Goal: Transaction & Acquisition: Purchase product/service

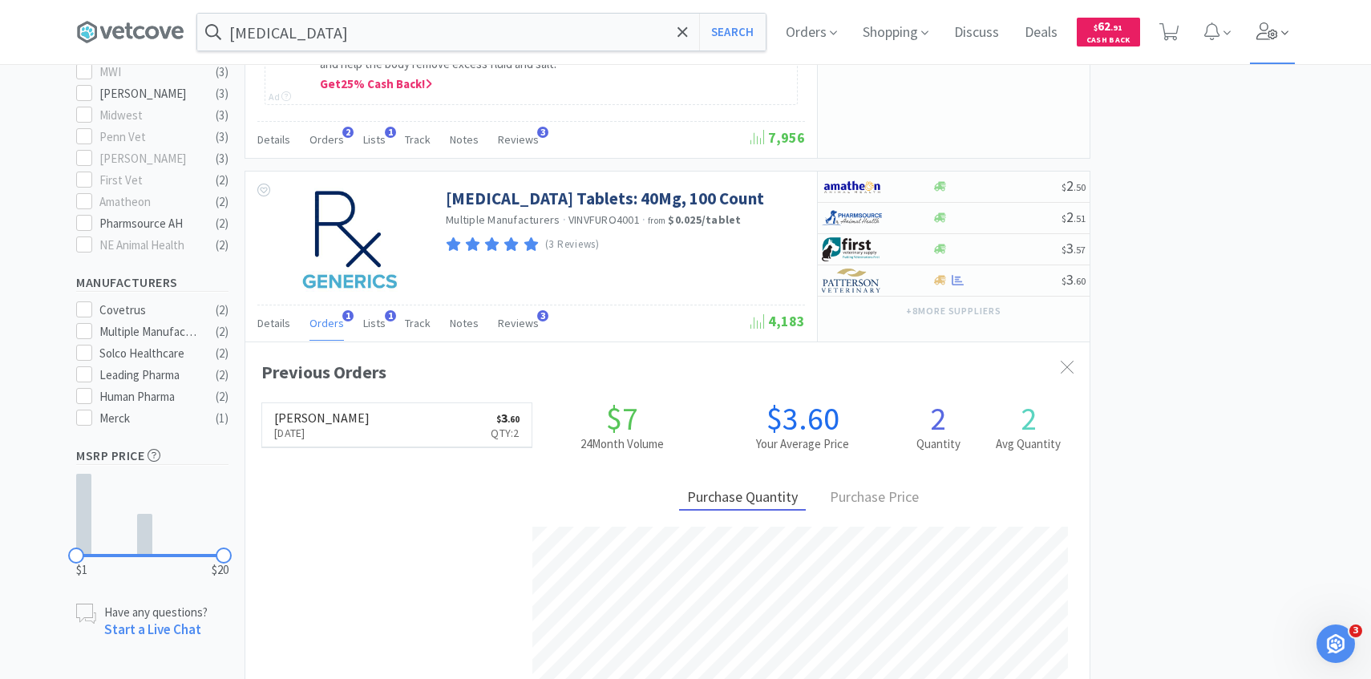
scroll to position [415, 845]
click at [1270, 35] on icon at bounding box center [1268, 31] width 22 height 18
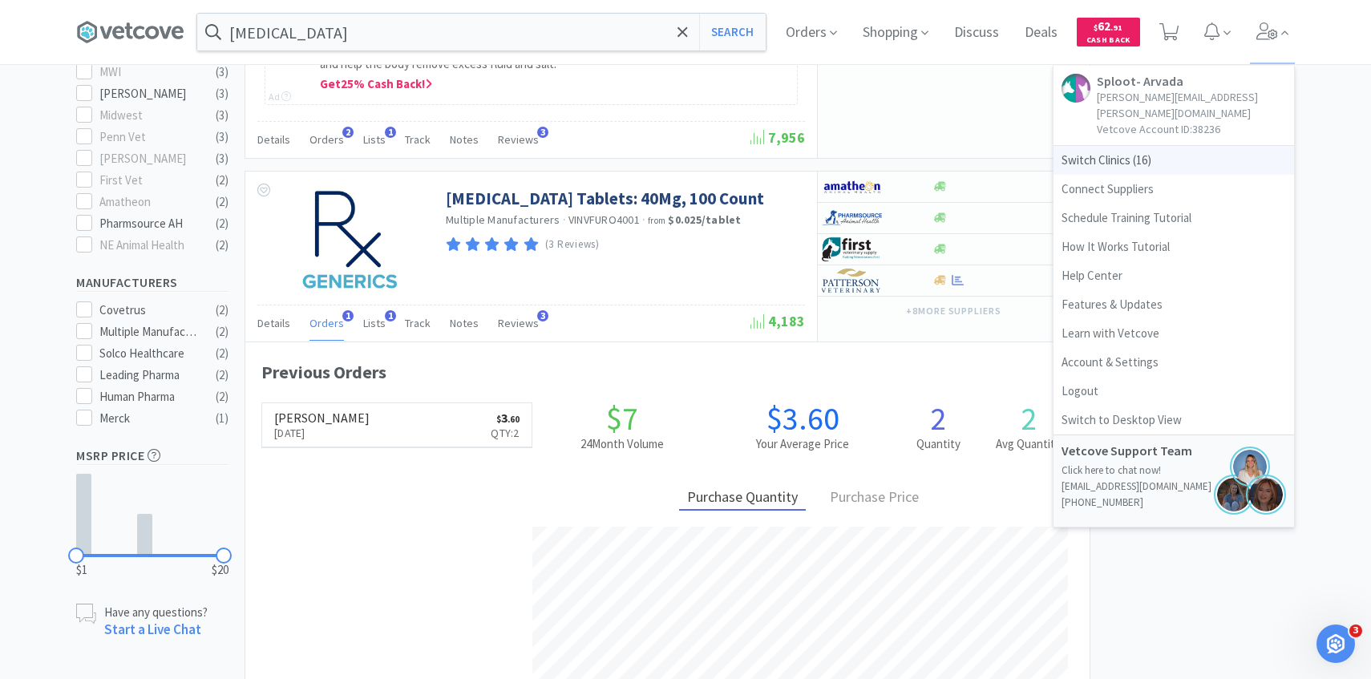
click at [1177, 146] on span "Switch Clinics ( 16 )" at bounding box center [1174, 160] width 241 height 29
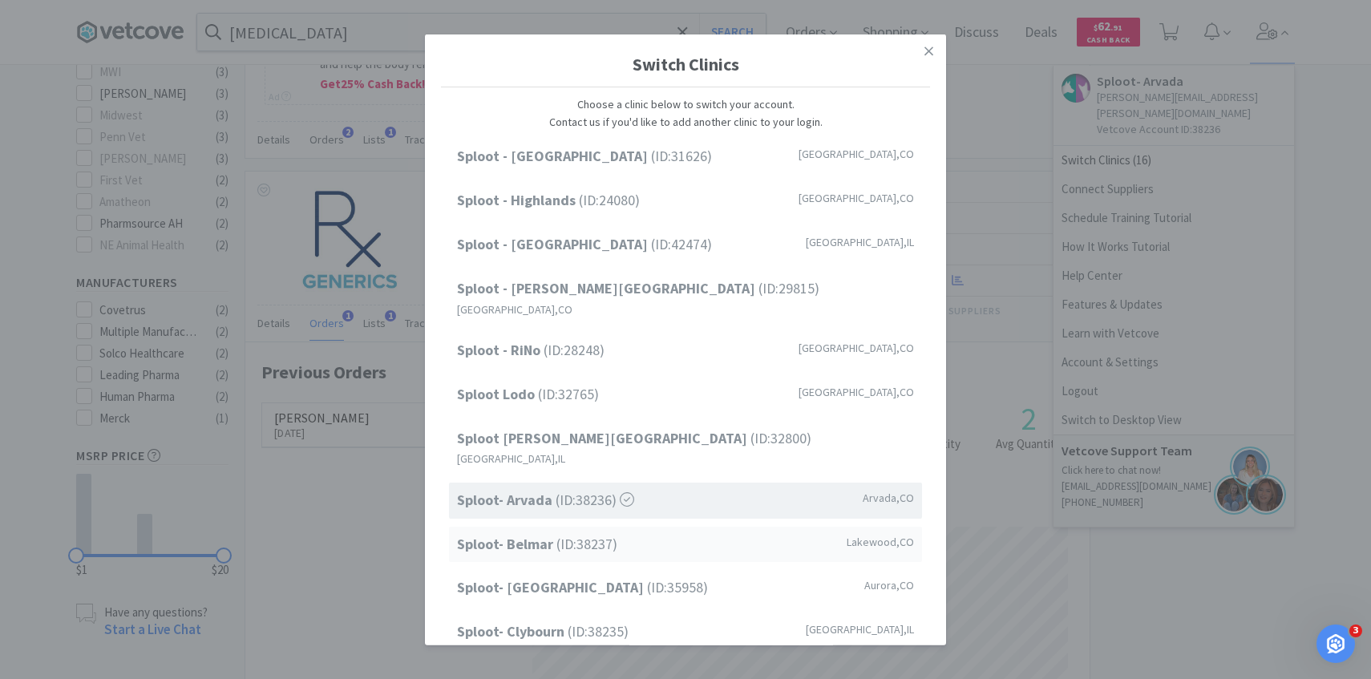
scroll to position [205, 0]
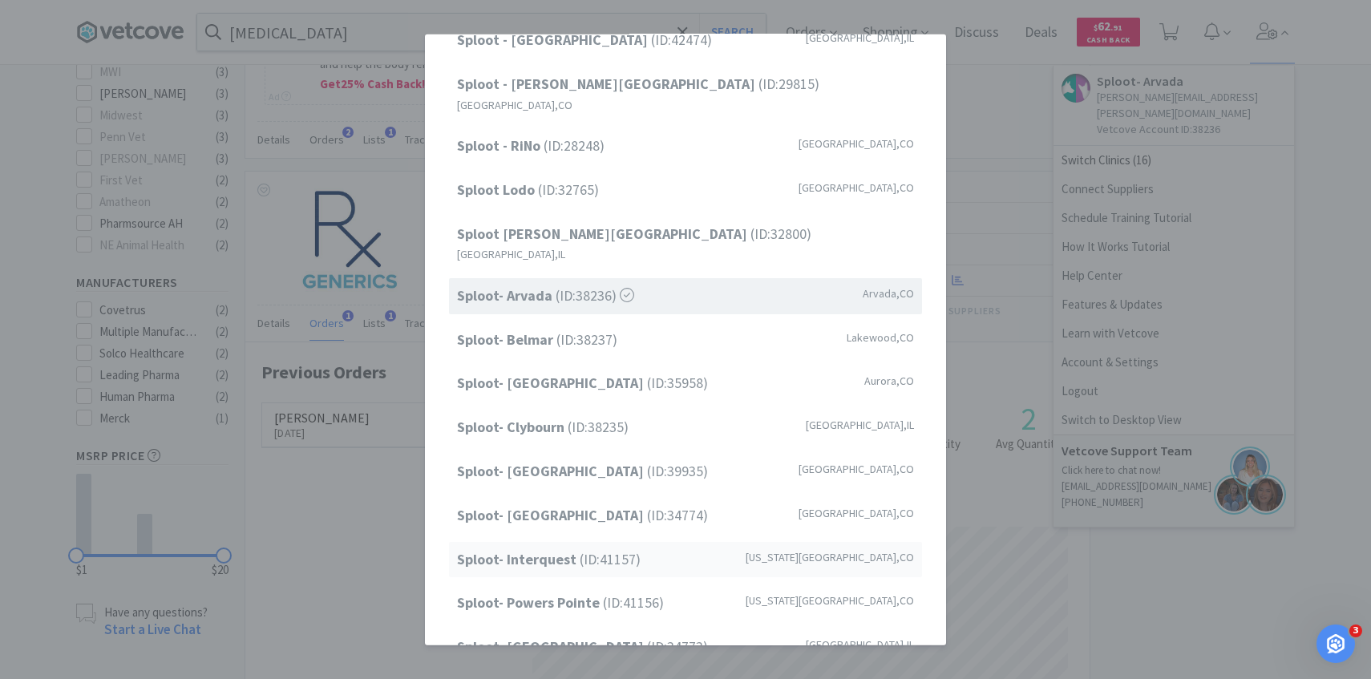
click at [654, 541] on div "Sploot- Interquest (ID: 41157 ) Colorado Springs , CO" at bounding box center [685, 559] width 473 height 36
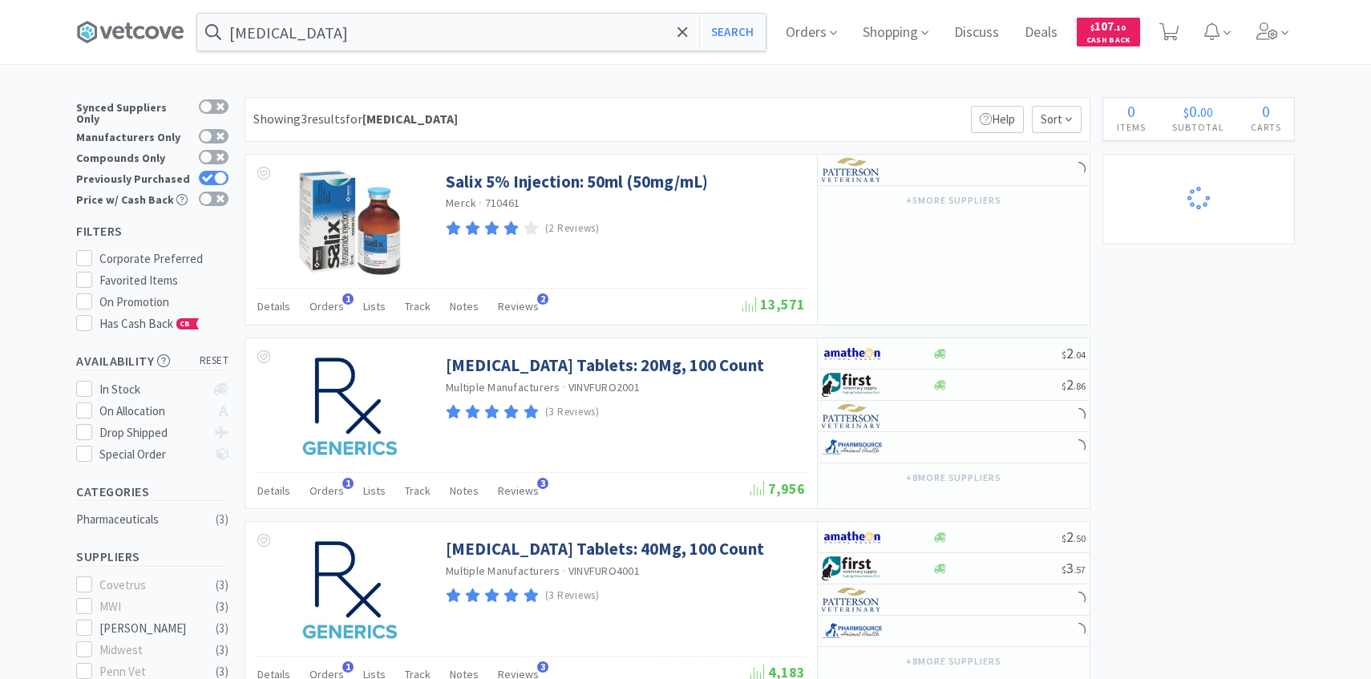
select select "2"
select select "4"
select select "5"
select select "25"
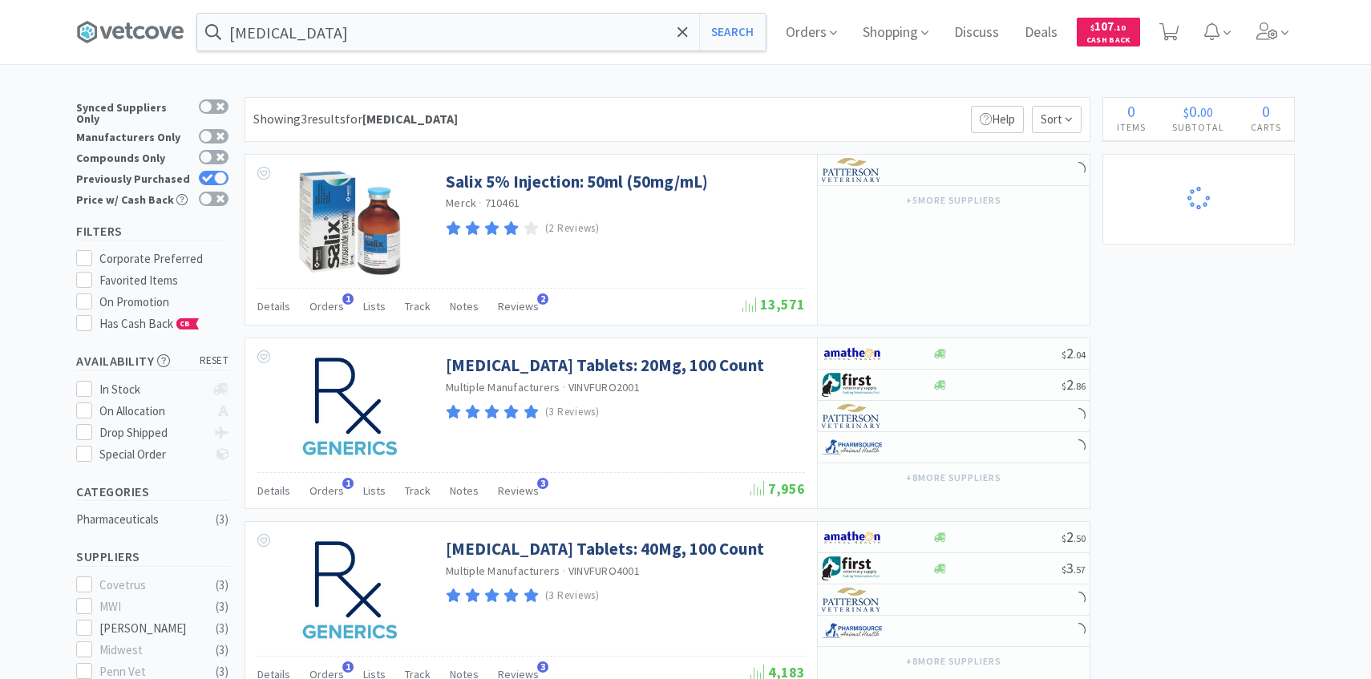
select select "1"
select select "8"
select select "10"
select select "15"
select select "10"
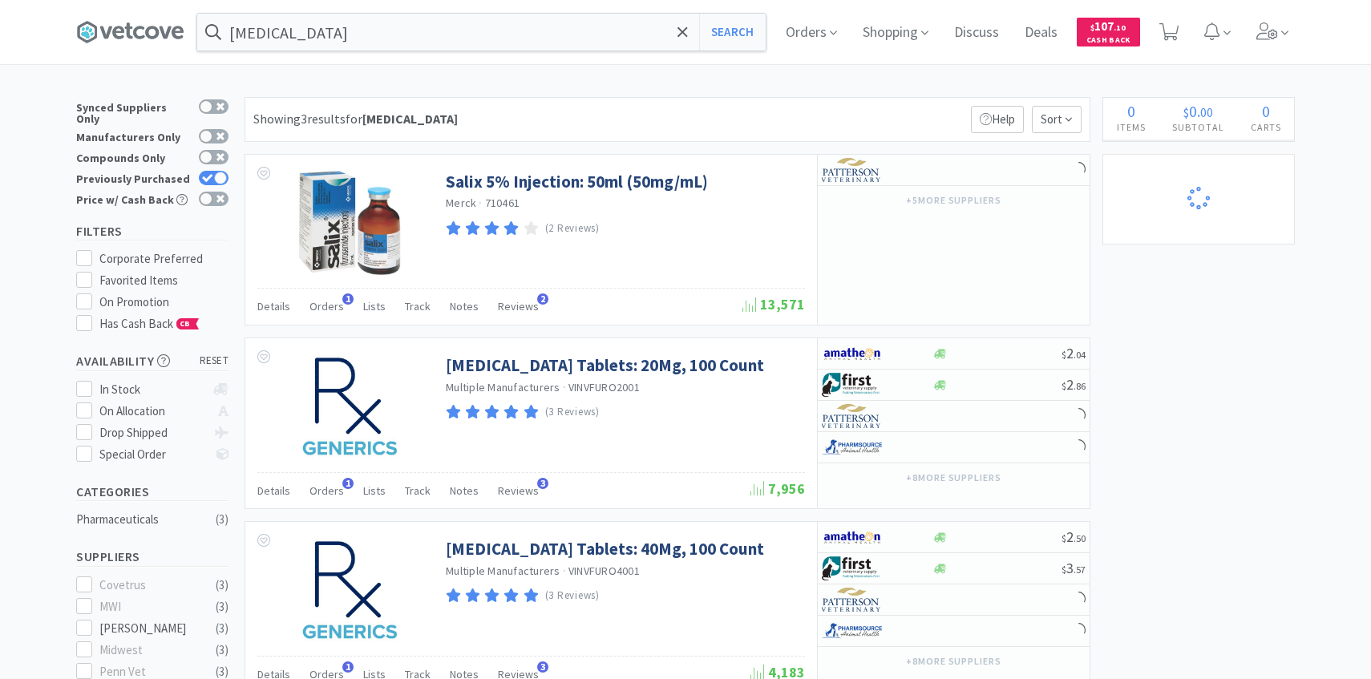
select select "6"
select select "1"
select select "2"
select select "4"
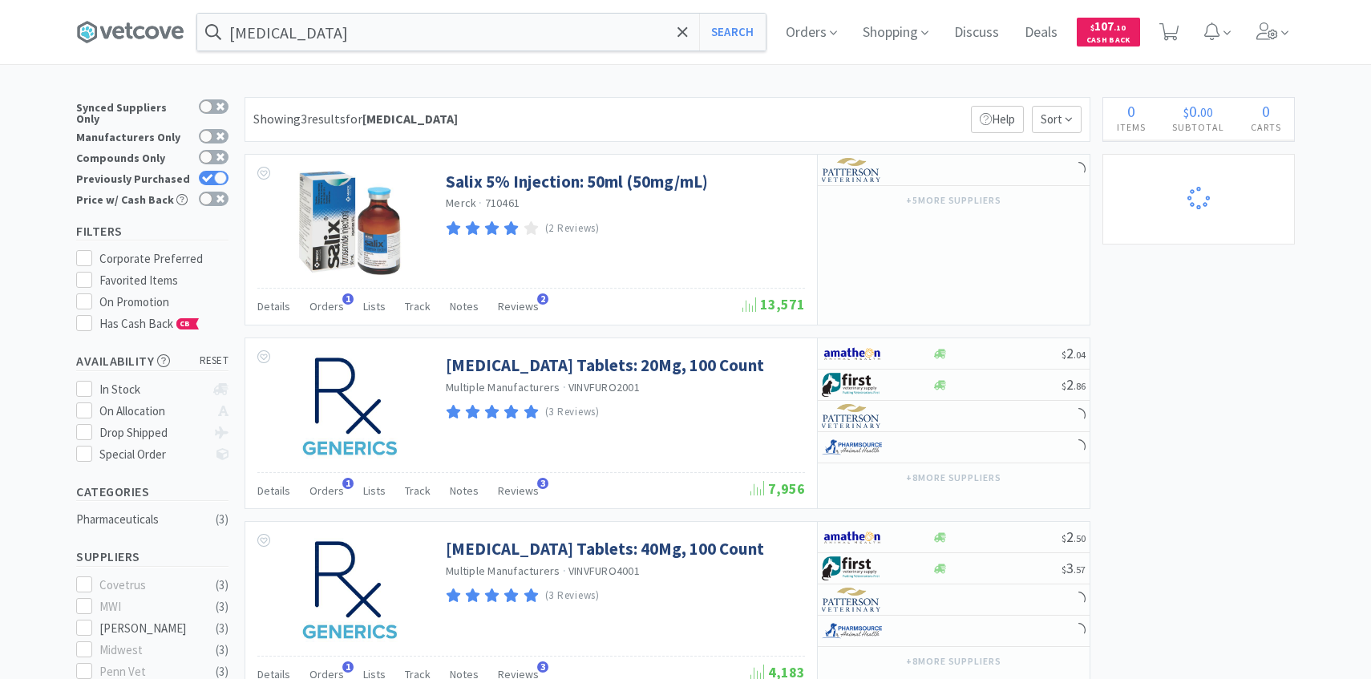
select select "20"
select select "5"
select select "50"
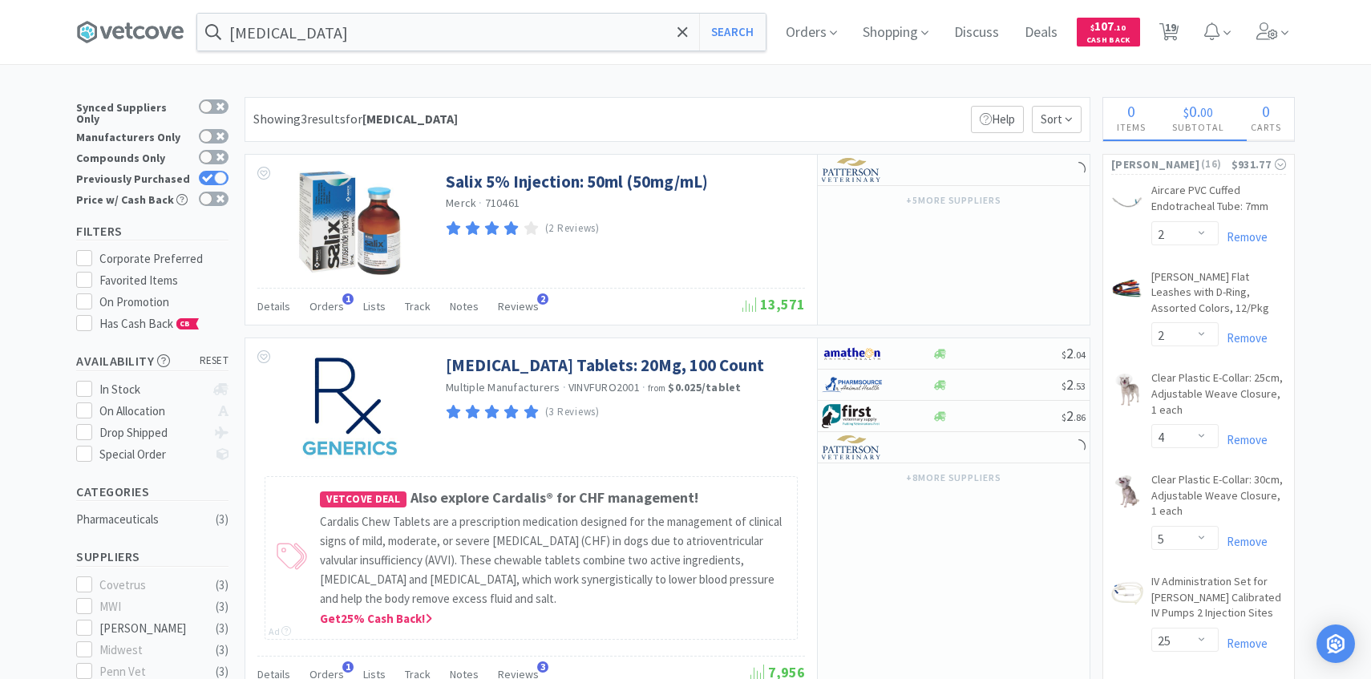
scroll to position [535, 0]
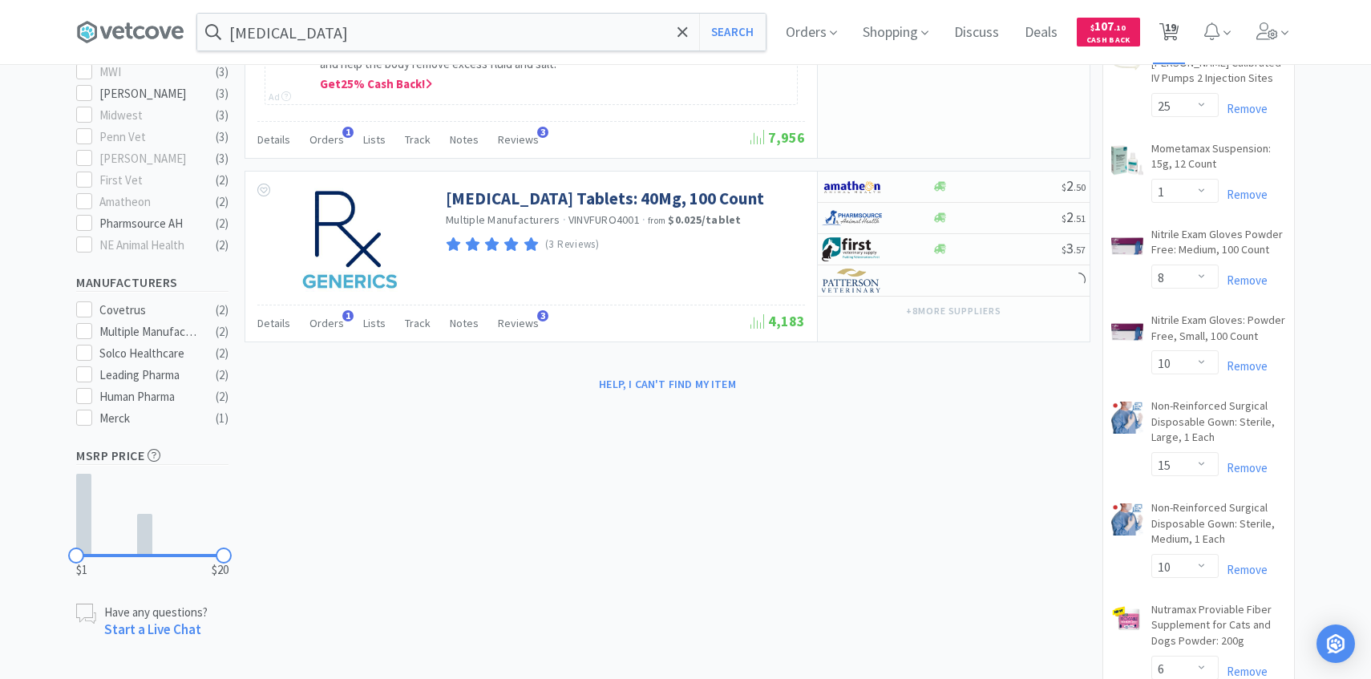
click at [1174, 12] on span "19" at bounding box center [1170, 27] width 11 height 64
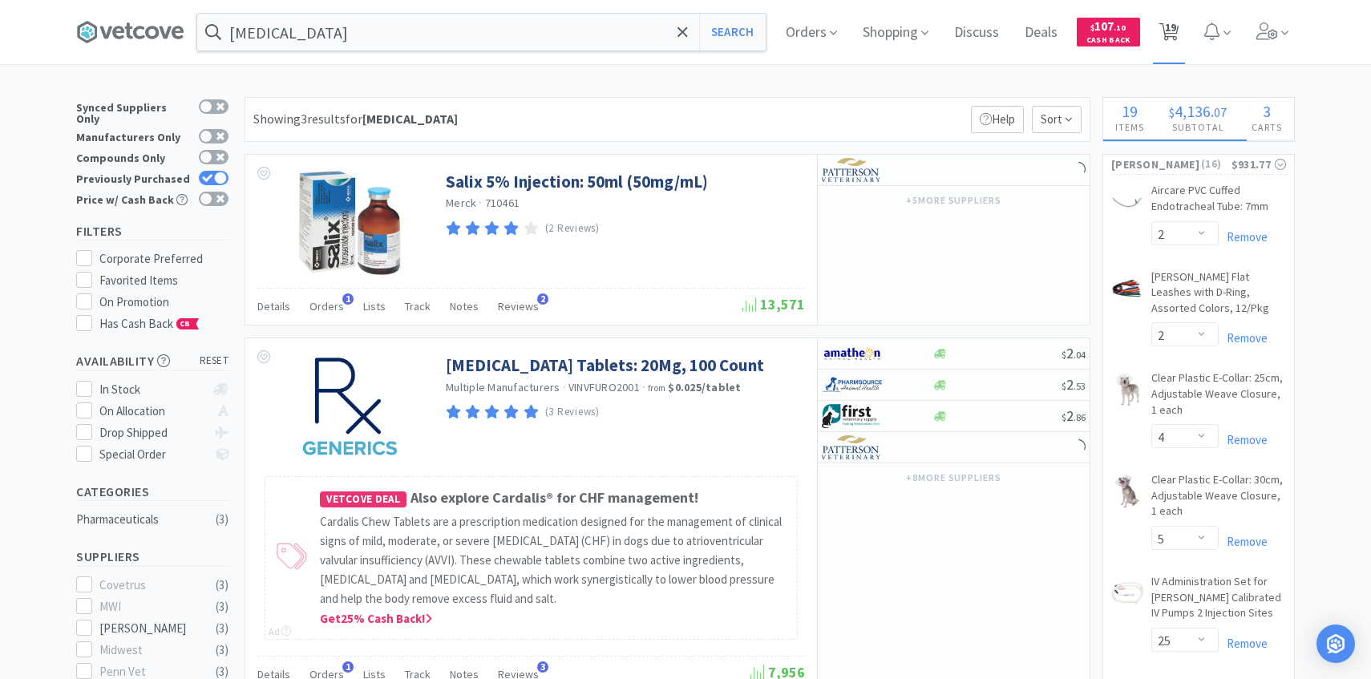
select select "5"
select select "50"
select select "2"
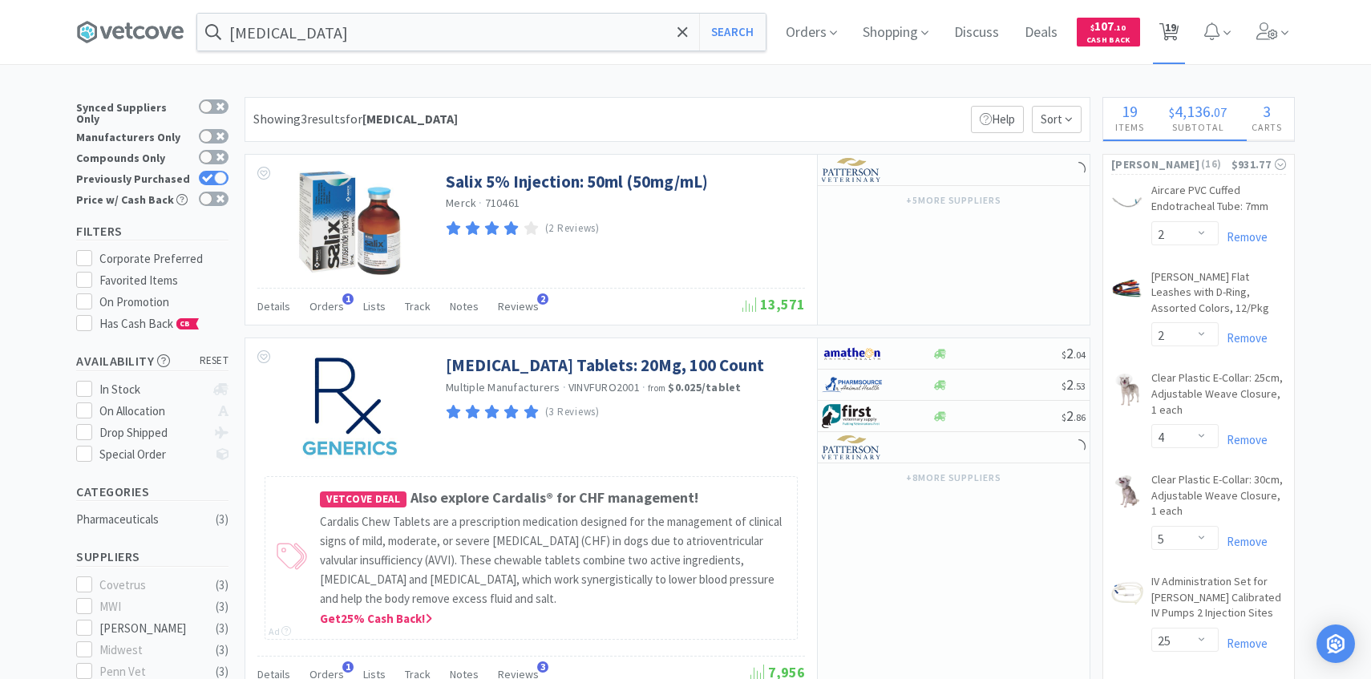
select select "4"
select select "5"
select select "25"
select select "1"
select select "8"
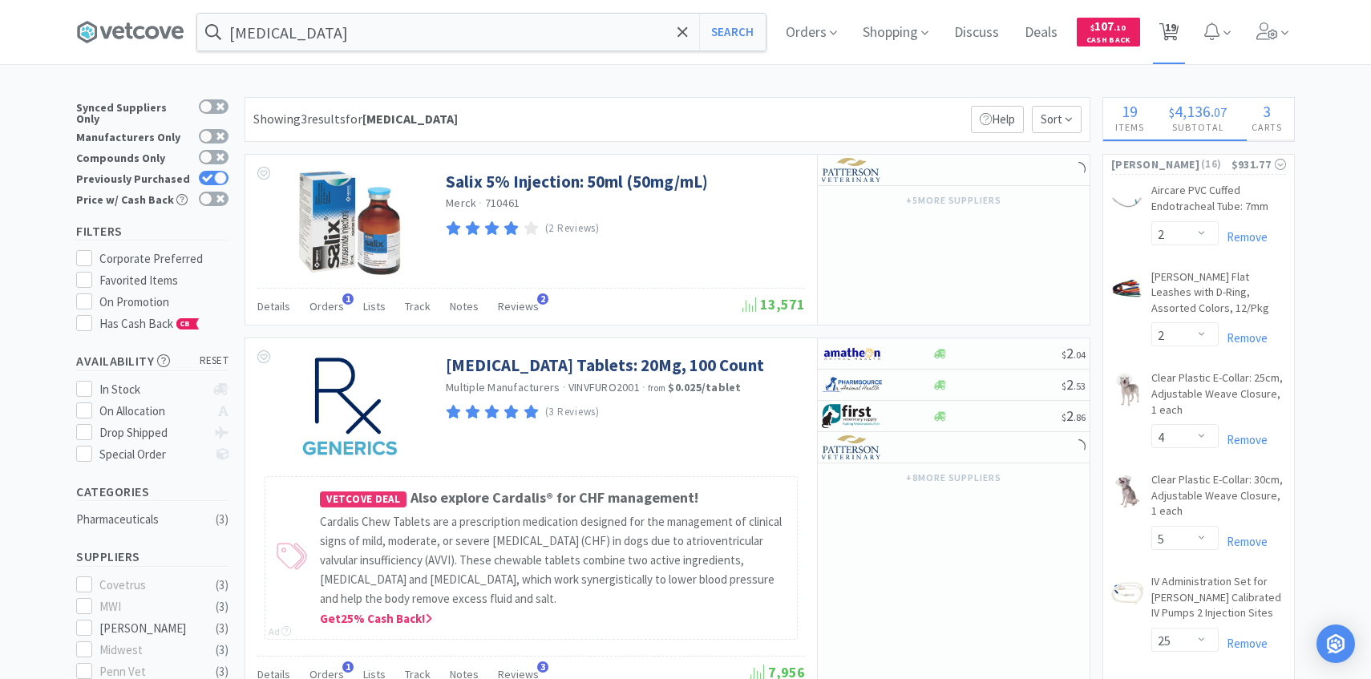
select select "10"
select select "15"
select select "10"
select select "6"
select select "1"
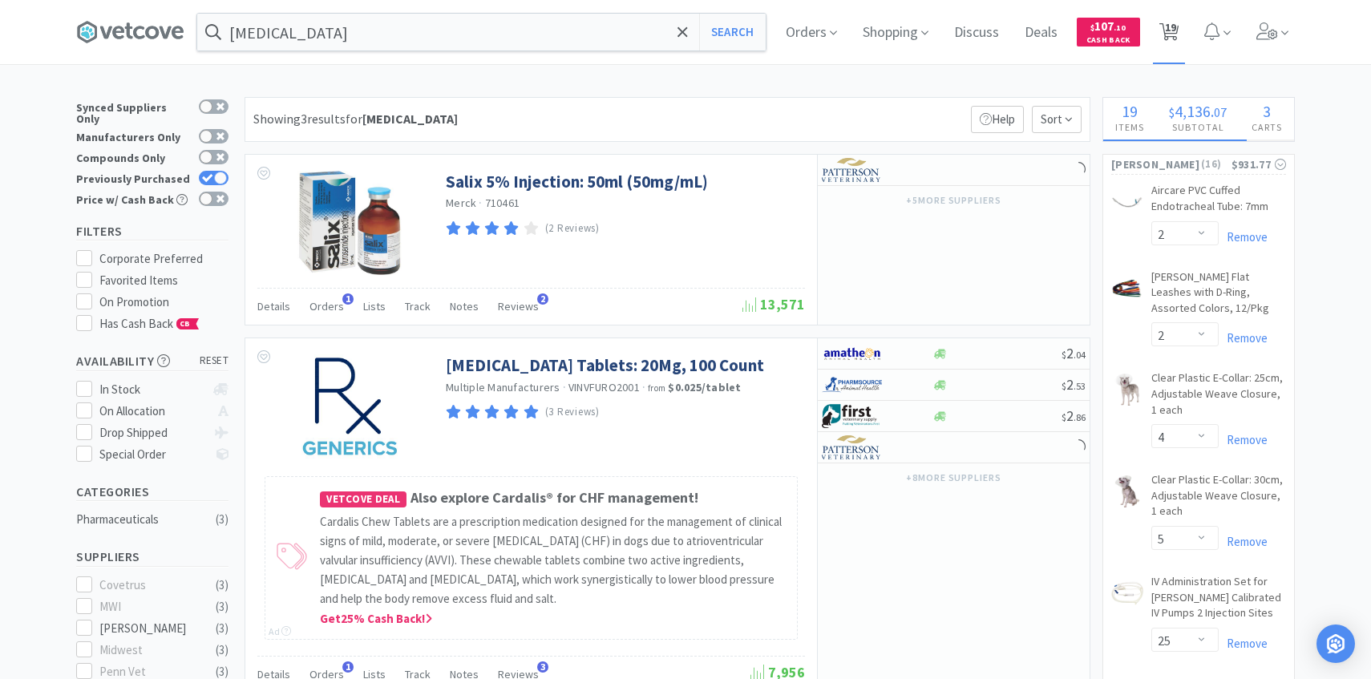
select select "2"
select select "4"
select select "20"
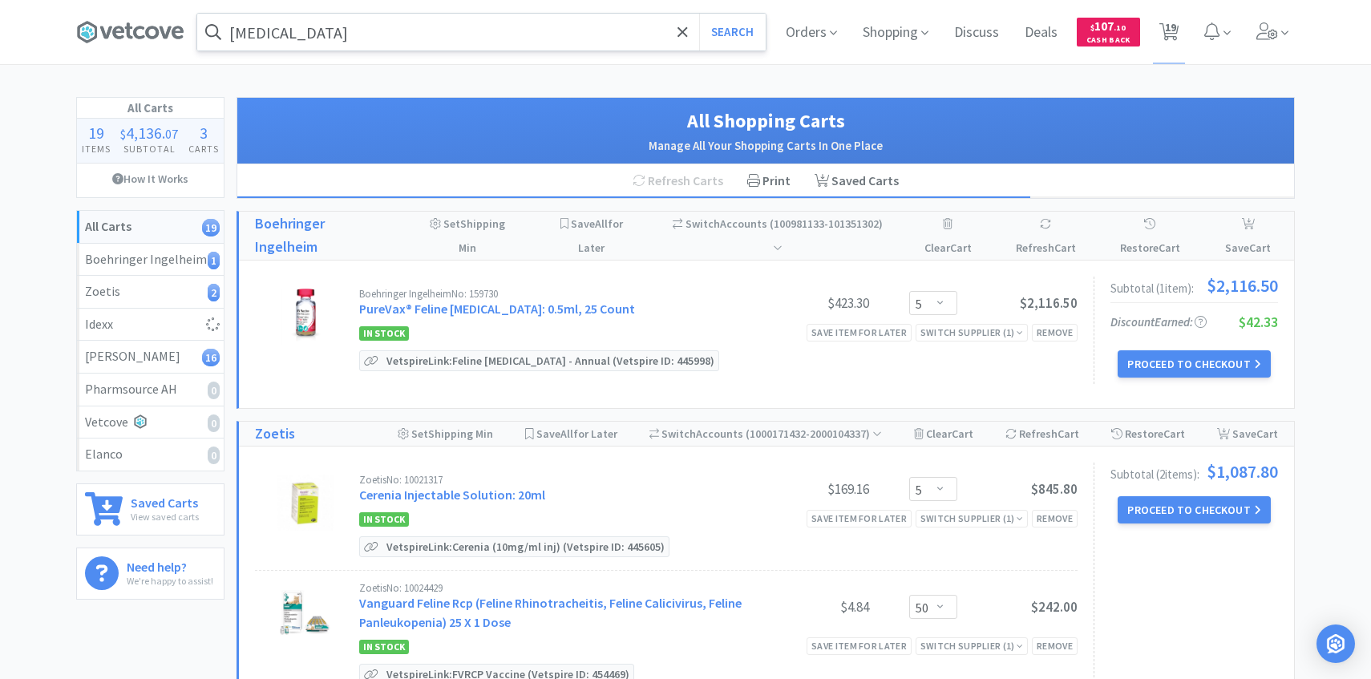
select select "1"
select select "20"
select select "50"
select select "1"
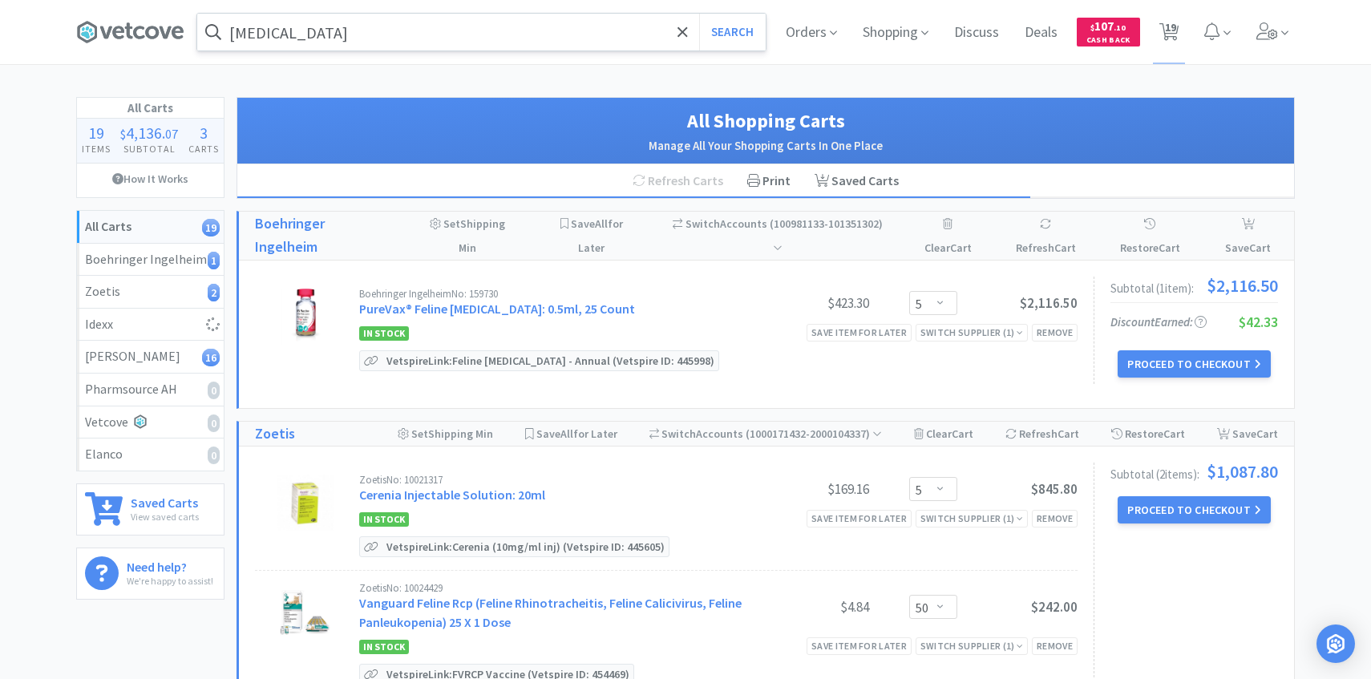
select select "2"
click at [517, 309] on link "PureVax® Feline Rabies: 0.5ml, 25 Count" at bounding box center [497, 309] width 276 height 16
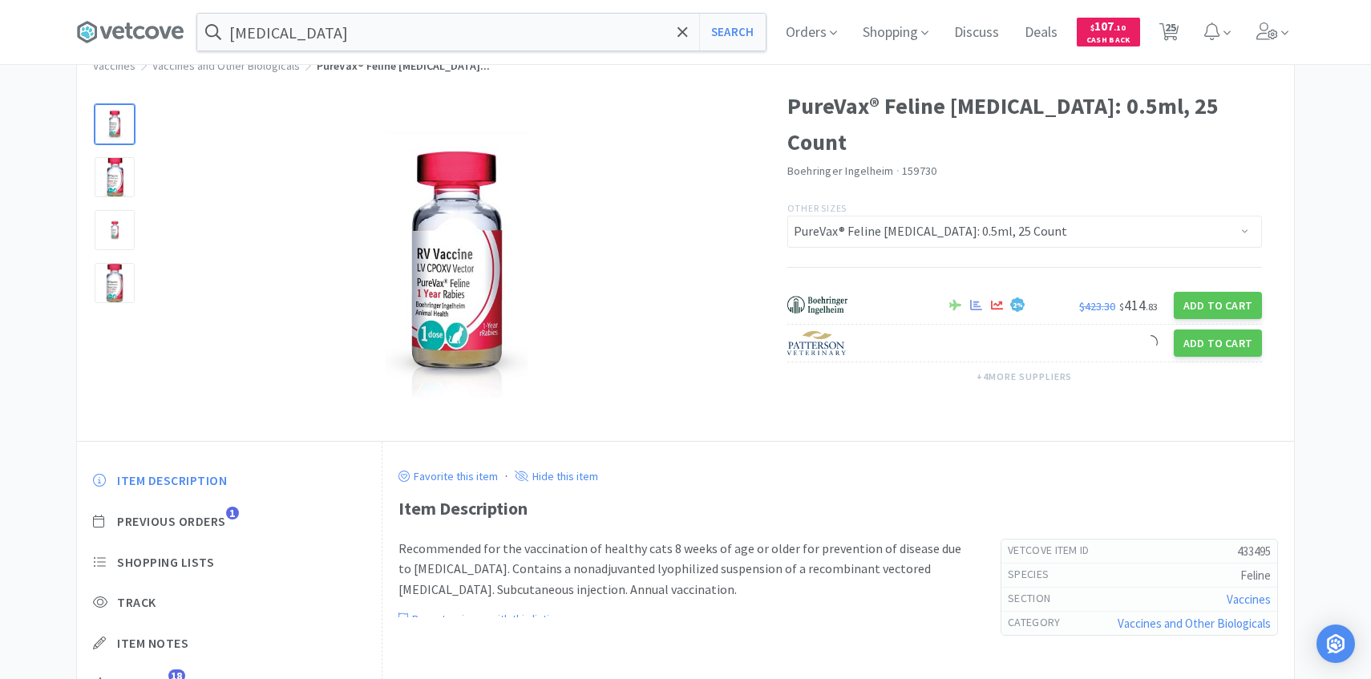
scroll to position [157, 0]
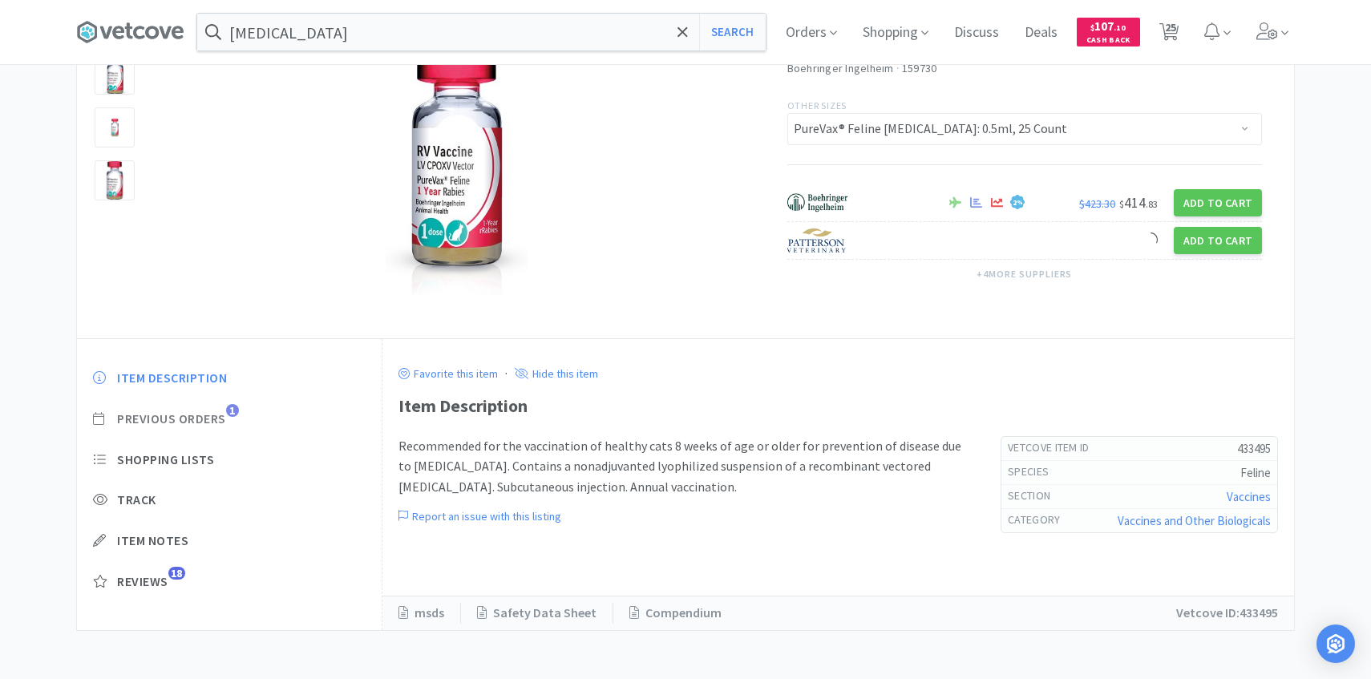
click at [230, 418] on span "Previous Orders 1" at bounding box center [229, 419] width 273 height 17
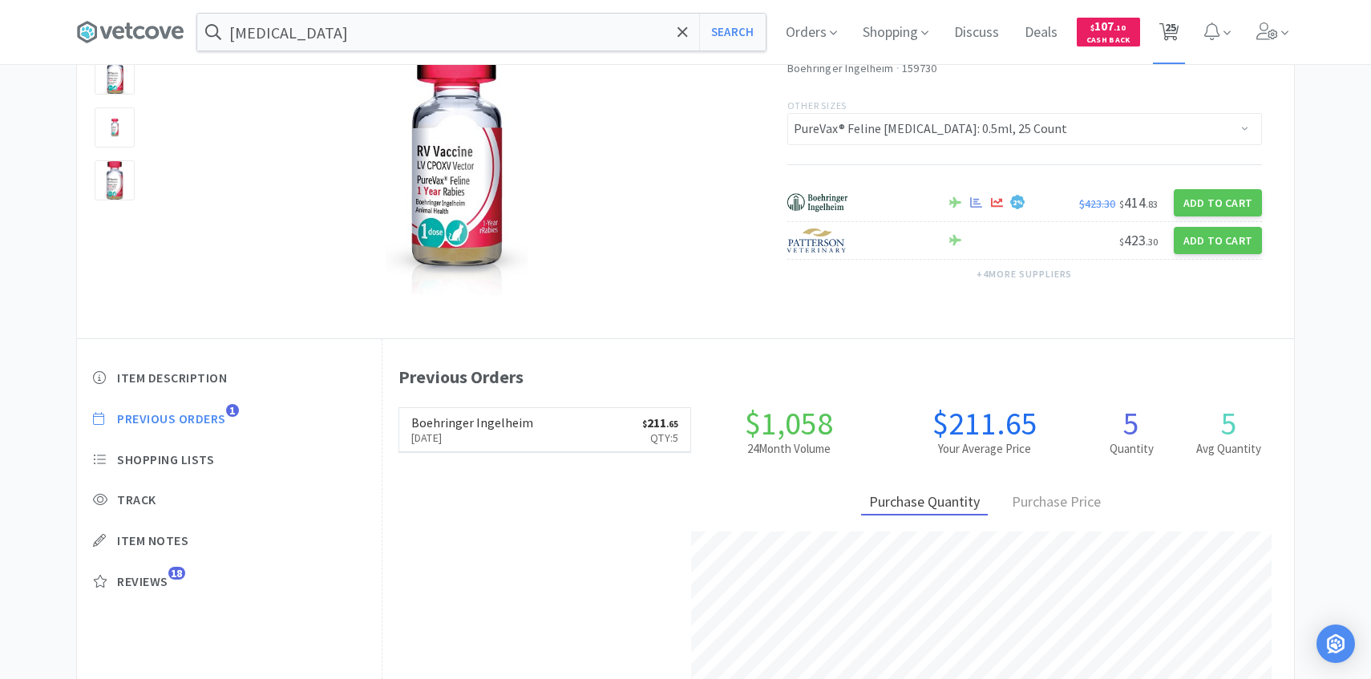
scroll to position [440, 912]
click at [1170, 32] on span "25" at bounding box center [1170, 27] width 11 height 64
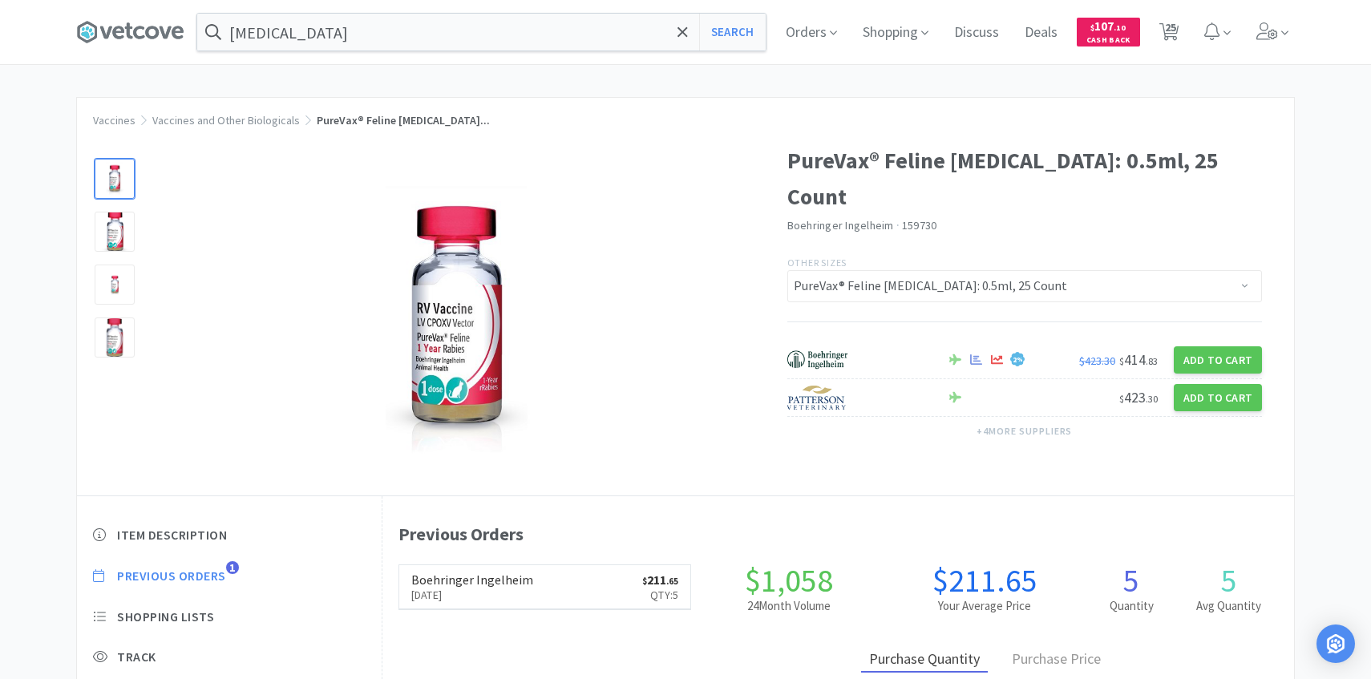
select select "5"
select select "50"
select select "1"
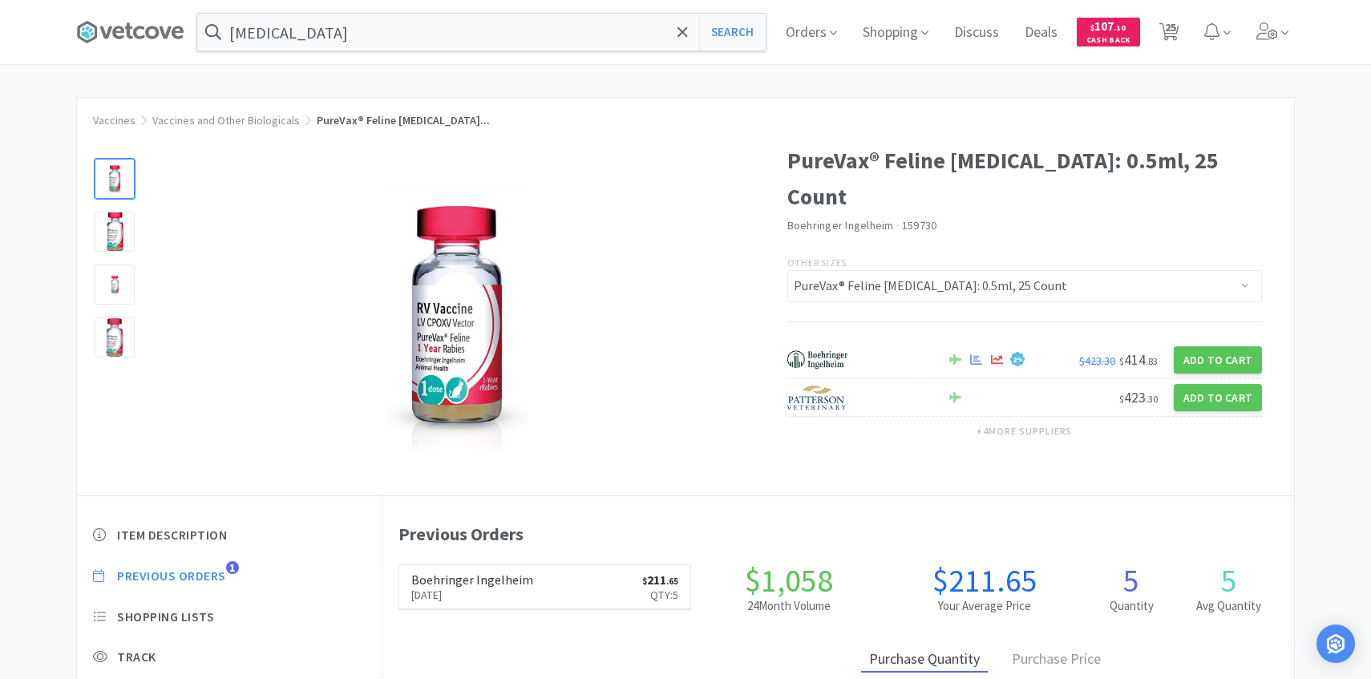
select select "20"
select select "50"
select select "1"
select select "2"
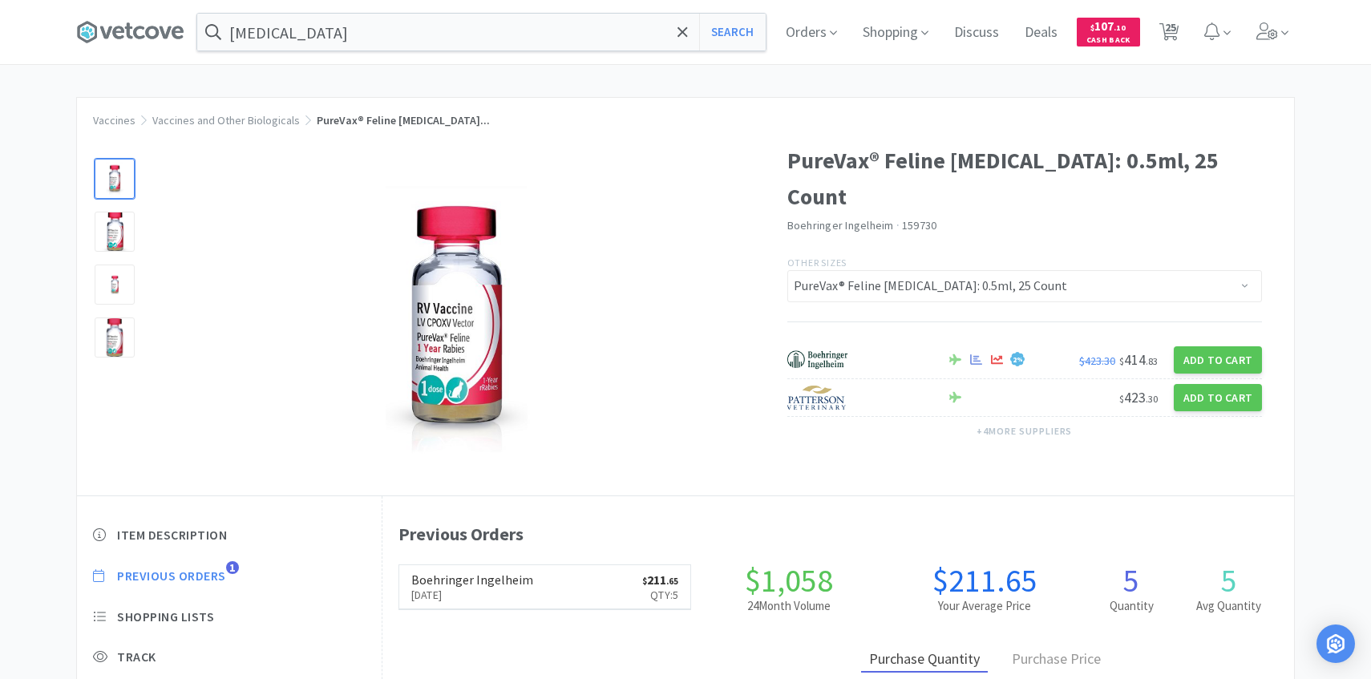
select select "2"
select select "4"
select select "5"
select select "25"
select select "1"
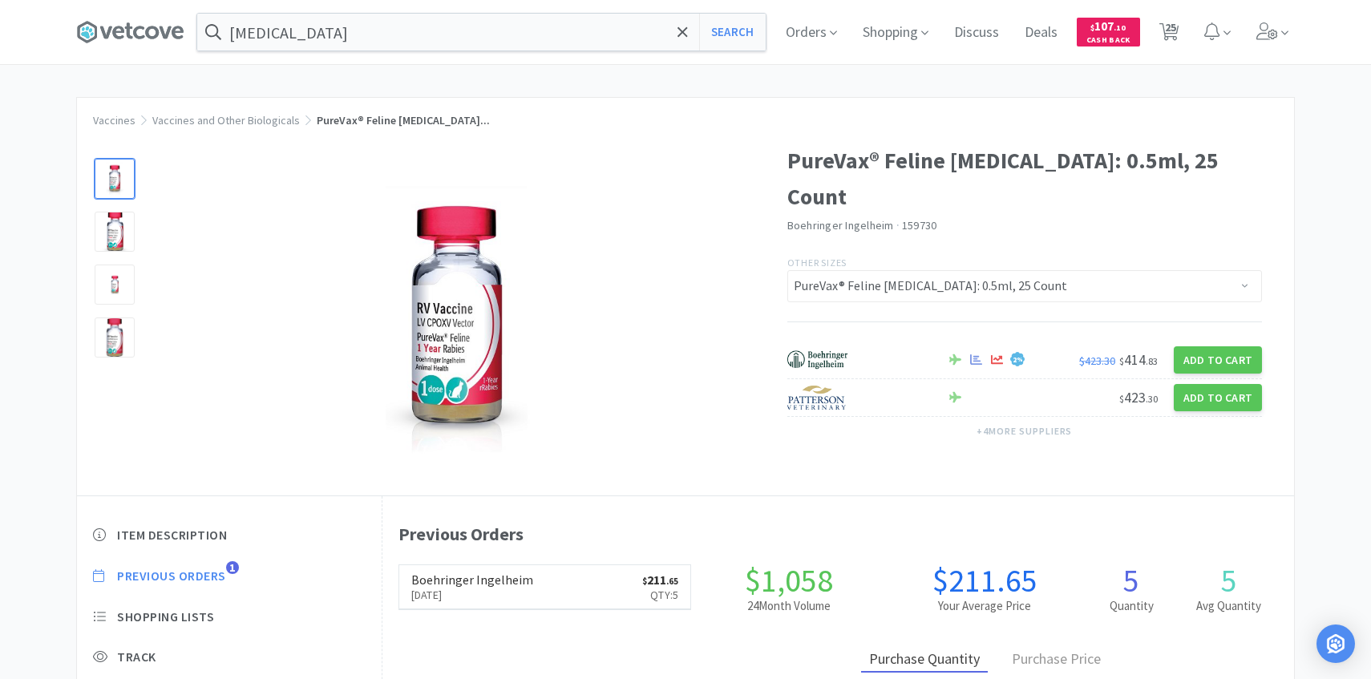
select select "8"
select select "10"
select select "15"
select select "10"
select select "6"
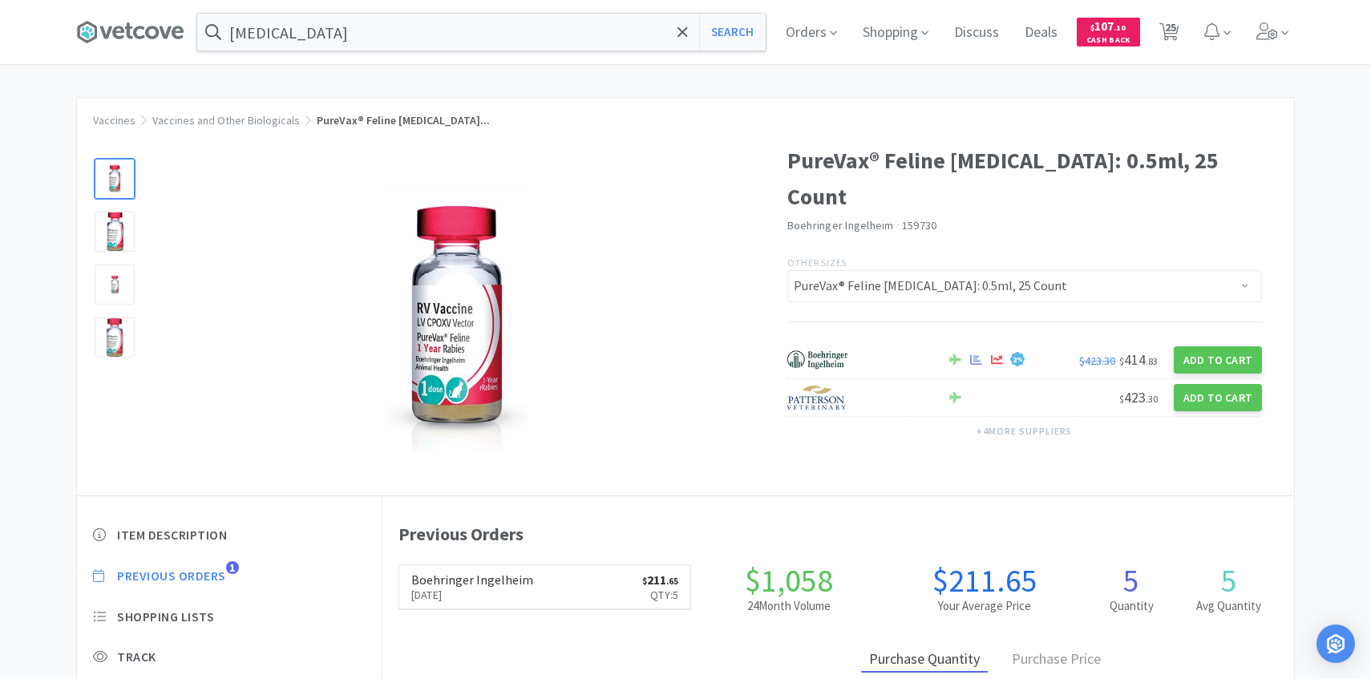
select select "1"
select select "2"
select select "4"
select select "20"
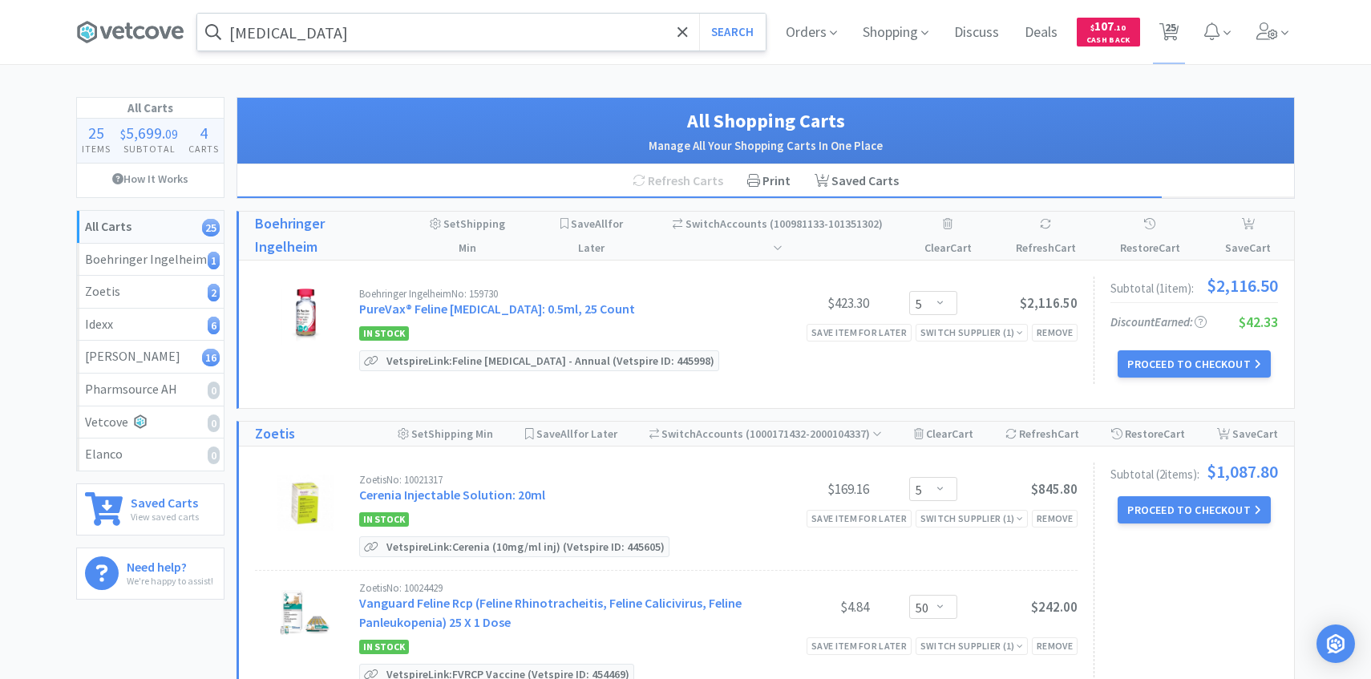
click at [378, 36] on input "[MEDICAL_DATA]" at bounding box center [481, 32] width 569 height 37
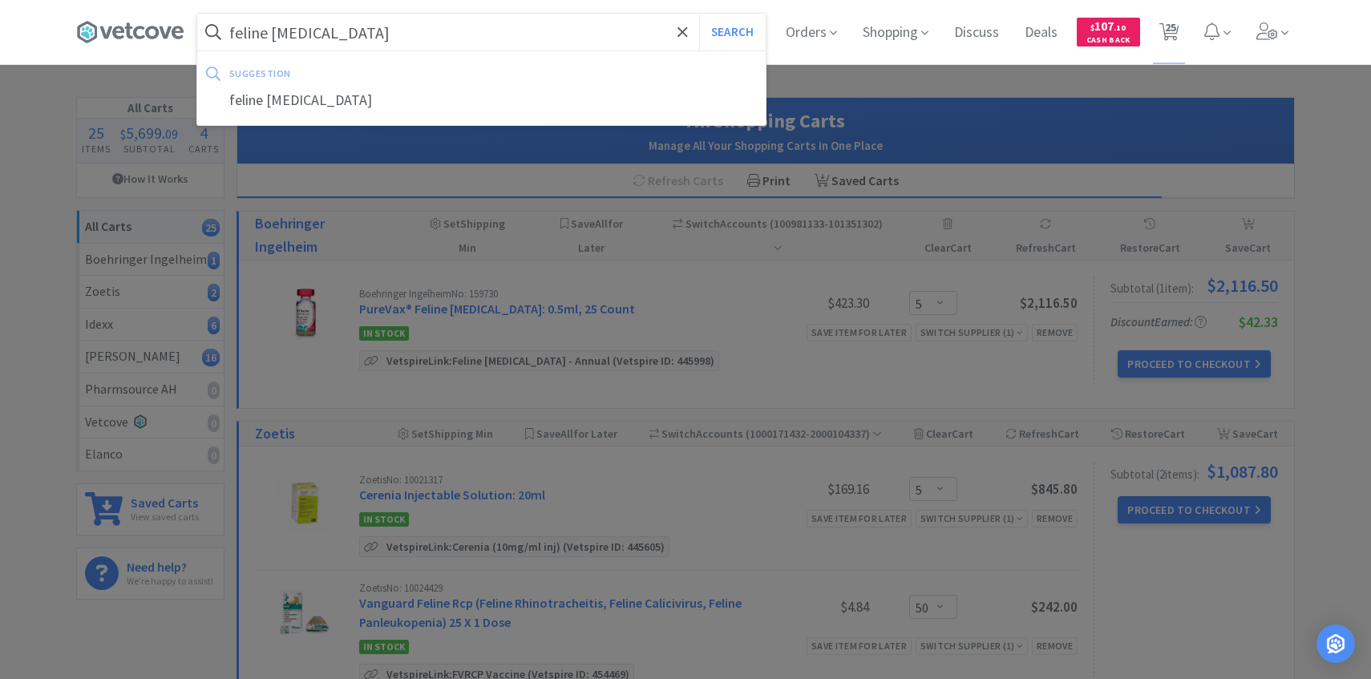
type input "feline rabies"
click at [699, 14] on button "Search" at bounding box center [732, 32] width 67 height 37
select select "2"
select select "4"
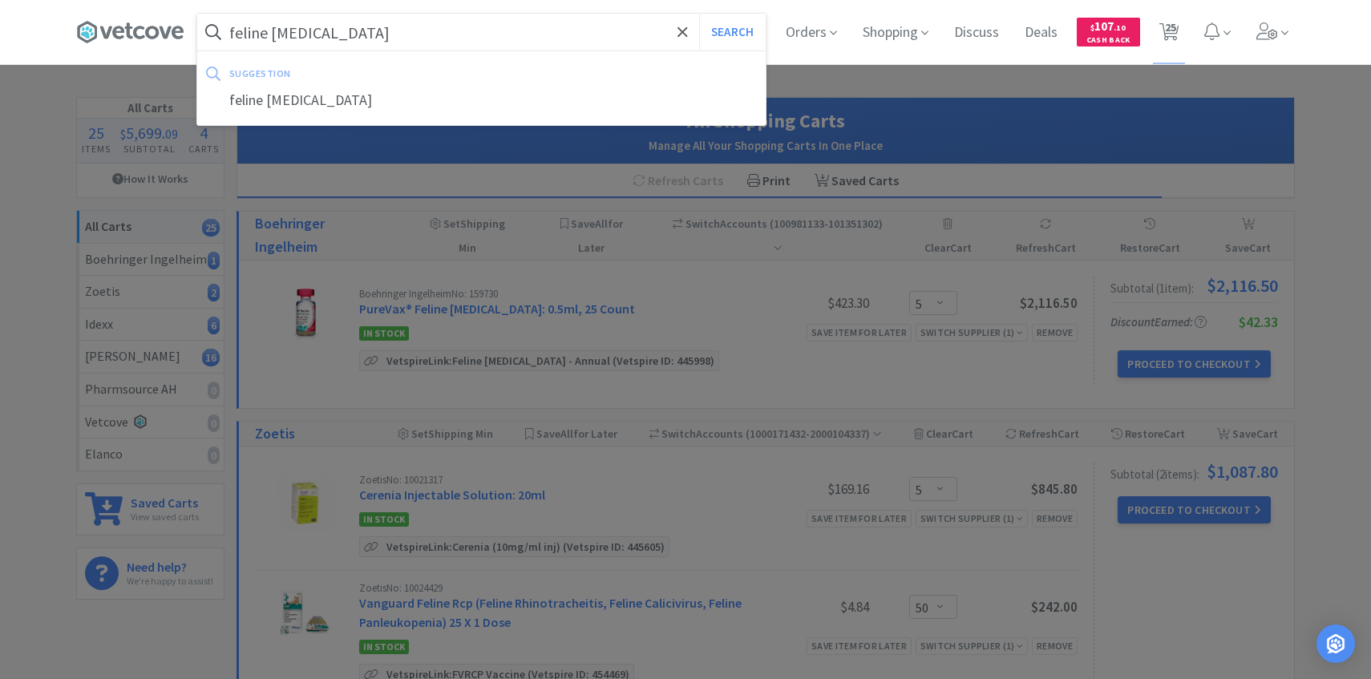
select select "5"
select select "25"
select select "1"
select select "8"
select select "10"
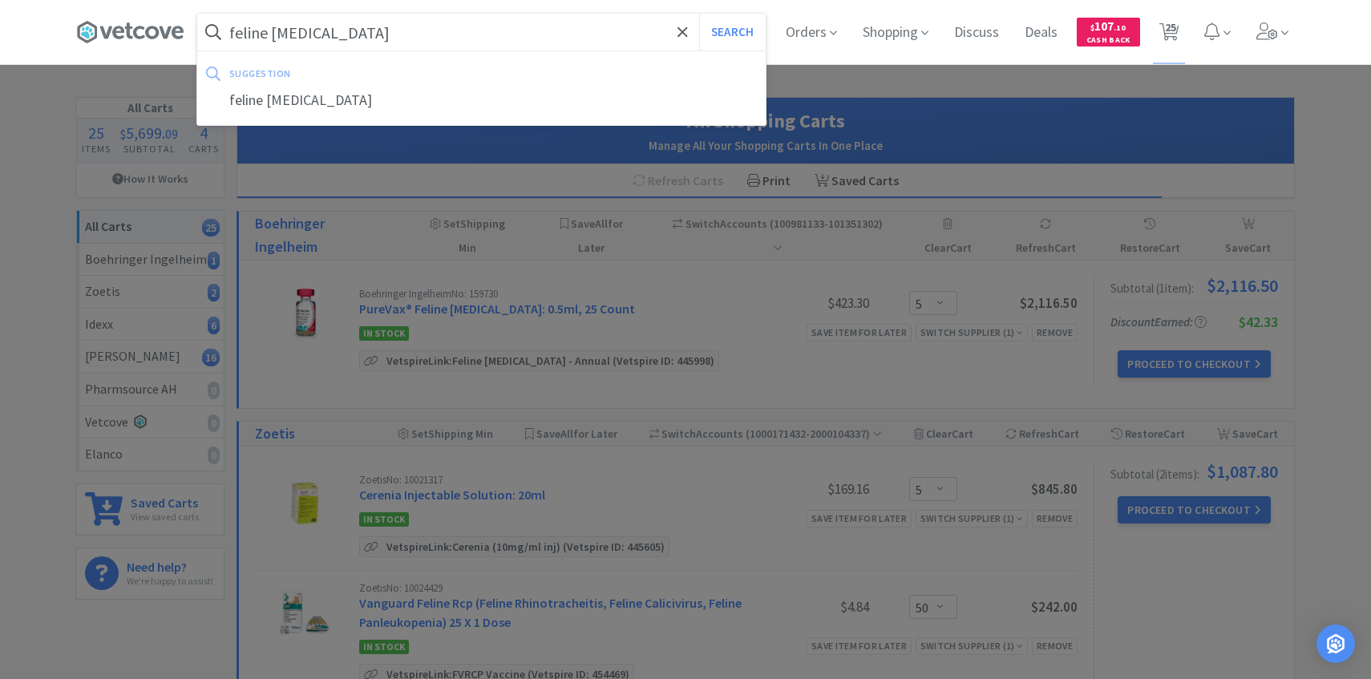
select select "15"
select select "10"
select select "6"
select select "1"
select select "2"
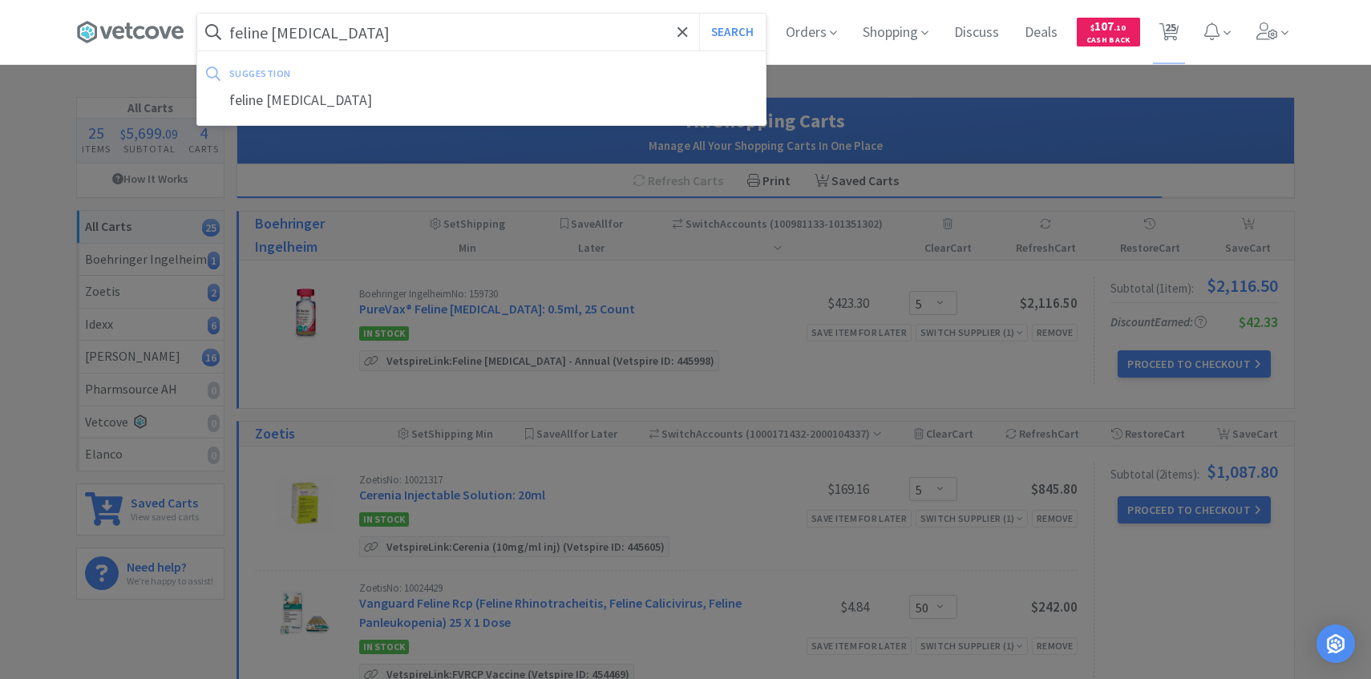
select select "4"
select select "20"
select select "1"
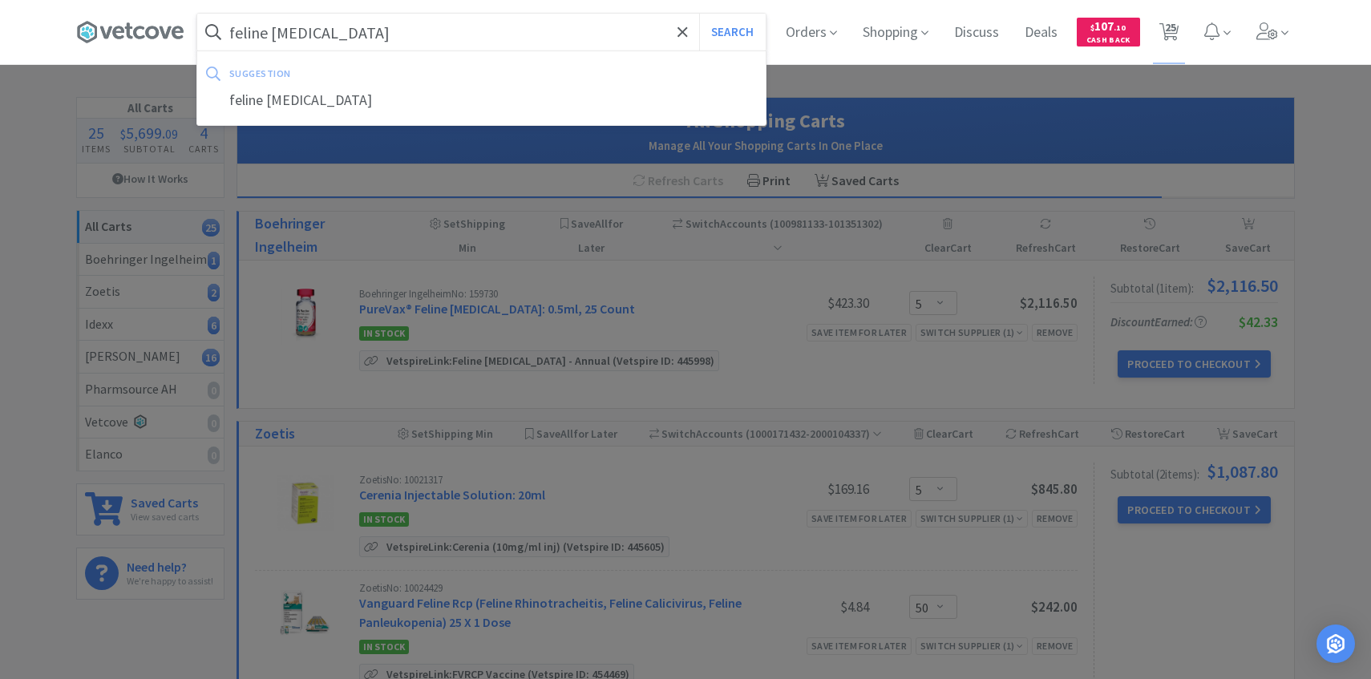
select select "20"
select select "50"
select select "1"
select select "2"
select select "5"
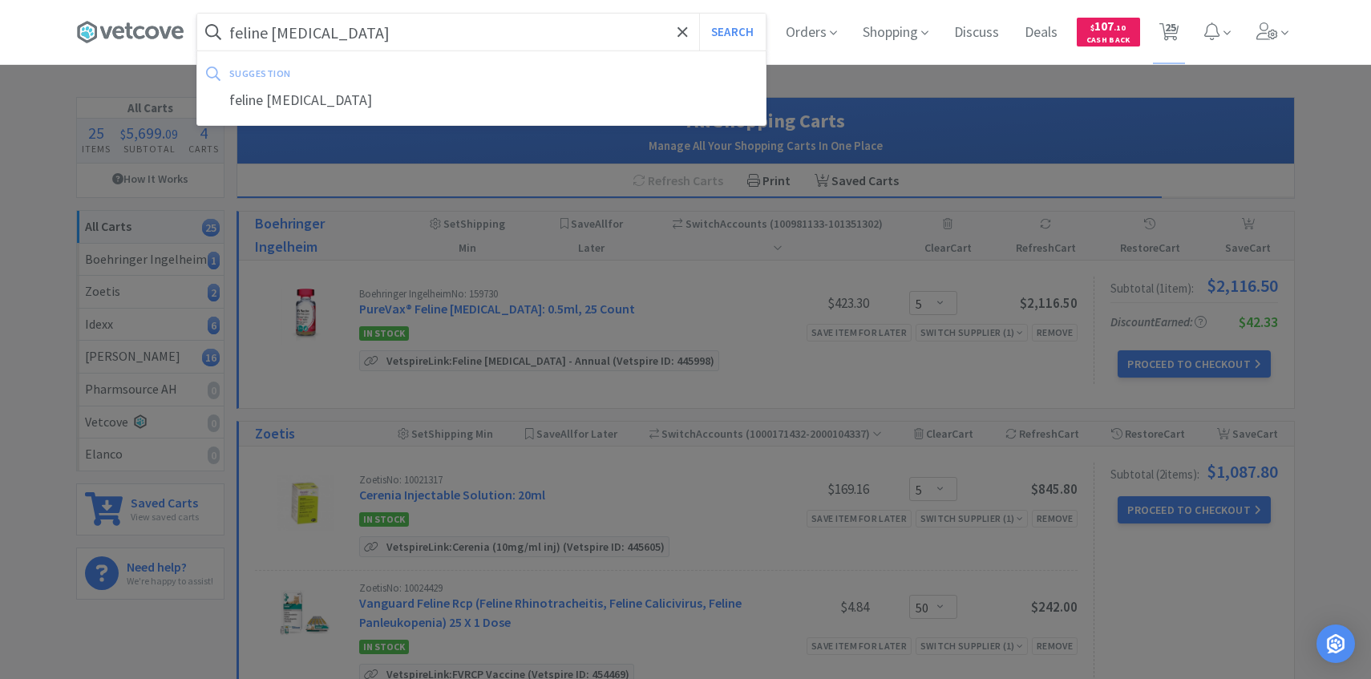
select select "5"
select select "50"
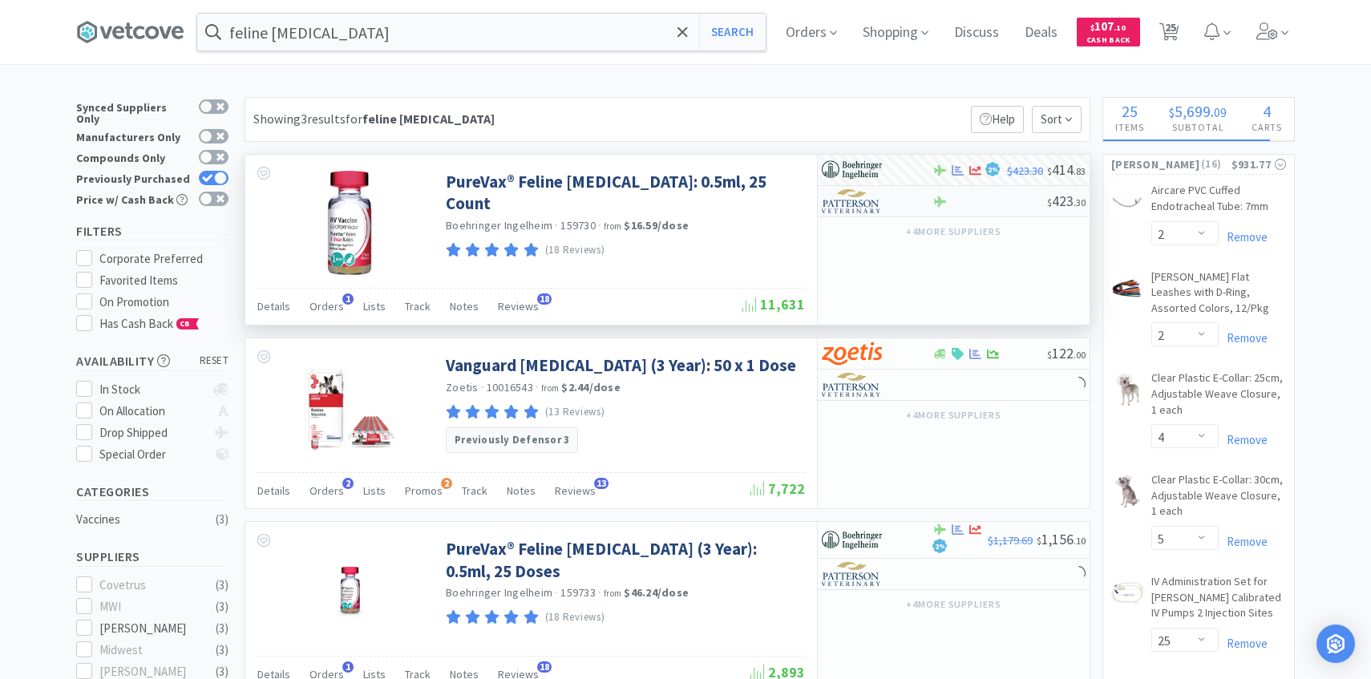
click at [855, 209] on img at bounding box center [852, 201] width 60 height 24
select select "1"
click at [857, 201] on img at bounding box center [852, 201] width 60 height 24
select select "1"
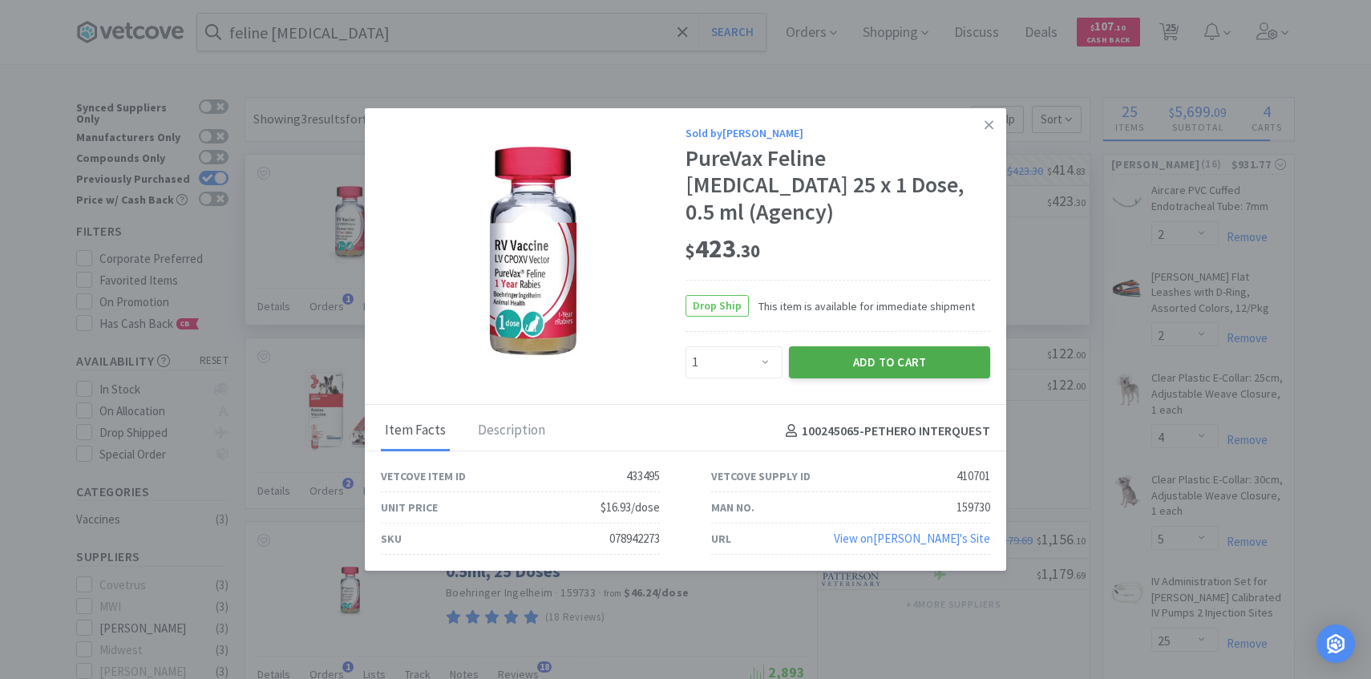
click at [841, 348] on button "Add to Cart" at bounding box center [889, 362] width 201 height 32
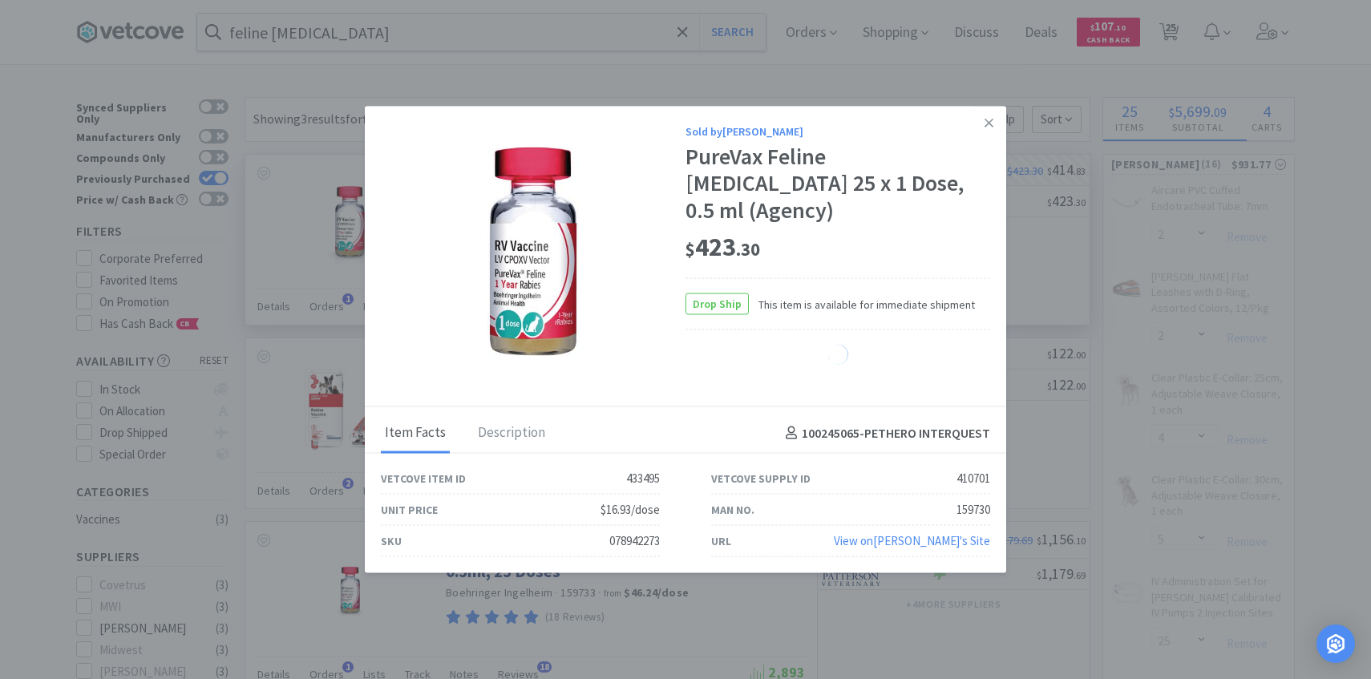
select select "1"
select select "4"
select select "20"
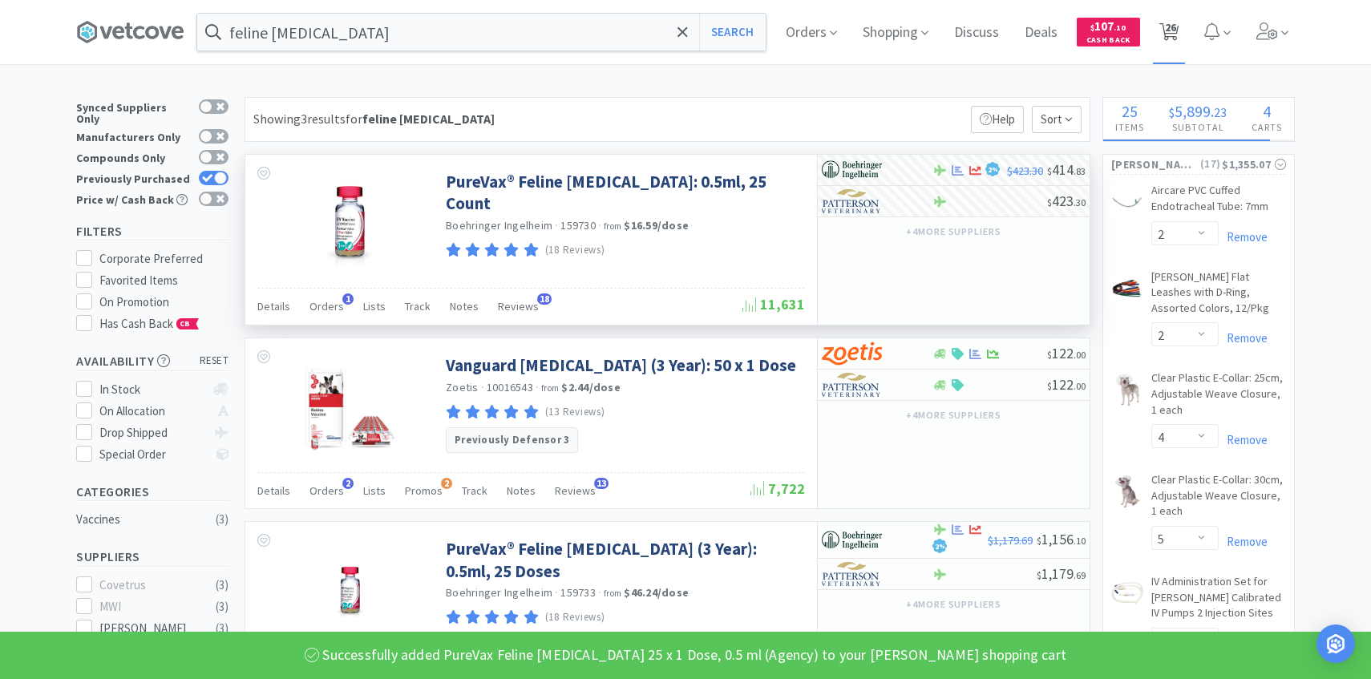
click at [1179, 29] on icon at bounding box center [1170, 32] width 20 height 18
select select "5"
select select "50"
select select "1"
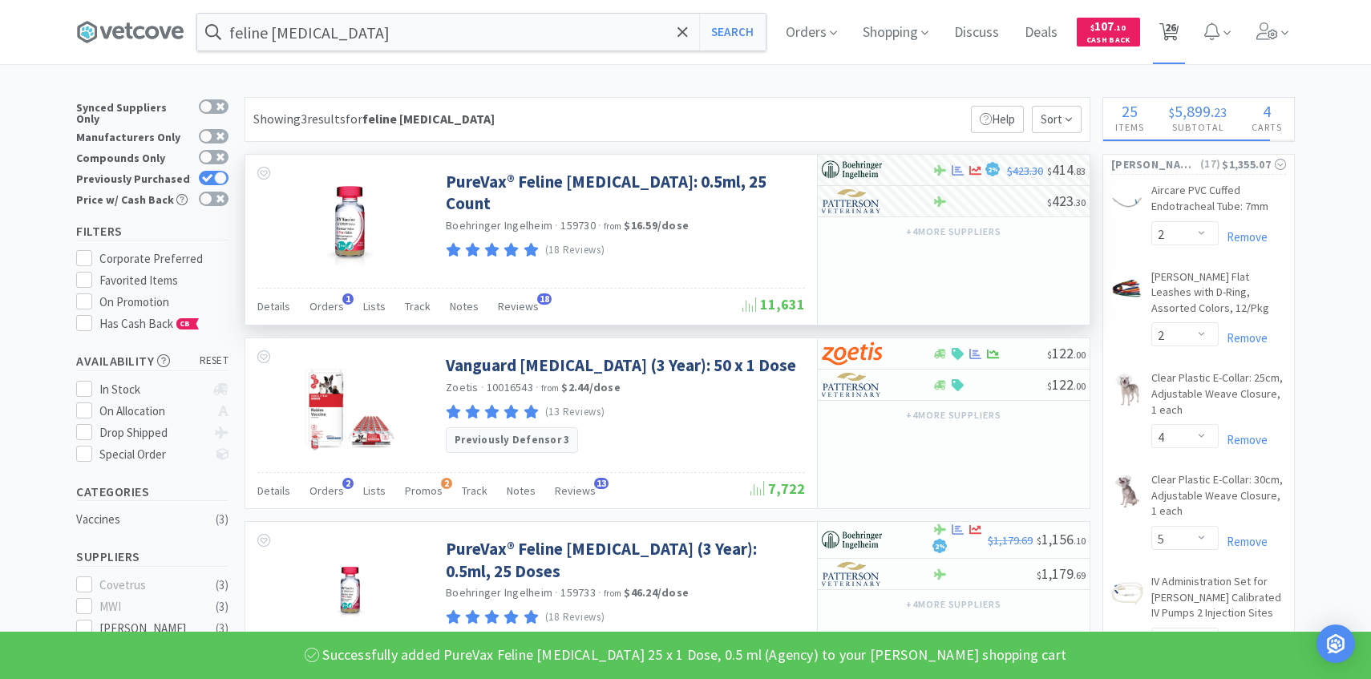
select select "1"
select select "20"
select select "50"
select select "1"
select select "2"
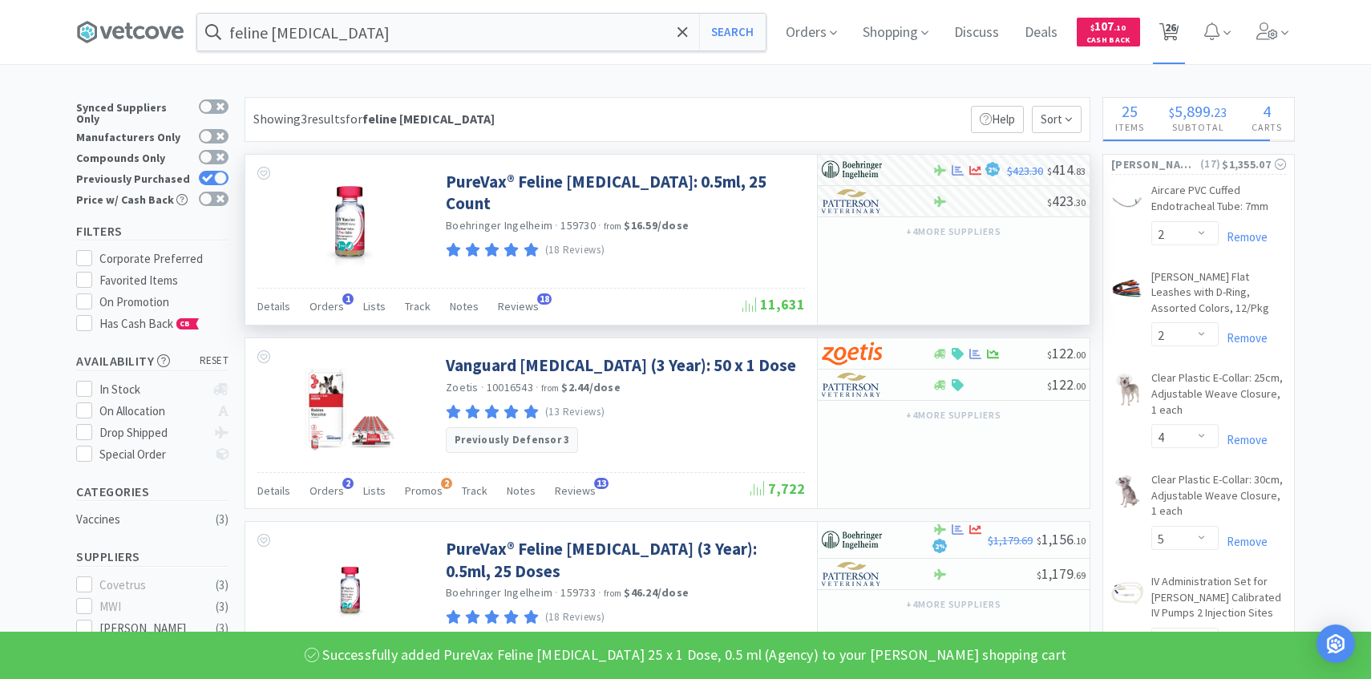
select select "2"
select select "4"
select select "5"
select select "25"
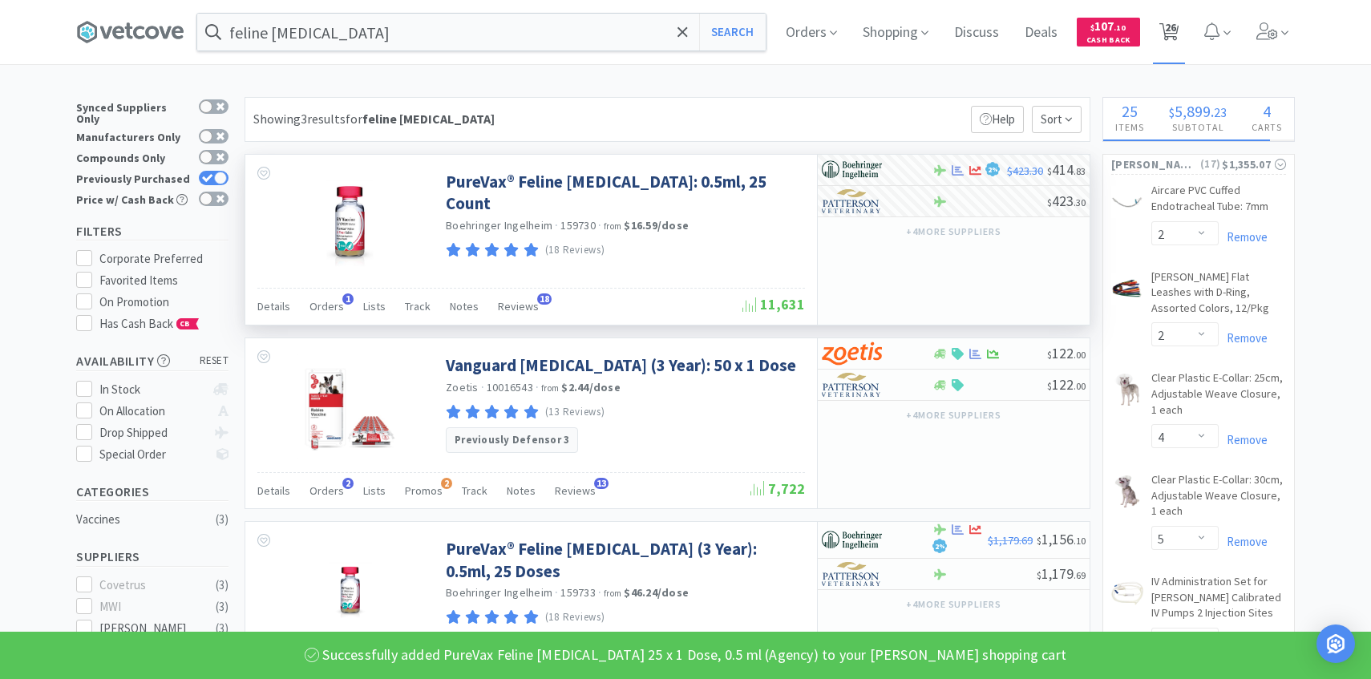
select select "1"
select select "8"
select select "10"
select select "15"
select select "10"
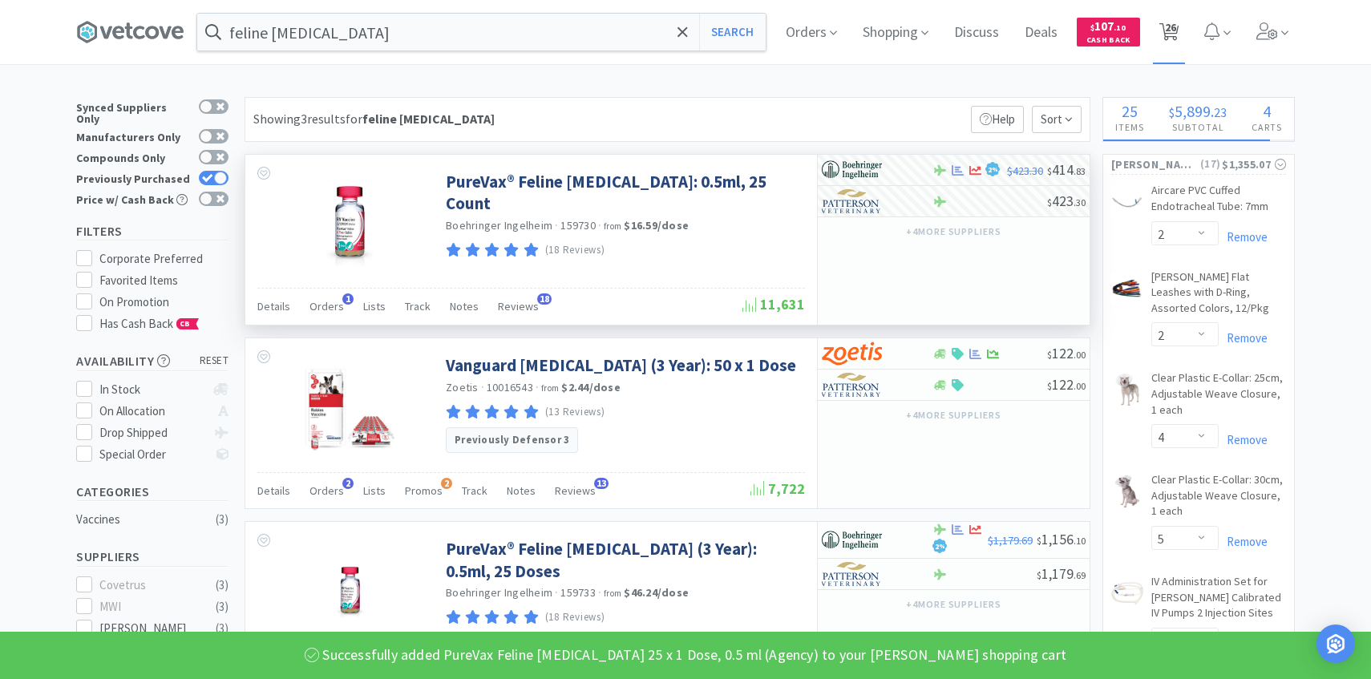
select select "6"
select select "1"
select select "2"
select select "1"
select select "4"
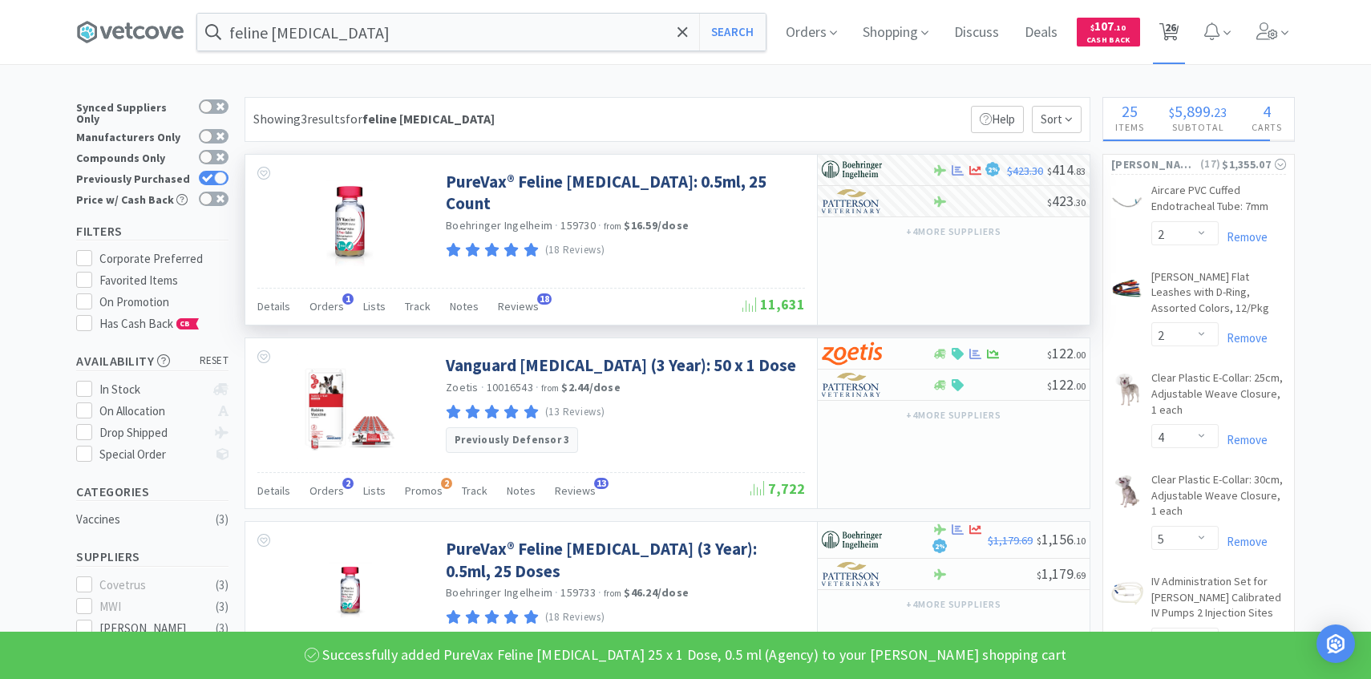
select select "4"
select select "20"
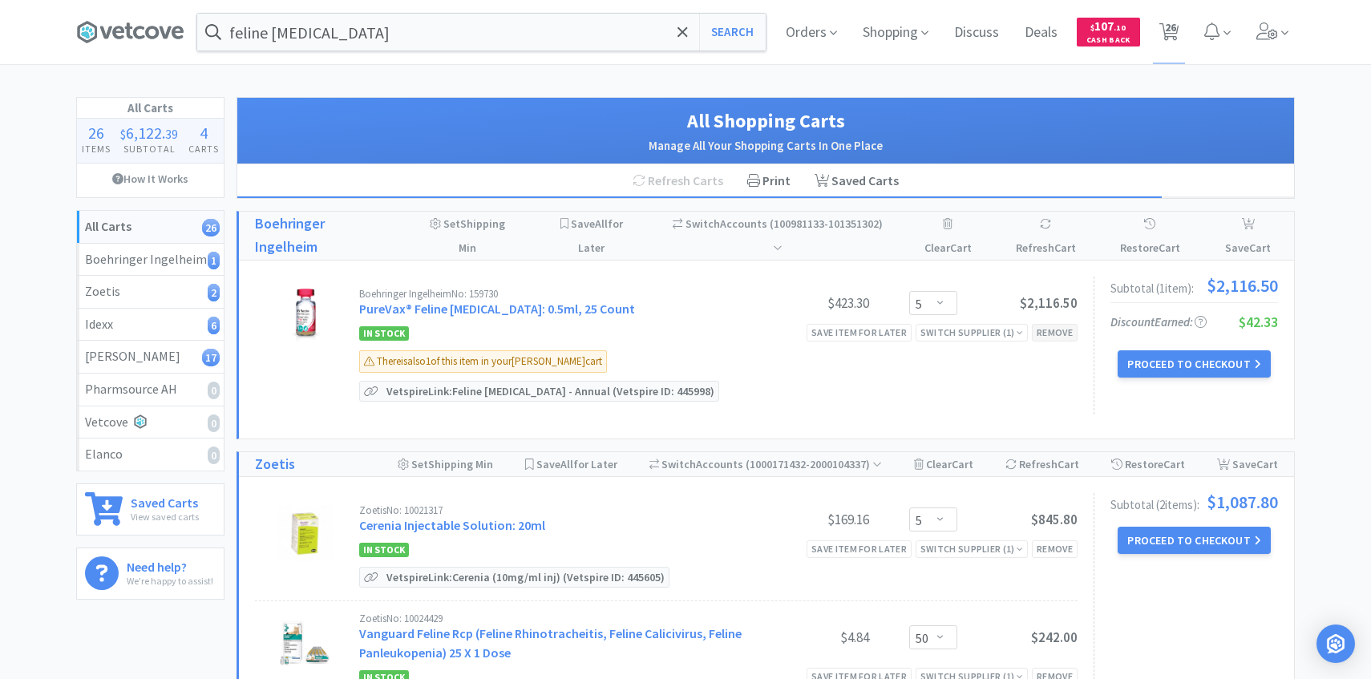
click at [1054, 331] on div "Remove" at bounding box center [1055, 332] width 46 height 17
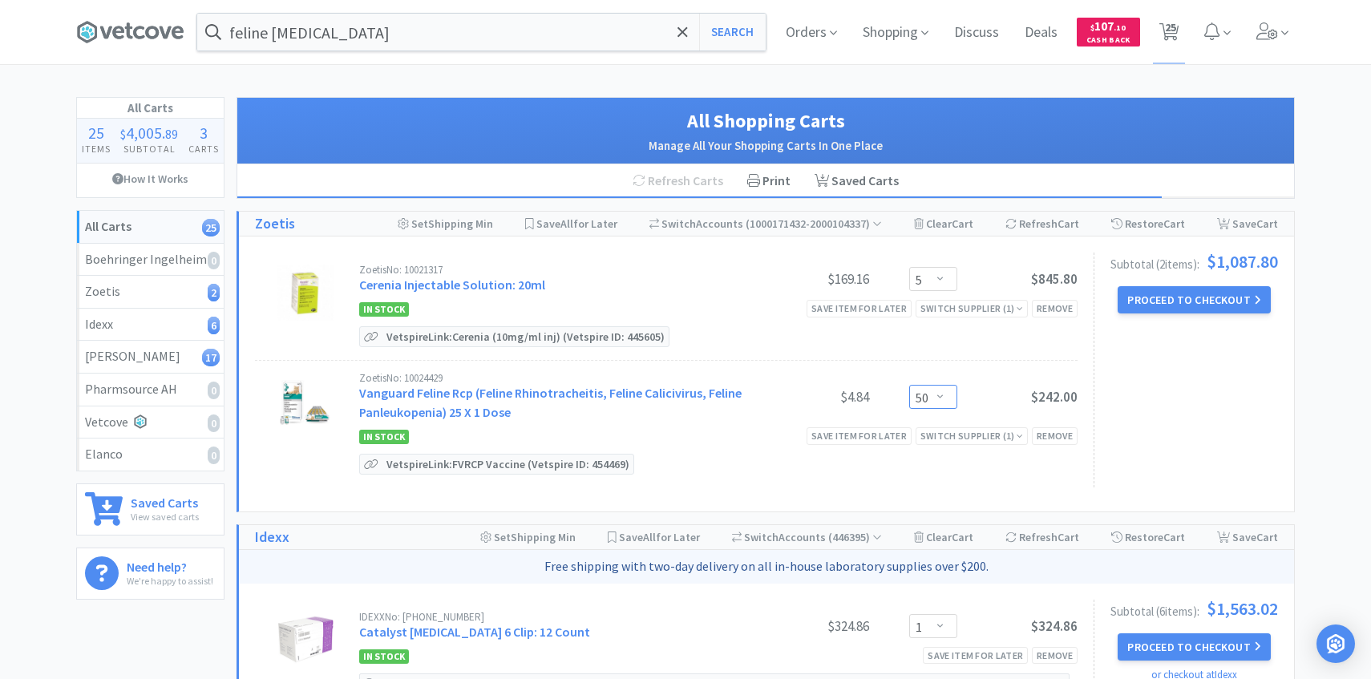
click at [930, 396] on select "Enter Quantity 25 50 75 100 125 150 175 200 225 250 275 300 325 350 375 400 425…" at bounding box center [933, 397] width 48 height 24
click at [808, 32] on span "Orders" at bounding box center [812, 32] width 64 height 64
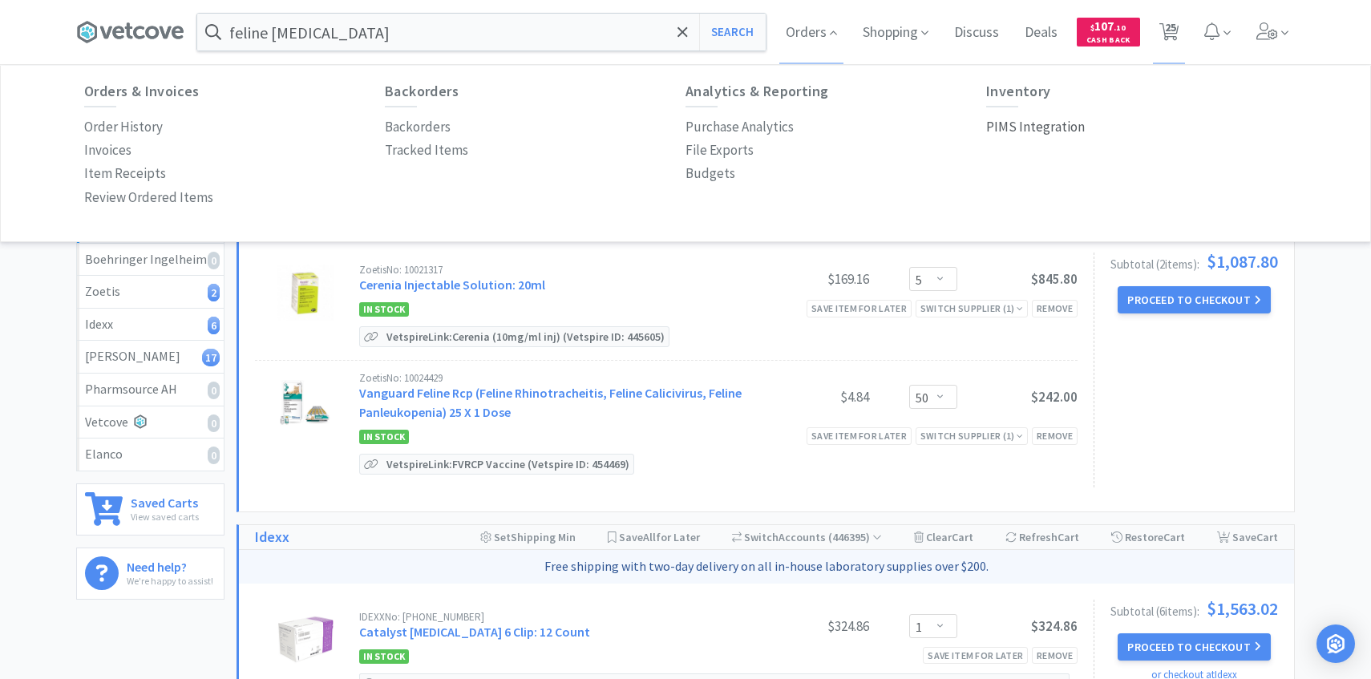
click at [1028, 133] on p "PIMS Integration" at bounding box center [1035, 127] width 99 height 22
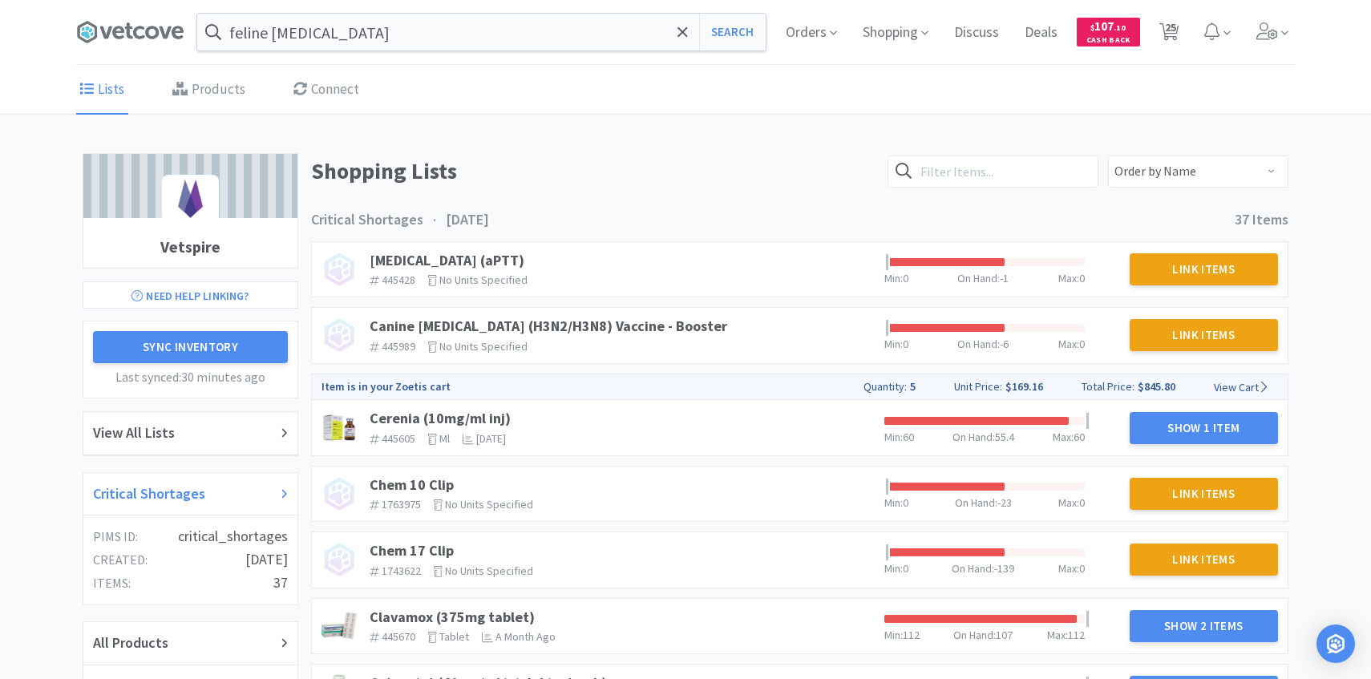
click at [218, 491] on div "Critical Shortages" at bounding box center [190, 494] width 195 height 23
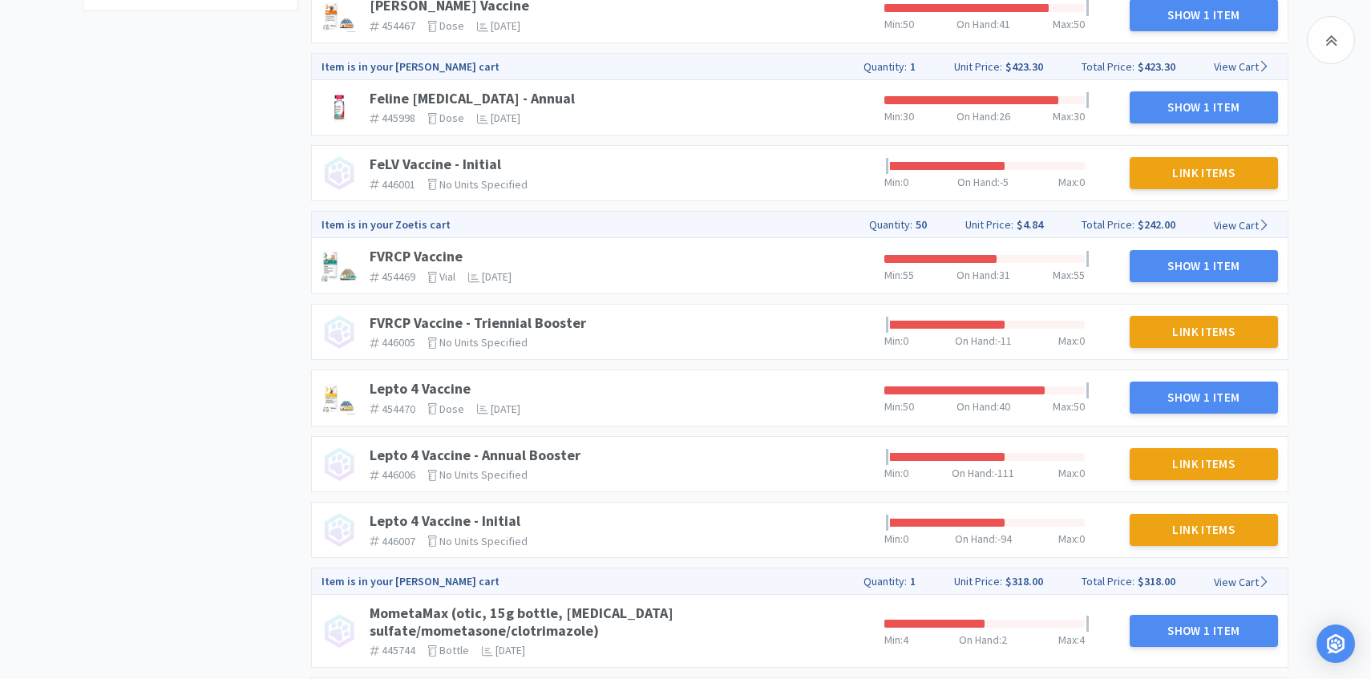
scroll to position [783, 0]
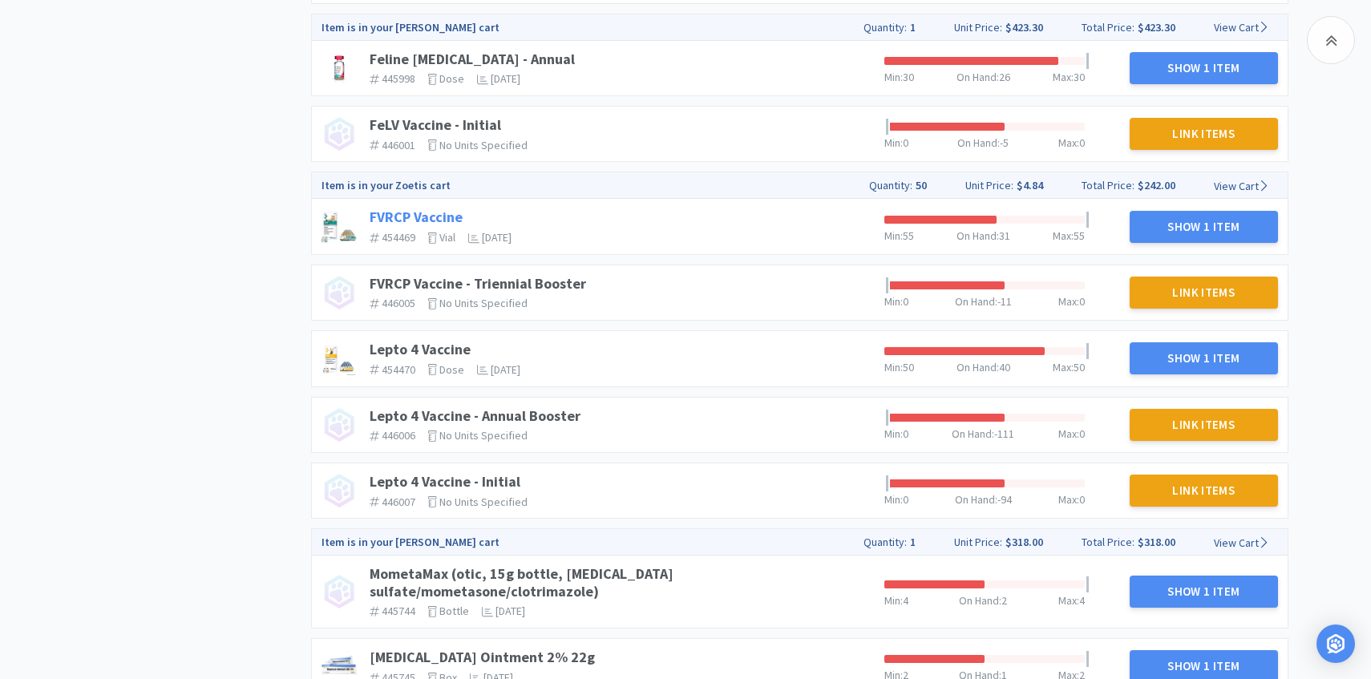
click at [436, 219] on link "FVRCP Vaccine" at bounding box center [416, 217] width 93 height 18
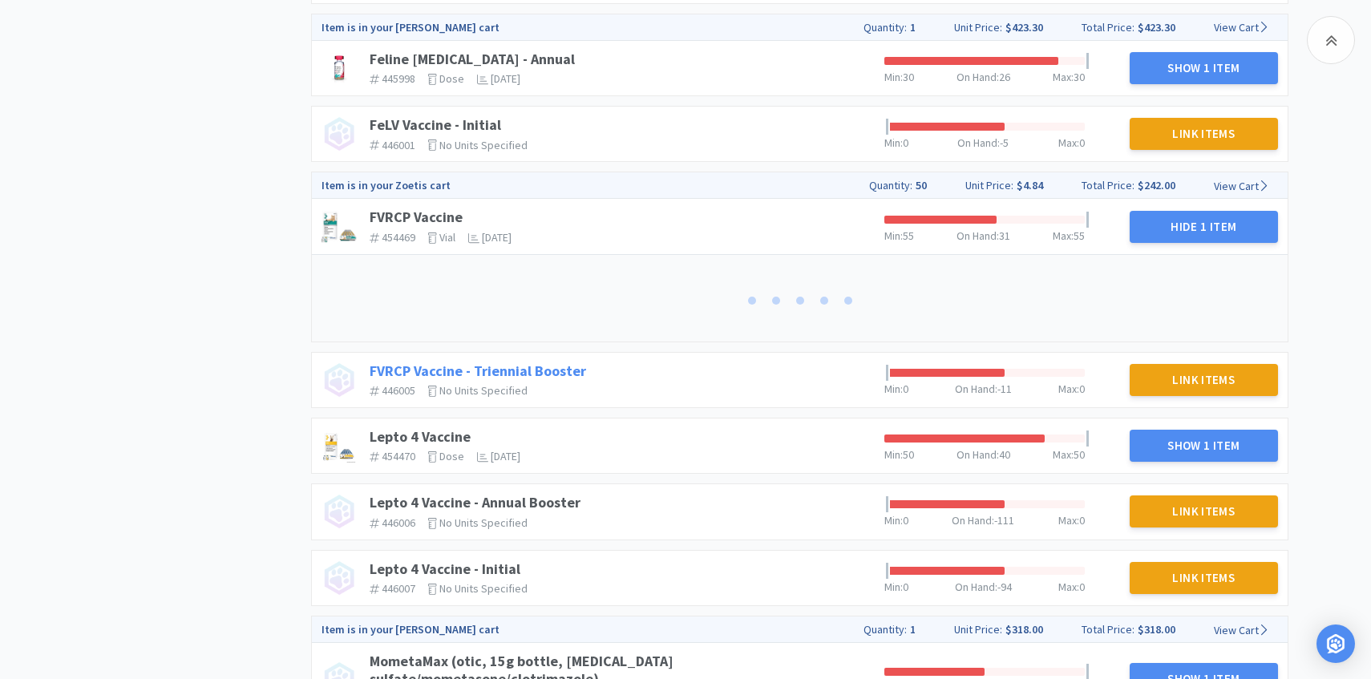
scroll to position [798, 0]
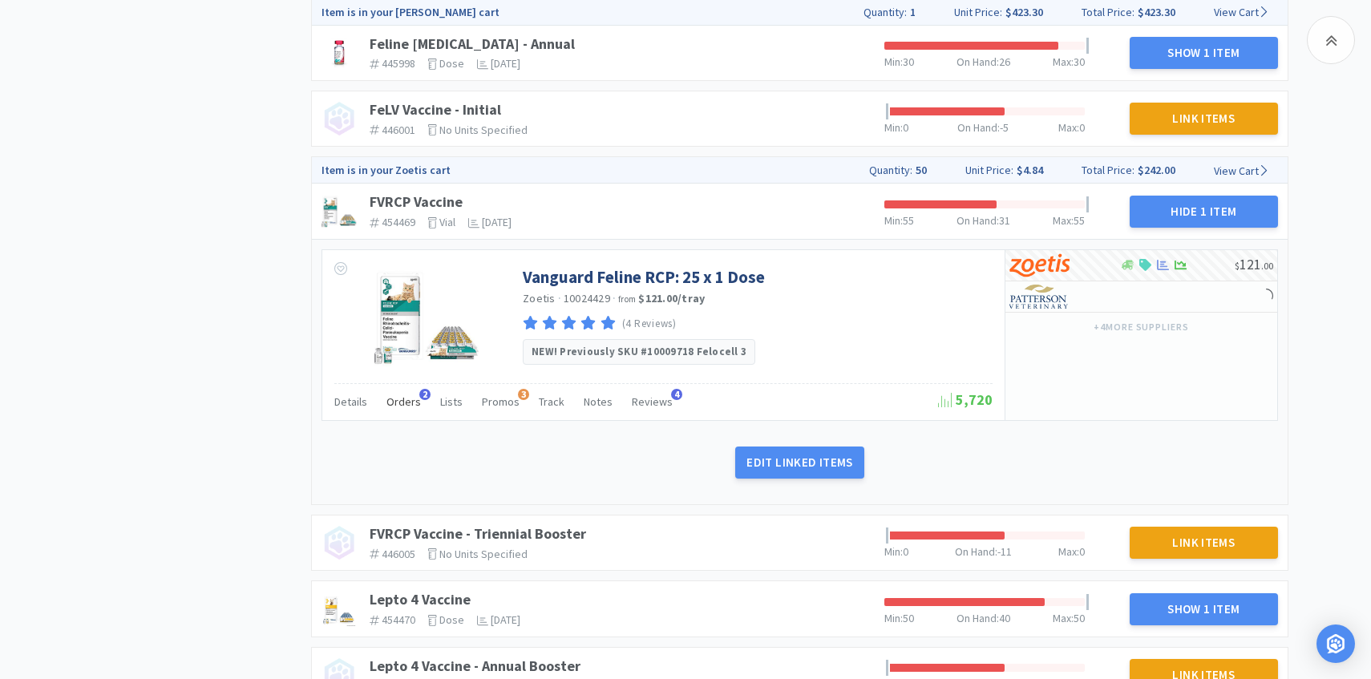
click at [401, 402] on span "Orders" at bounding box center [404, 402] width 34 height 14
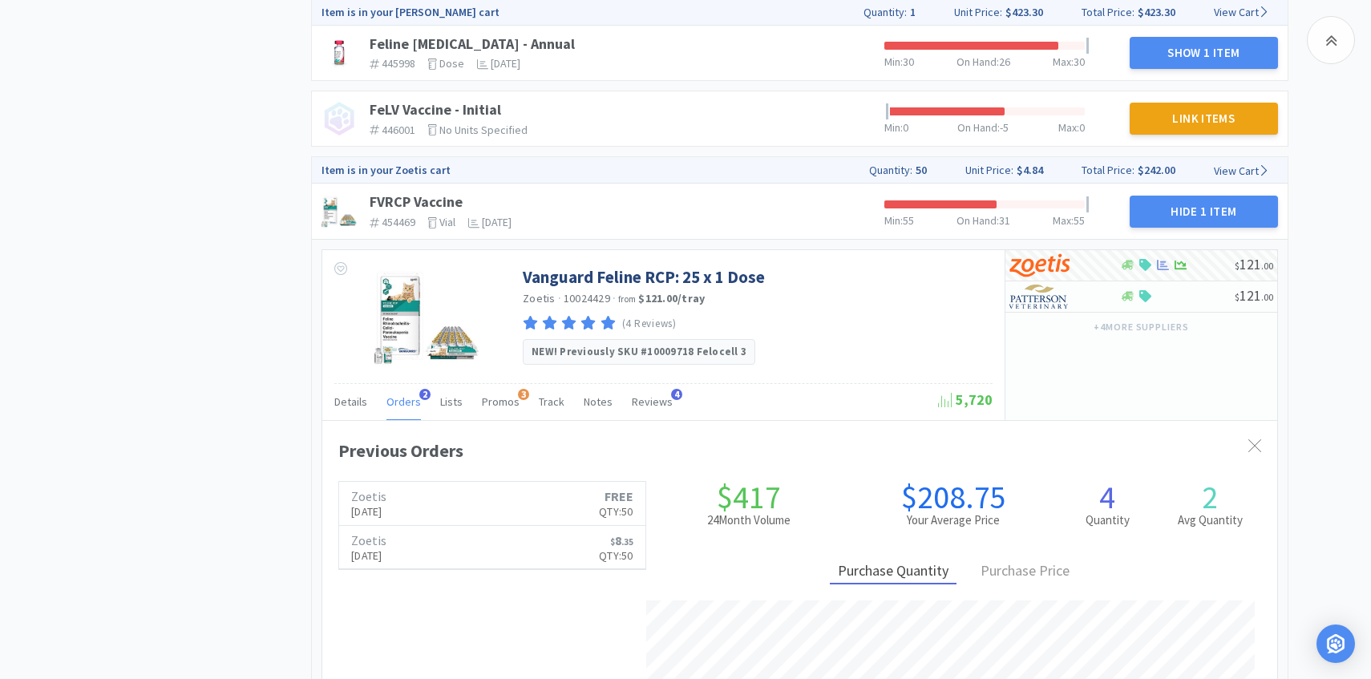
scroll to position [440, 955]
click at [401, 403] on span "Orders" at bounding box center [404, 402] width 34 height 14
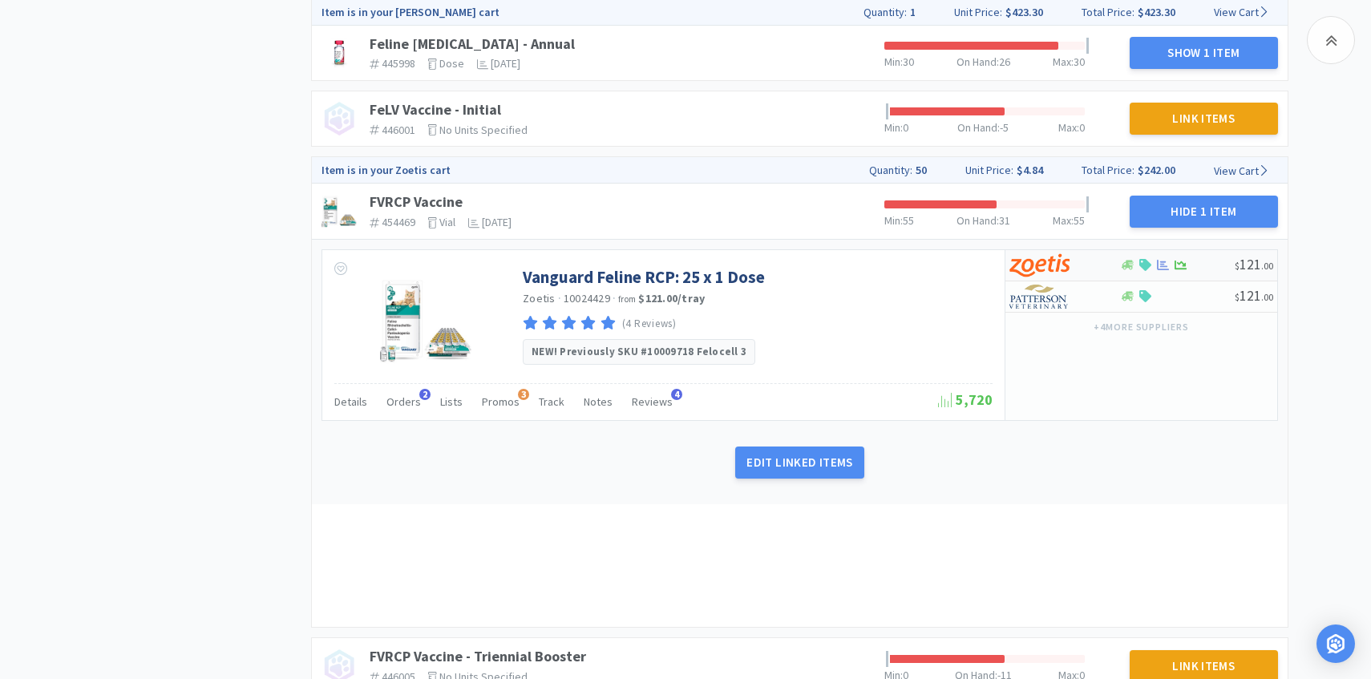
click at [1057, 266] on img at bounding box center [1040, 265] width 60 height 24
select select "25"
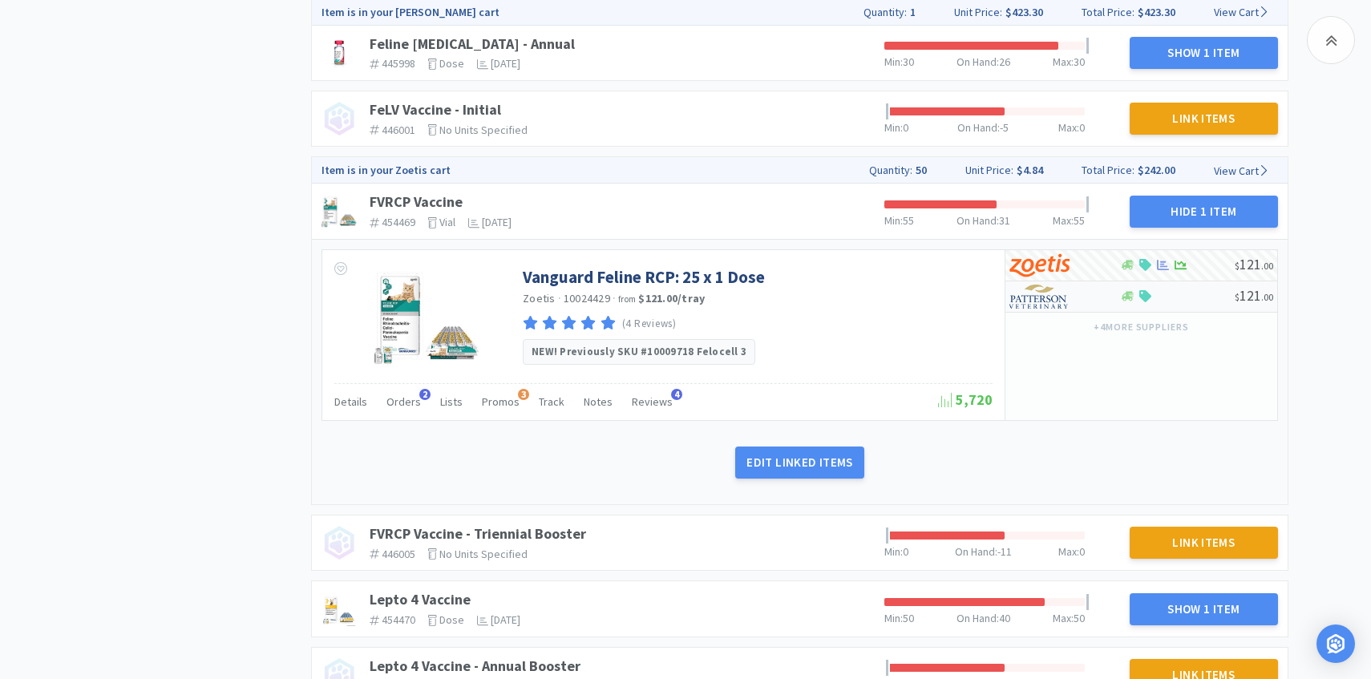
scroll to position [0, 0]
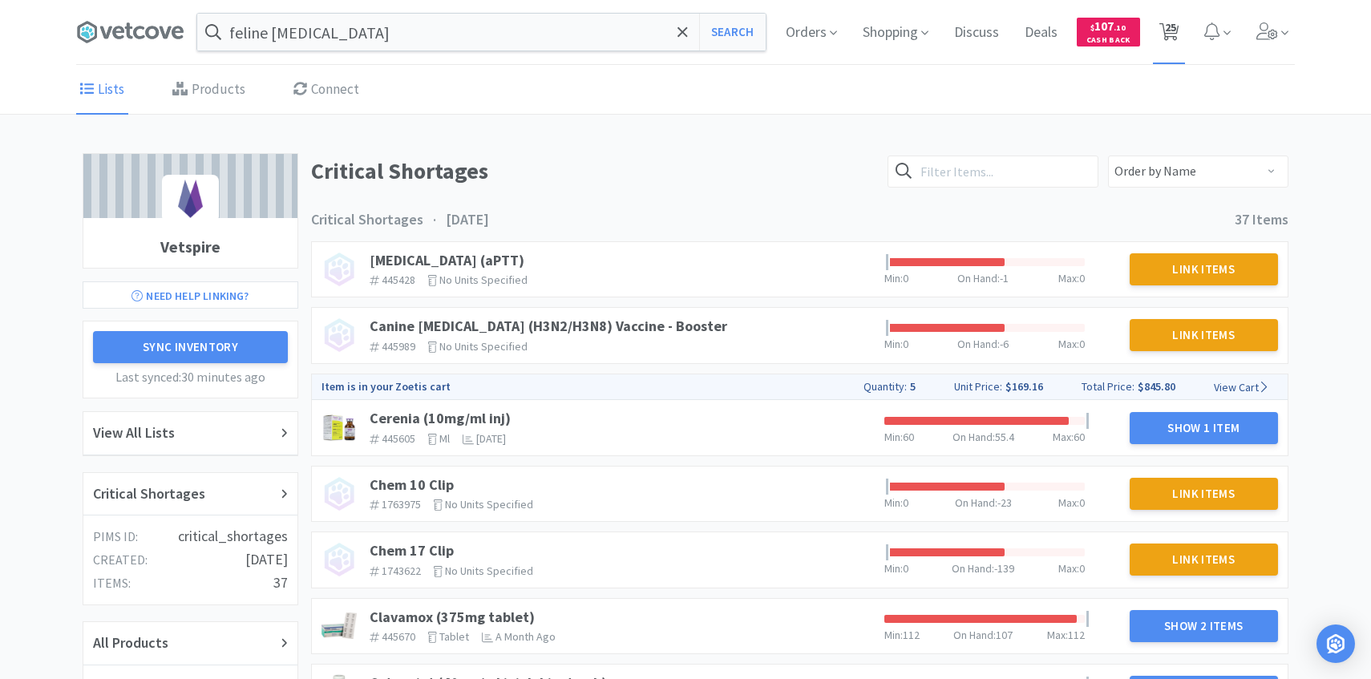
click at [1165, 34] on span "25" at bounding box center [1170, 32] width 20 height 22
select select "5"
select select "50"
select select "1"
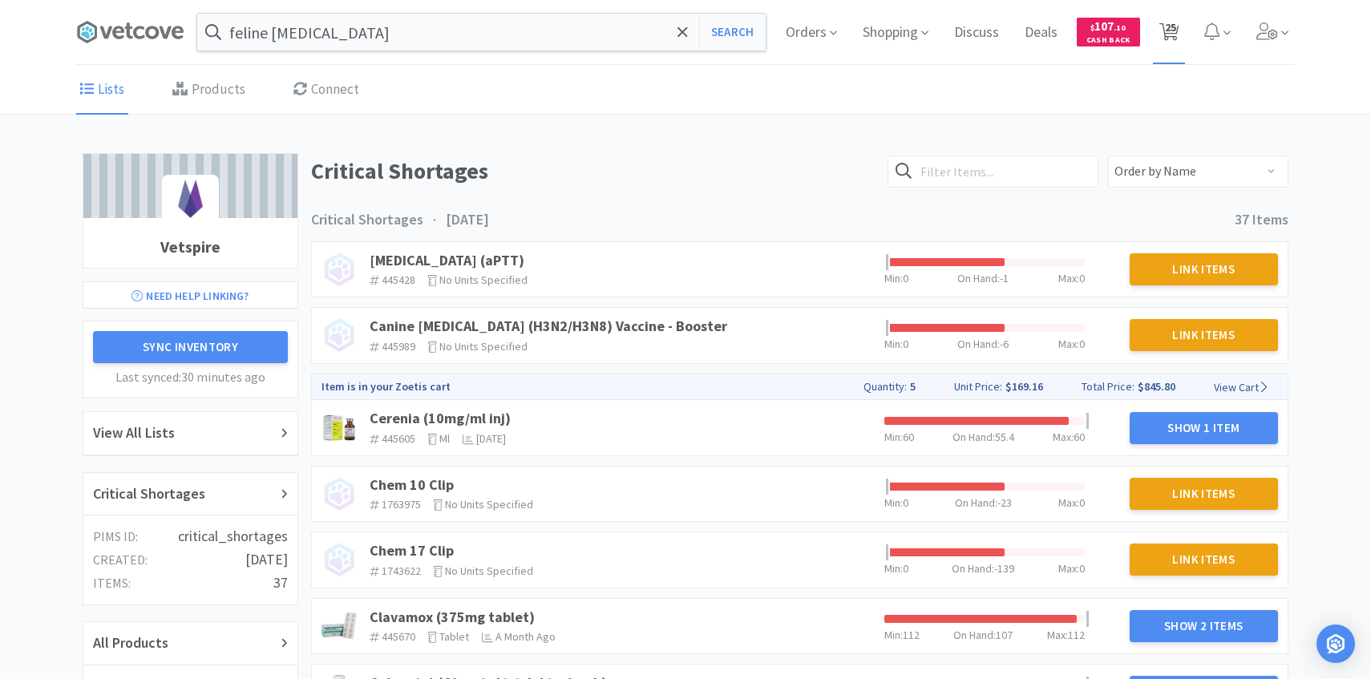
select select "20"
select select "50"
select select "1"
select select "2"
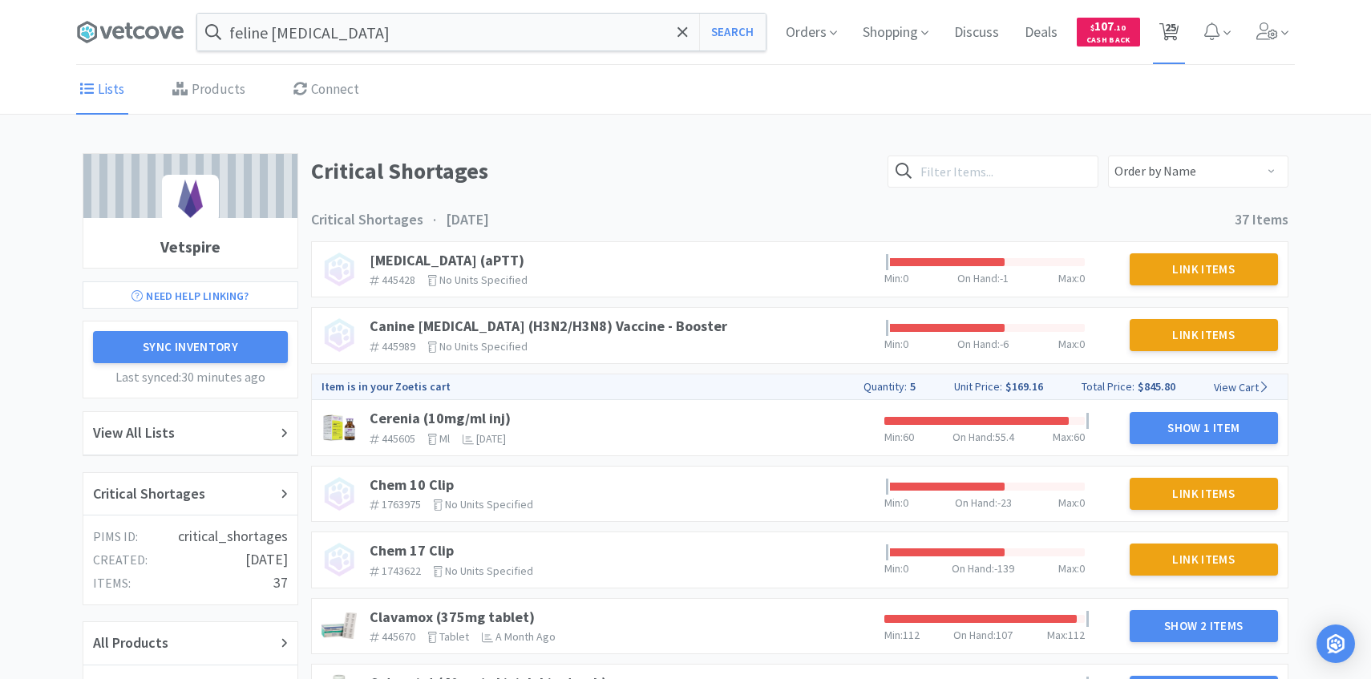
select select "2"
select select "4"
select select "5"
select select "25"
select select "1"
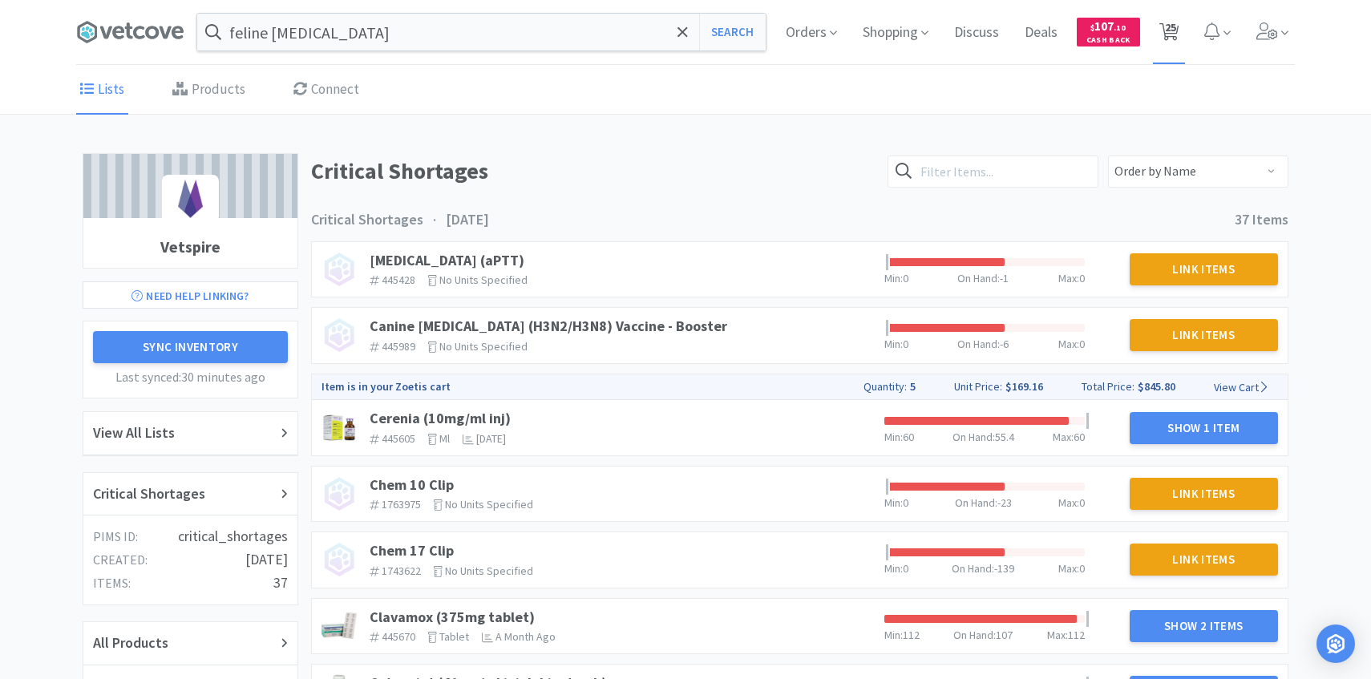
select select "8"
select select "10"
select select "15"
select select "10"
select select "6"
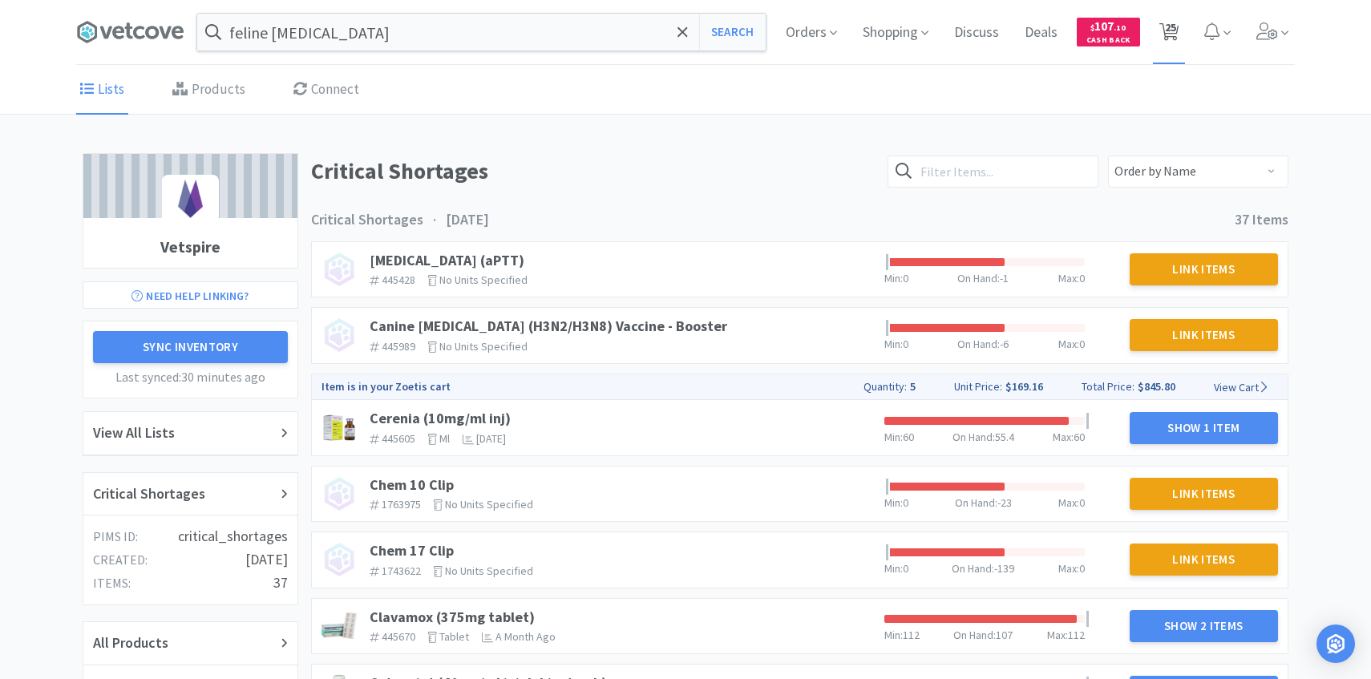
select select "1"
select select "2"
select select "1"
select select "4"
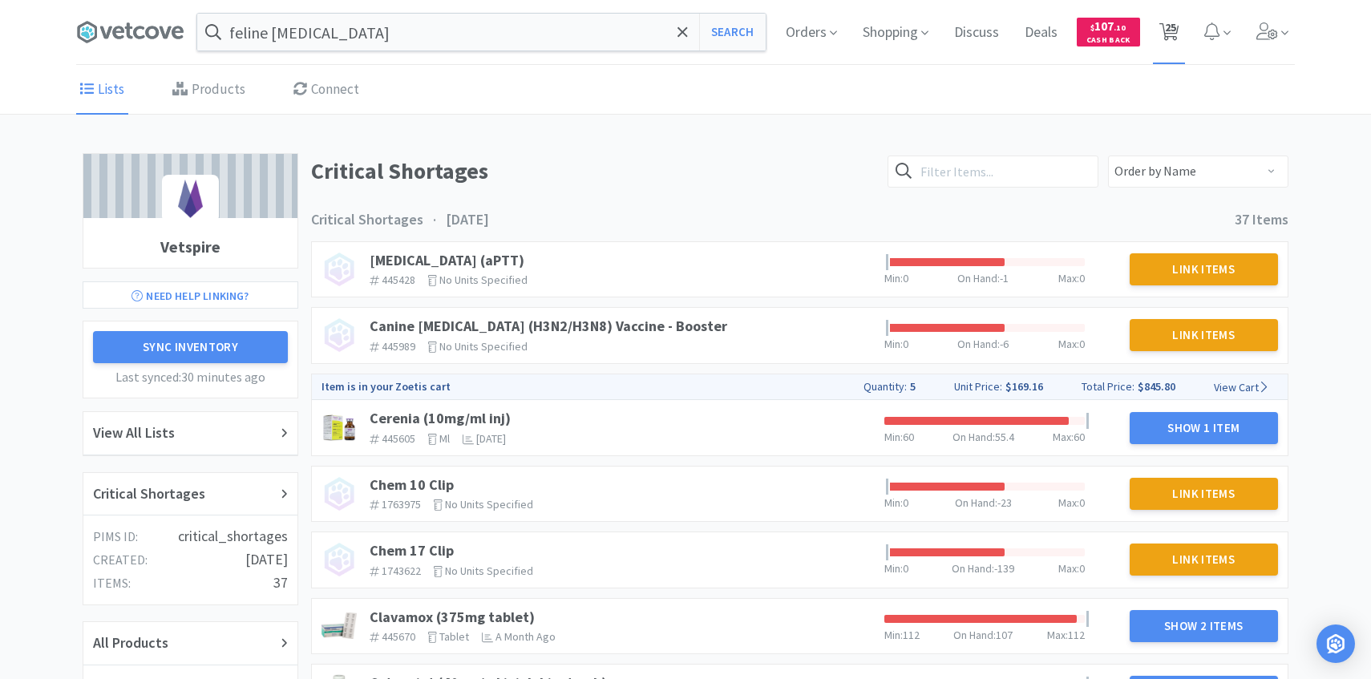
select select "20"
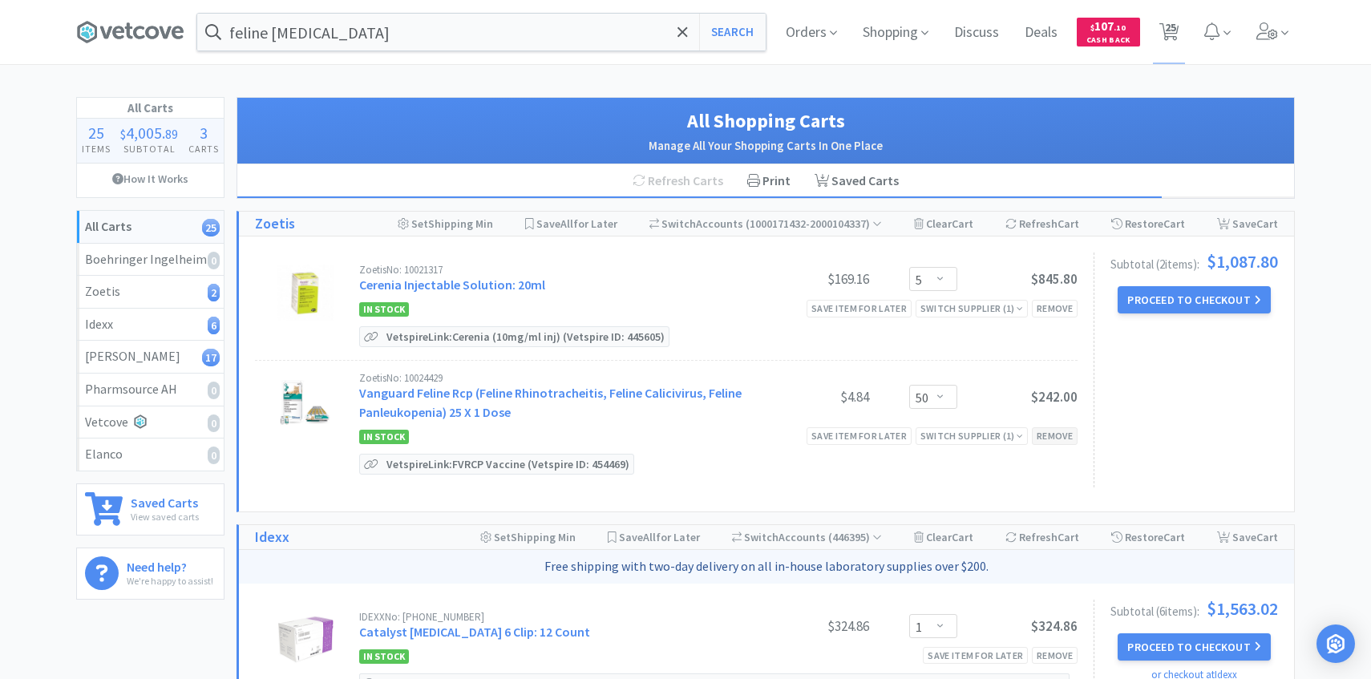
click at [1055, 434] on div "Remove" at bounding box center [1055, 435] width 46 height 17
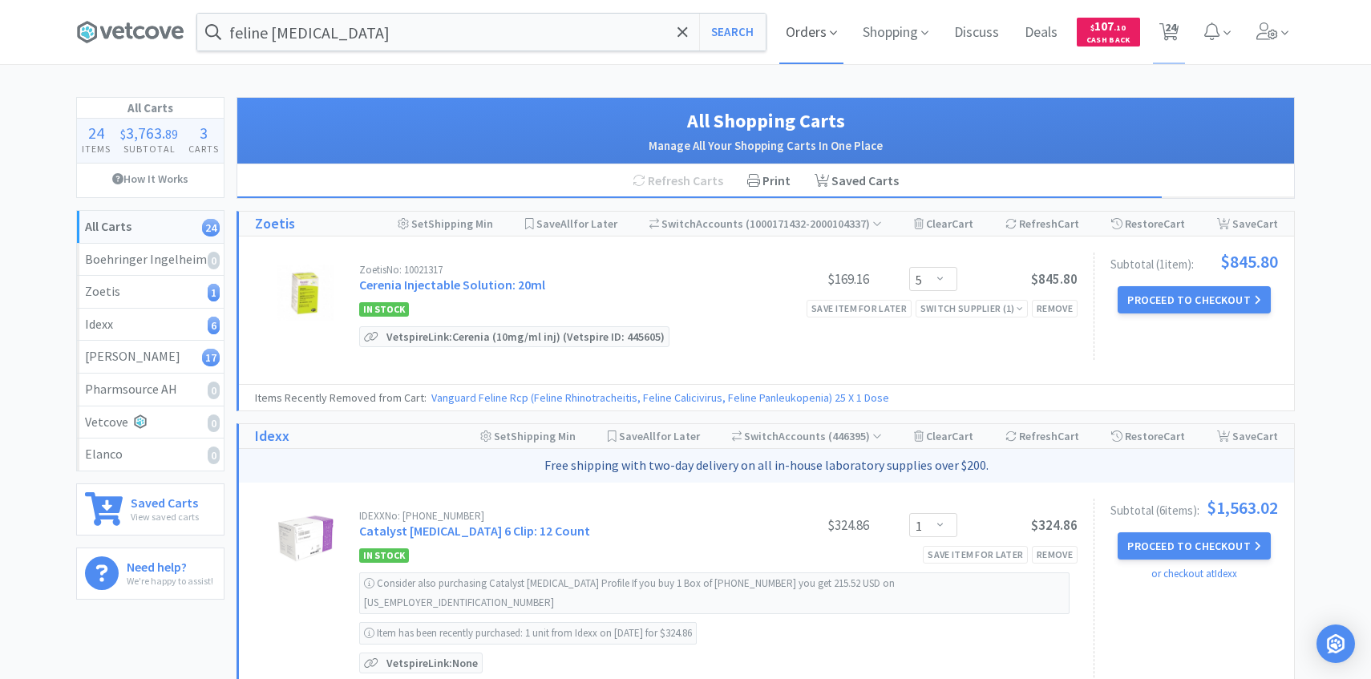
click at [814, 34] on span "Orders" at bounding box center [812, 32] width 64 height 64
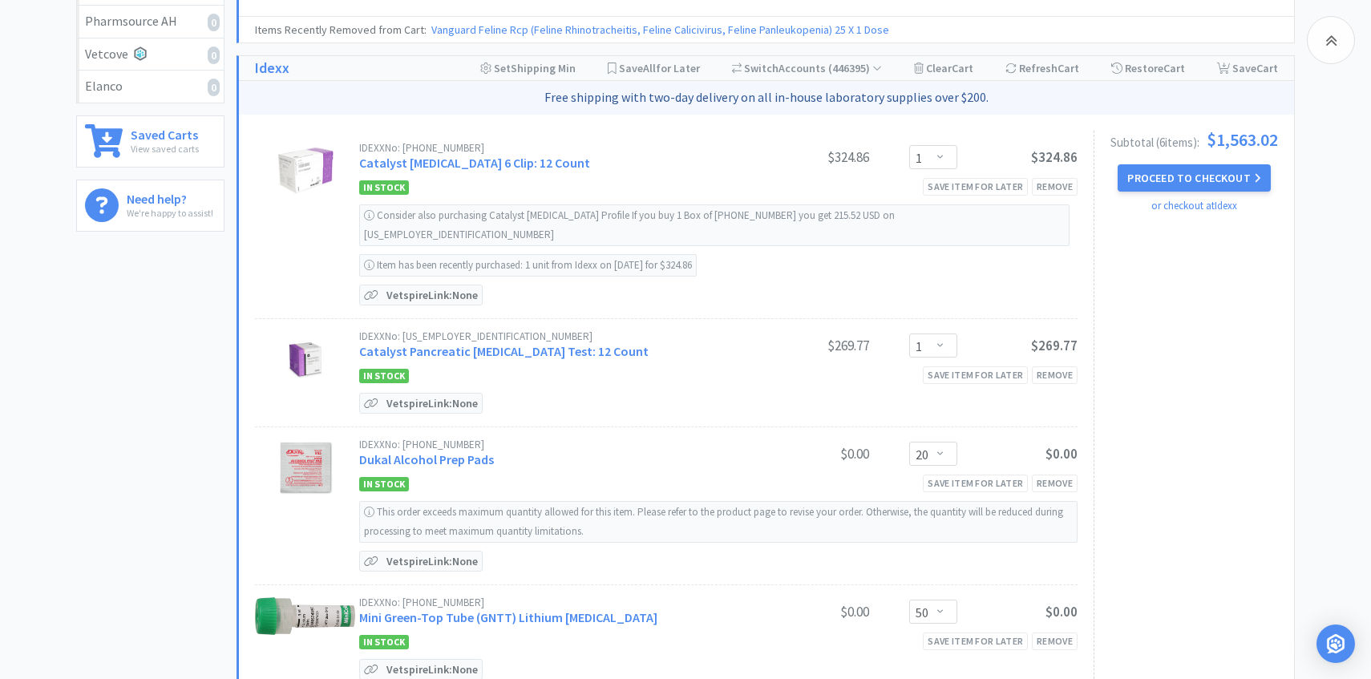
scroll to position [371, 0]
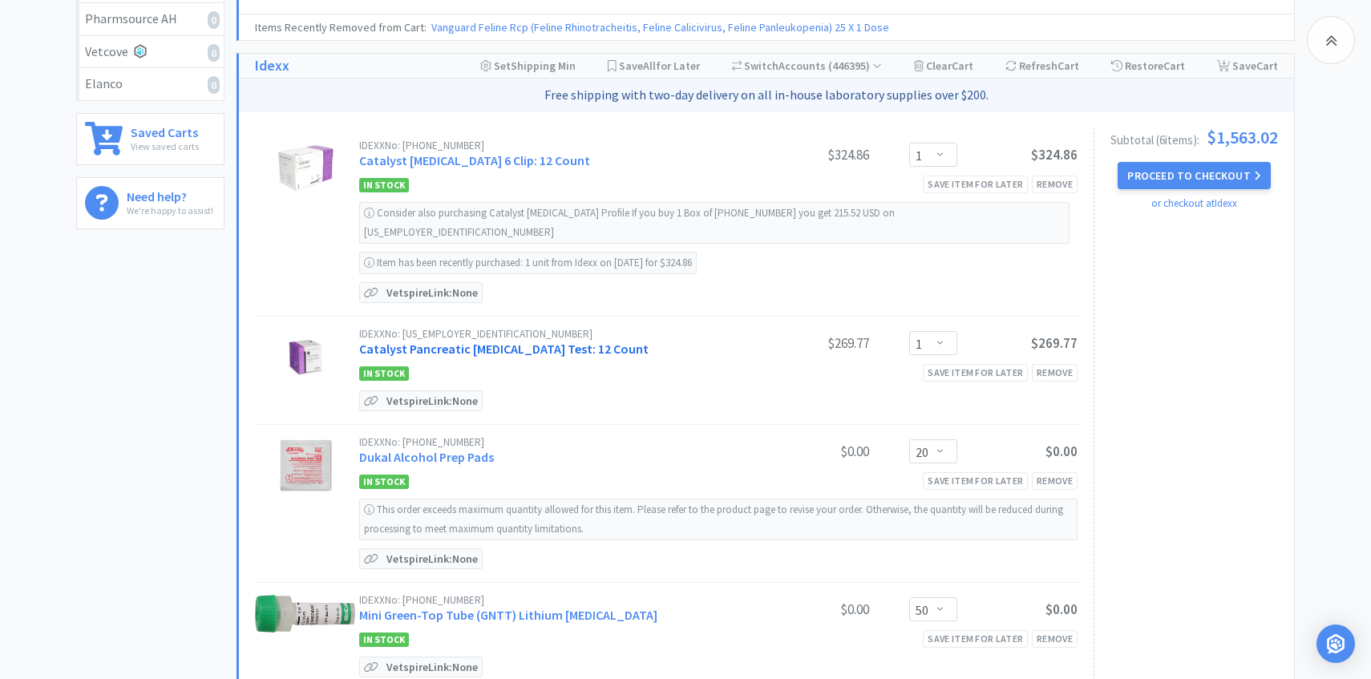
click at [537, 341] on link "Catalyst Pancreatic Lipase Test: 12 Count" at bounding box center [504, 349] width 290 height 16
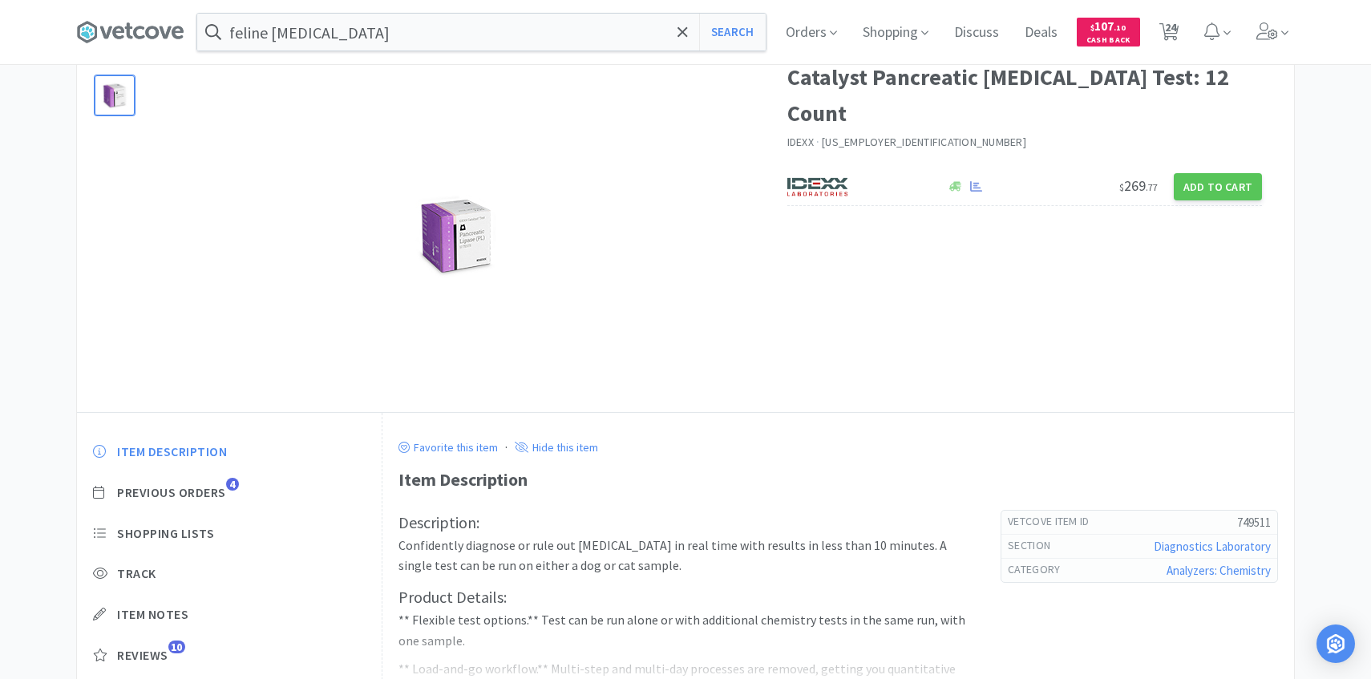
scroll to position [99, 0]
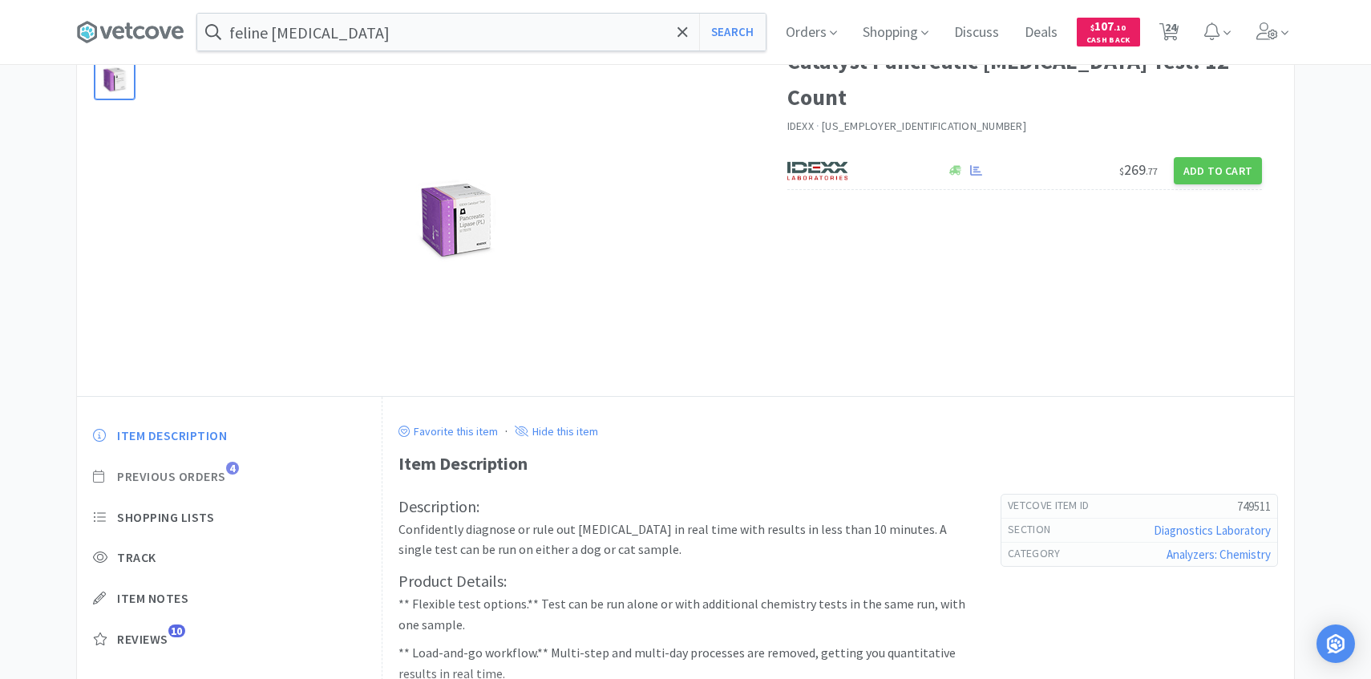
click at [211, 469] on span "Previous Orders" at bounding box center [171, 476] width 109 height 17
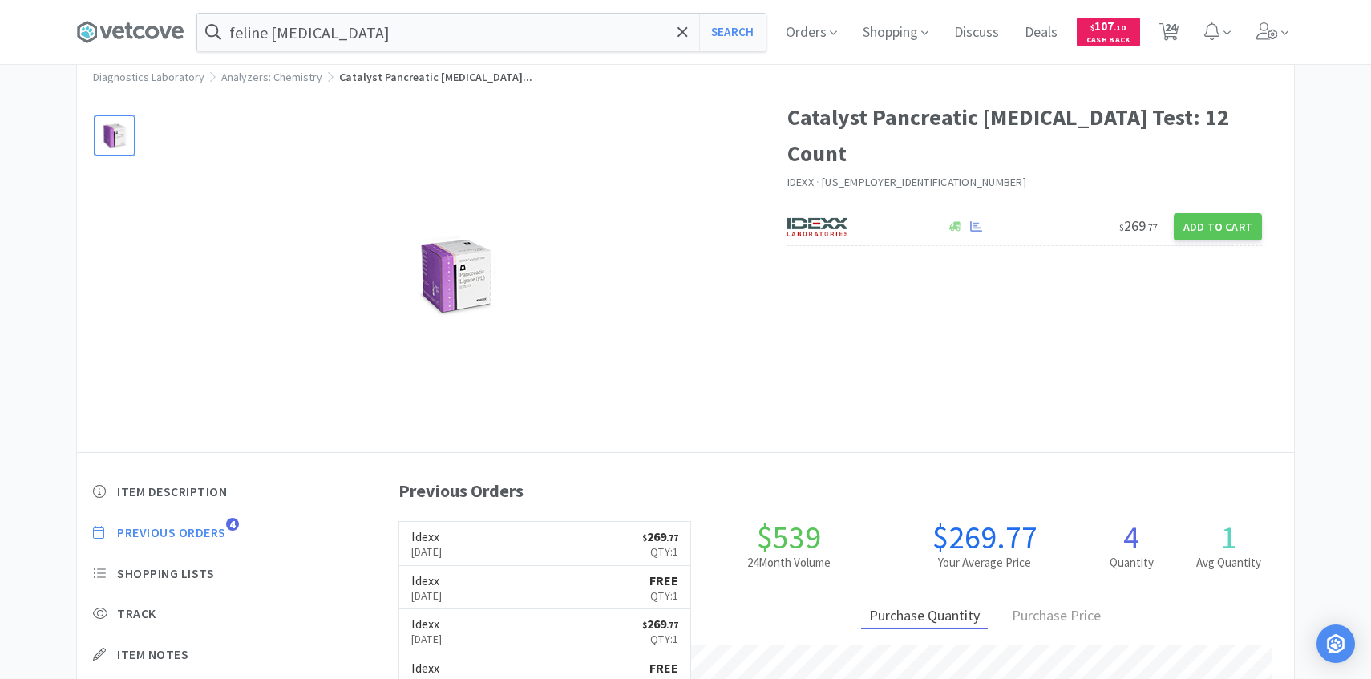
scroll to position [44, 0]
click at [1161, 23] on icon at bounding box center [1170, 32] width 20 height 18
select select "5"
select select "1"
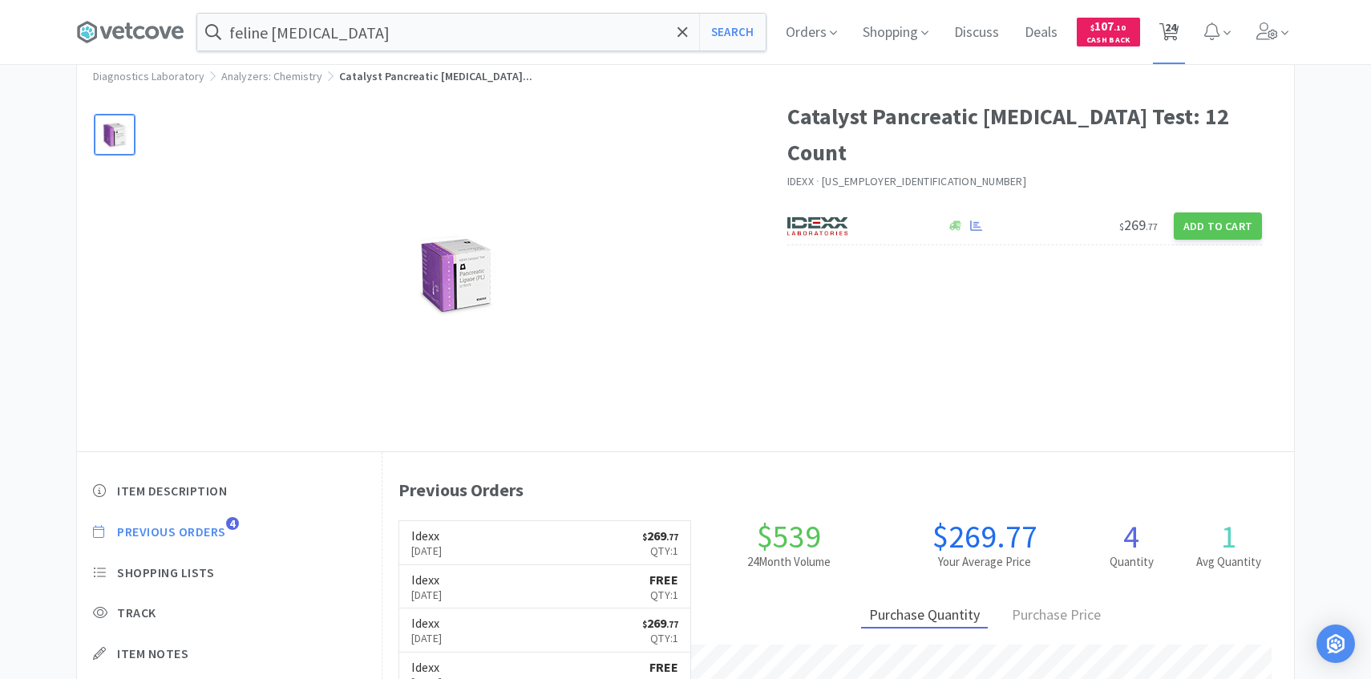
select select "20"
select select "50"
select select "1"
select select "2"
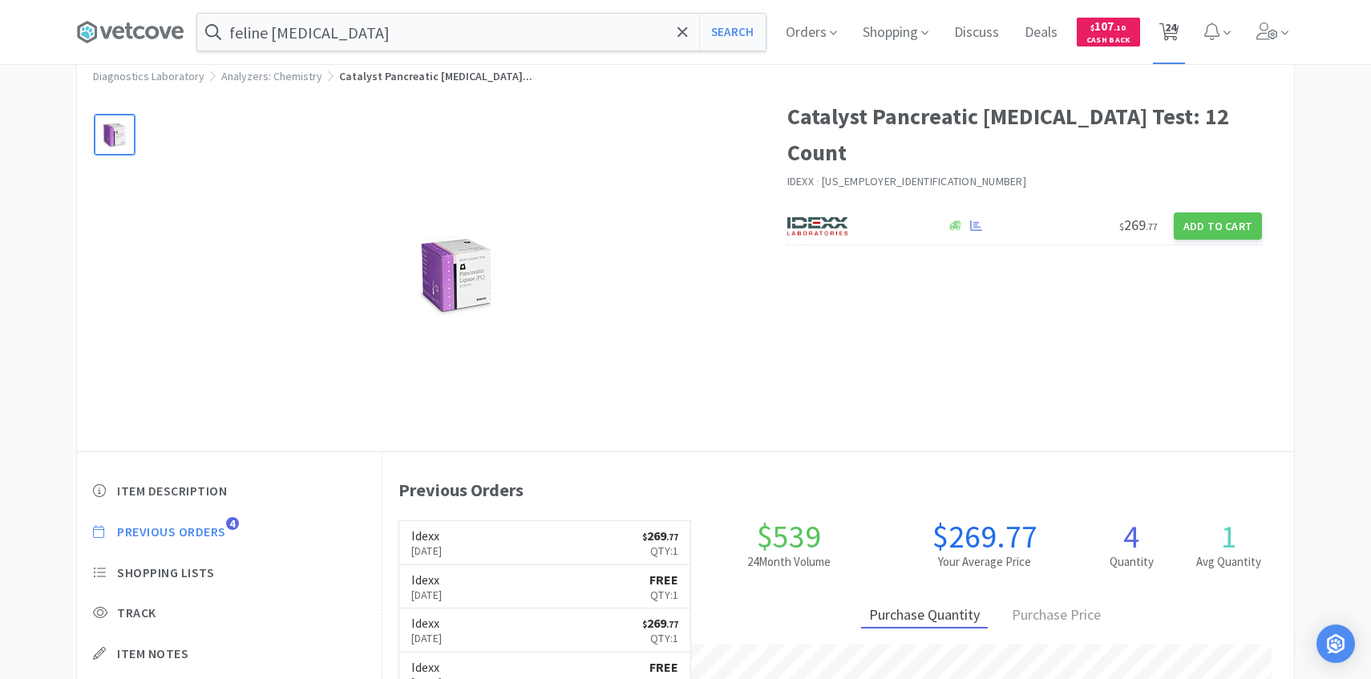
select select "2"
select select "4"
select select "5"
select select "25"
select select "1"
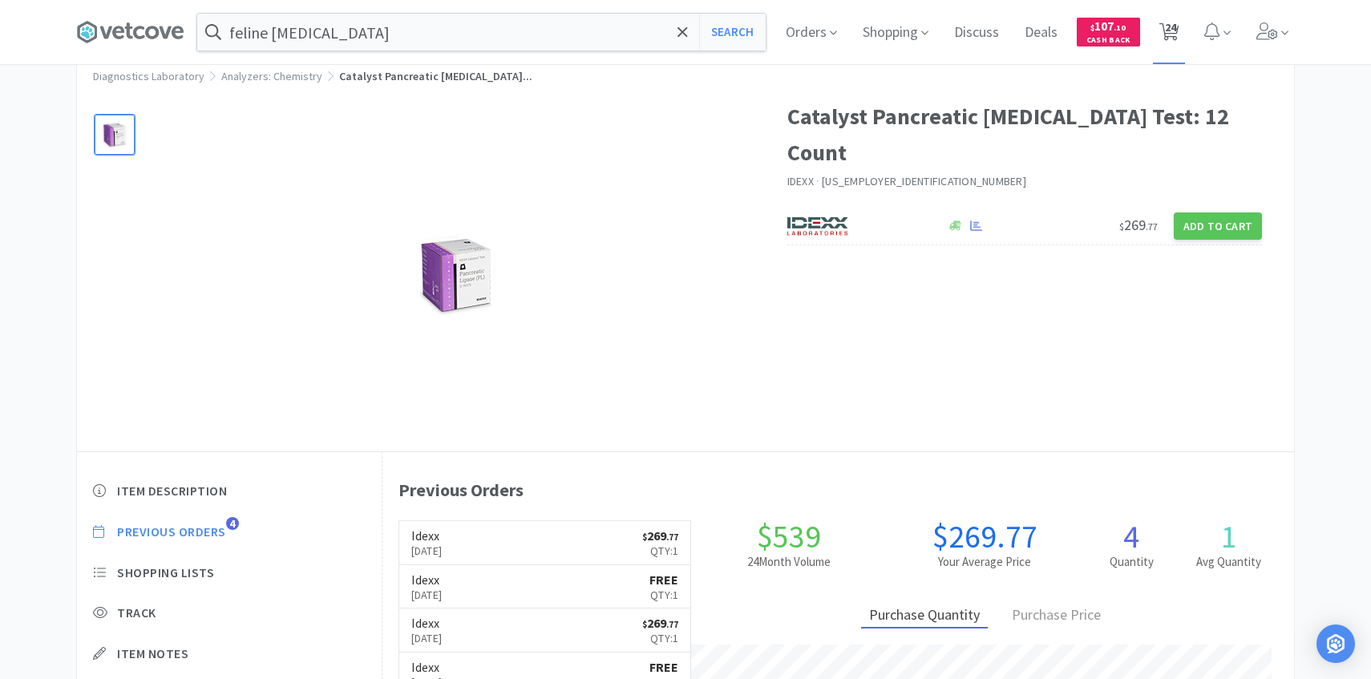
select select "8"
select select "10"
select select "15"
select select "10"
select select "6"
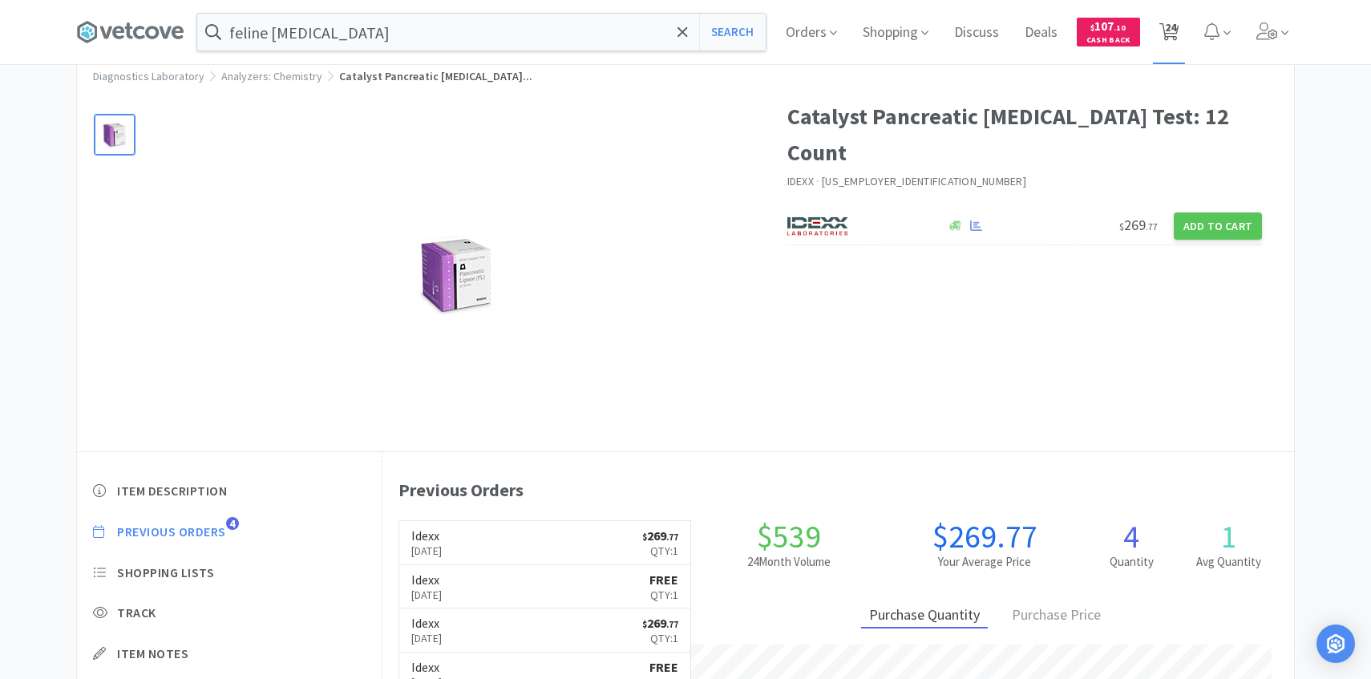
select select "1"
select select "2"
select select "1"
select select "4"
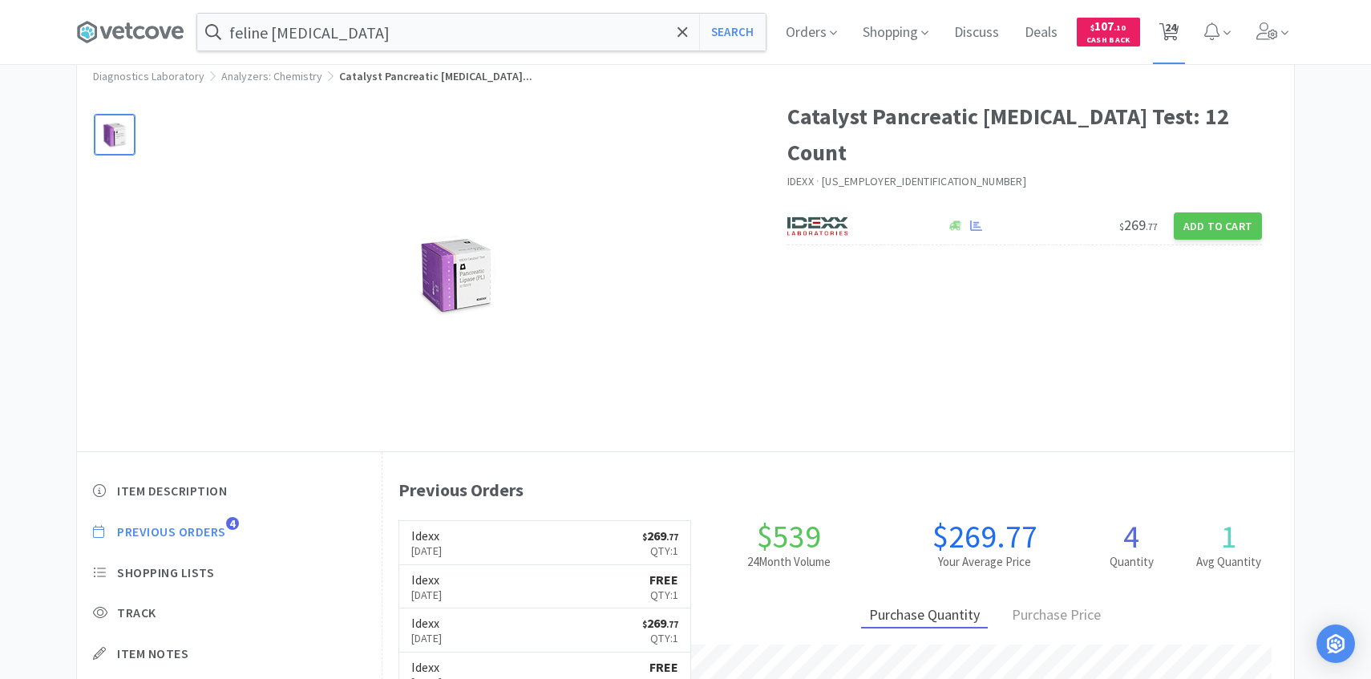
select select "20"
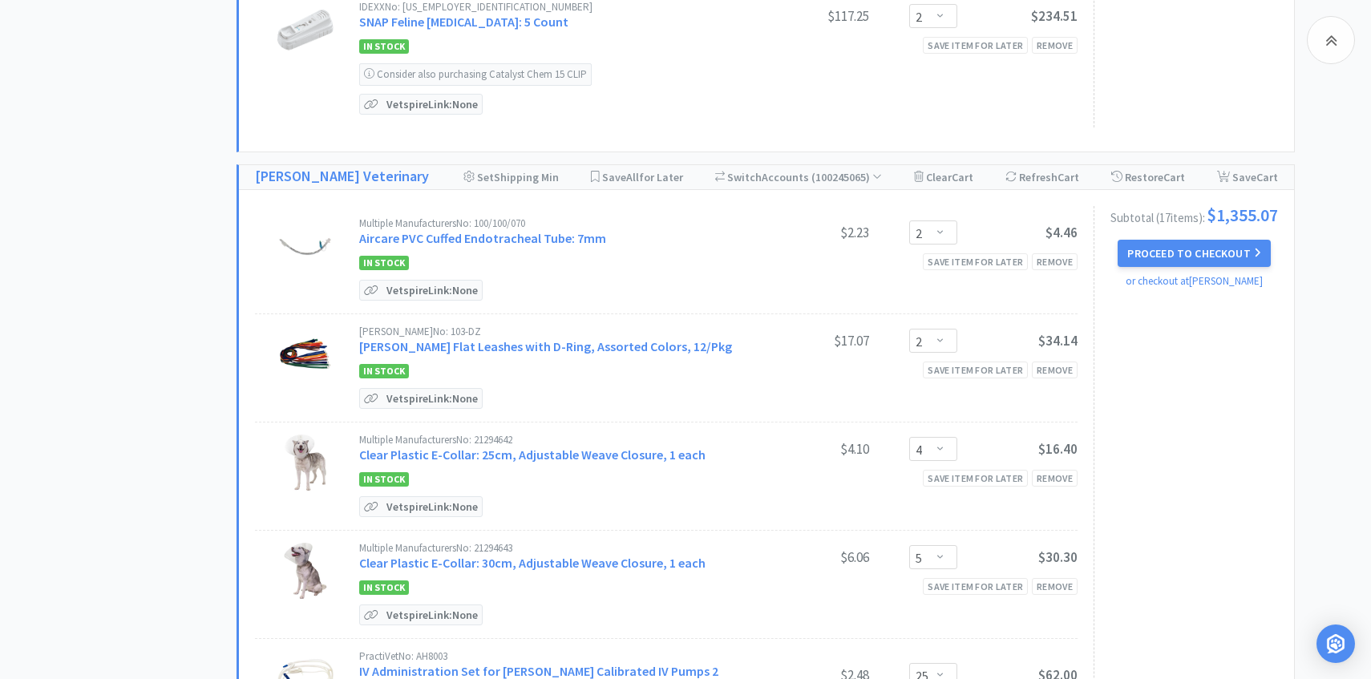
scroll to position [1160, 0]
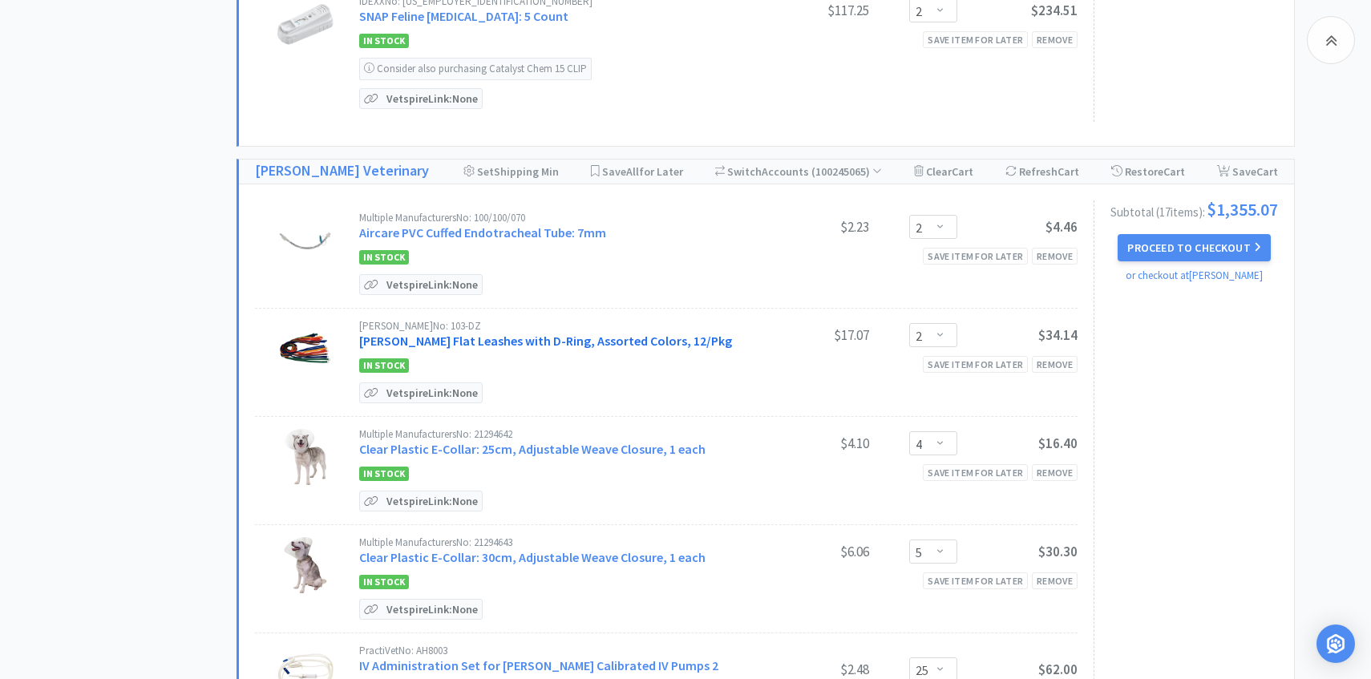
click at [657, 333] on link "Campbell Flat Leashes with D-Ring, Assorted Colors, 12/Pkg" at bounding box center [545, 341] width 373 height 16
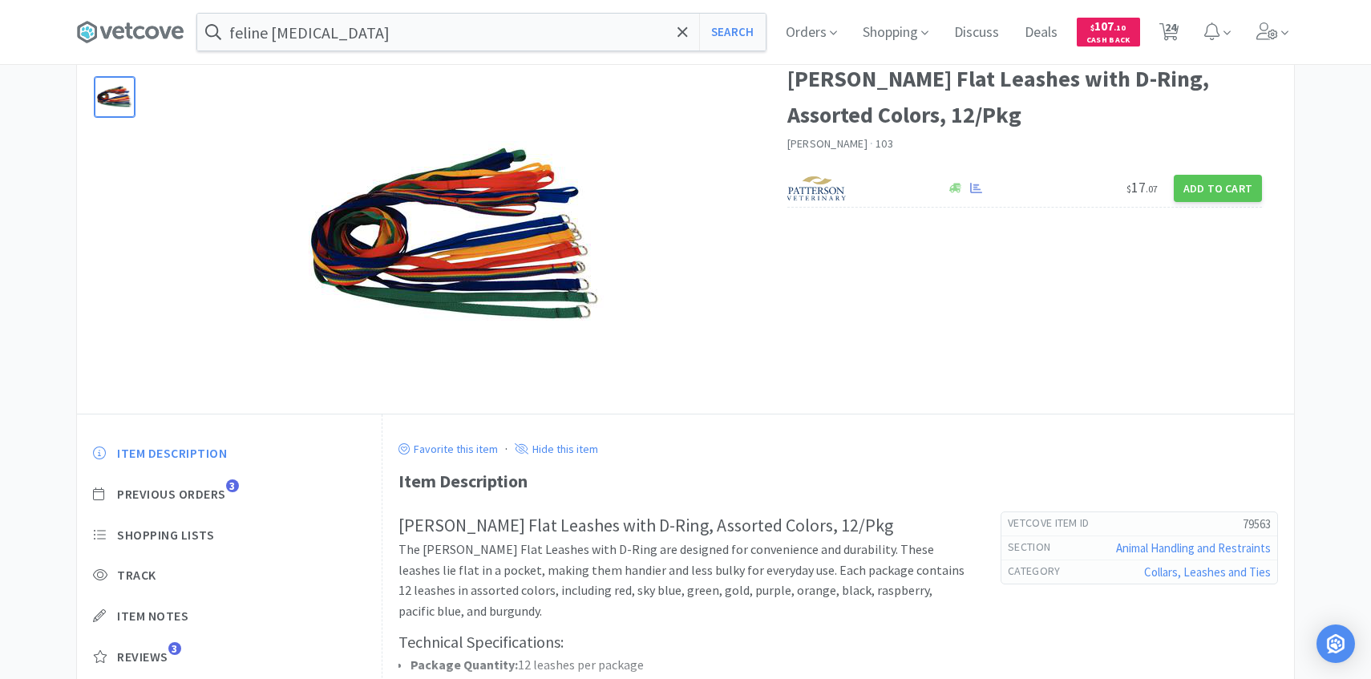
scroll to position [93, 0]
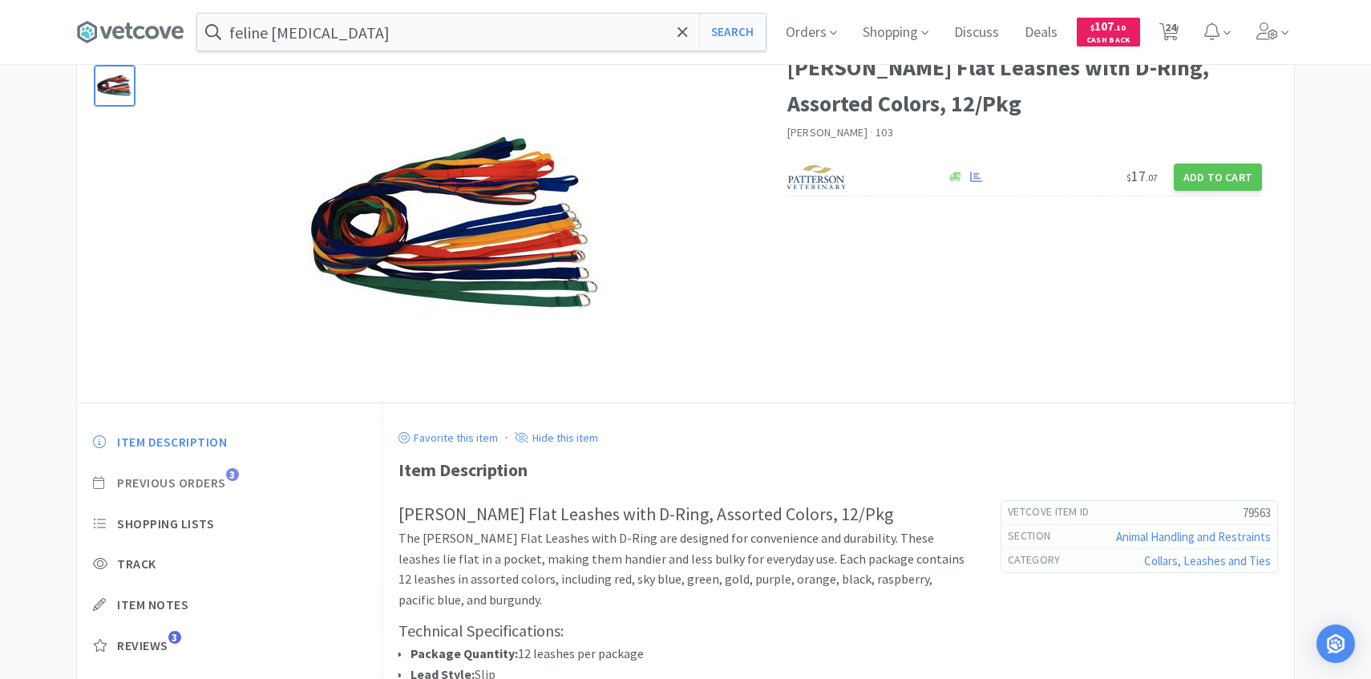
click at [223, 484] on span "Previous Orders" at bounding box center [171, 483] width 109 height 17
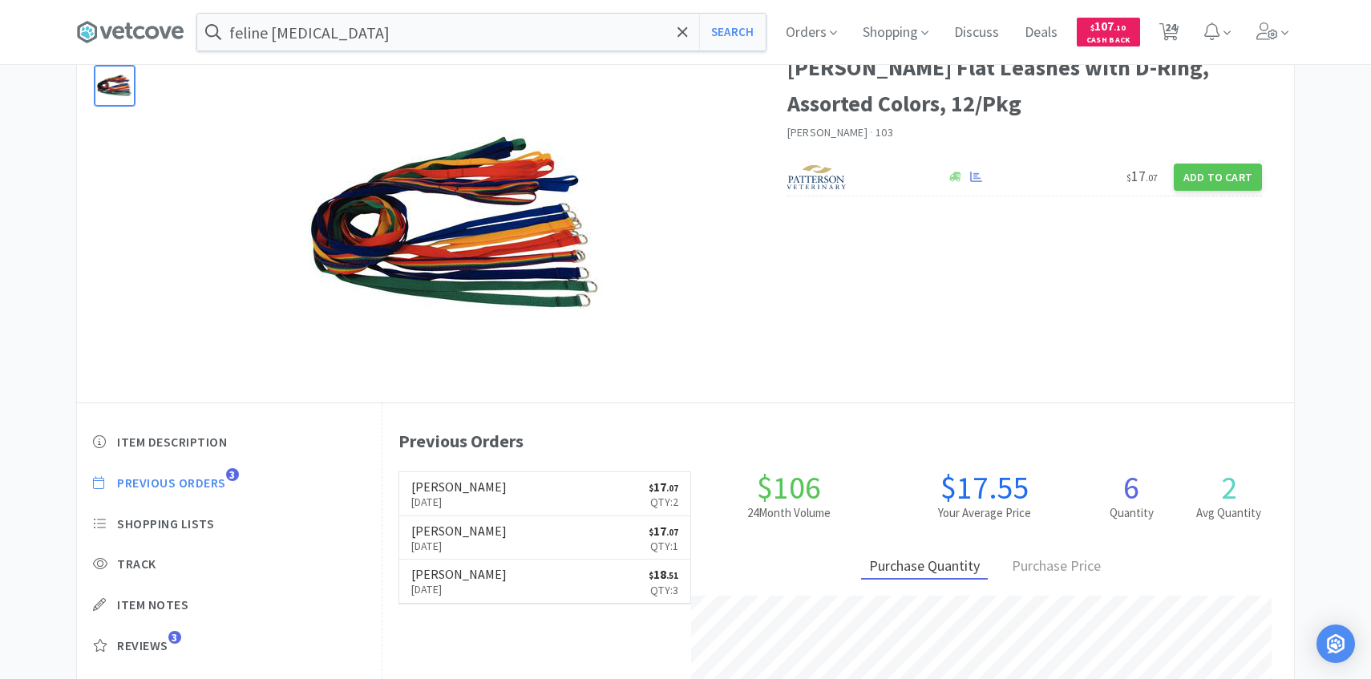
scroll to position [440, 912]
click at [486, 498] on link "Patterson Aug 7th, 2025 $ 17 . 07 Qty: 2" at bounding box center [545, 494] width 292 height 44
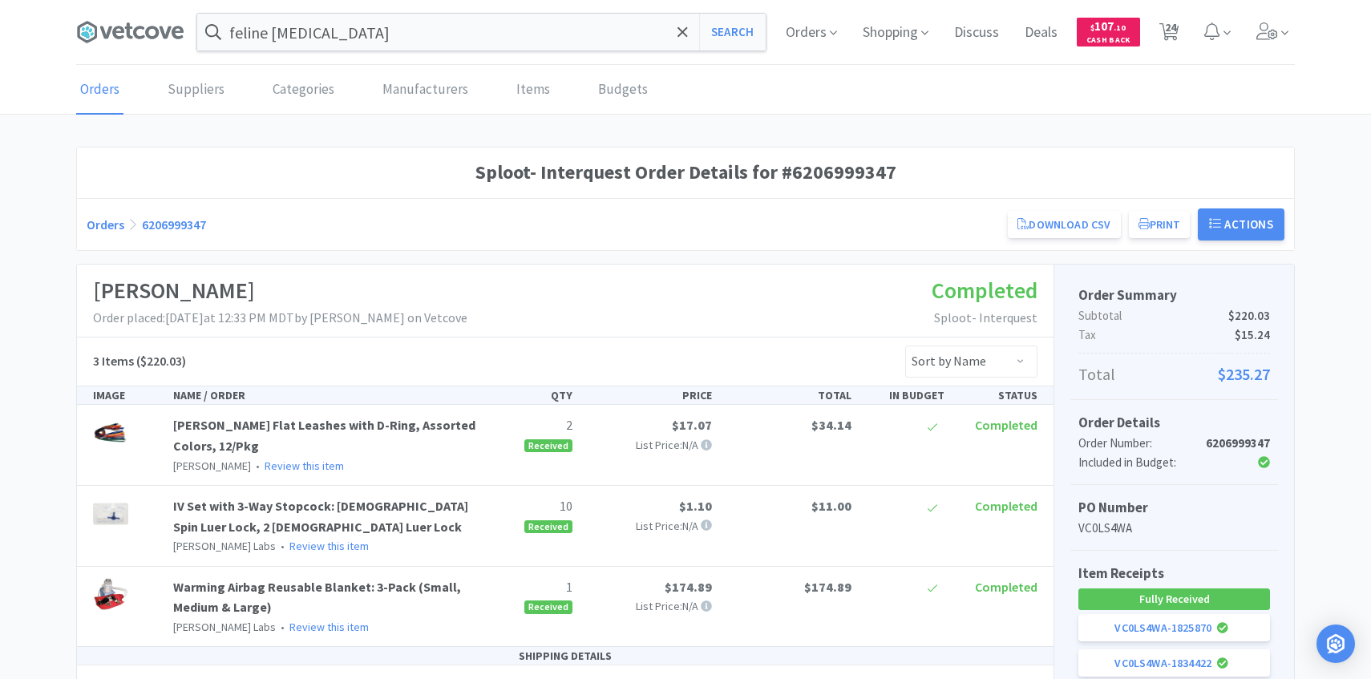
scroll to position [93, 0]
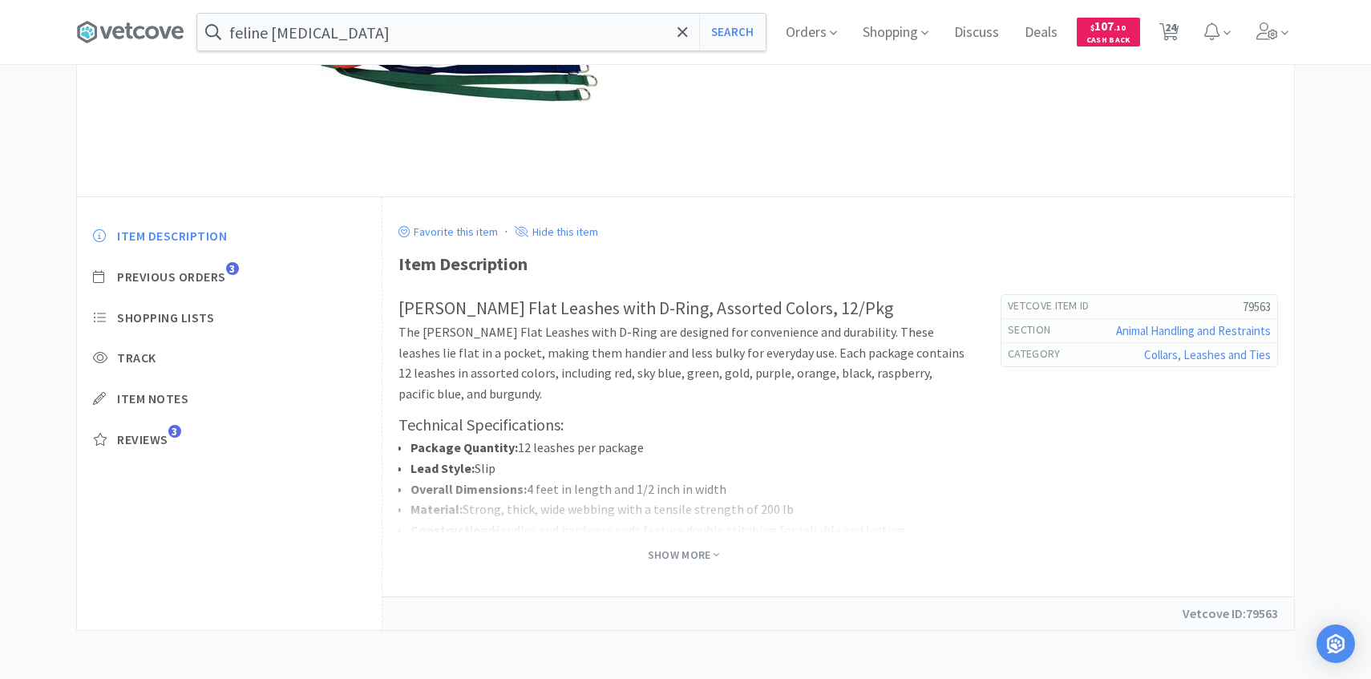
select select "5"
select select "1"
select select "20"
select select "50"
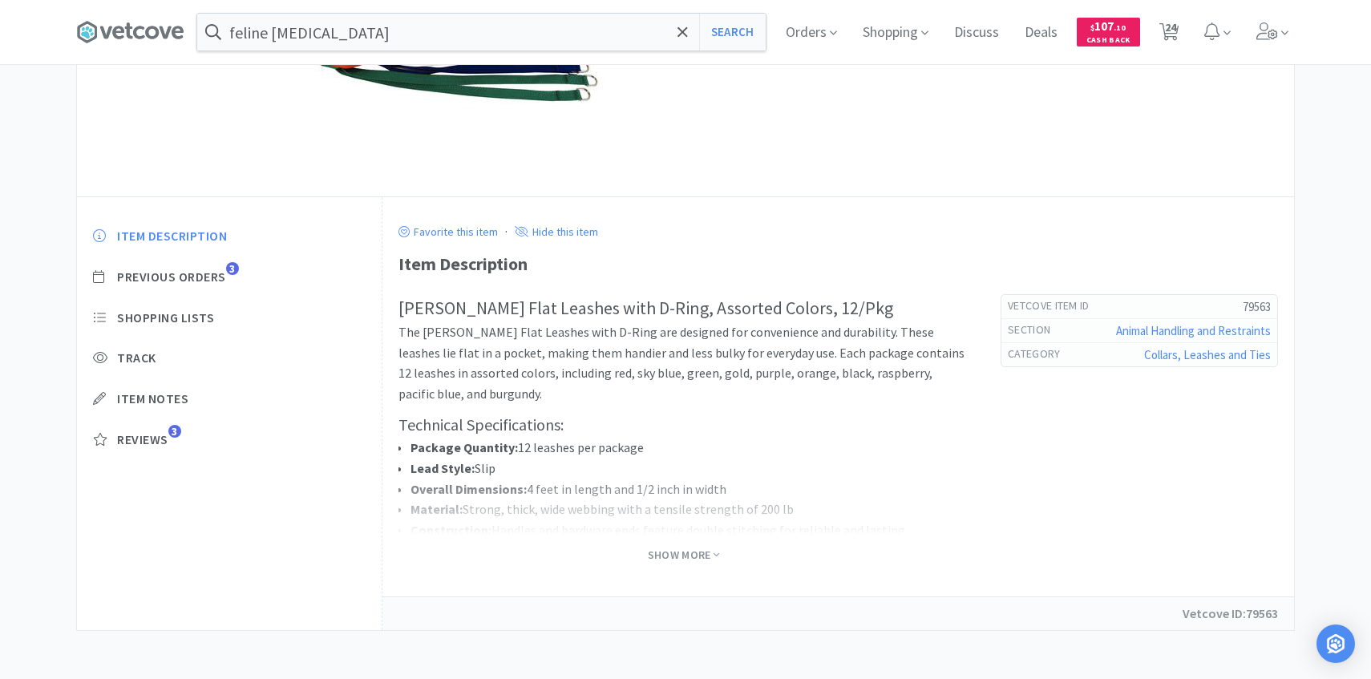
select select "1"
select select "2"
select select "4"
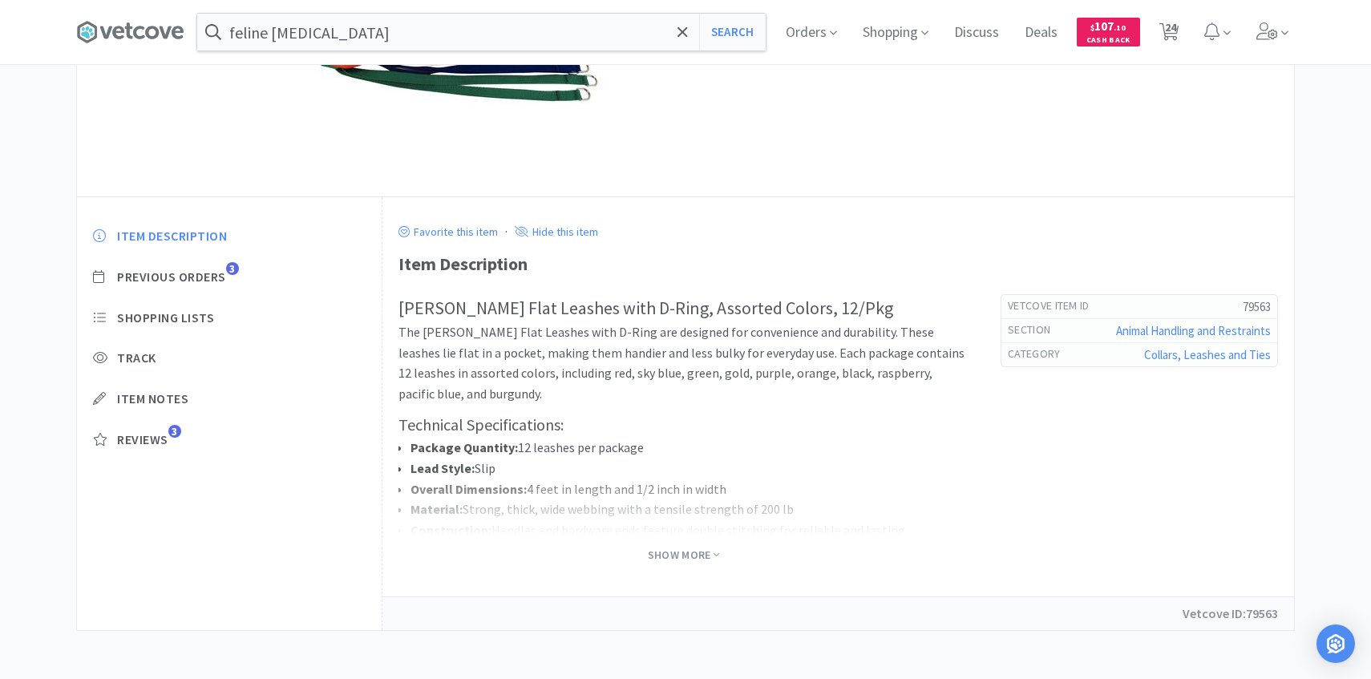
select select "5"
select select "25"
select select "1"
select select "8"
select select "10"
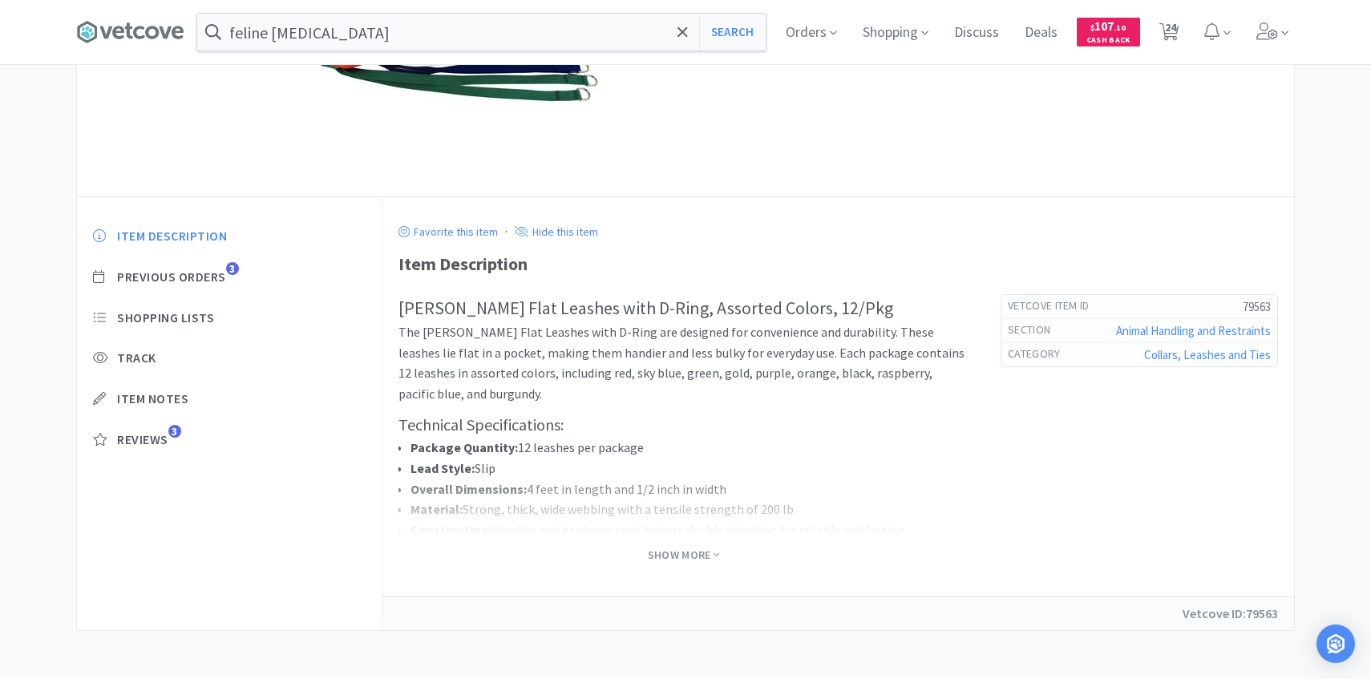
select select "15"
select select "10"
select select "6"
select select "1"
select select "2"
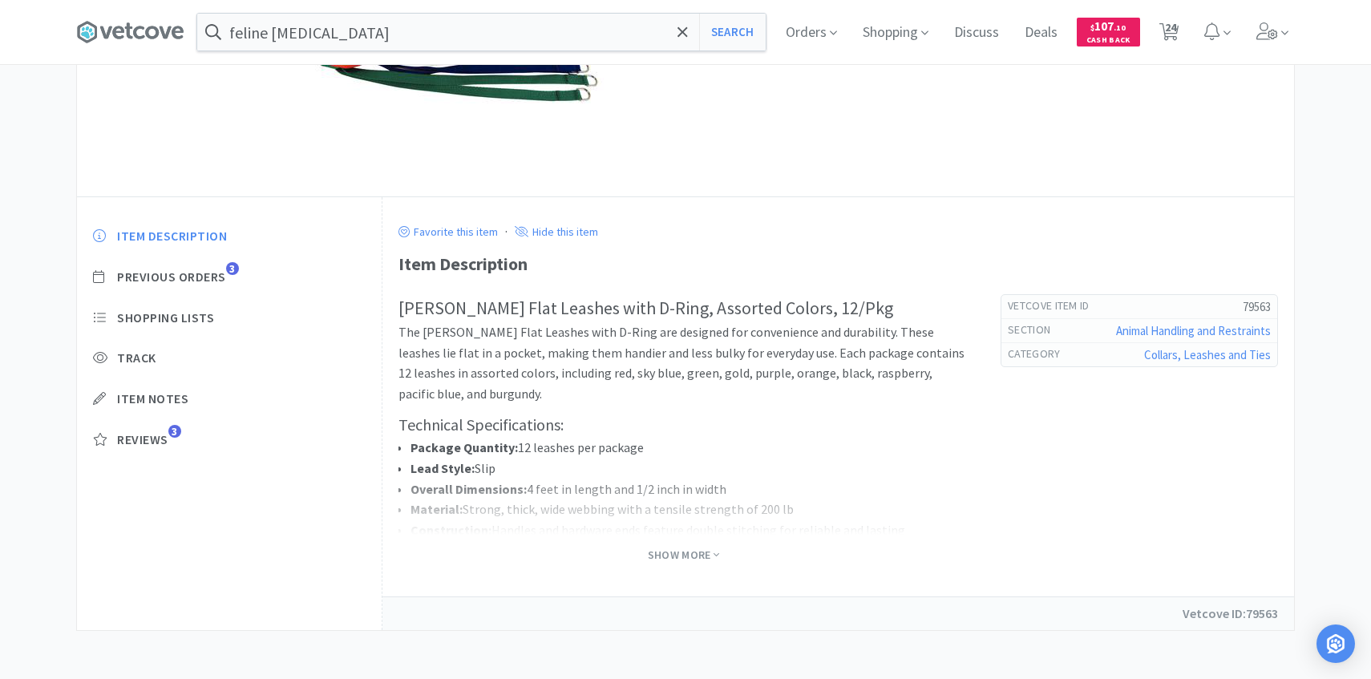
select select "1"
select select "4"
select select "20"
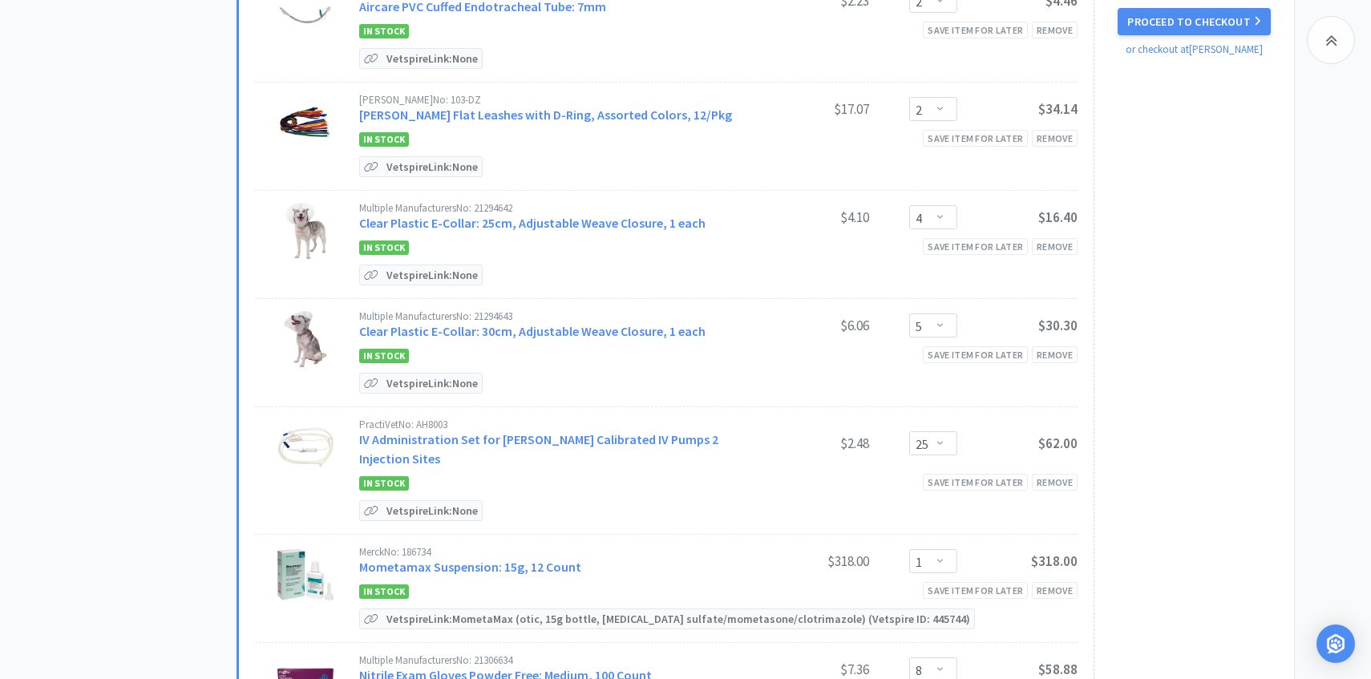
scroll to position [1422, 0]
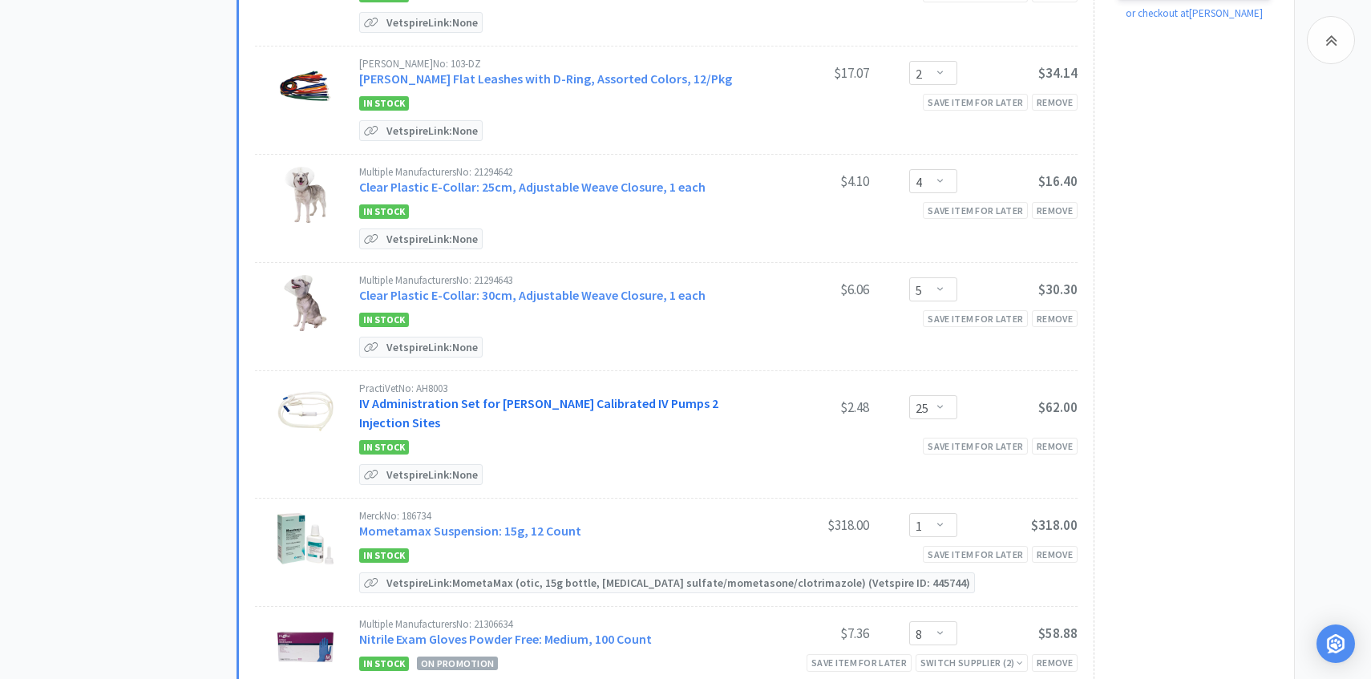
click at [689, 395] on link "IV Administration Set for Baxter Calibrated IV Pumps 2 Injection Sites" at bounding box center [538, 412] width 359 height 35
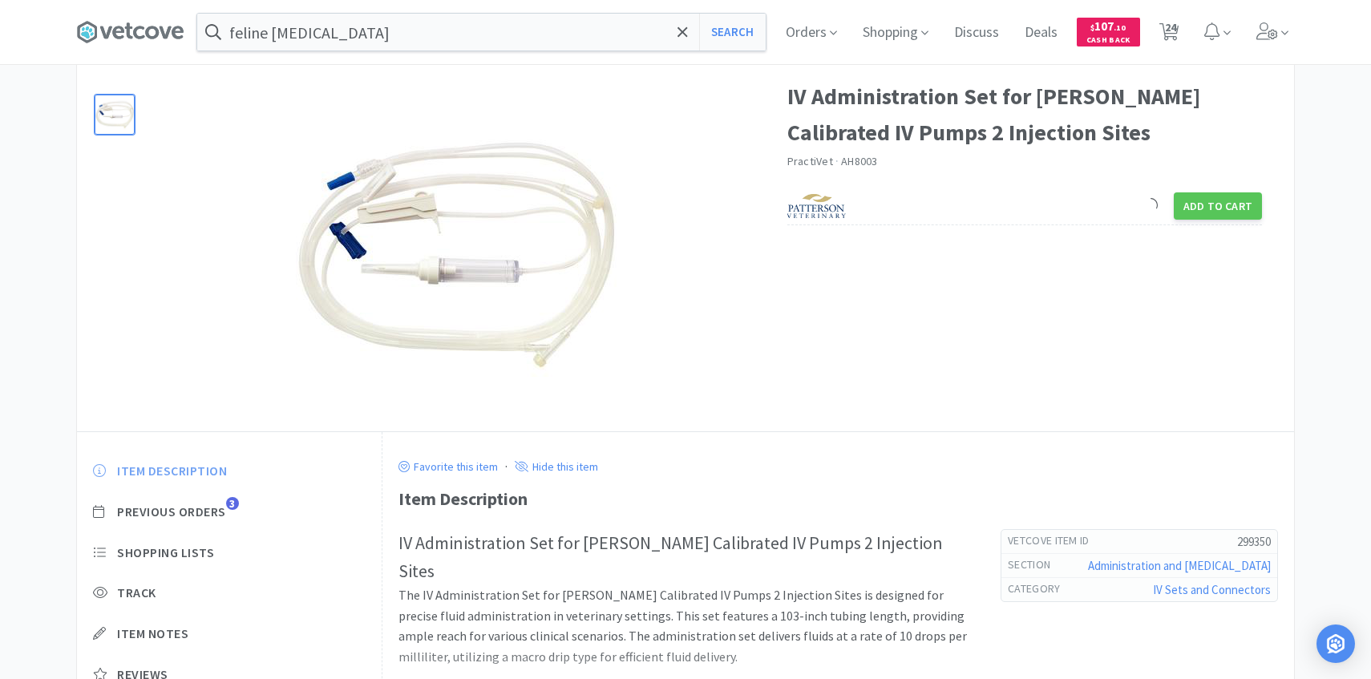
scroll to position [100, 0]
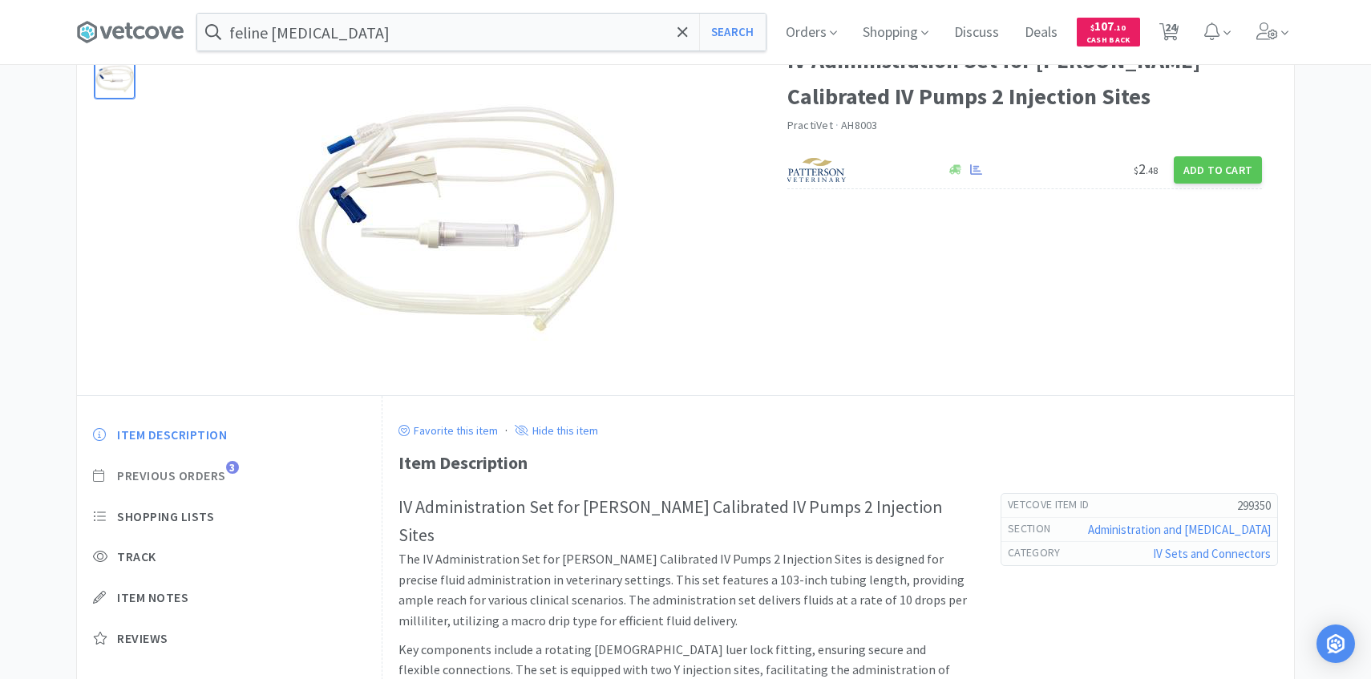
click at [210, 479] on span "Previous Orders" at bounding box center [171, 476] width 109 height 17
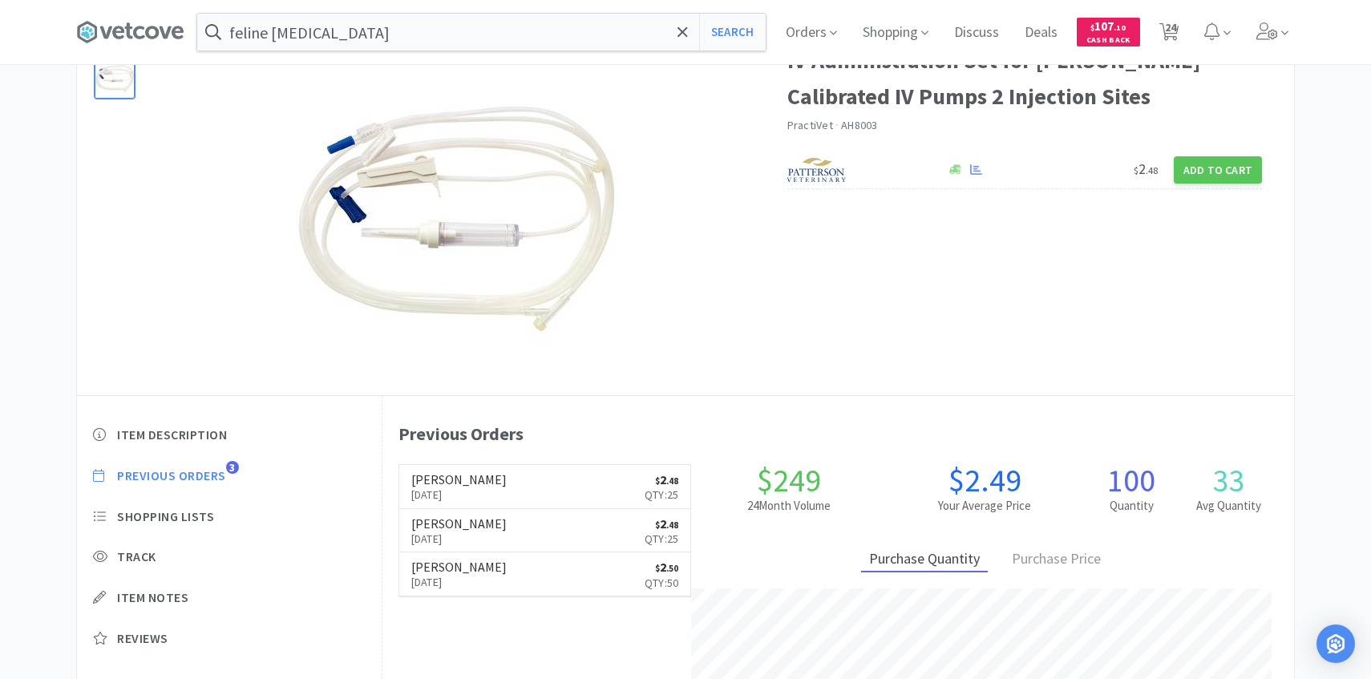
scroll to position [440, 912]
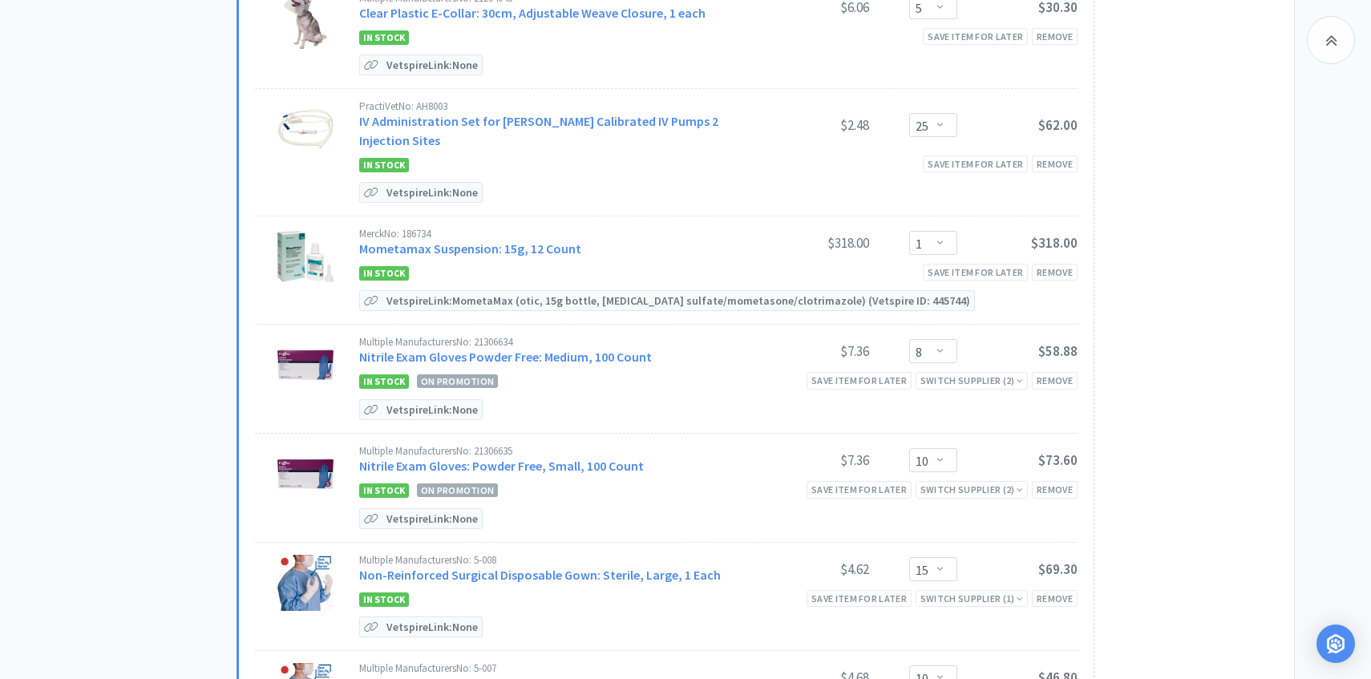
scroll to position [1707, 0]
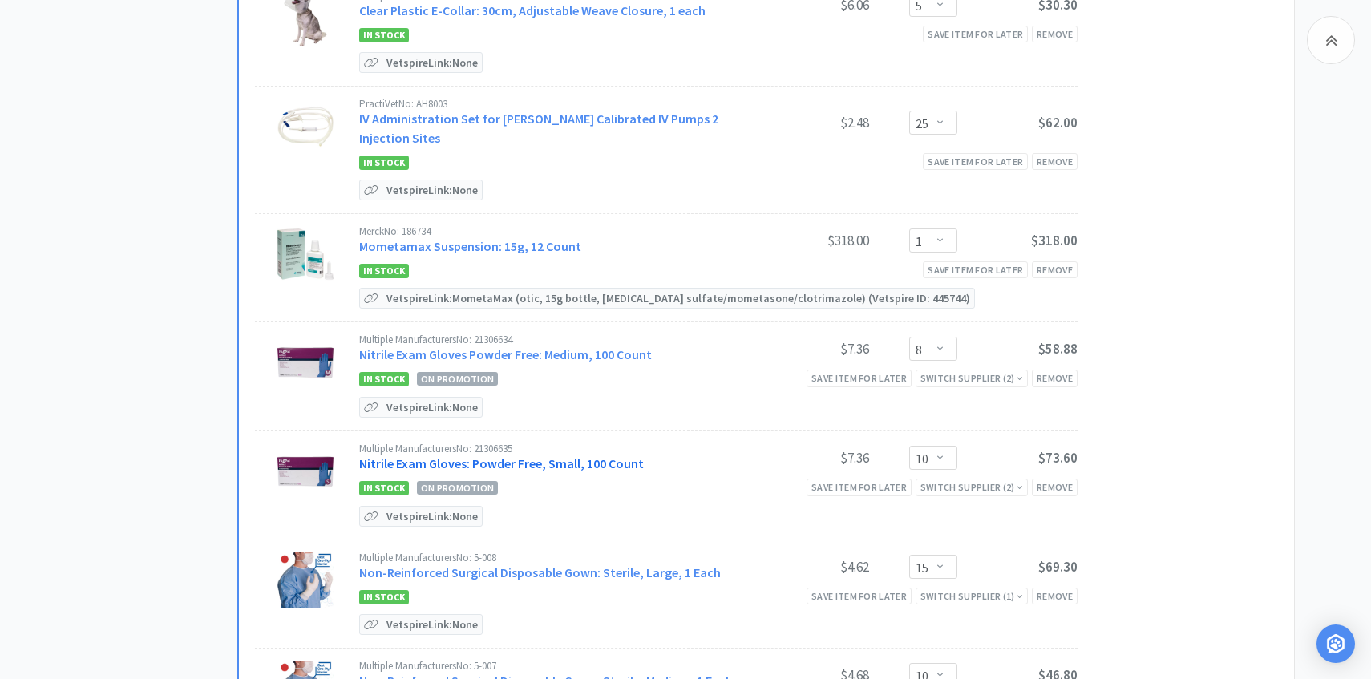
click at [569, 456] on link "Nitrile Exam Gloves: Powder Free, Small, 100 Count" at bounding box center [501, 464] width 285 height 16
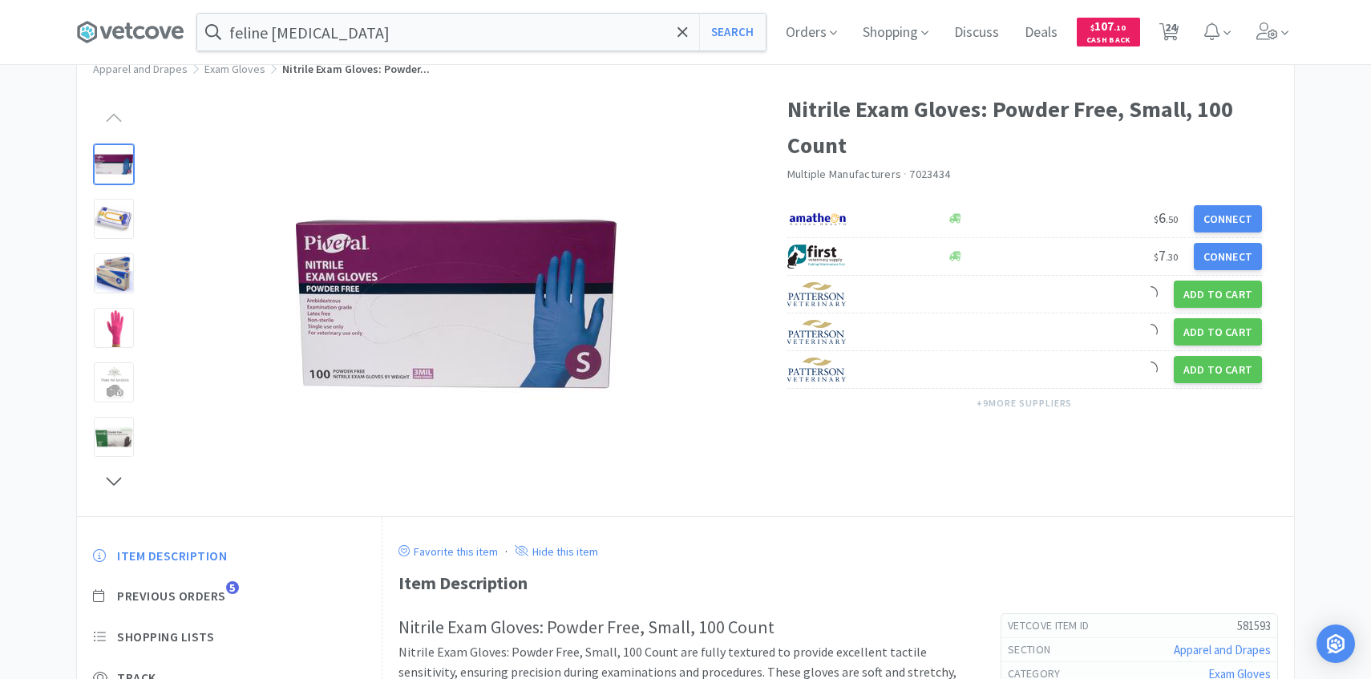
scroll to position [125, 0]
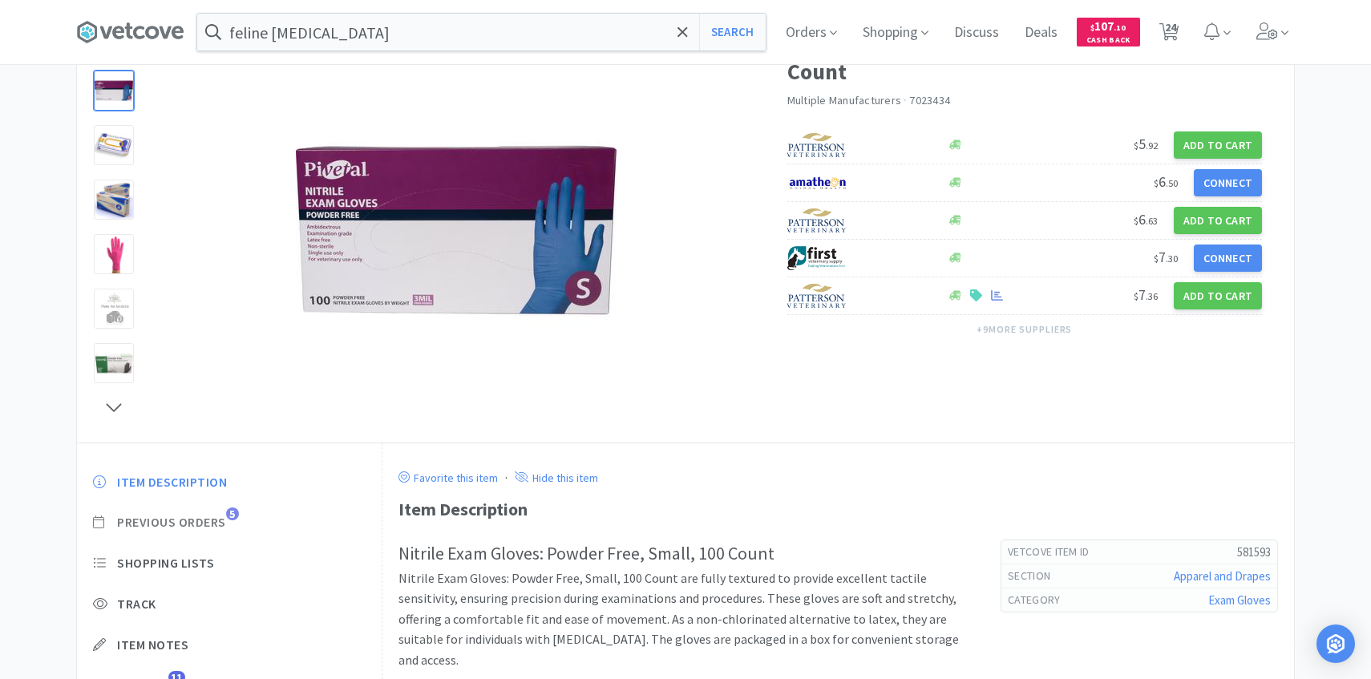
click at [205, 525] on span "Previous Orders" at bounding box center [171, 522] width 109 height 17
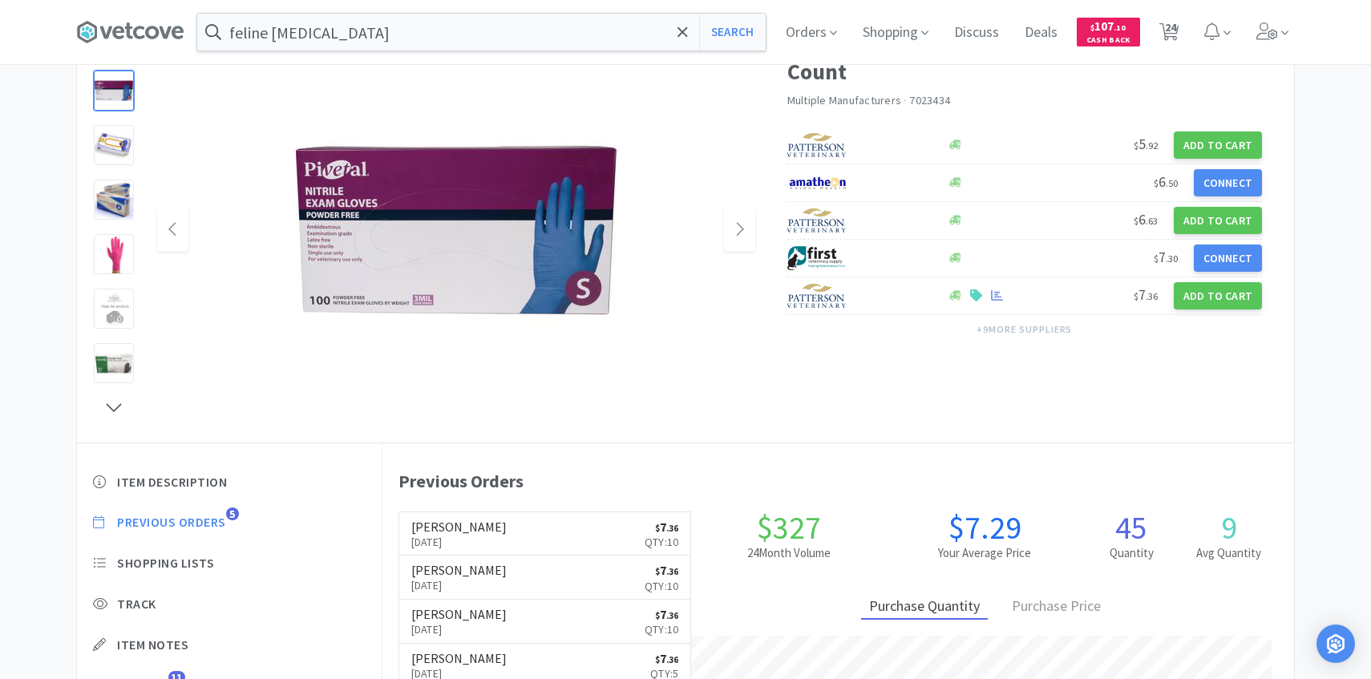
scroll to position [440, 912]
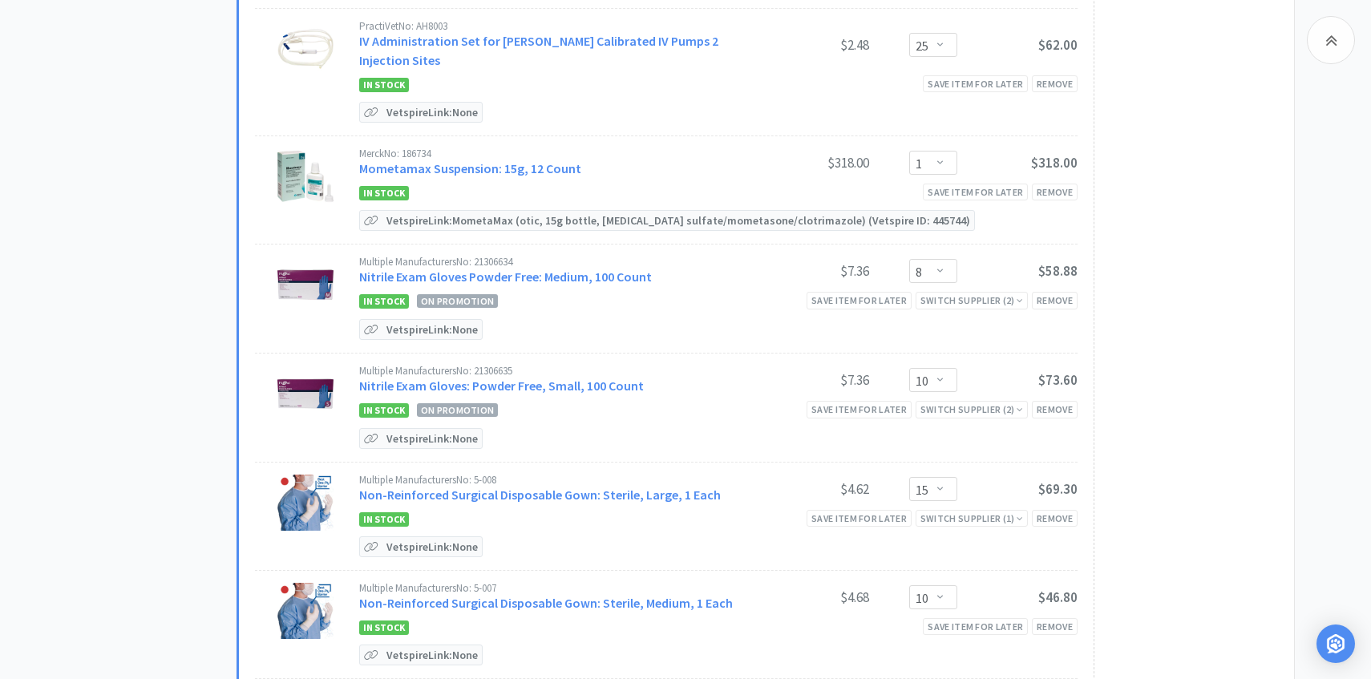
scroll to position [1794, 0]
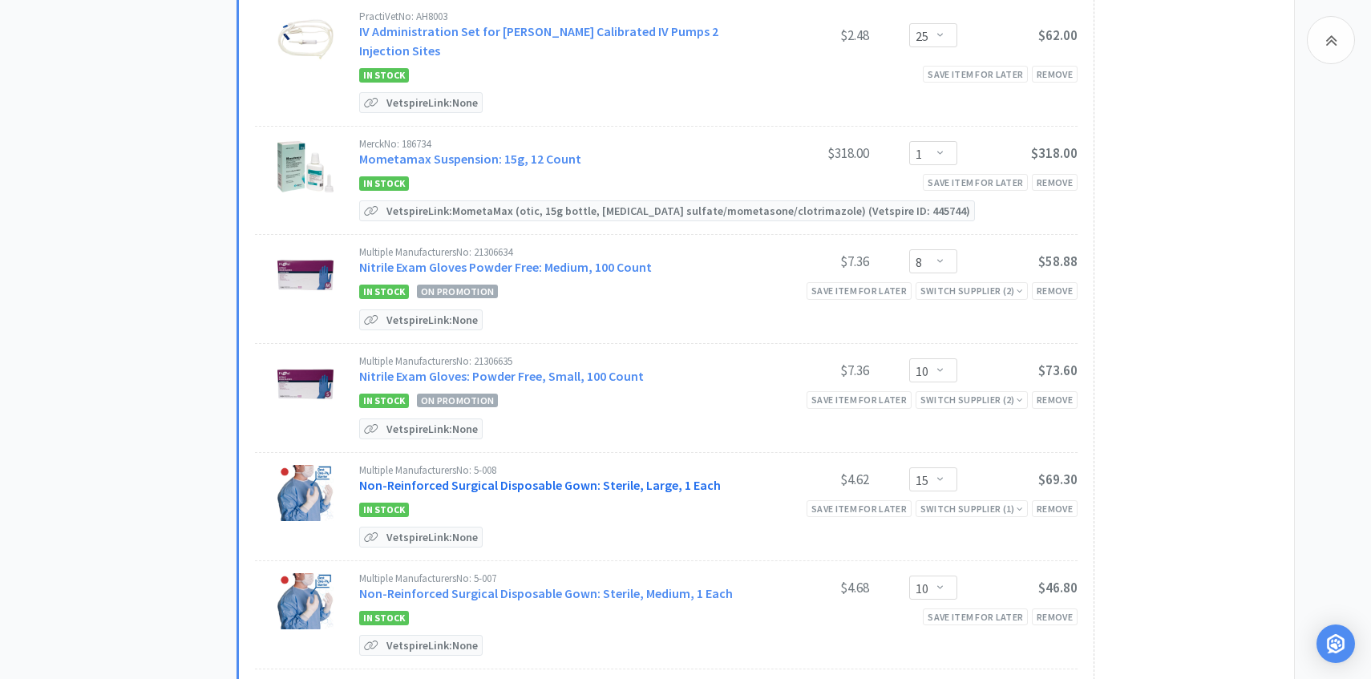
click at [527, 477] on link "Non-Reinforced Surgical Disposable Gown: Sterile, Large, 1 Each" at bounding box center [540, 485] width 362 height 16
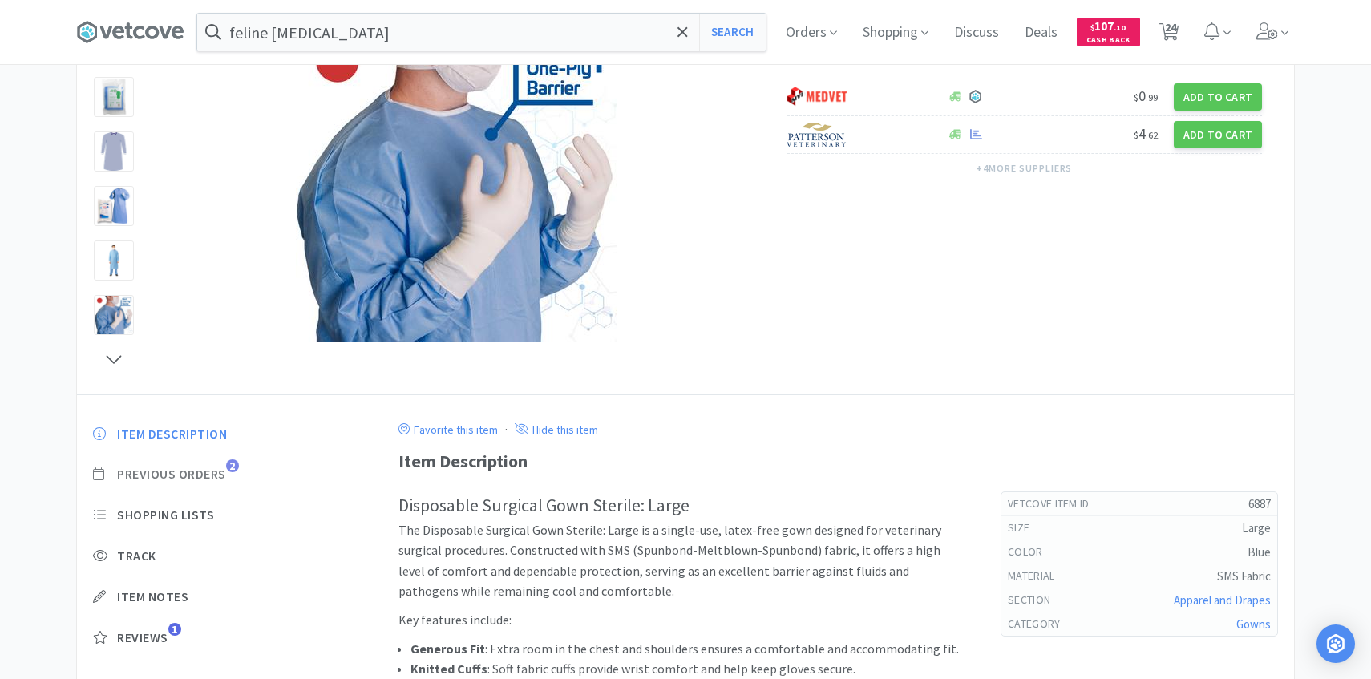
click at [216, 477] on span "Previous Orders" at bounding box center [171, 474] width 109 height 17
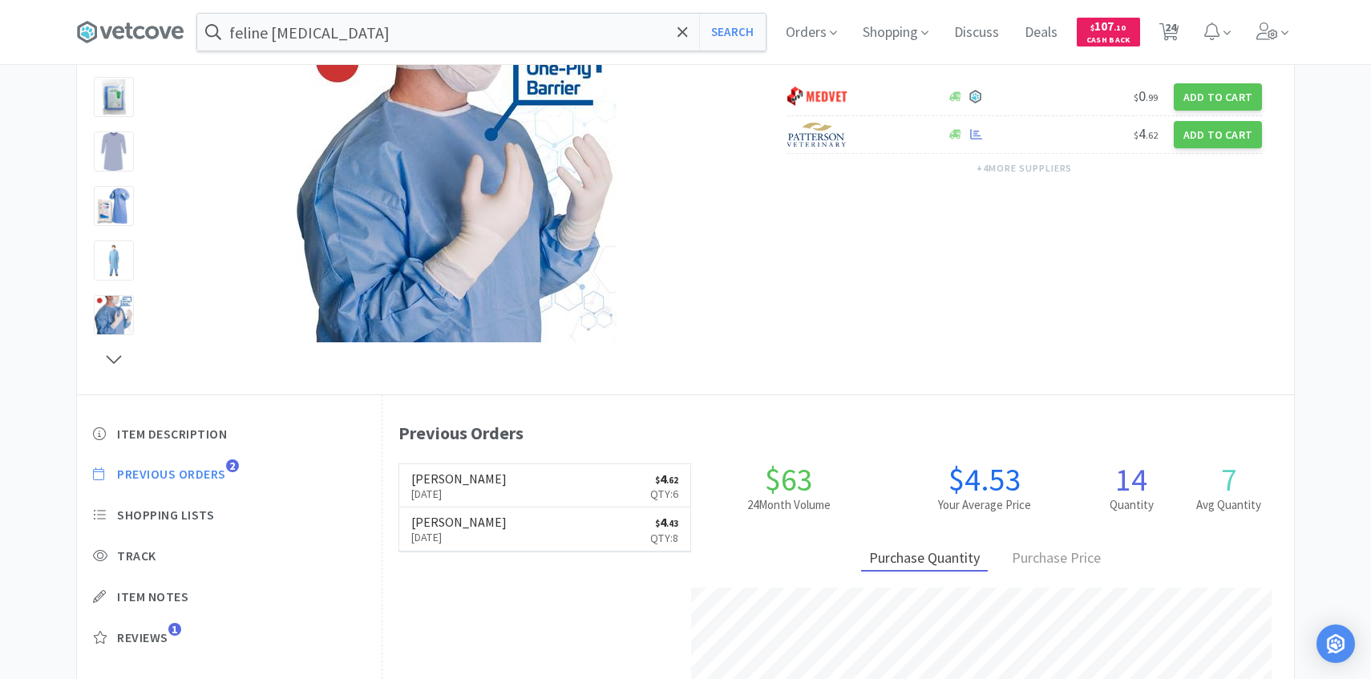
scroll to position [1794, 0]
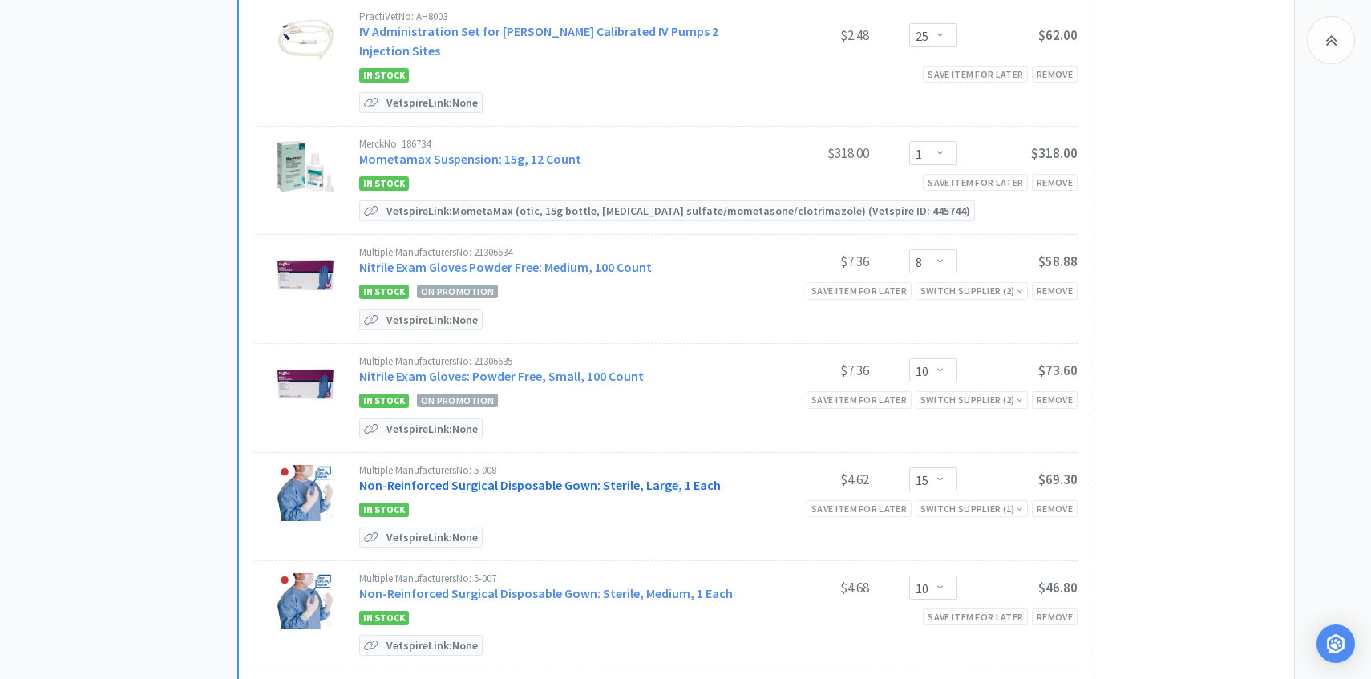
click at [573, 477] on link "Non-Reinforced Surgical Disposable Gown: Sterile, Large, 1 Each" at bounding box center [540, 485] width 362 height 16
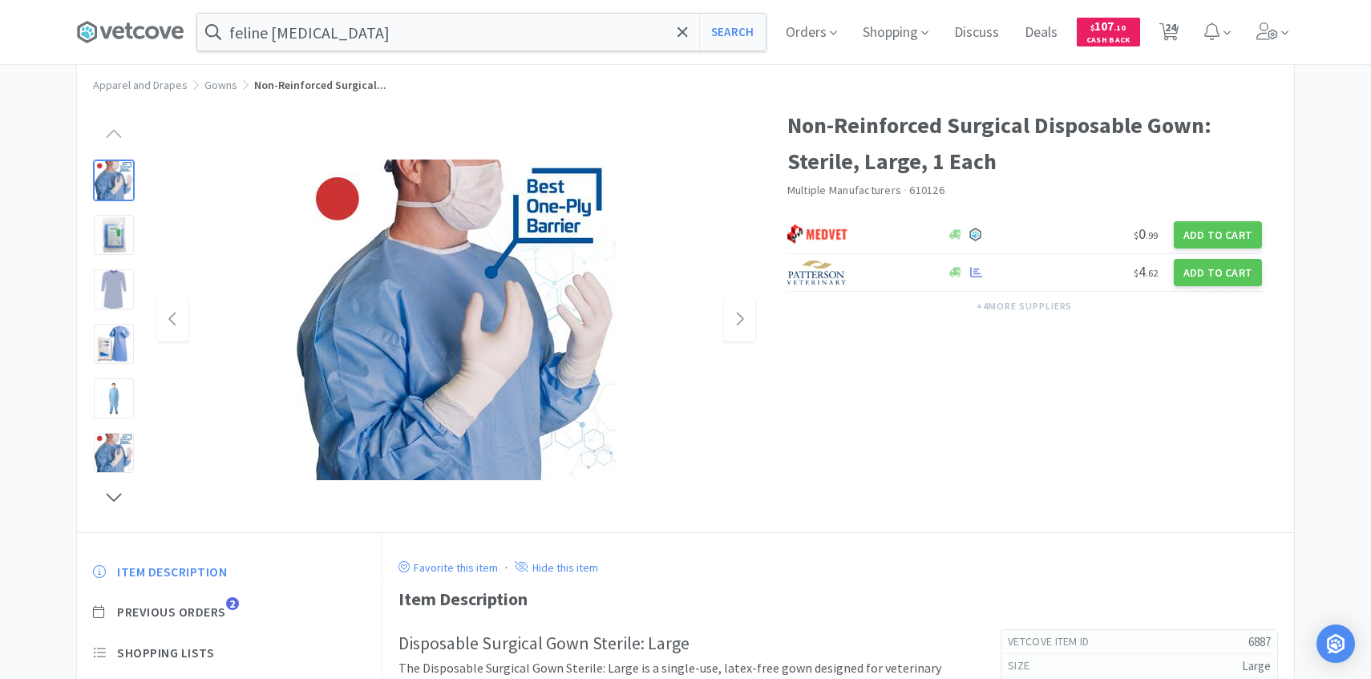
scroll to position [94, 0]
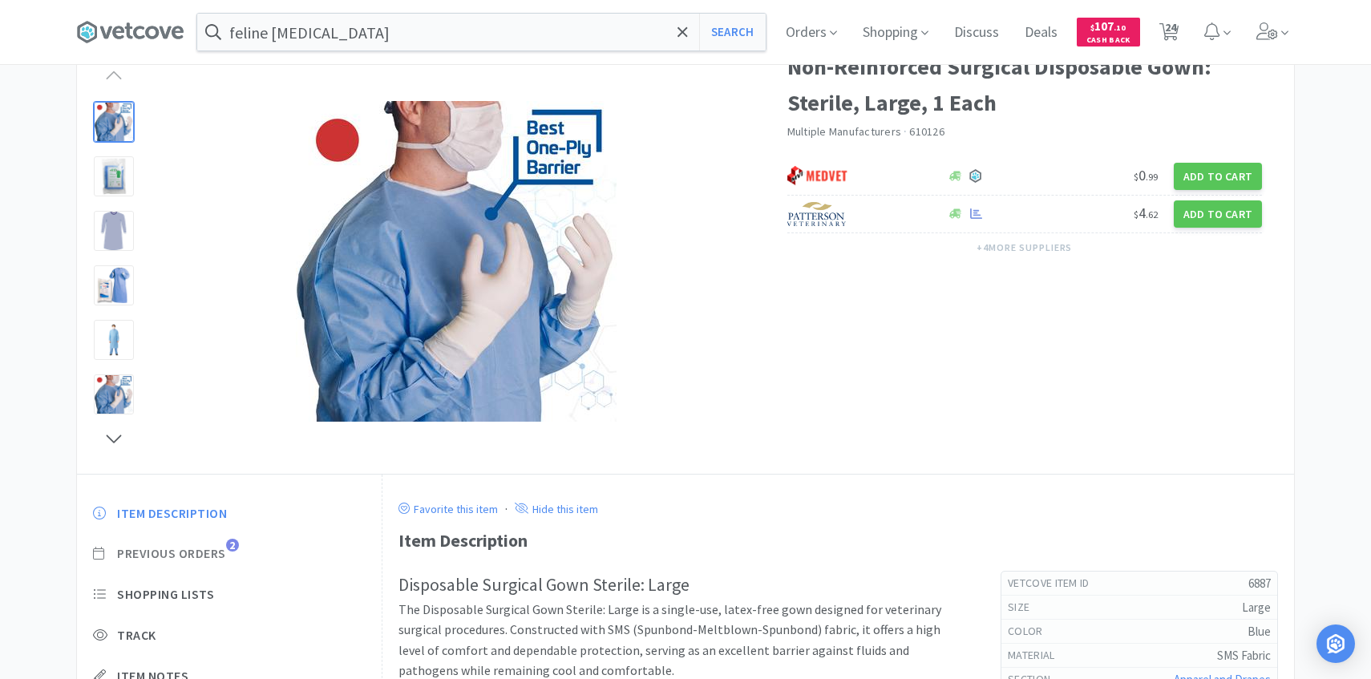
click at [215, 558] on span "Previous Orders" at bounding box center [171, 553] width 109 height 17
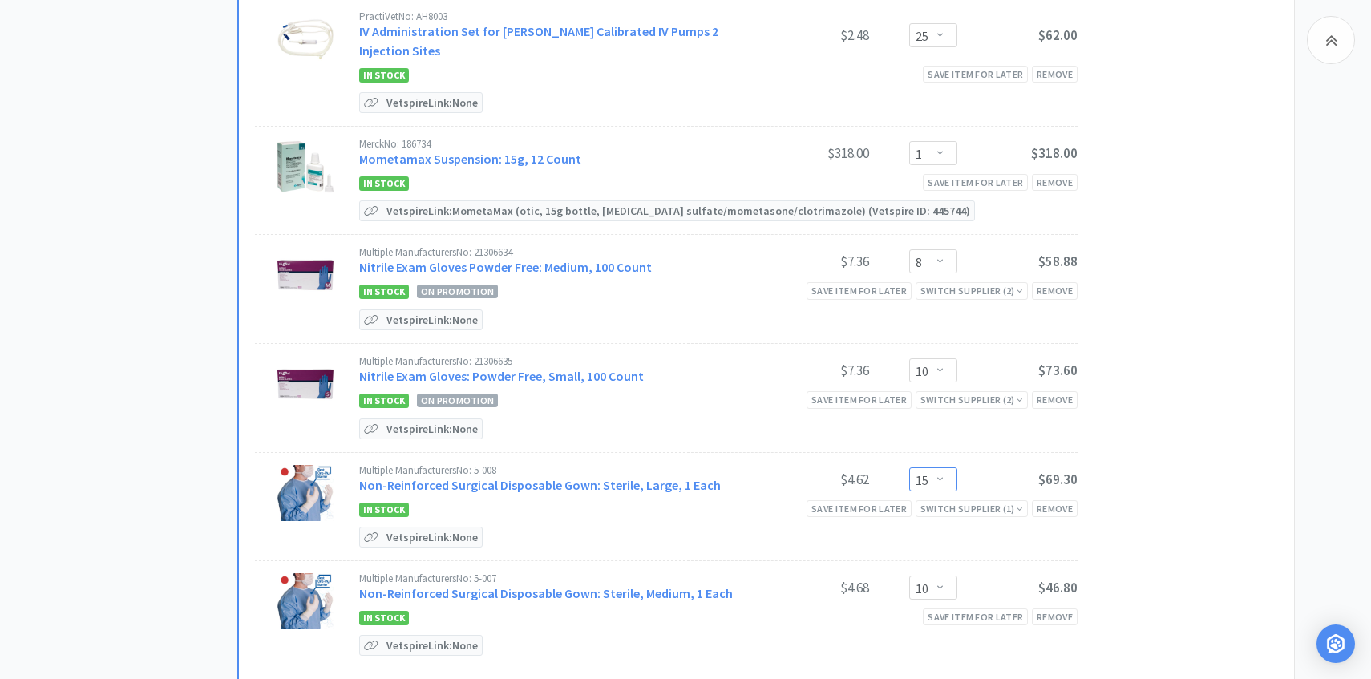
click at [946, 468] on select "Enter Quantity 1 2 3 4 5 6 7 8 9 10 11 12 13 14 15 16 17 18 19 20 Enter Quantity" at bounding box center [933, 480] width 48 height 24
click at [909, 468] on select "Enter Quantity 1 2 3 4 5 6 7 8 9 10 11 12 13 14 15 16 17 18 19 20 Enter Quantity" at bounding box center [933, 480] width 48 height 24
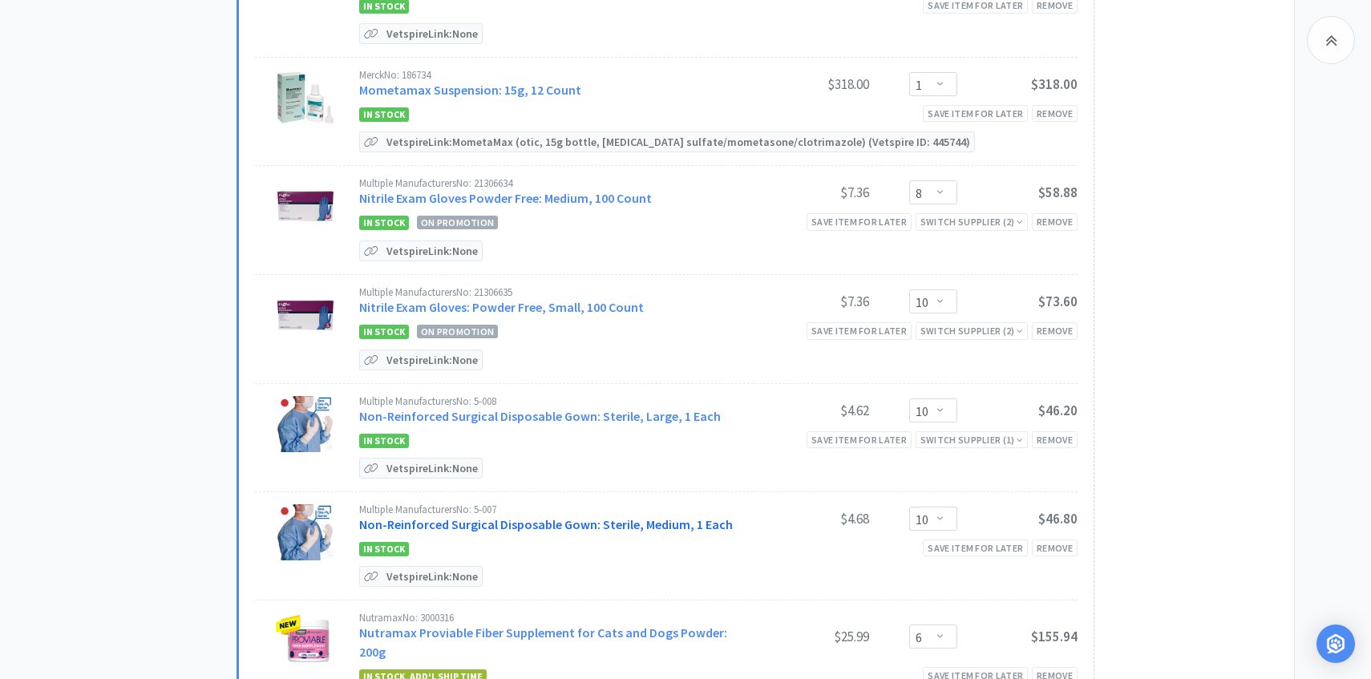
click at [536, 517] on link "Non-Reinforced Surgical Disposable Gown: Sterile, Medium, 1 Each" at bounding box center [546, 525] width 374 height 16
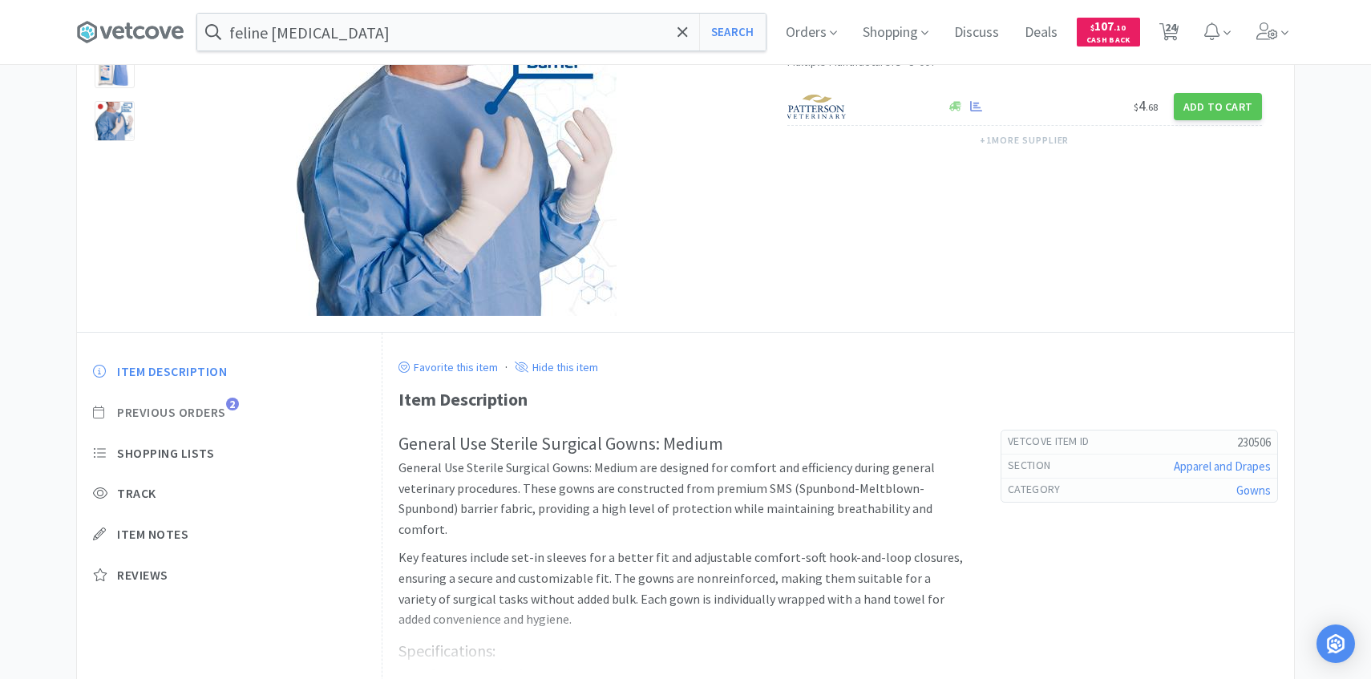
click at [197, 415] on span "Previous Orders" at bounding box center [171, 412] width 109 height 17
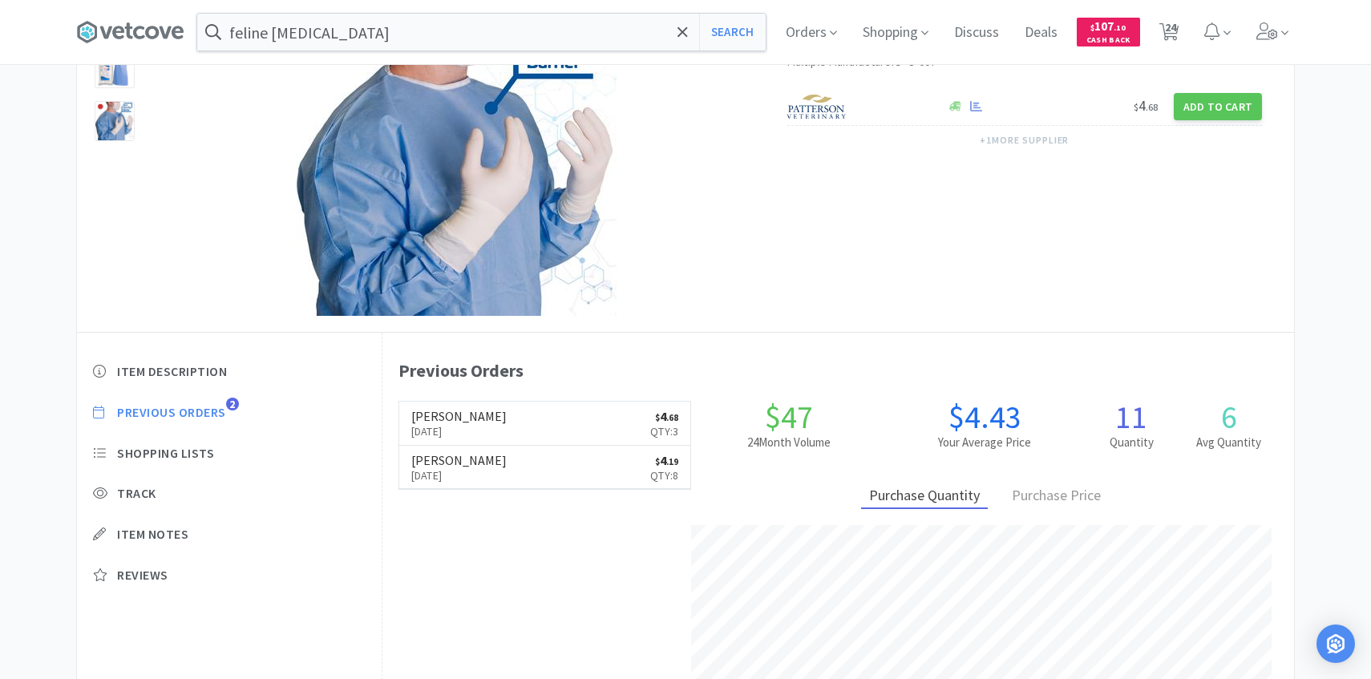
scroll to position [440, 912]
click at [1172, 30] on span "24" at bounding box center [1170, 27] width 11 height 64
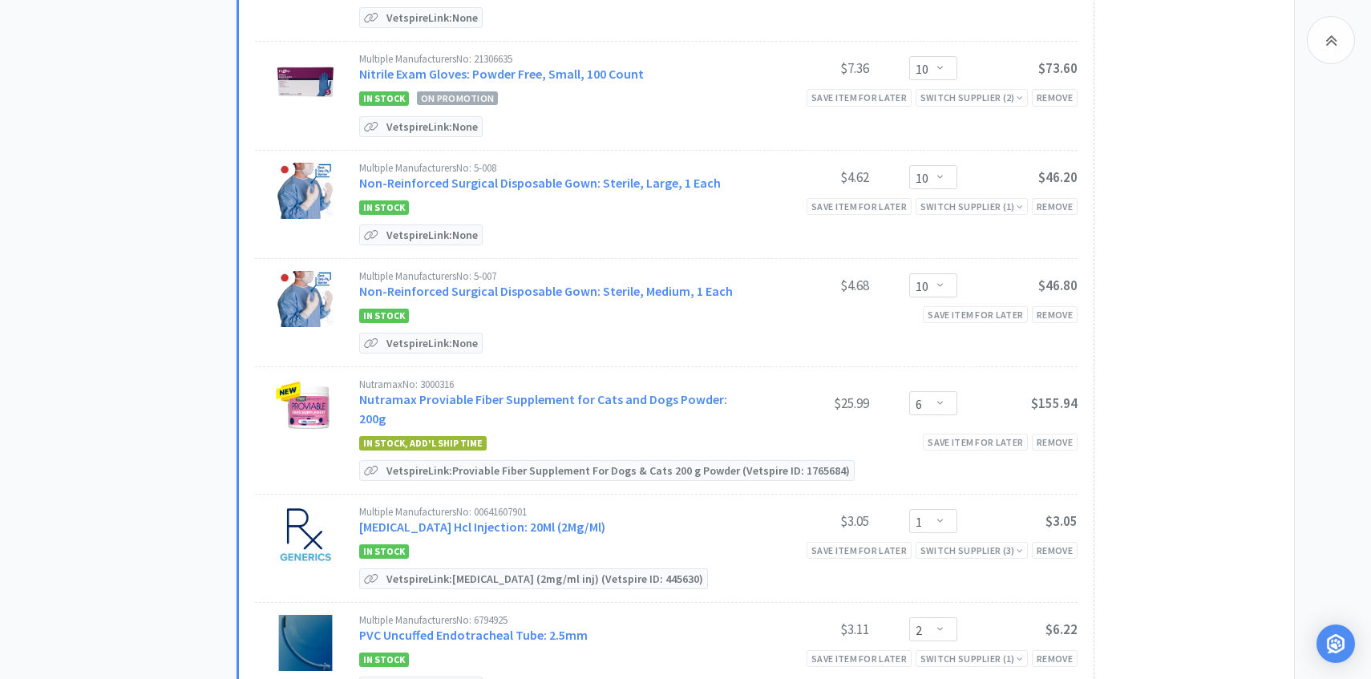
scroll to position [2105, 0]
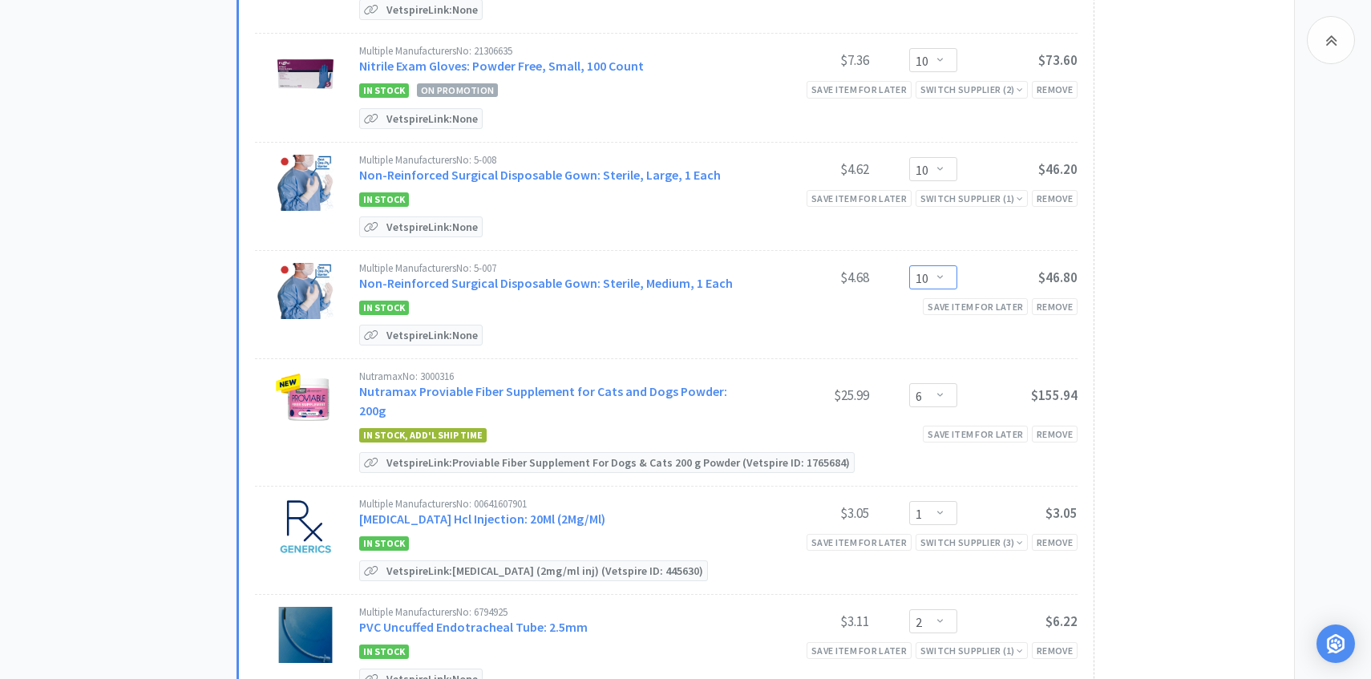
click at [931, 265] on select "Enter Quantity 1 2 3 4 5 6 7 8 9 10 11 12 13 14 15 16 17 18 19 20 Enter Quantity" at bounding box center [933, 277] width 48 height 24
click at [909, 265] on select "Enter Quantity 1 2 3 4 5 6 7 8 9 10 11 12 13 14 15 16 17 18 19 20 Enter Quantity" at bounding box center [933, 277] width 48 height 24
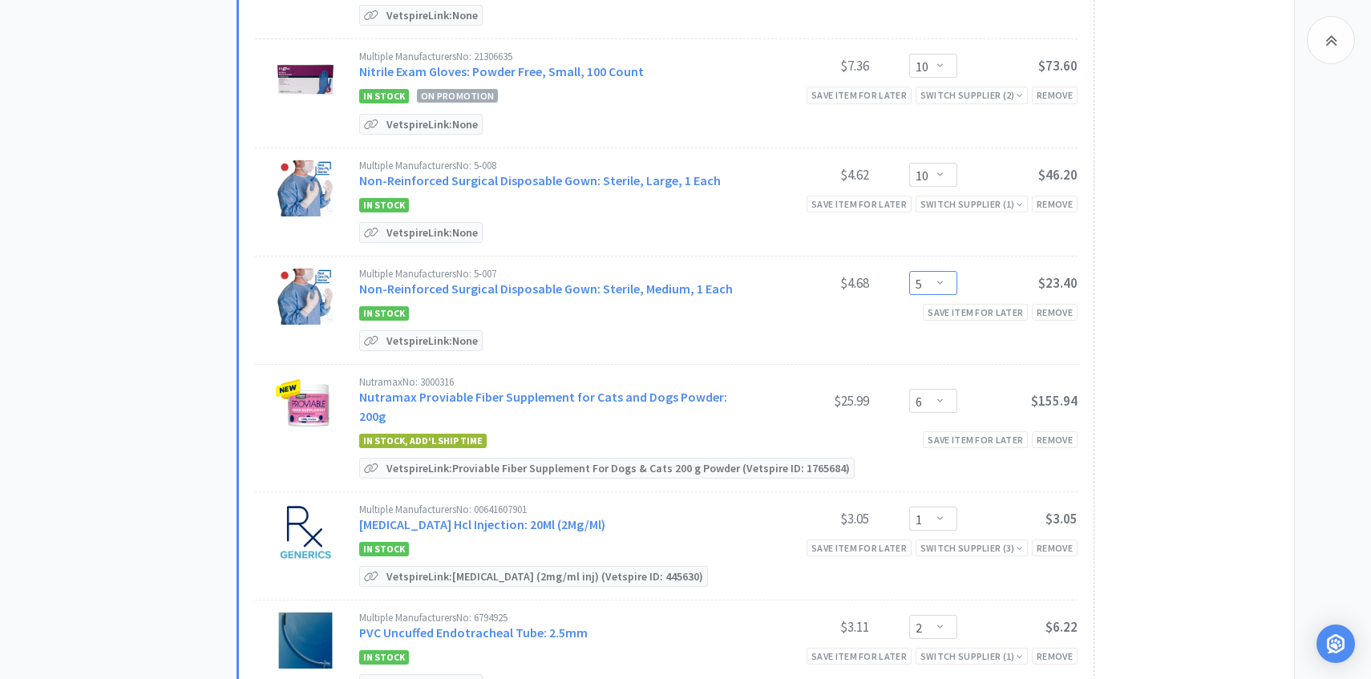
scroll to position [2100, 0]
click at [511, 388] on link "Nutramax Proviable Fiber Supplement for Cats and Dogs Powder: 200g" at bounding box center [543, 405] width 368 height 35
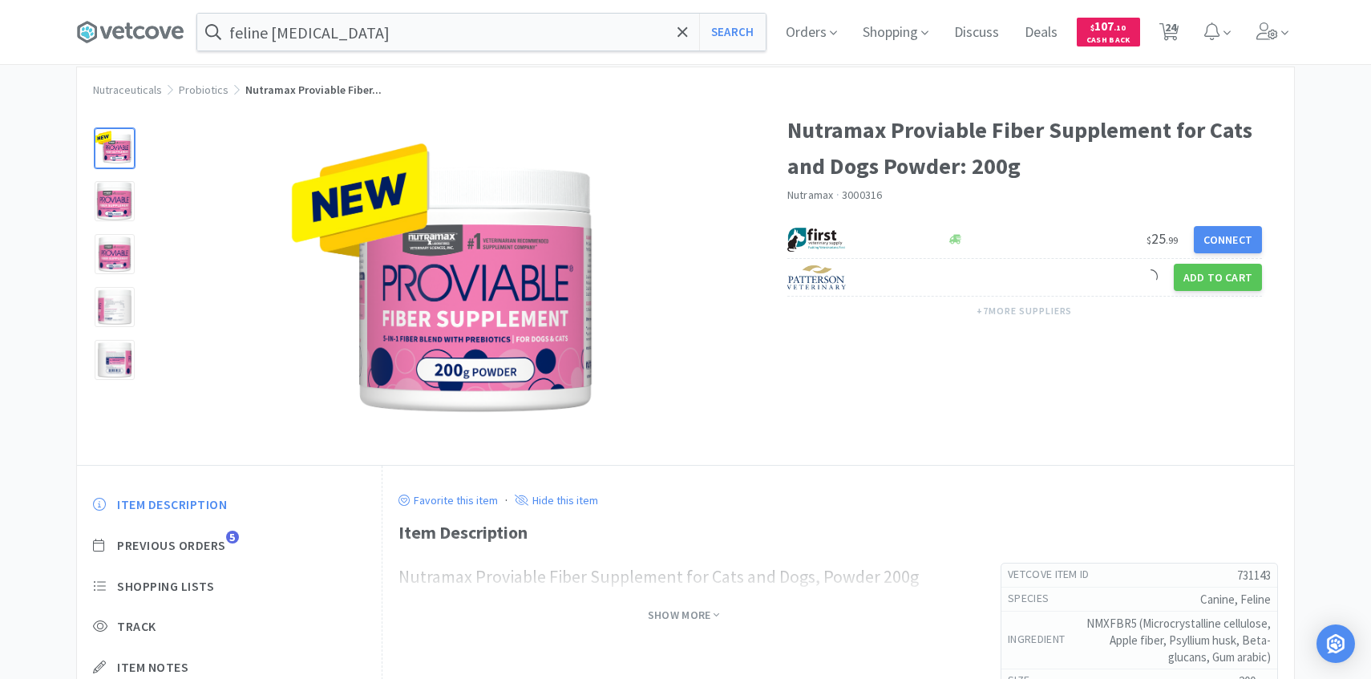
scroll to position [71, 0]
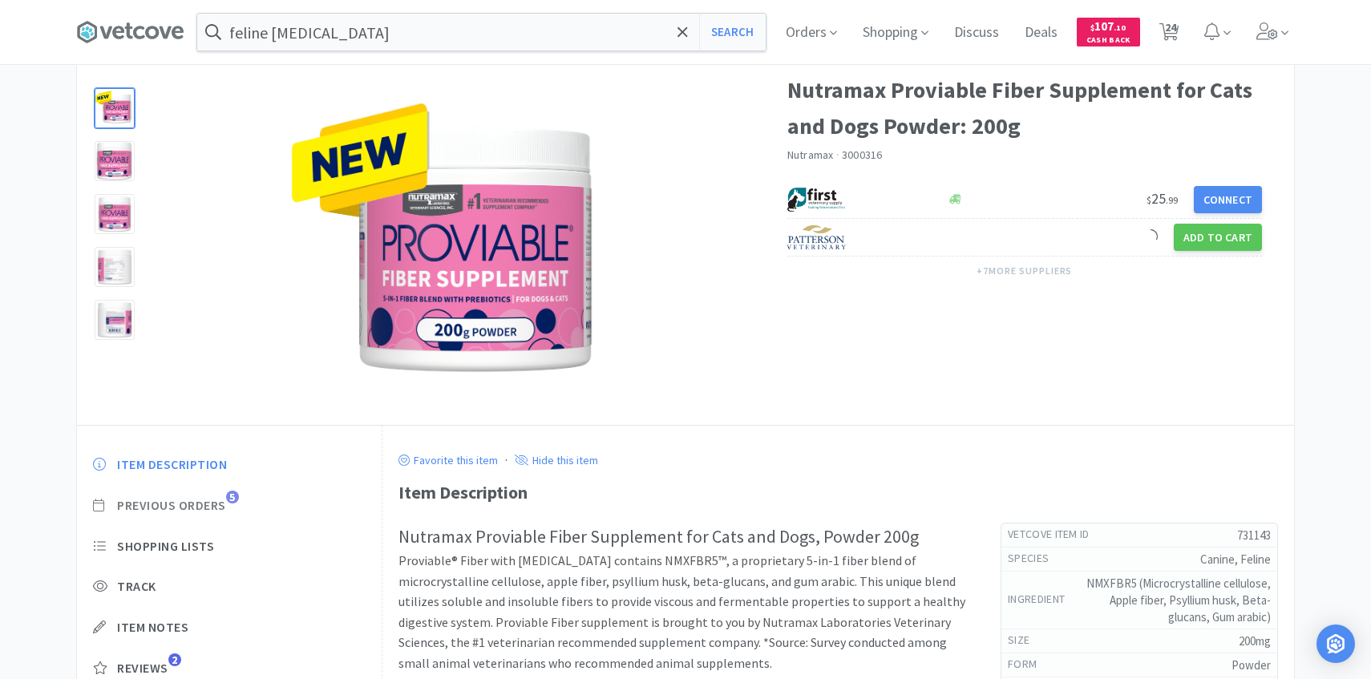
click at [221, 497] on span "Previous Orders" at bounding box center [171, 505] width 109 height 17
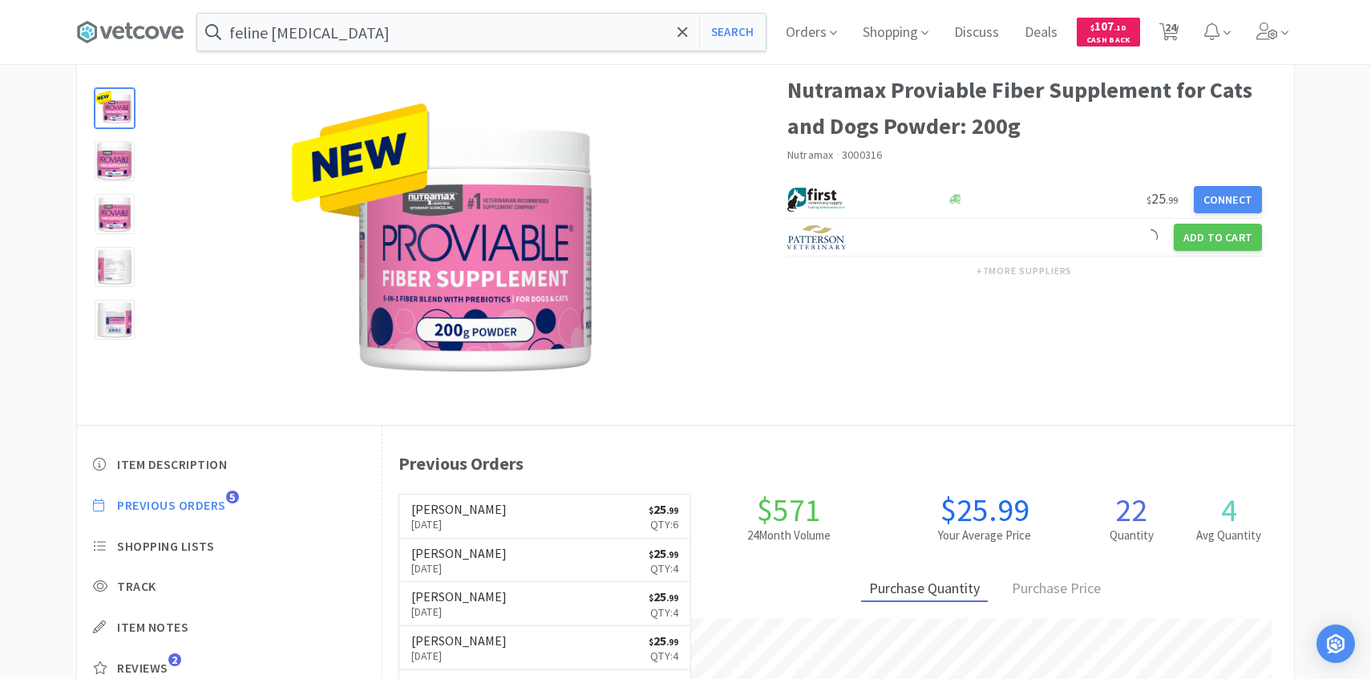
scroll to position [440, 912]
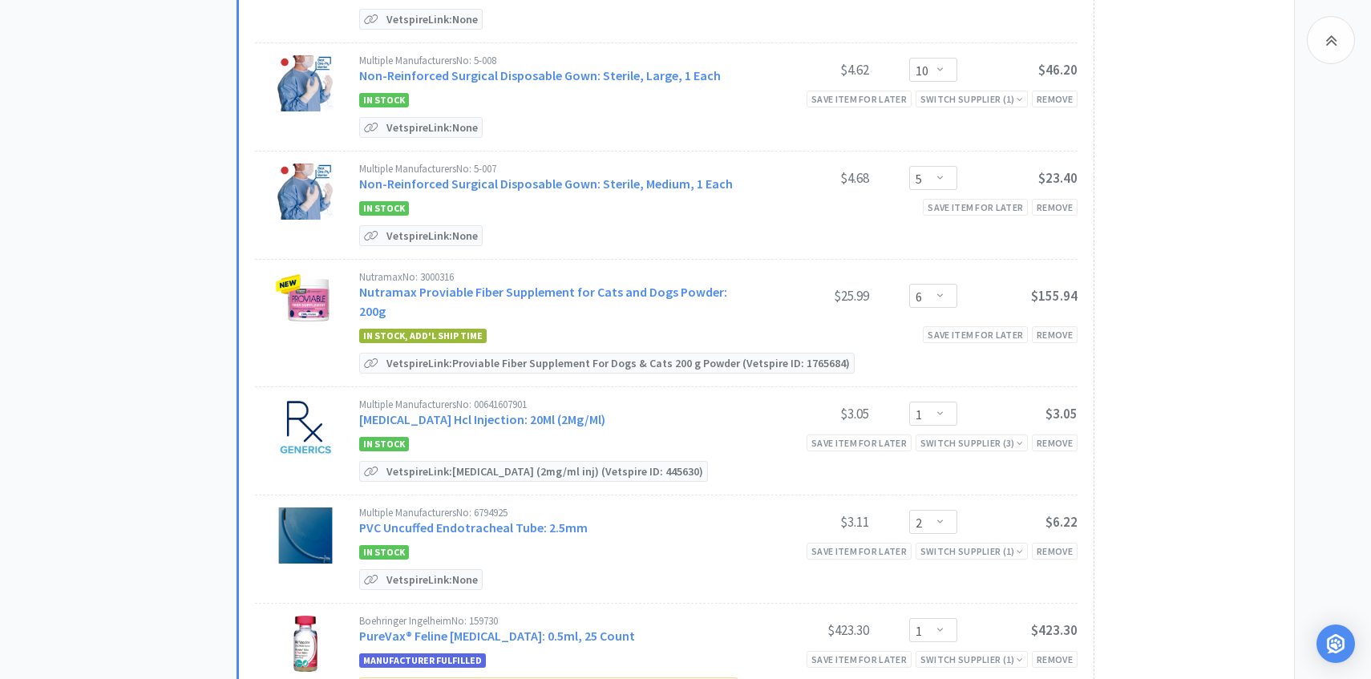
scroll to position [2206, 0]
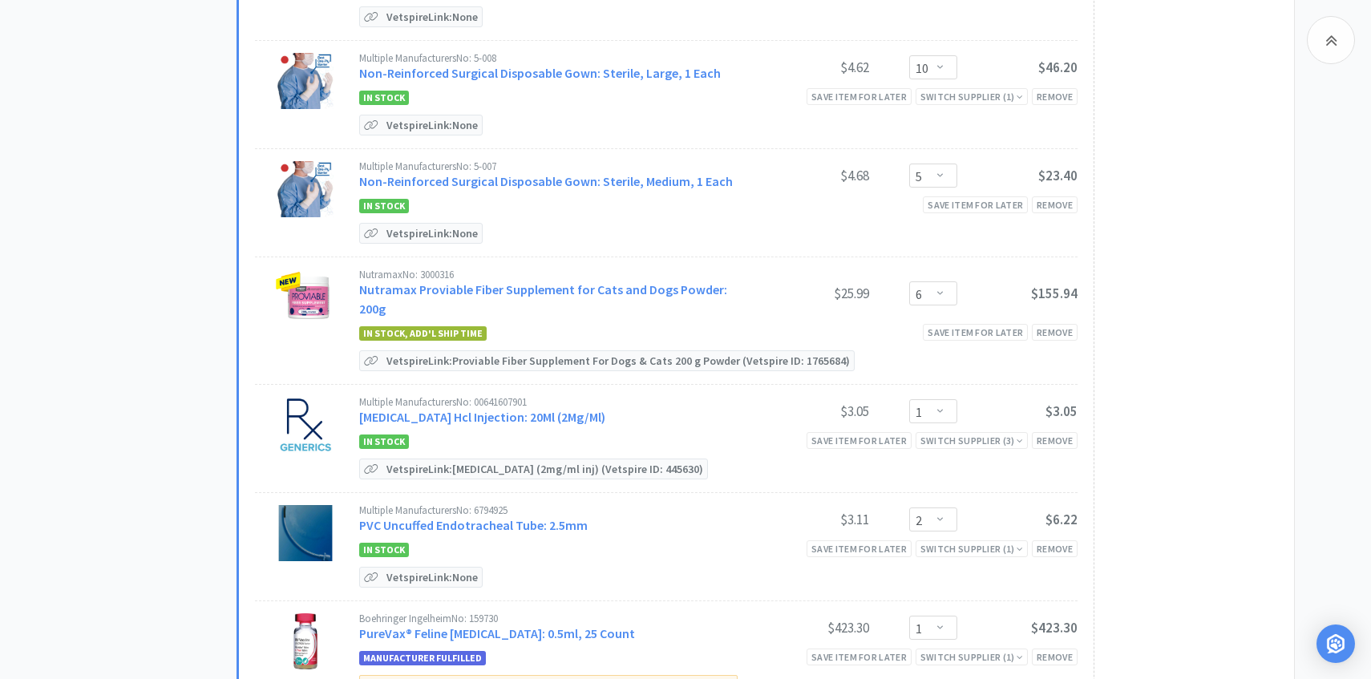
click at [524, 397] on div "Multiple Manufacturers No: 00641607901 Ondansetron Hcl Injection: 20Ml (2Mg/Ml)" at bounding box center [554, 412] width 390 height 30
click at [473, 397] on div "Multiple Manufacturers No: 00641607901 Ondansetron Hcl Injection: 20Ml (2Mg/Ml)" at bounding box center [554, 412] width 390 height 30
click at [473, 409] on link "Ondansetron Hcl Injection: 20Ml (2Mg/Ml)" at bounding box center [482, 417] width 246 height 16
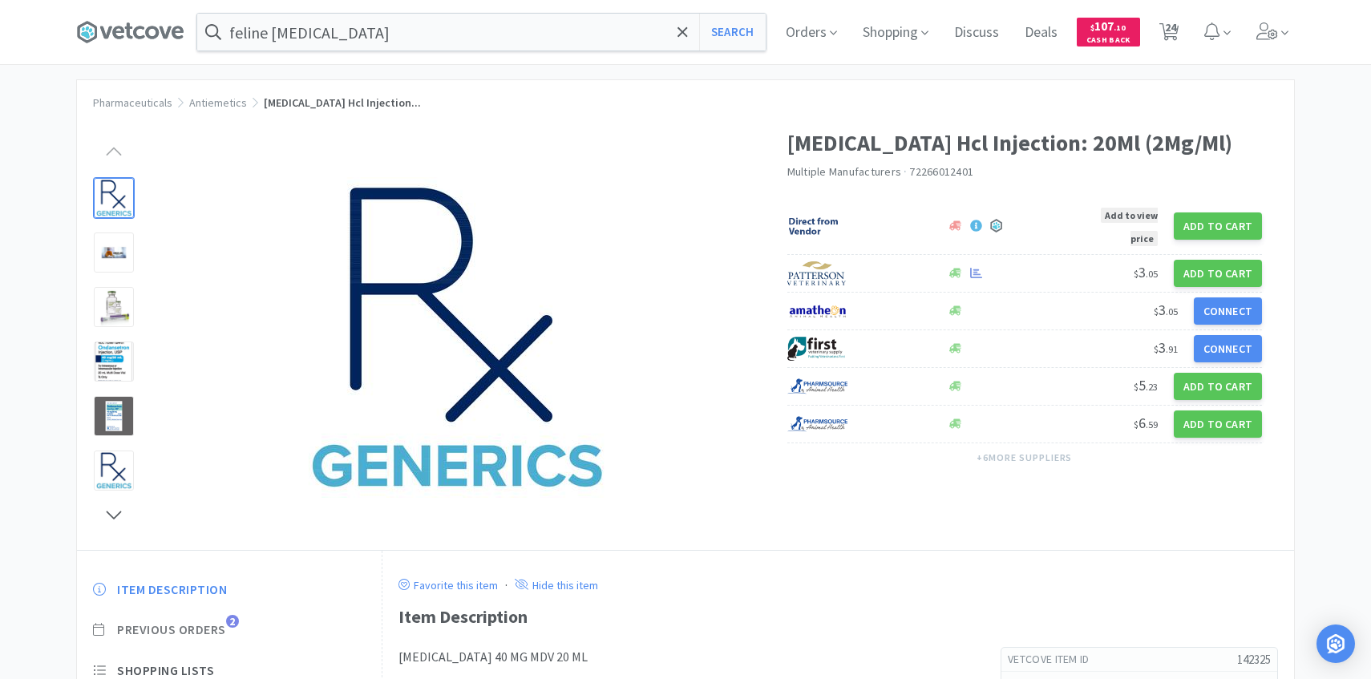
click at [212, 626] on span "Previous Orders" at bounding box center [171, 630] width 109 height 17
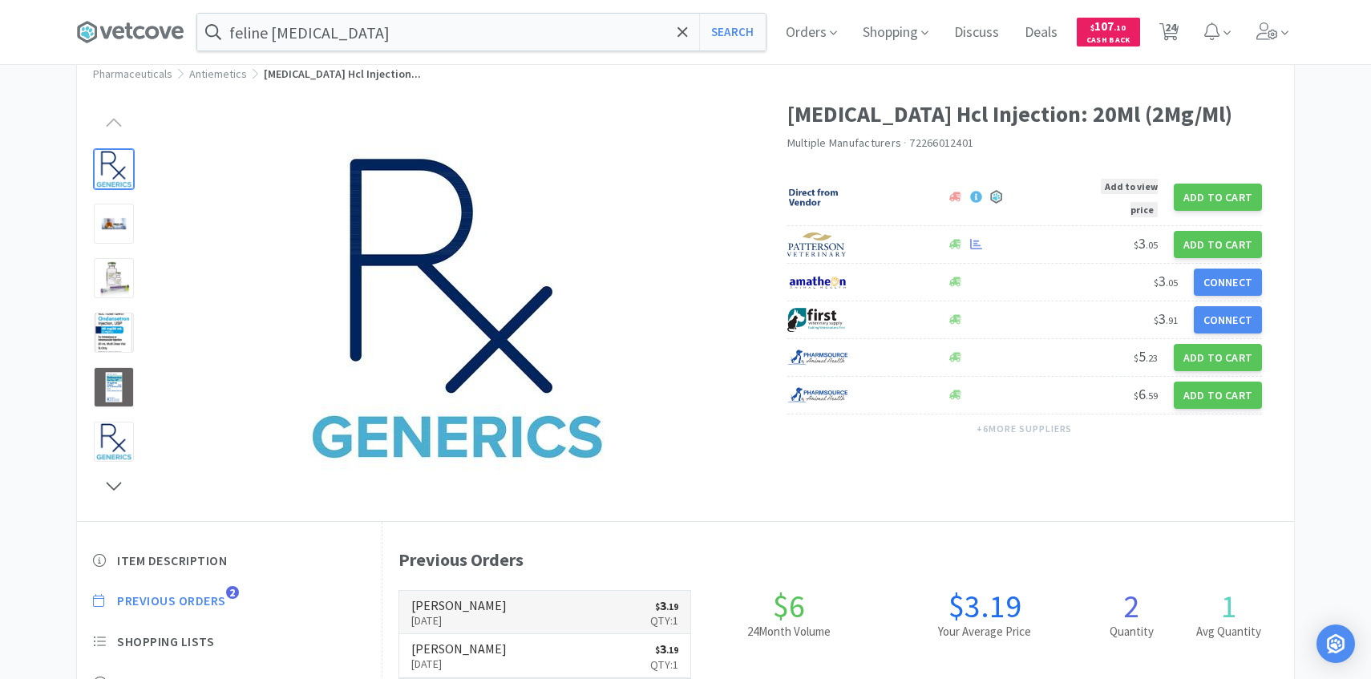
scroll to position [59, 0]
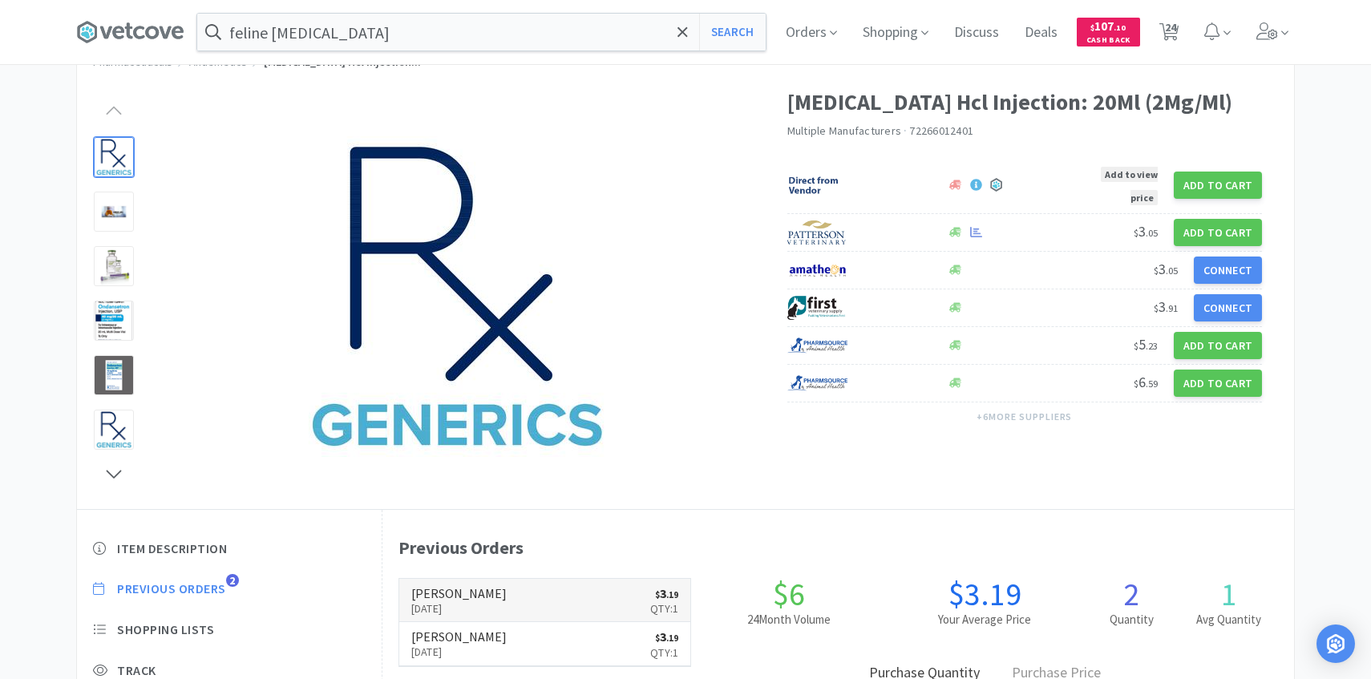
click at [445, 596] on h6 "[PERSON_NAME]" at bounding box center [458, 593] width 95 height 13
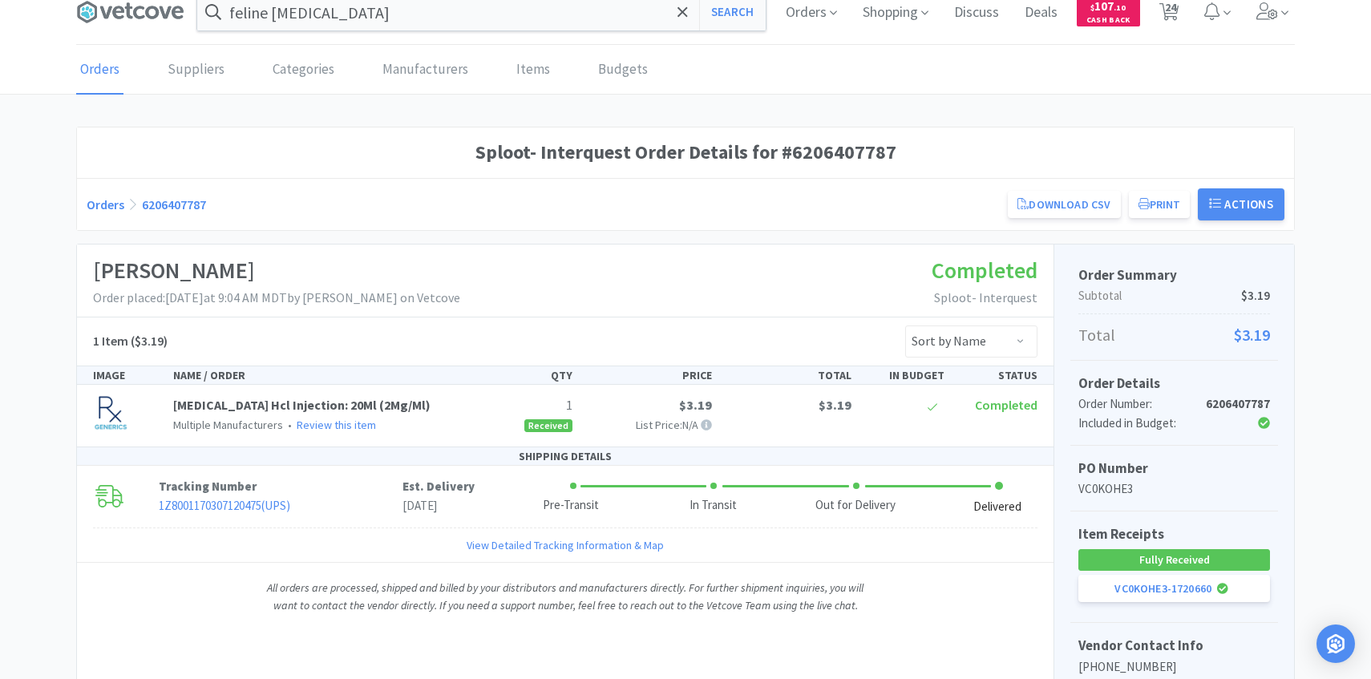
scroll to position [32, 0]
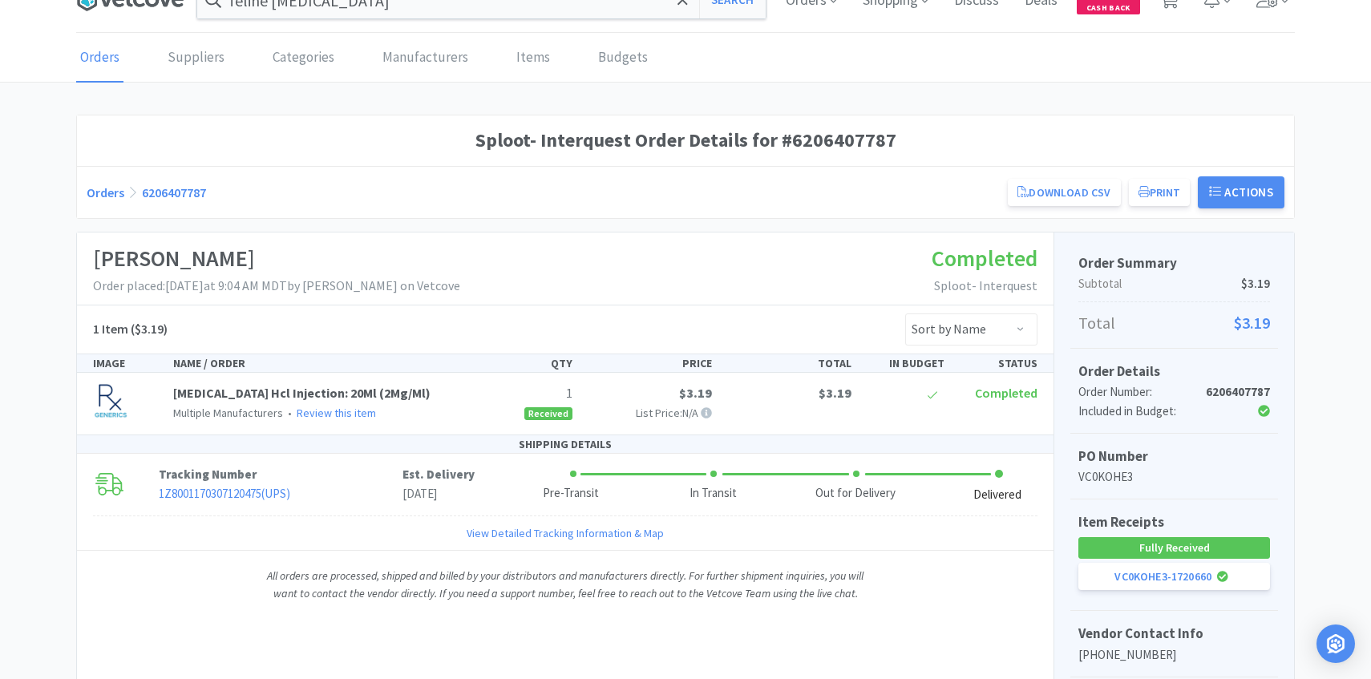
scroll to position [59, 0]
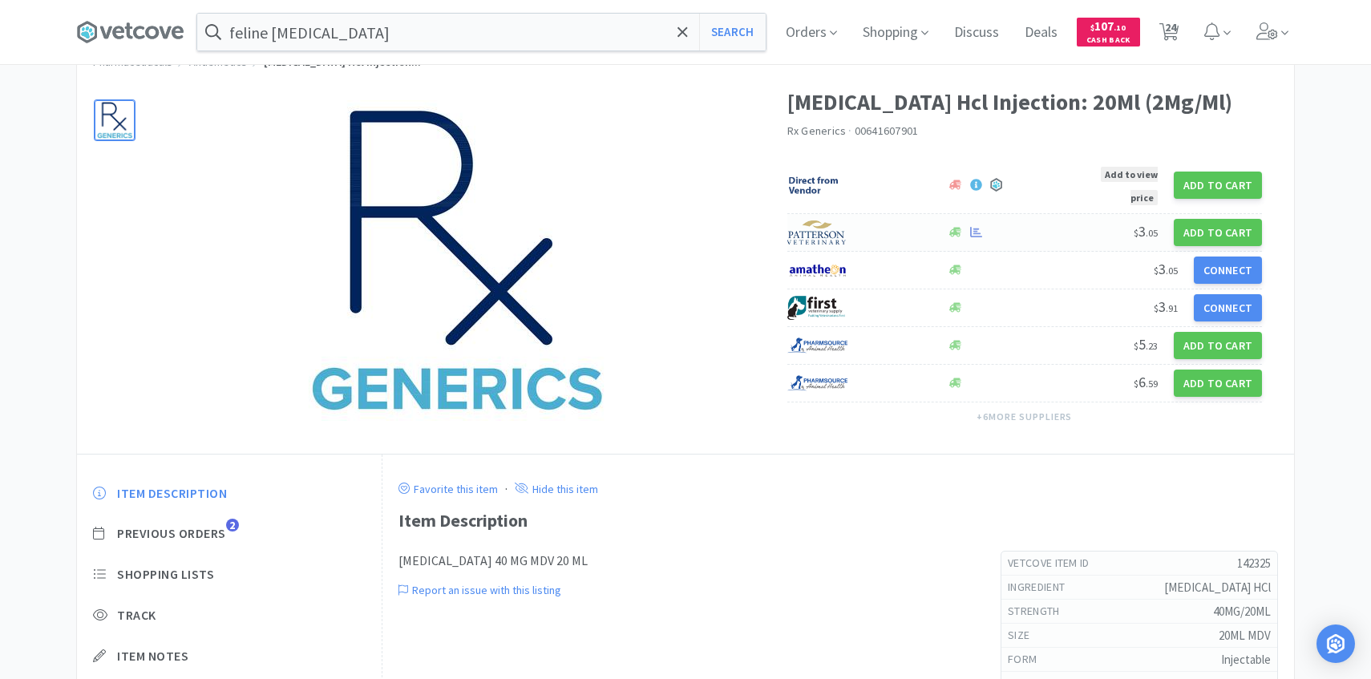
click at [811, 221] on img at bounding box center [818, 233] width 60 height 24
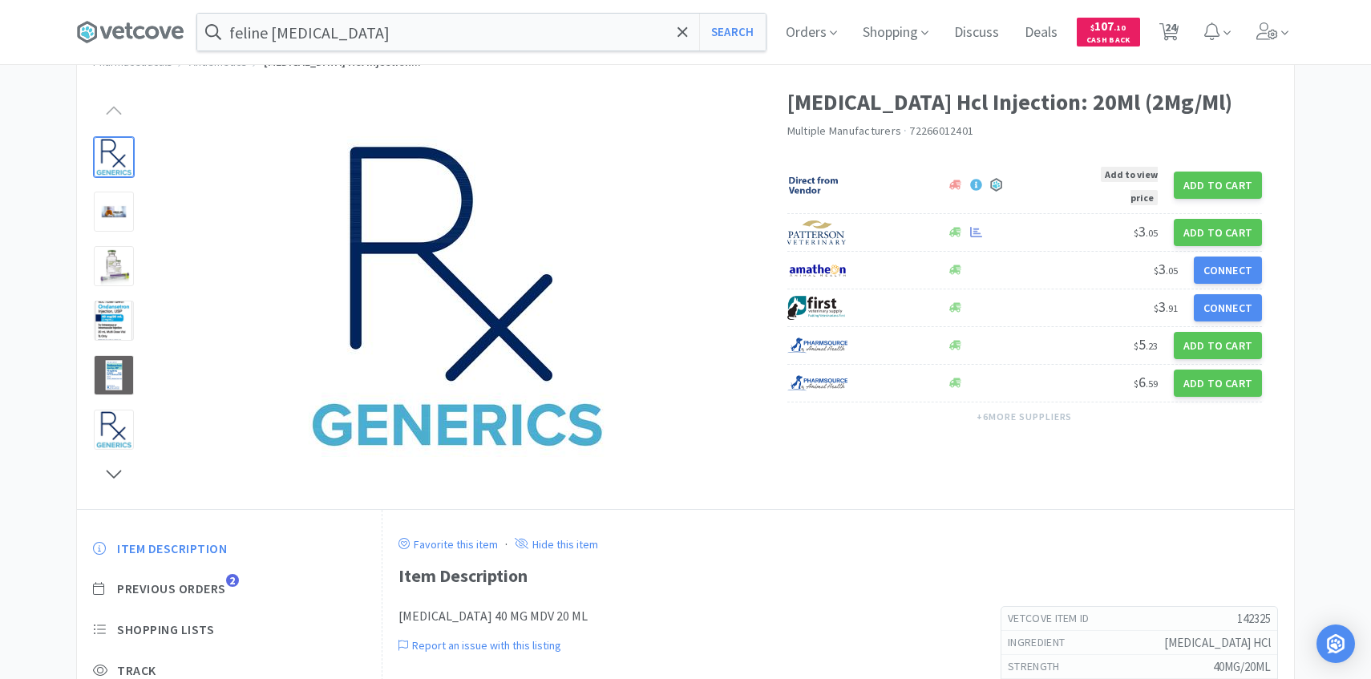
drag, startPoint x: 1135, startPoint y: 336, endPoint x: 1160, endPoint y: 130, distance: 207.6
click at [1169, 39] on span "24" at bounding box center [1170, 27] width 11 height 64
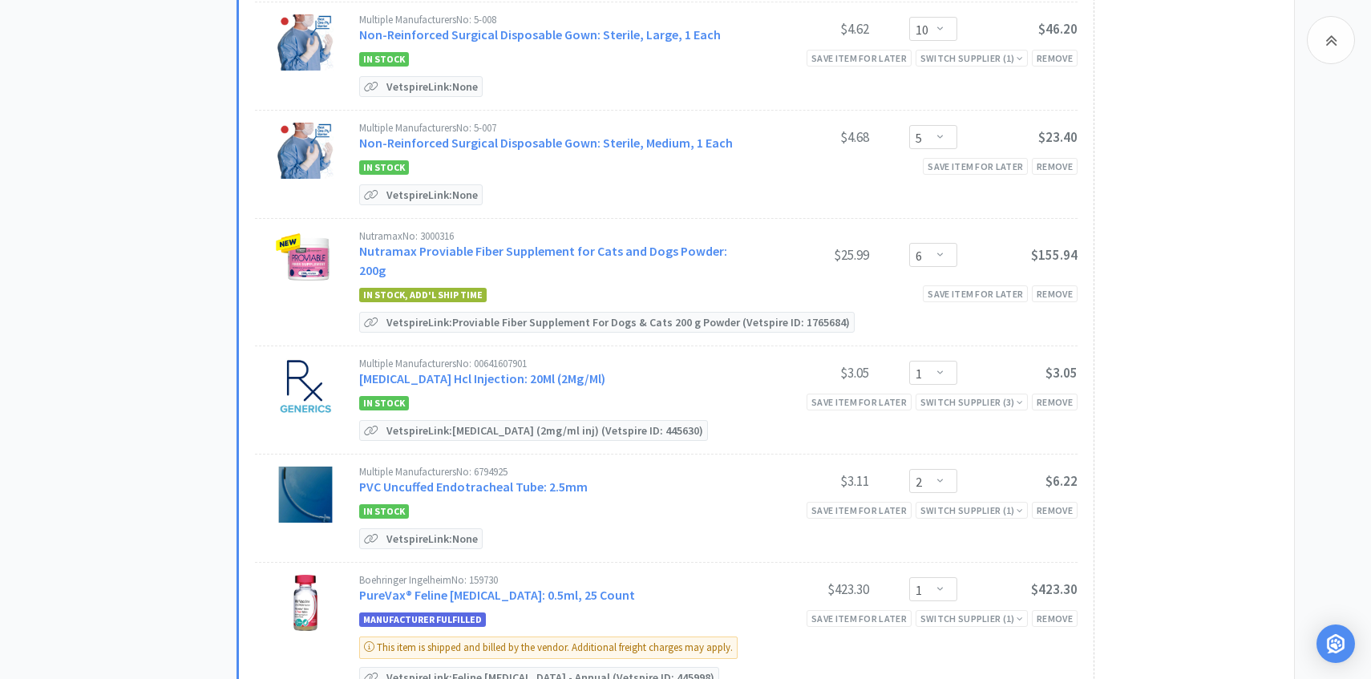
scroll to position [2250, 0]
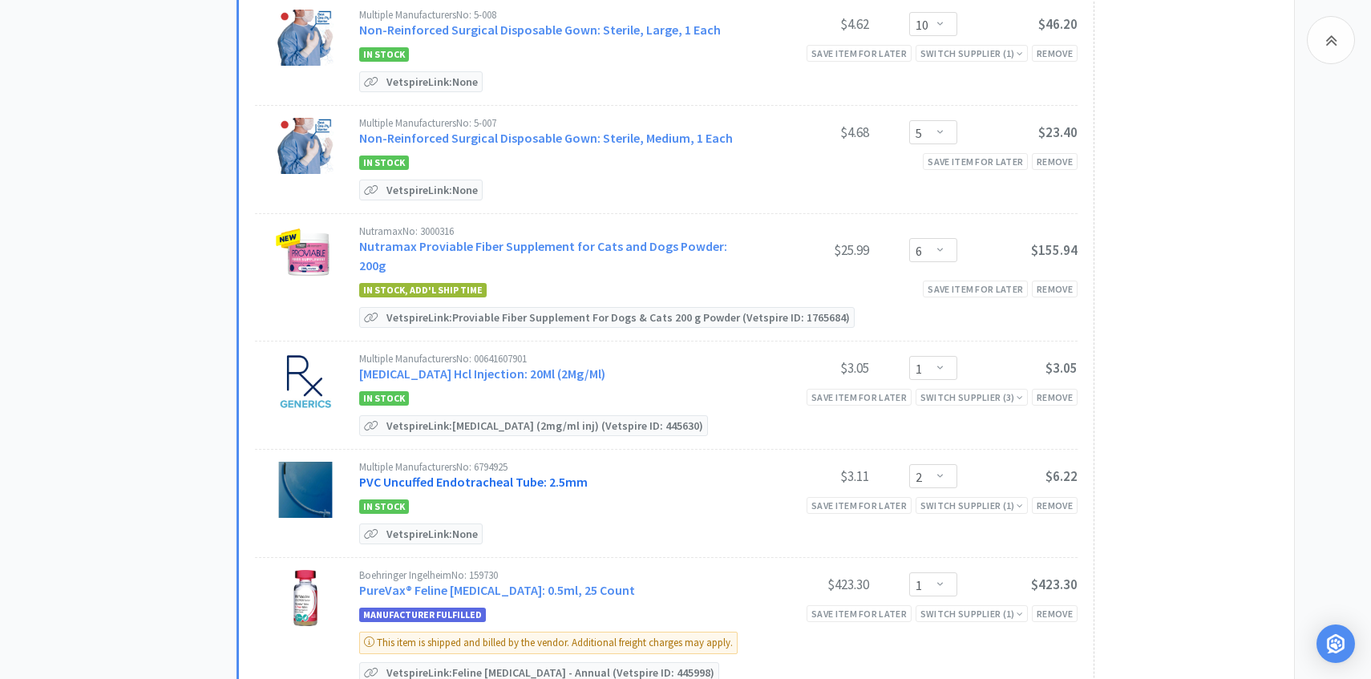
click at [549, 474] on link "PVC Uncuffed Endotracheal Tube: 2.5mm" at bounding box center [473, 482] width 229 height 16
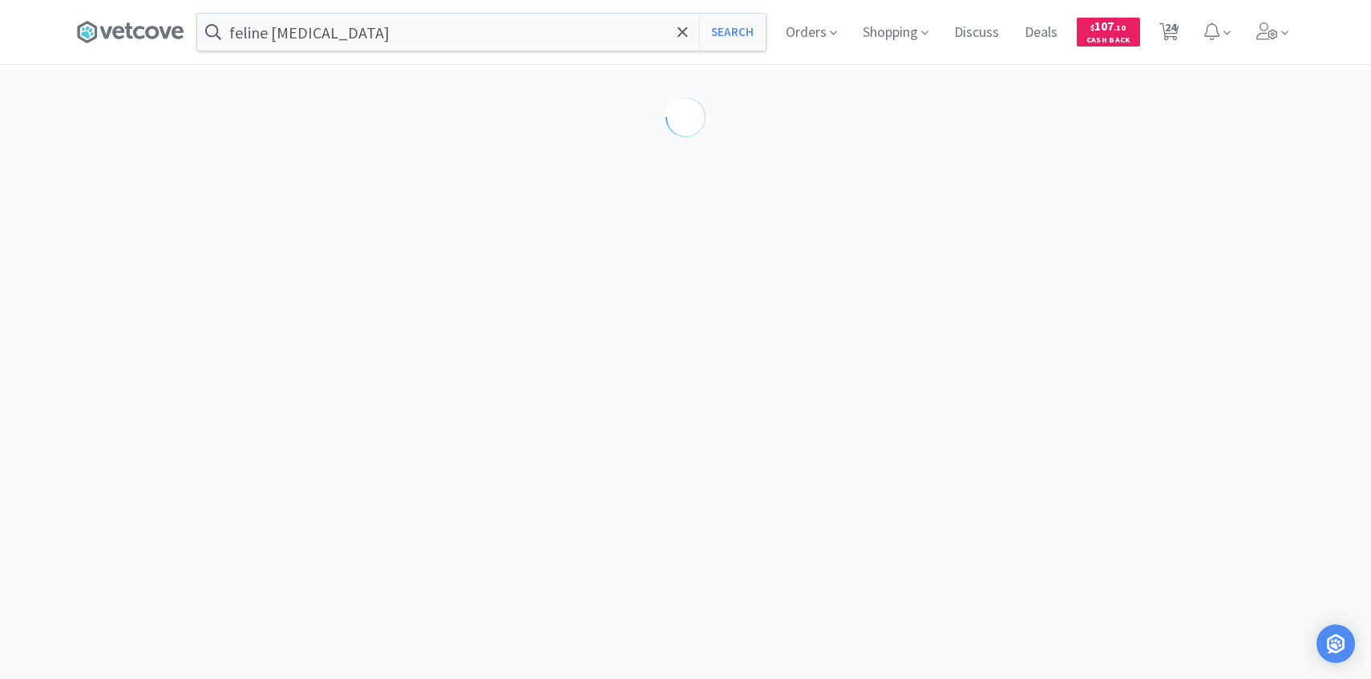
scroll to position [18, 0]
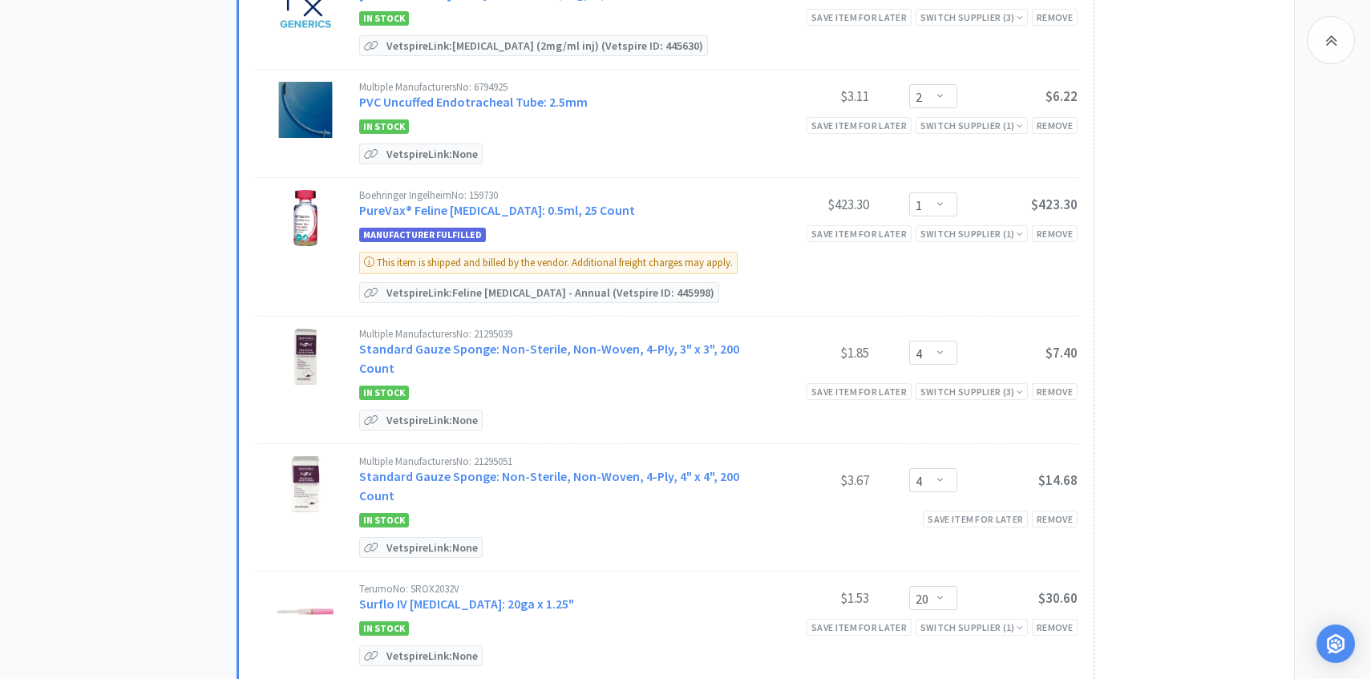
scroll to position [2632, 0]
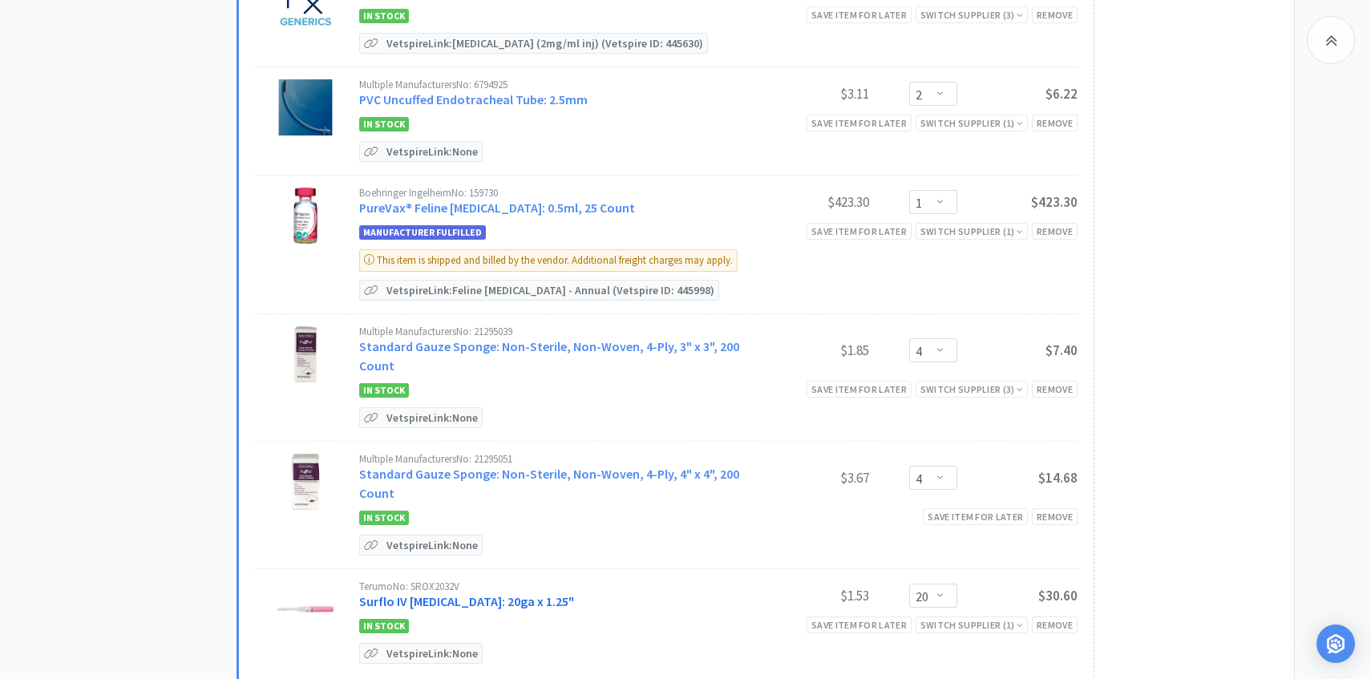
click at [488, 593] on link "Surflo IV Catheter: 20ga x 1.25"" at bounding box center [466, 601] width 215 height 16
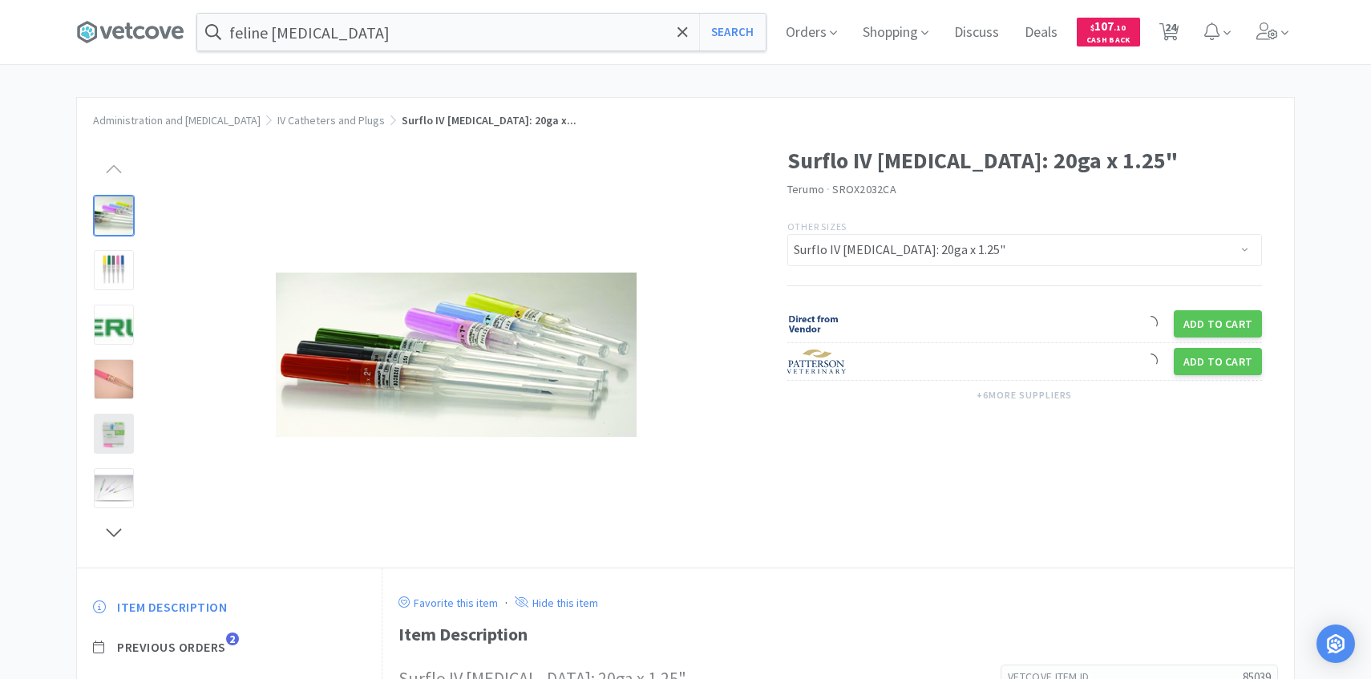
scroll to position [71, 0]
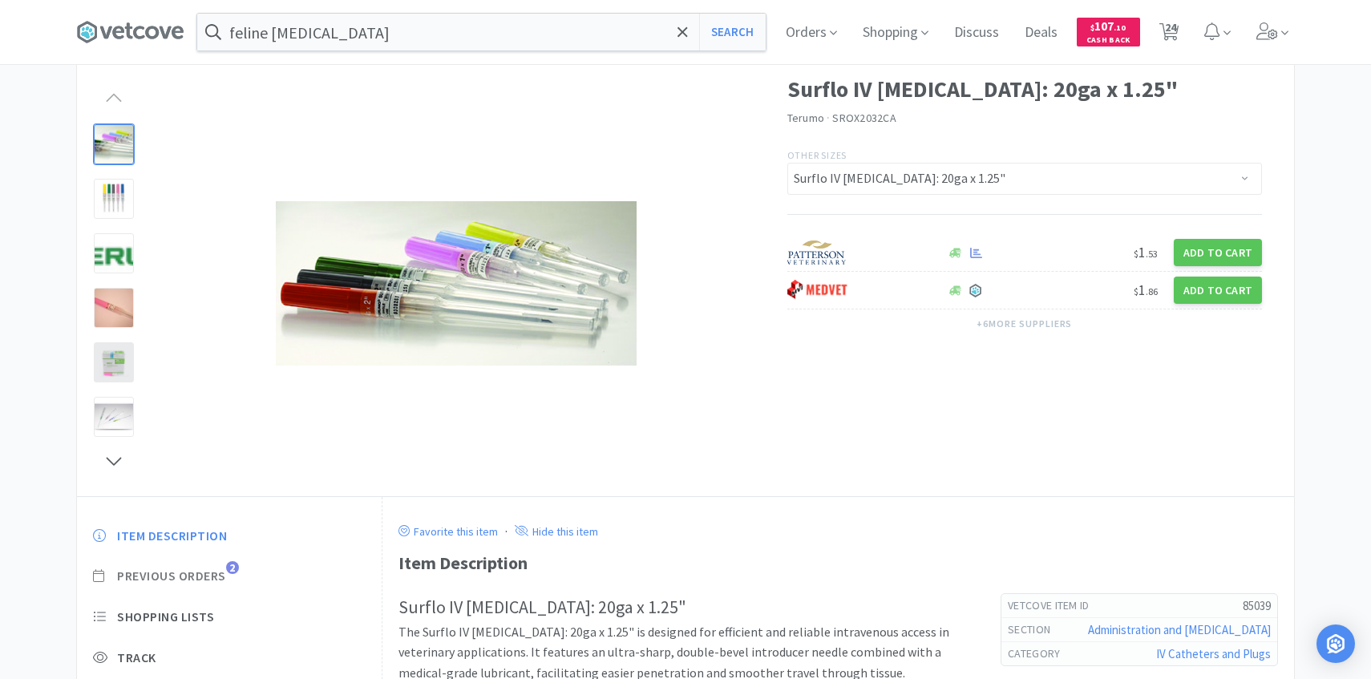
click at [215, 576] on span "Previous Orders" at bounding box center [171, 576] width 109 height 17
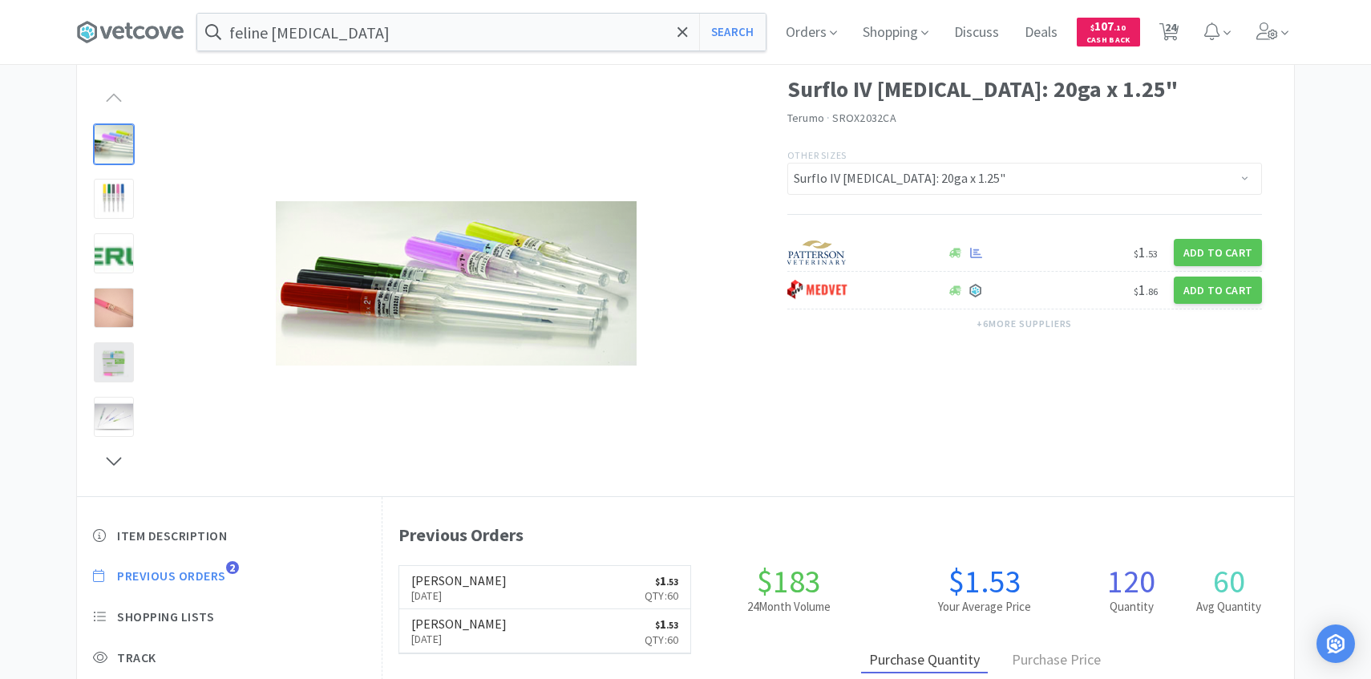
scroll to position [801580, 801108]
click at [1174, 30] on span "24" at bounding box center [1170, 27] width 11 height 64
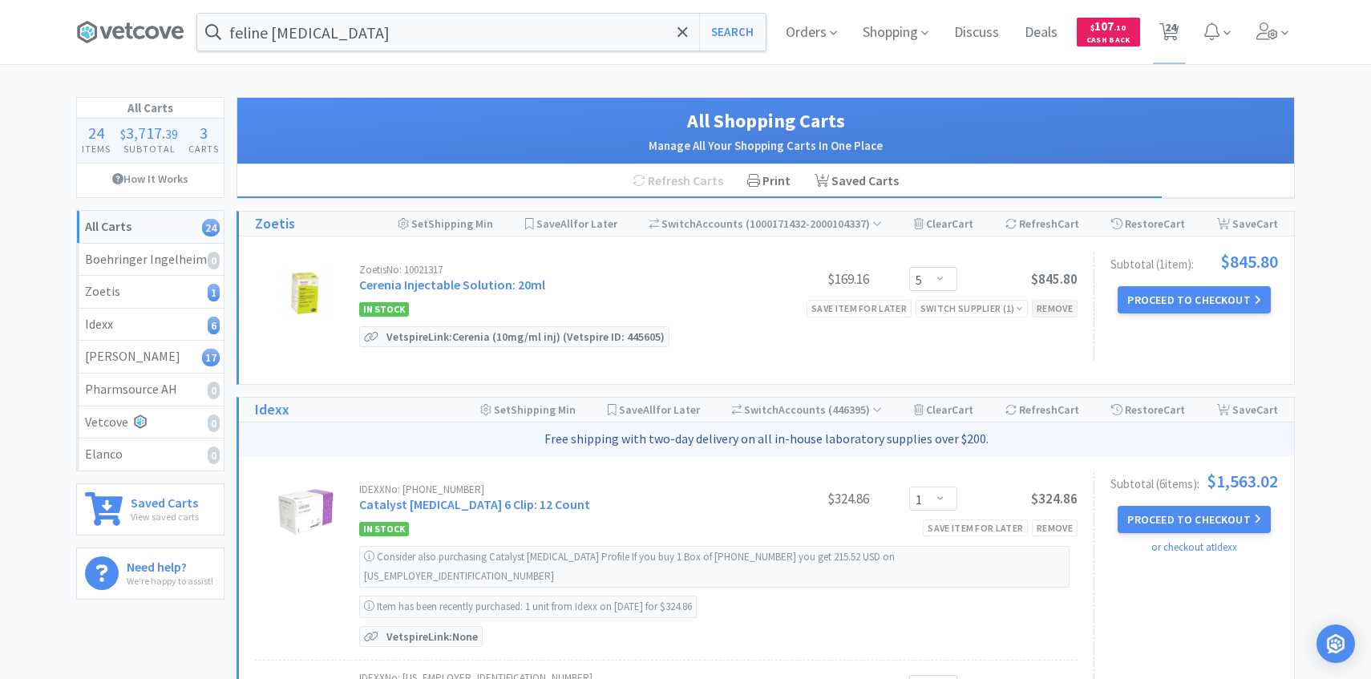
click at [1047, 309] on div "Remove" at bounding box center [1055, 308] width 46 height 17
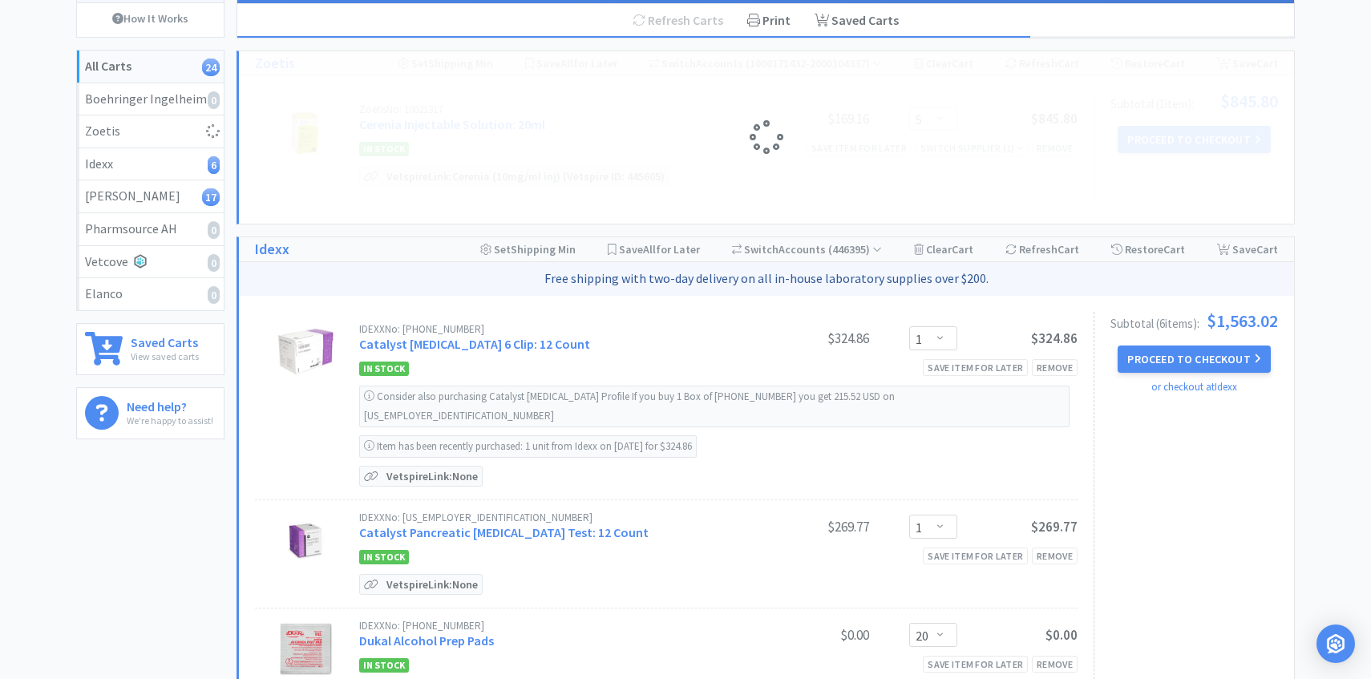
scroll to position [164, 0]
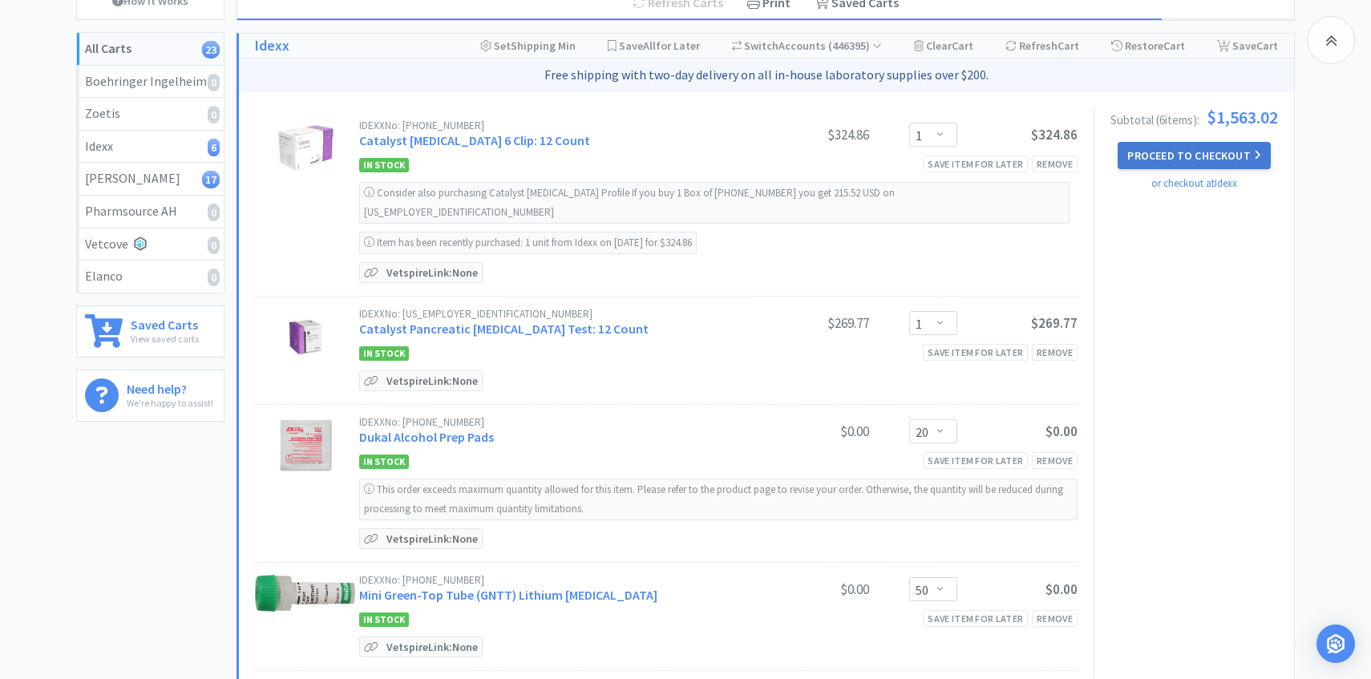
click at [1149, 162] on button "Proceed to Checkout" at bounding box center [1194, 155] width 152 height 27
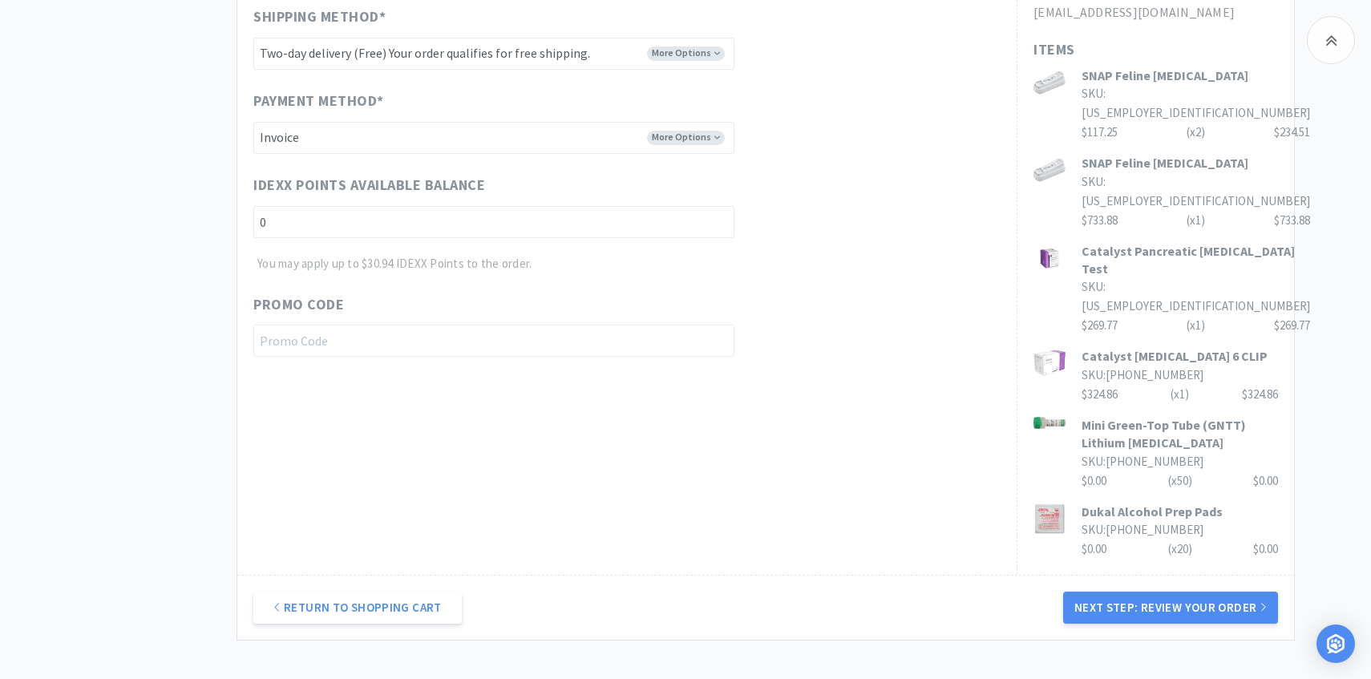
click at [1145, 592] on button "Next Step: Review Your Order" at bounding box center [1170, 608] width 215 height 32
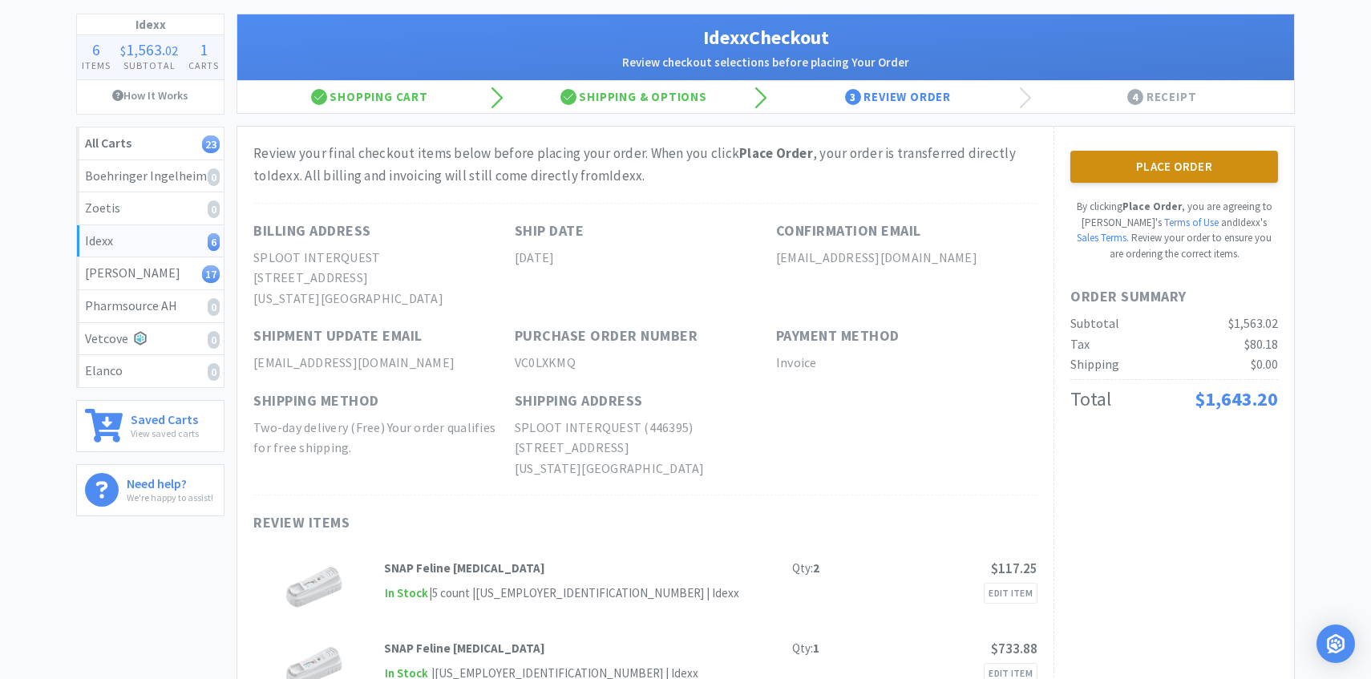
click at [1161, 160] on button "Place Order" at bounding box center [1175, 167] width 208 height 32
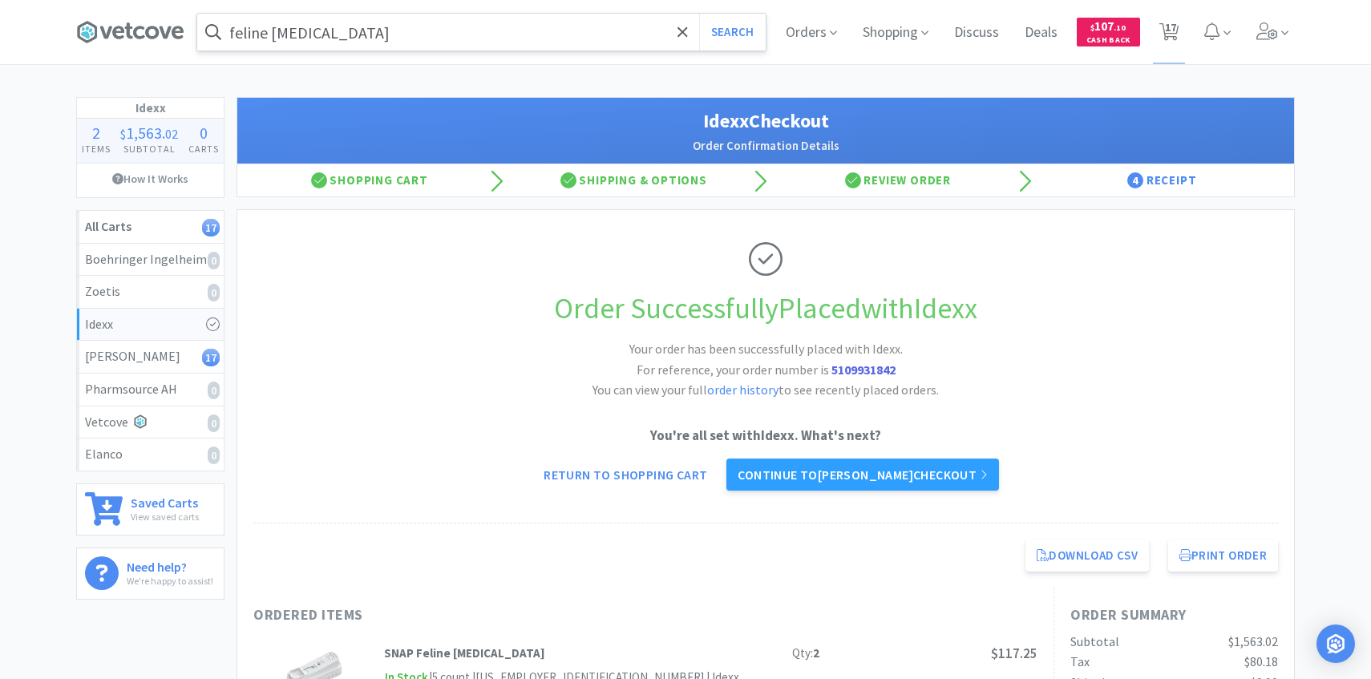
click at [482, 46] on input "feline rabies" at bounding box center [481, 32] width 569 height 37
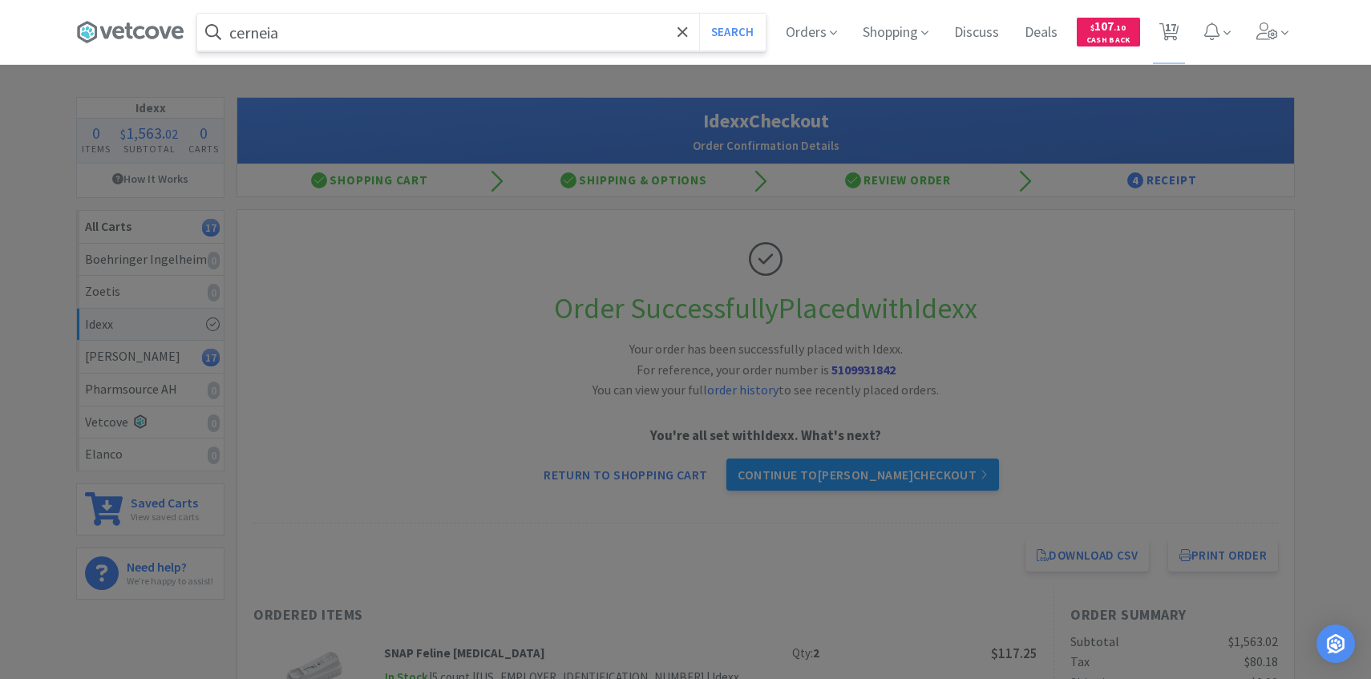
click at [699, 14] on button "Search" at bounding box center [732, 32] width 67 height 37
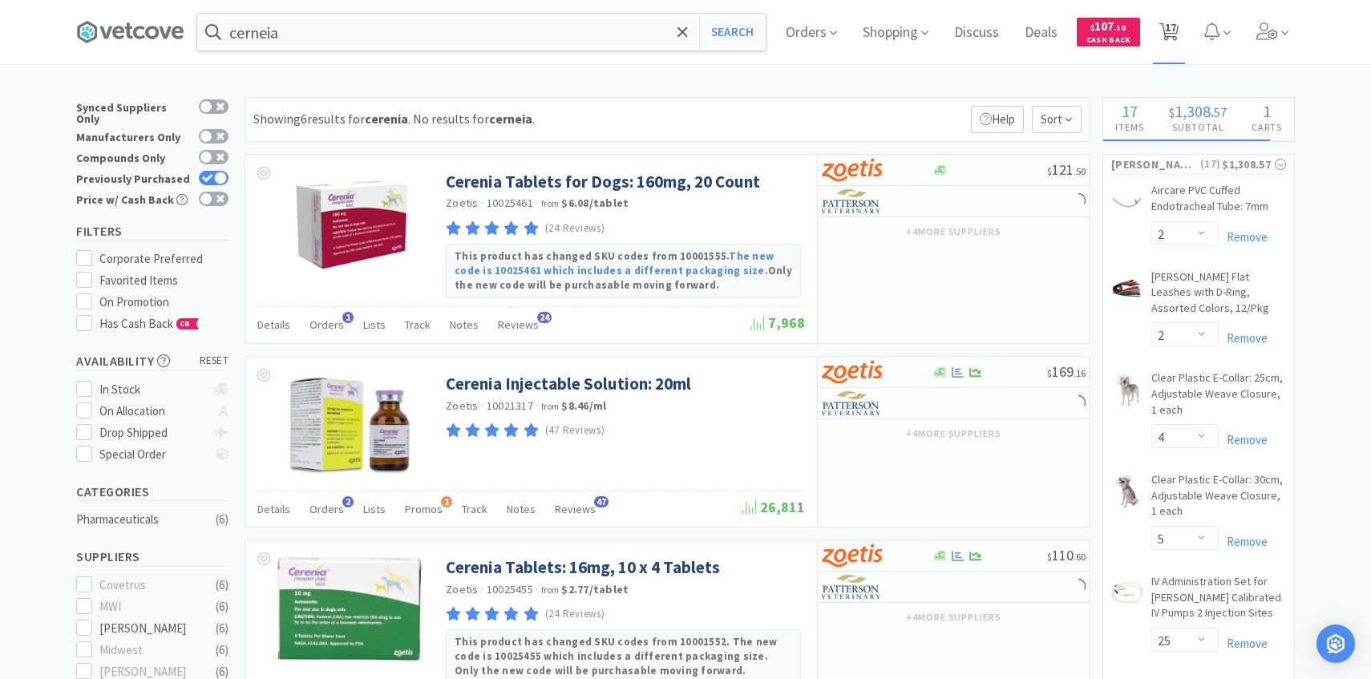
click at [1170, 28] on span "17" at bounding box center [1170, 27] width 11 height 64
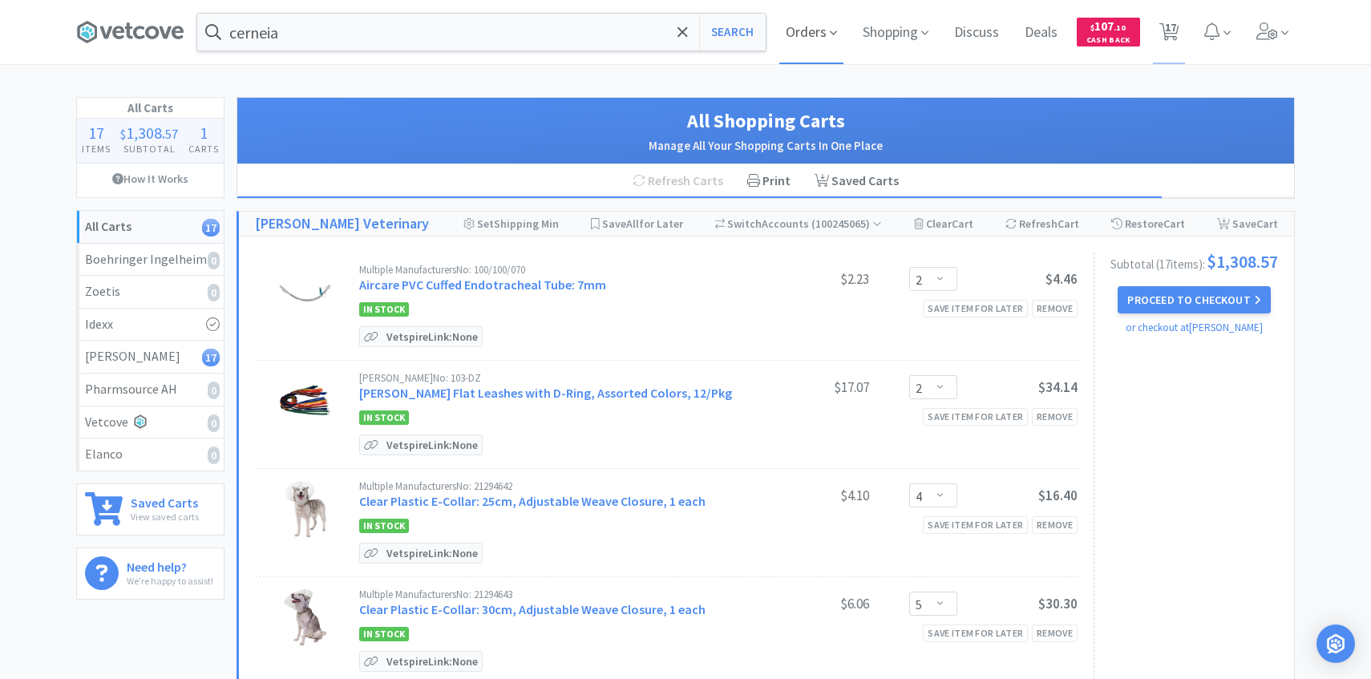
click at [798, 22] on span "Orders" at bounding box center [812, 32] width 64 height 64
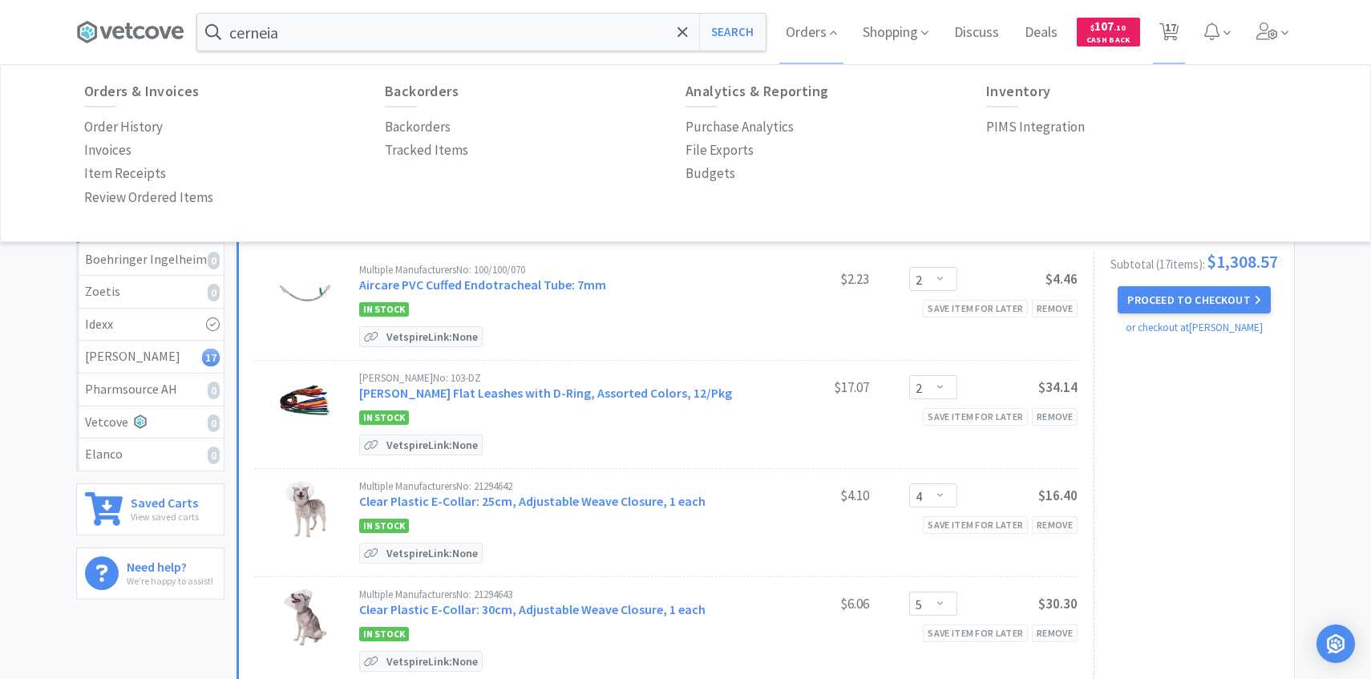
click at [1043, 112] on div "Inventory PIMS Integration" at bounding box center [1136, 110] width 301 height 55
click at [1042, 119] on p "PIMS Integration" at bounding box center [1035, 127] width 99 height 22
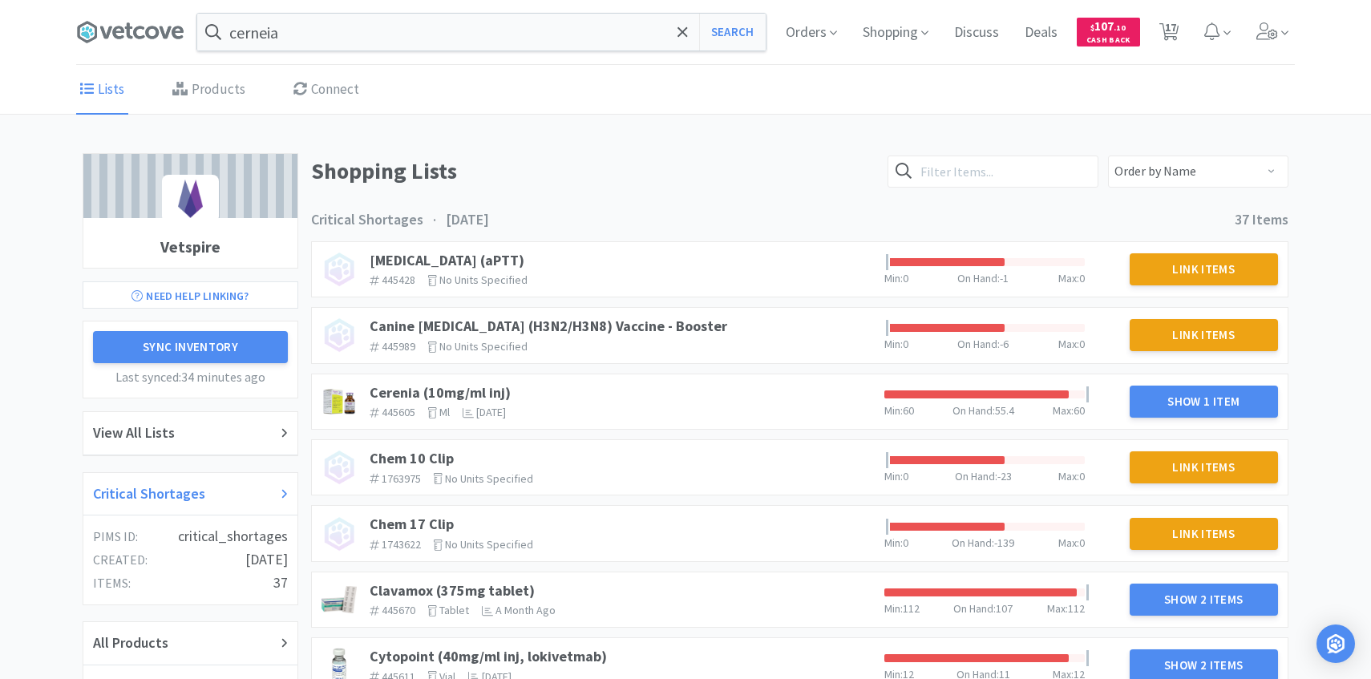
click at [231, 491] on div "Critical Shortages" at bounding box center [190, 494] width 195 height 23
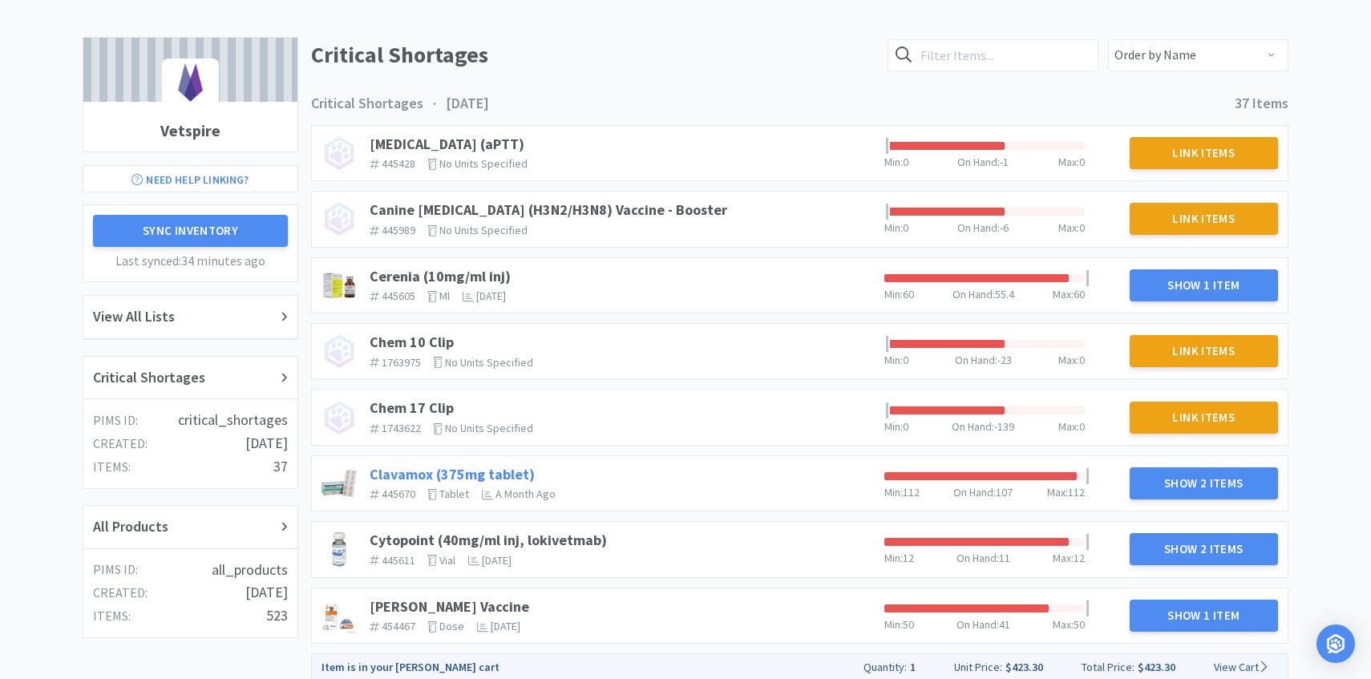
click at [488, 467] on link "Clavamox (375mg tablet)" at bounding box center [452, 474] width 165 height 18
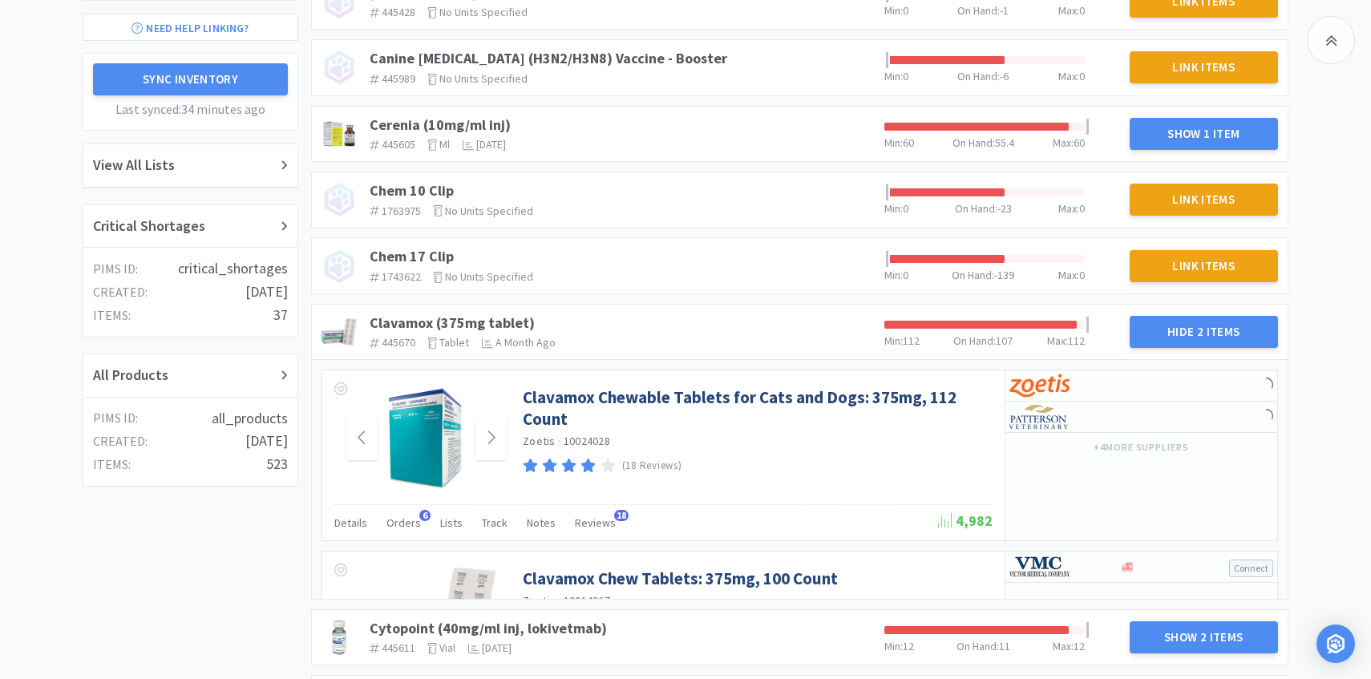
scroll to position [299, 0]
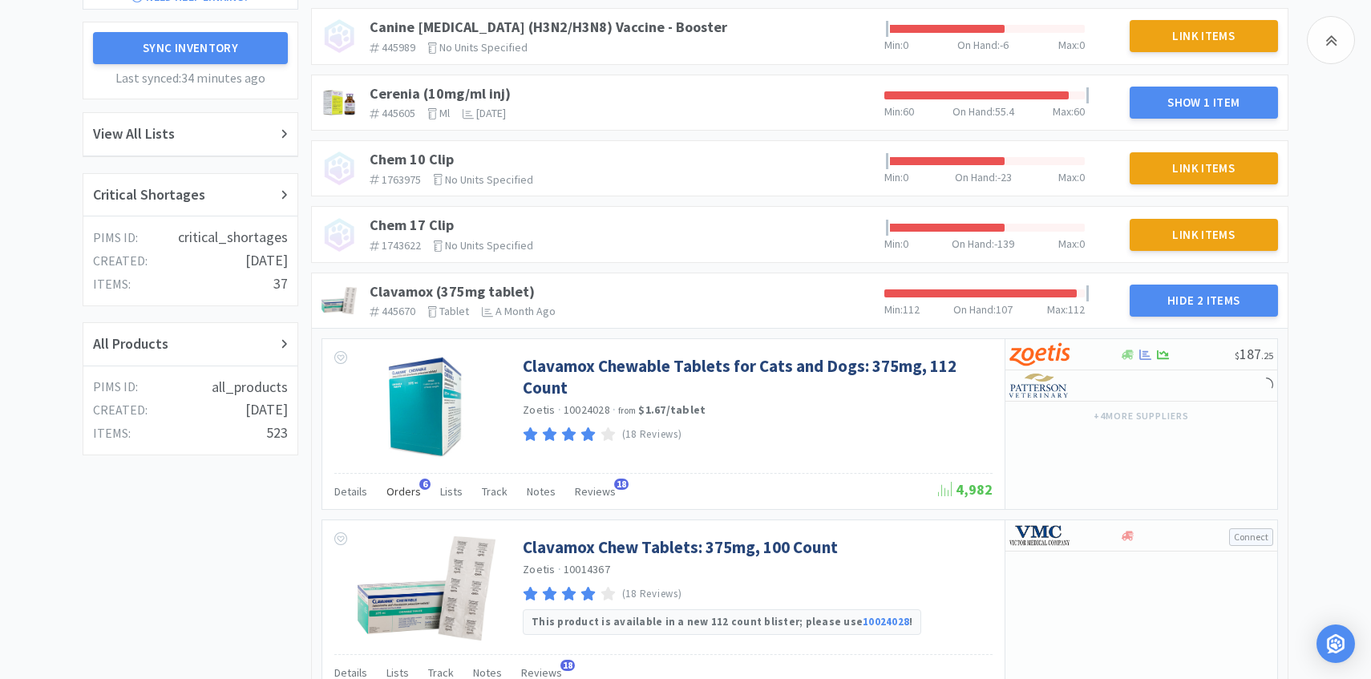
click at [414, 492] on span "Orders" at bounding box center [404, 491] width 34 height 14
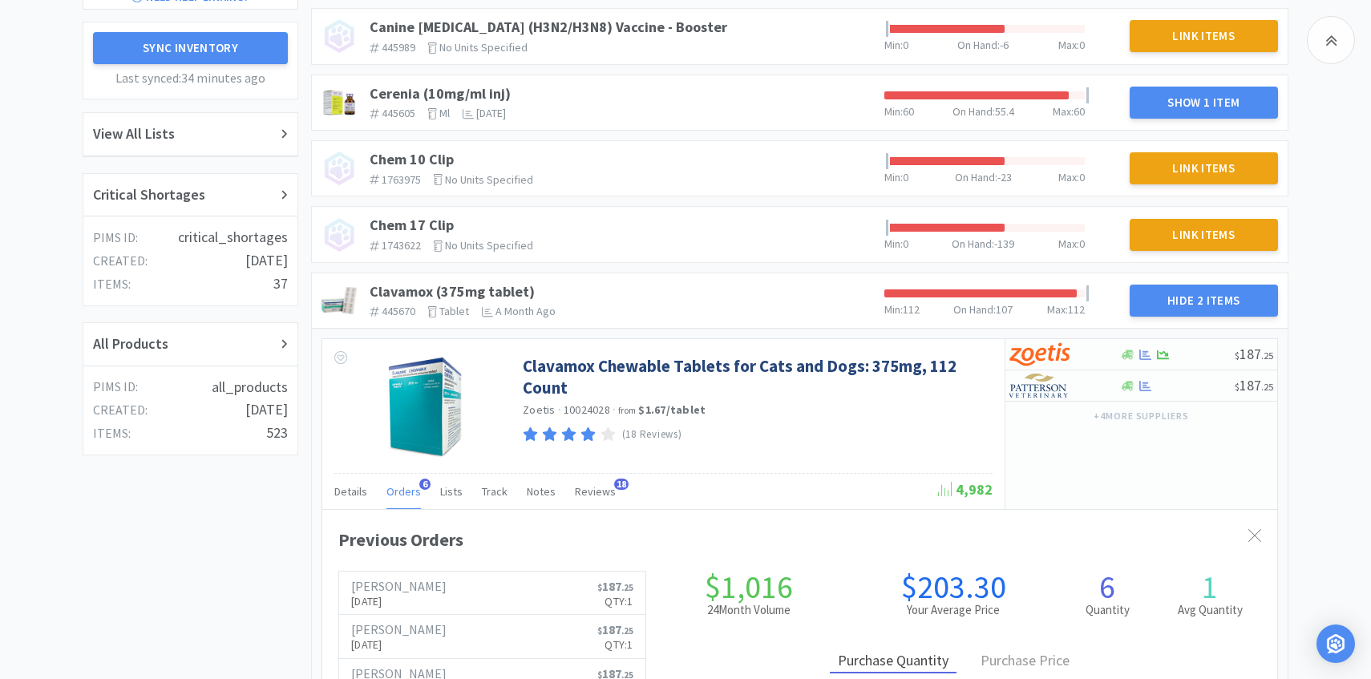
scroll to position [440, 955]
click at [409, 492] on span "Orders" at bounding box center [404, 491] width 34 height 14
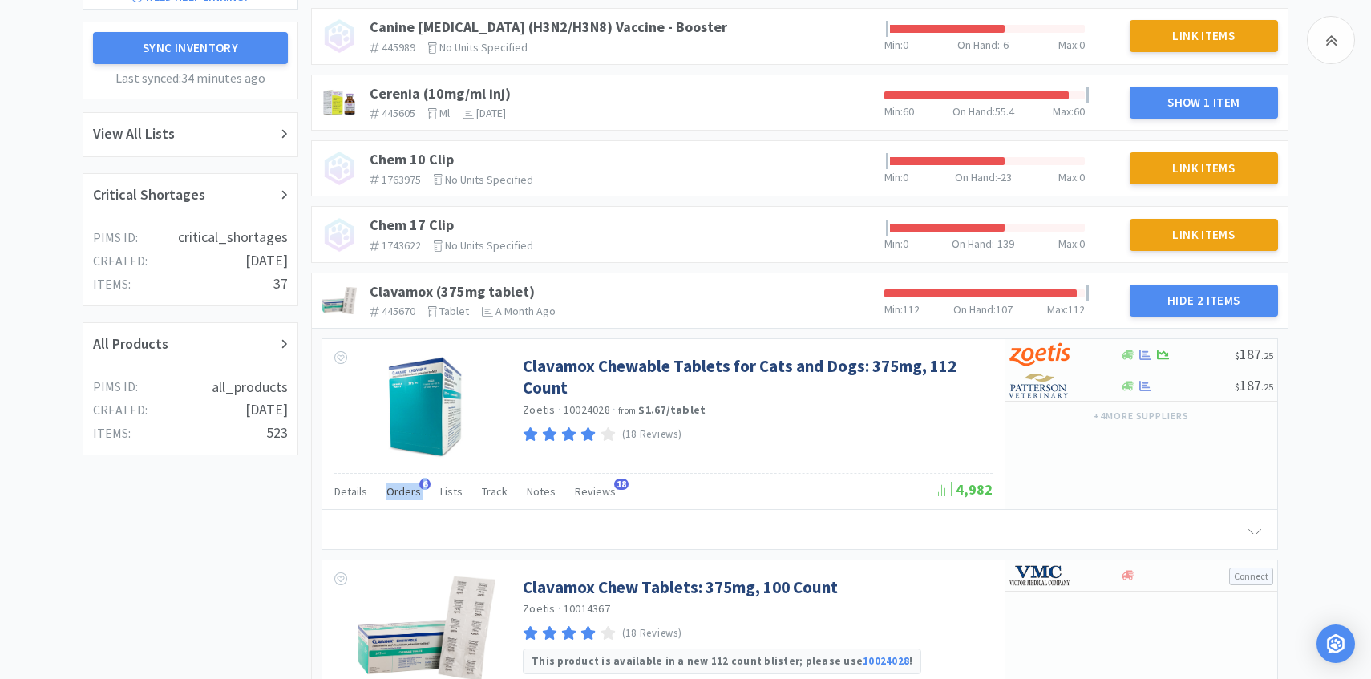
click at [409, 492] on span "Orders" at bounding box center [404, 491] width 34 height 14
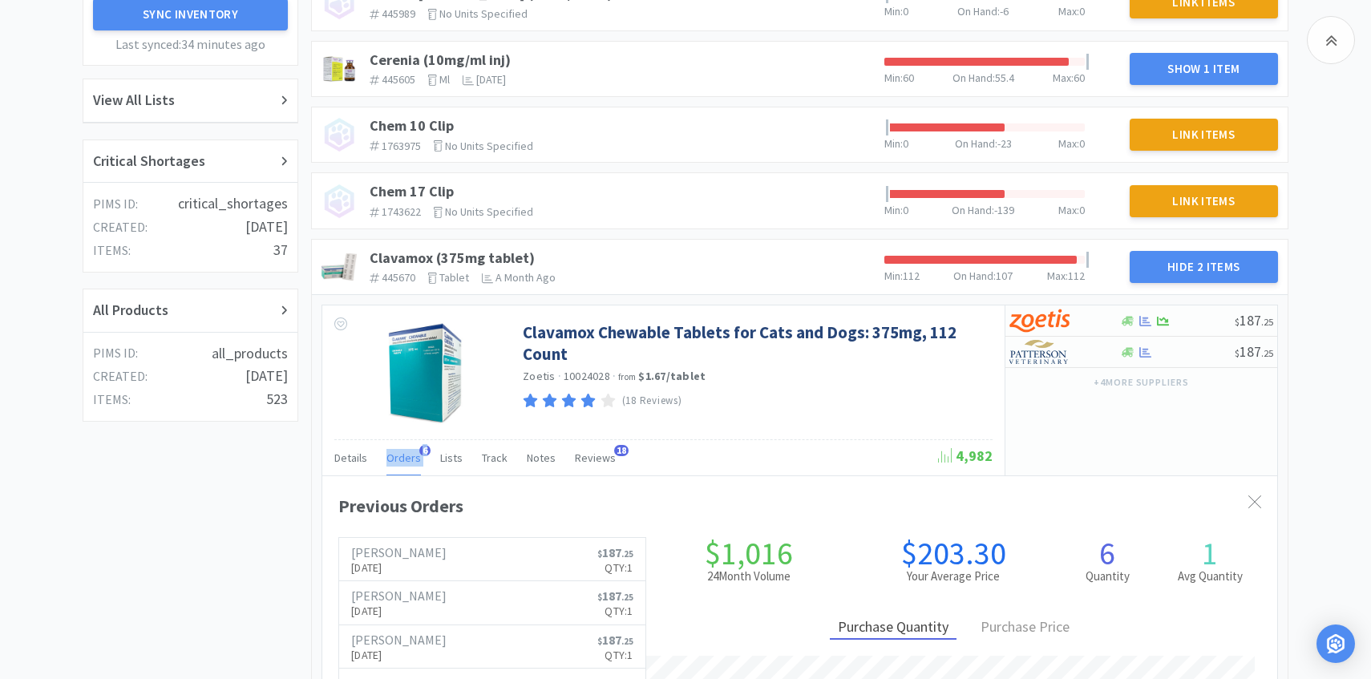
scroll to position [337, 0]
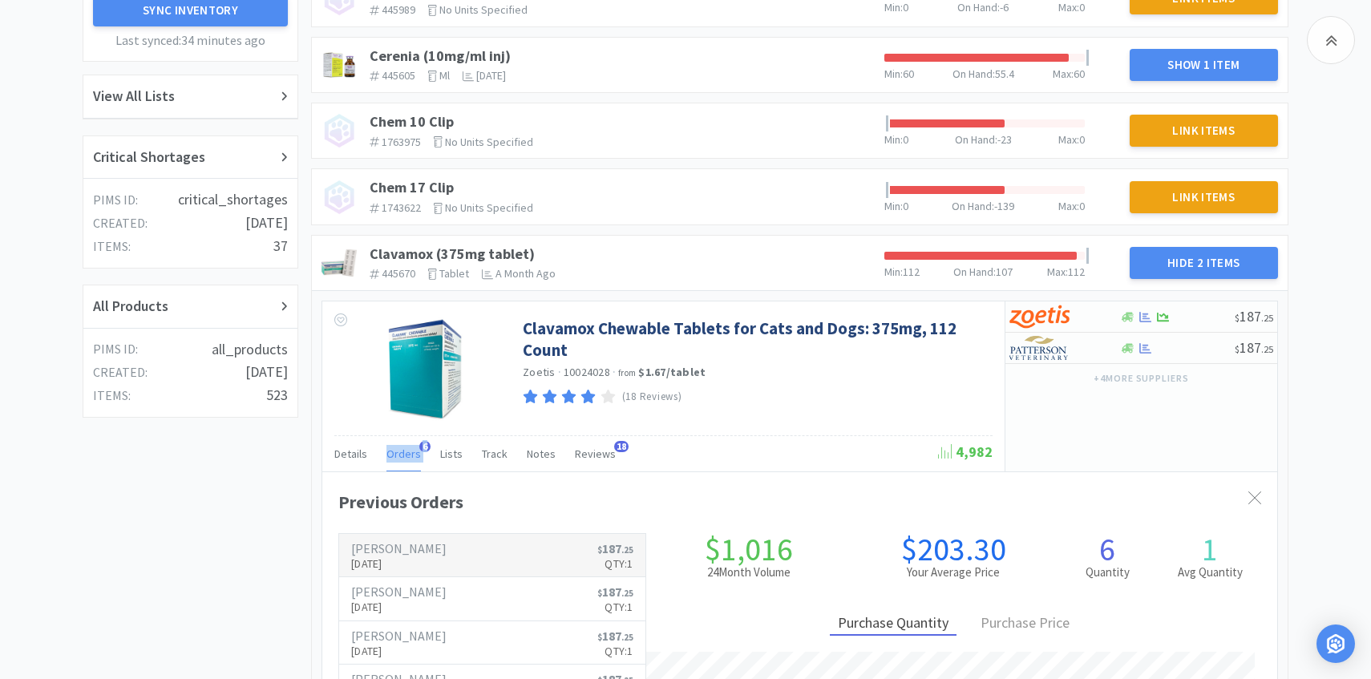
click at [406, 549] on h6 "[PERSON_NAME]" at bounding box center [398, 548] width 95 height 13
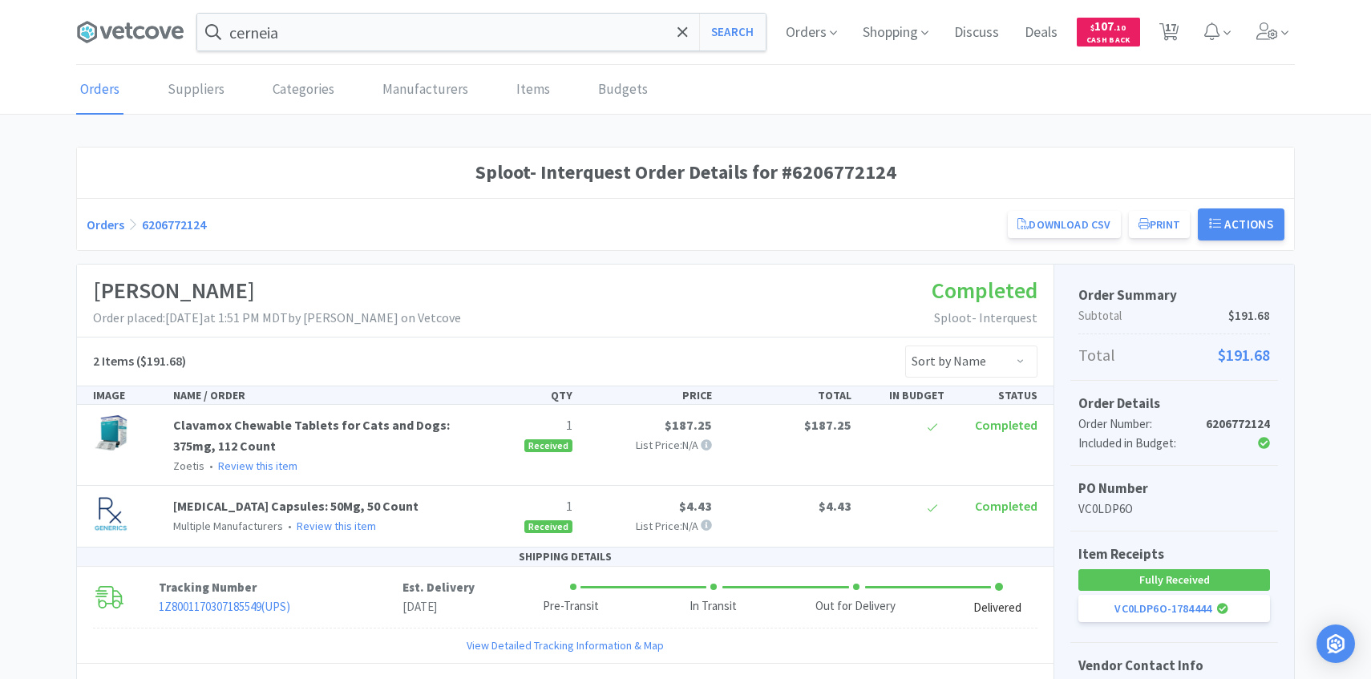
scroll to position [337, 0]
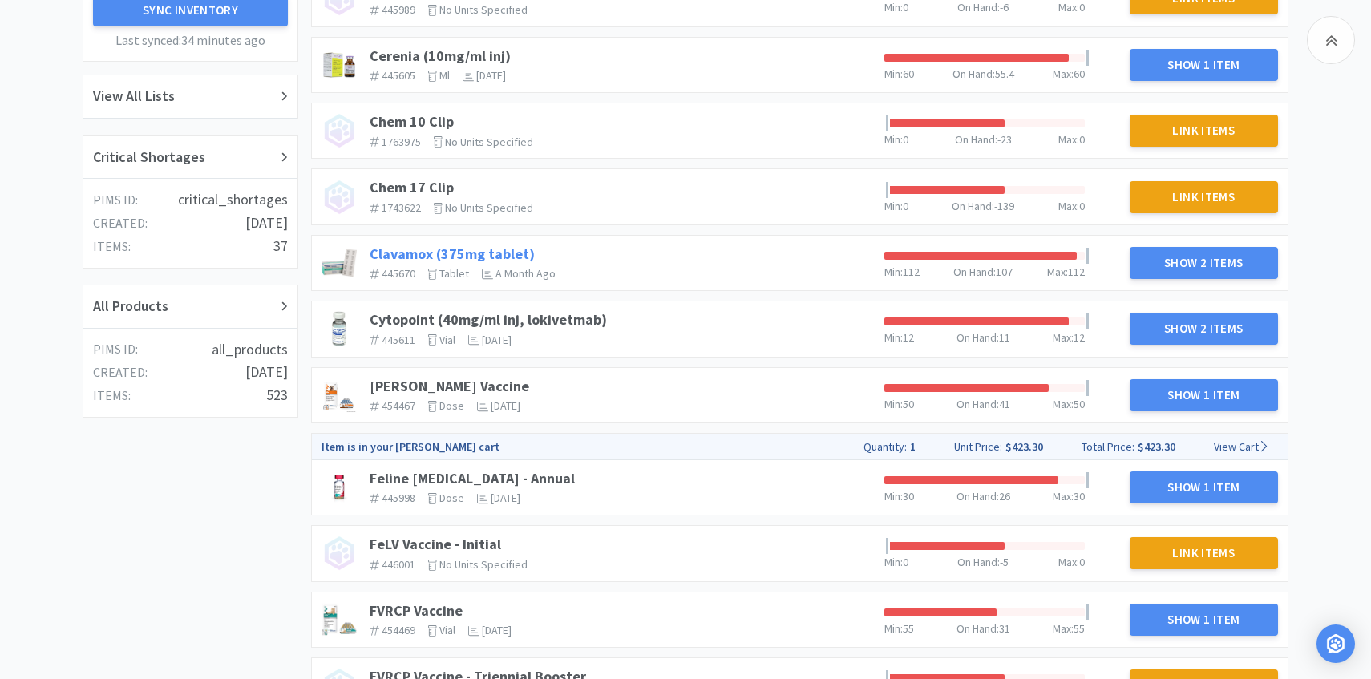
click at [447, 256] on link "Clavamox (375mg tablet)" at bounding box center [452, 254] width 165 height 18
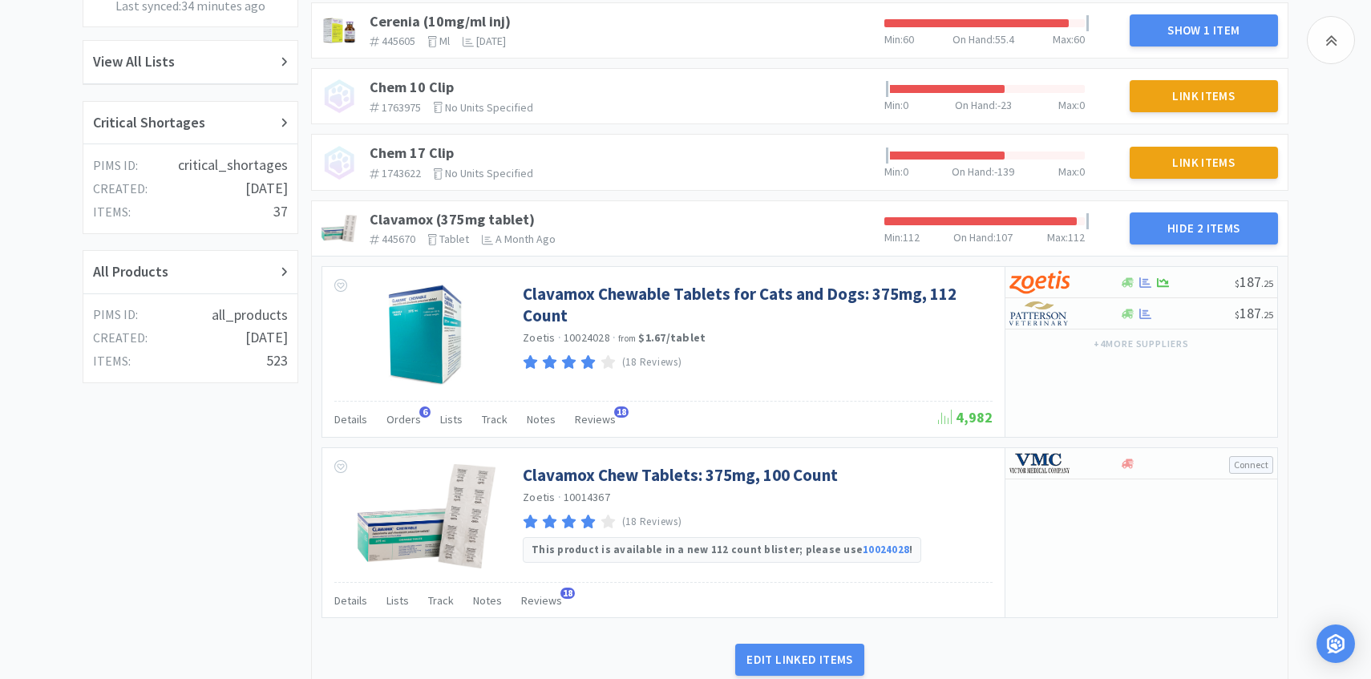
scroll to position [372, 0]
click at [417, 417] on div "Details Orders 6 Lists Track Notes Reviews 18" at bounding box center [636, 421] width 604 height 30
click at [410, 416] on span "Orders" at bounding box center [404, 418] width 34 height 14
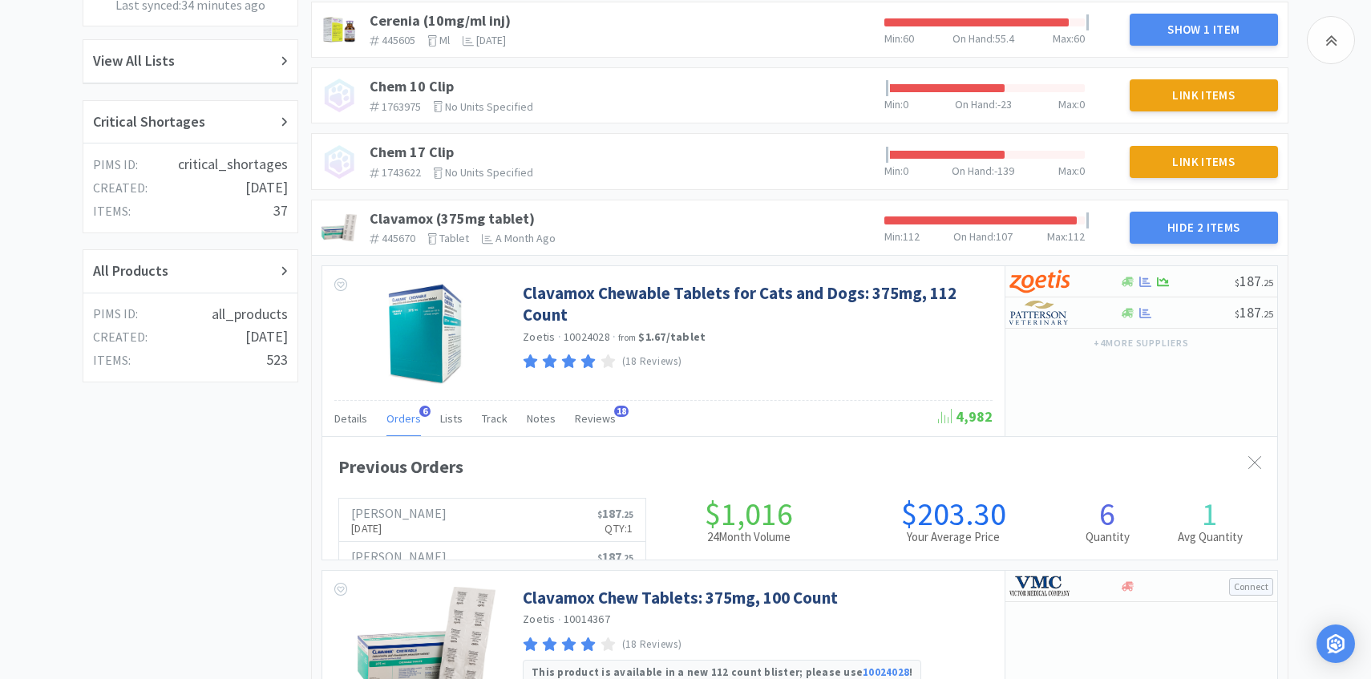
scroll to position [440, 955]
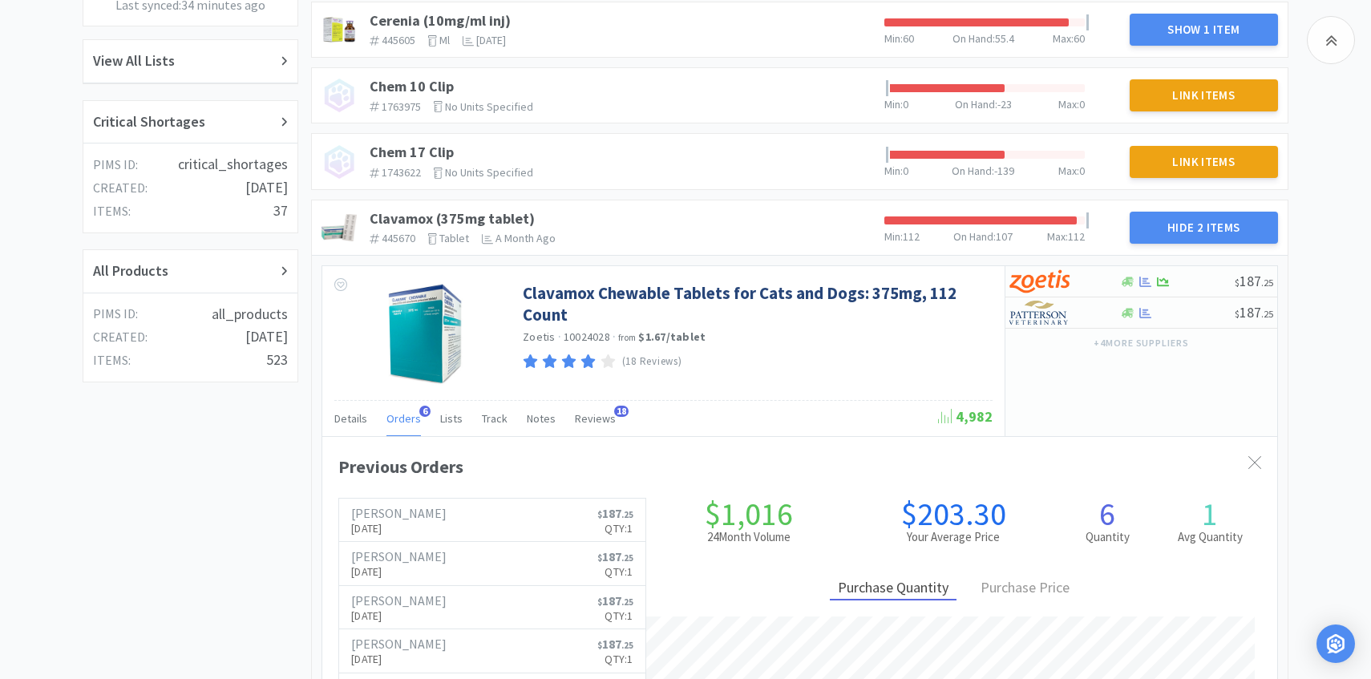
click at [404, 416] on span "Orders" at bounding box center [404, 418] width 34 height 14
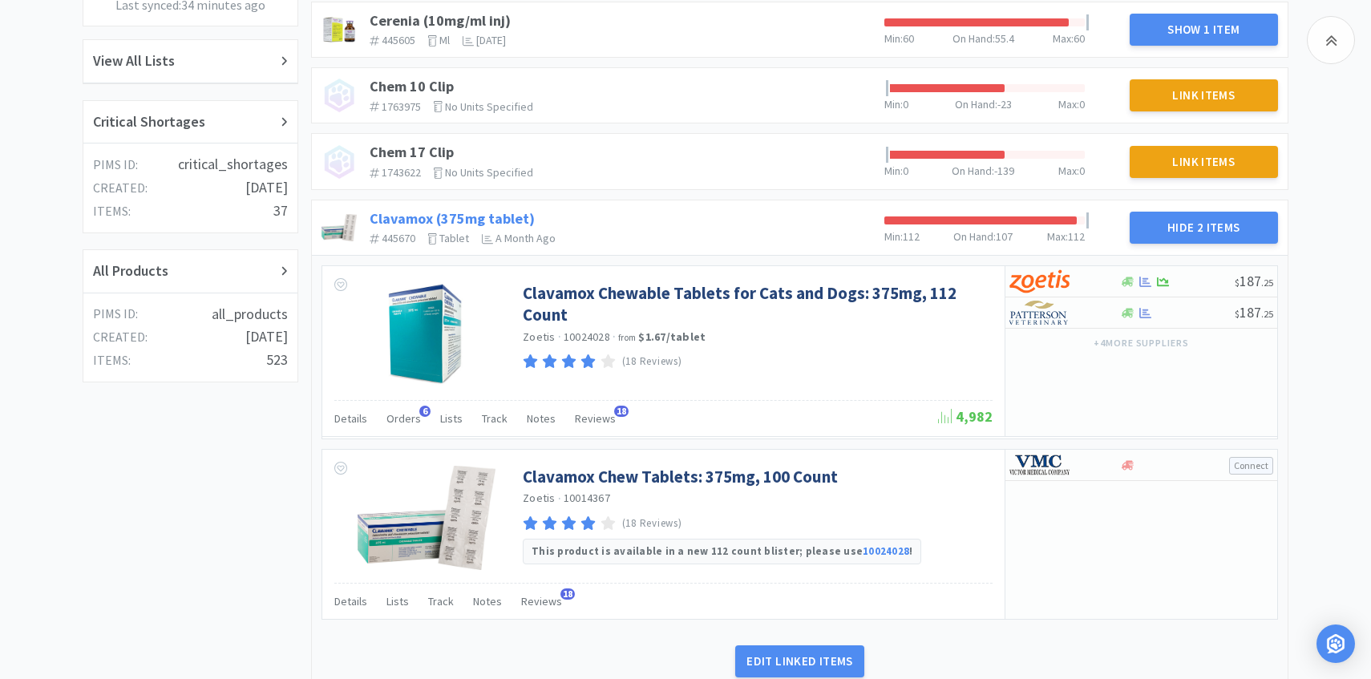
click at [508, 220] on link "Clavamox (375mg tablet)" at bounding box center [452, 218] width 165 height 18
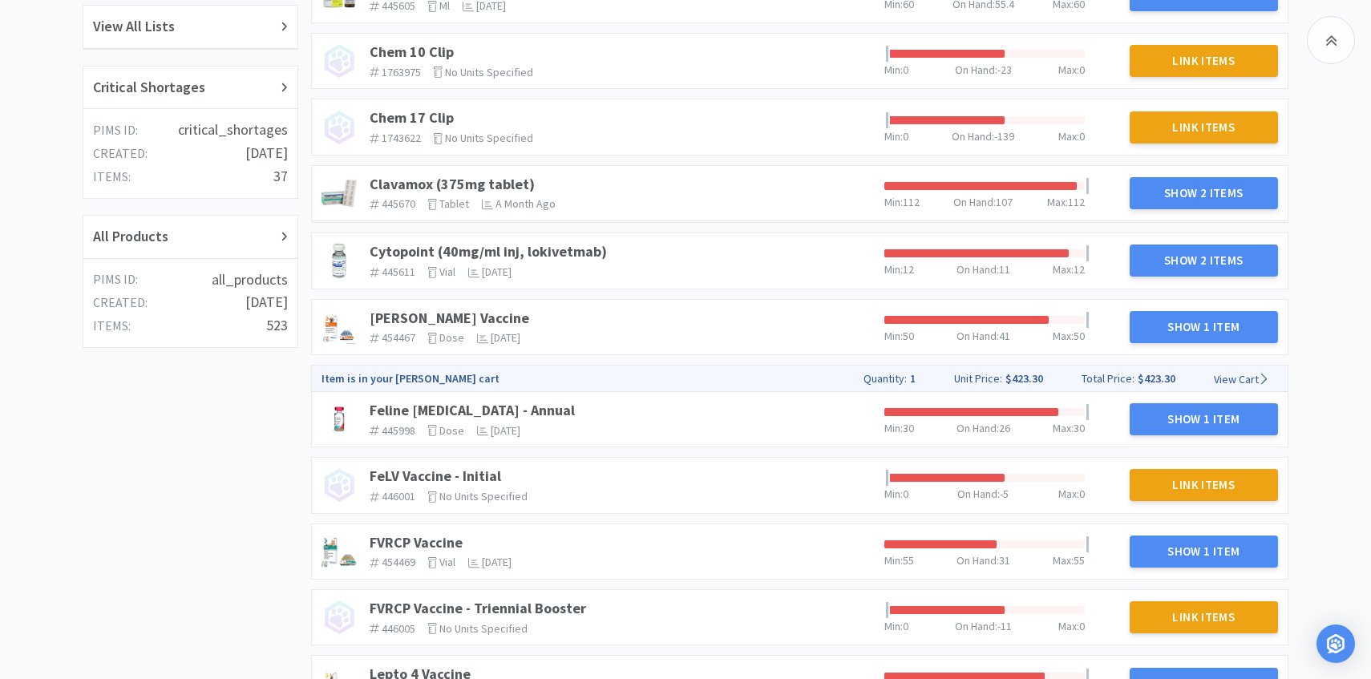
scroll to position [413, 0]
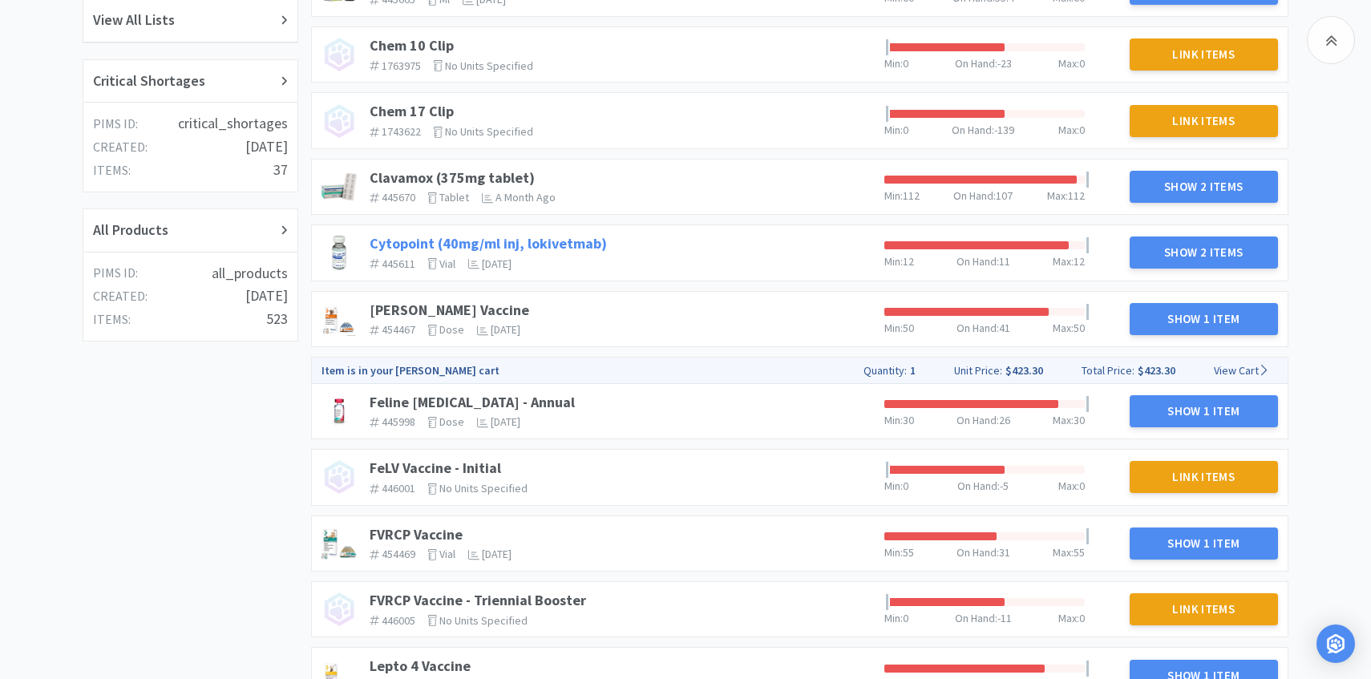
click at [577, 251] on link "Cytopoint (40mg/ml inj, lokivetmab)" at bounding box center [488, 243] width 237 height 18
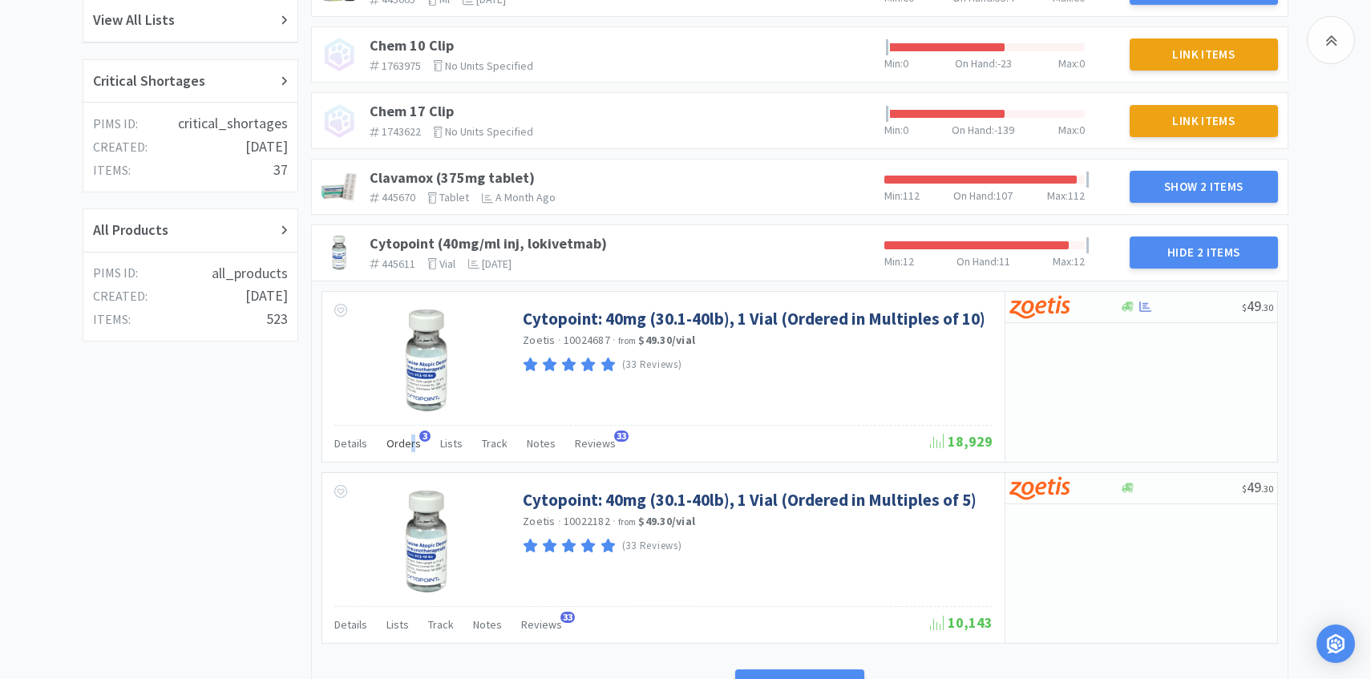
click at [410, 448] on span "Orders" at bounding box center [404, 443] width 34 height 14
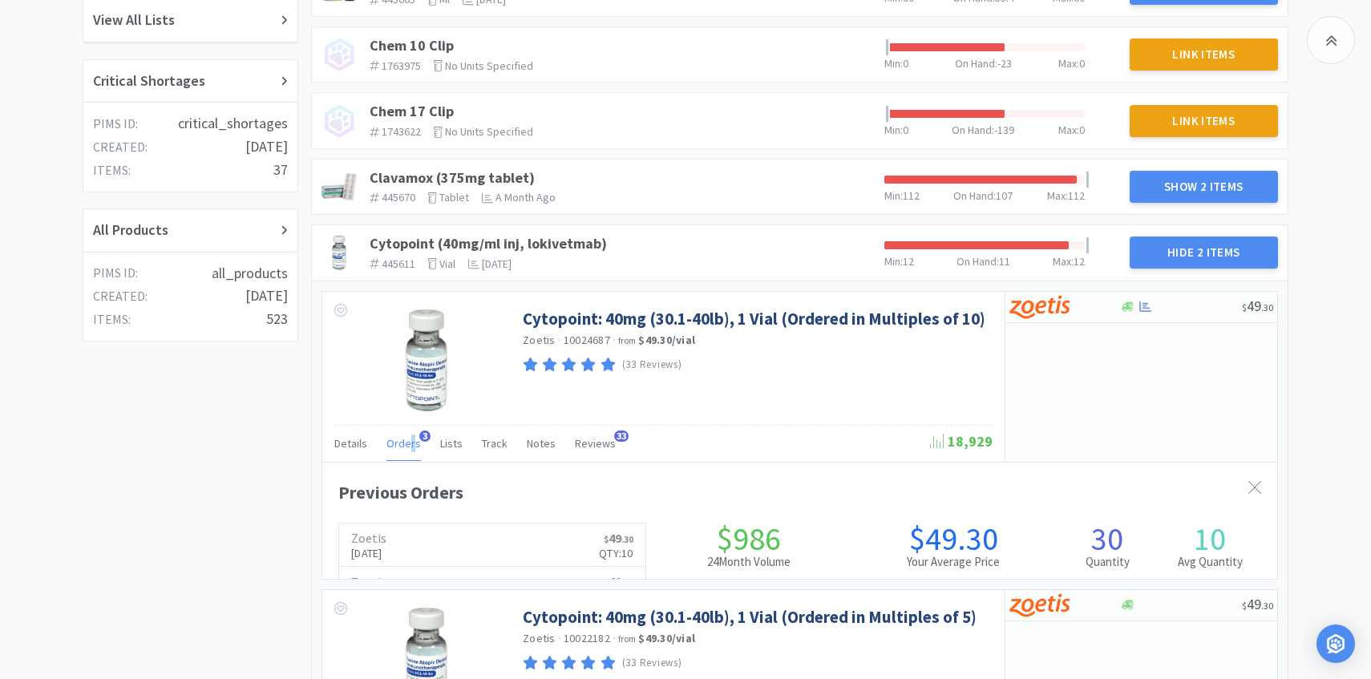
scroll to position [440, 955]
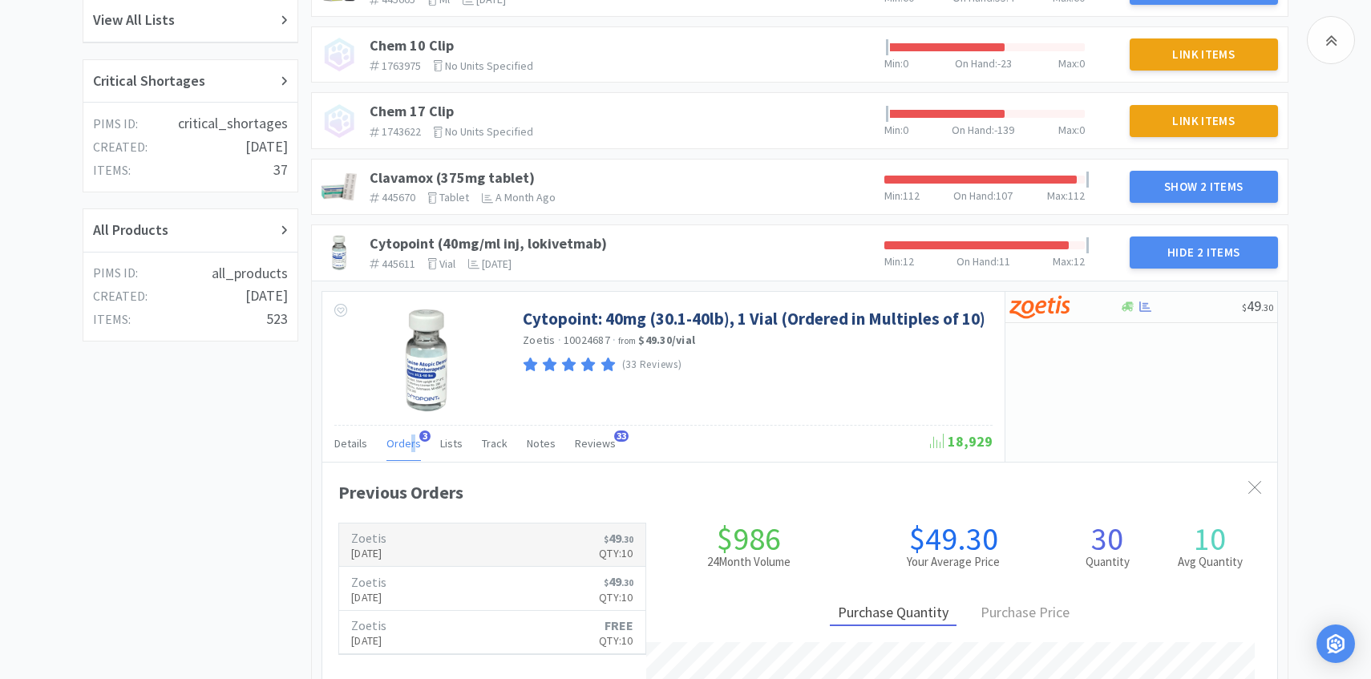
click at [387, 554] on p "[DATE]" at bounding box center [368, 554] width 35 height 18
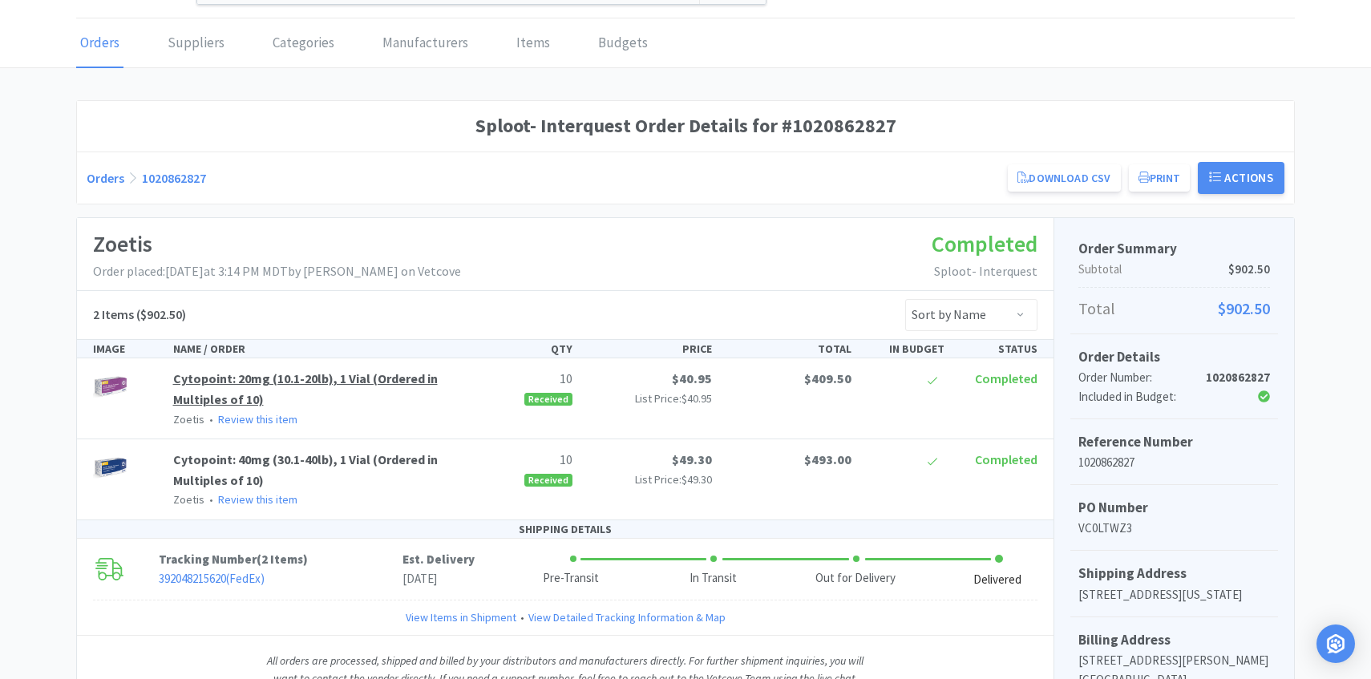
scroll to position [47, 0]
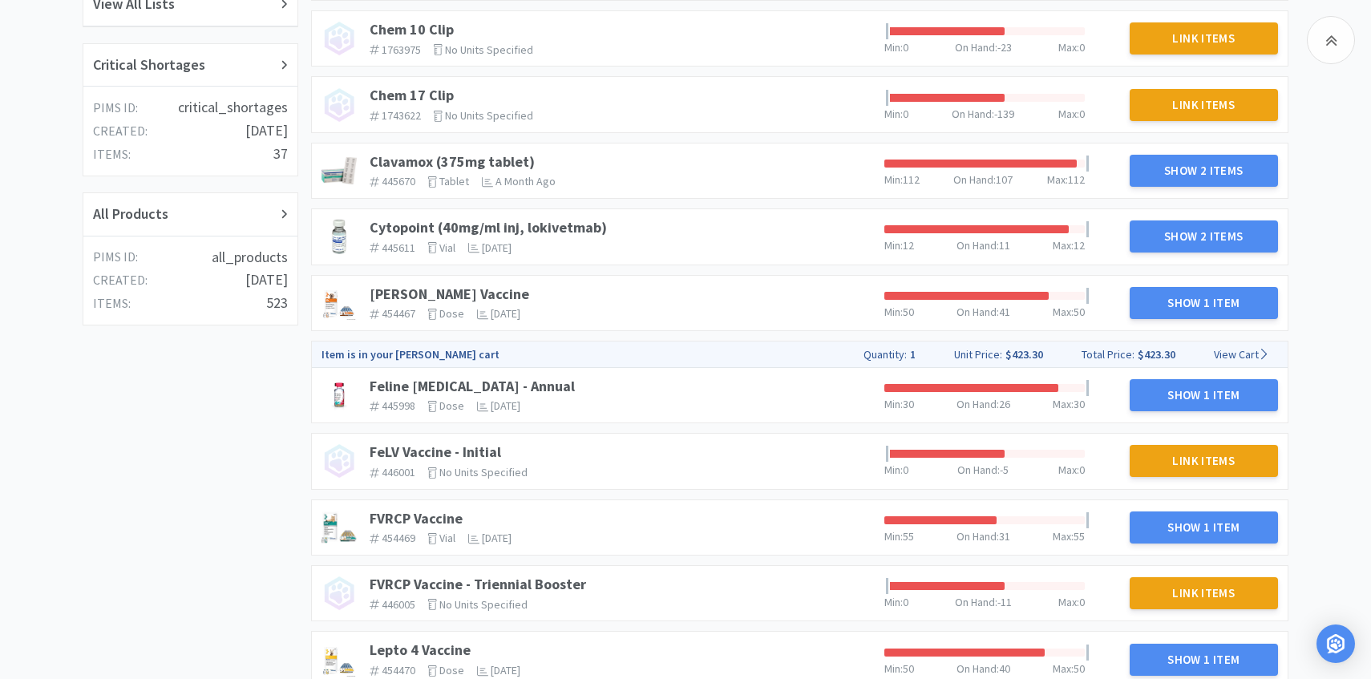
scroll to position [431, 0]
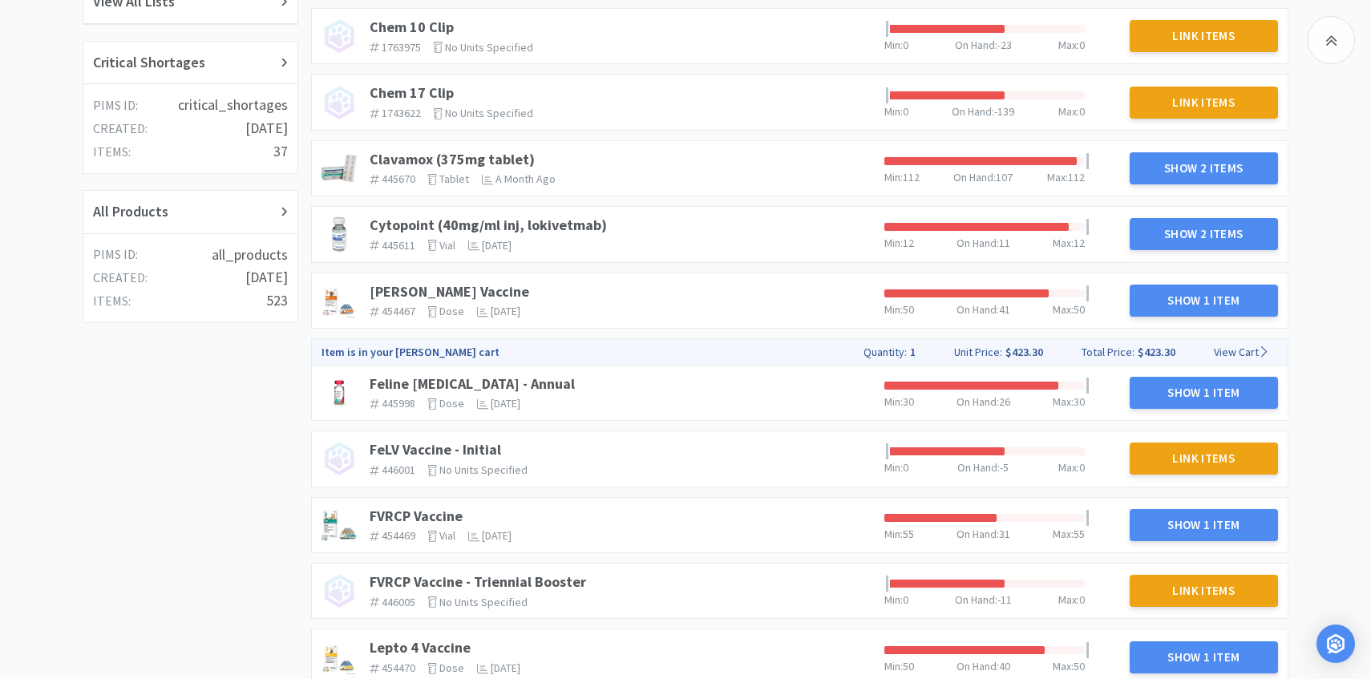
click at [431, 278] on div "DAPP Vaccine 454467 The identifier of the item in your PIMS dose The units that…" at bounding box center [620, 301] width 515 height 48
click at [426, 289] on link "DAPP Vaccine" at bounding box center [450, 291] width 160 height 18
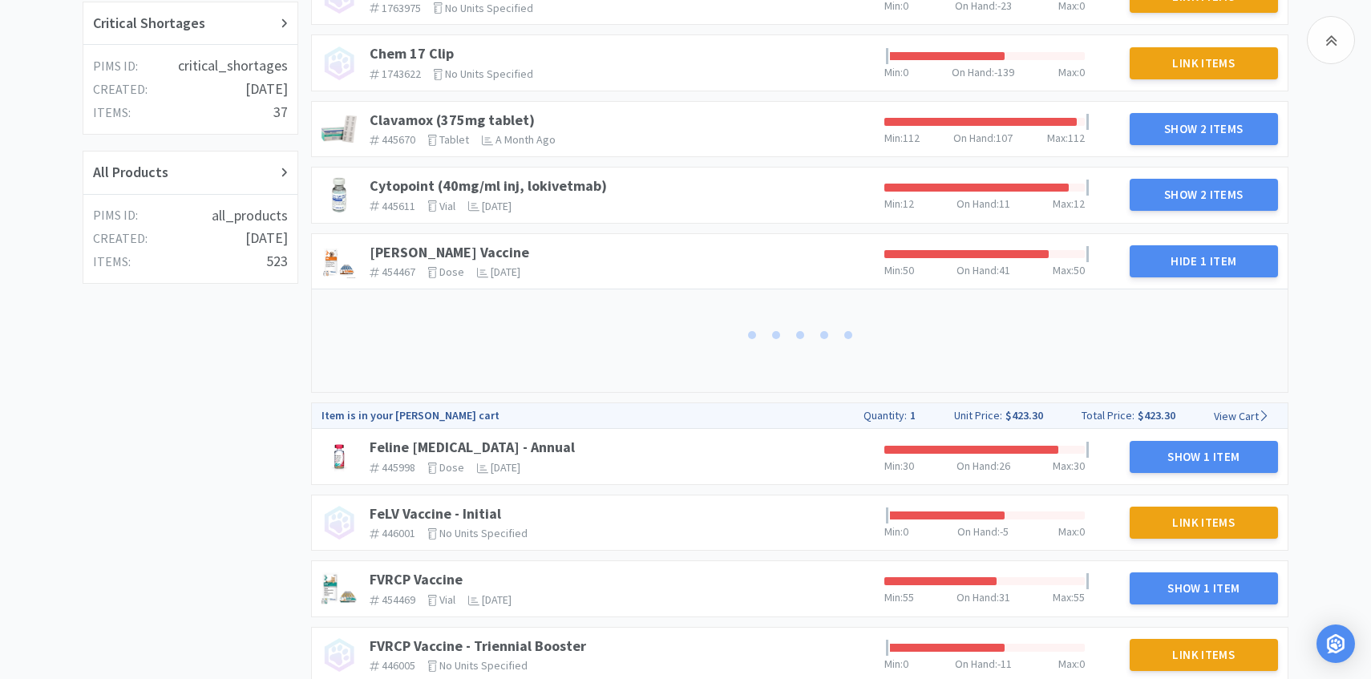
scroll to position [480, 0]
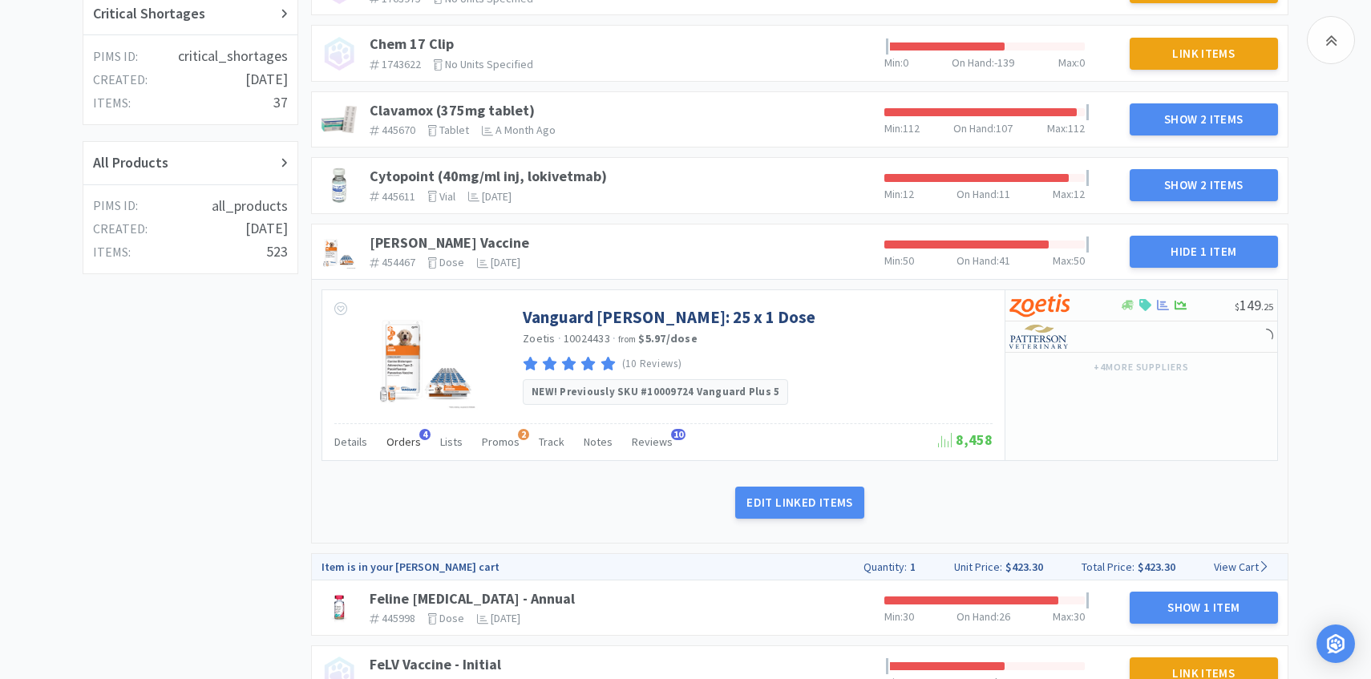
click at [405, 440] on span "Orders" at bounding box center [404, 442] width 34 height 14
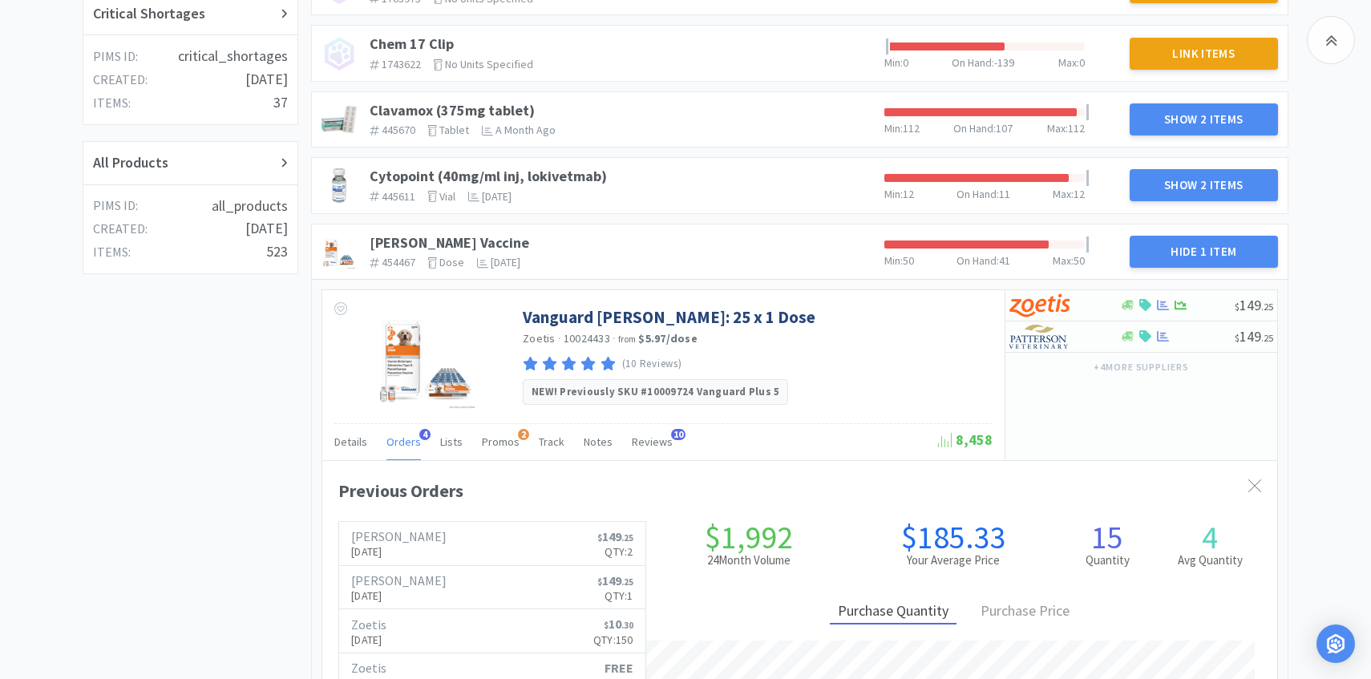
scroll to position [440, 955]
click at [400, 545] on p "Aug 13th, 2025" at bounding box center [398, 552] width 95 height 18
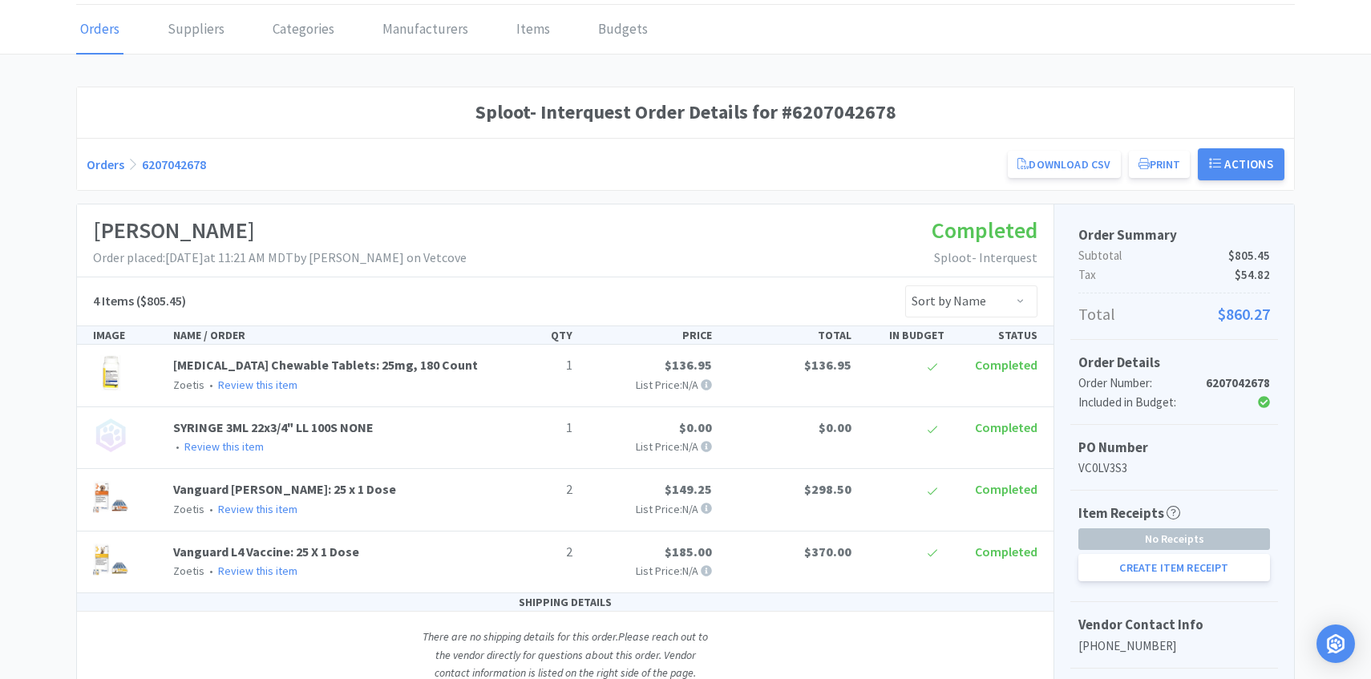
scroll to position [83, 0]
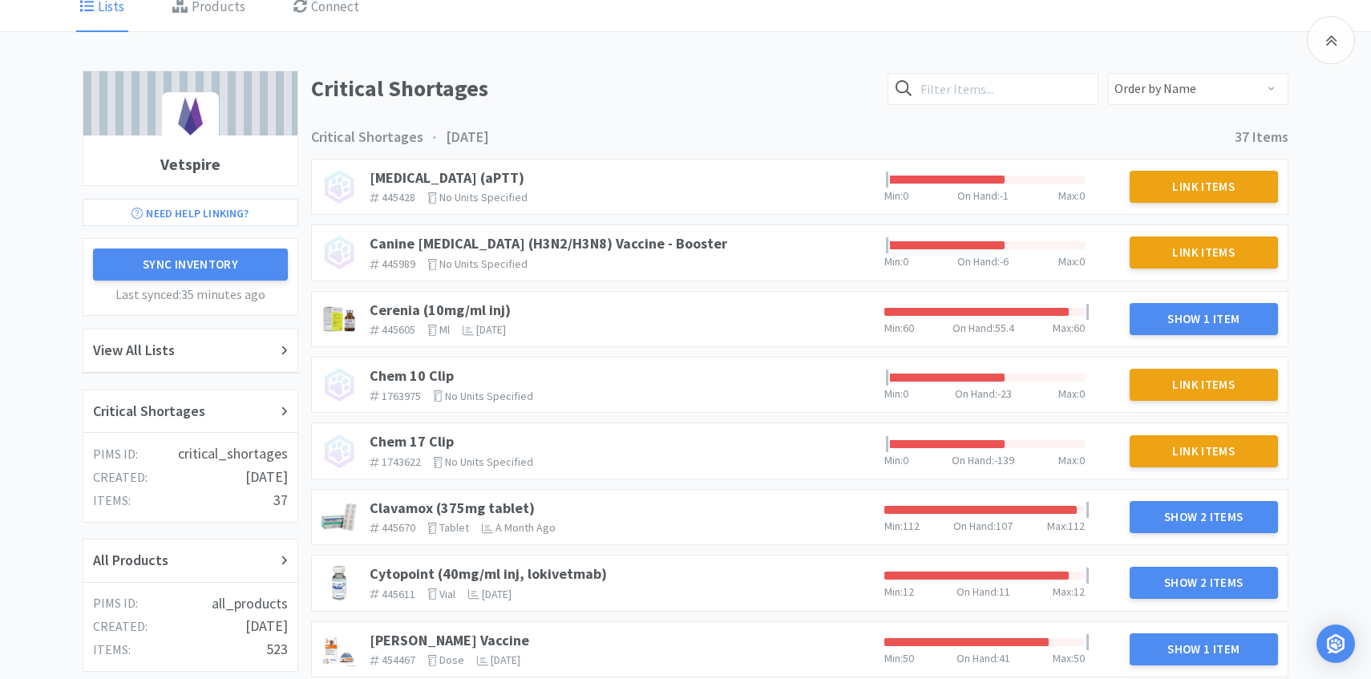
scroll to position [480, 0]
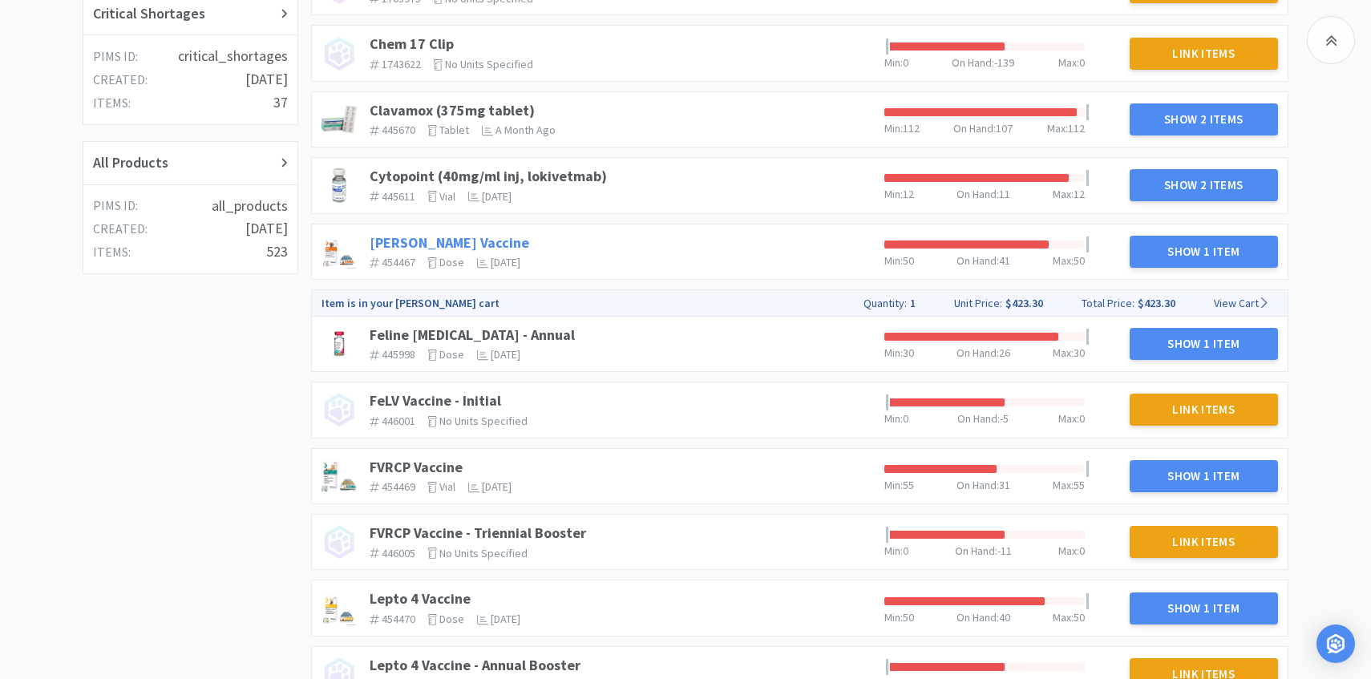
click at [423, 242] on link "DAPP Vaccine" at bounding box center [450, 242] width 160 height 18
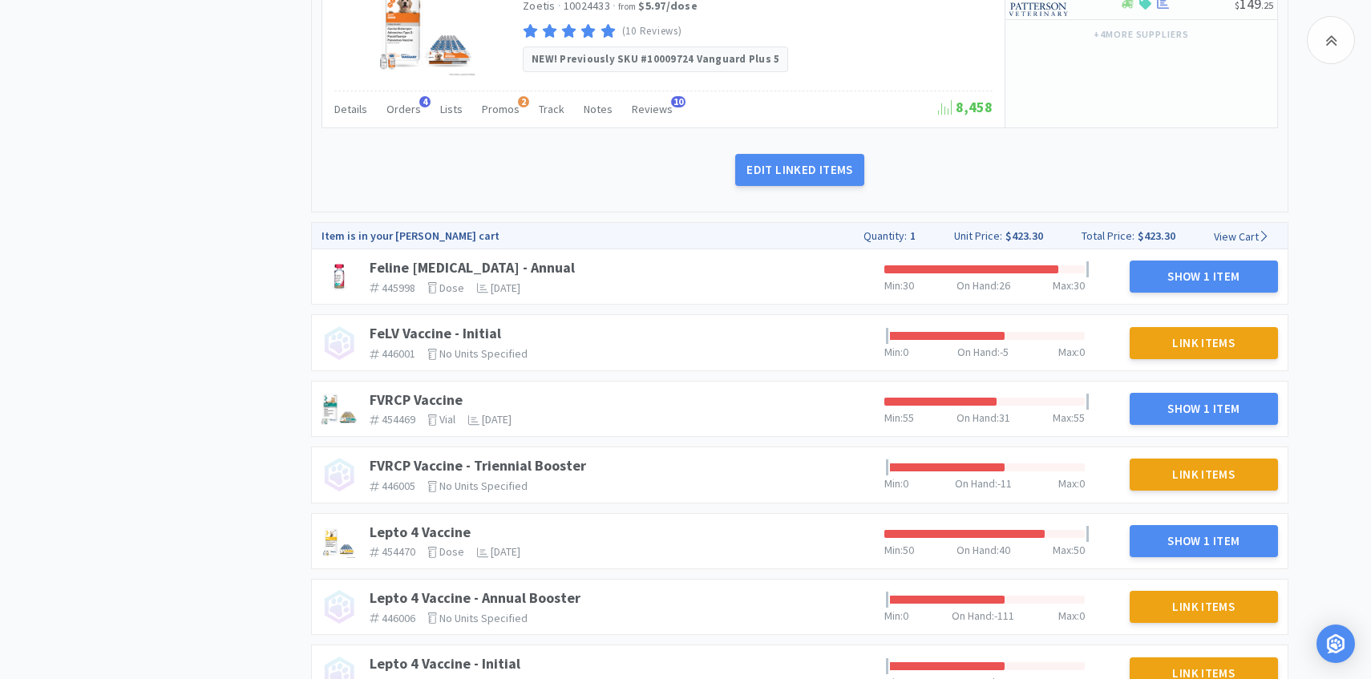
scroll to position [853, 0]
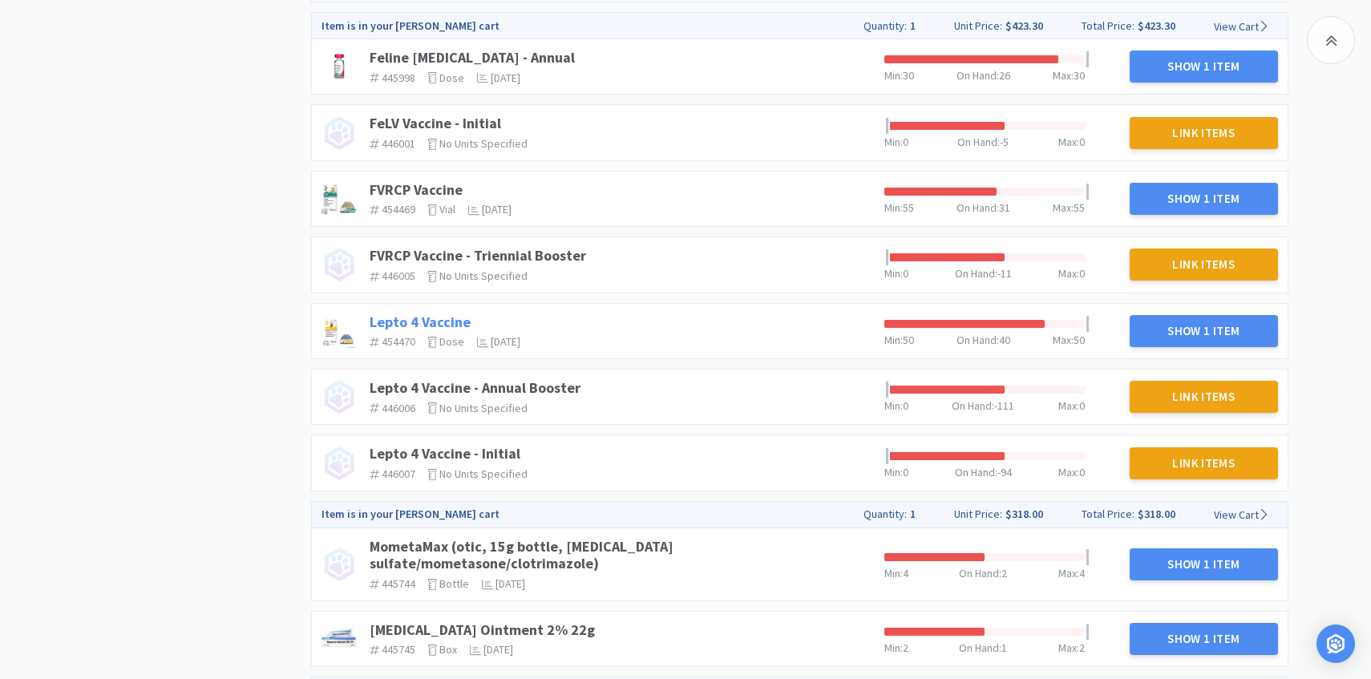
click at [419, 319] on link "Lepto 4 Vaccine" at bounding box center [420, 322] width 101 height 18
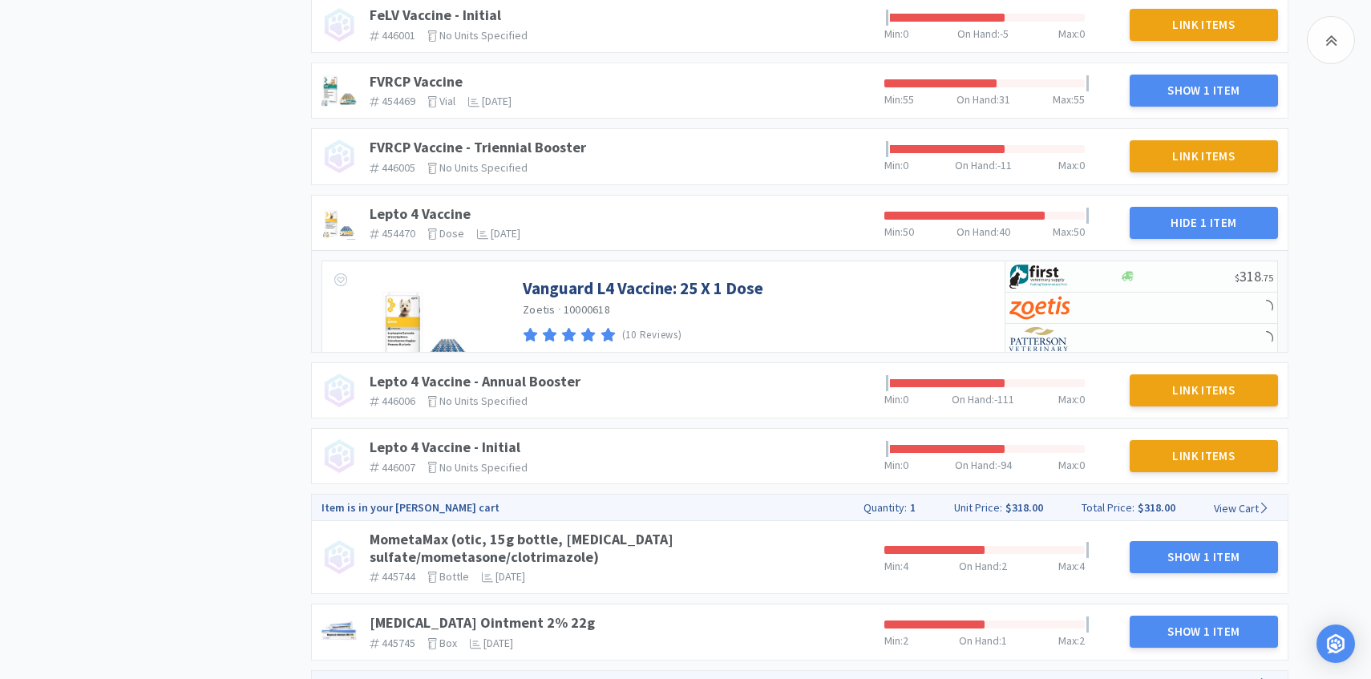
scroll to position [1169, 0]
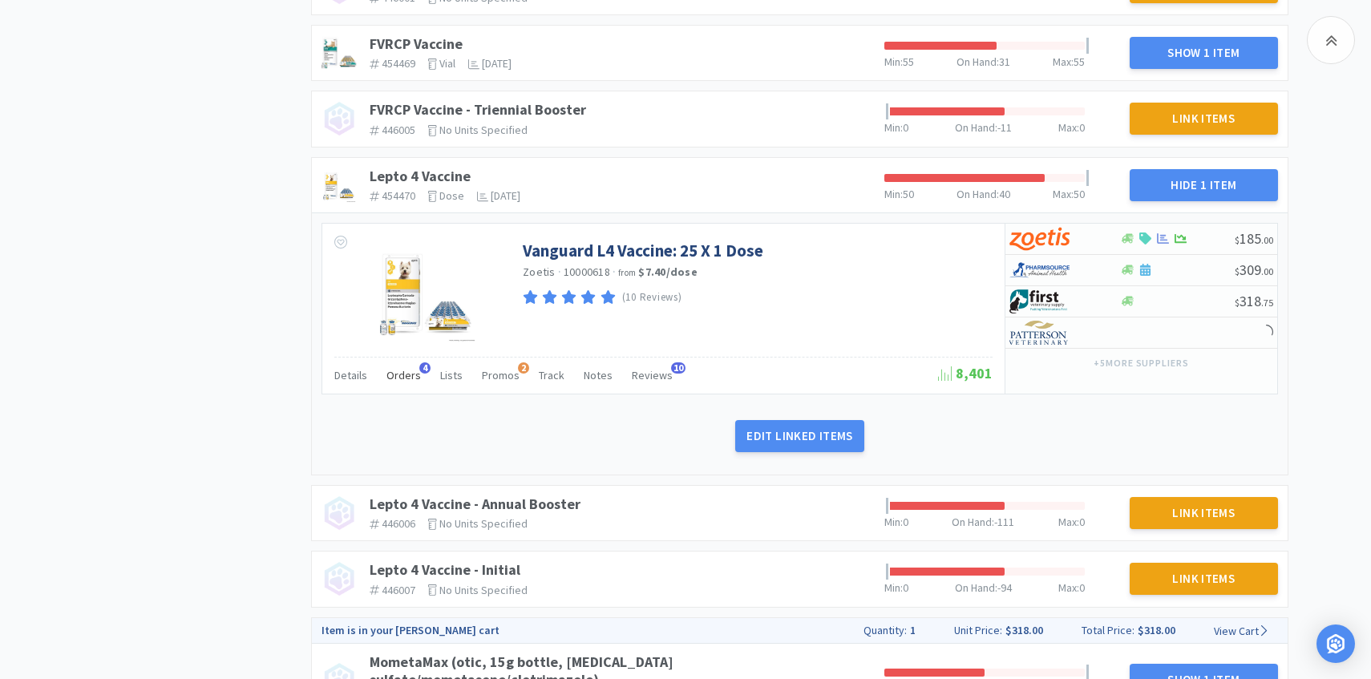
click at [407, 375] on span "Orders" at bounding box center [404, 375] width 34 height 14
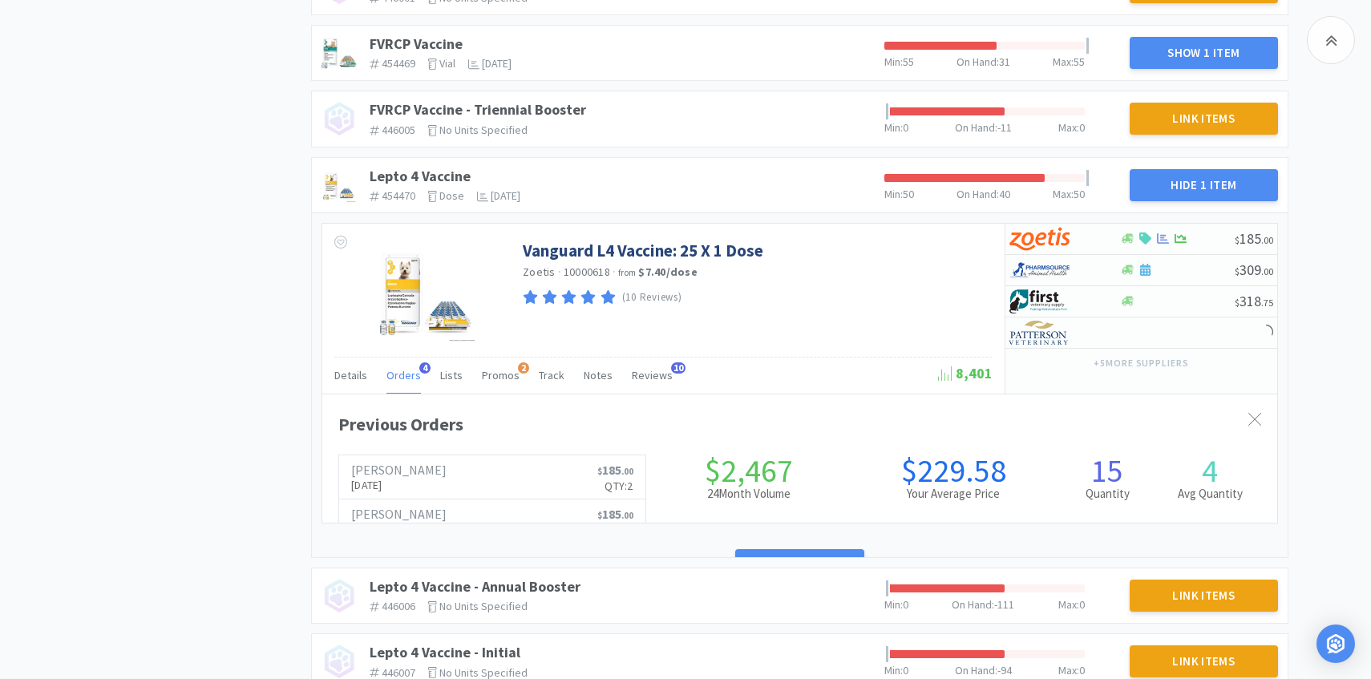
scroll to position [440, 955]
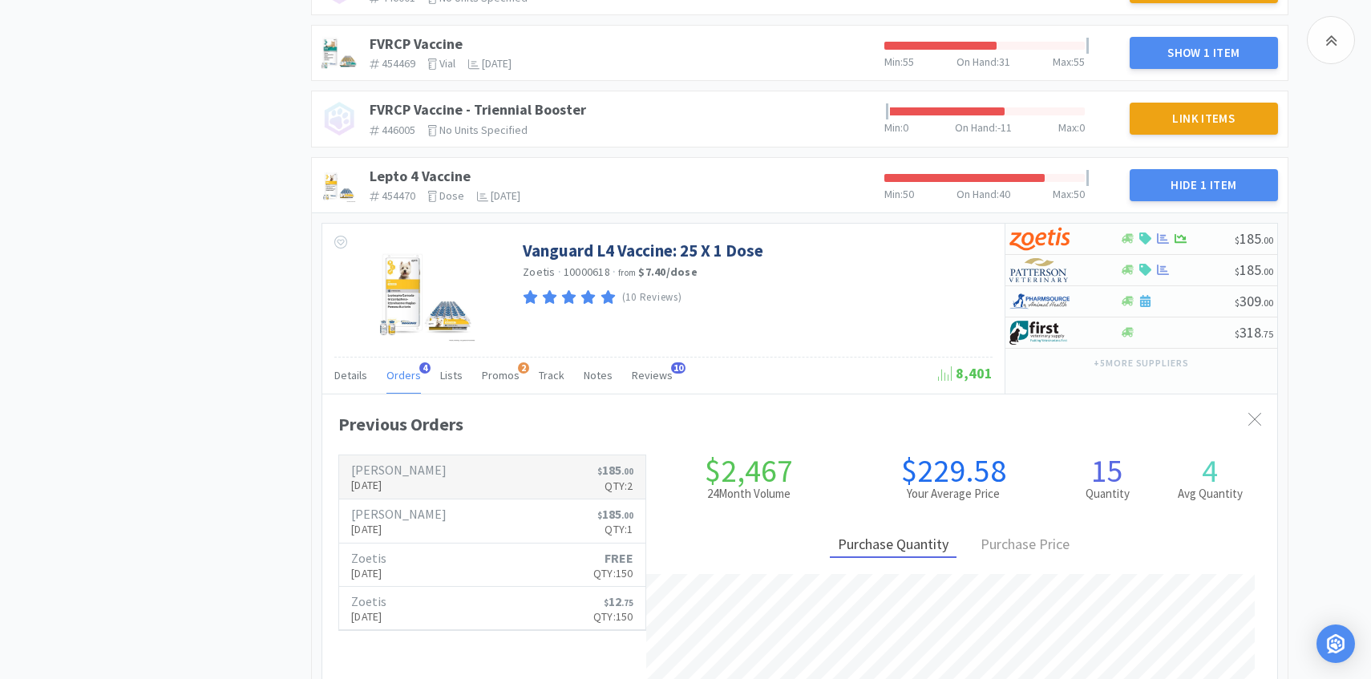
click at [388, 479] on p "Aug 13th, 2025" at bounding box center [398, 485] width 95 height 18
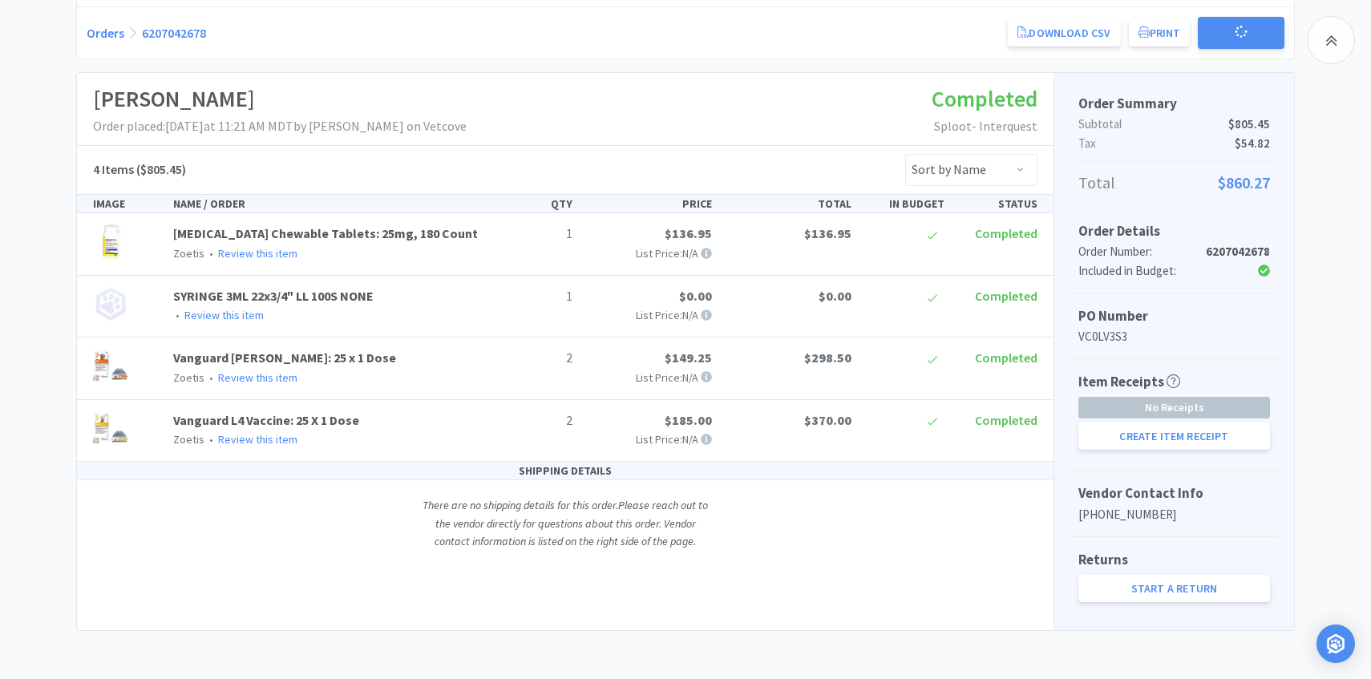
scroll to position [192, 0]
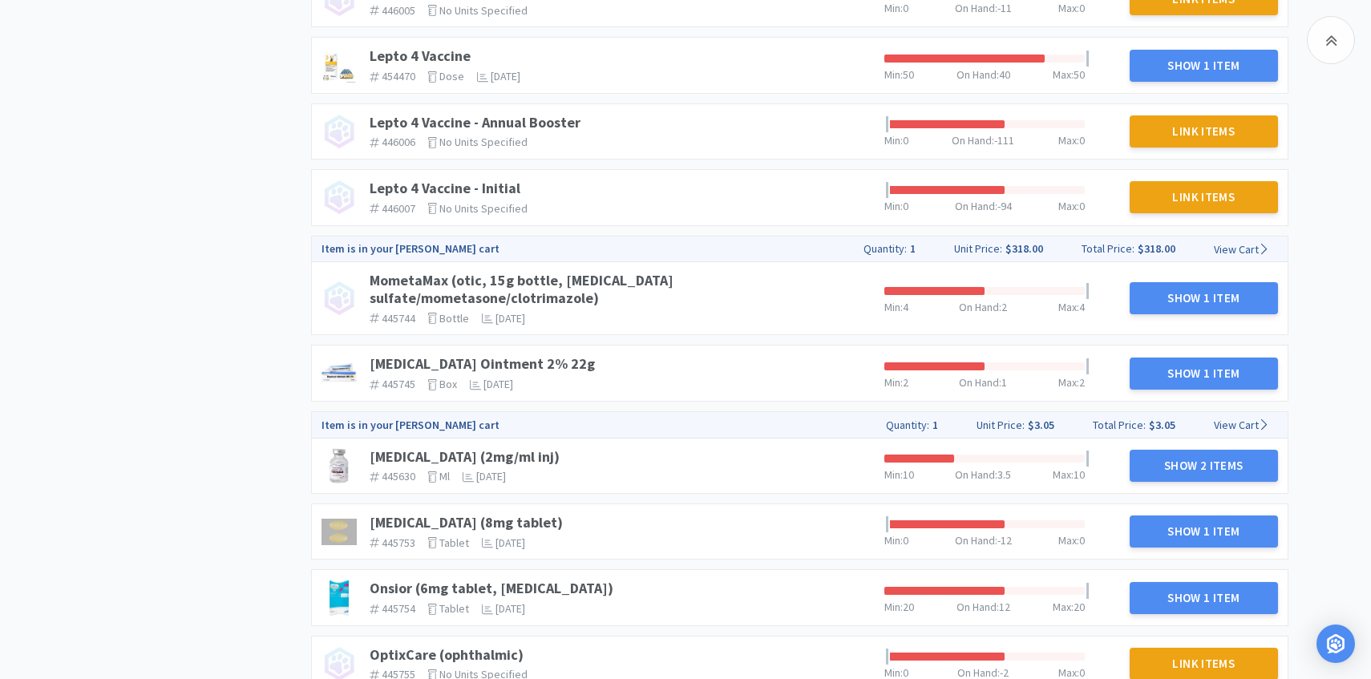
scroll to position [1030, 0]
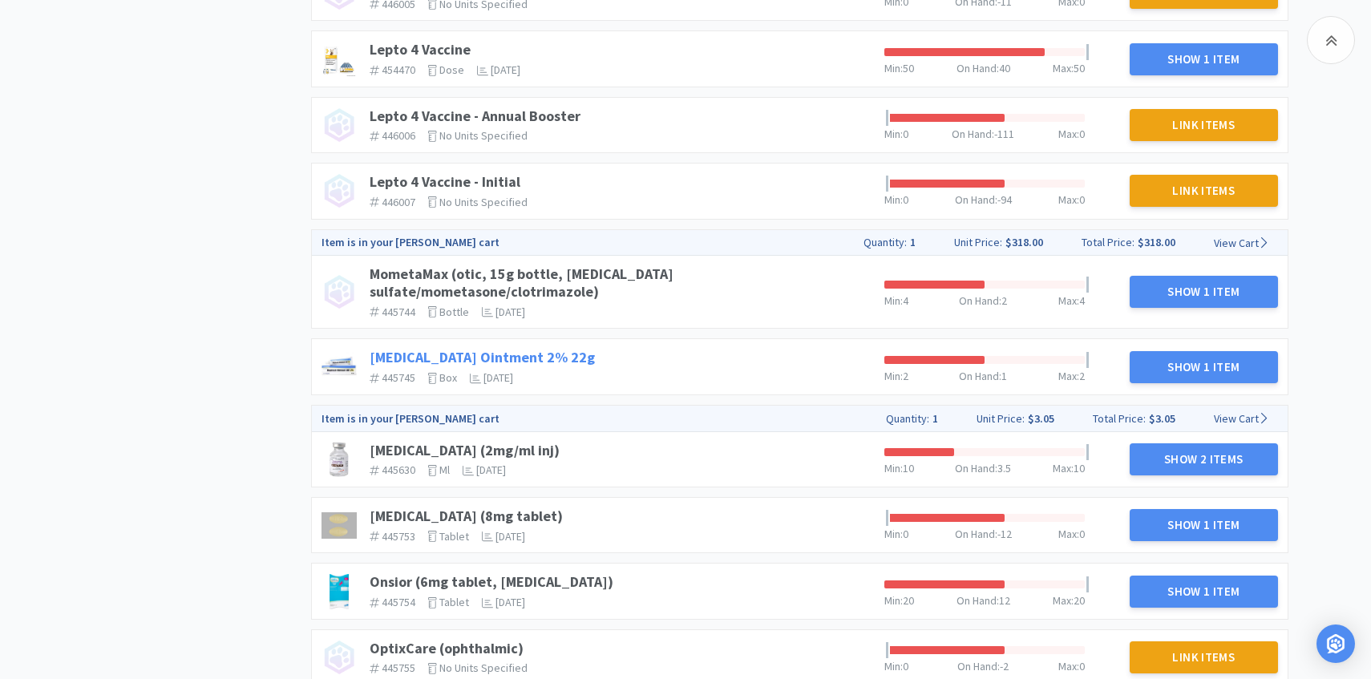
click at [482, 348] on link "Mupirocin Ointment 2% 22g" at bounding box center [482, 357] width 225 height 18
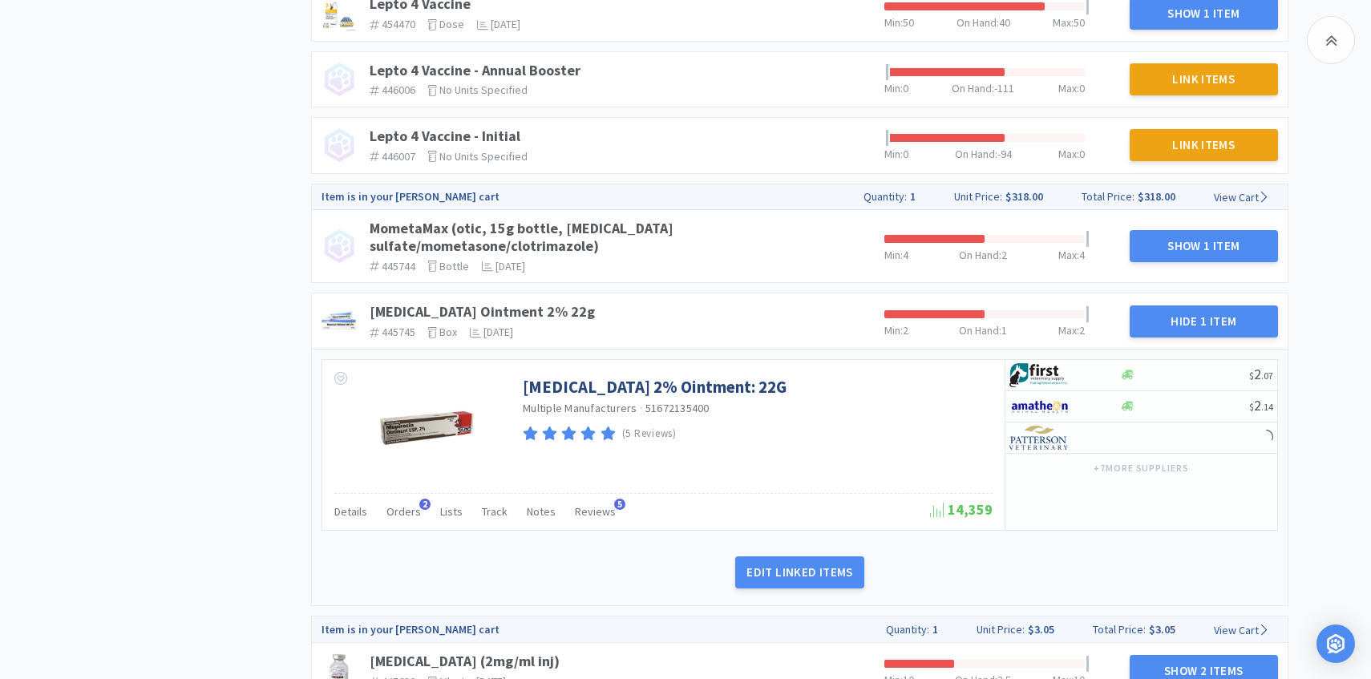
scroll to position [1113, 0]
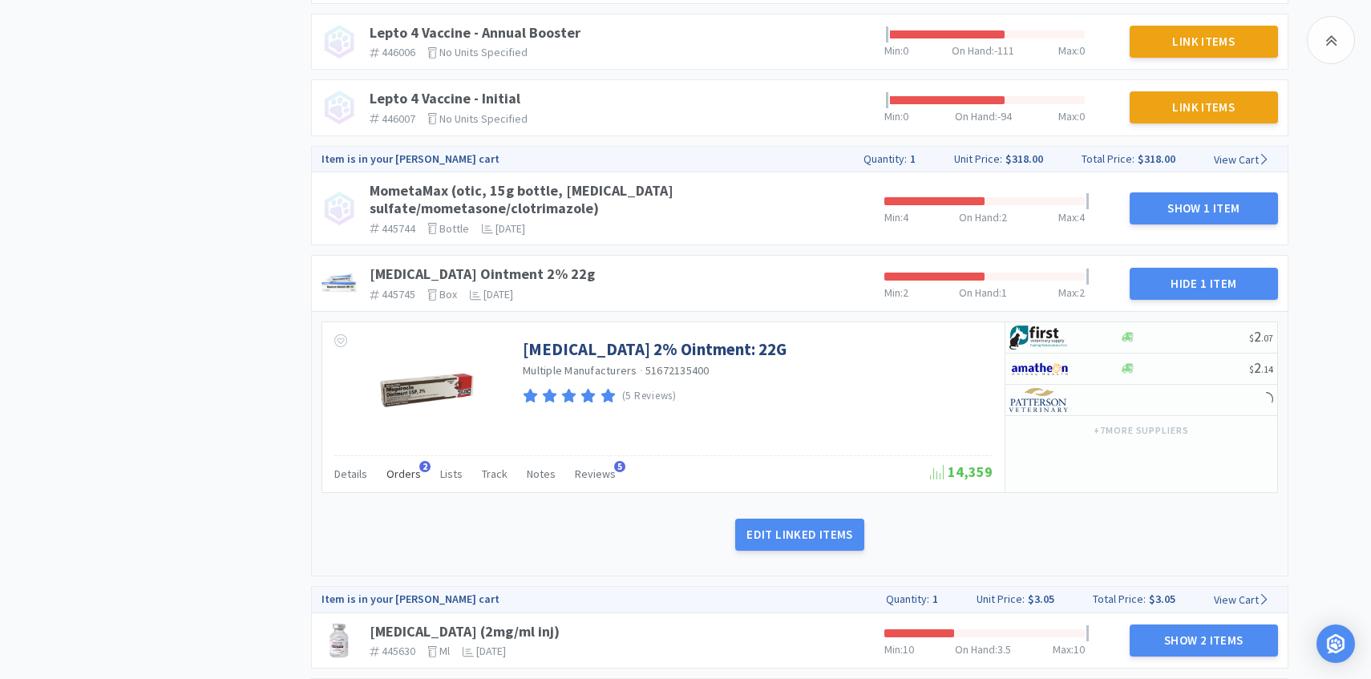
click at [391, 472] on div "Orders 2" at bounding box center [404, 476] width 34 height 30
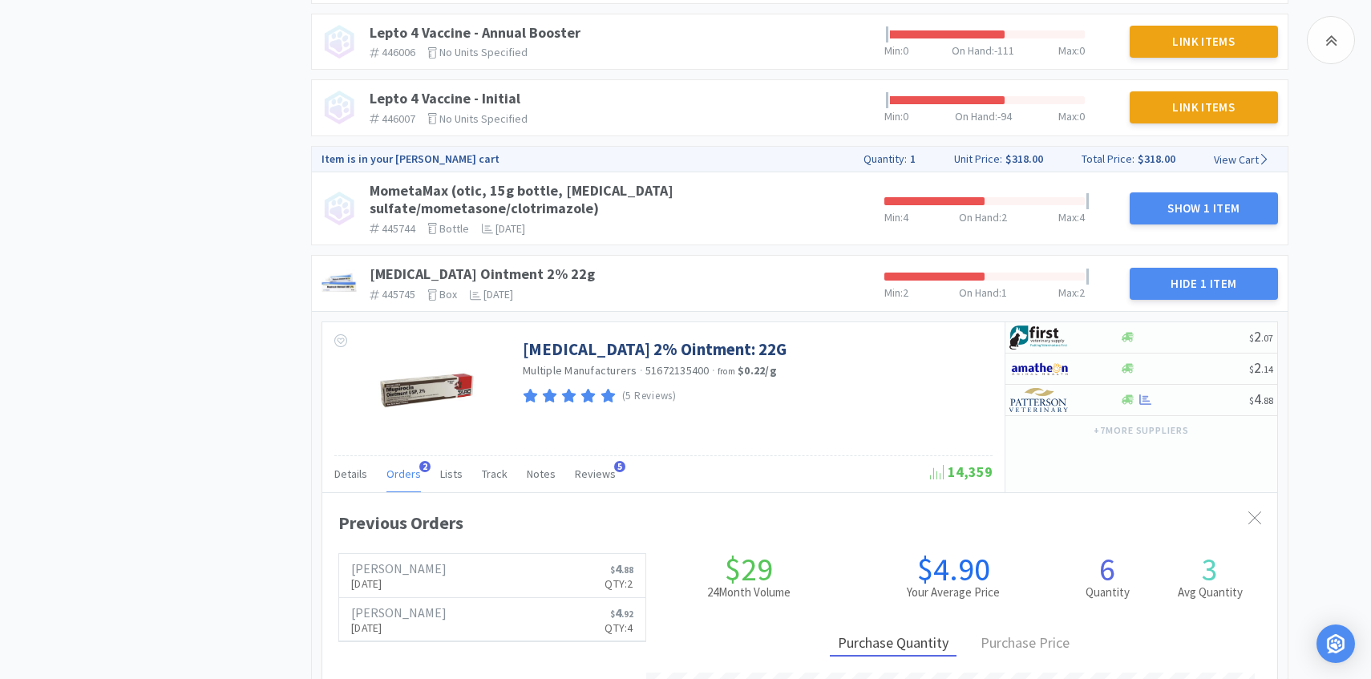
scroll to position [440, 955]
click at [379, 562] on h6 "[PERSON_NAME]" at bounding box center [398, 568] width 95 height 13
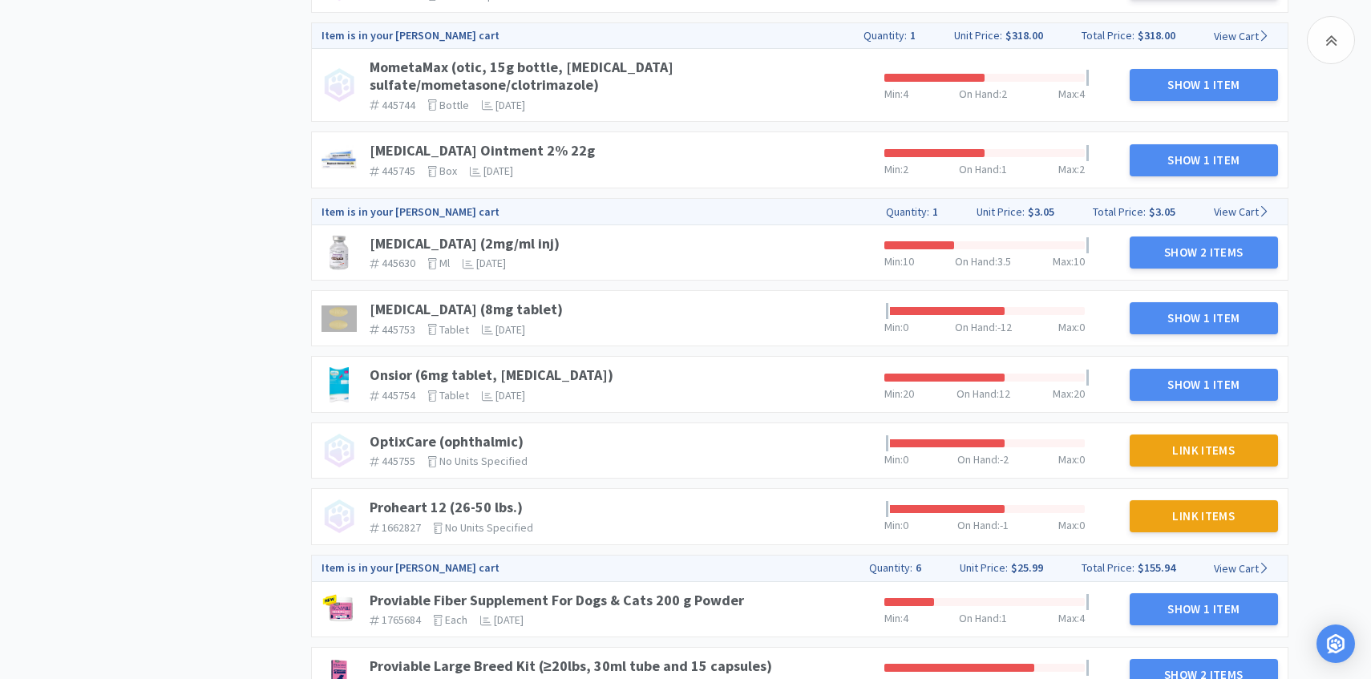
scroll to position [1240, 0]
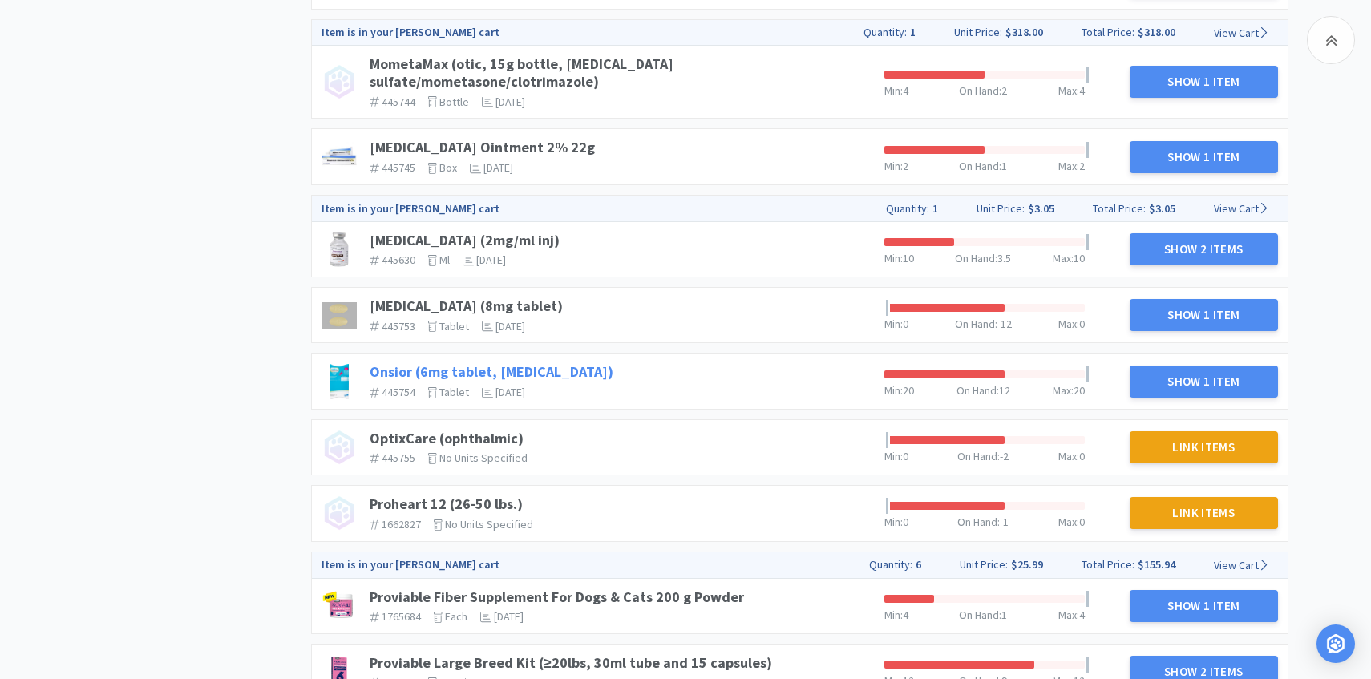
click at [489, 363] on link "Onsior (6mg tablet, robenacoxib)" at bounding box center [492, 372] width 244 height 18
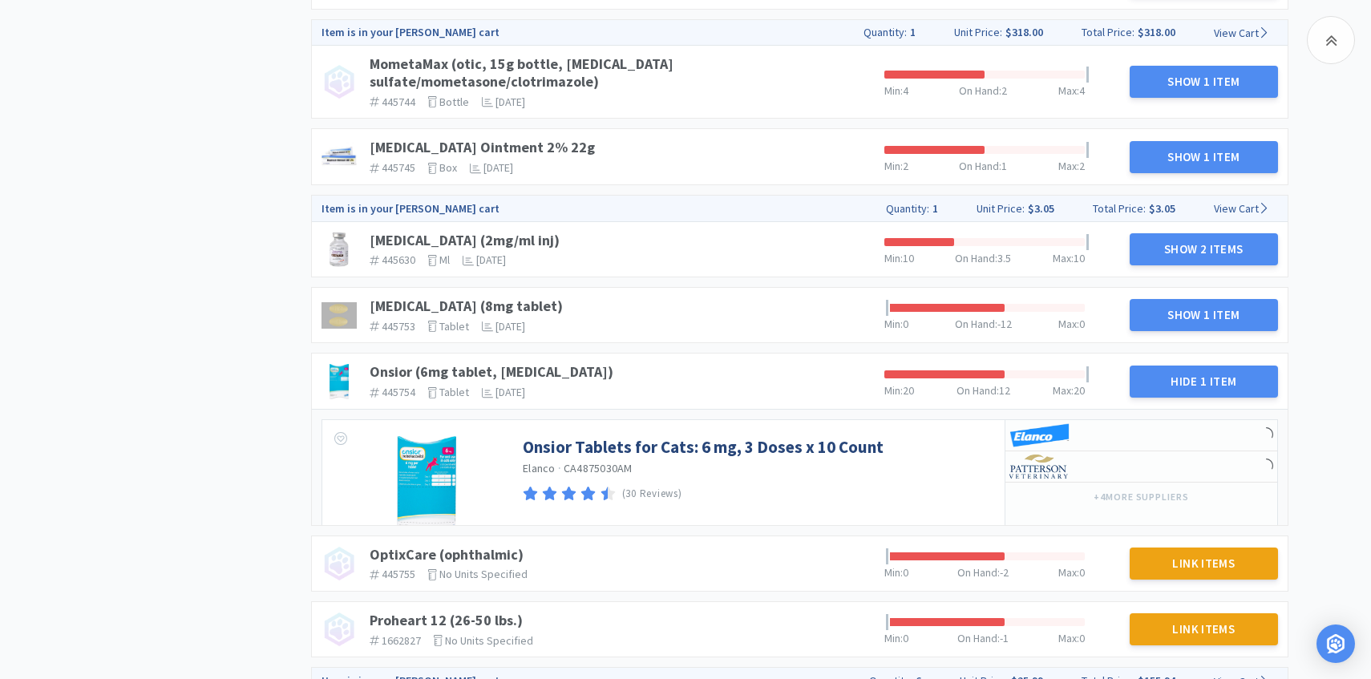
scroll to position [1272, 0]
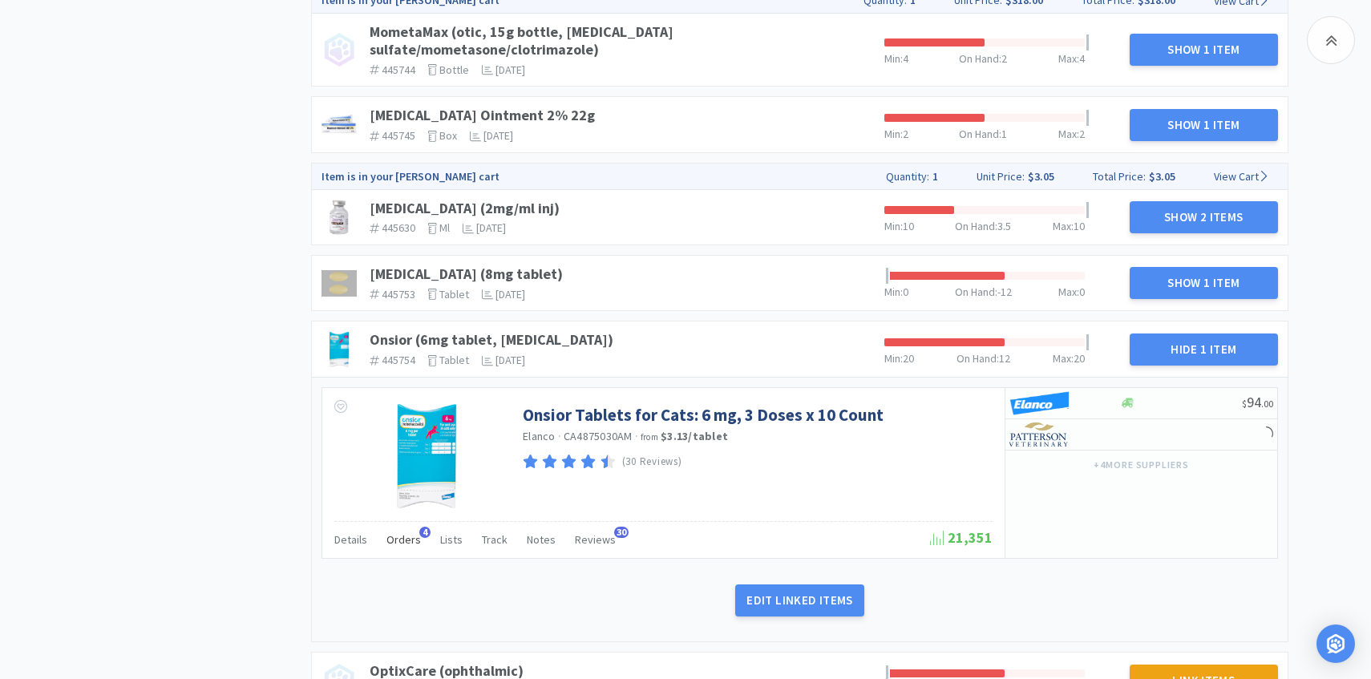
click at [412, 533] on span "Orders" at bounding box center [404, 540] width 34 height 14
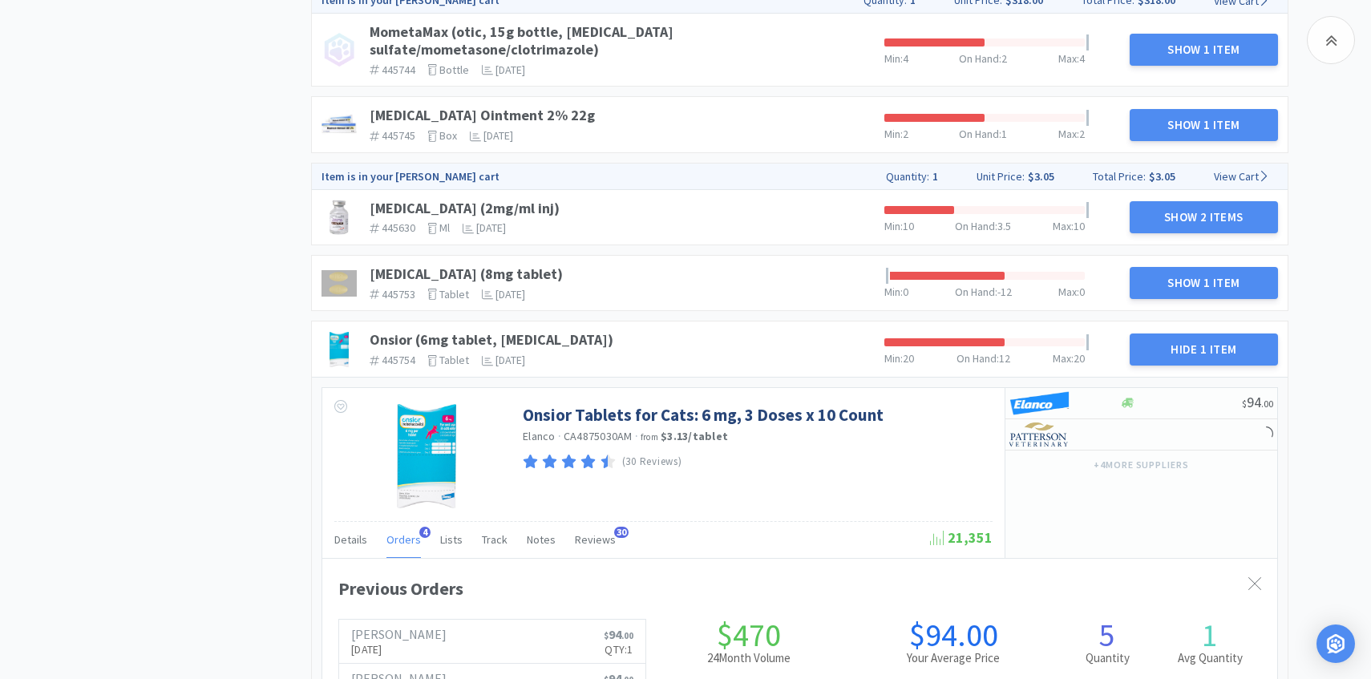
scroll to position [440, 955]
click at [412, 533] on span "Orders" at bounding box center [404, 540] width 34 height 14
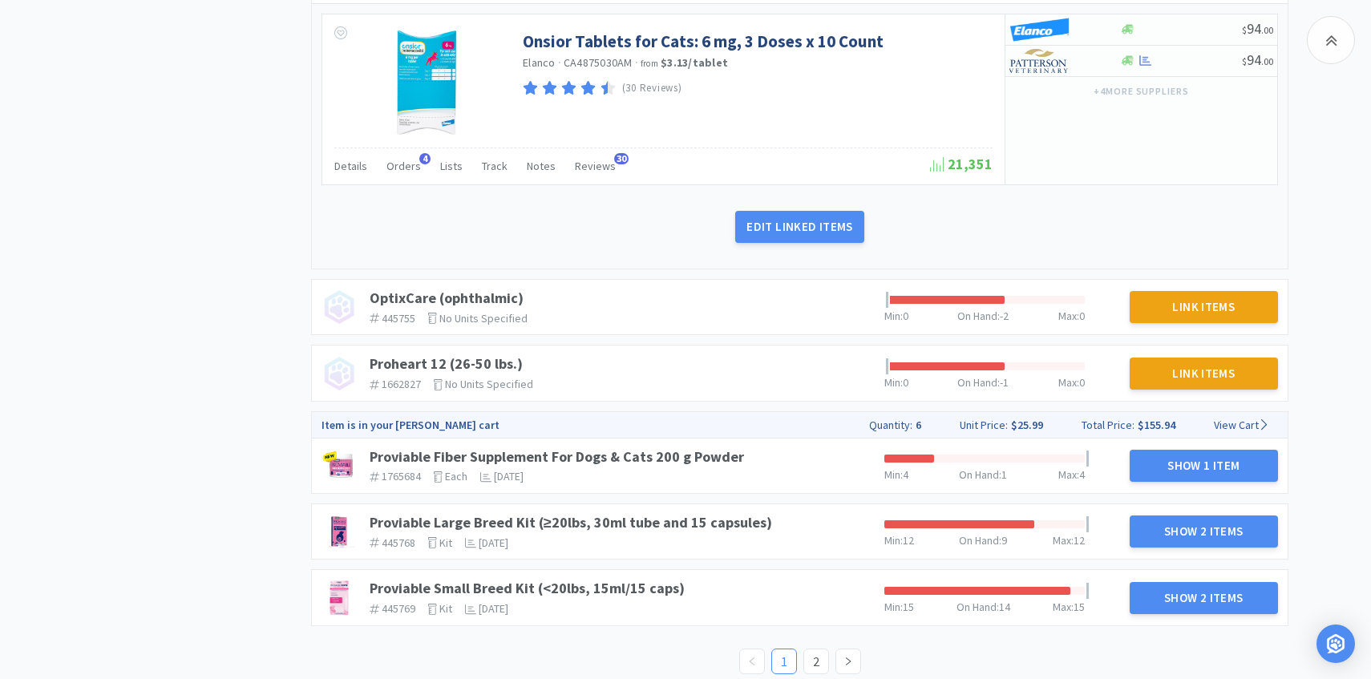
scroll to position [1646, 0]
click at [685, 513] on link "Proviable Large Breed Kit (≥20lbs, 30ml tube and 15 capsules)" at bounding box center [571, 522] width 403 height 18
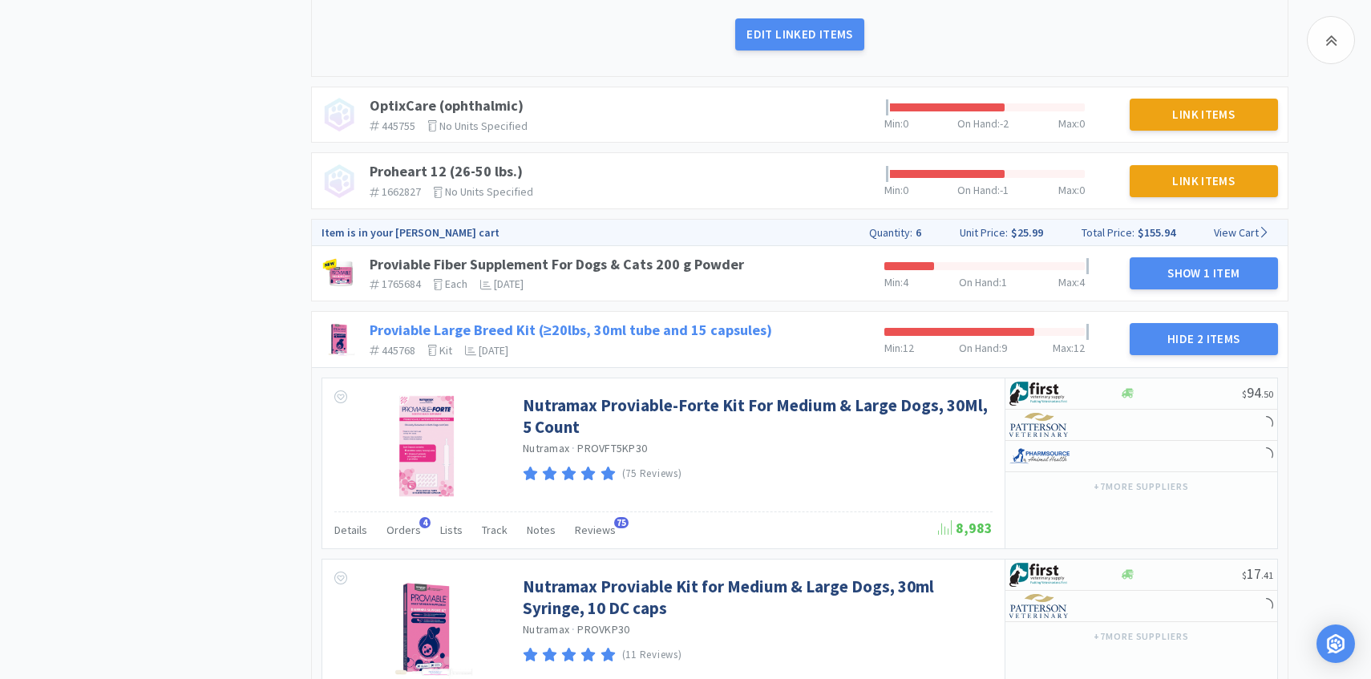
scroll to position [1947, 0]
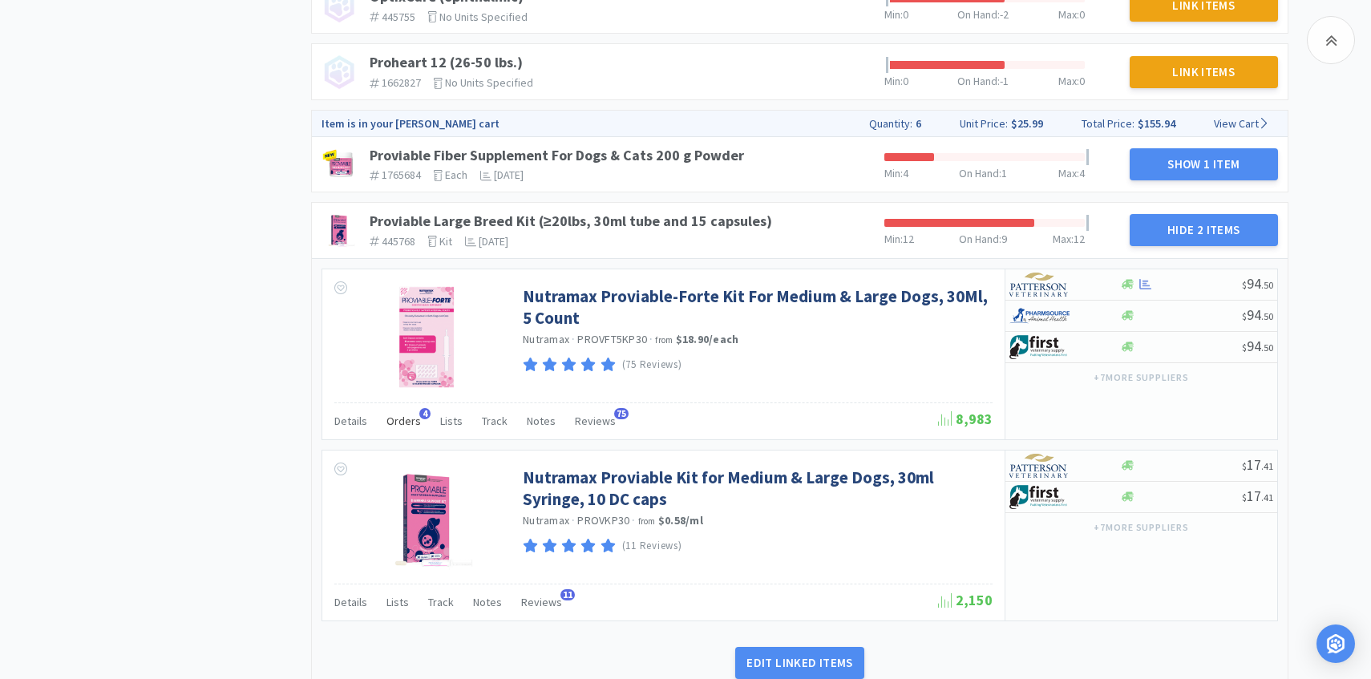
click at [402, 414] on span "Orders" at bounding box center [404, 421] width 34 height 14
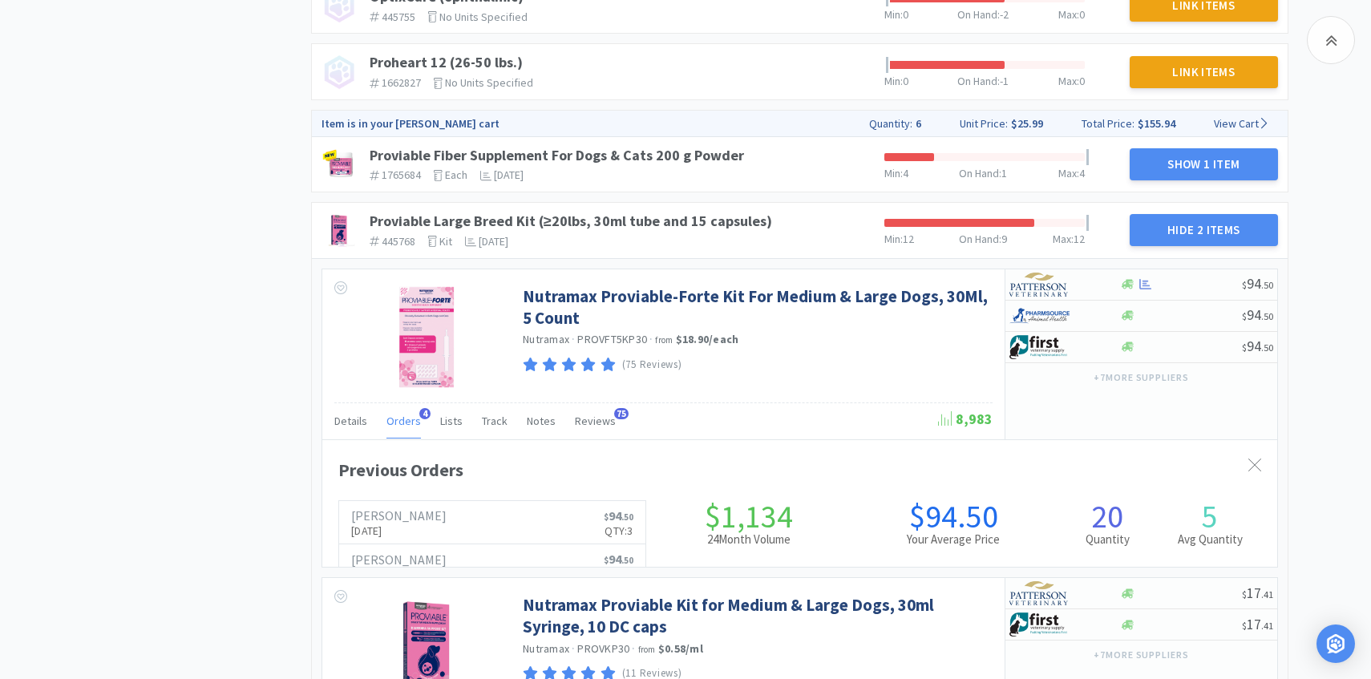
scroll to position [440, 955]
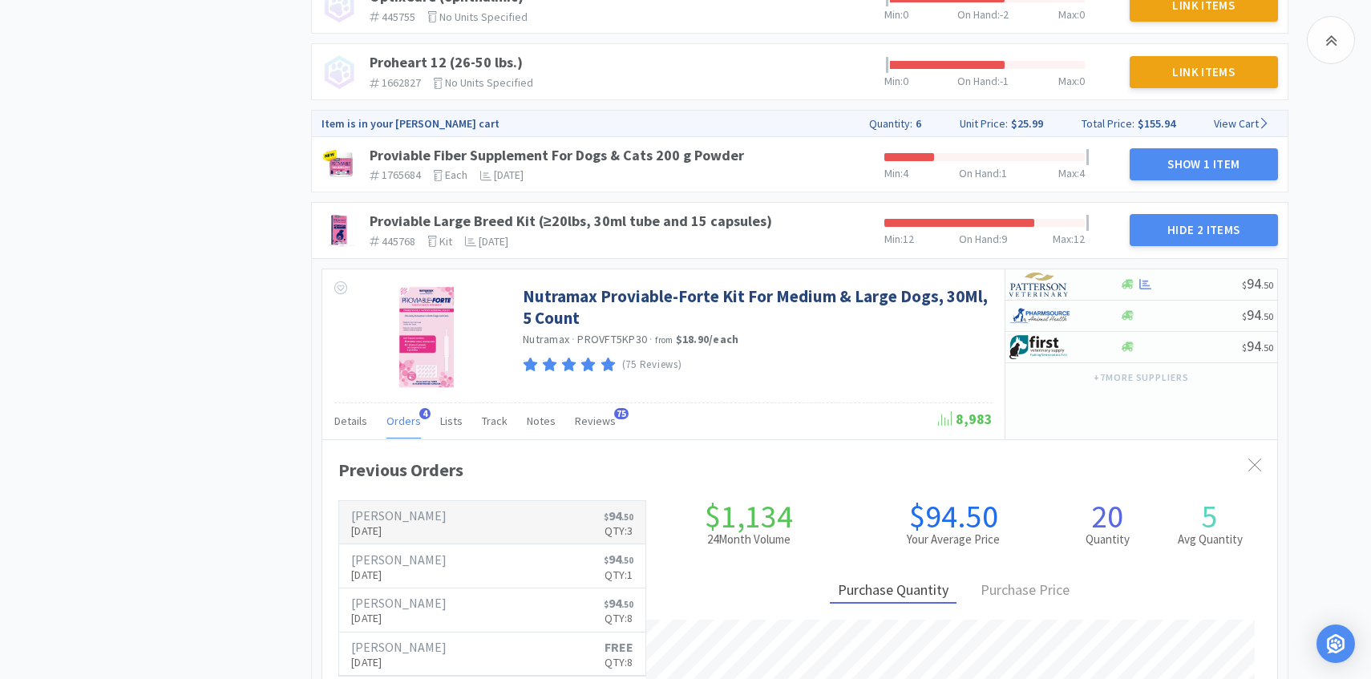
click at [403, 522] on p "Aug 6th, 2025" at bounding box center [398, 531] width 95 height 18
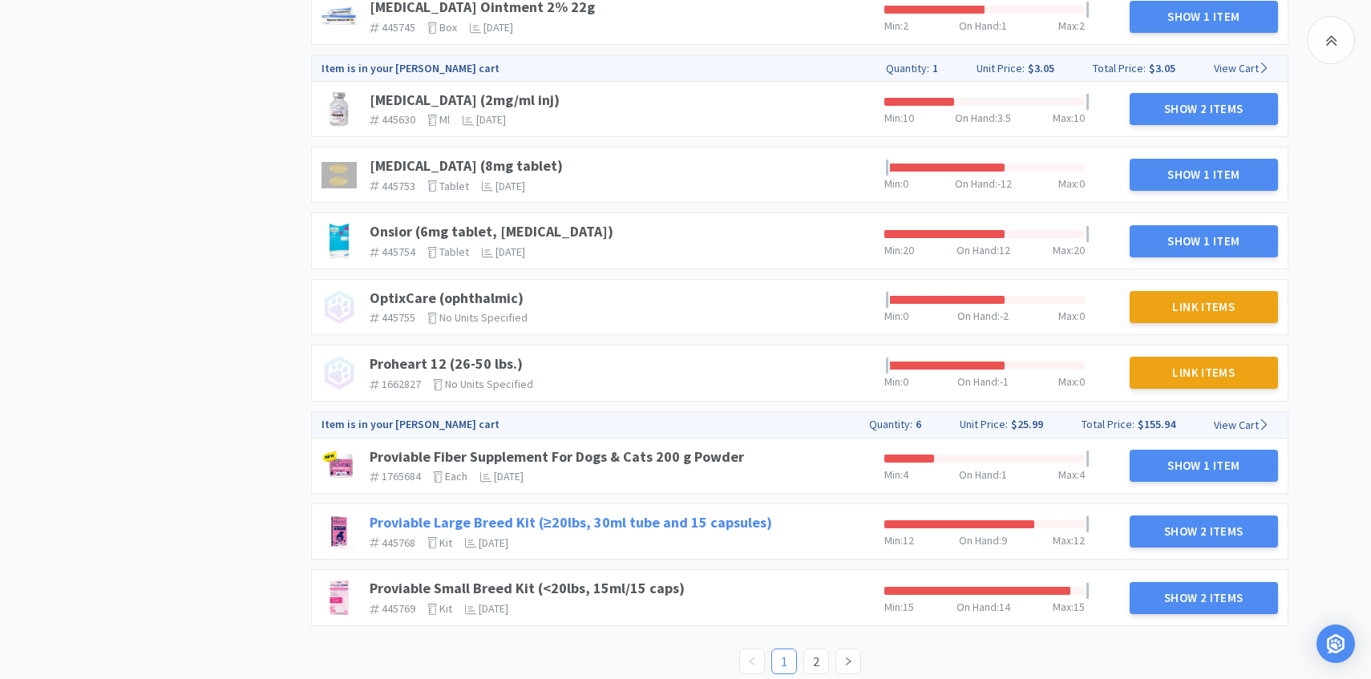
click at [678, 513] on link "Proviable Large Breed Kit (≥20lbs, 30ml tube and 15 capsules)" at bounding box center [571, 522] width 403 height 18
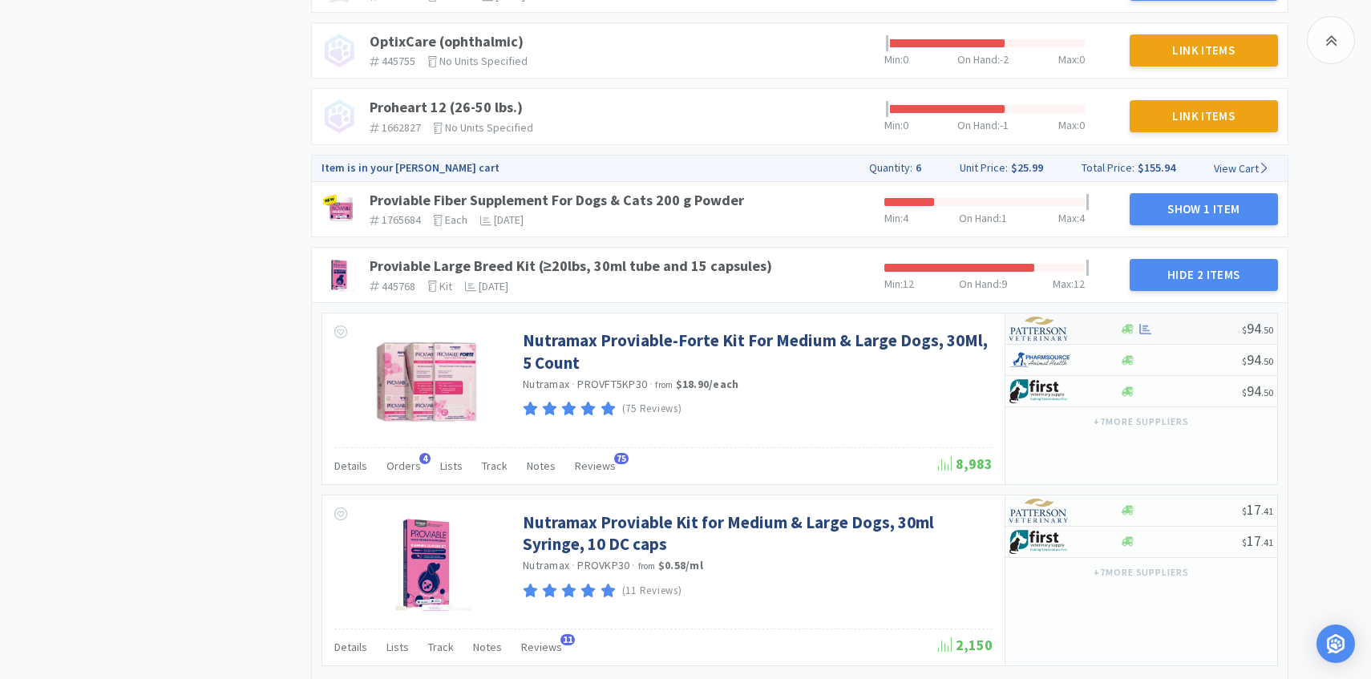
click at [1059, 317] on img at bounding box center [1040, 329] width 60 height 24
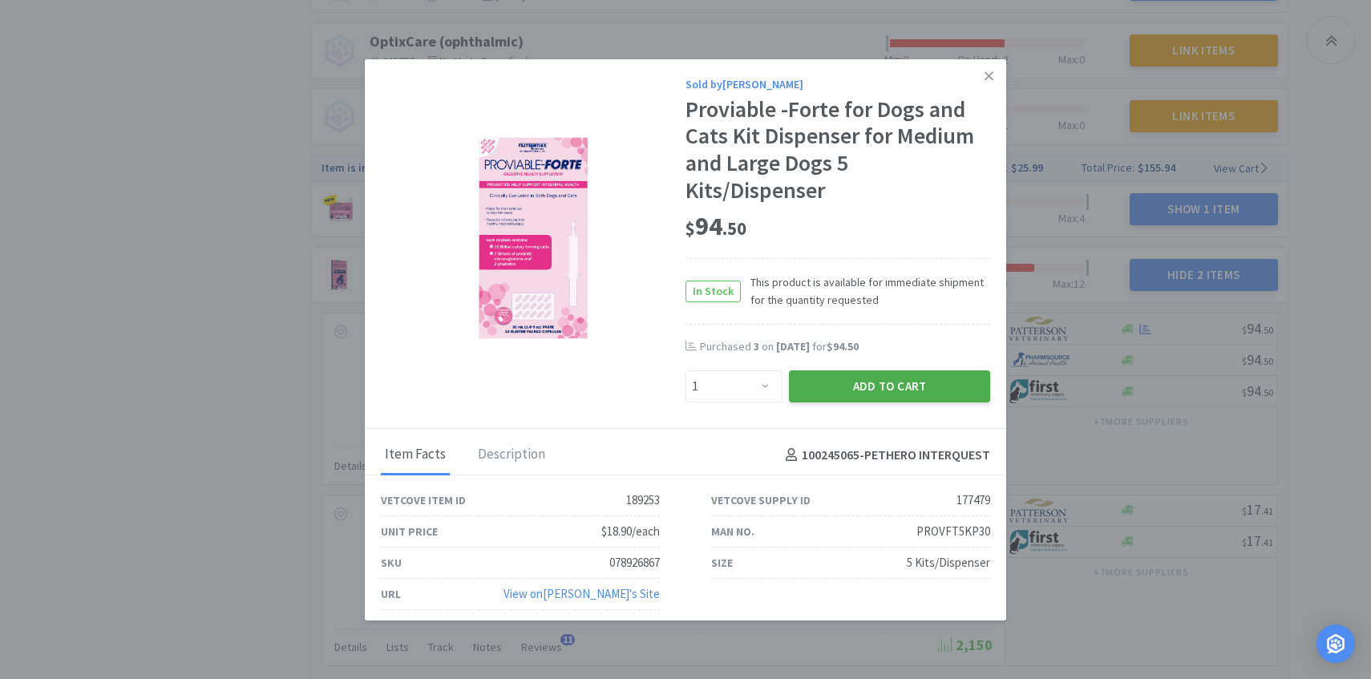
click at [861, 393] on button "Add to Cart" at bounding box center [889, 387] width 201 height 32
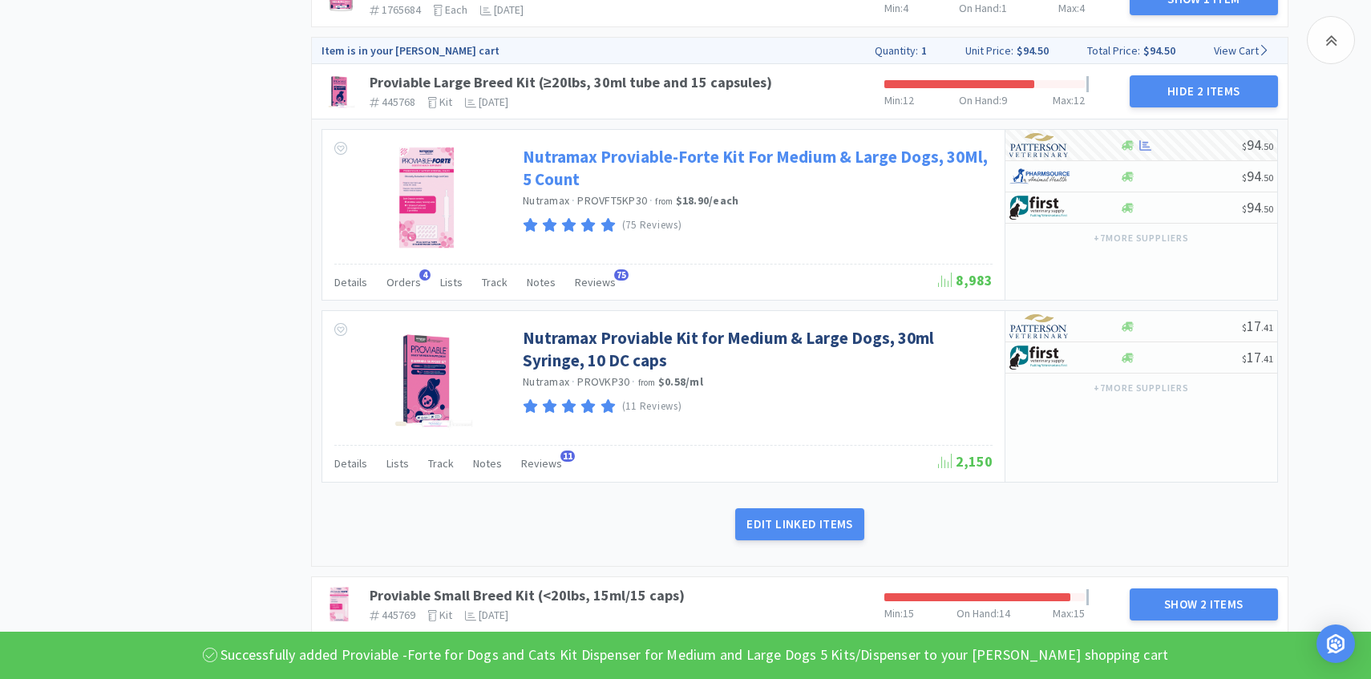
scroll to position [1853, 0]
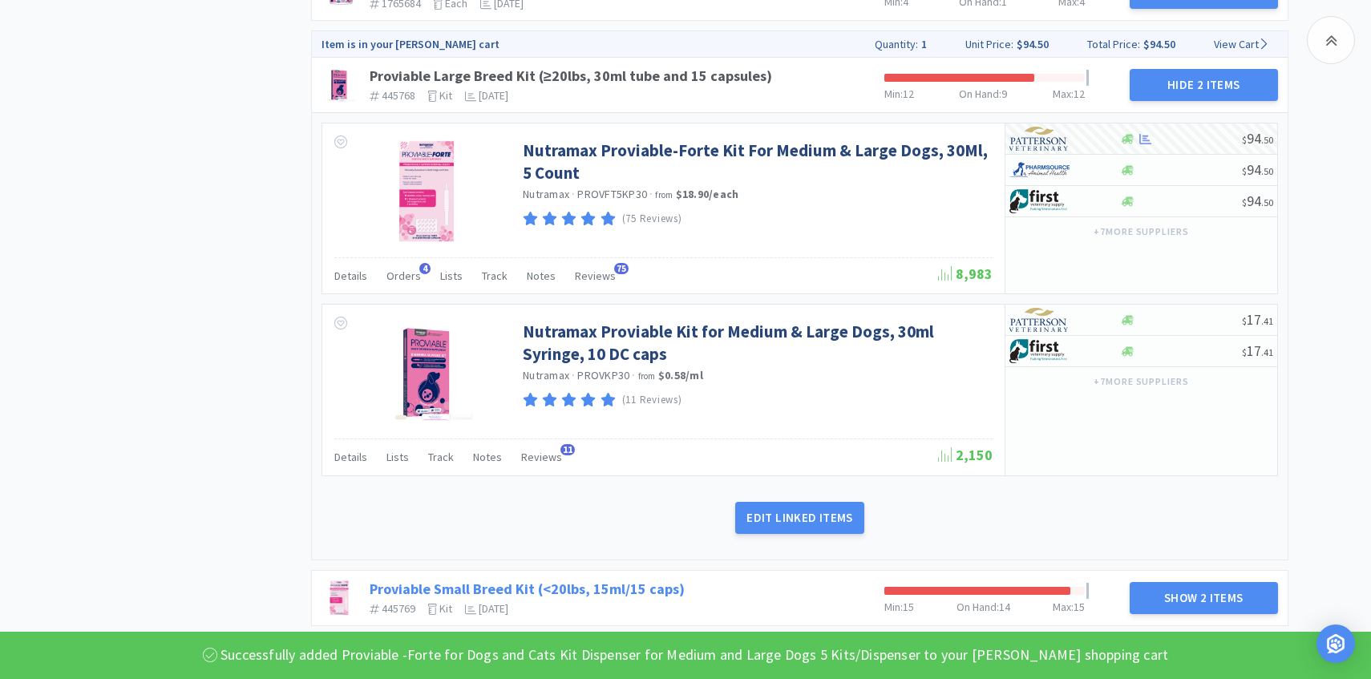
click at [626, 580] on link "Proviable Small Breed Kit (<20lbs, 15ml/15 caps)" at bounding box center [527, 589] width 315 height 18
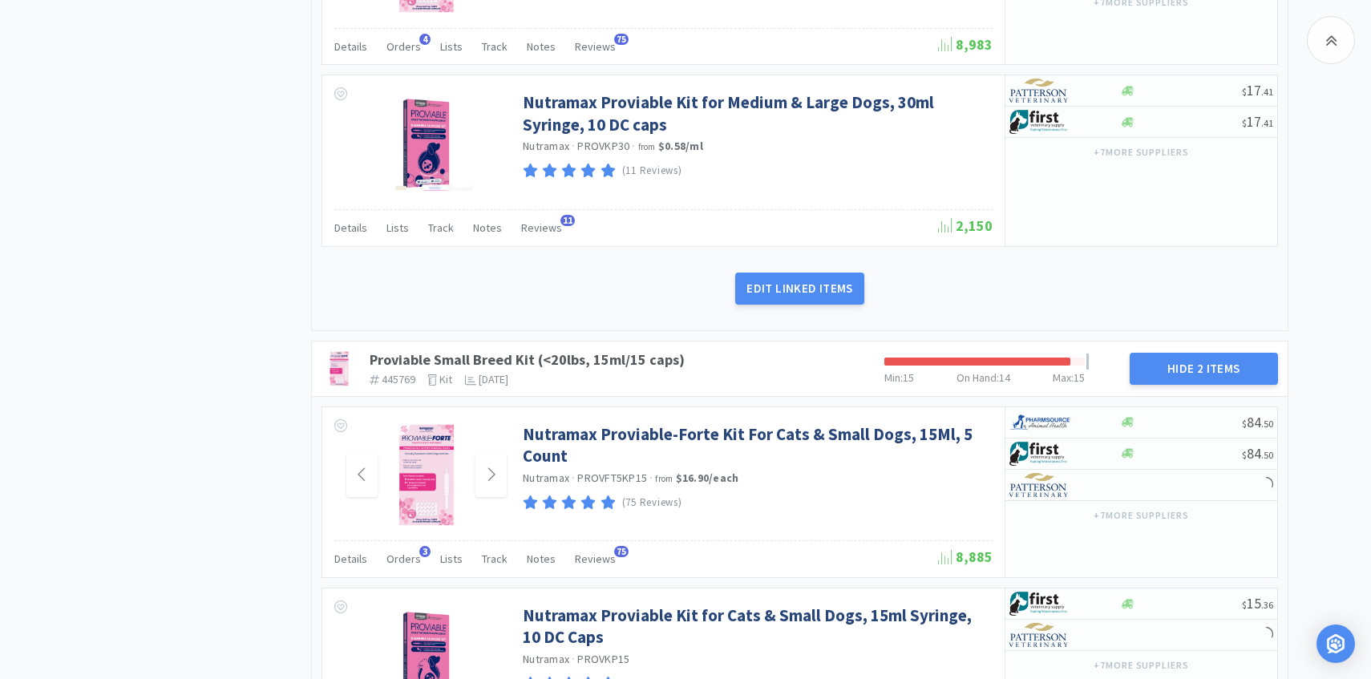
scroll to position [2163, 0]
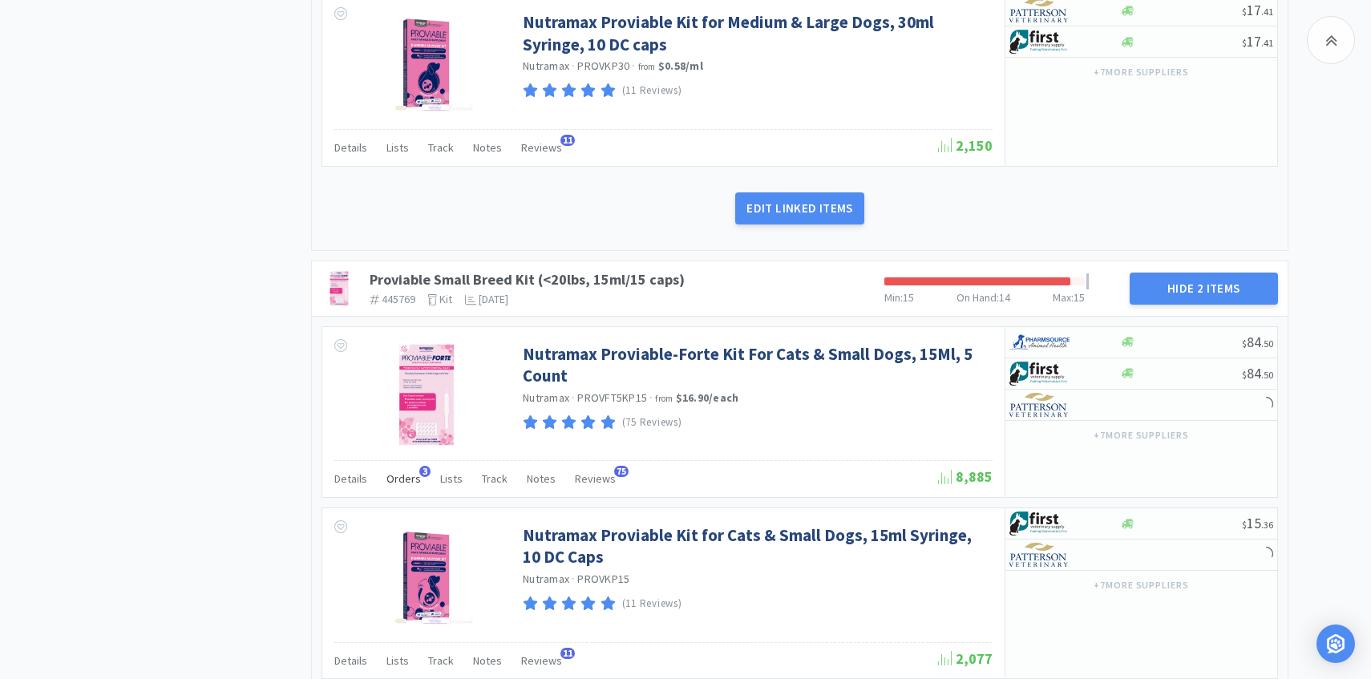
click at [412, 472] on span "Orders" at bounding box center [404, 479] width 34 height 14
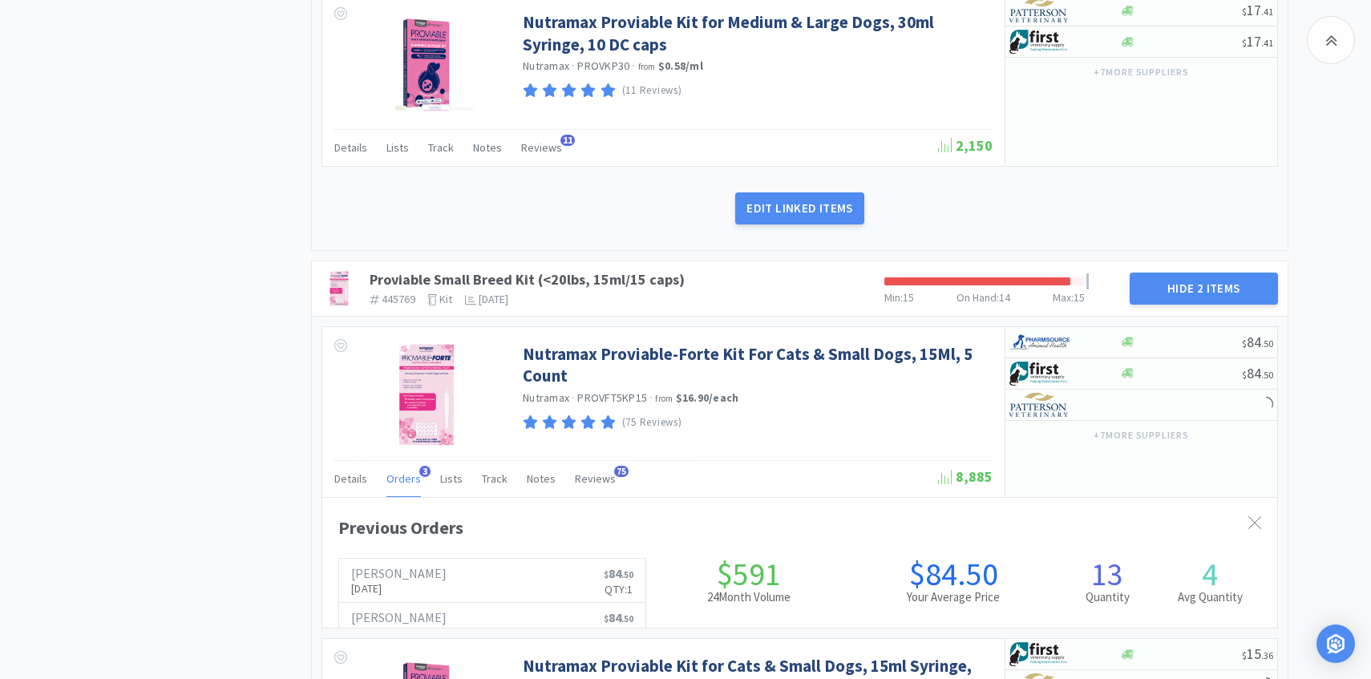
scroll to position [440, 955]
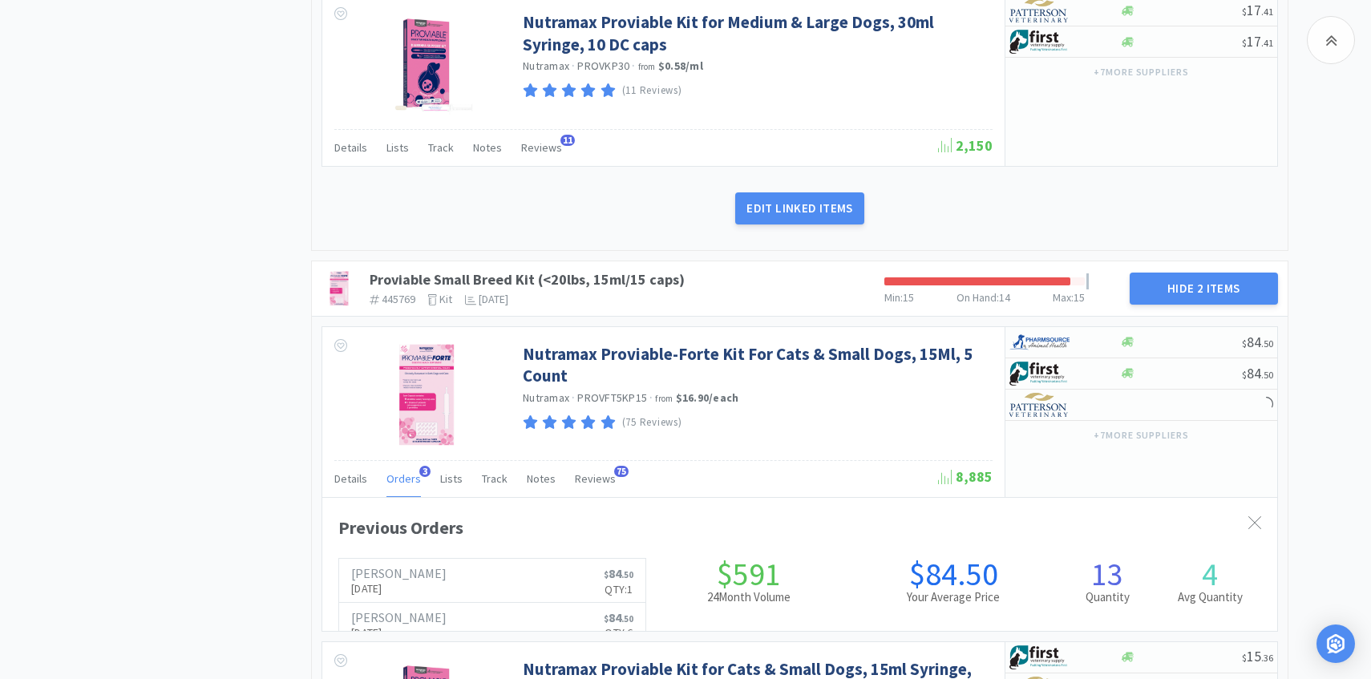
click at [406, 472] on span "Orders" at bounding box center [404, 479] width 34 height 14
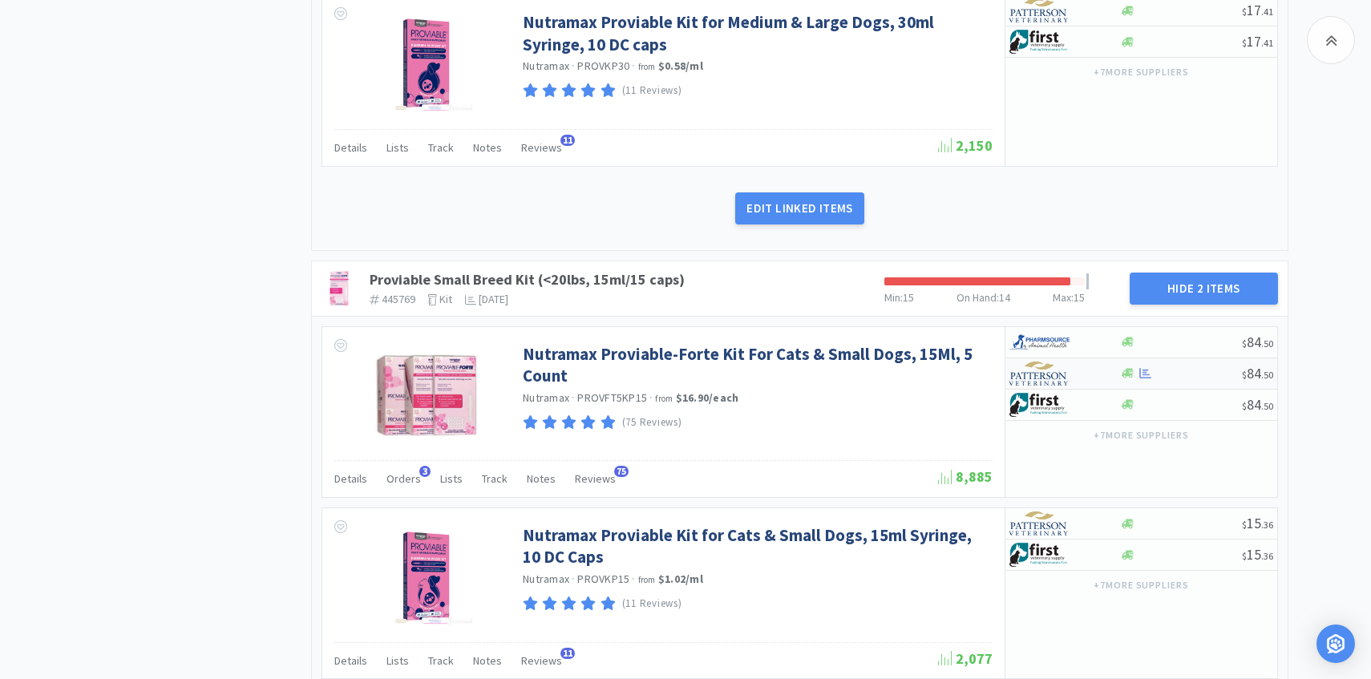
click at [1043, 362] on img at bounding box center [1040, 374] width 60 height 24
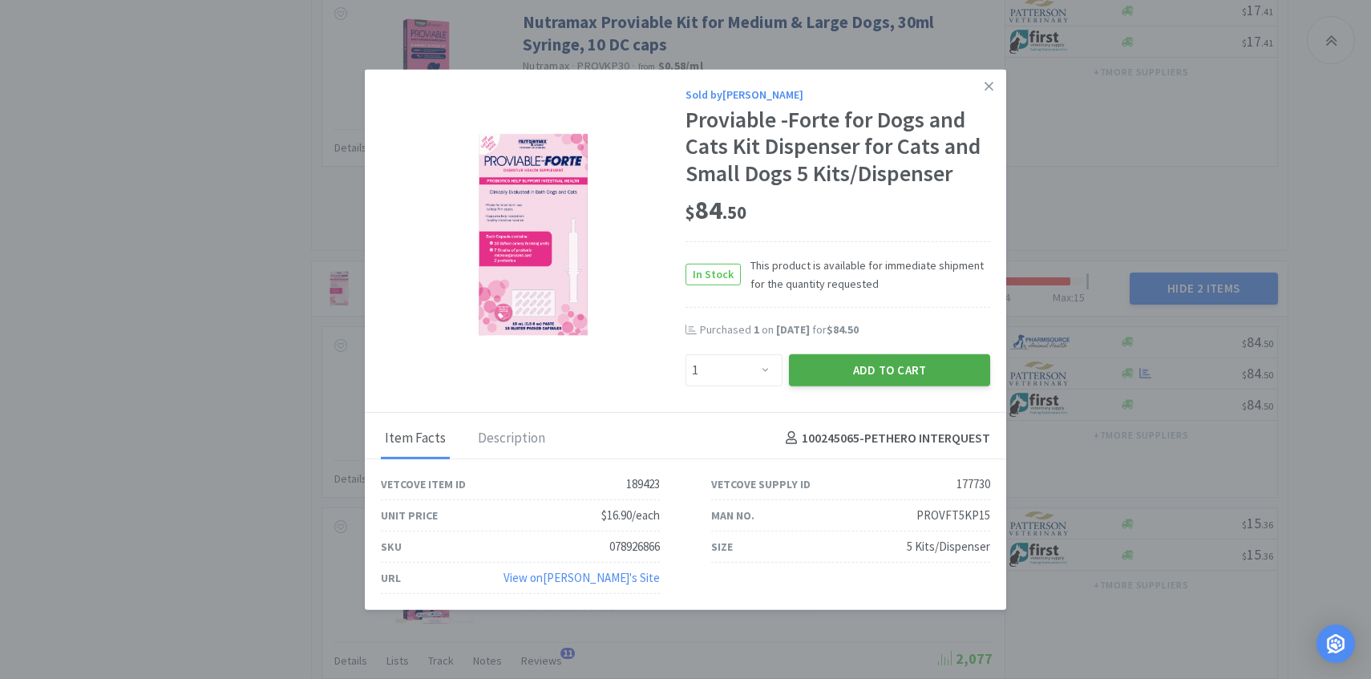
click at [842, 378] on button "Add to Cart" at bounding box center [889, 370] width 201 height 32
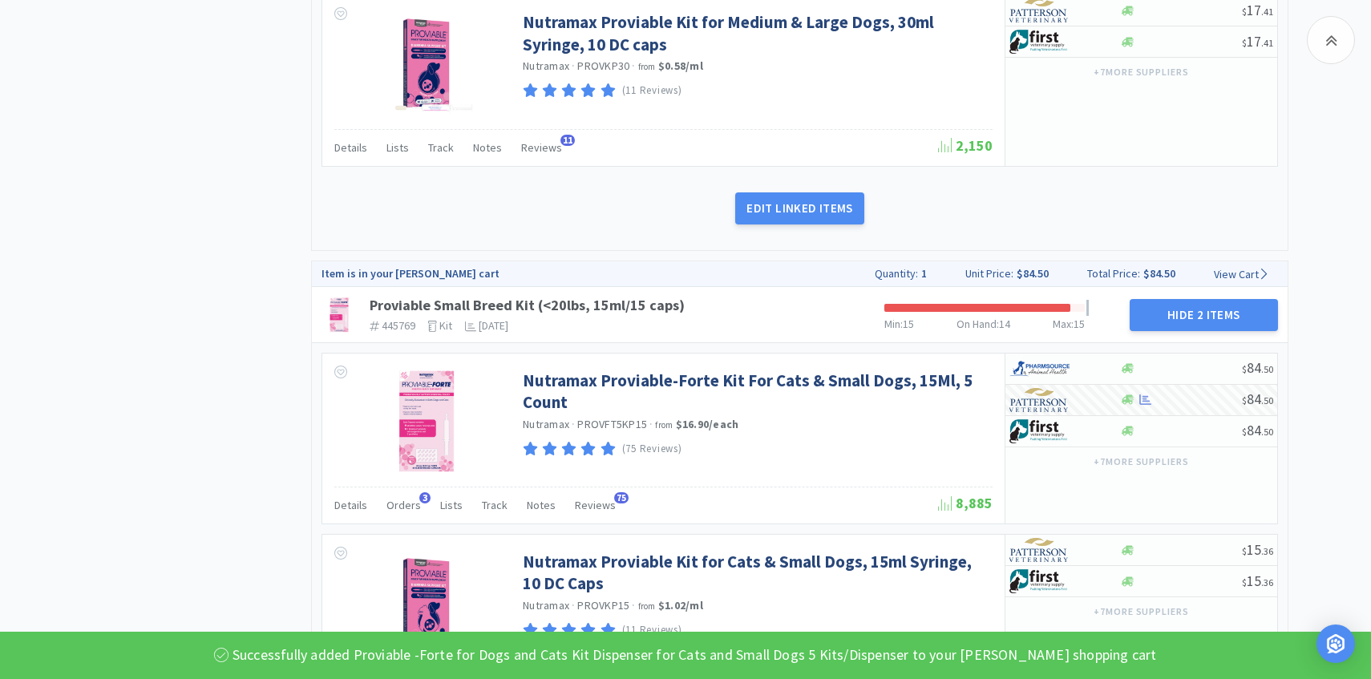
scroll to position [2327, 0]
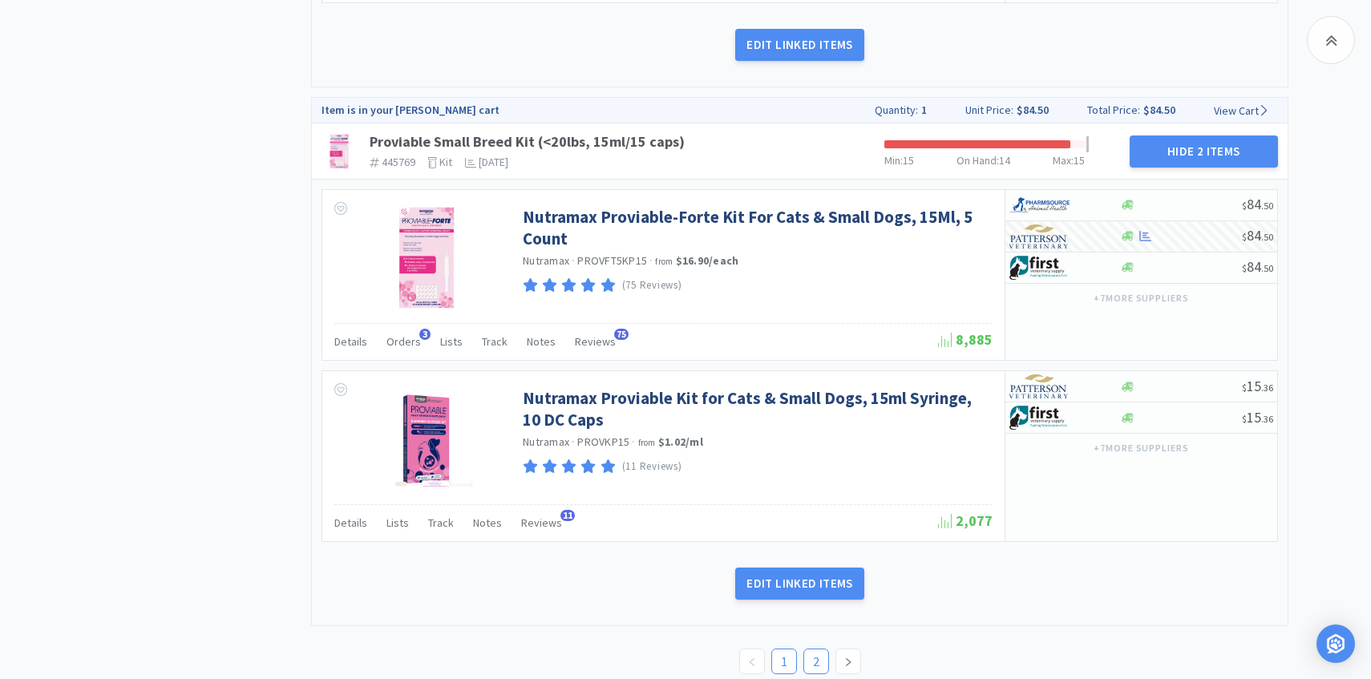
click at [814, 650] on link "2" at bounding box center [816, 662] width 24 height 24
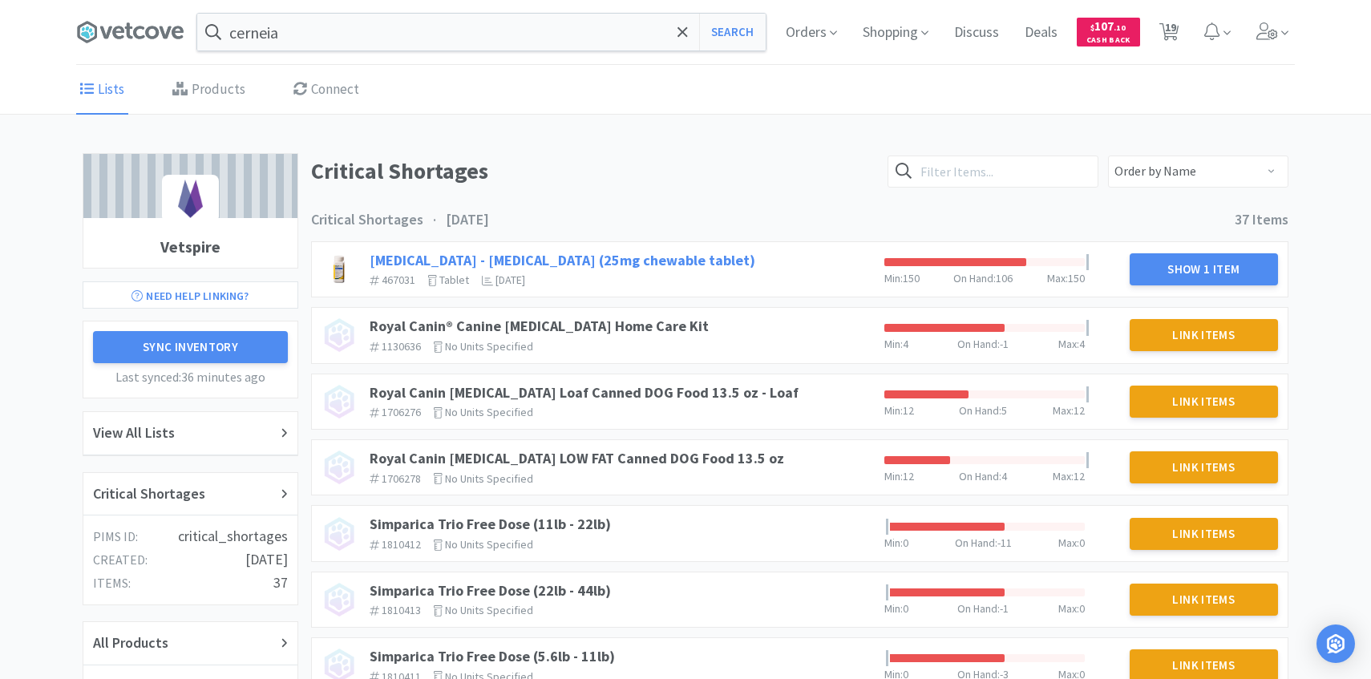
click at [620, 263] on link "Rimadyl - Carprofen (25mg chewable tablet)" at bounding box center [563, 260] width 386 height 18
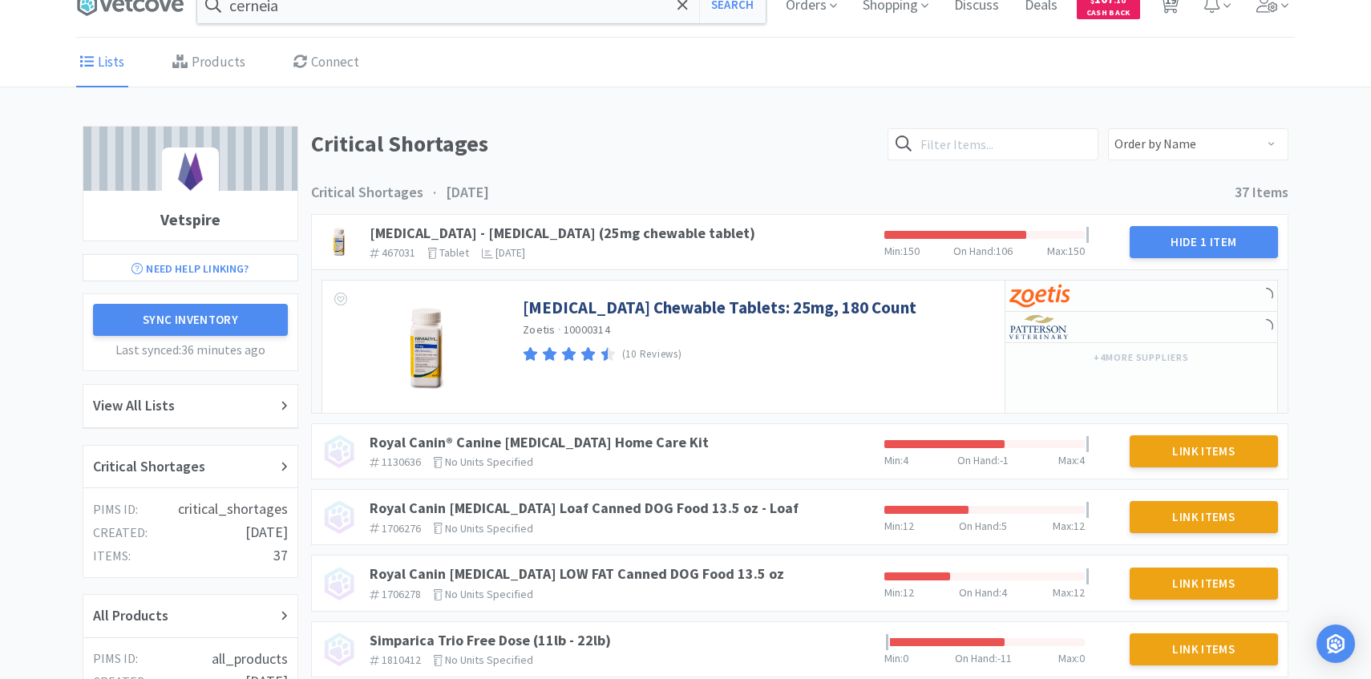
scroll to position [56, 0]
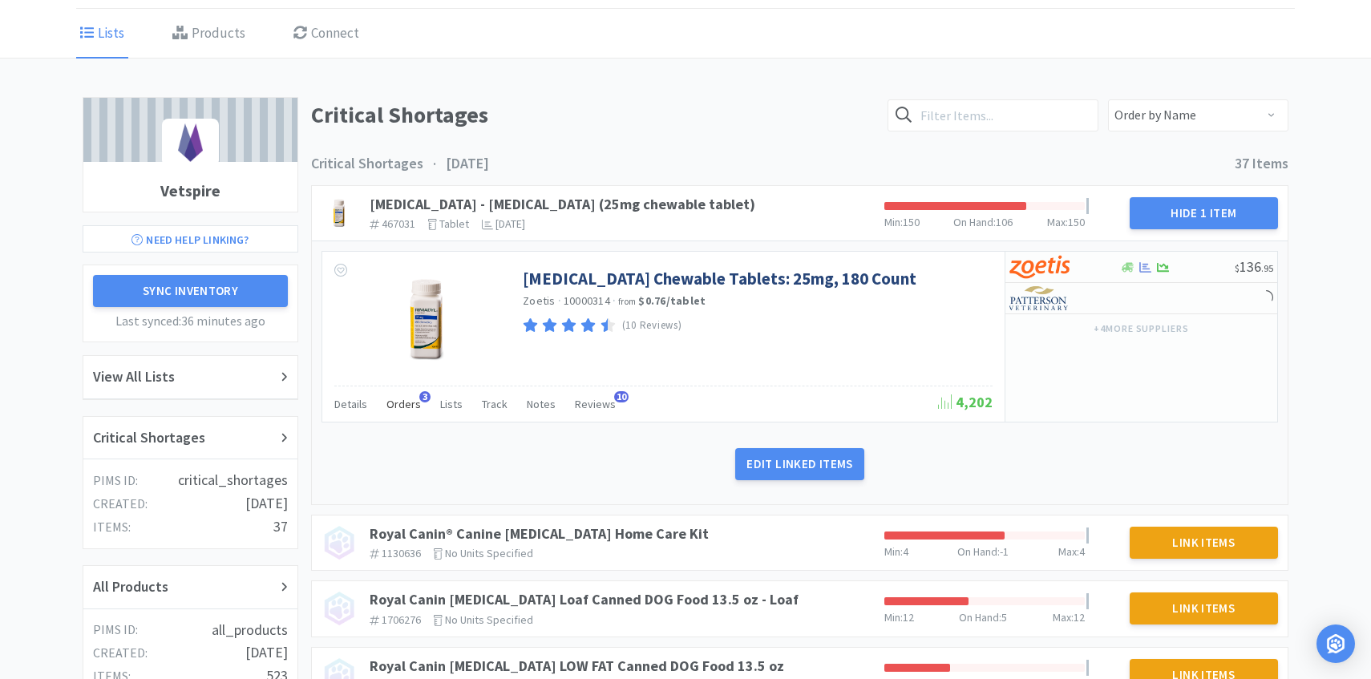
click at [395, 403] on span "Orders" at bounding box center [404, 404] width 34 height 14
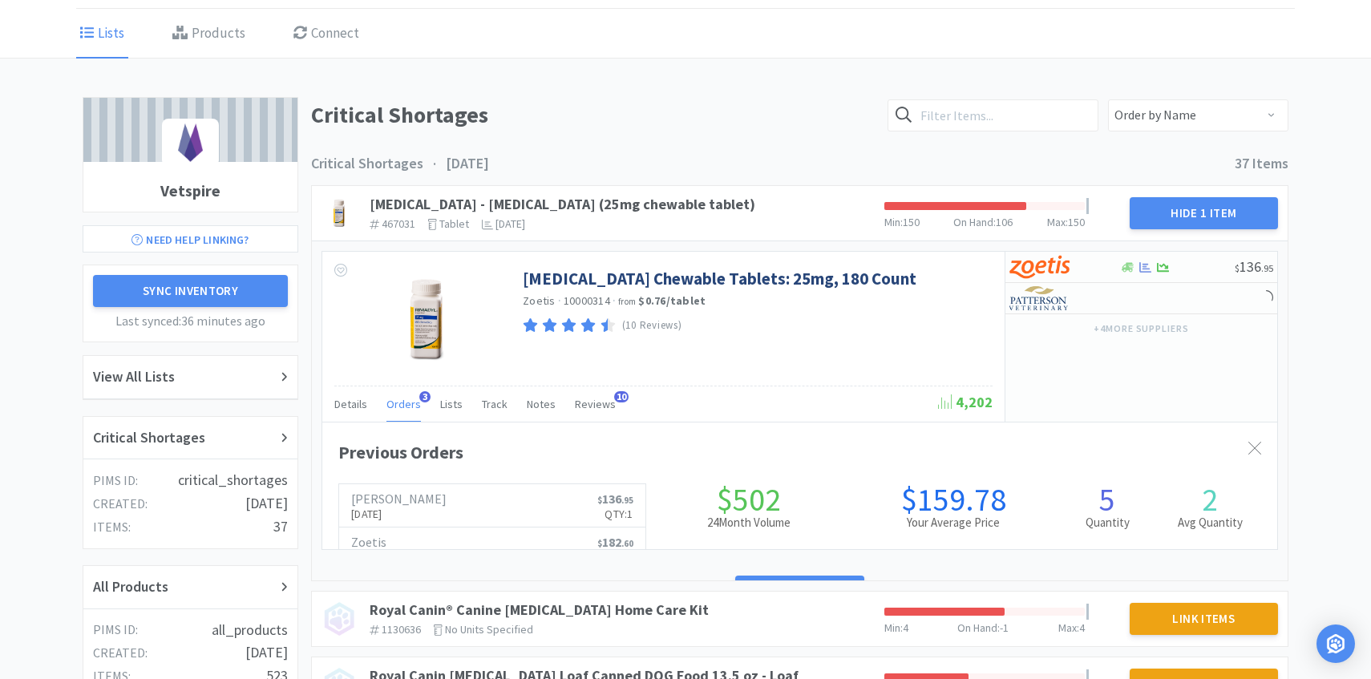
scroll to position [801581, 801066]
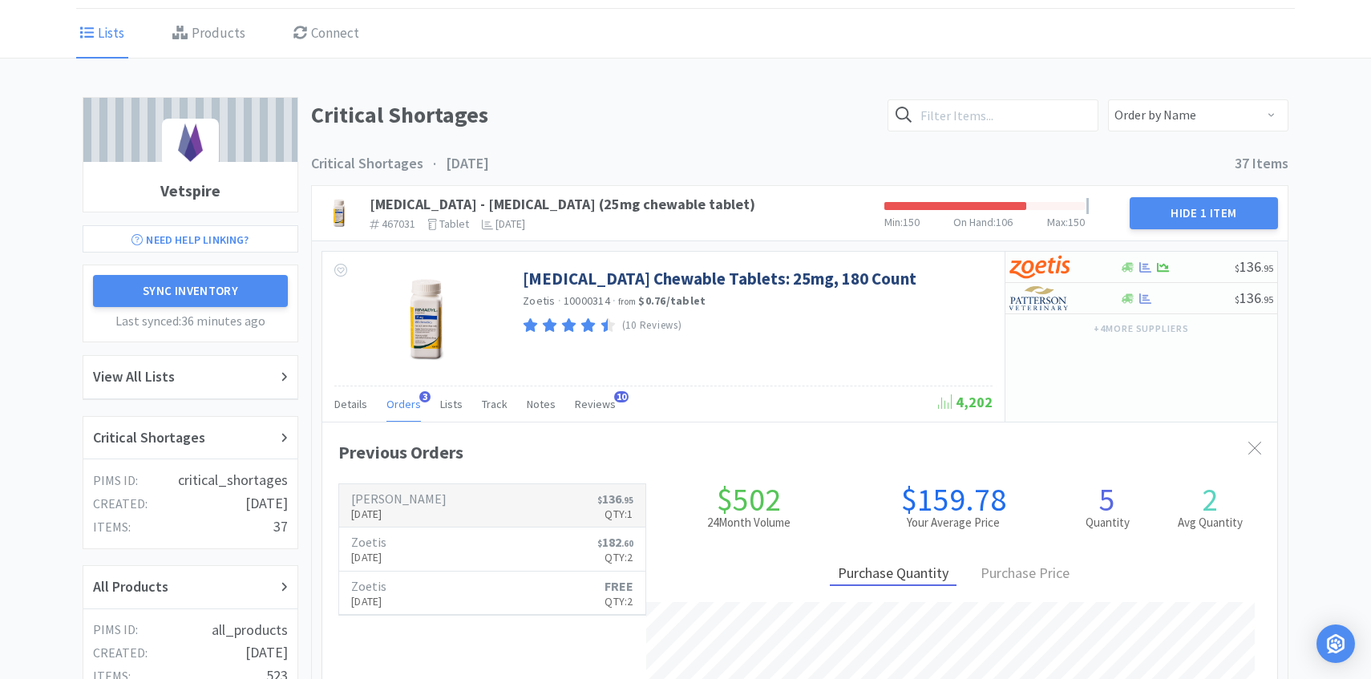
click at [386, 500] on h6 "[PERSON_NAME]" at bounding box center [398, 498] width 95 height 13
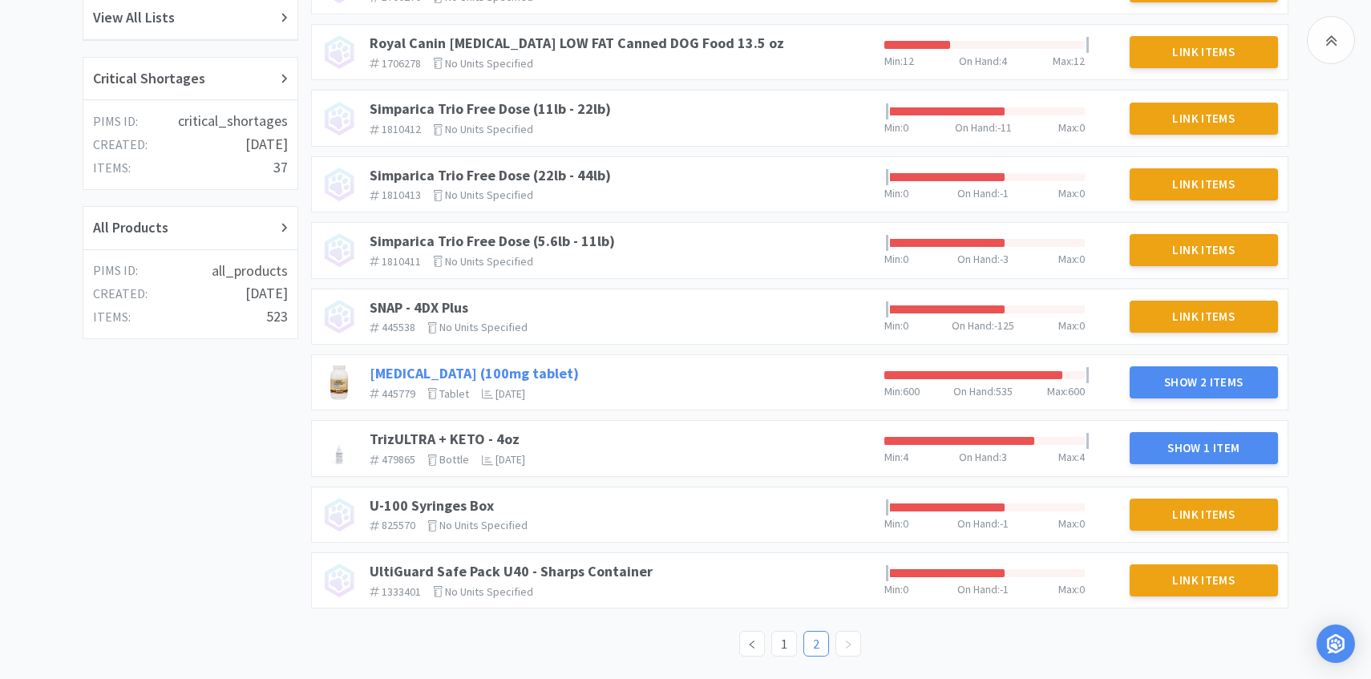
click at [427, 368] on link "Trazodone (100mg tablet)" at bounding box center [474, 373] width 209 height 18
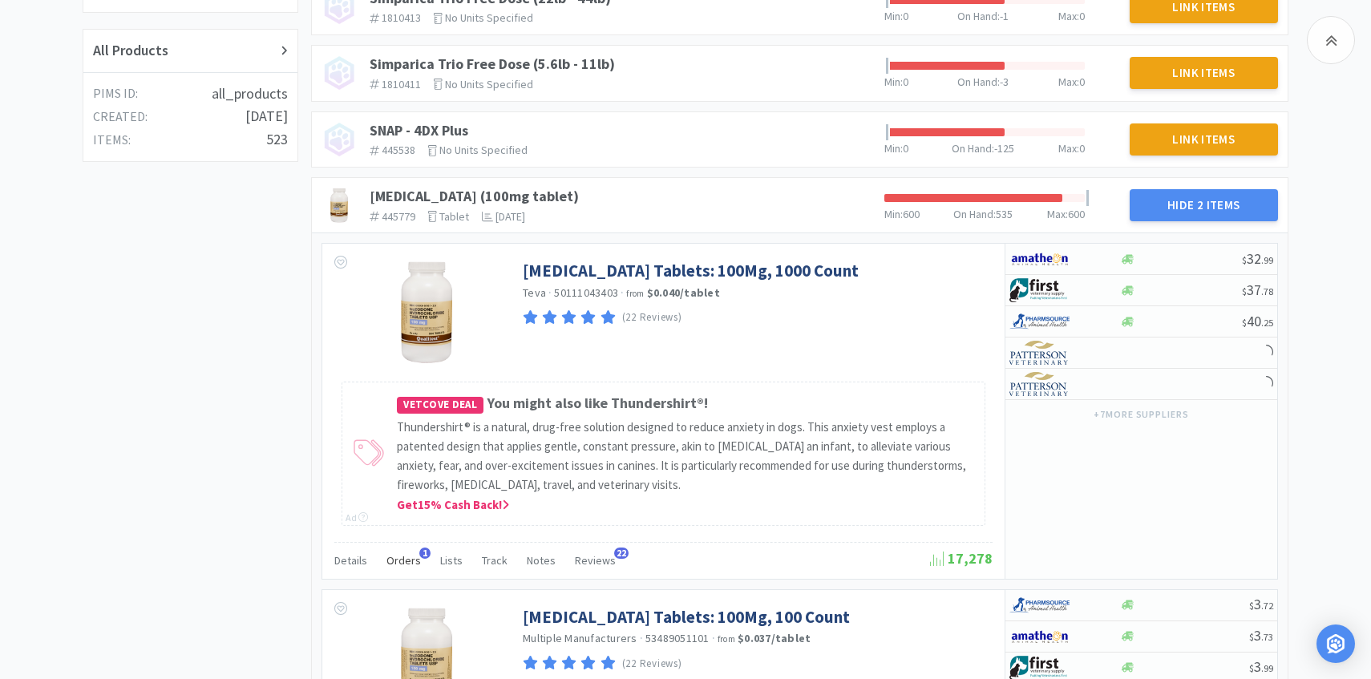
click at [407, 549] on div "Orders 1" at bounding box center [404, 563] width 34 height 30
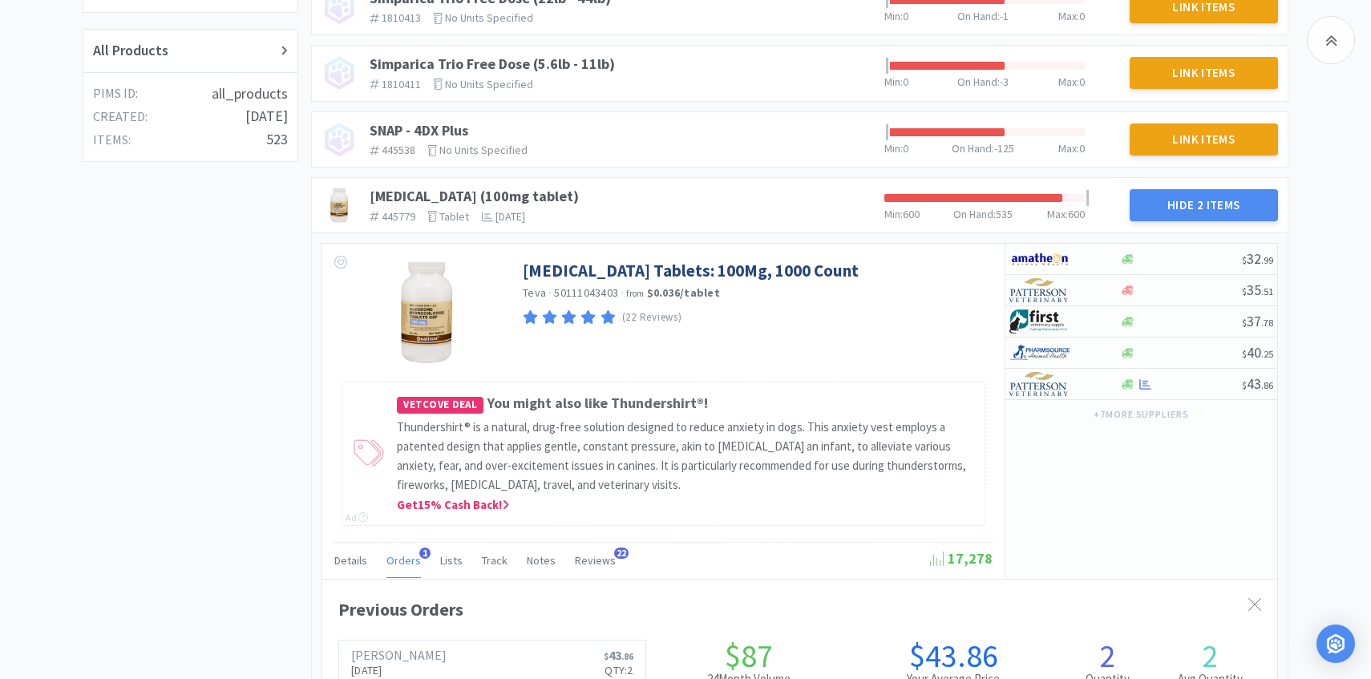
click at [405, 553] on span "Orders" at bounding box center [404, 560] width 34 height 14
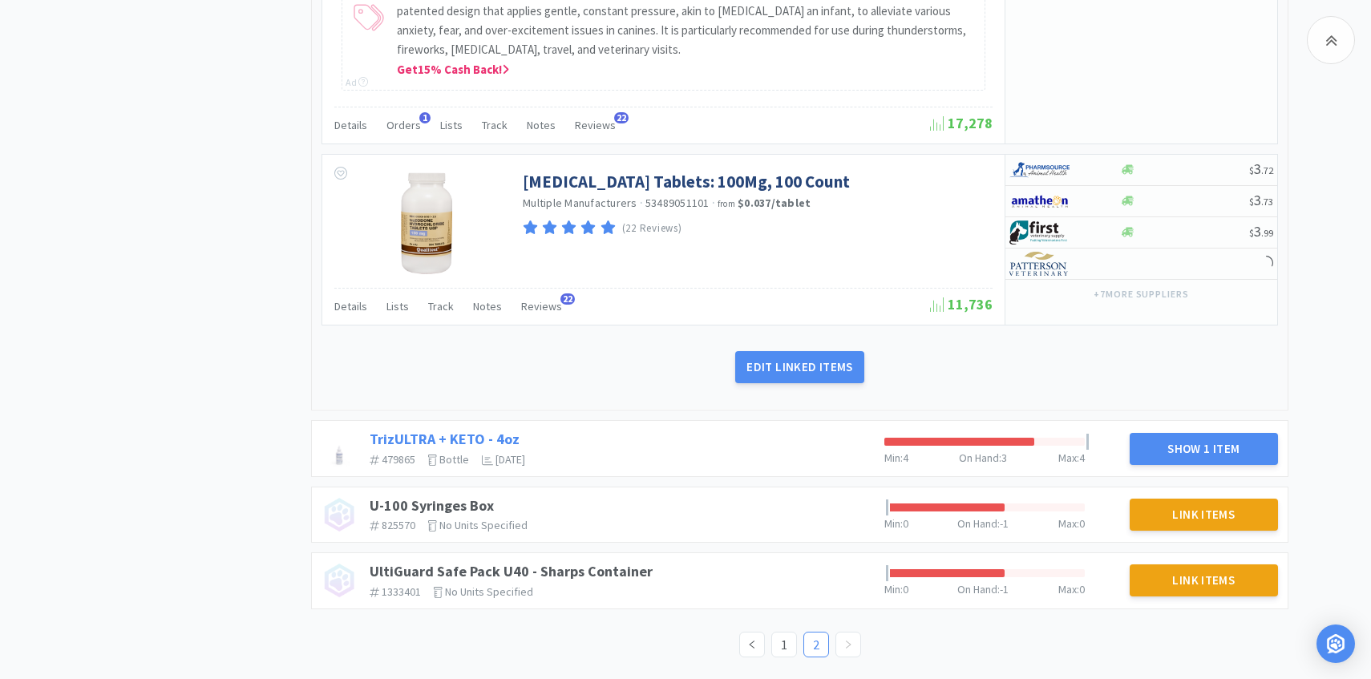
click at [496, 445] on link "TrizULTRA + KETO - 4oz" at bounding box center [445, 439] width 150 height 18
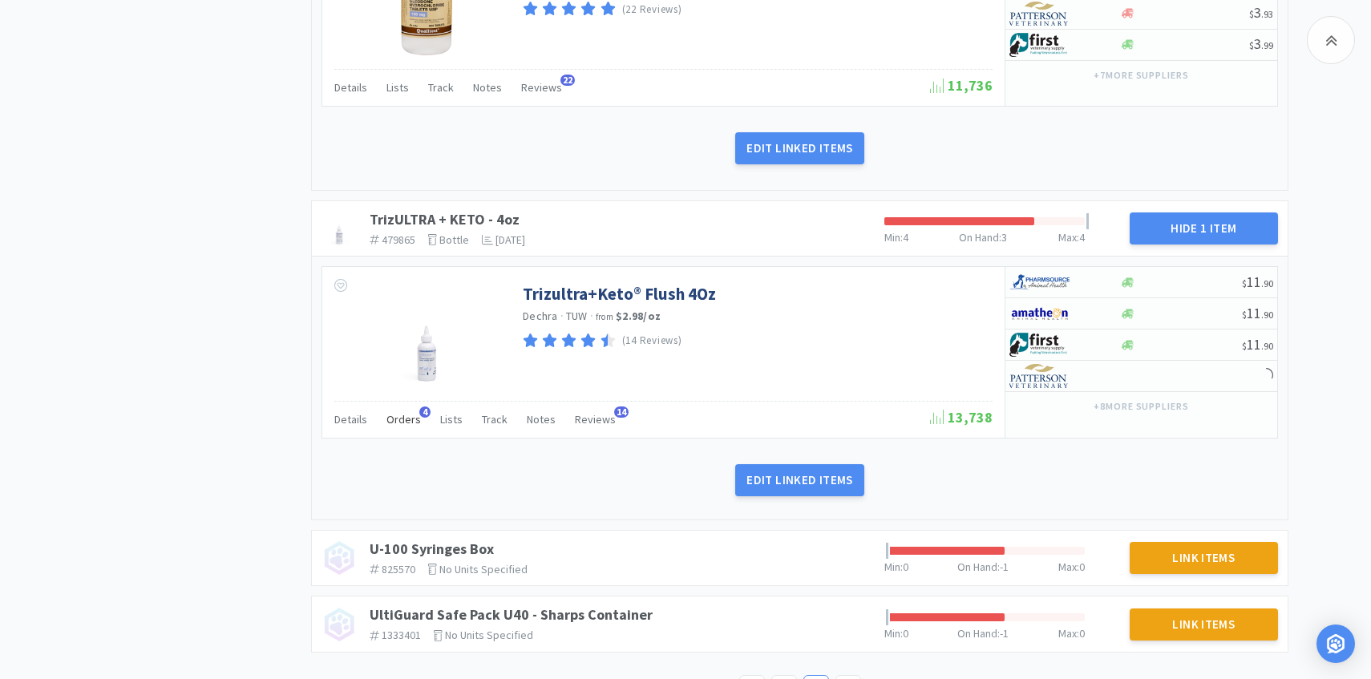
click at [403, 420] on span "Orders" at bounding box center [404, 419] width 34 height 14
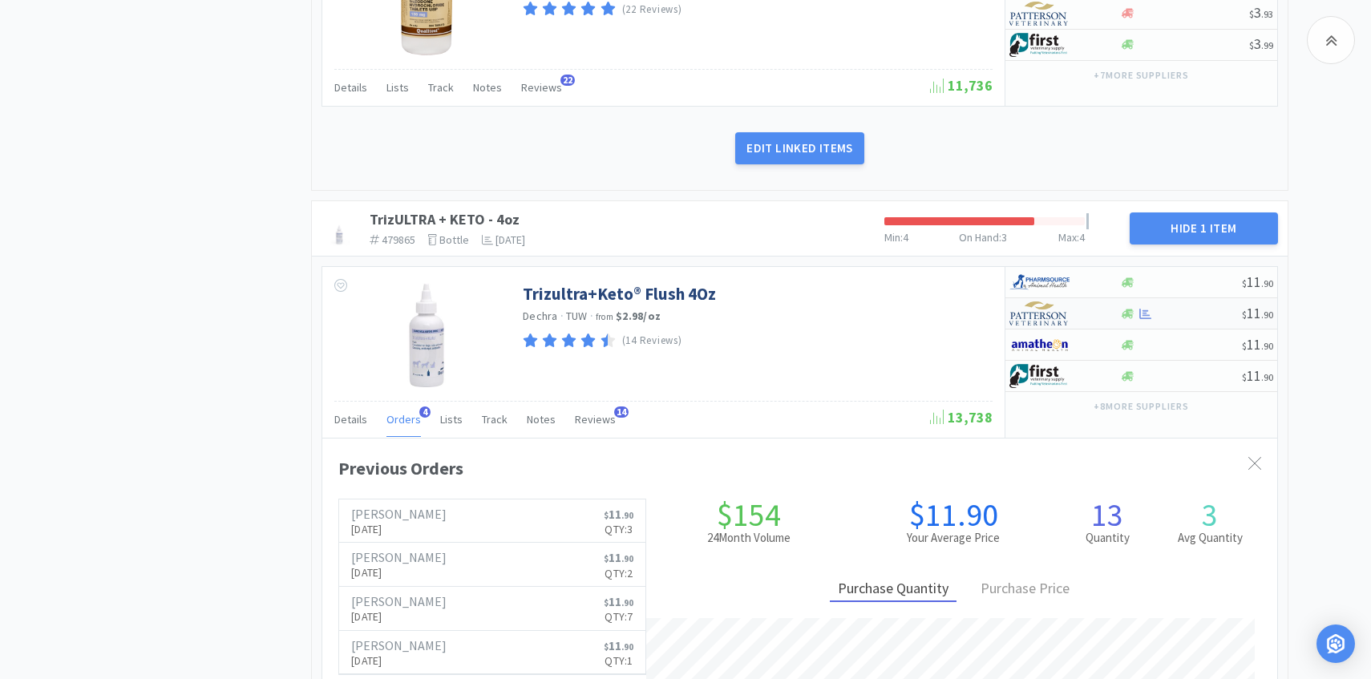
click at [1033, 325] on img at bounding box center [1040, 314] width 60 height 24
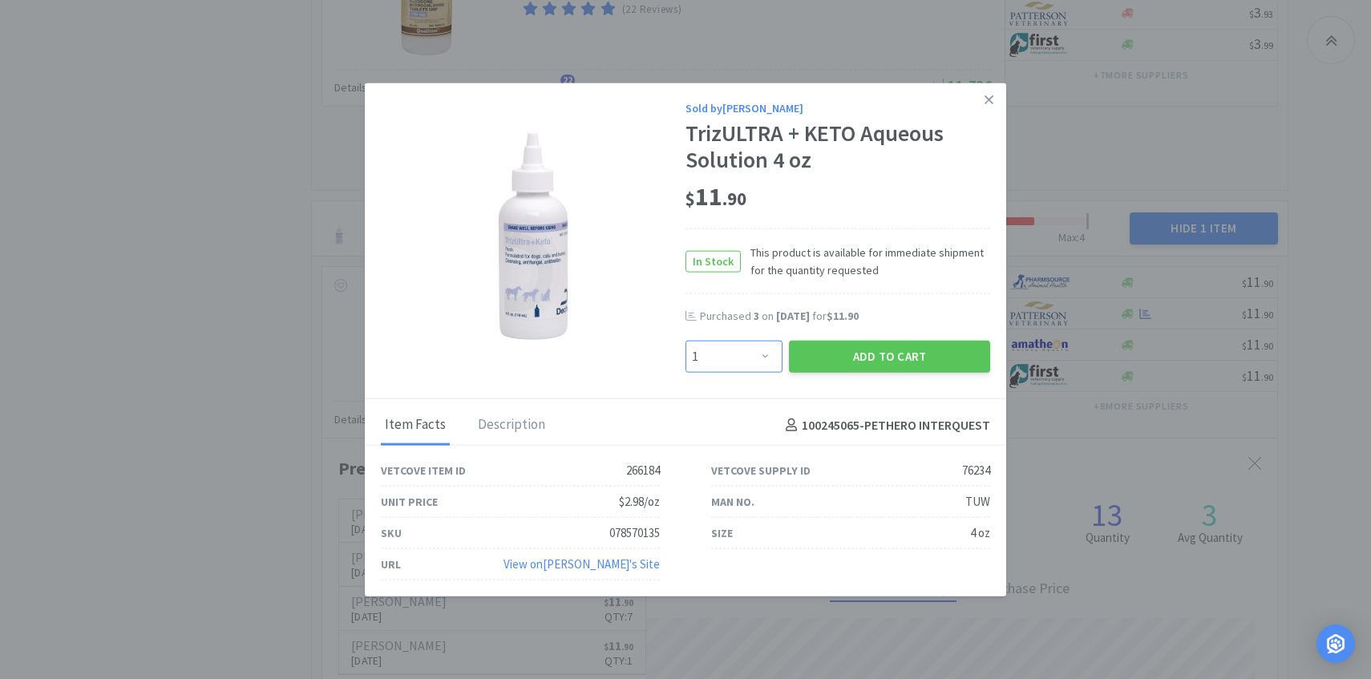
click at [735, 361] on select "Enter Quantity 1 2 3 4 5 6 7 8 9 10 11 12 13 14 15 16 17 18 19 20 Enter Quantity" at bounding box center [734, 357] width 97 height 32
click at [686, 341] on select "Enter Quantity 1 2 3 4 5 6 7 8 9 10 11 12 13 14 15 16 17 18 19 20 Enter Quantity" at bounding box center [734, 357] width 97 height 32
click at [862, 354] on button "Add to Cart" at bounding box center [889, 357] width 201 height 32
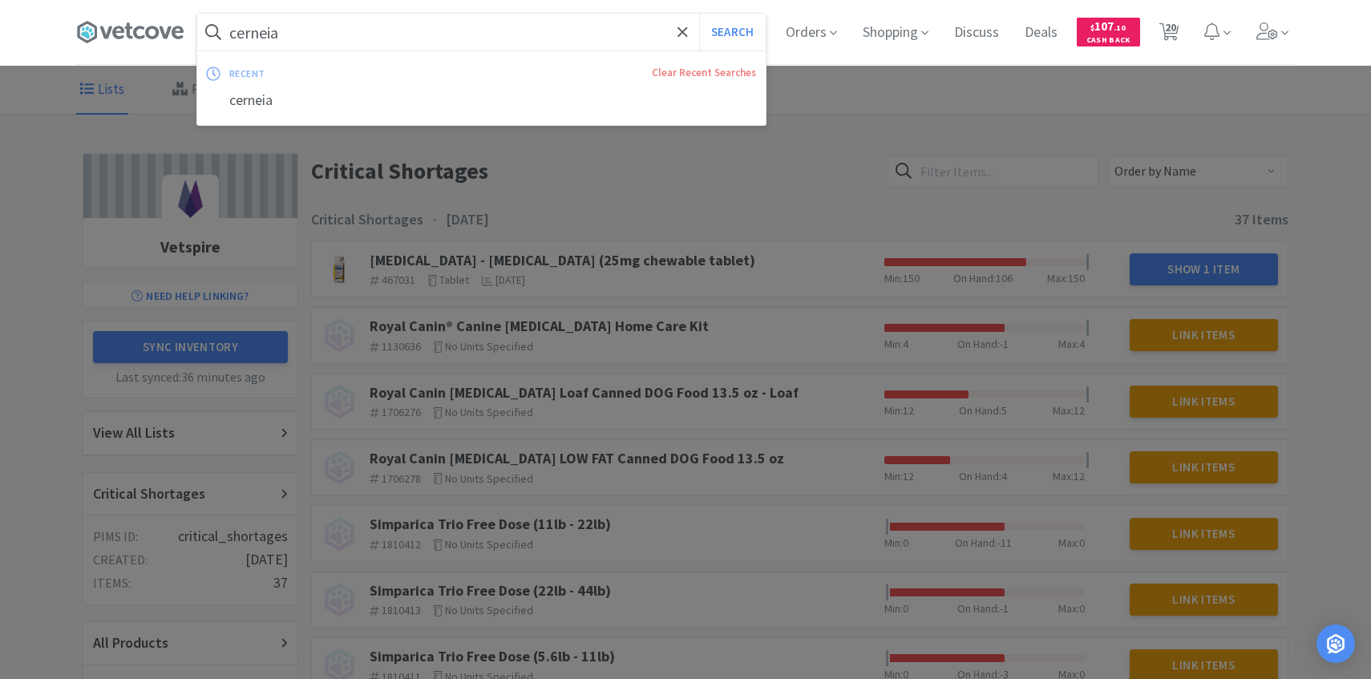
click at [368, 41] on input "cerneia" at bounding box center [481, 32] width 569 height 37
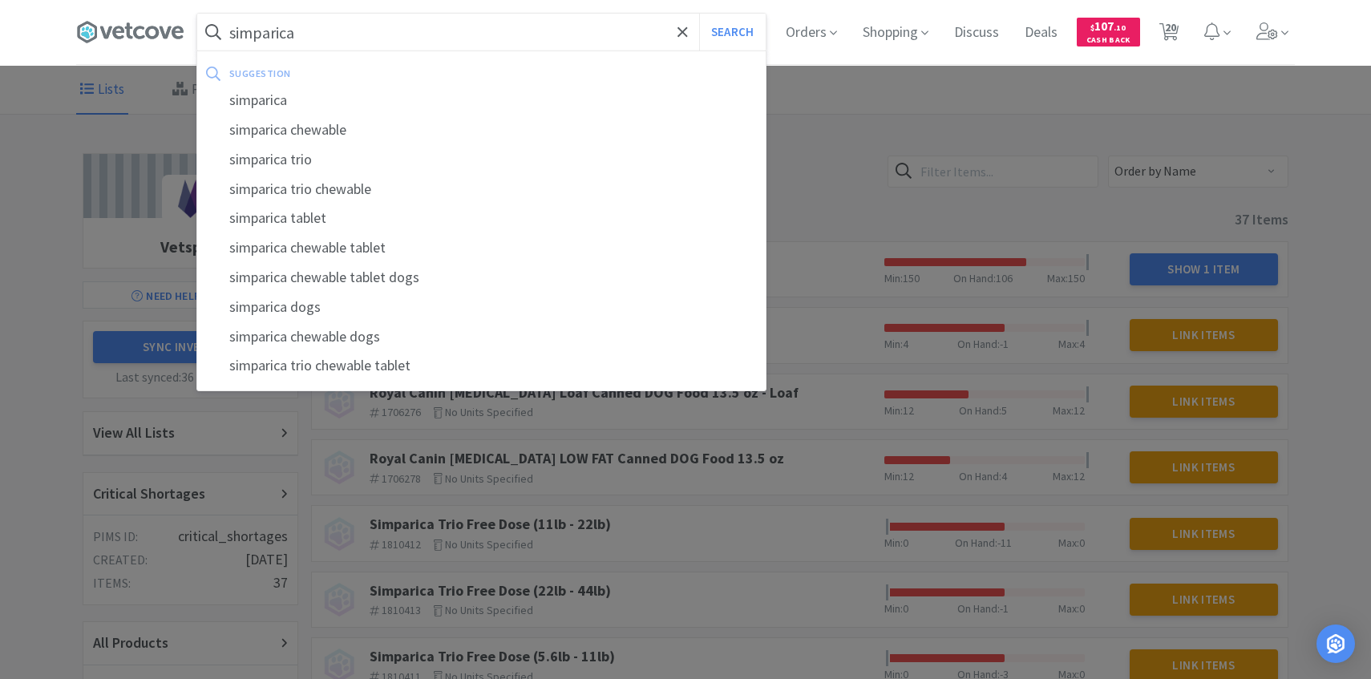
click at [699, 14] on button "Search" at bounding box center [732, 32] width 67 height 37
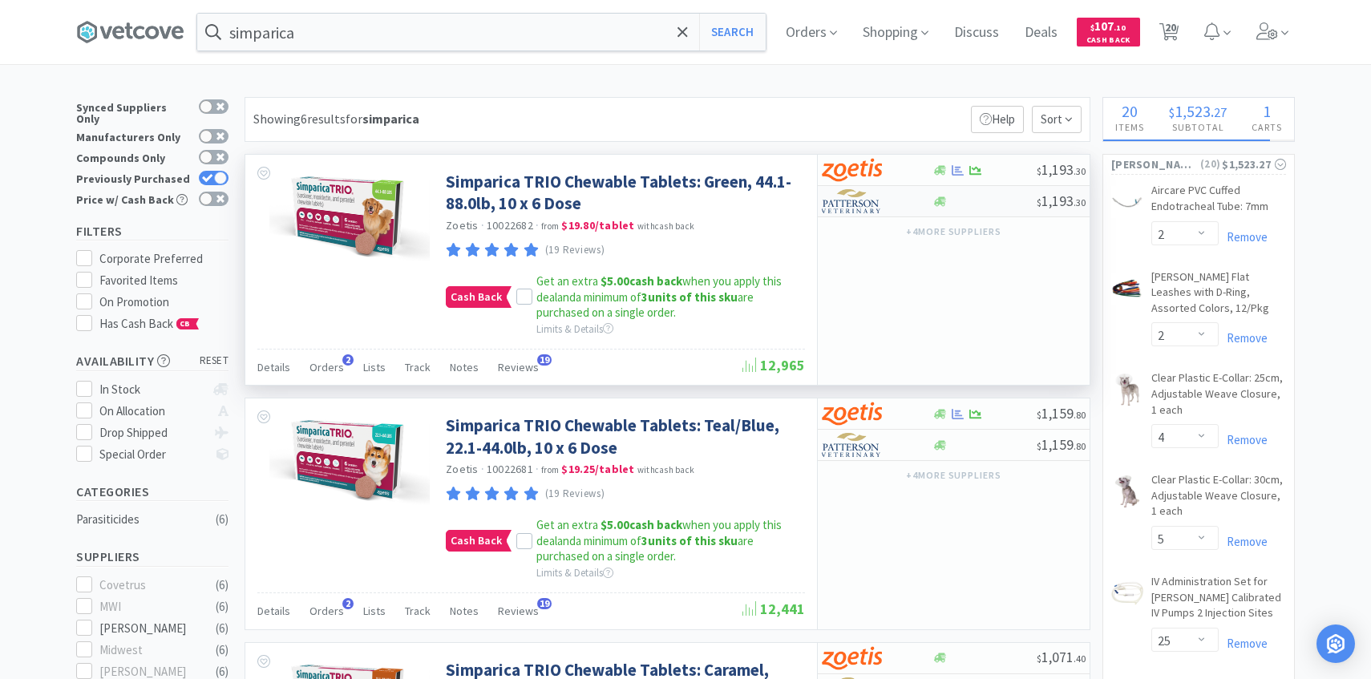
click at [878, 201] on img at bounding box center [852, 201] width 60 height 24
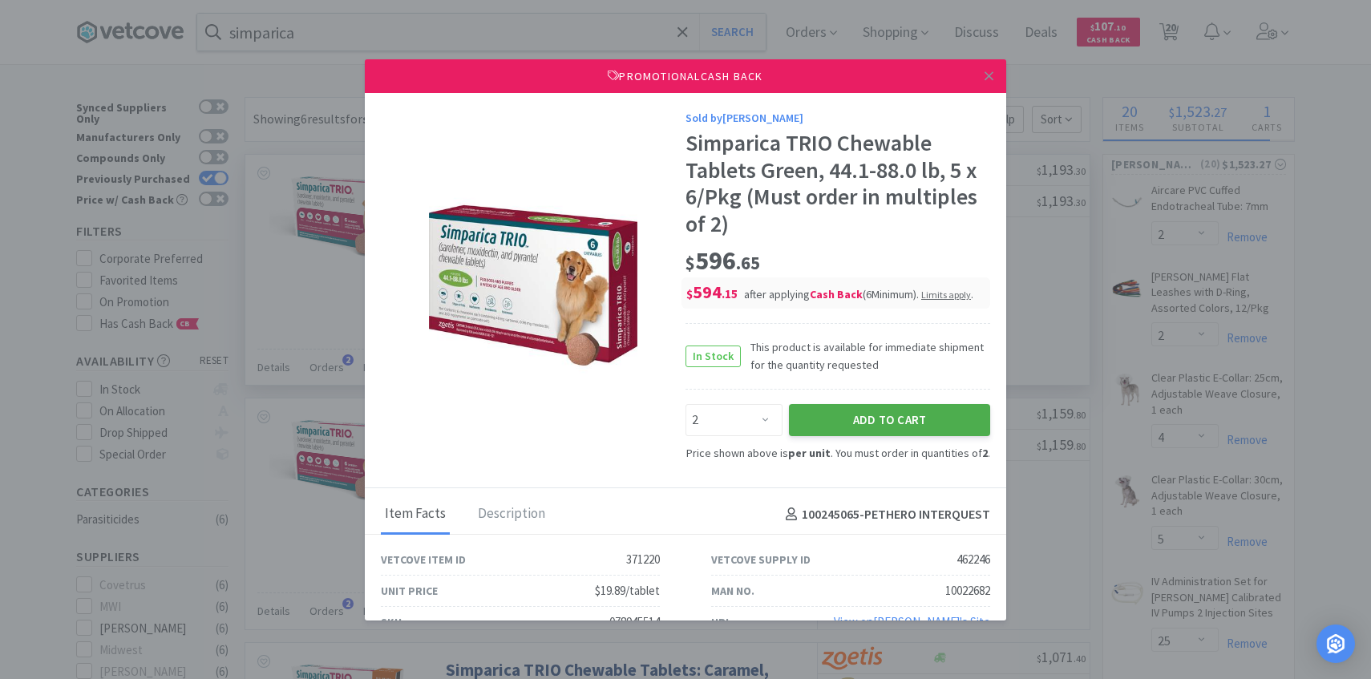
click at [882, 417] on button "Add to Cart" at bounding box center [889, 420] width 201 height 32
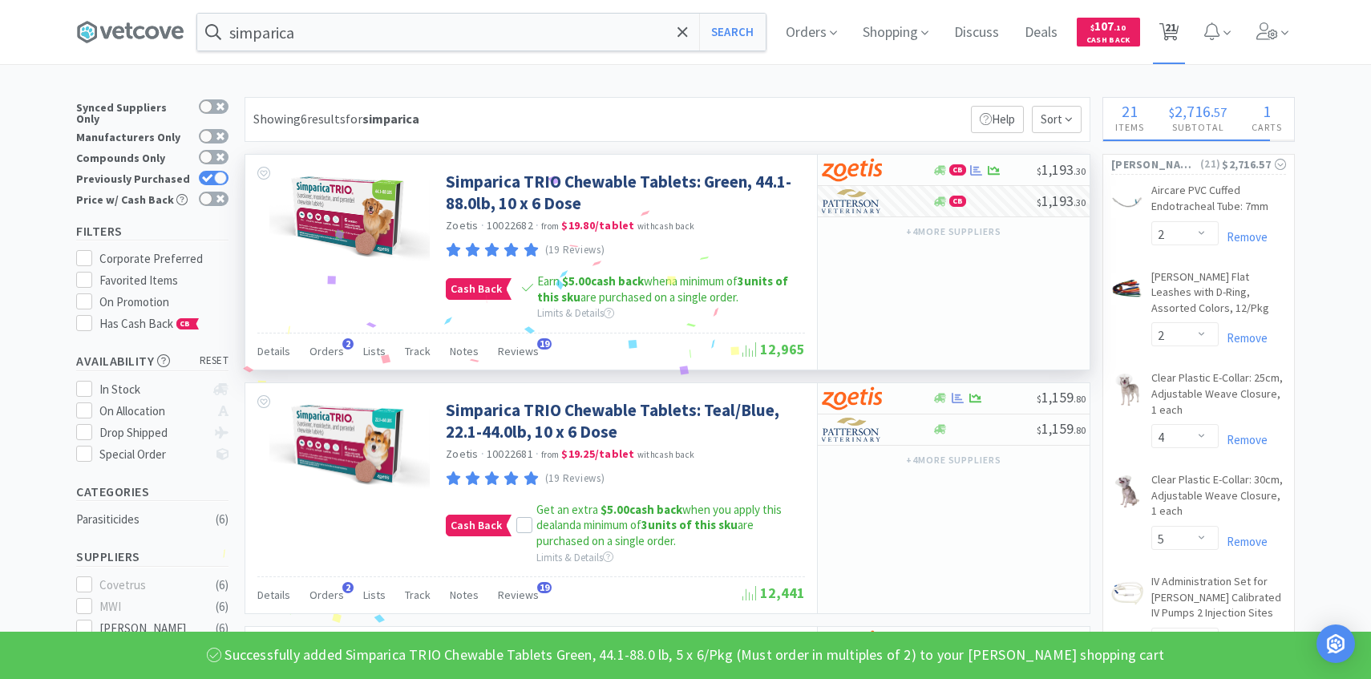
click at [1161, 47] on span "21" at bounding box center [1169, 32] width 33 height 64
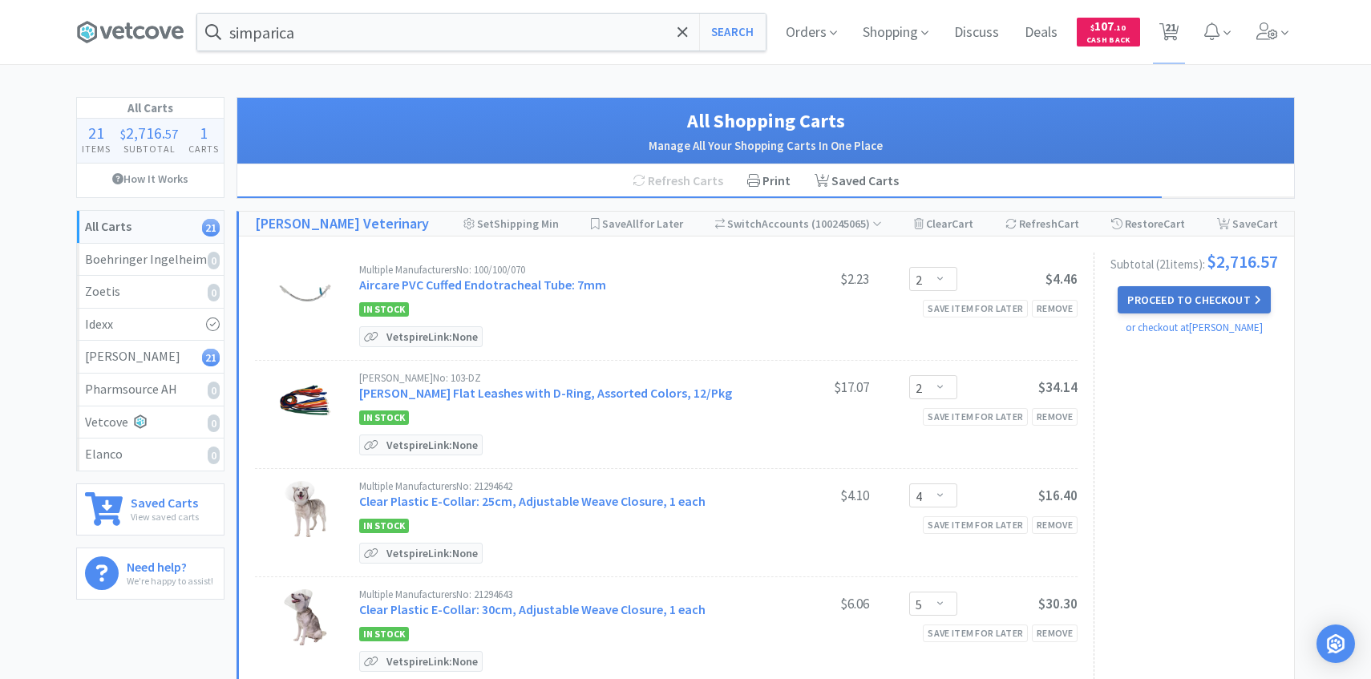
click at [1177, 306] on button "Proceed to Checkout" at bounding box center [1194, 299] width 152 height 27
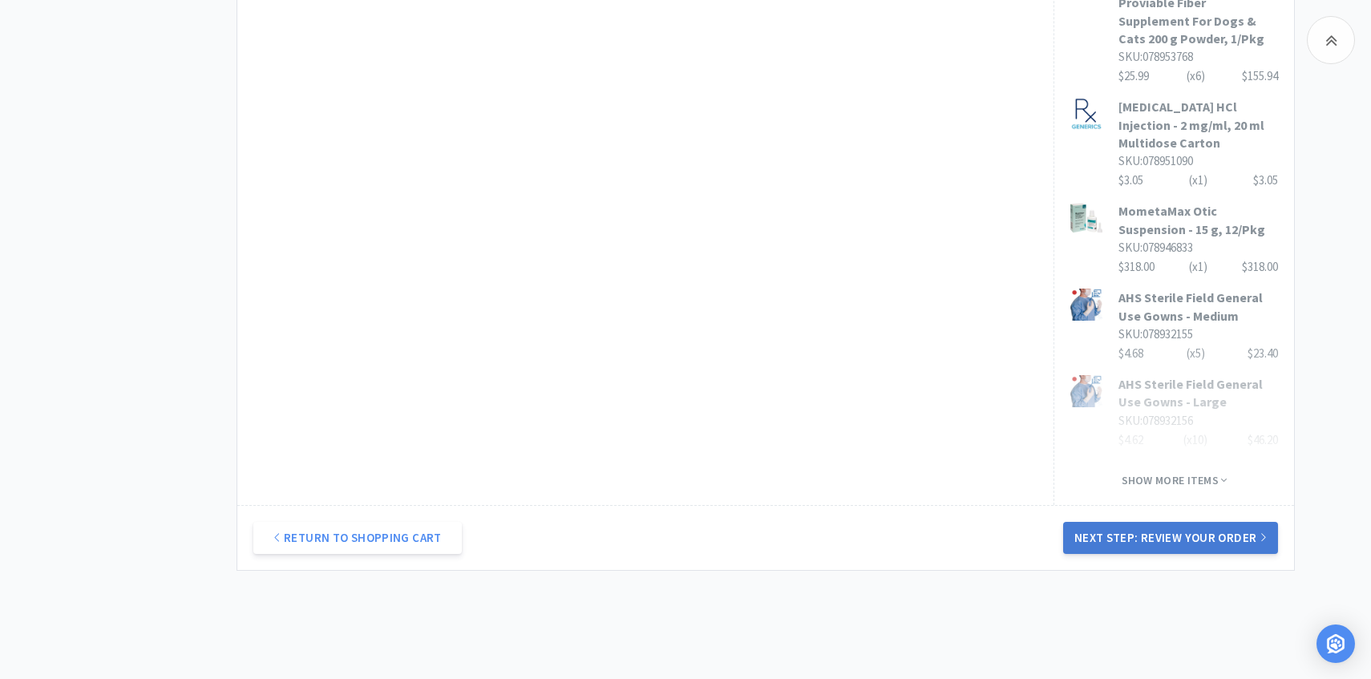
click at [1132, 522] on button "Next Step: Review Your Order" at bounding box center [1170, 538] width 215 height 32
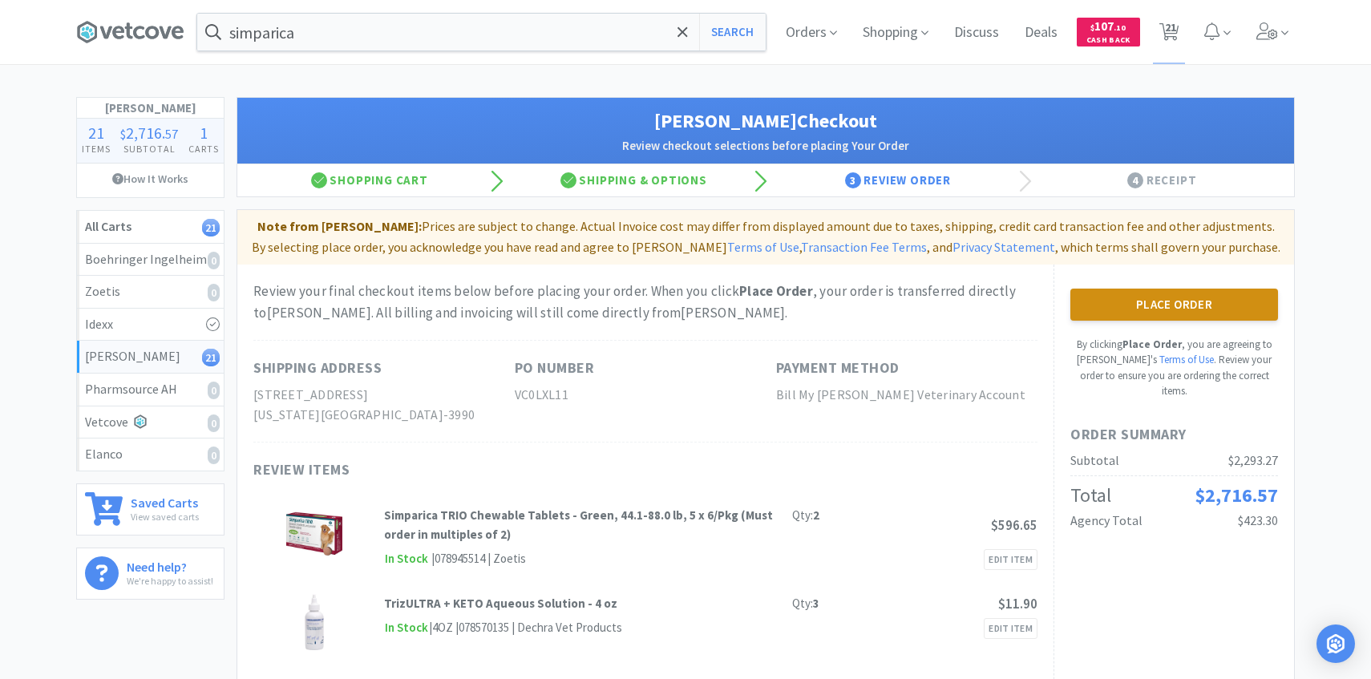
click at [1169, 294] on button "Place Order" at bounding box center [1175, 305] width 208 height 32
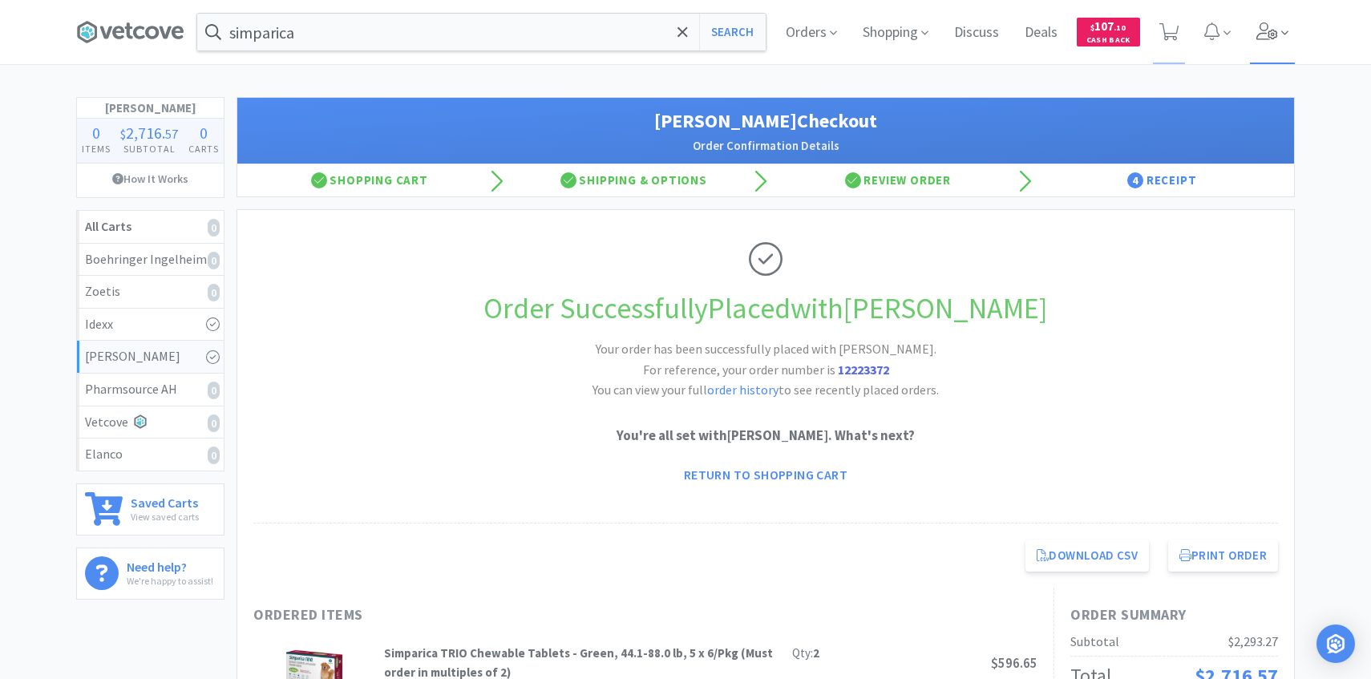
click at [1270, 48] on span at bounding box center [1273, 32] width 46 height 64
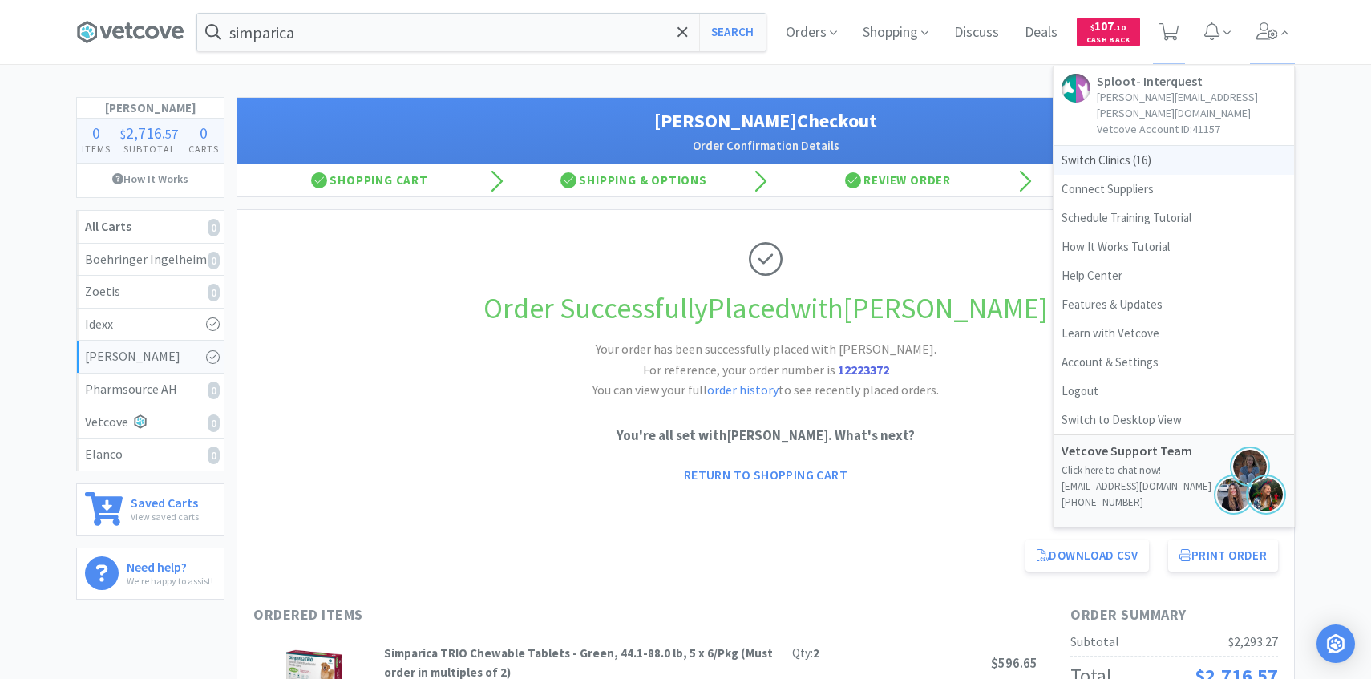
click at [1078, 151] on span "Switch Clinics ( 16 )" at bounding box center [1174, 160] width 241 height 29
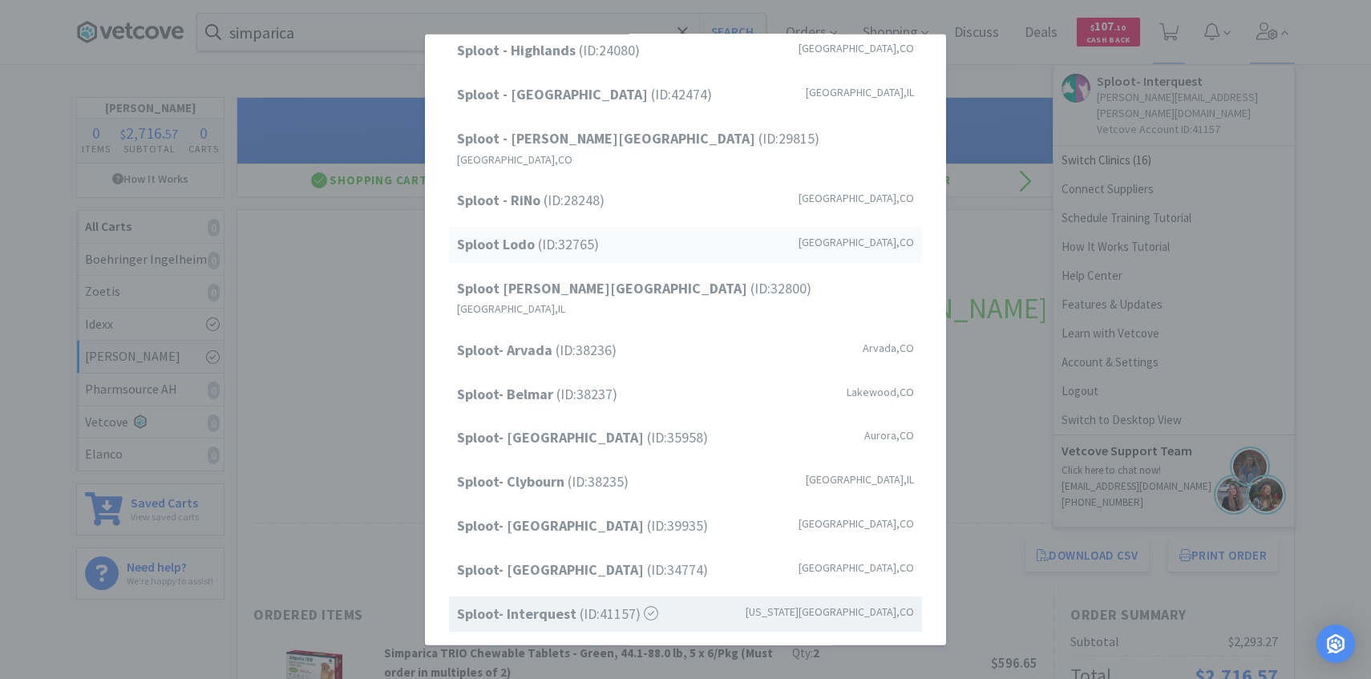
scroll to position [205, 0]
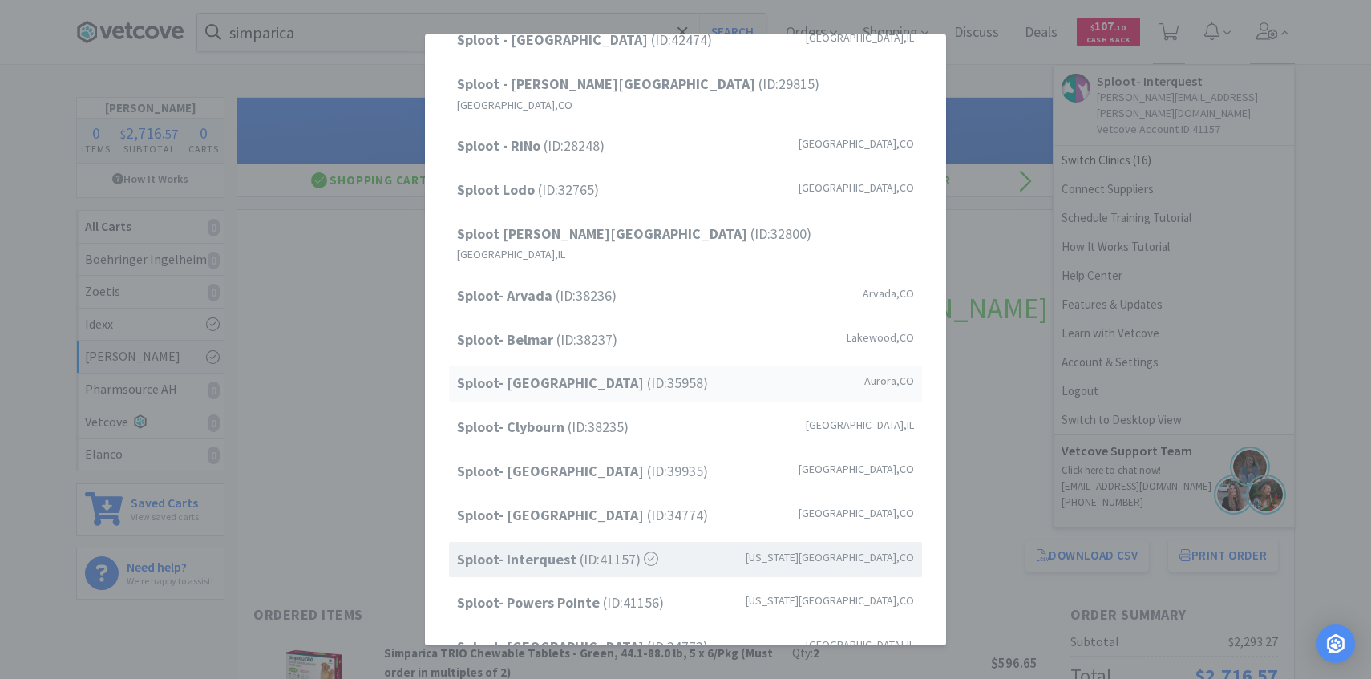
click at [588, 372] on span "Sploot- Central Park (ID: 35958 )" at bounding box center [582, 383] width 251 height 23
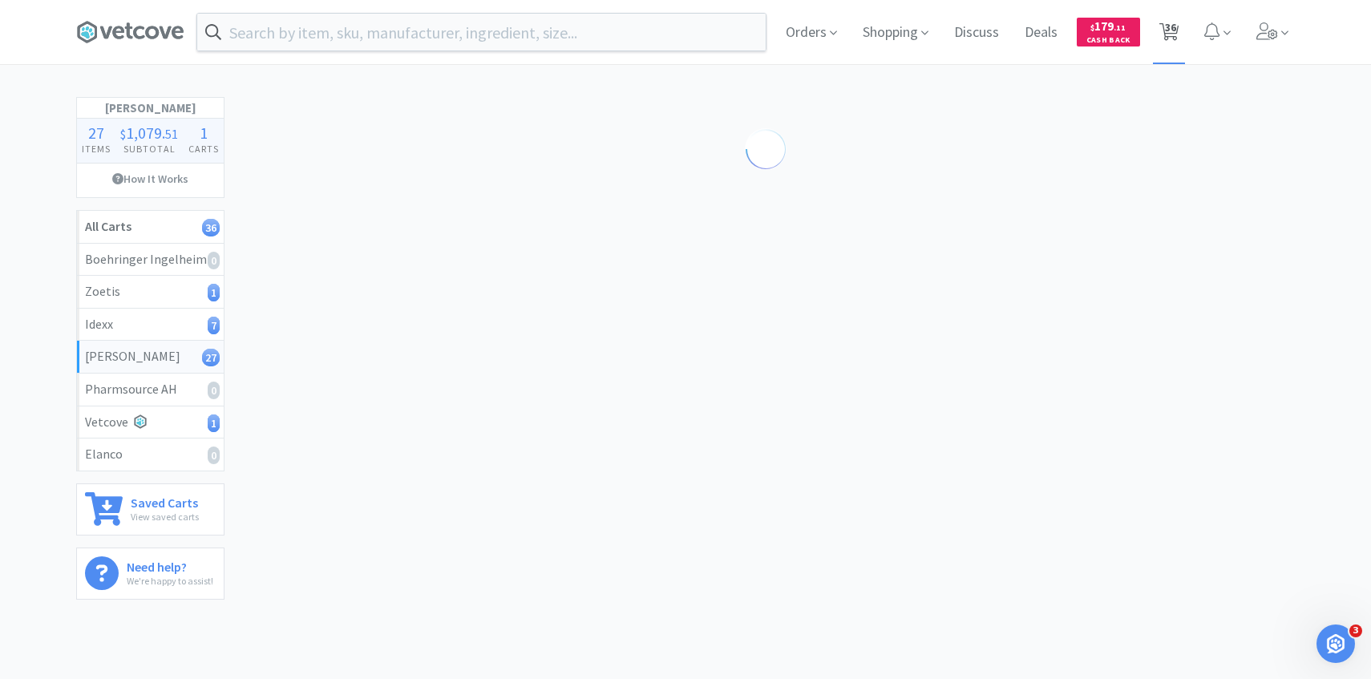
click at [1165, 34] on span "36" at bounding box center [1170, 27] width 11 height 64
select select "1"
select select "5"
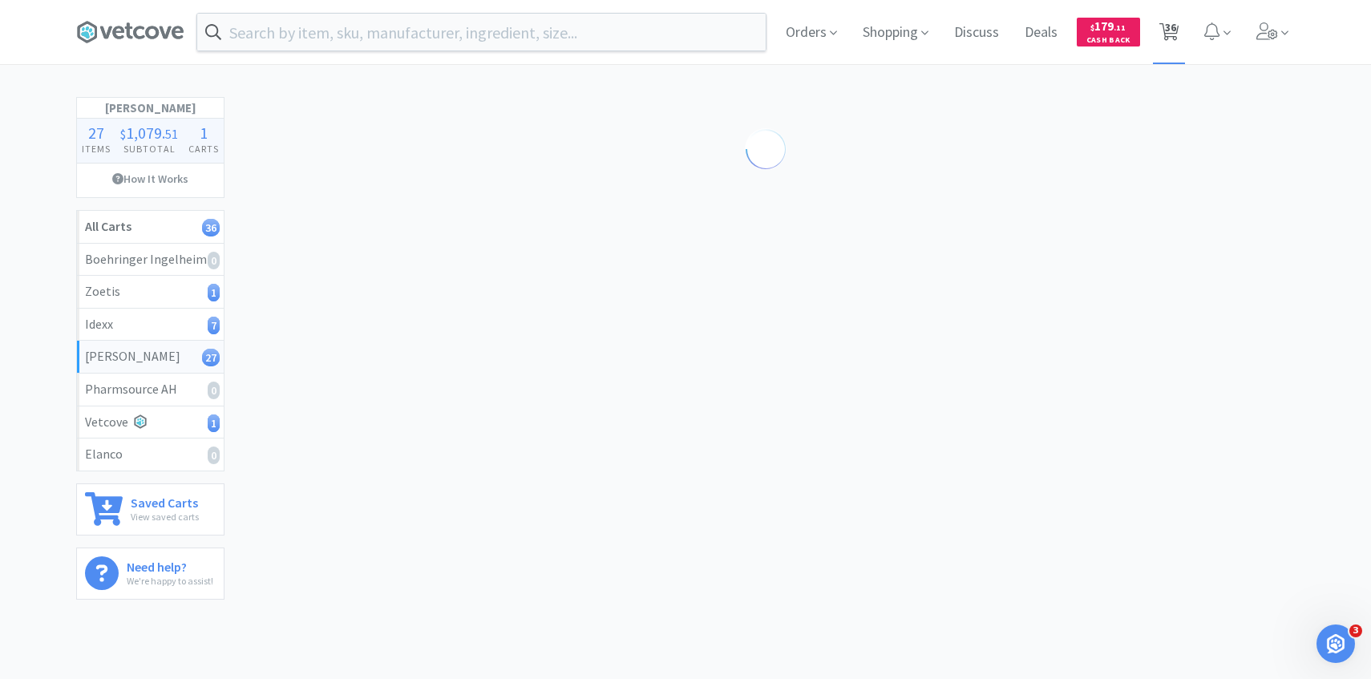
select select "2"
select select "4"
select select "50"
select select "2"
select select "3"
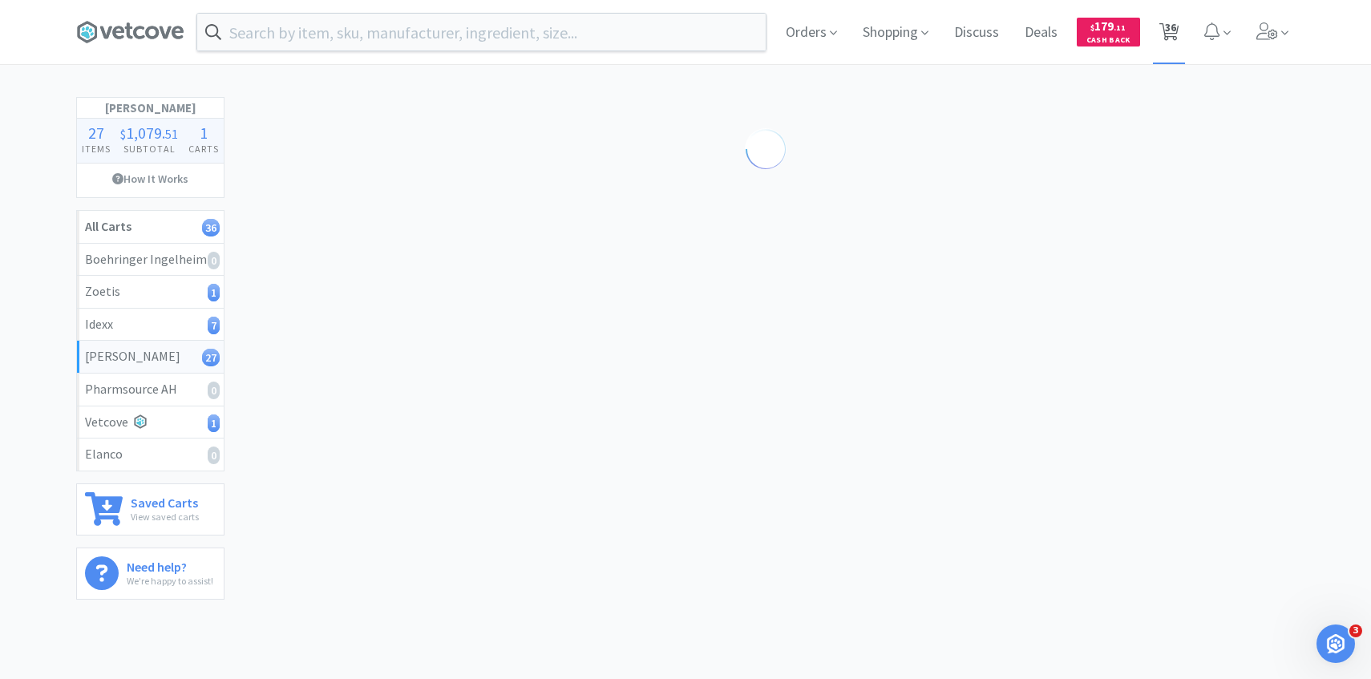
select select "1"
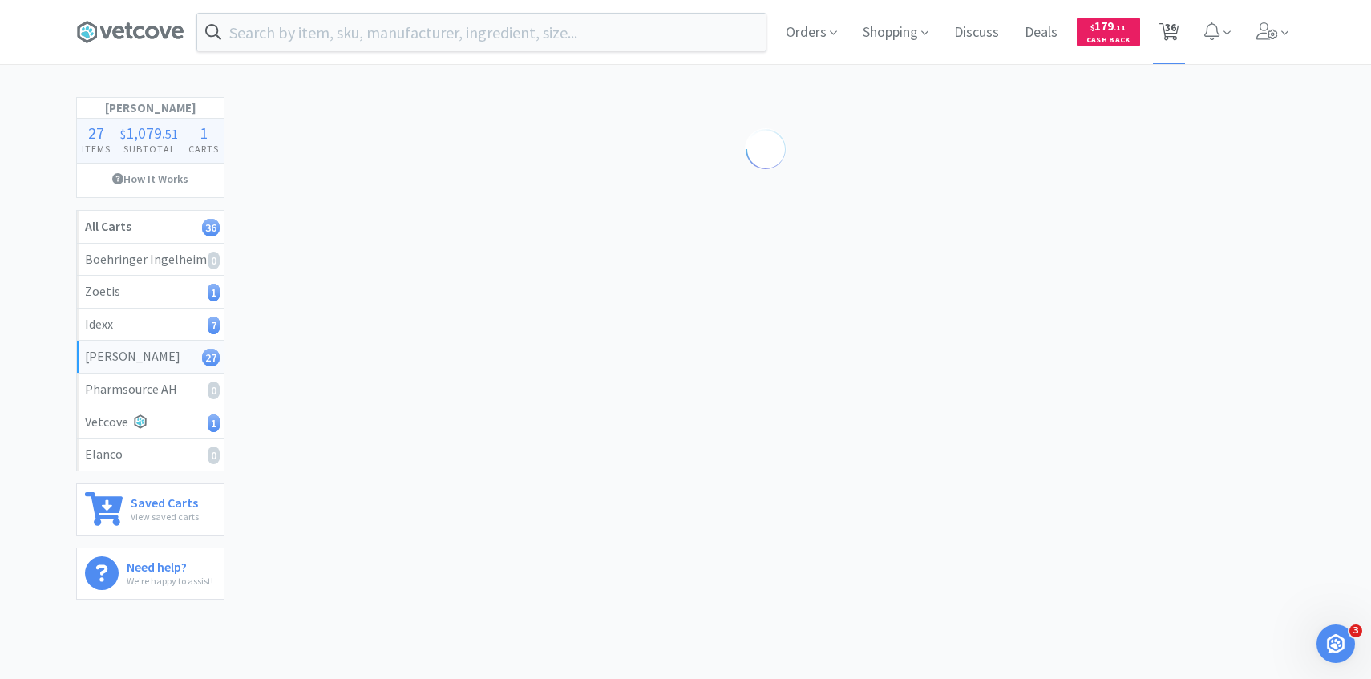
select select "2"
select select "4"
select select "1"
select select "2"
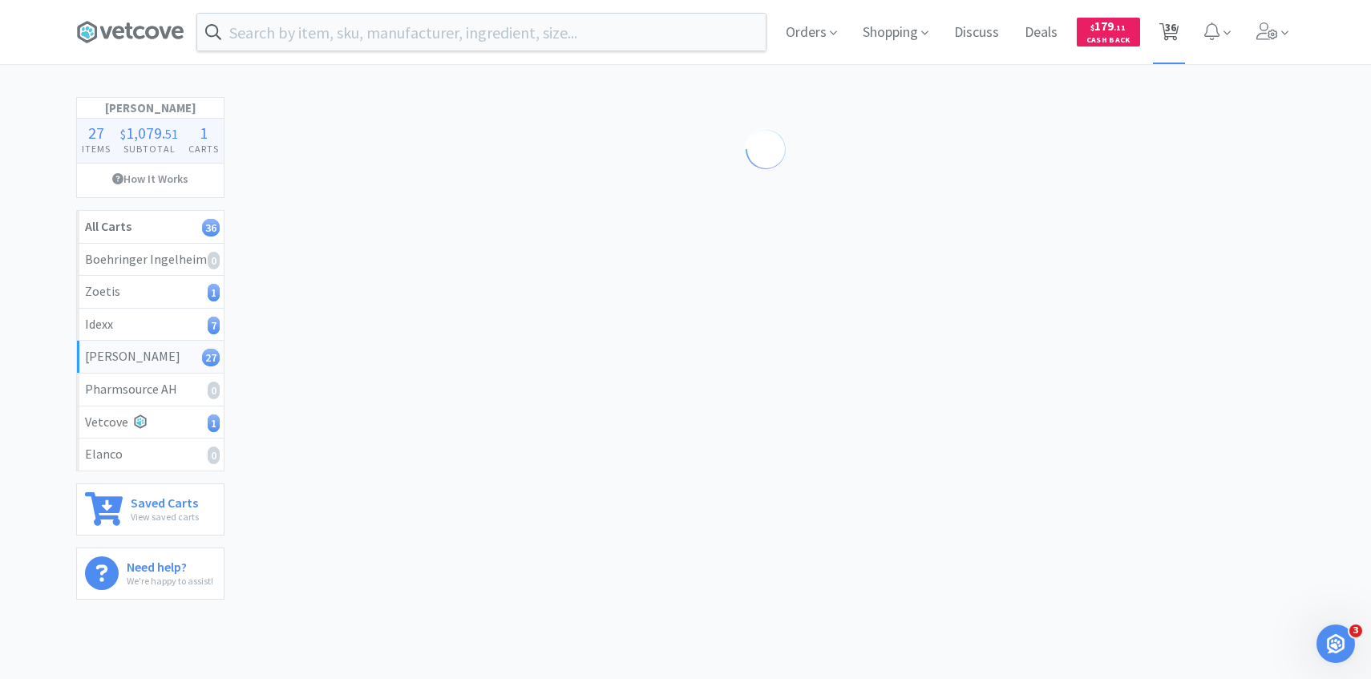
select select "1"
select select "7"
select select "1"
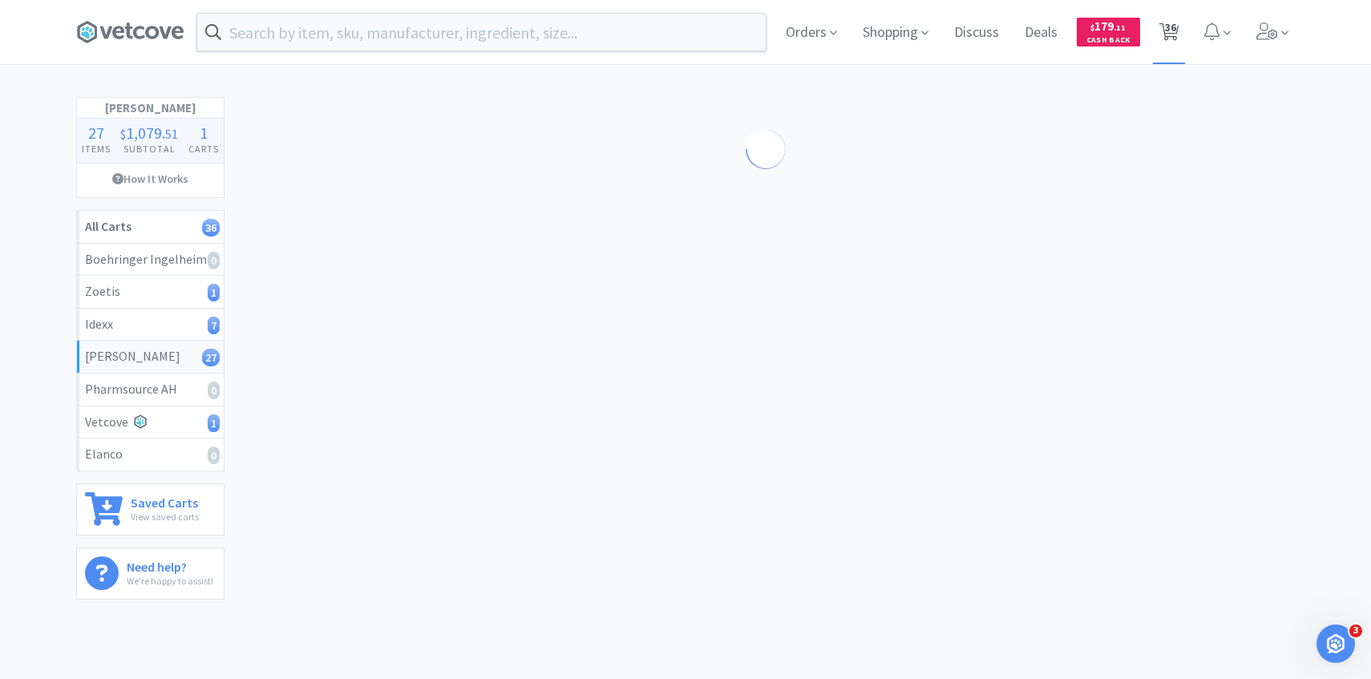
select select "5"
select select "2"
select select "1"
select select "5"
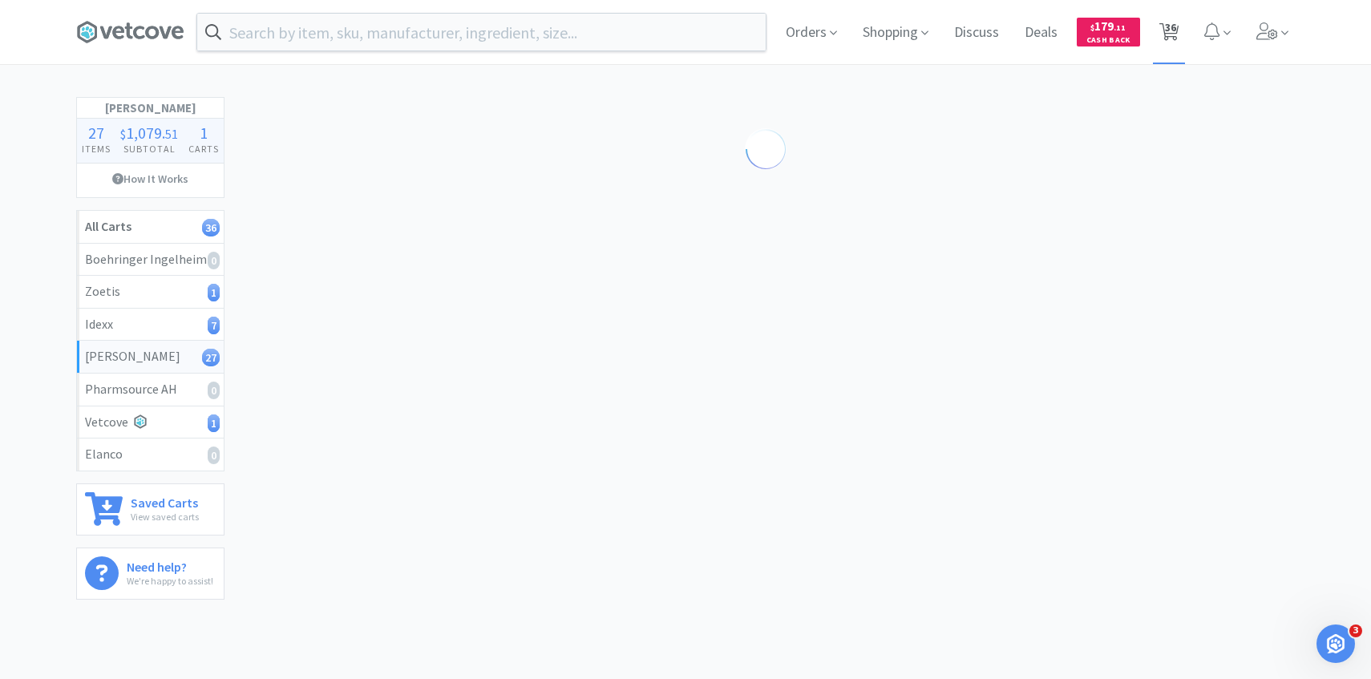
select select "3"
select select "50"
select select "5"
select select "1"
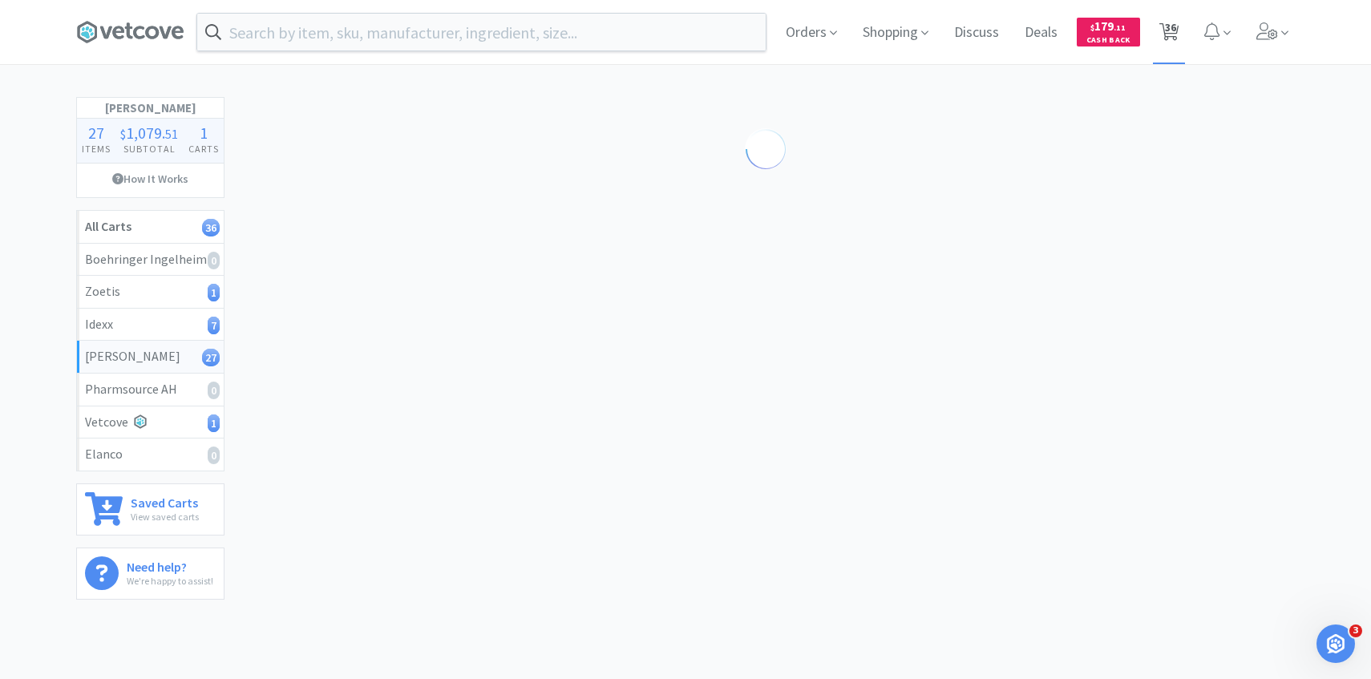
select select "2"
select select "3"
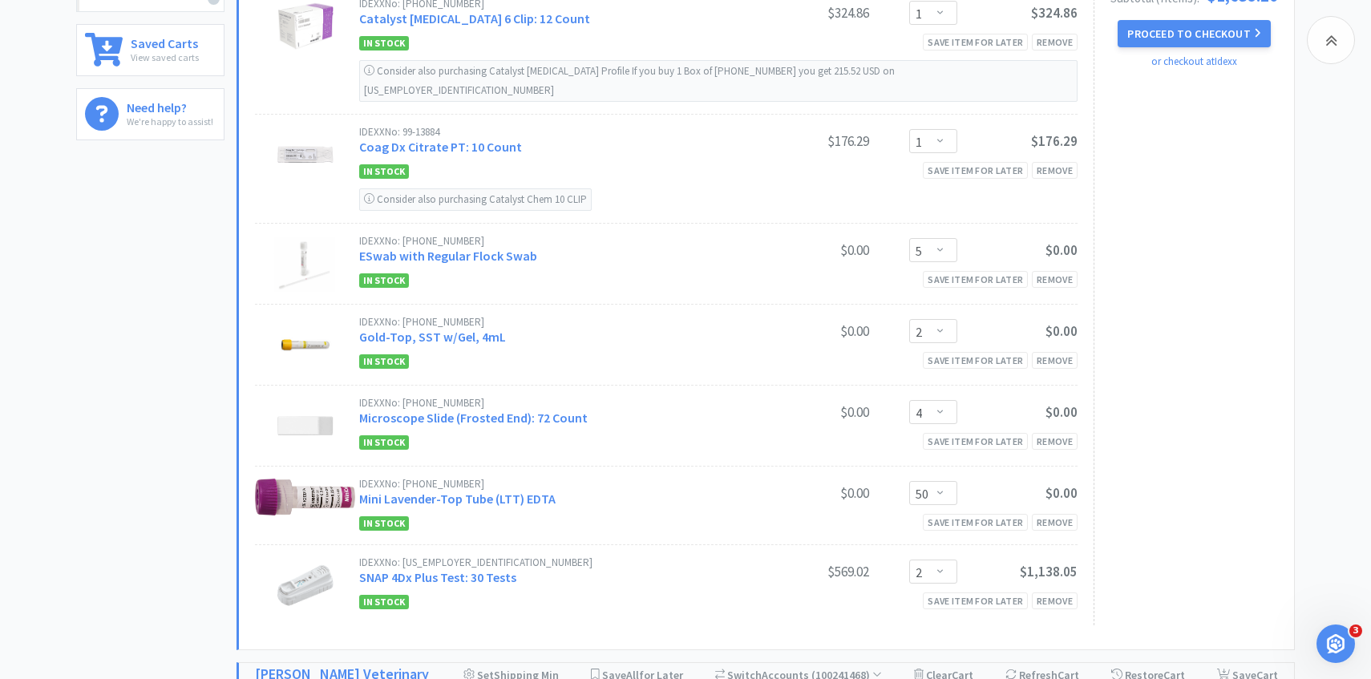
scroll to position [463, 0]
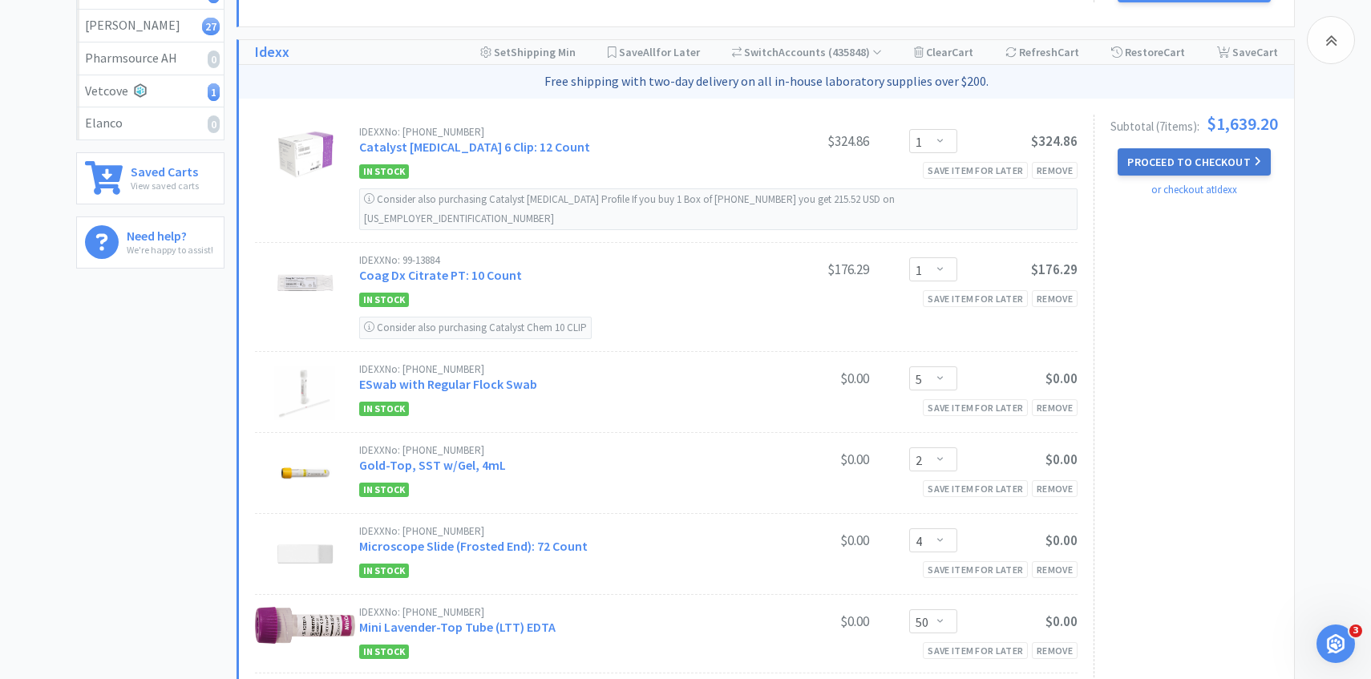
click at [1200, 167] on button "Proceed to Checkout" at bounding box center [1194, 161] width 152 height 27
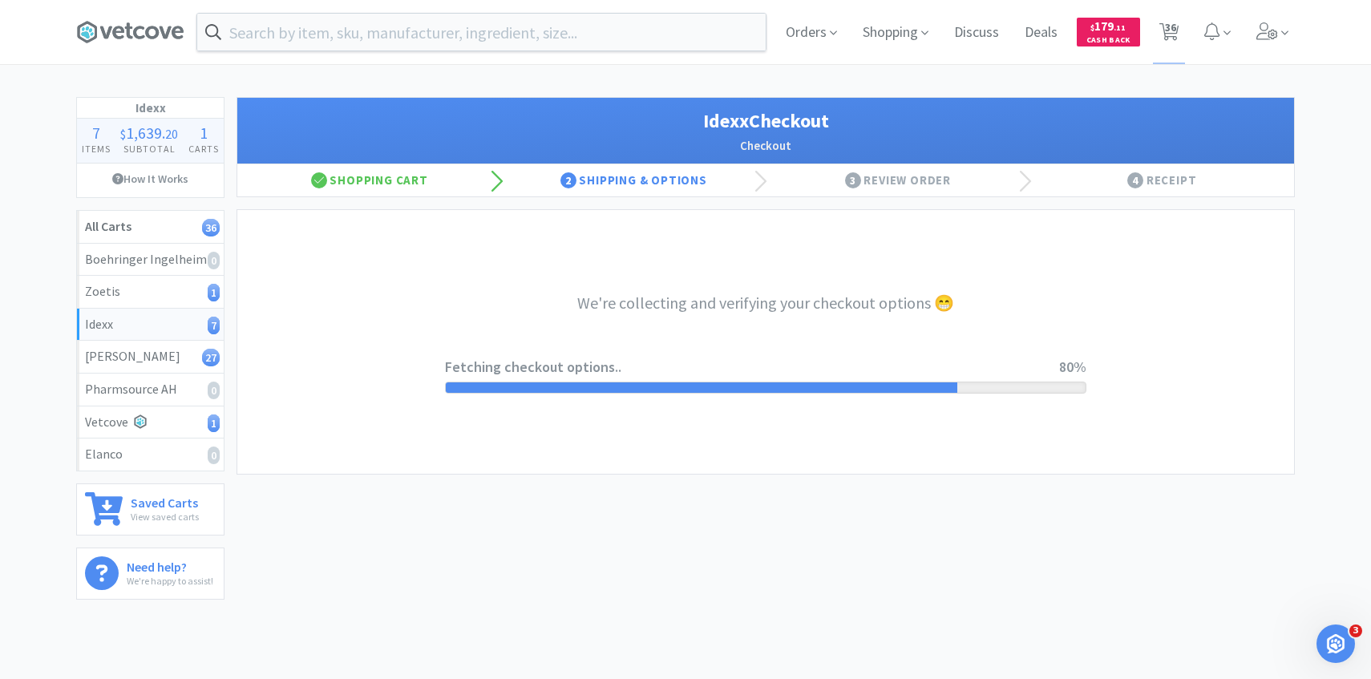
select select "904"
select select "003"
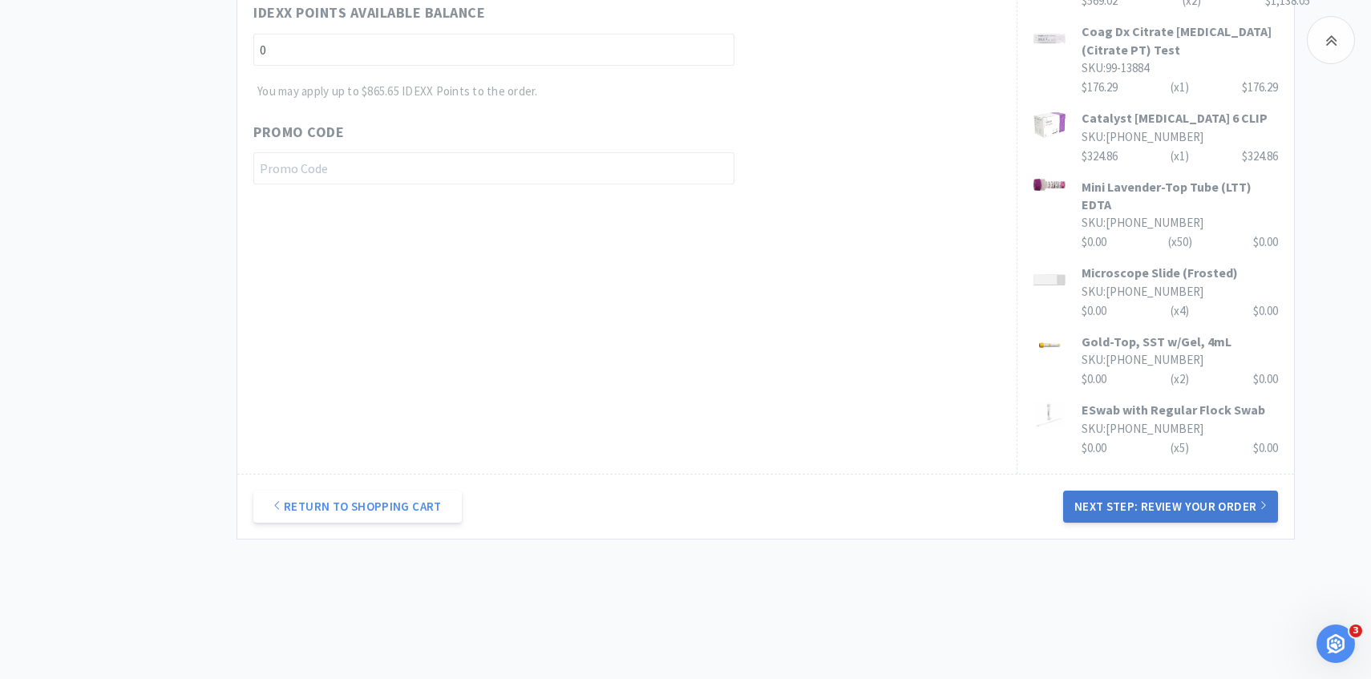
click at [1124, 491] on button "Next Step: Review Your Order" at bounding box center [1170, 507] width 215 height 32
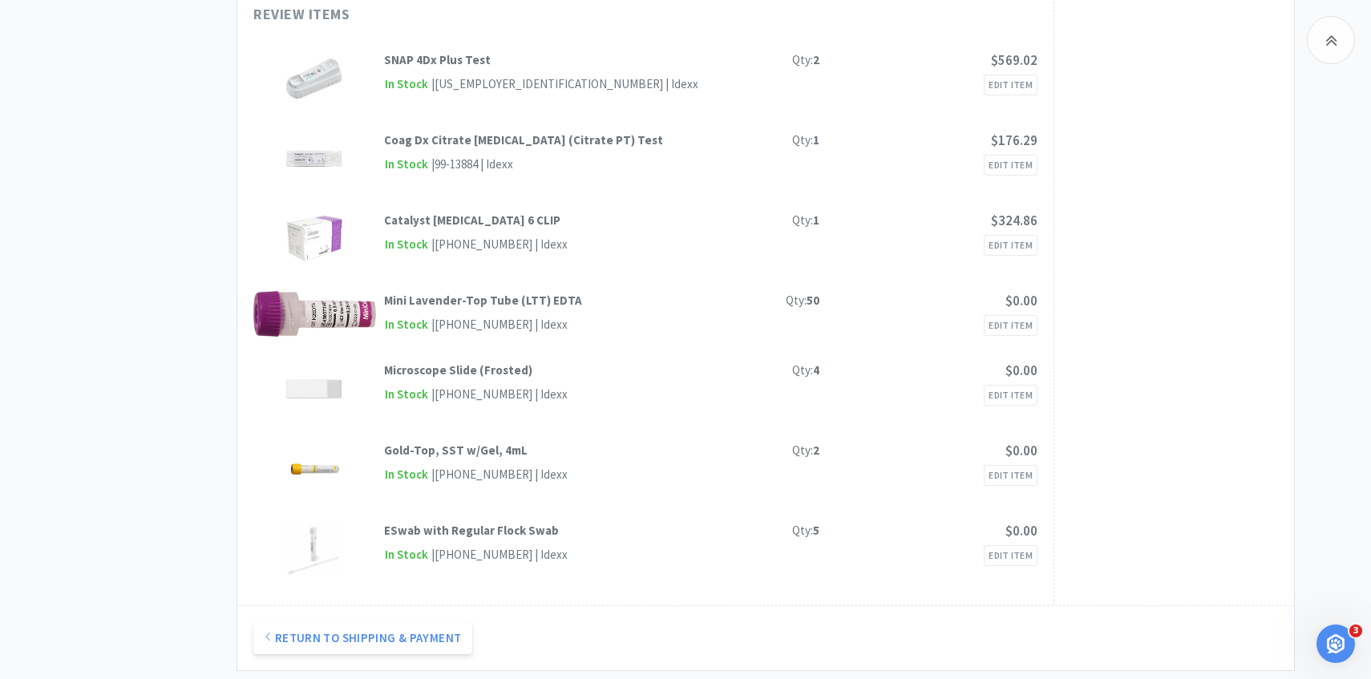
scroll to position [620, 0]
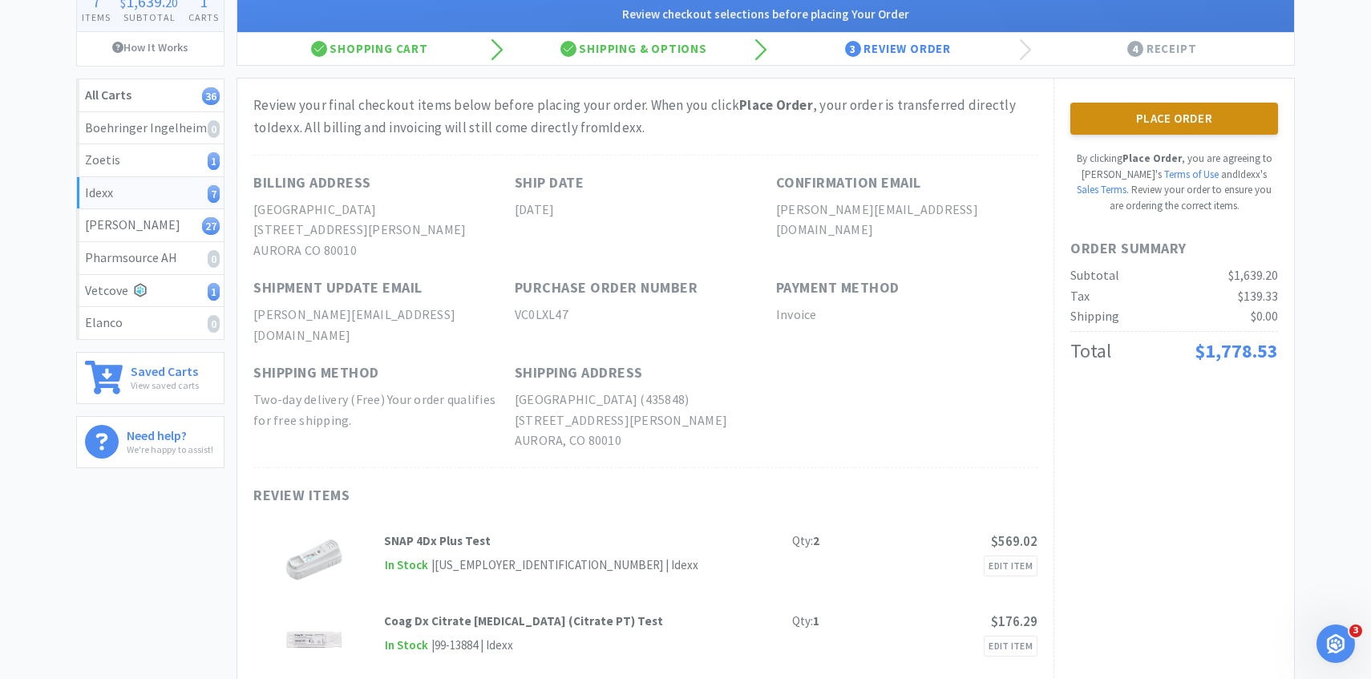
click at [1219, 115] on button "Place Order" at bounding box center [1175, 119] width 208 height 32
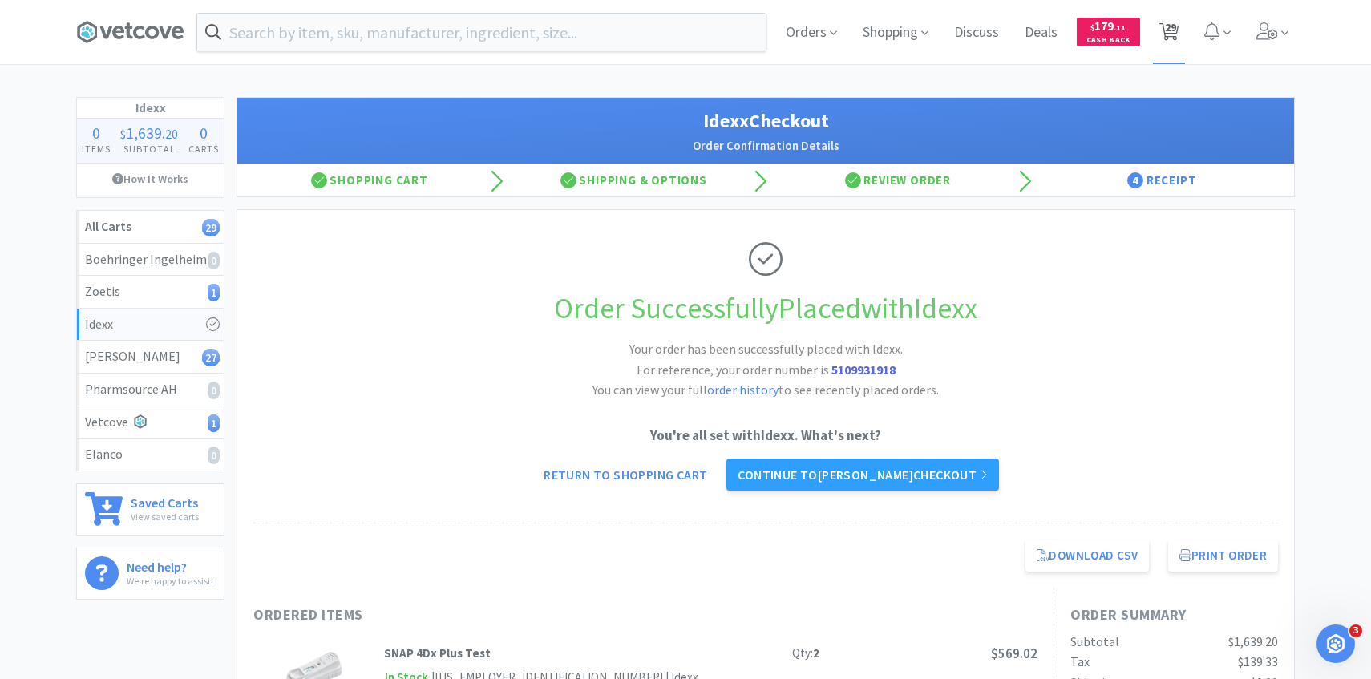
click at [1174, 47] on span "29" at bounding box center [1170, 27] width 11 height 64
select select "1"
select select "3"
select select "1"
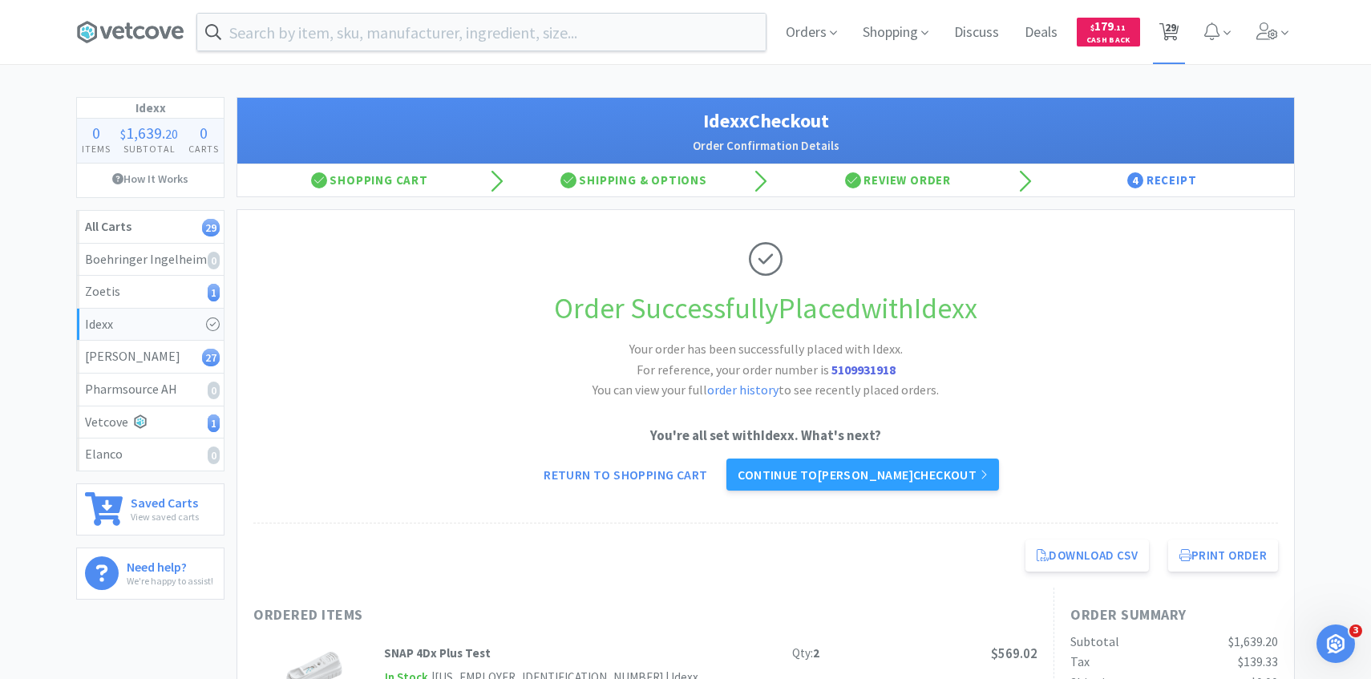
select select "1"
select select "2"
select select "4"
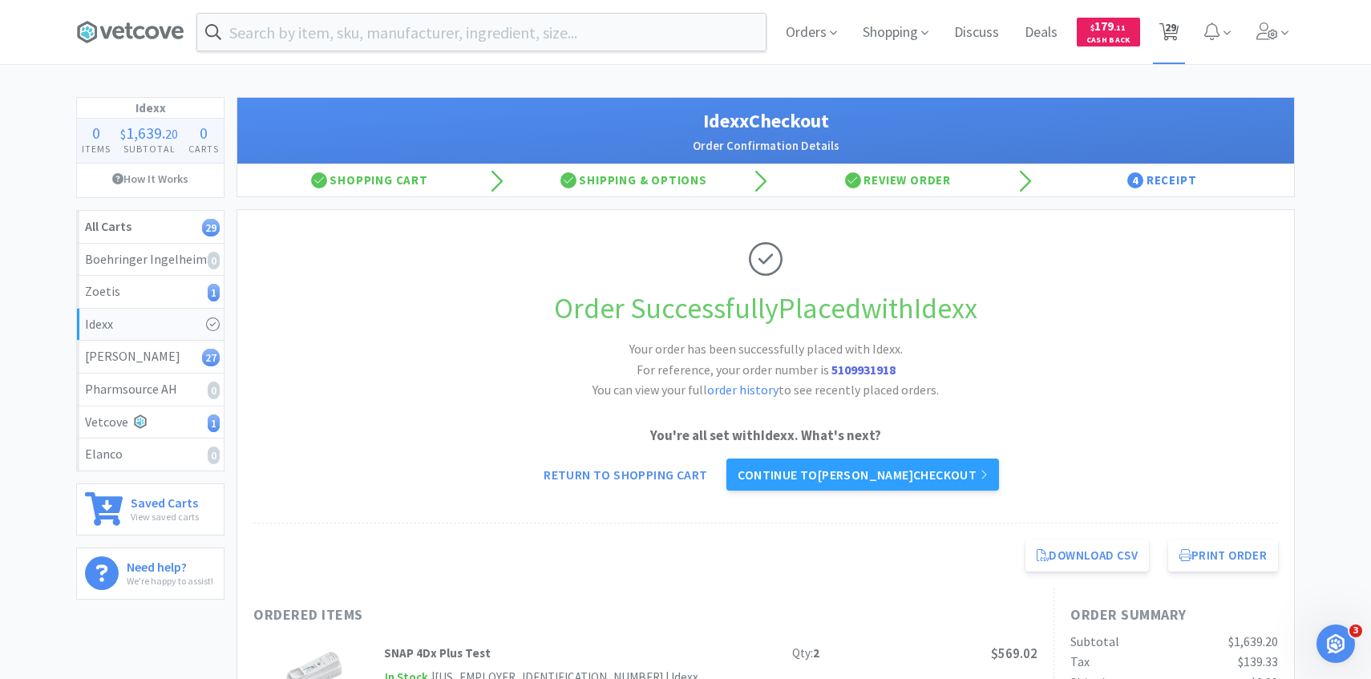
select select "1"
select select "2"
select select "1"
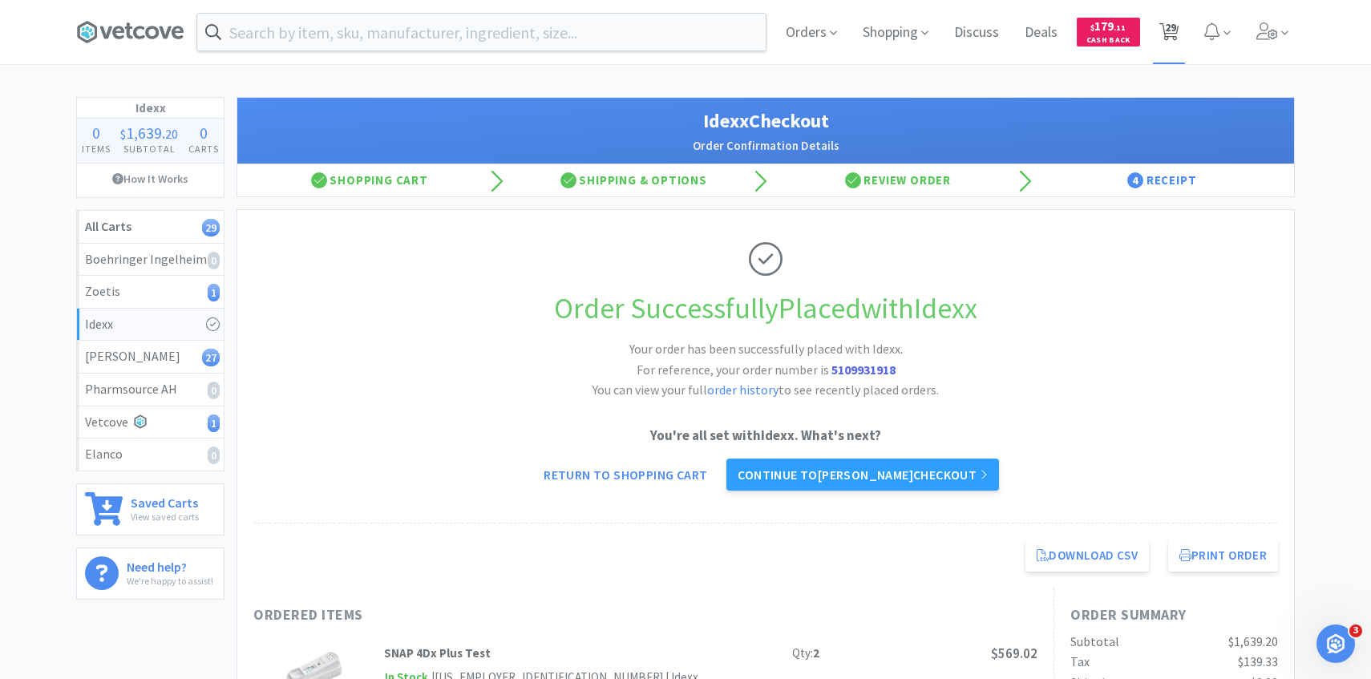
select select "7"
select select "1"
select select "5"
select select "2"
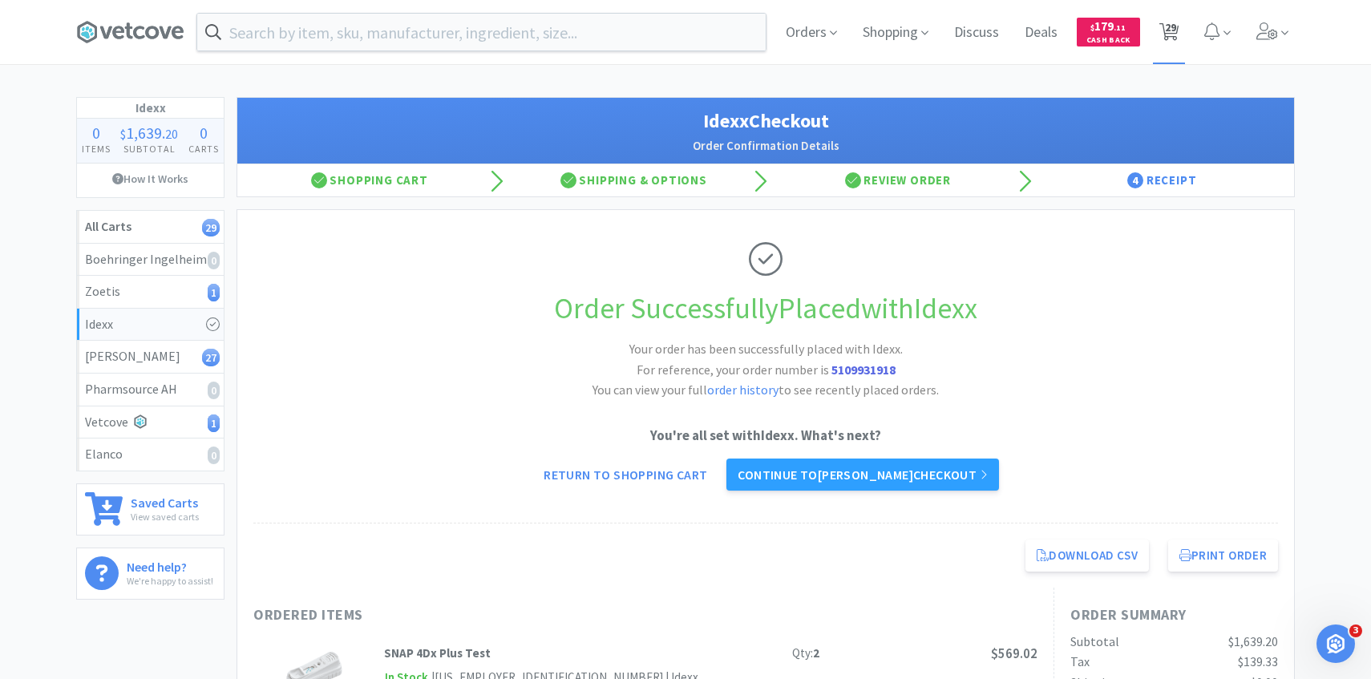
select select "1"
select select "5"
select select "3"
select select "50"
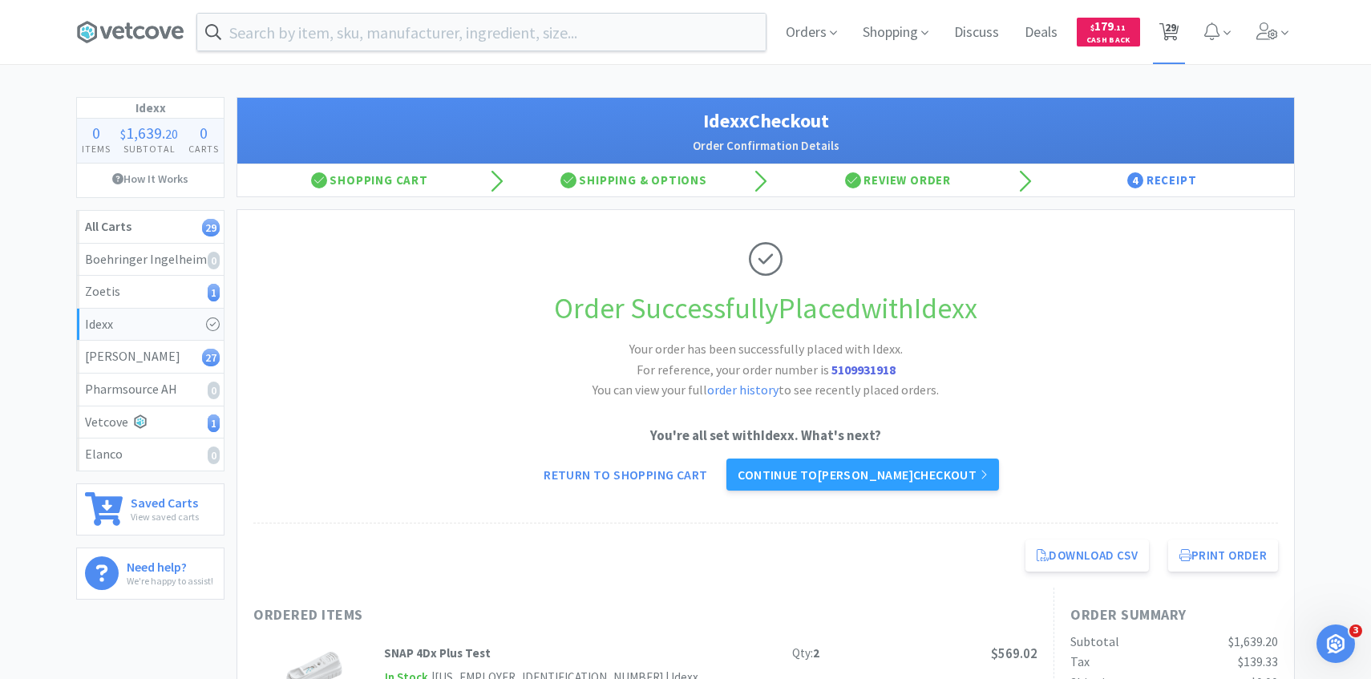
select select "5"
select select "1"
select select "2"
select select "3"
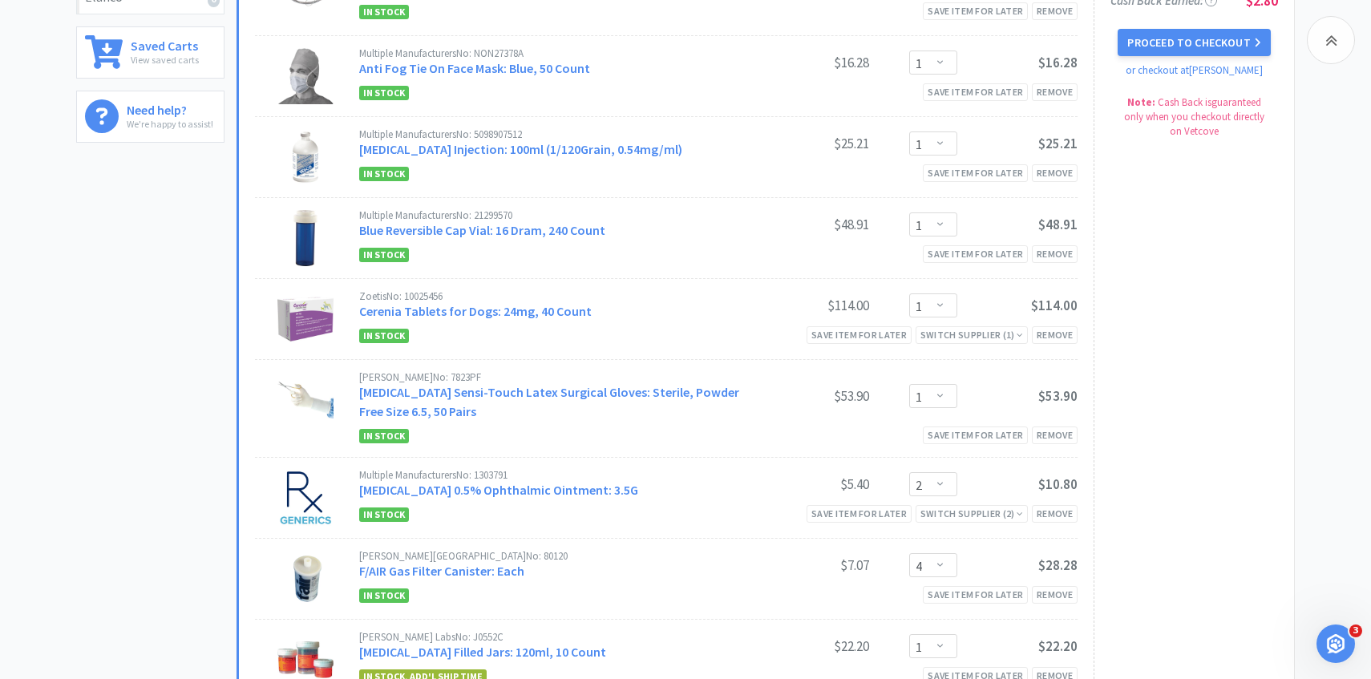
scroll to position [459, 0]
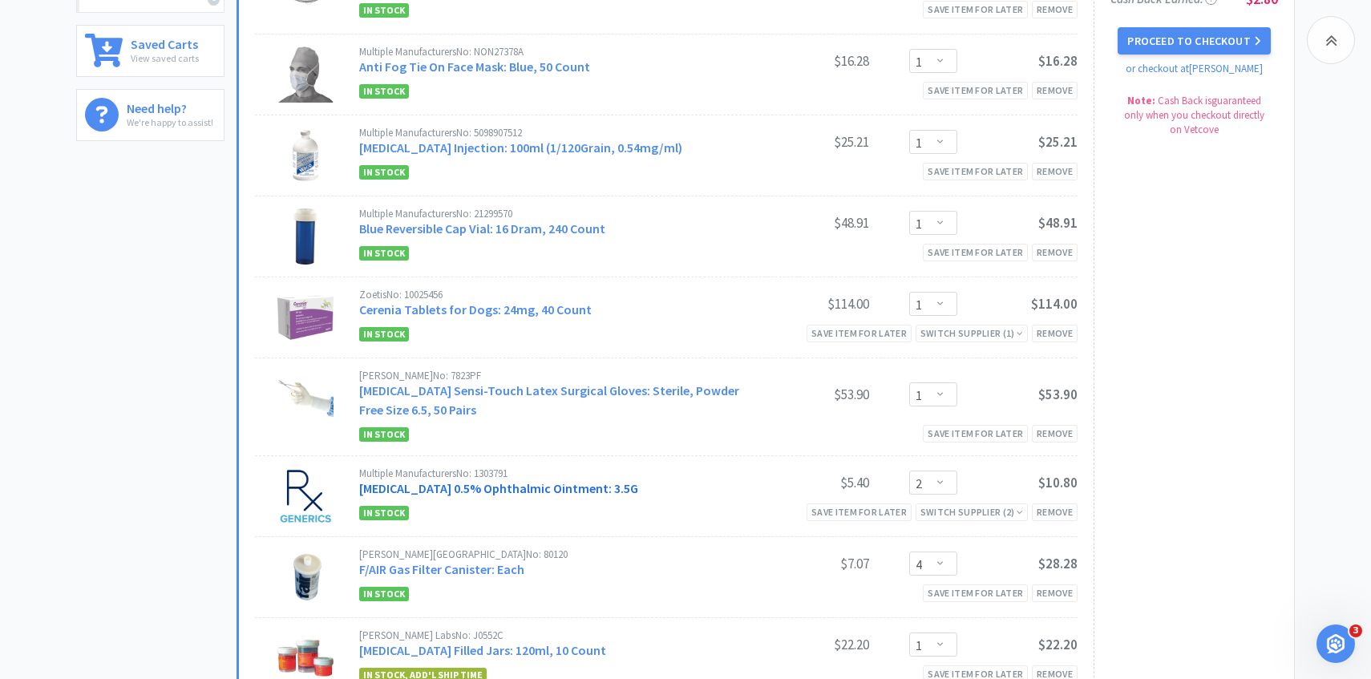
click at [497, 488] on link "Erythromycin 0.5% Ophthalmic Ointment: 3.5G" at bounding box center [498, 488] width 279 height 16
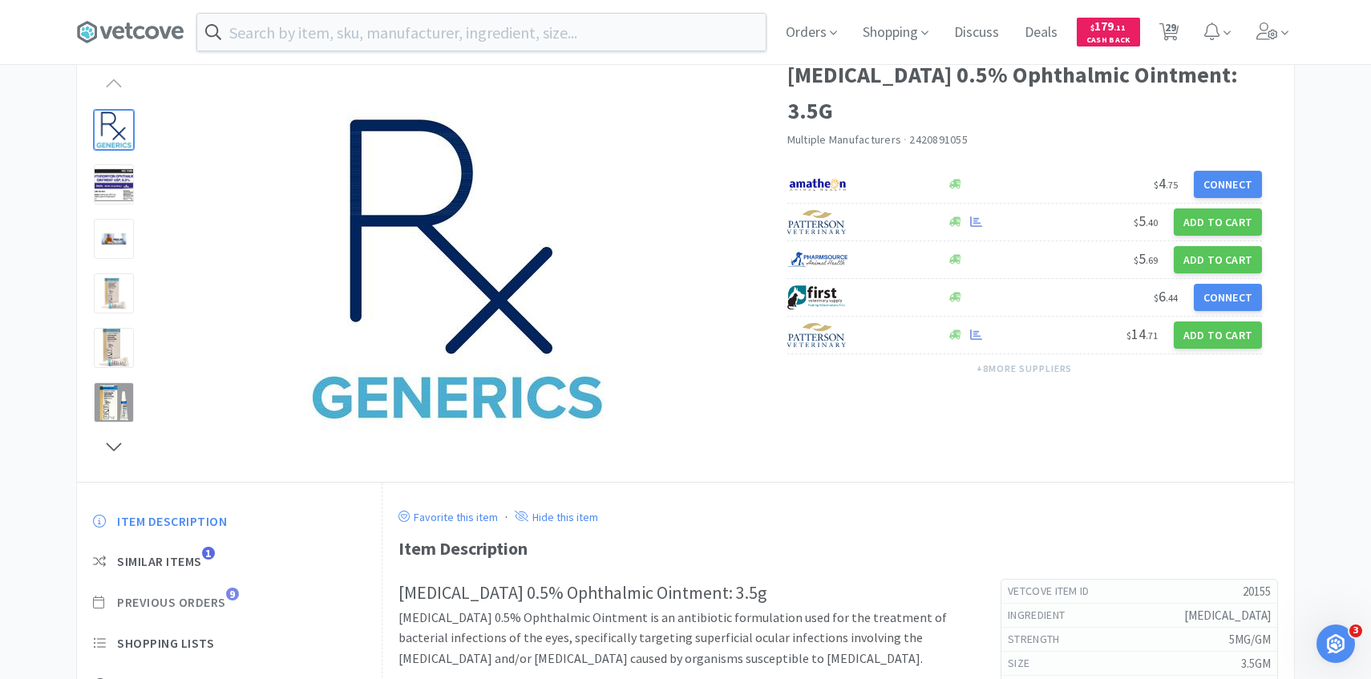
click at [230, 595] on span "9" at bounding box center [232, 594] width 13 height 13
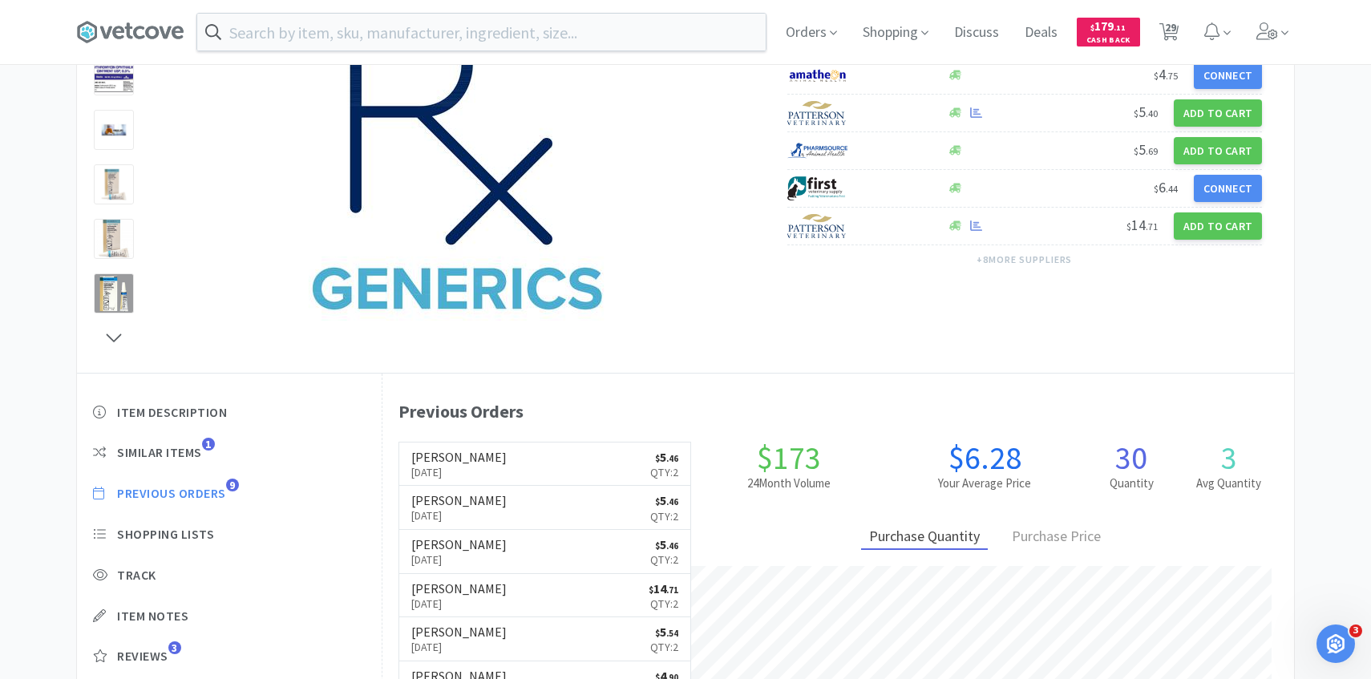
scroll to position [440, 912]
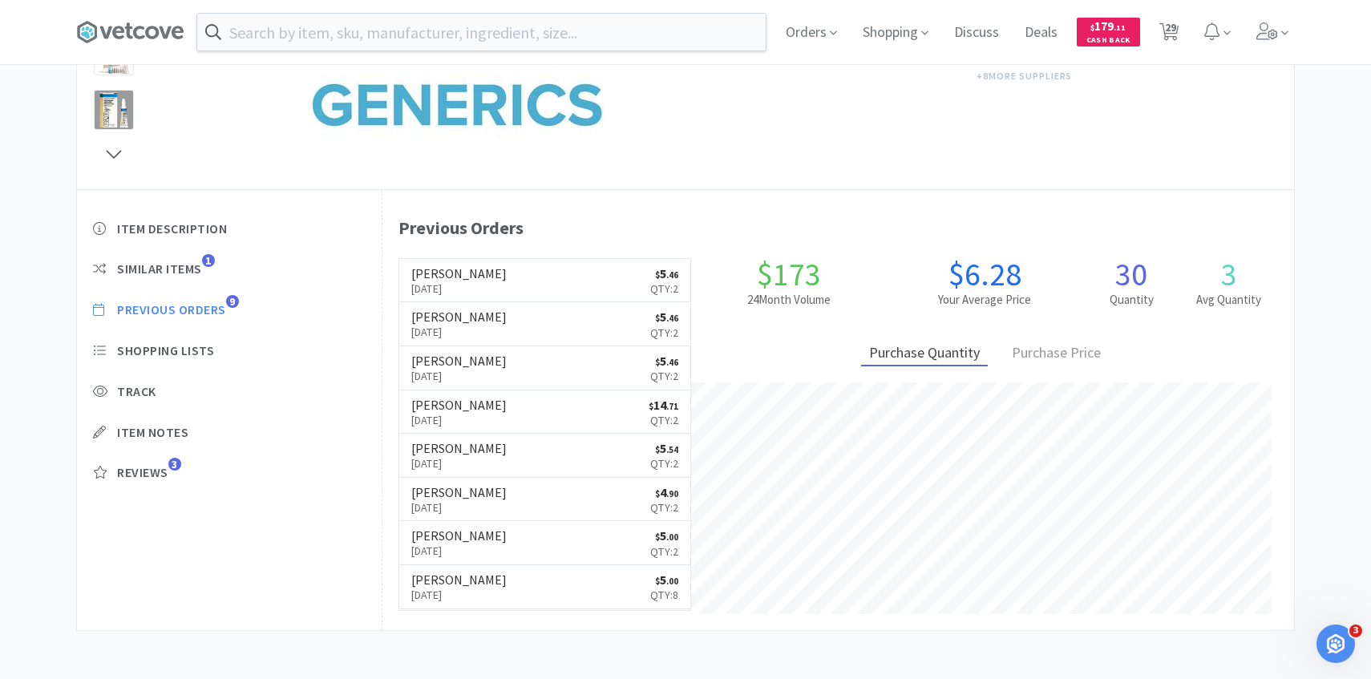
select select "1"
select select "3"
select select "1"
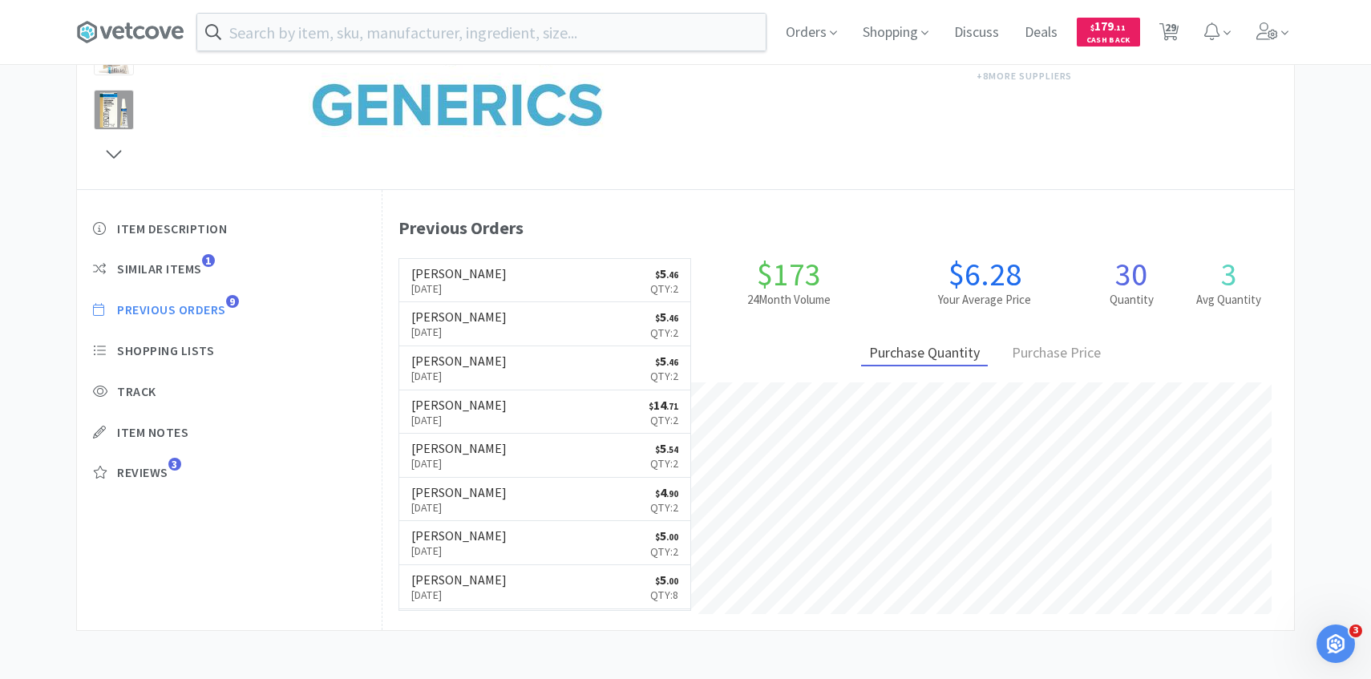
select select "1"
select select "2"
select select "4"
select select "1"
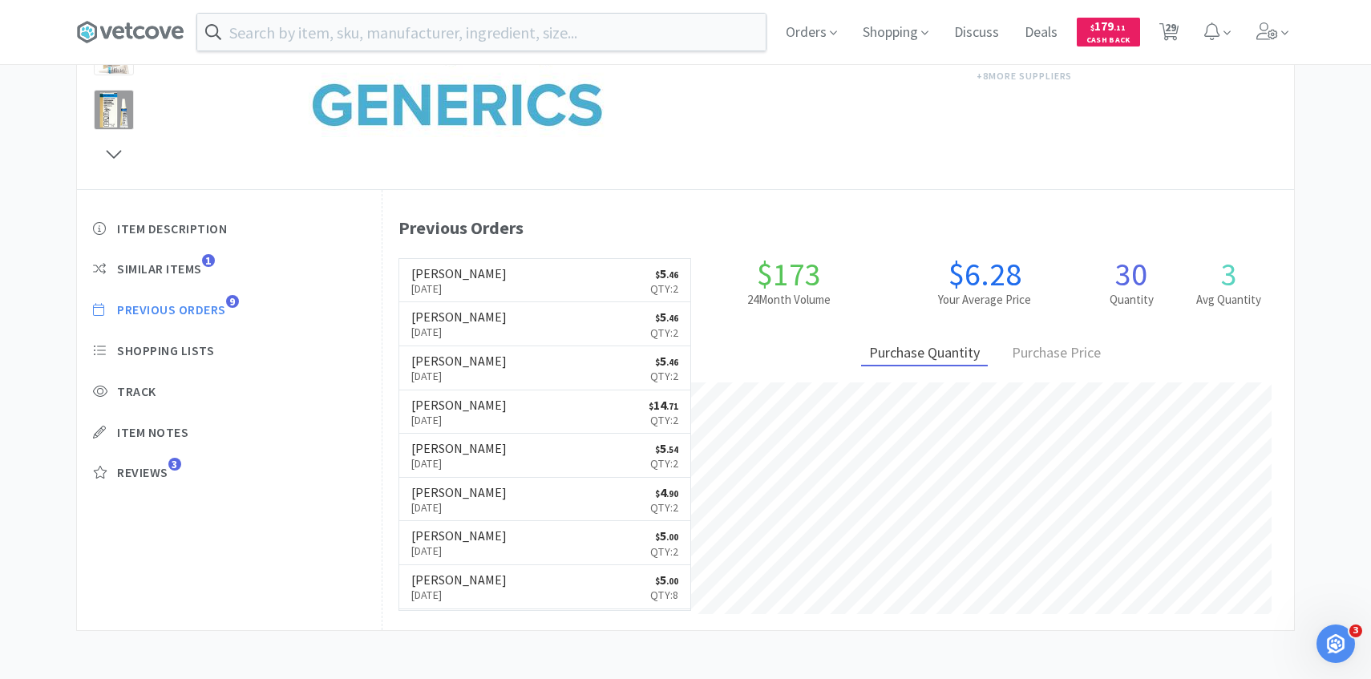
select select "1"
select select "2"
select select "1"
select select "7"
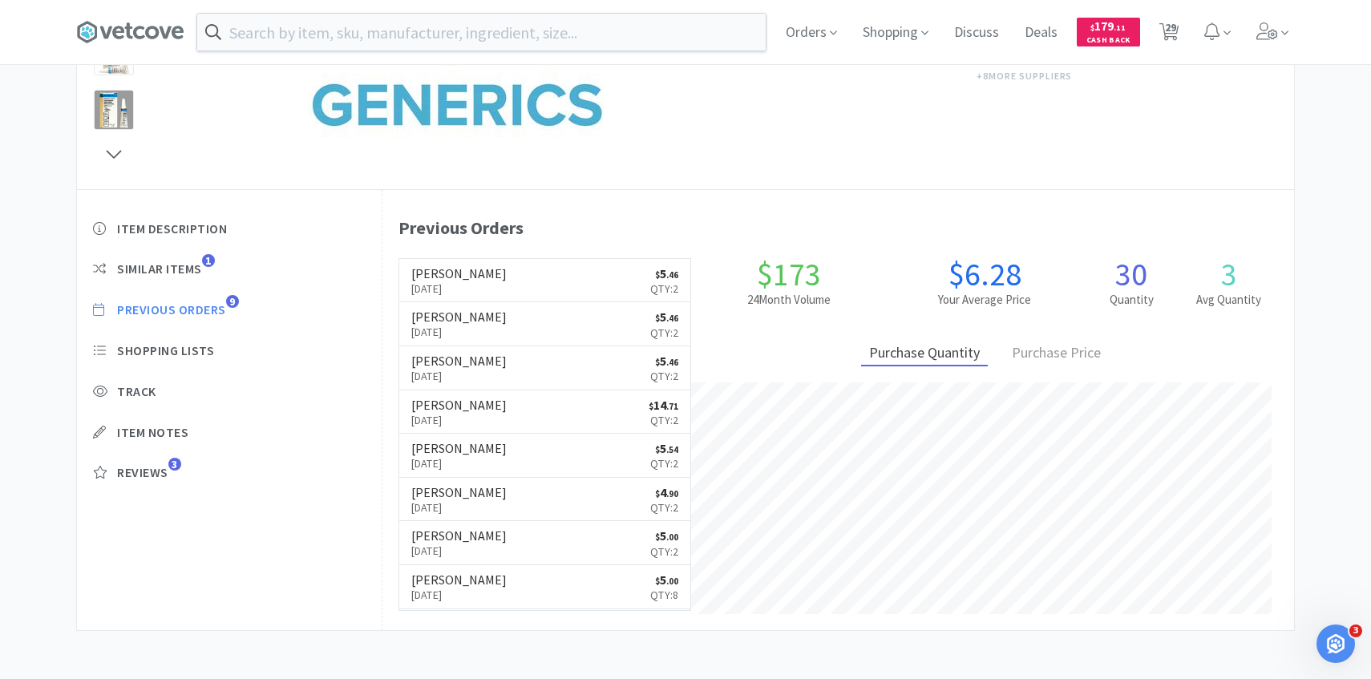
select select "7"
select select "1"
select select "5"
select select "2"
select select "1"
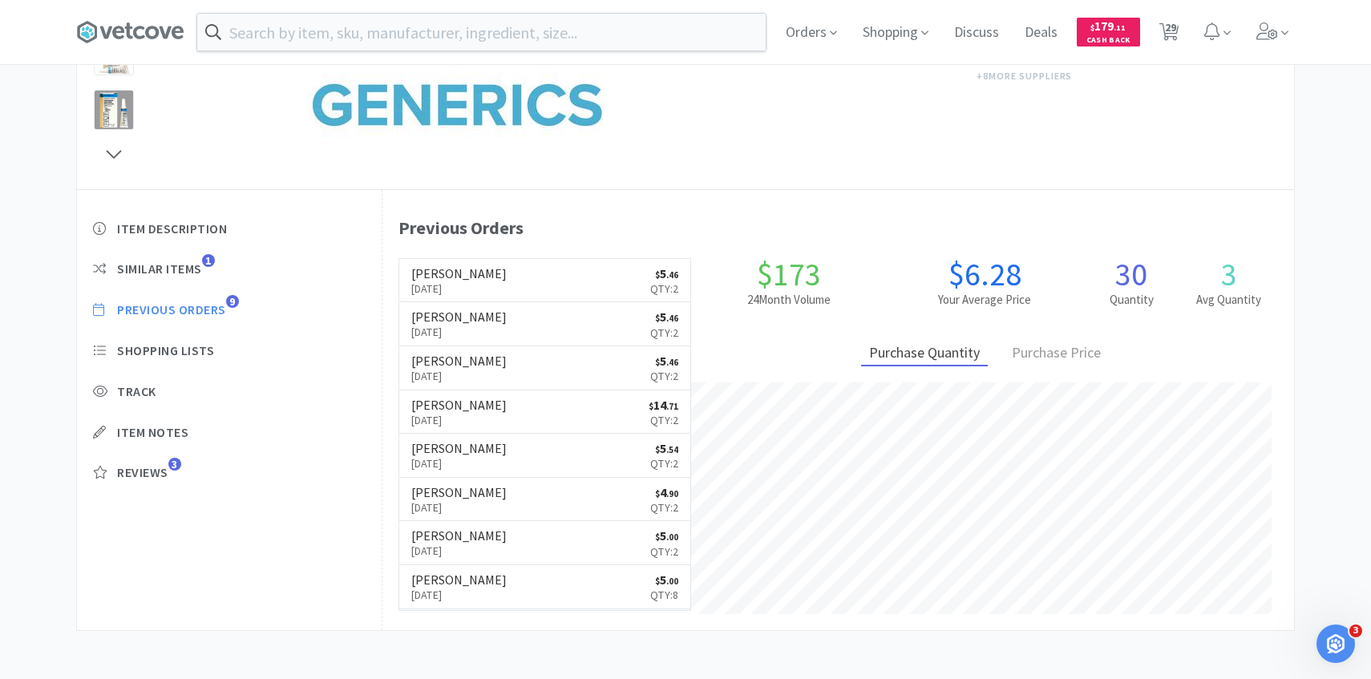
select select "1"
select select "5"
select select "3"
select select "50"
select select "5"
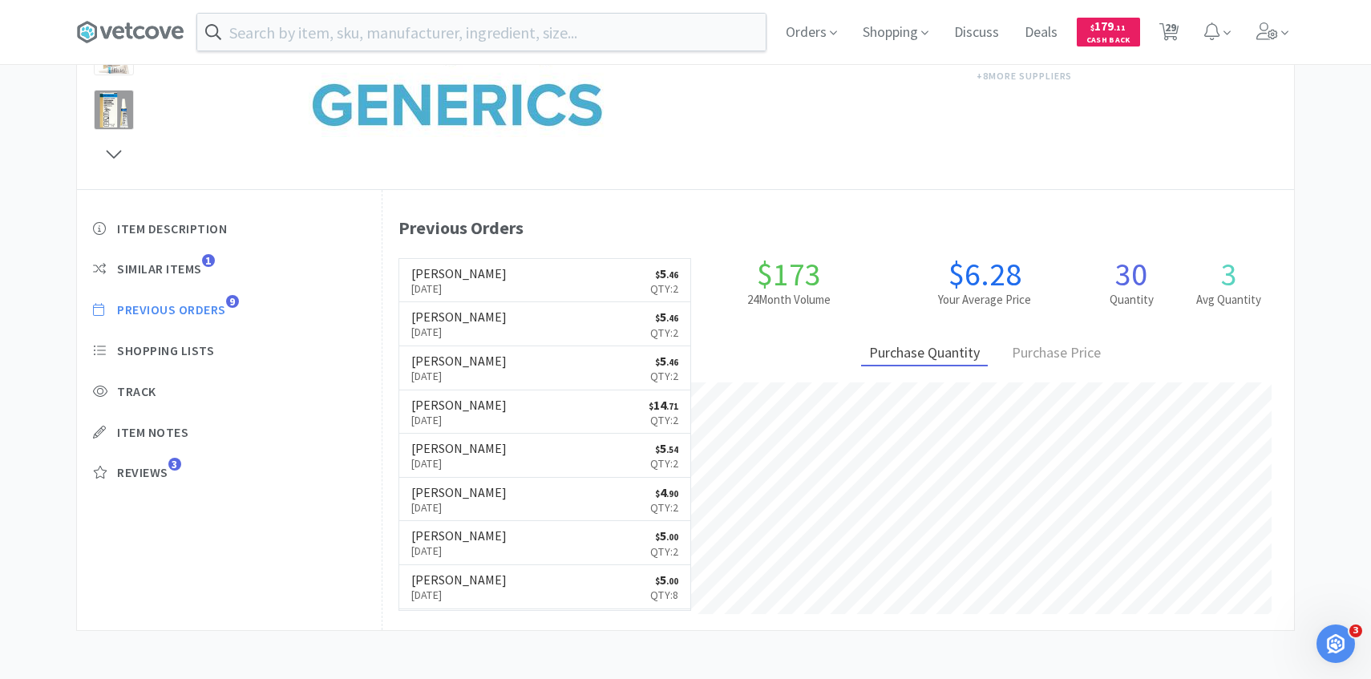
select select "1"
select select "2"
select select "3"
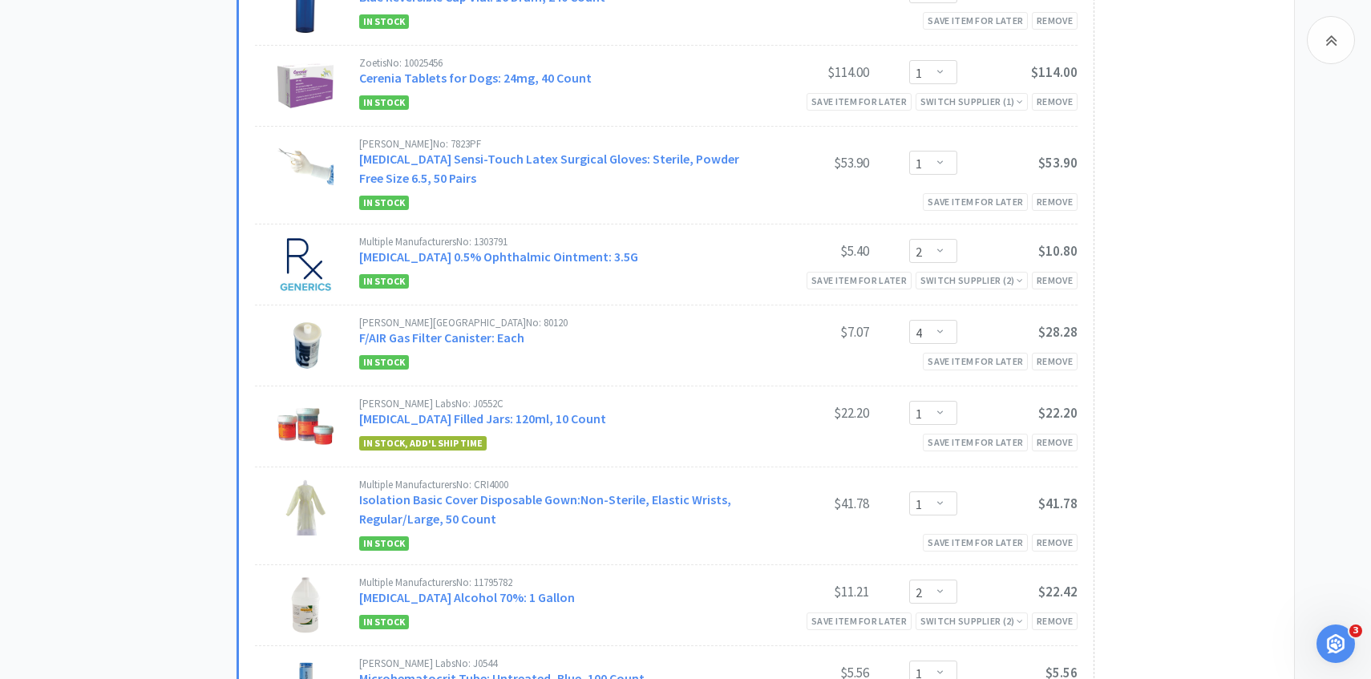
scroll to position [691, 0]
click at [534, 420] on link "Formalin Filled Jars: 120ml, 10 Count" at bounding box center [482, 418] width 247 height 16
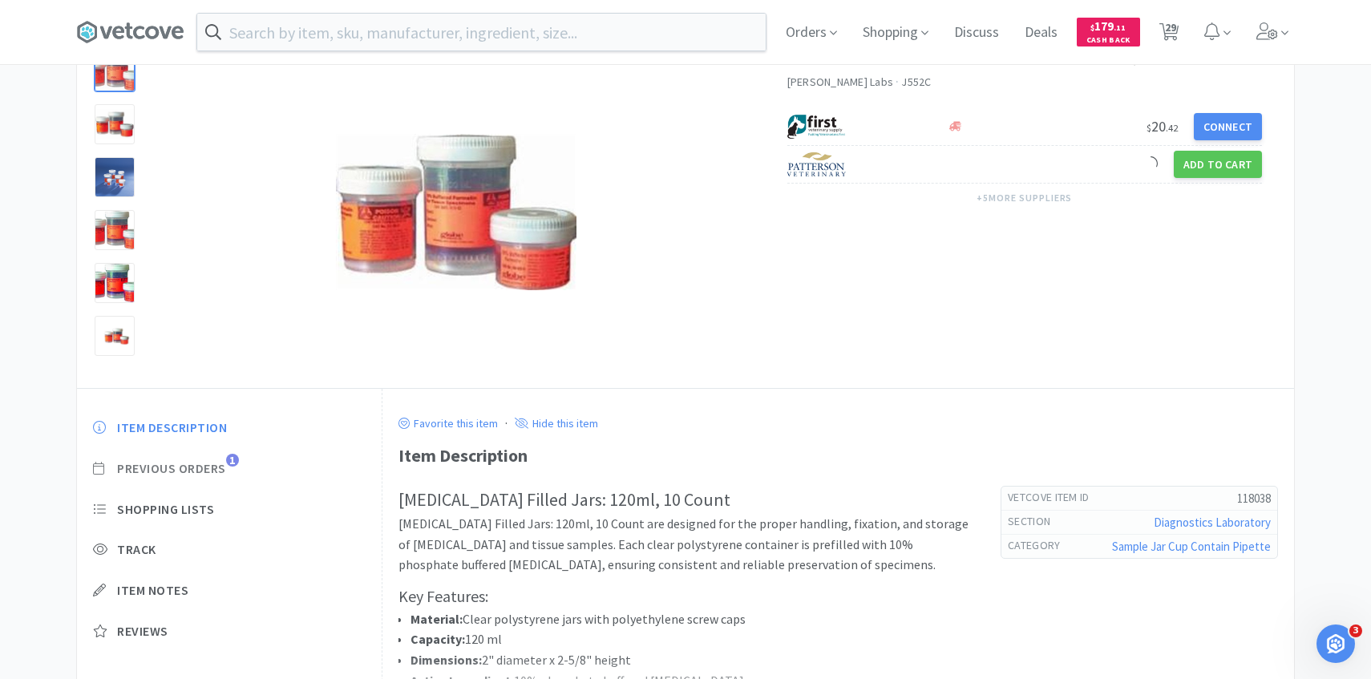
scroll to position [117, 0]
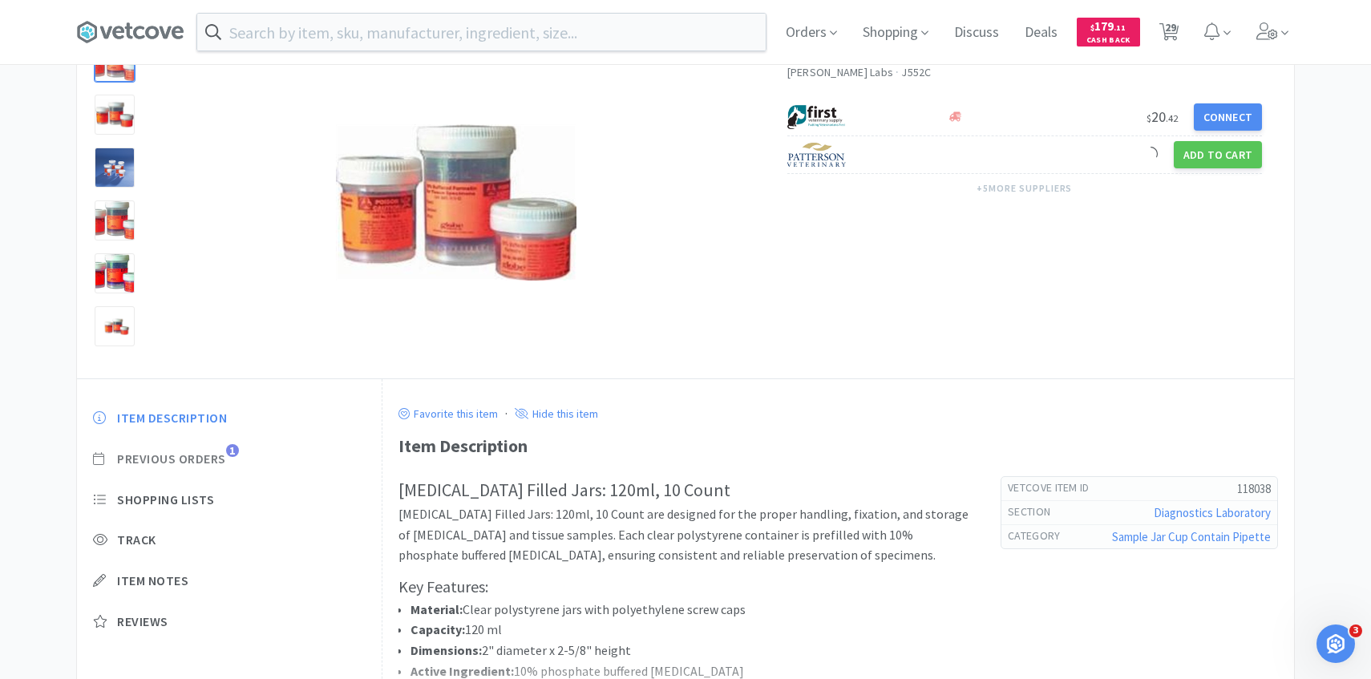
click at [201, 467] on span "Previous Orders" at bounding box center [171, 459] width 109 height 17
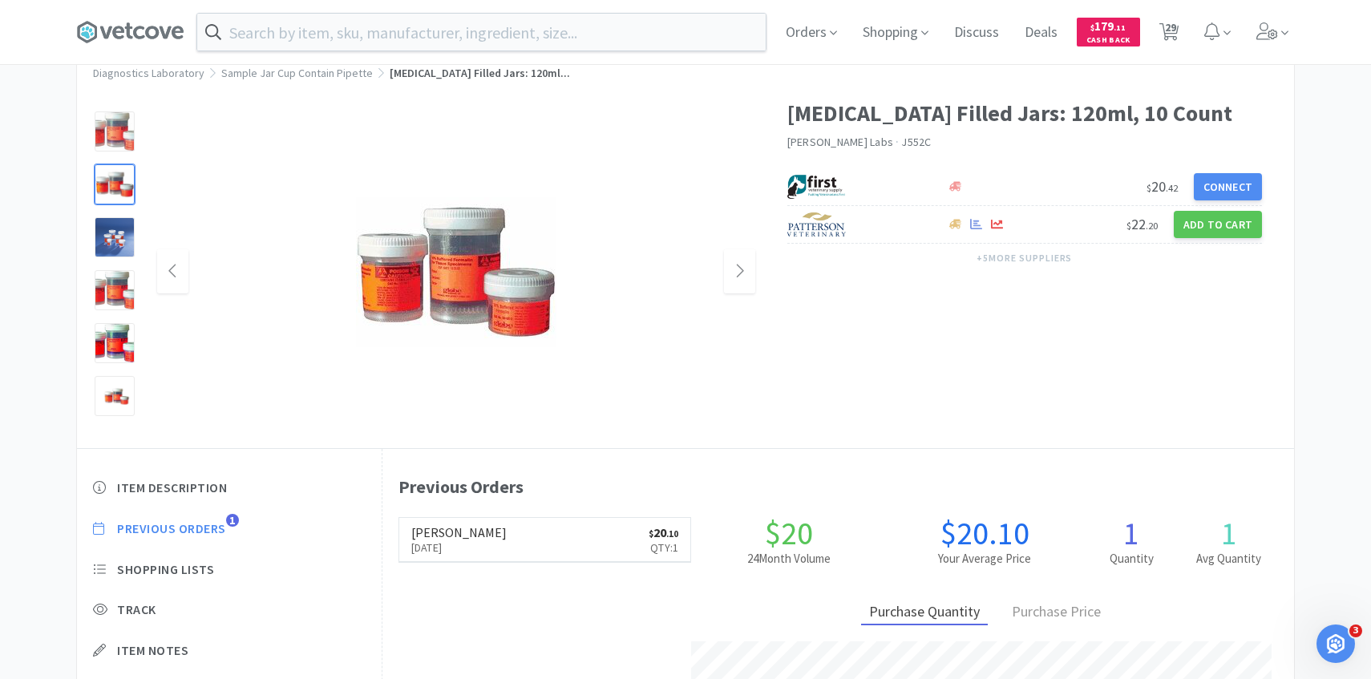
scroll to position [0, 0]
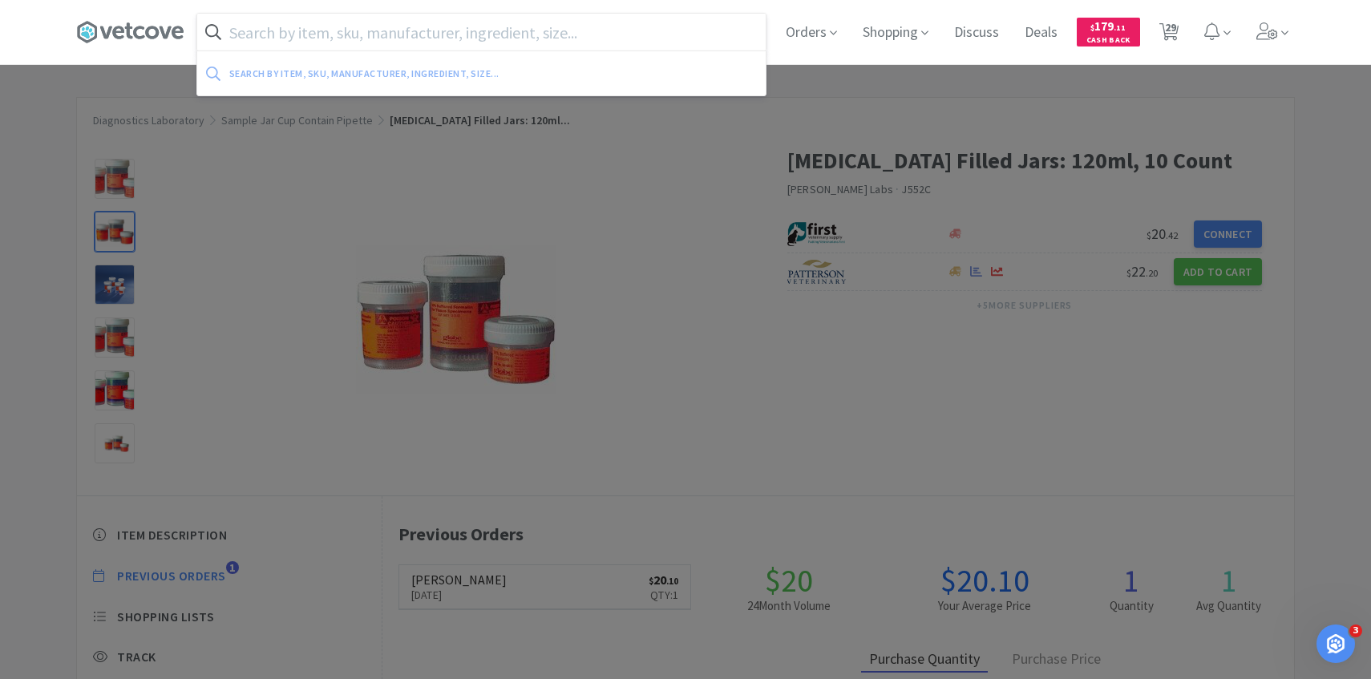
click at [494, 40] on input "text" at bounding box center [481, 32] width 569 height 37
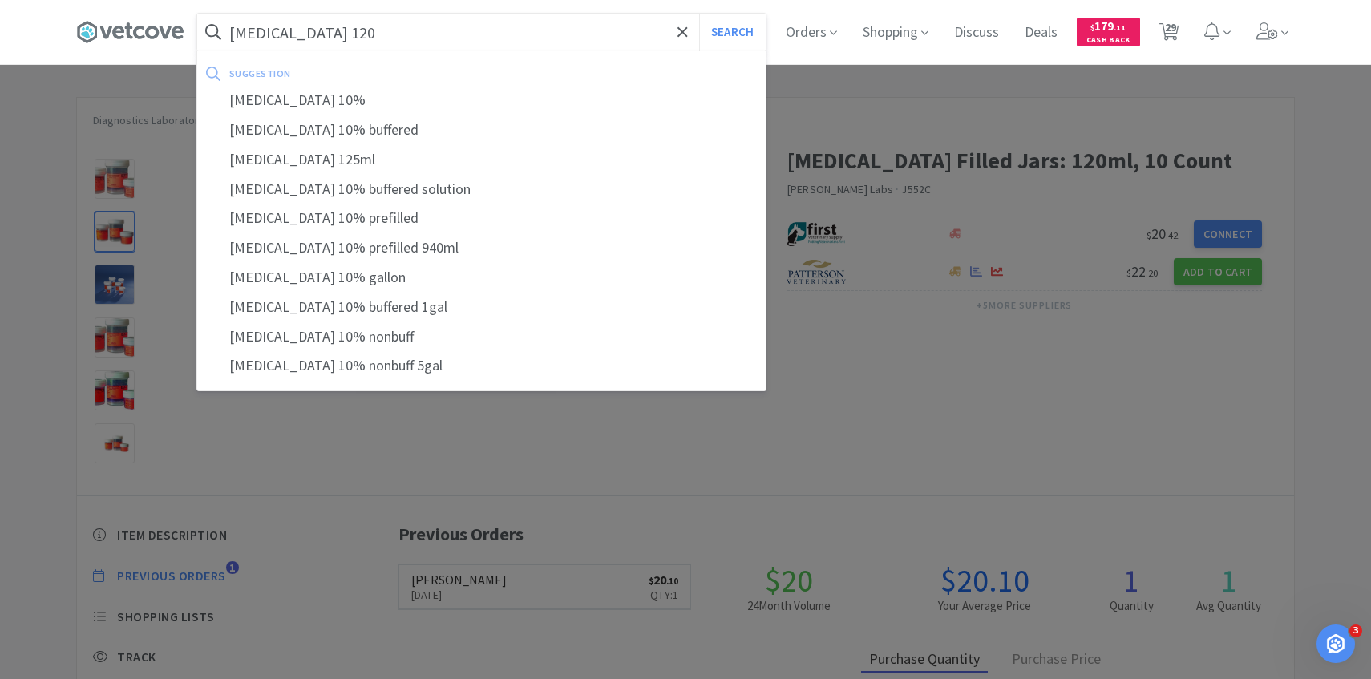
type input "formalin 120"
click at [699, 14] on button "Search" at bounding box center [732, 32] width 67 height 37
select select "3"
select select "1"
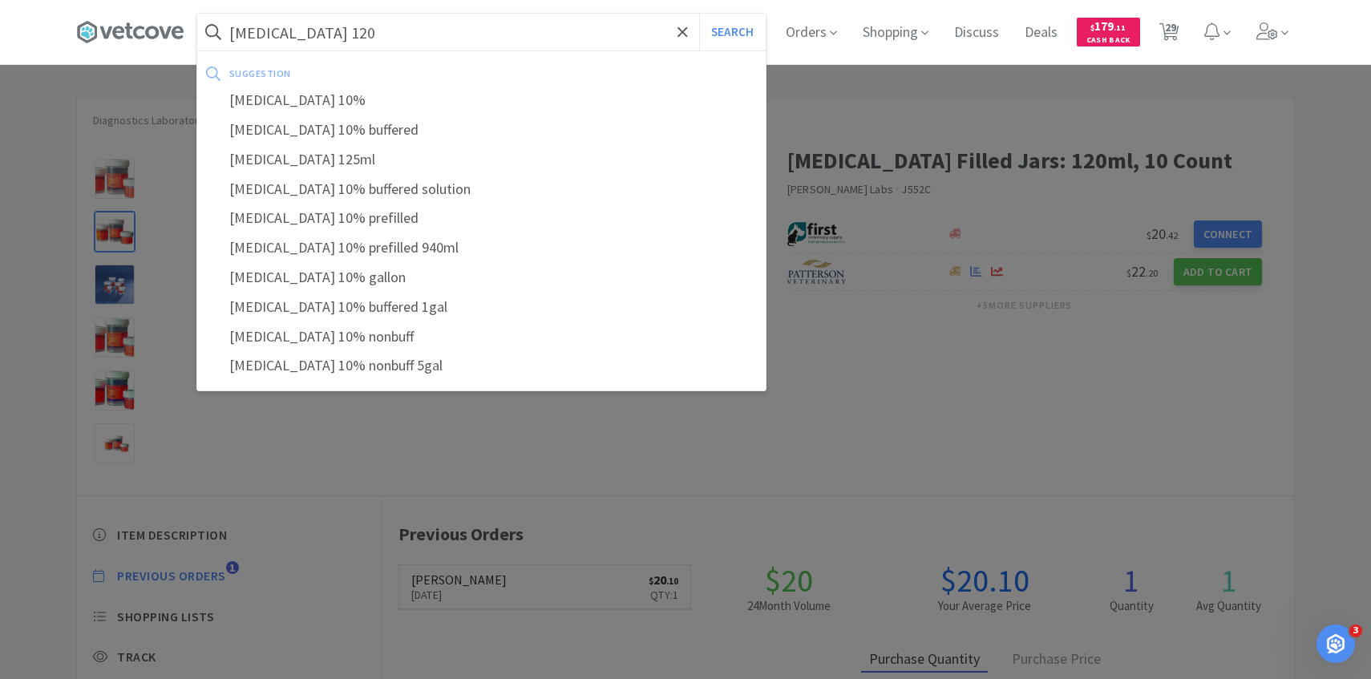
select select "1"
select select "2"
select select "4"
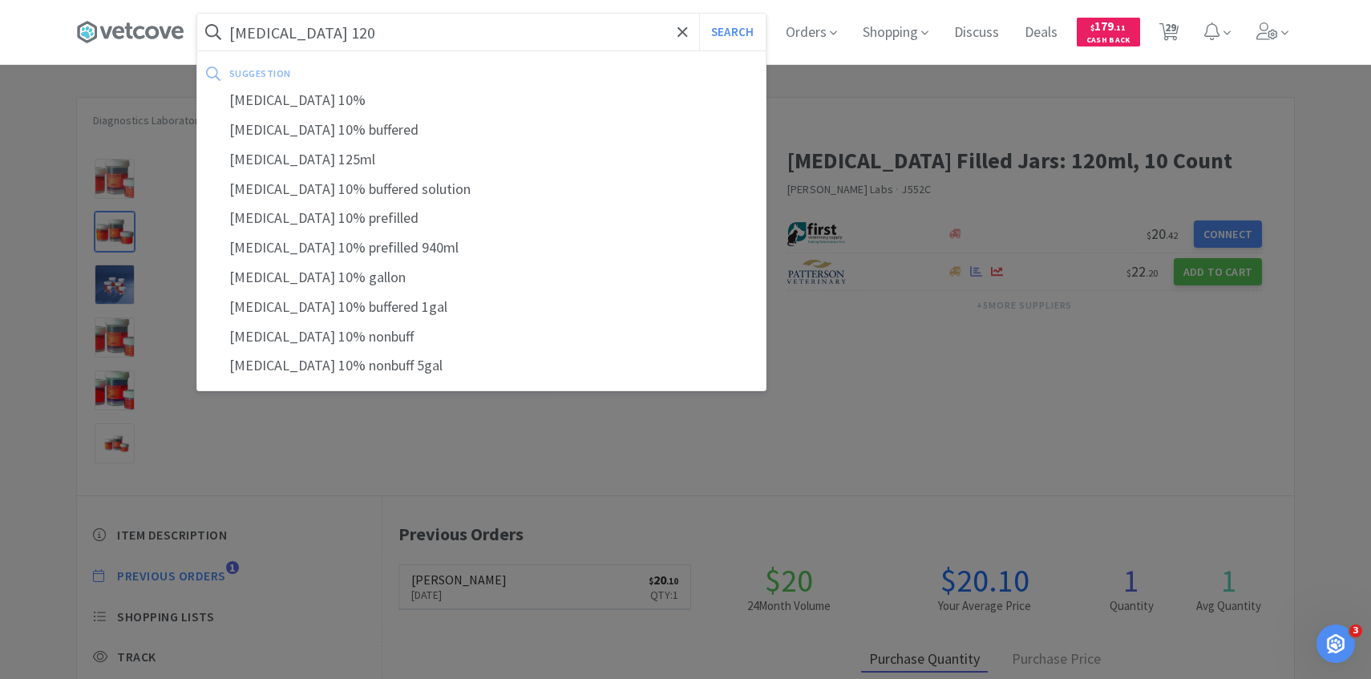
select select "1"
select select "2"
select select "1"
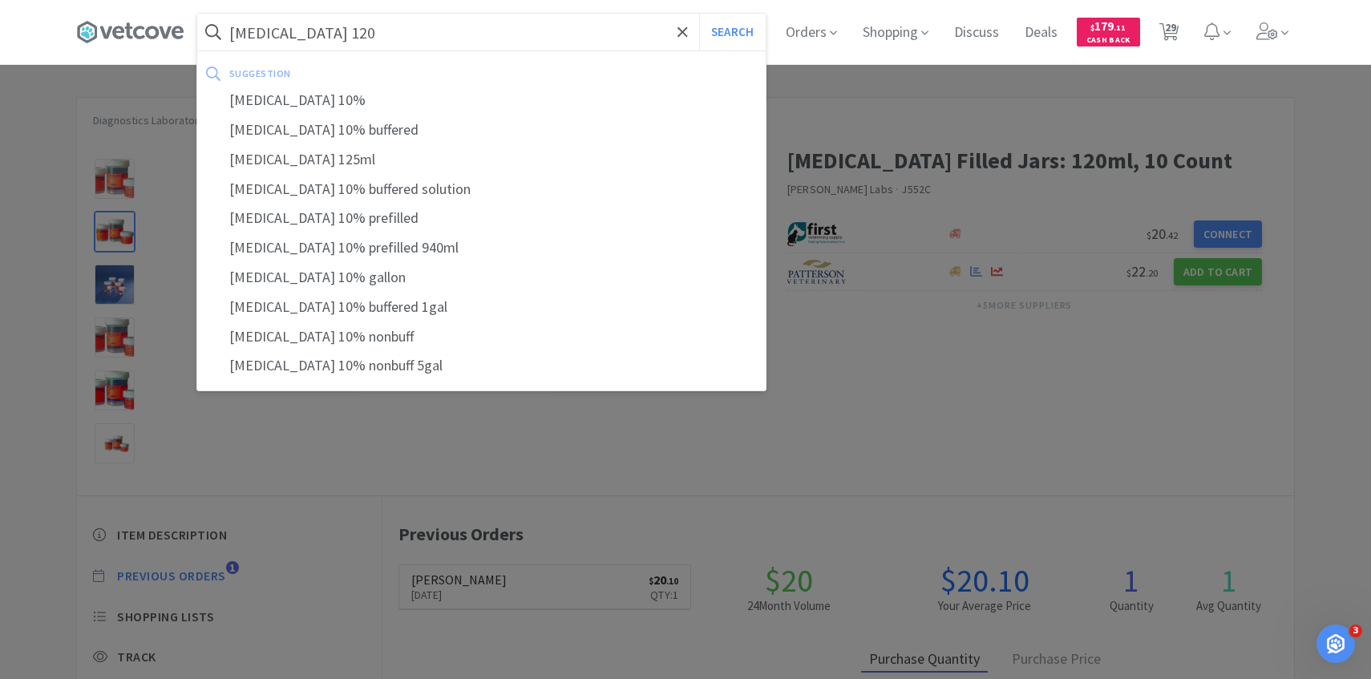
select select "7"
select select "1"
select select "5"
select select "2"
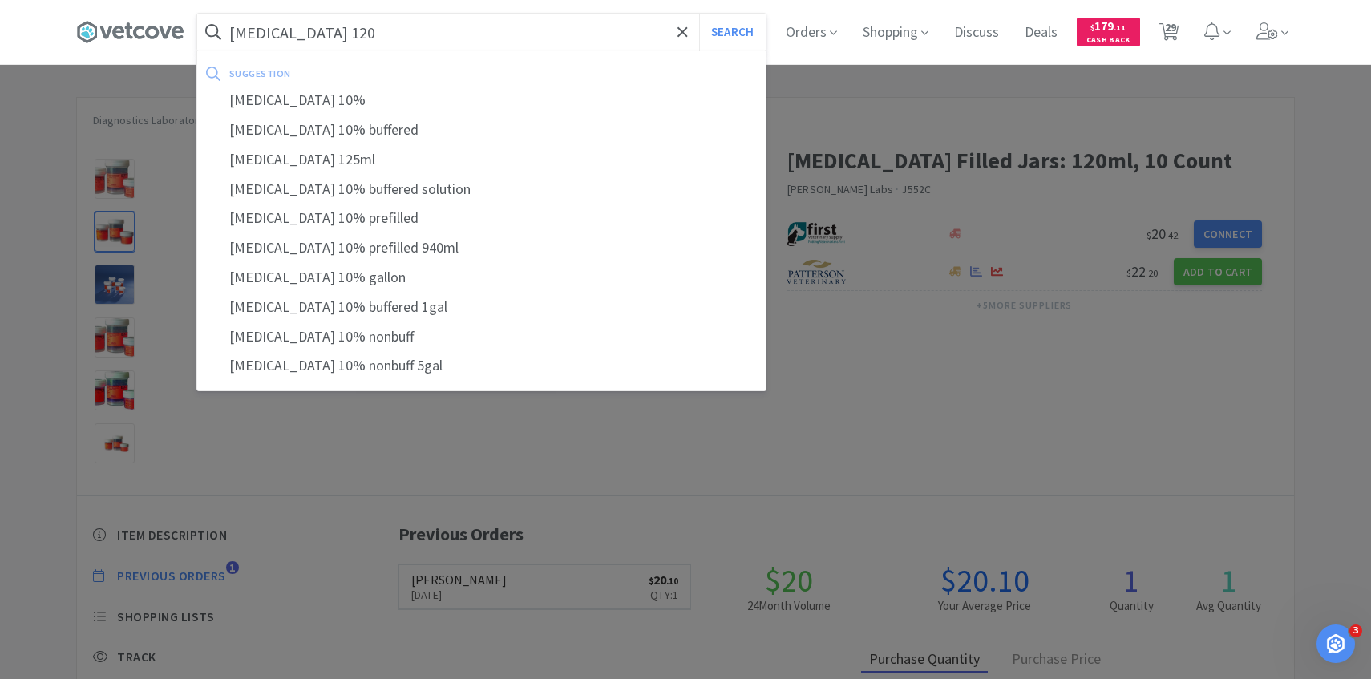
select select "1"
select select "5"
select select "3"
select select "50"
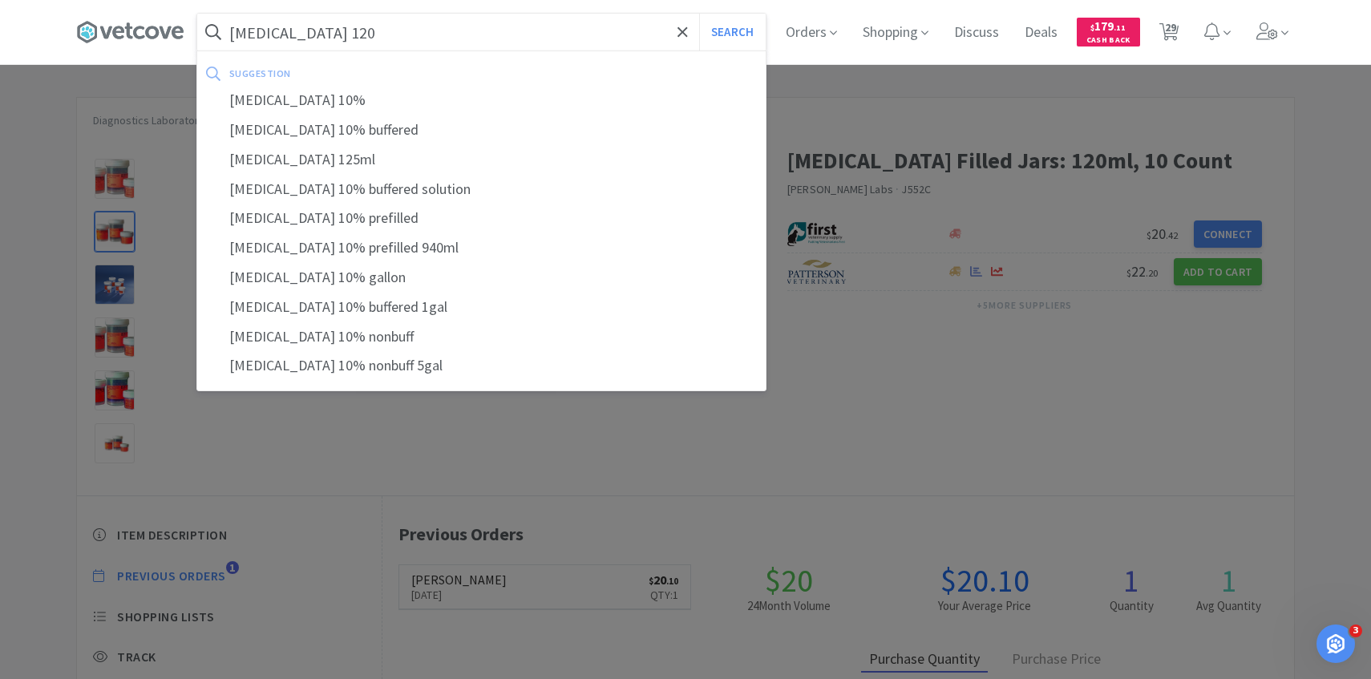
select select "5"
select select "1"
select select "2"
select select "3"
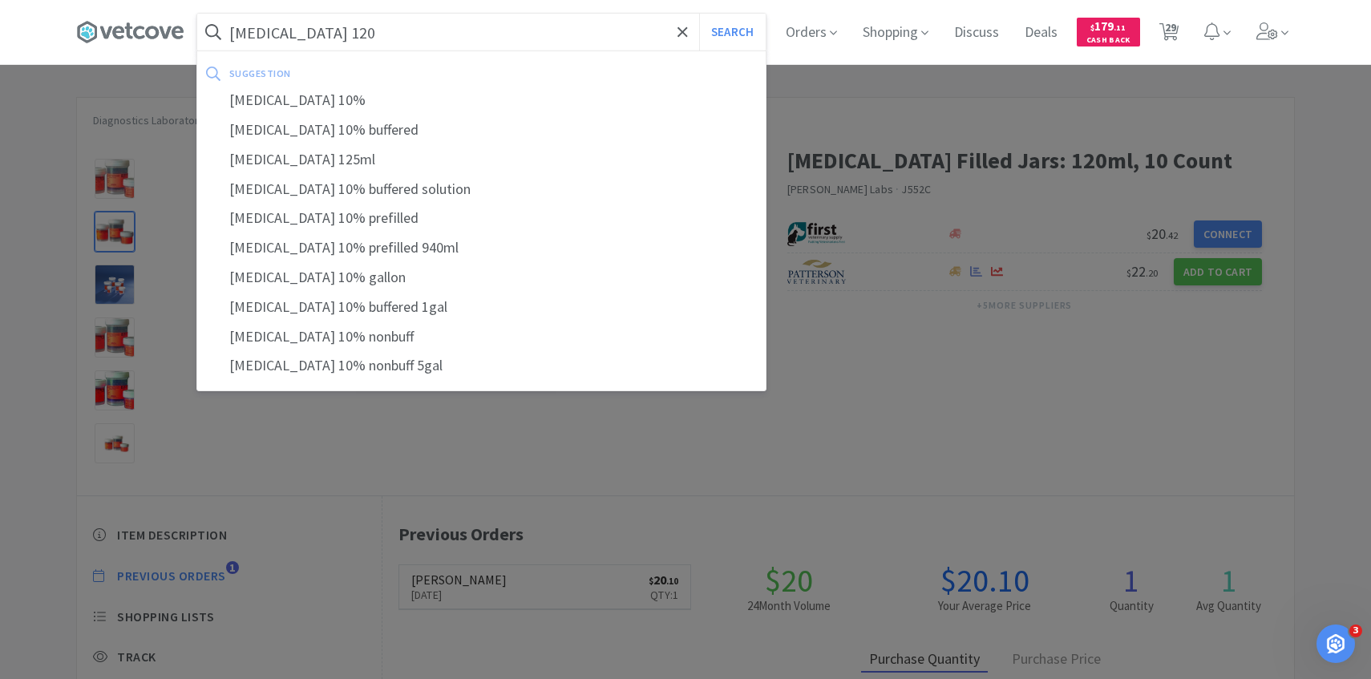
select select "1"
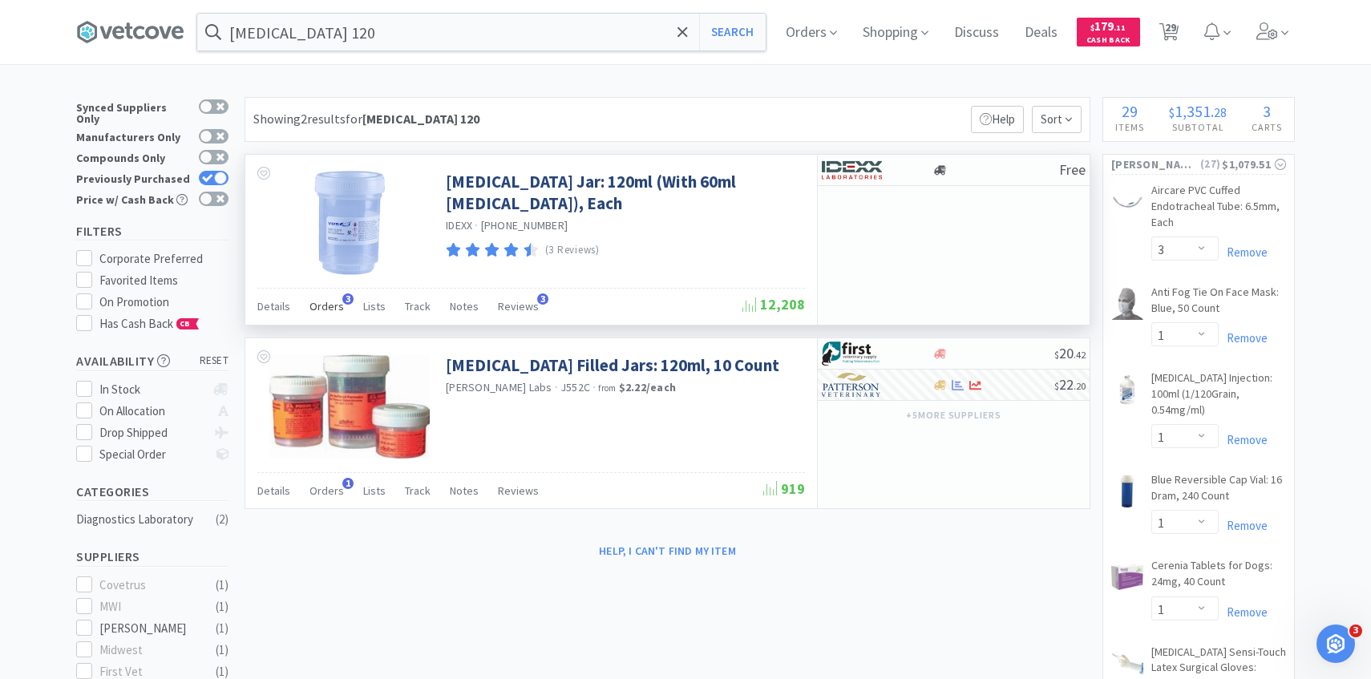
click at [334, 304] on span "Orders" at bounding box center [327, 306] width 34 height 14
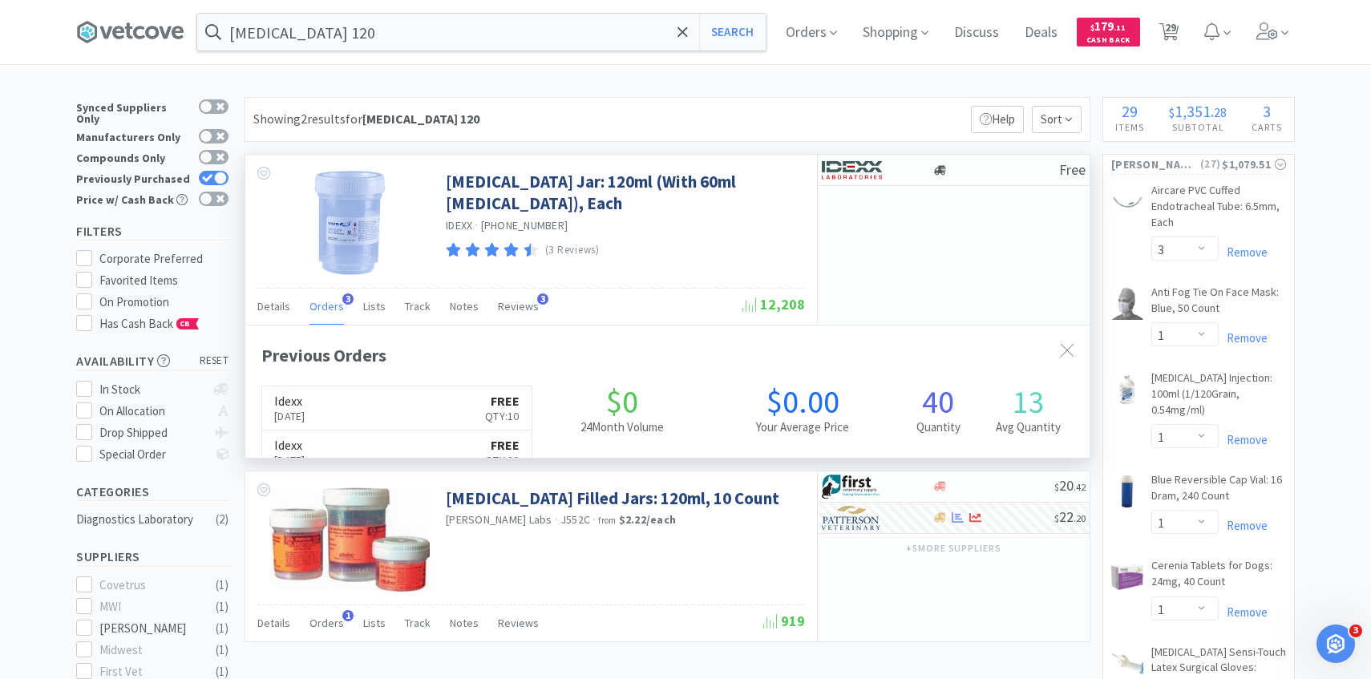
scroll to position [415, 845]
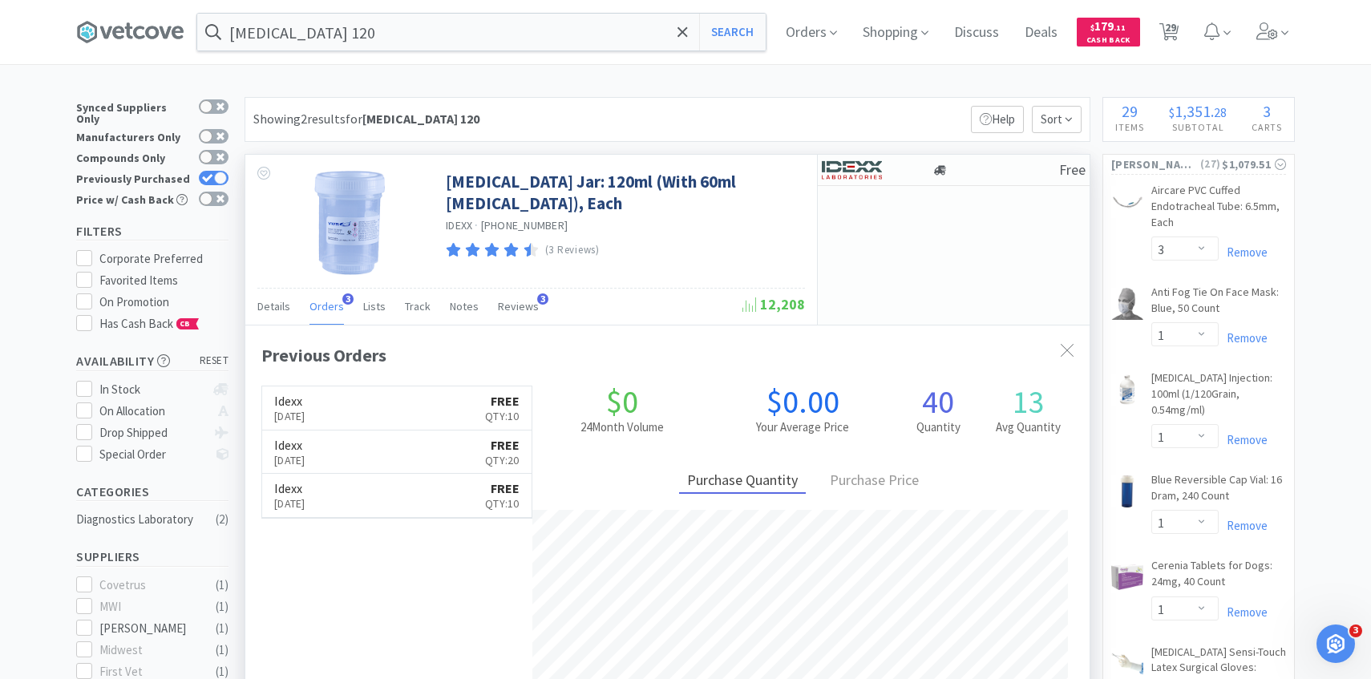
click at [334, 304] on span "Orders" at bounding box center [327, 306] width 34 height 14
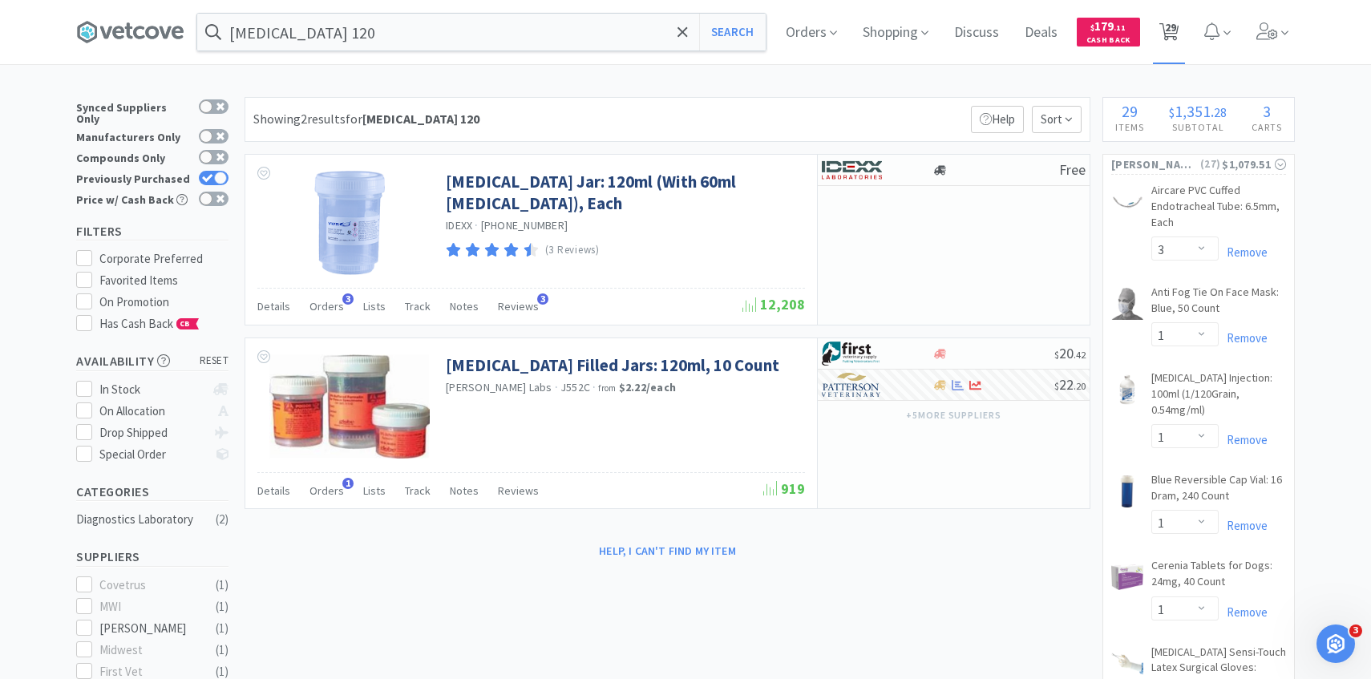
click at [1172, 46] on span "29" at bounding box center [1170, 27] width 11 height 64
select select "1"
select select "3"
select select "1"
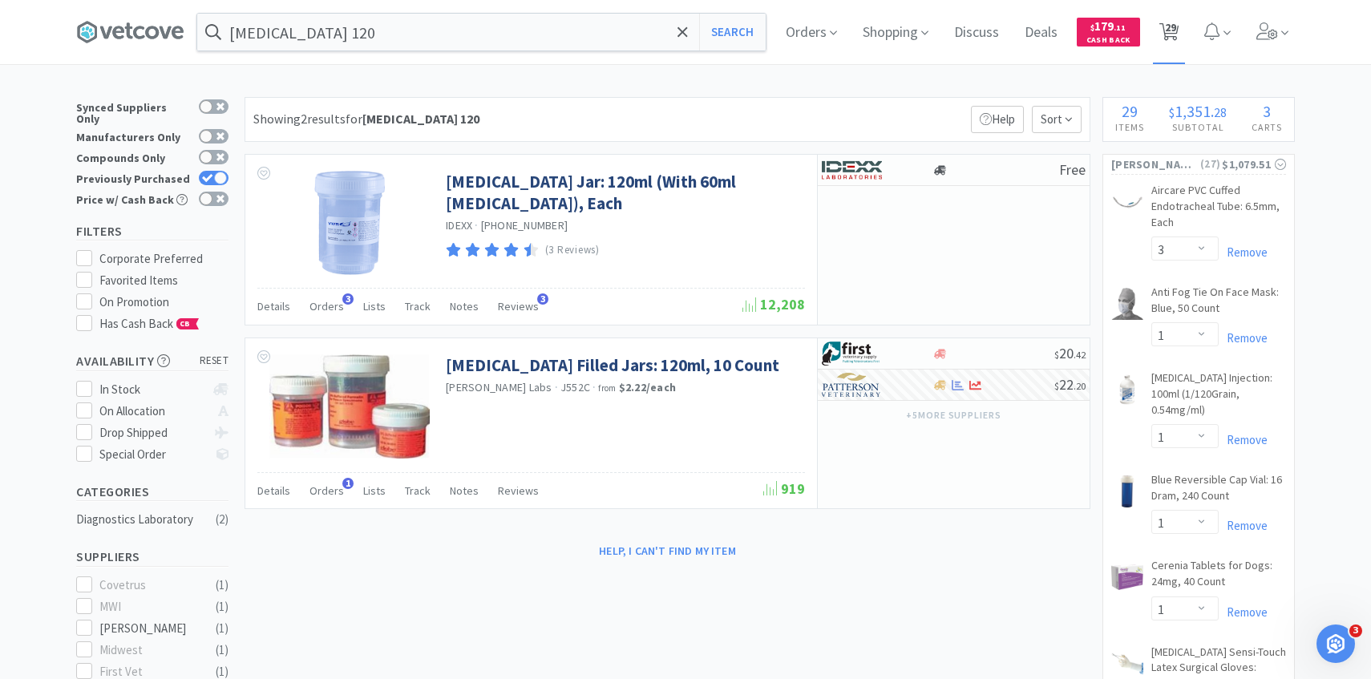
select select "1"
select select "2"
select select "4"
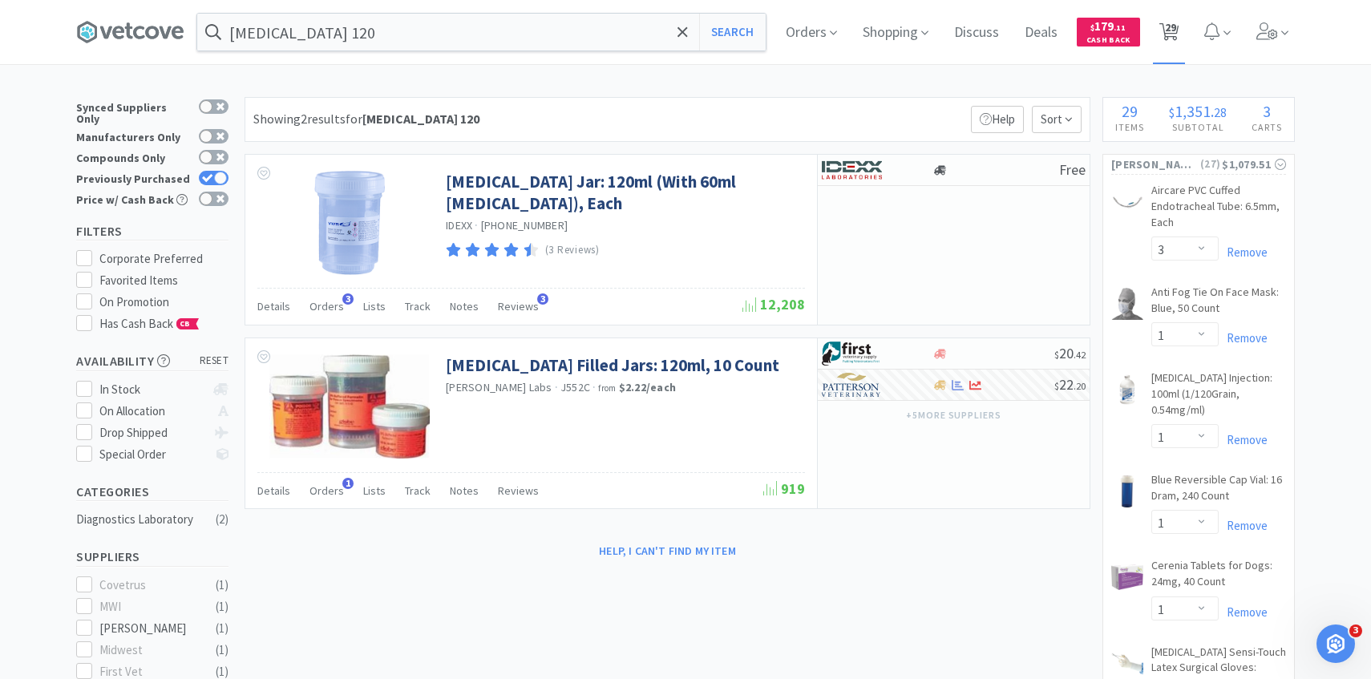
select select "1"
select select "2"
select select "1"
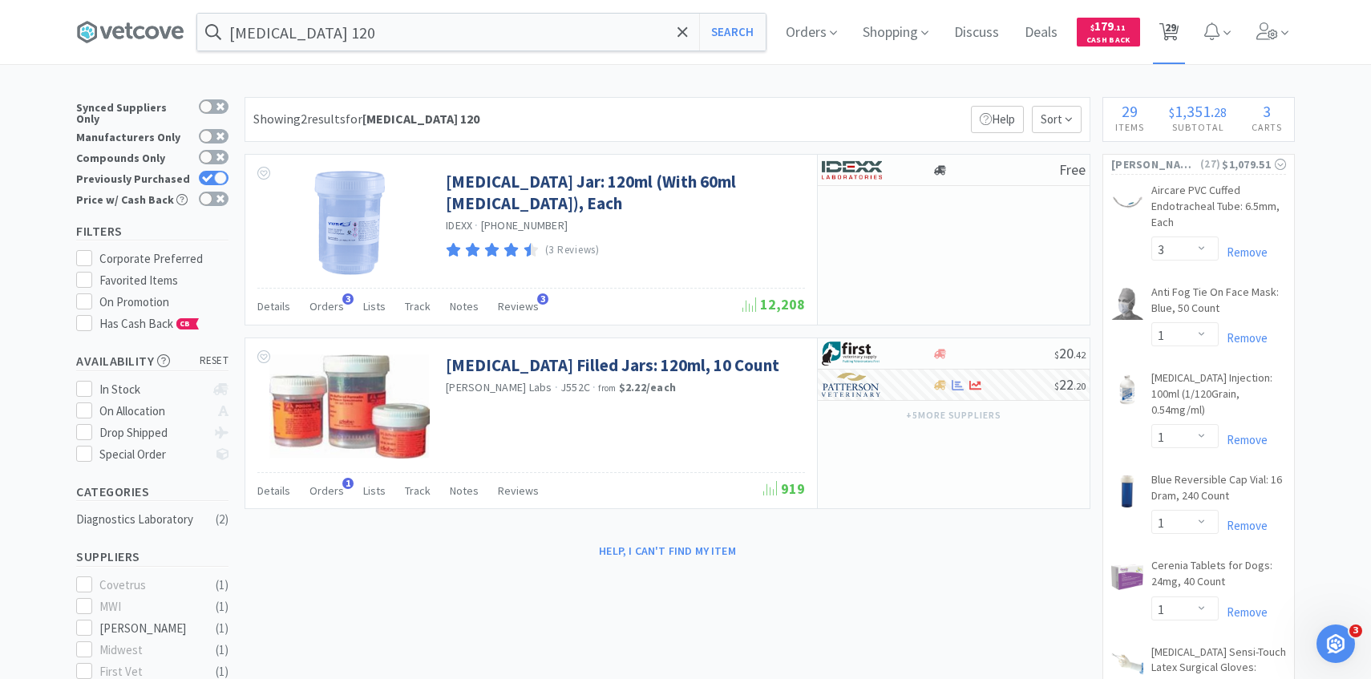
select select "7"
select select "1"
select select "5"
select select "2"
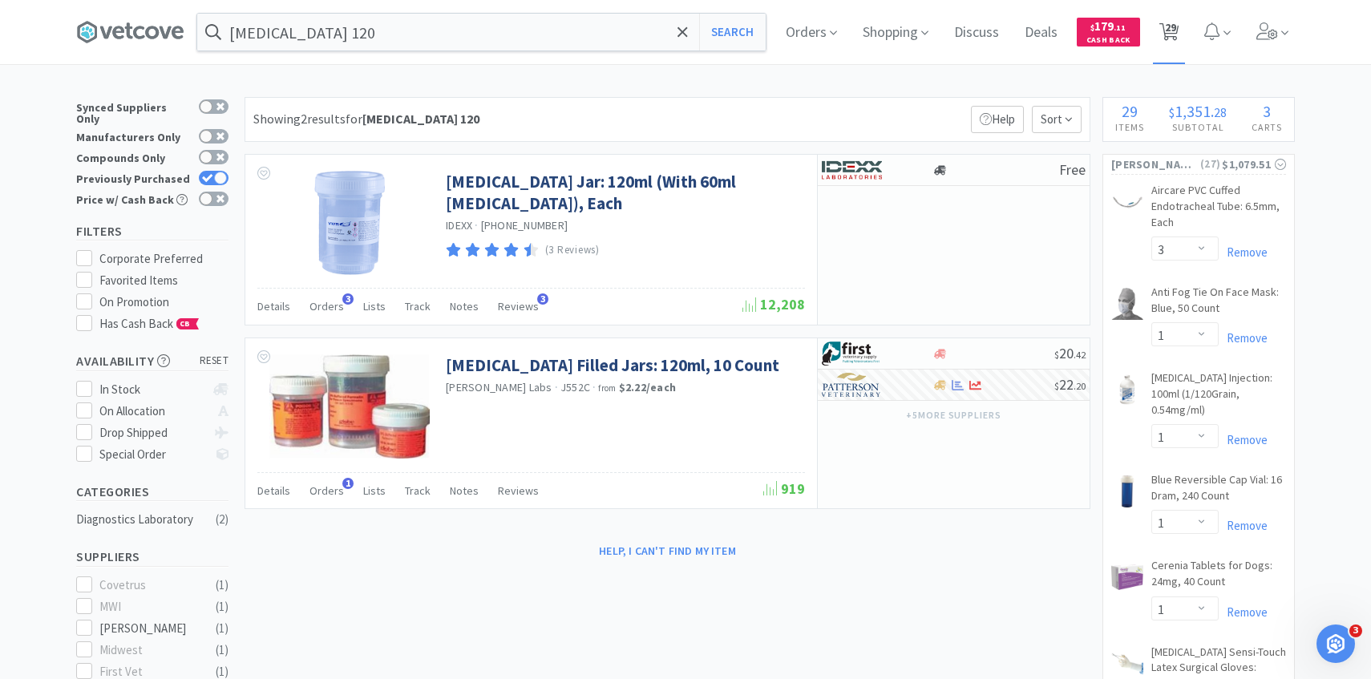
select select "1"
select select "5"
select select "3"
select select "50"
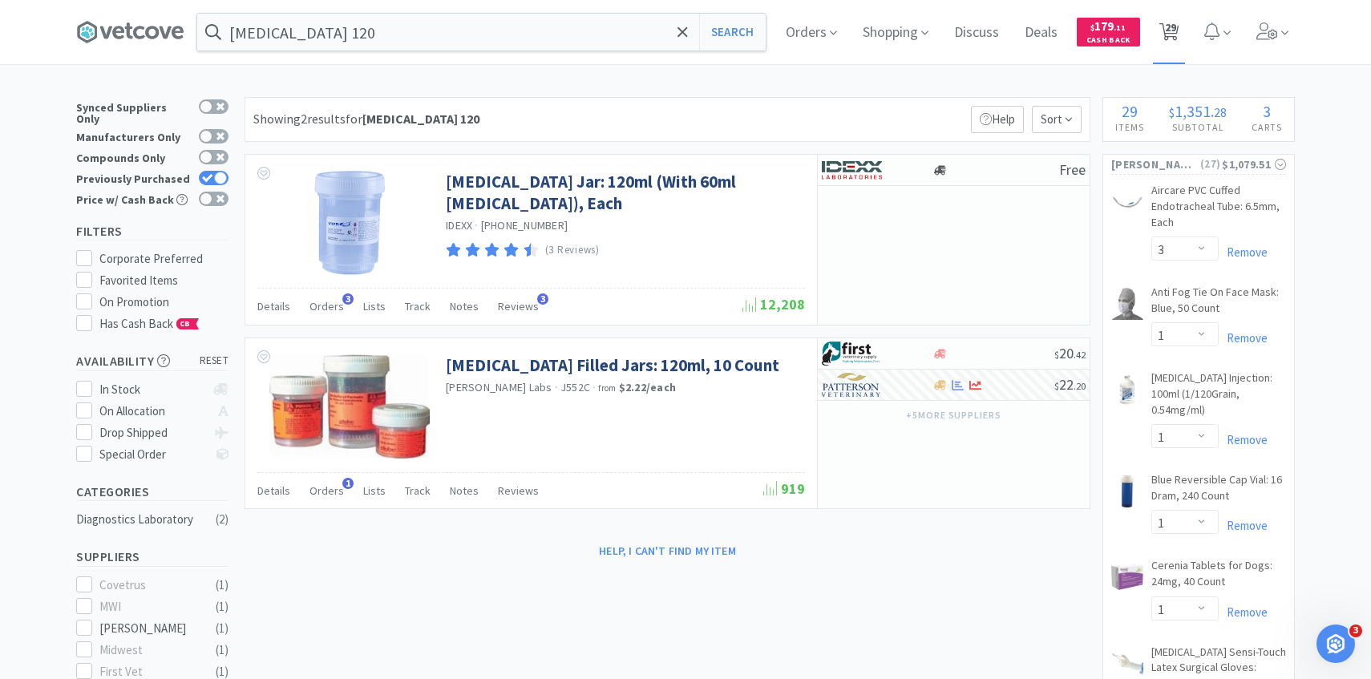
select select "5"
select select "1"
select select "2"
select select "3"
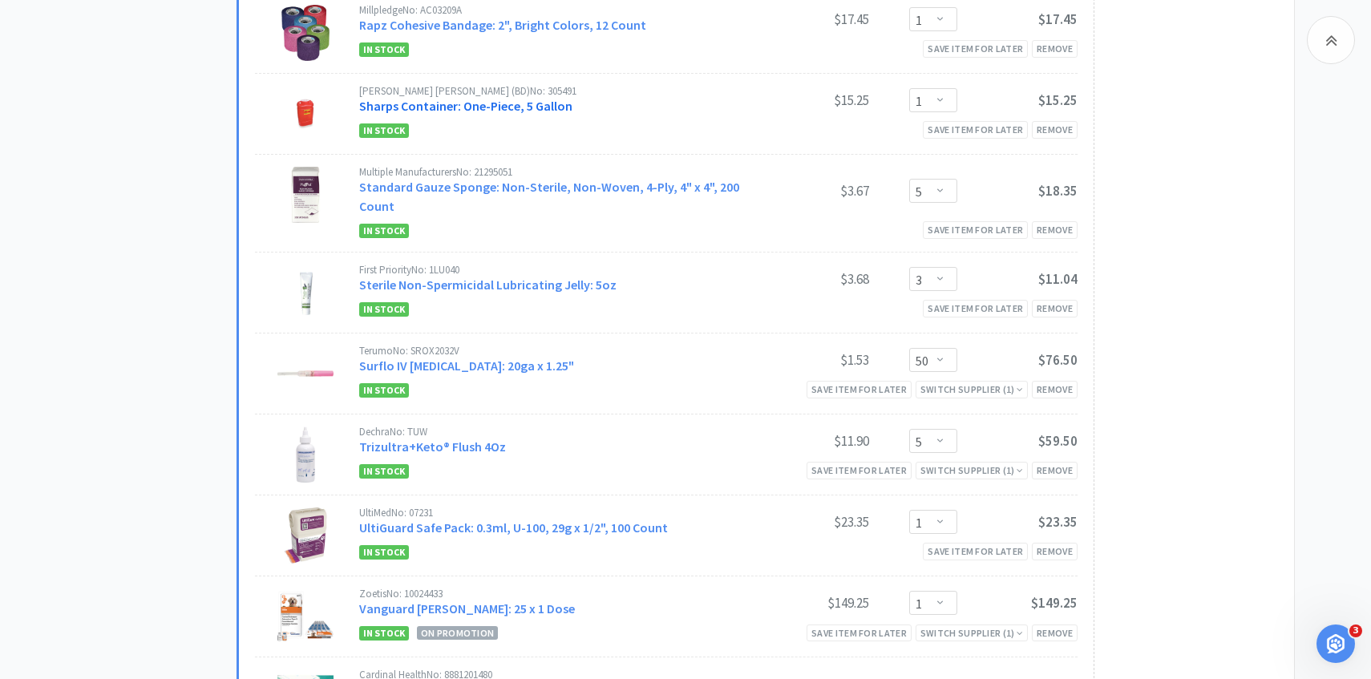
scroll to position [1988, 0]
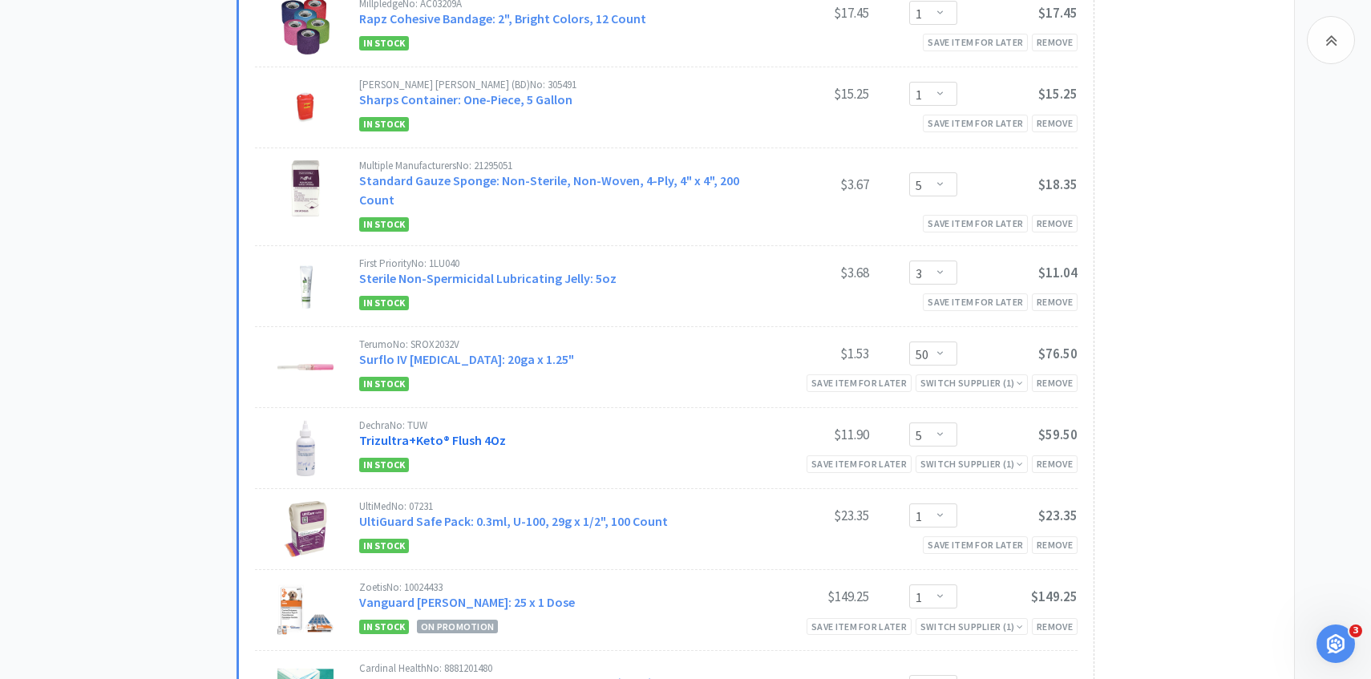
click at [468, 432] on link "Trizultra+Keto® Flush 4Oz" at bounding box center [432, 440] width 147 height 16
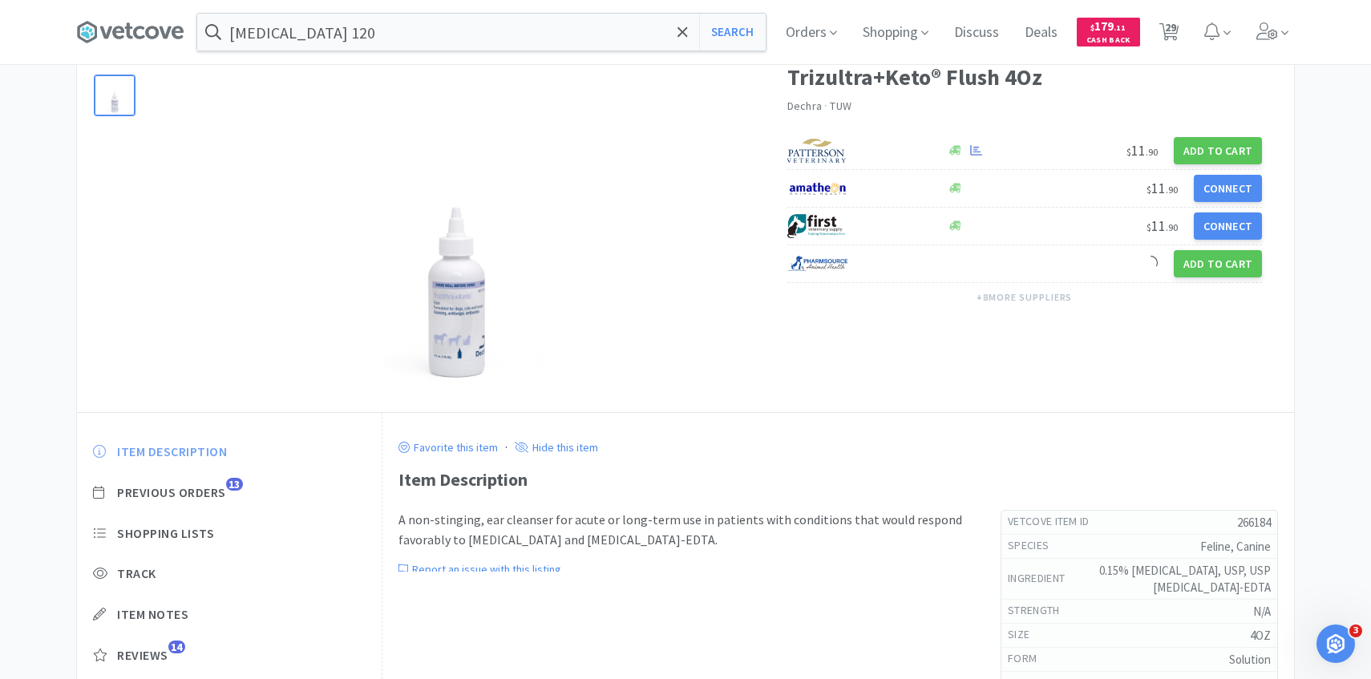
scroll to position [99, 0]
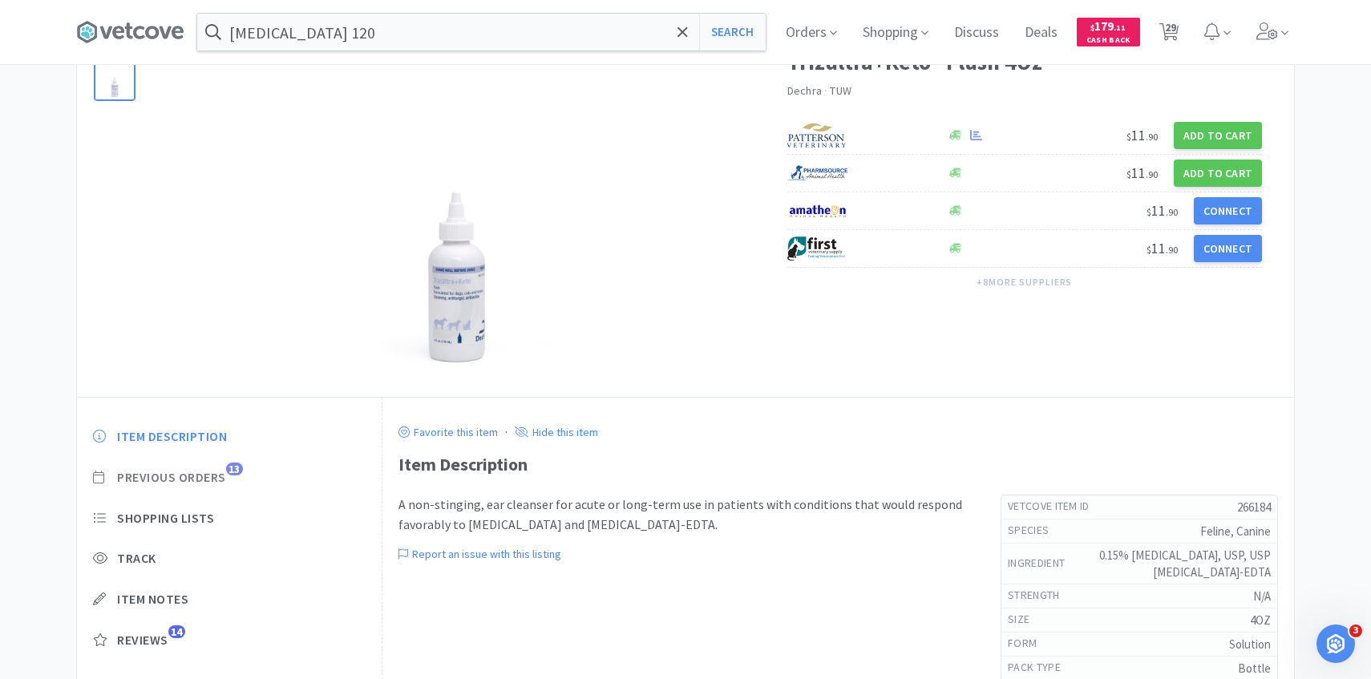
click at [217, 468] on div "Item Description Previous Orders 13 Shopping Lists Track Item Notes Reviews 14" at bounding box center [229, 550] width 305 height 277
click at [217, 479] on span "Previous Orders" at bounding box center [171, 477] width 109 height 17
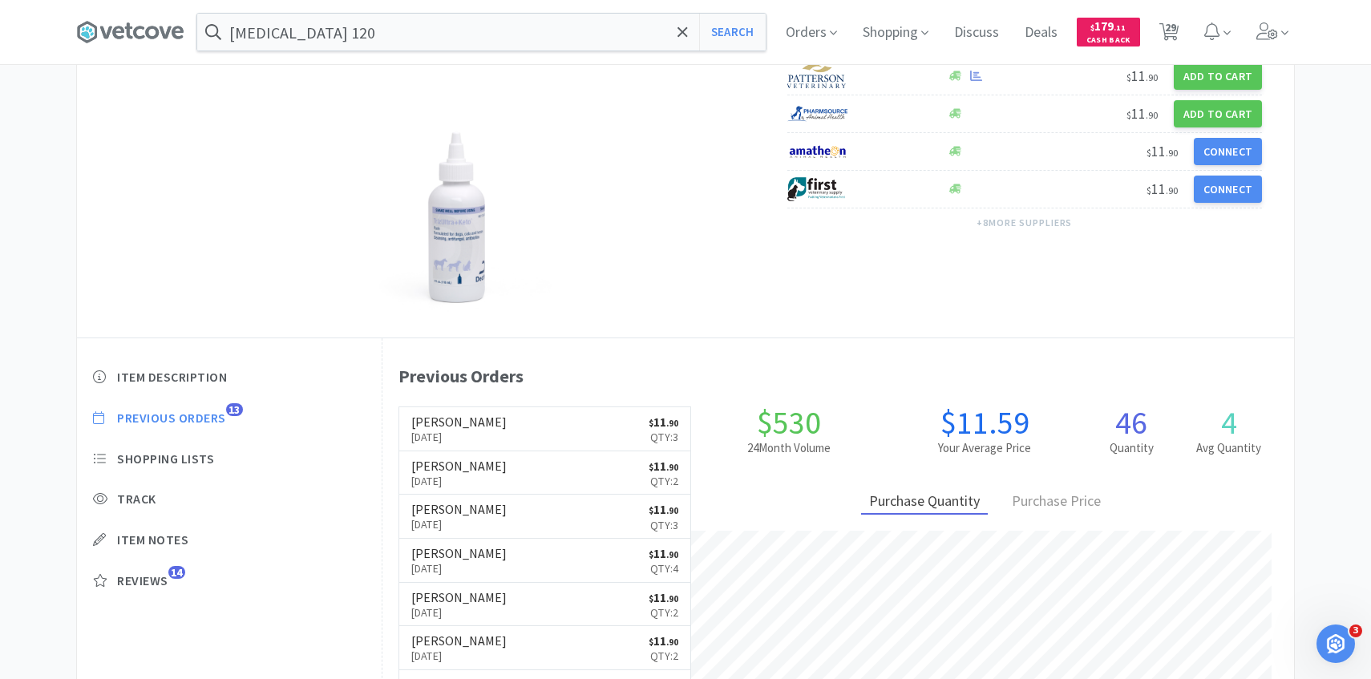
scroll to position [440, 912]
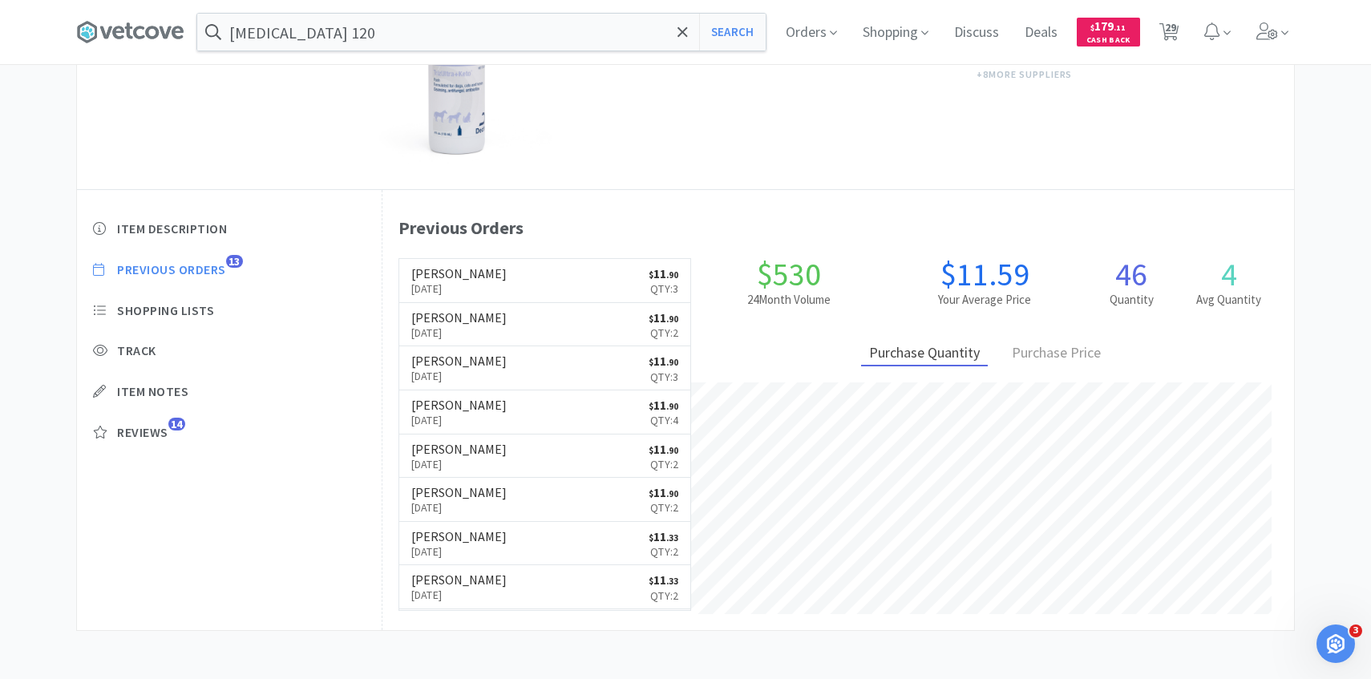
select select "1"
select select "3"
select select "1"
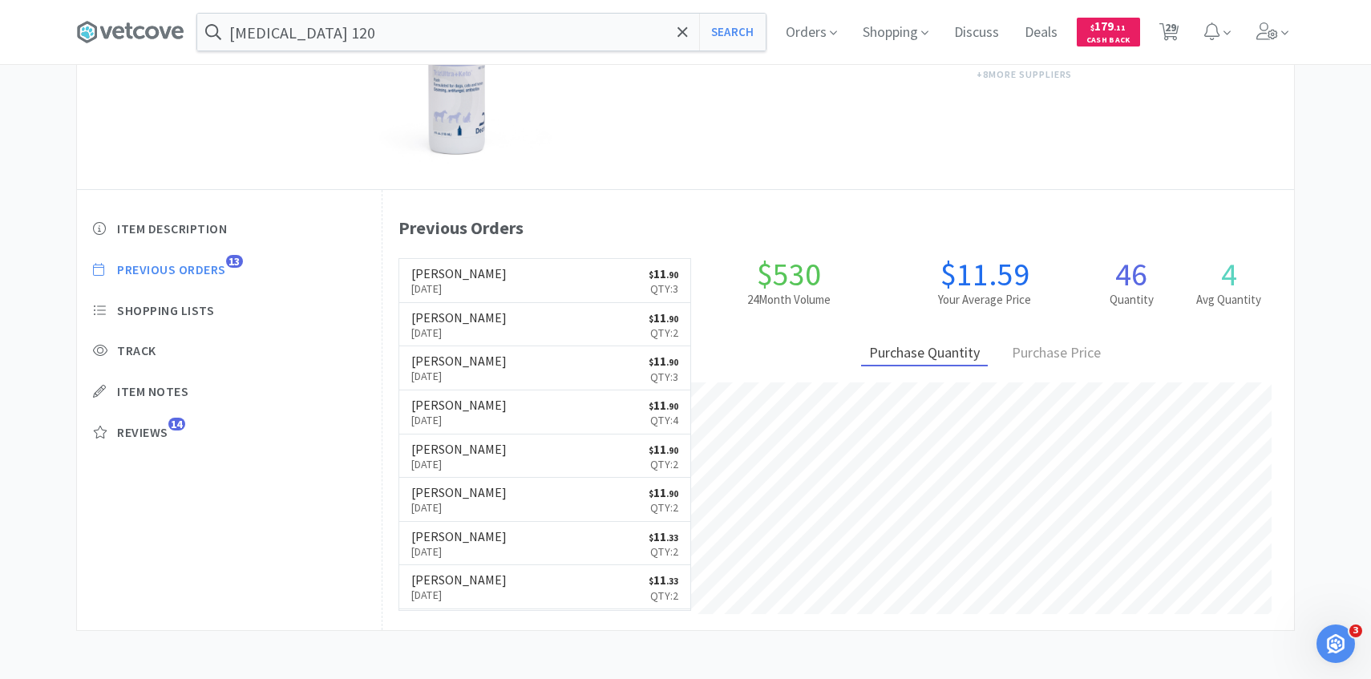
select select "1"
select select "2"
select select "4"
select select "1"
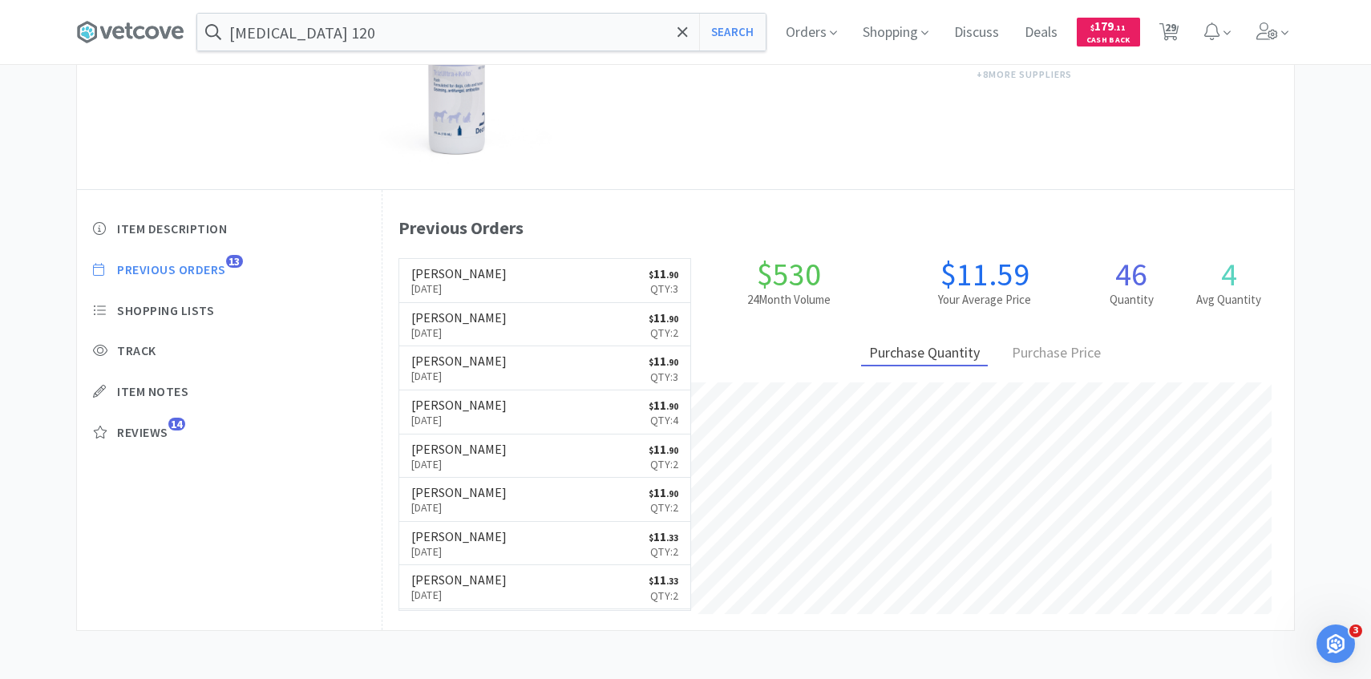
select select "1"
select select "2"
select select "1"
select select "7"
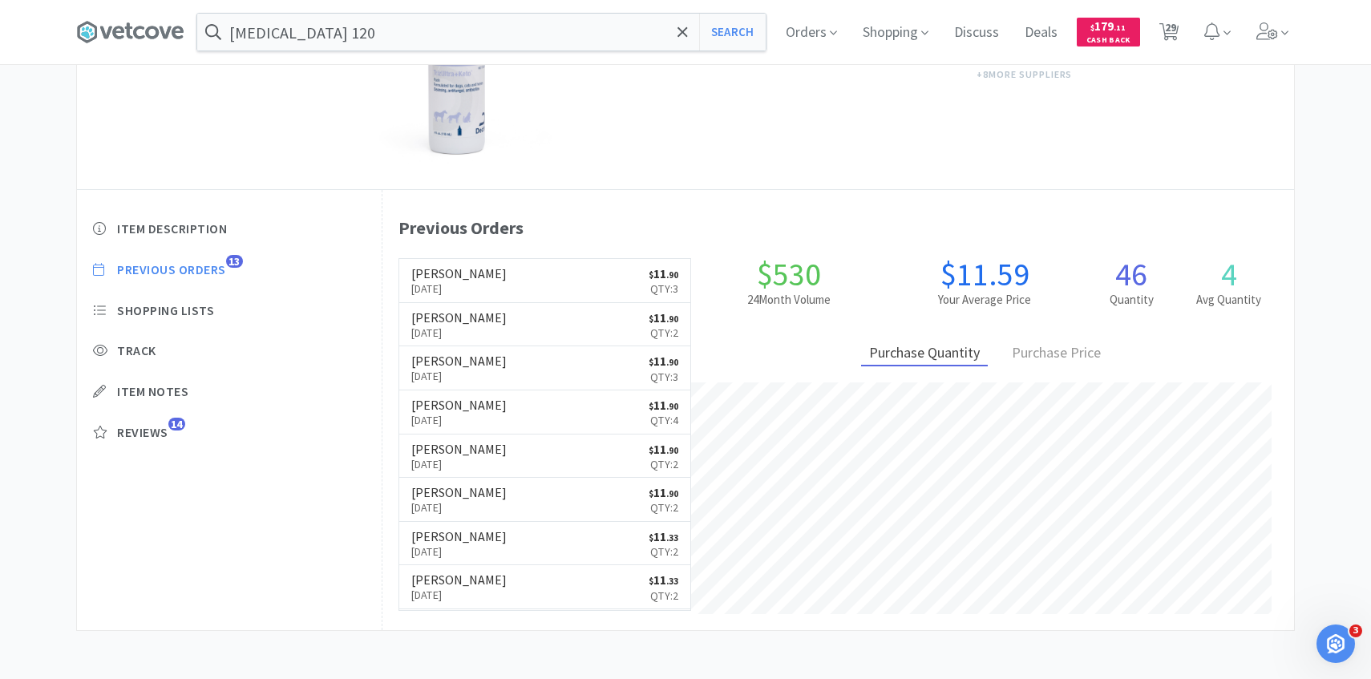
select select "7"
select select "1"
select select "5"
select select "2"
select select "1"
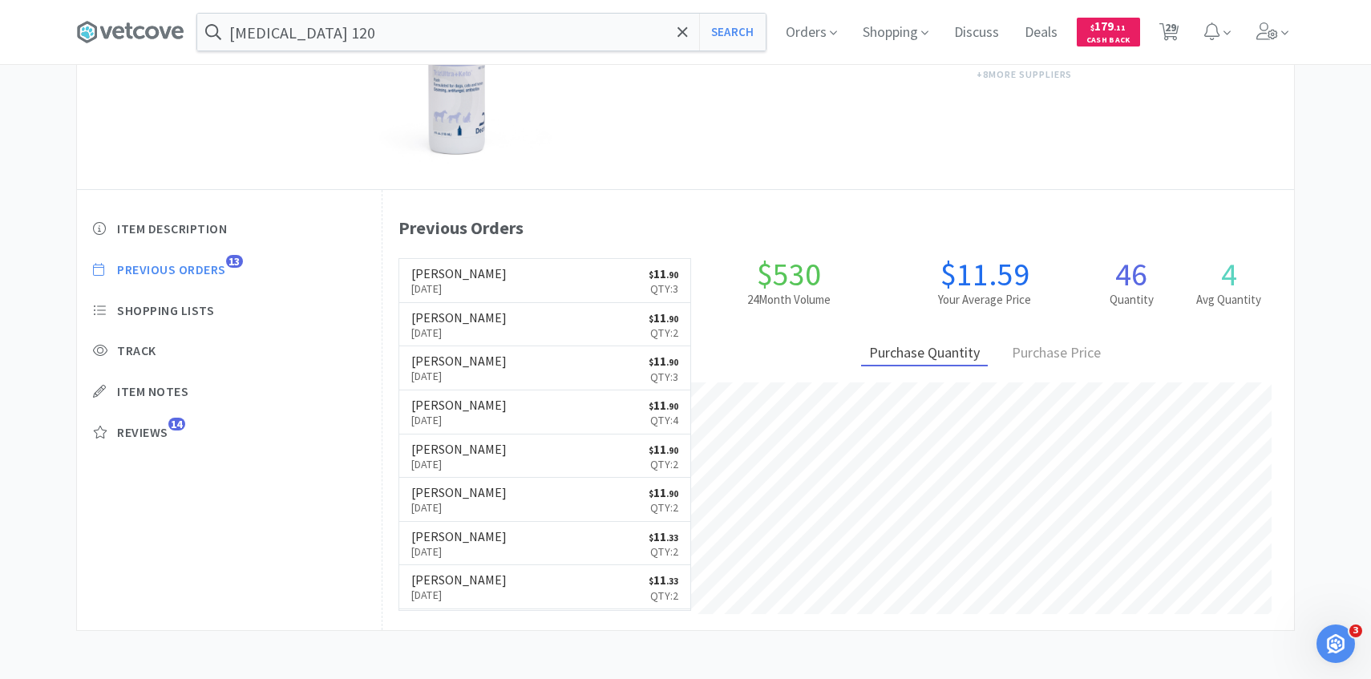
select select "1"
select select "5"
select select "3"
select select "50"
select select "5"
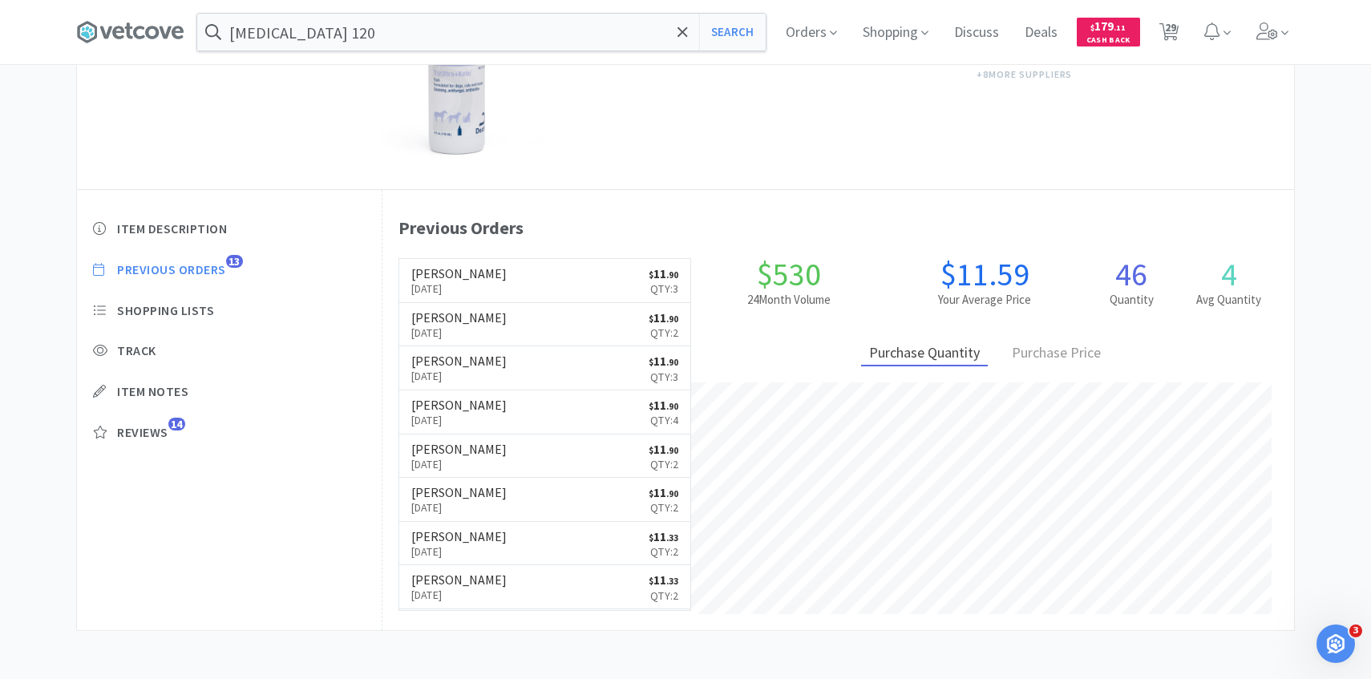
select select "1"
select select "2"
select select "3"
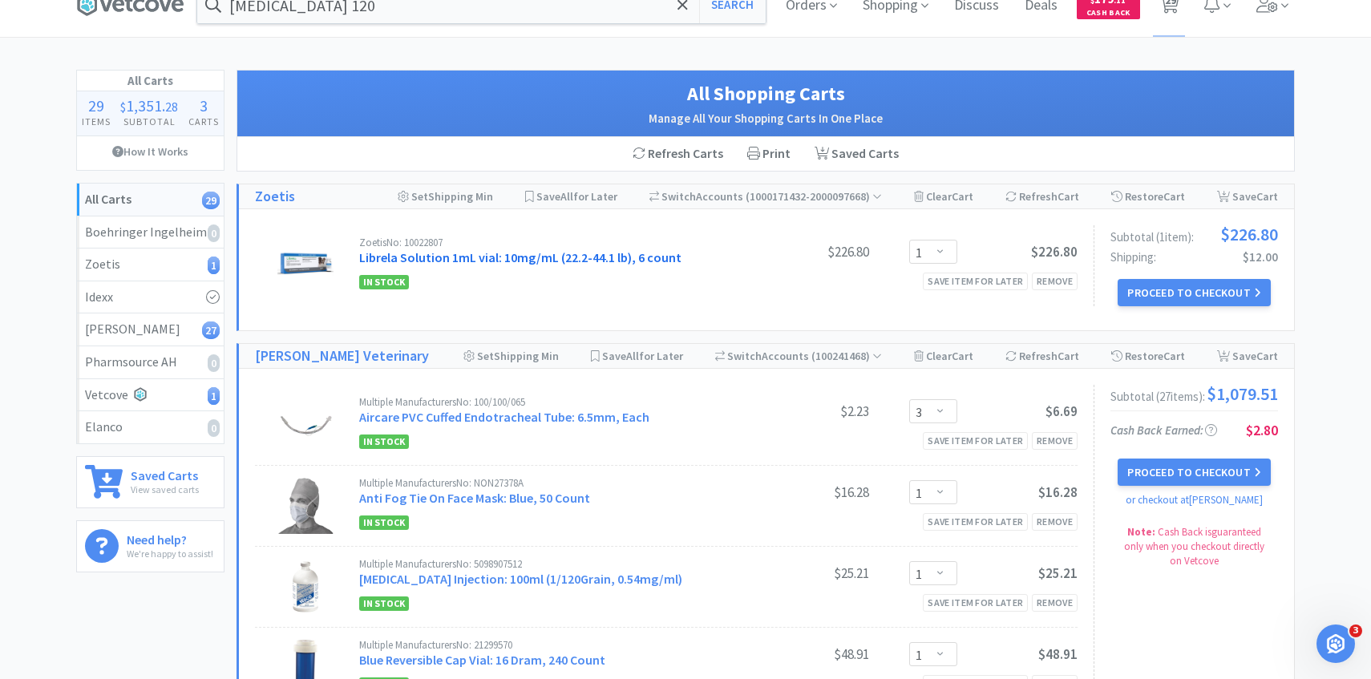
scroll to position [55, 0]
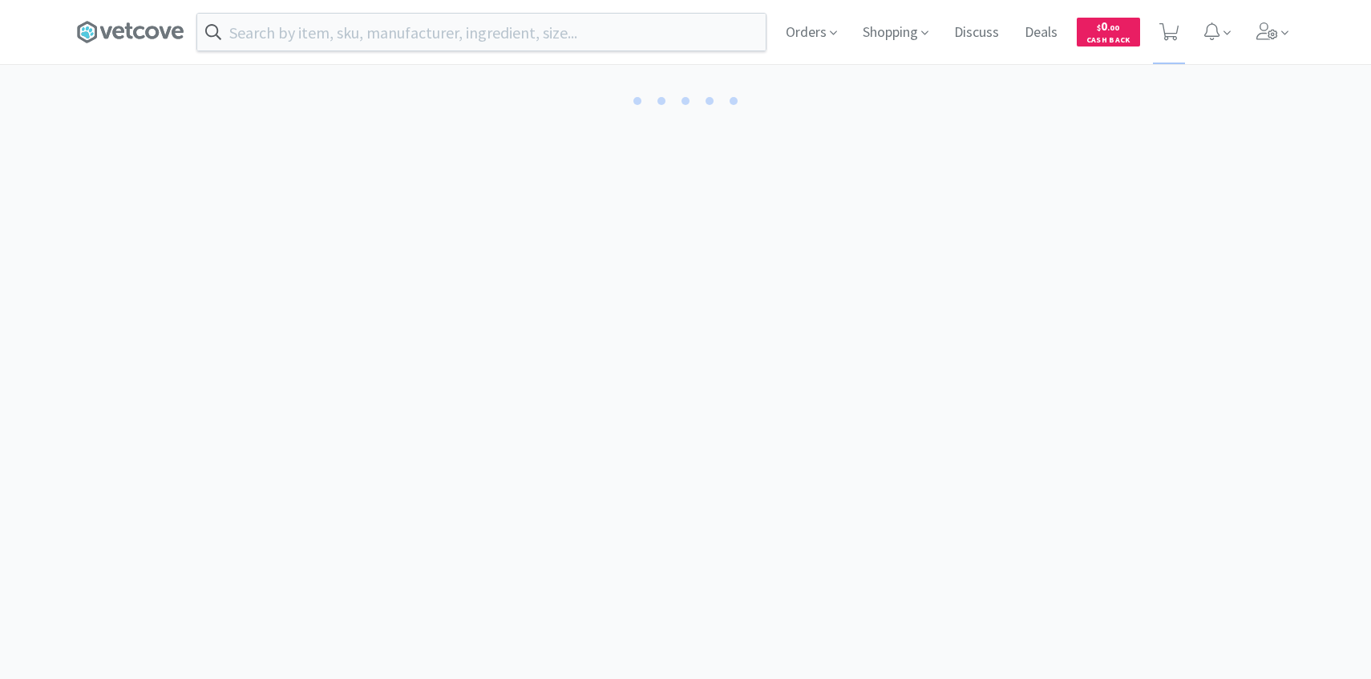
scroll to position [55, 0]
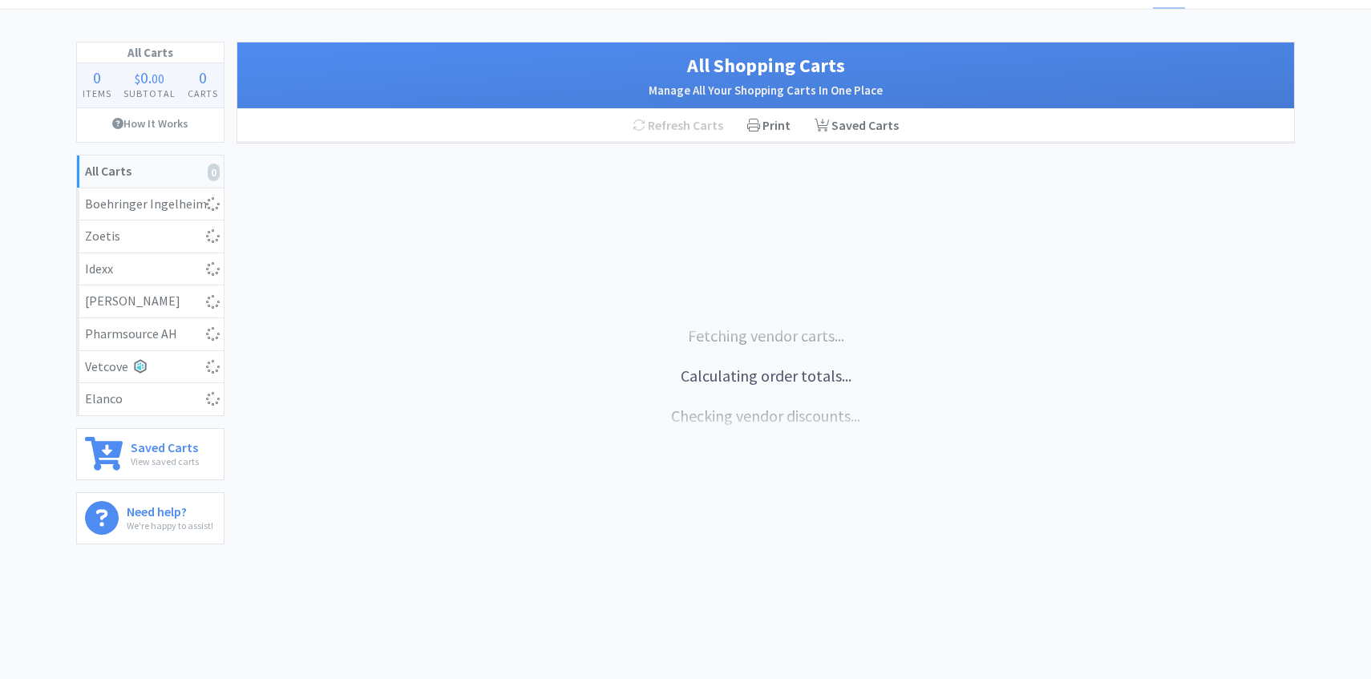
select select "1"
select select "3"
select select "1"
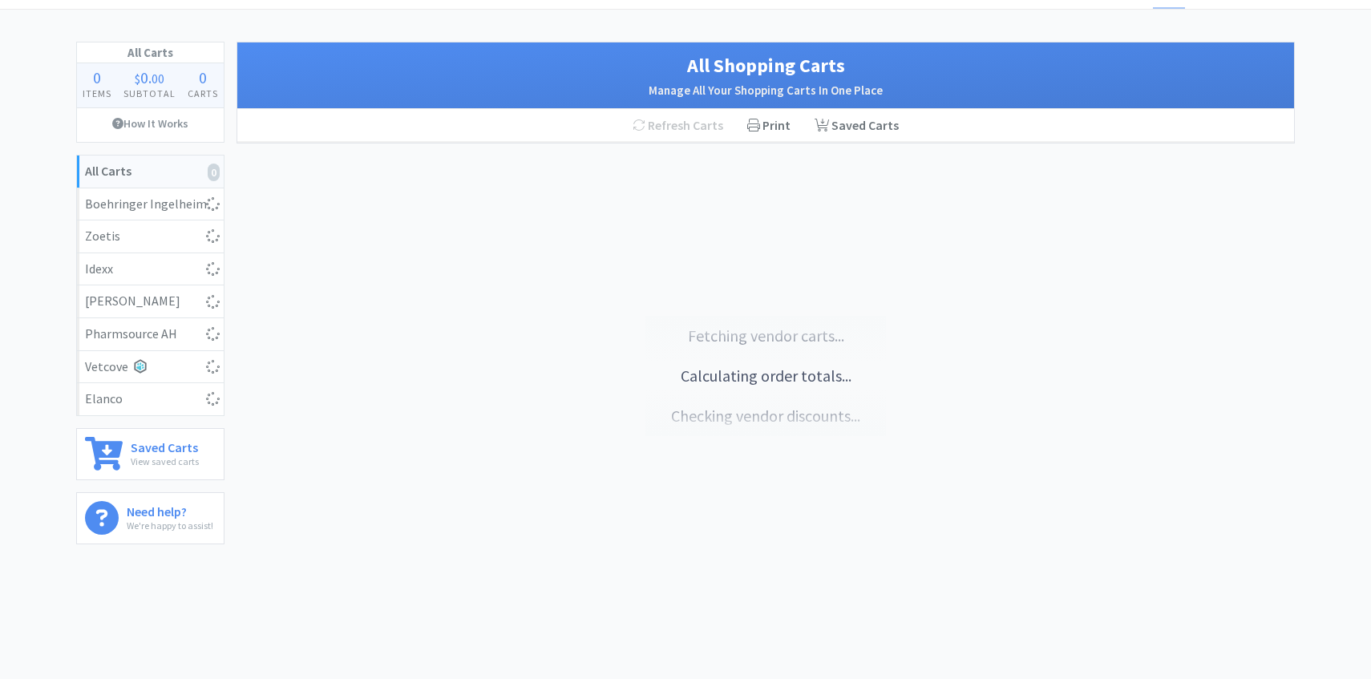
select select "1"
select select "2"
select select "4"
select select "1"
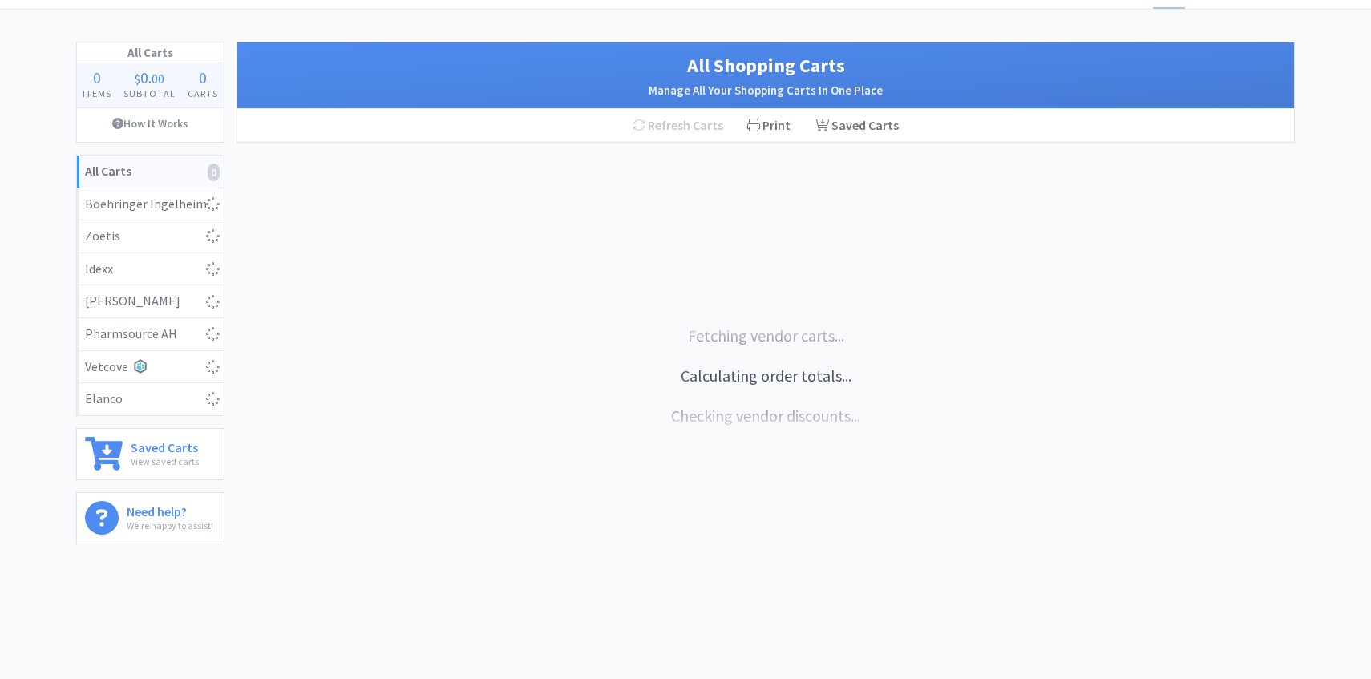
select select "1"
select select "2"
select select "1"
select select "7"
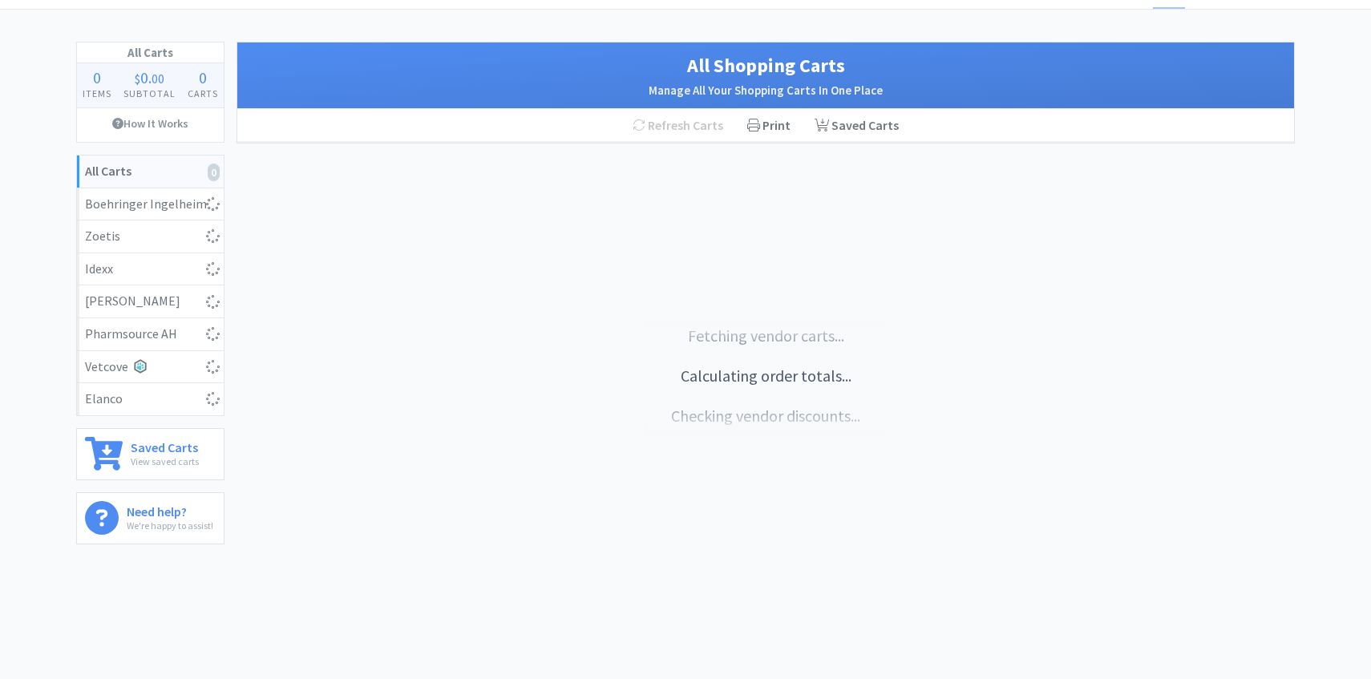
select select "7"
select select "1"
select select "5"
select select "2"
select select "1"
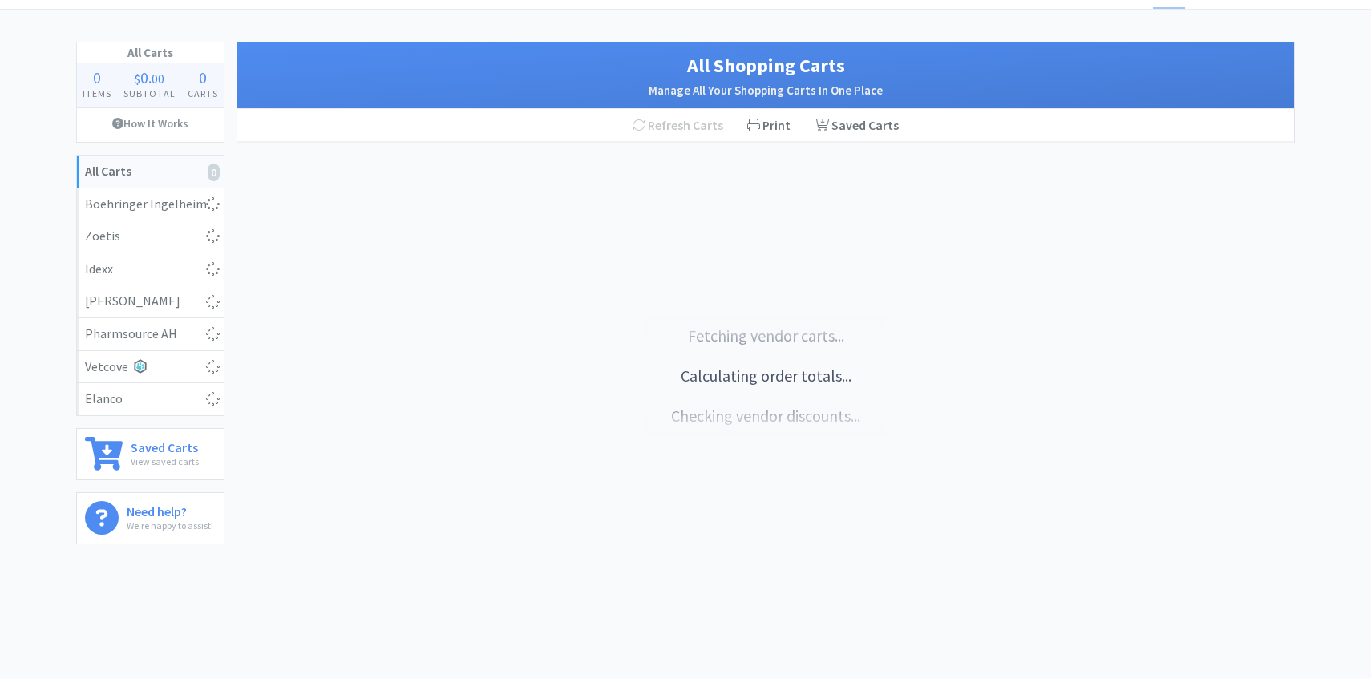
select select "1"
select select "5"
select select "3"
select select "50"
select select "5"
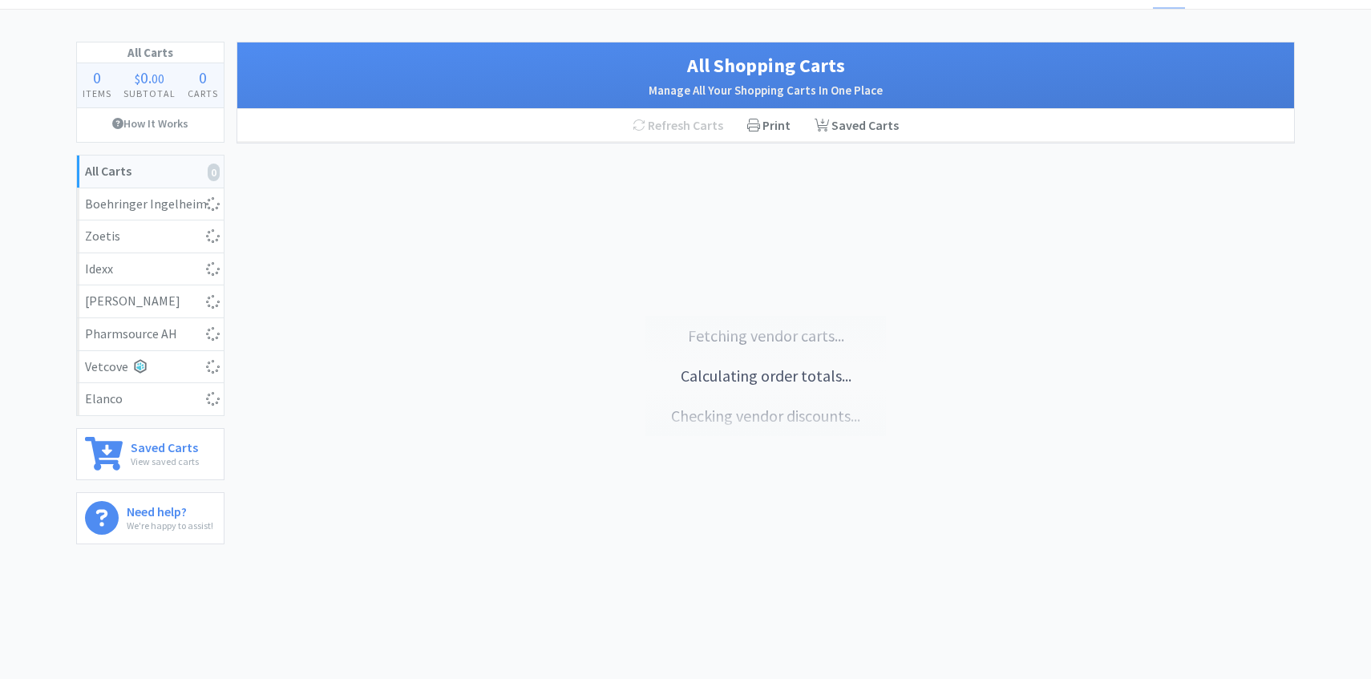
select select "1"
select select "2"
select select "3"
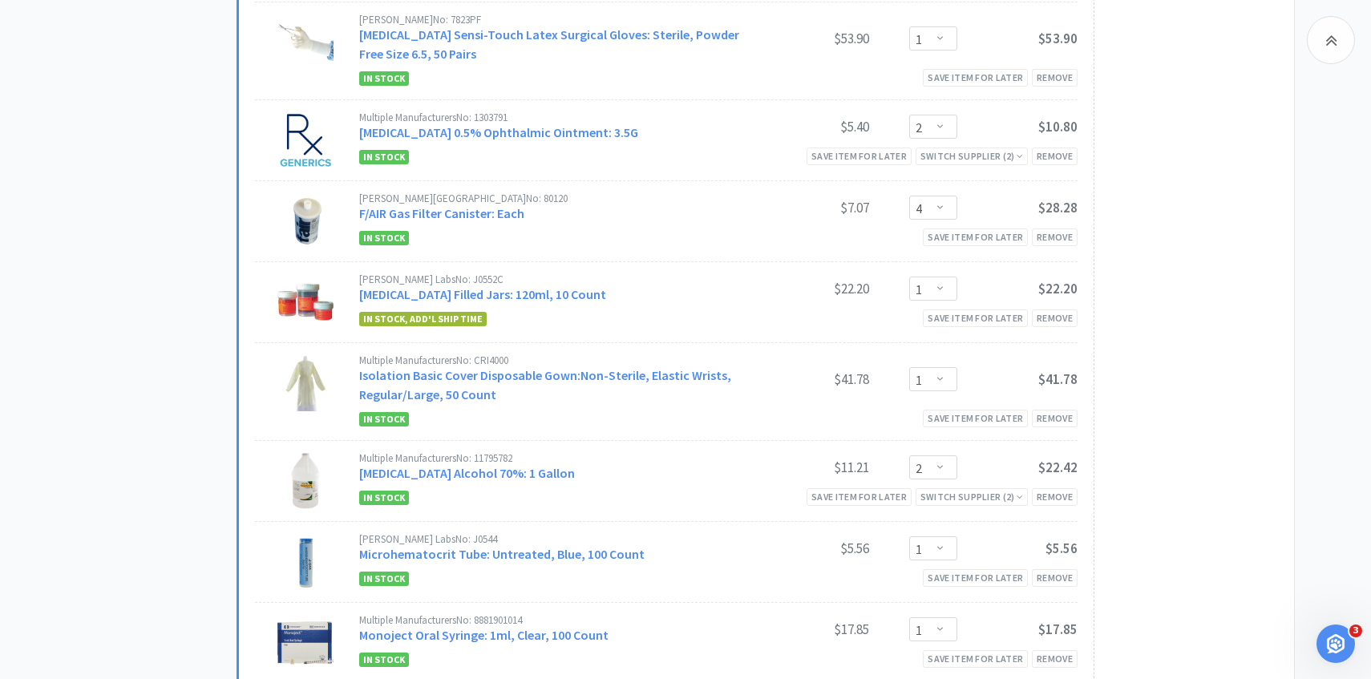
scroll to position [831, 0]
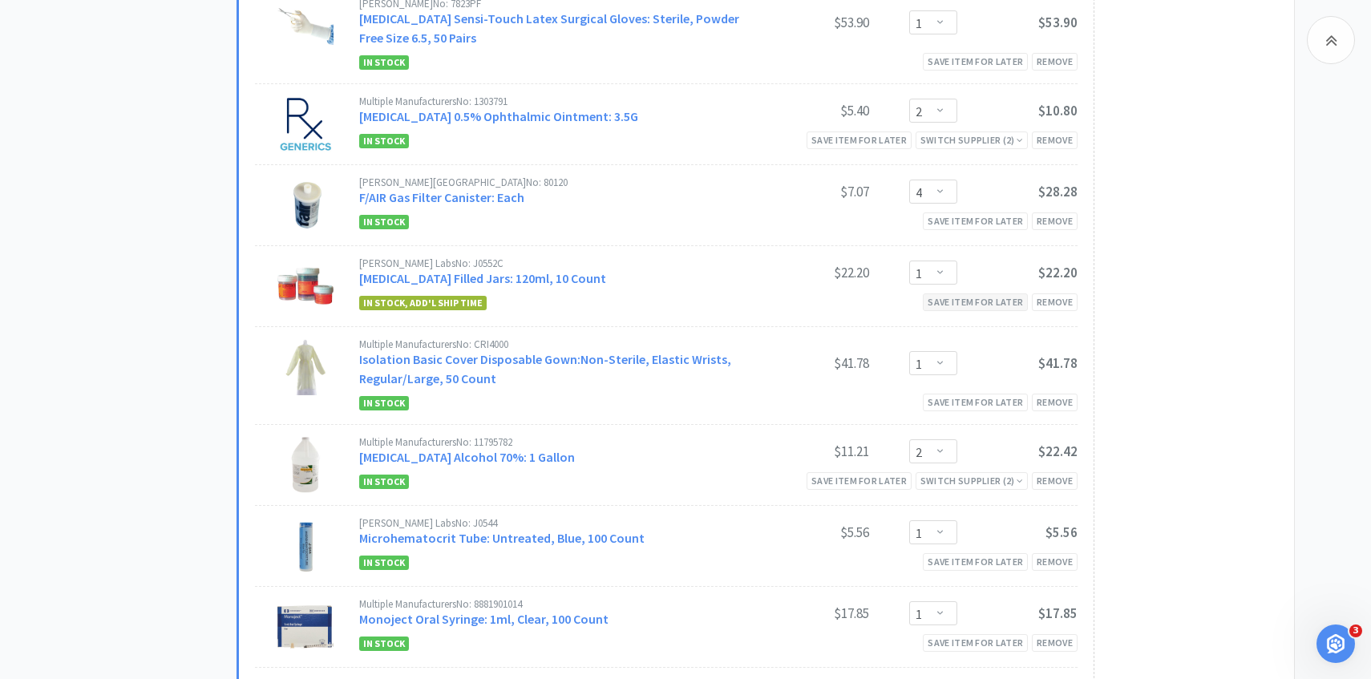
click at [978, 297] on div "Save item for later" at bounding box center [975, 302] width 105 height 17
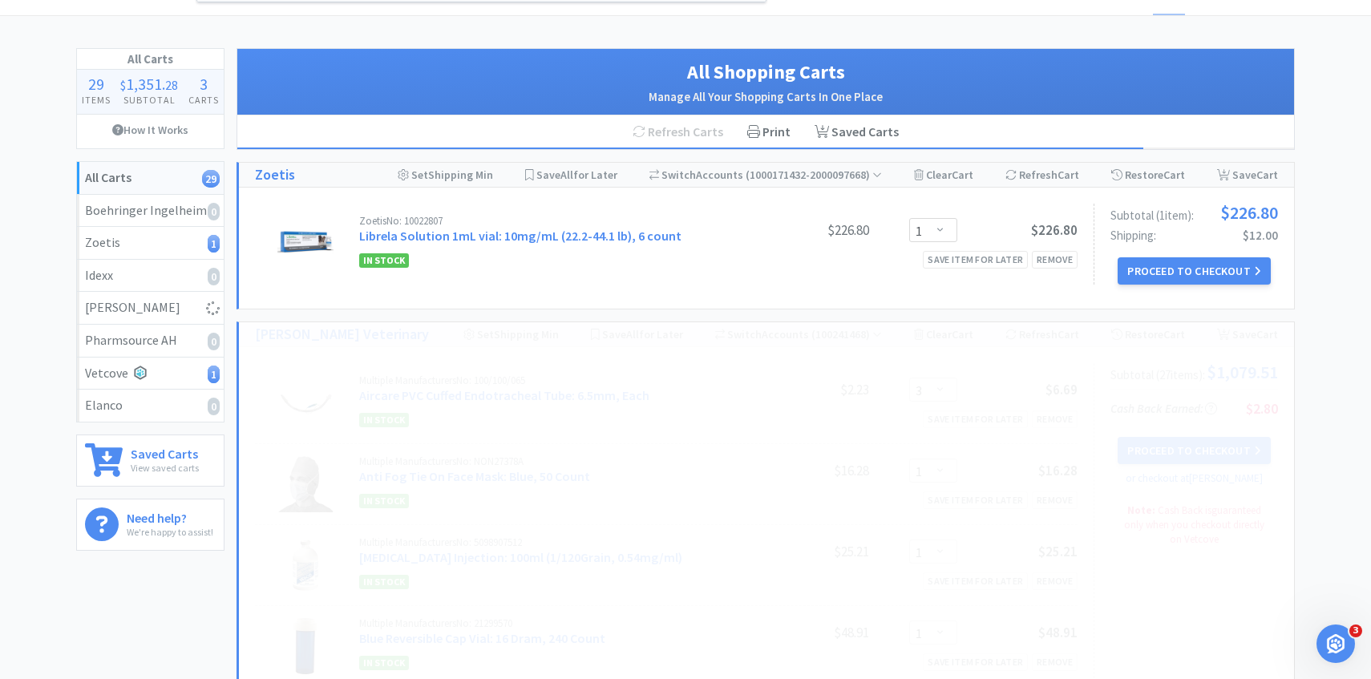
select select "2"
select select "1"
select select "7"
select select "1"
select select "5"
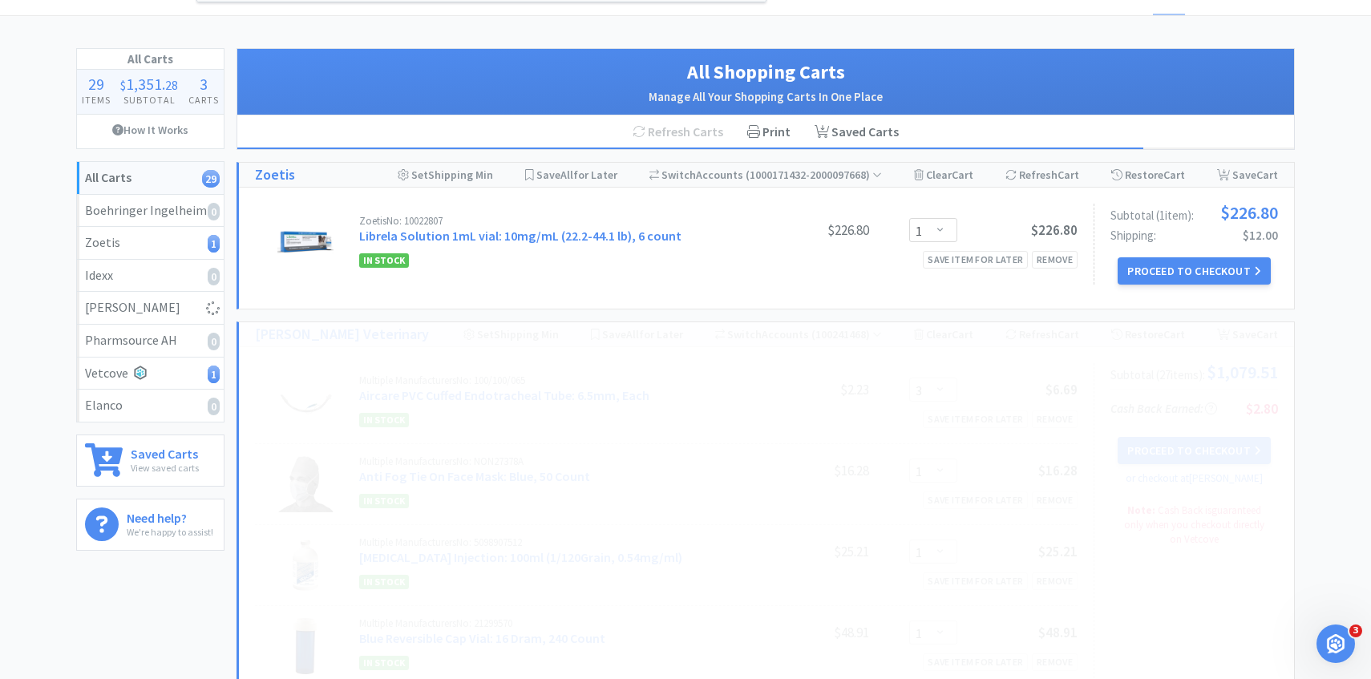
select select "2"
select select "1"
select select "5"
select select "3"
select select "5"
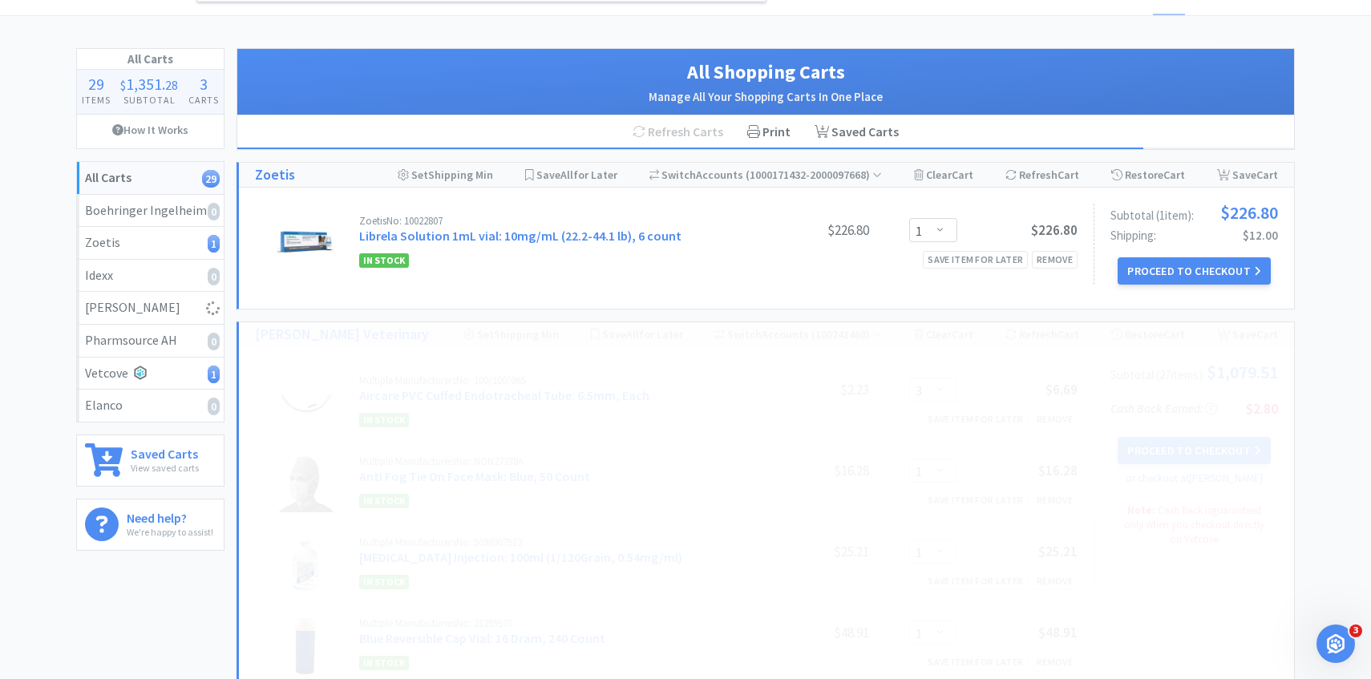
select select "1"
select select "2"
select select "50"
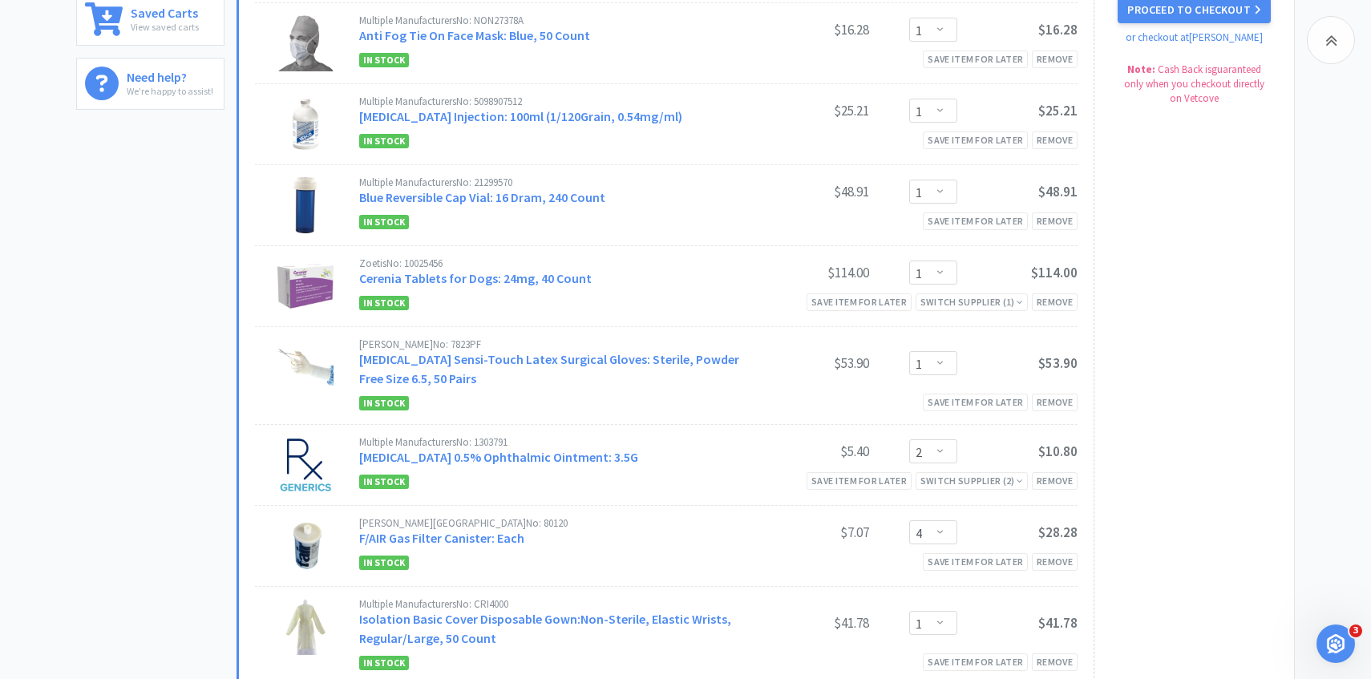
scroll to position [0, 0]
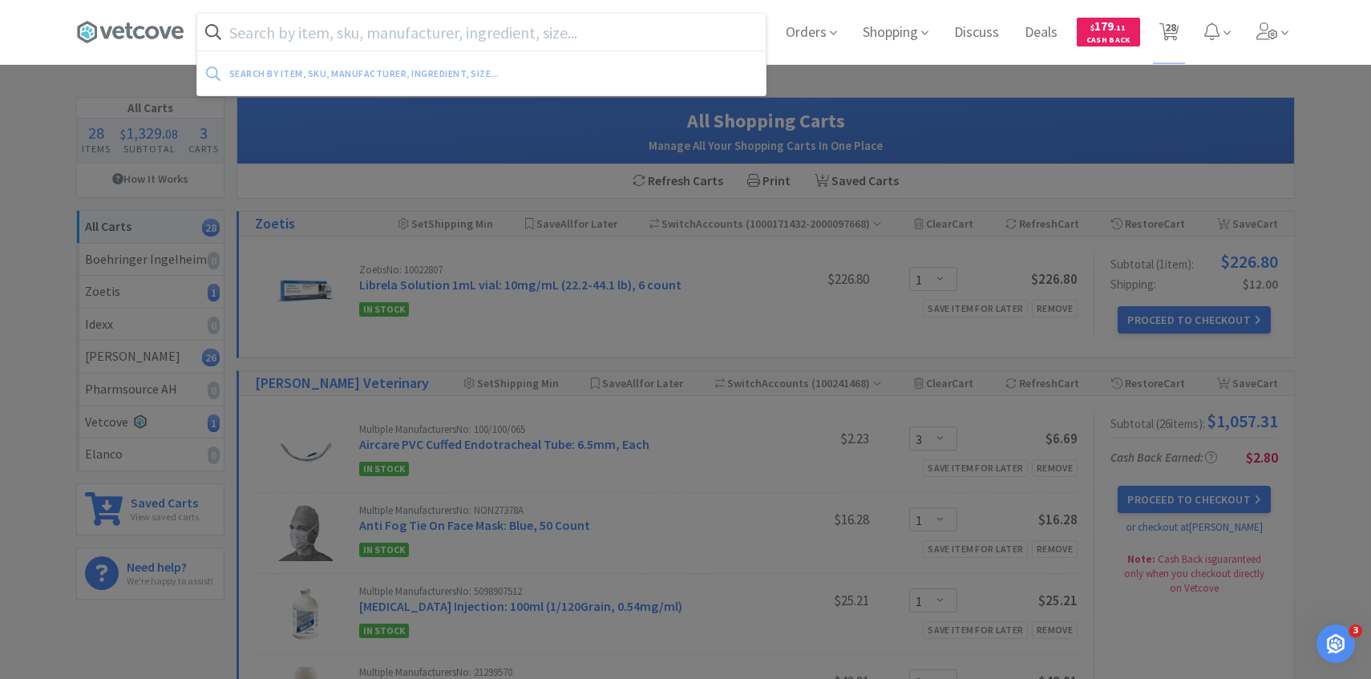
click at [399, 39] on input "text" at bounding box center [481, 32] width 569 height 37
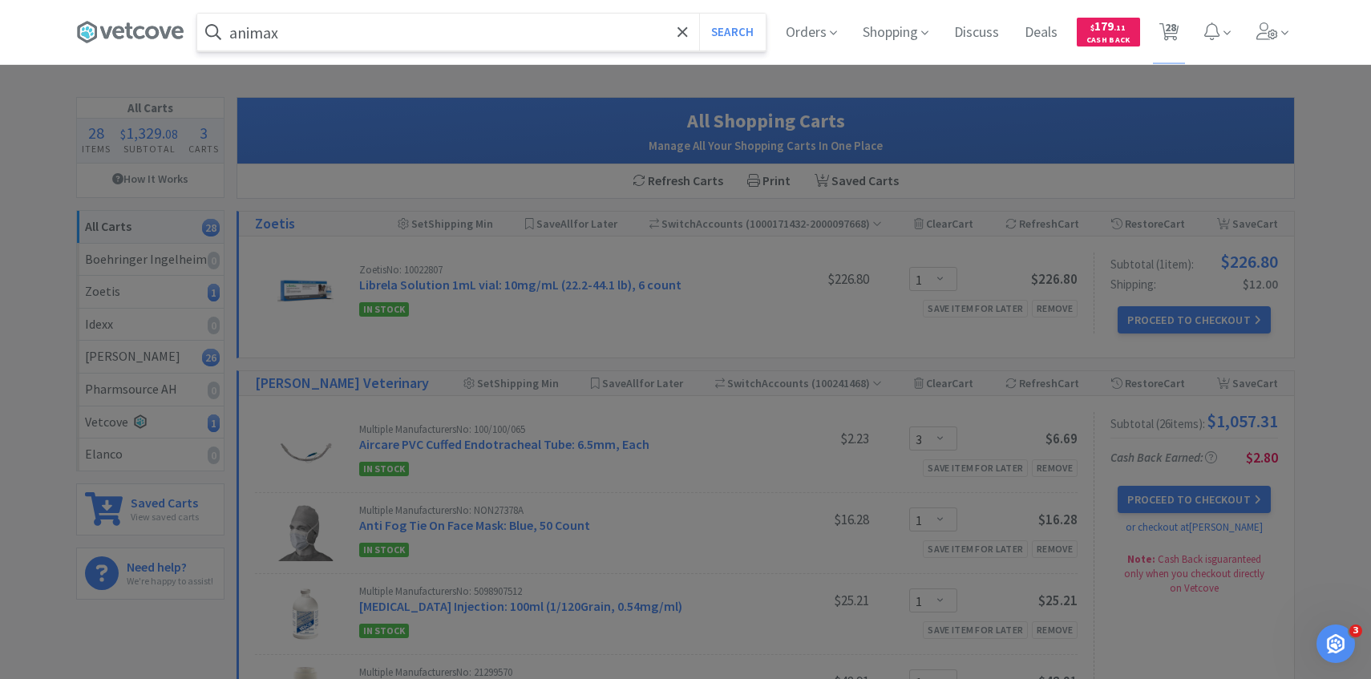
type input "animax"
click at [699, 14] on button "Search" at bounding box center [732, 32] width 67 height 37
select select "3"
select select "1"
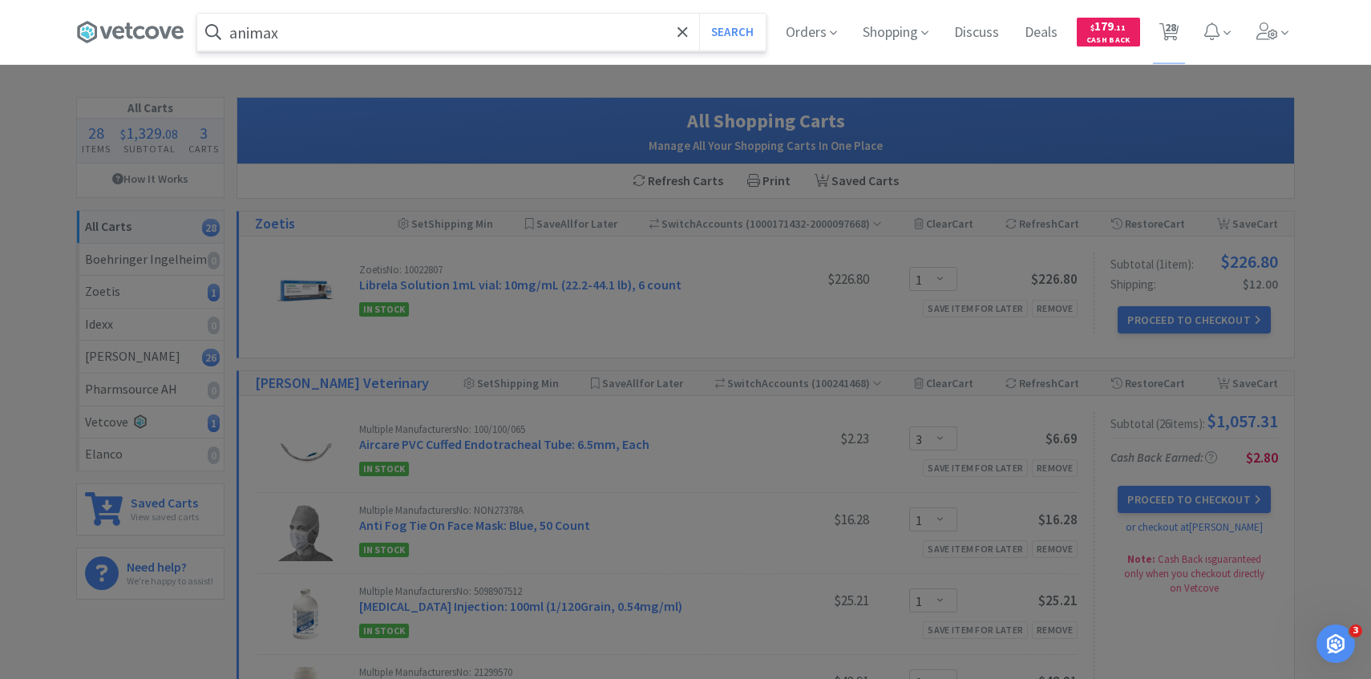
select select "1"
select select "2"
select select "4"
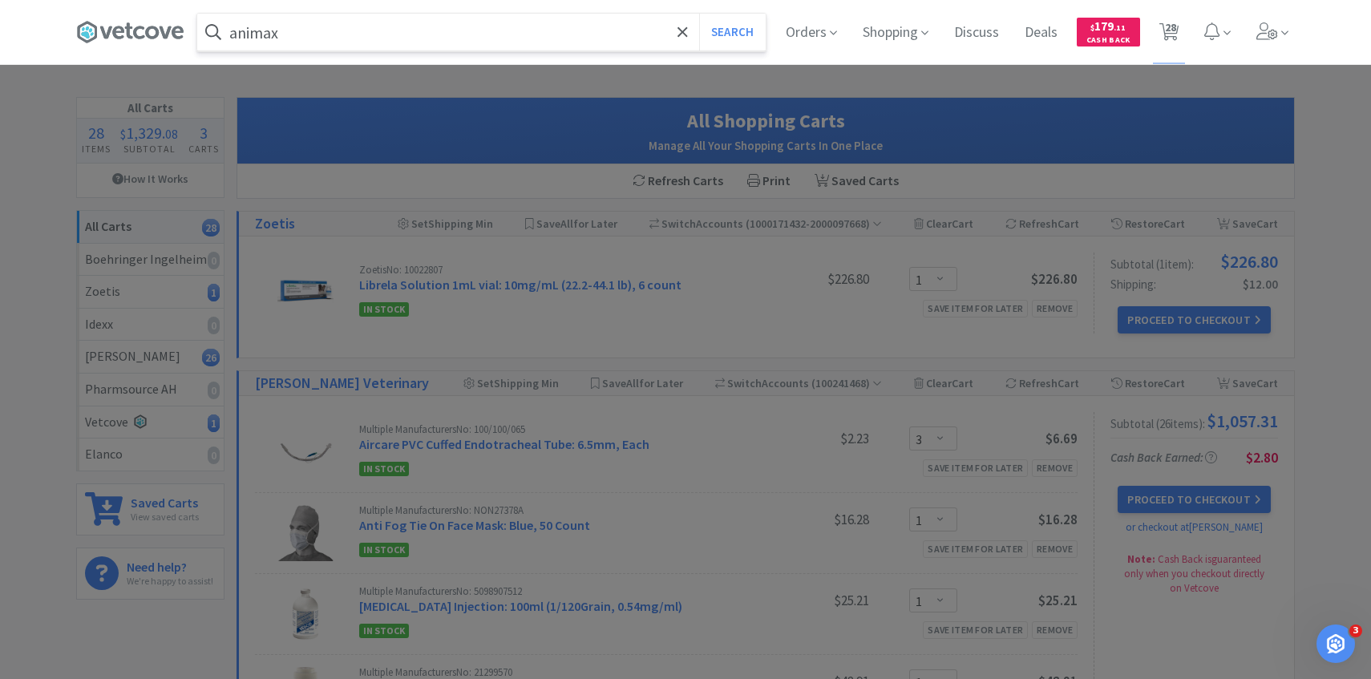
select select "1"
select select "2"
select select "1"
select select "7"
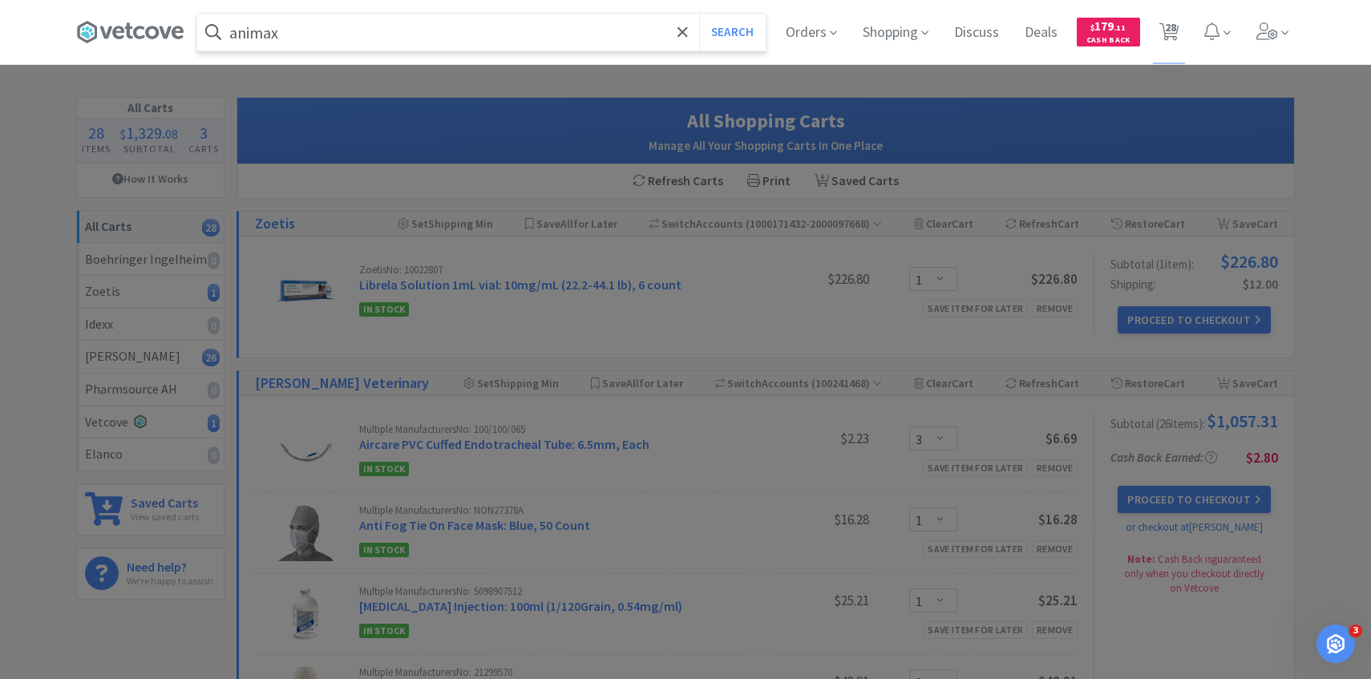
select select "7"
select select "1"
select select "5"
select select "2"
select select "1"
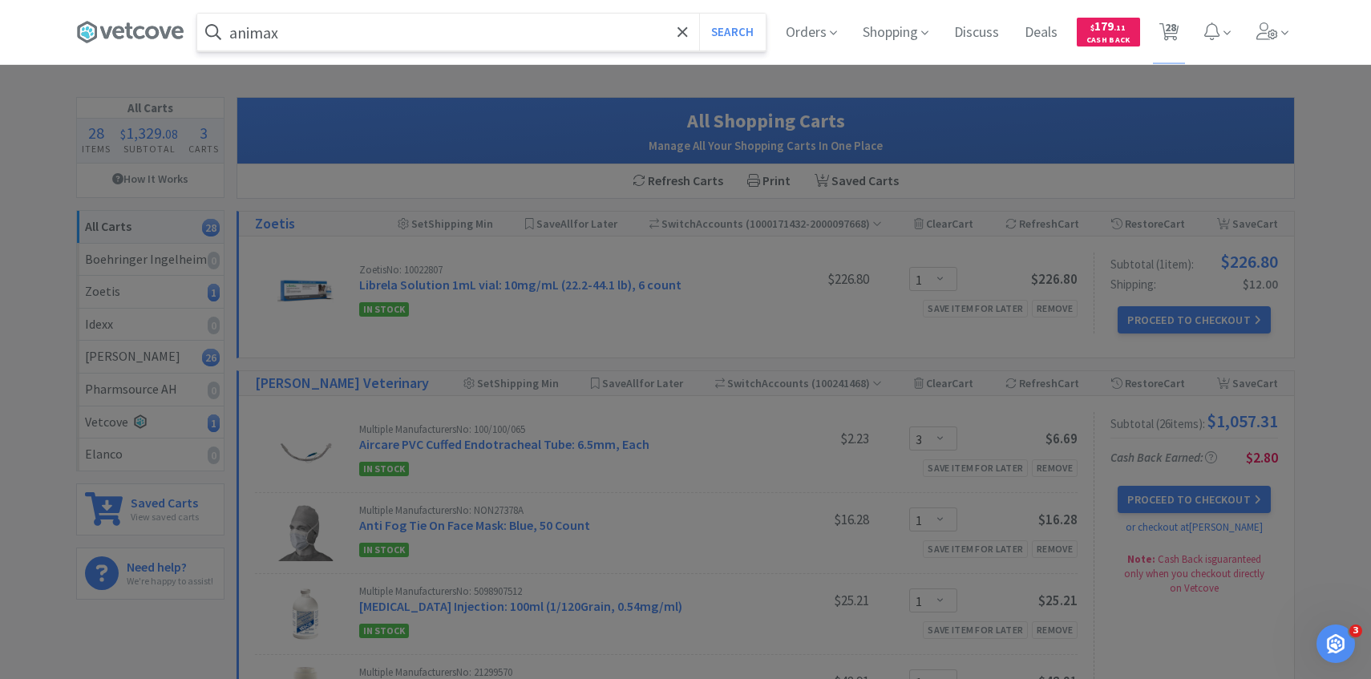
select select "1"
select select "5"
select select "3"
select select "50"
select select "5"
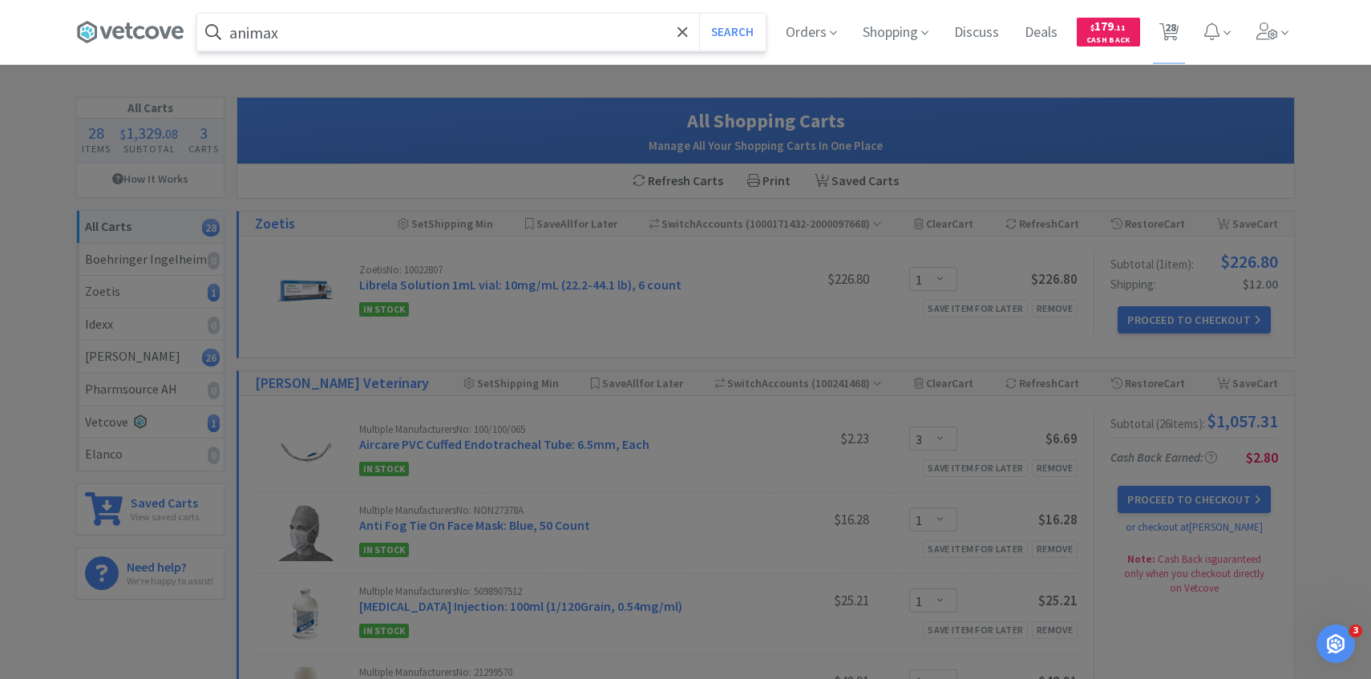
select select "1"
select select "2"
select select "3"
select select "1"
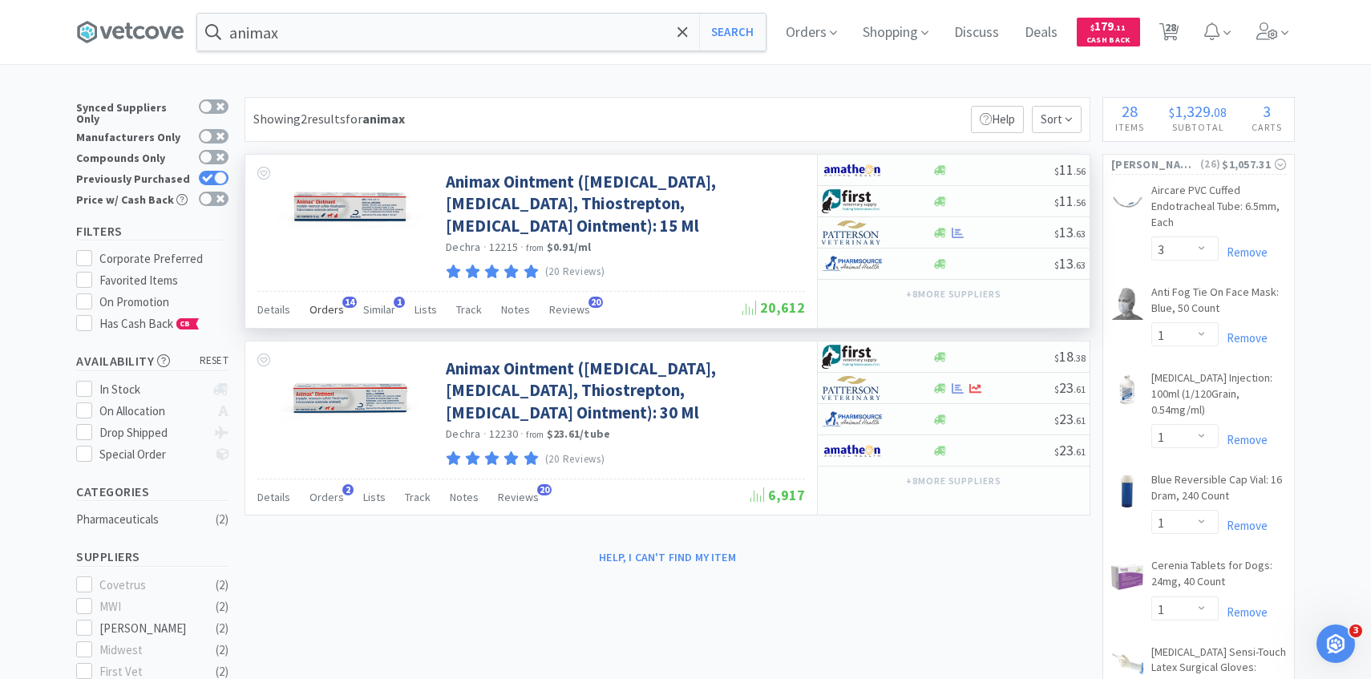
click at [333, 315] on span "Orders" at bounding box center [327, 309] width 34 height 14
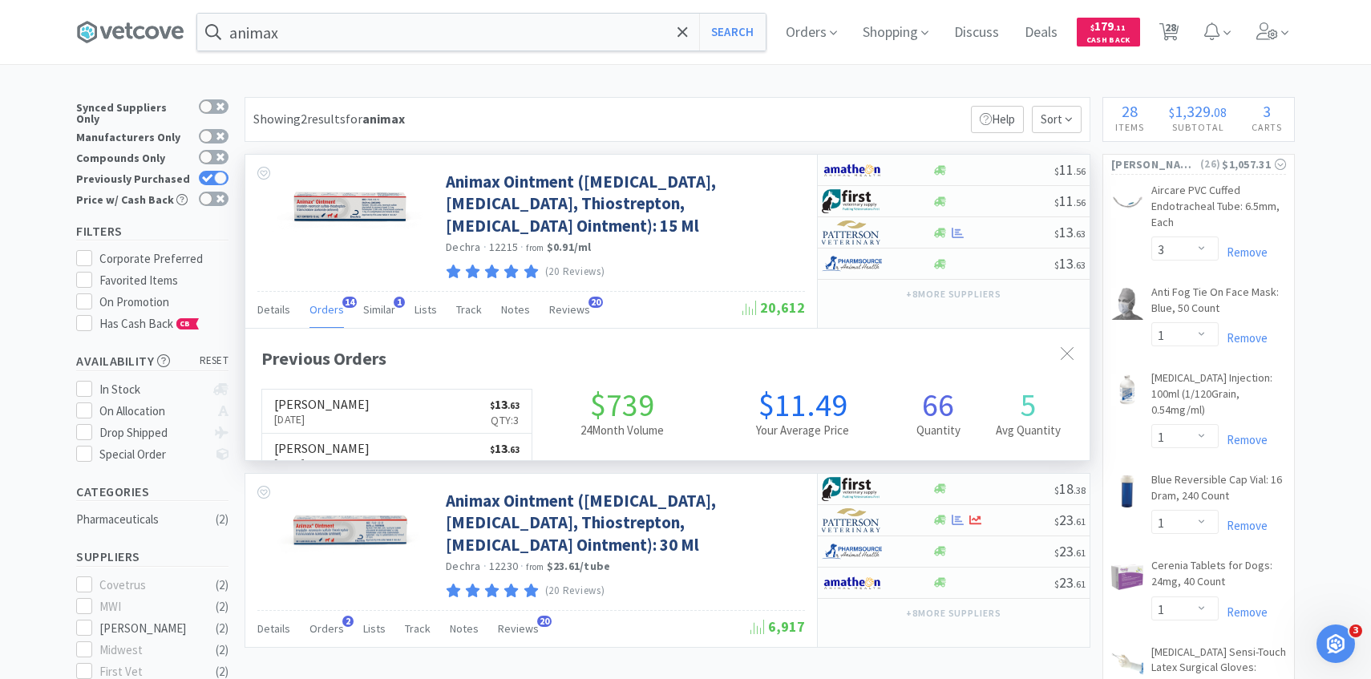
scroll to position [430, 845]
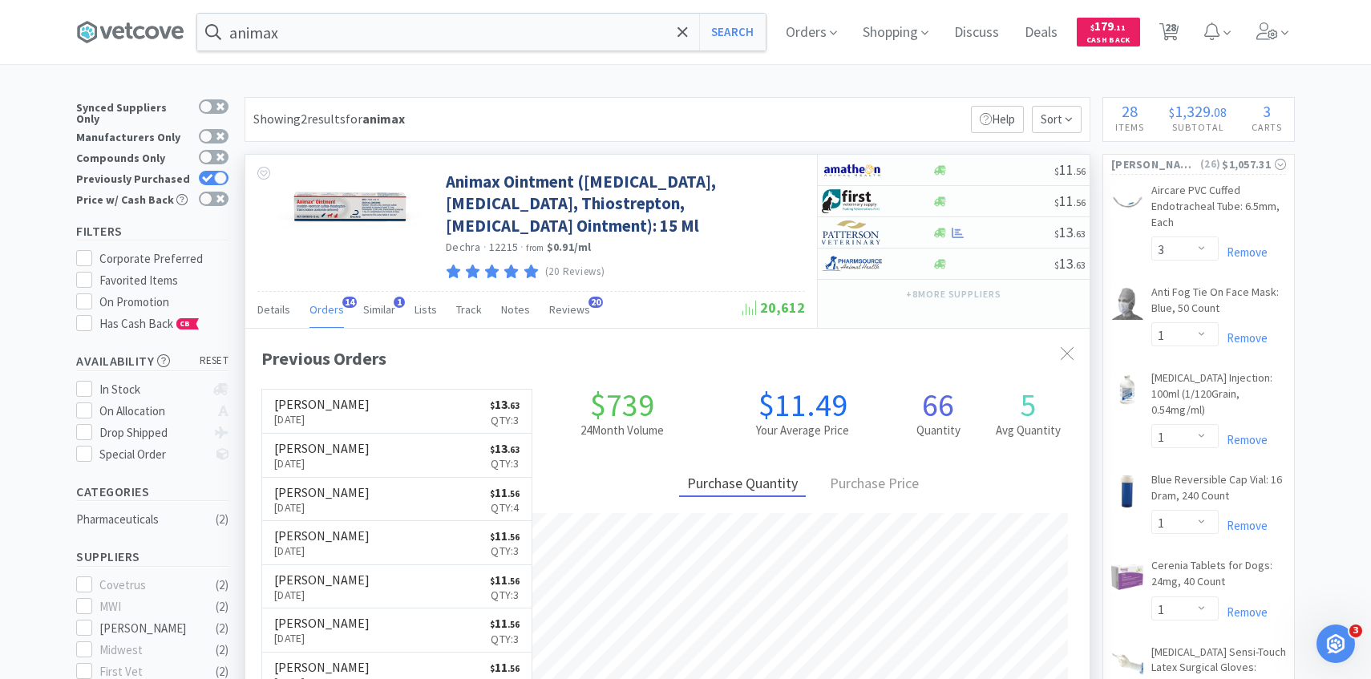
click at [326, 318] on div "Orders 14" at bounding box center [327, 312] width 34 height 30
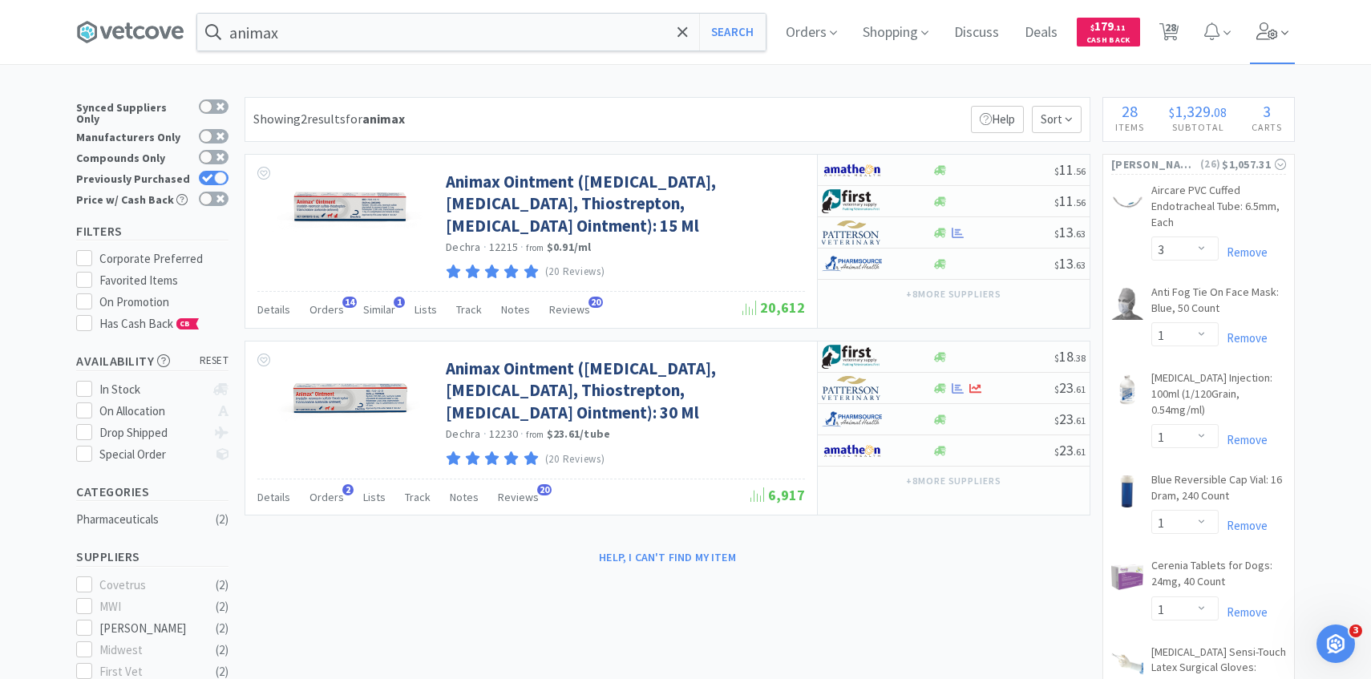
click at [1275, 39] on icon at bounding box center [1268, 31] width 22 height 18
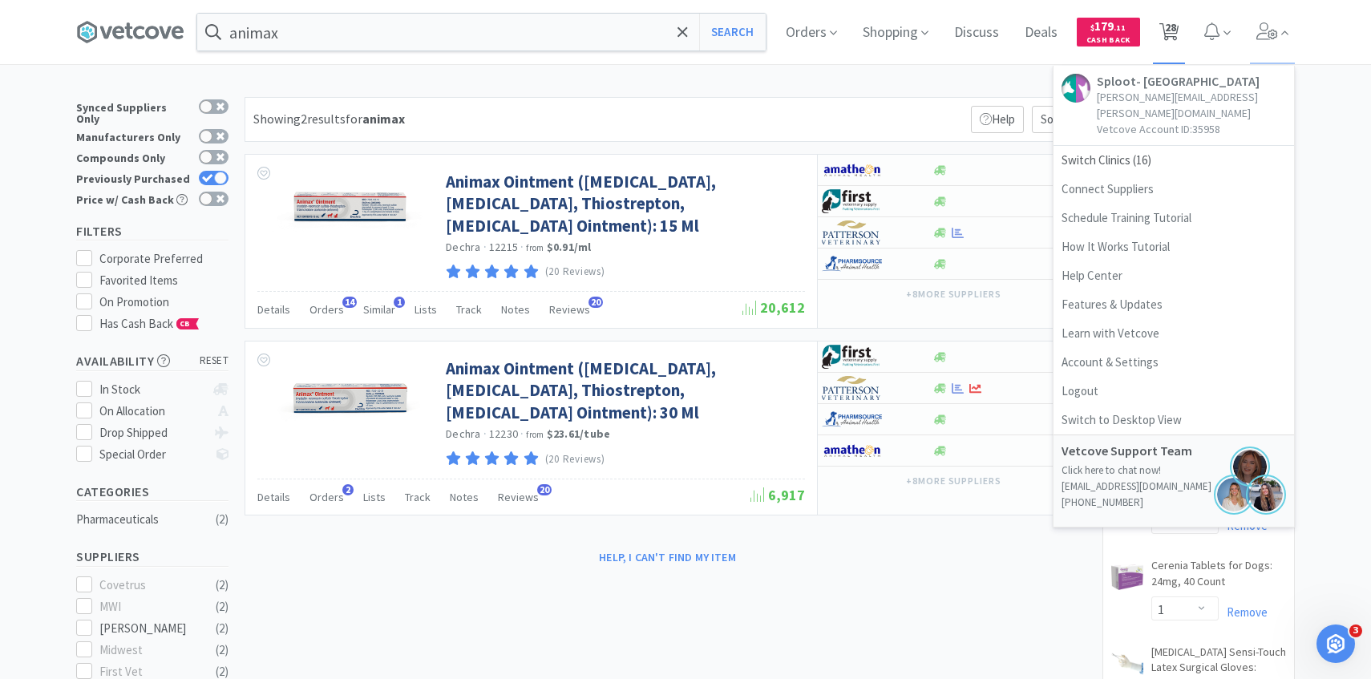
click at [1180, 34] on span "28" at bounding box center [1169, 32] width 33 height 64
select select "1"
select select "3"
select select "1"
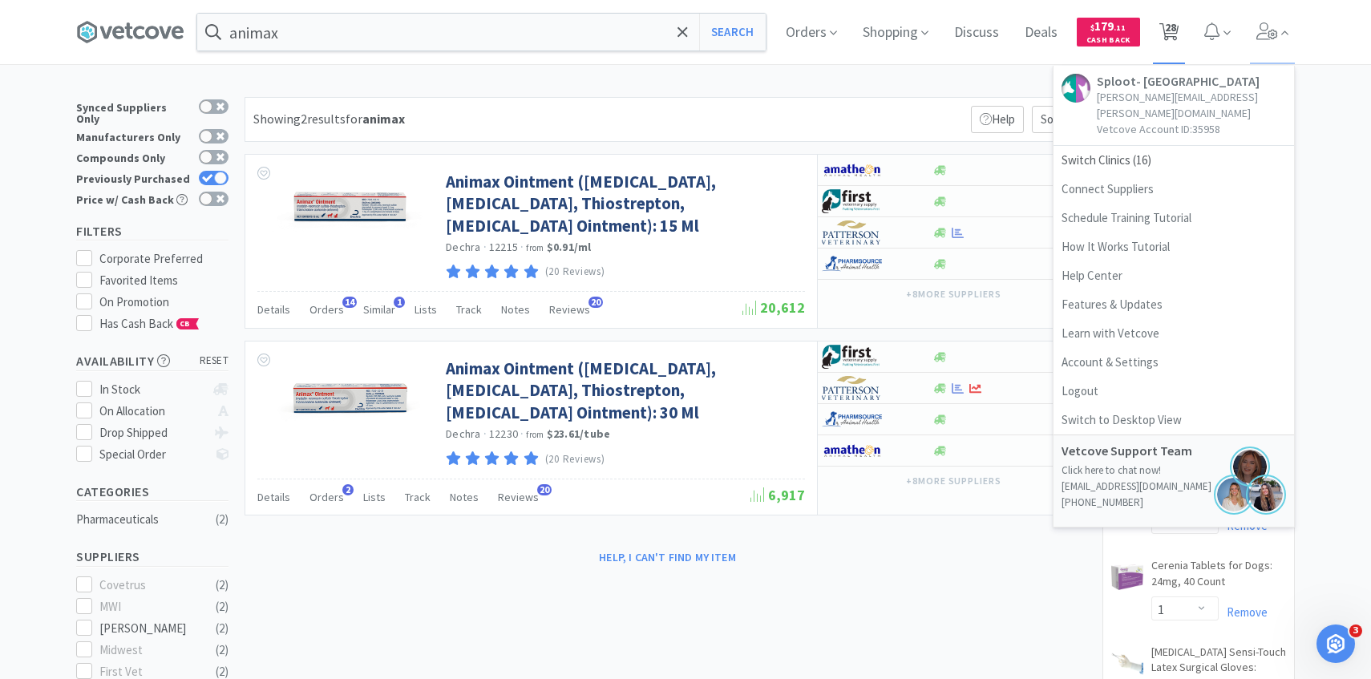
select select "1"
select select "2"
select select "4"
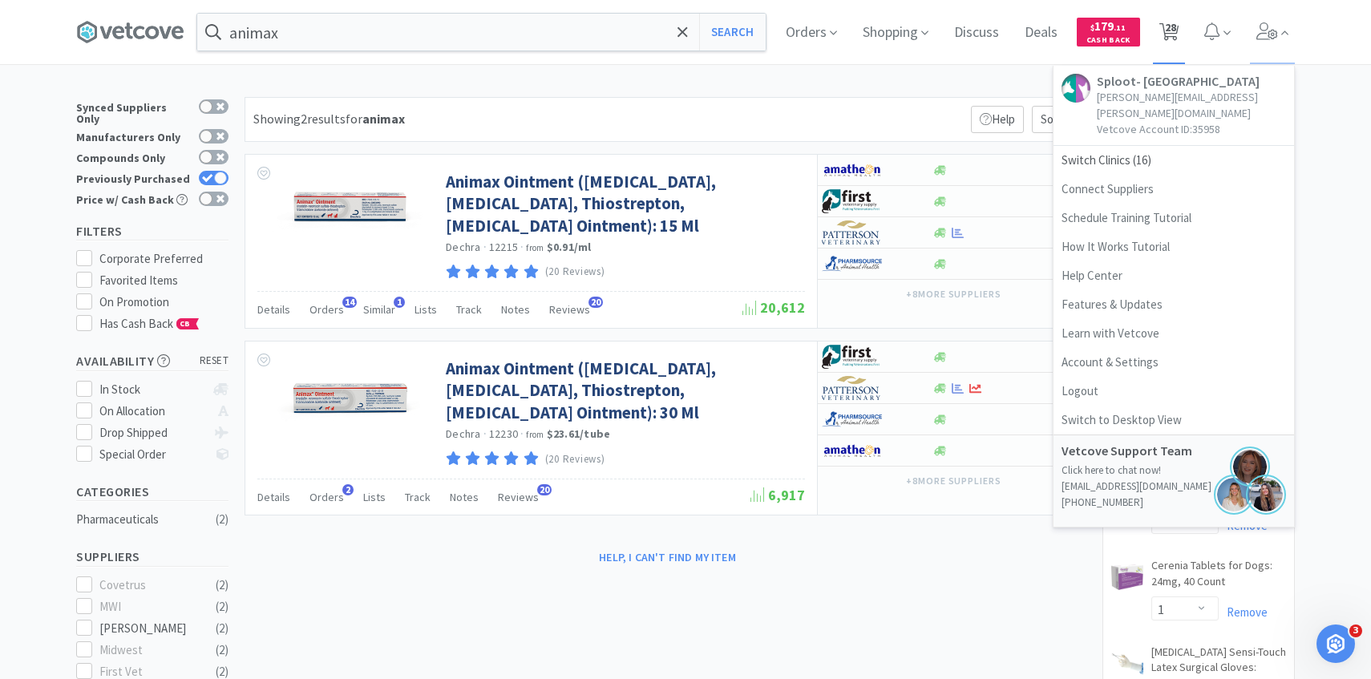
select select "1"
select select "2"
select select "1"
select select "7"
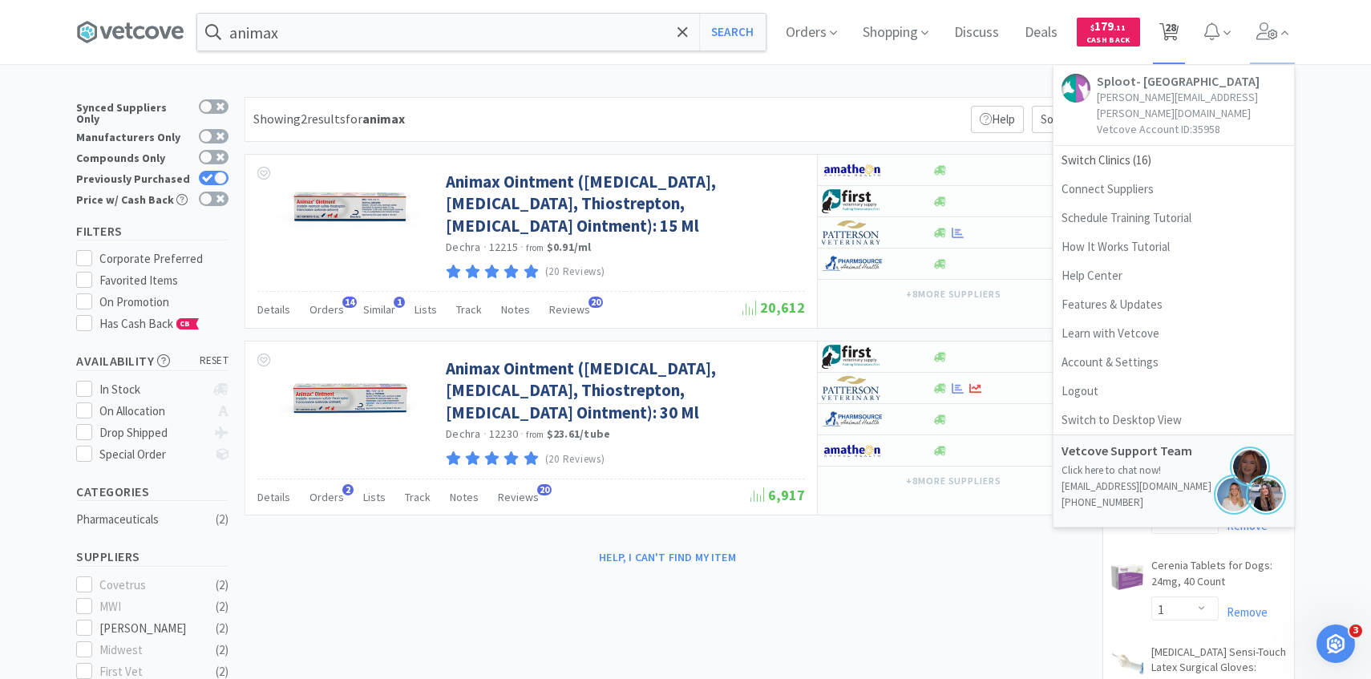
select select "7"
select select "1"
select select "5"
select select "2"
select select "1"
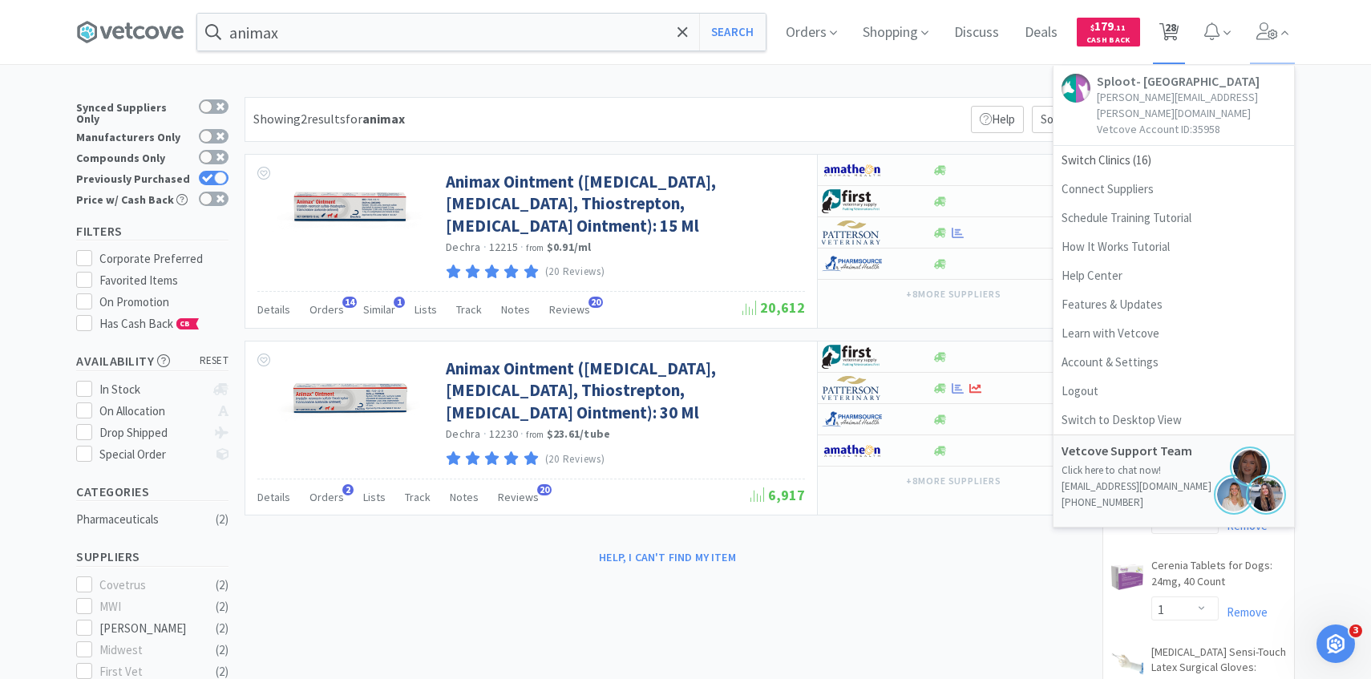
select select "1"
select select "5"
select select "3"
select select "50"
select select "5"
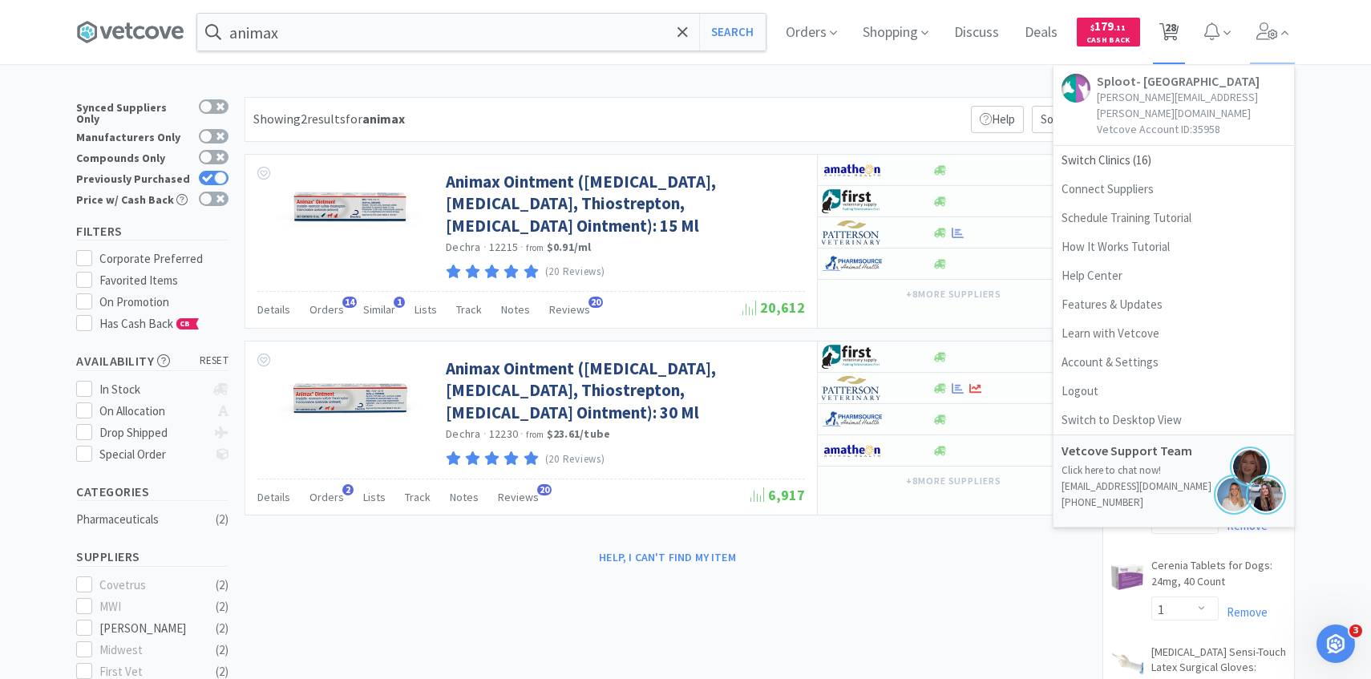
select select "1"
select select "2"
select select "3"
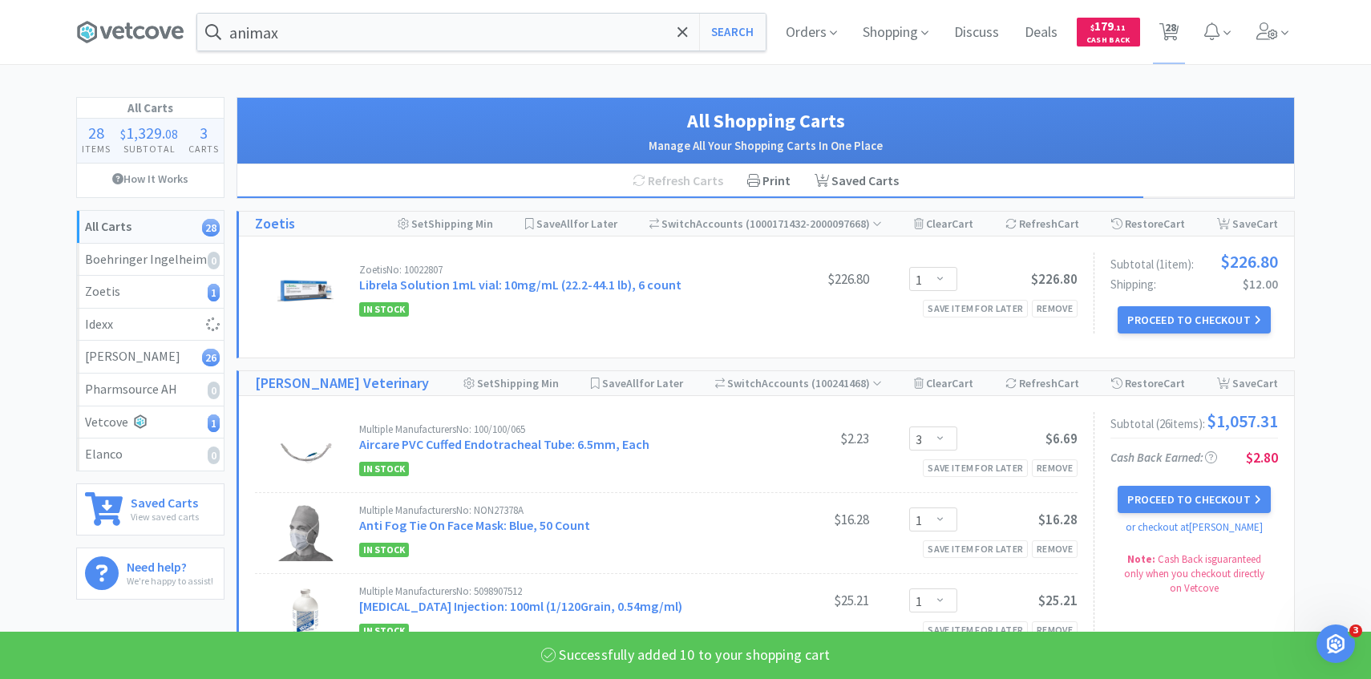
select select "10"
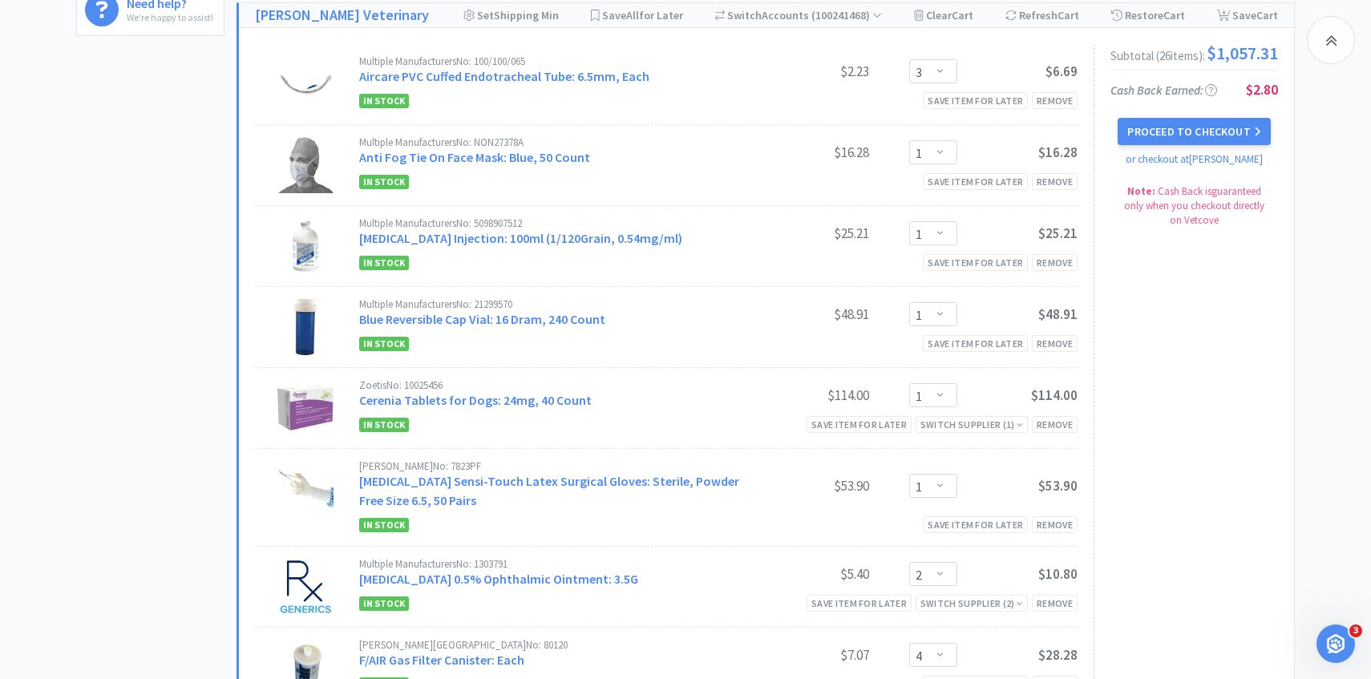
scroll to position [264, 0]
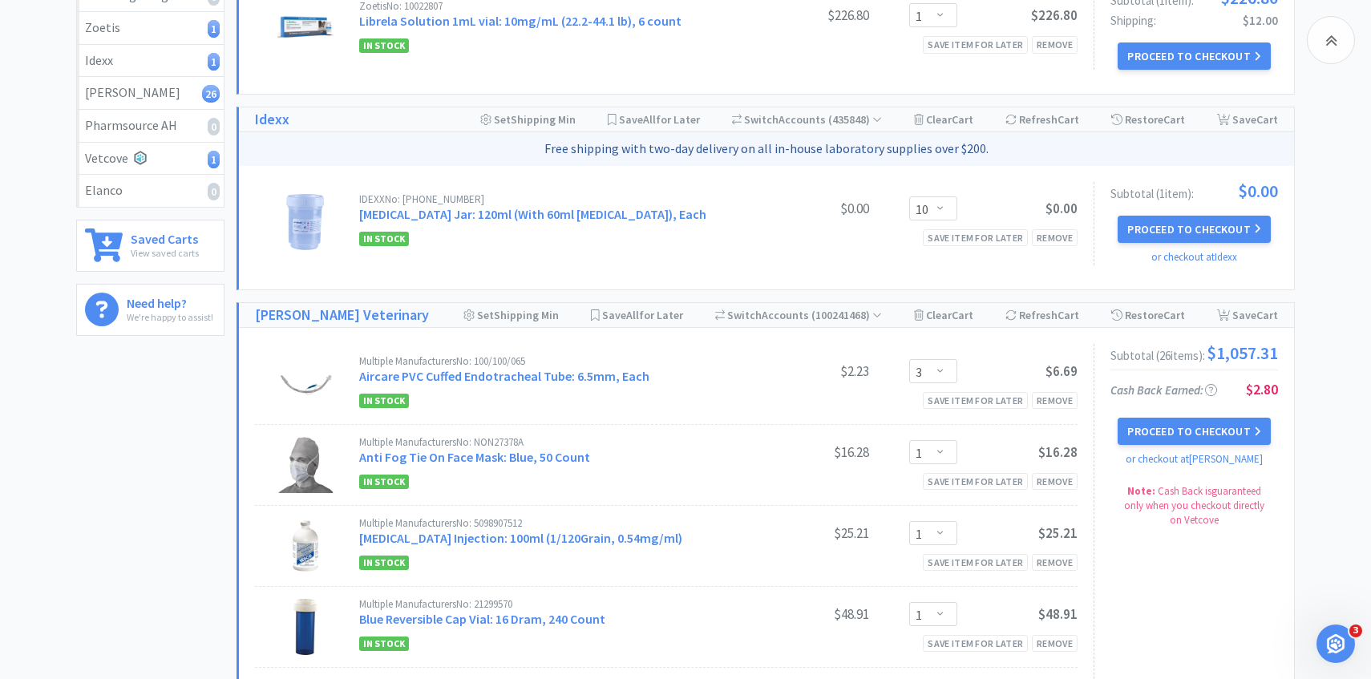
click at [1169, 430] on button "Proceed to Checkout" at bounding box center [1194, 431] width 152 height 27
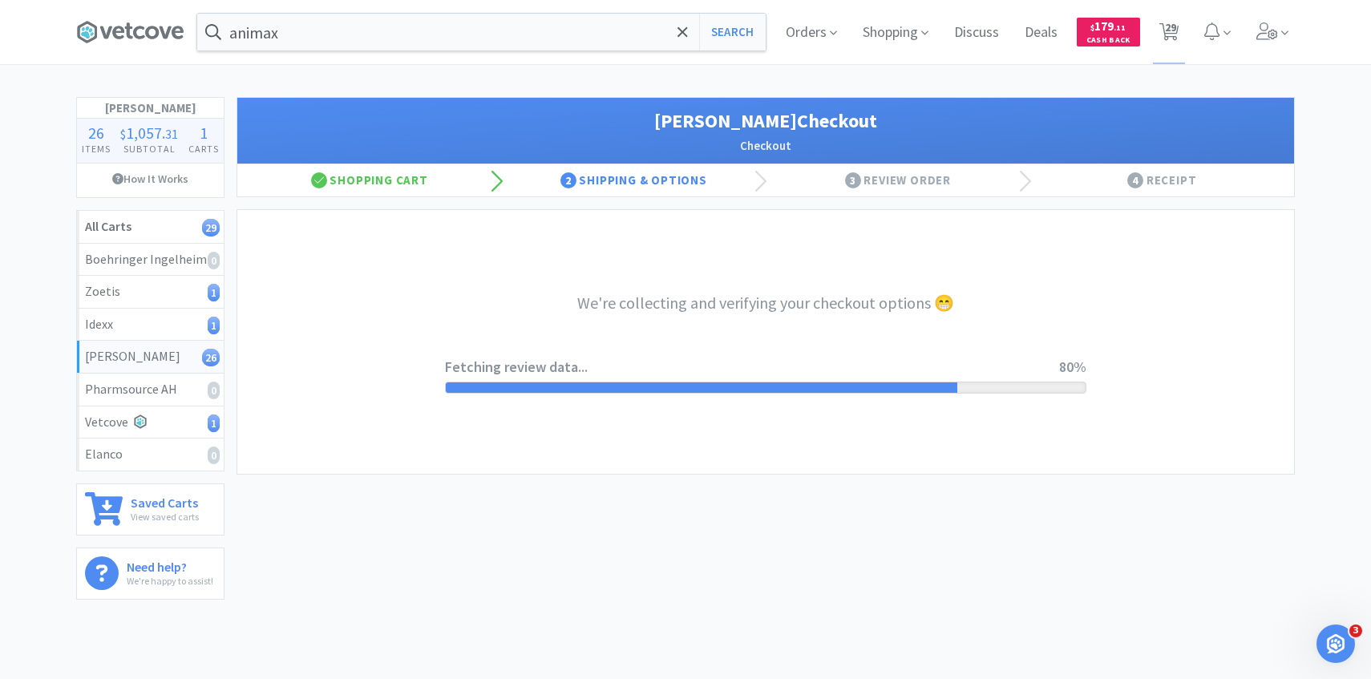
select select "1"
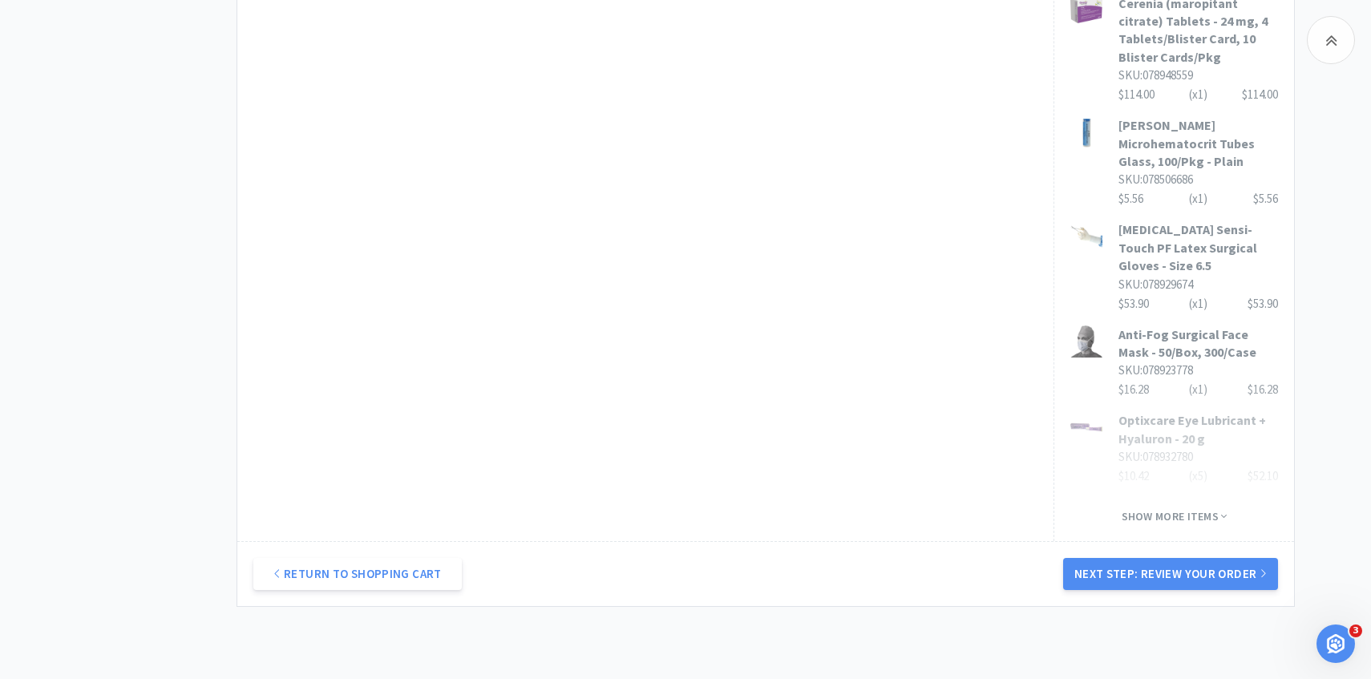
click at [1153, 558] on button "Next Step: Review Your Order" at bounding box center [1170, 574] width 215 height 32
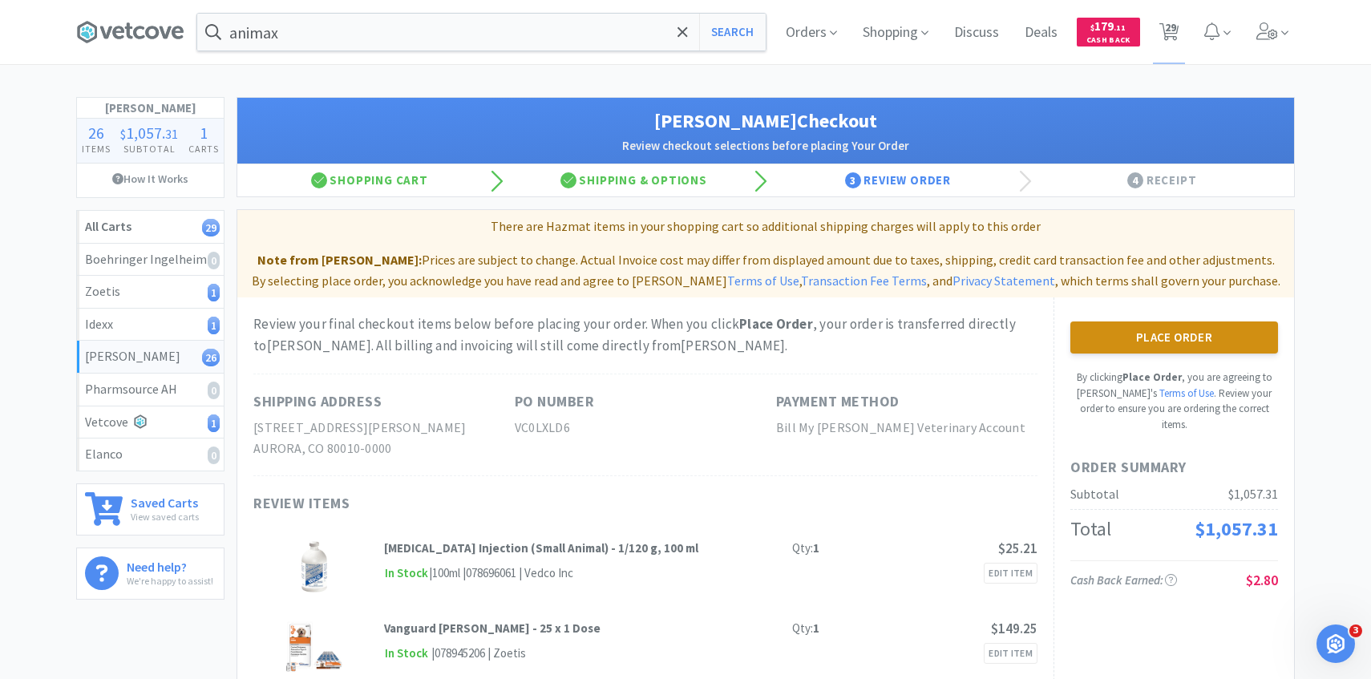
click at [1139, 324] on button "Place Order" at bounding box center [1175, 338] width 208 height 32
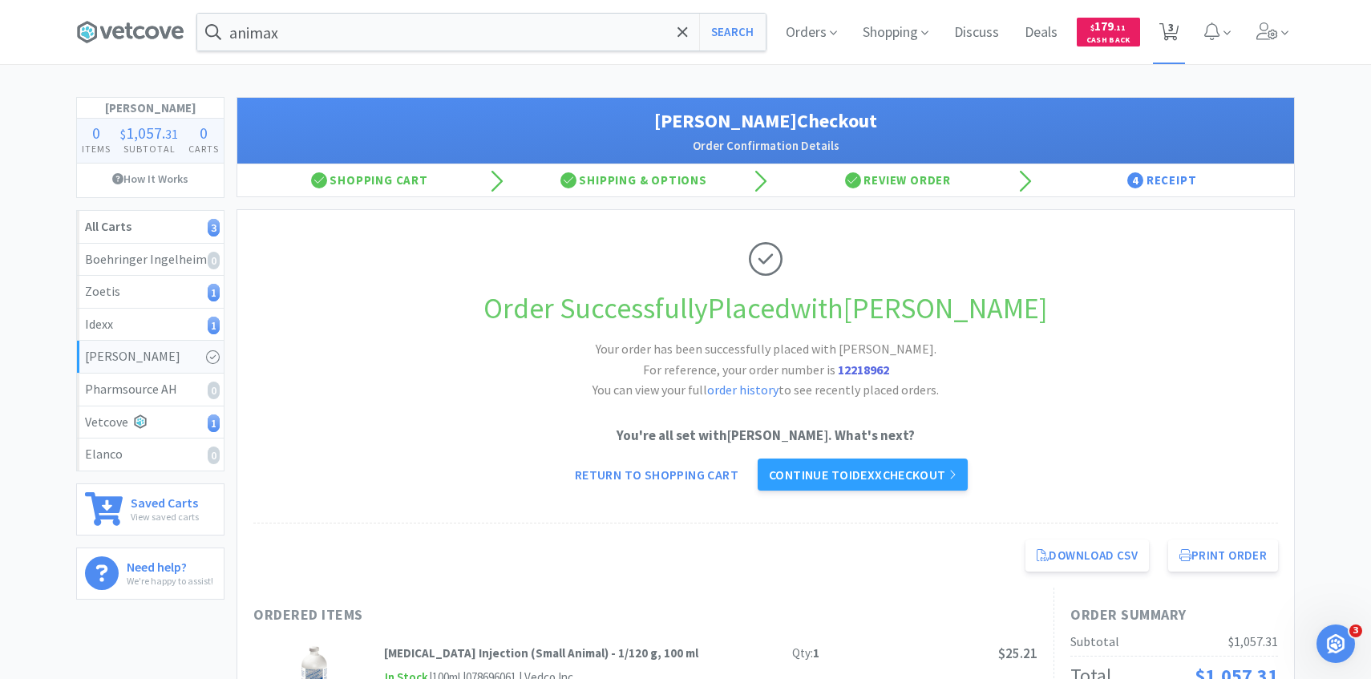
click at [1174, 29] on icon at bounding box center [1170, 32] width 20 height 18
select select "1"
select select "10"
select select "3"
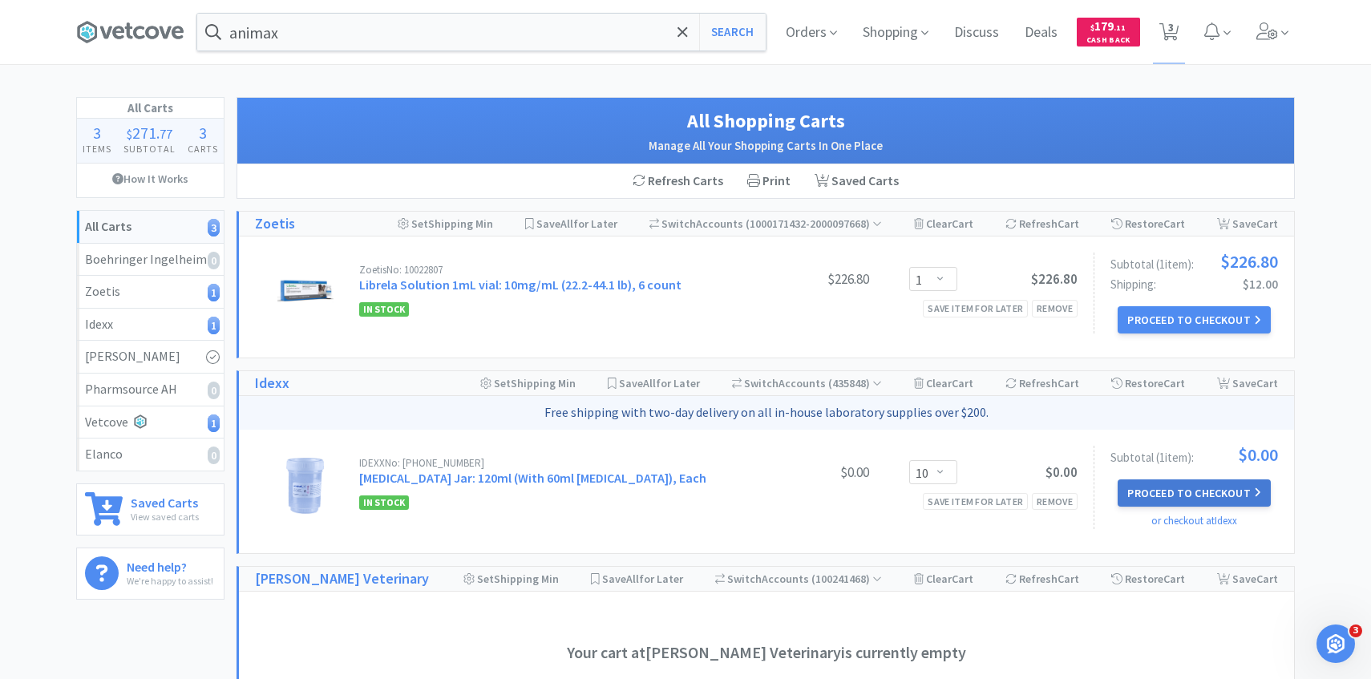
click at [1144, 491] on button "Proceed to Checkout" at bounding box center [1194, 493] width 152 height 27
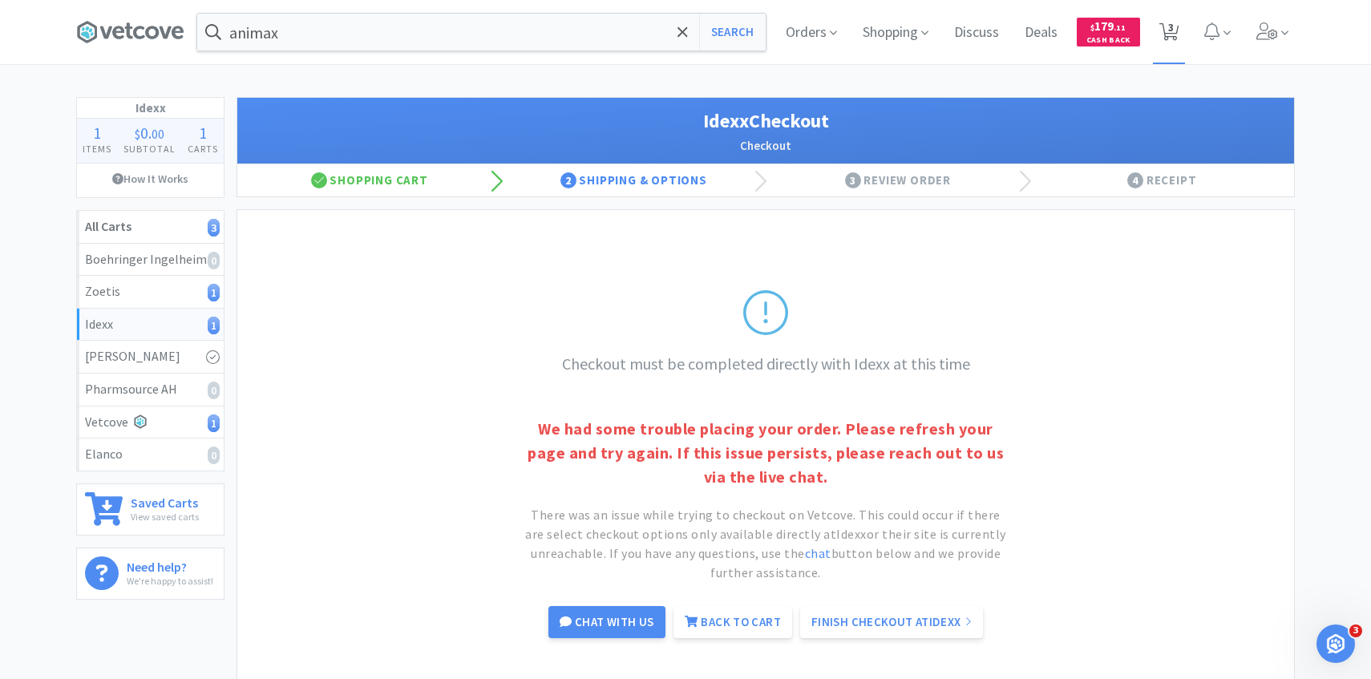
click at [1173, 39] on span "3" at bounding box center [1172, 27] width 6 height 64
select select "1"
select select "10"
select select "3"
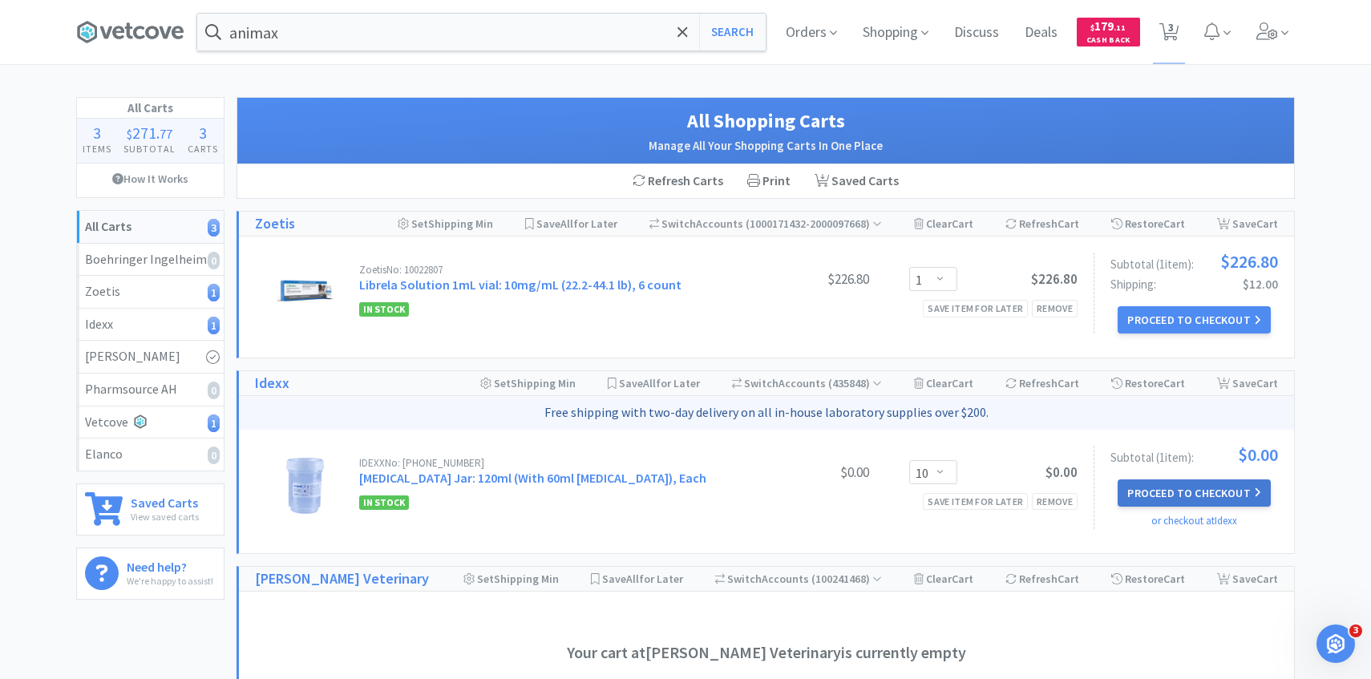
click at [1151, 480] on button "Proceed to Checkout" at bounding box center [1194, 493] width 152 height 27
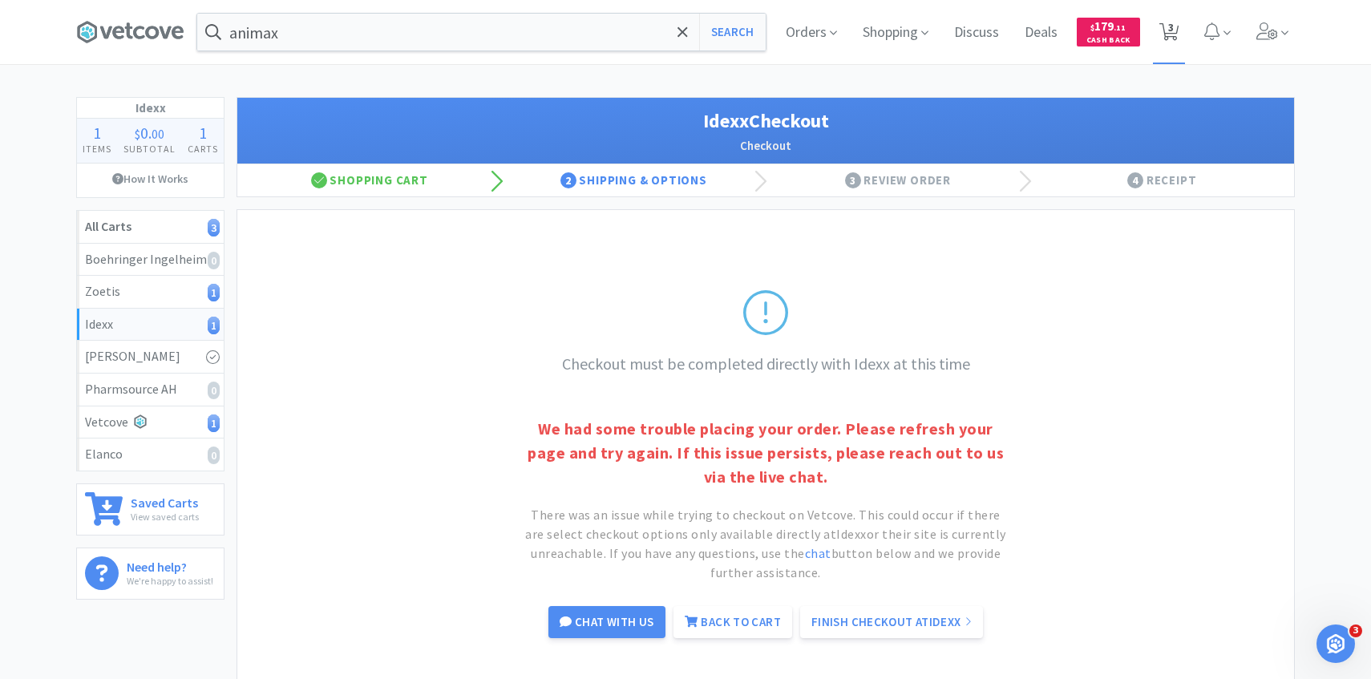
click at [1166, 32] on icon at bounding box center [1170, 32] width 20 height 18
select select "1"
select select "10"
select select "3"
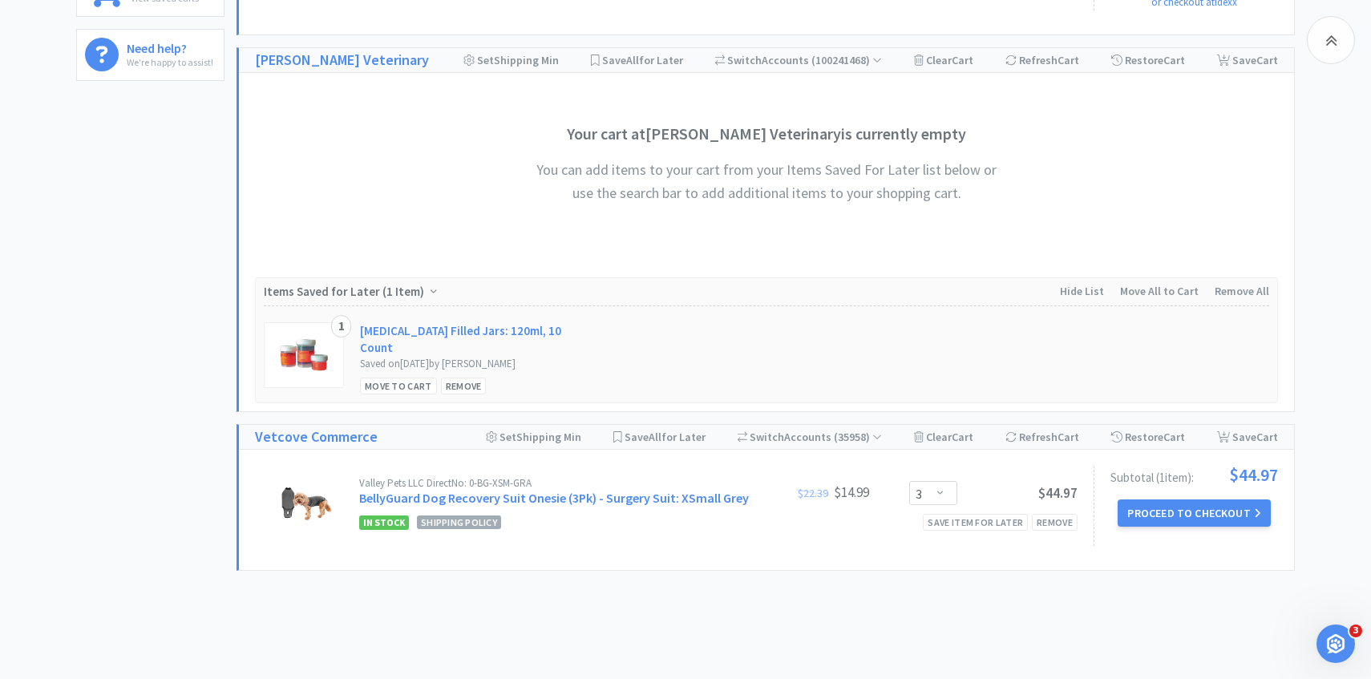
scroll to position [569, 0]
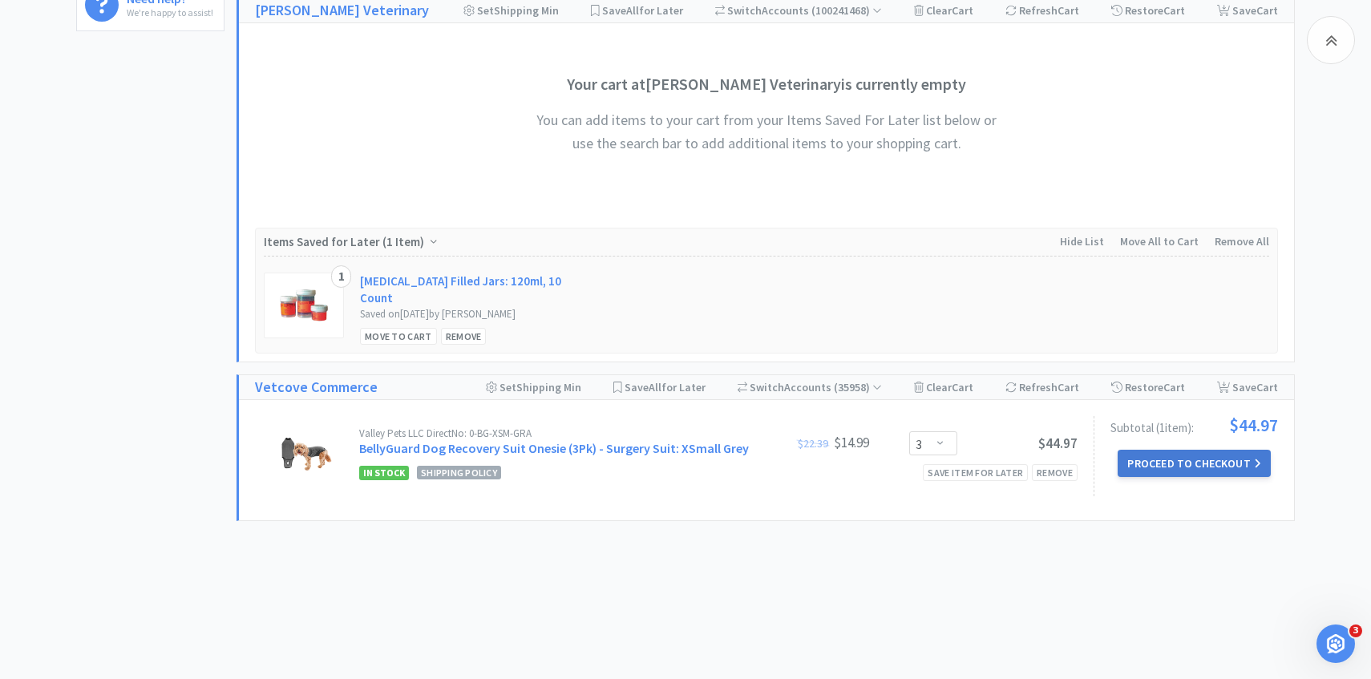
click at [1135, 460] on button "Proceed to Checkout" at bounding box center [1194, 463] width 152 height 27
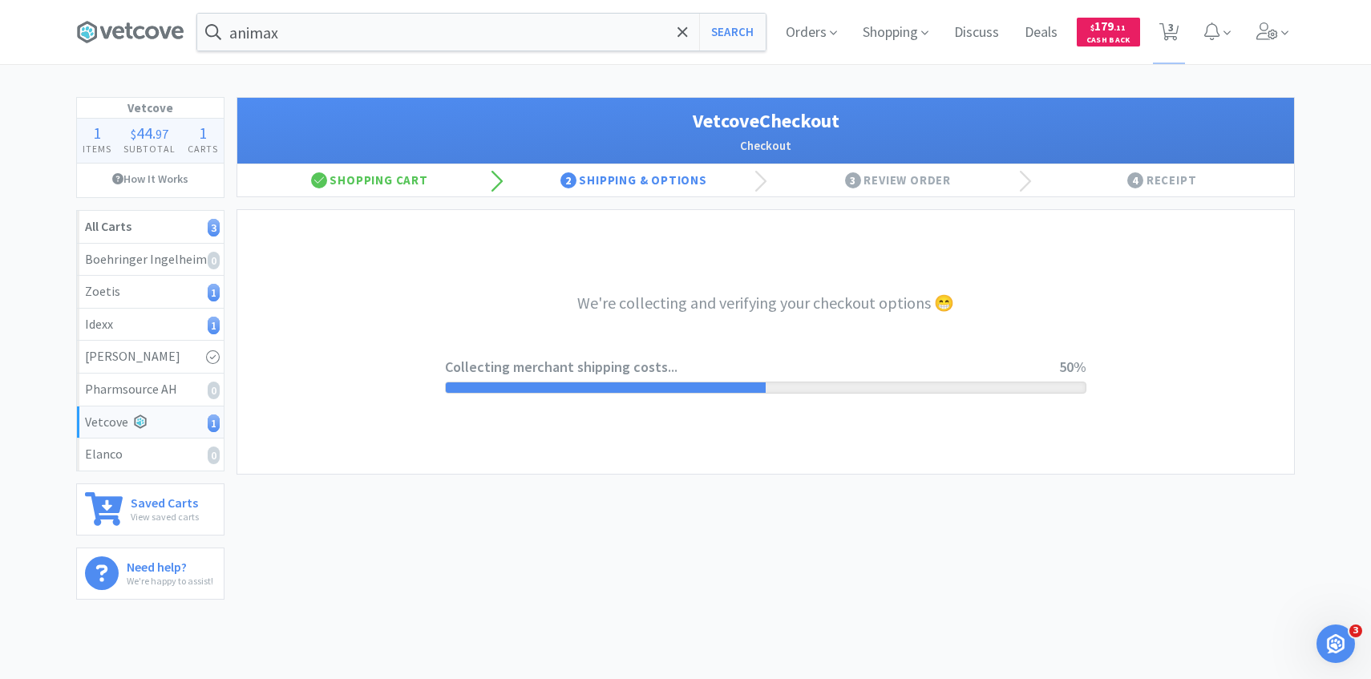
select select "1904"
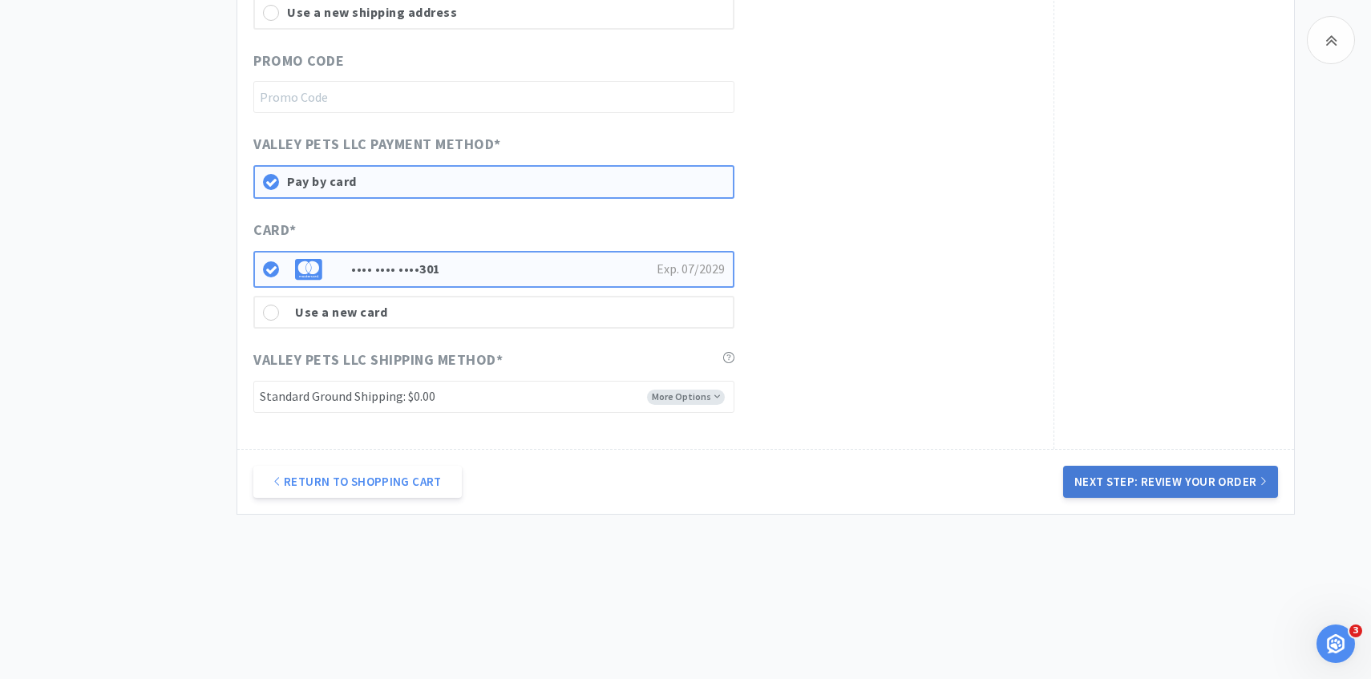
click at [1111, 489] on button "Next Step: Review Your Order" at bounding box center [1170, 482] width 215 height 32
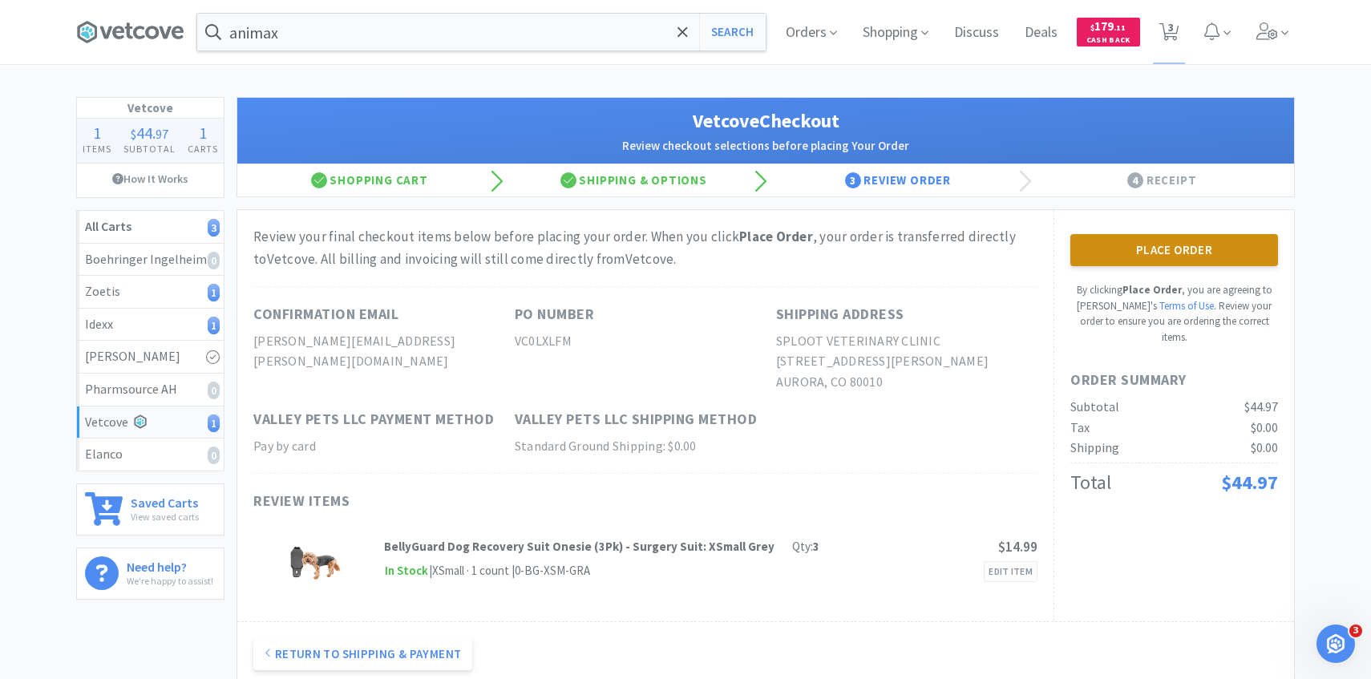
click at [1079, 254] on button "Place Order" at bounding box center [1175, 250] width 208 height 32
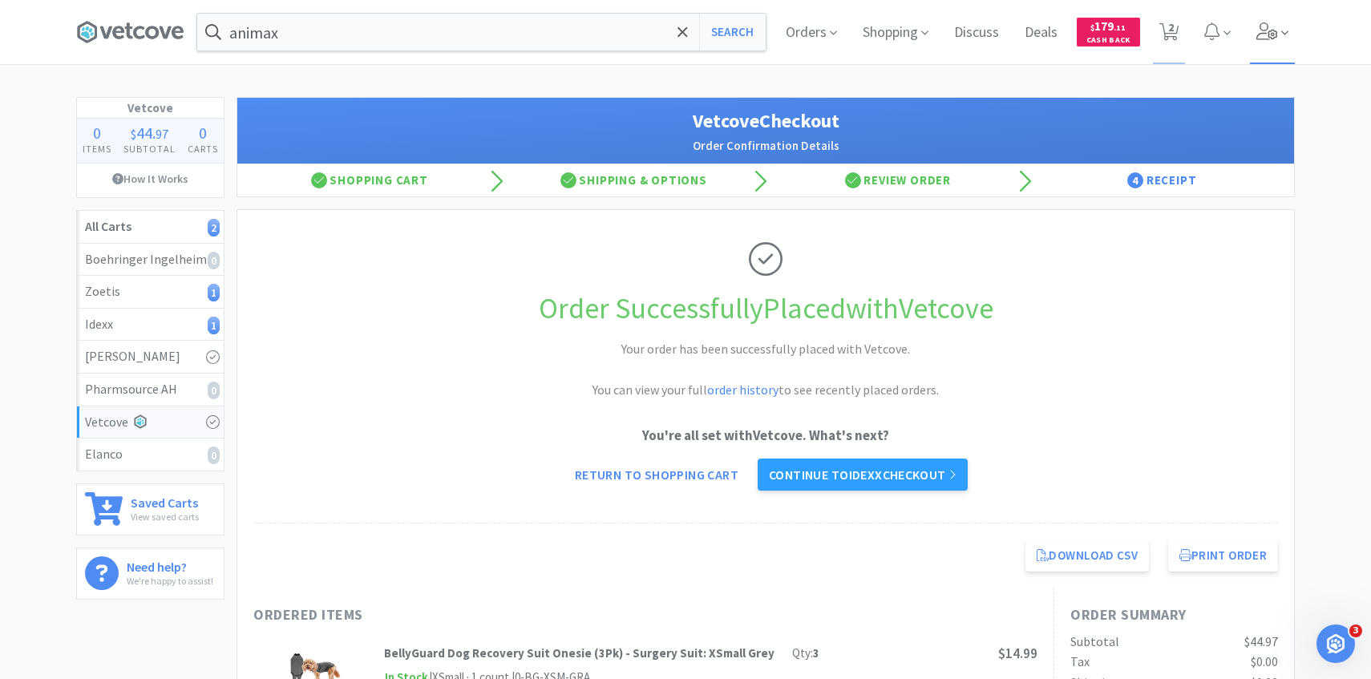
click at [1270, 49] on span at bounding box center [1273, 32] width 46 height 64
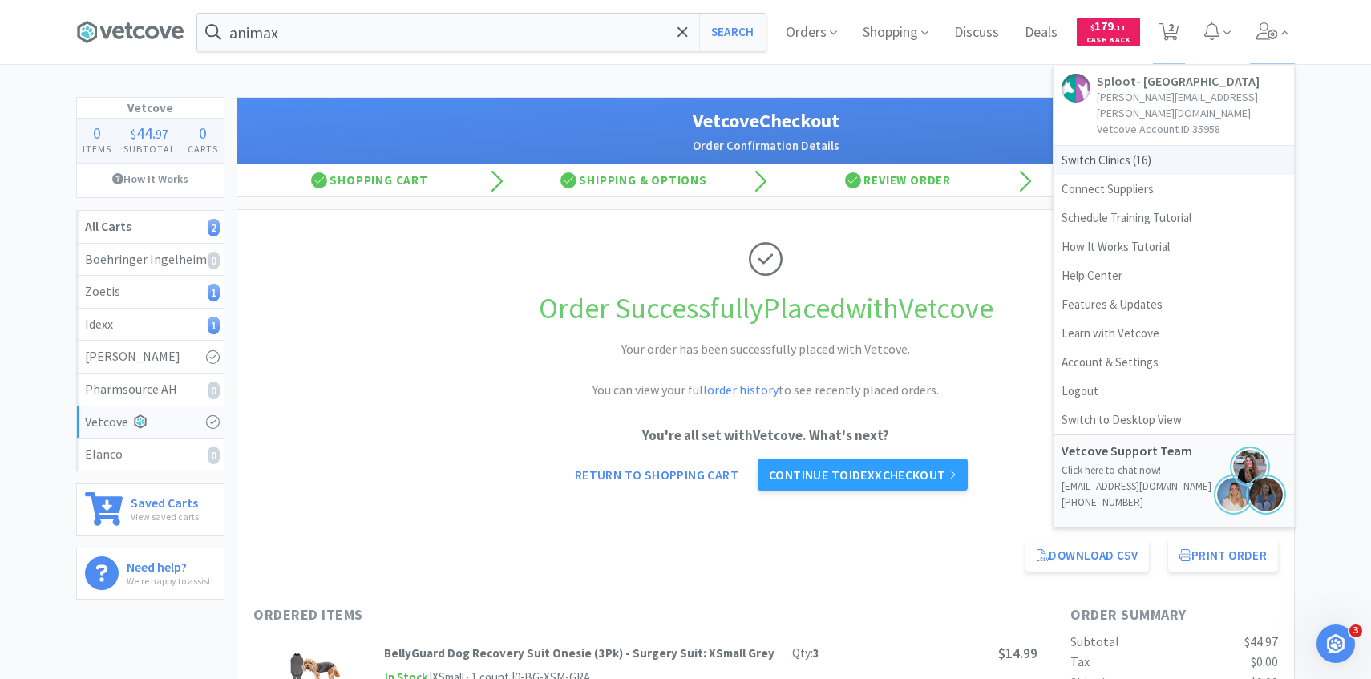
click at [1179, 146] on span "Switch Clinics ( 16 )" at bounding box center [1174, 160] width 241 height 29
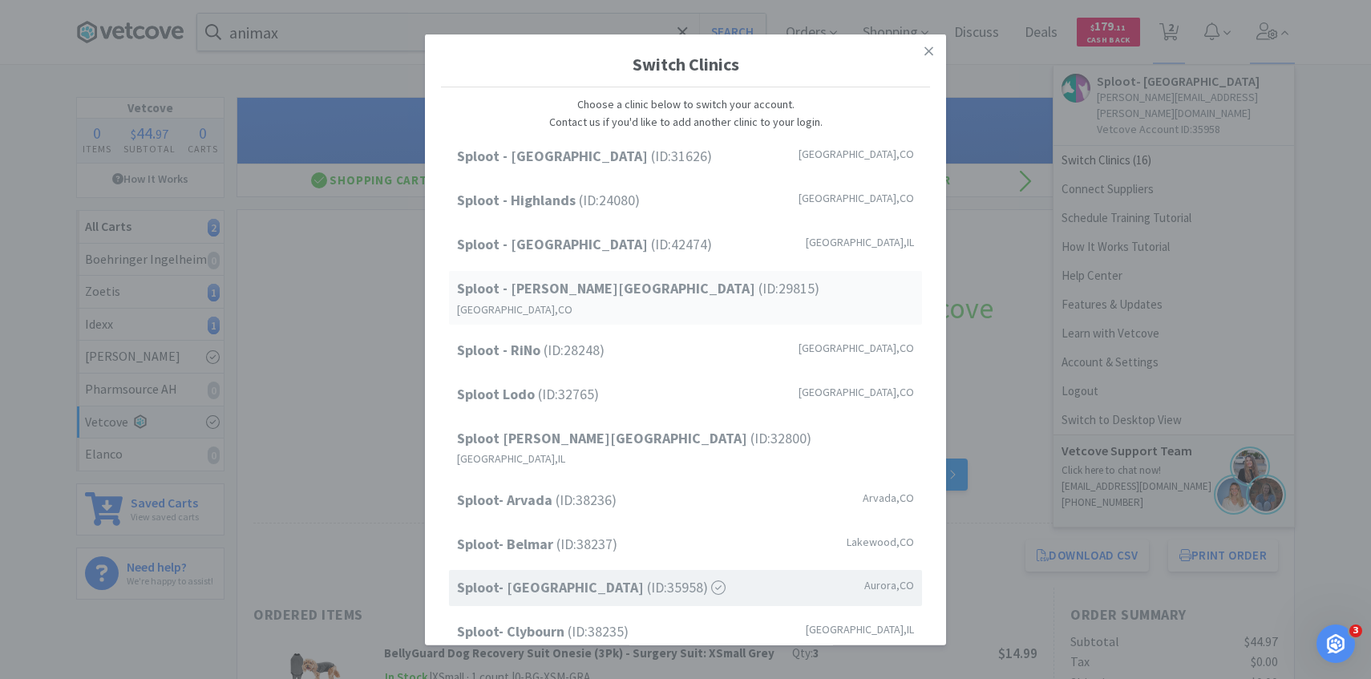
click at [649, 297] on div "Sploot - Platt Park (ID: 29815 ) Denver , CO" at bounding box center [685, 298] width 473 height 54
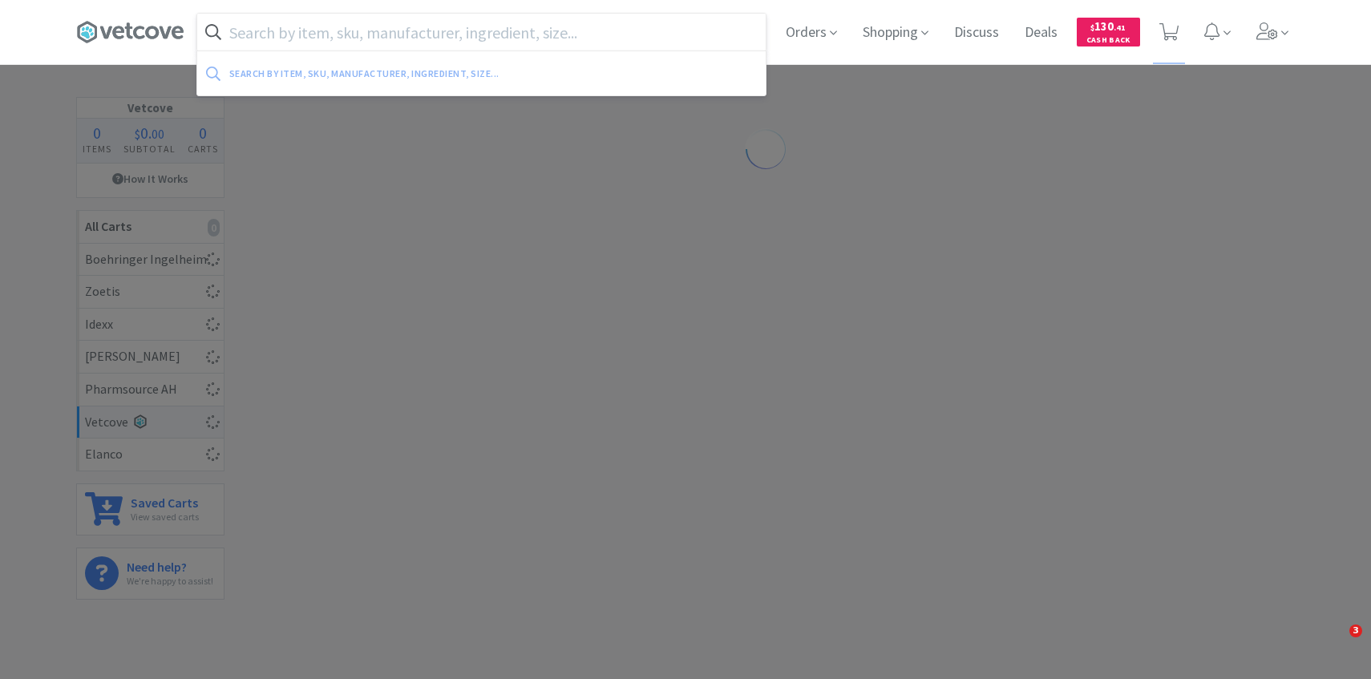
click at [411, 49] on input "text" at bounding box center [481, 32] width 569 height 37
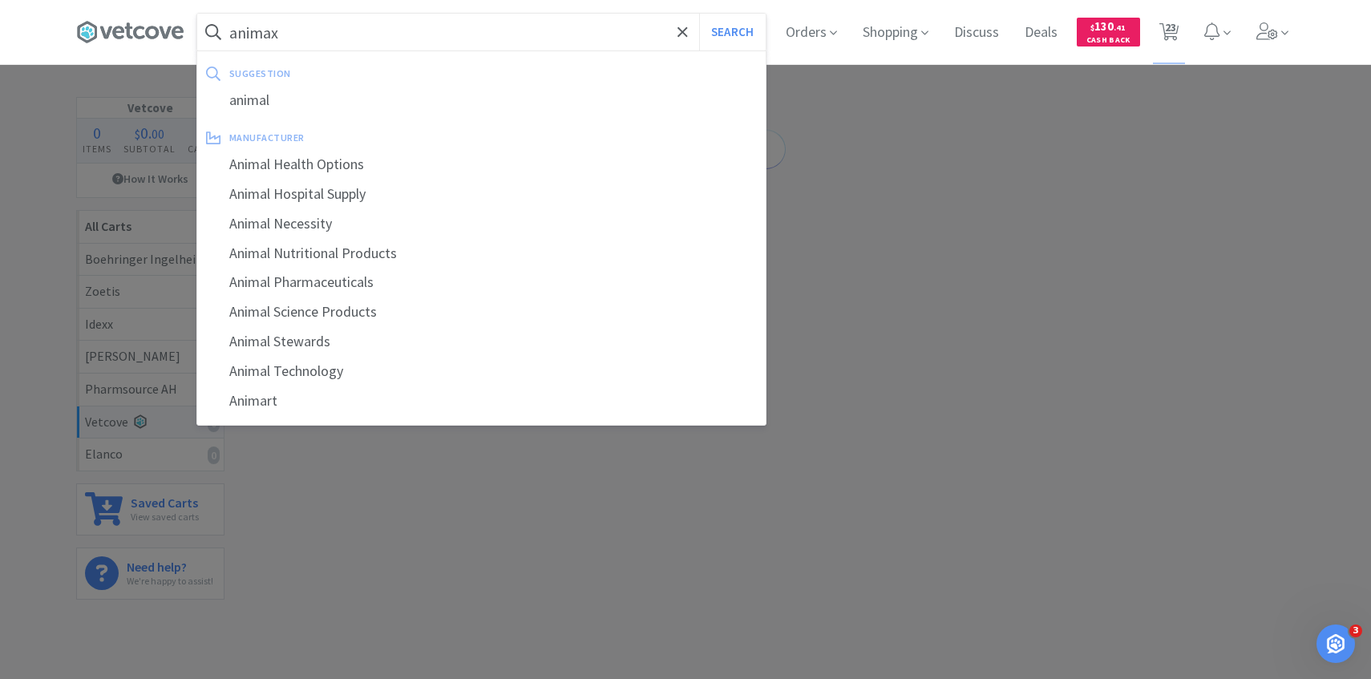
type input "animax"
click at [699, 14] on button "Search" at bounding box center [732, 32] width 67 height 37
select select "5"
select select "1"
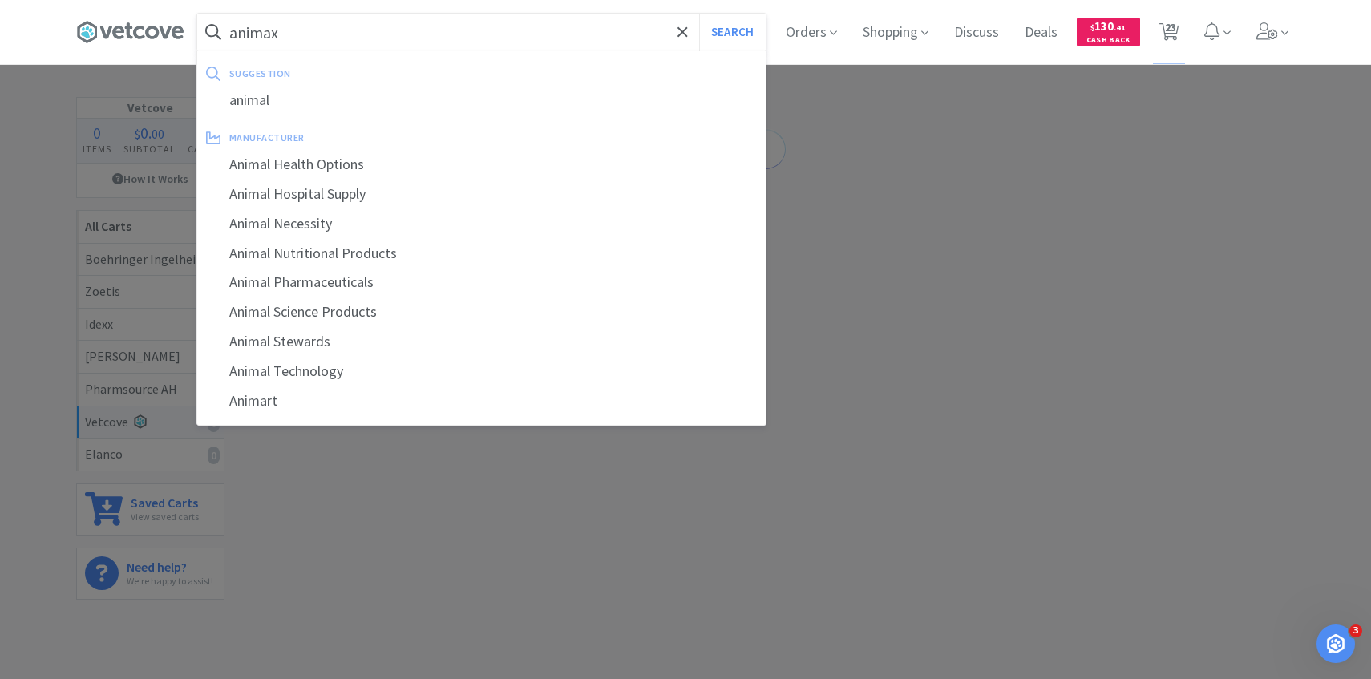
select select "10"
select select "2"
select select "1"
select select "2"
select select "1"
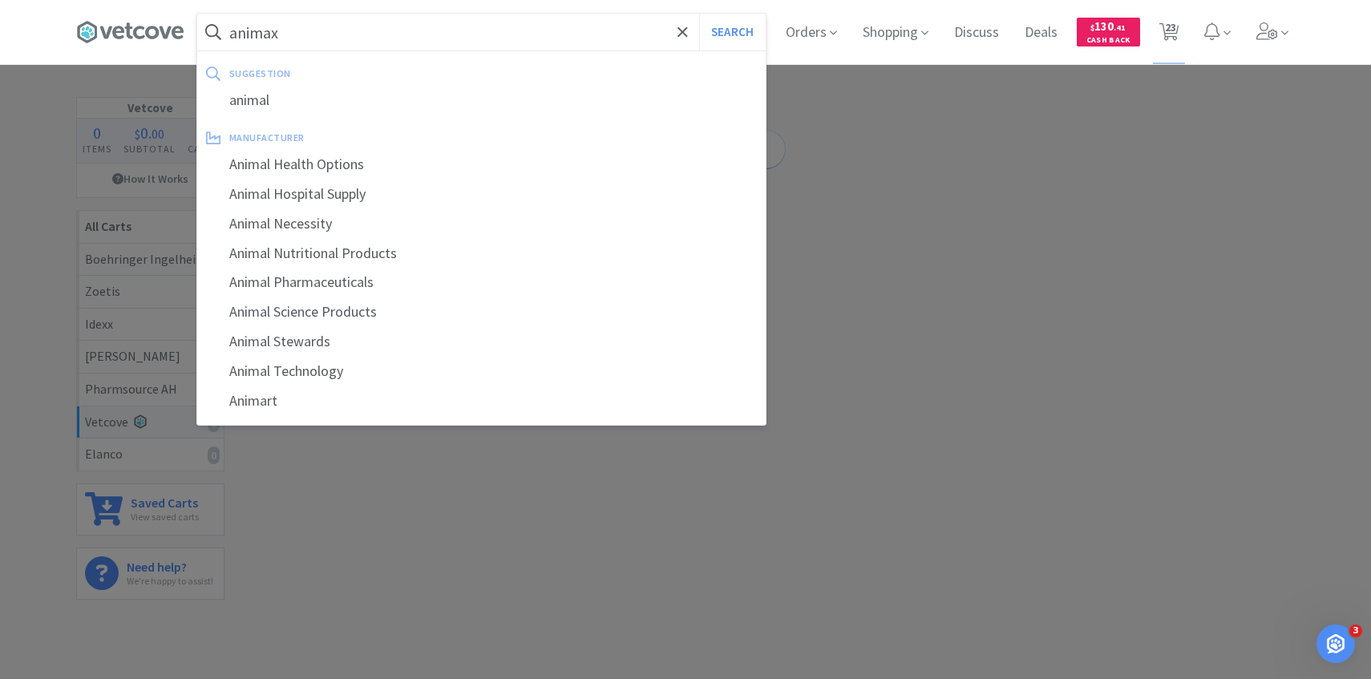
select select "1"
select select "3"
select select "1"
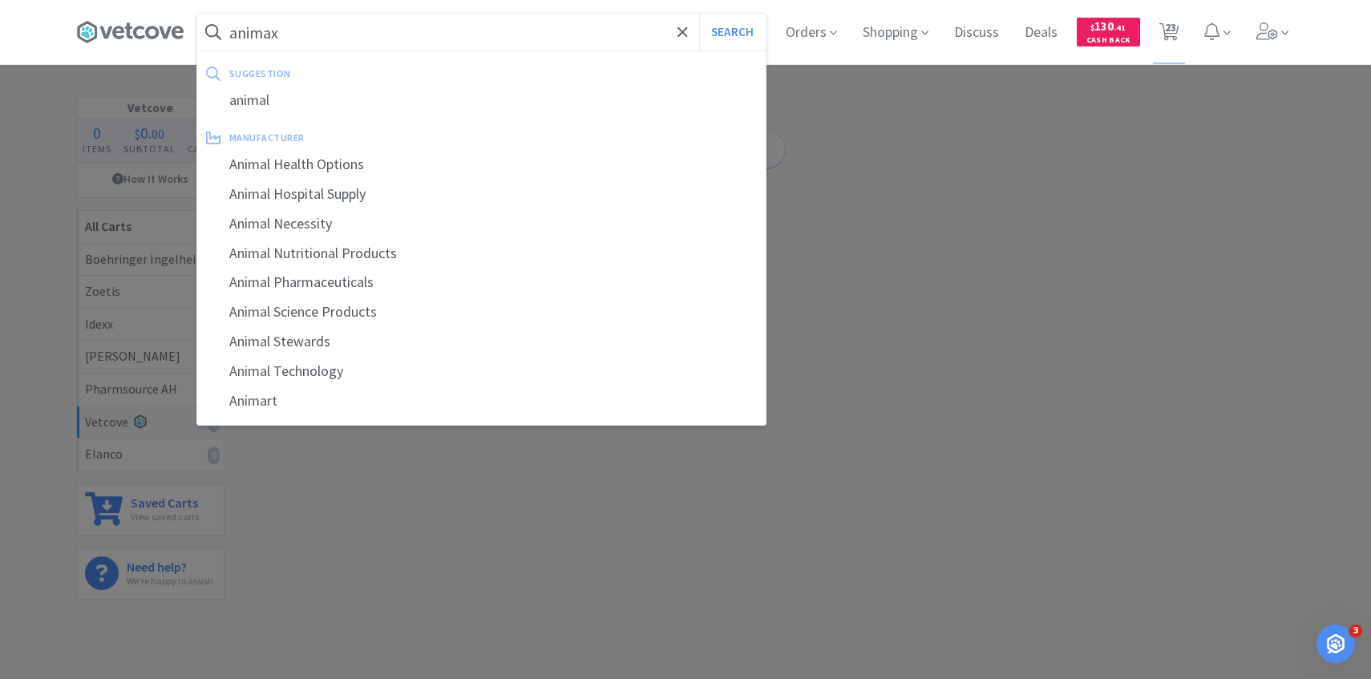
select select "1"
select select "2"
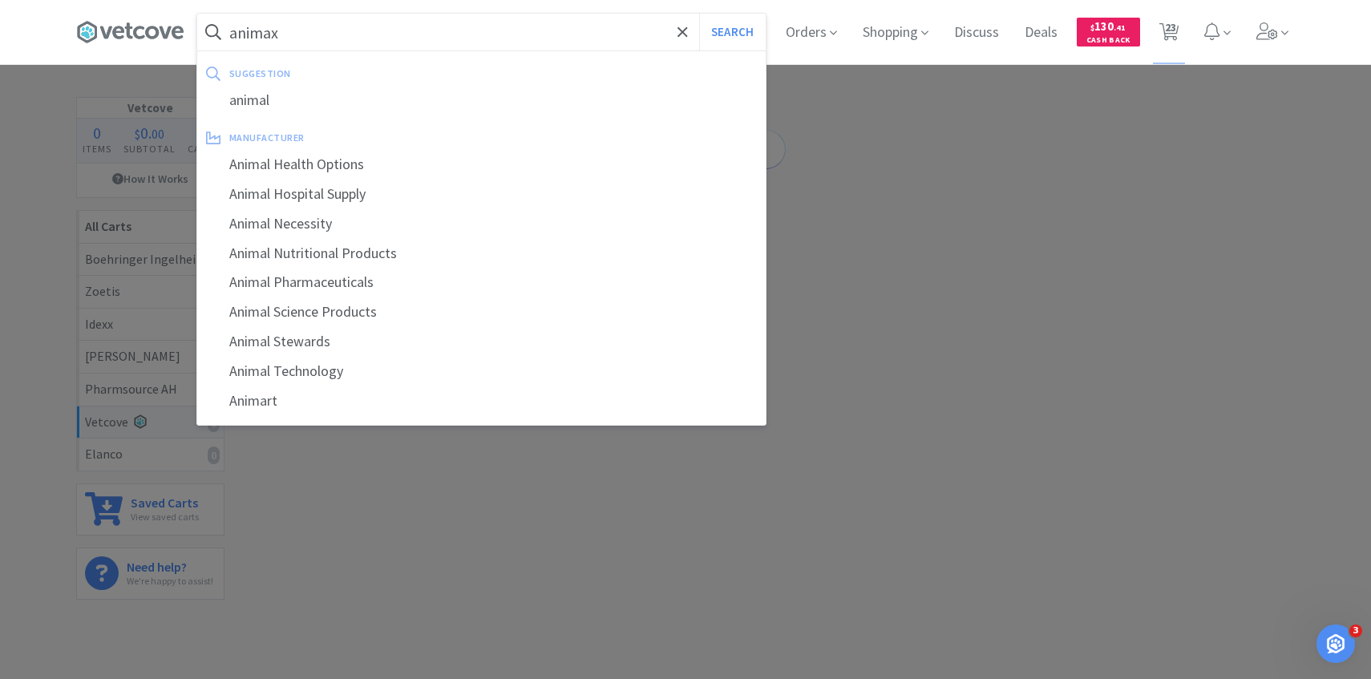
select select "3"
select select "1"
select select "10"
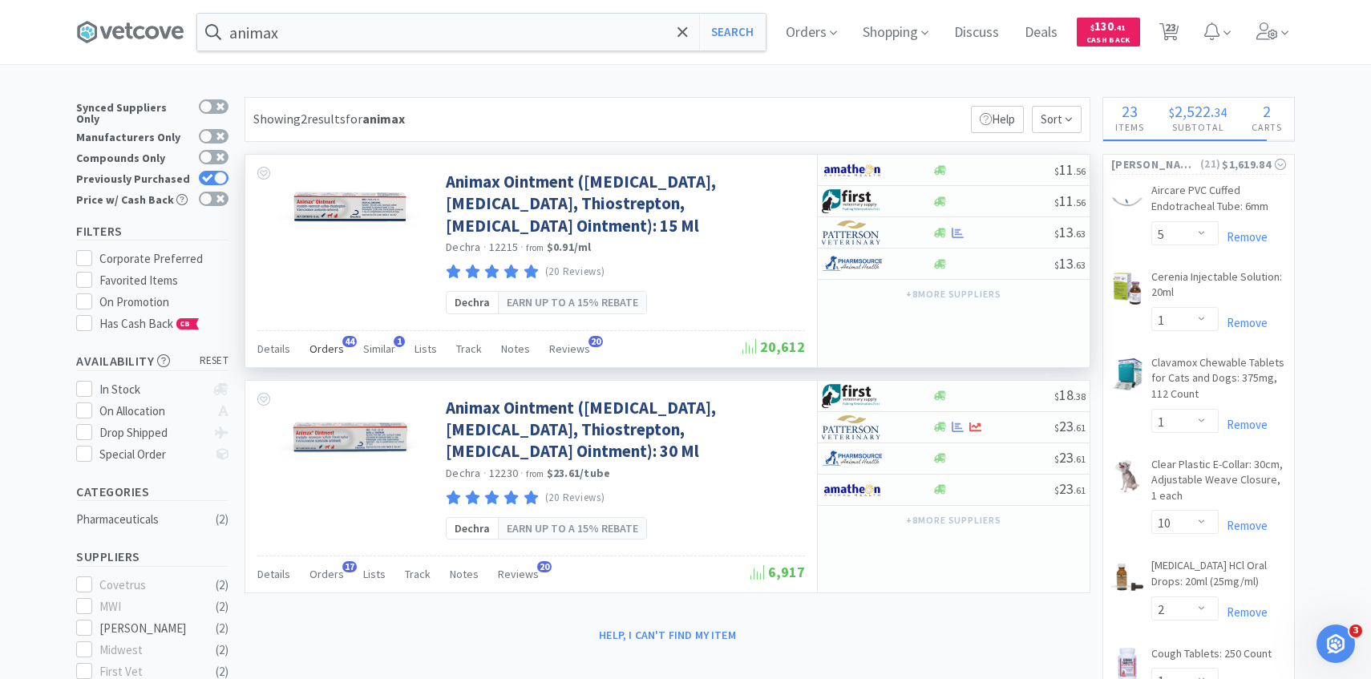
click at [335, 344] on span "Orders" at bounding box center [327, 349] width 34 height 14
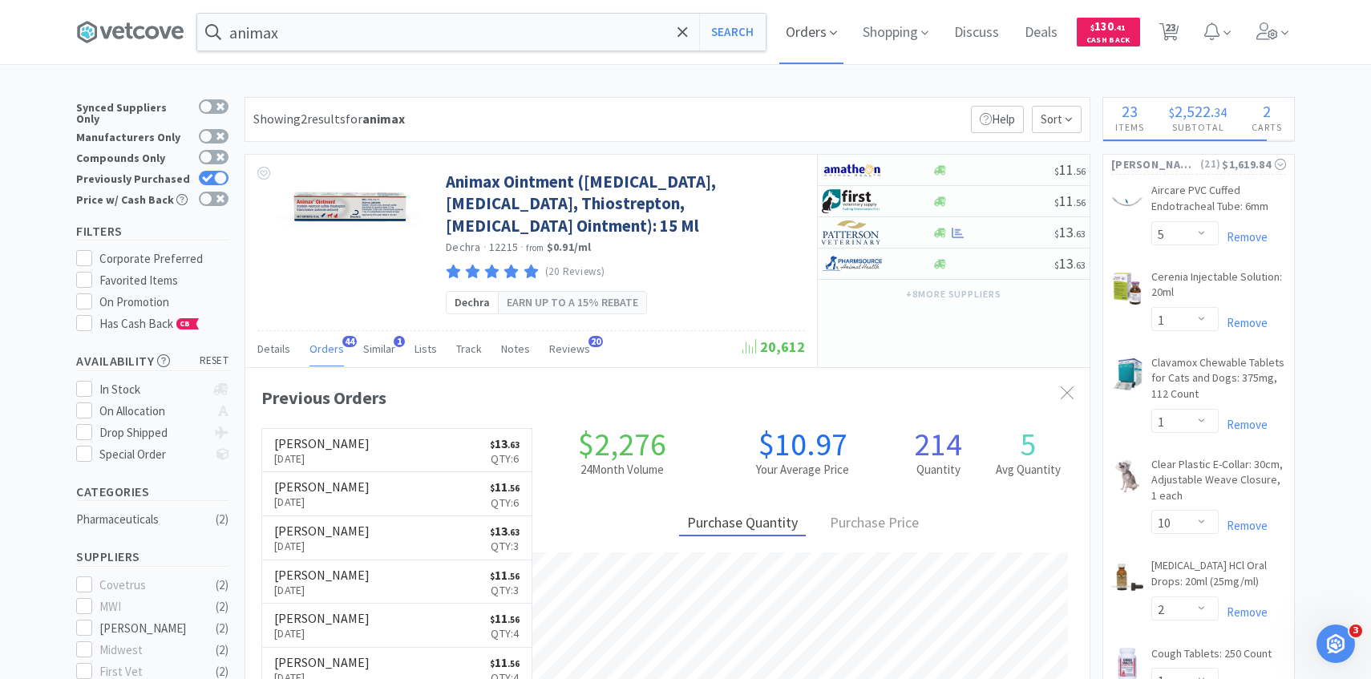
click at [809, 38] on span "Orders" at bounding box center [812, 32] width 64 height 64
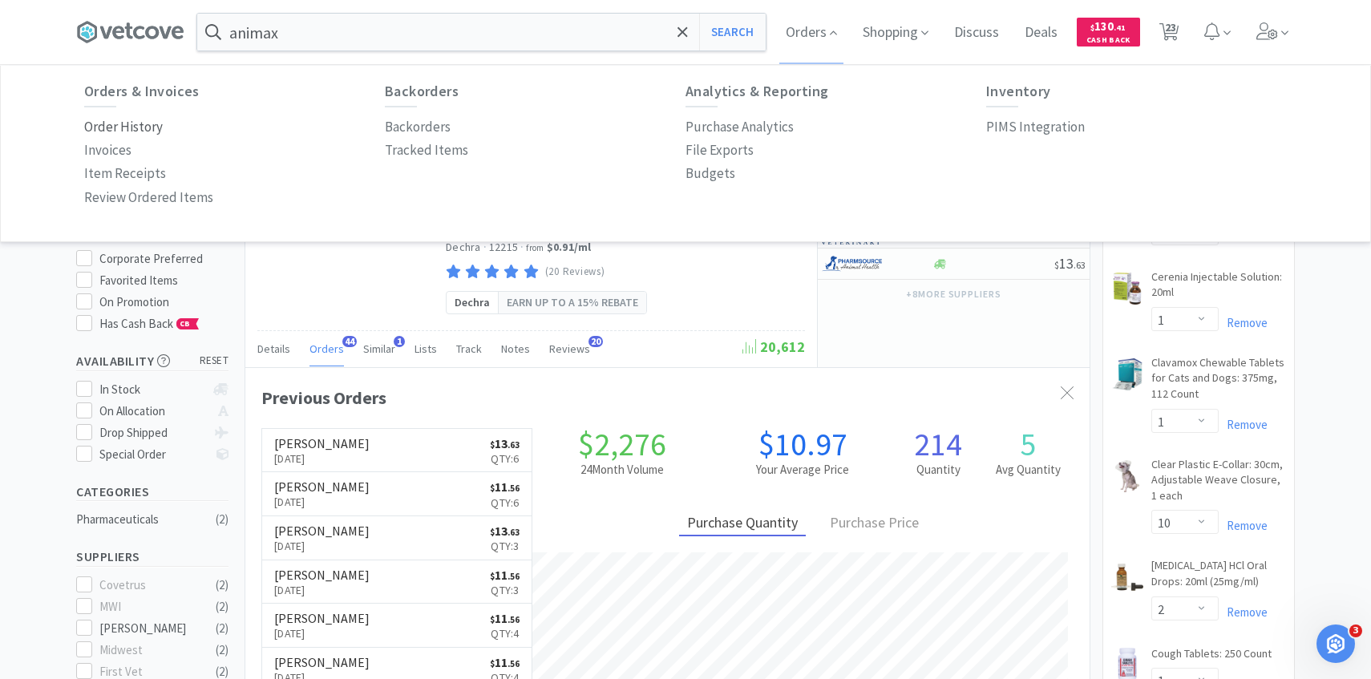
click at [145, 128] on p "Order History" at bounding box center [123, 127] width 79 height 22
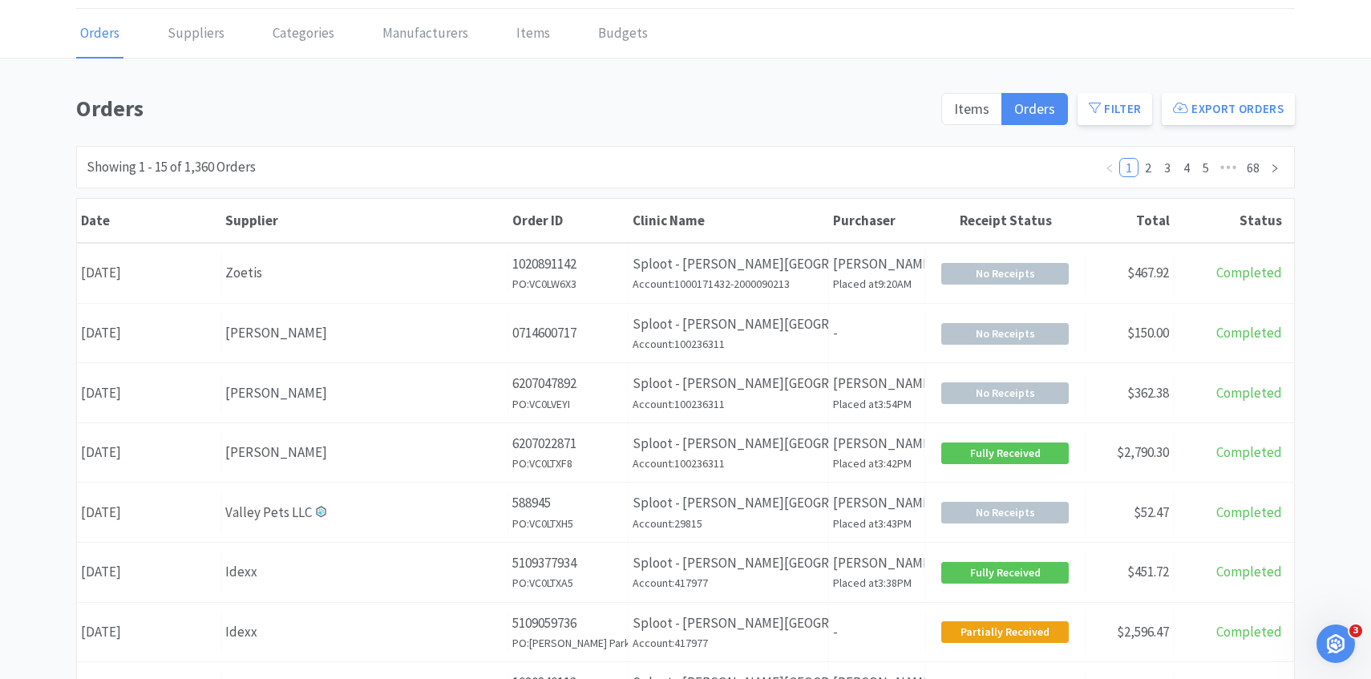
scroll to position [50, 0]
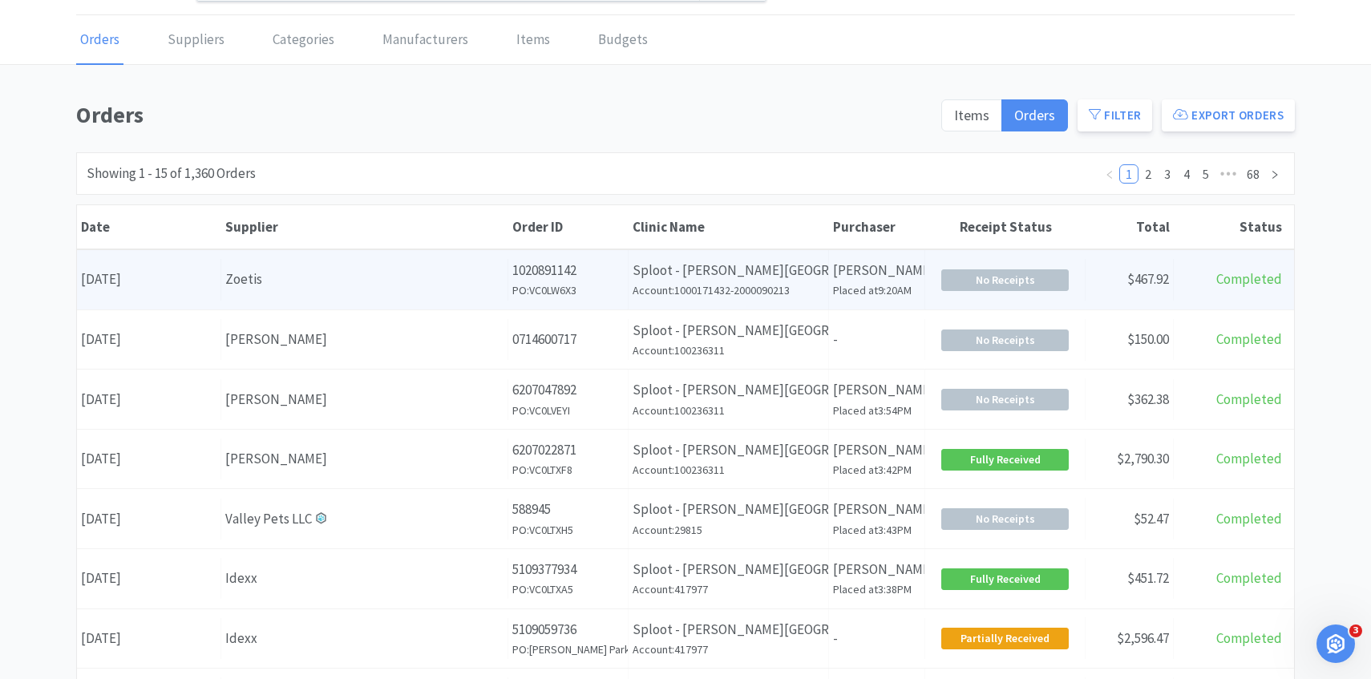
click at [399, 296] on div "Supplier Zoetis" at bounding box center [364, 279] width 287 height 41
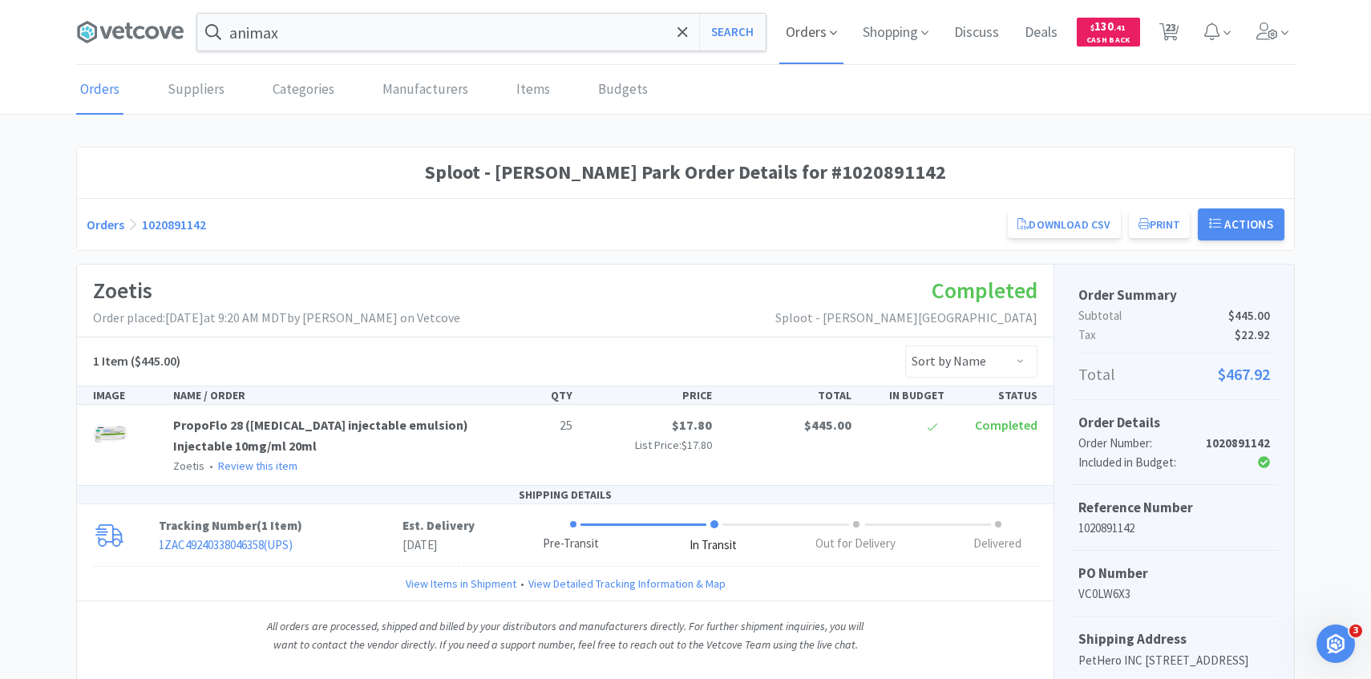
click at [824, 32] on span "Orders" at bounding box center [812, 32] width 64 height 64
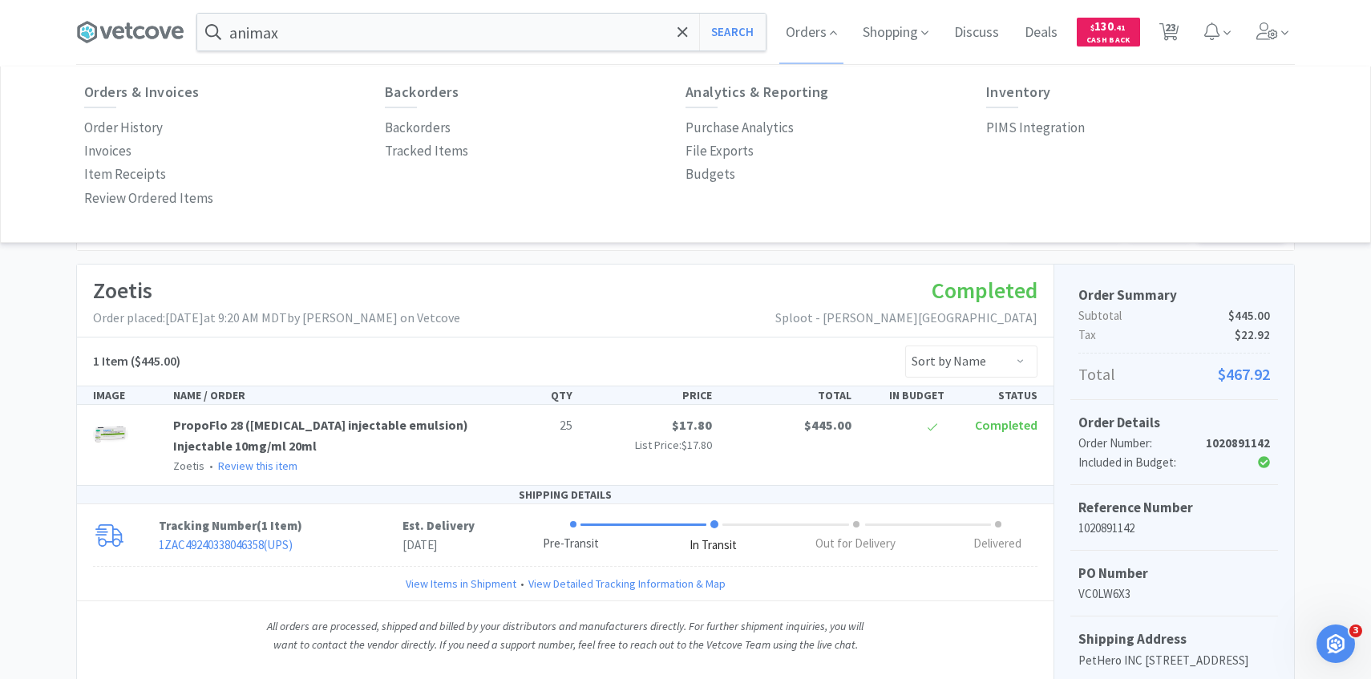
click at [160, 123] on div "Order History" at bounding box center [234, 127] width 301 height 23
click at [148, 132] on p "Order History" at bounding box center [123, 128] width 79 height 22
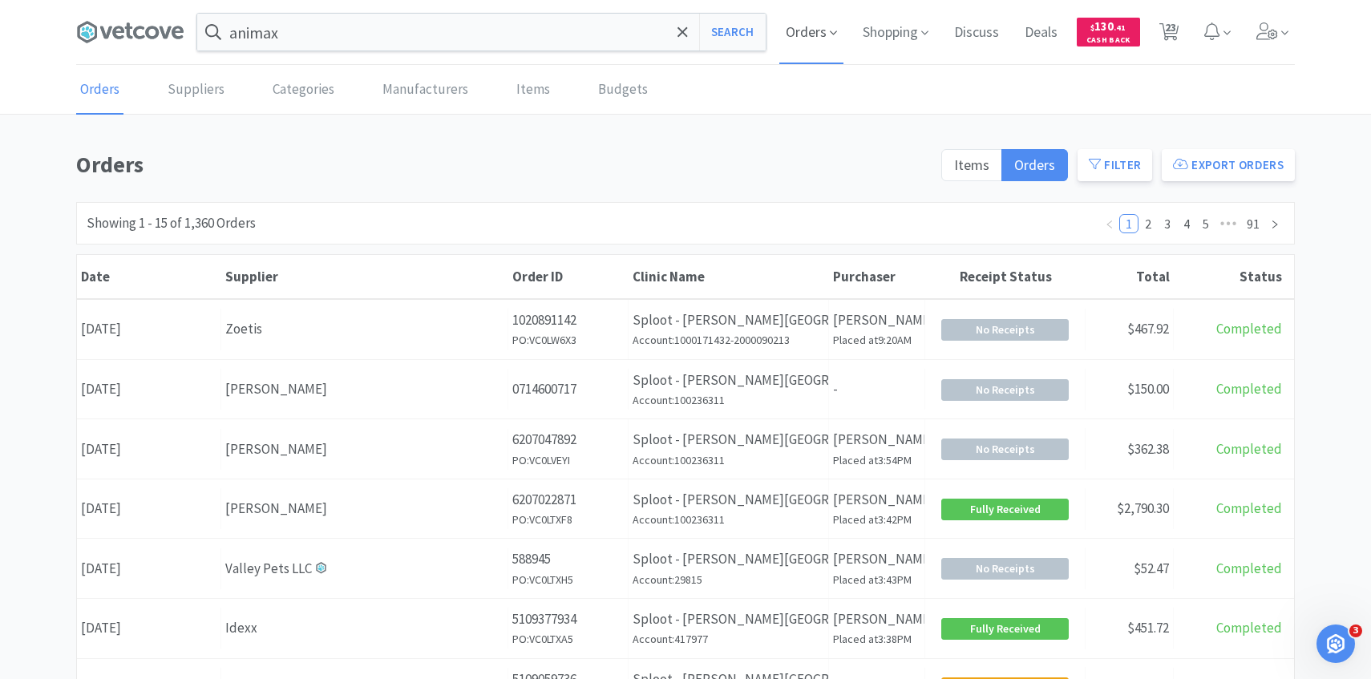
click at [807, 21] on span "Orders" at bounding box center [812, 32] width 64 height 64
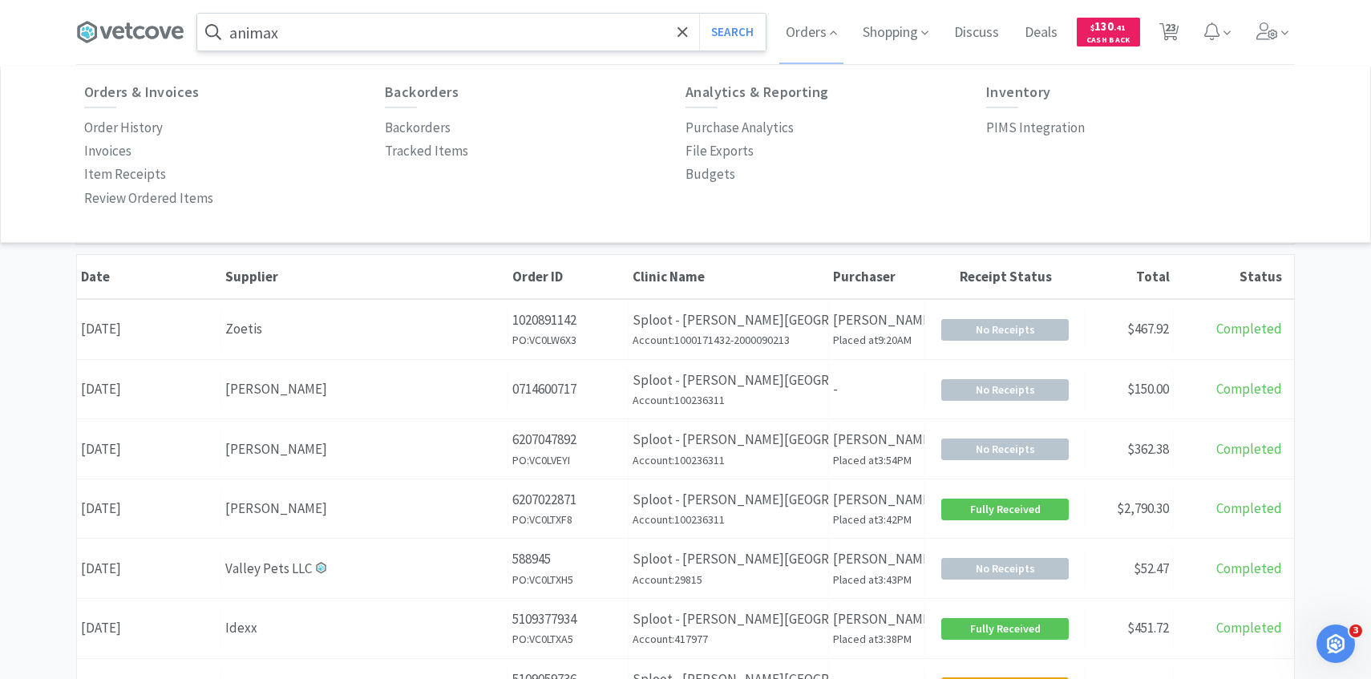
click at [430, 15] on input "animax" at bounding box center [481, 32] width 569 height 37
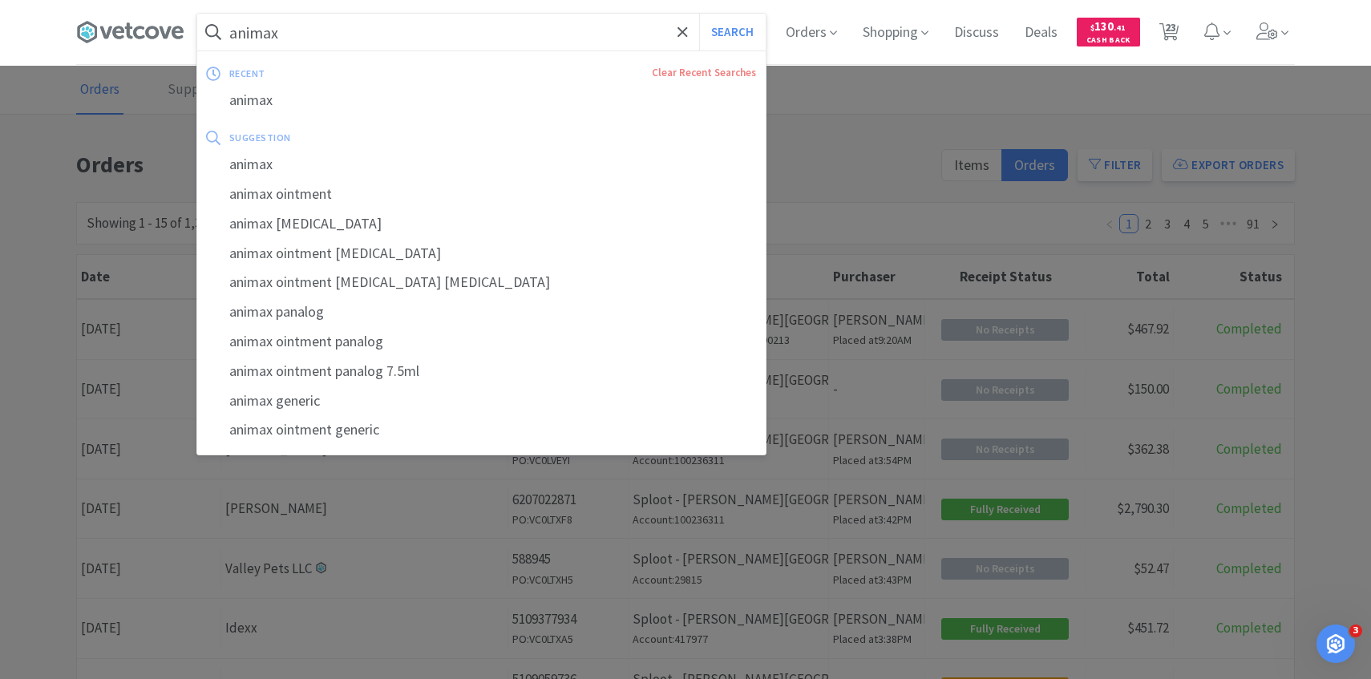
click at [699, 14] on button "Search" at bounding box center [732, 32] width 67 height 37
select select "5"
select select "1"
select select "10"
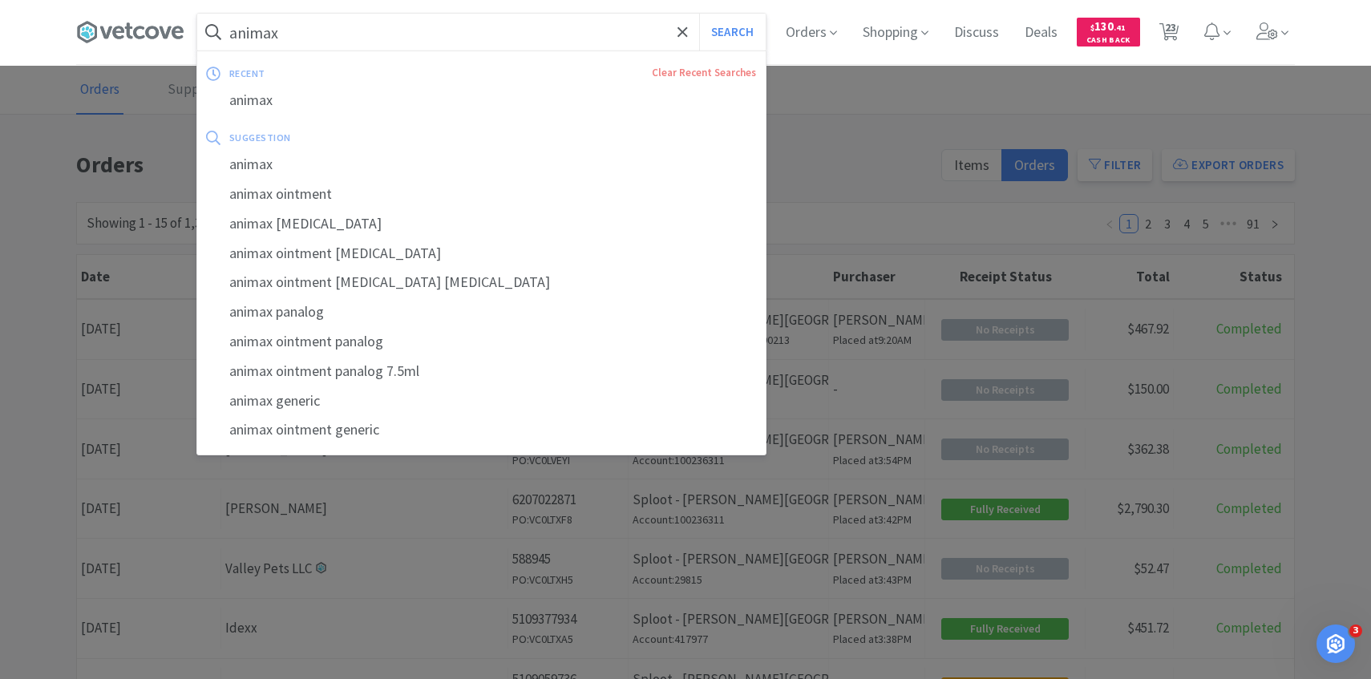
select select "2"
select select "1"
select select "2"
select select "1"
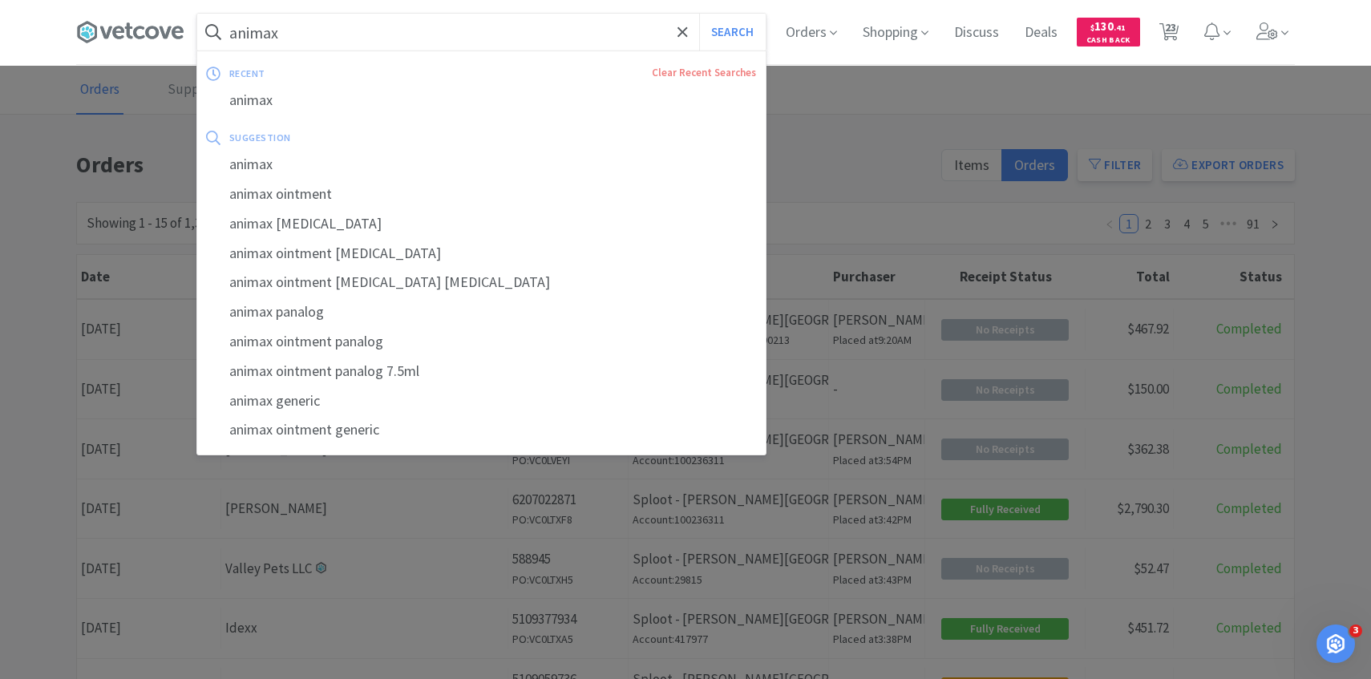
select select "3"
select select "1"
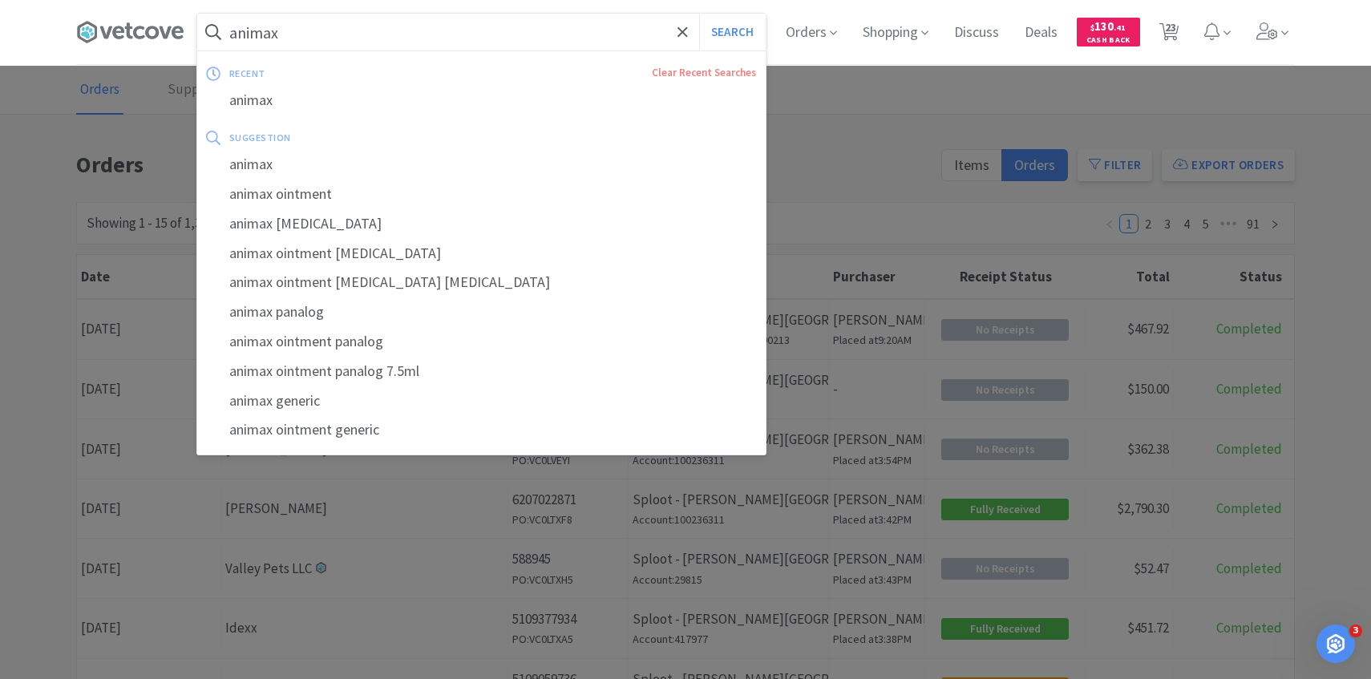
select select "1"
select select "2"
select select "3"
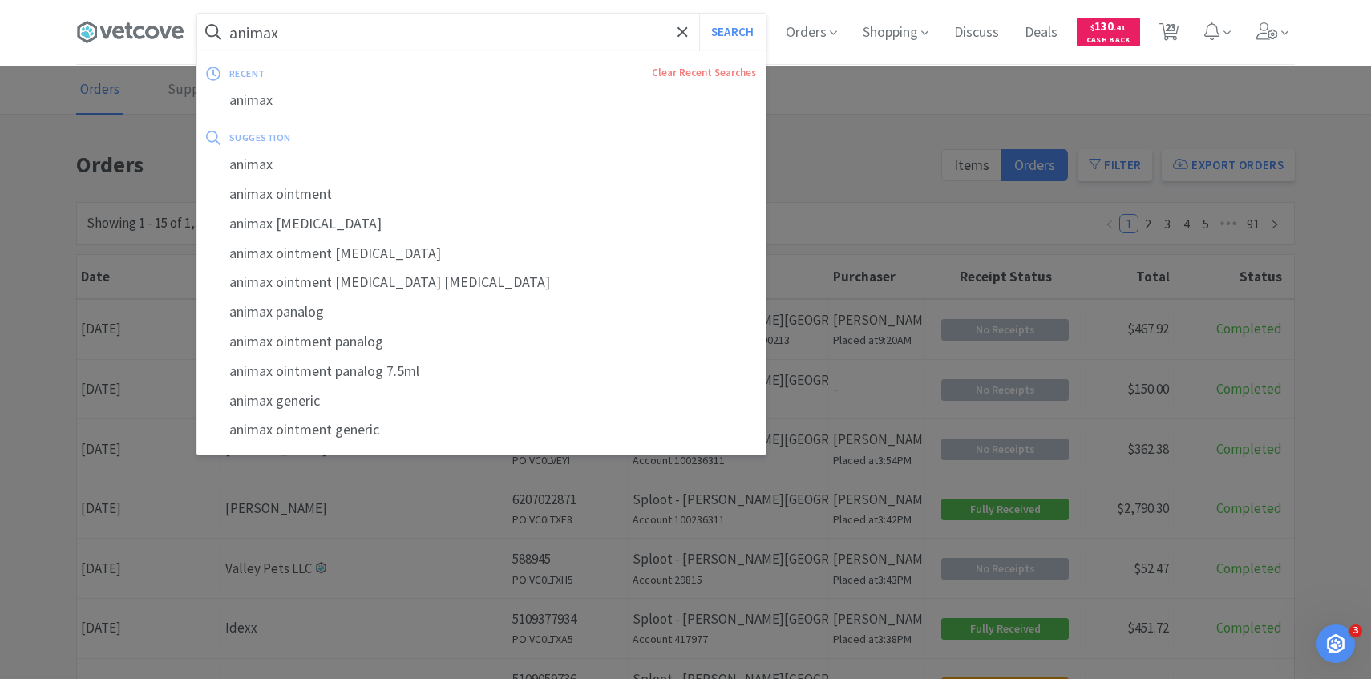
select select "1"
select select "10"
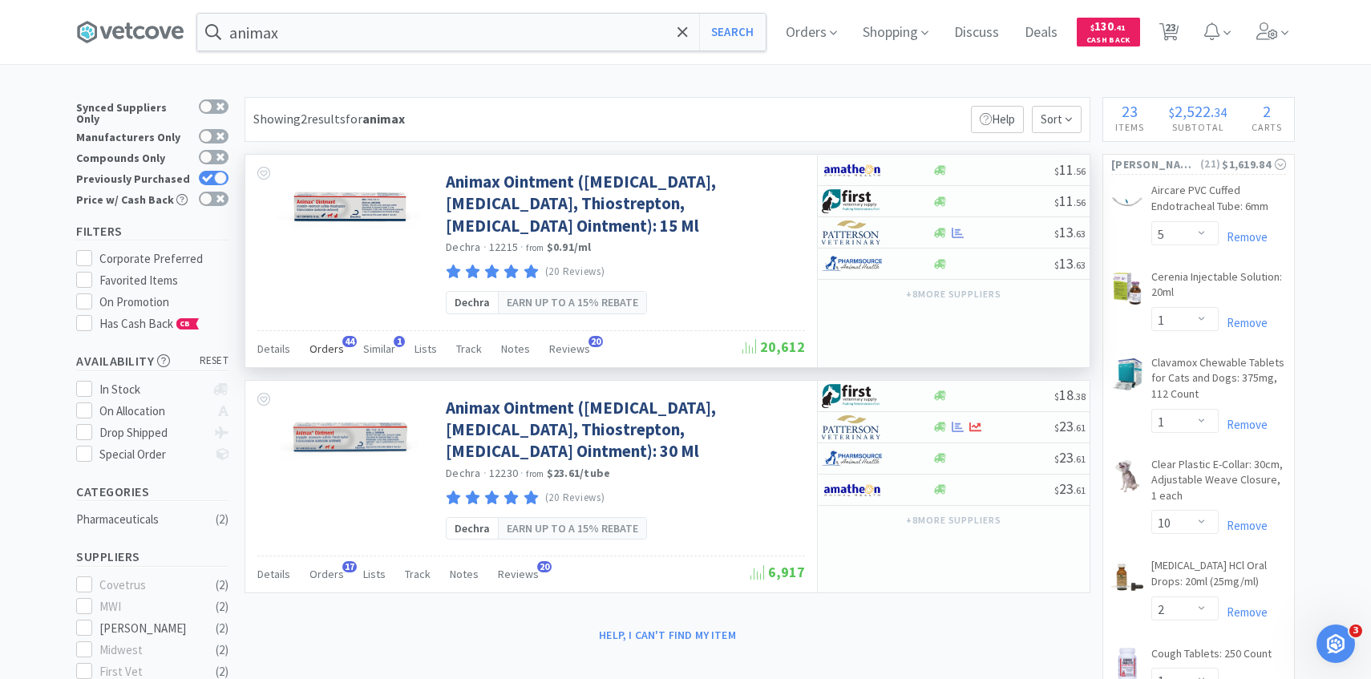
click at [314, 346] on span "Orders" at bounding box center [327, 349] width 34 height 14
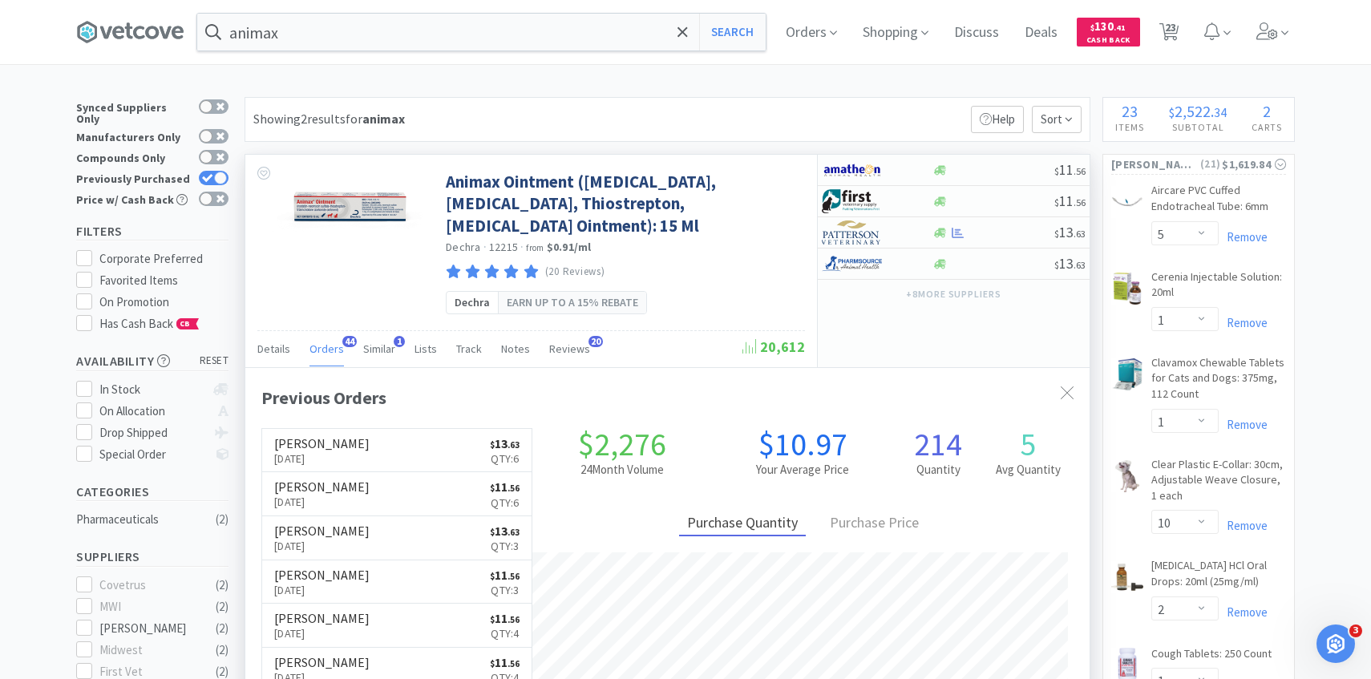
scroll to position [430, 845]
click at [314, 346] on span "Orders" at bounding box center [327, 349] width 34 height 14
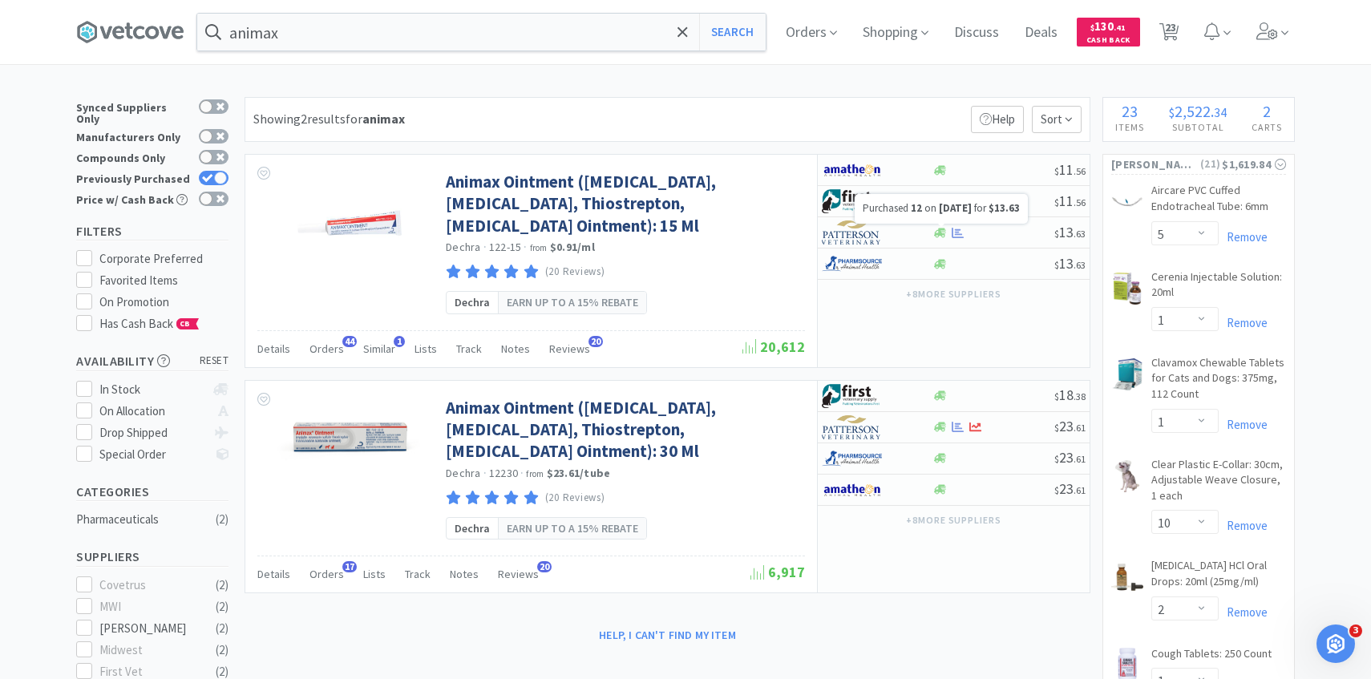
click at [958, 205] on span "Aug 15th, 2025" at bounding box center [955, 208] width 33 height 14
select select "1"
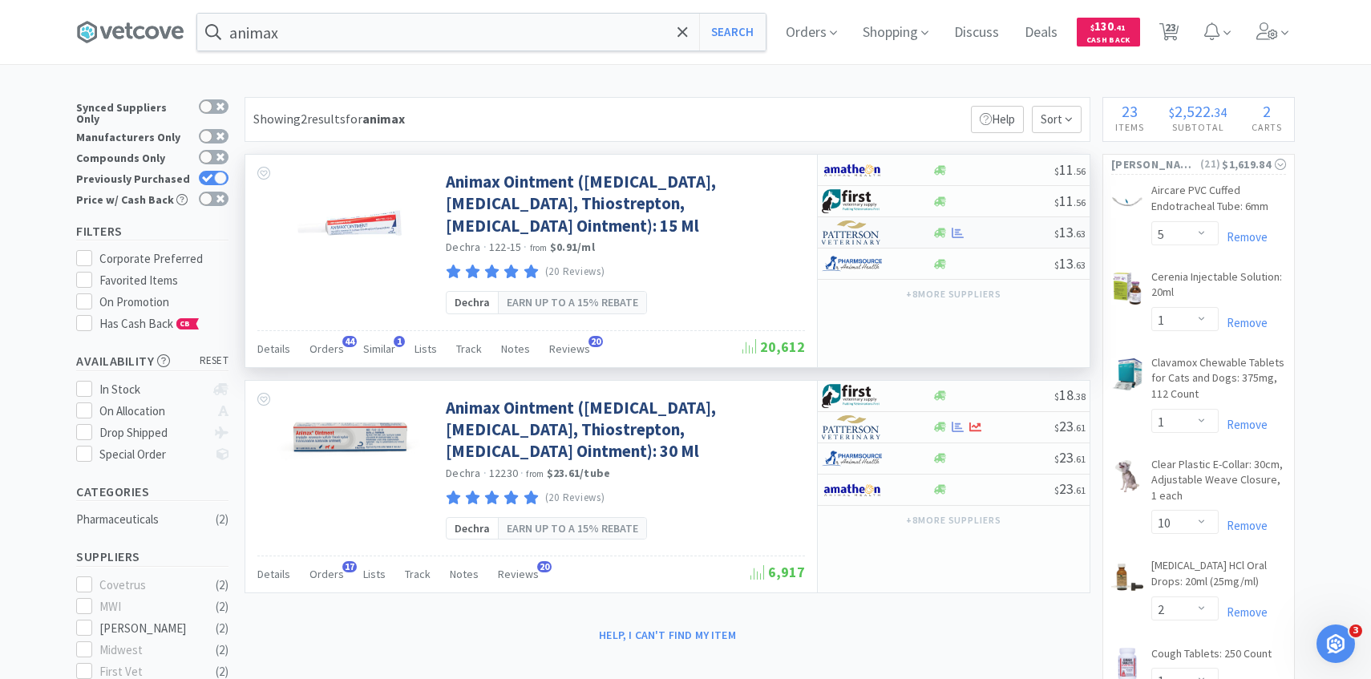
click at [909, 231] on div at bounding box center [866, 232] width 88 height 27
select select "1"
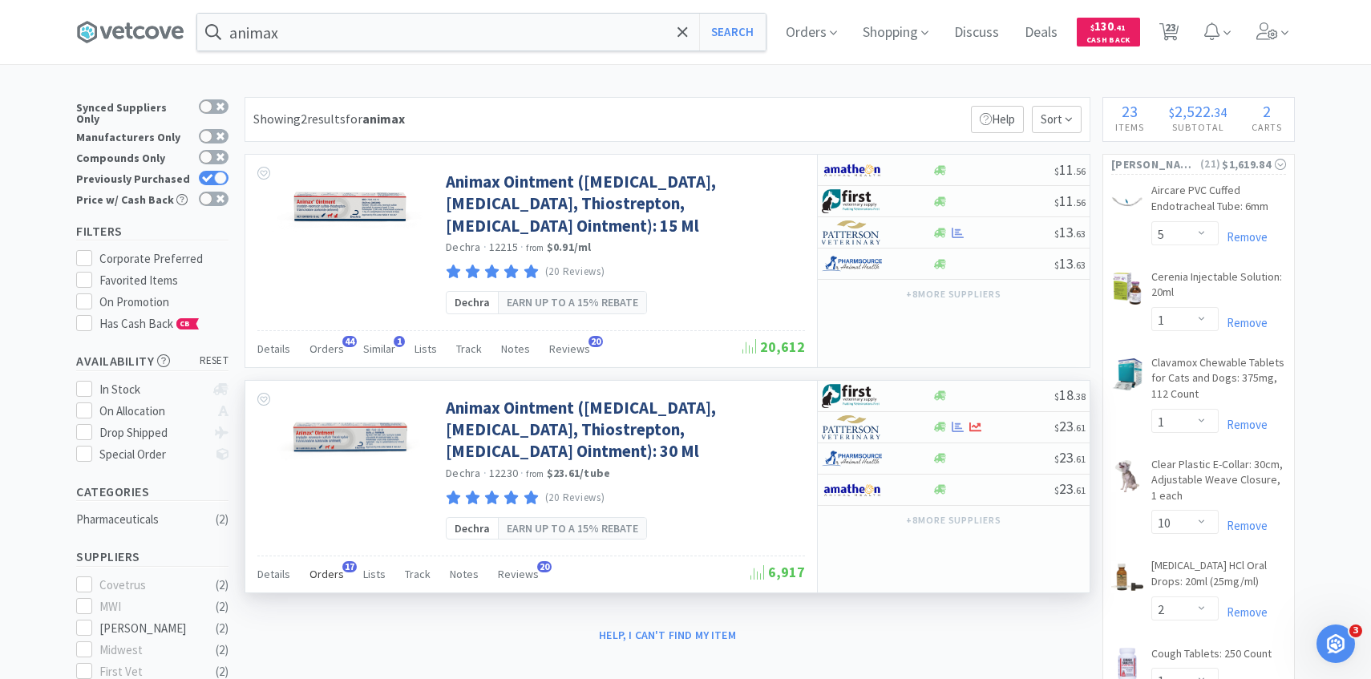
click at [350, 561] on span "17" at bounding box center [349, 566] width 14 height 11
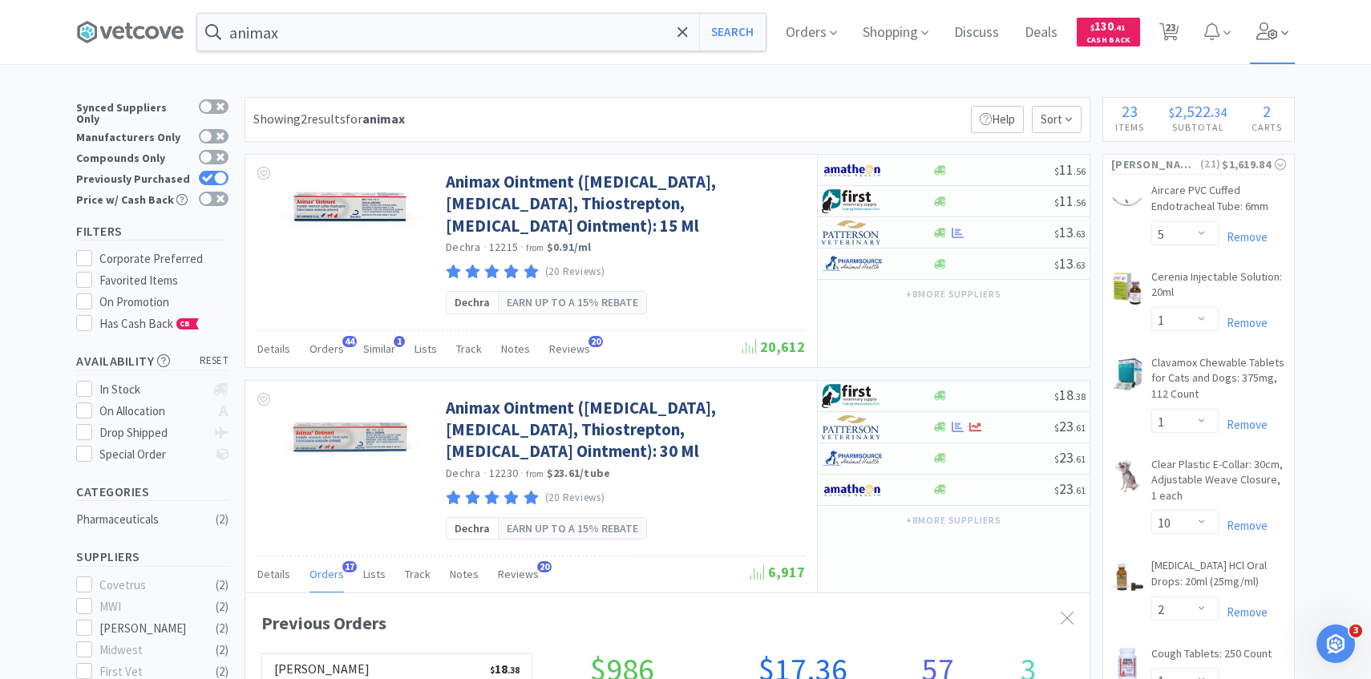
click at [1270, 30] on icon at bounding box center [1268, 31] width 22 height 18
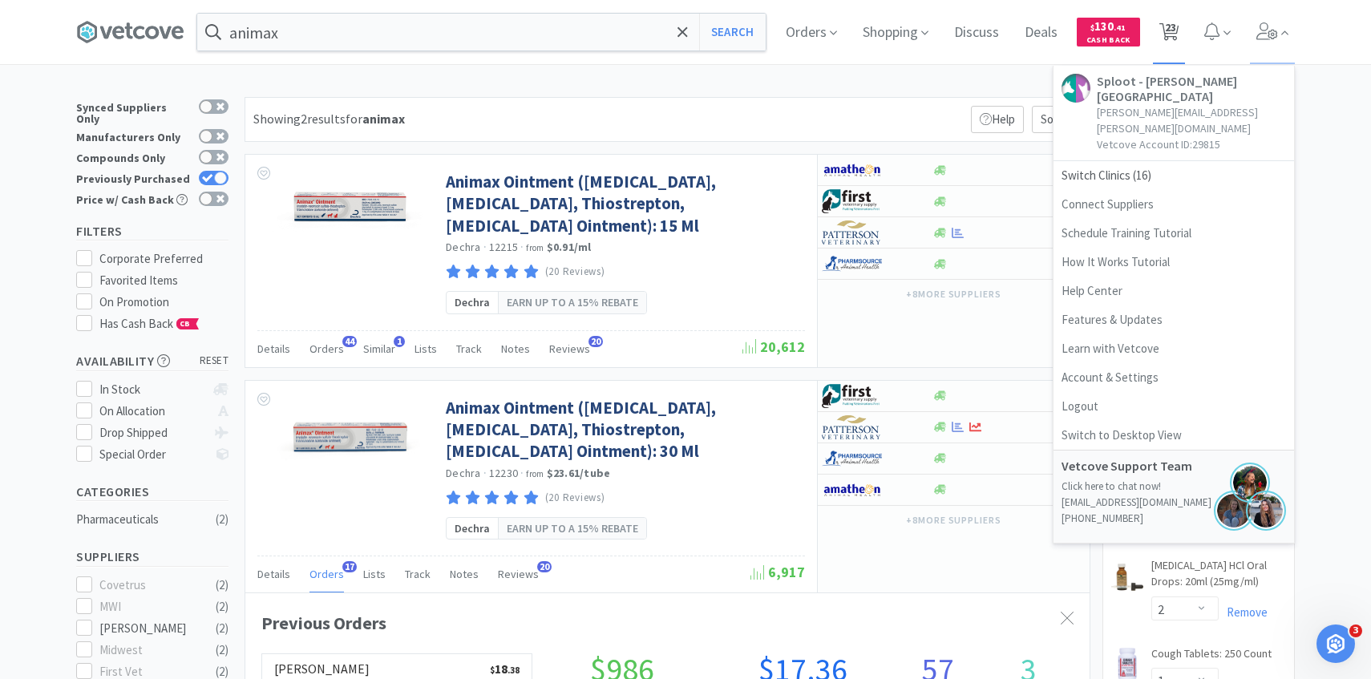
click at [1182, 24] on span "23" at bounding box center [1169, 32] width 33 height 64
select select "10"
select select "5"
select select "1"
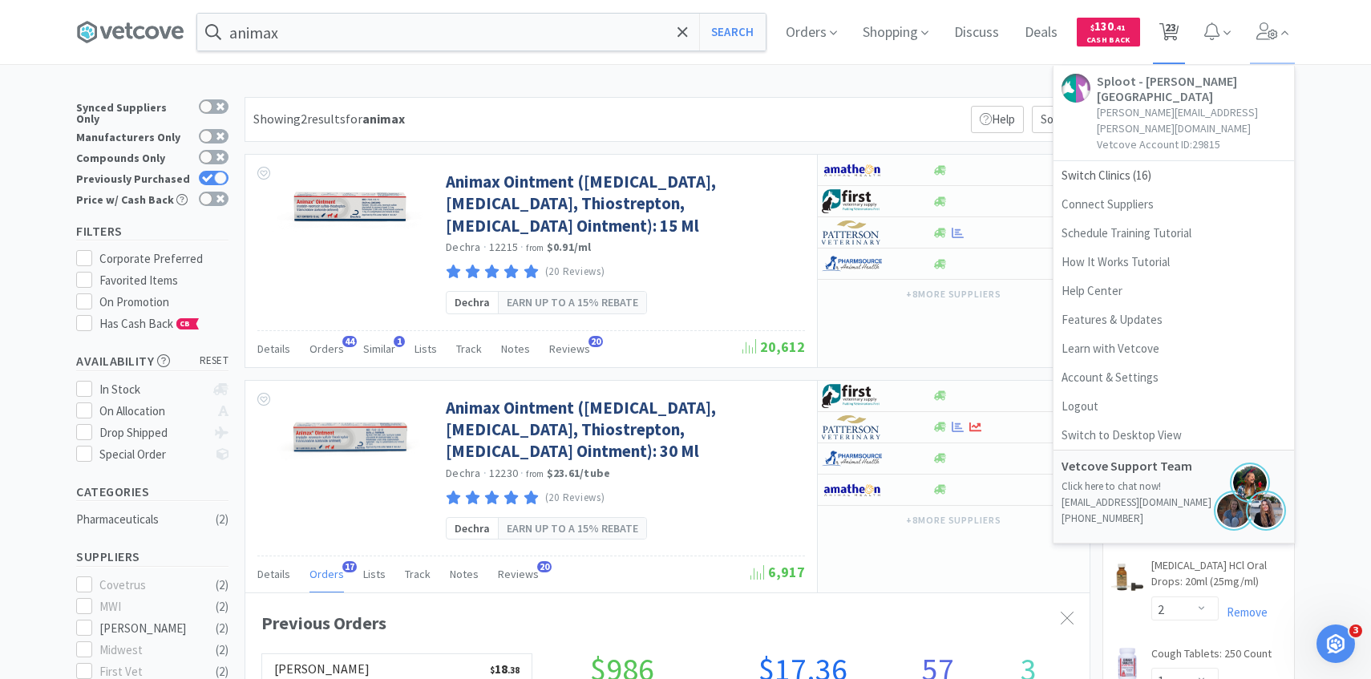
select select "1"
select select "10"
select select "2"
select select "1"
select select "2"
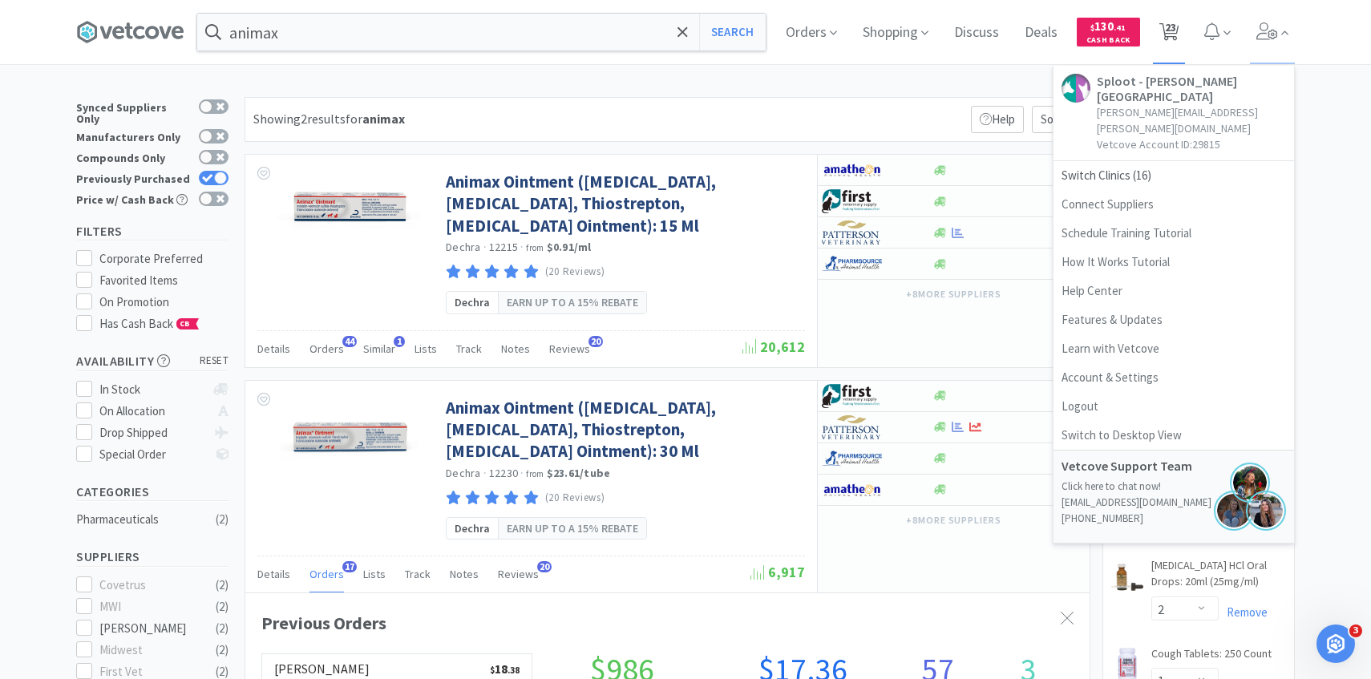
select select "1"
select select "3"
select select "1"
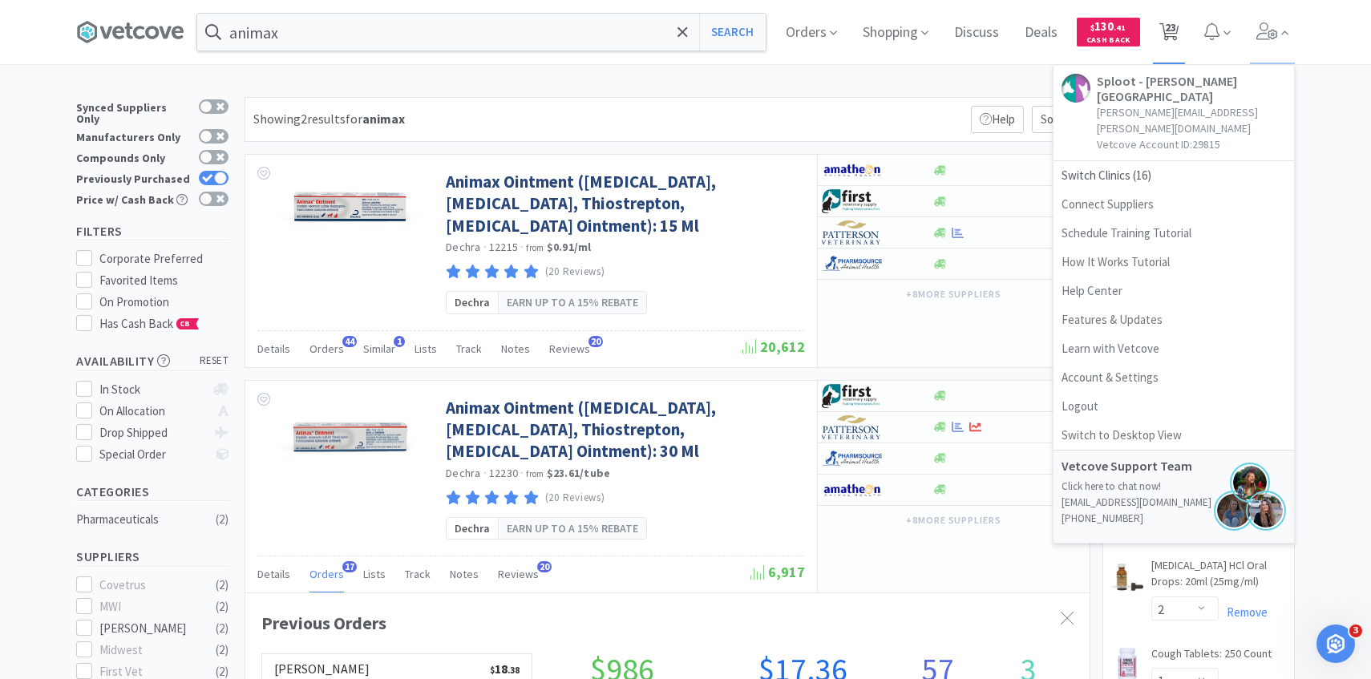
select select "1"
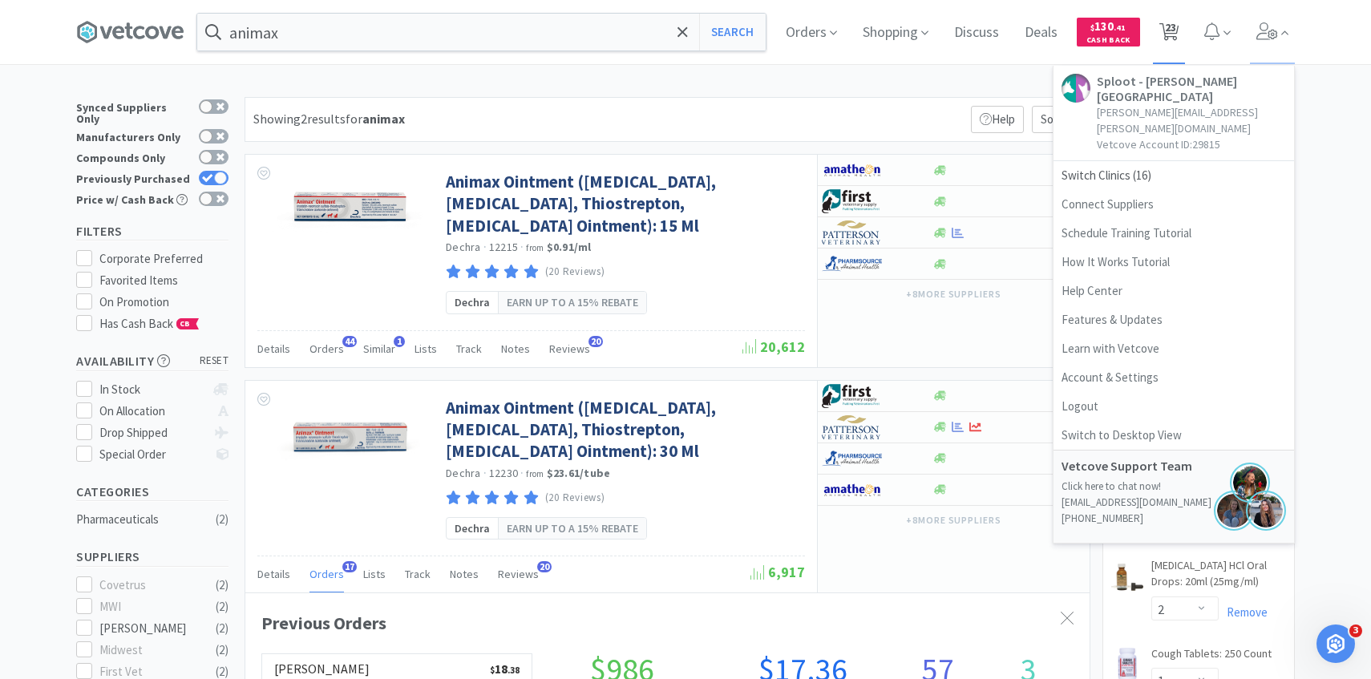
select select "2"
select select "3"
select select "1"
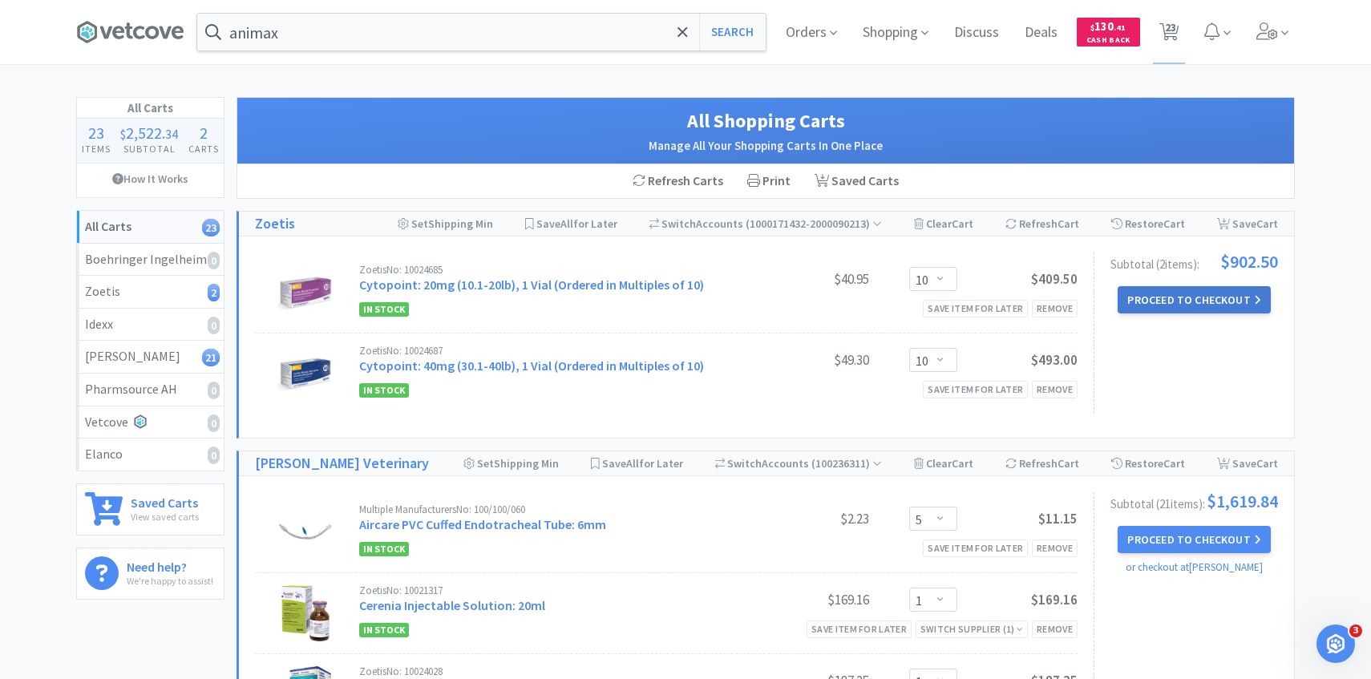
click at [1169, 290] on button "Proceed to Checkout" at bounding box center [1194, 299] width 152 height 27
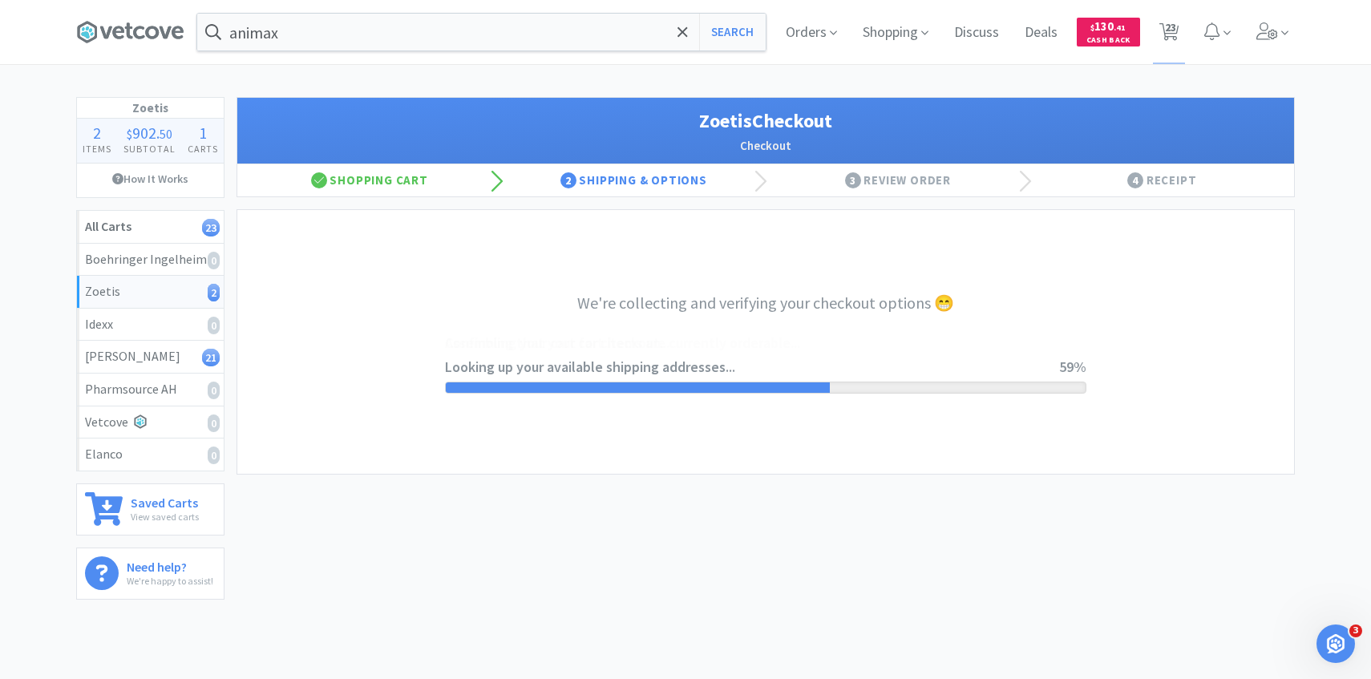
select select "invoice"
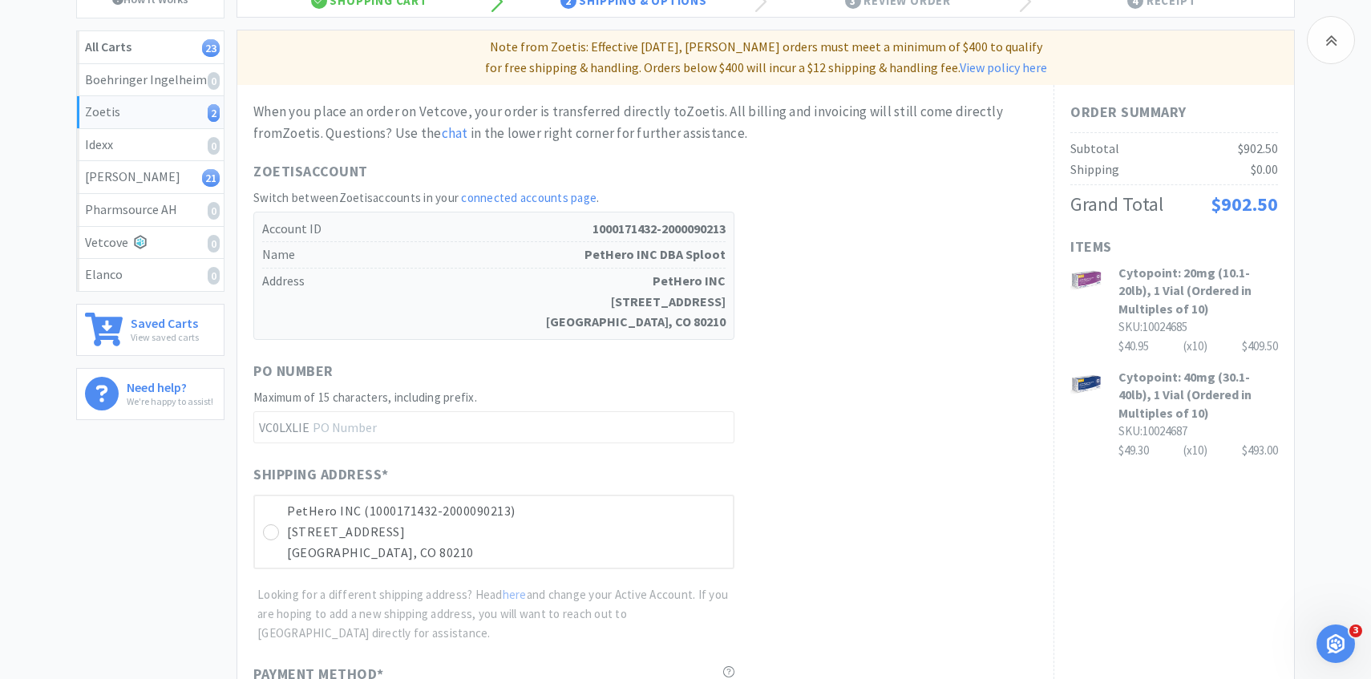
scroll to position [494, 0]
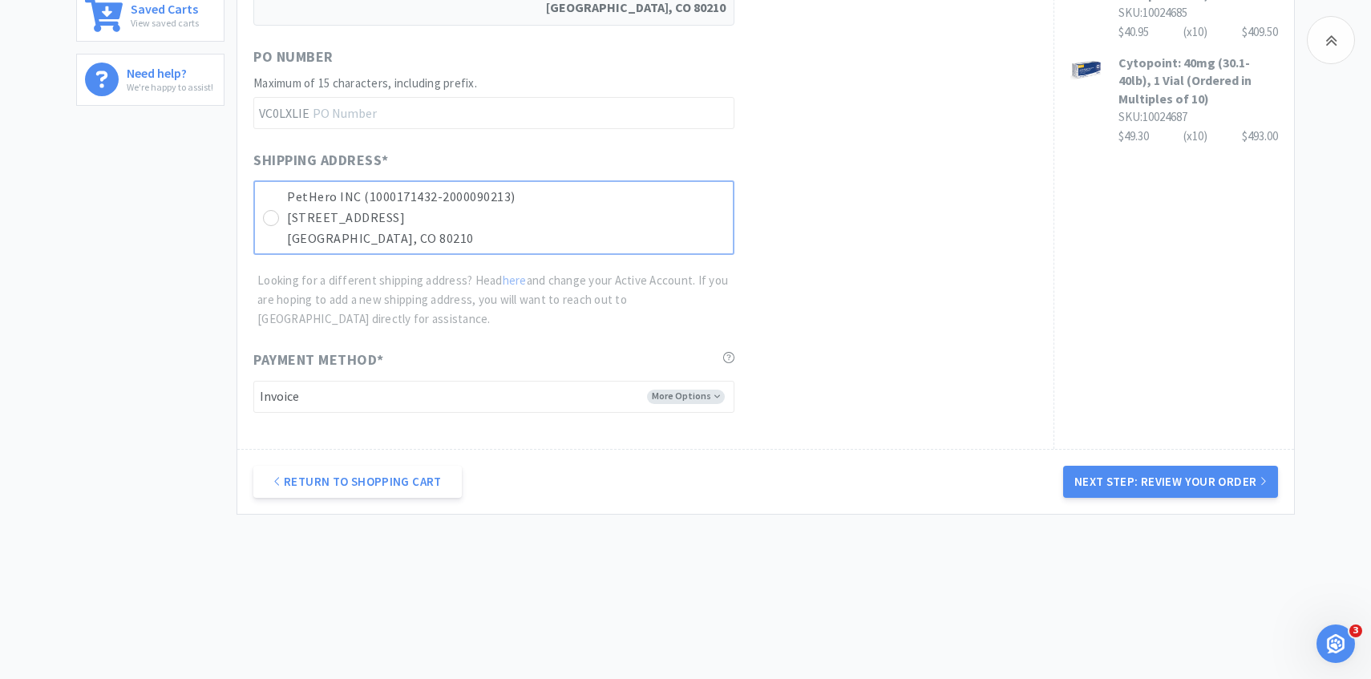
click at [708, 235] on p "Denver, CO 80210" at bounding box center [506, 239] width 438 height 21
click at [1104, 478] on button "Next Step: Review Your Order" at bounding box center [1170, 482] width 215 height 32
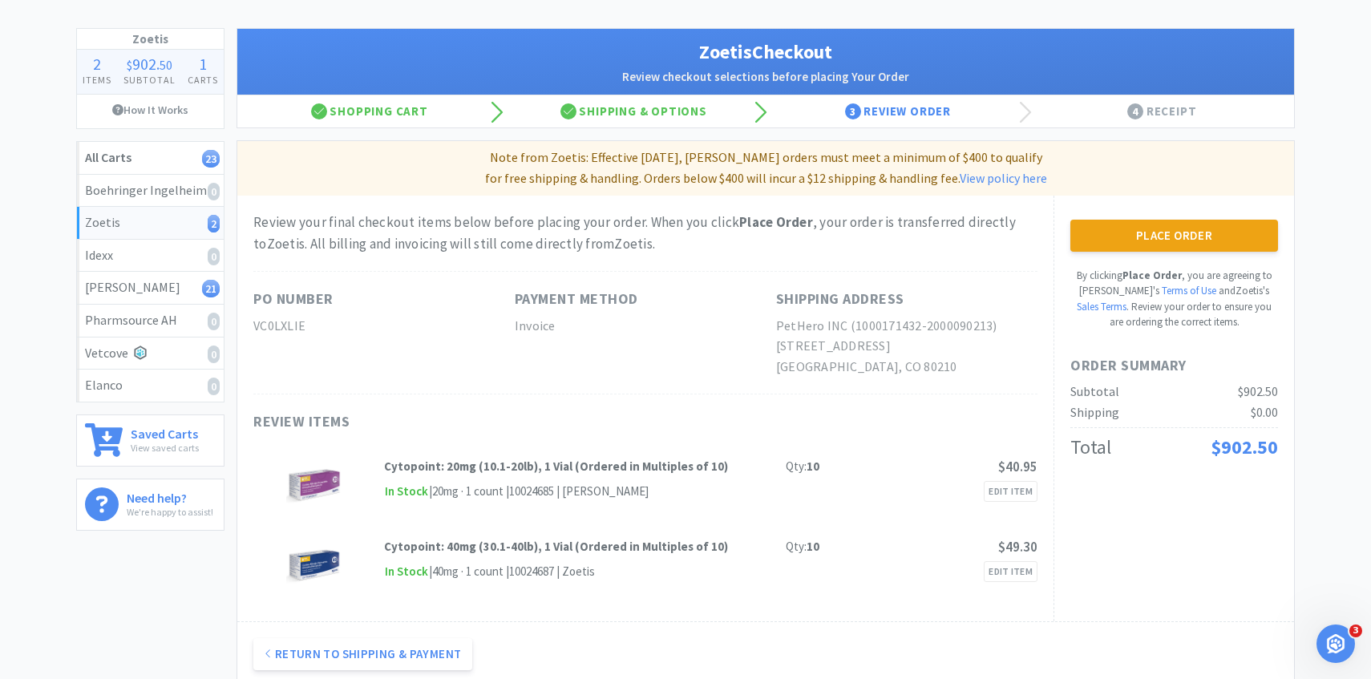
scroll to position [0, 0]
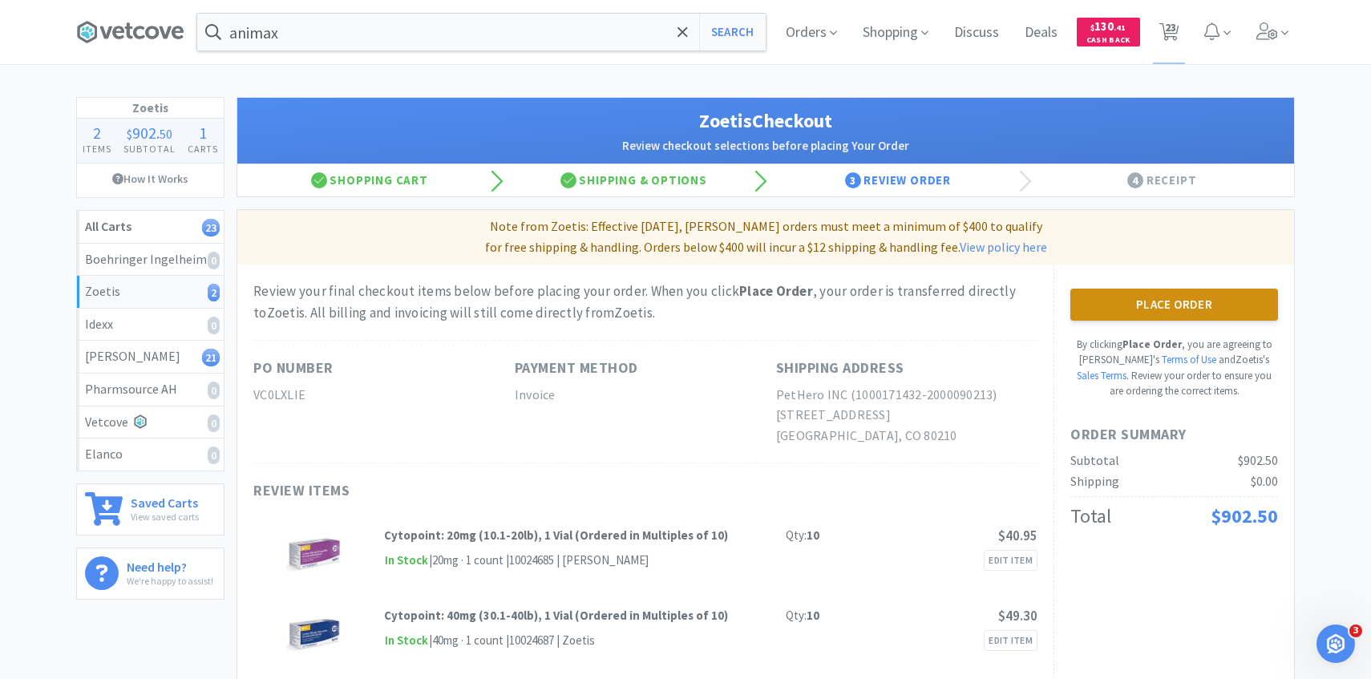
click at [1127, 299] on button "Place Order" at bounding box center [1175, 305] width 208 height 32
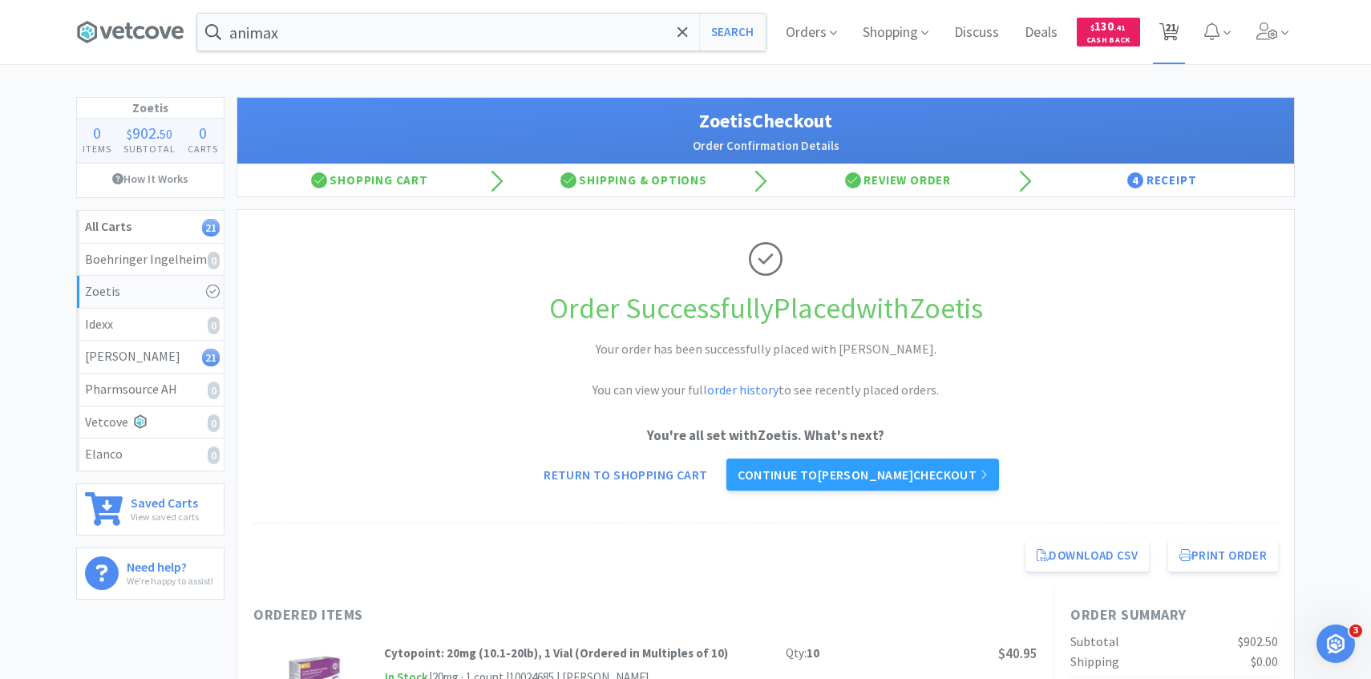
click at [1165, 46] on span "21" at bounding box center [1170, 27] width 11 height 64
select select "5"
select select "1"
select select "10"
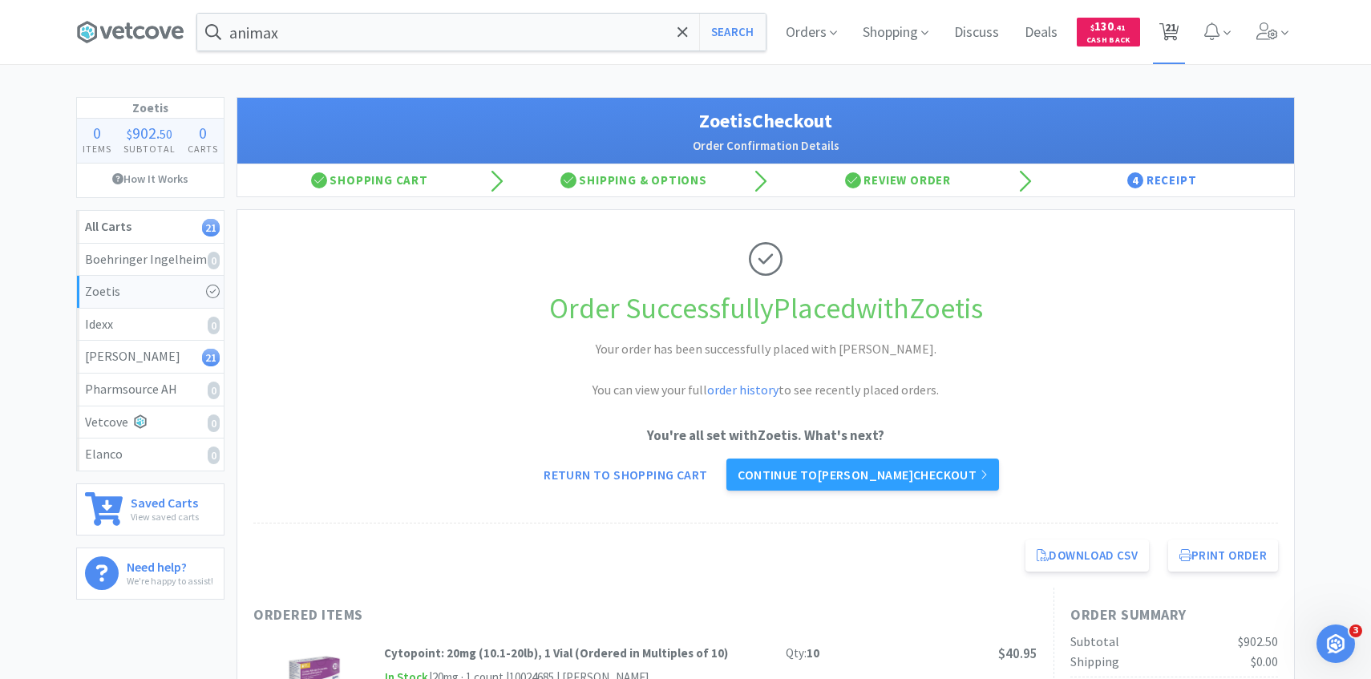
select select "2"
select select "1"
select select "2"
select select "1"
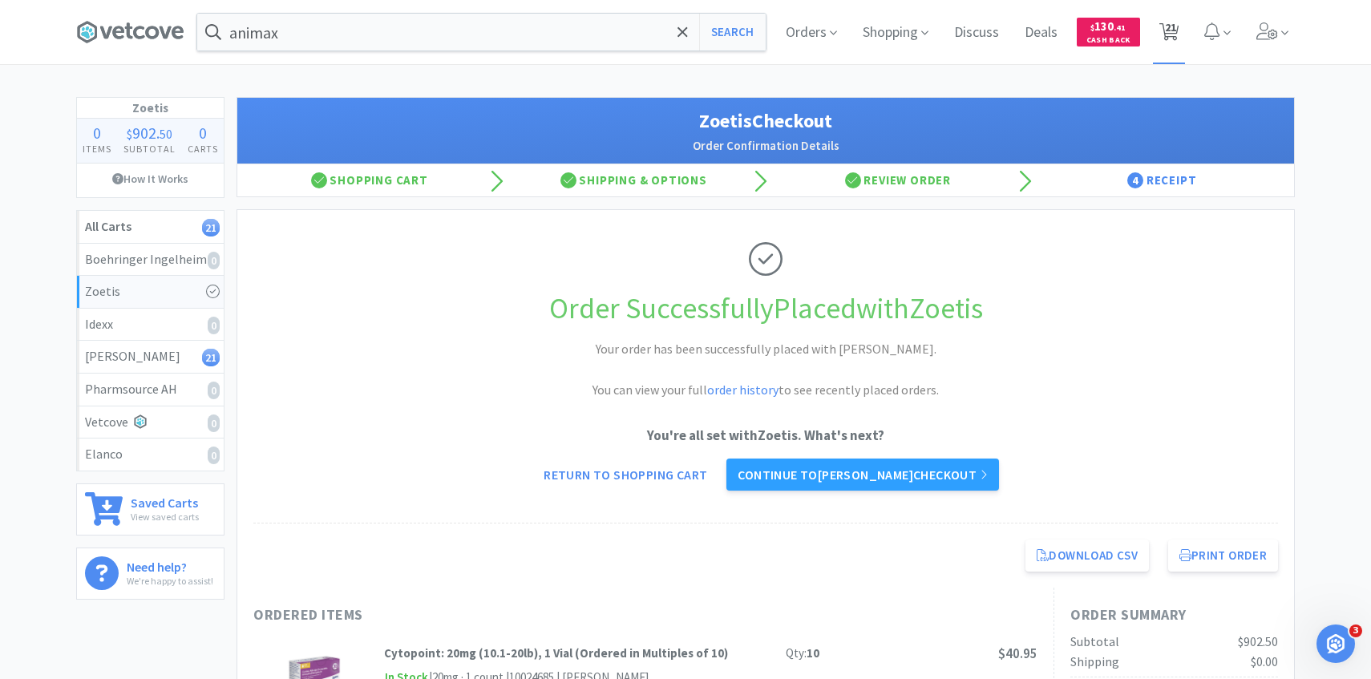
select select "3"
select select "1"
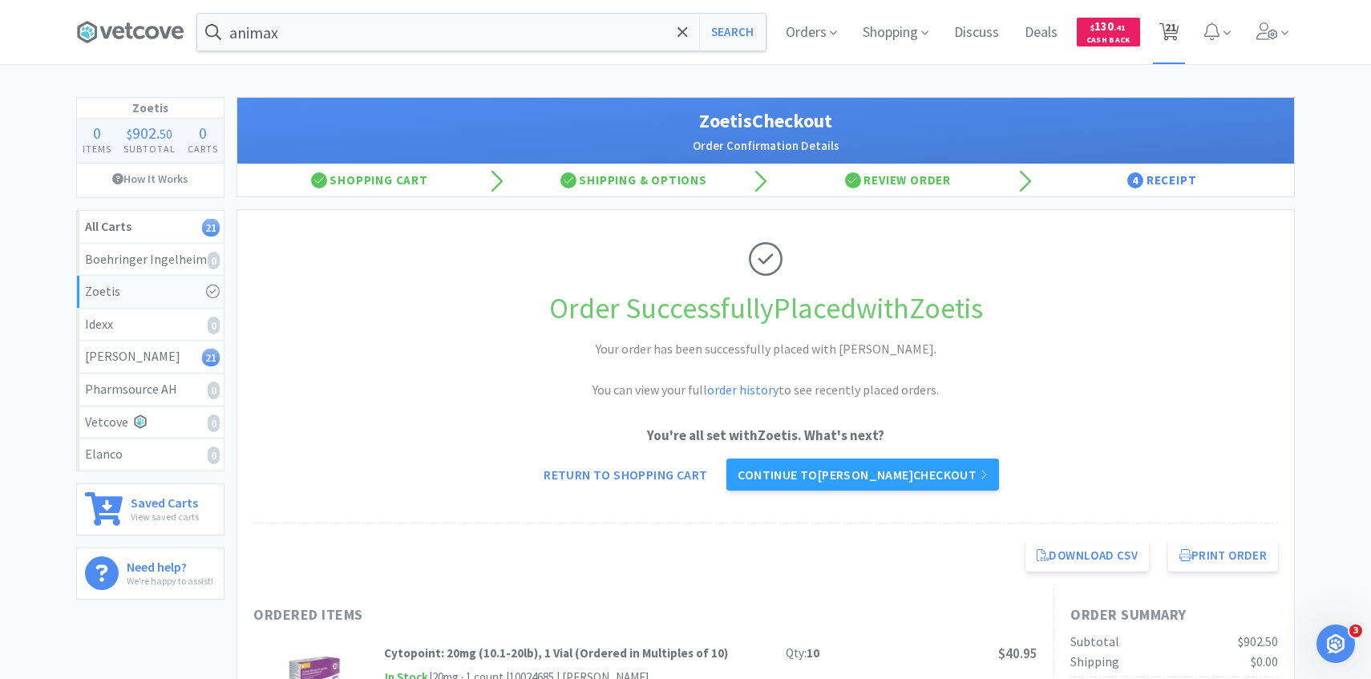
select select "1"
select select "2"
select select "3"
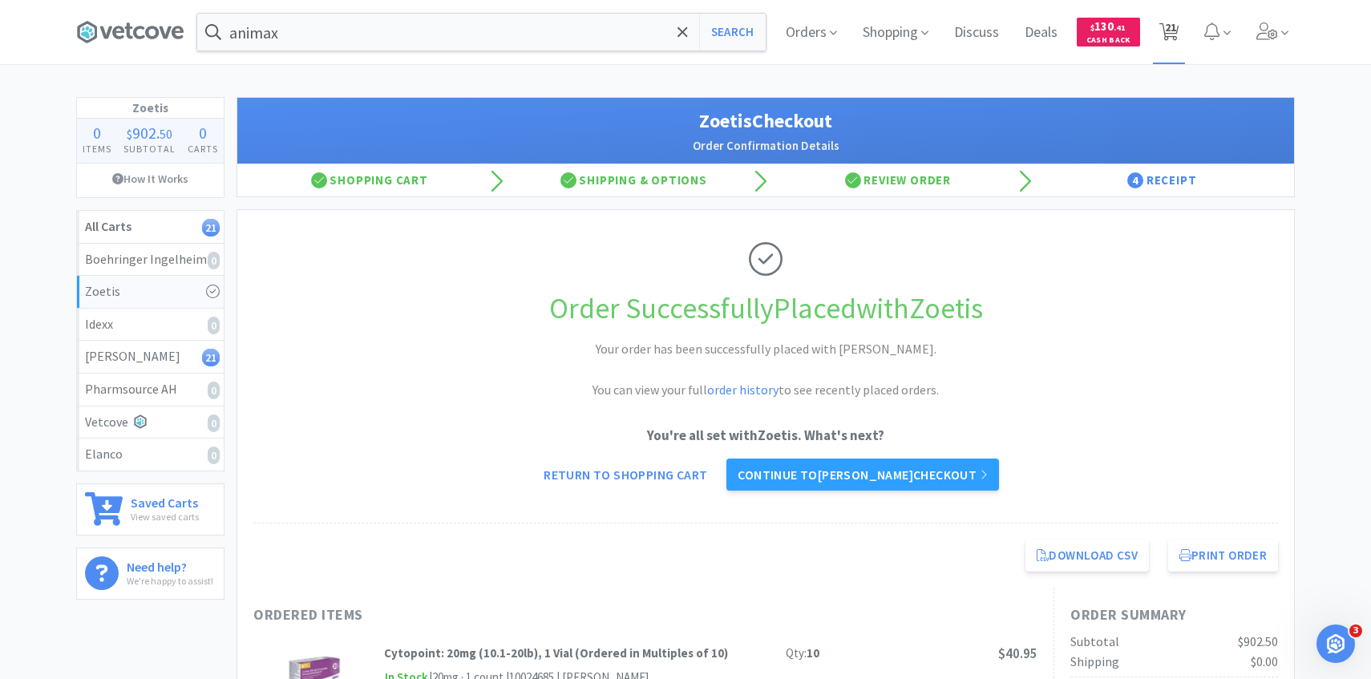
select select "1"
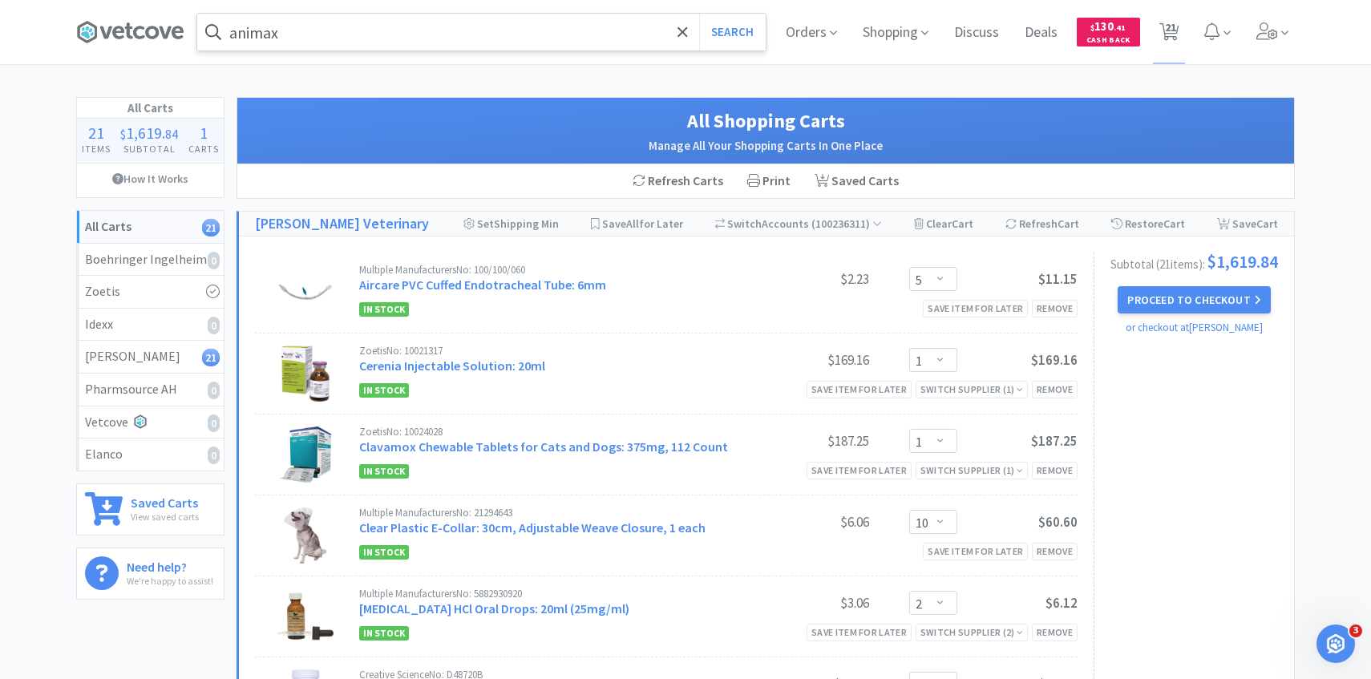
click at [373, 30] on input "animax" at bounding box center [481, 32] width 569 height 37
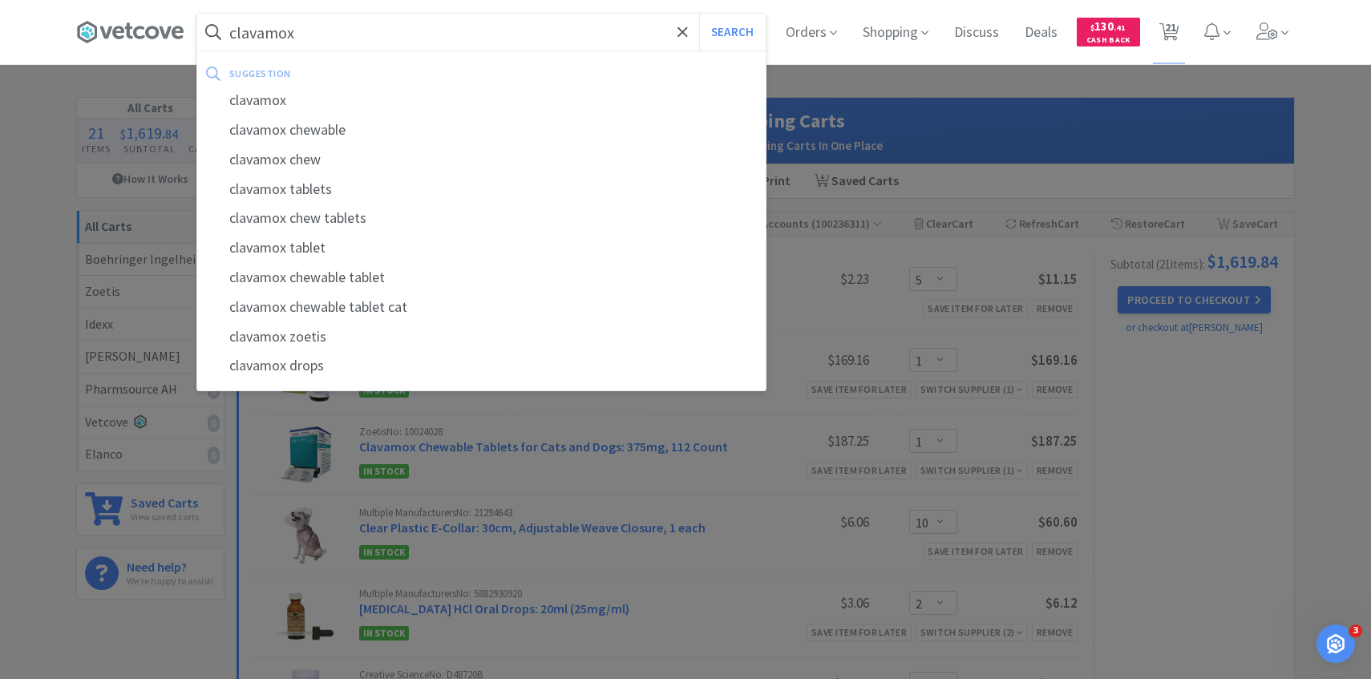
type input "clavamox"
click at [699, 14] on button "Search" at bounding box center [732, 32] width 67 height 37
select select "5"
select select "1"
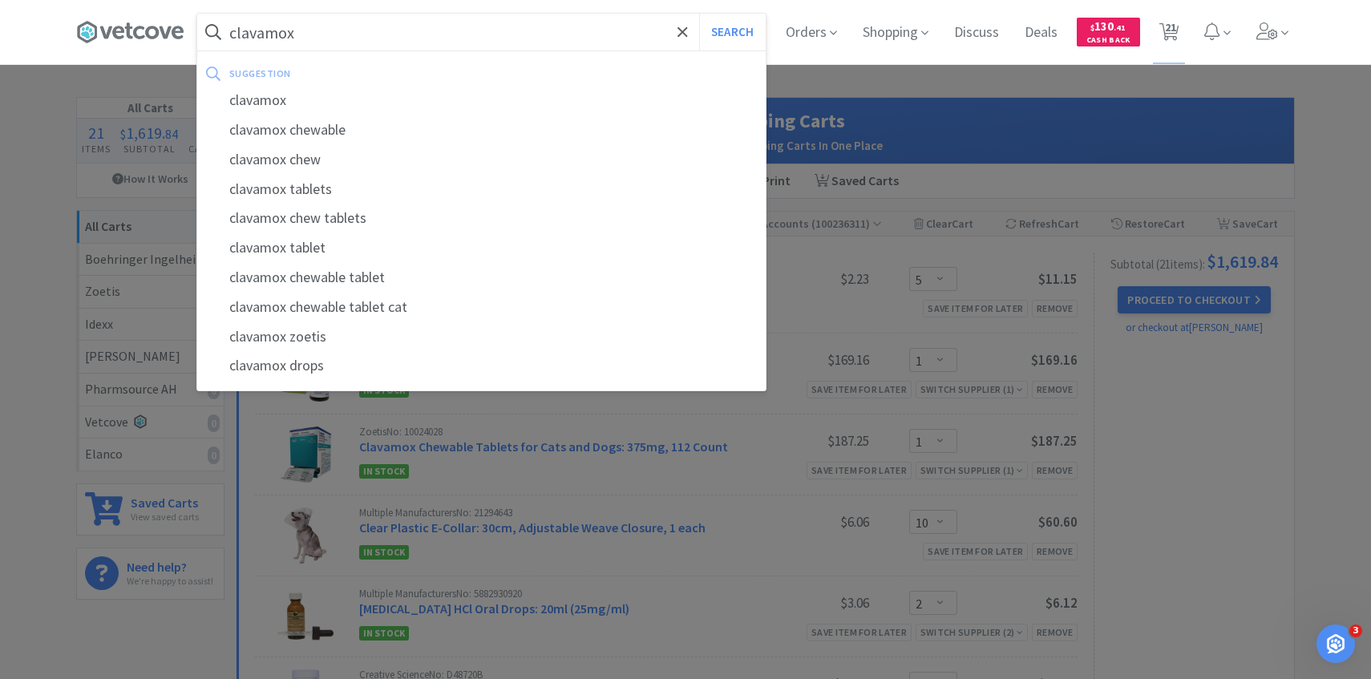
select select "10"
select select "2"
select select "1"
select select "2"
select select "1"
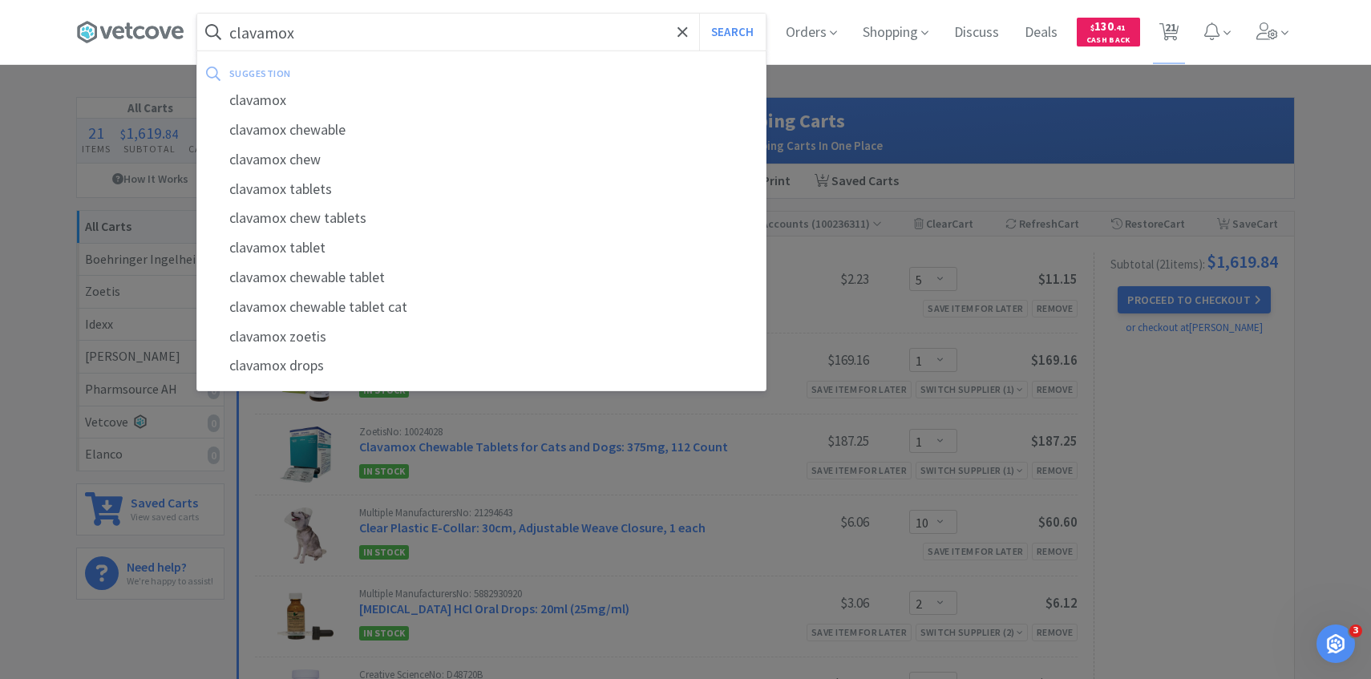
select select "1"
select select "3"
select select "1"
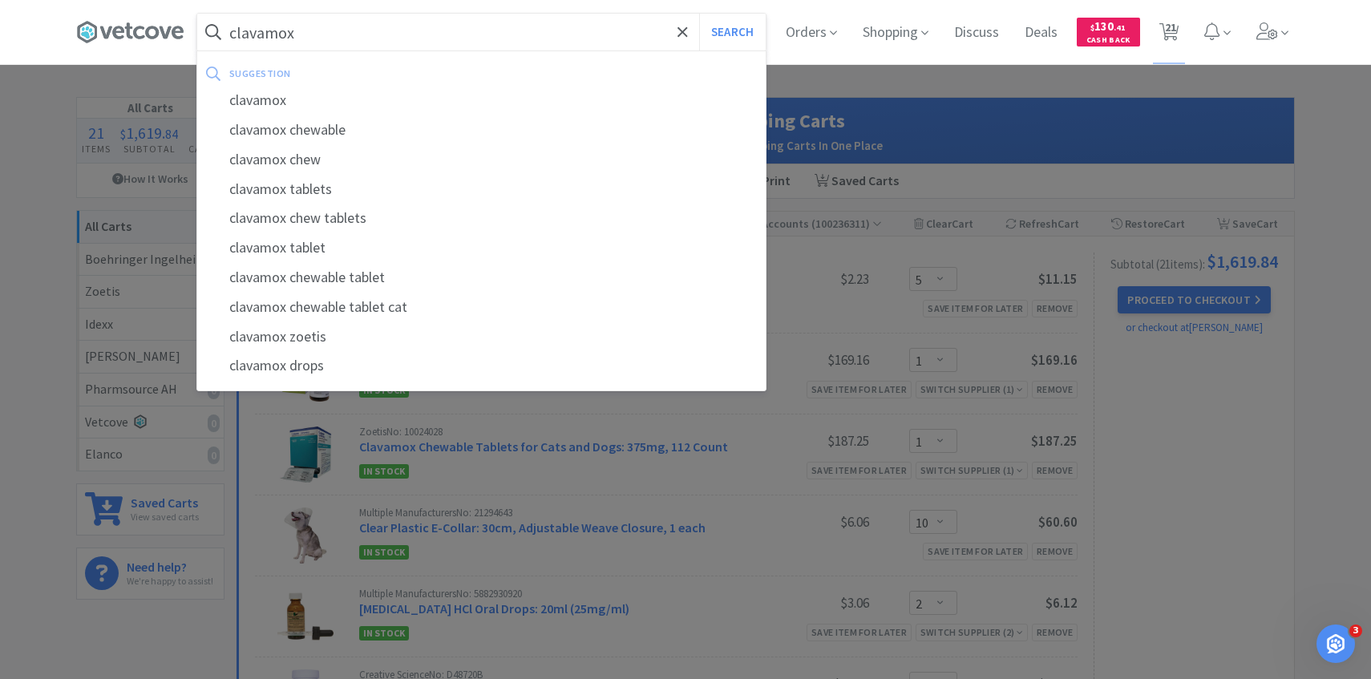
select select "1"
select select "2"
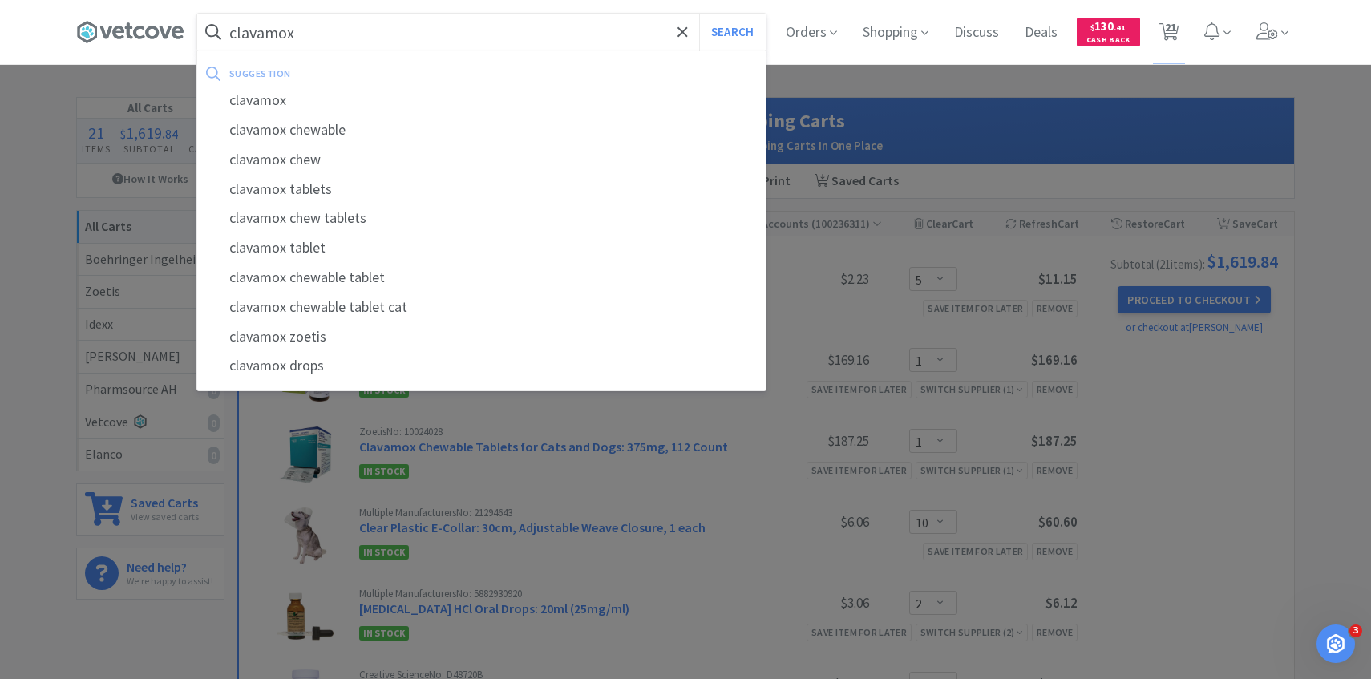
select select "3"
select select "1"
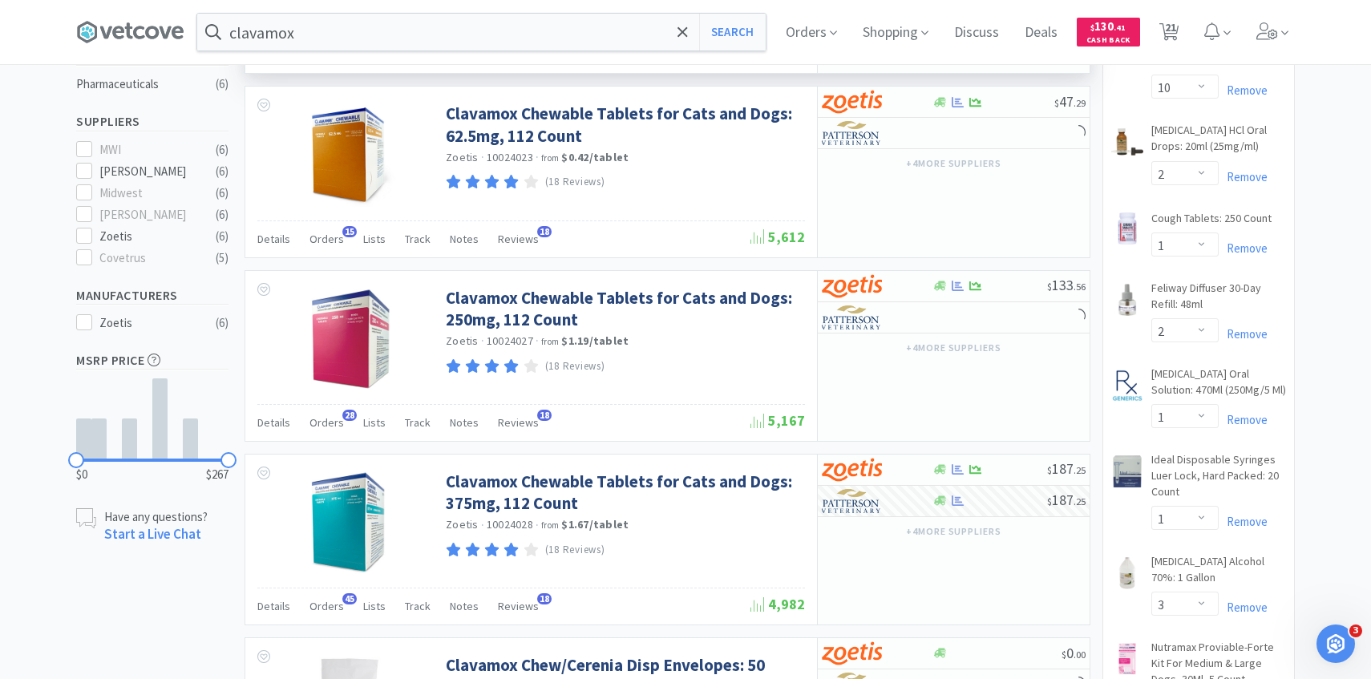
scroll to position [448, 0]
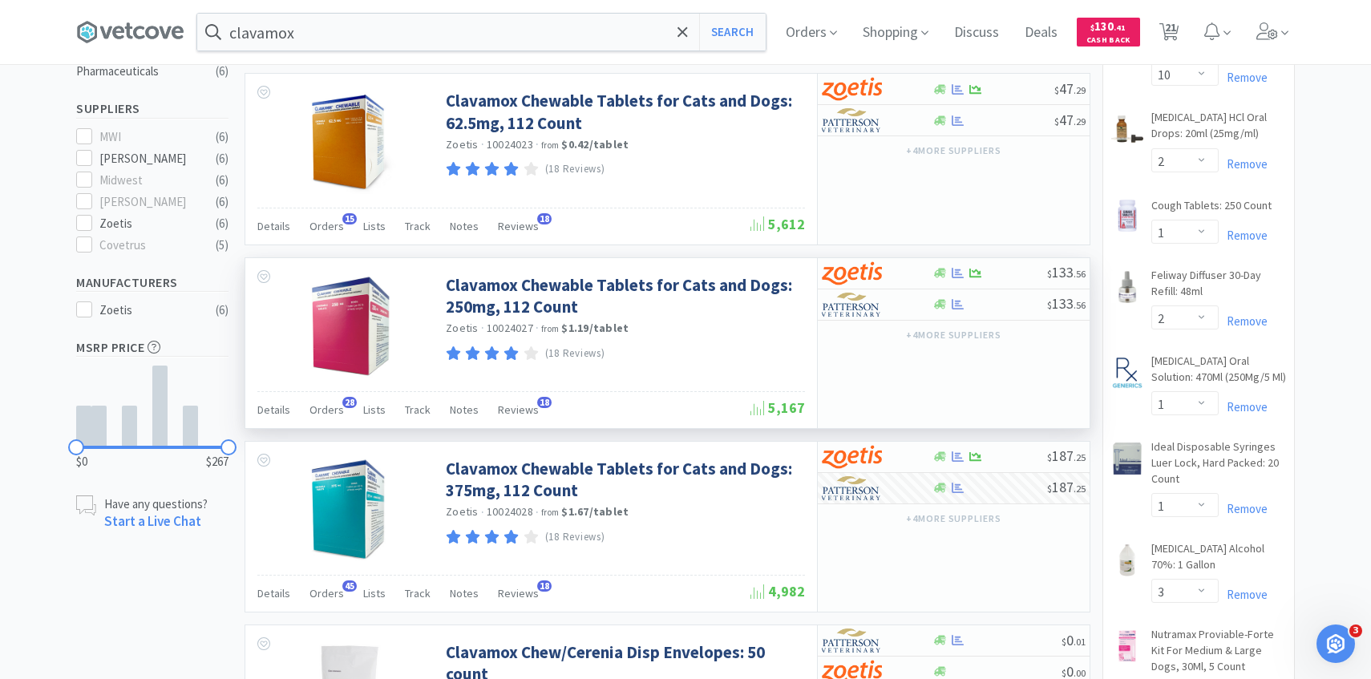
click at [342, 411] on div "Details Orders 28 Lists Track Notes Reviews 18" at bounding box center [503, 412] width 493 height 30
click at [336, 411] on span "Orders" at bounding box center [327, 410] width 34 height 14
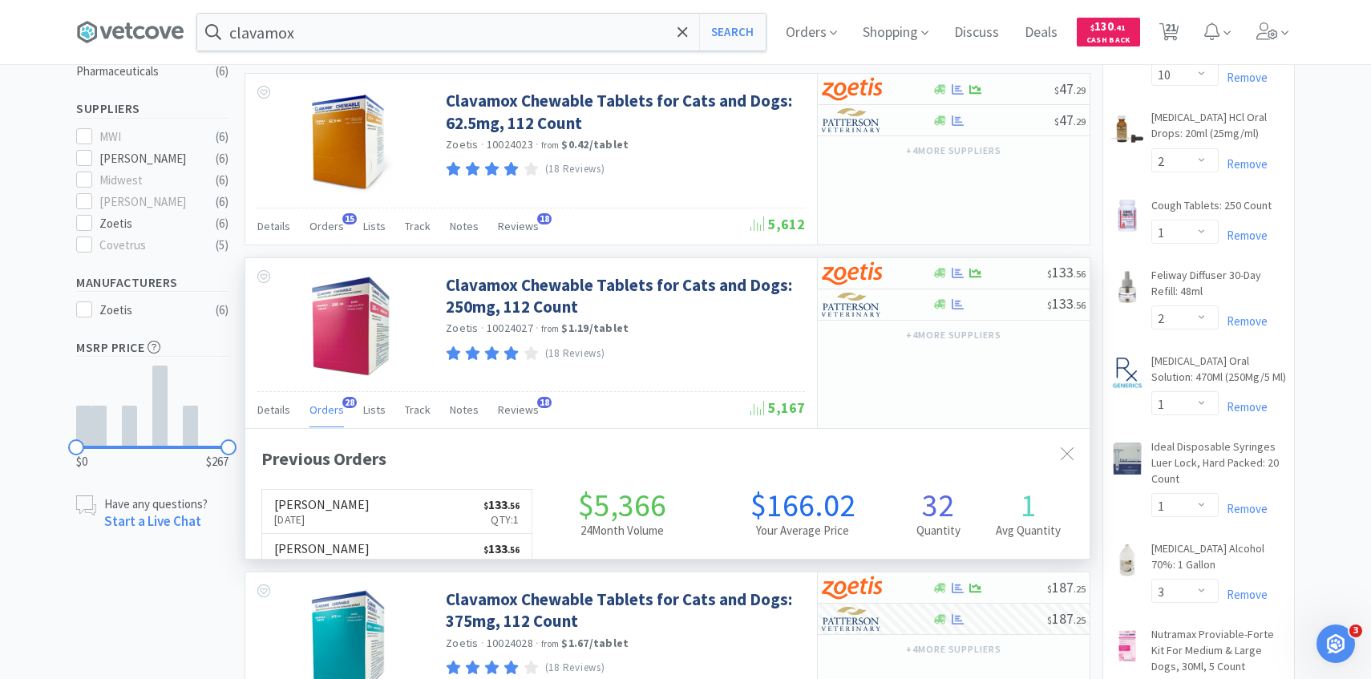
scroll to position [430, 845]
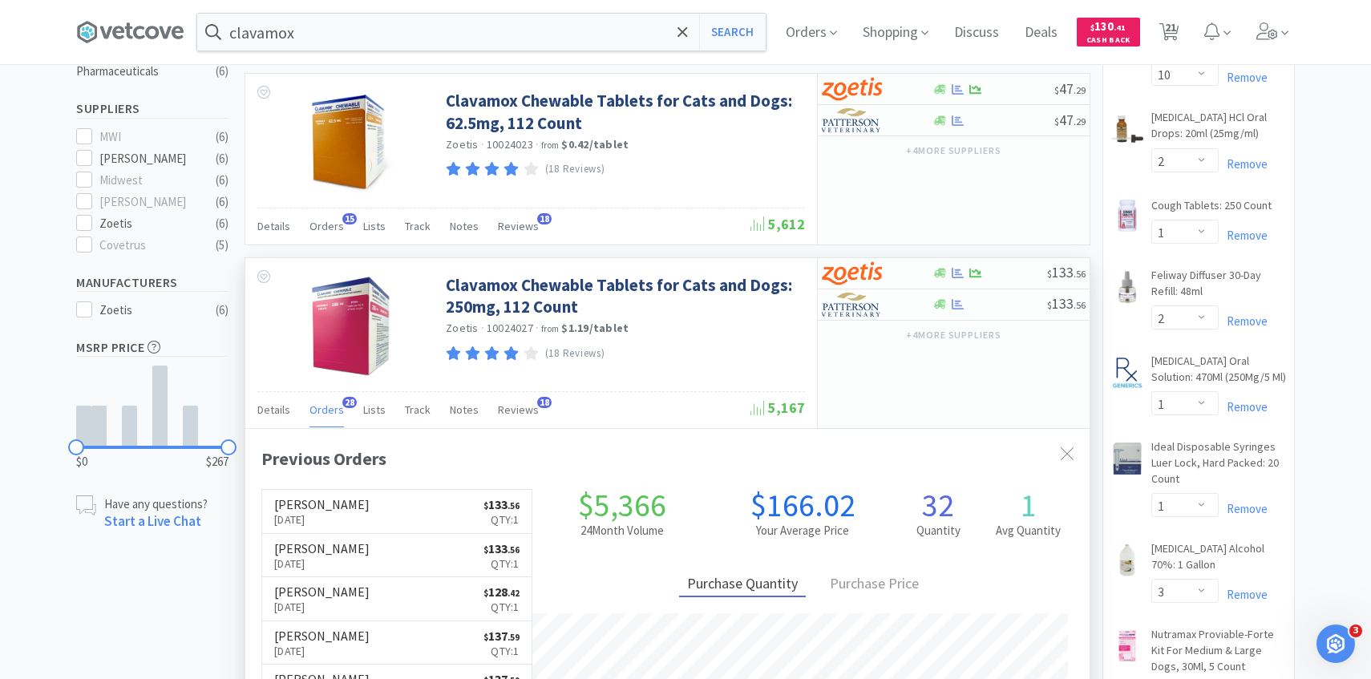
click at [334, 411] on span "Orders" at bounding box center [327, 410] width 34 height 14
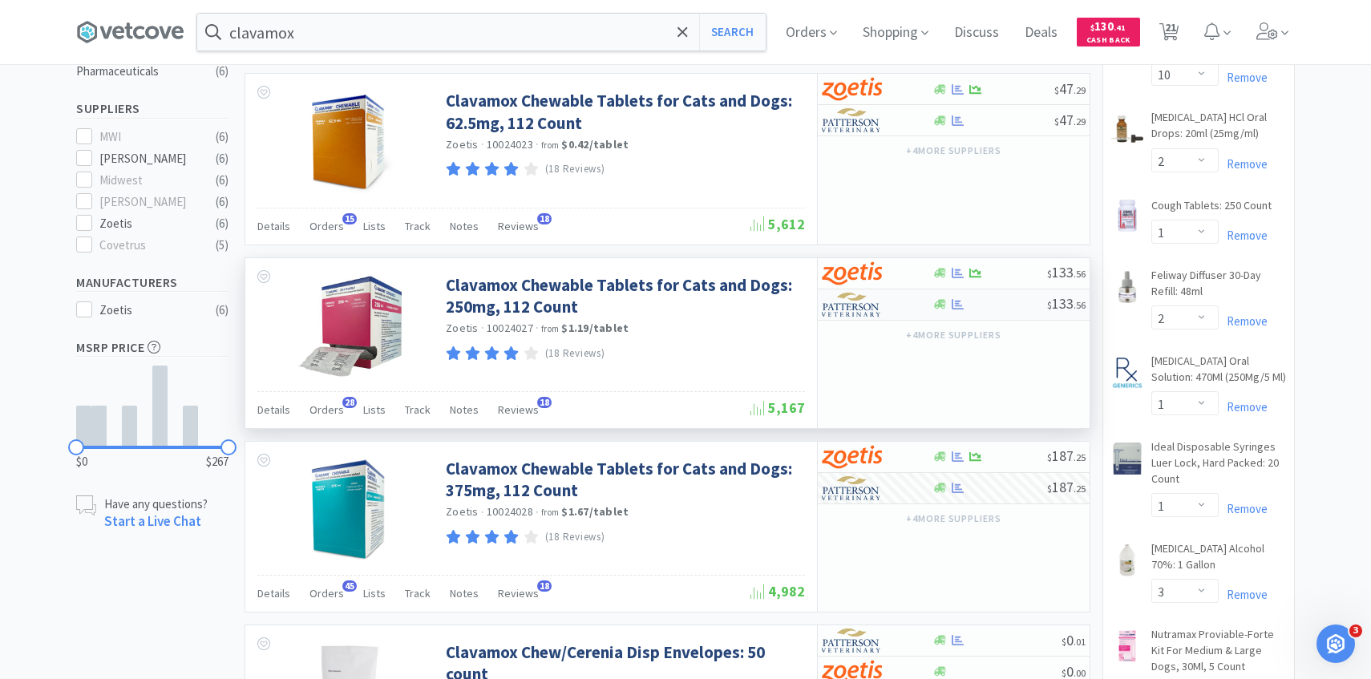
click at [881, 310] on img at bounding box center [852, 305] width 60 height 24
select select "1"
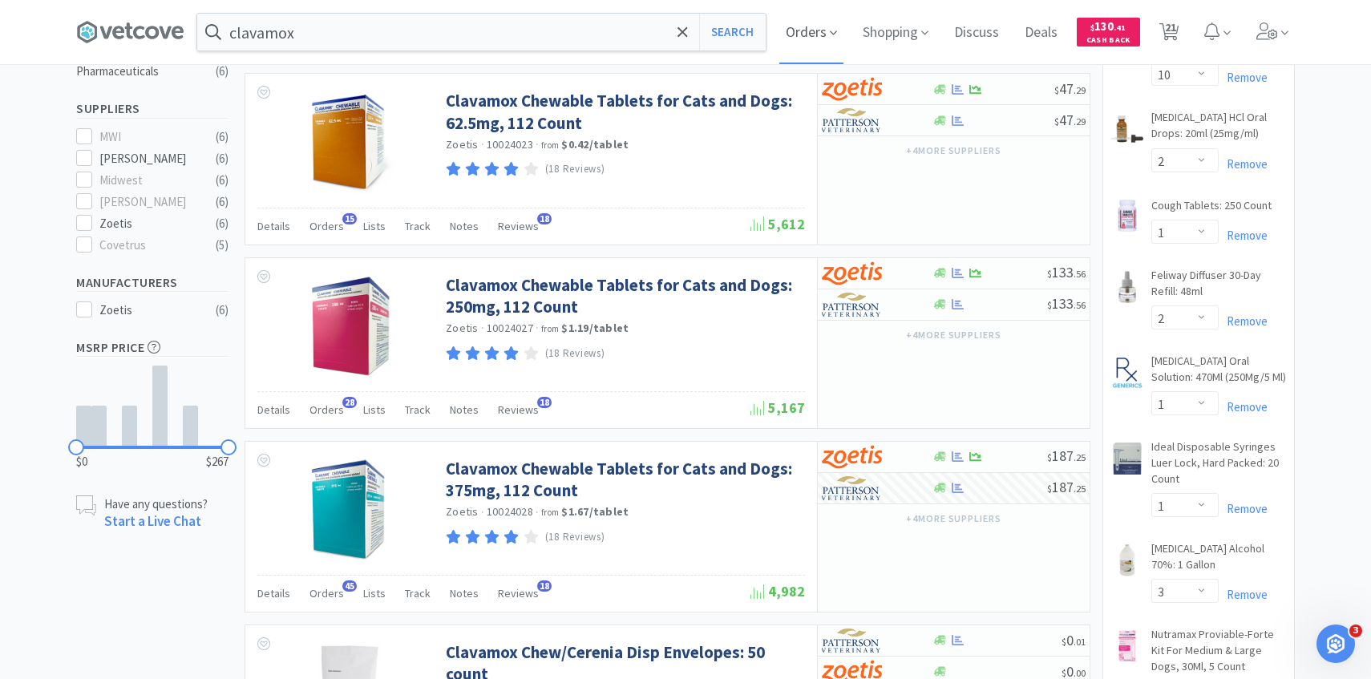
click at [788, 31] on span "Orders" at bounding box center [812, 32] width 64 height 64
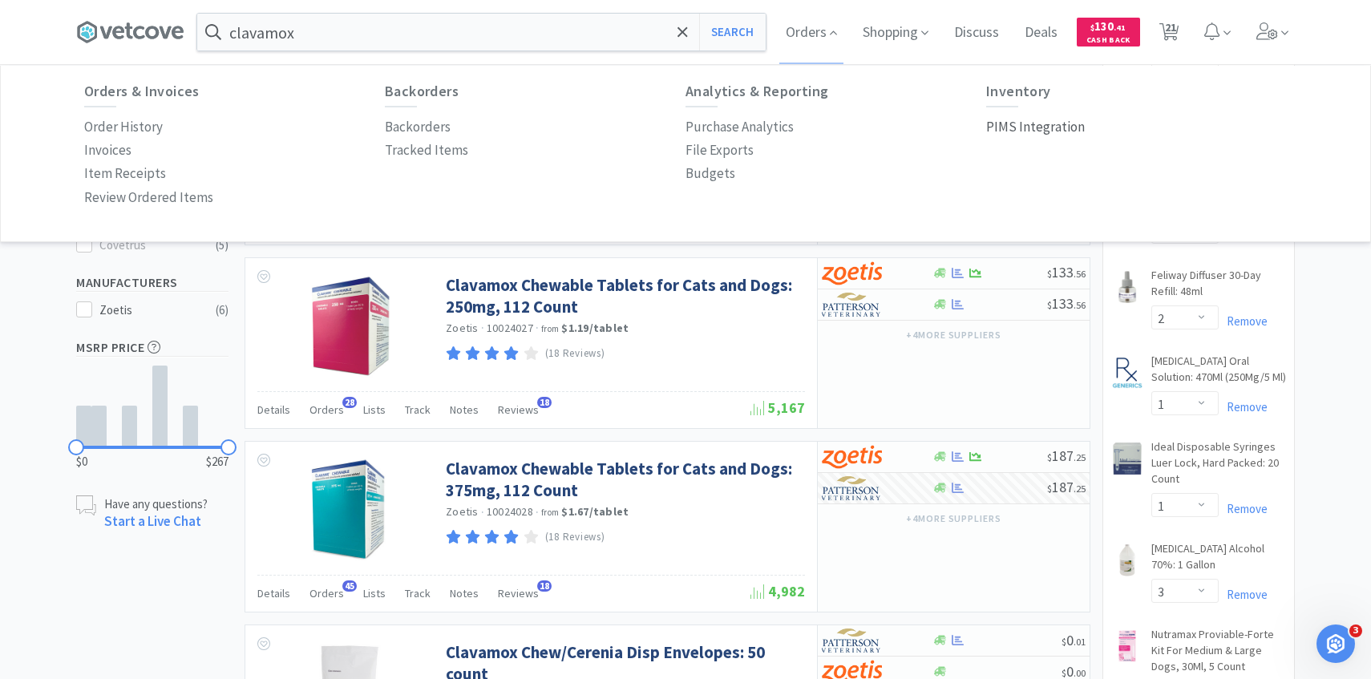
click at [1060, 120] on p "PIMS Integration" at bounding box center [1035, 127] width 99 height 22
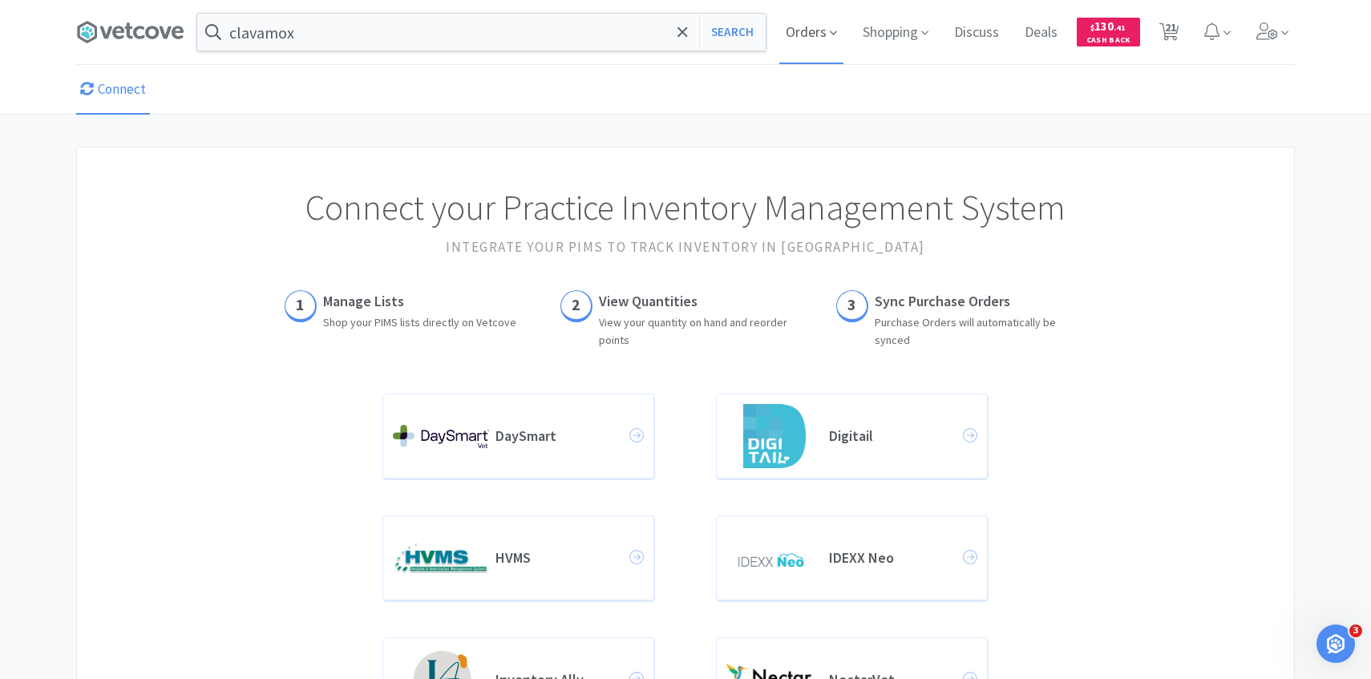
click at [792, 28] on span "Orders" at bounding box center [812, 32] width 64 height 64
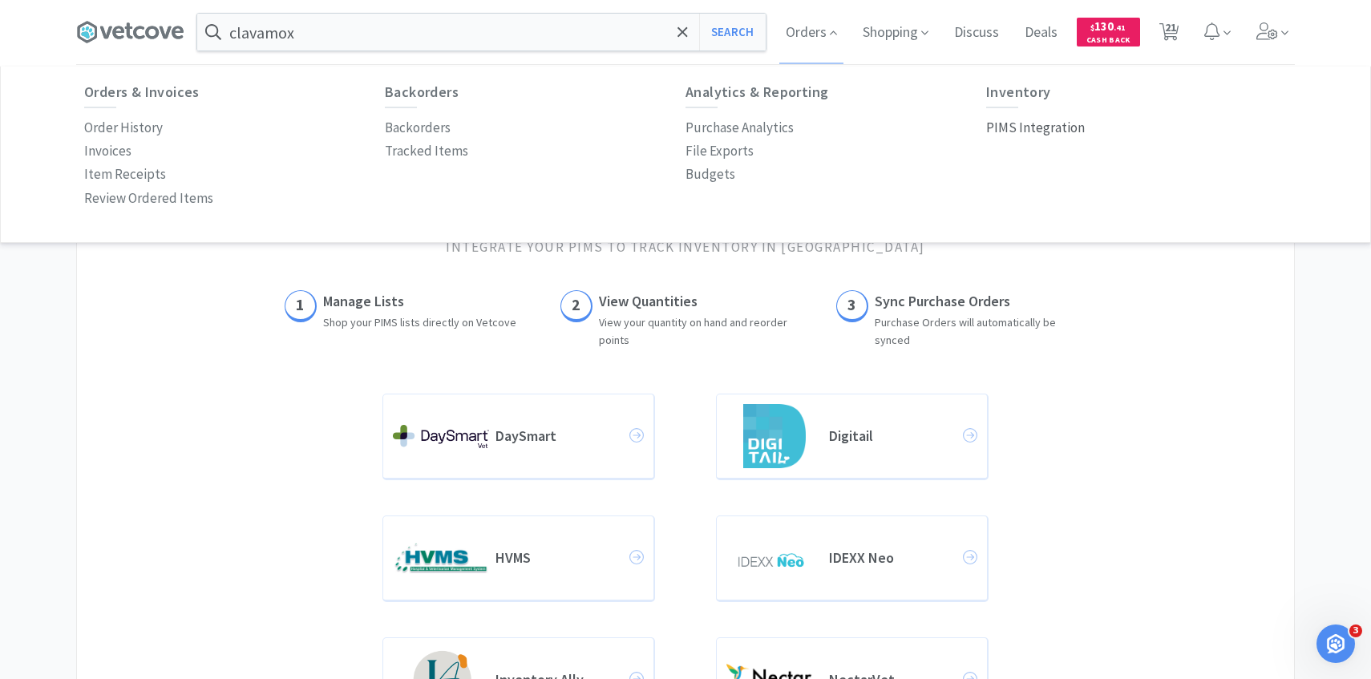
click at [1039, 126] on p "PIMS Integration" at bounding box center [1035, 128] width 99 height 22
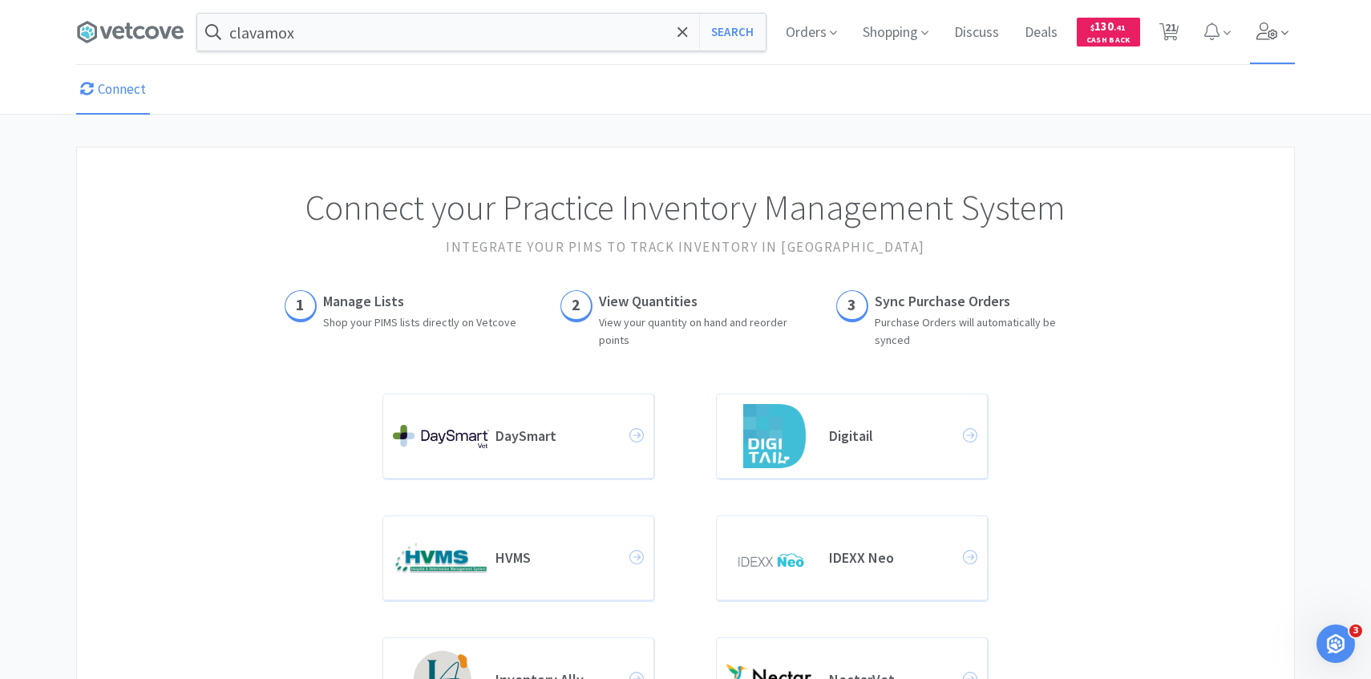
click at [1291, 37] on span at bounding box center [1273, 32] width 46 height 64
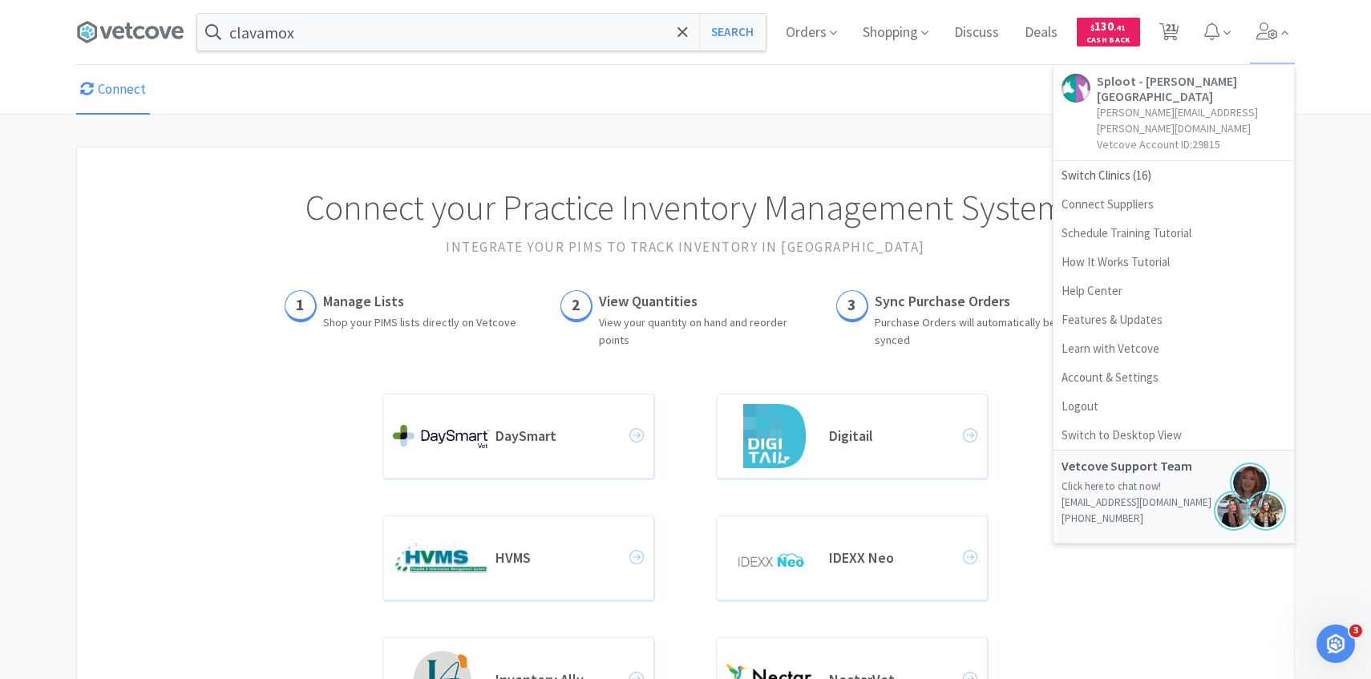
click at [724, 164] on div "Connect your Practice Inventory Management System Integrate your PIMS to track …" at bounding box center [685, 211] width 1153 height 127
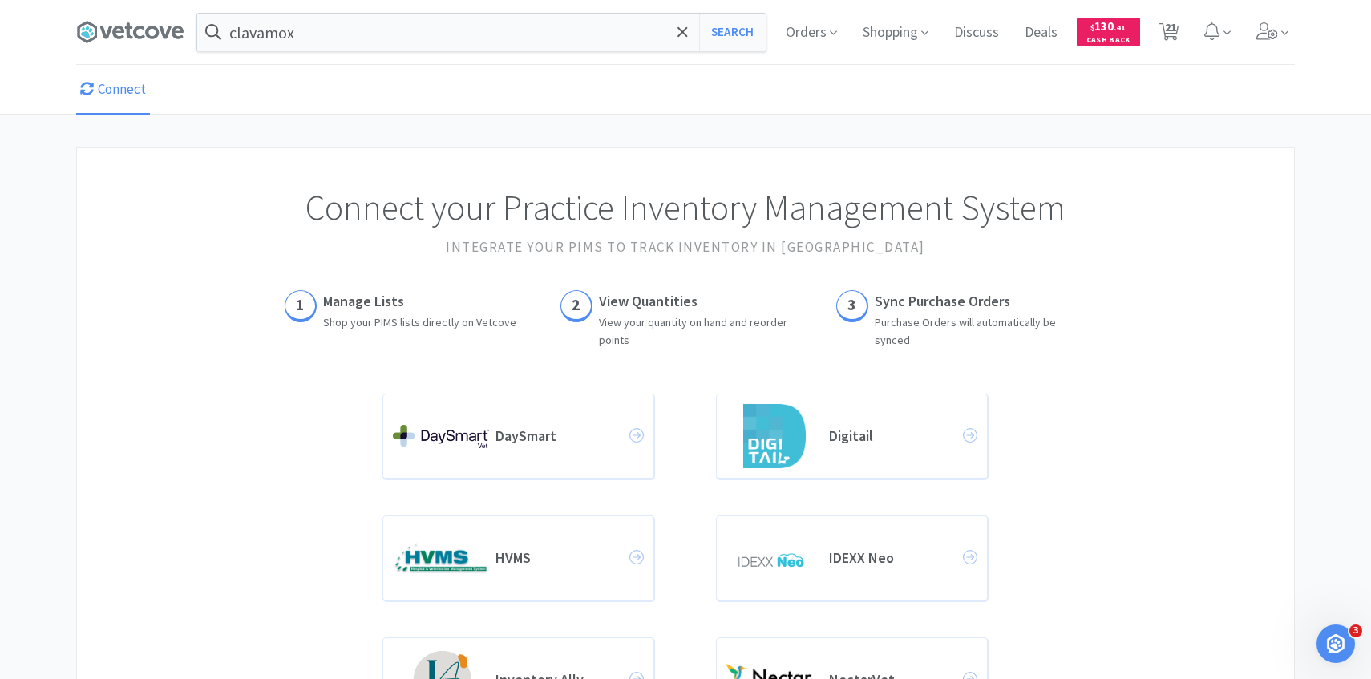
click at [1246, 34] on div "Orders Shopping Discuss Discuss Deals Deals $ 130 . 41 Cash Back 21 21" at bounding box center [1034, 32] width 522 height 64
click at [1262, 37] on icon at bounding box center [1268, 31] width 22 height 18
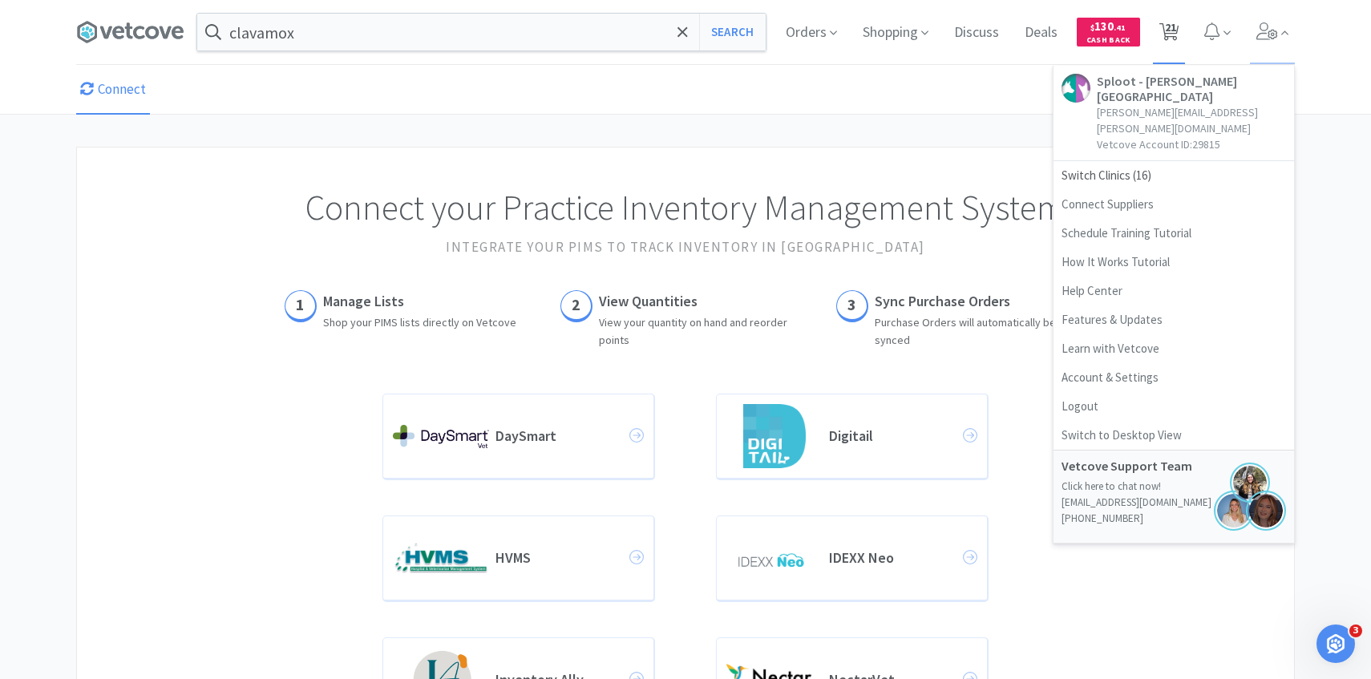
click at [1161, 34] on icon at bounding box center [1170, 32] width 20 height 18
select select "5"
select select "1"
select select "10"
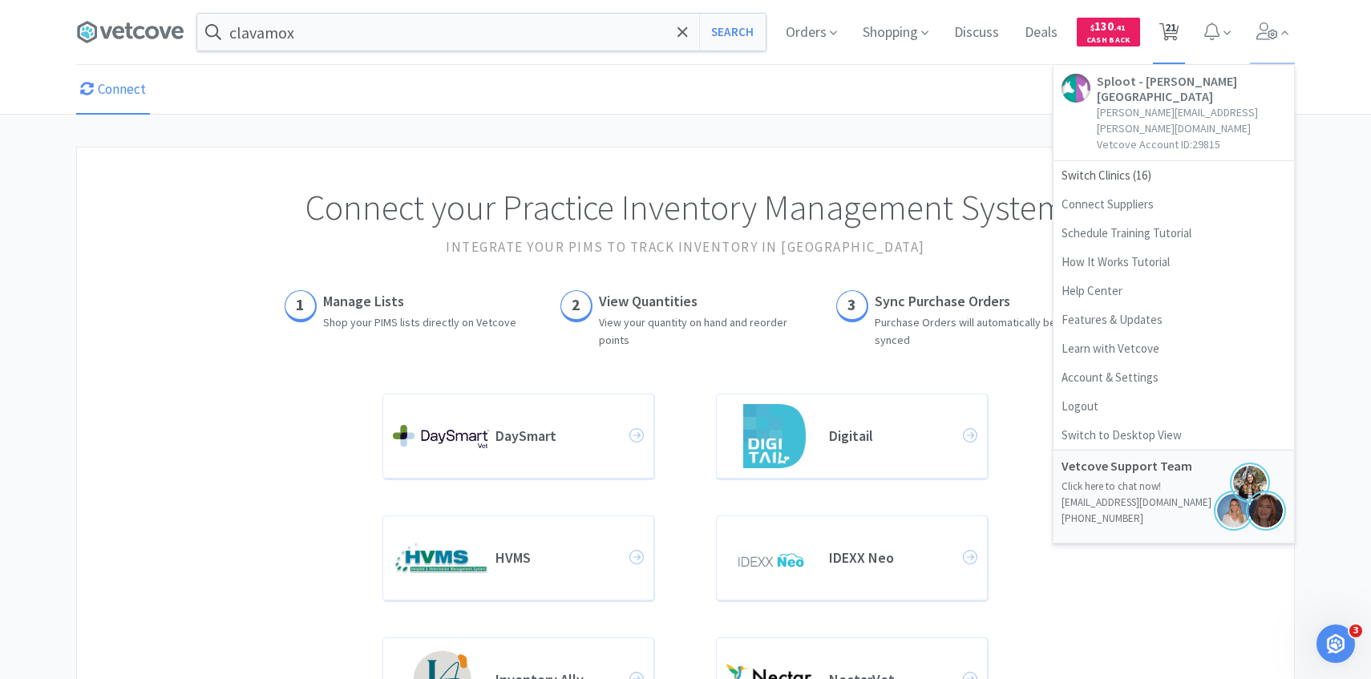
select select "2"
select select "1"
select select "2"
select select "1"
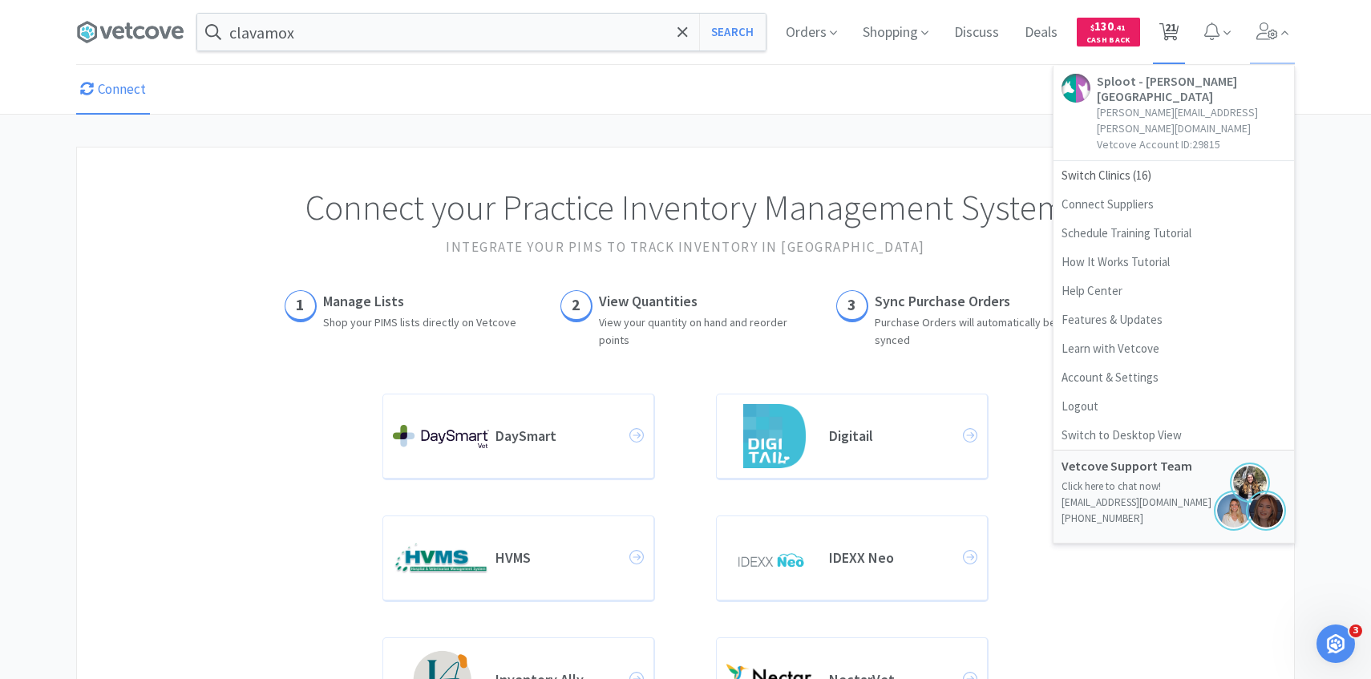
select select "3"
select select "1"
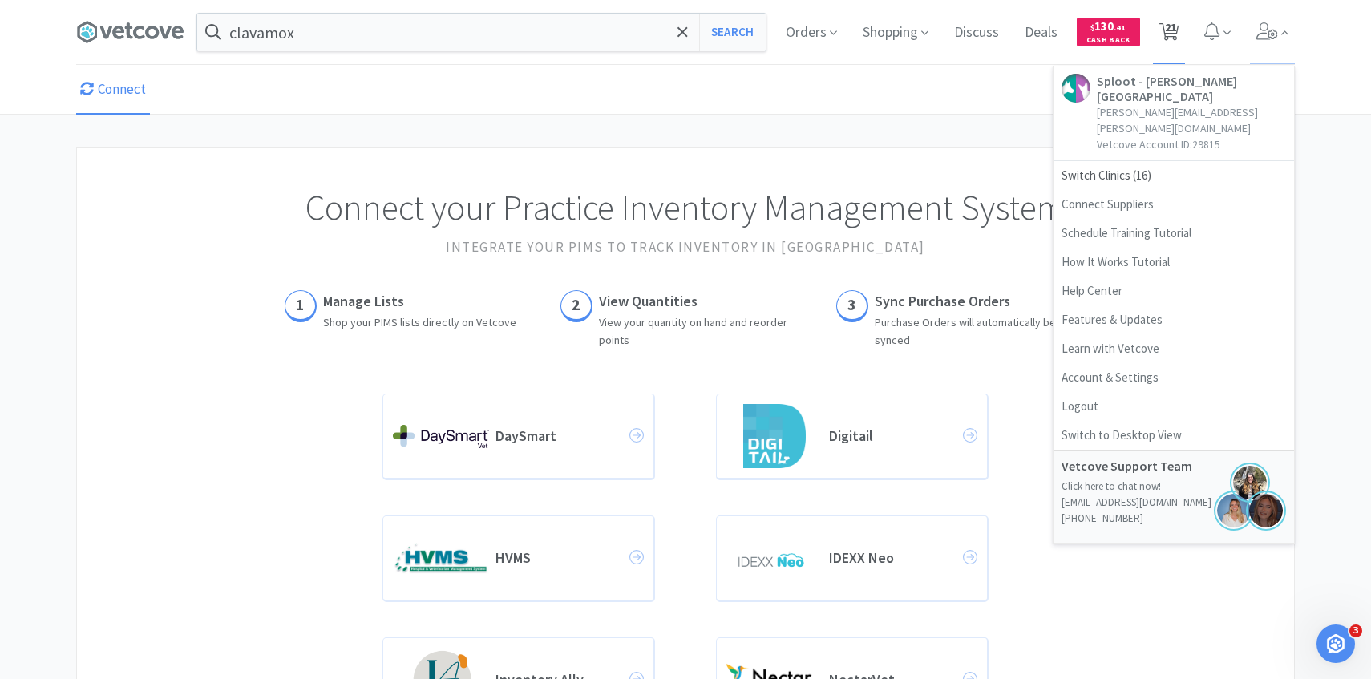
select select "1"
select select "2"
select select "3"
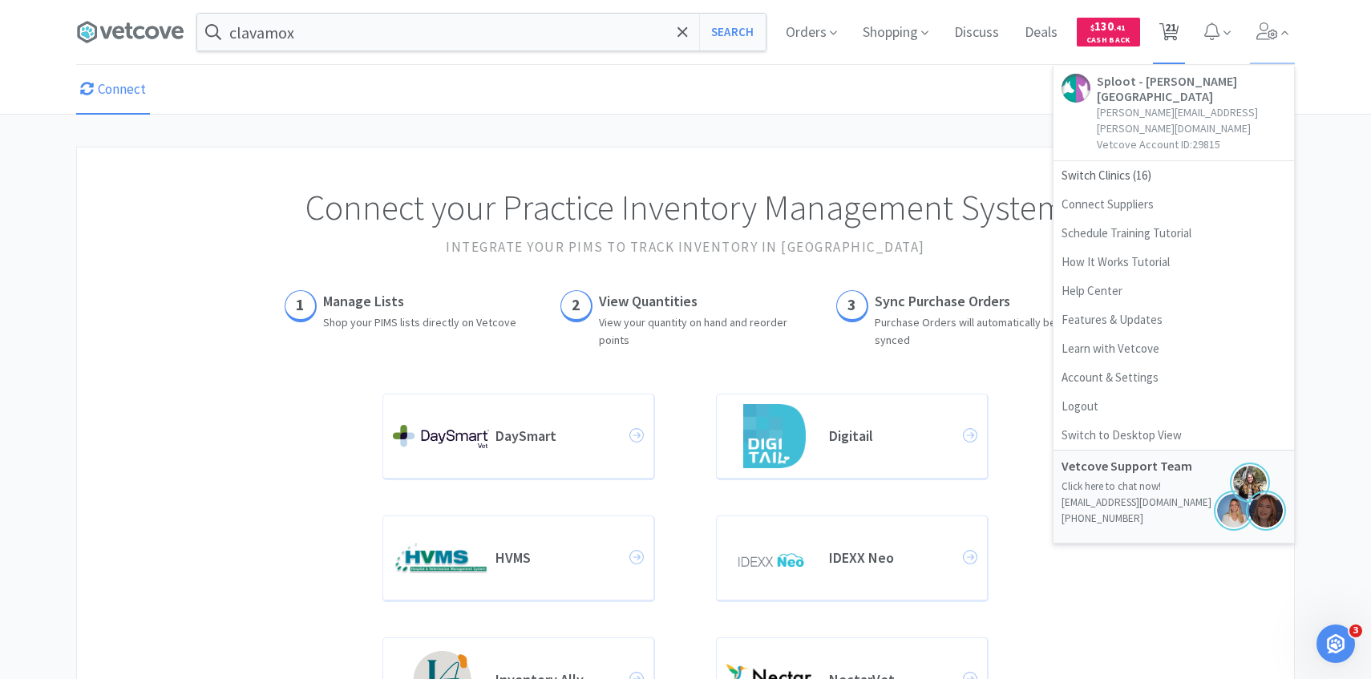
select select "1"
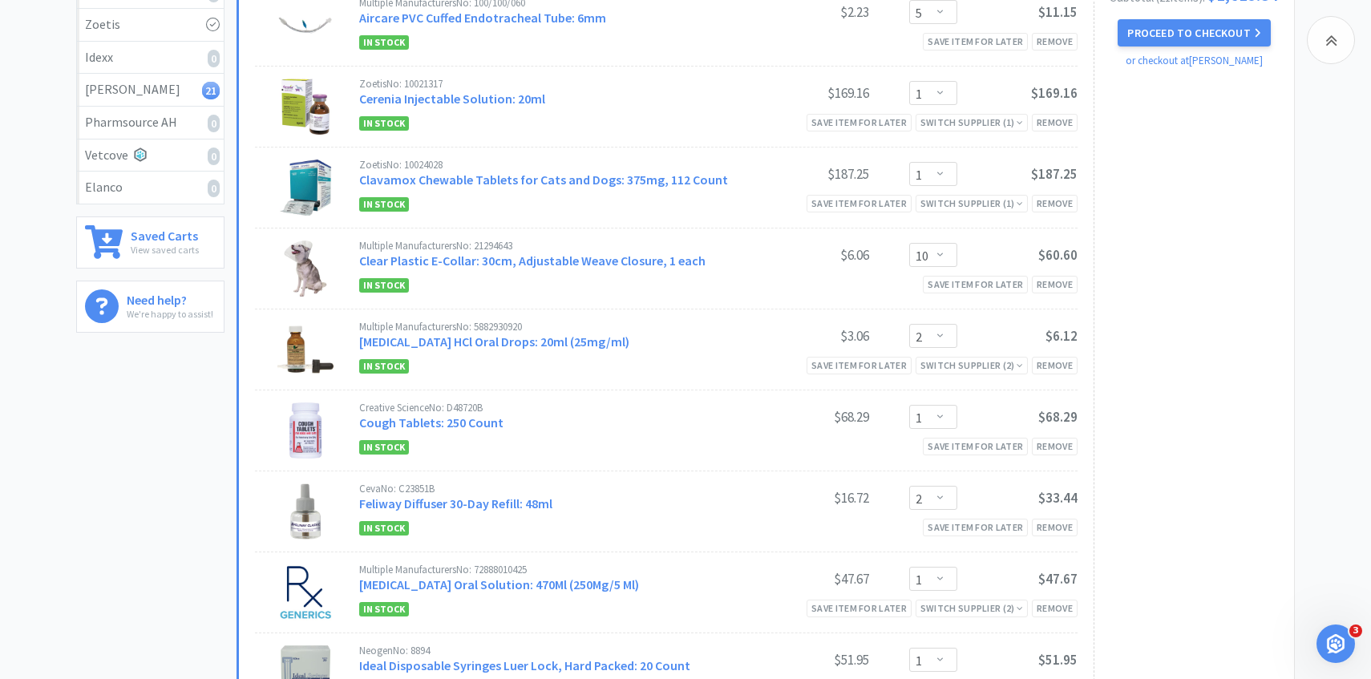
scroll to position [269, 0]
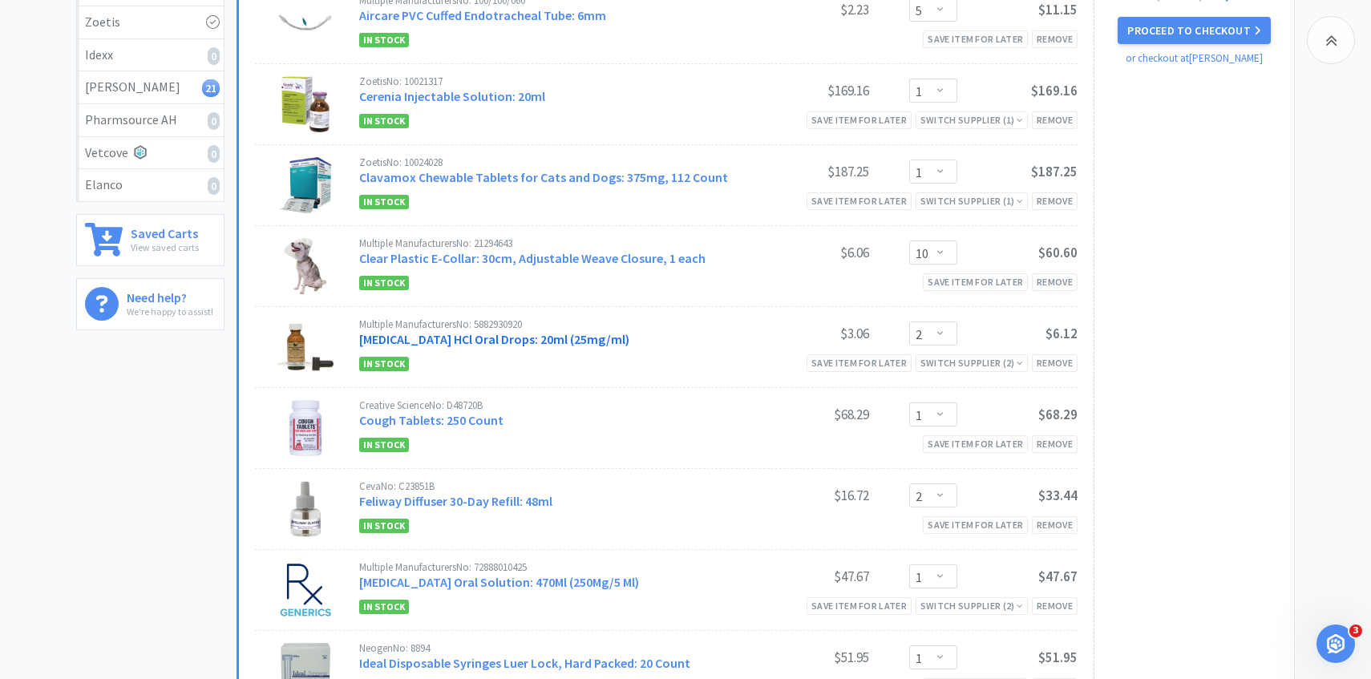
click at [480, 334] on link "[MEDICAL_DATA] HCl Oral Drops: 20ml (25mg/ml)" at bounding box center [494, 339] width 270 height 16
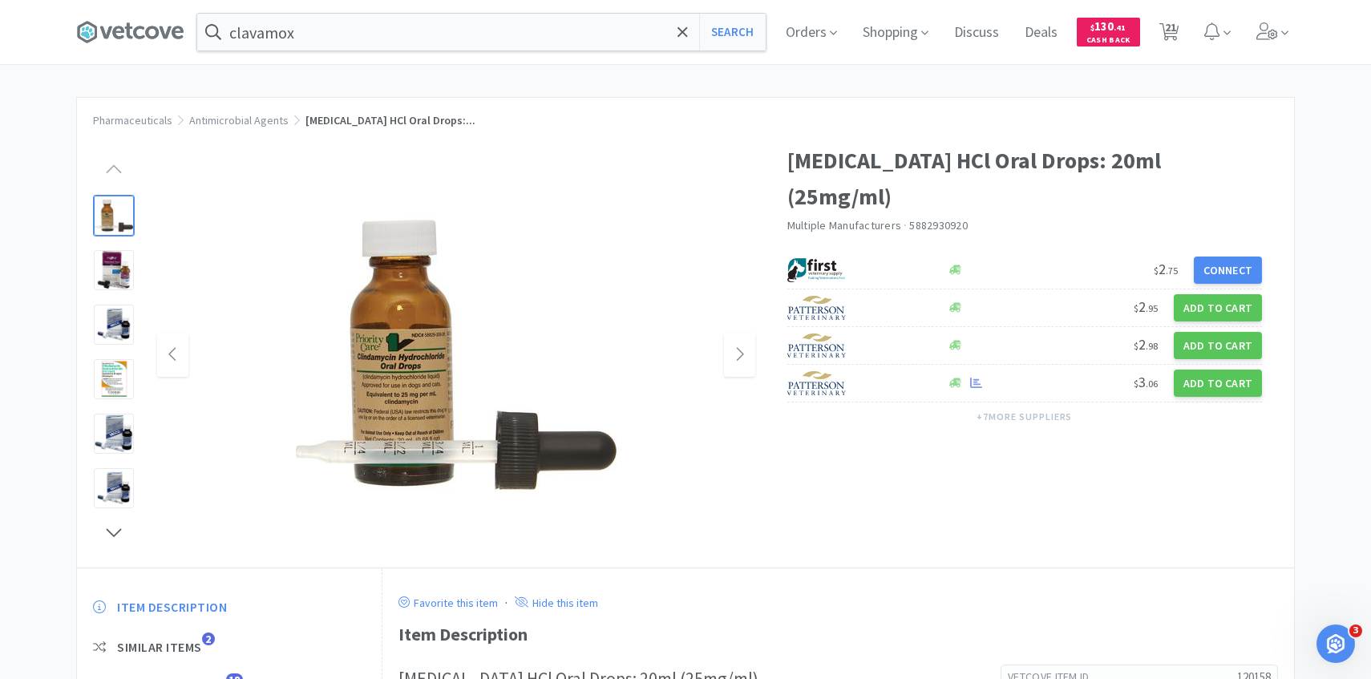
scroll to position [183, 0]
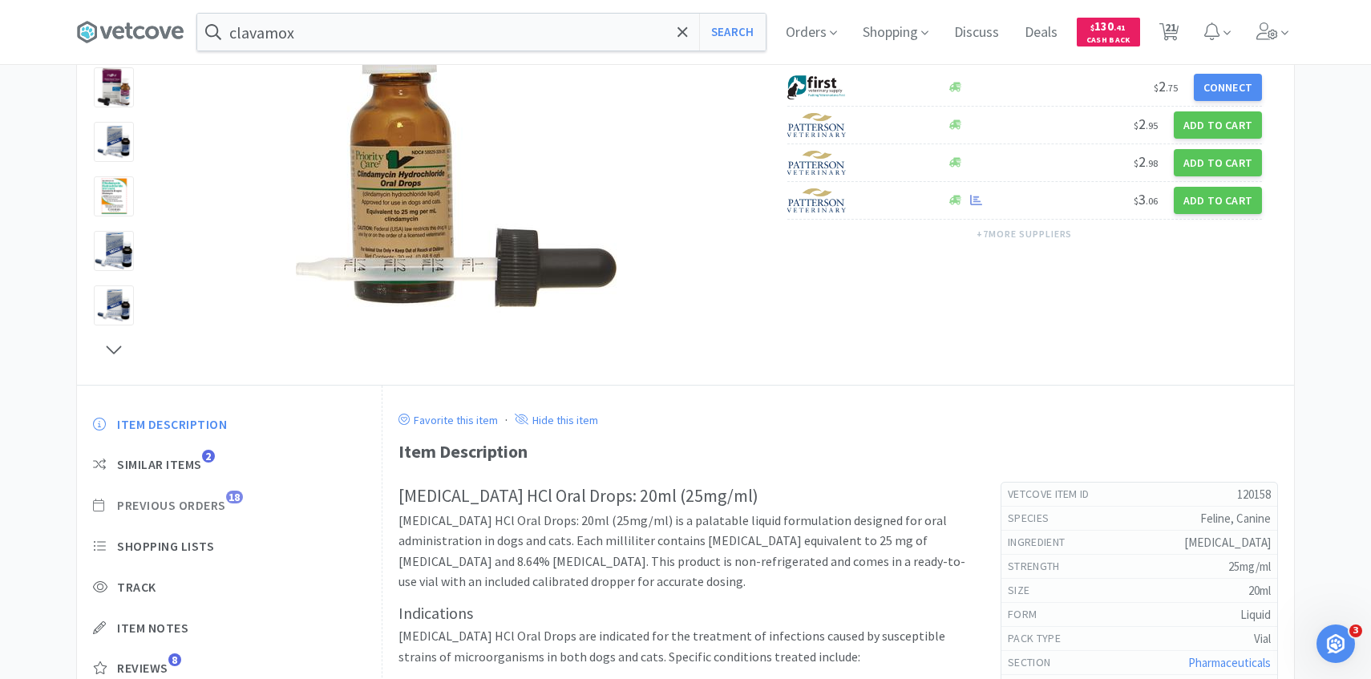
click at [220, 498] on span "Previous Orders" at bounding box center [171, 505] width 109 height 17
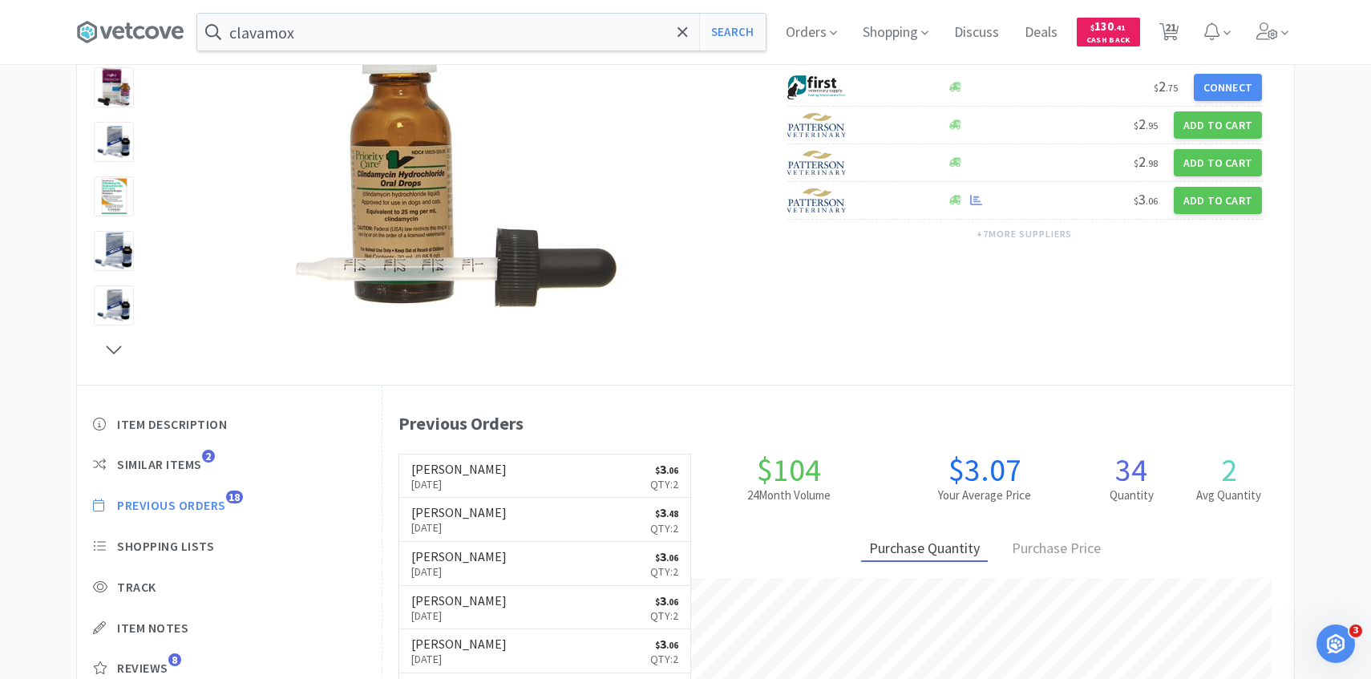
scroll to position [440, 912]
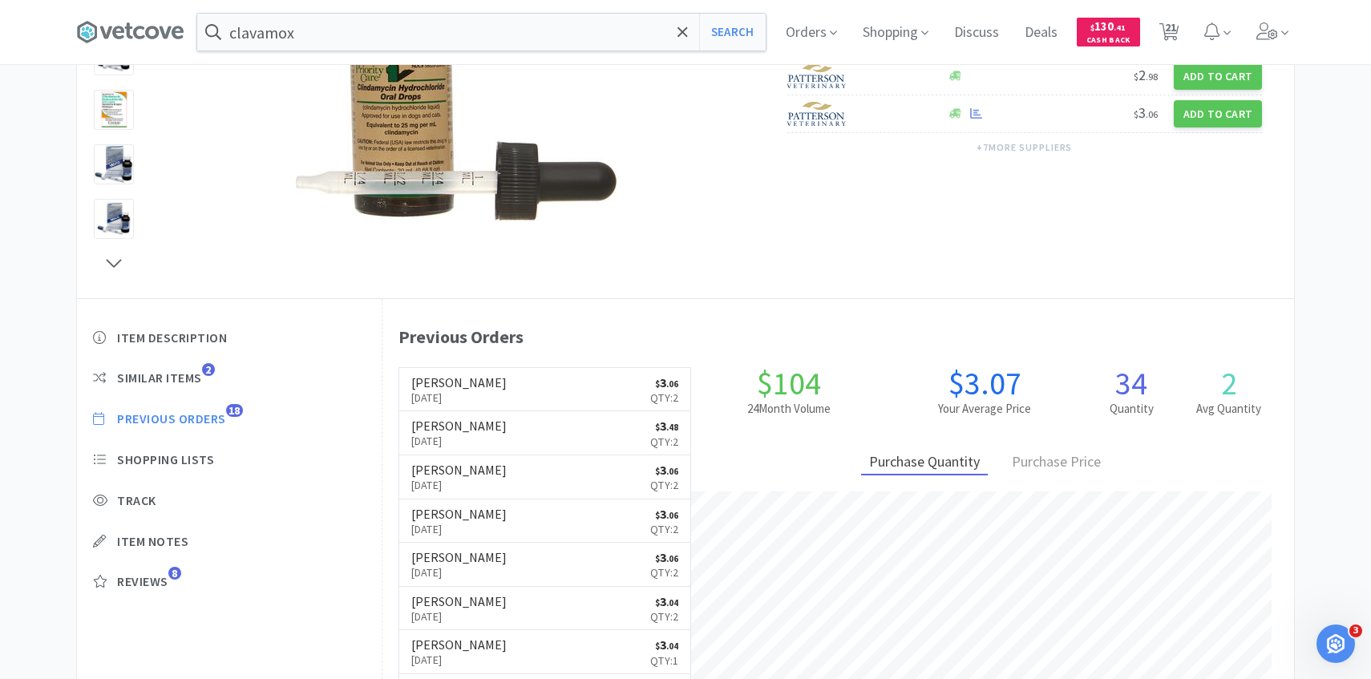
select select "5"
select select "1"
select select "10"
select select "2"
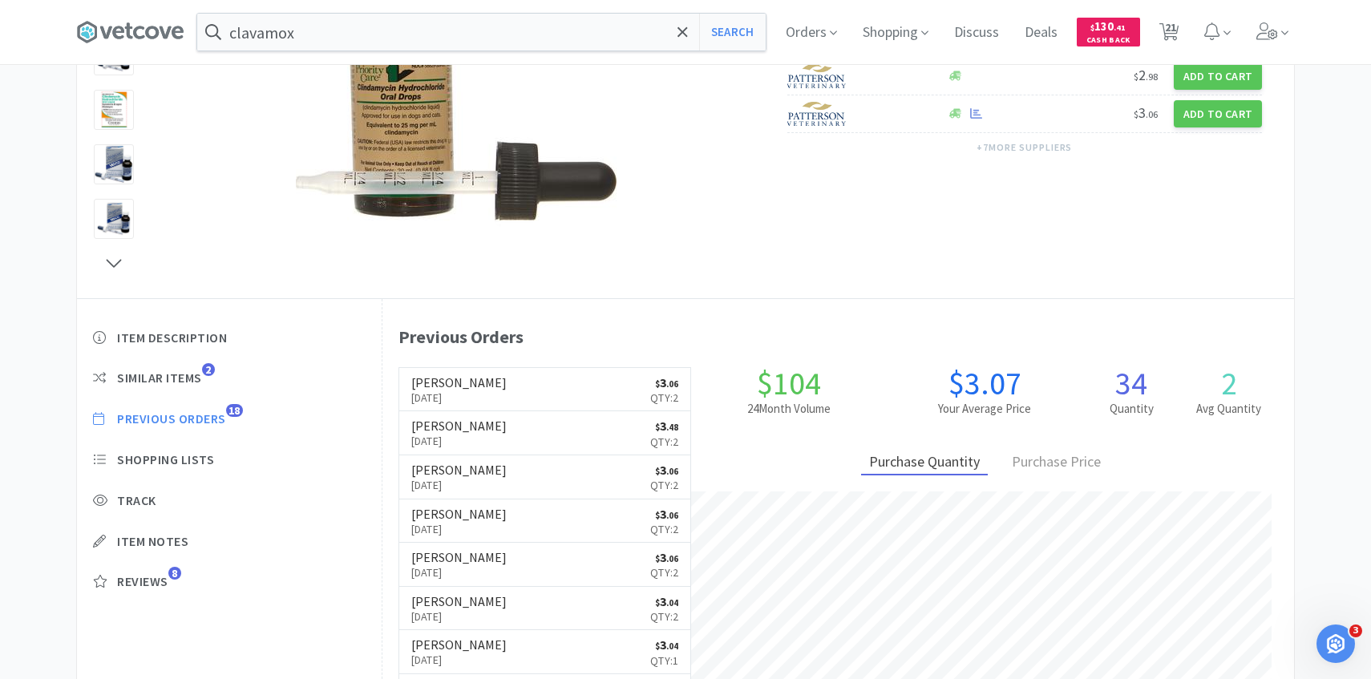
select select "1"
select select "2"
select select "1"
select select "3"
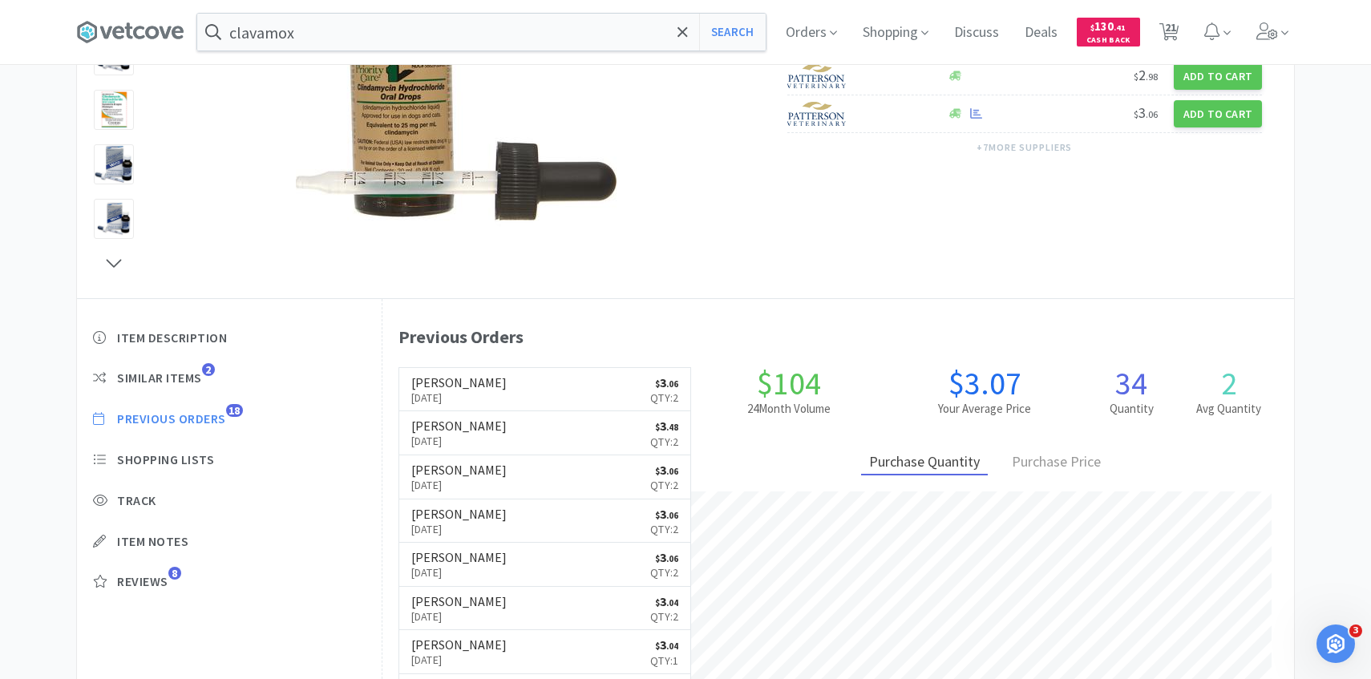
select select "1"
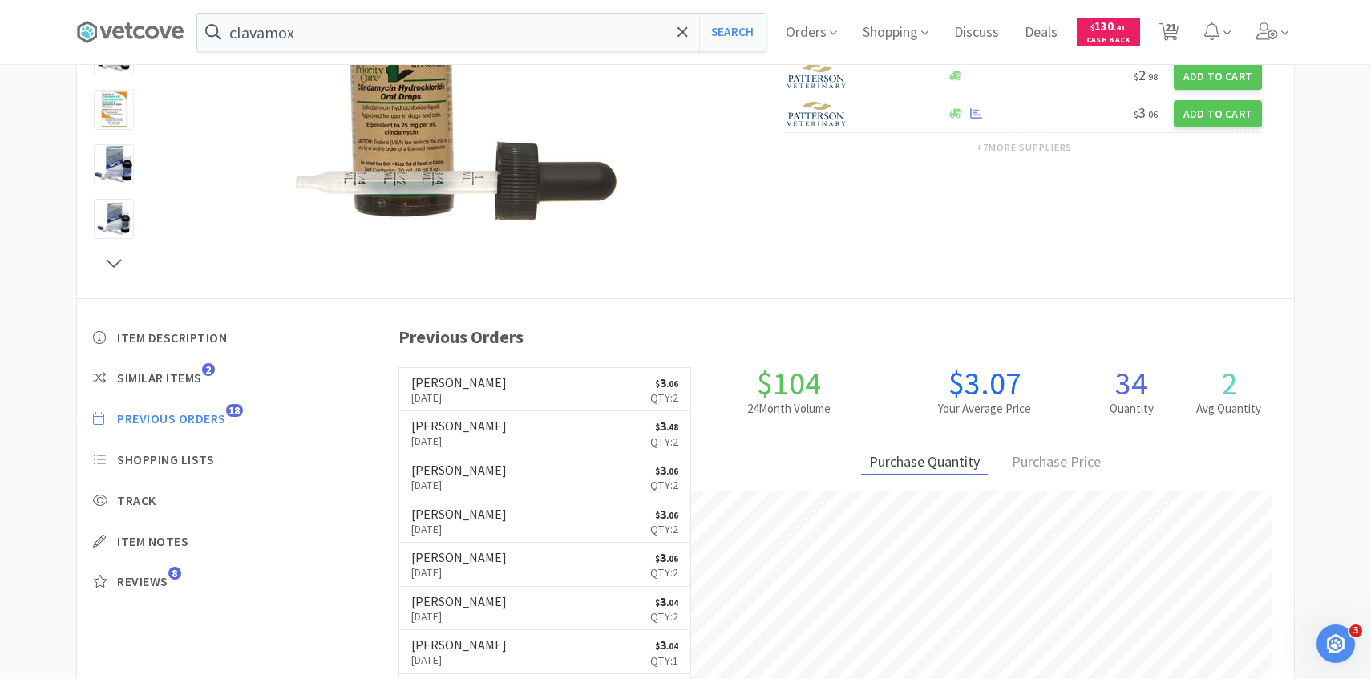
select select "1"
select select "2"
select select "3"
select select "1"
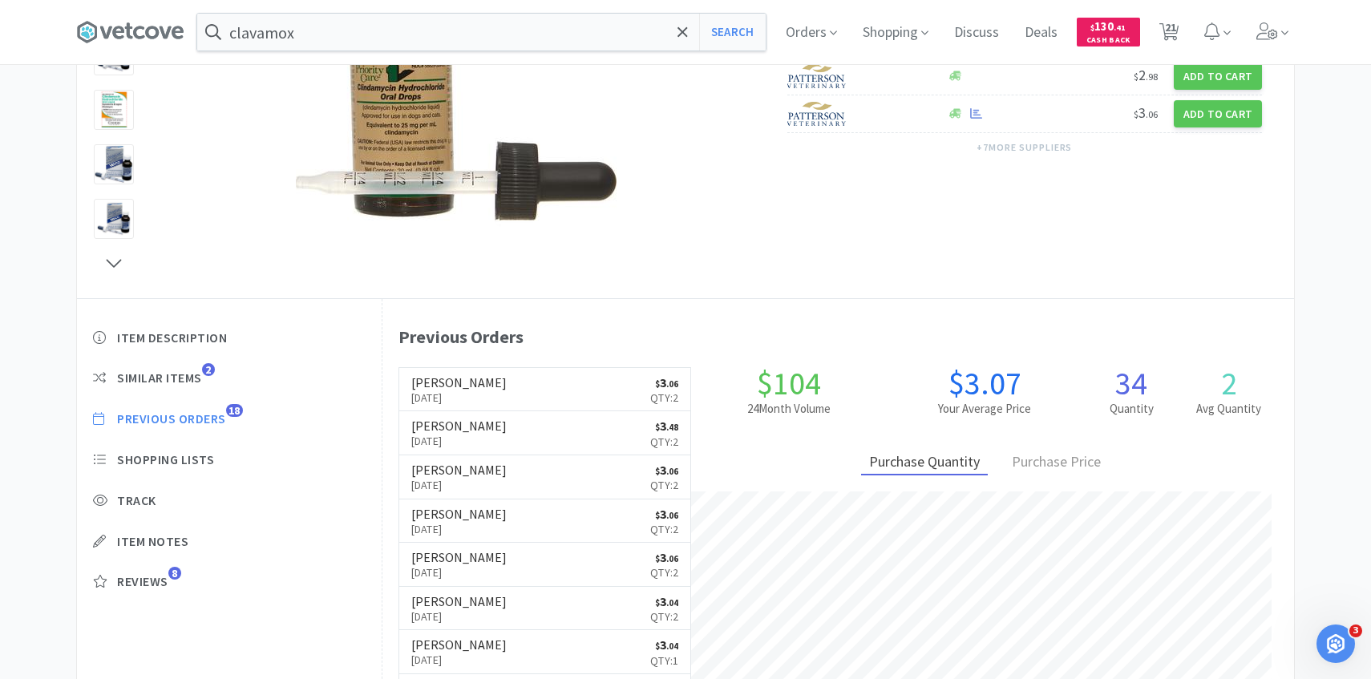
select select "1"
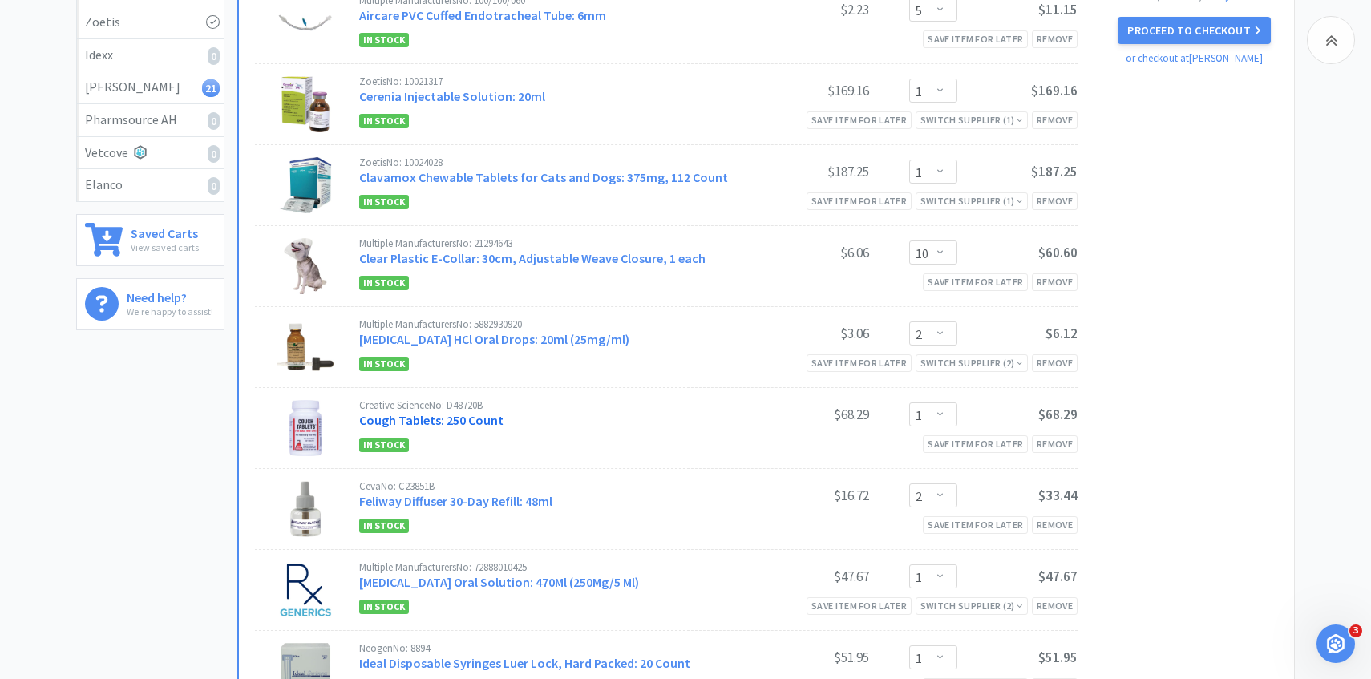
click at [455, 415] on link "Cough Tablets: 250 Count" at bounding box center [431, 420] width 144 height 16
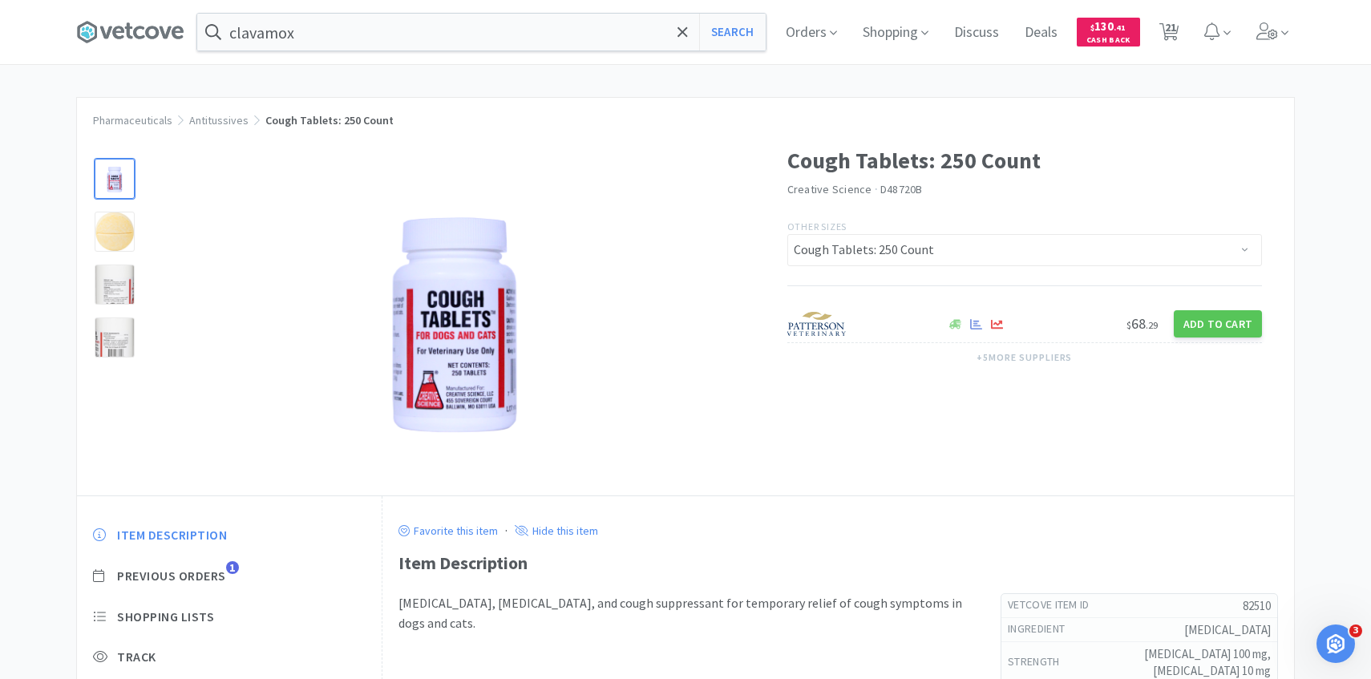
scroll to position [74, 0]
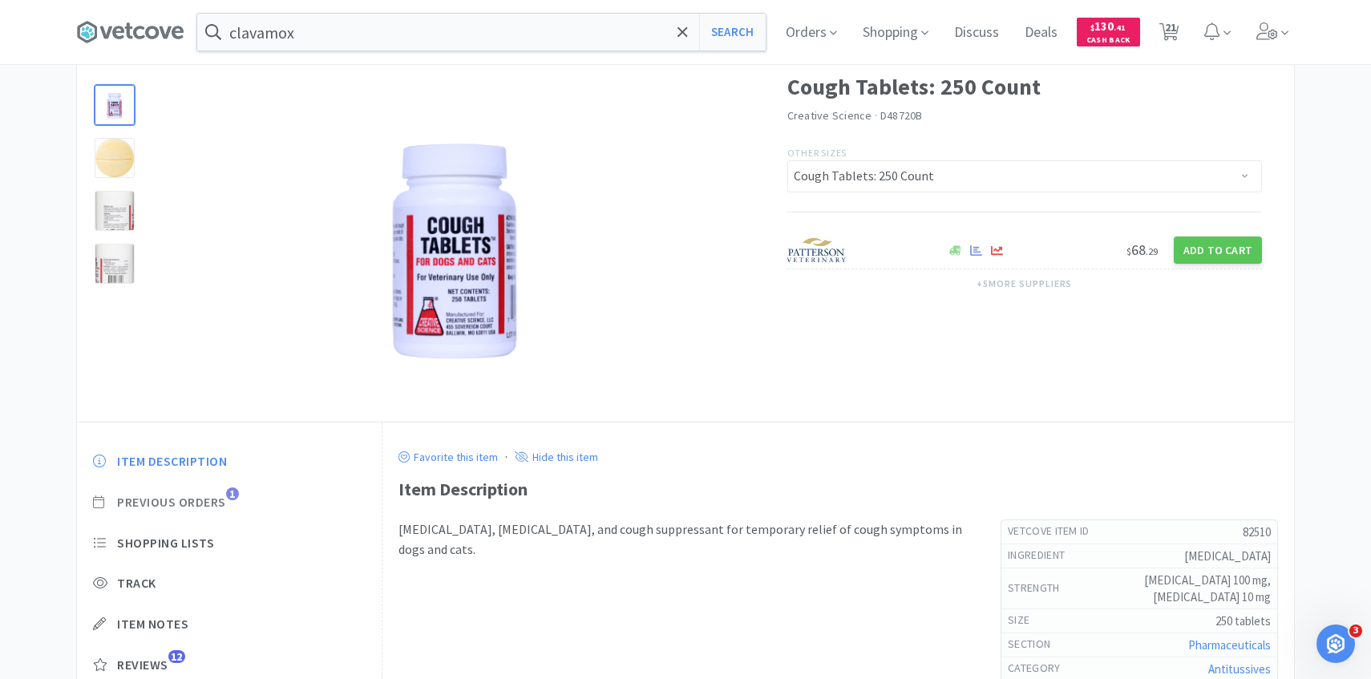
click at [217, 499] on span "Previous Orders" at bounding box center [171, 502] width 109 height 17
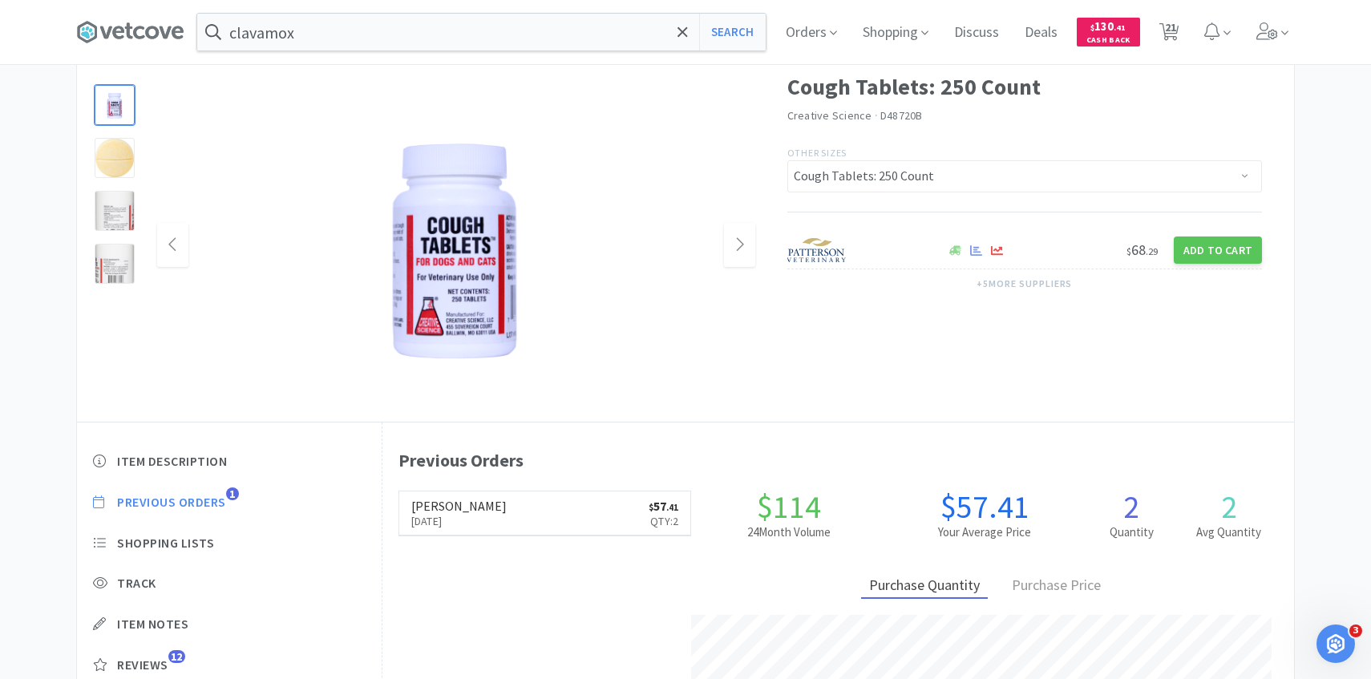
scroll to position [440, 912]
select select "5"
select select "1"
select select "10"
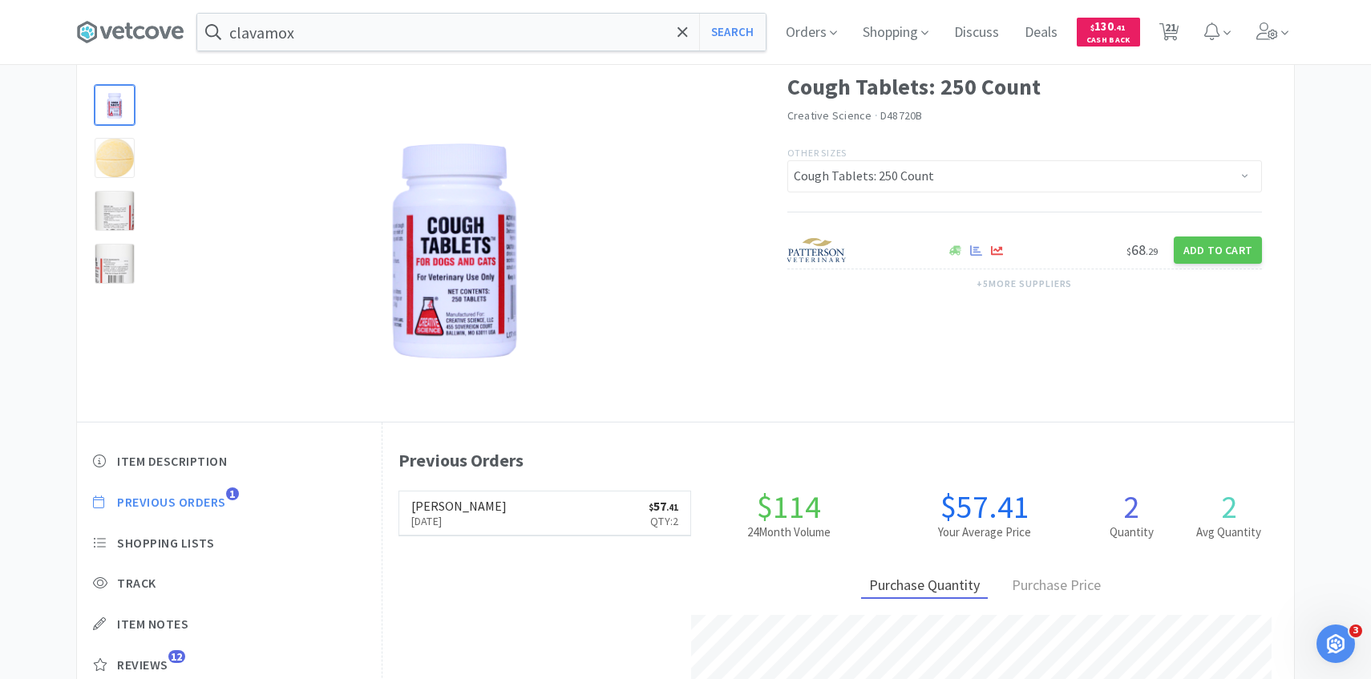
select select "2"
select select "1"
select select "2"
select select "1"
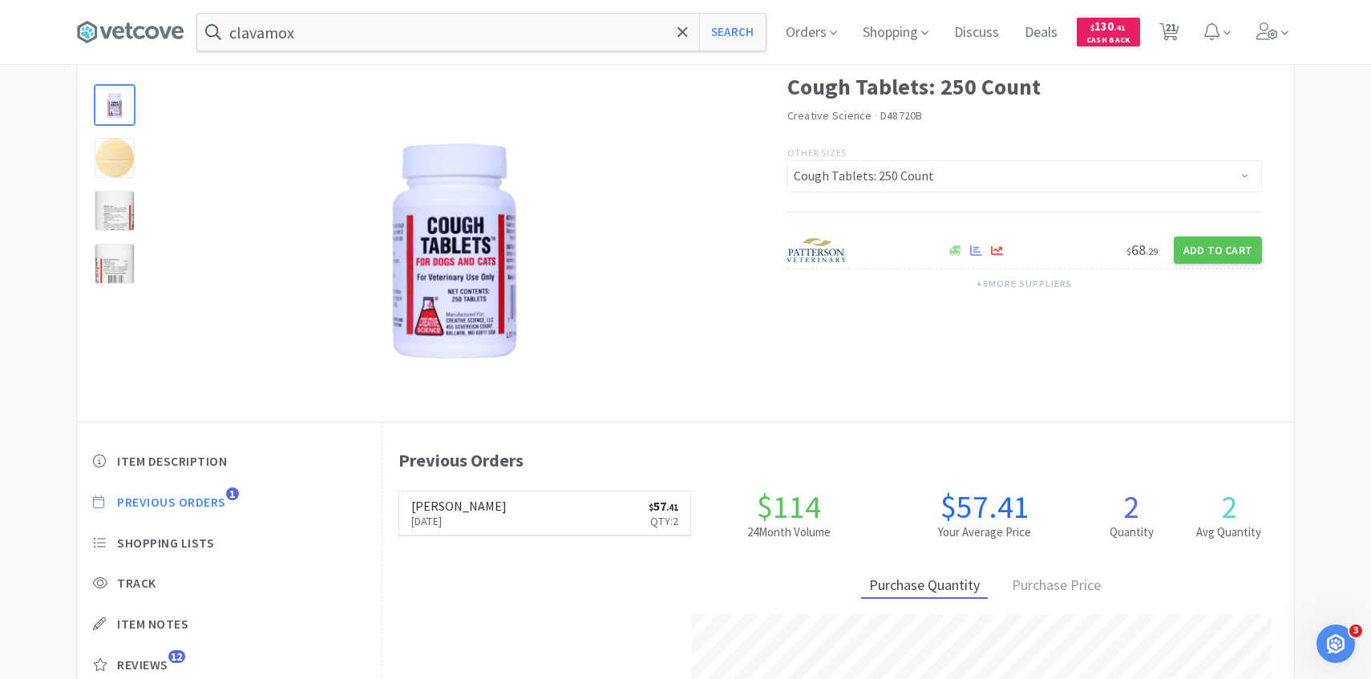
select select "3"
select select "1"
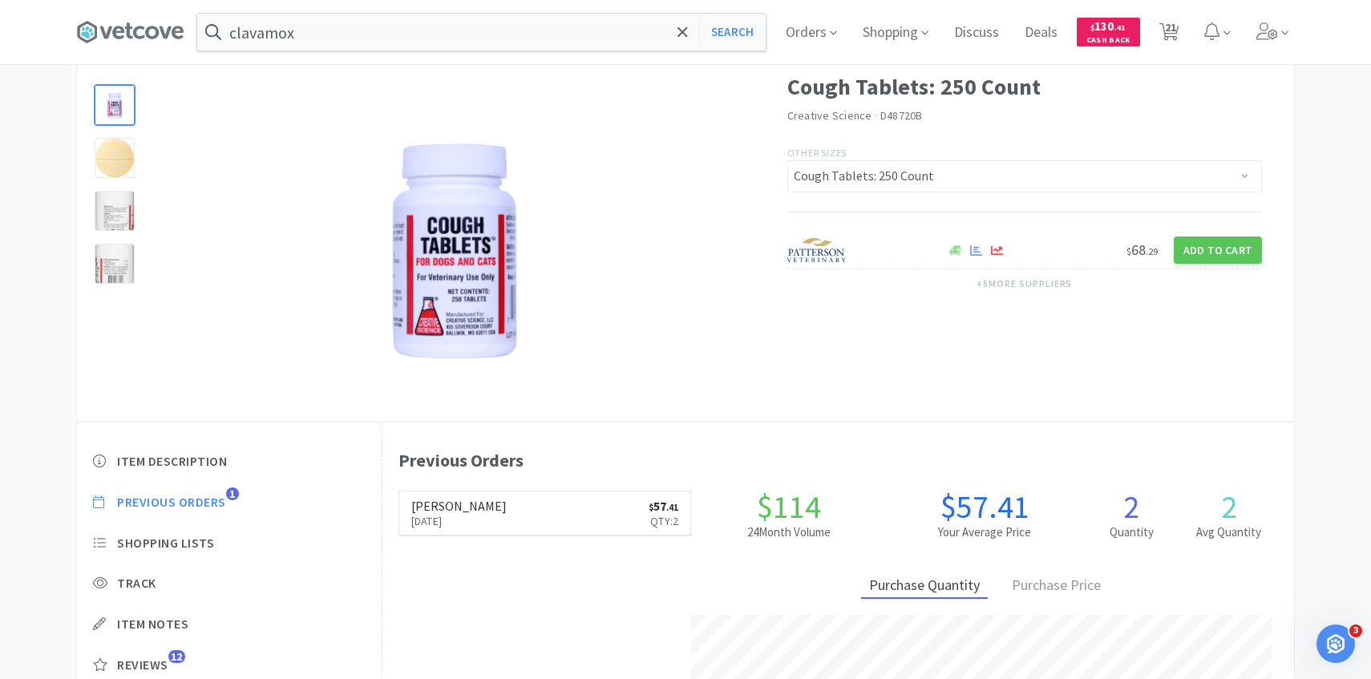
select select "1"
select select "2"
select select "3"
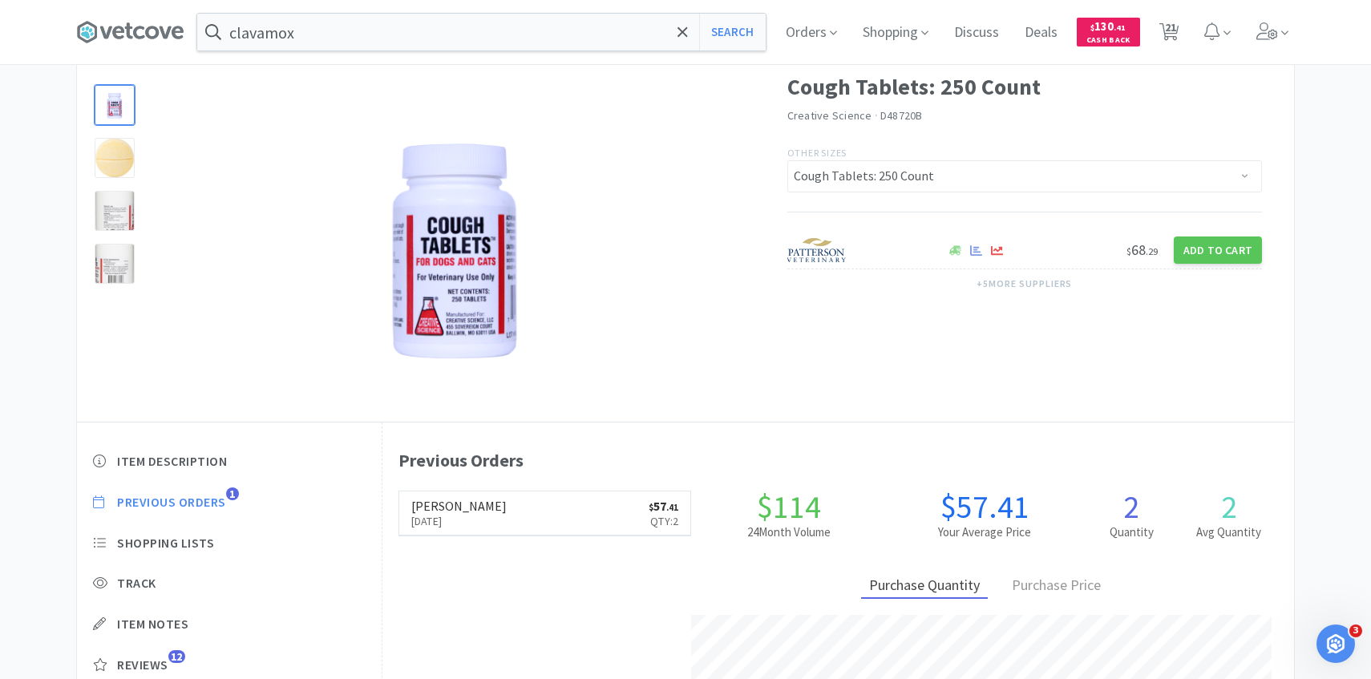
select select "1"
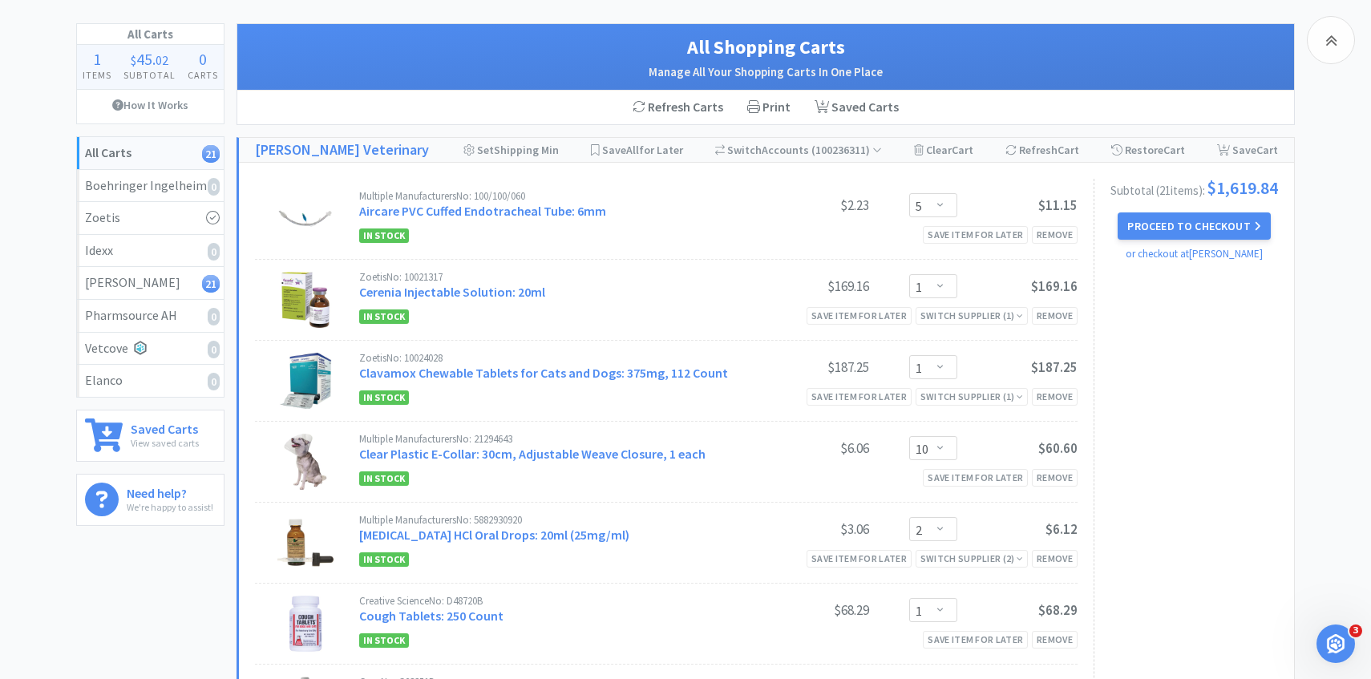
scroll to position [269, 0]
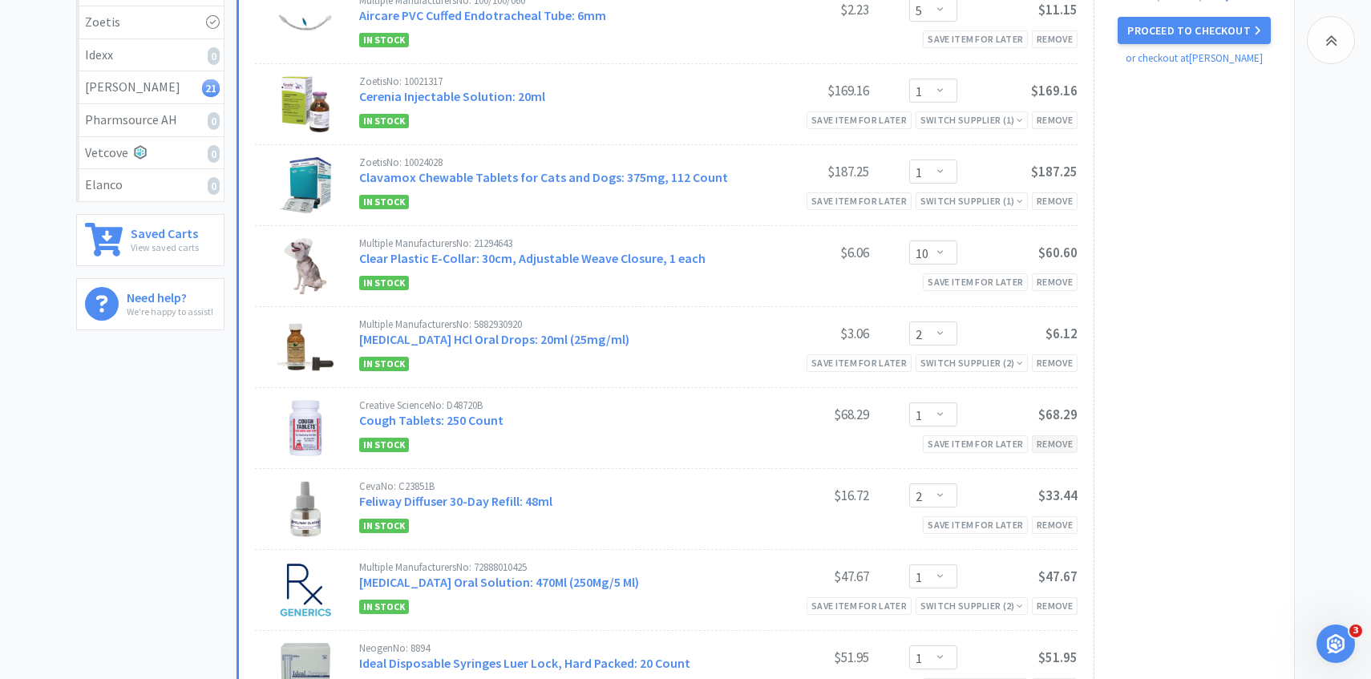
click at [1044, 440] on div "Remove" at bounding box center [1055, 443] width 46 height 17
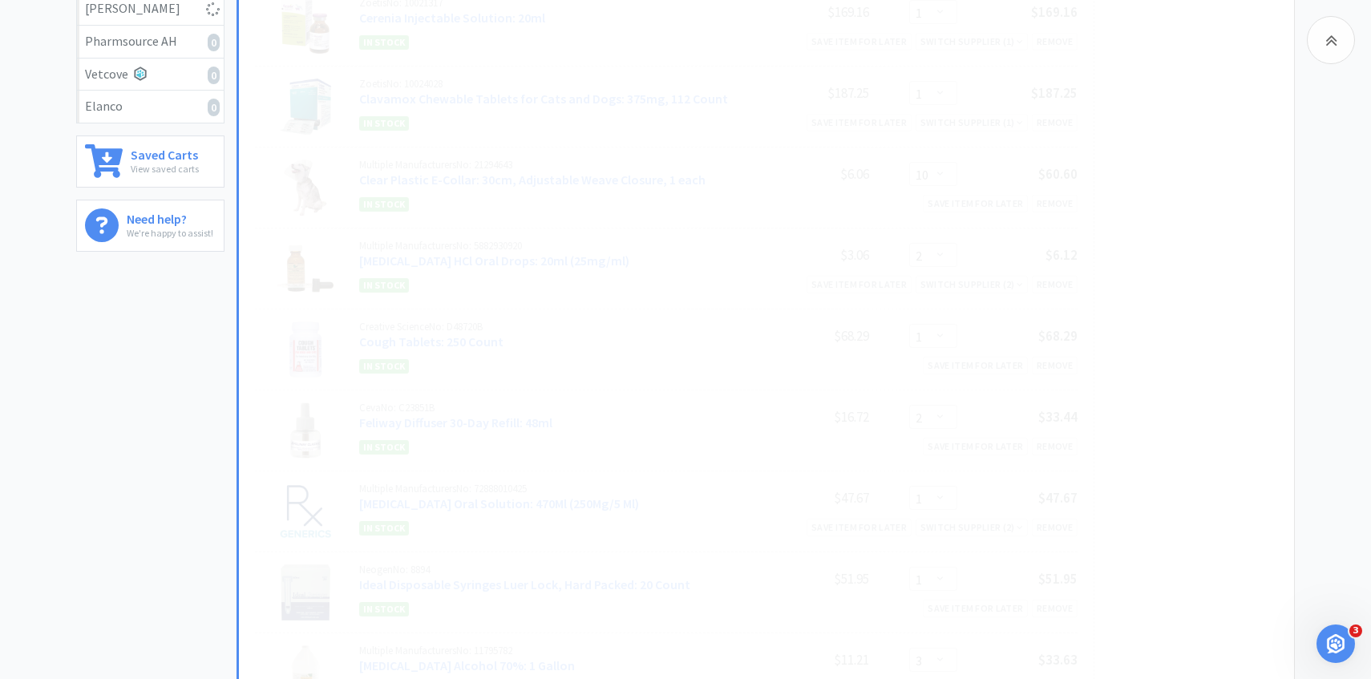
select select "2"
select select "1"
select select "3"
select select "1"
select select "2"
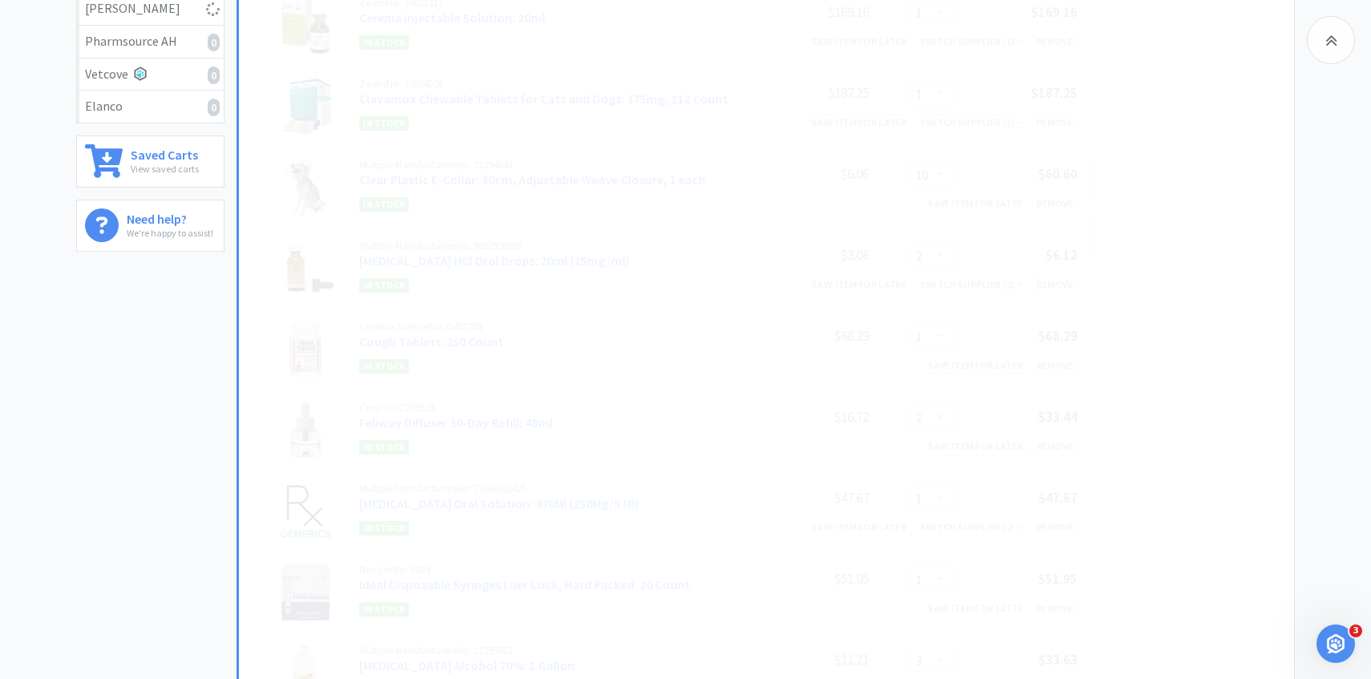
select select "3"
select select "1"
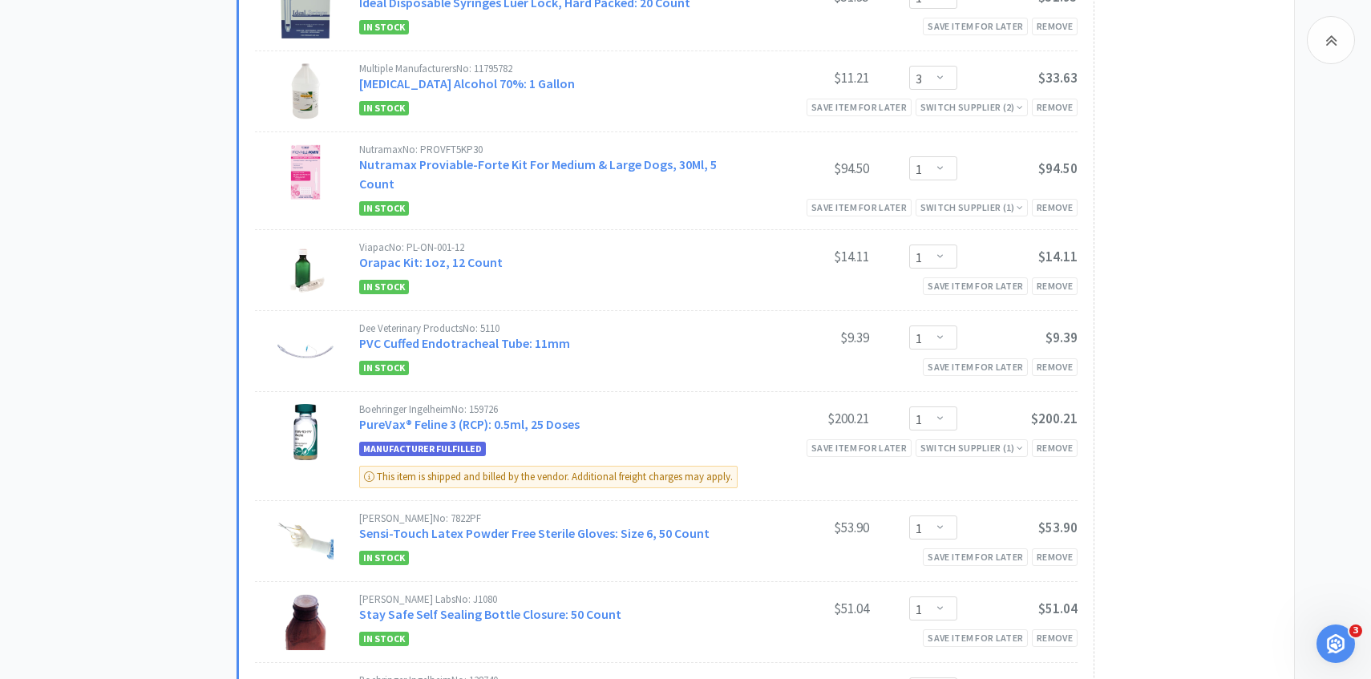
scroll to position [0, 0]
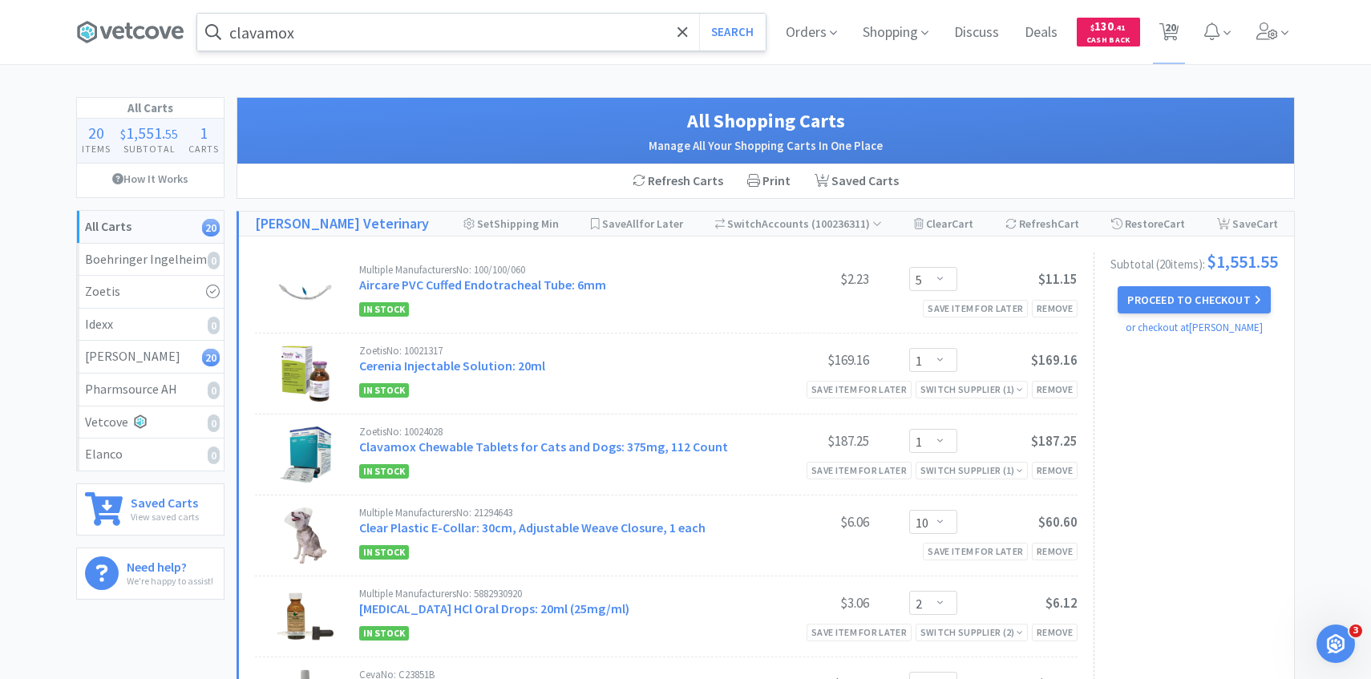
click at [376, 29] on input "clavamox" at bounding box center [481, 32] width 569 height 37
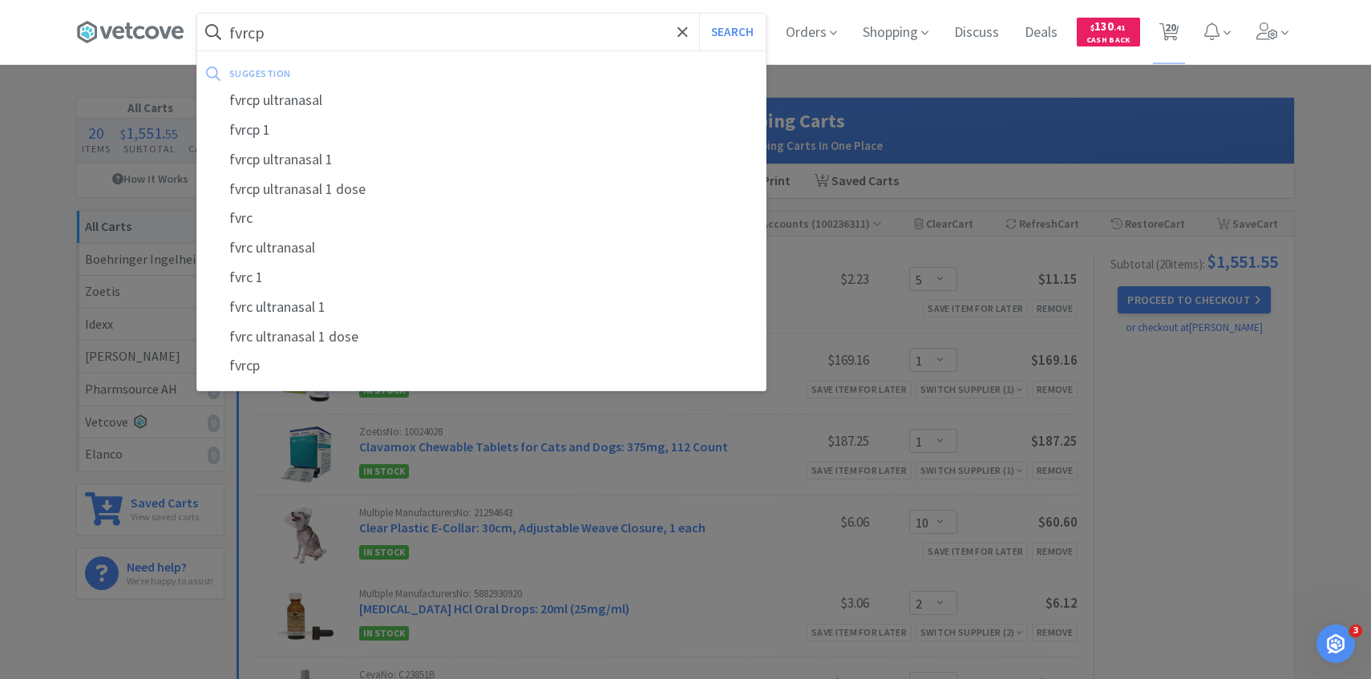
type input "fvrcp"
click at [699, 14] on button "Search" at bounding box center [732, 32] width 67 height 37
select select "5"
select select "1"
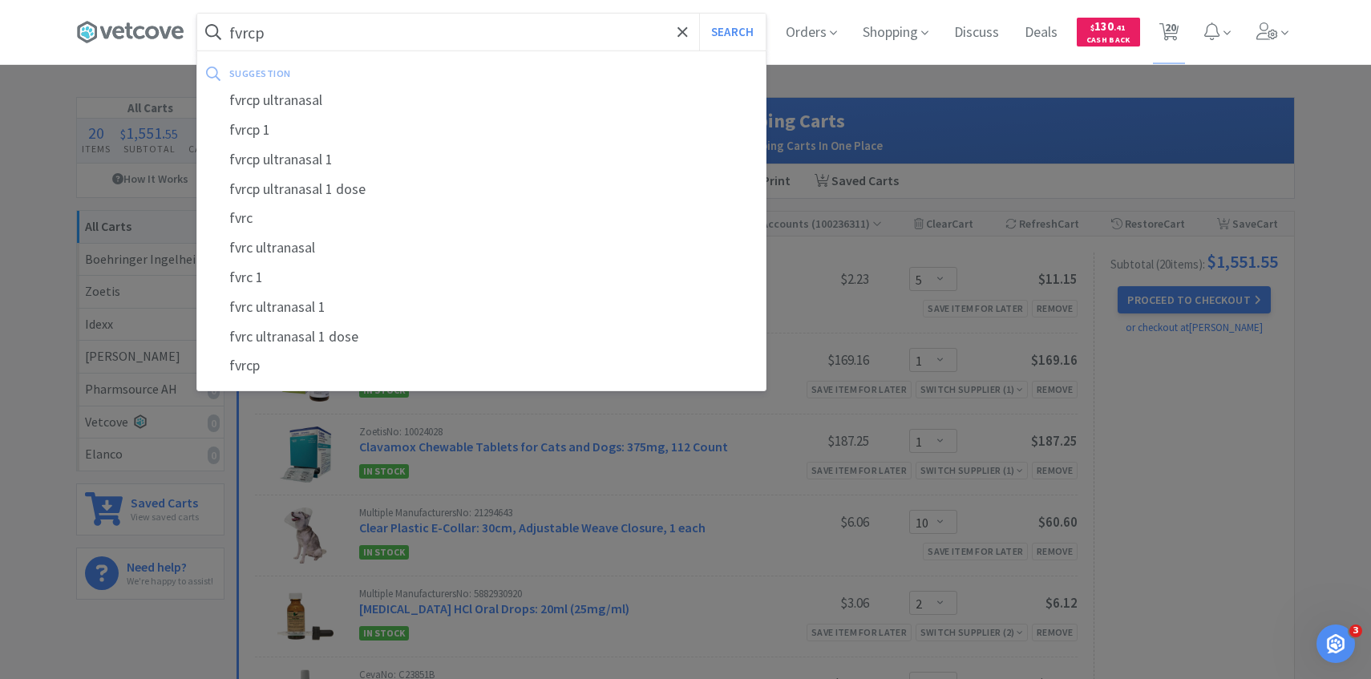
select select "10"
select select "2"
select select "1"
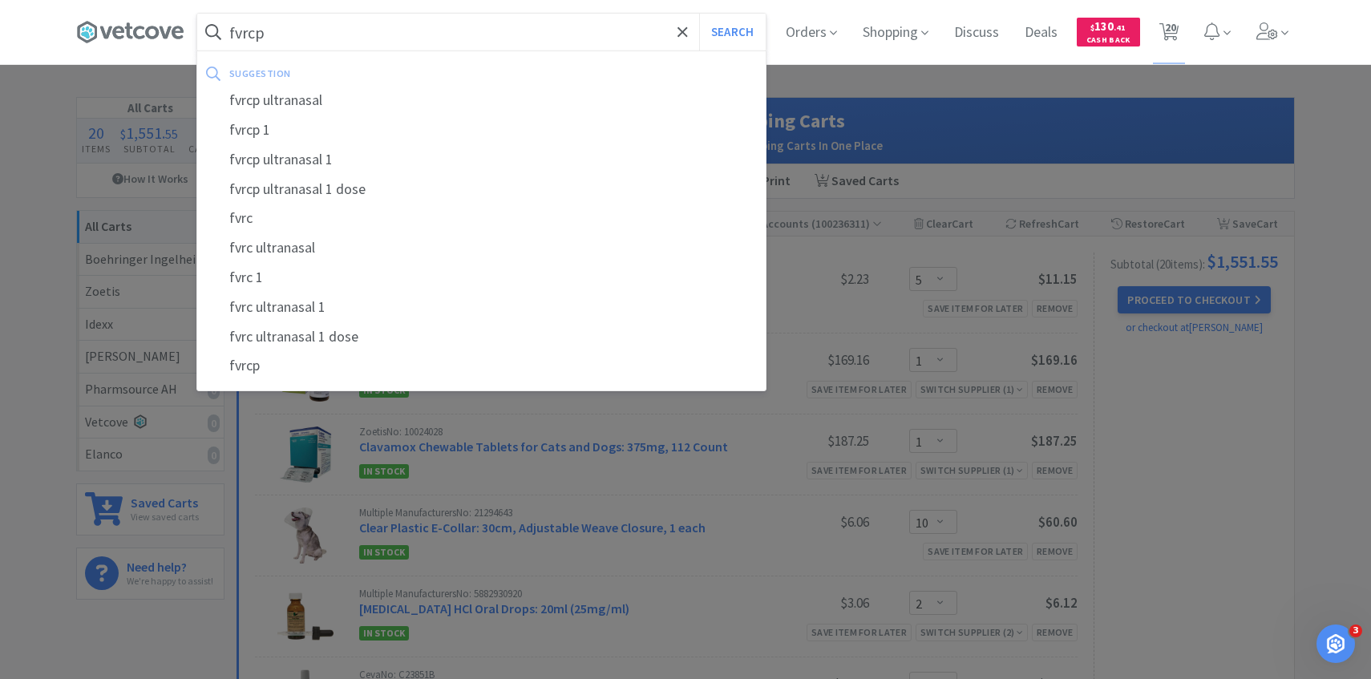
select select "3"
select select "1"
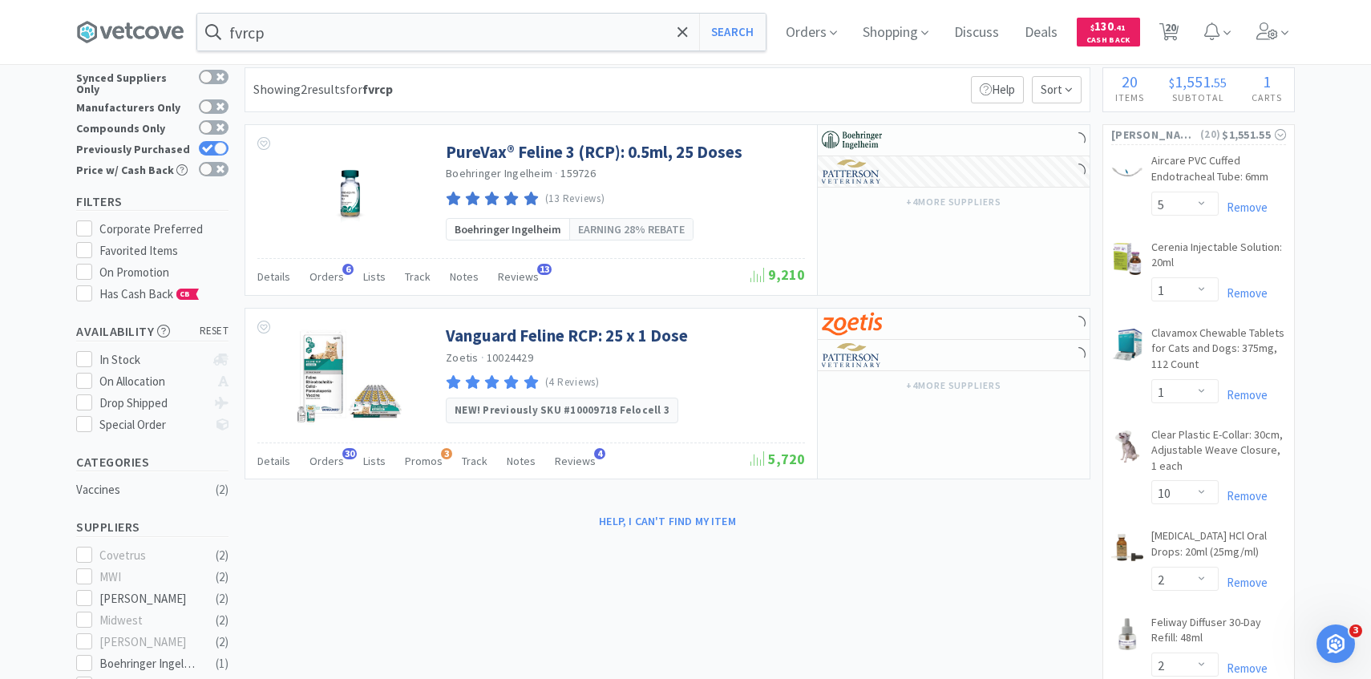
scroll to position [53, 0]
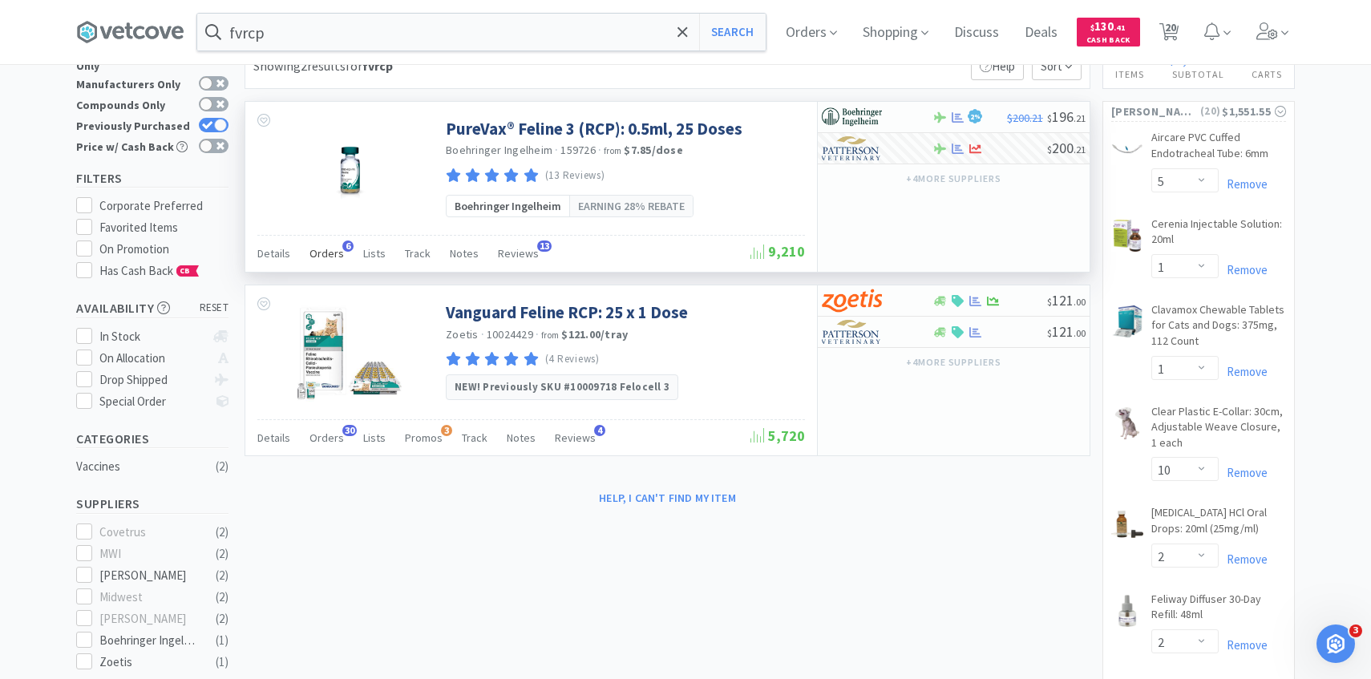
click at [334, 266] on div "Orders 6" at bounding box center [327, 256] width 34 height 30
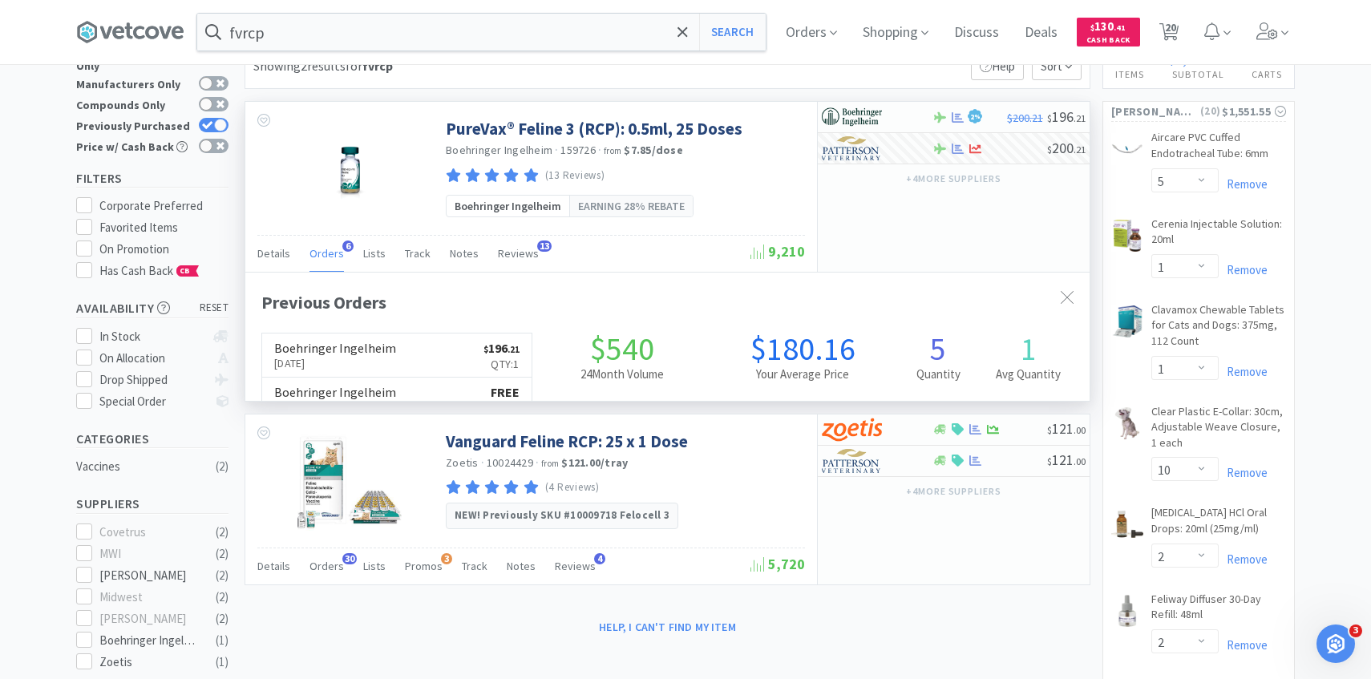
scroll to position [415, 845]
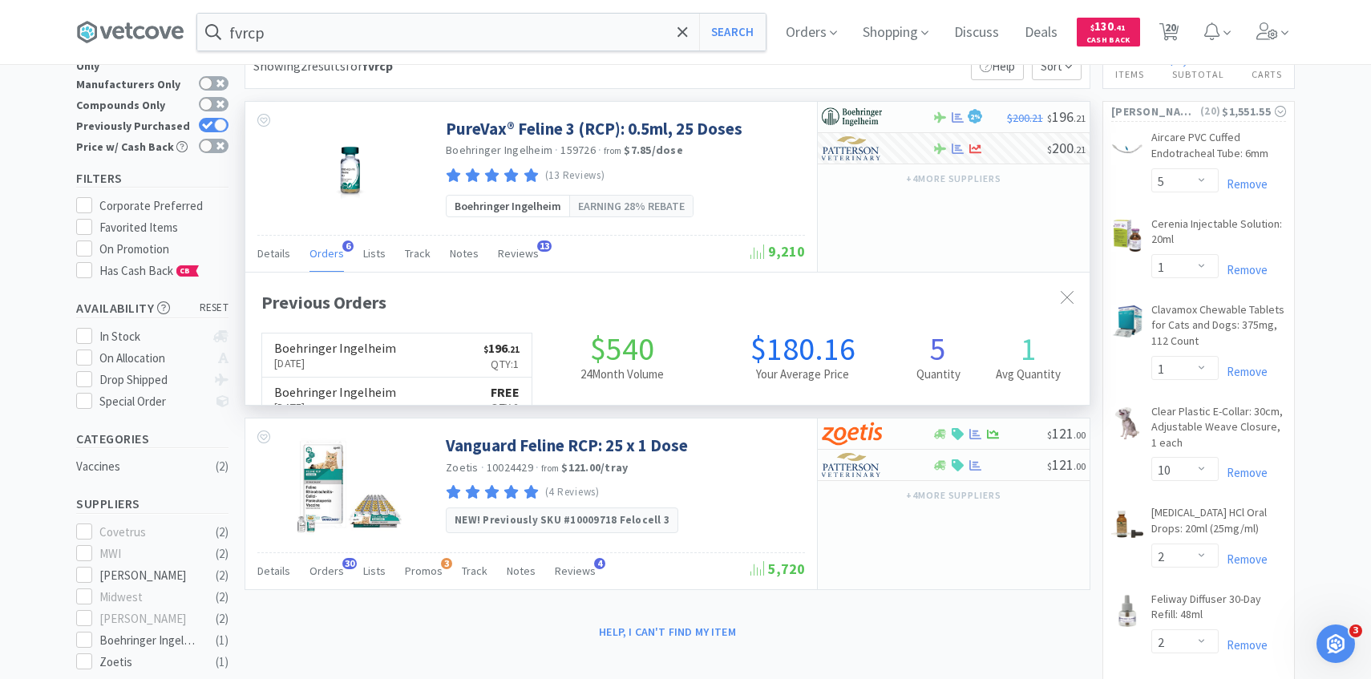
click at [333, 266] on div "Orders 6" at bounding box center [327, 256] width 34 height 30
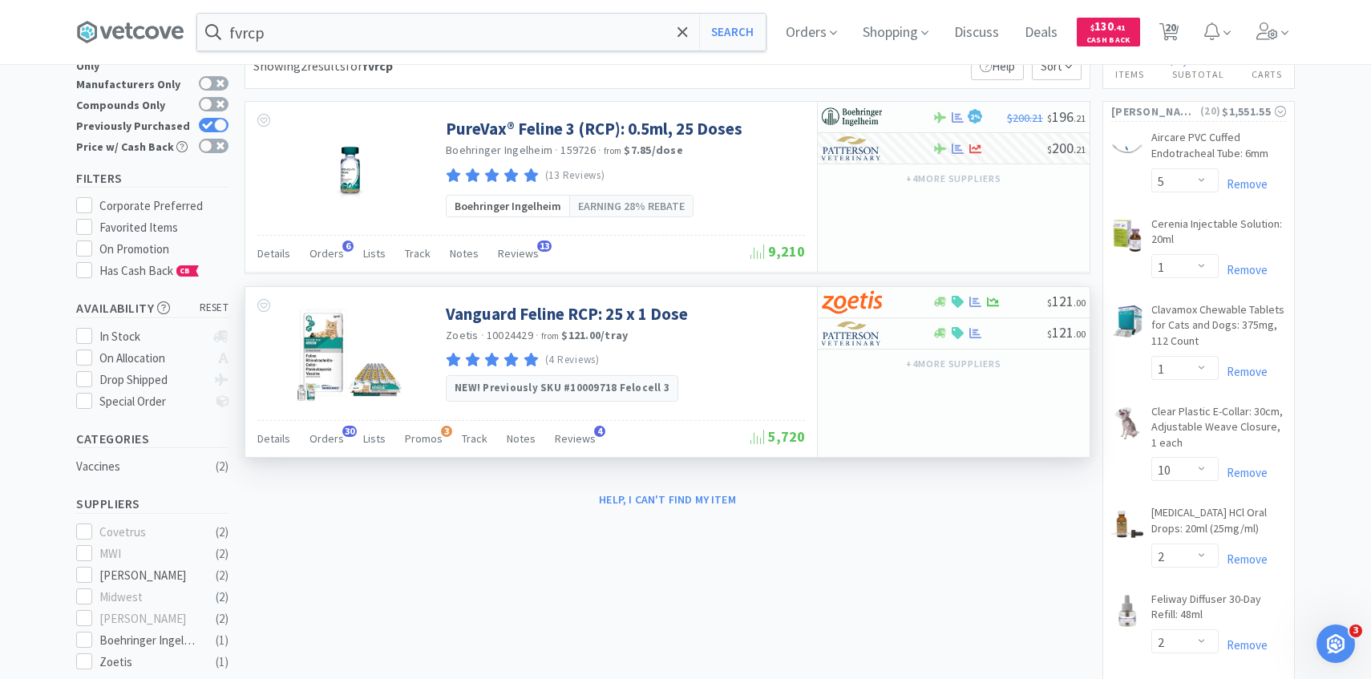
click at [331, 423] on div "Details Orders 30 Lists Promos 3 Track Notes Reviews 4 5,720" at bounding box center [531, 438] width 548 height 37
click at [331, 436] on span "Orders" at bounding box center [327, 438] width 34 height 14
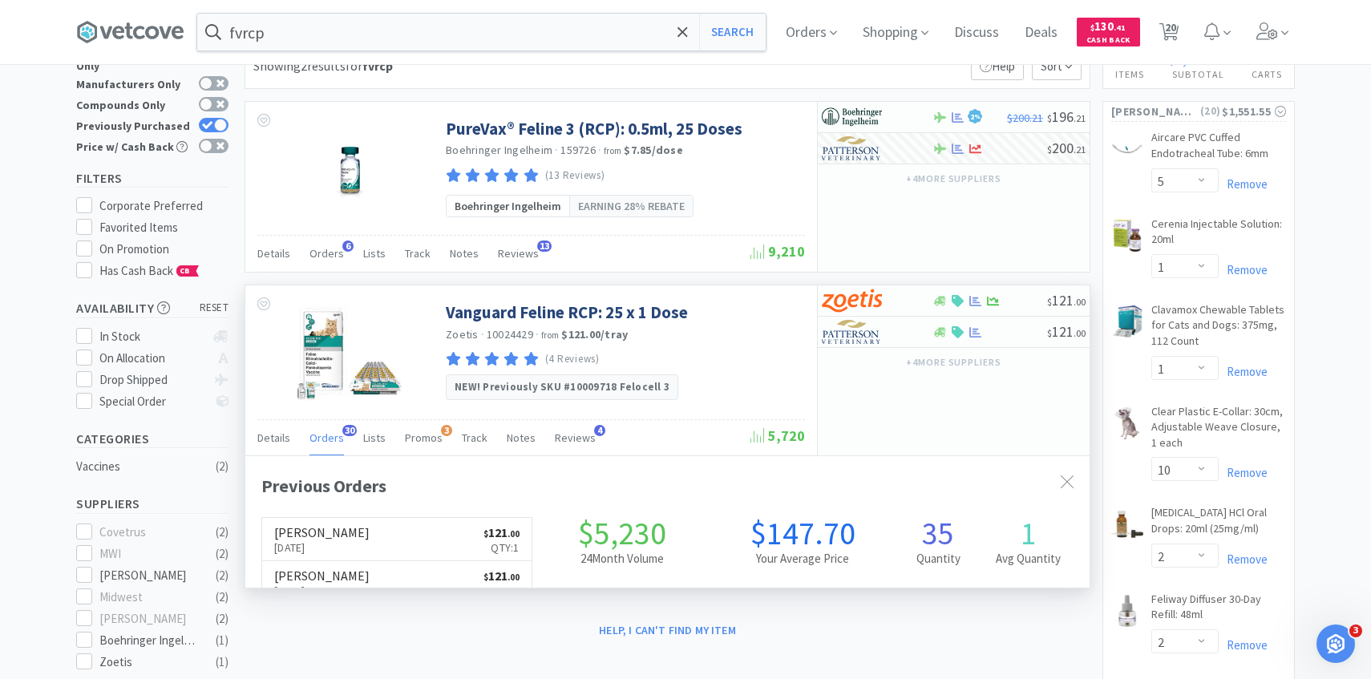
scroll to position [430, 845]
click at [331, 436] on span "Orders" at bounding box center [327, 438] width 34 height 14
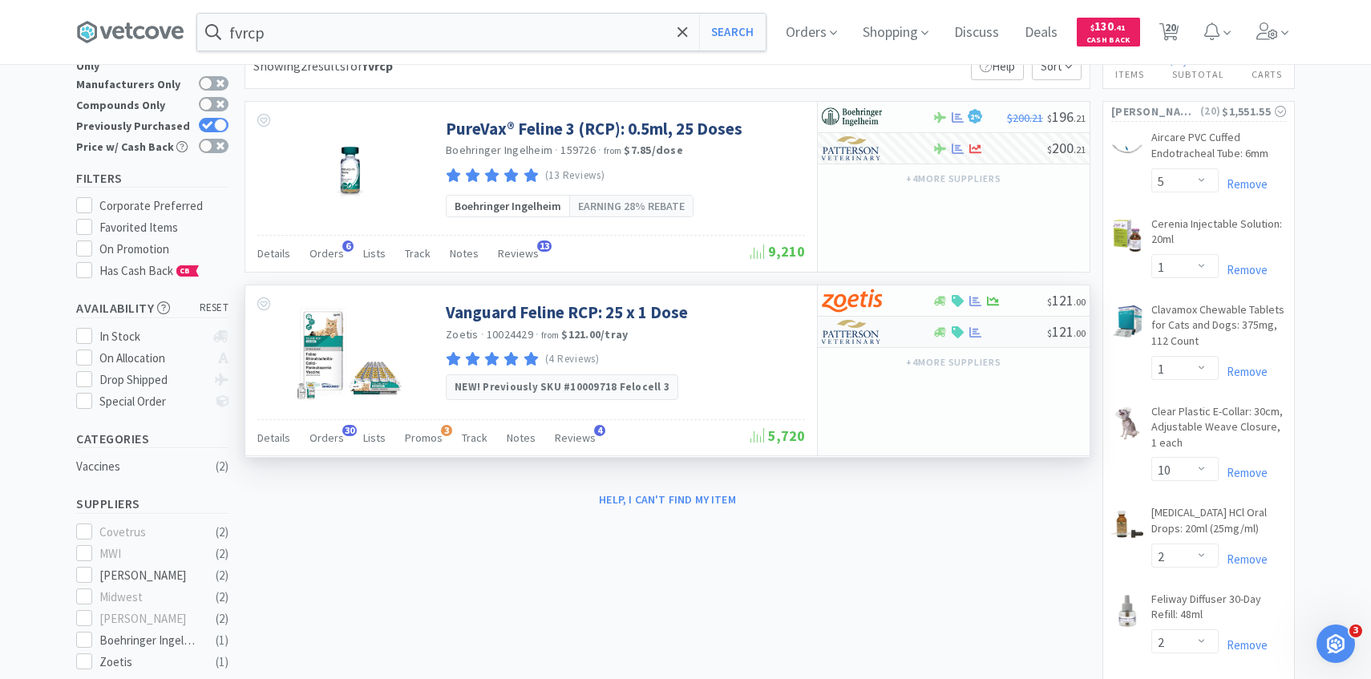
click at [873, 341] on img at bounding box center [852, 332] width 60 height 24
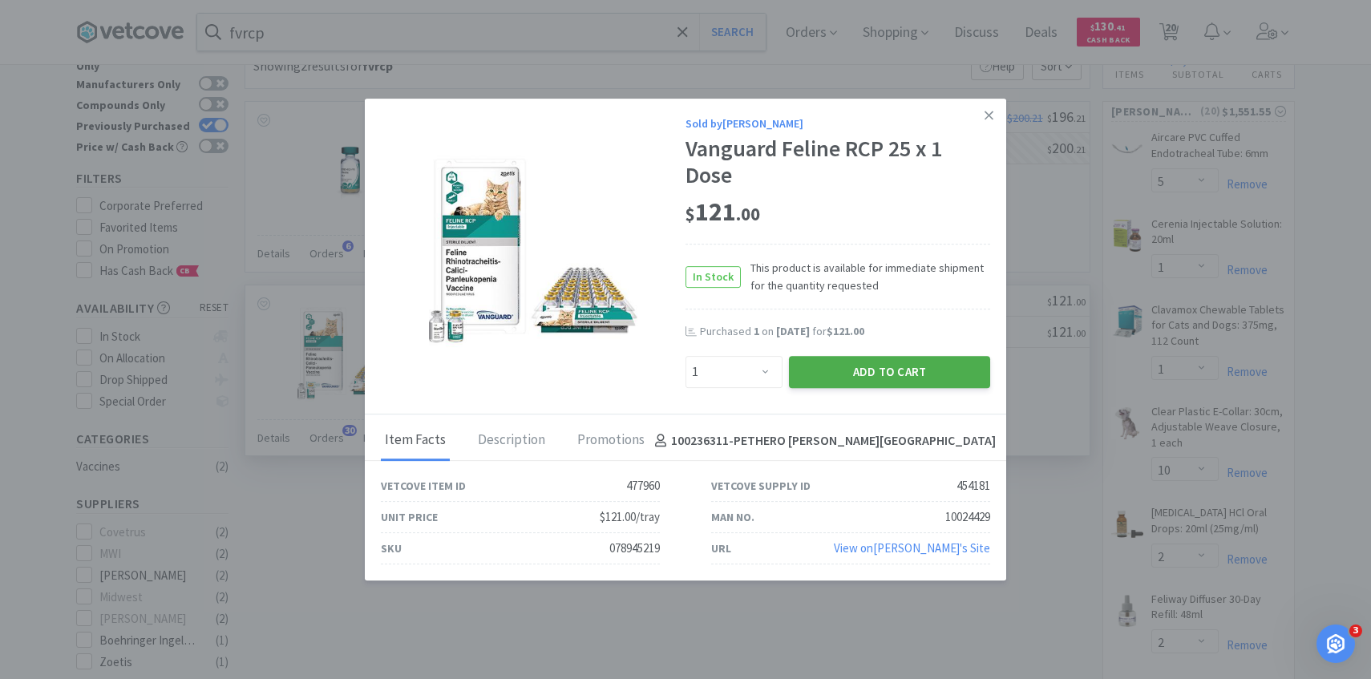
click at [875, 367] on button "Add to Cart" at bounding box center [889, 372] width 201 height 32
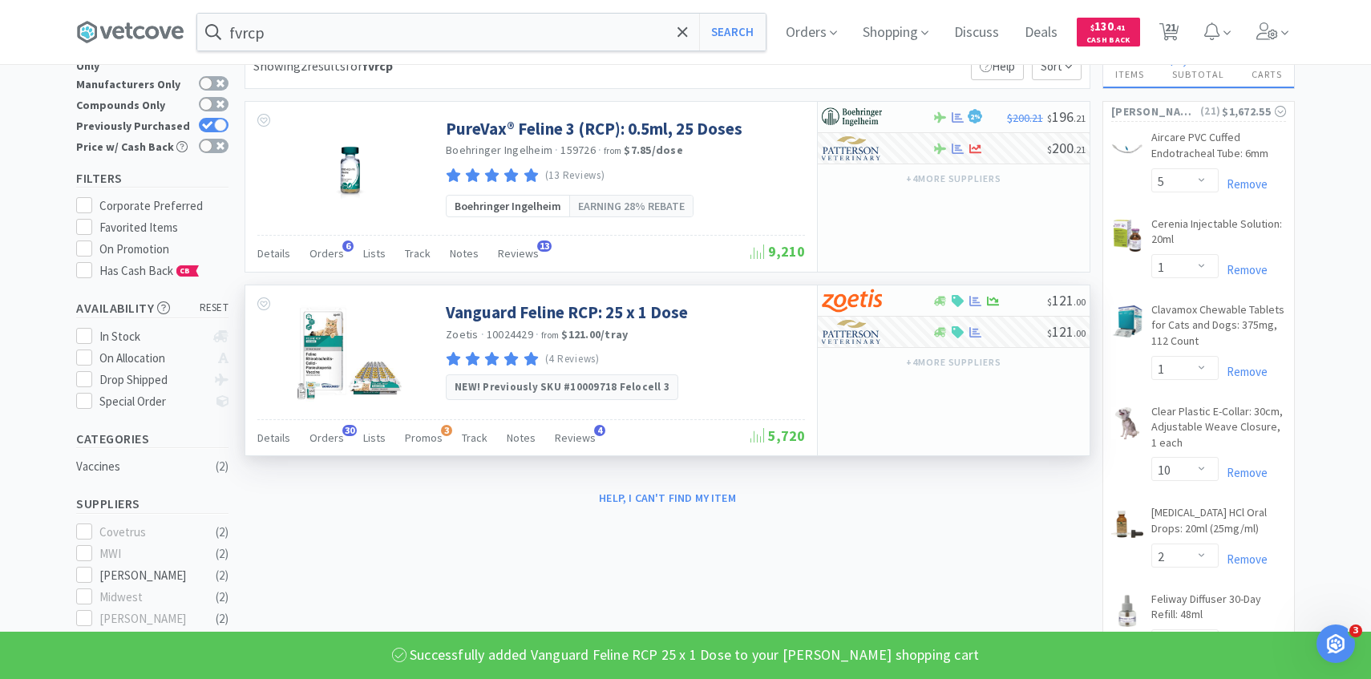
click at [323, 437] on span "Orders" at bounding box center [327, 438] width 34 height 14
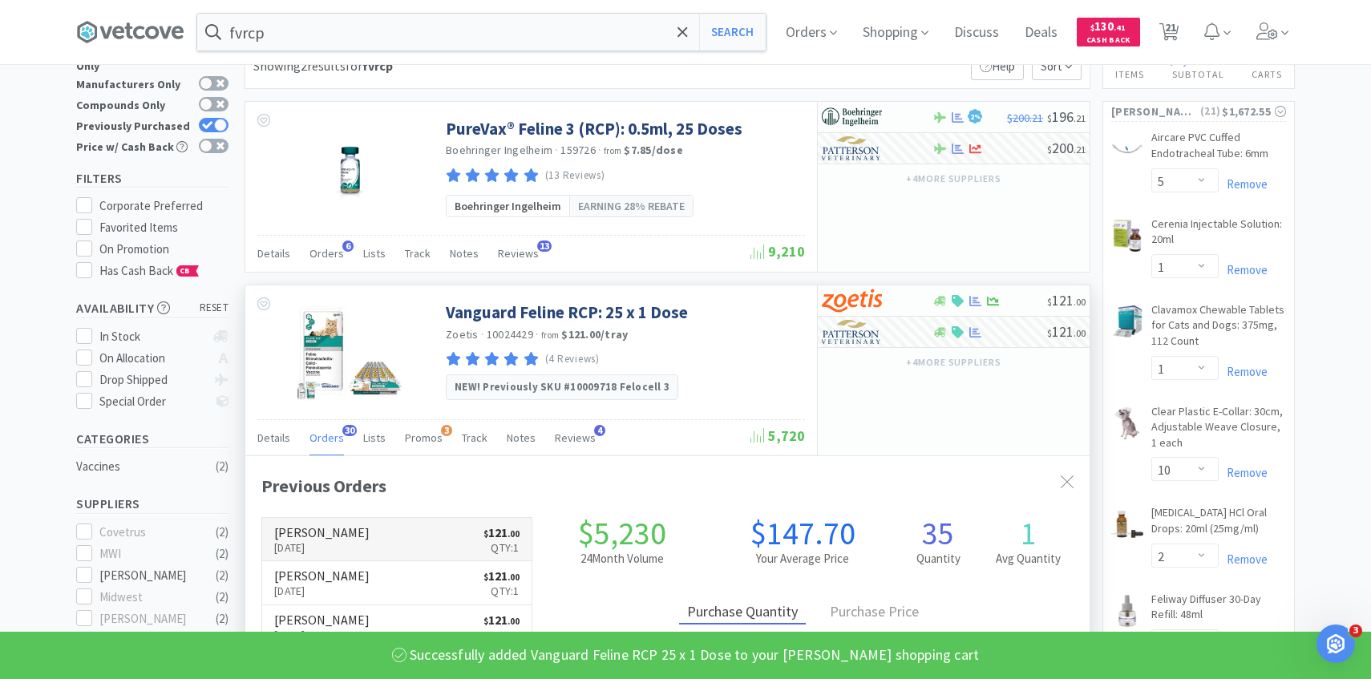
click at [338, 545] on p "Aug 7th, 2025" at bounding box center [321, 548] width 95 height 18
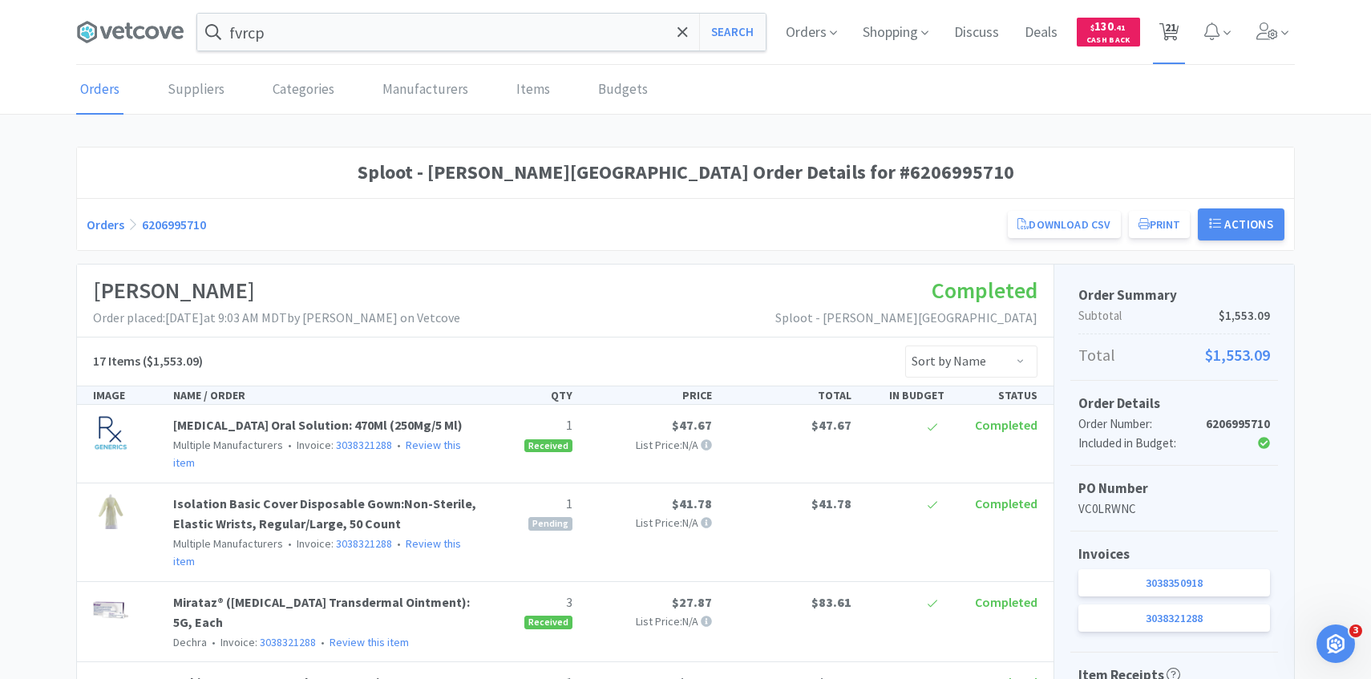
click at [1177, 15] on span "21" at bounding box center [1170, 27] width 11 height 64
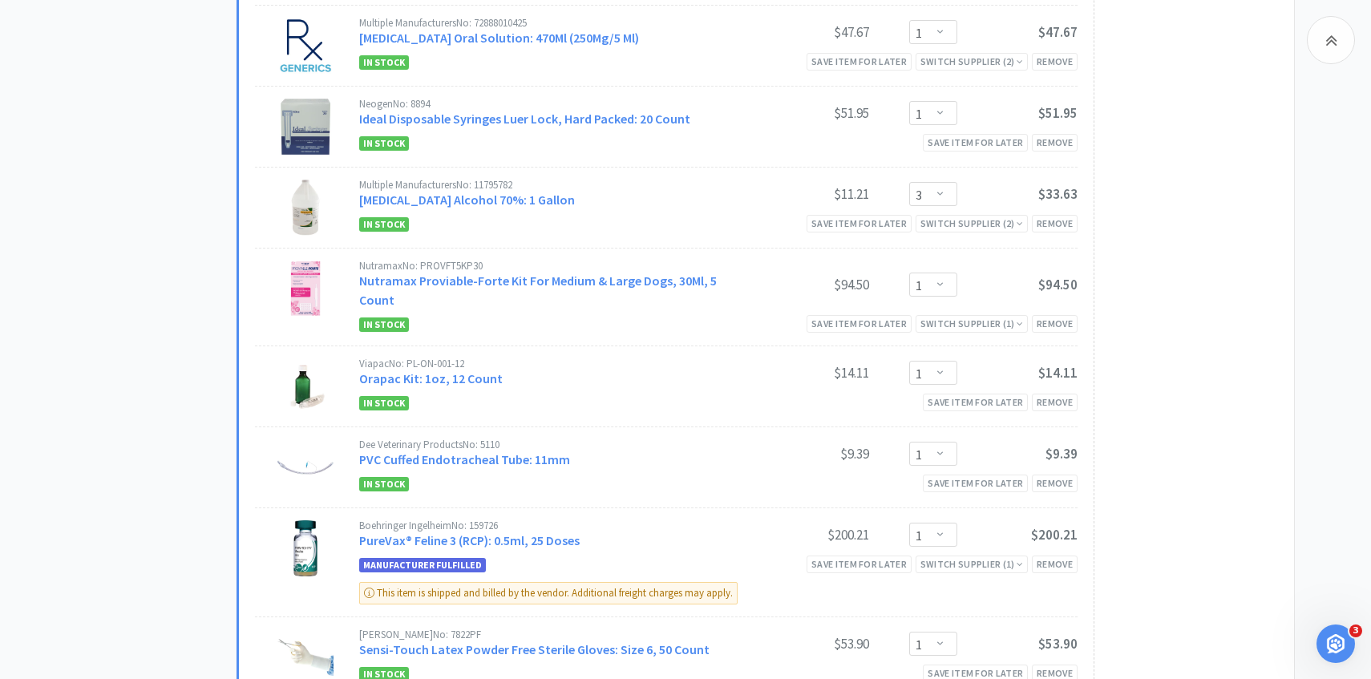
scroll to position [765, 0]
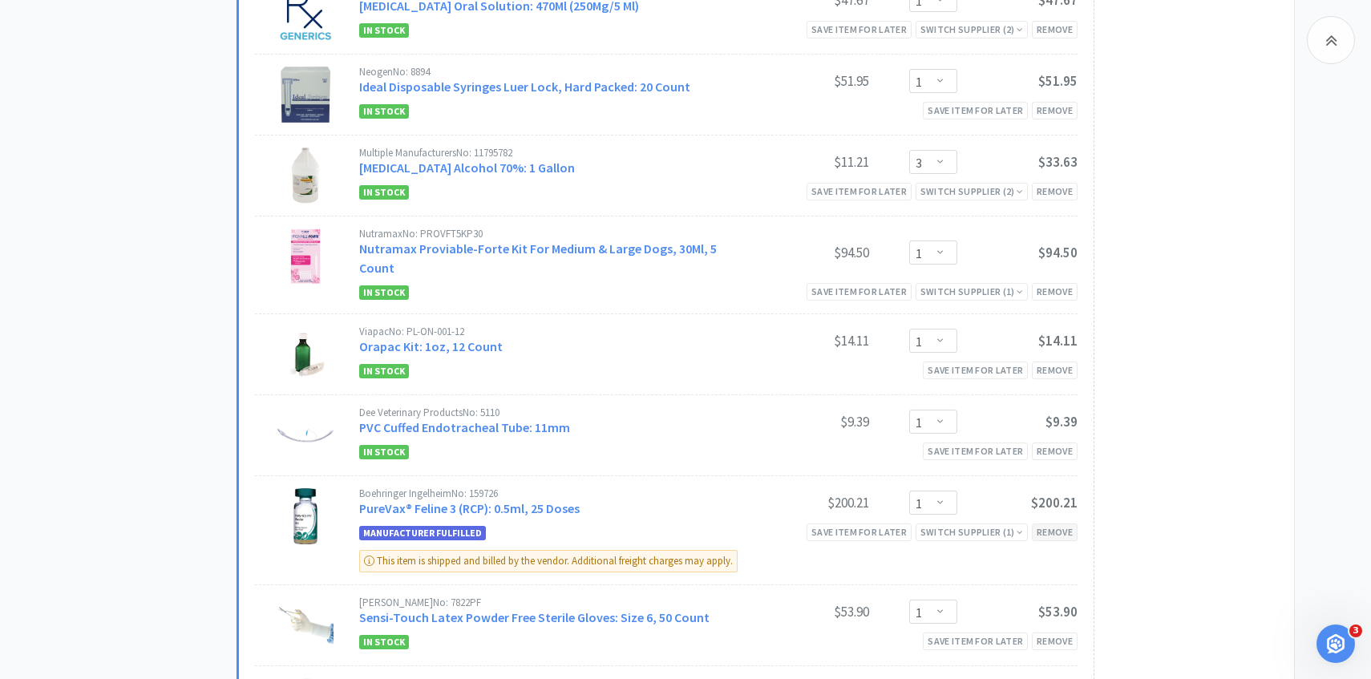
click at [1056, 524] on div "Remove" at bounding box center [1055, 532] width 46 height 17
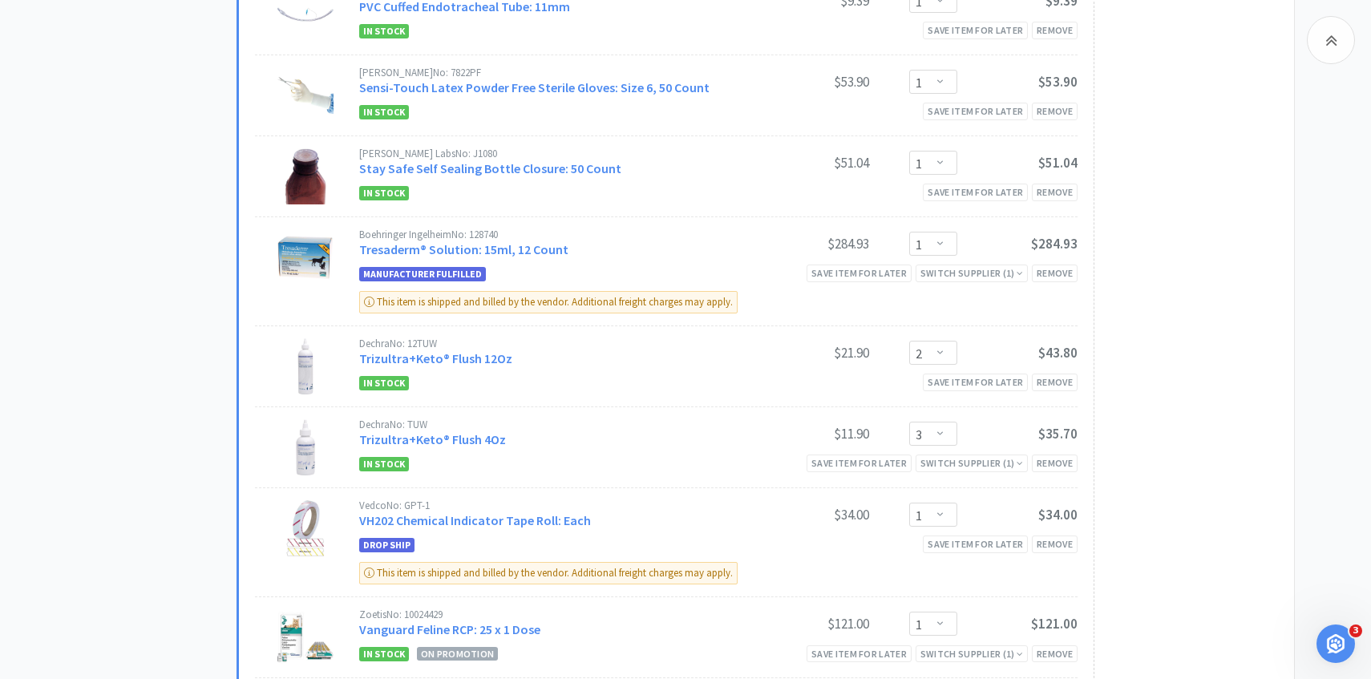
scroll to position [1196, 0]
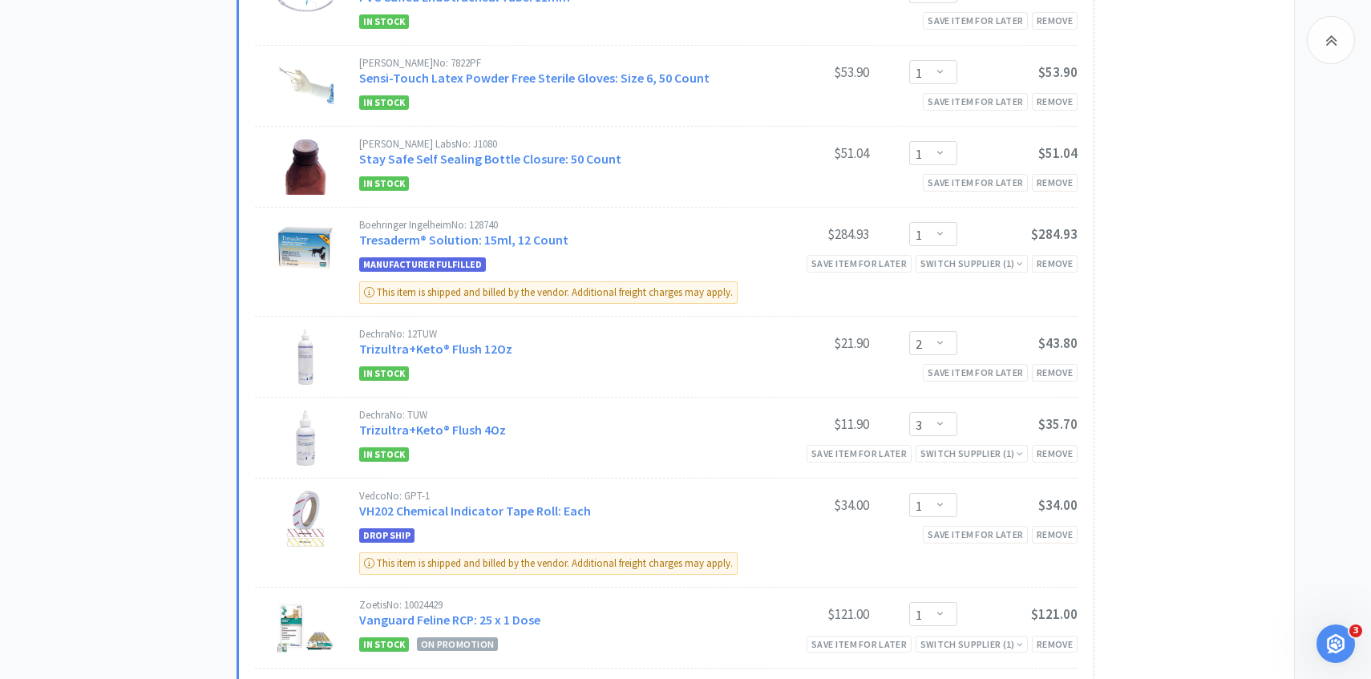
click at [492, 342] on div "Dechra No: 12TUW Trizultra+Keto® Flush 12Oz $21.90 Enter Quantity 1 2 3 4 5 6 7…" at bounding box center [718, 345] width 719 height 32
click at [489, 341] on link "Trizultra+Keto® Flush 12Oz" at bounding box center [435, 349] width 153 height 16
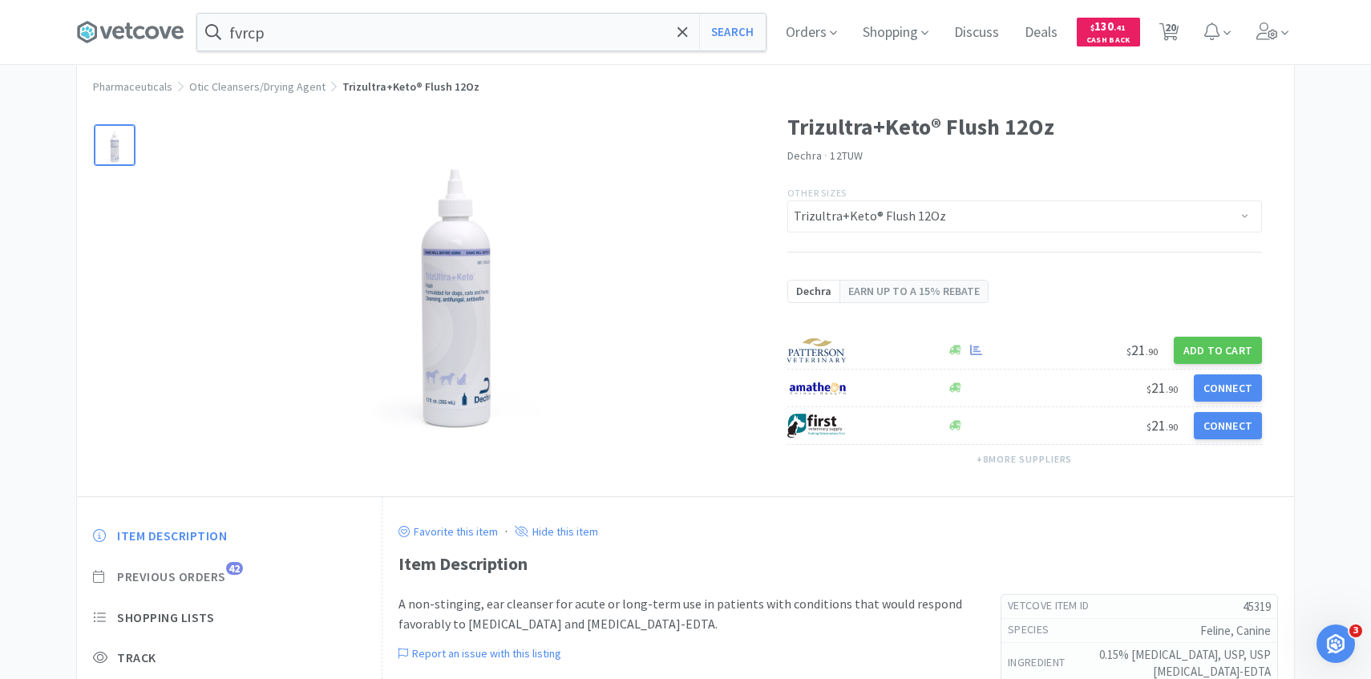
click at [225, 573] on span "Previous Orders" at bounding box center [171, 577] width 109 height 17
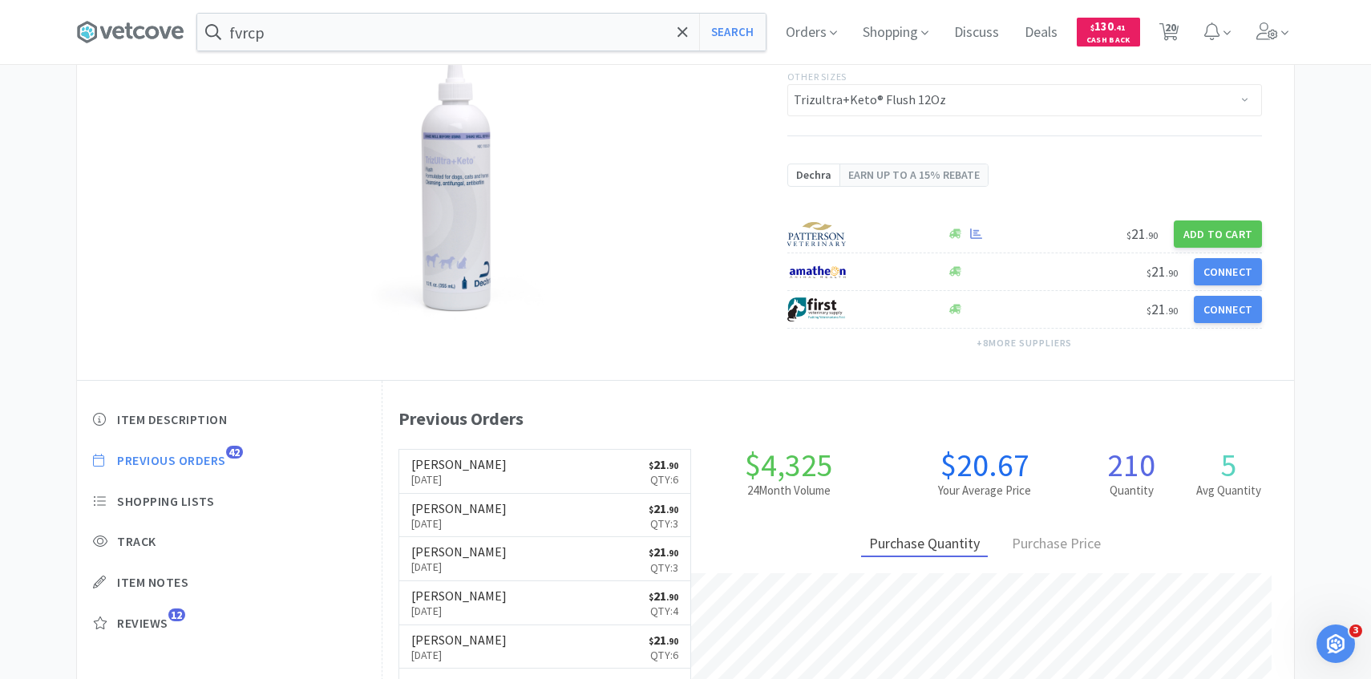
scroll to position [152, 0]
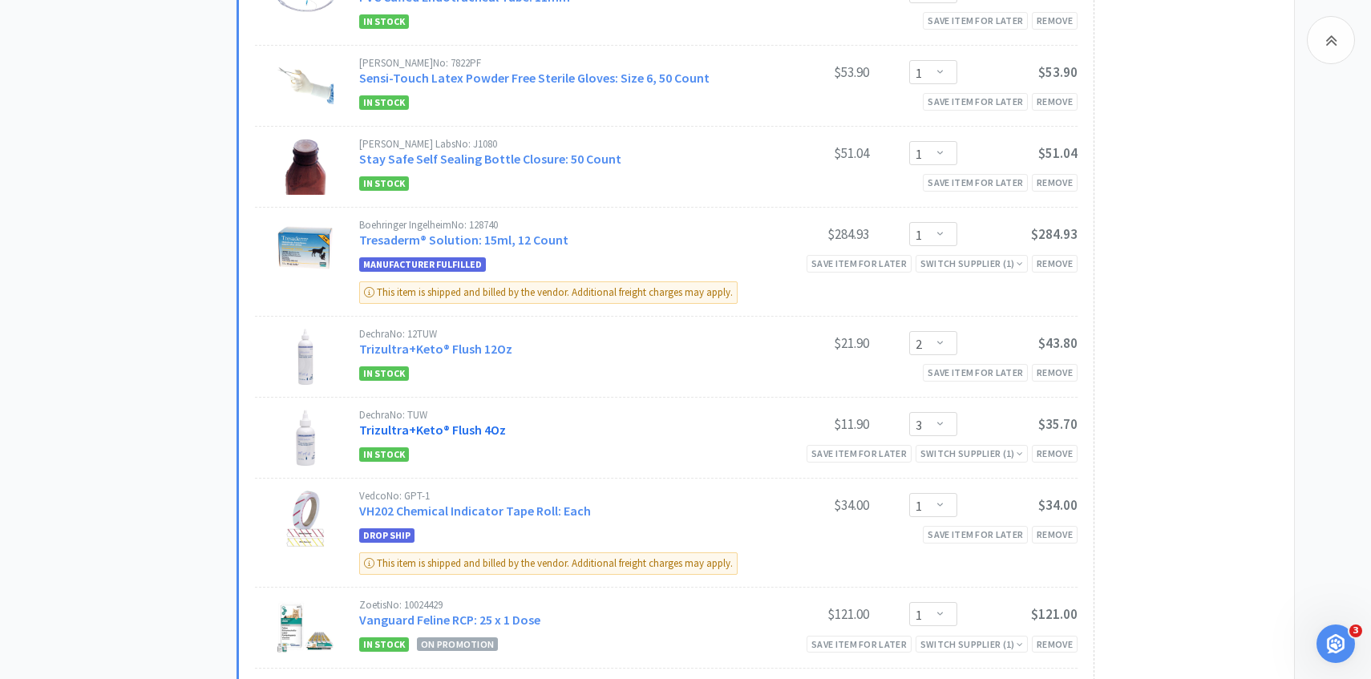
click at [480, 422] on link "Trizultra+Keto® Flush 4Oz" at bounding box center [432, 430] width 147 height 16
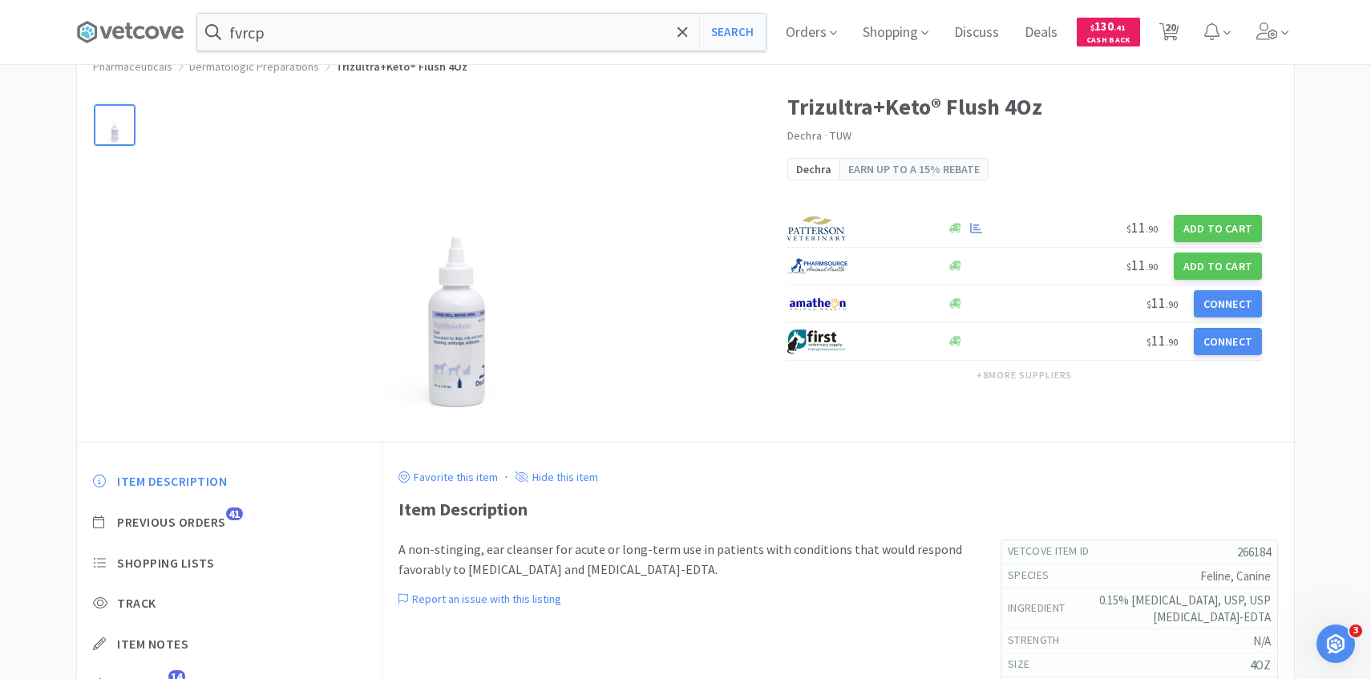
scroll to position [112, 0]
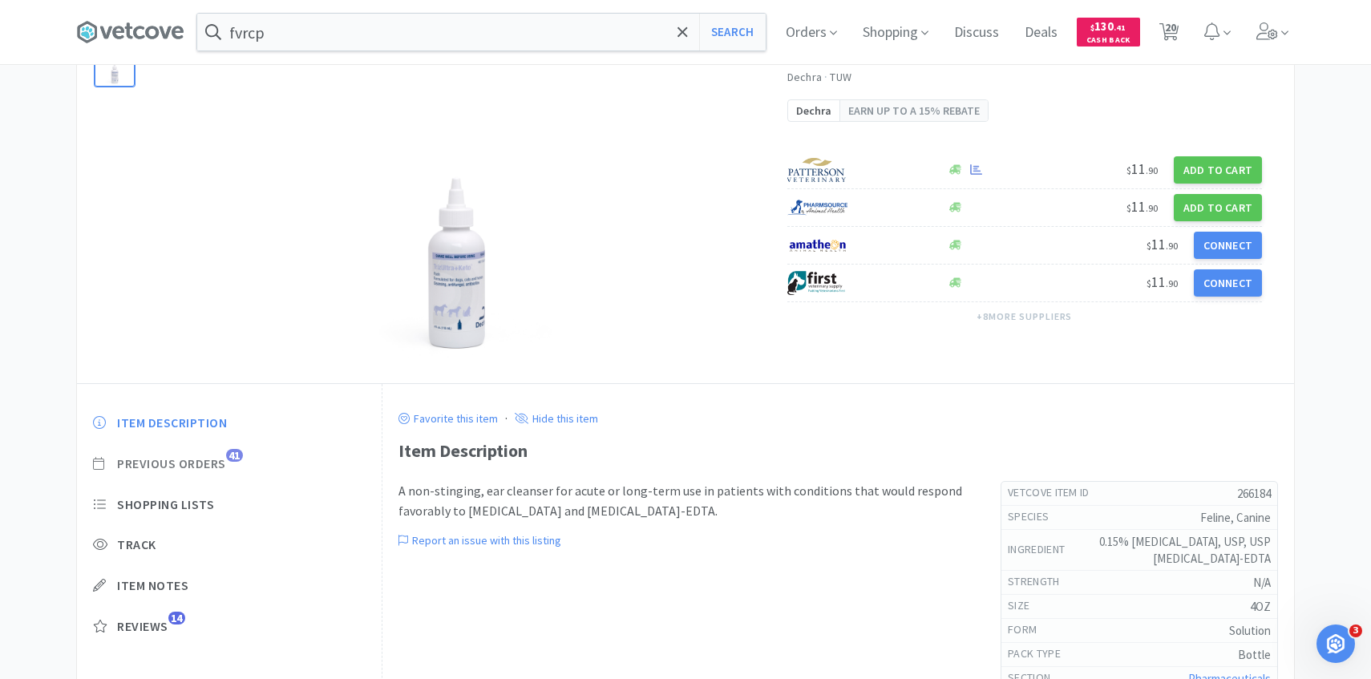
click at [228, 458] on span "41" at bounding box center [234, 455] width 17 height 13
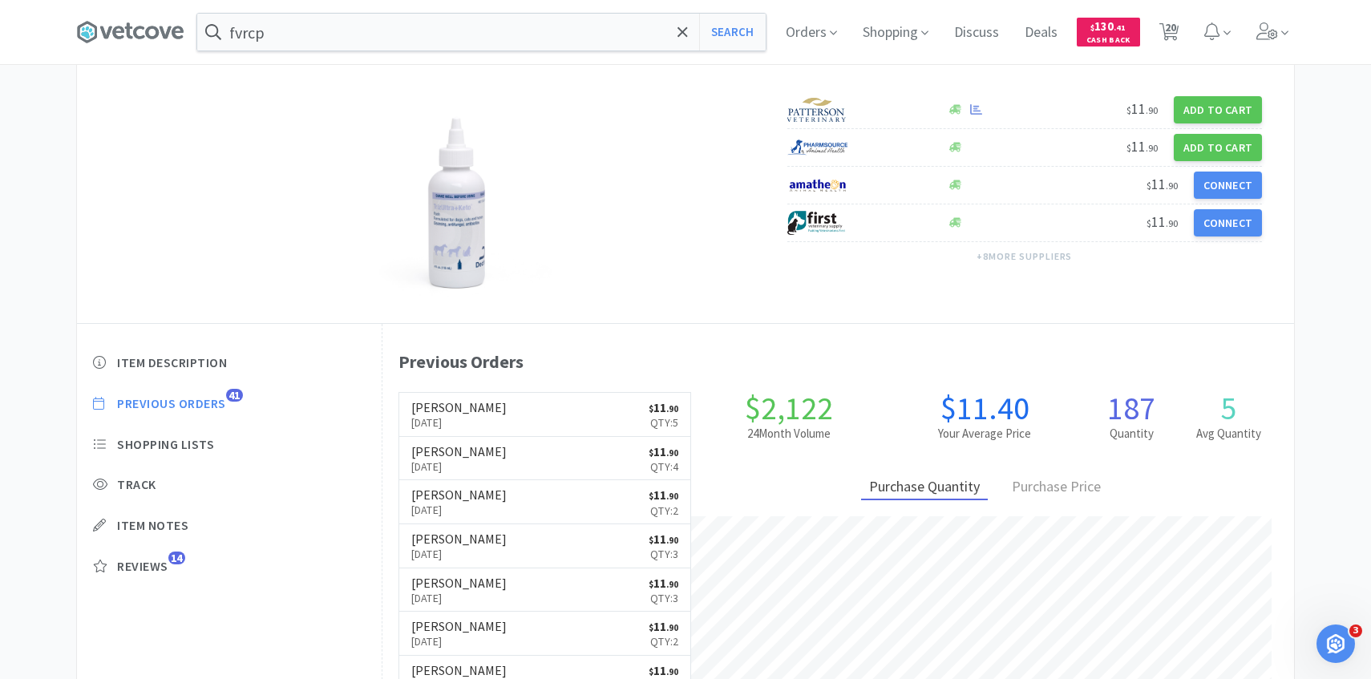
scroll to position [176, 0]
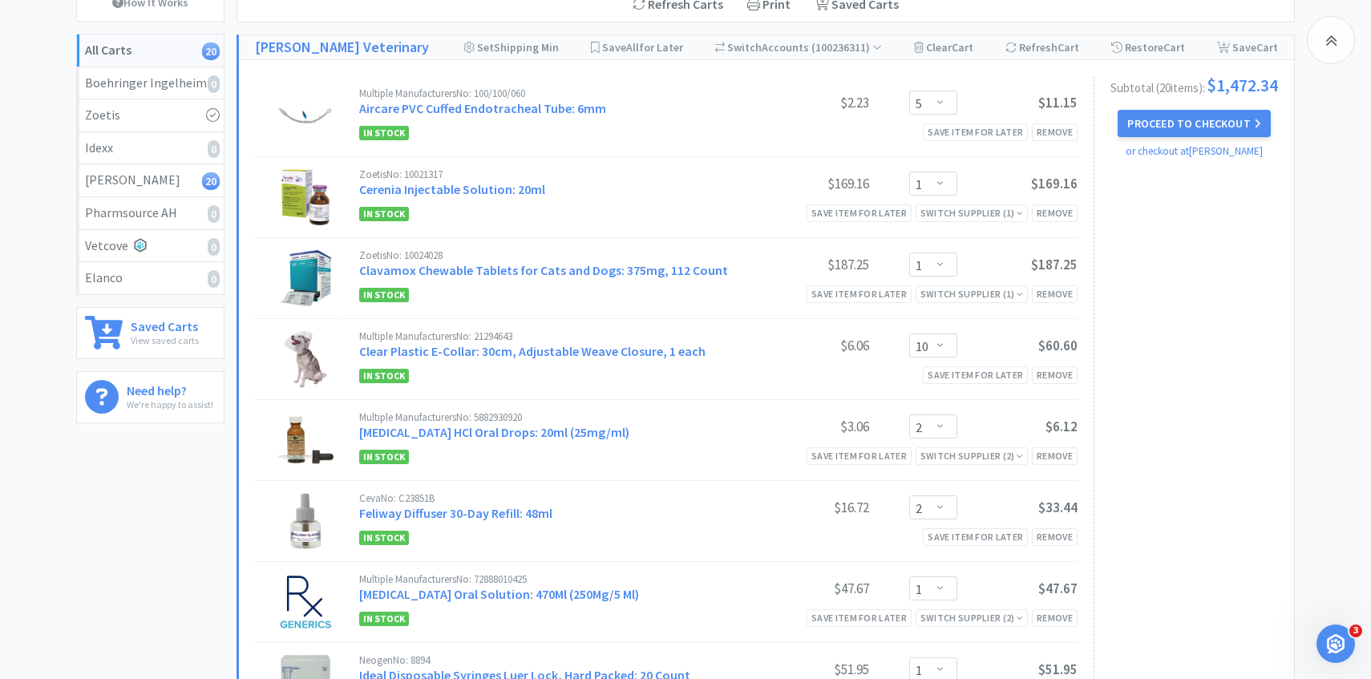
scroll to position [1196, 0]
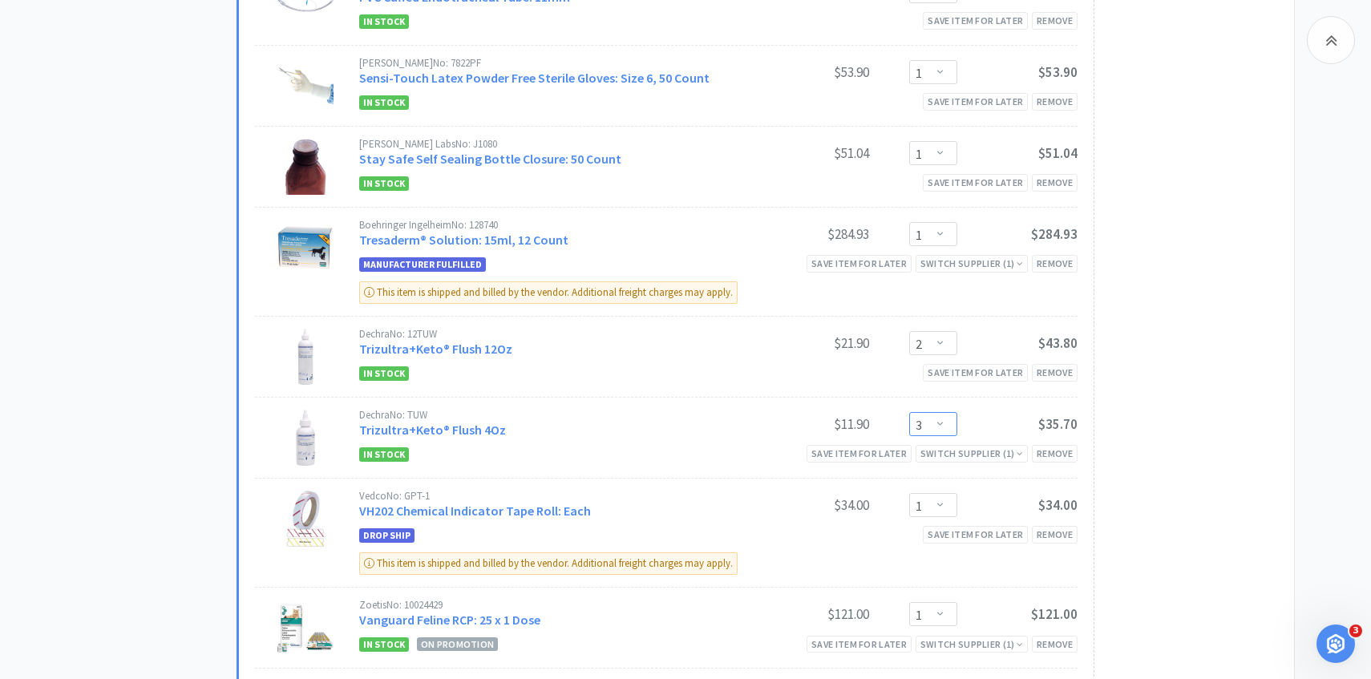
click at [940, 412] on select "Enter Quantity 1 2 3 4 5 6 7 8 9 10 11 12 13 14 15 16 17 18 19 20 Enter Quantity" at bounding box center [933, 424] width 48 height 24
click at [909, 412] on select "Enter Quantity 1 2 3 4 5 6 7 8 9 10 11 12 13 14 15 16 17 18 19 20 Enter Quantity" at bounding box center [933, 424] width 48 height 24
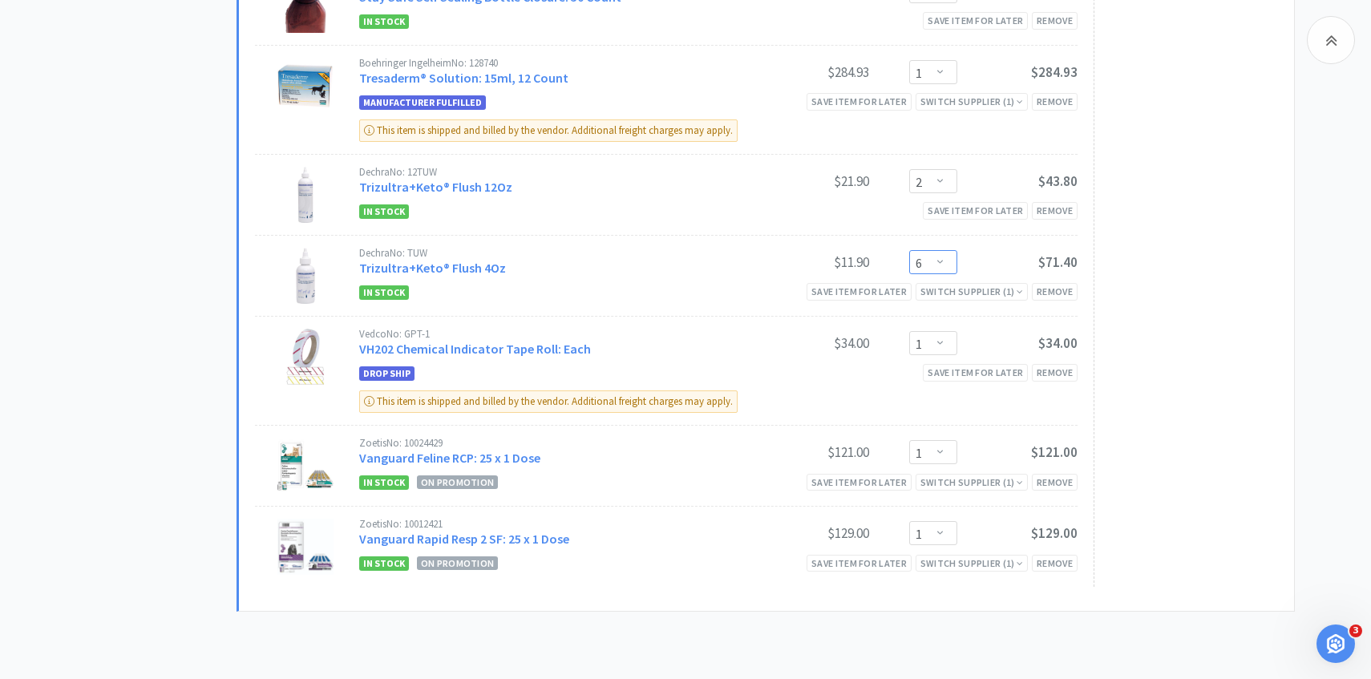
scroll to position [0, 0]
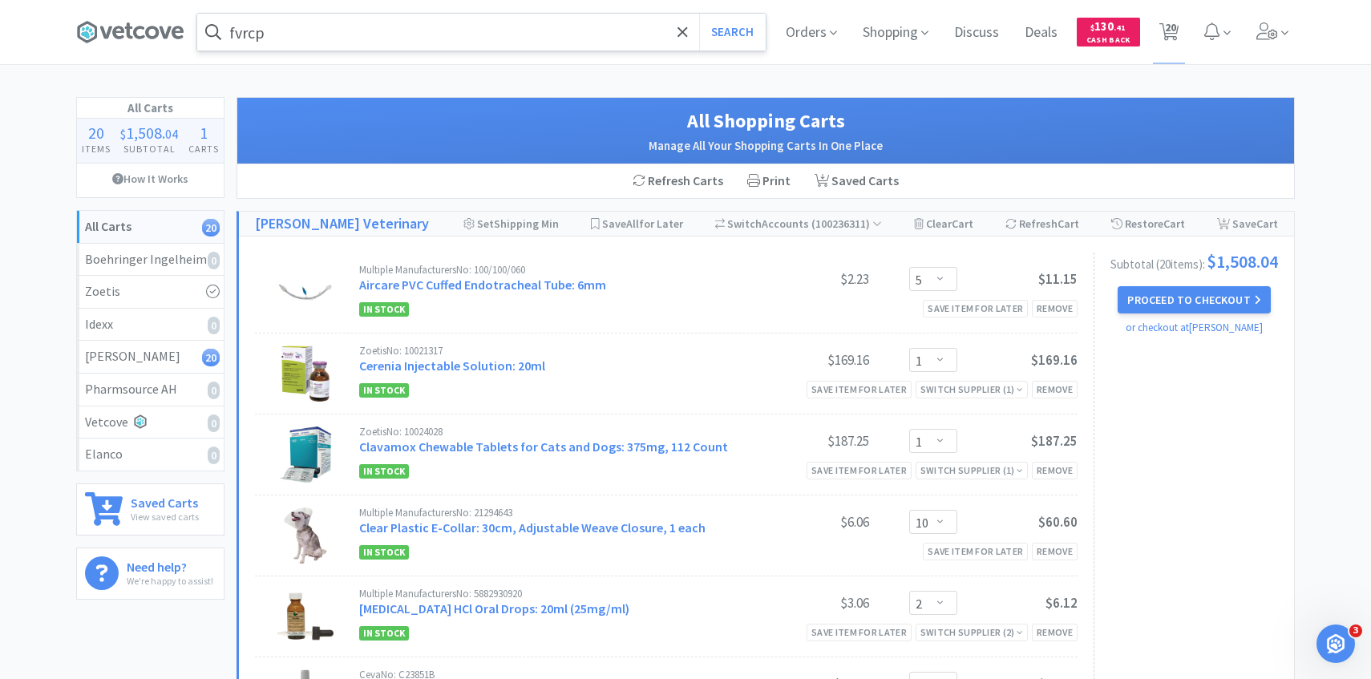
click at [338, 37] on input "fvrcp" at bounding box center [481, 32] width 569 height 37
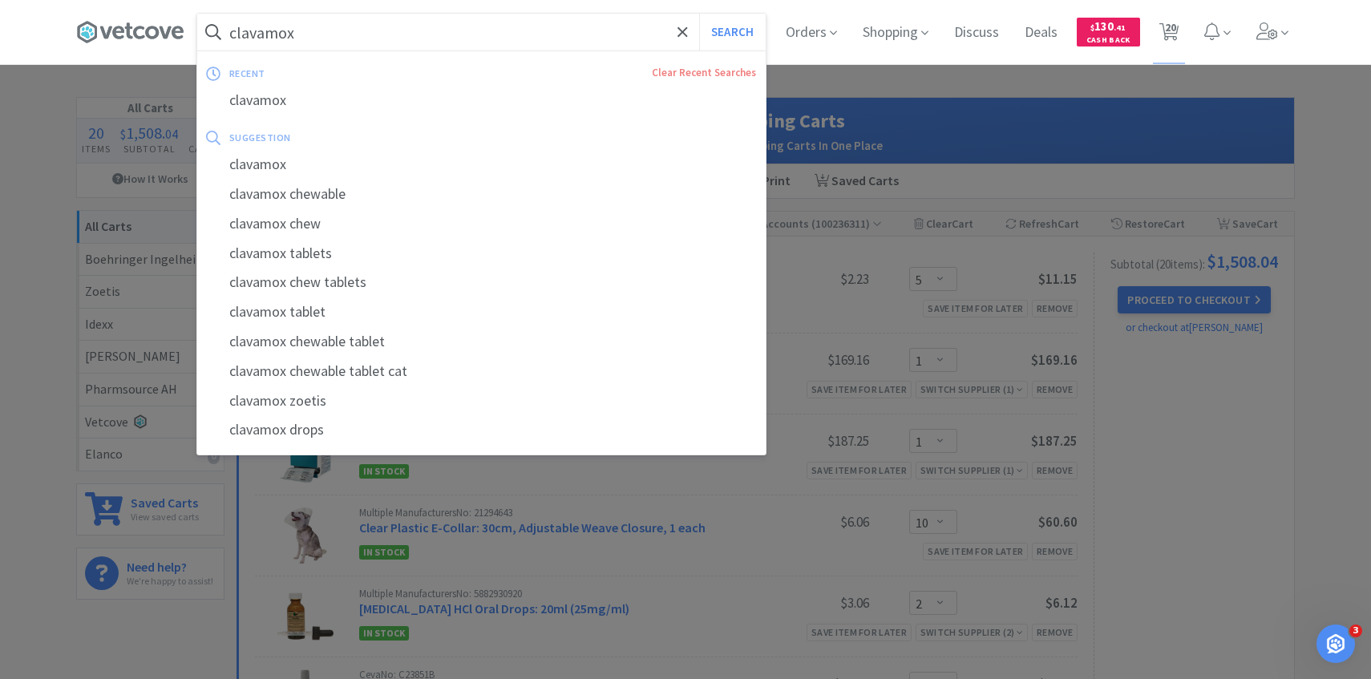
click at [699, 14] on button "Search" at bounding box center [732, 32] width 67 height 37
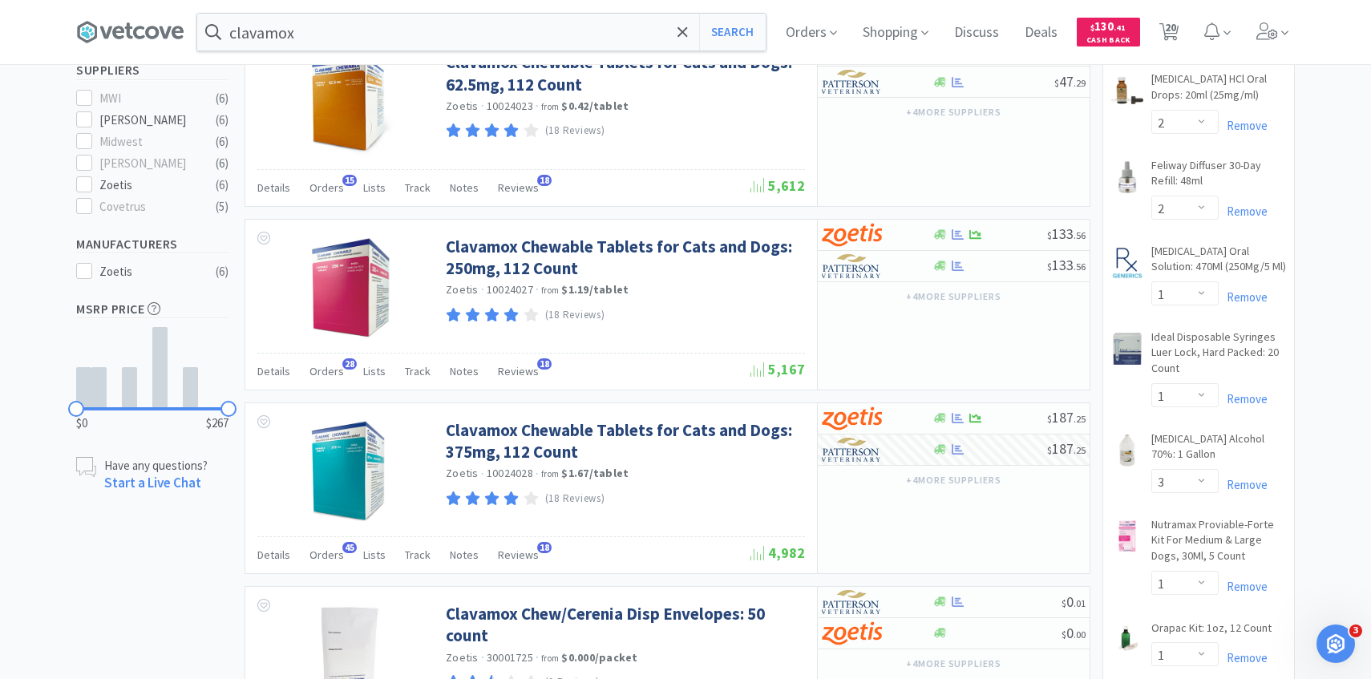
scroll to position [499, 0]
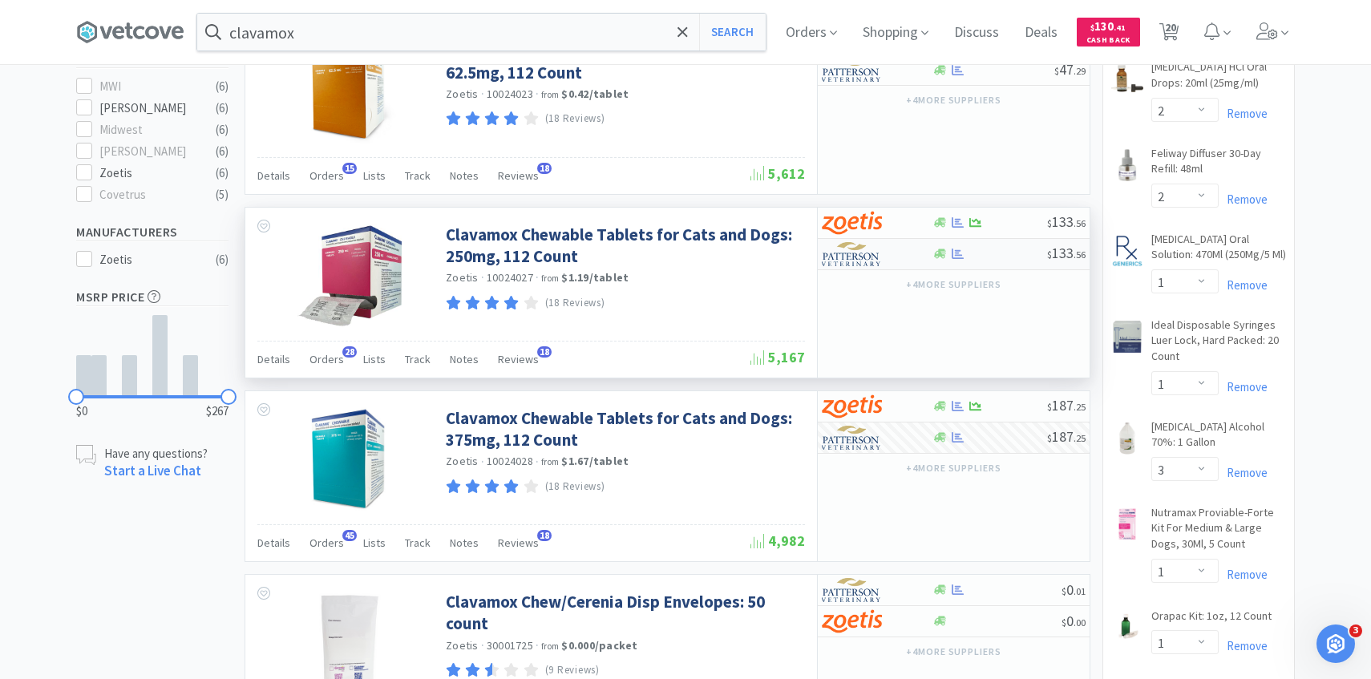
click at [844, 246] on img at bounding box center [852, 254] width 60 height 24
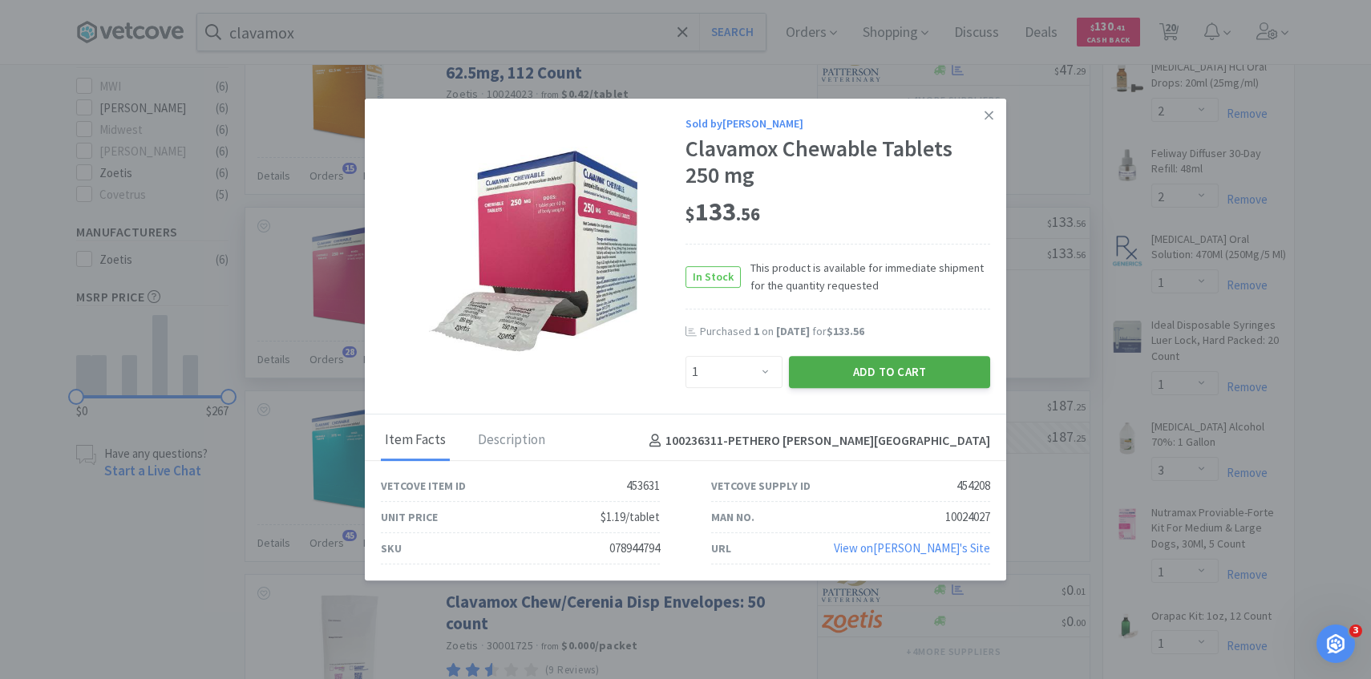
click at [828, 372] on button "Add to Cart" at bounding box center [889, 372] width 201 height 32
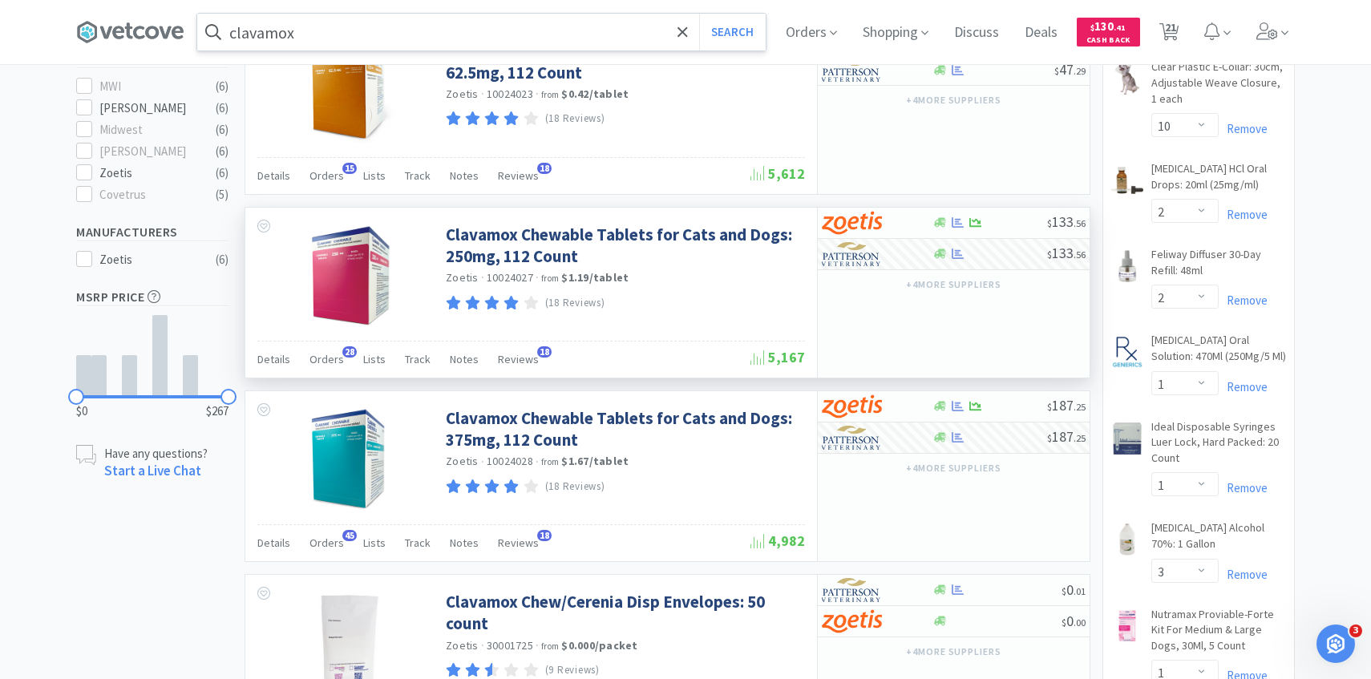
click at [327, 36] on input "clavamox" at bounding box center [481, 32] width 569 height 37
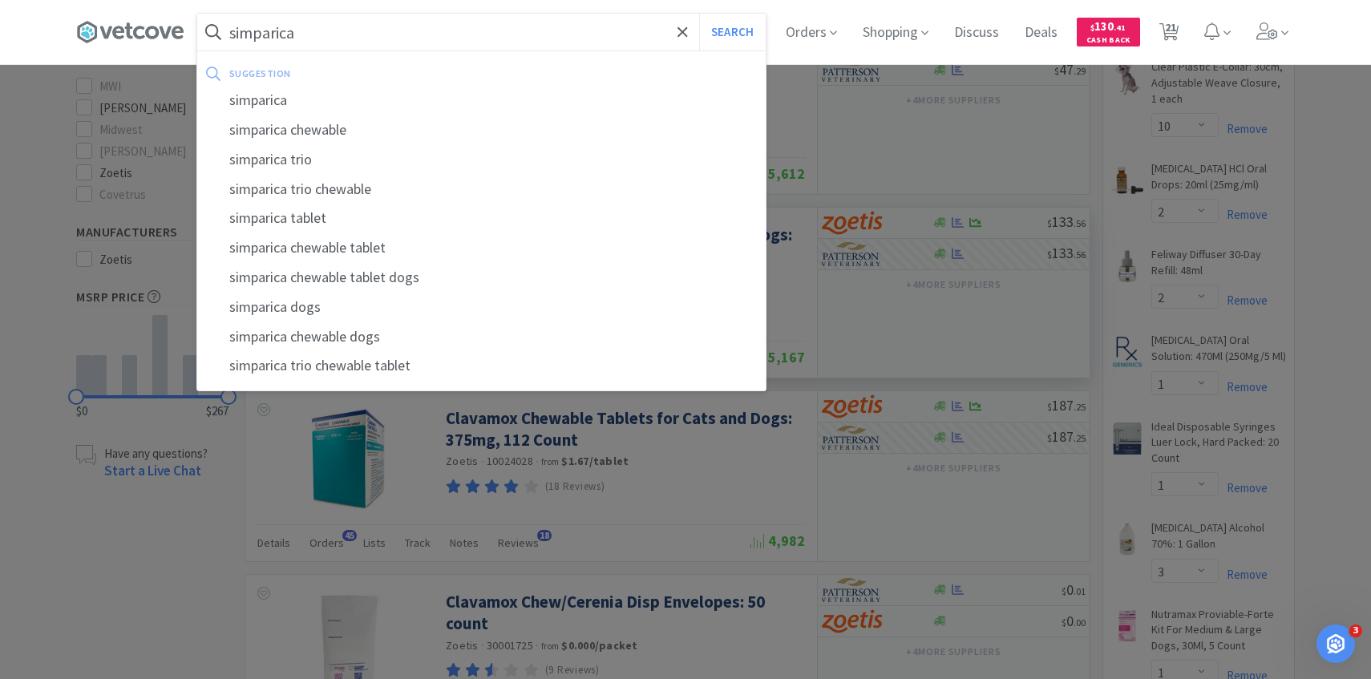
click at [699, 14] on button "Search" at bounding box center [732, 32] width 67 height 37
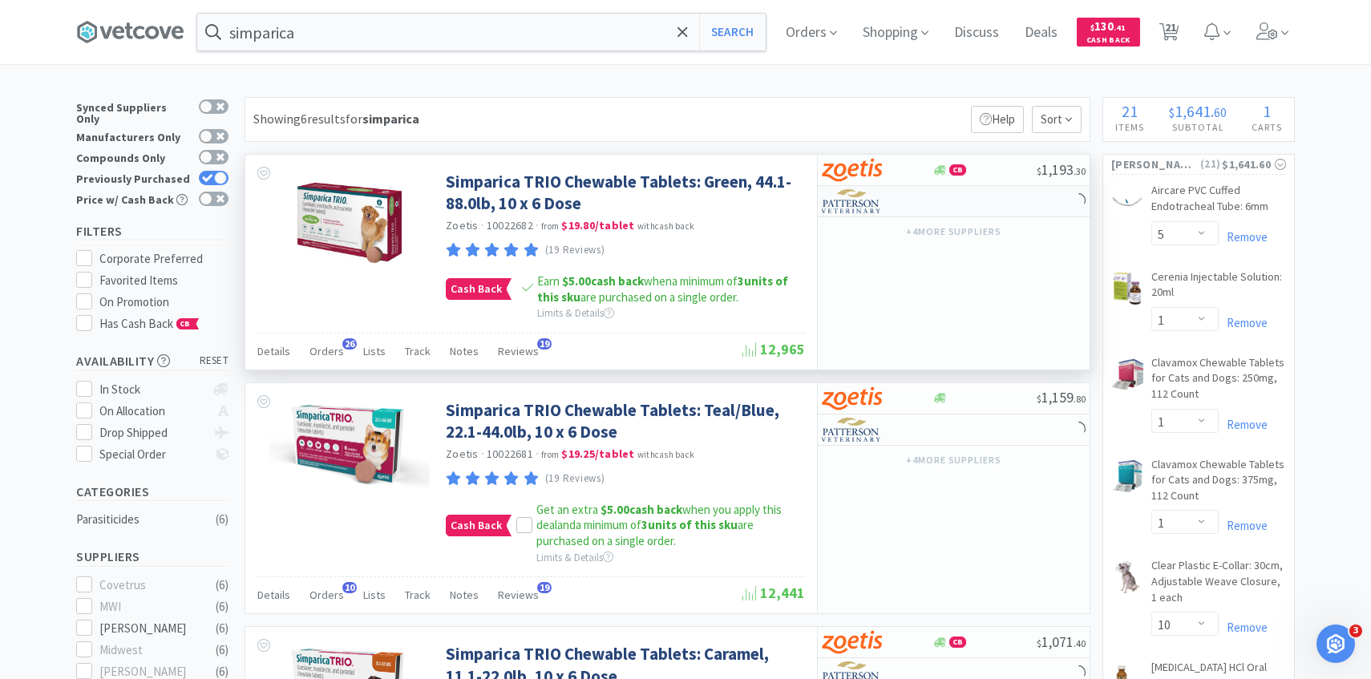
click at [846, 199] on img at bounding box center [852, 201] width 60 height 24
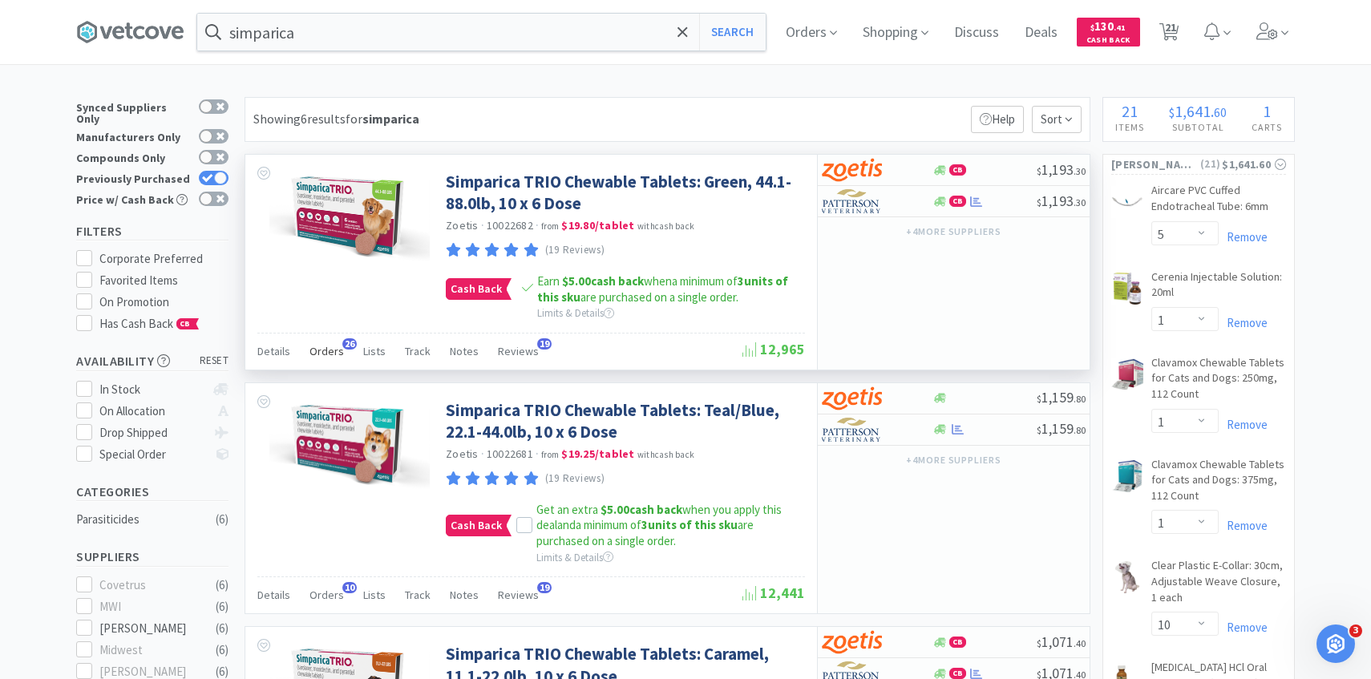
click at [337, 348] on span "Orders" at bounding box center [327, 351] width 34 height 14
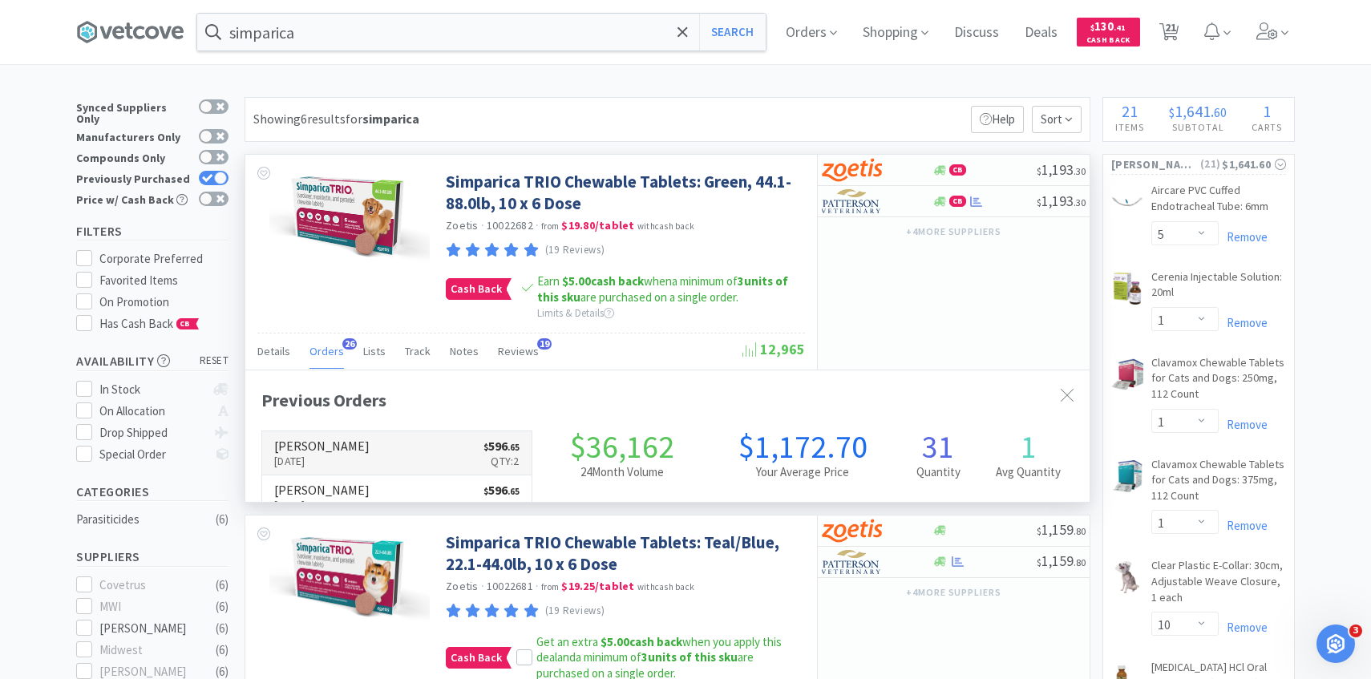
scroll to position [430, 845]
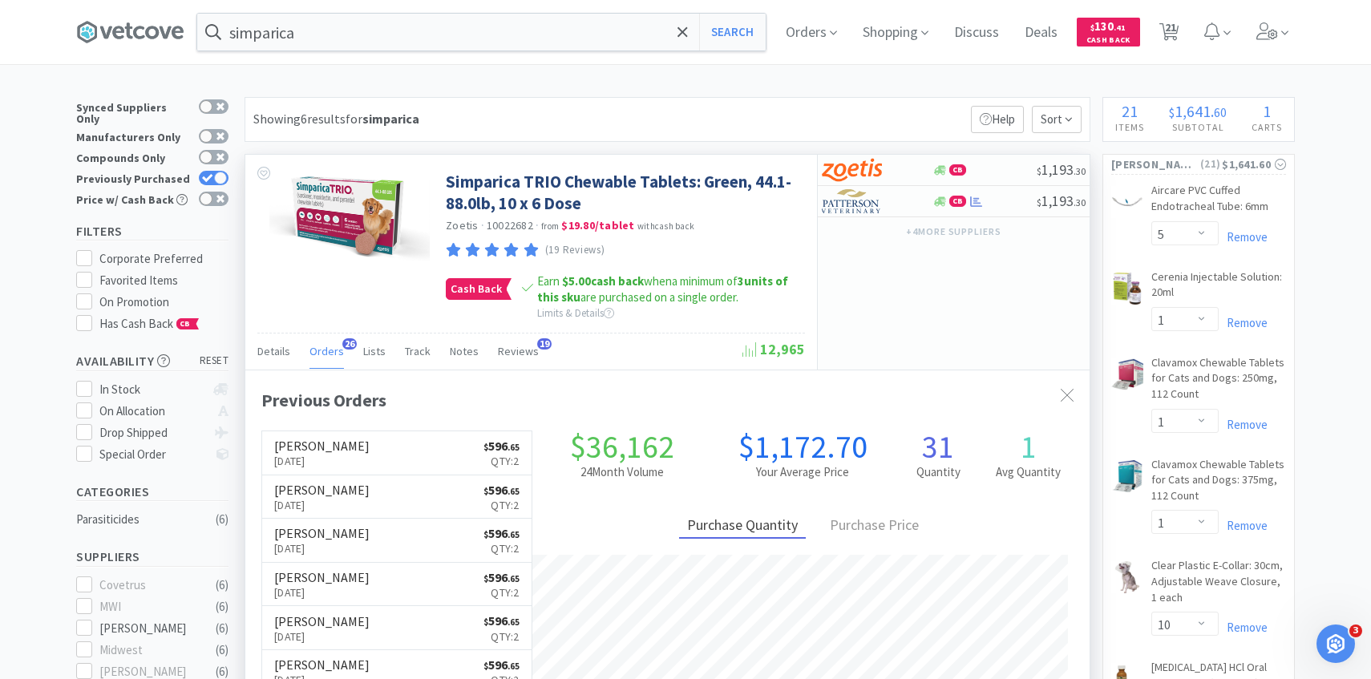
click at [322, 352] on span "Orders" at bounding box center [327, 351] width 34 height 14
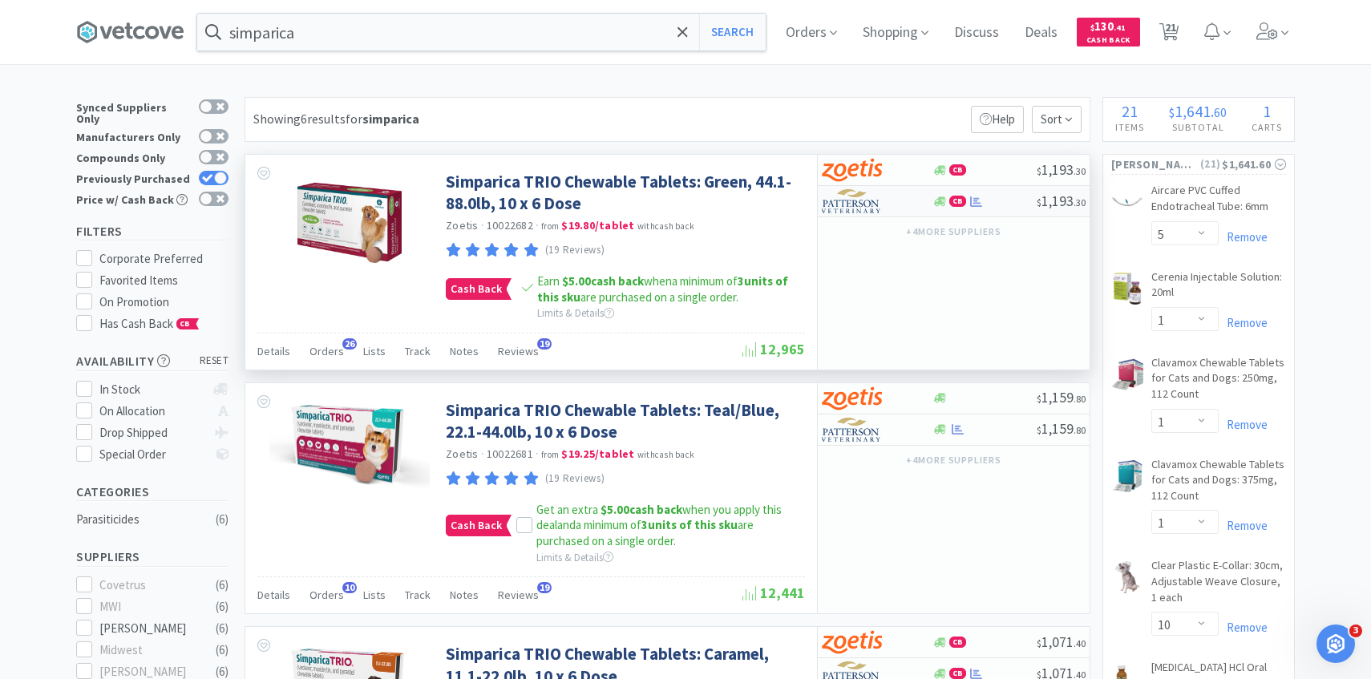
click at [893, 200] on div at bounding box center [866, 201] width 88 height 27
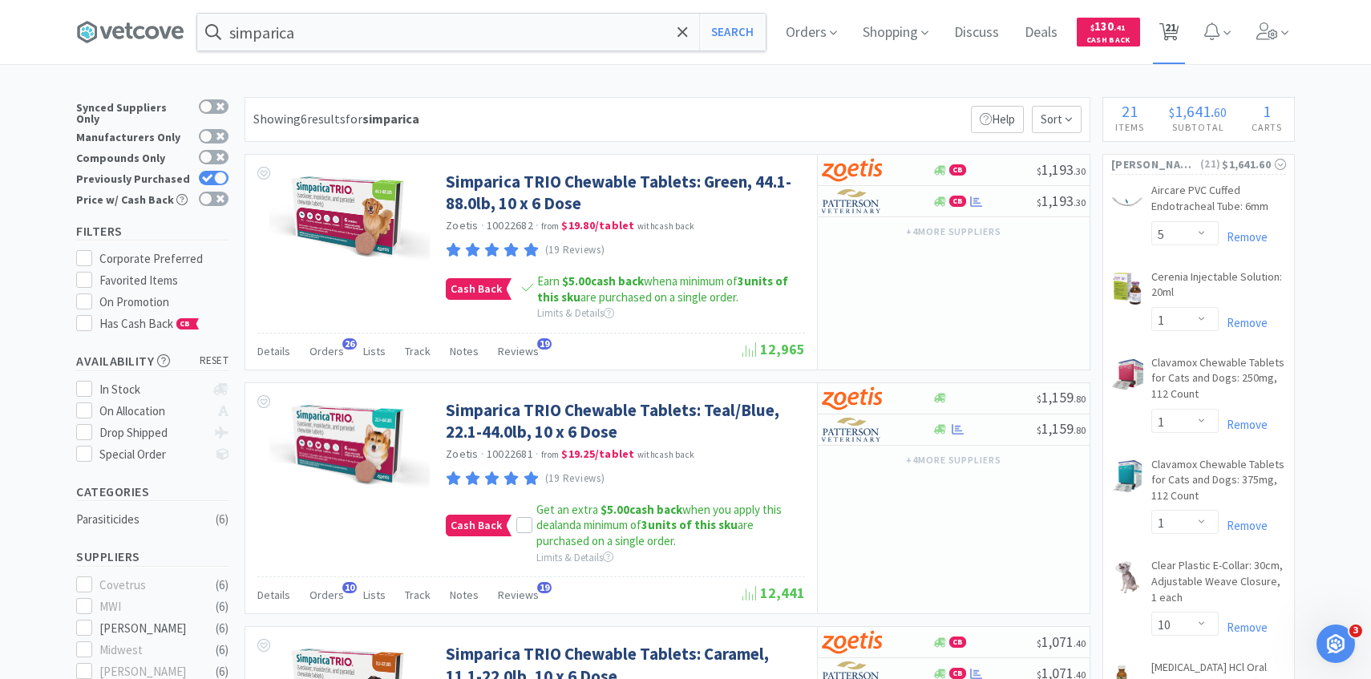
click at [1177, 28] on icon at bounding box center [1170, 32] width 20 height 18
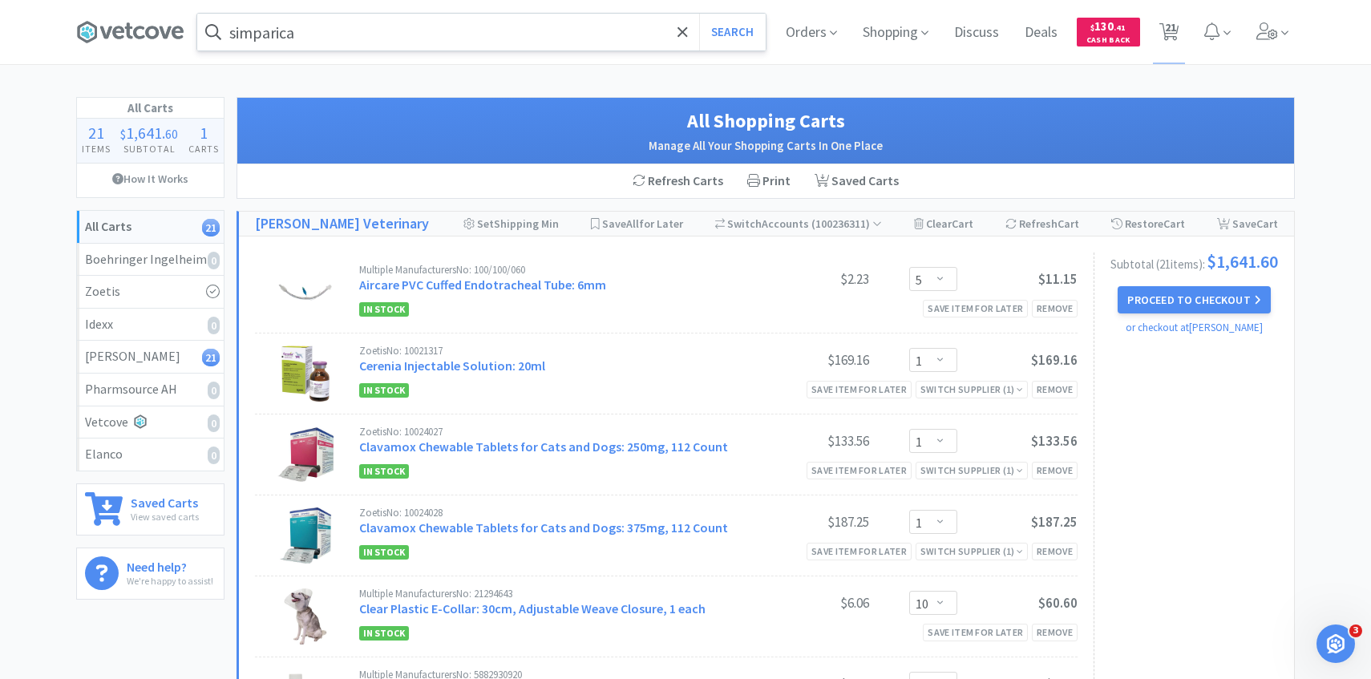
click at [366, 39] on input "simparica" at bounding box center [481, 32] width 569 height 37
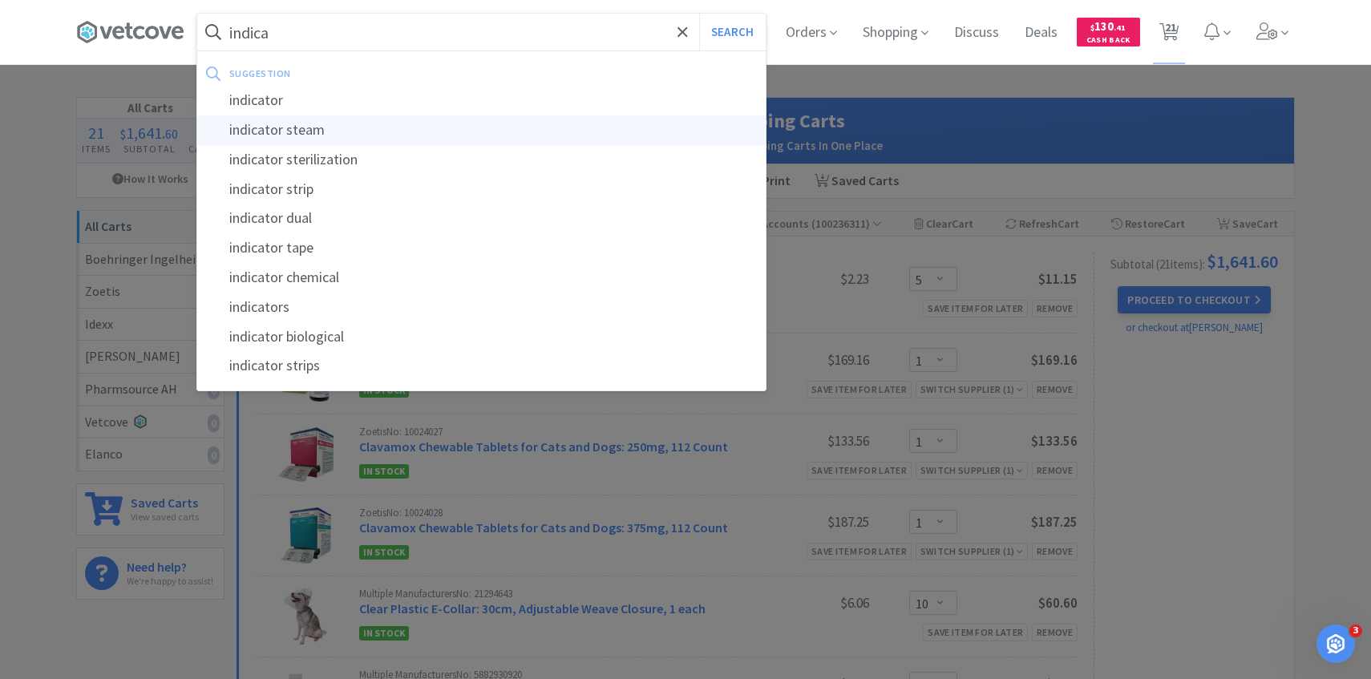
click at [360, 135] on div "indicator steam" at bounding box center [481, 130] width 569 height 30
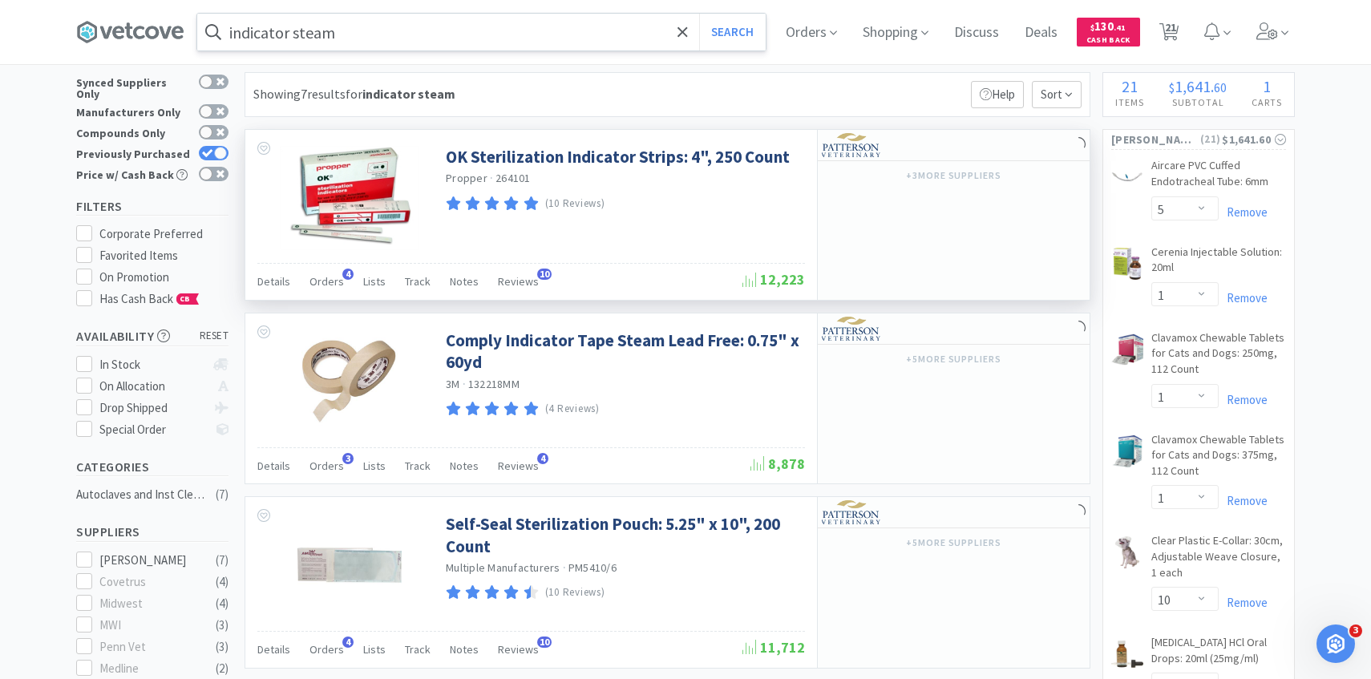
scroll to position [49, 0]
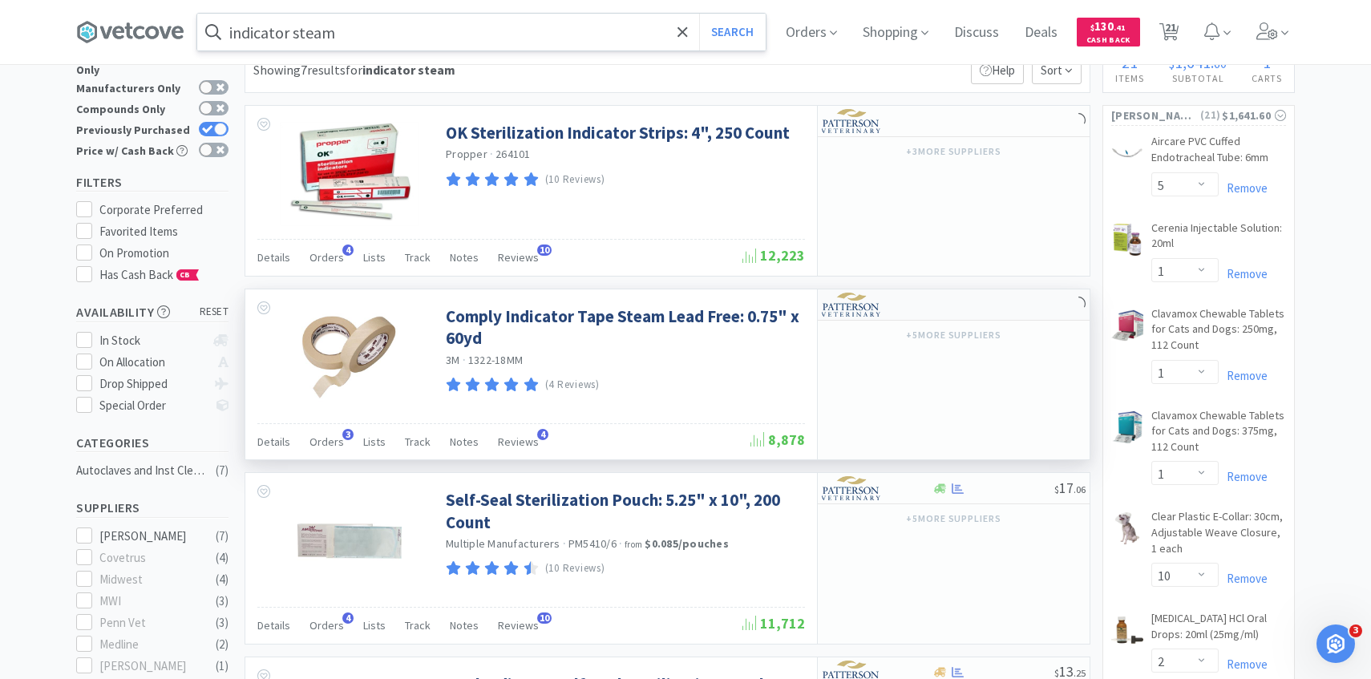
click at [868, 309] on img at bounding box center [852, 305] width 60 height 24
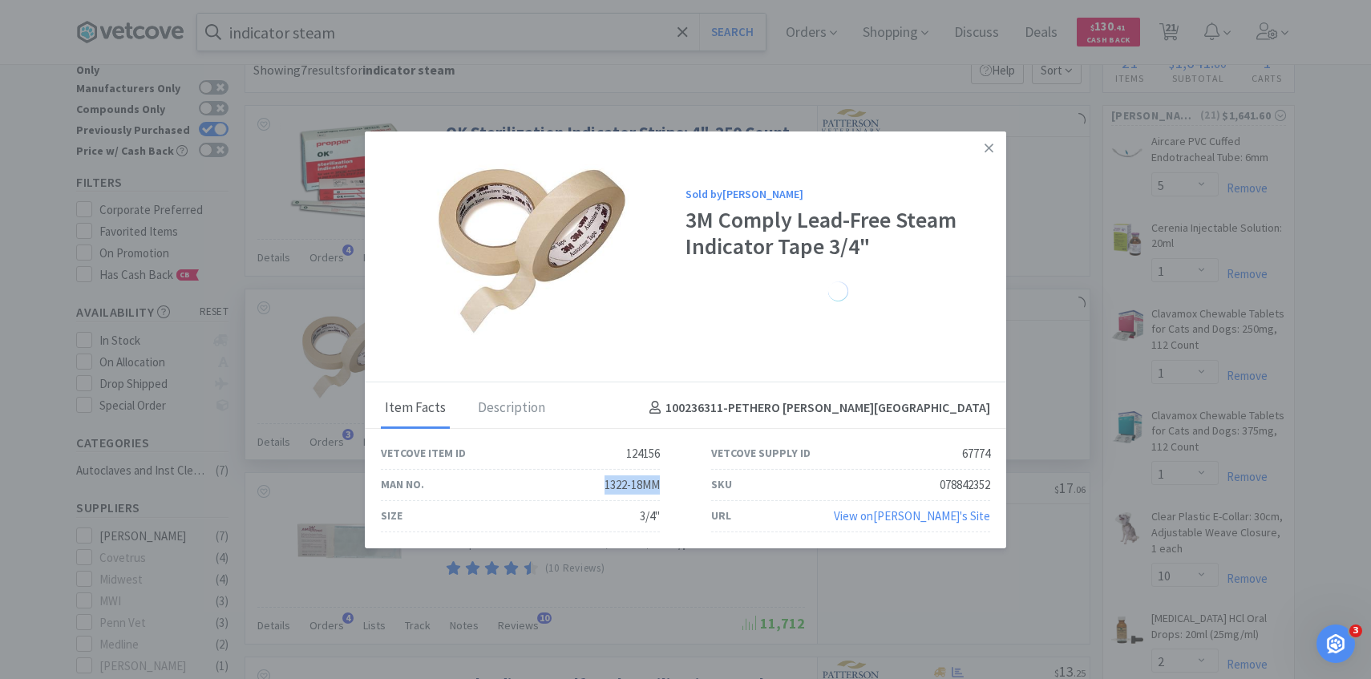
drag, startPoint x: 665, startPoint y: 484, endPoint x: 575, endPoint y: 480, distance: 89.9
click at [573, 480] on div "Man No. 1322-18MM" at bounding box center [520, 485] width 330 height 31
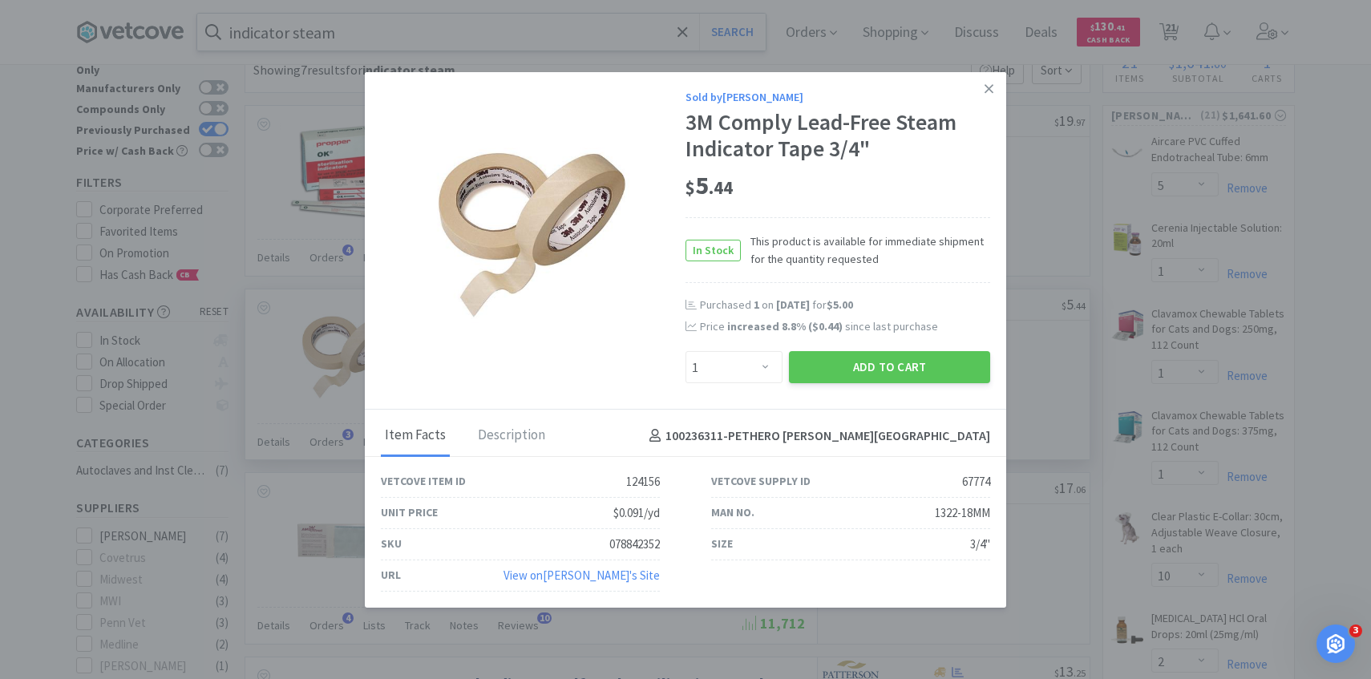
click at [712, 533] on div "Size 3/4"" at bounding box center [850, 544] width 279 height 31
drag, startPoint x: 668, startPoint y: 535, endPoint x: 581, endPoint y: 535, distance: 86.6
click at [581, 535] on div "SKU 078842352" at bounding box center [520, 544] width 330 height 31
copy div "078842352"
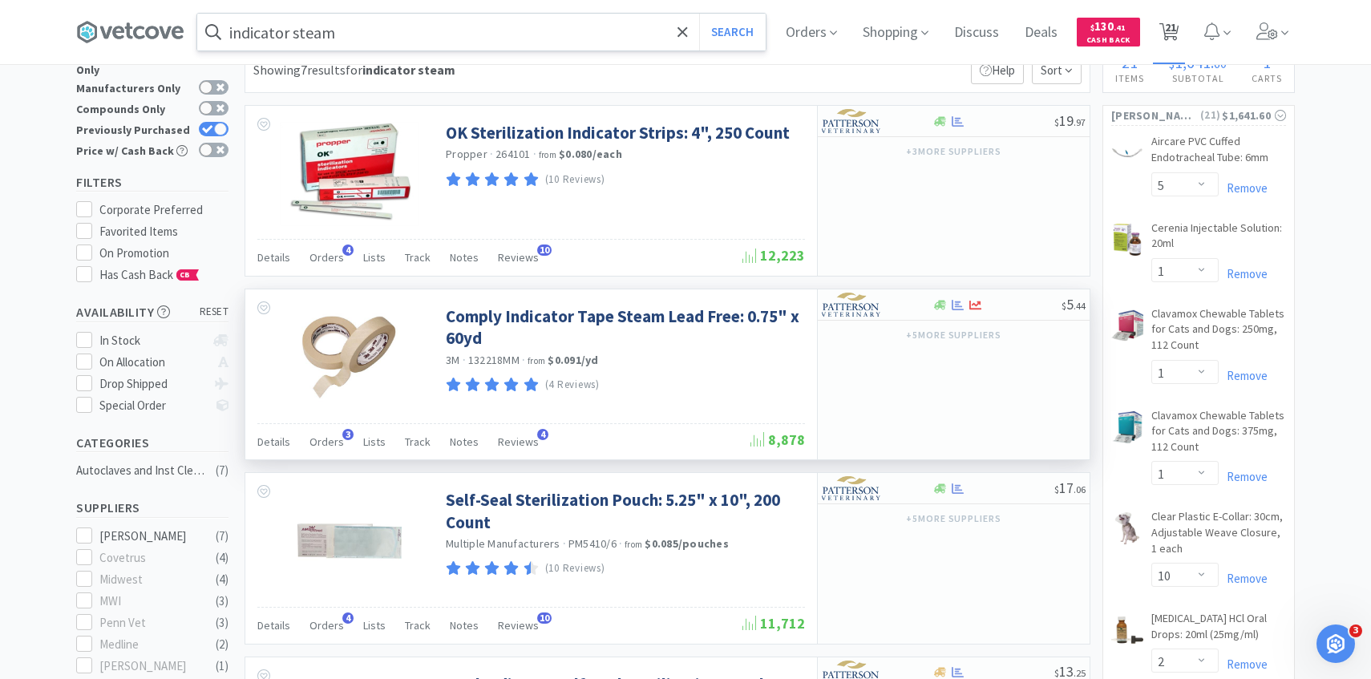
click at [1172, 26] on span "21" at bounding box center [1170, 27] width 11 height 64
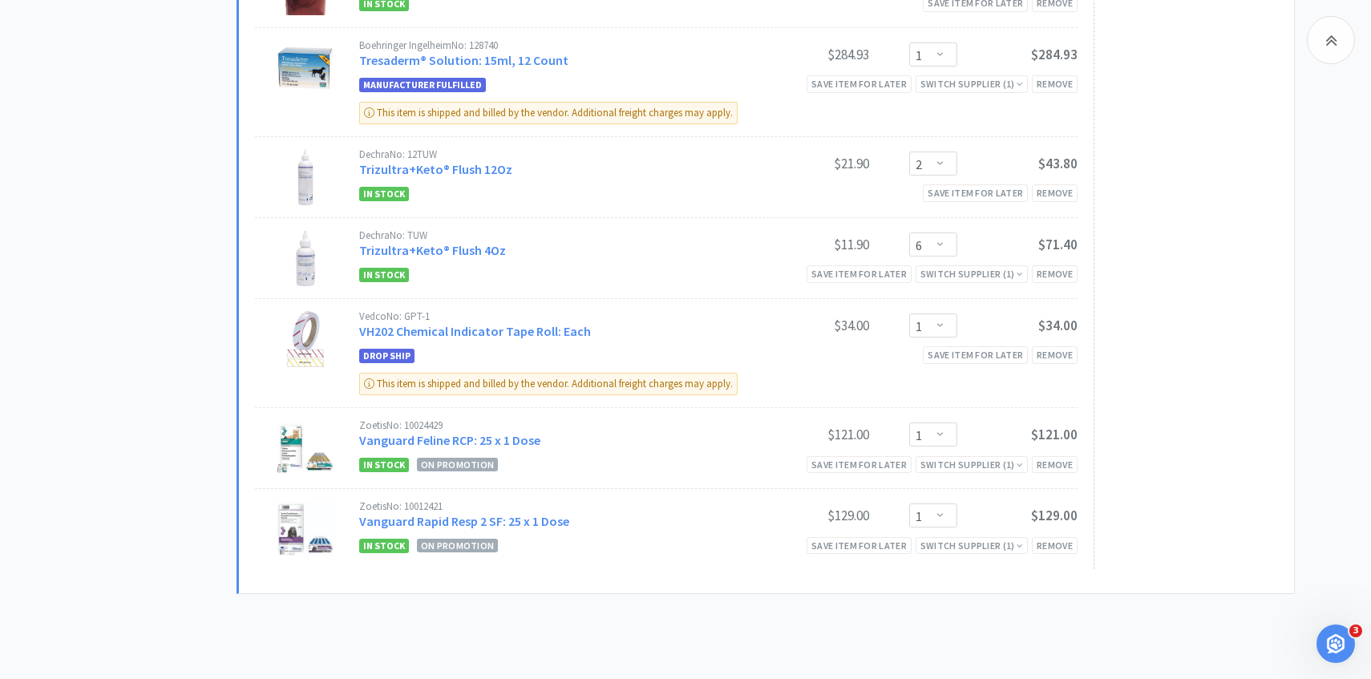
scroll to position [1417, 0]
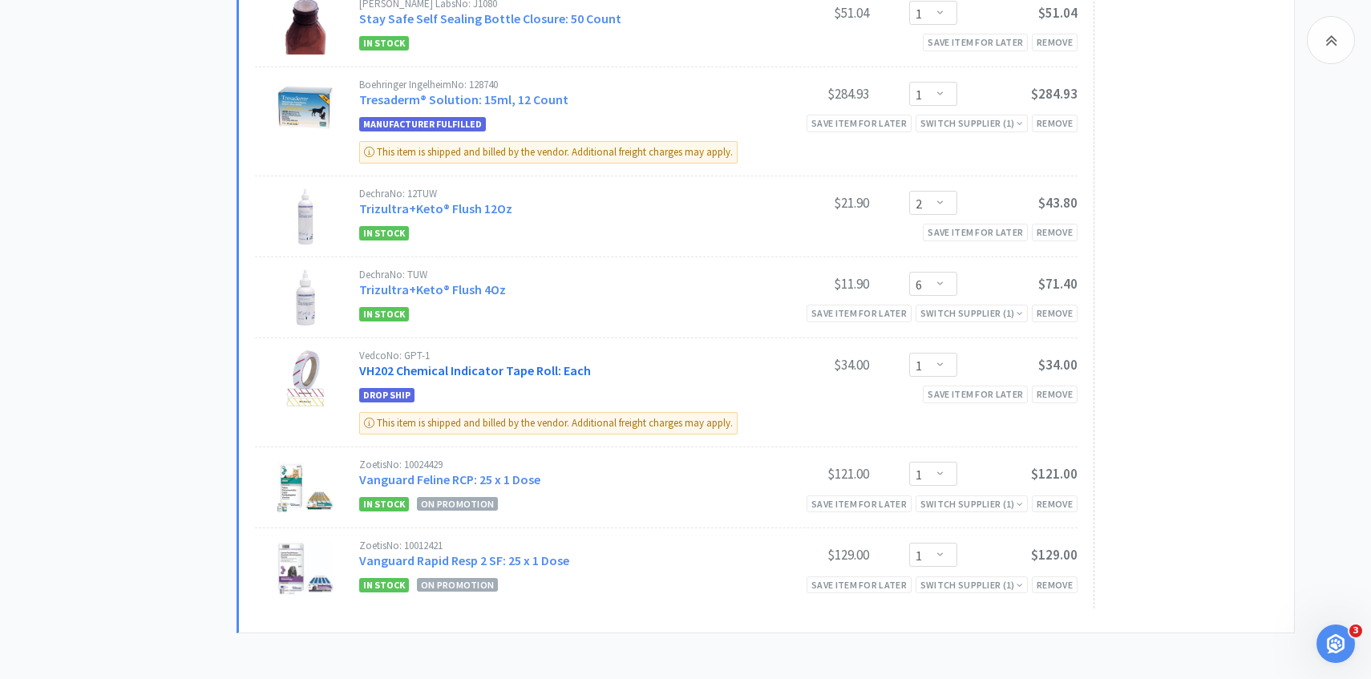
click at [558, 363] on link "VH202 Chemical Indicator Tape Roll: Each" at bounding box center [475, 371] width 232 height 16
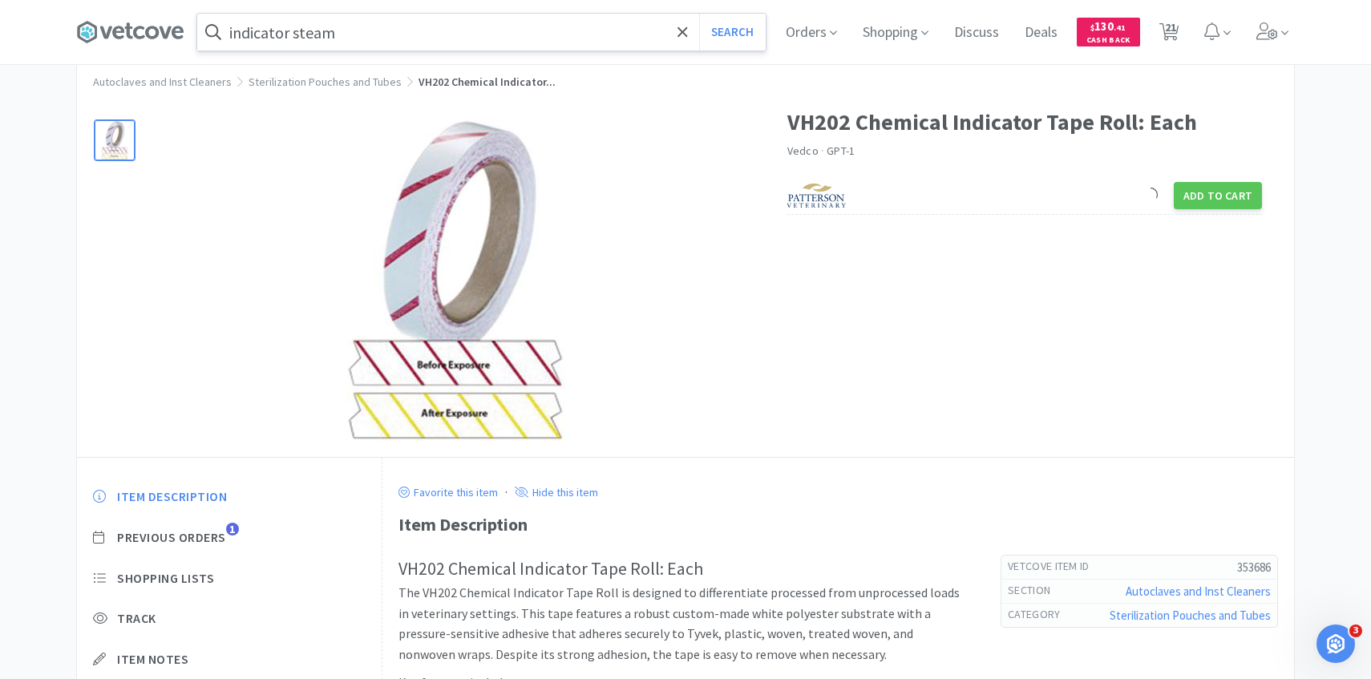
scroll to position [95, 0]
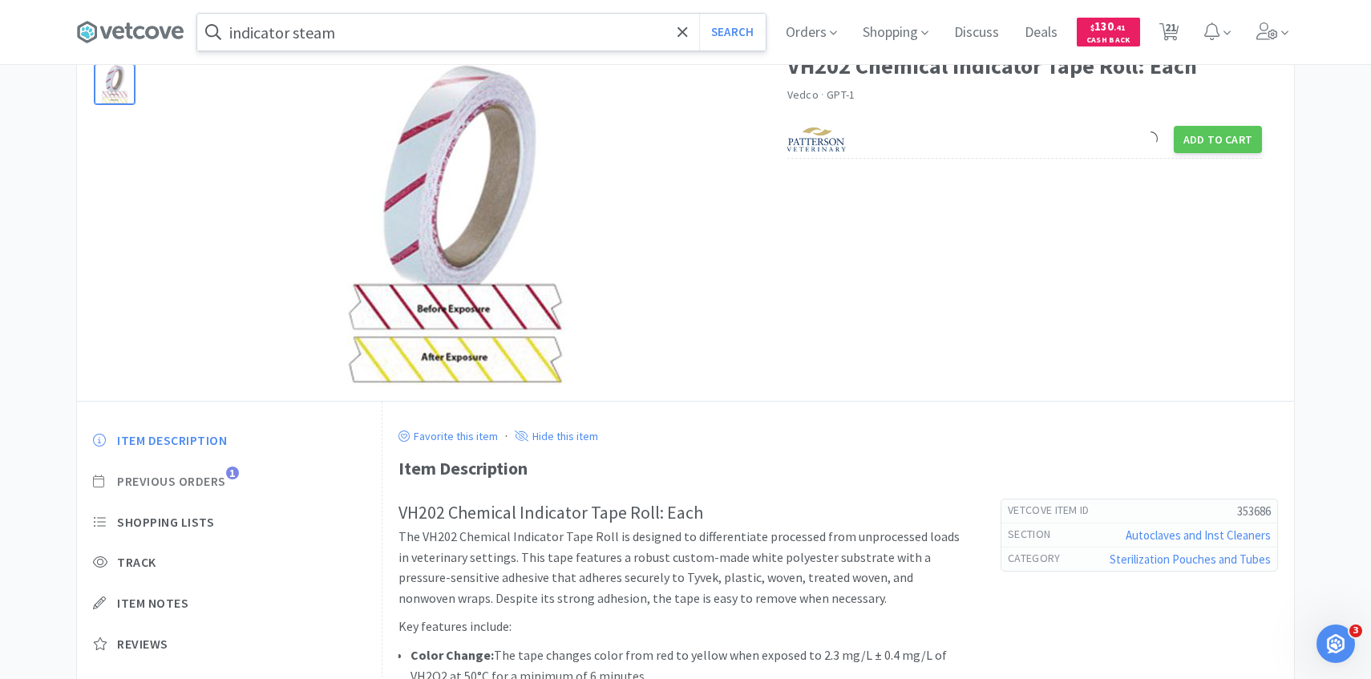
click at [221, 479] on span "Previous Orders" at bounding box center [171, 481] width 109 height 17
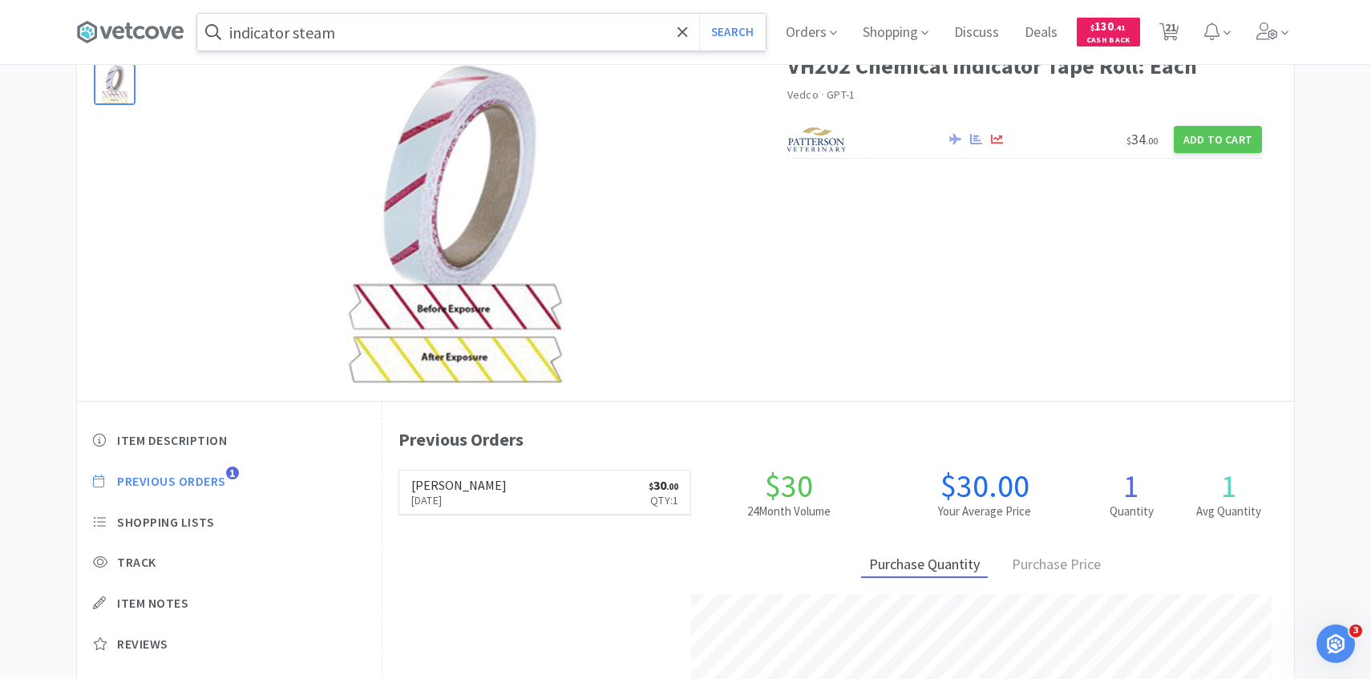
scroll to position [0, 0]
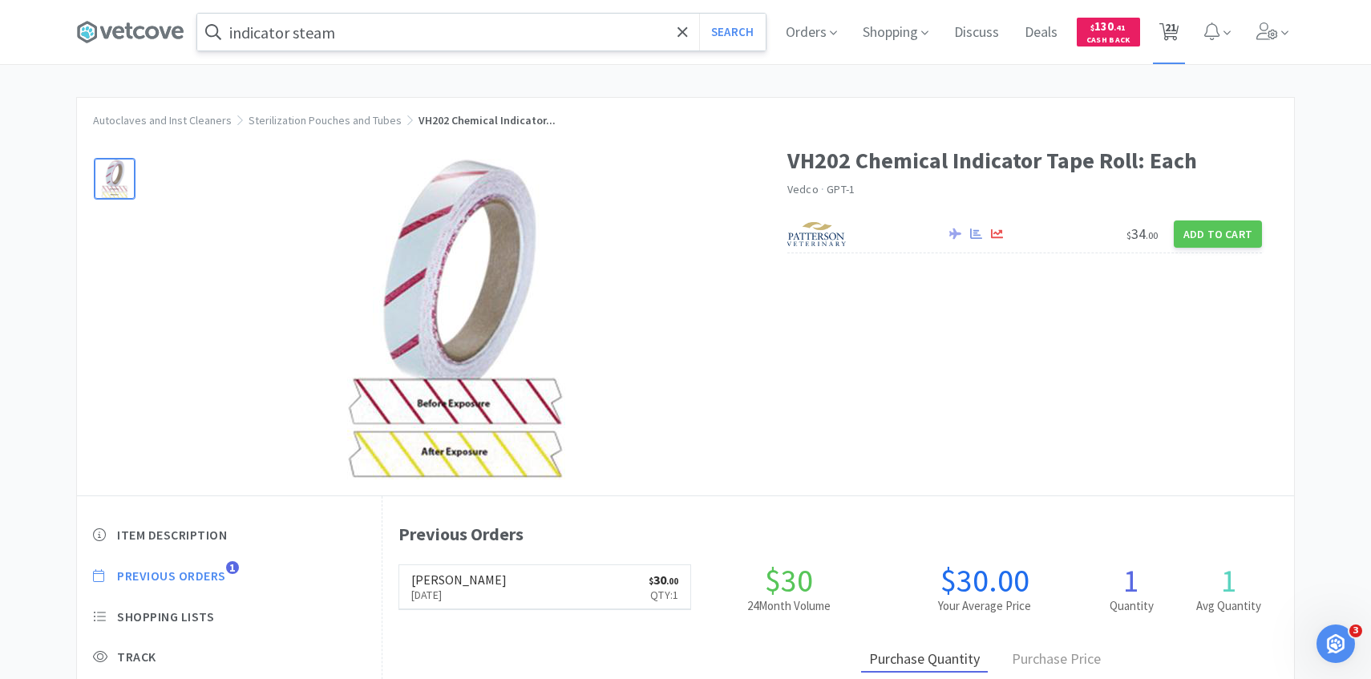
click at [1177, 34] on icon at bounding box center [1170, 32] width 20 height 18
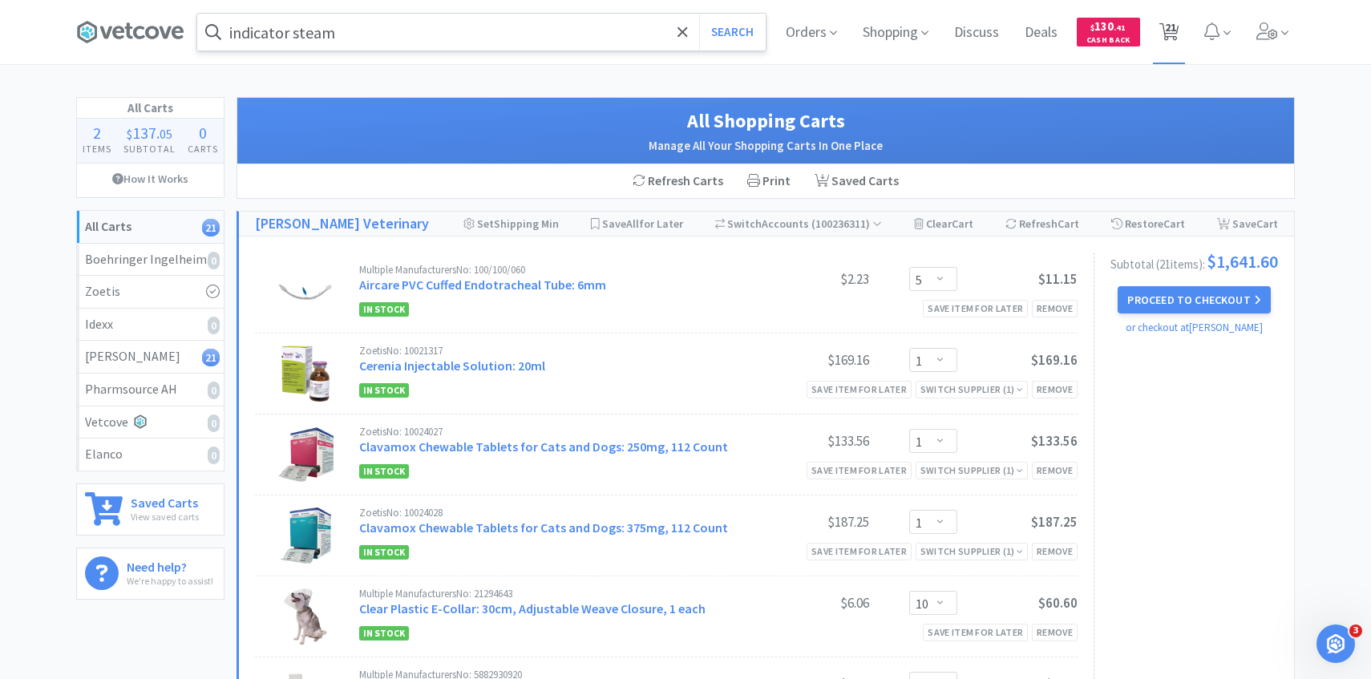
click at [1177, 34] on icon at bounding box center [1170, 32] width 20 height 18
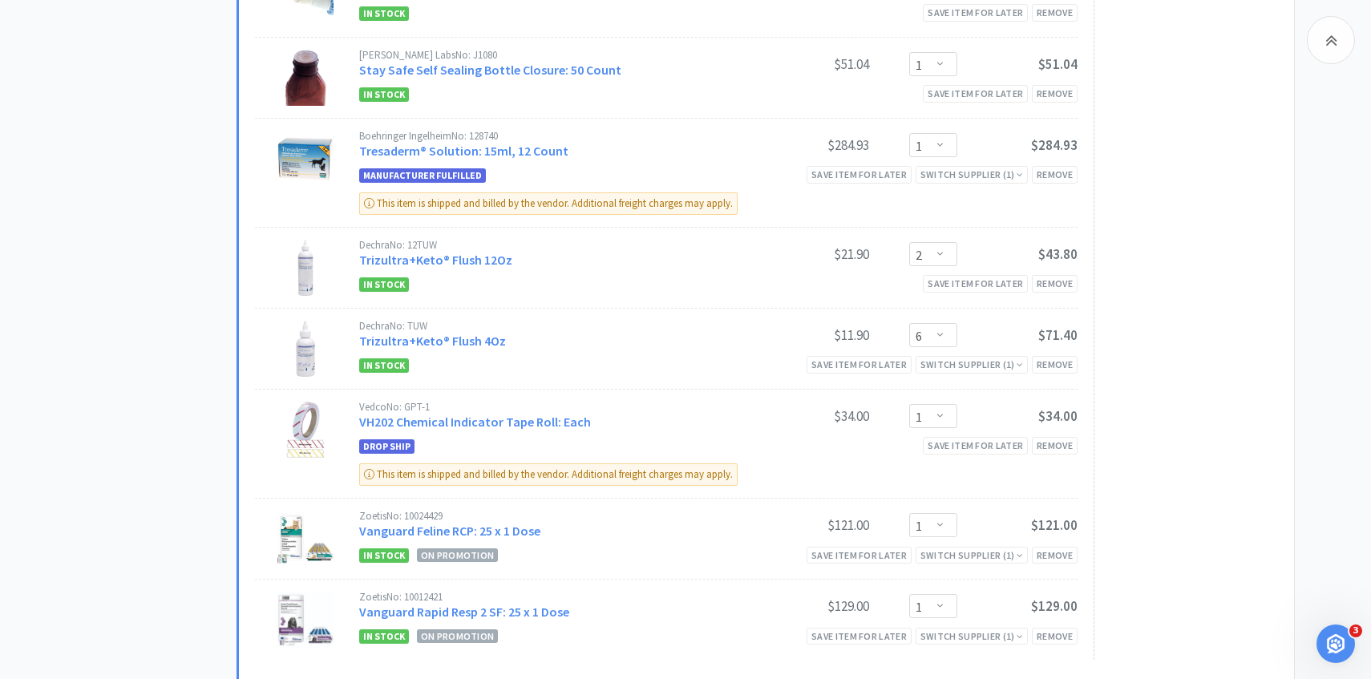
scroll to position [1371, 0]
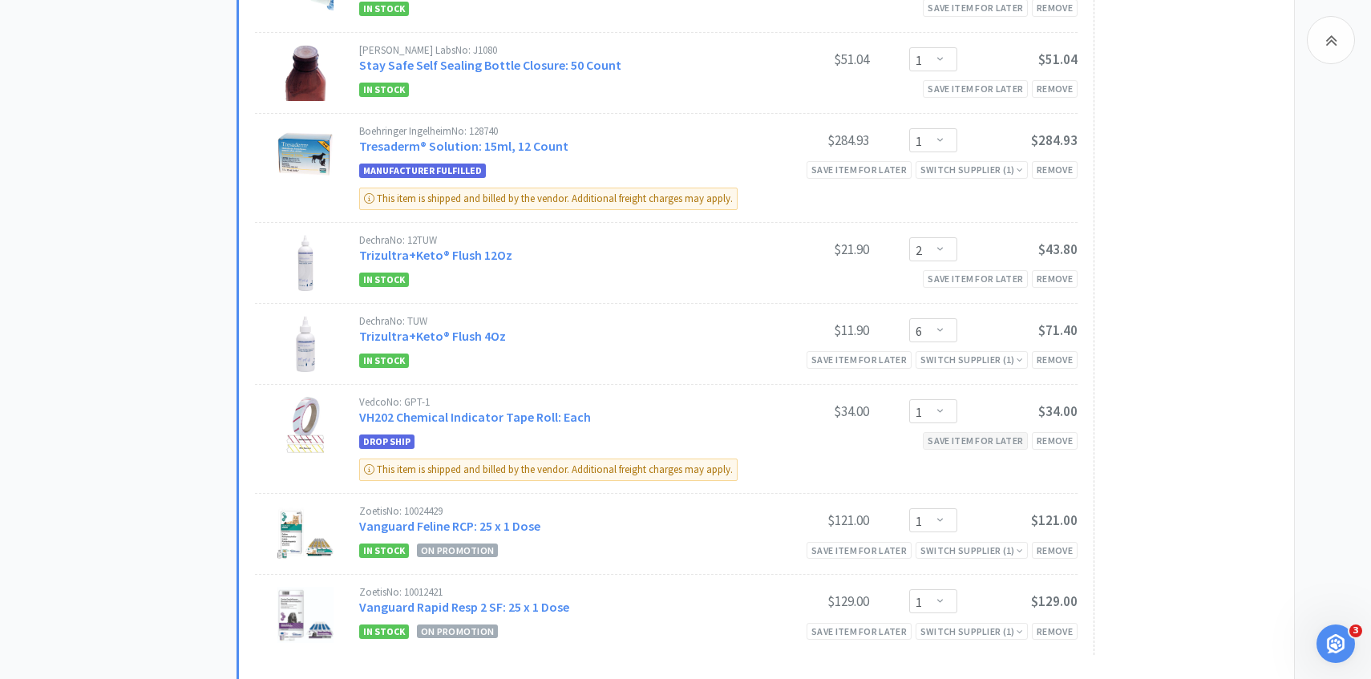
click at [990, 432] on div "Save item for later" at bounding box center [975, 440] width 105 height 17
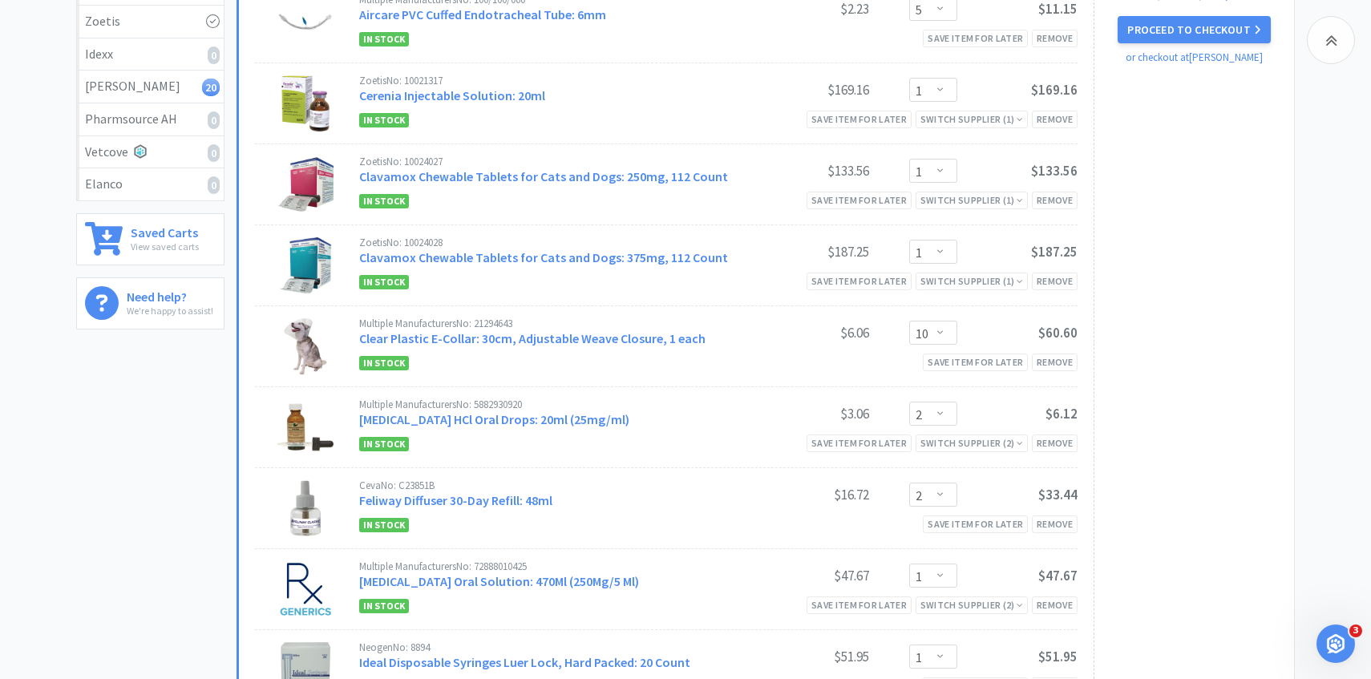
scroll to position [0, 0]
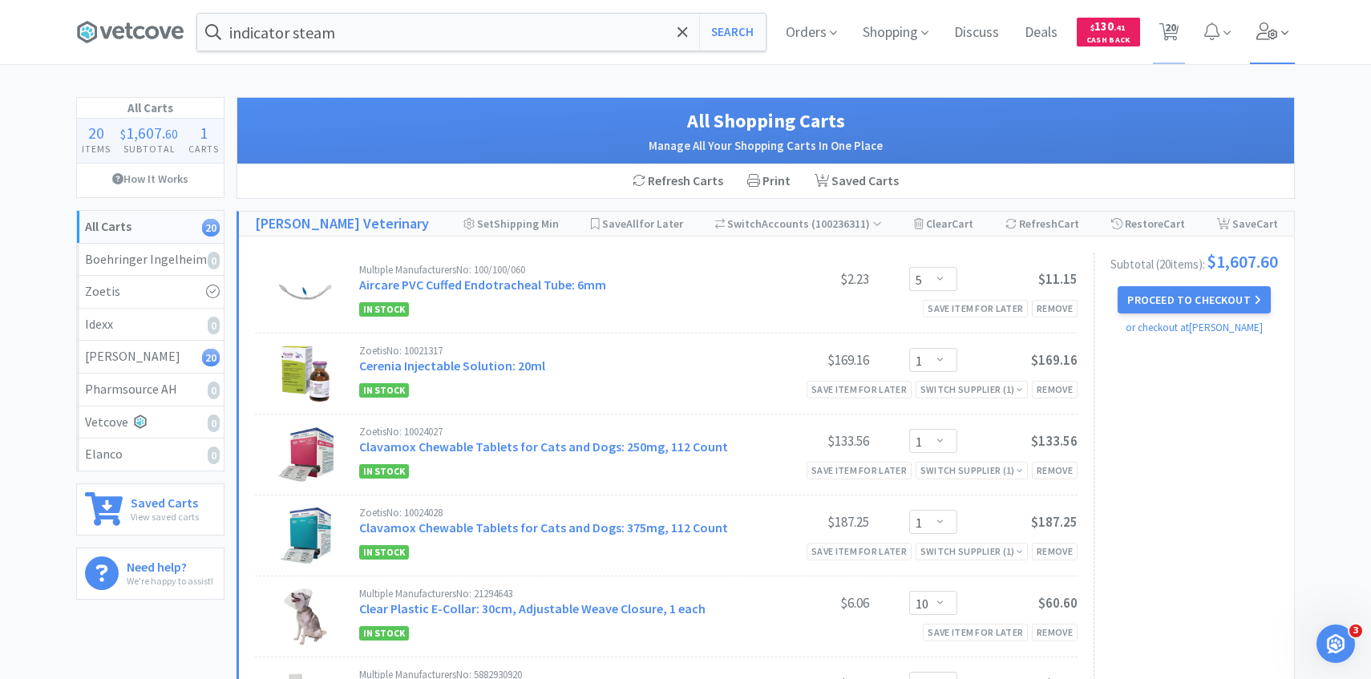
click at [1274, 32] on icon at bounding box center [1268, 31] width 22 height 18
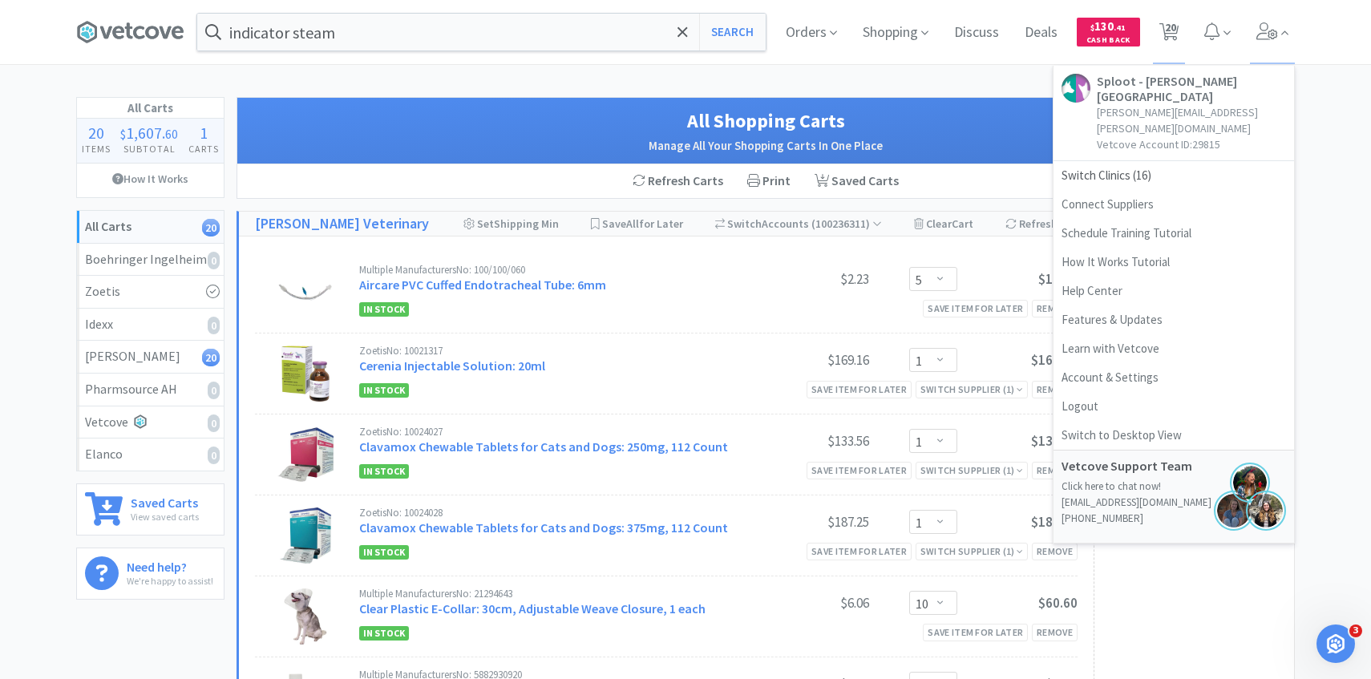
click at [980, 147] on h2 "Manage All Your Shopping Carts In One Place" at bounding box center [765, 145] width 1025 height 19
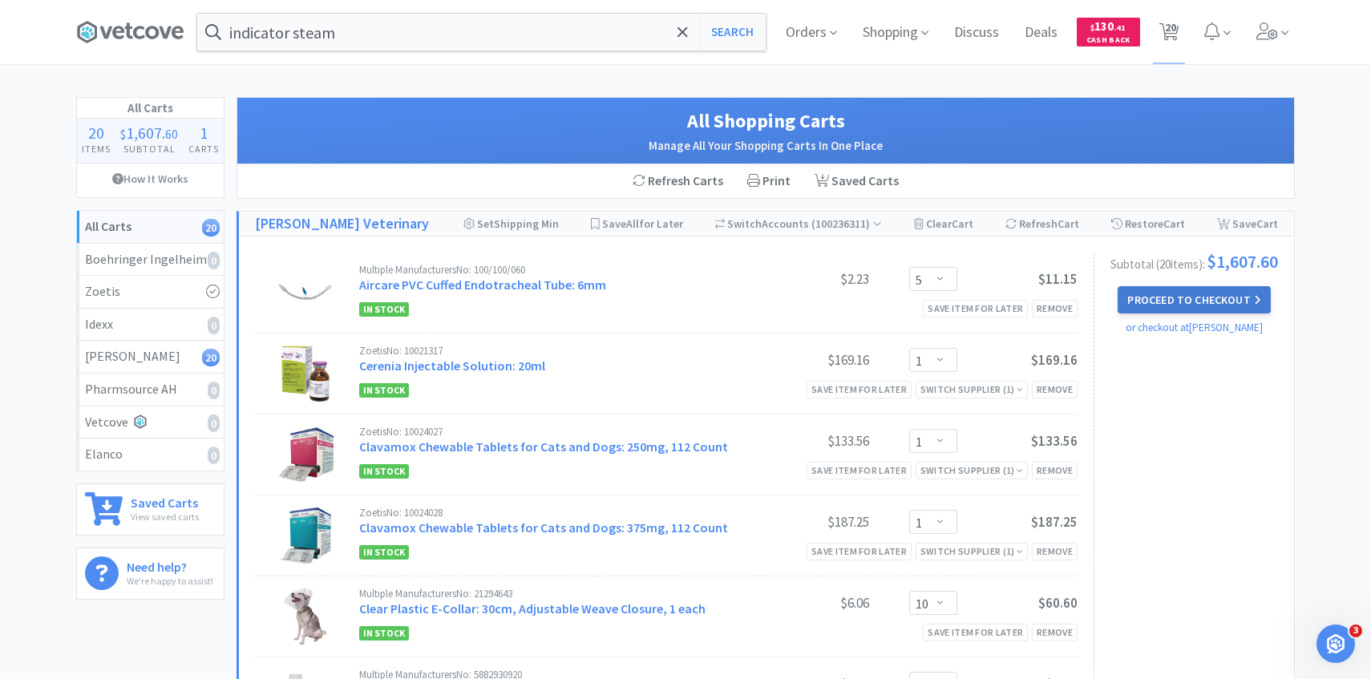
click at [1183, 304] on button "Proceed to Checkout" at bounding box center [1194, 299] width 152 height 27
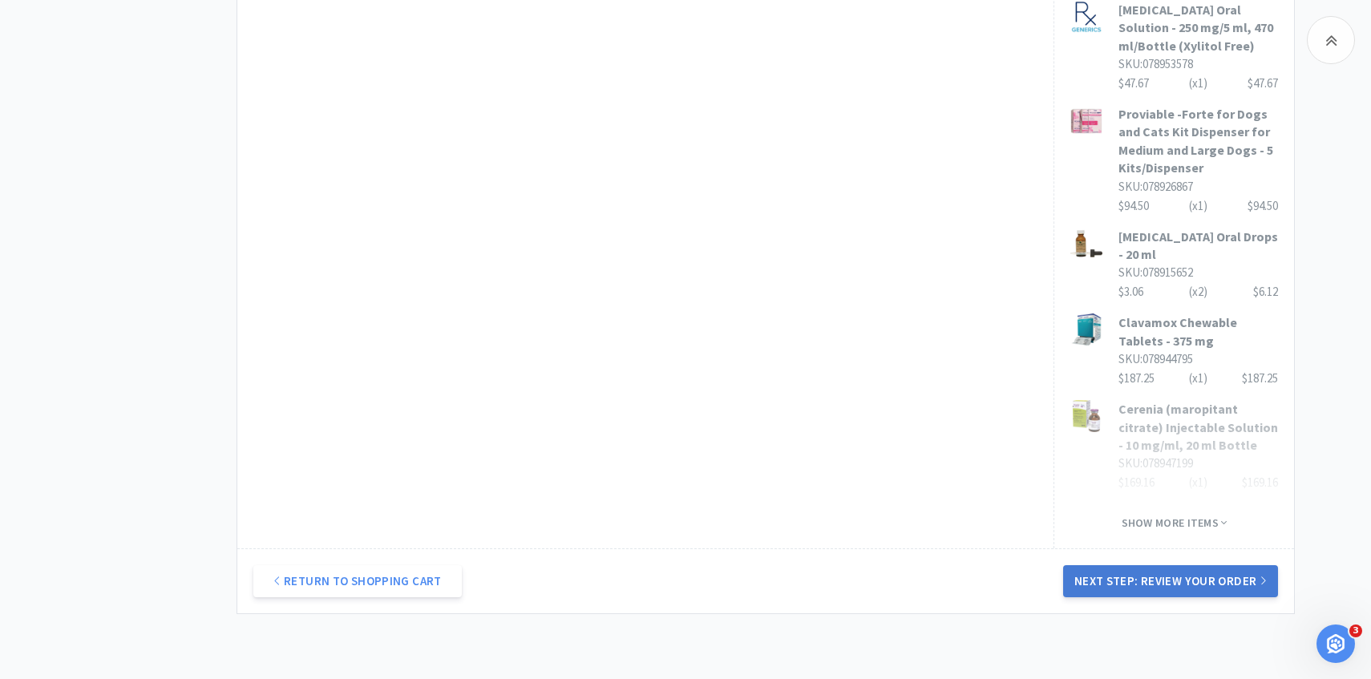
click at [1145, 565] on button "Next Step: Review Your Order" at bounding box center [1170, 581] width 215 height 32
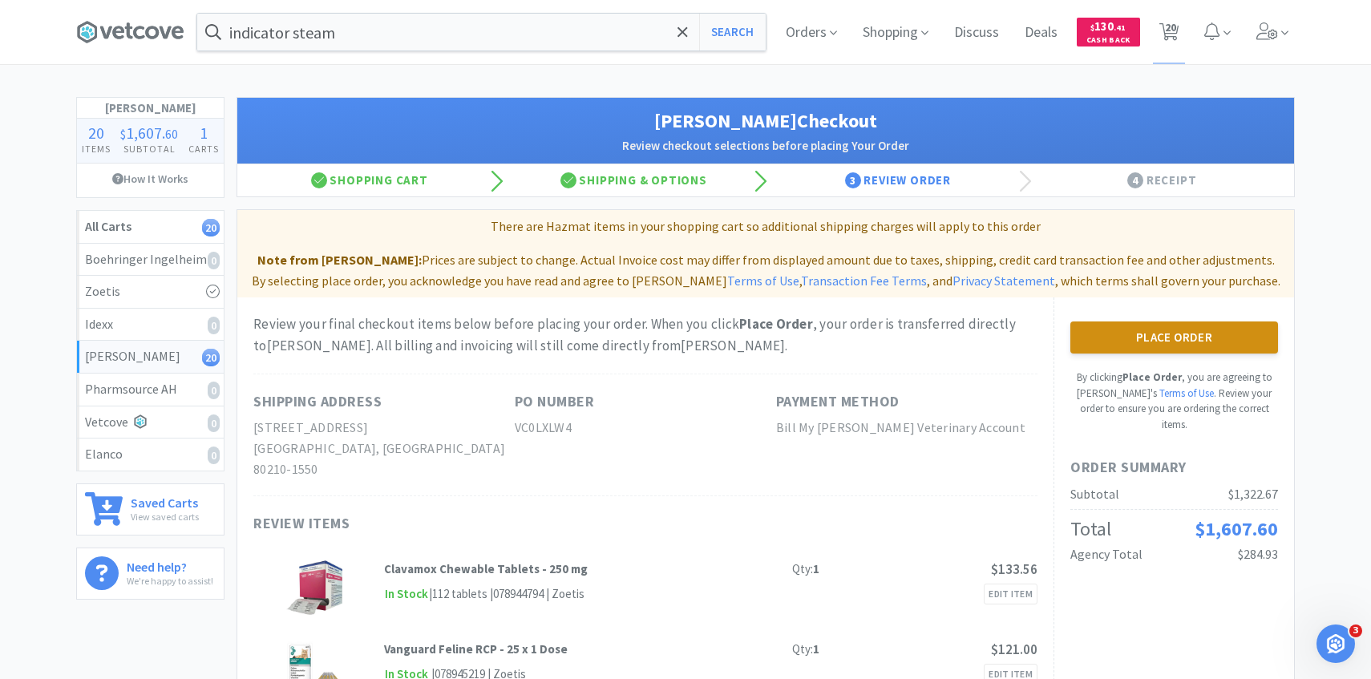
click at [1176, 349] on button "Place Order" at bounding box center [1175, 338] width 208 height 32
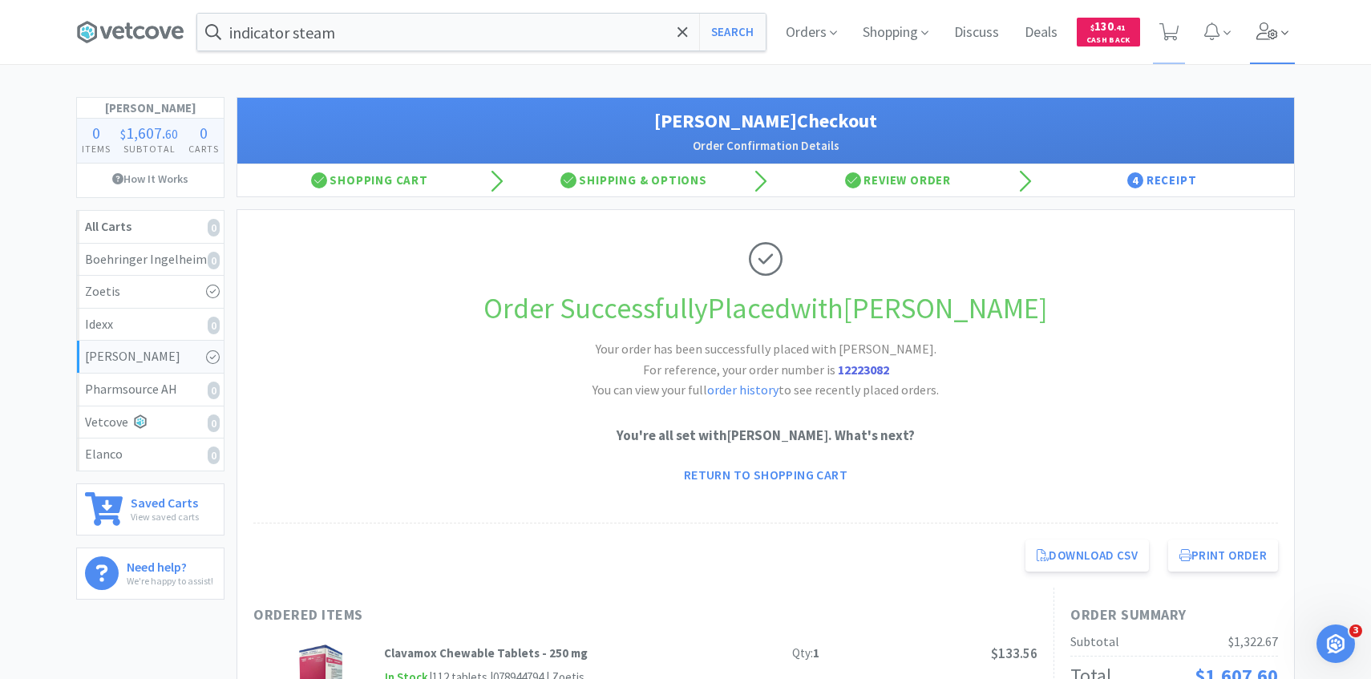
click at [1270, 38] on icon at bounding box center [1268, 31] width 22 height 18
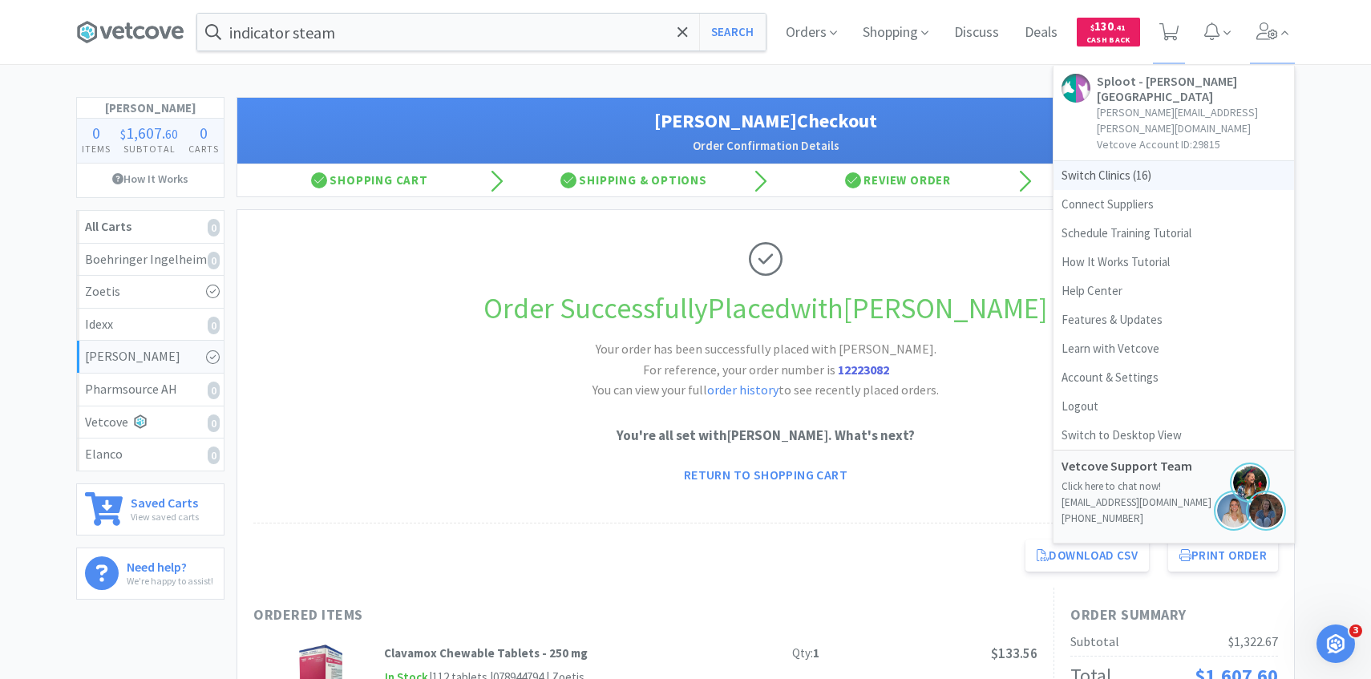
click at [1155, 161] on span "Switch Clinics ( 16 )" at bounding box center [1174, 175] width 241 height 29
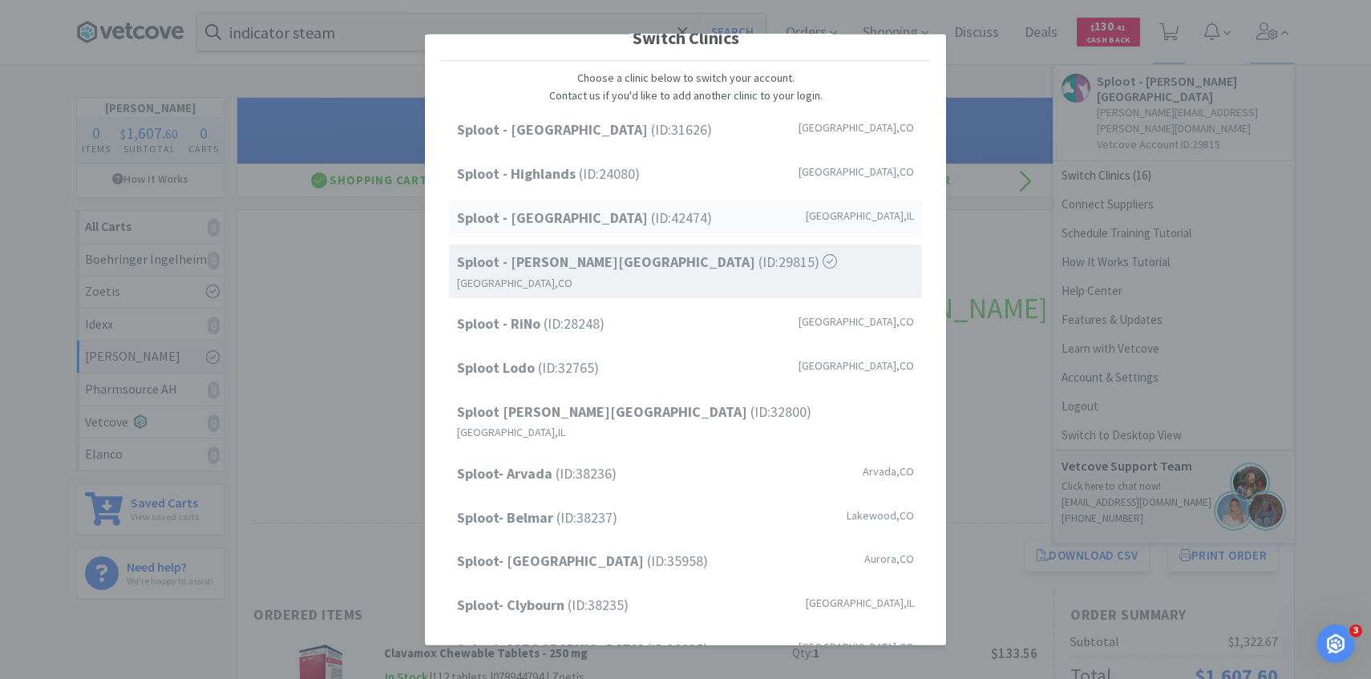
scroll to position [205, 0]
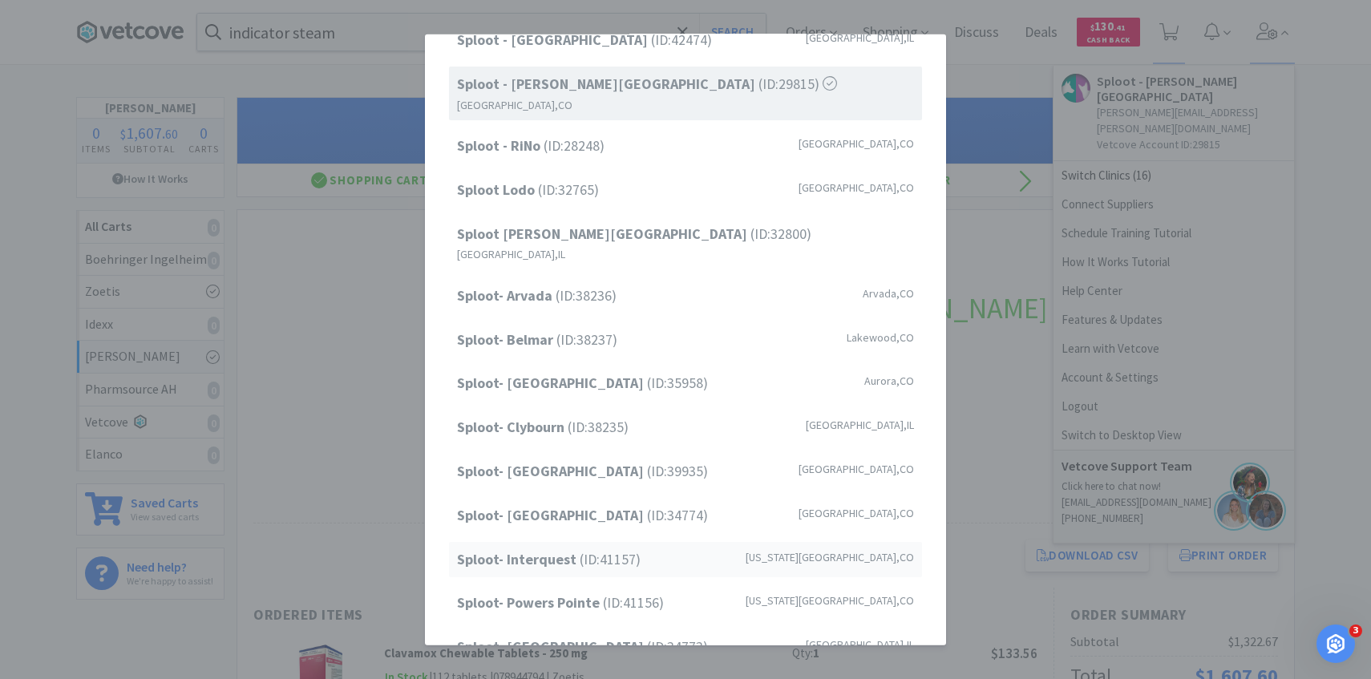
click at [560, 549] on strong "Sploot- Interquest" at bounding box center [518, 558] width 123 height 18
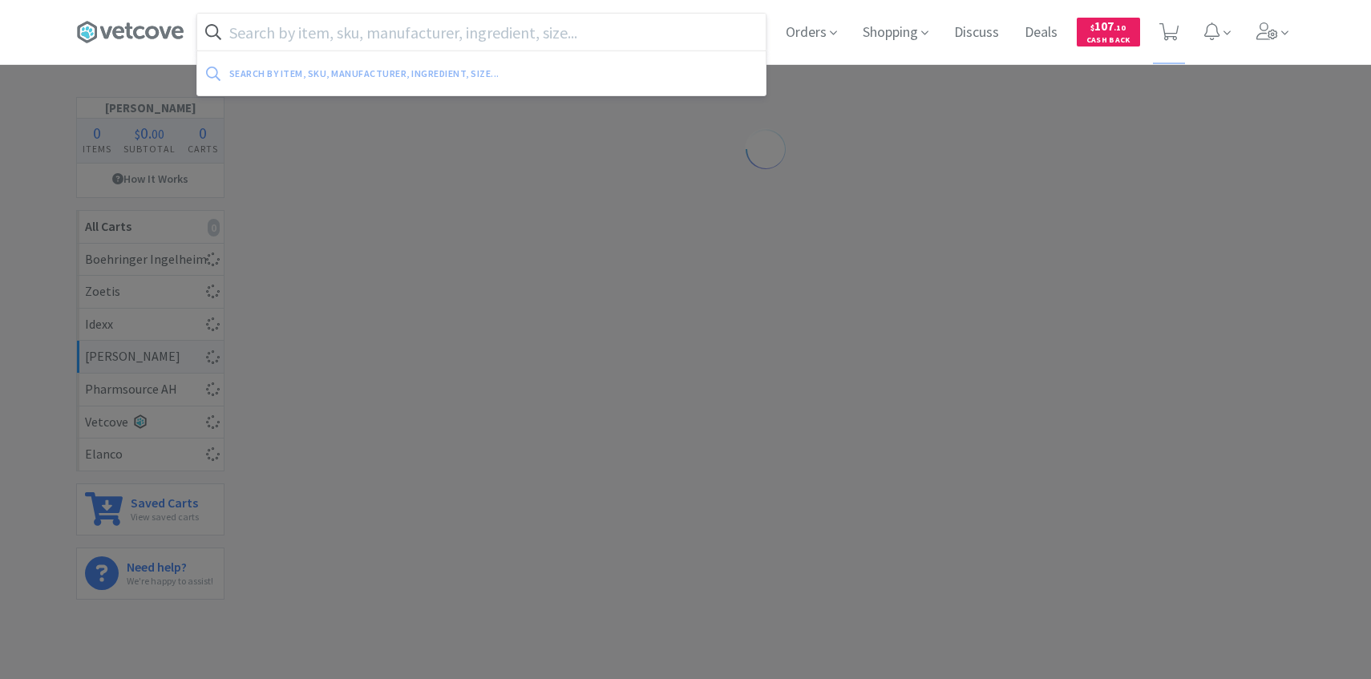
click at [375, 34] on input "text" at bounding box center [481, 32] width 569 height 37
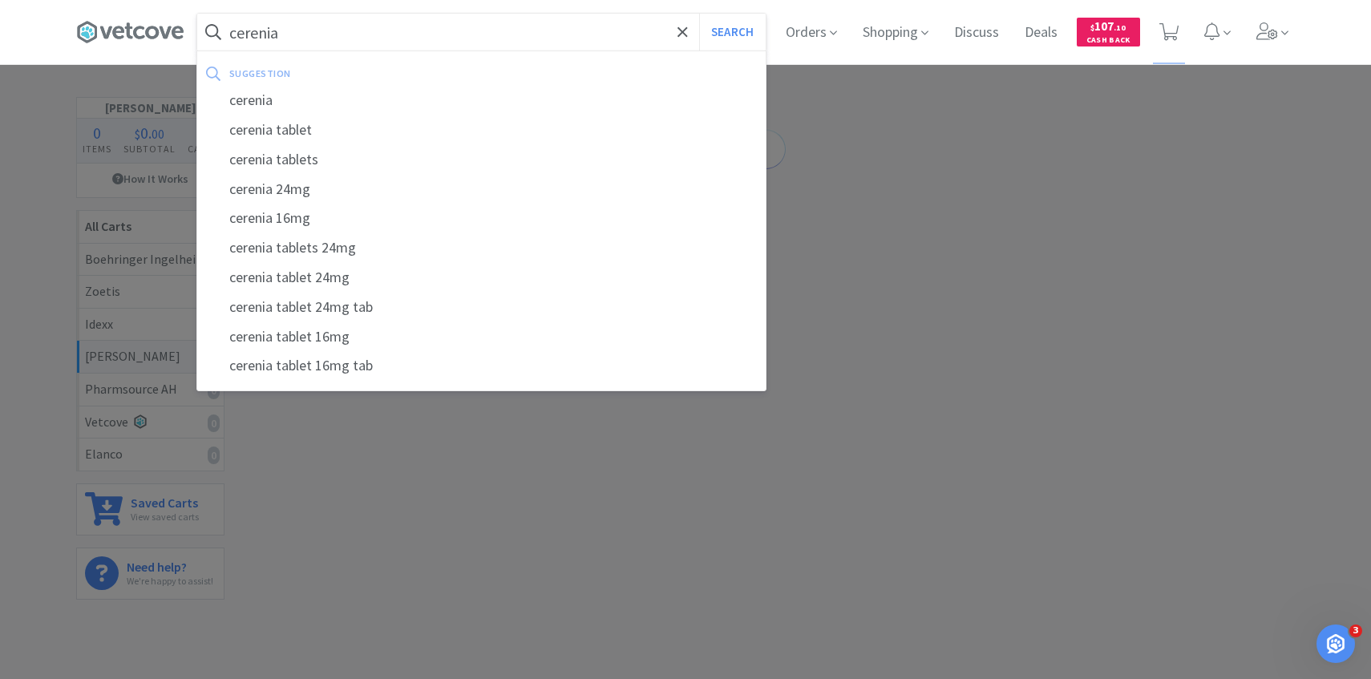
type input "cerenia"
click at [699, 14] on button "Search" at bounding box center [732, 32] width 67 height 37
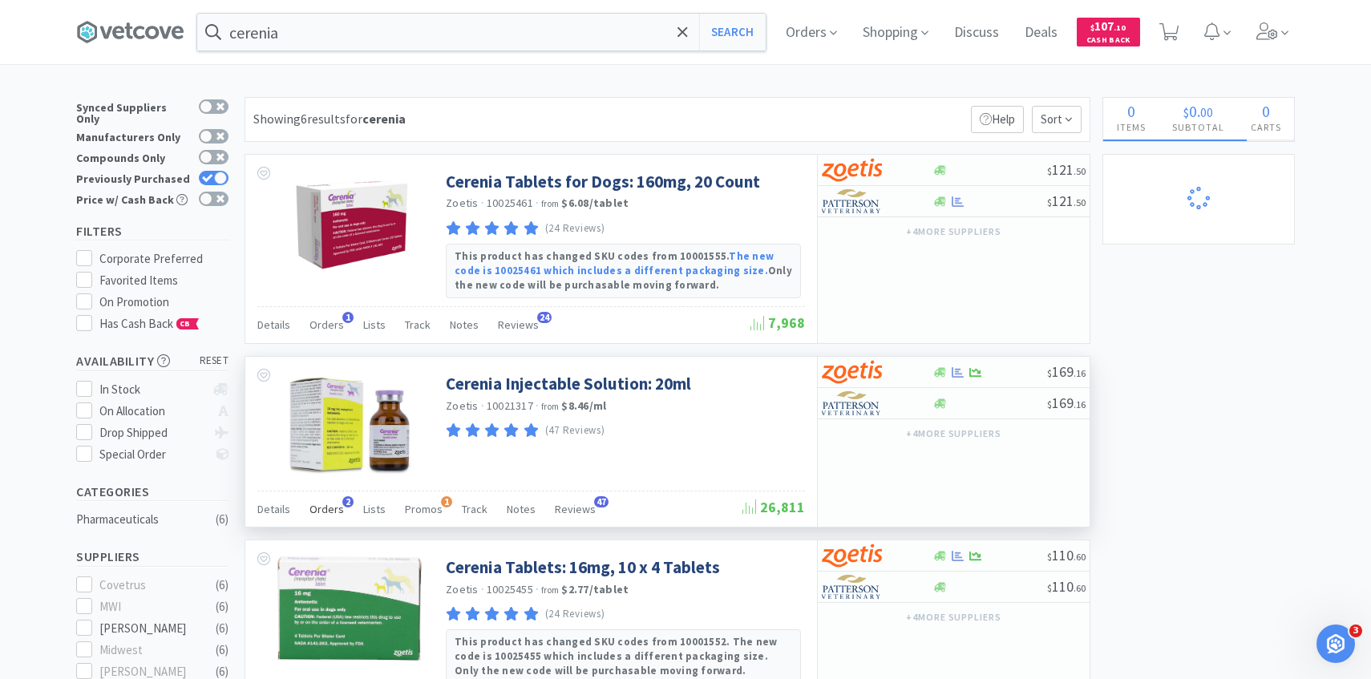
click at [338, 503] on span "Orders" at bounding box center [327, 509] width 34 height 14
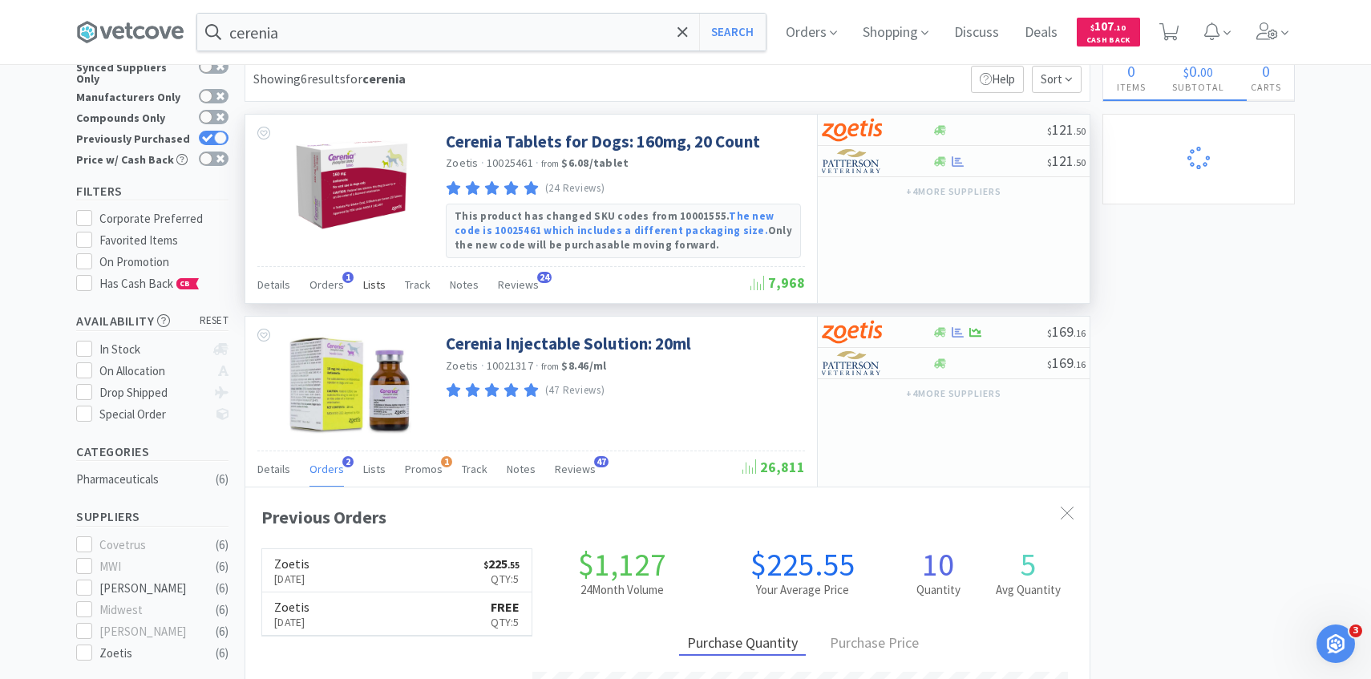
scroll to position [59, 0]
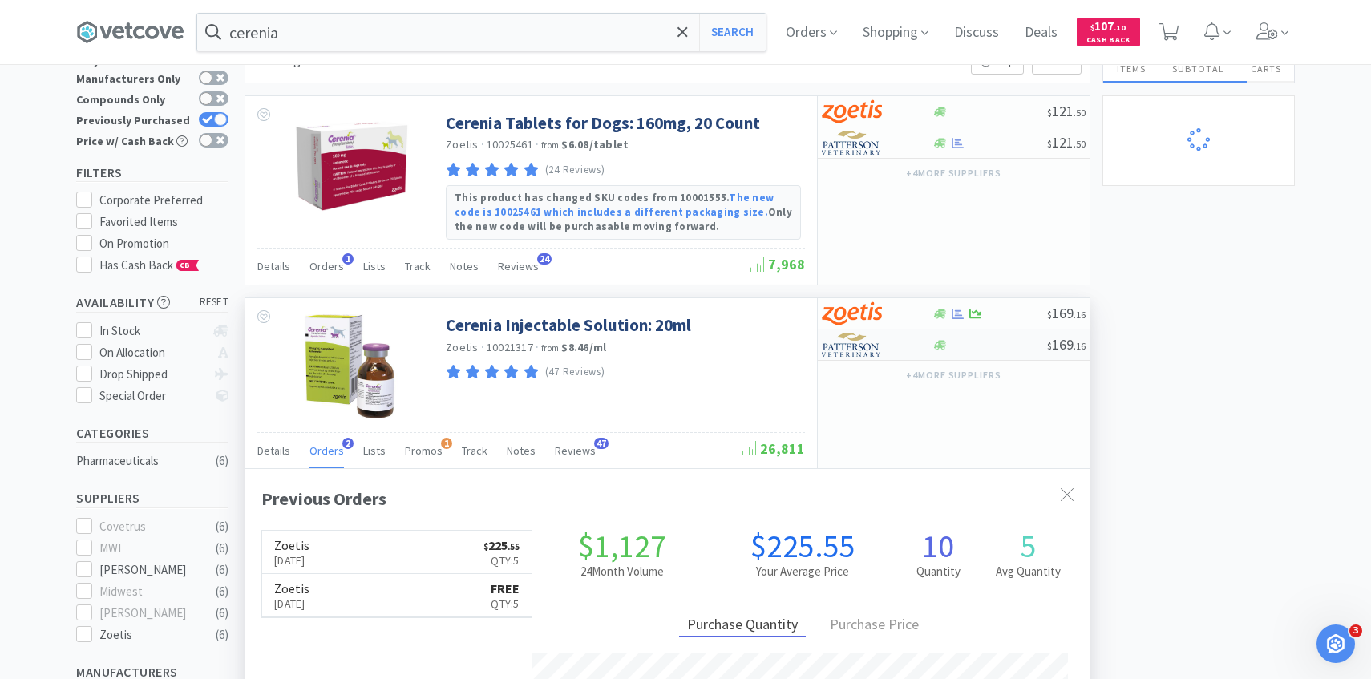
click at [863, 347] on img at bounding box center [852, 345] width 60 height 24
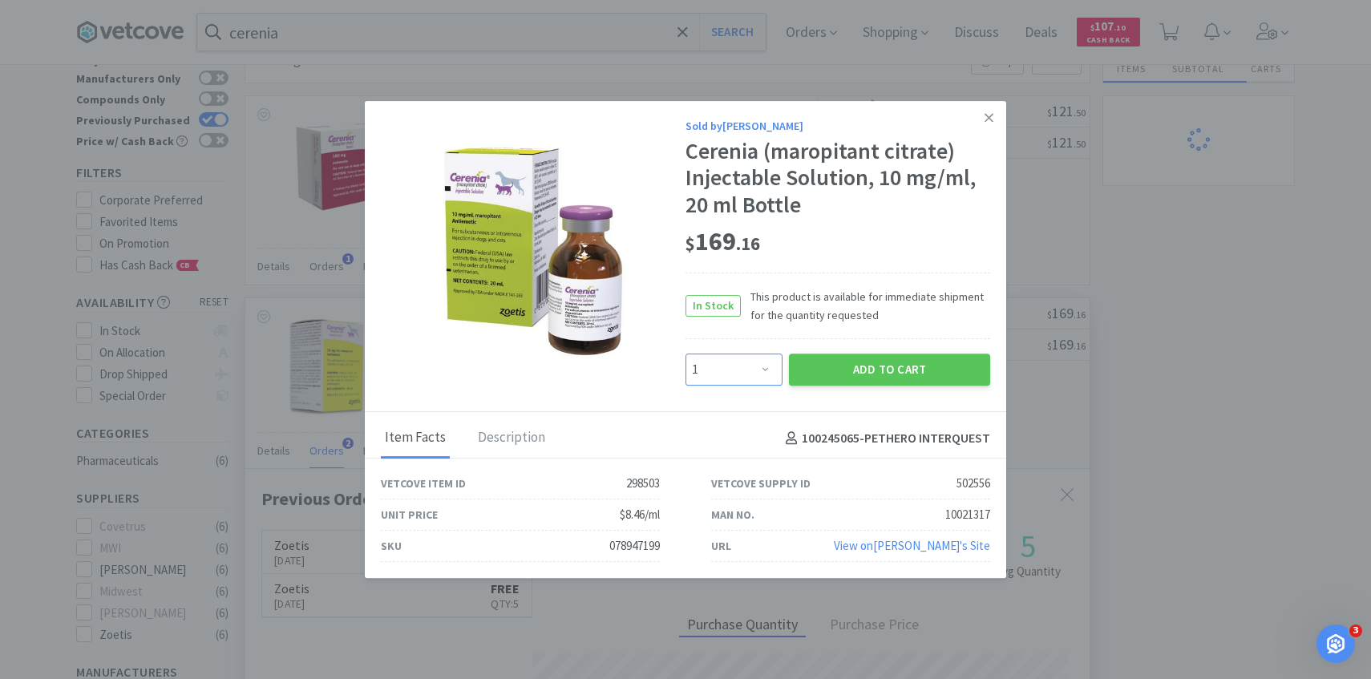
click at [735, 376] on select "Enter Quantity 1 2 3 4 5 6 7 8 9 10 11 12 13 14 15 16 17 18 19 20 Enter Quantity" at bounding box center [734, 370] width 97 height 32
select select "2"
click at [686, 354] on select "Enter Quantity 1 2 3 4 5 6 7 8 9 10 11 12 13 14 15 16 17 18 19 20 Enter Quantity" at bounding box center [734, 370] width 97 height 32
drag, startPoint x: 735, startPoint y: 376, endPoint x: 858, endPoint y: 370, distance: 123.7
click at [858, 370] on button "Add to Cart" at bounding box center [889, 370] width 201 height 32
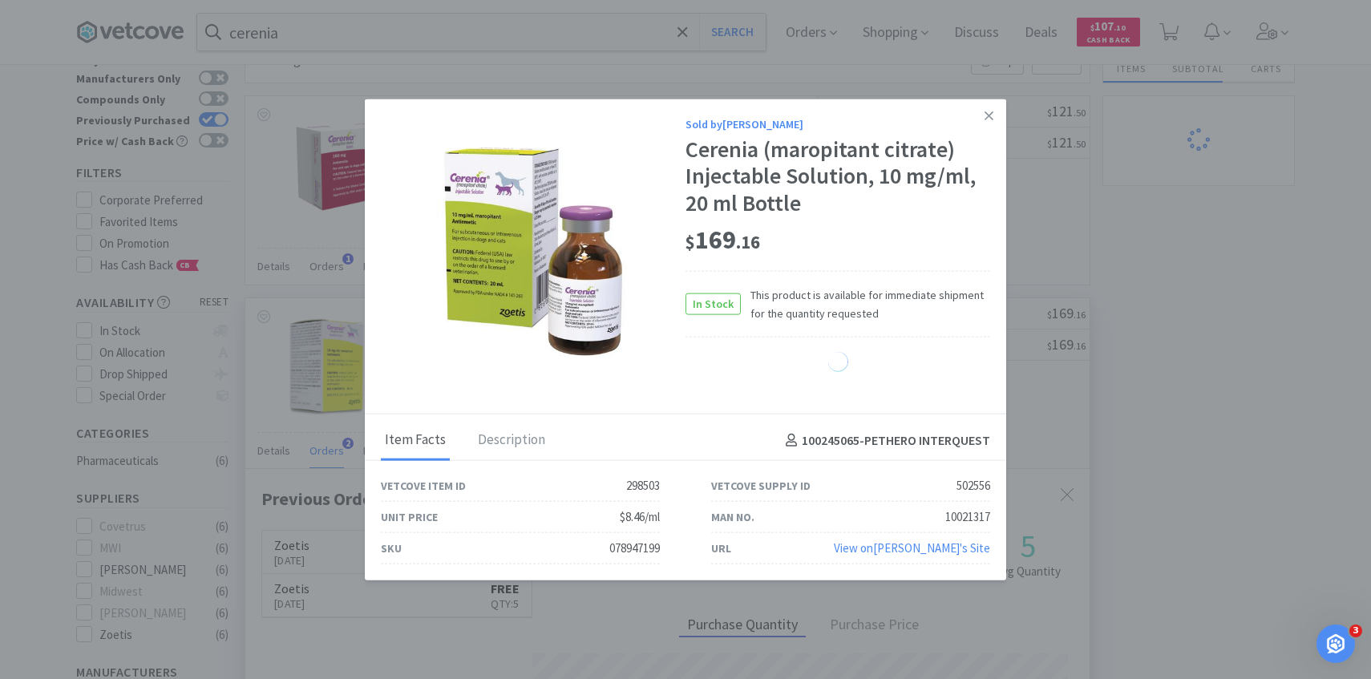
select select "2"
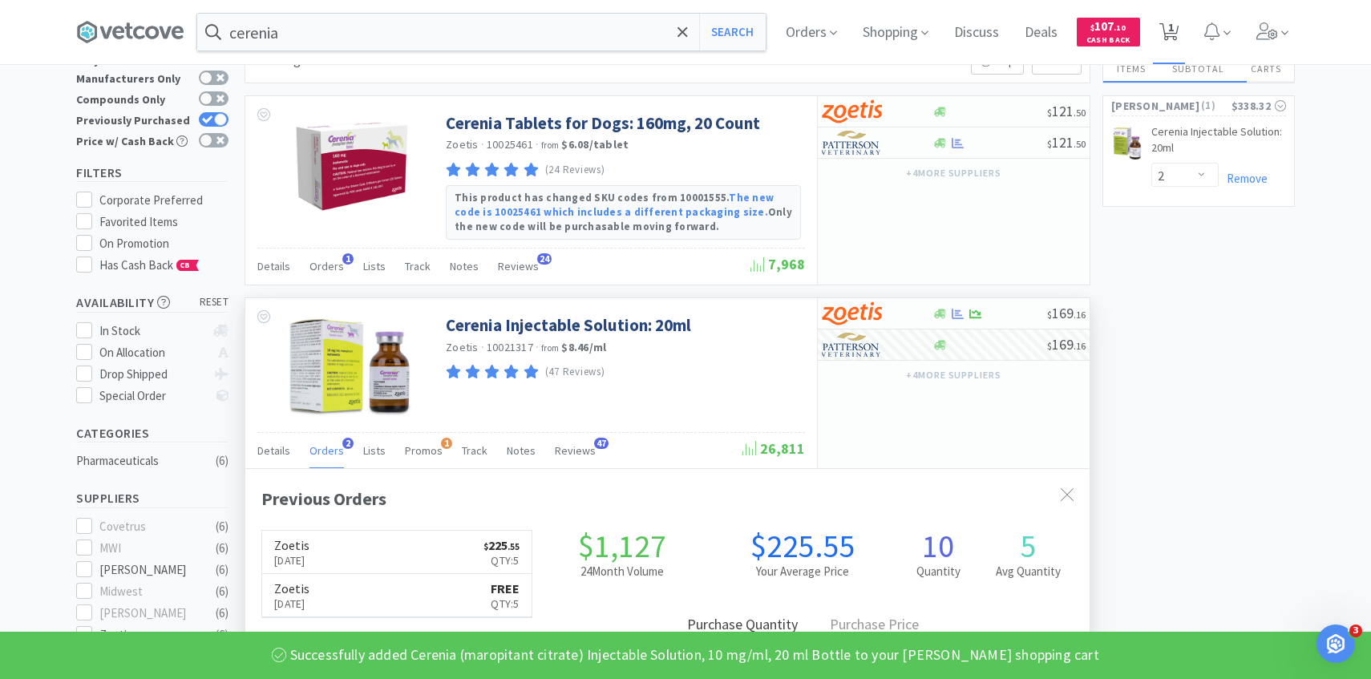
click at [1157, 43] on span "1" at bounding box center [1169, 32] width 33 height 64
select select "2"
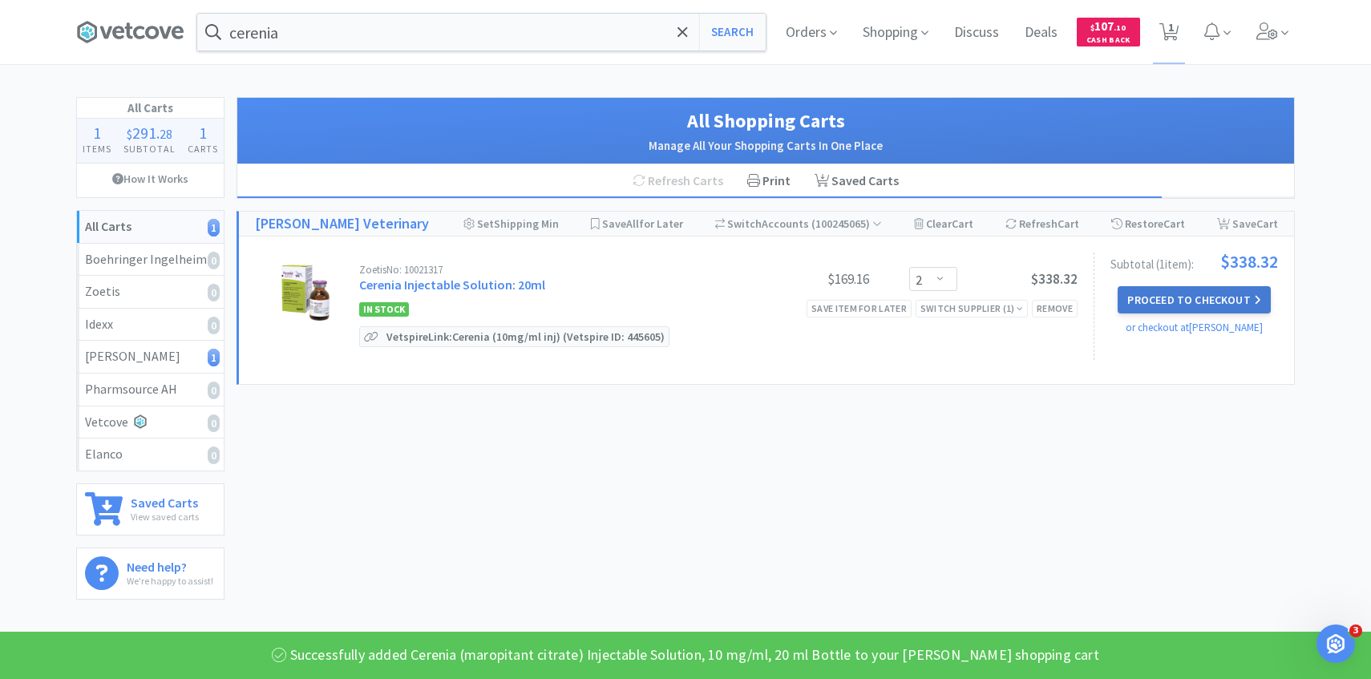
click at [1135, 308] on button "Proceed to Checkout" at bounding box center [1194, 299] width 152 height 27
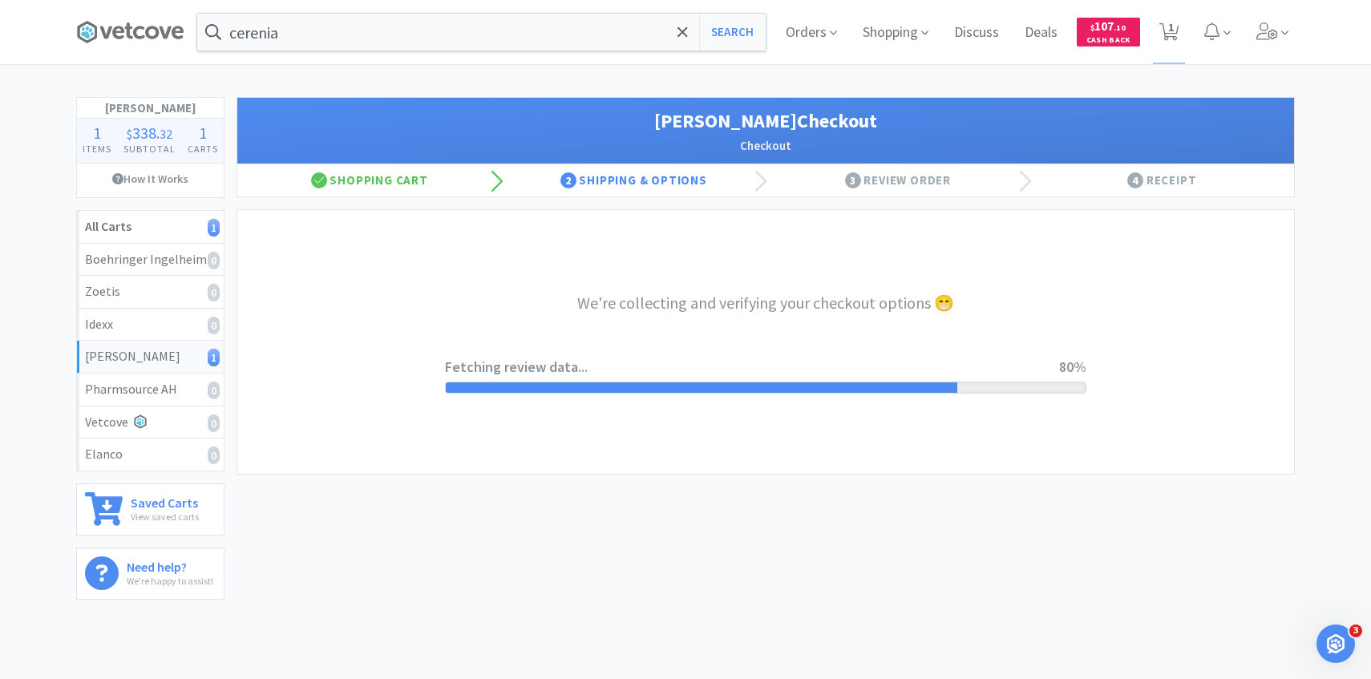
select select "1"
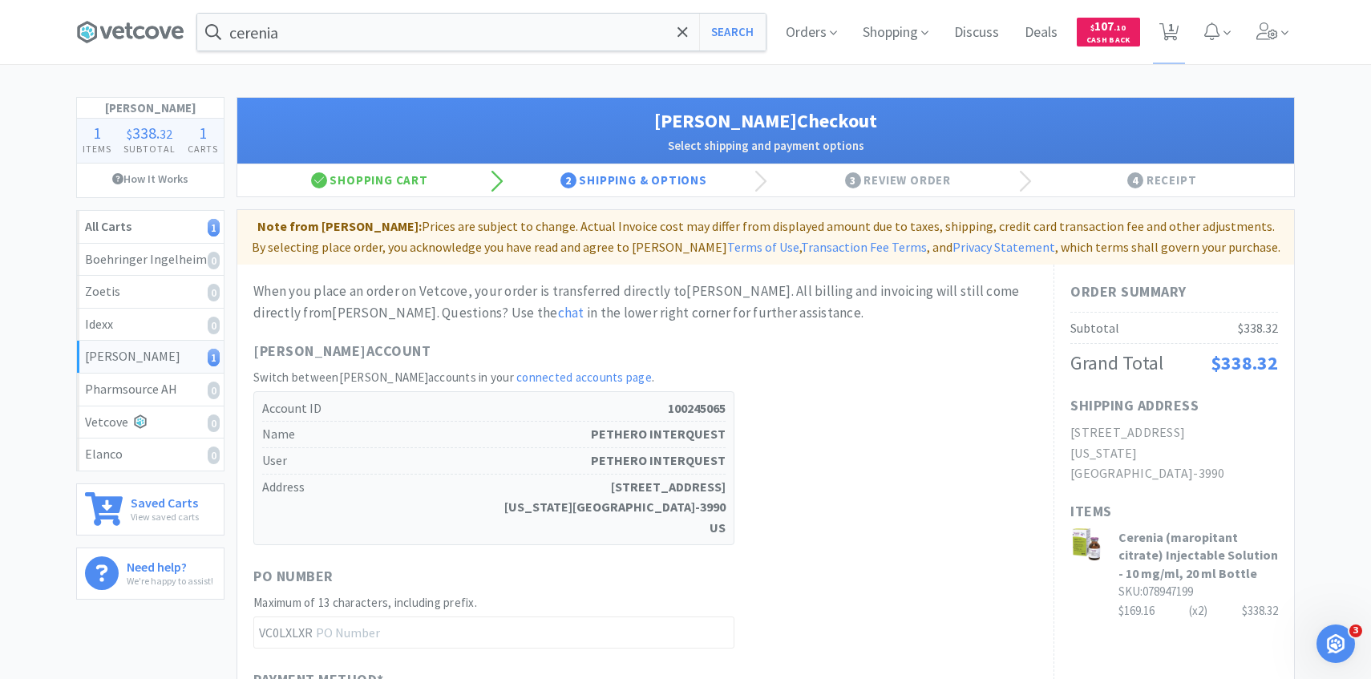
scroll to position [543, 0]
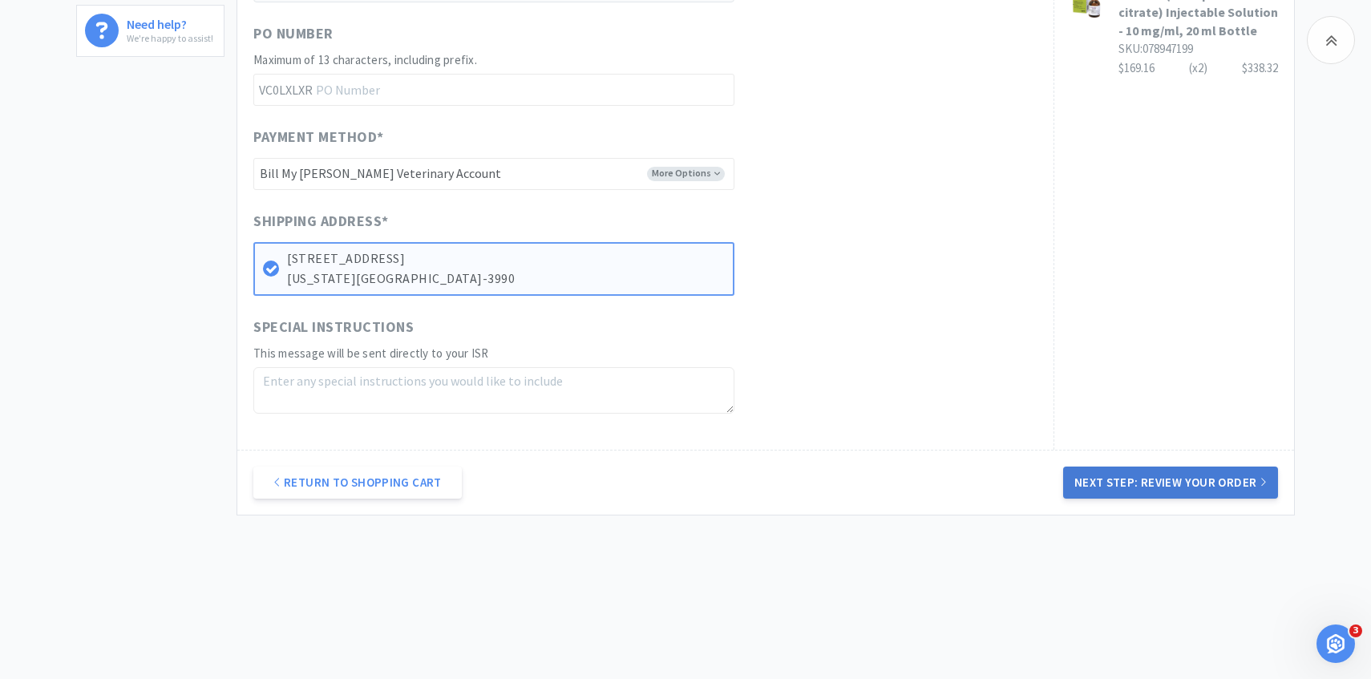
click at [1142, 491] on button "Next Step: Review Your Order" at bounding box center [1170, 483] width 215 height 32
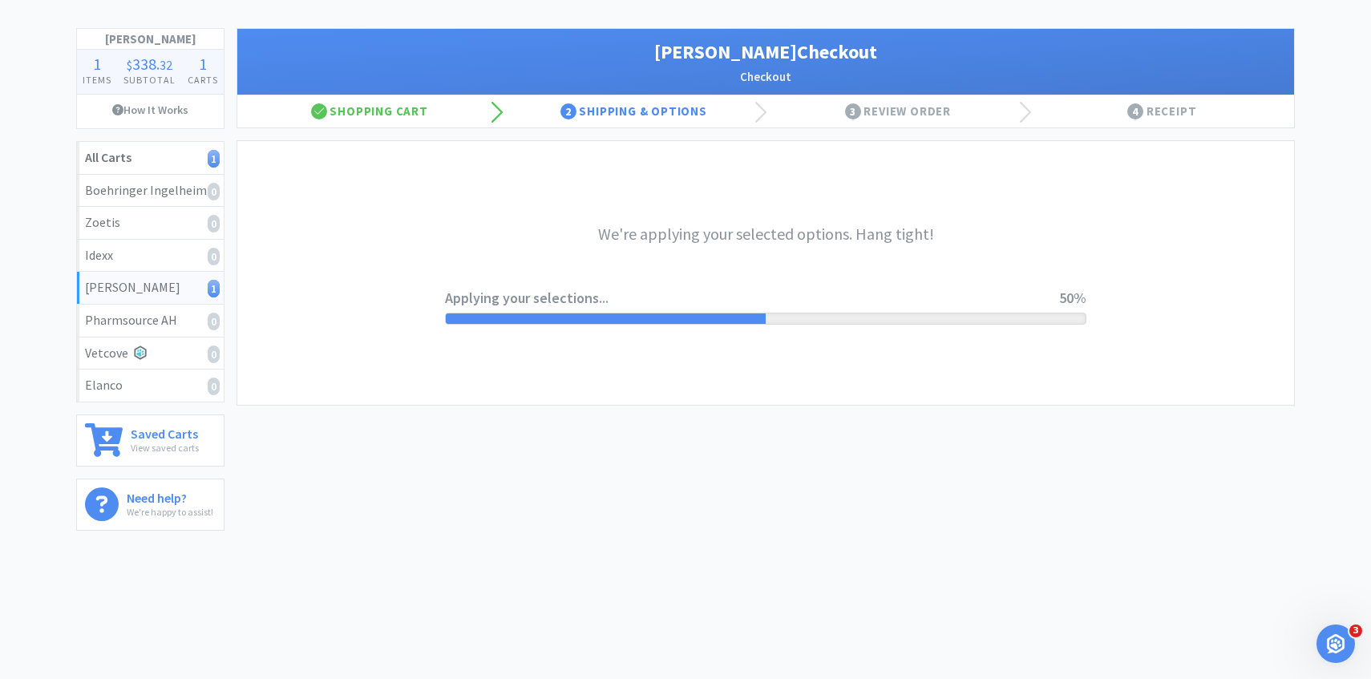
scroll to position [0, 0]
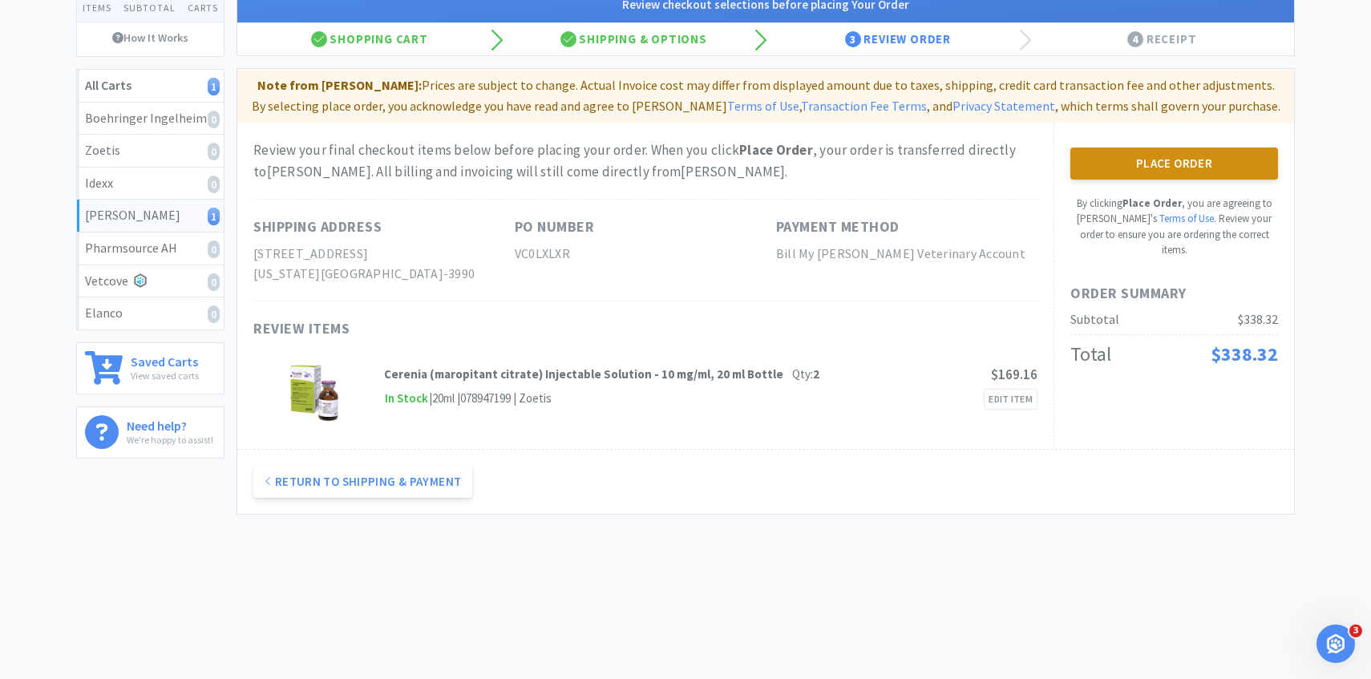
click at [1142, 168] on button "Place Order" at bounding box center [1175, 164] width 208 height 32
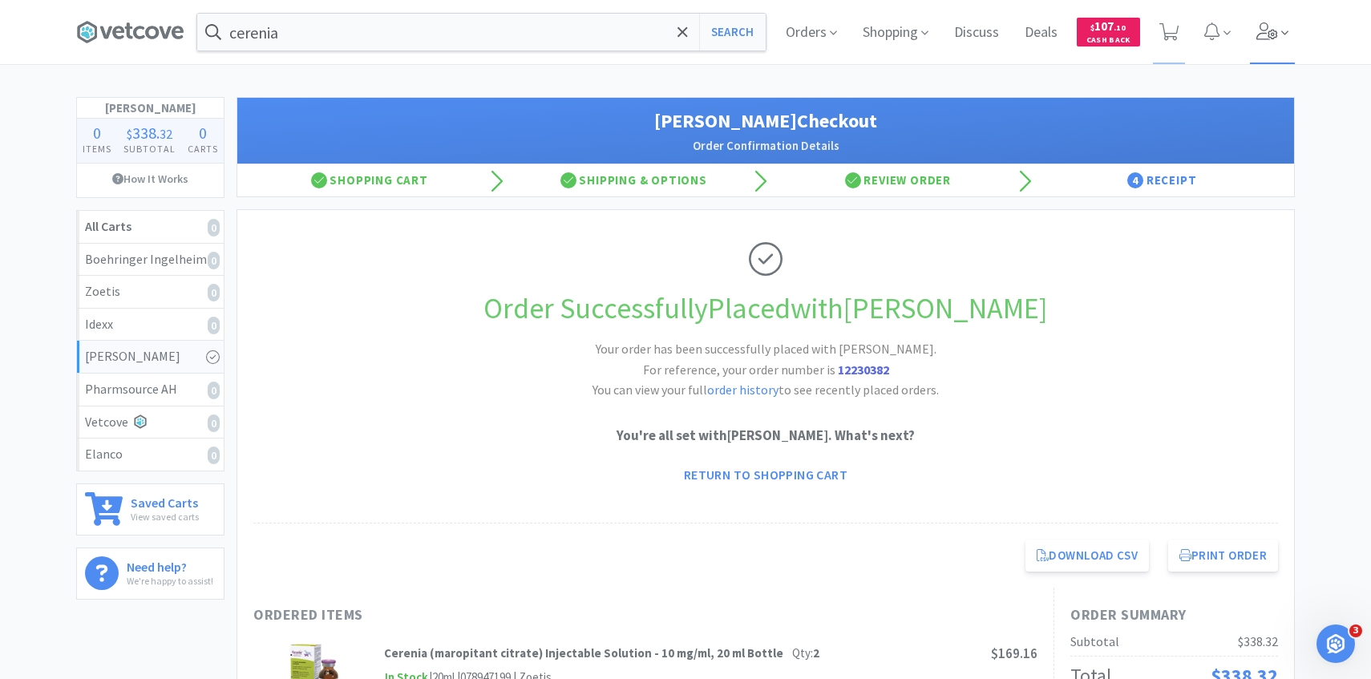
click at [1278, 19] on span at bounding box center [1273, 32] width 46 height 64
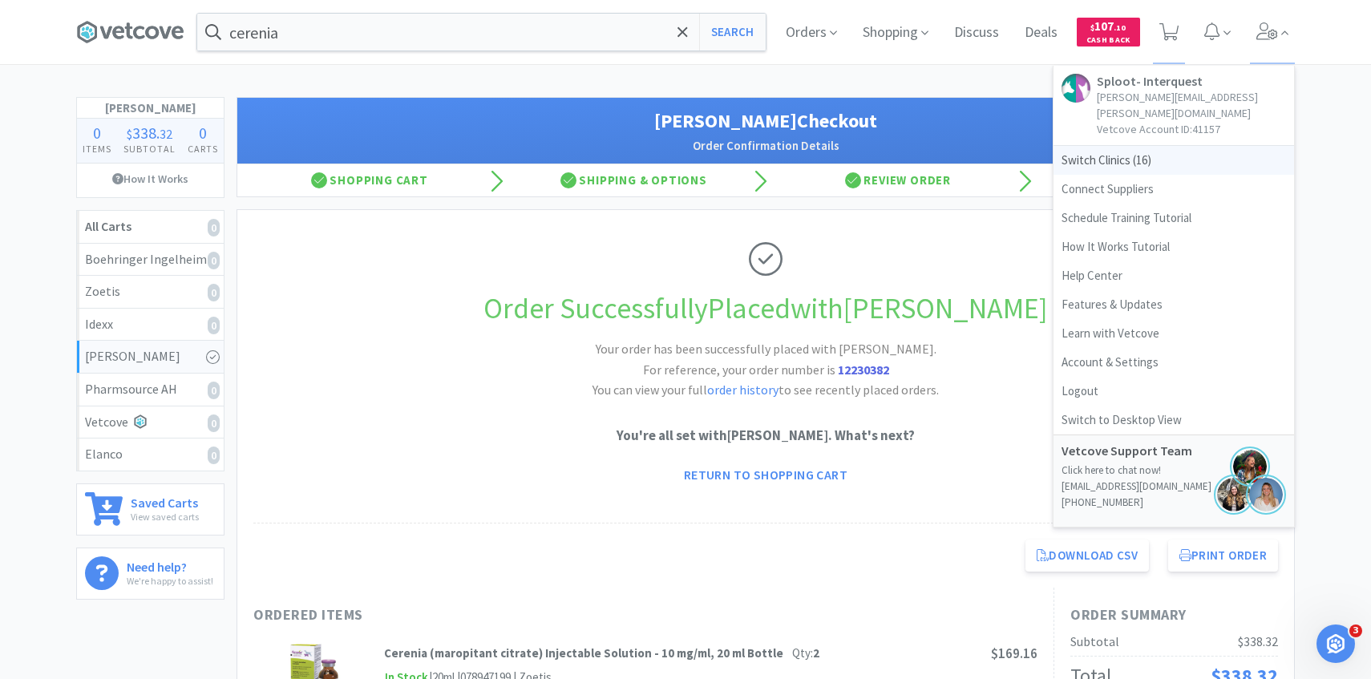
click at [1133, 146] on span "Switch Clinics ( 16 )" at bounding box center [1174, 160] width 241 height 29
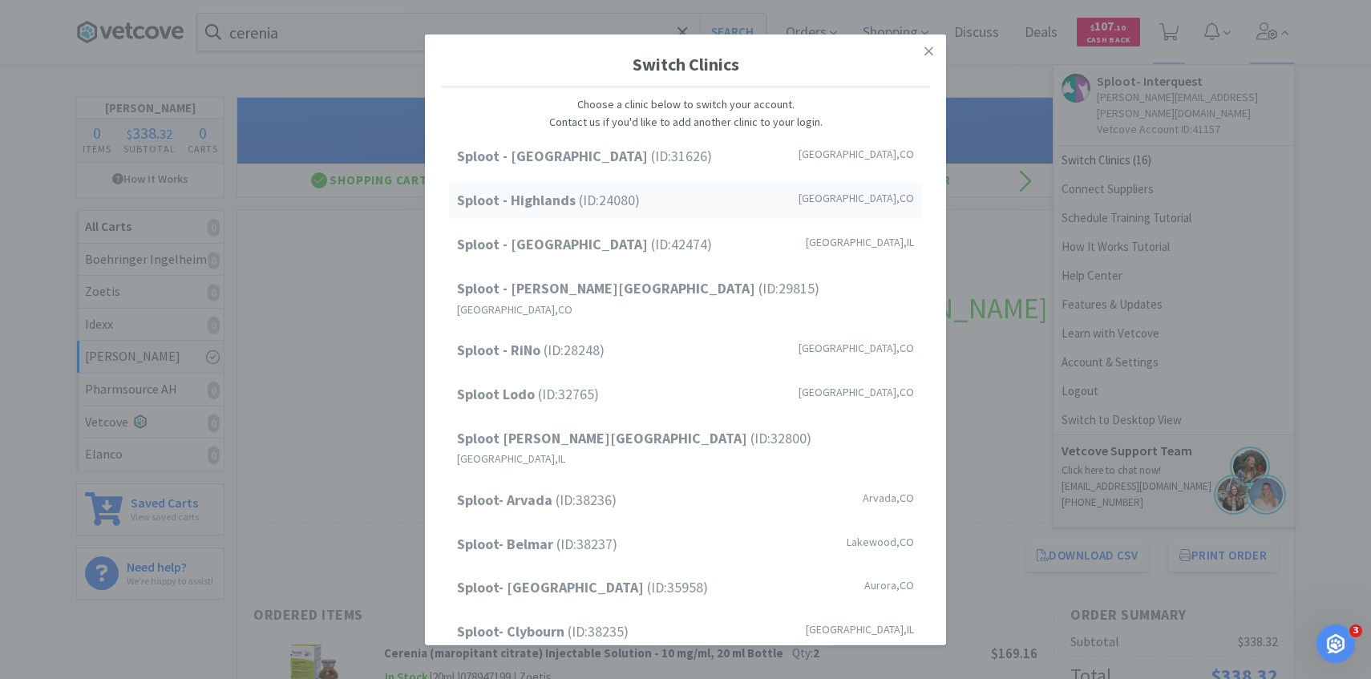
click at [728, 209] on div "Sploot - Highlands (ID: 24080 ) [GEOGRAPHIC_DATA] , [GEOGRAPHIC_DATA]" at bounding box center [685, 201] width 473 height 36
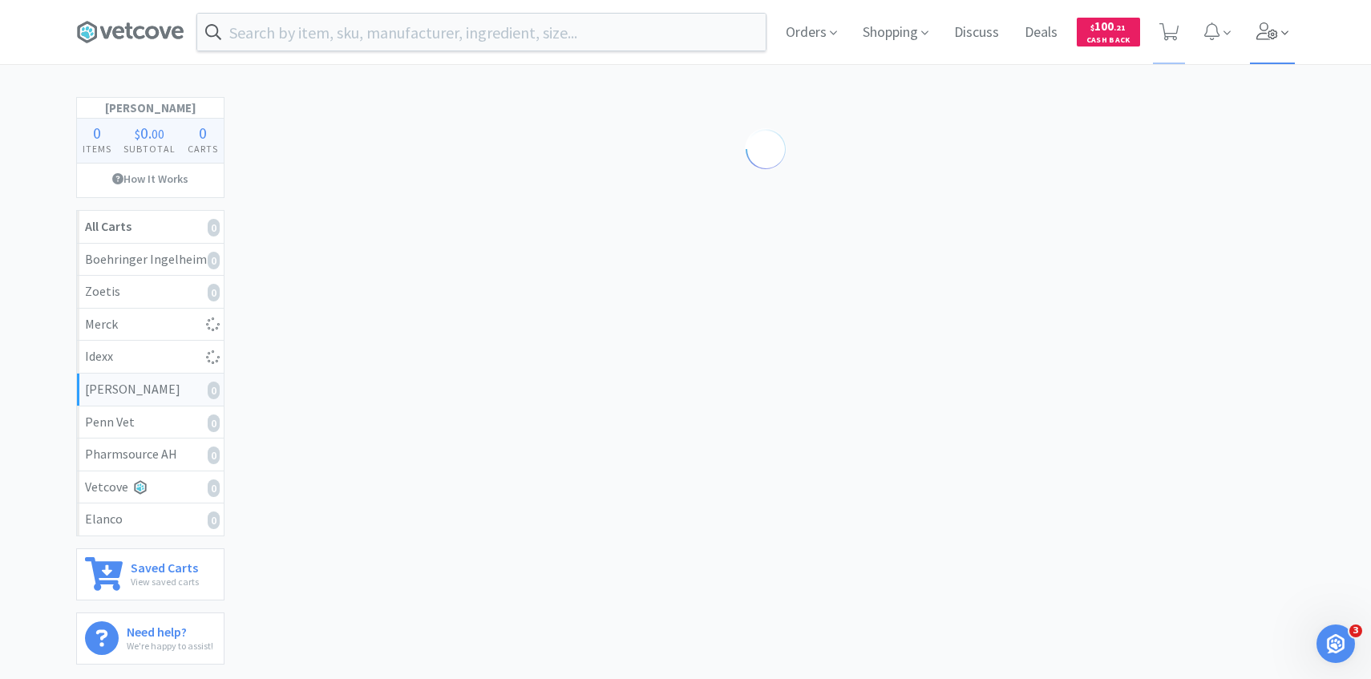
click at [1258, 29] on icon at bounding box center [1268, 31] width 22 height 18
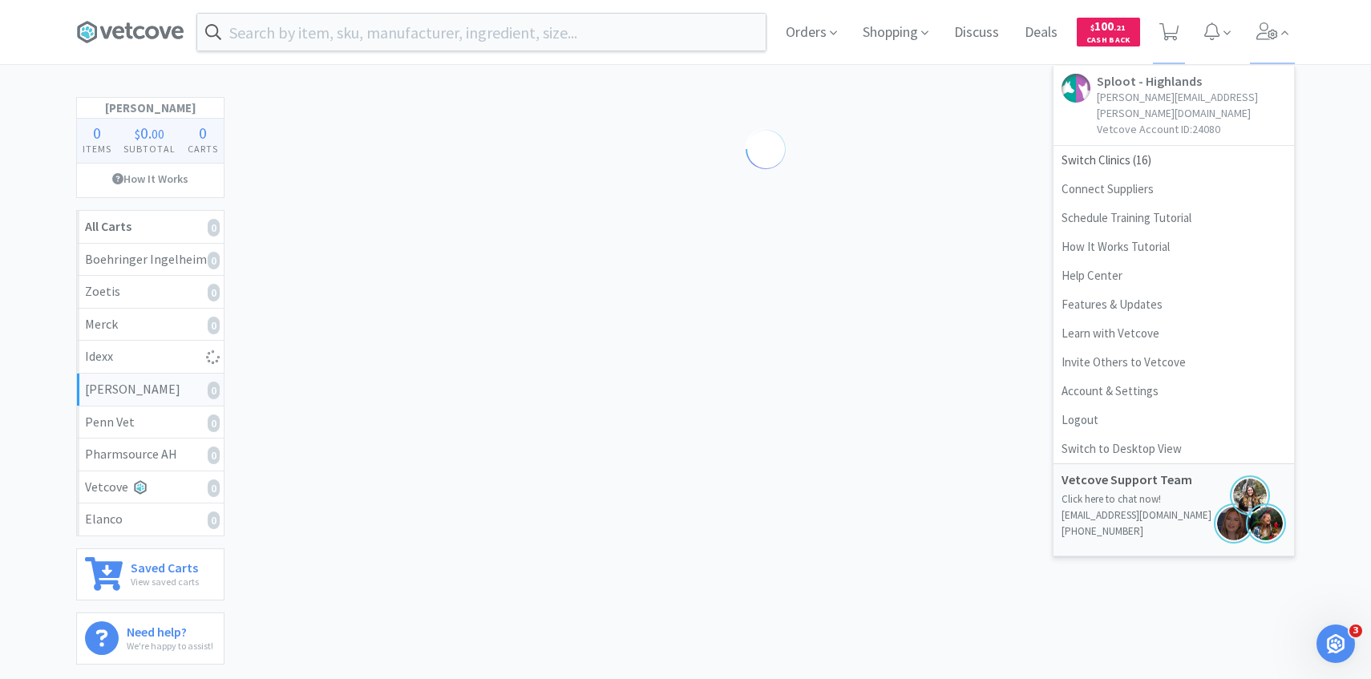
click at [1189, 22] on div "Orders Shopping Discuss Discuss Deals Deals $ 100 . 21 Cash Back Sploot - Highl…" at bounding box center [1034, 32] width 522 height 64
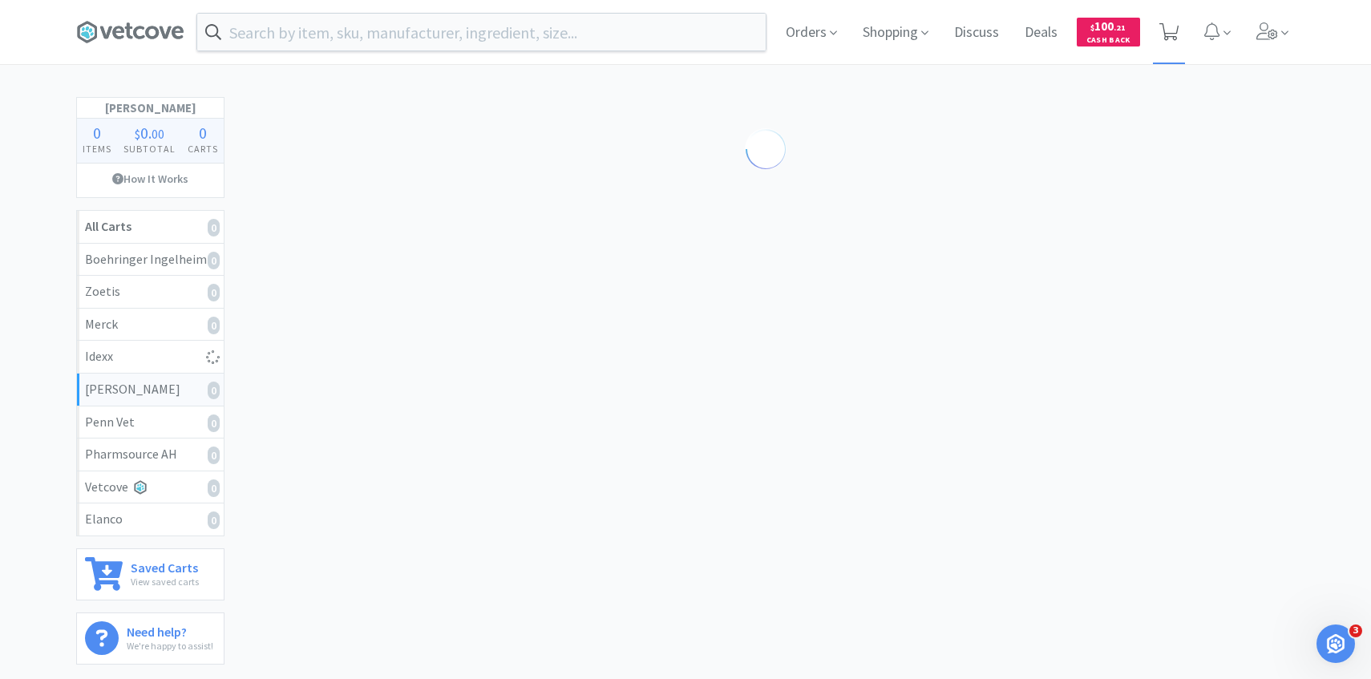
click at [1173, 26] on icon at bounding box center [1170, 32] width 20 height 18
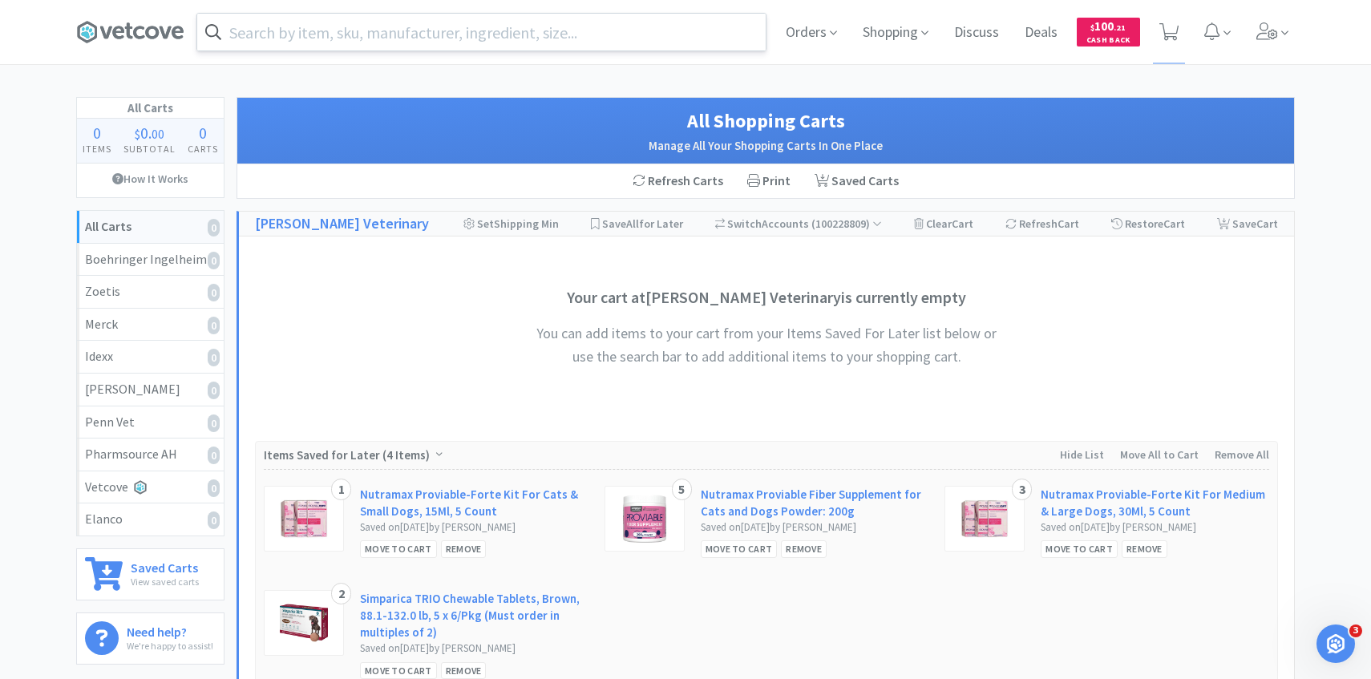
click at [330, 49] on input "text" at bounding box center [481, 32] width 569 height 37
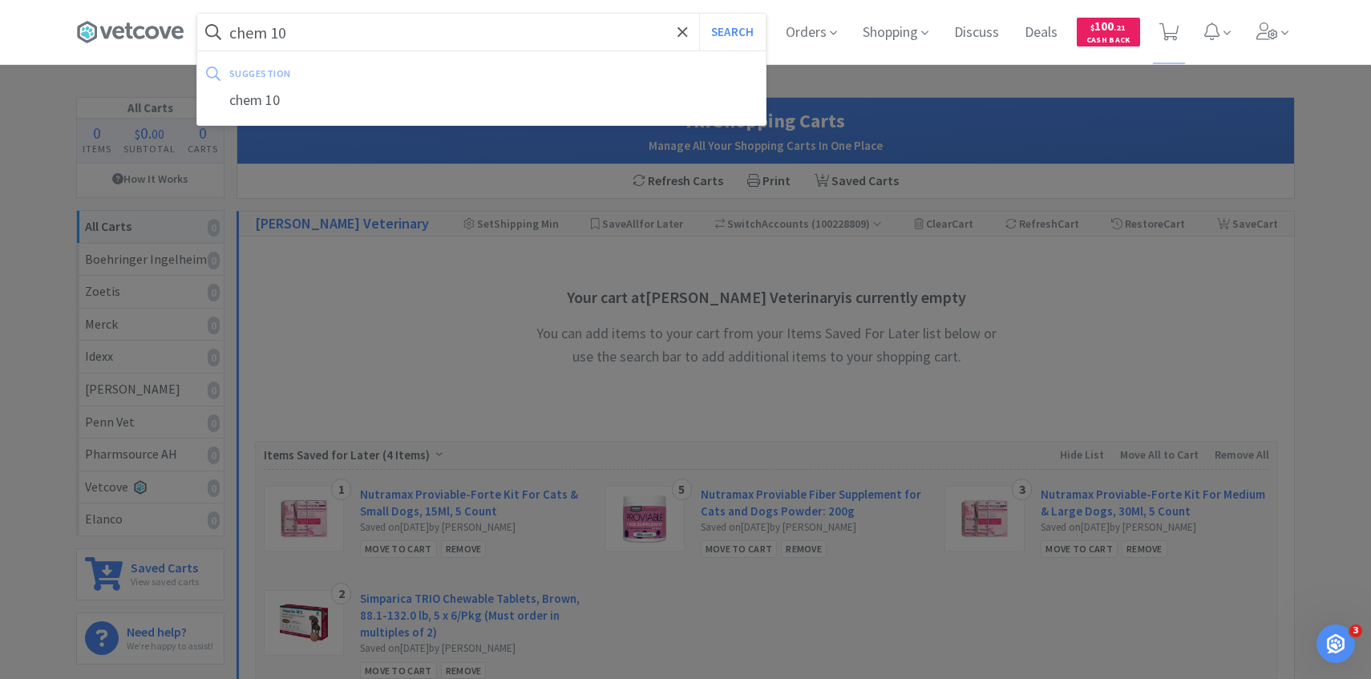
type input "chem 10"
click at [699, 14] on button "Search" at bounding box center [732, 32] width 67 height 37
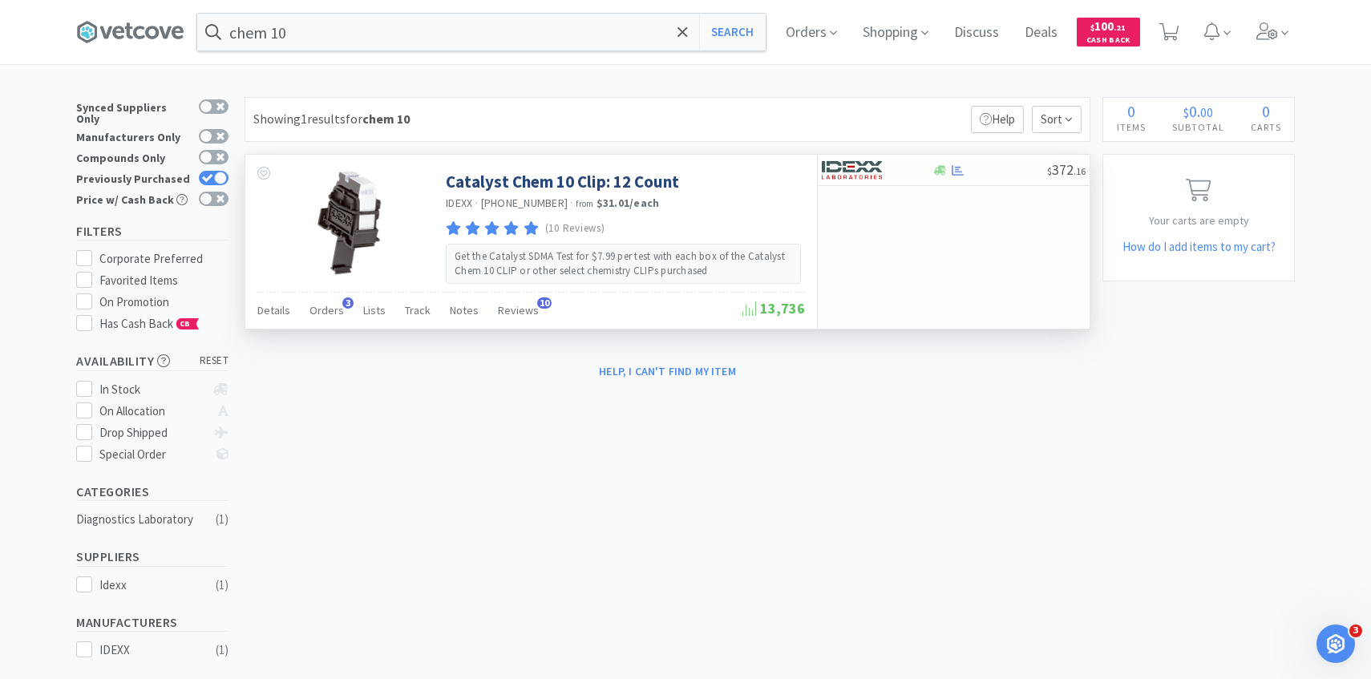
click at [329, 329] on div "Catalyst Chem 10 Clip: 12 Count IDEXX · [PHONE_NUMBER] · from $31.01 / each (10…" at bounding box center [668, 242] width 846 height 176
click at [328, 318] on div "Orders 3" at bounding box center [327, 313] width 34 height 30
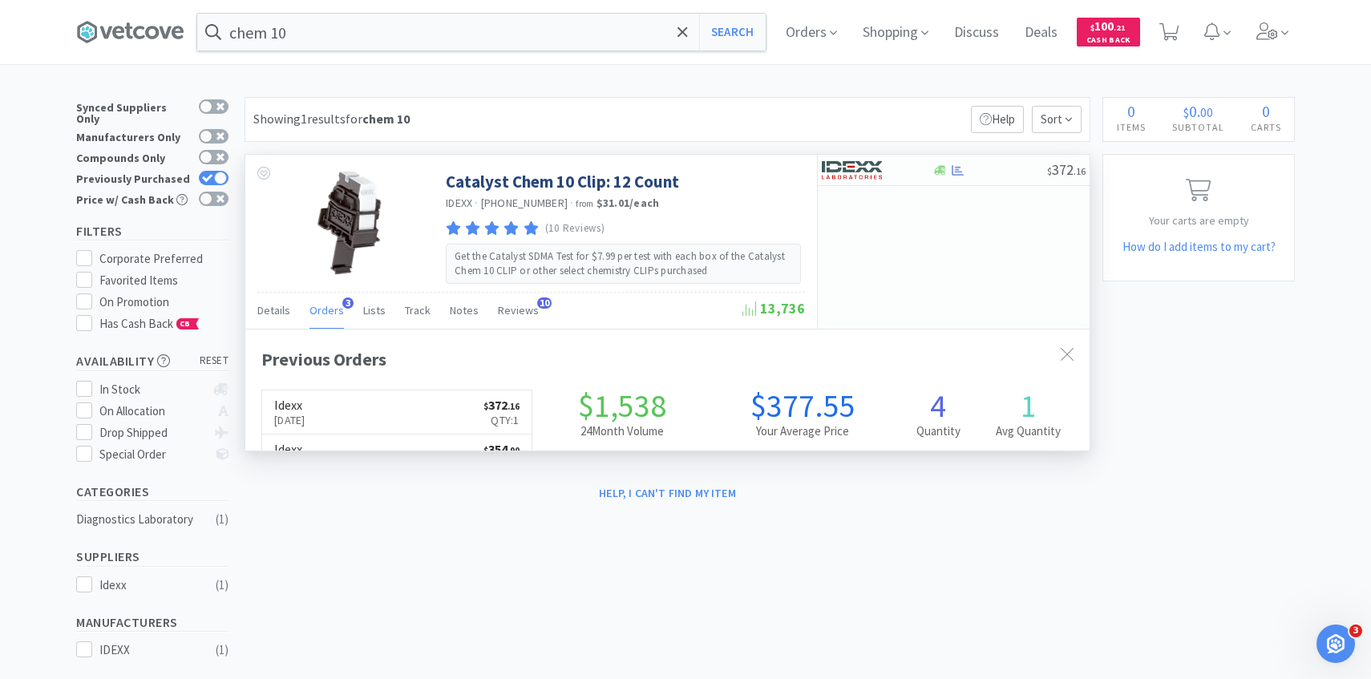
scroll to position [415, 845]
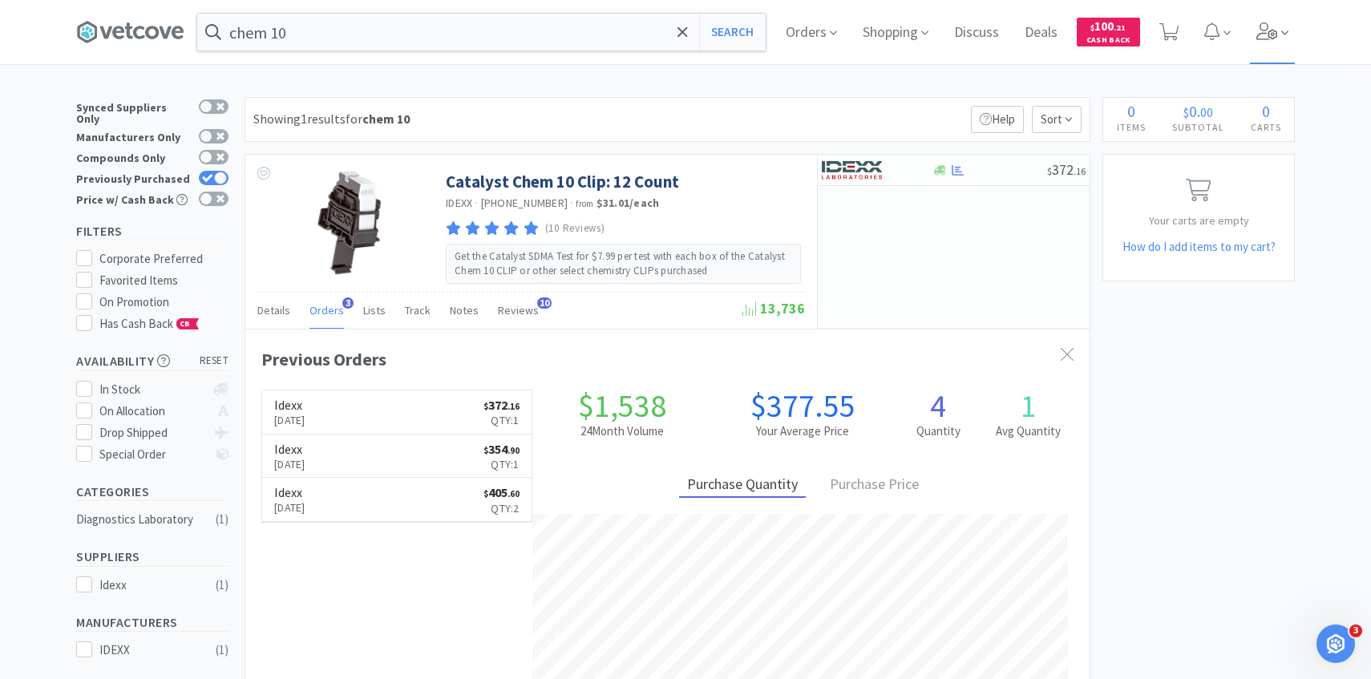
click at [1250, 19] on span at bounding box center [1273, 32] width 46 height 64
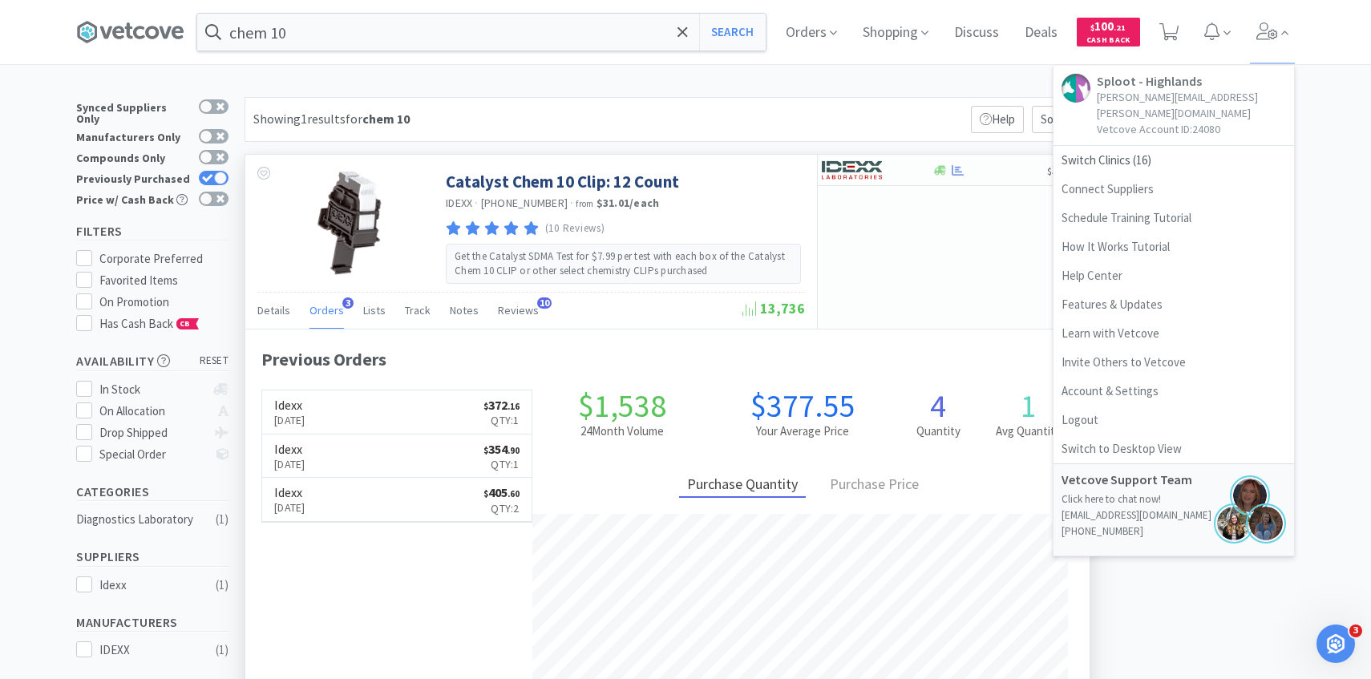
click at [859, 154] on div "Catalyst Chem 10 Clip: 12 Count IDEXX · [PHONE_NUMBER] · from $31.01 / each (10…" at bounding box center [668, 449] width 846 height 591
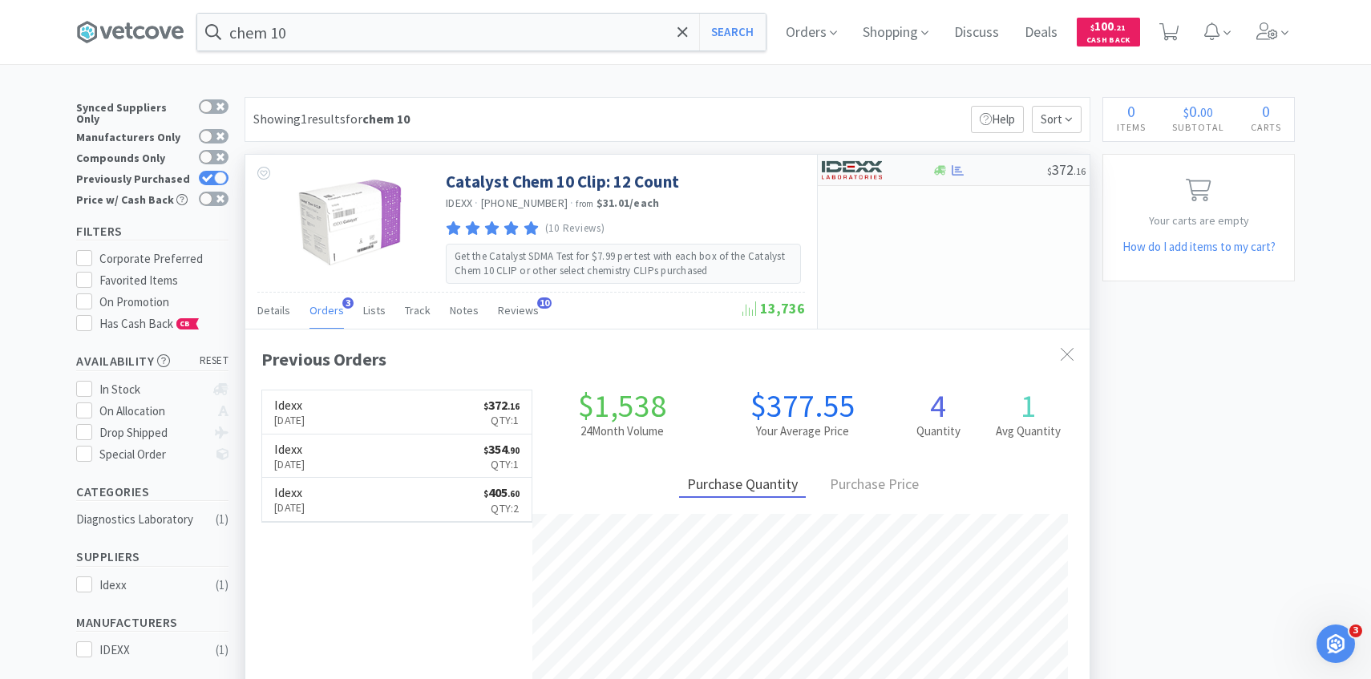
click at [859, 171] on img at bounding box center [852, 170] width 60 height 24
select select "1"
click at [800, 23] on span "Orders" at bounding box center [812, 32] width 64 height 64
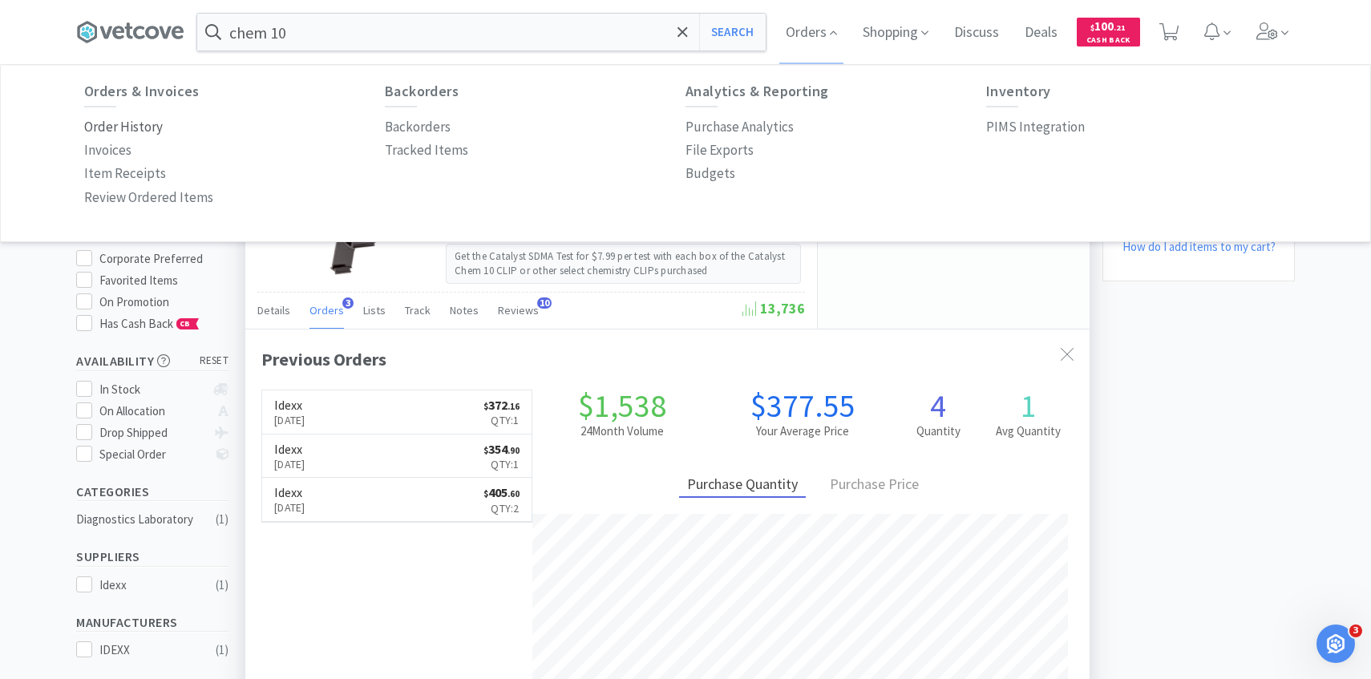
click at [149, 124] on p "Order History" at bounding box center [123, 127] width 79 height 22
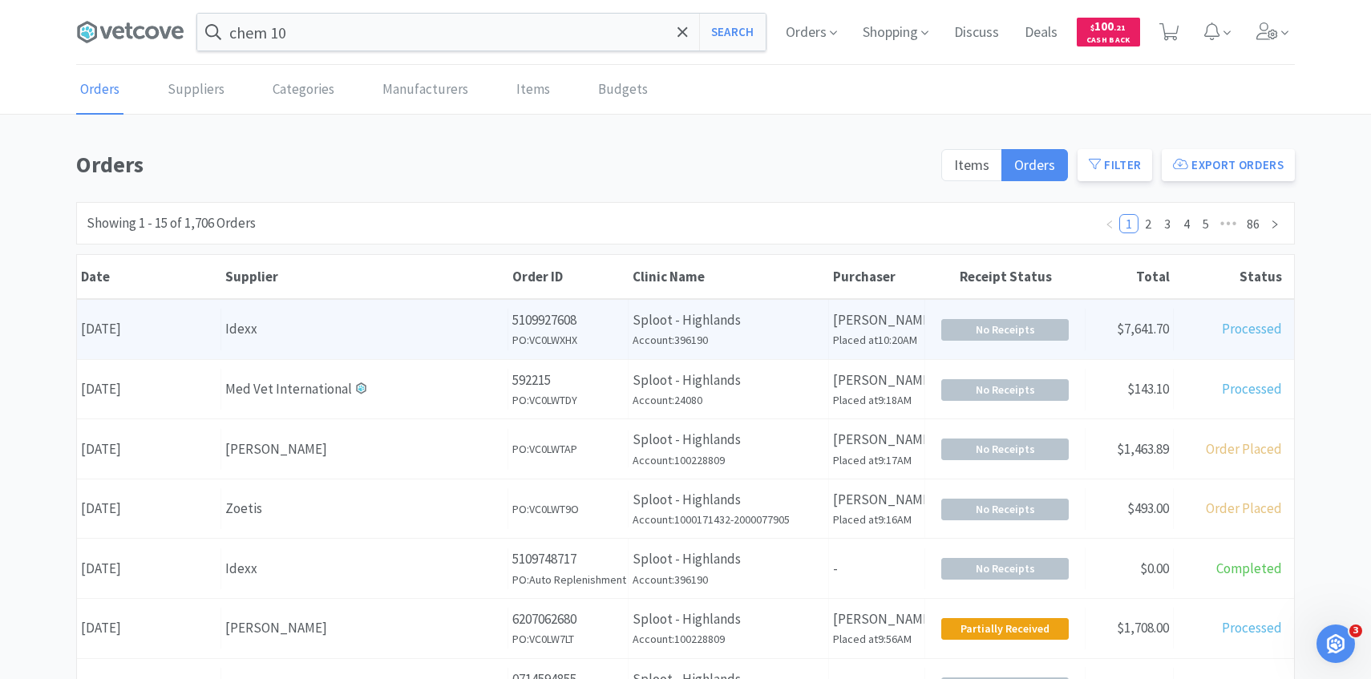
click at [298, 314] on div "Supplier Idexx" at bounding box center [364, 329] width 287 height 41
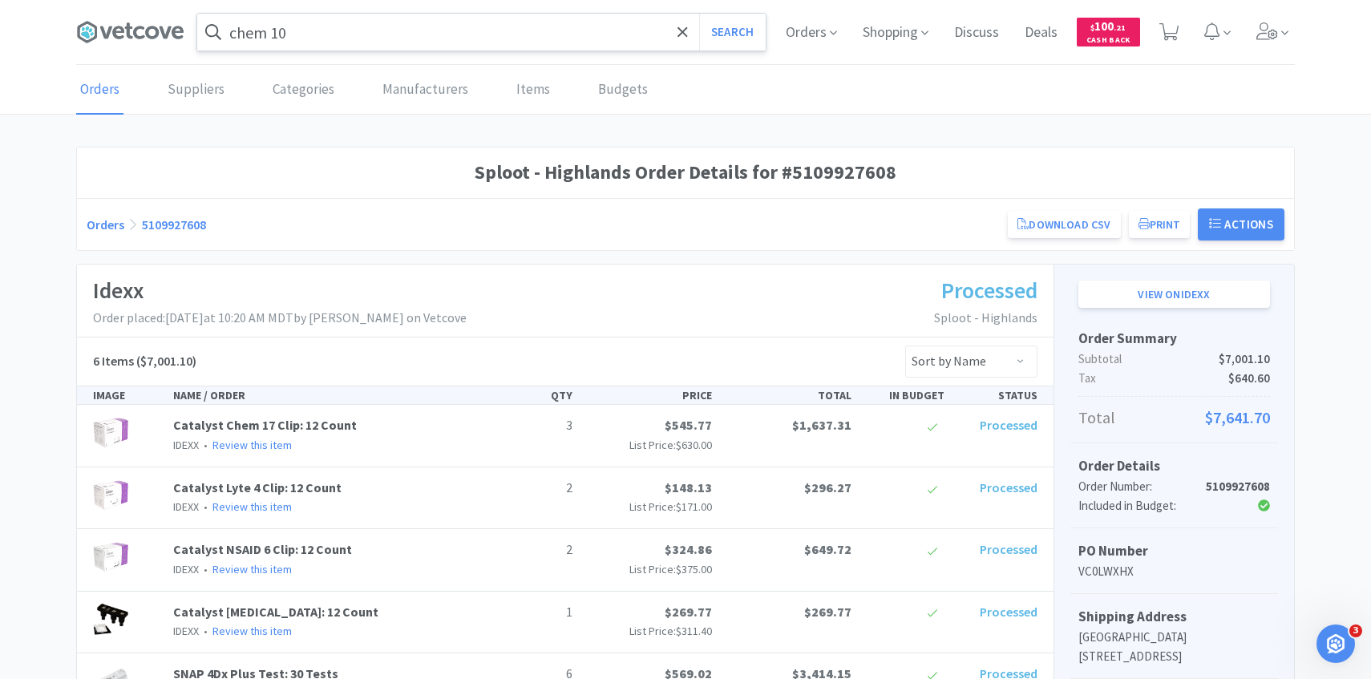
click at [353, 26] on input "chem 10" at bounding box center [481, 32] width 569 height 37
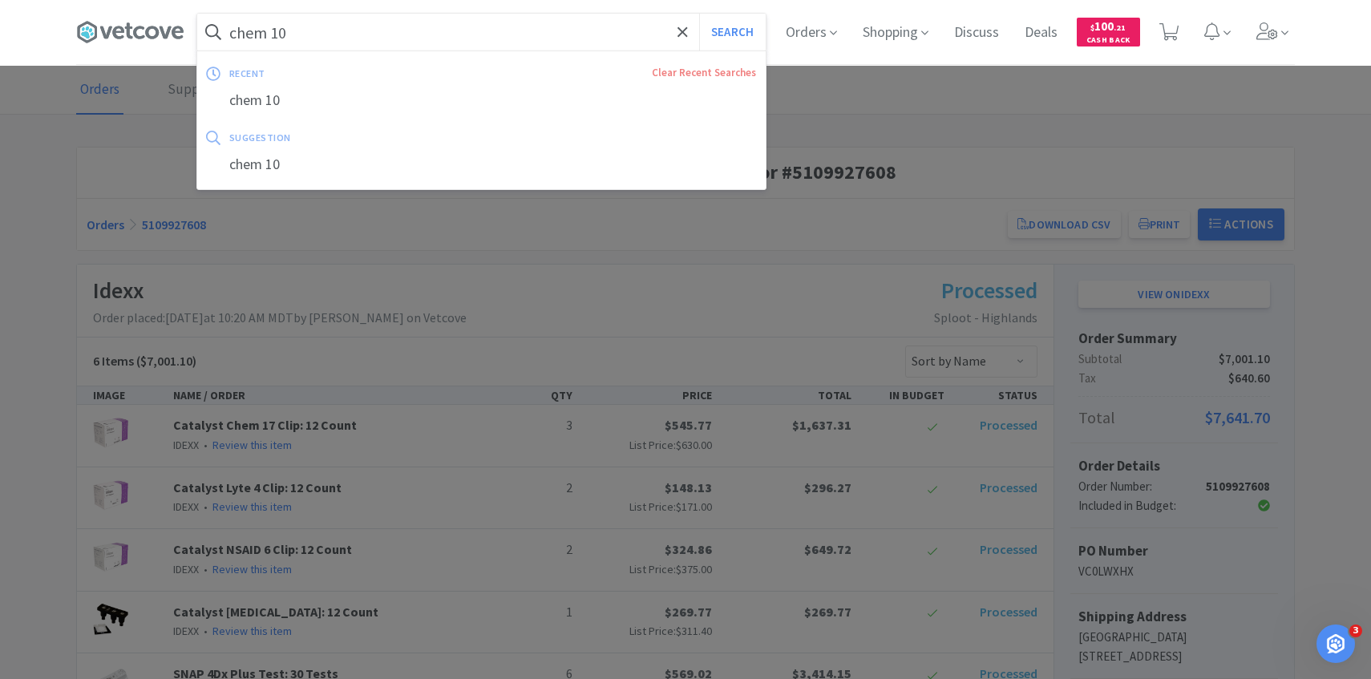
click at [699, 14] on button "Search" at bounding box center [732, 32] width 67 height 37
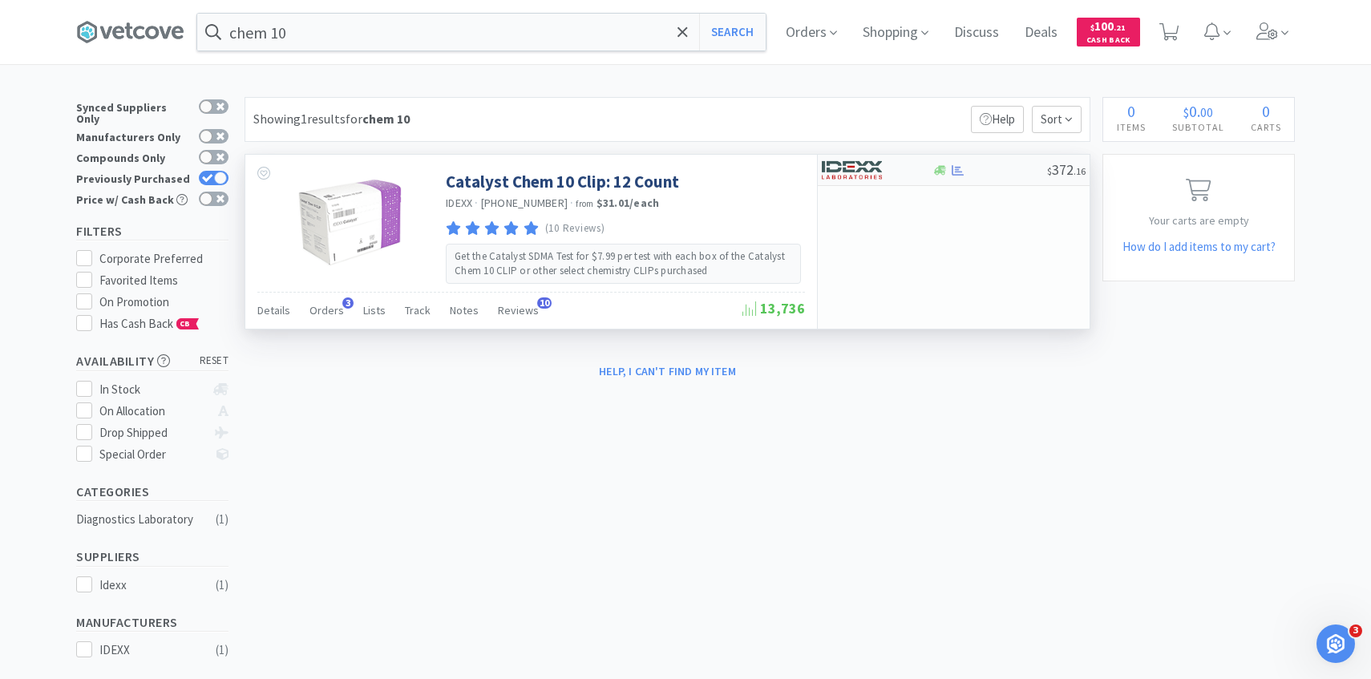
click at [872, 168] on img at bounding box center [852, 170] width 60 height 24
select select "1"
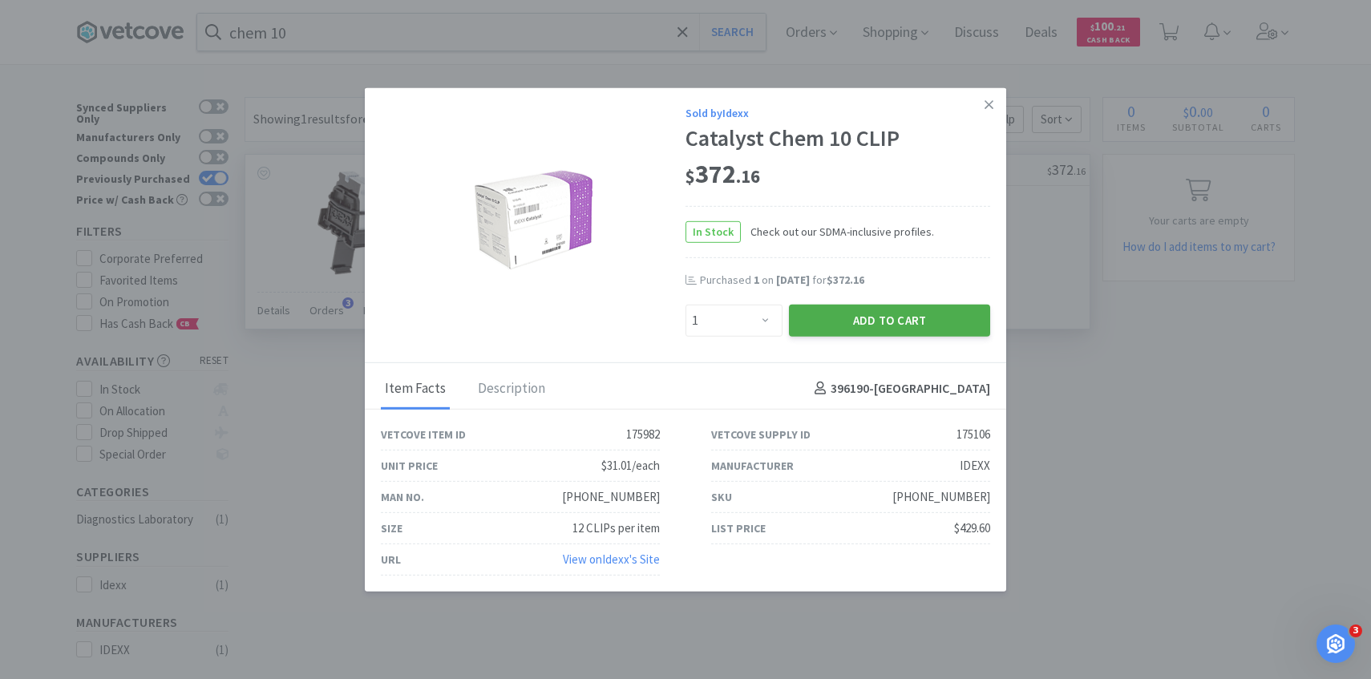
click at [869, 323] on button "Add to Cart" at bounding box center [889, 320] width 201 height 32
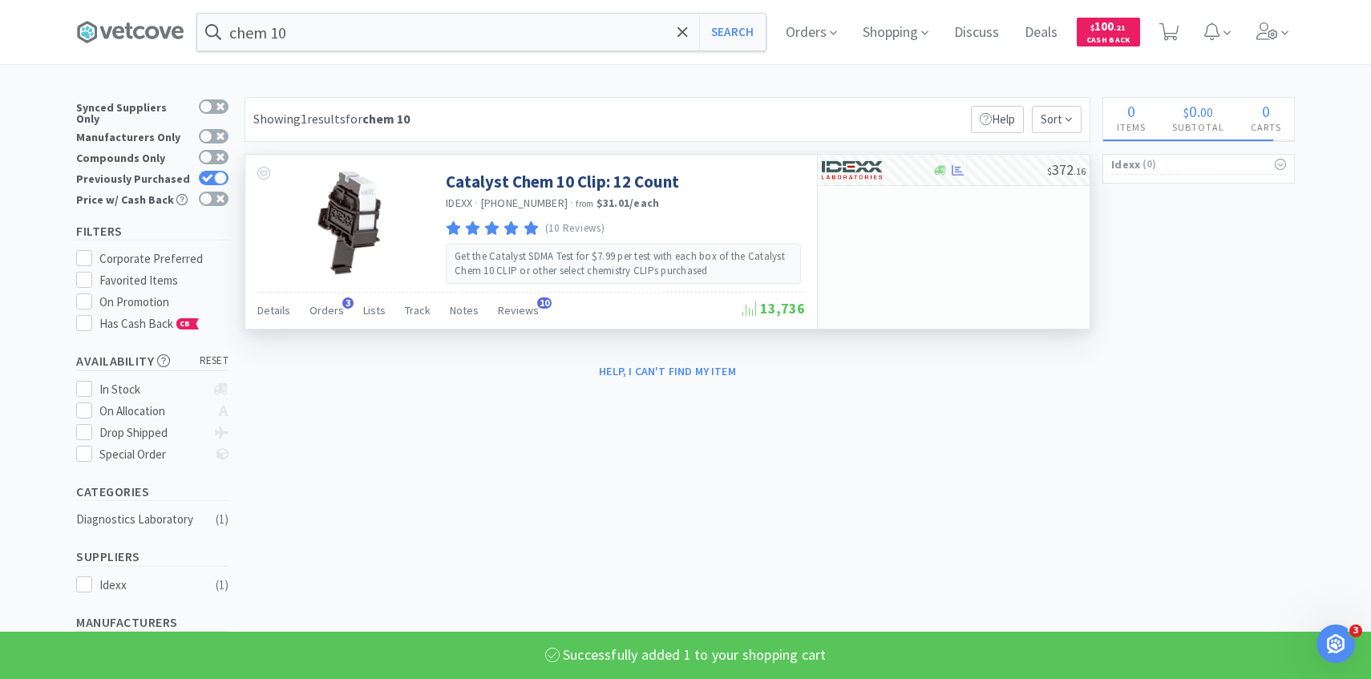
select select "1"
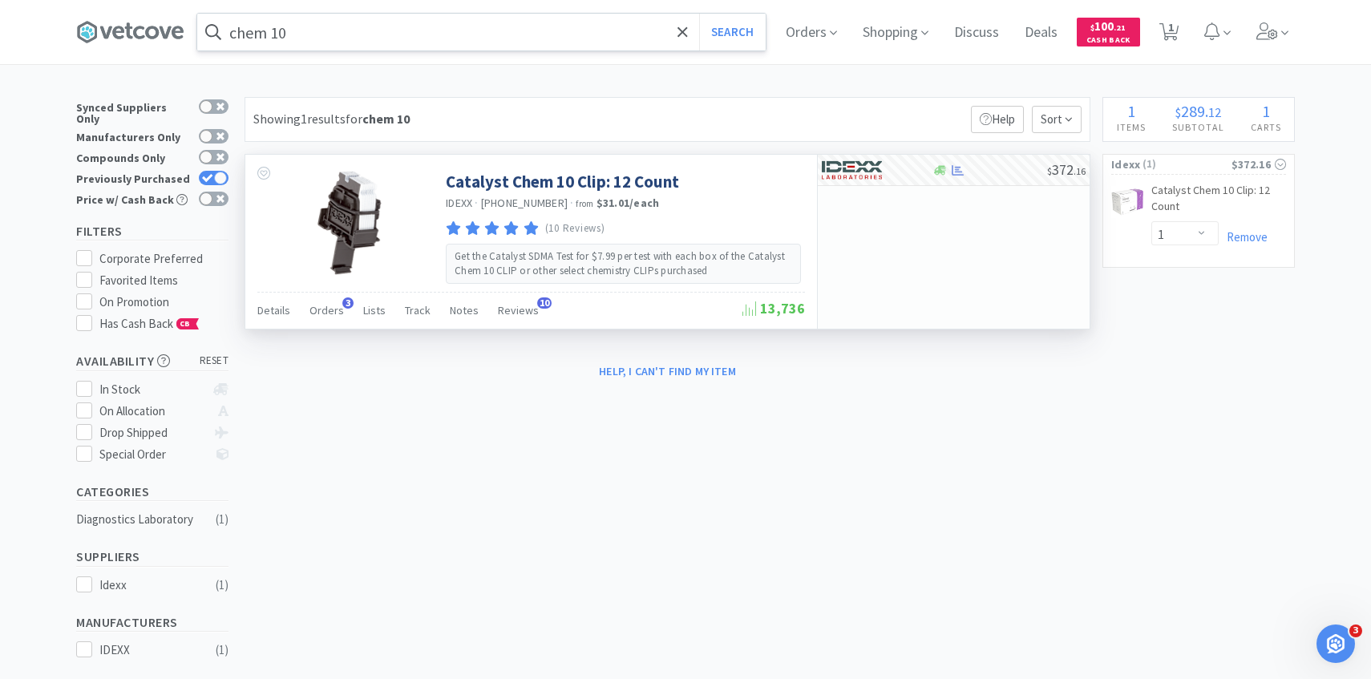
click at [318, 40] on input "chem 10" at bounding box center [481, 32] width 569 height 37
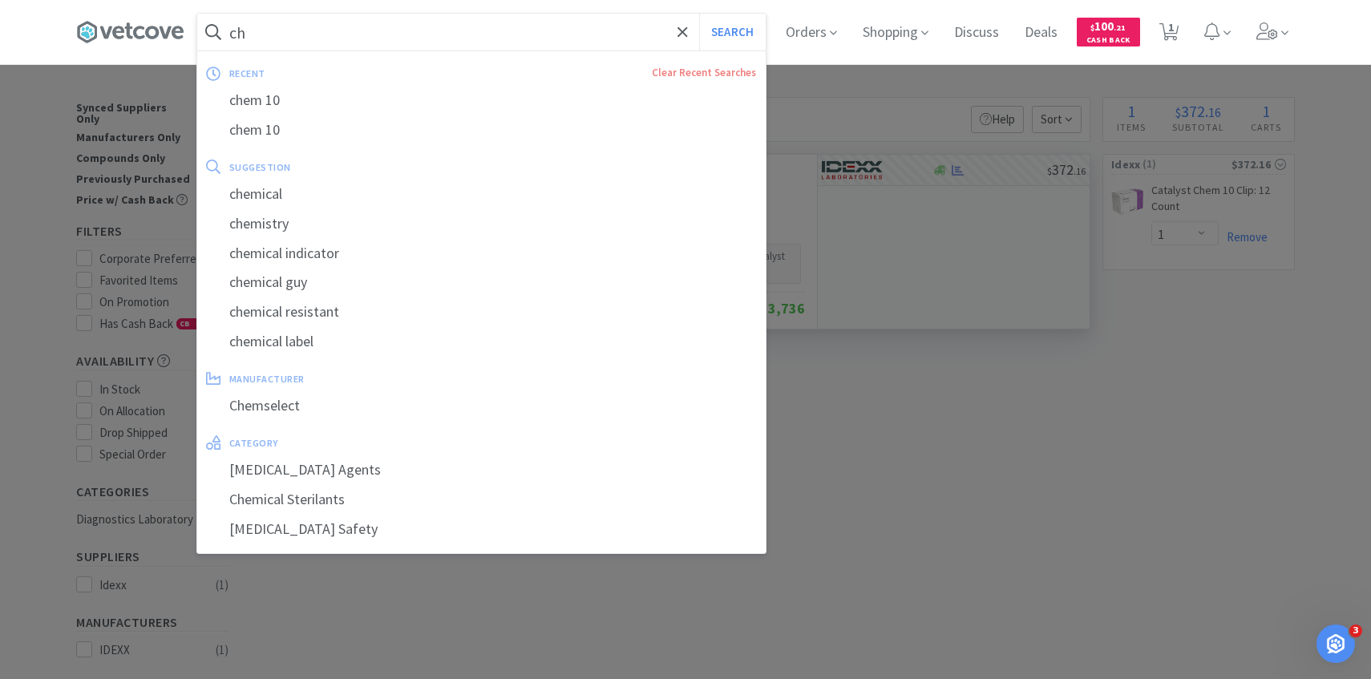
type input "c"
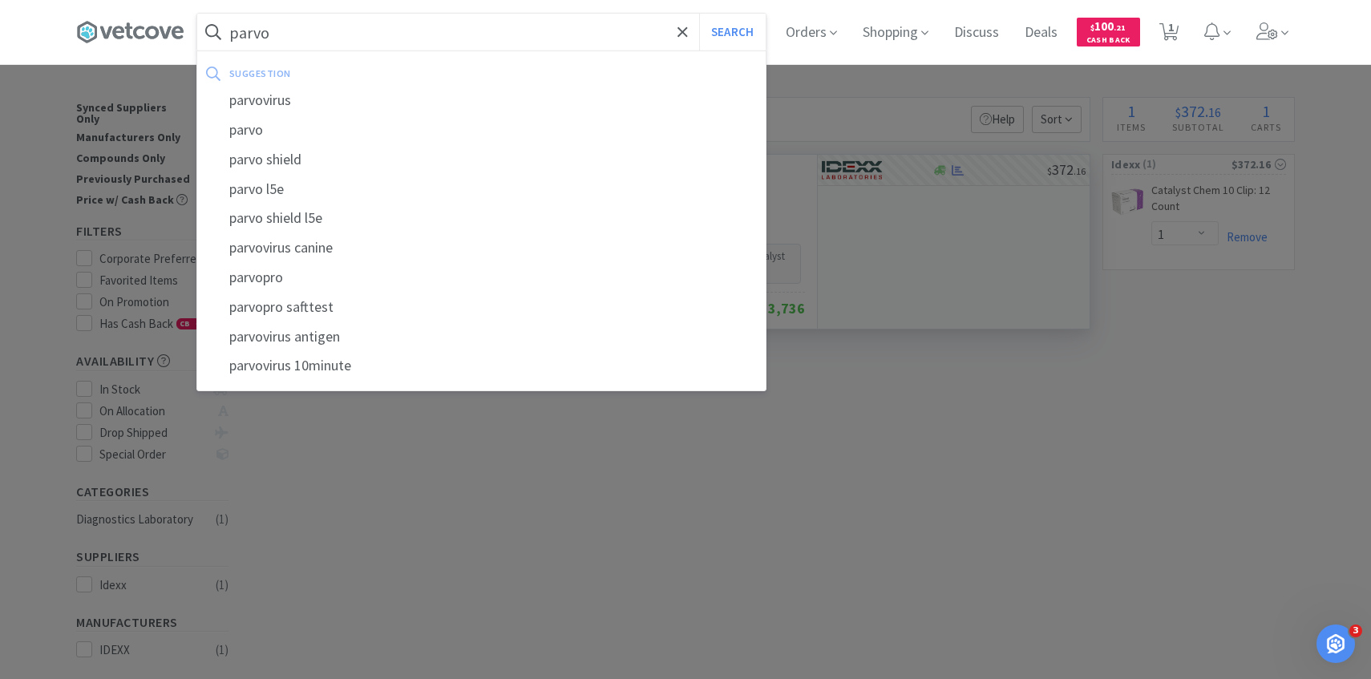
type input "parvo"
click at [699, 14] on button "Search" at bounding box center [732, 32] width 67 height 37
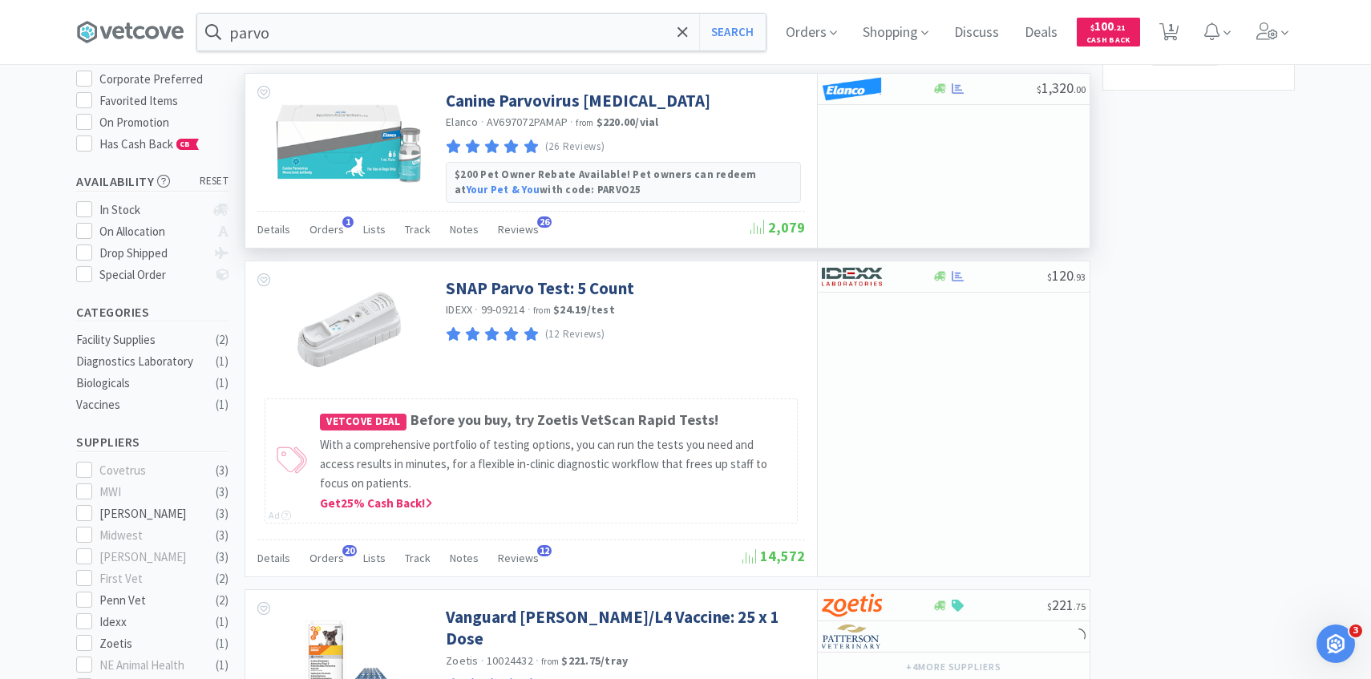
scroll to position [181, 0]
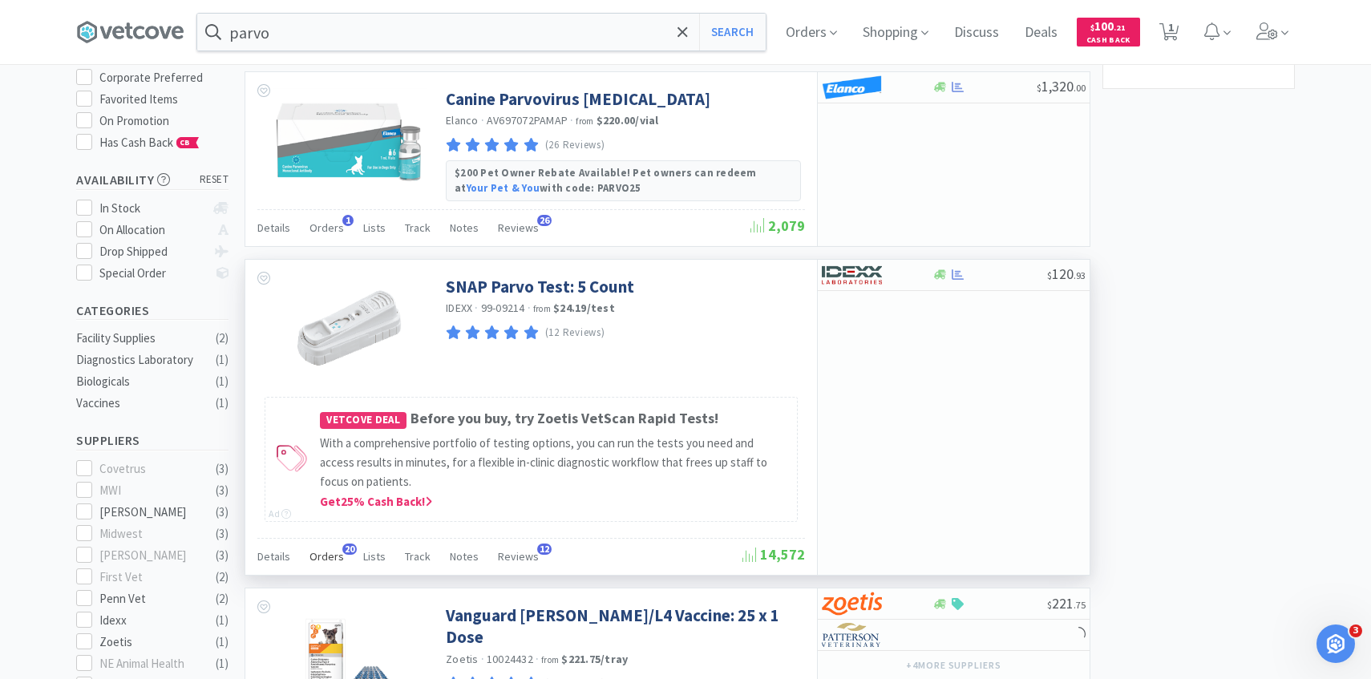
click at [332, 549] on div "Orders 20" at bounding box center [327, 559] width 34 height 30
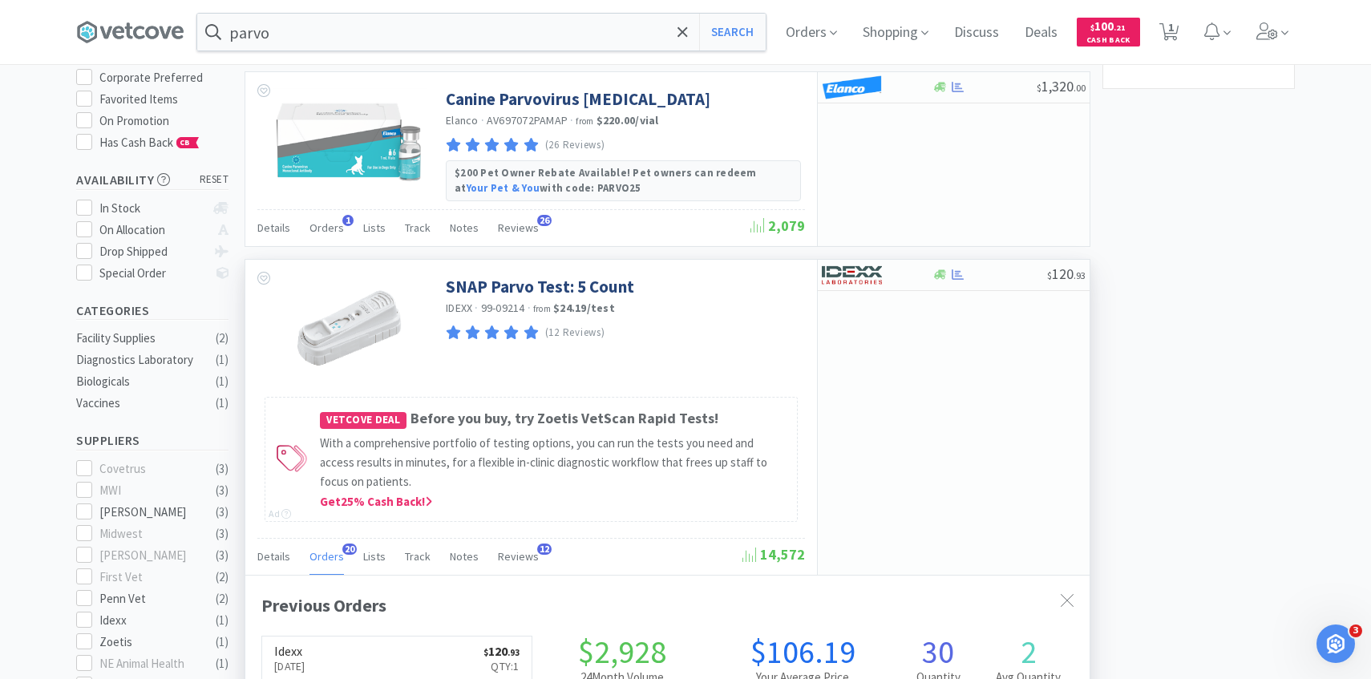
scroll to position [430, 845]
click at [884, 272] on div at bounding box center [866, 274] width 88 height 27
select select "1"
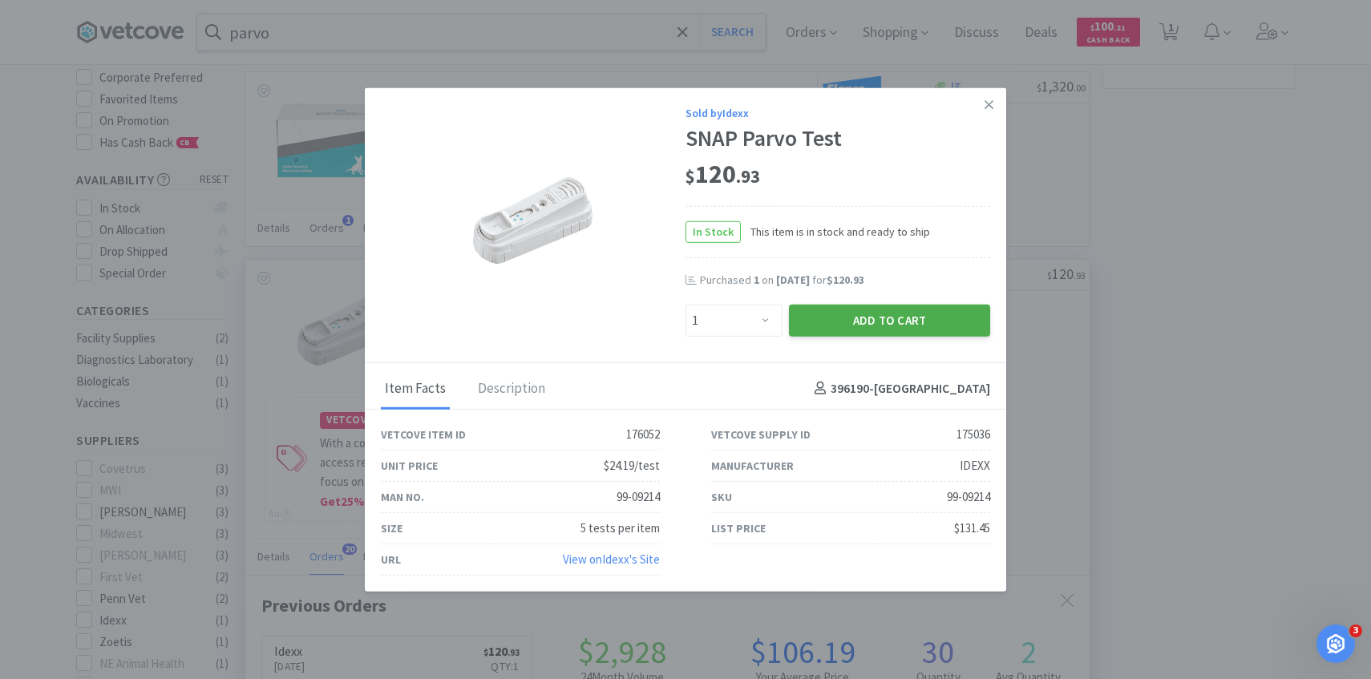
click at [850, 318] on button "Add to Cart" at bounding box center [889, 320] width 201 height 32
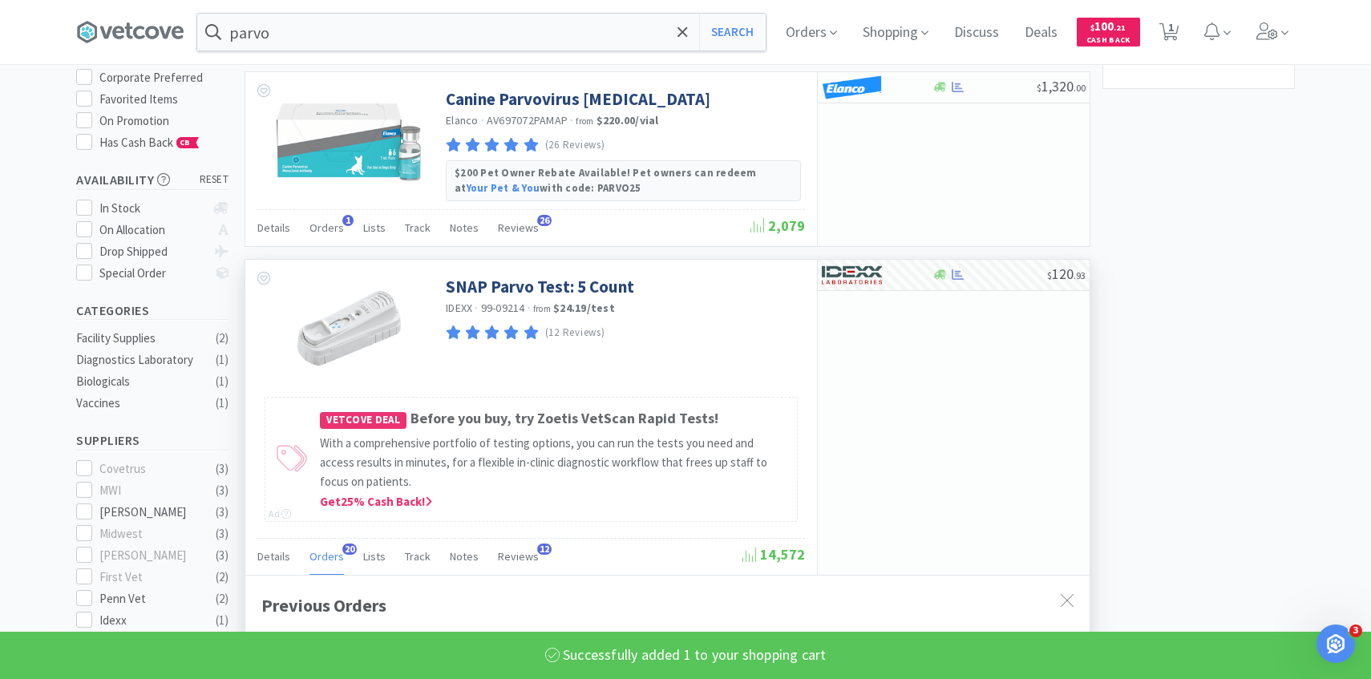
select select "1"
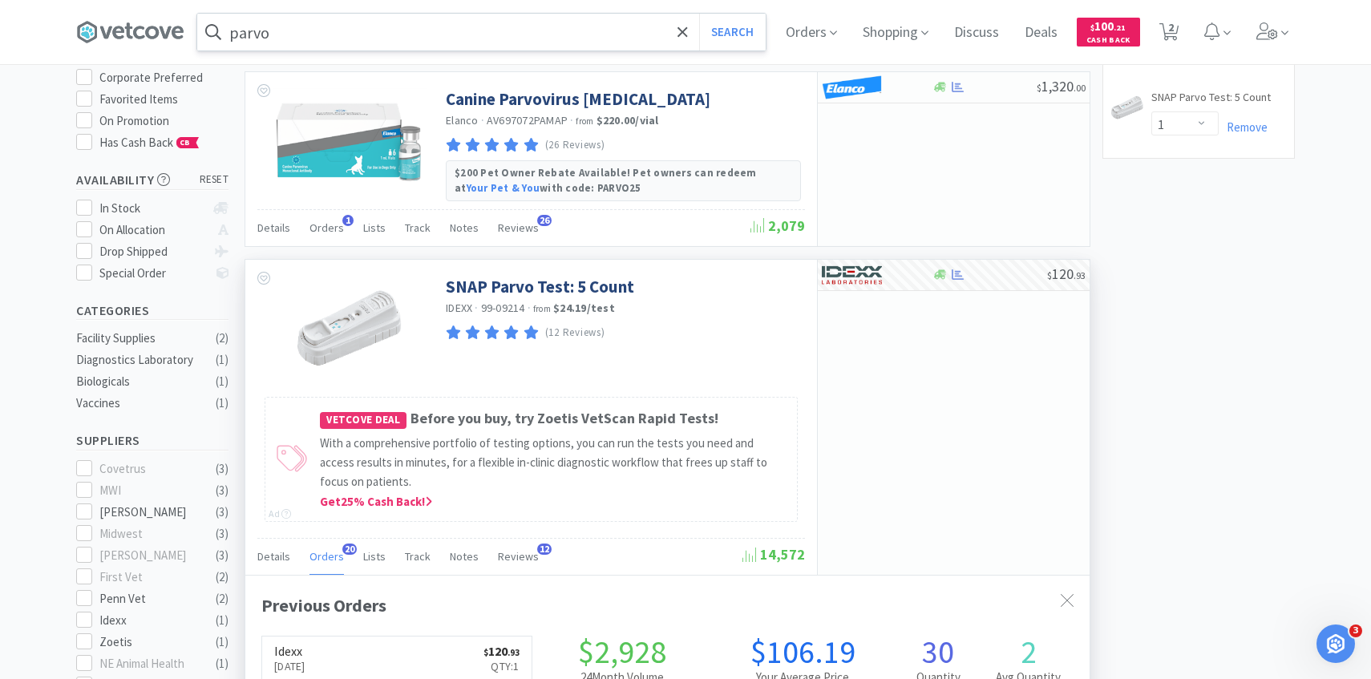
click at [333, 41] on input "parvo" at bounding box center [481, 32] width 569 height 37
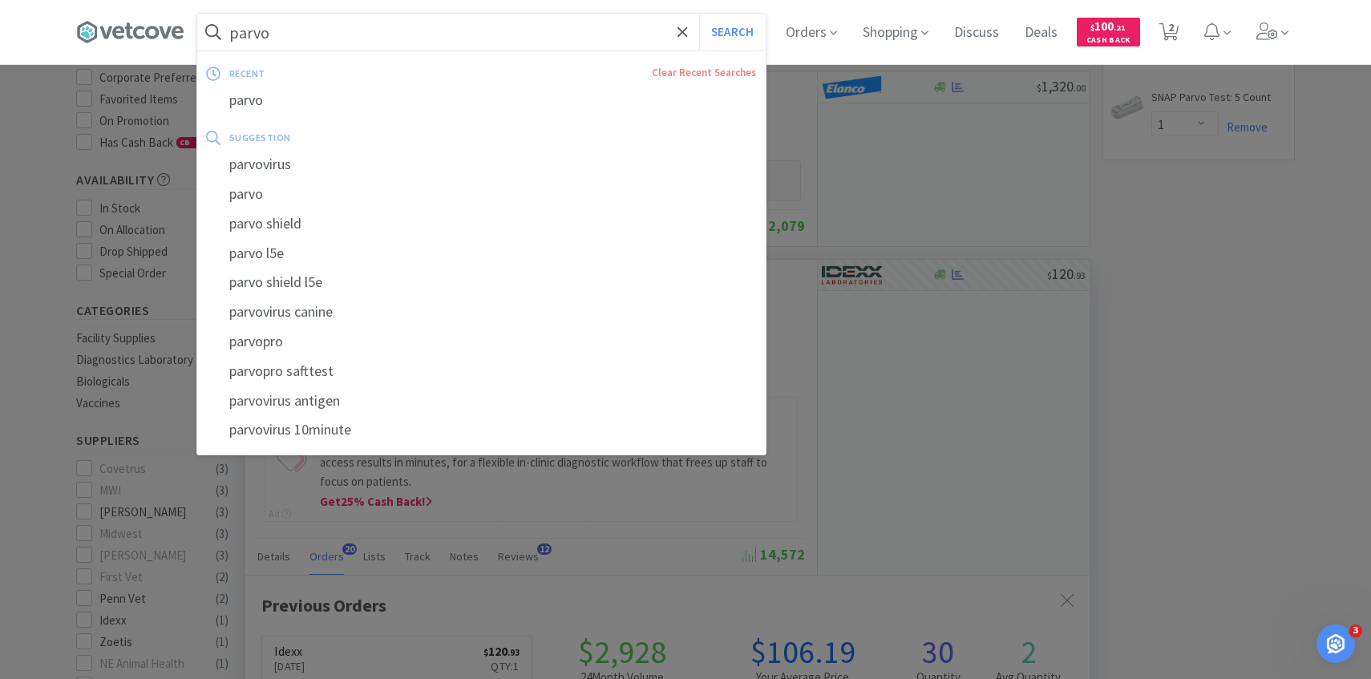
paste input "3ml Leur Lock w/ 22G 3/4" needle"
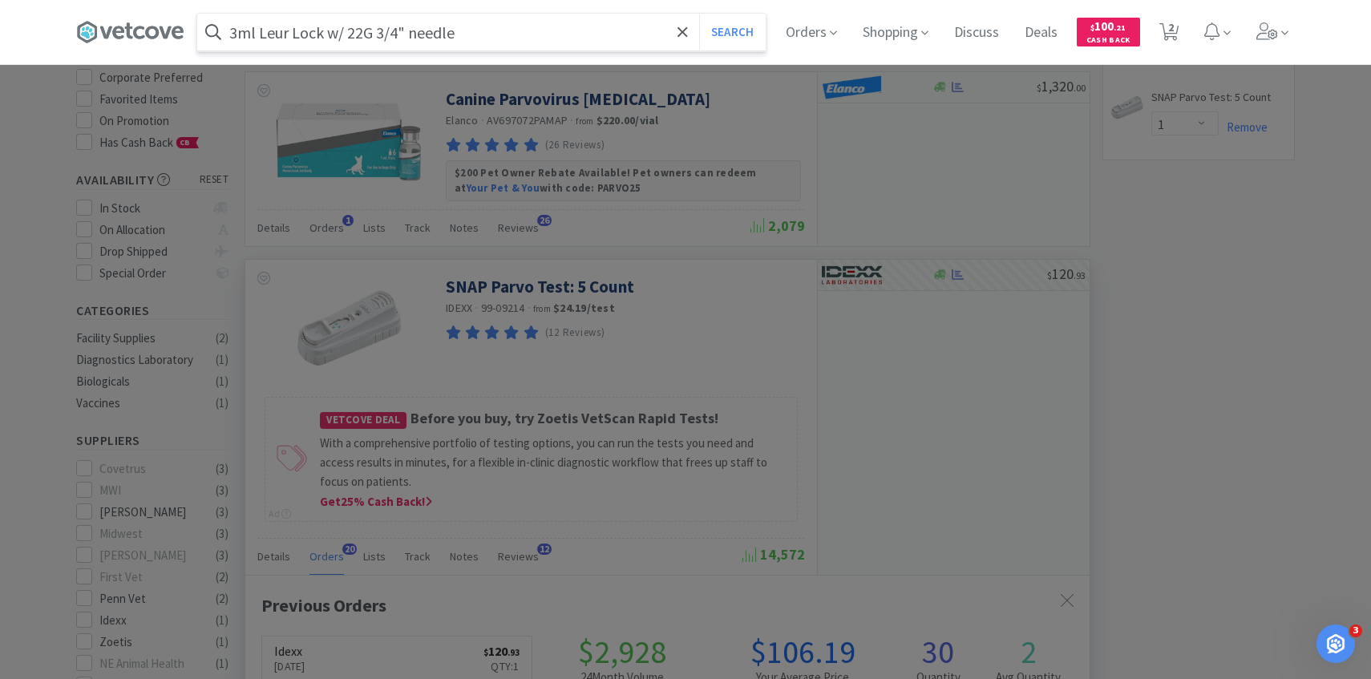
click at [344, 25] on input "3ml Leur Lock w/ 22G 3/4" needle" at bounding box center [481, 32] width 569 height 37
type input "3ml Leur Lock 22G 3/4" needle"
click at [699, 14] on button "Search" at bounding box center [732, 32] width 67 height 37
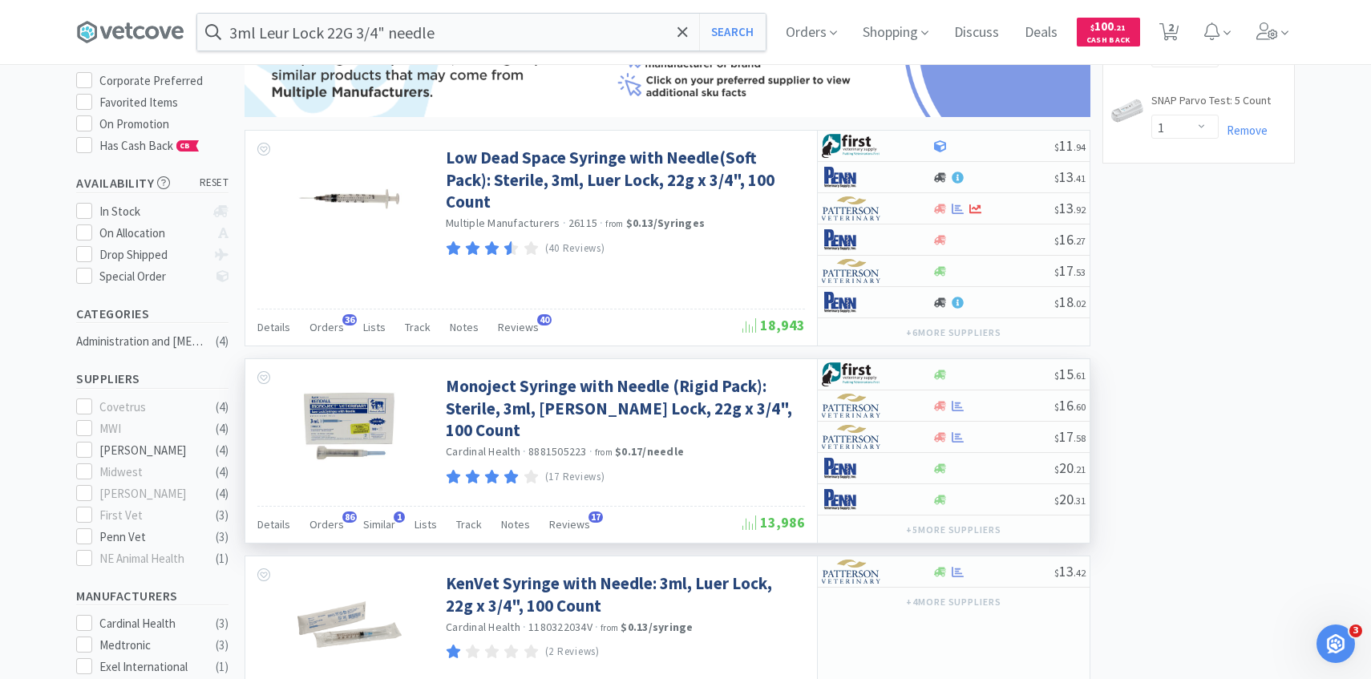
scroll to position [181, 0]
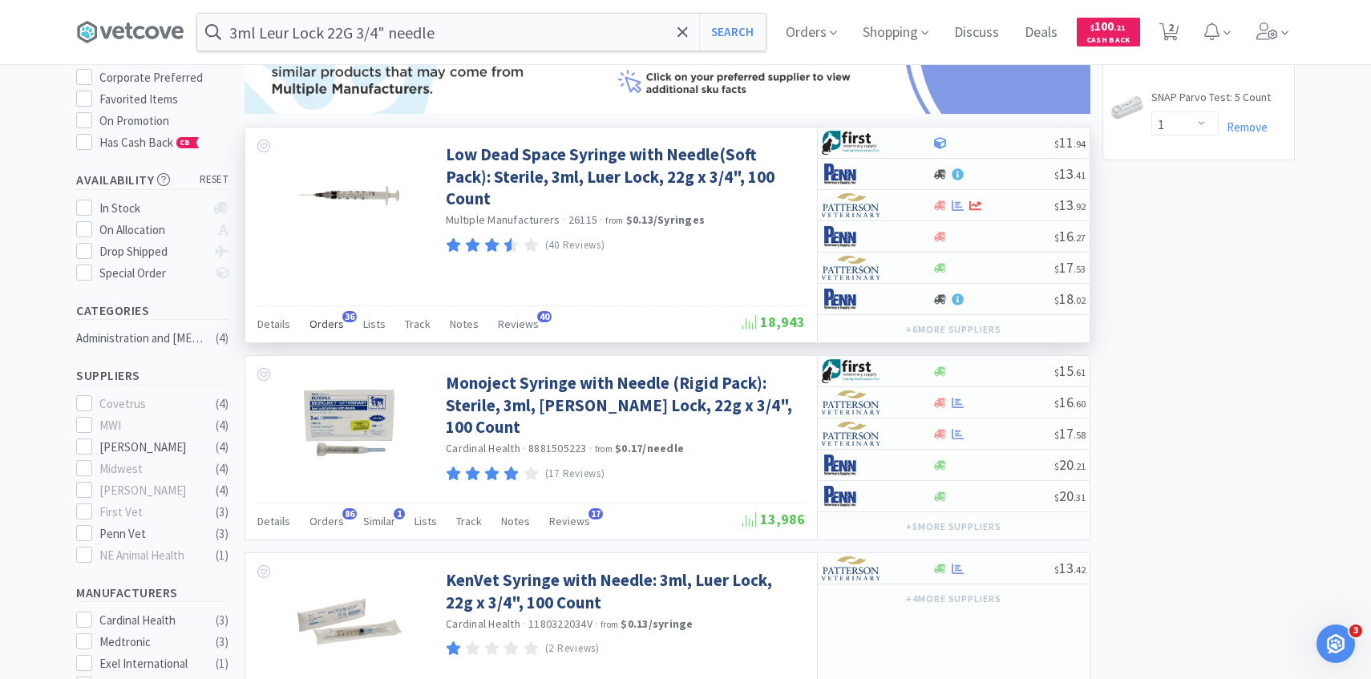
click at [319, 325] on span "Orders" at bounding box center [327, 324] width 34 height 14
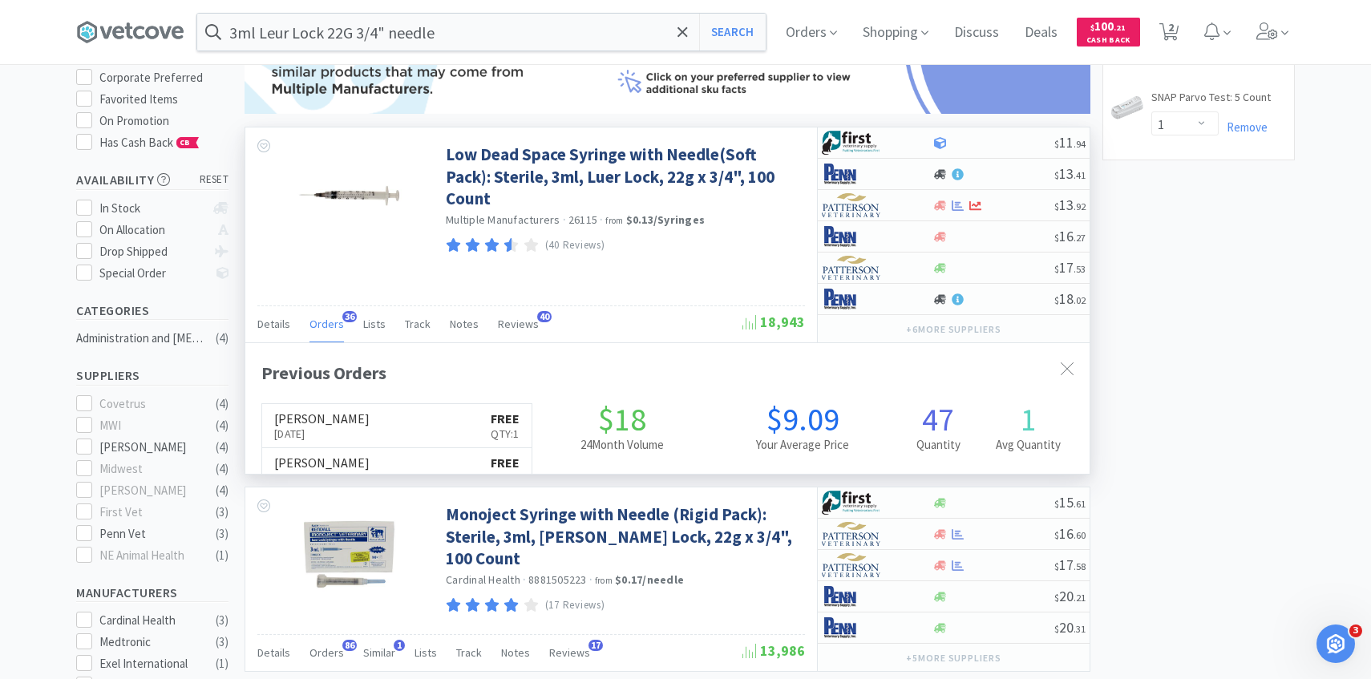
scroll to position [430, 845]
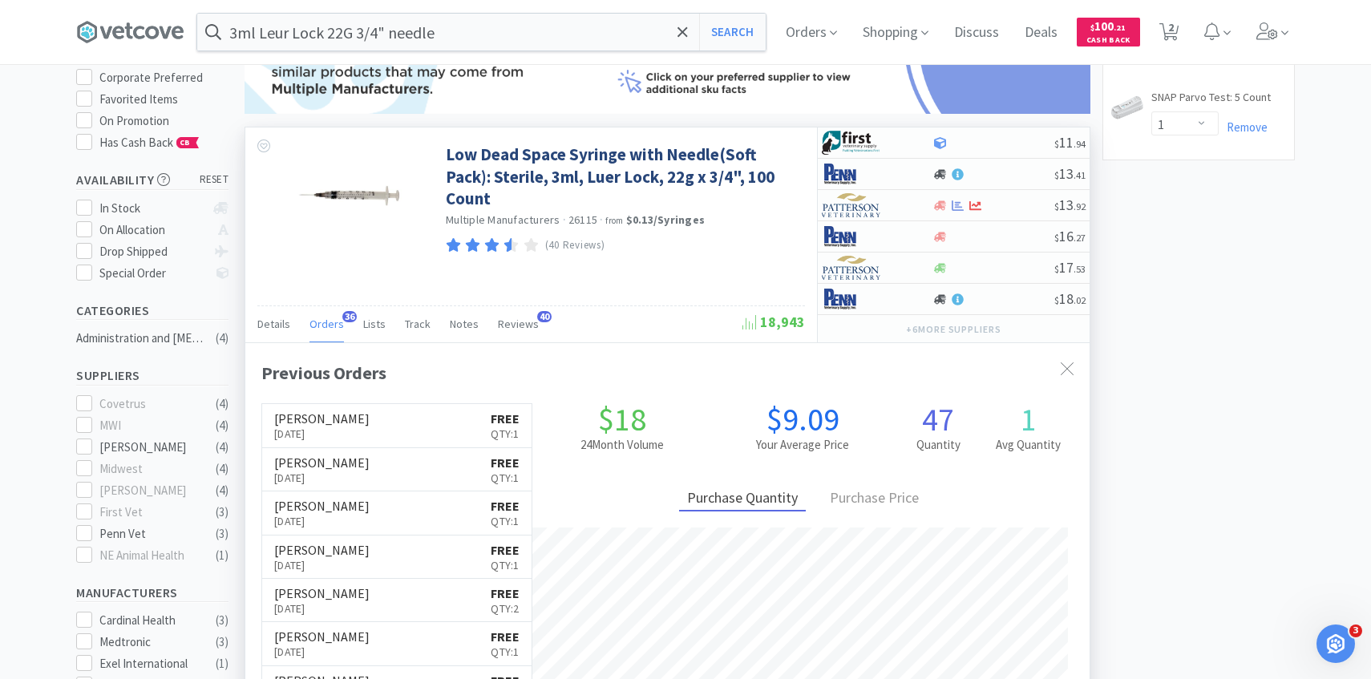
click at [319, 326] on span "Orders" at bounding box center [327, 324] width 34 height 14
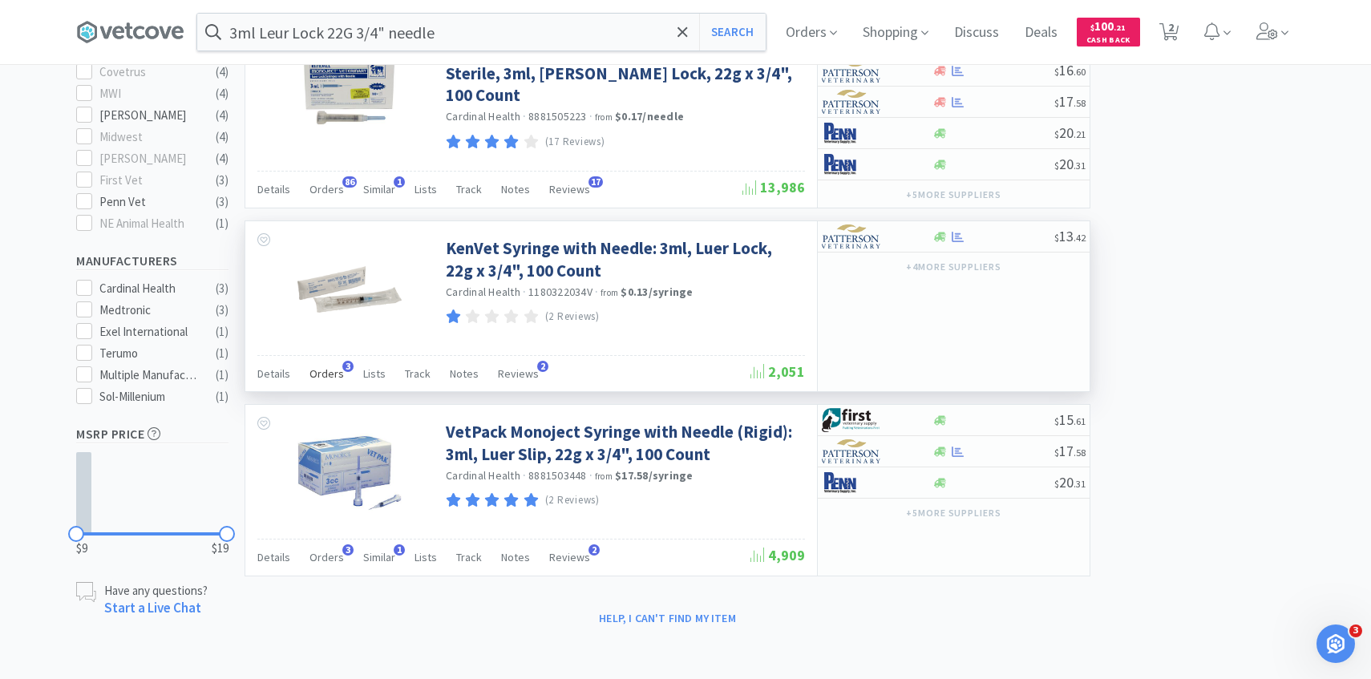
click at [328, 374] on span "Orders" at bounding box center [327, 374] width 34 height 14
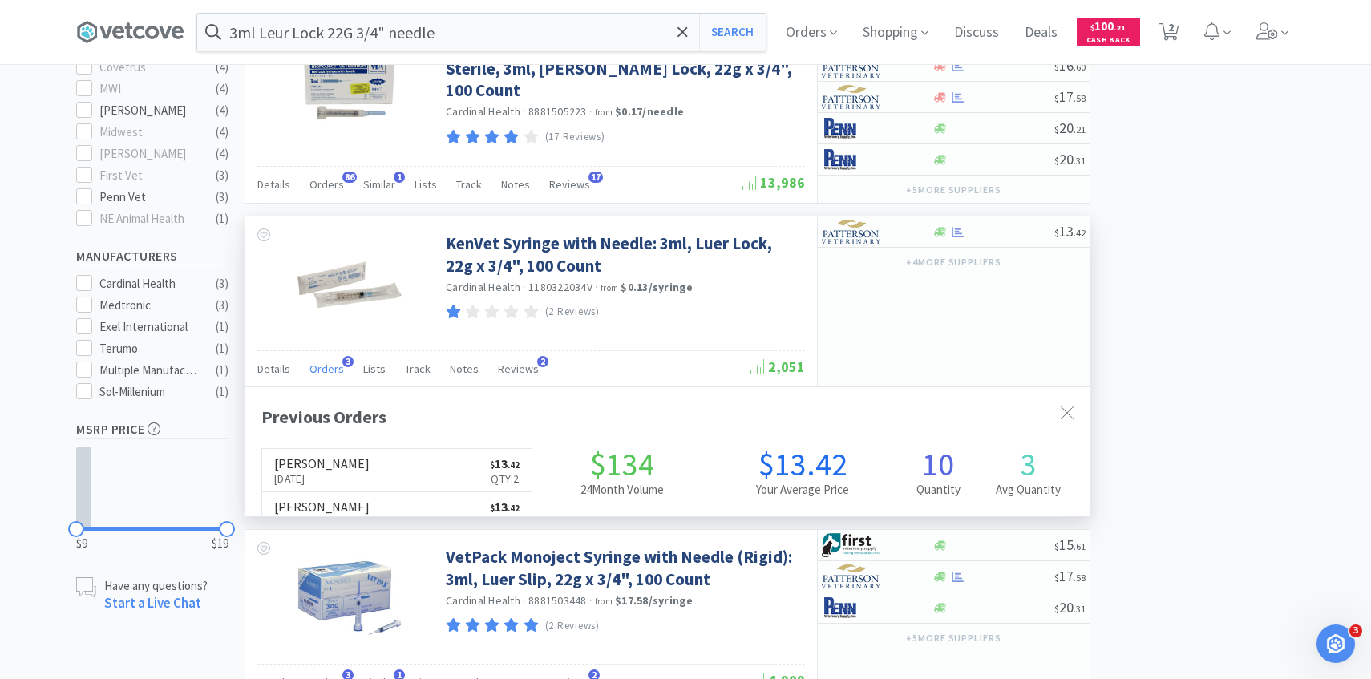
scroll to position [415, 845]
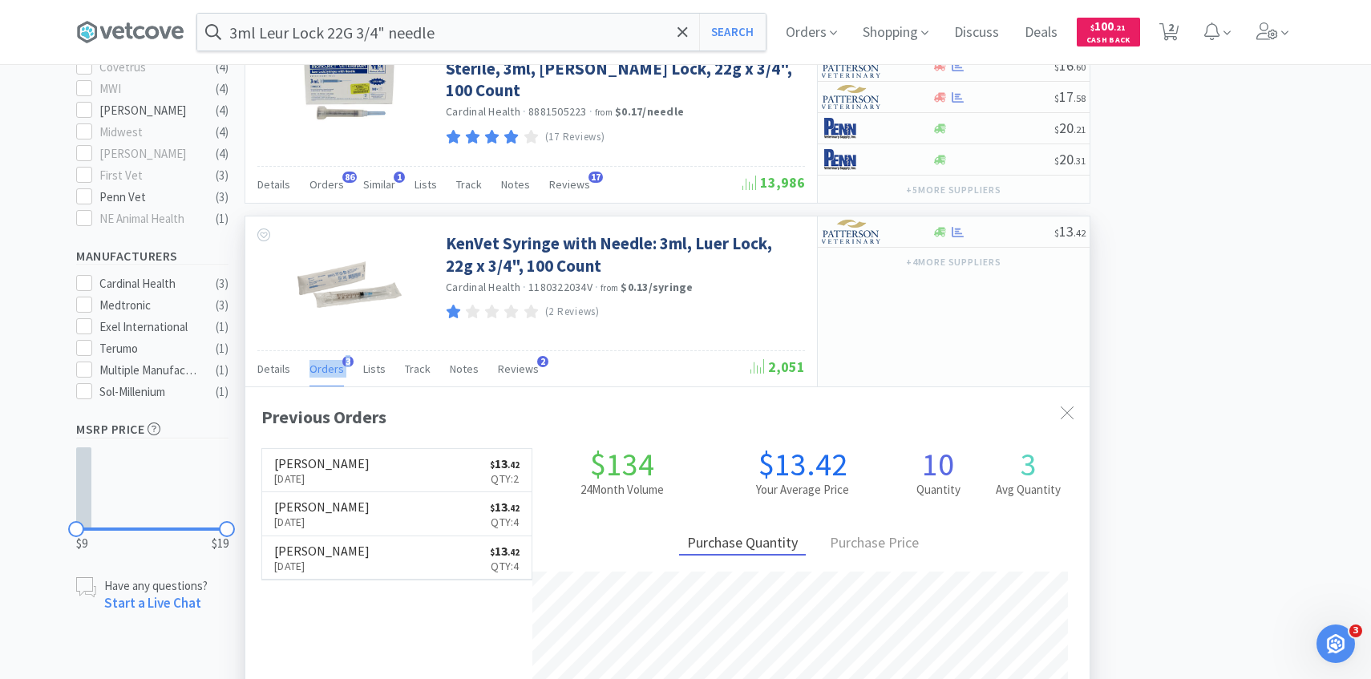
click at [325, 364] on span "Orders" at bounding box center [327, 369] width 34 height 14
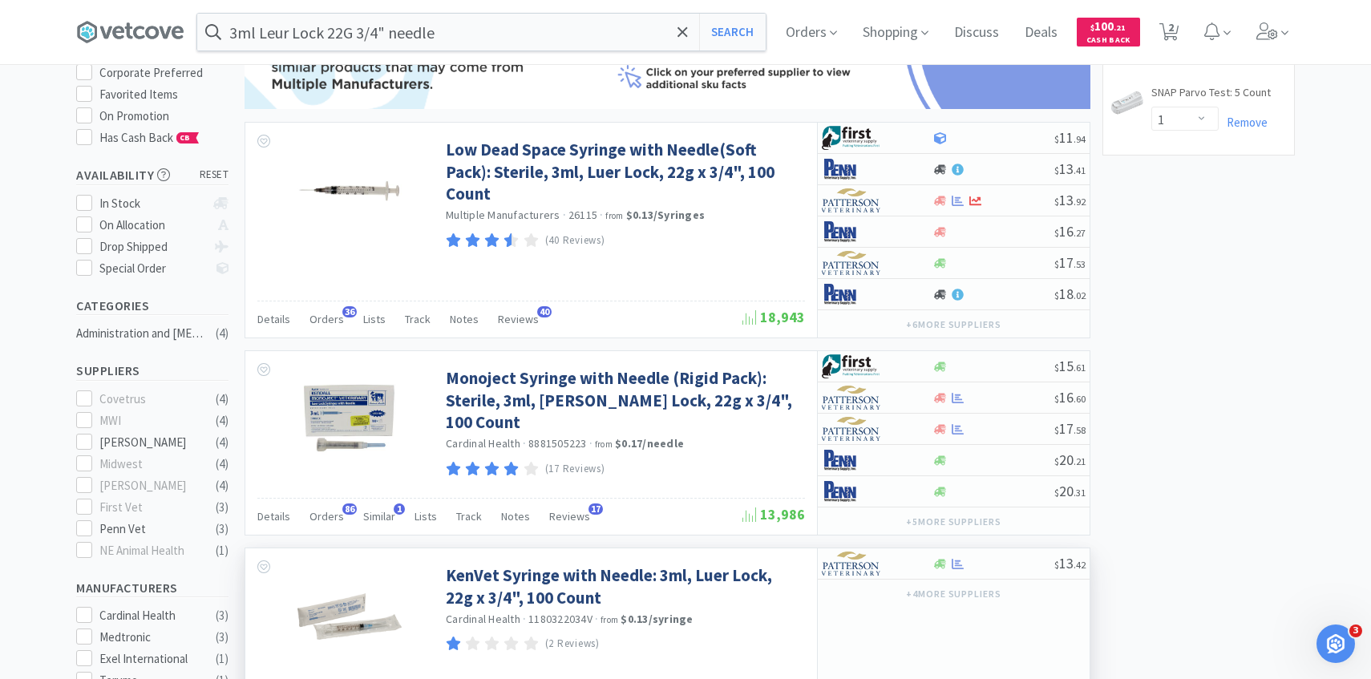
scroll to position [179, 0]
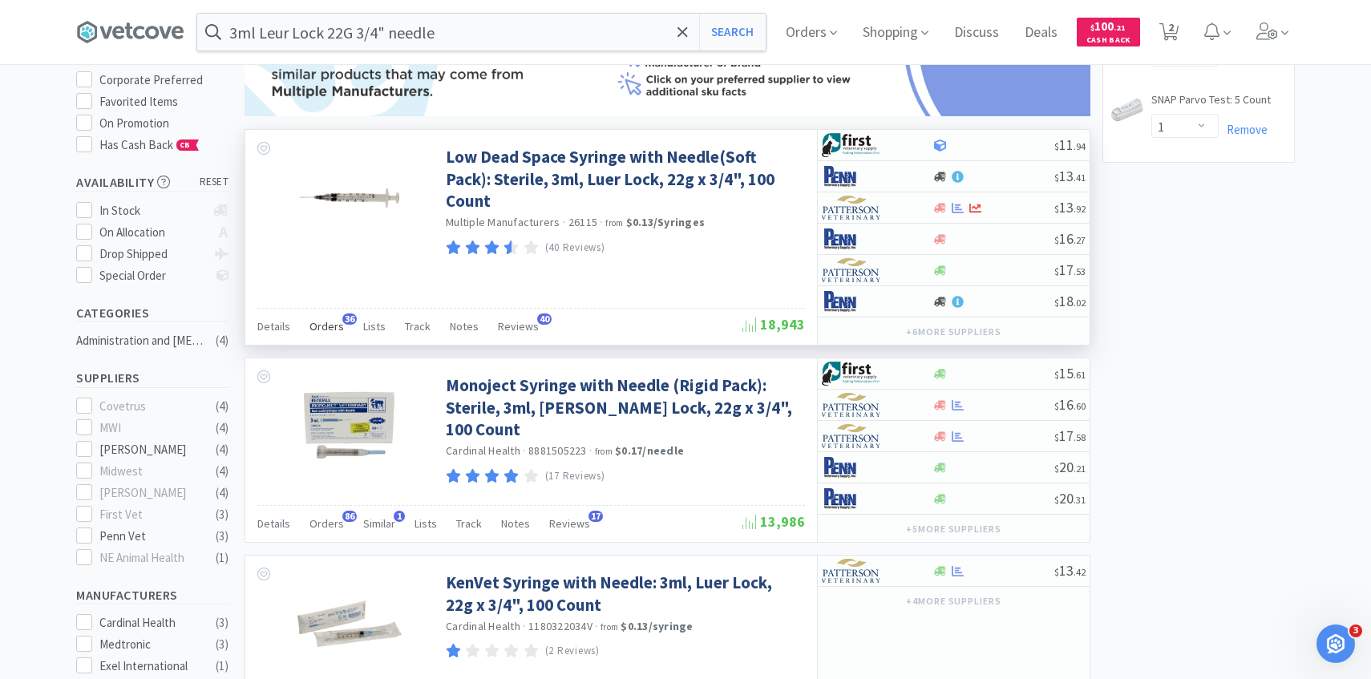
click at [327, 317] on div "Orders 36" at bounding box center [327, 329] width 34 height 30
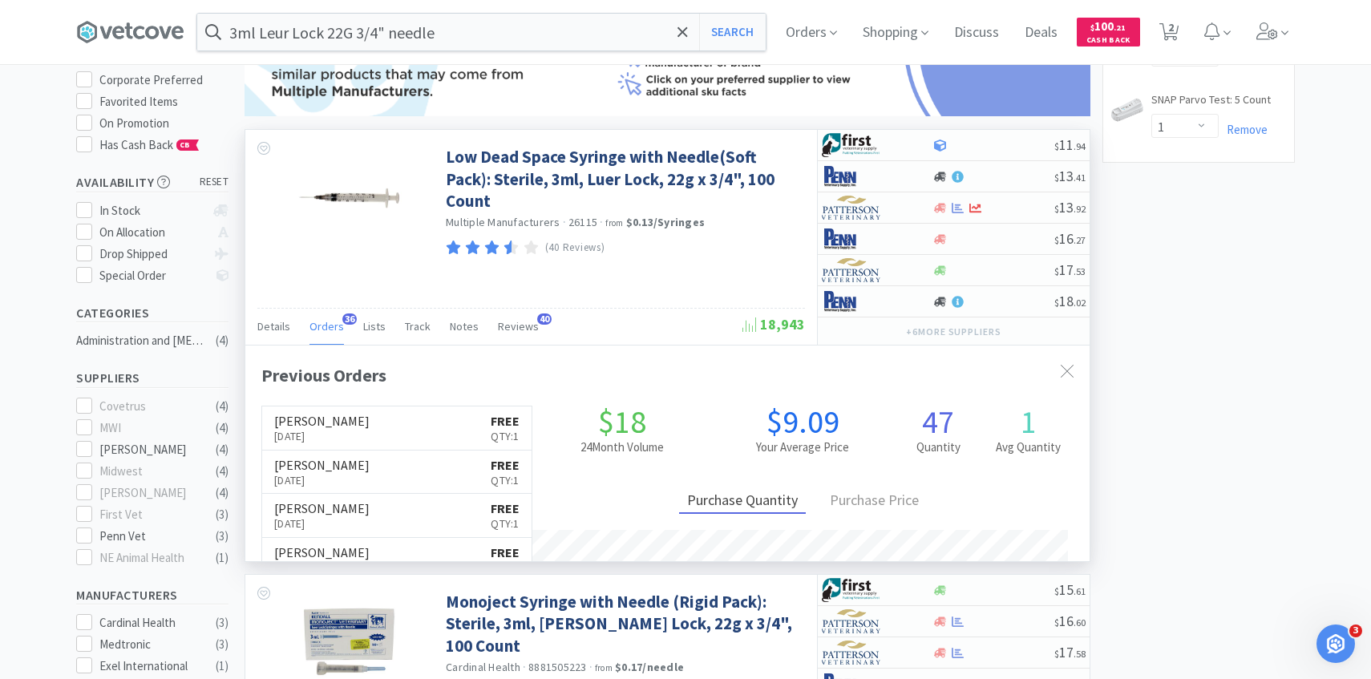
scroll to position [430, 845]
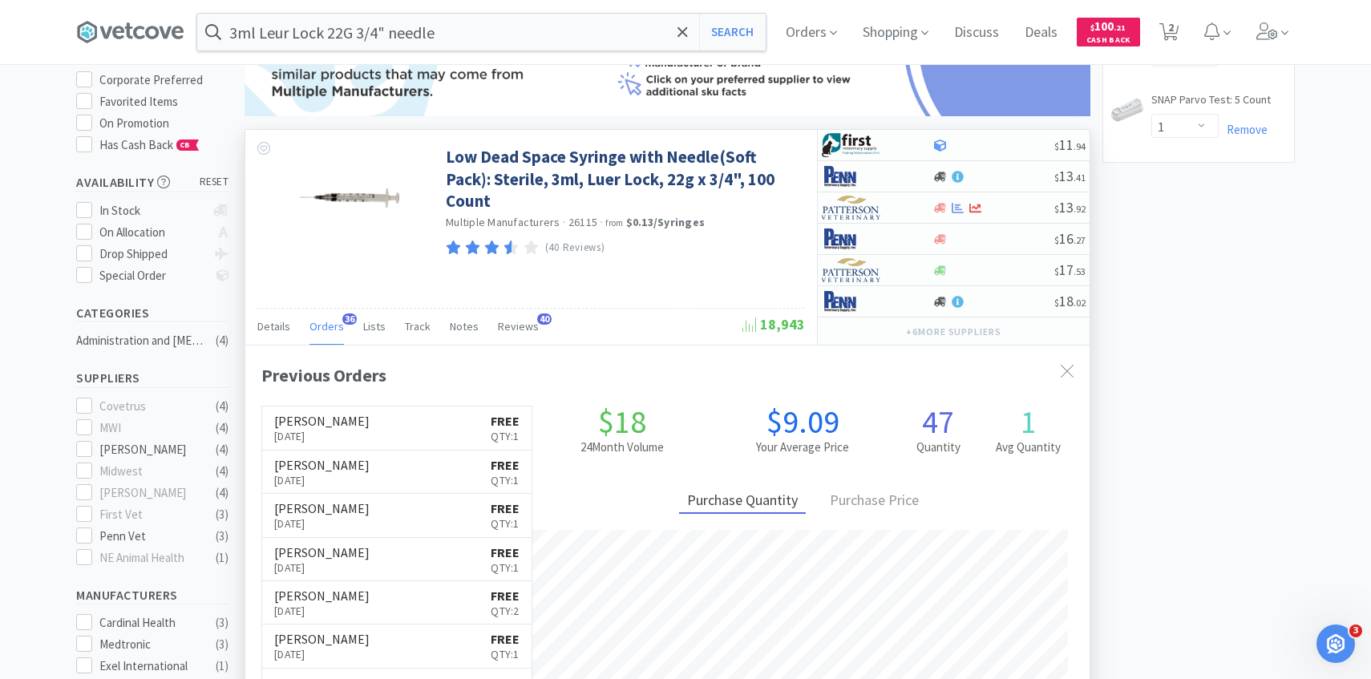
click at [327, 317] on div "Orders 36" at bounding box center [327, 329] width 34 height 30
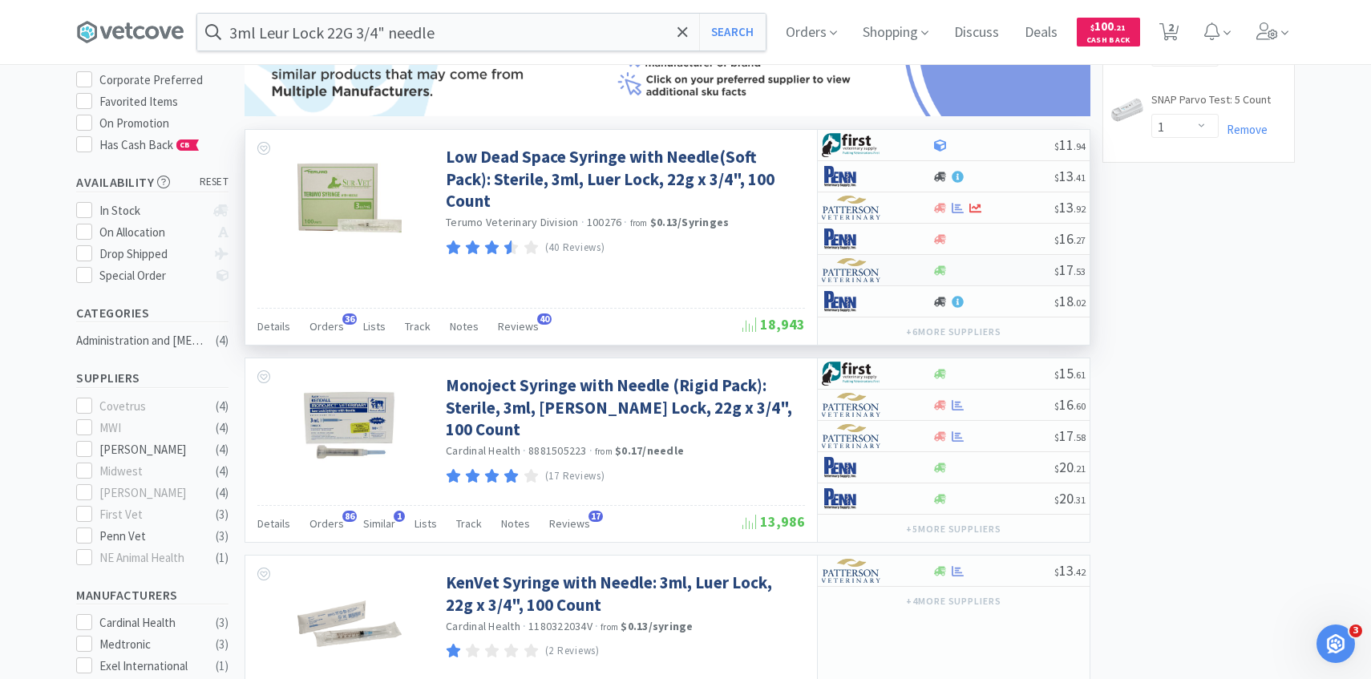
click at [845, 272] on img at bounding box center [852, 270] width 60 height 24
select select "1"
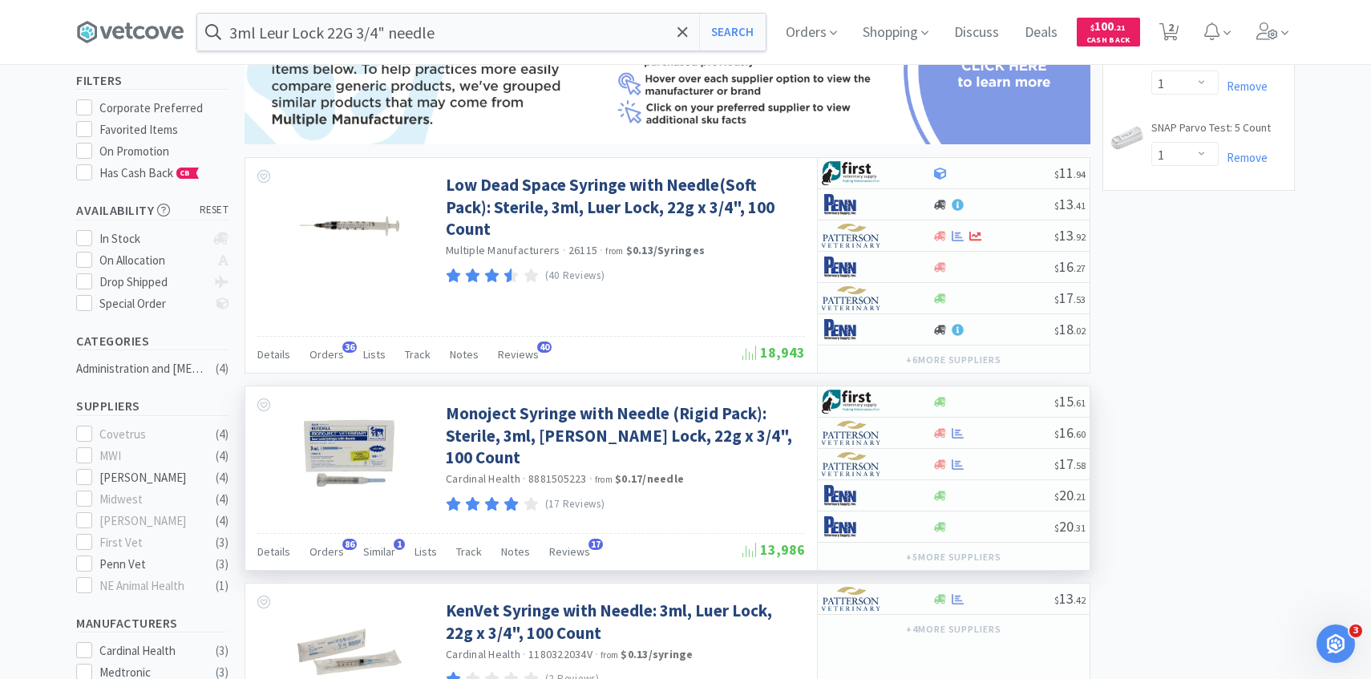
scroll to position [115, 0]
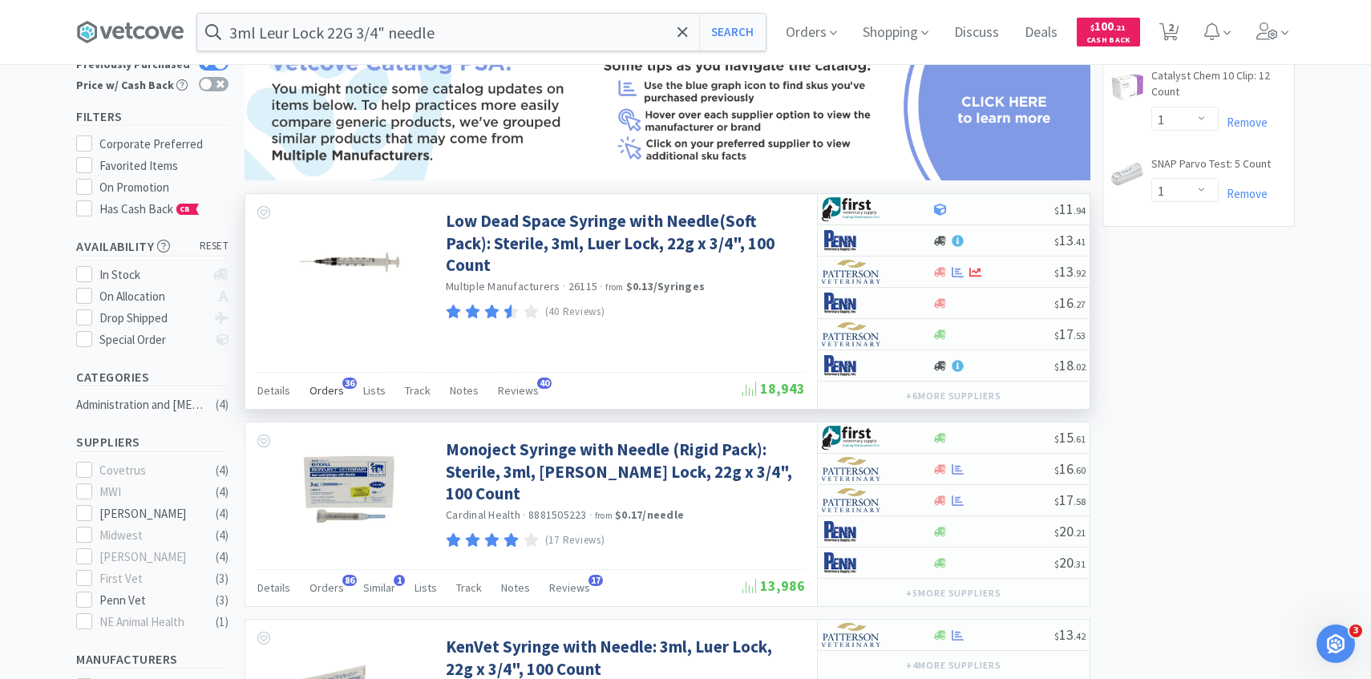
click at [326, 395] on span "Orders" at bounding box center [327, 390] width 34 height 14
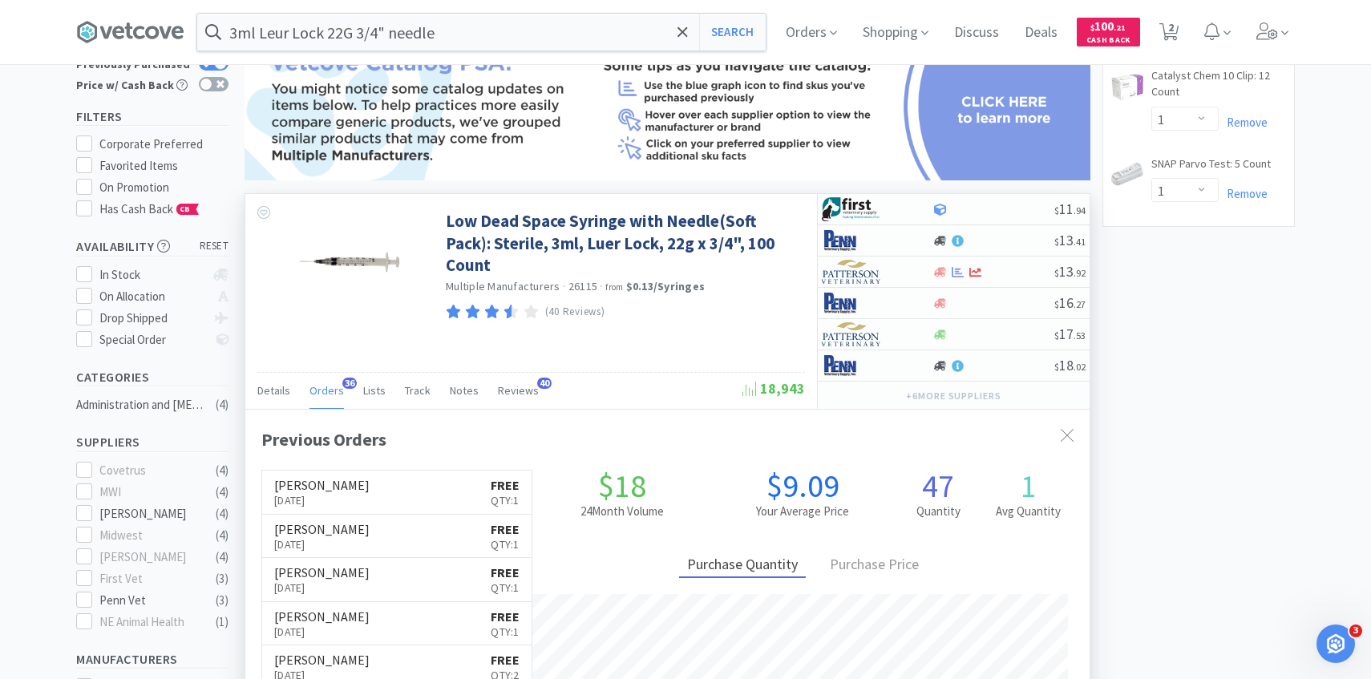
scroll to position [430, 845]
click at [326, 395] on span "Orders" at bounding box center [327, 390] width 34 height 14
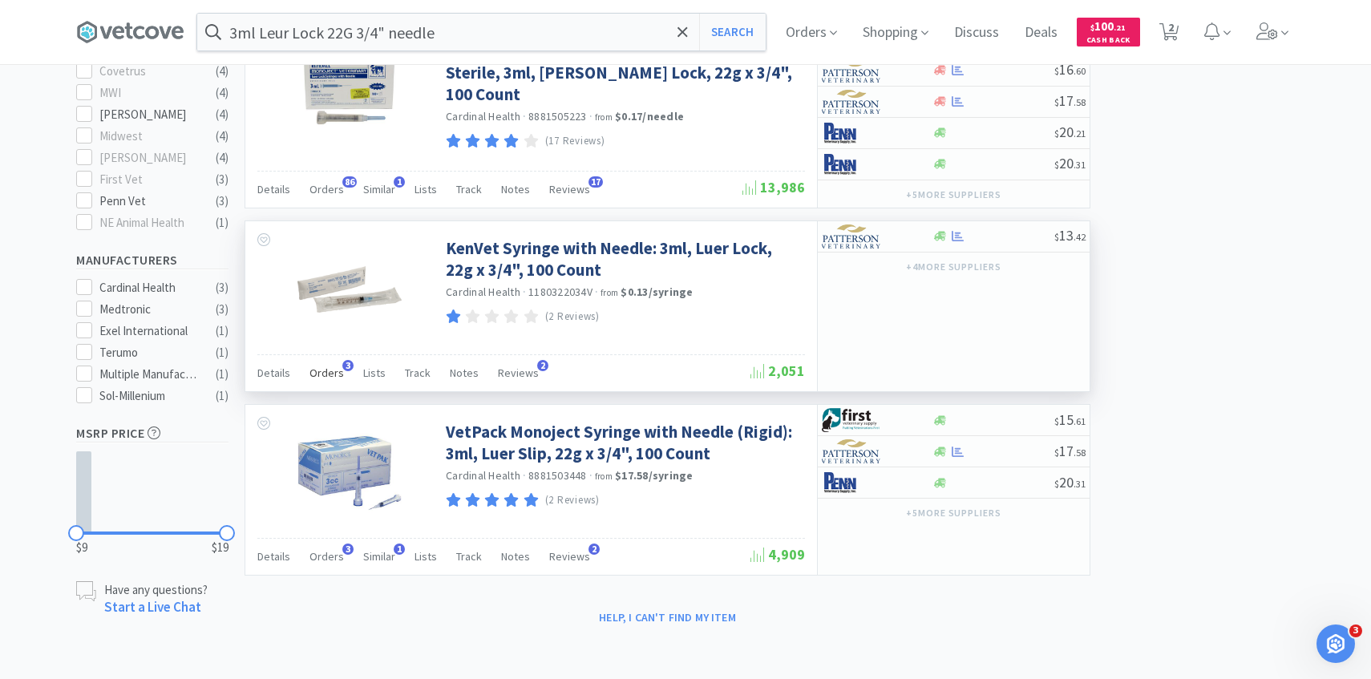
click at [331, 366] on span "Orders" at bounding box center [327, 373] width 34 height 14
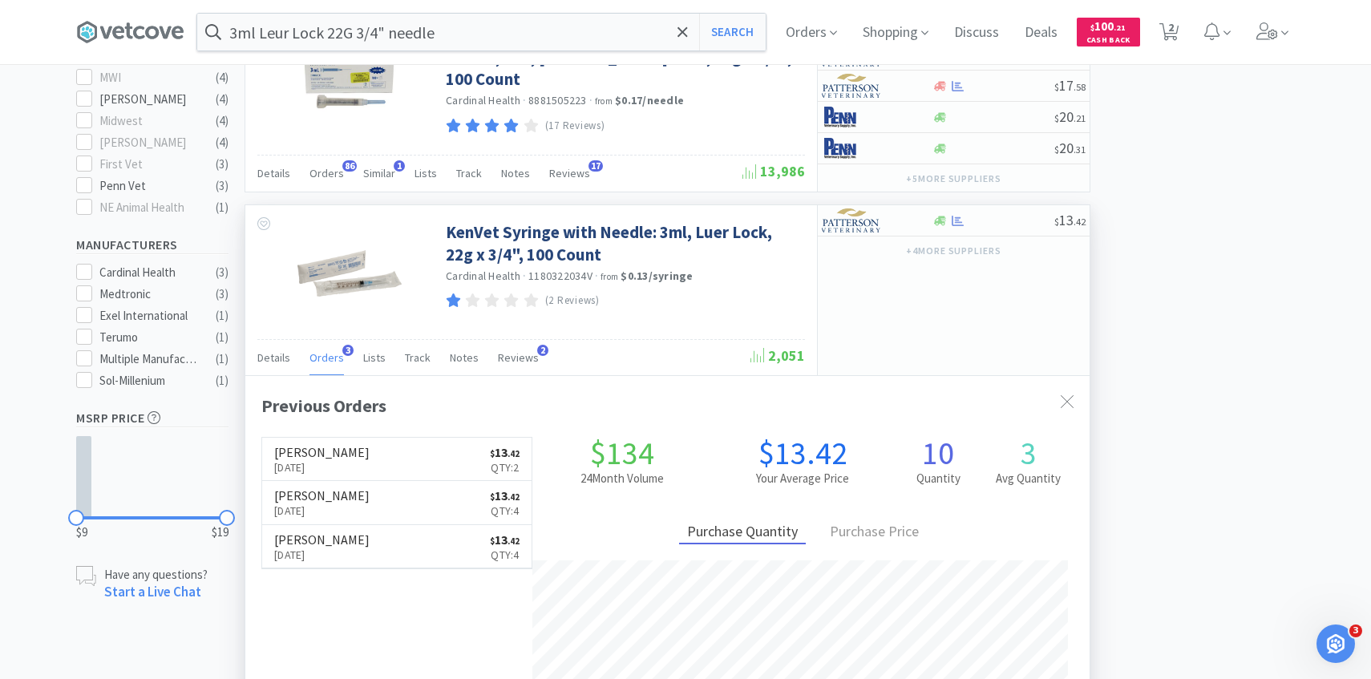
scroll to position [415, 845]
click at [330, 363] on span "Orders" at bounding box center [327, 357] width 34 height 14
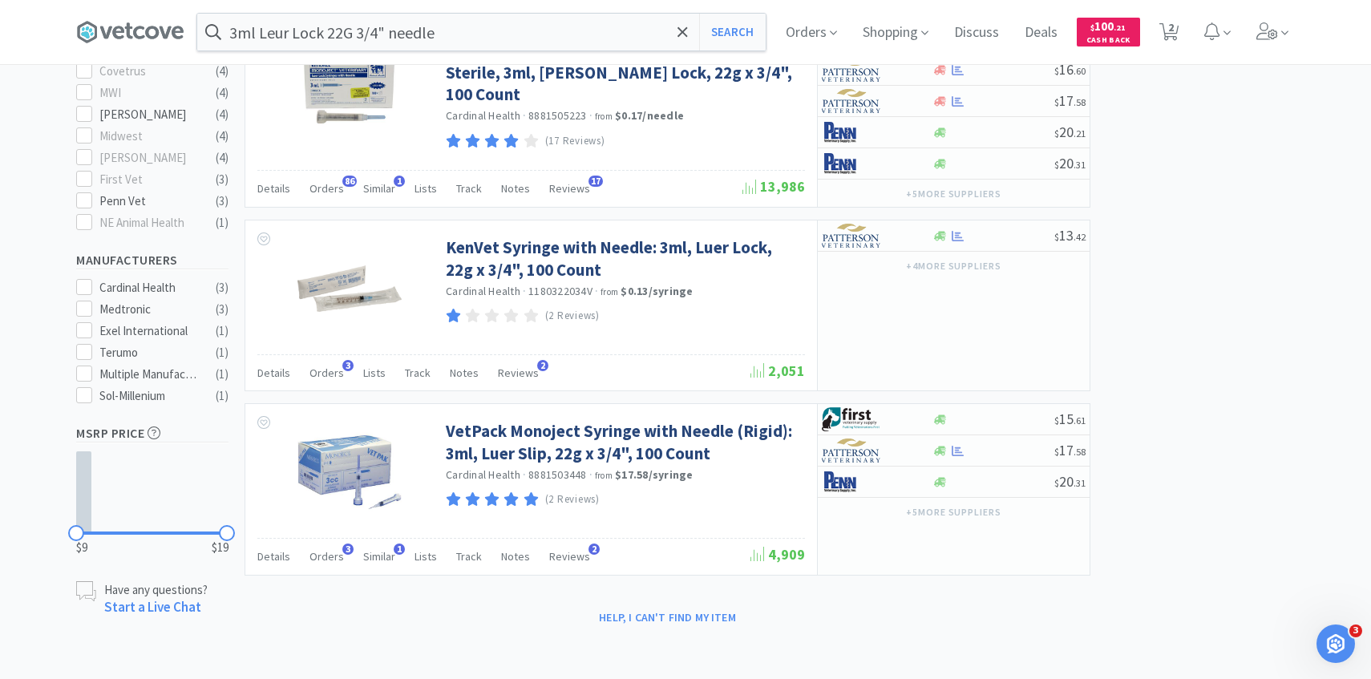
scroll to position [513, 0]
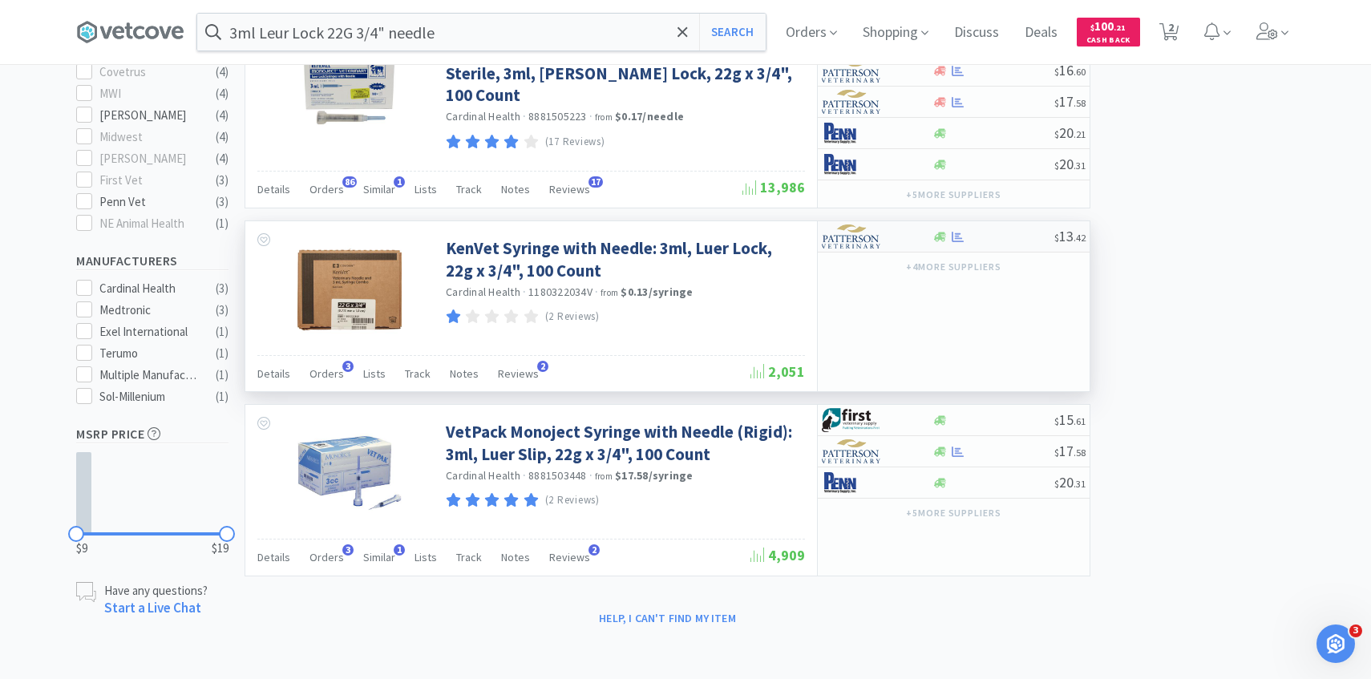
click at [865, 233] on img at bounding box center [852, 237] width 60 height 24
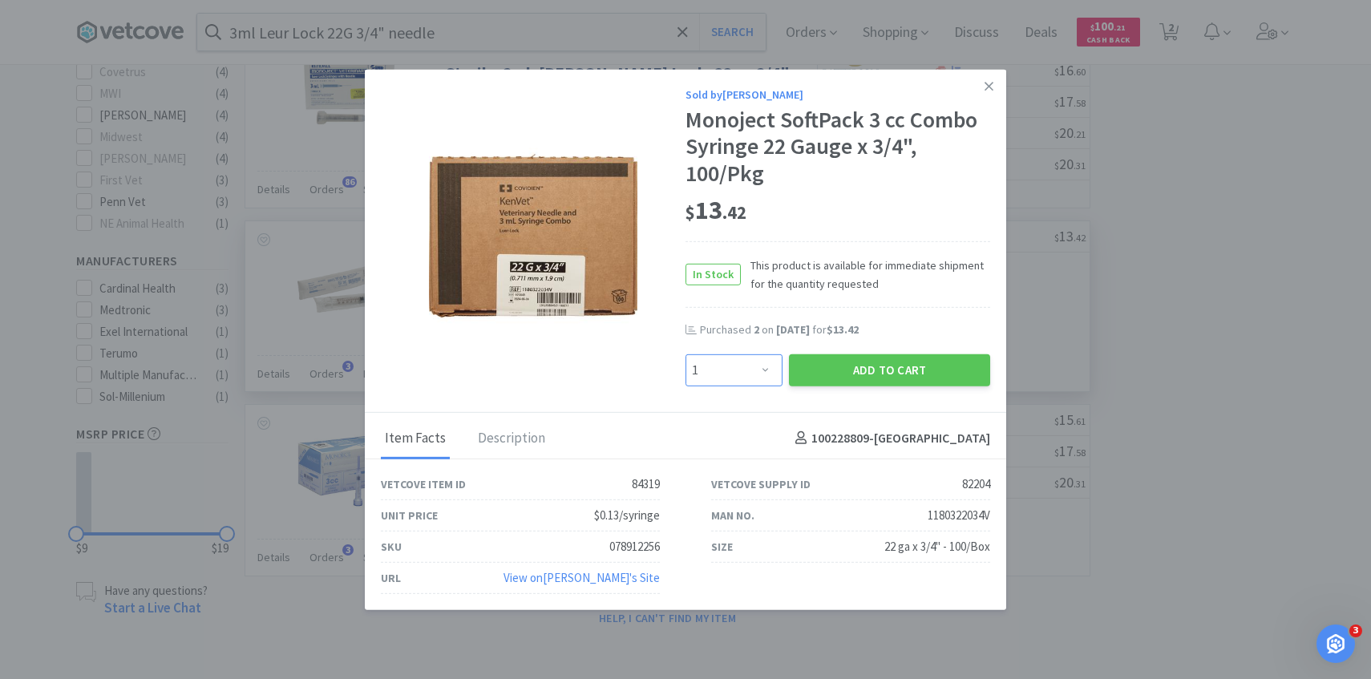
click at [760, 363] on select "Enter Quantity 1 2 3 4 5 6 7 8 9 10 11 12 13 14 15 16 17 18 19 20 Enter Quantity" at bounding box center [734, 370] width 97 height 32
select select "3"
click at [686, 354] on select "Enter Quantity 1 2 3 4 5 6 7 8 9 10 11 12 13 14 15 16 17 18 19 20 Enter Quantity" at bounding box center [734, 370] width 97 height 32
click at [865, 375] on button "Add to Cart" at bounding box center [889, 370] width 201 height 32
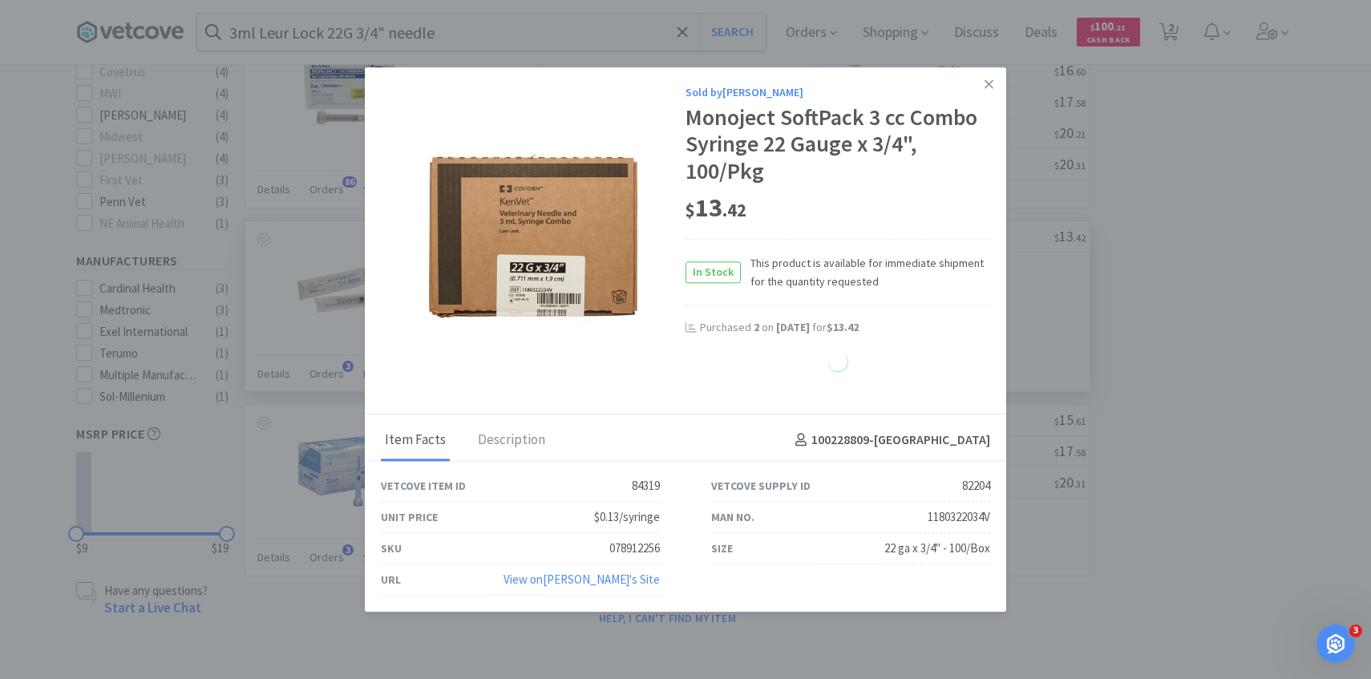
select select "3"
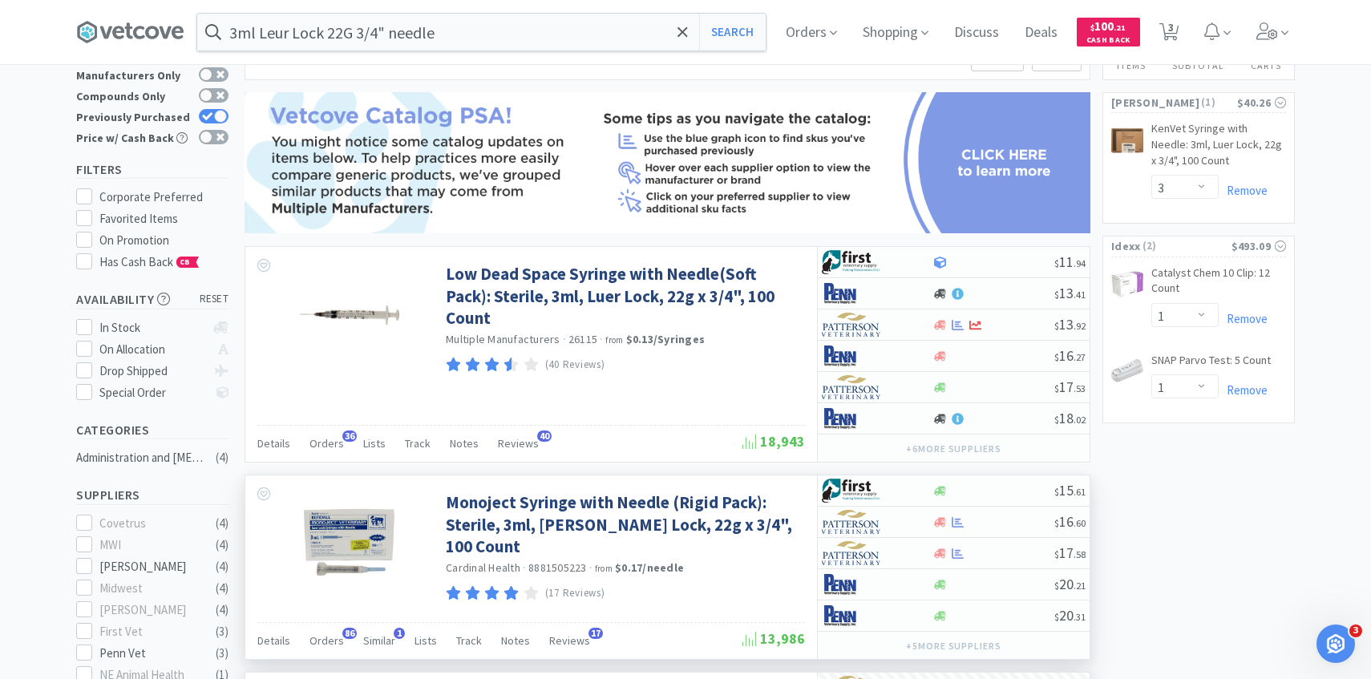
scroll to position [0, 0]
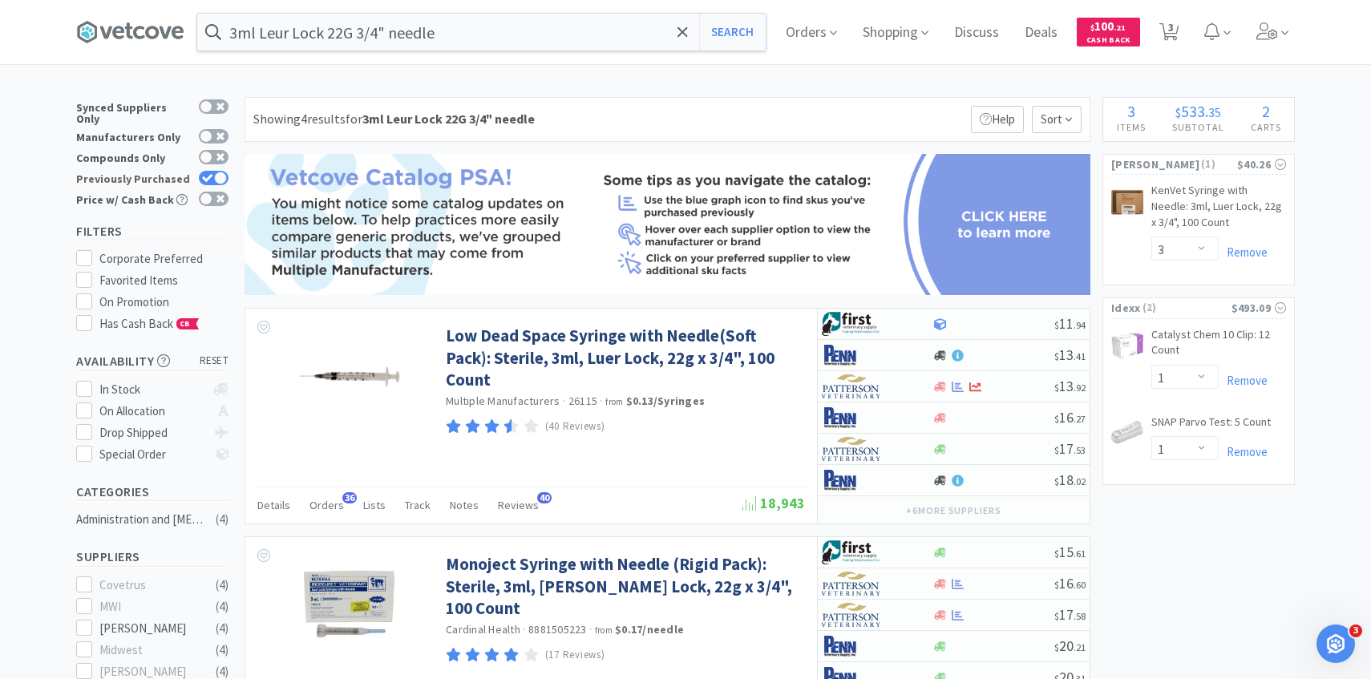
click at [219, 174] on div at bounding box center [220, 178] width 13 height 13
checkbox input "false"
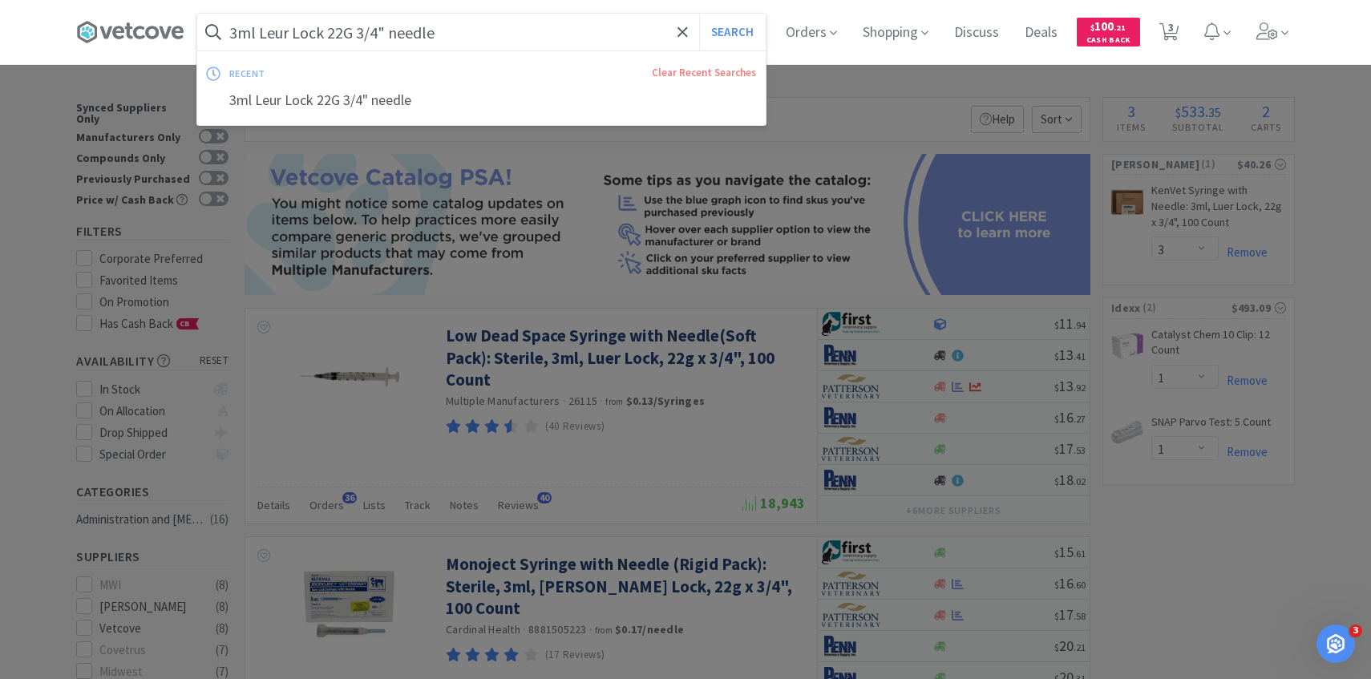
click at [347, 38] on input "3ml Leur Lock 22G 3/4" needle" at bounding box center [481, 32] width 569 height 37
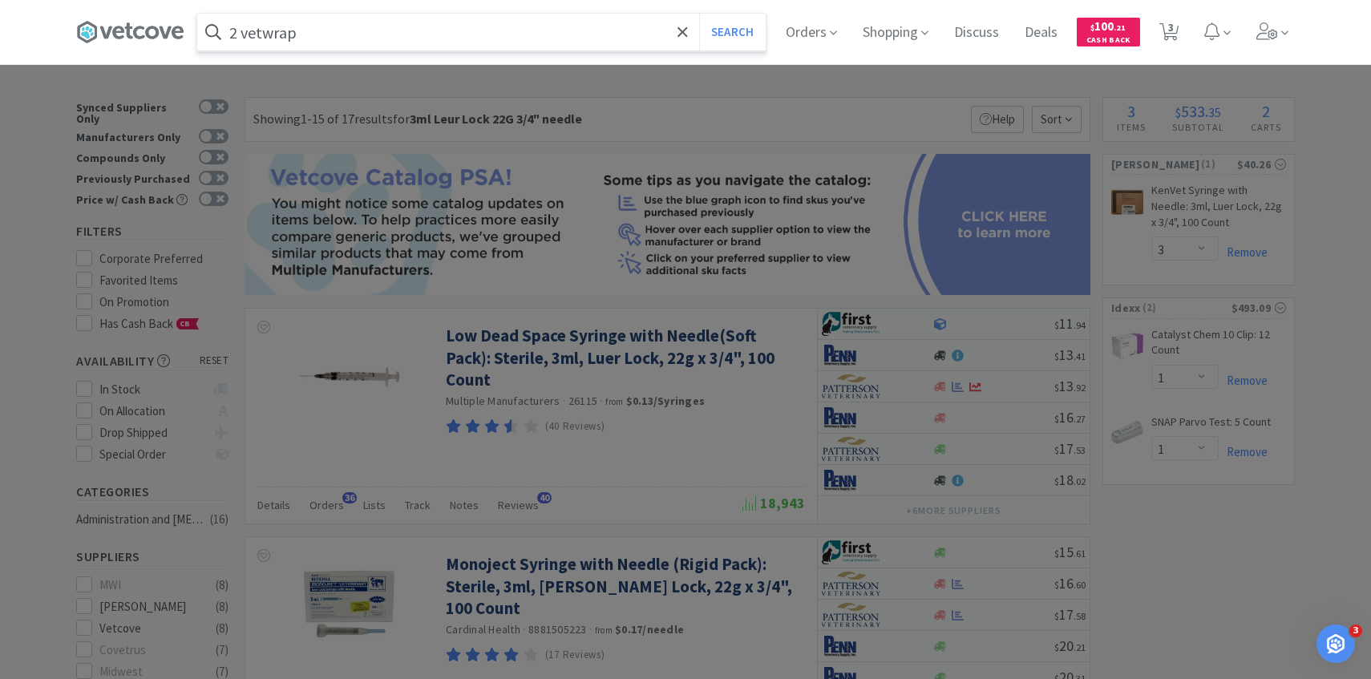
type input "2 vetwrap"
click at [699, 14] on button "Search" at bounding box center [732, 32] width 67 height 37
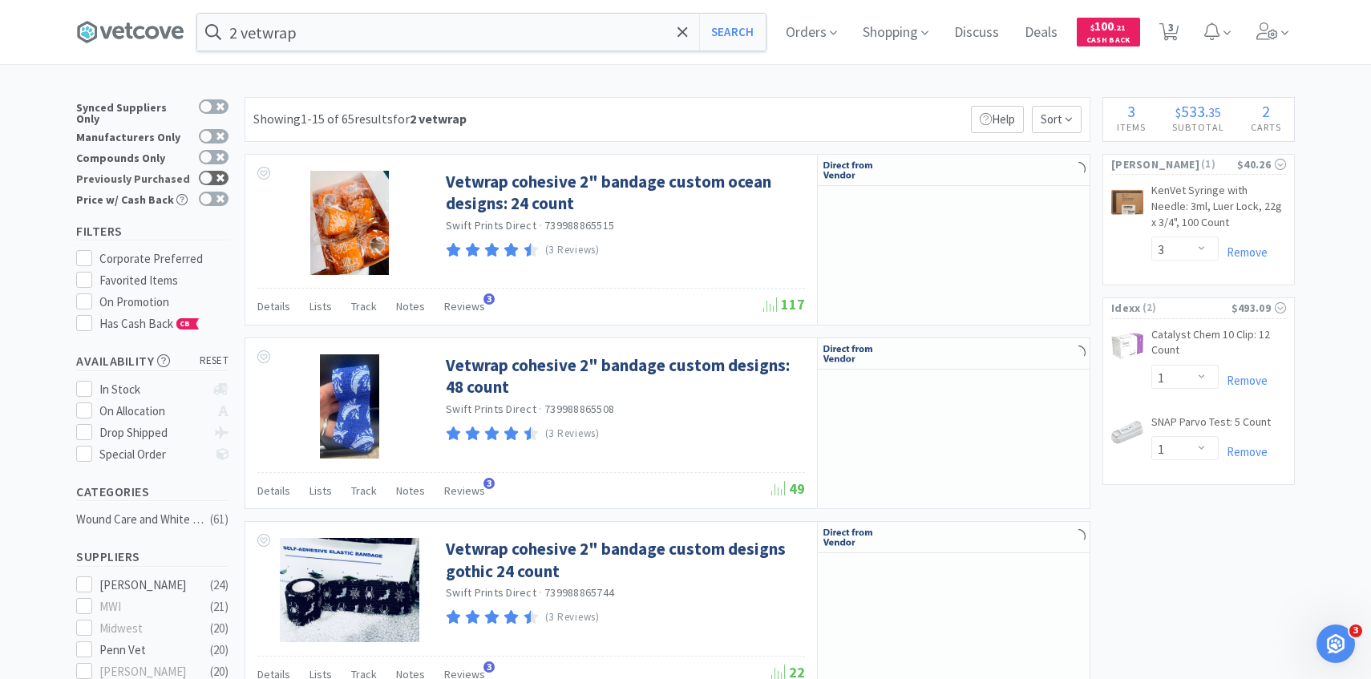
click at [222, 174] on icon at bounding box center [221, 178] width 8 height 8
checkbox input "true"
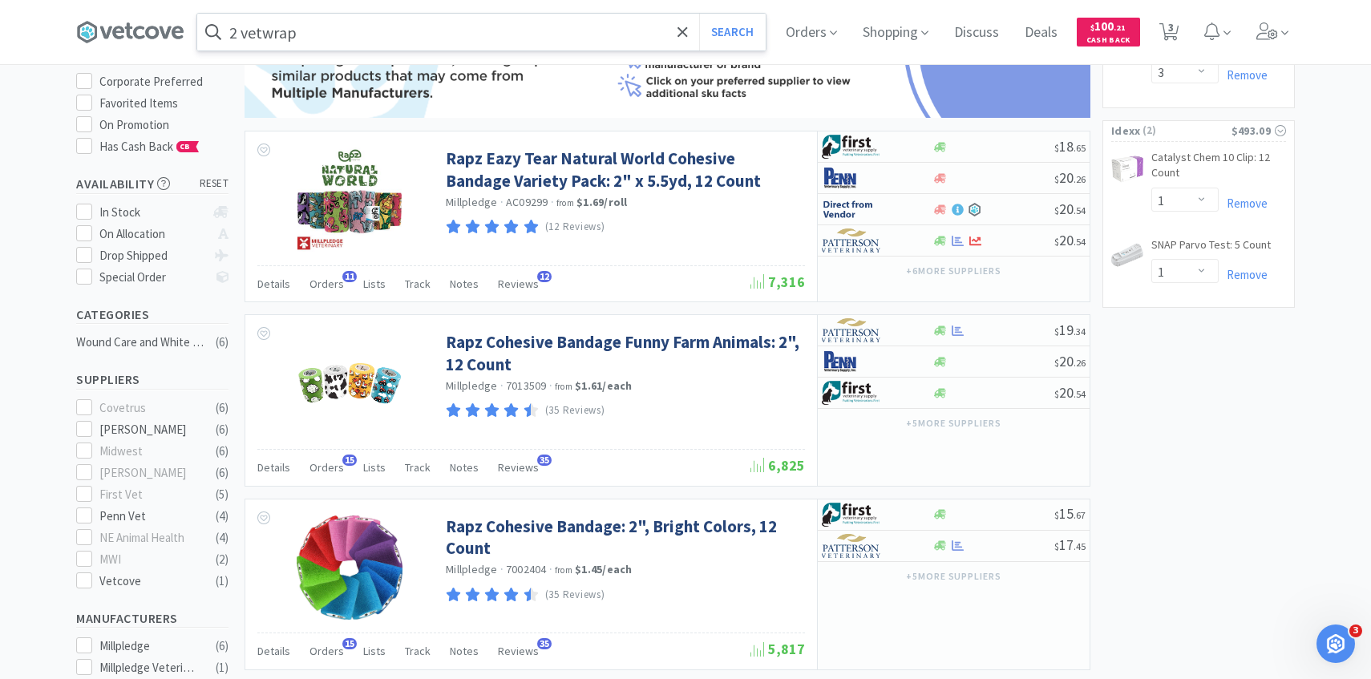
scroll to position [179, 0]
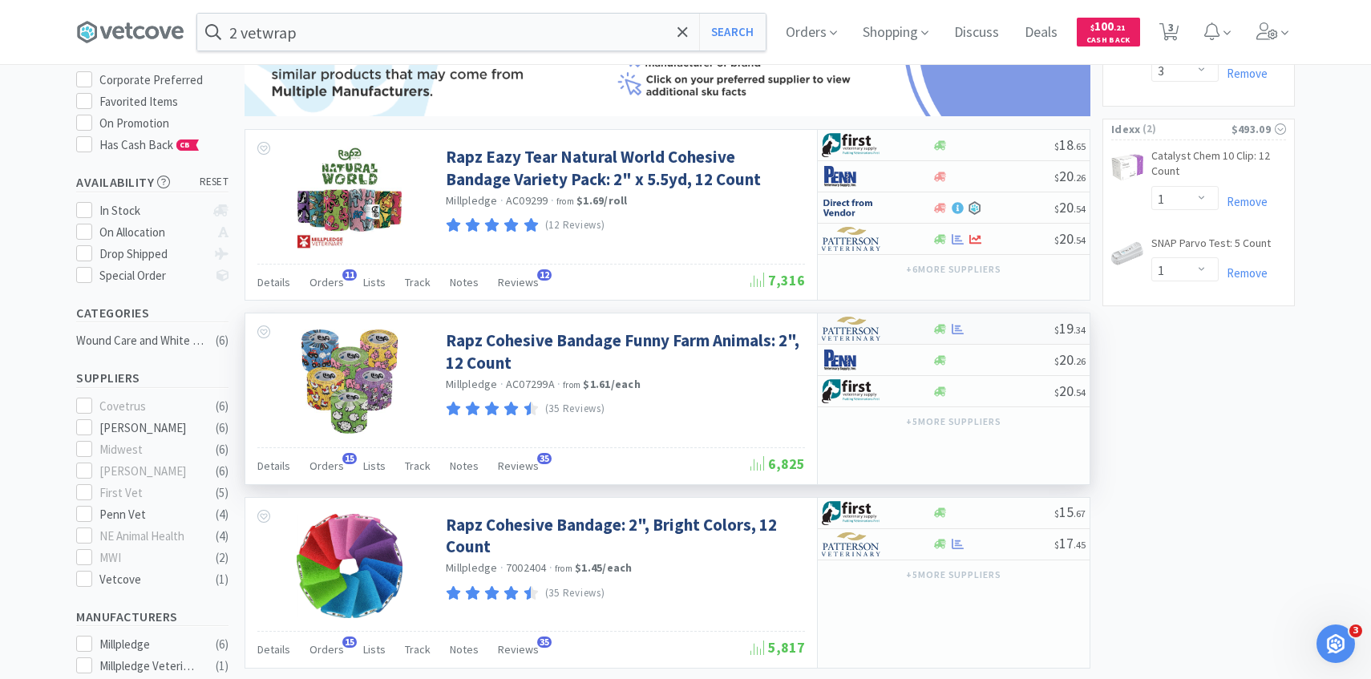
click at [889, 330] on div at bounding box center [866, 328] width 88 height 27
select select "1"
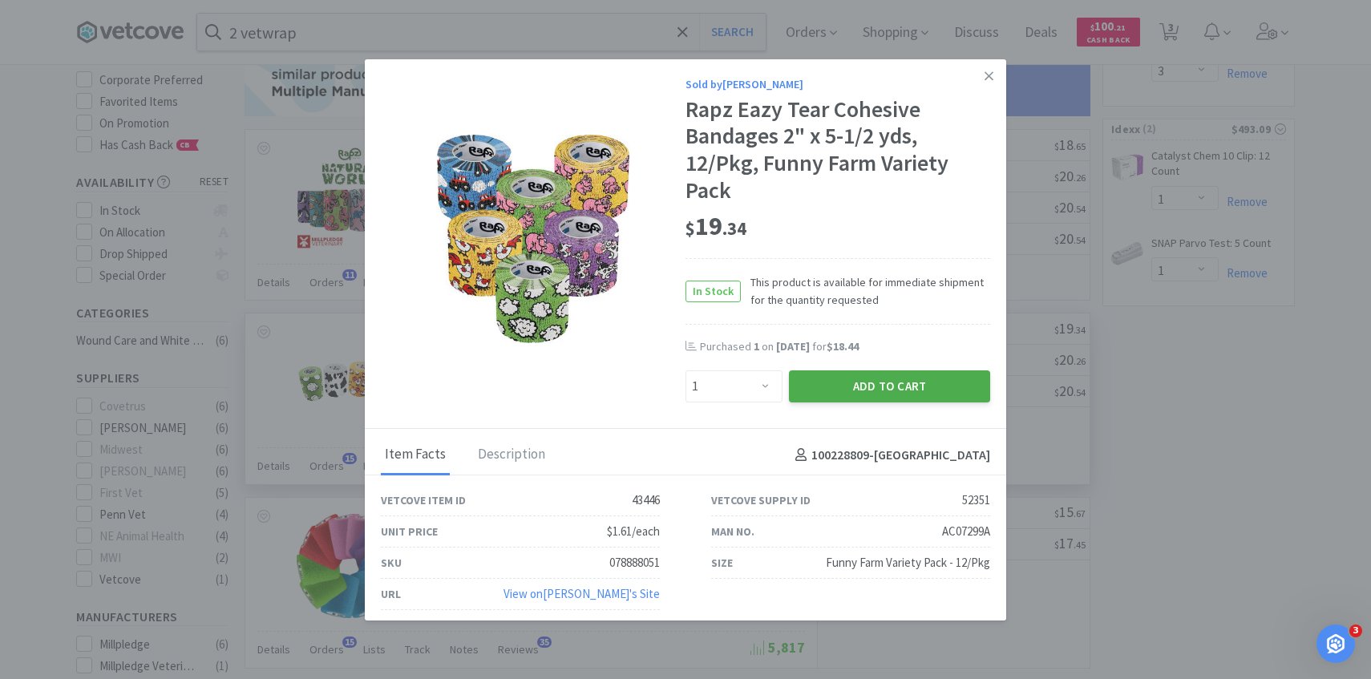
click at [825, 393] on button "Add to Cart" at bounding box center [889, 387] width 201 height 32
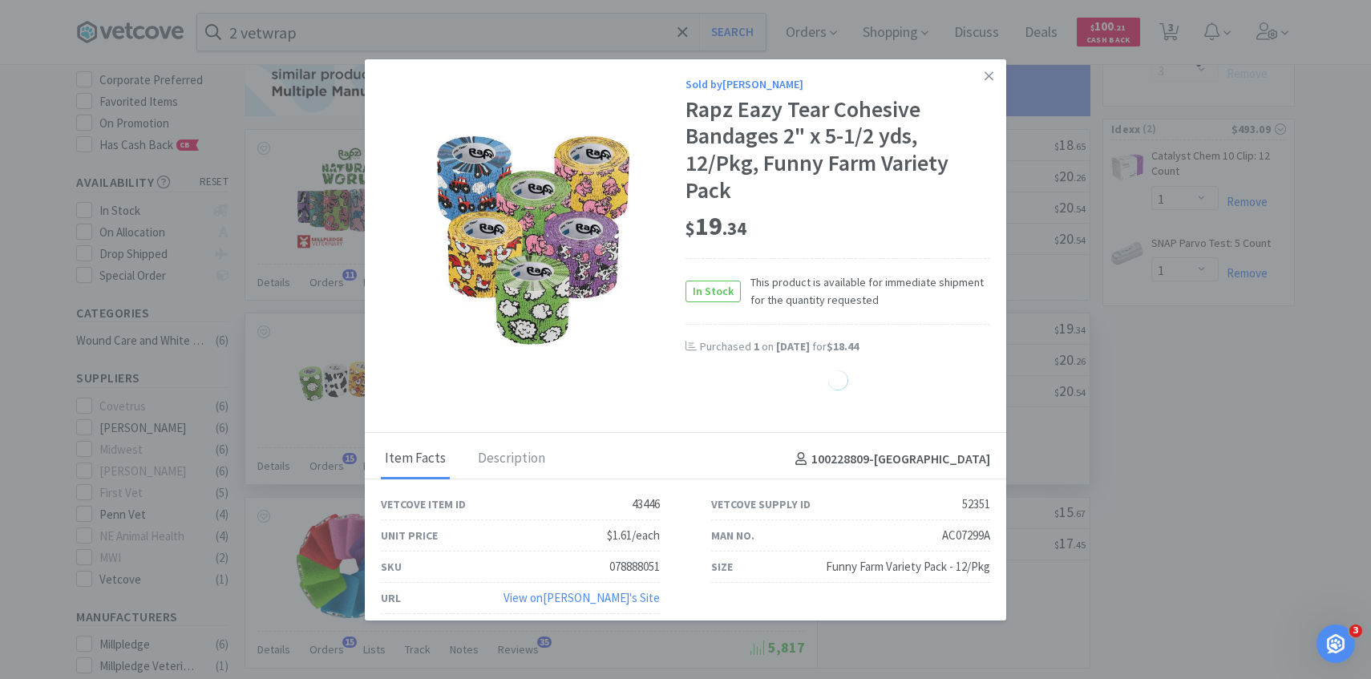
select select "1"
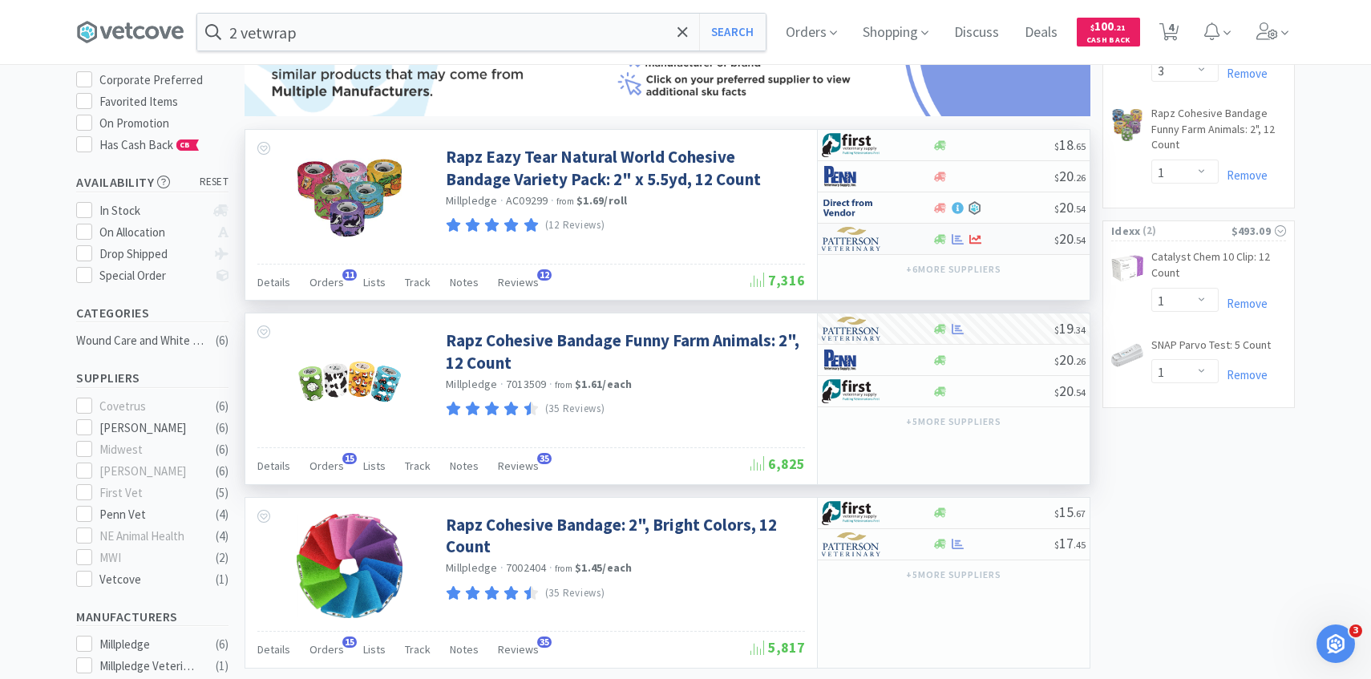
click at [857, 236] on img at bounding box center [852, 239] width 60 height 24
select select "1"
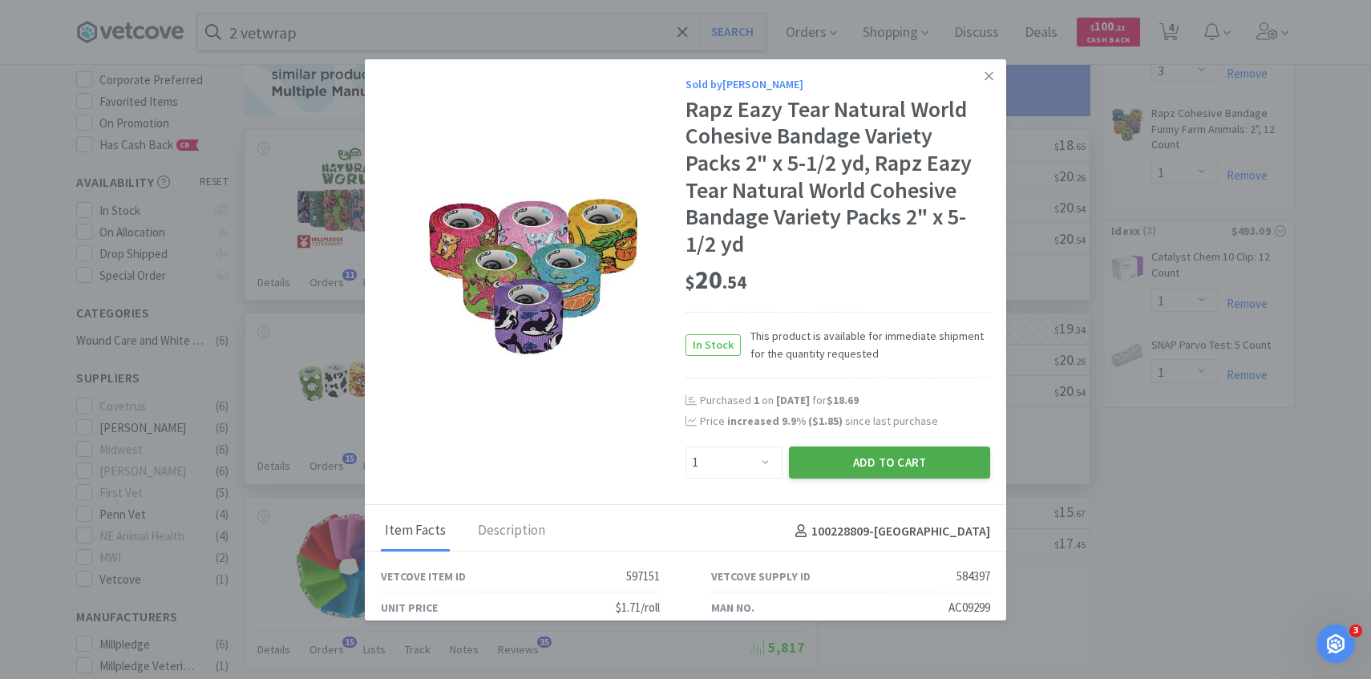
click at [845, 455] on button "Add to Cart" at bounding box center [889, 463] width 201 height 32
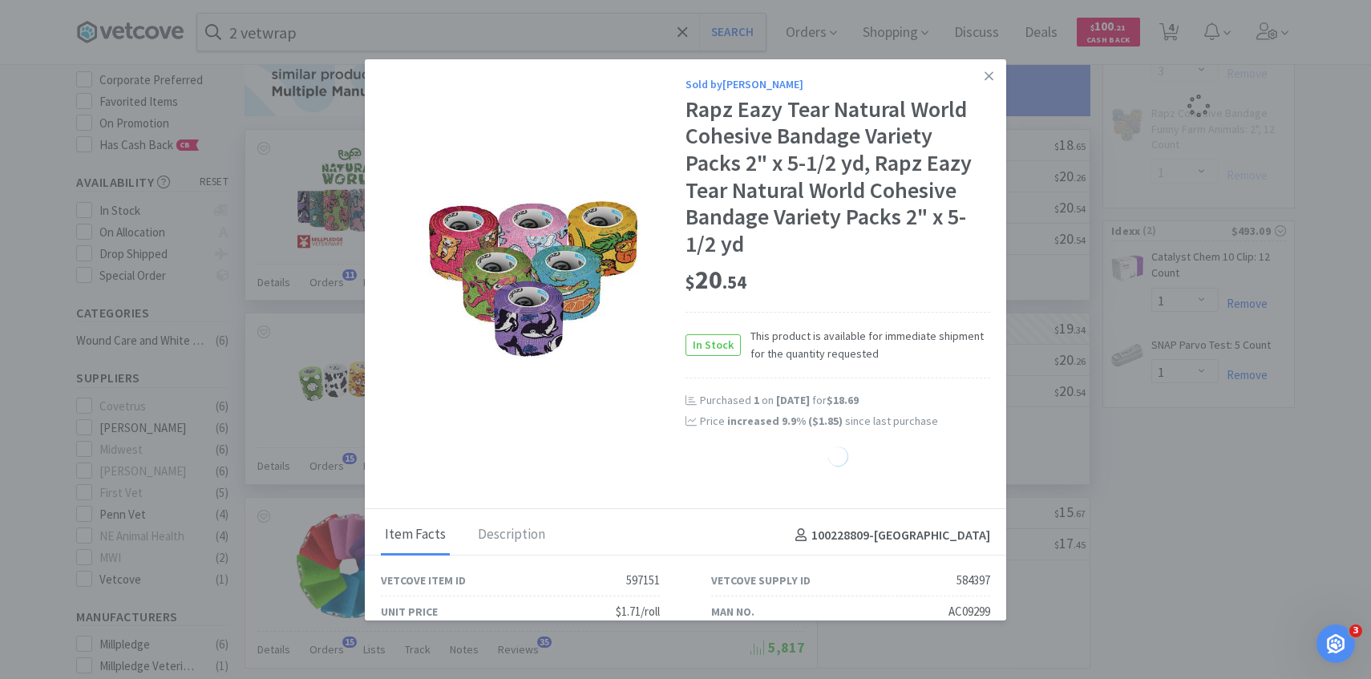
select select "1"
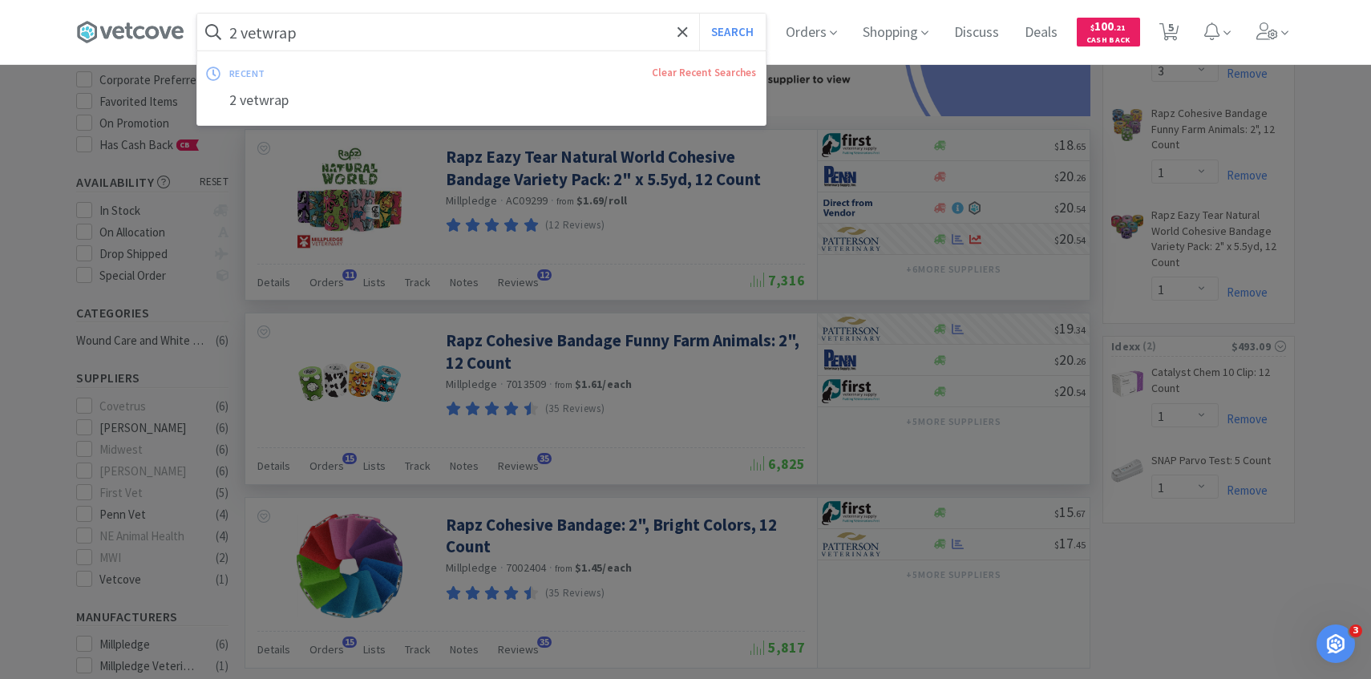
click at [369, 44] on input "2 vetwrap" at bounding box center [481, 32] width 569 height 37
paste input "78361"
type input "278361"
click at [699, 14] on button "Search" at bounding box center [732, 32] width 67 height 37
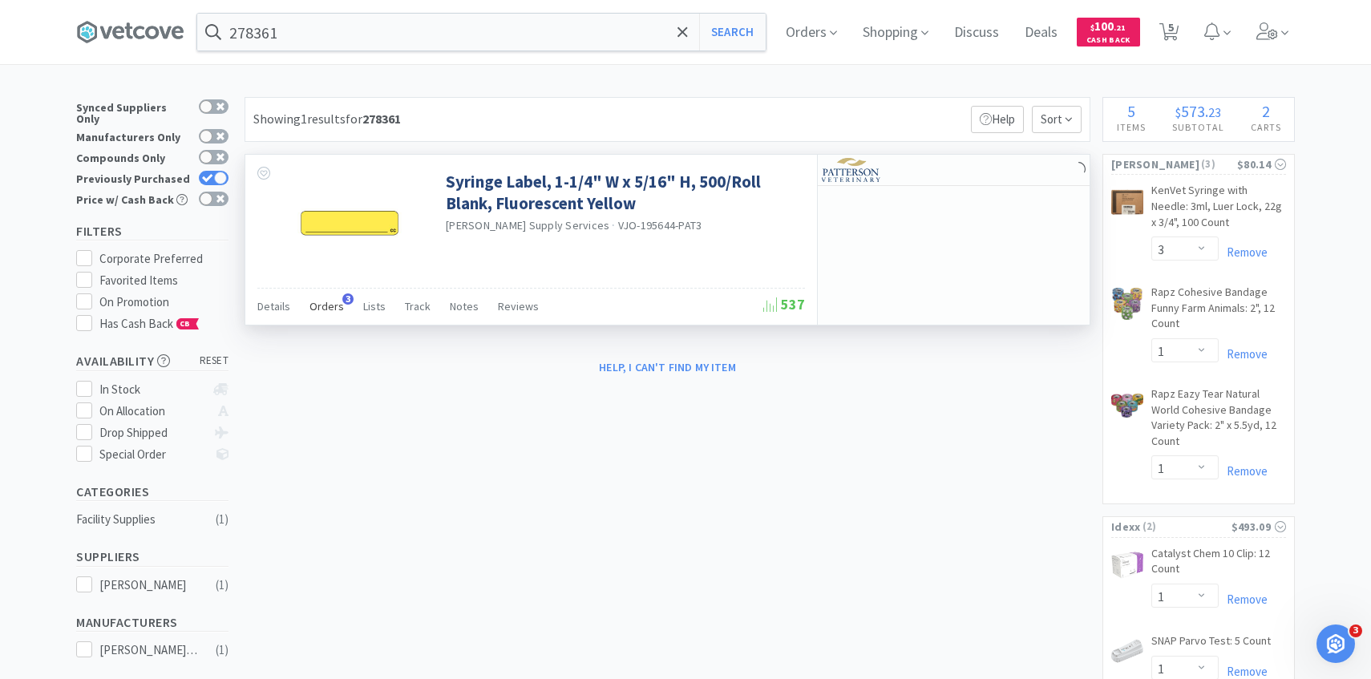
click at [332, 309] on span "Orders" at bounding box center [327, 306] width 34 height 14
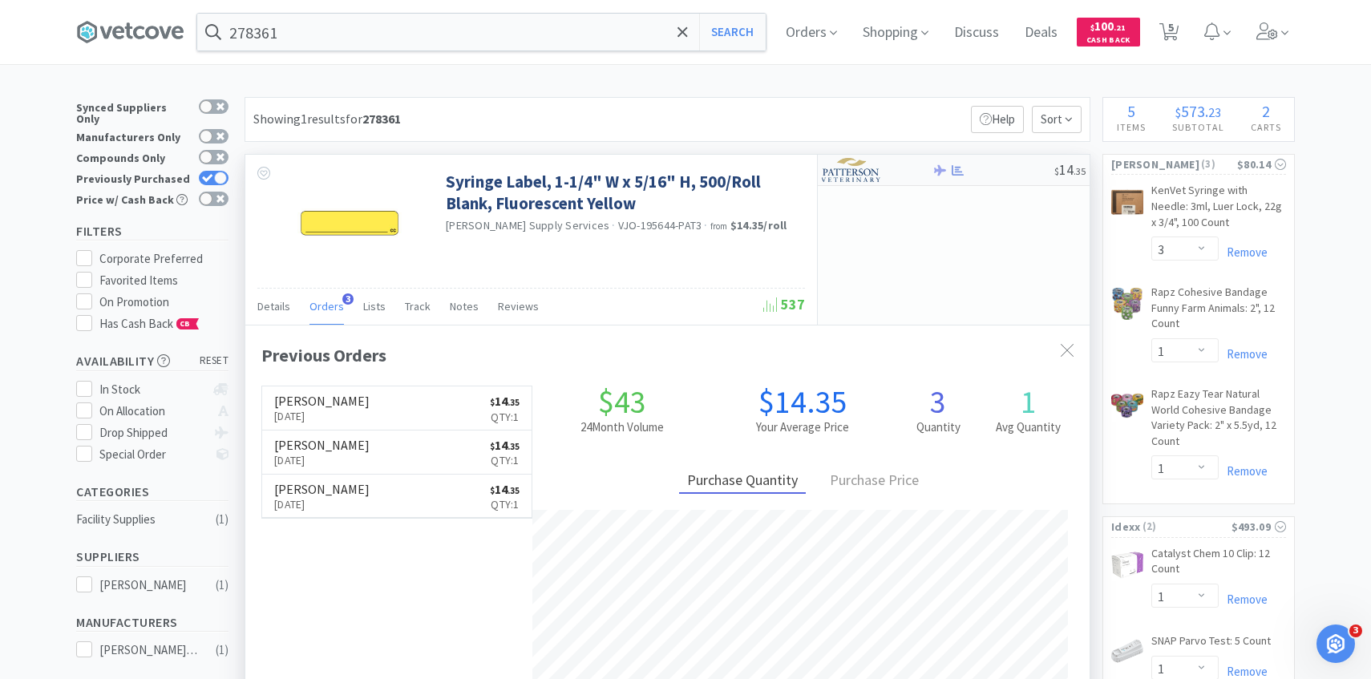
scroll to position [415, 845]
click at [869, 180] on img at bounding box center [852, 170] width 60 height 24
select select "1"
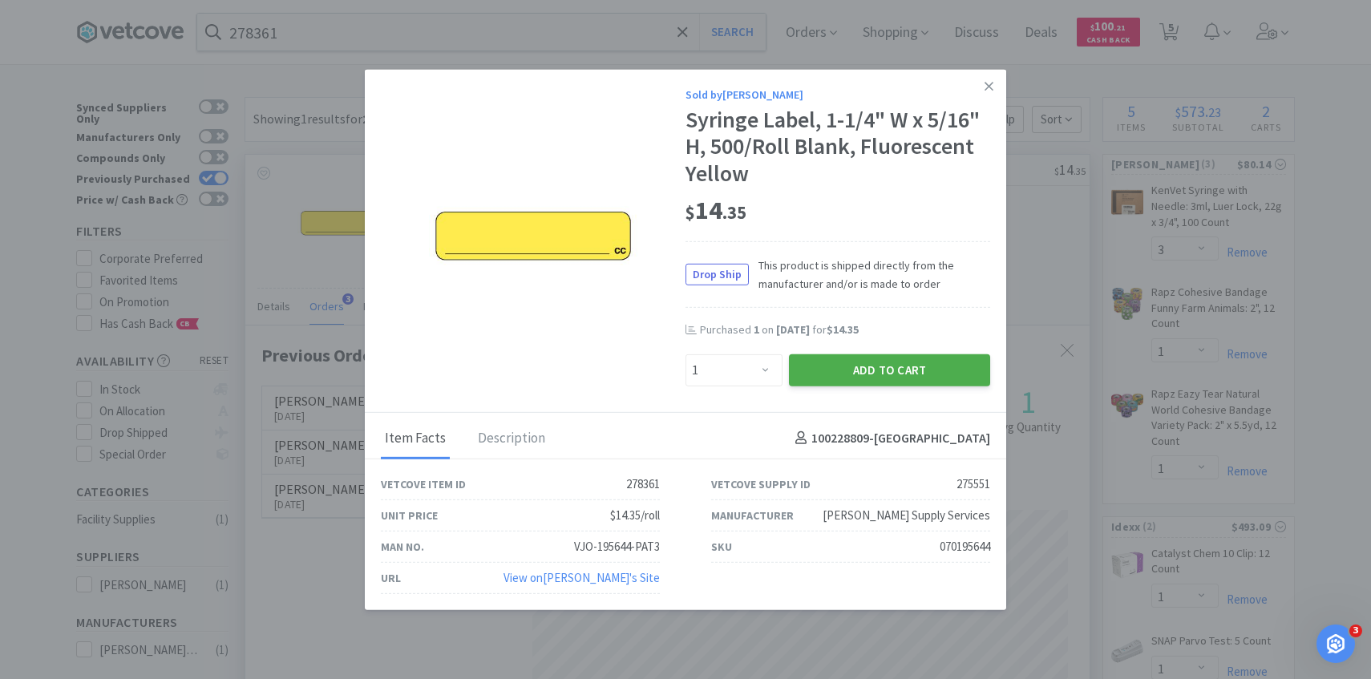
click at [857, 364] on button "Add to Cart" at bounding box center [889, 370] width 201 height 32
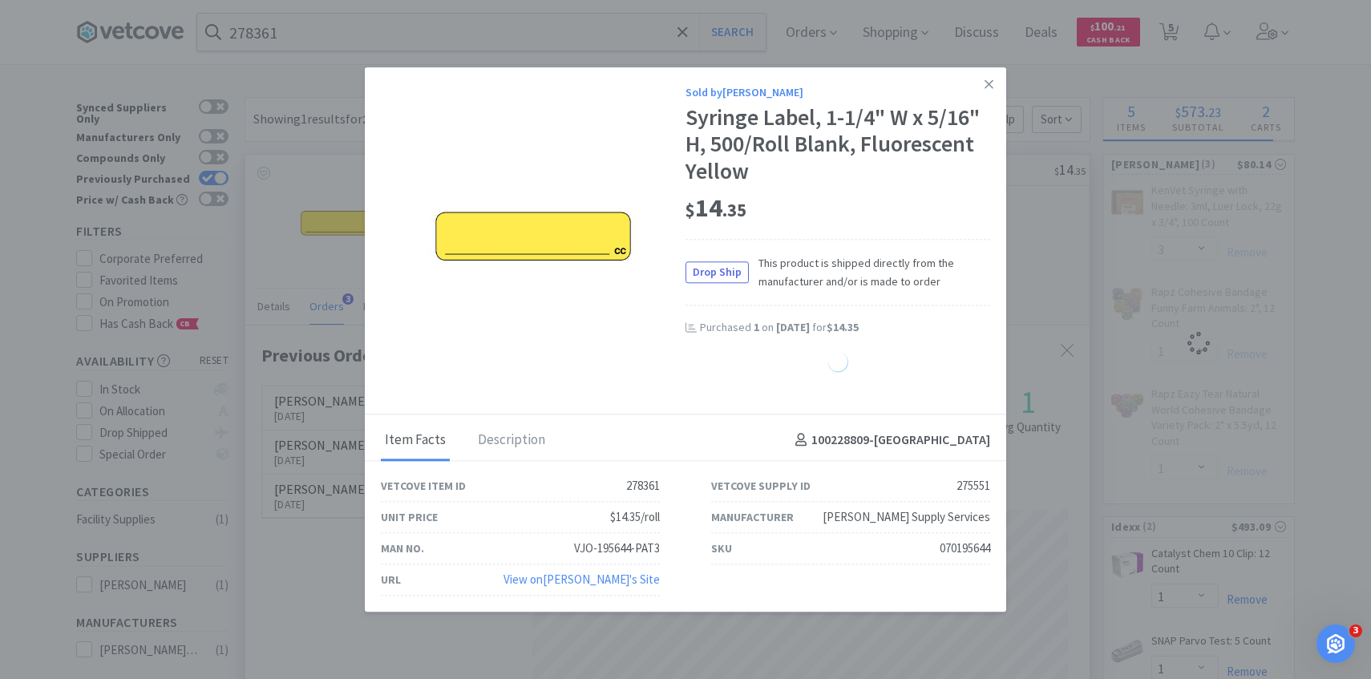
select select "1"
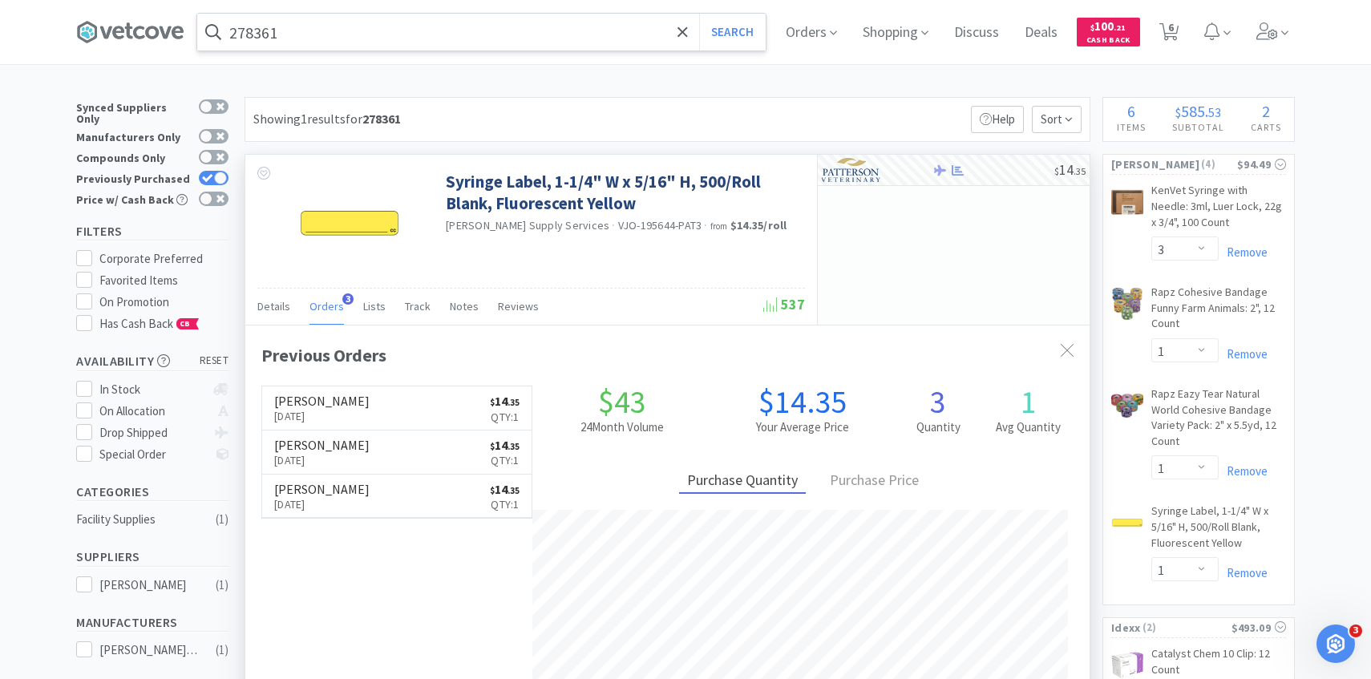
click at [326, 32] on input "278361" at bounding box center [481, 32] width 569 height 37
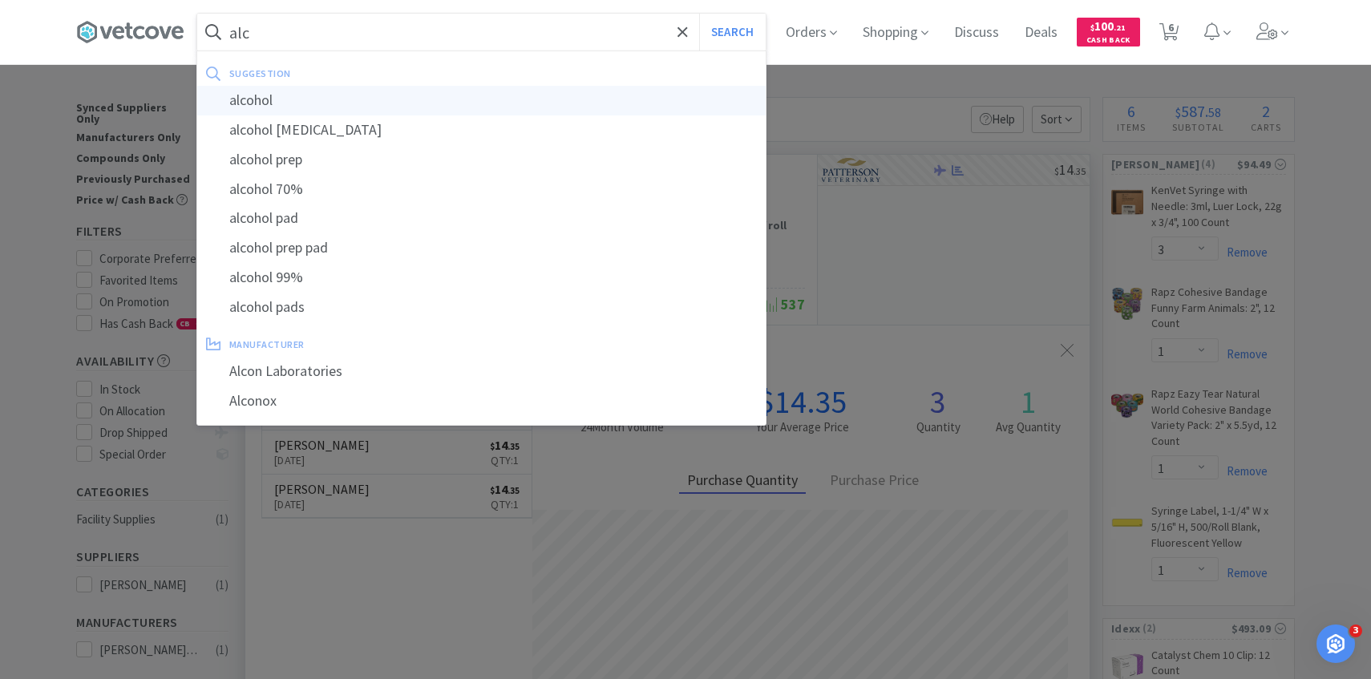
click at [334, 99] on div "alcohol" at bounding box center [481, 101] width 569 height 30
type input "alcohol"
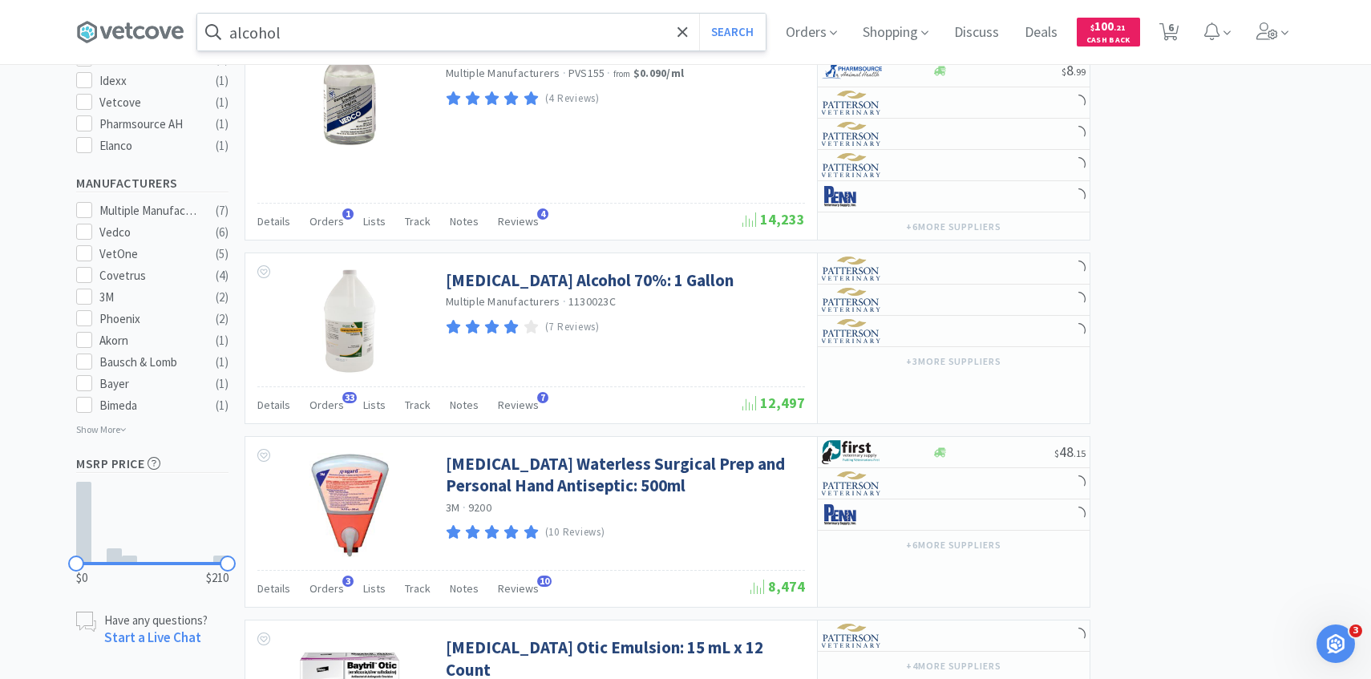
scroll to position [811, 0]
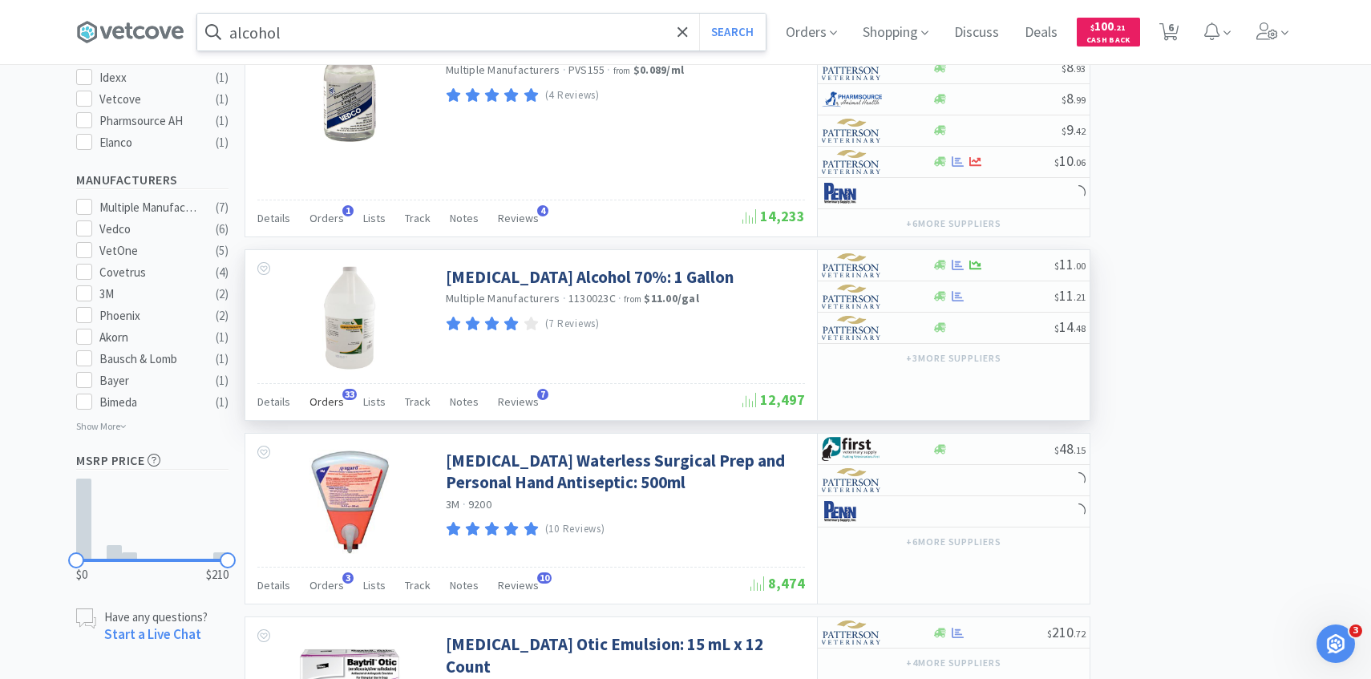
click at [326, 412] on div "Orders 33" at bounding box center [327, 404] width 34 height 30
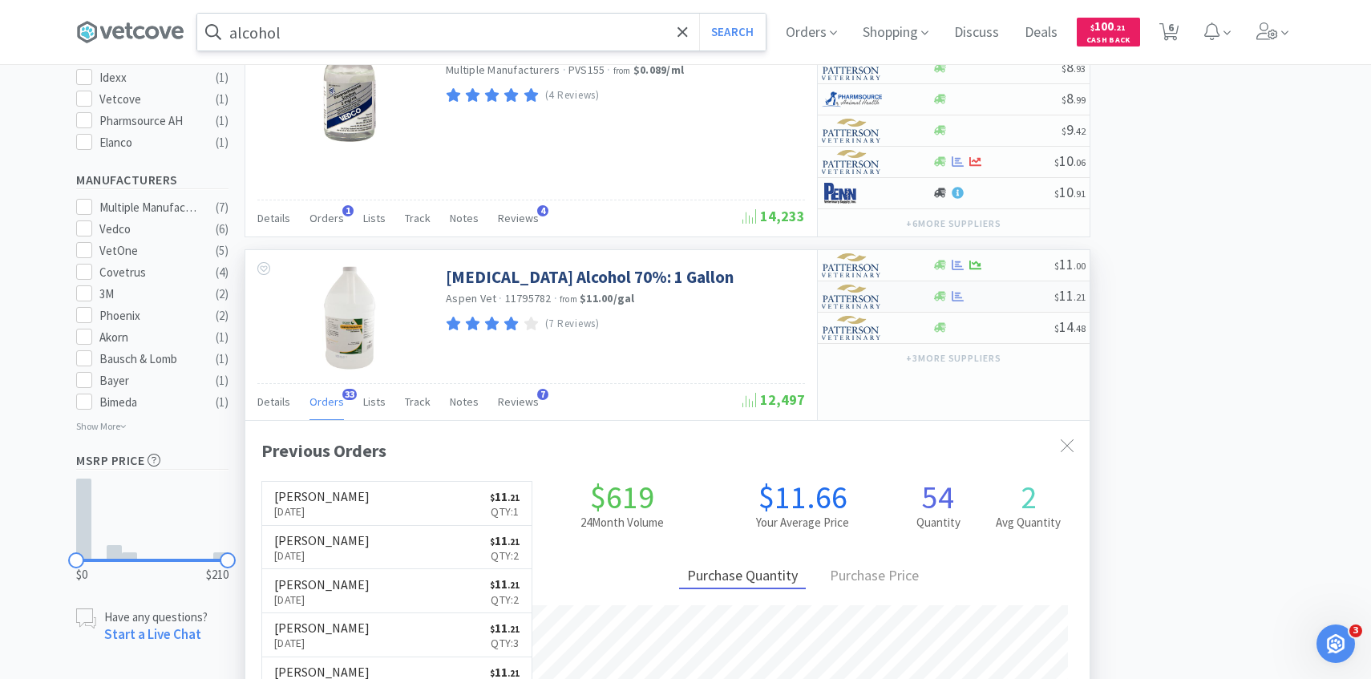
scroll to position [430, 845]
click at [859, 297] on img at bounding box center [852, 297] width 60 height 24
select select "1"
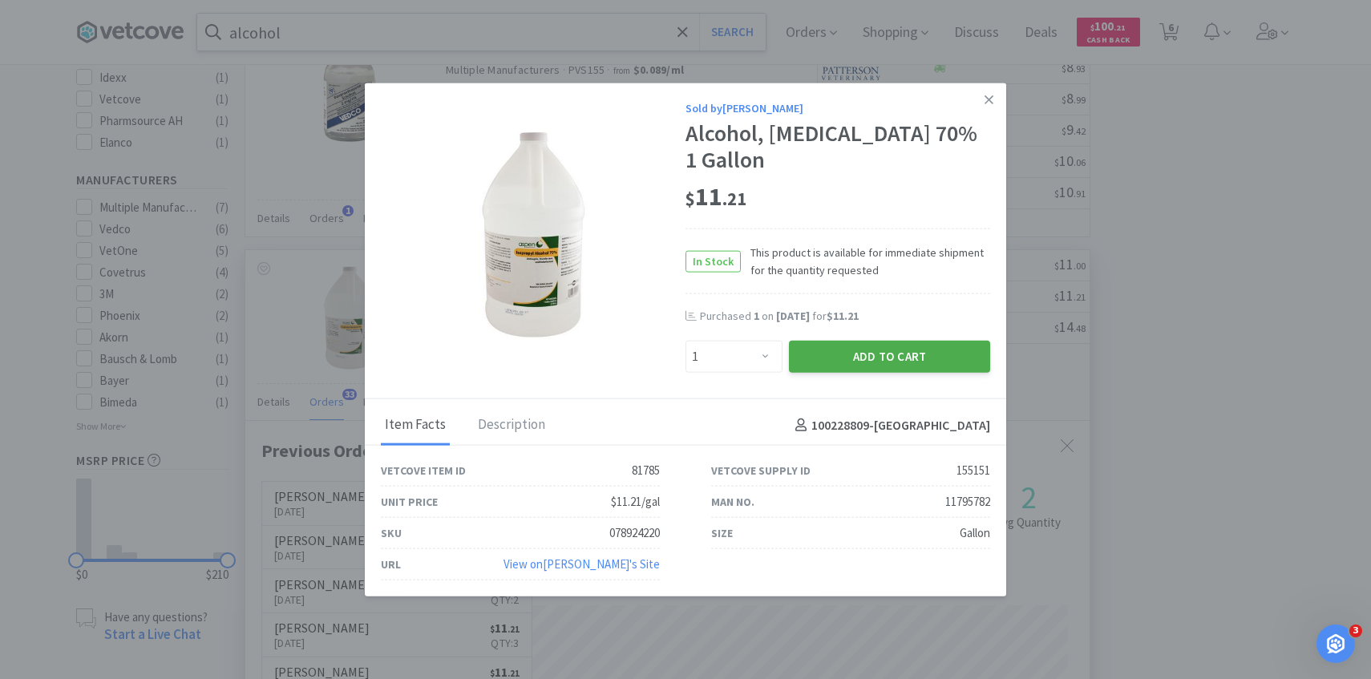
click at [859, 345] on button "Add to Cart" at bounding box center [889, 357] width 201 height 32
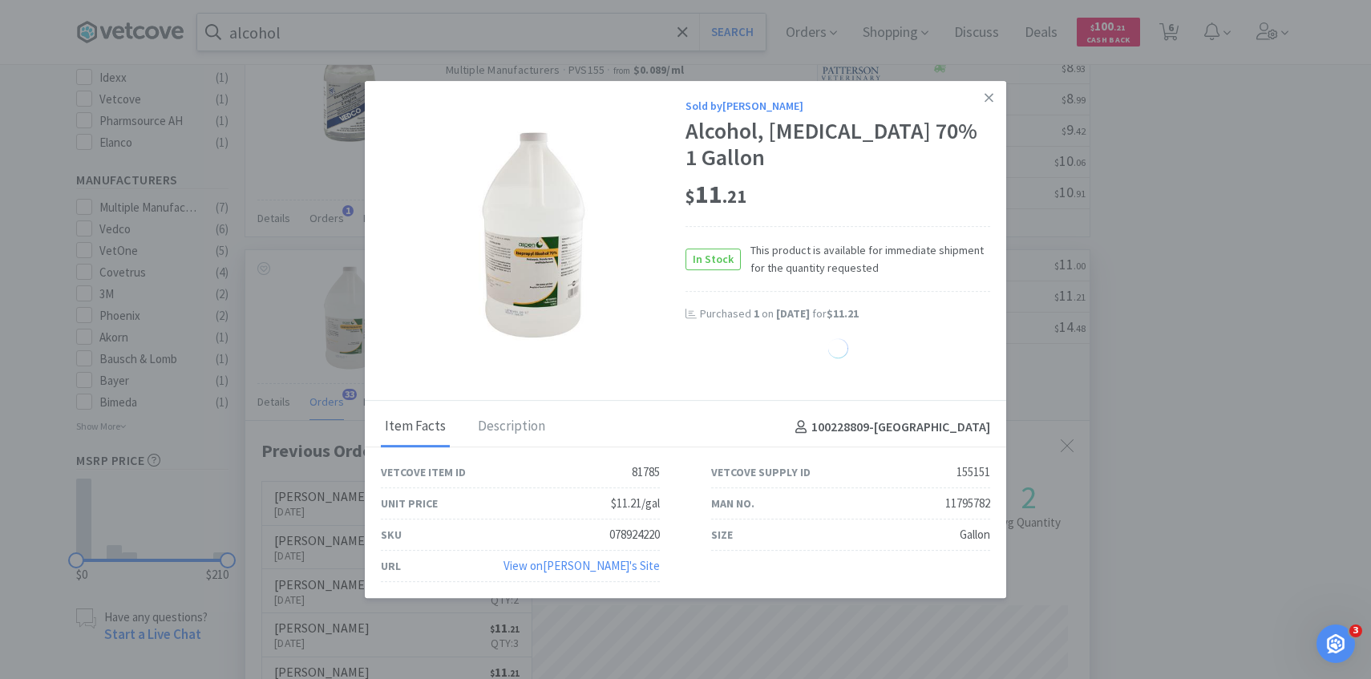
select select "1"
select select "3"
select select "1"
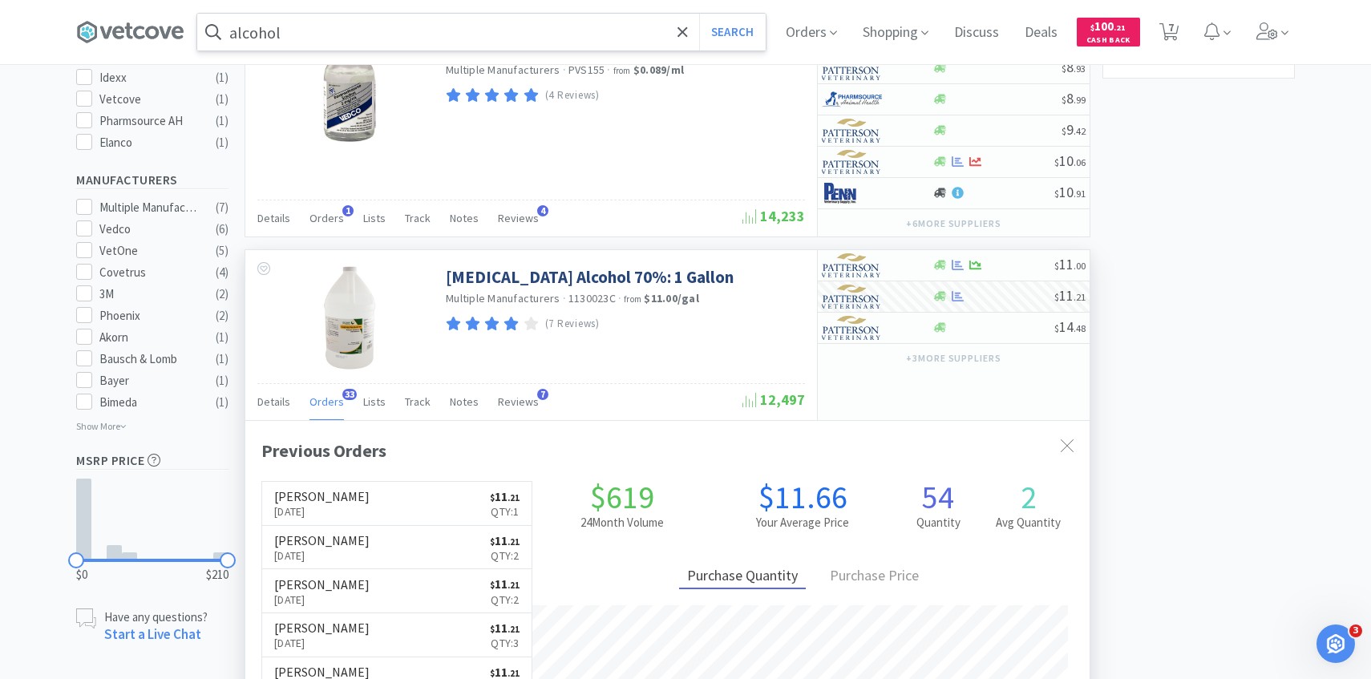
click at [302, 38] on input "alcohol" at bounding box center [481, 32] width 569 height 37
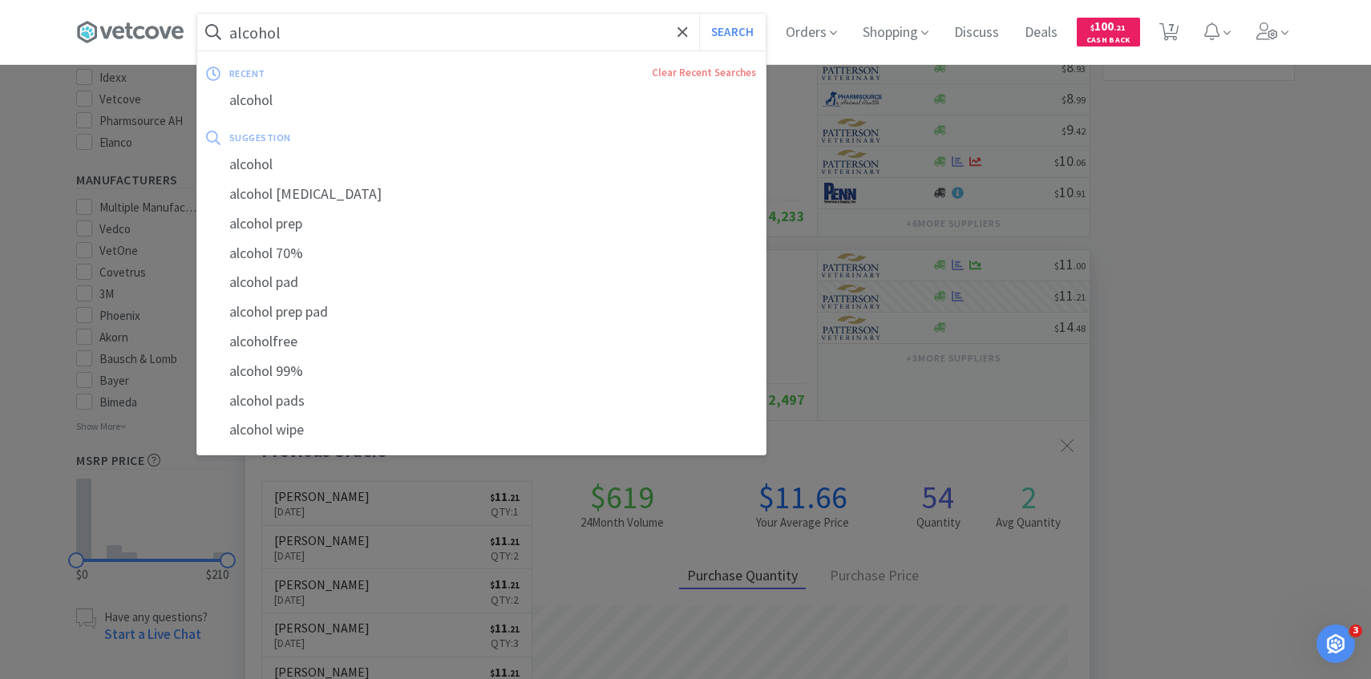
paste input "Pivetal non-woven gauze sponge 4" x 4""
type input "Pivetal non-woven gauze sponge 4" x 4""
click at [699, 14] on button "Search" at bounding box center [732, 32] width 67 height 37
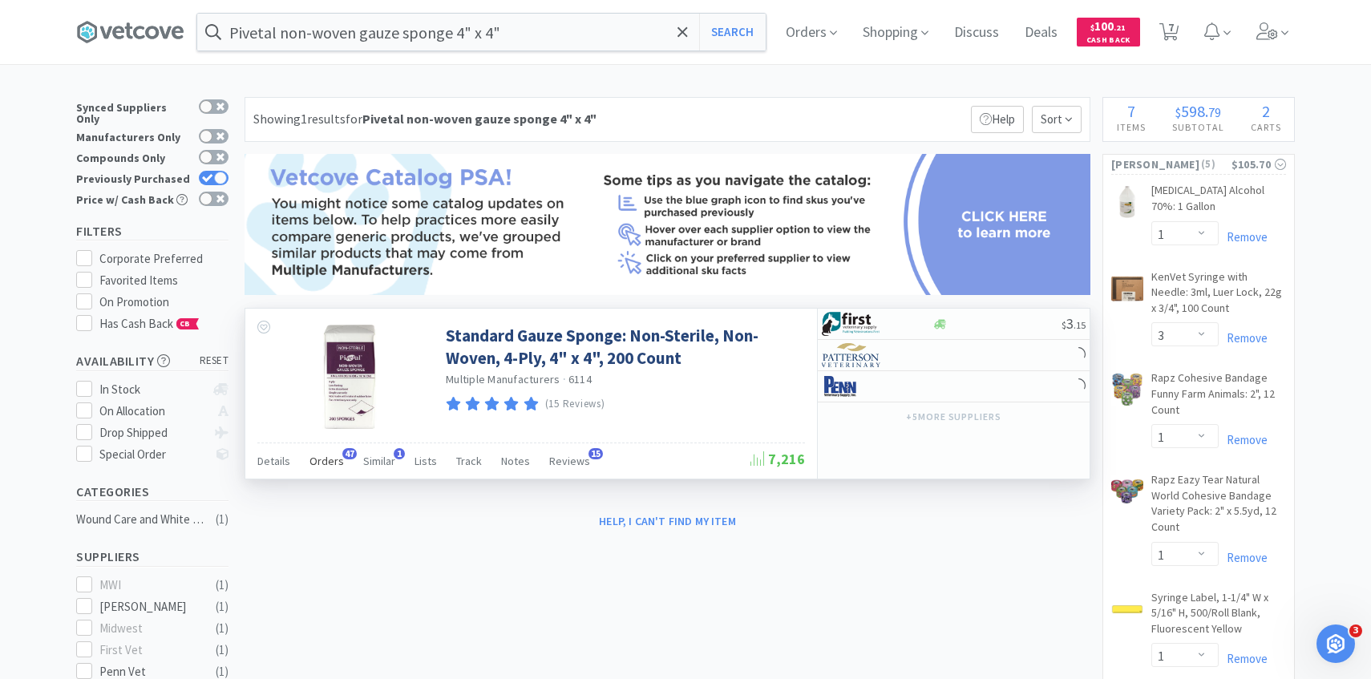
click at [330, 472] on div "Orders 47" at bounding box center [327, 463] width 34 height 30
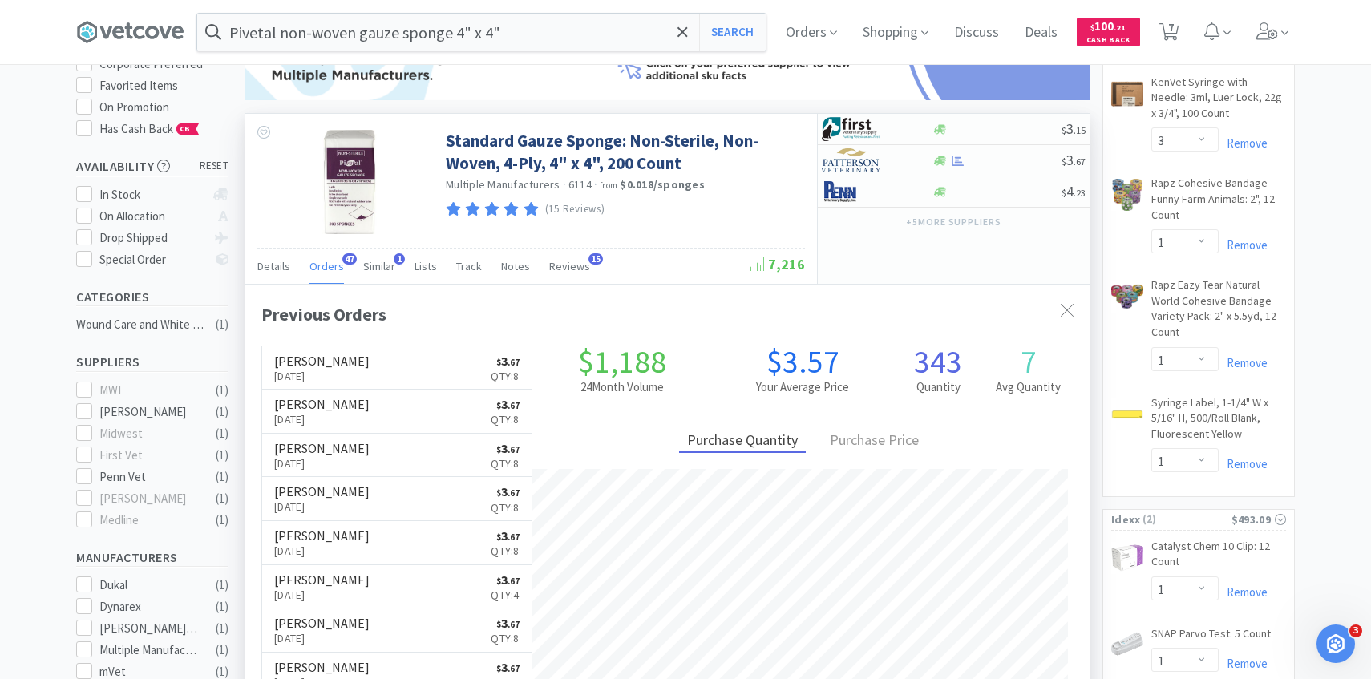
scroll to position [430, 845]
click at [857, 163] on img at bounding box center [852, 160] width 60 height 24
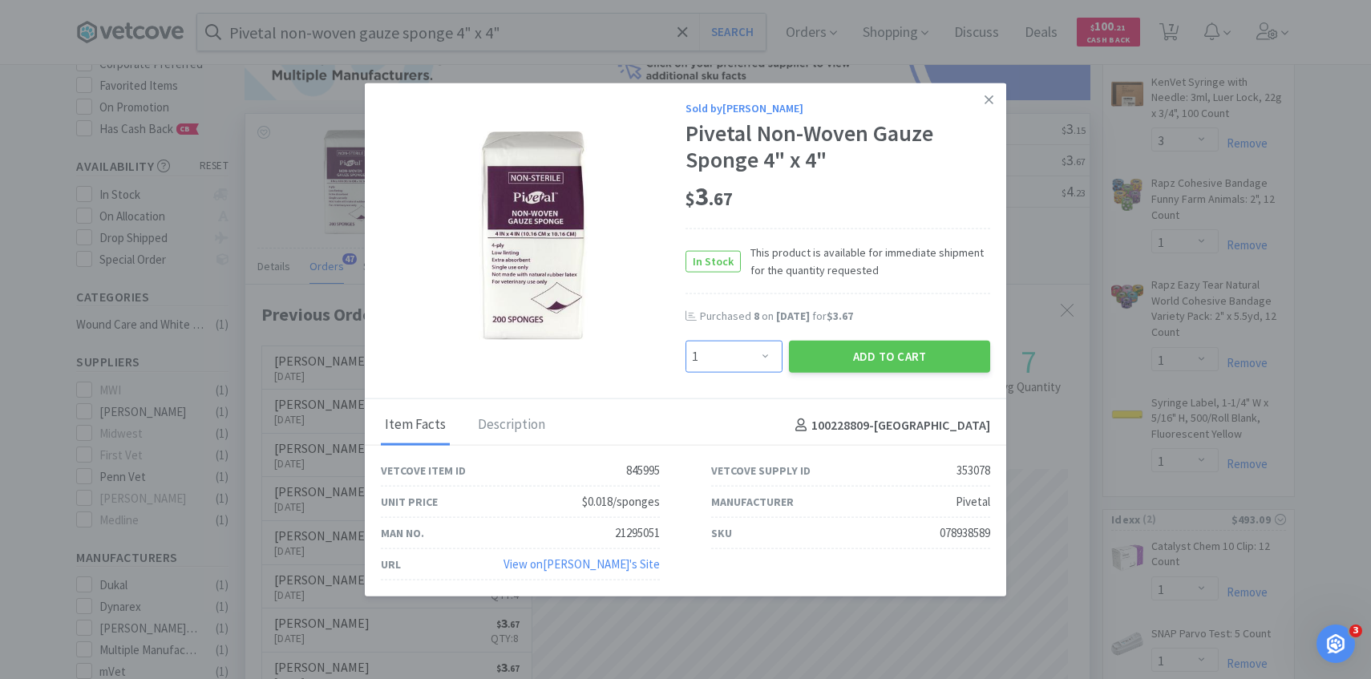
click at [741, 350] on select "Enter Quantity 1 2 3 4 5 6 7 8 9 10 11 12 13 14 15 16 17 18 19 20 Enter Quantity" at bounding box center [734, 357] width 97 height 32
select select "8"
click at [686, 341] on select "Enter Quantity 1 2 3 4 5 6 7 8 9 10 11 12 13 14 15 16 17 18 19 20 Enter Quantity" at bounding box center [734, 357] width 97 height 32
click at [833, 367] on button "Add to Cart" at bounding box center [889, 357] width 201 height 32
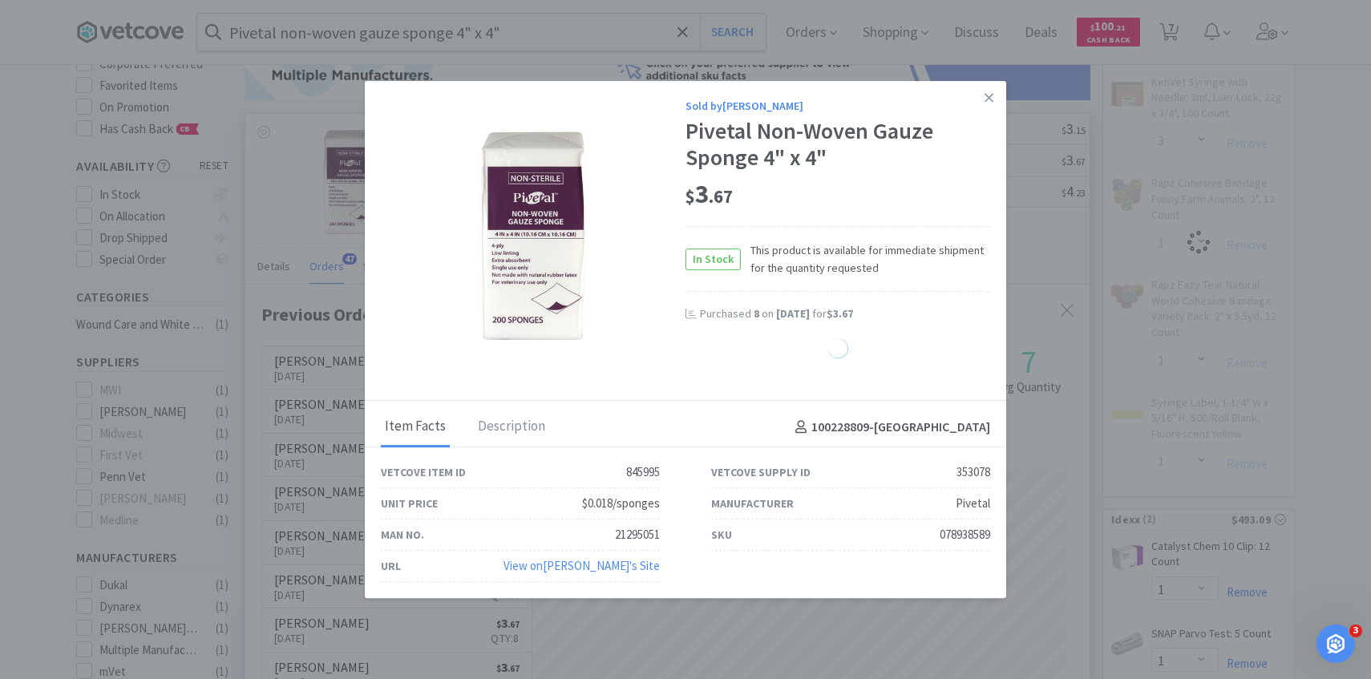
select select "8"
select select "1"
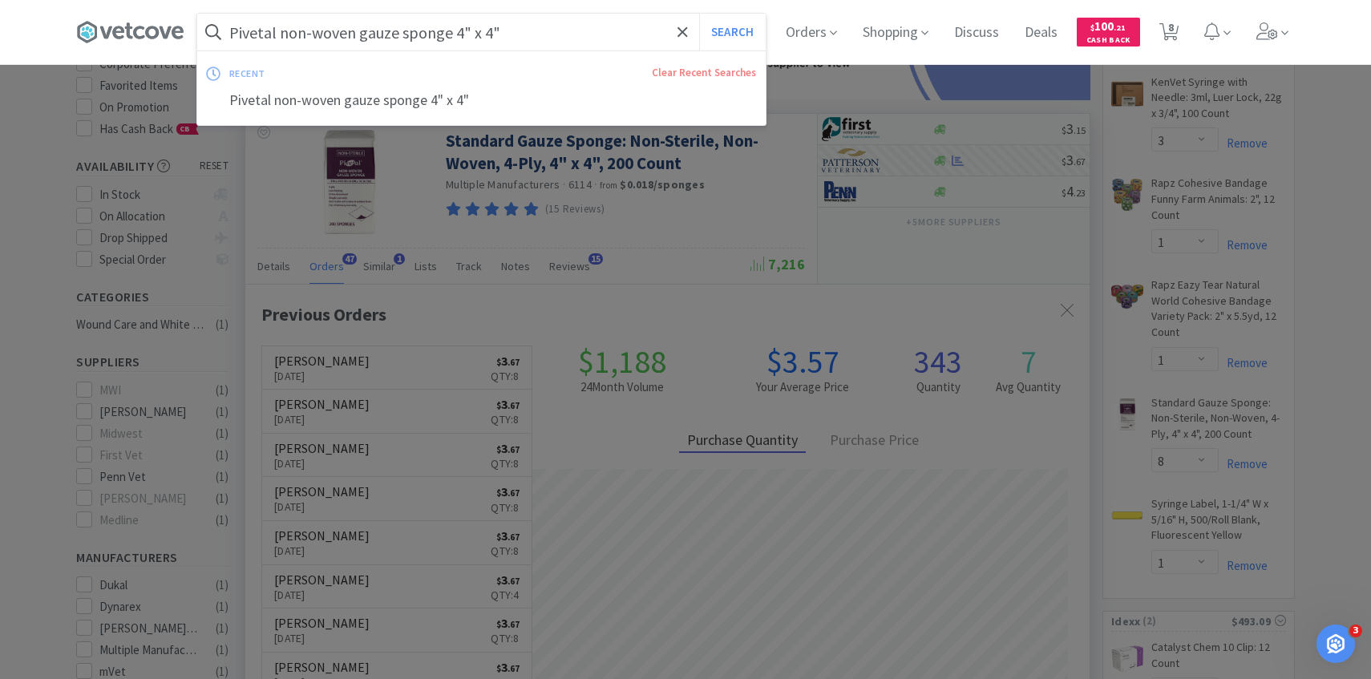
click at [401, 34] on input "Pivetal non-woven gauze sponge 4" x 4"" at bounding box center [481, 32] width 569 height 37
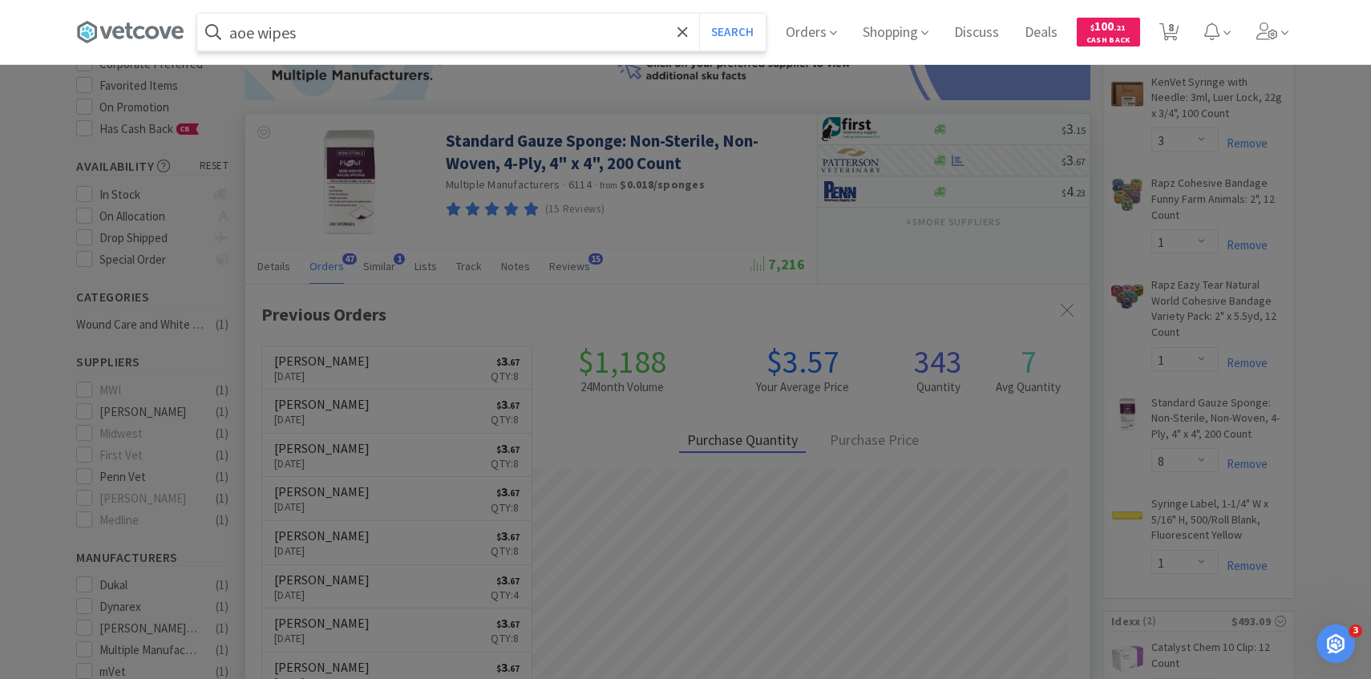
type input "aoe wipes"
click at [699, 14] on button "Search" at bounding box center [732, 32] width 67 height 37
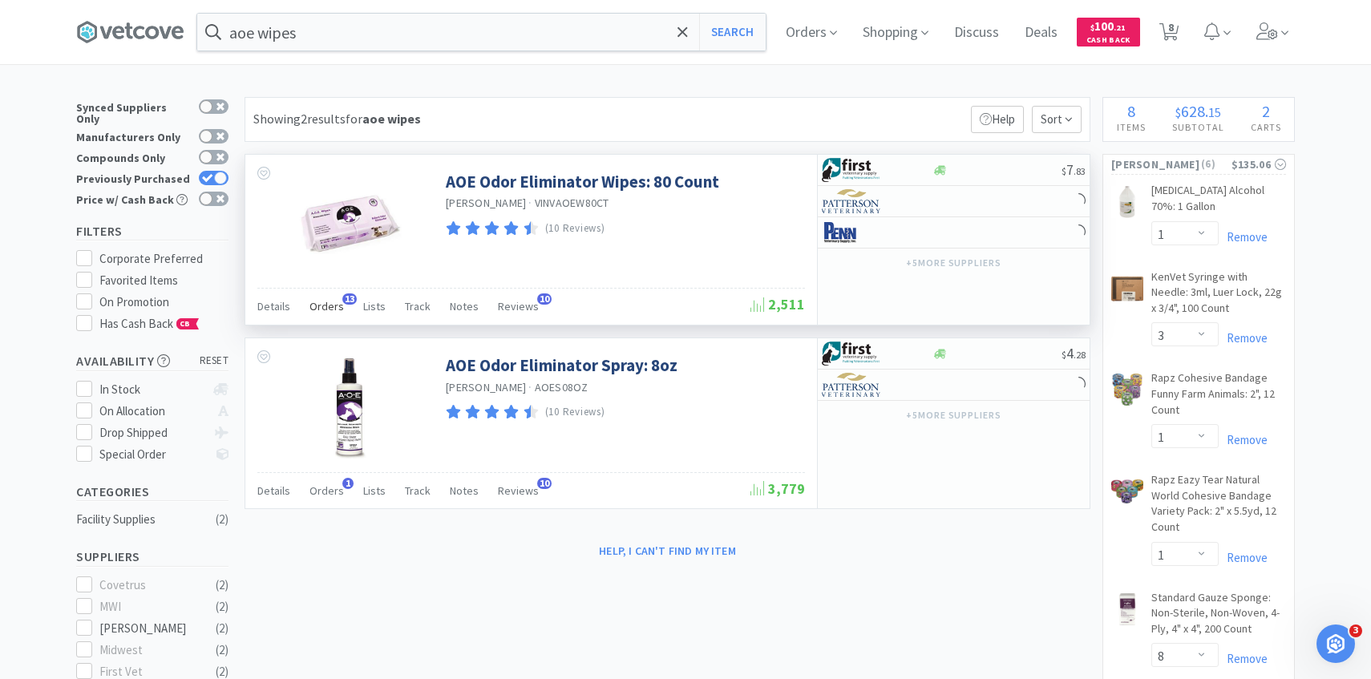
click at [326, 315] on div "Orders 13" at bounding box center [327, 309] width 34 height 30
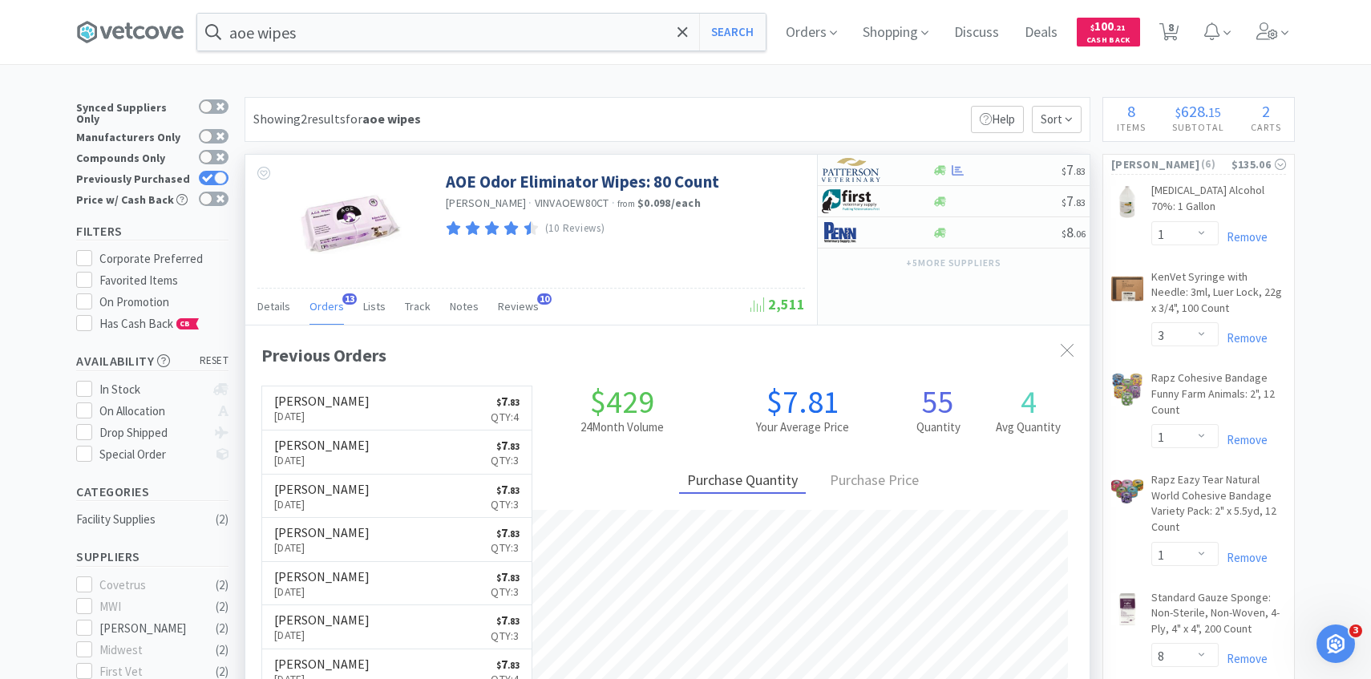
scroll to position [430, 845]
click at [869, 167] on img at bounding box center [852, 170] width 60 height 24
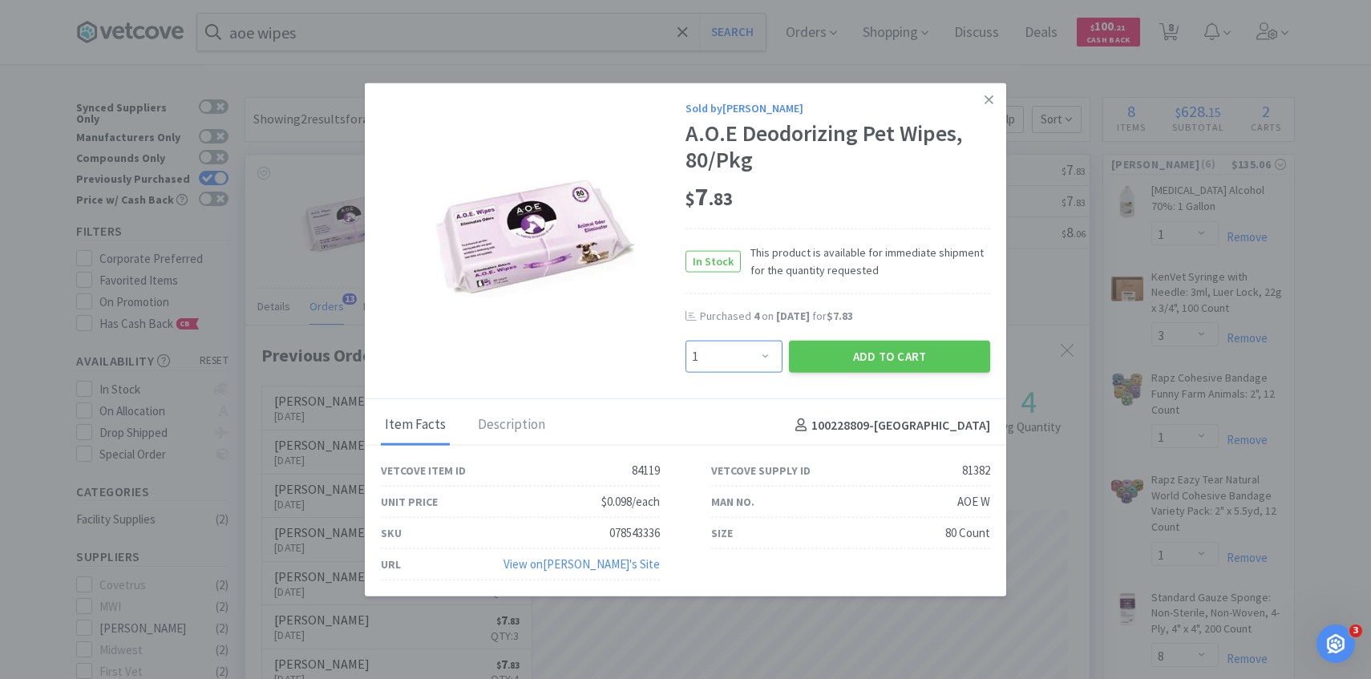
click at [741, 348] on select "Enter Quantity 1 2 3 4 5 6 7 8 9 10 11 12 13 14 15 16 17 18 19 20 Enter Quantity" at bounding box center [734, 357] width 97 height 32
select select "4"
click at [686, 341] on select "Enter Quantity 1 2 3 4 5 6 7 8 9 10 11 12 13 14 15 16 17 18 19 20 Enter Quantity" at bounding box center [734, 357] width 97 height 32
click at [836, 362] on button "Add to Cart" at bounding box center [889, 357] width 201 height 32
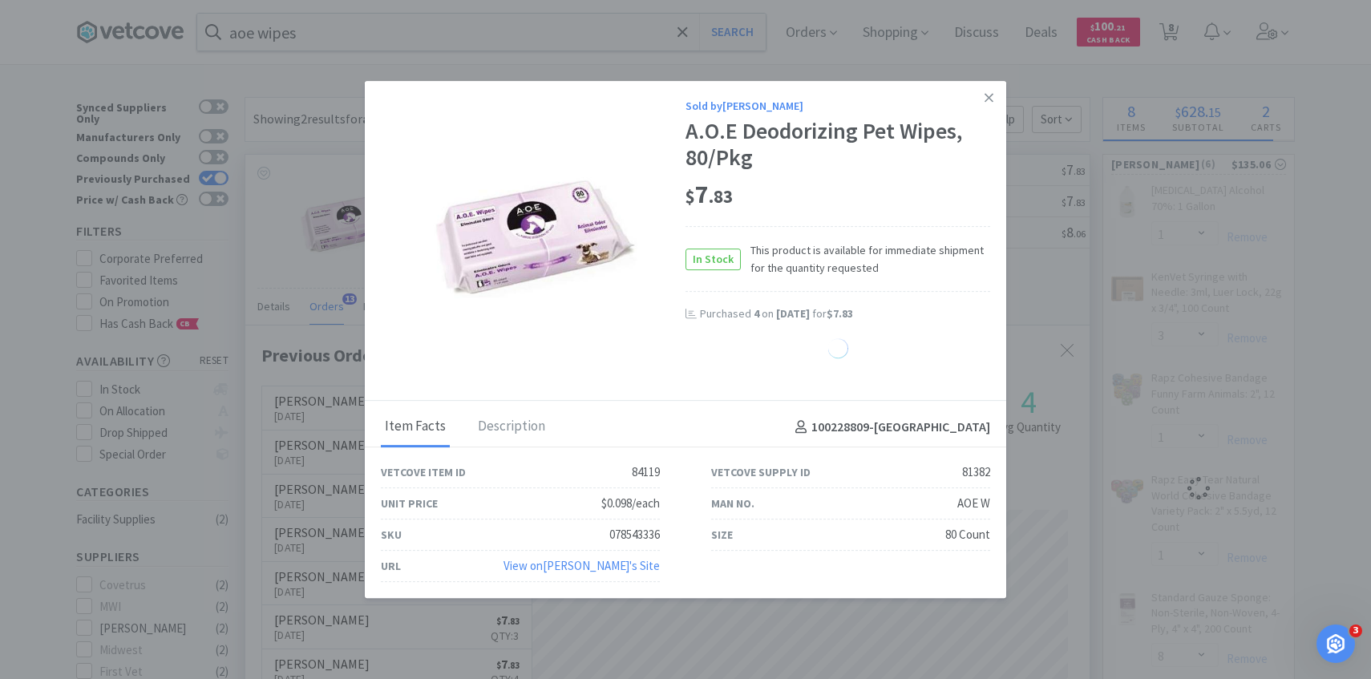
select select "4"
select select "1"
select select "3"
select select "1"
select select "8"
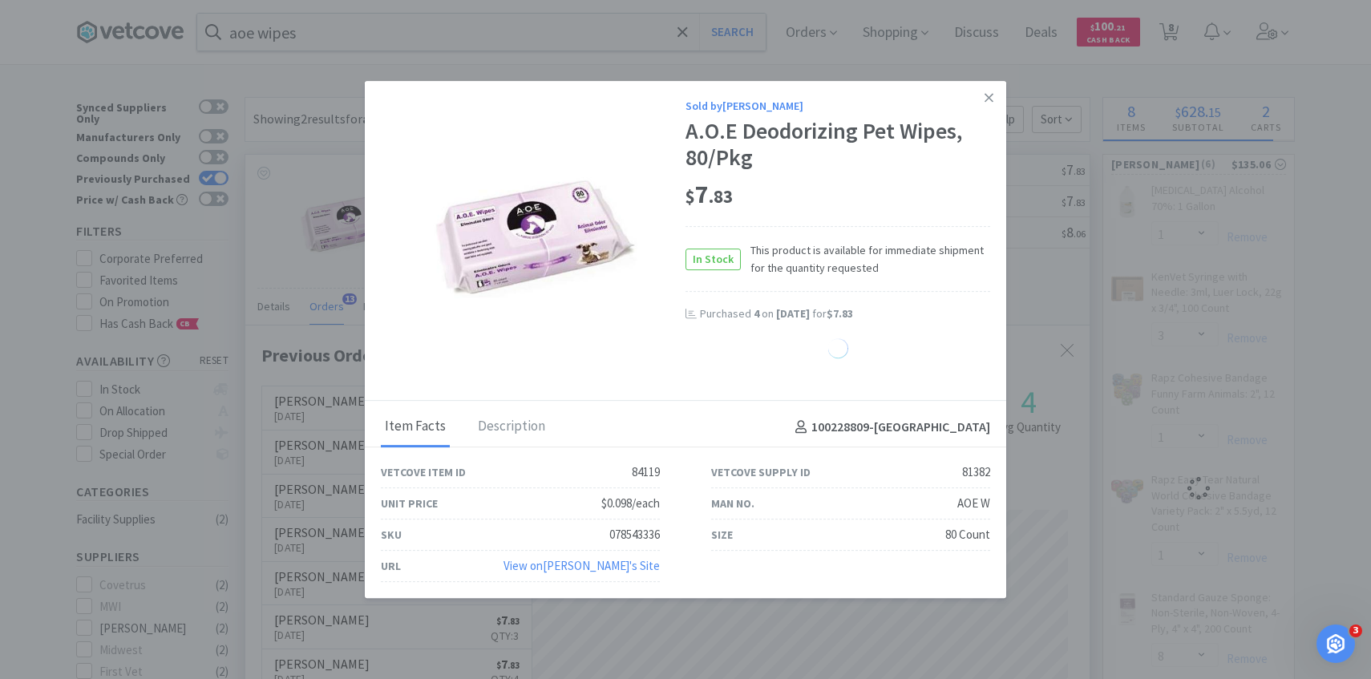
select select "1"
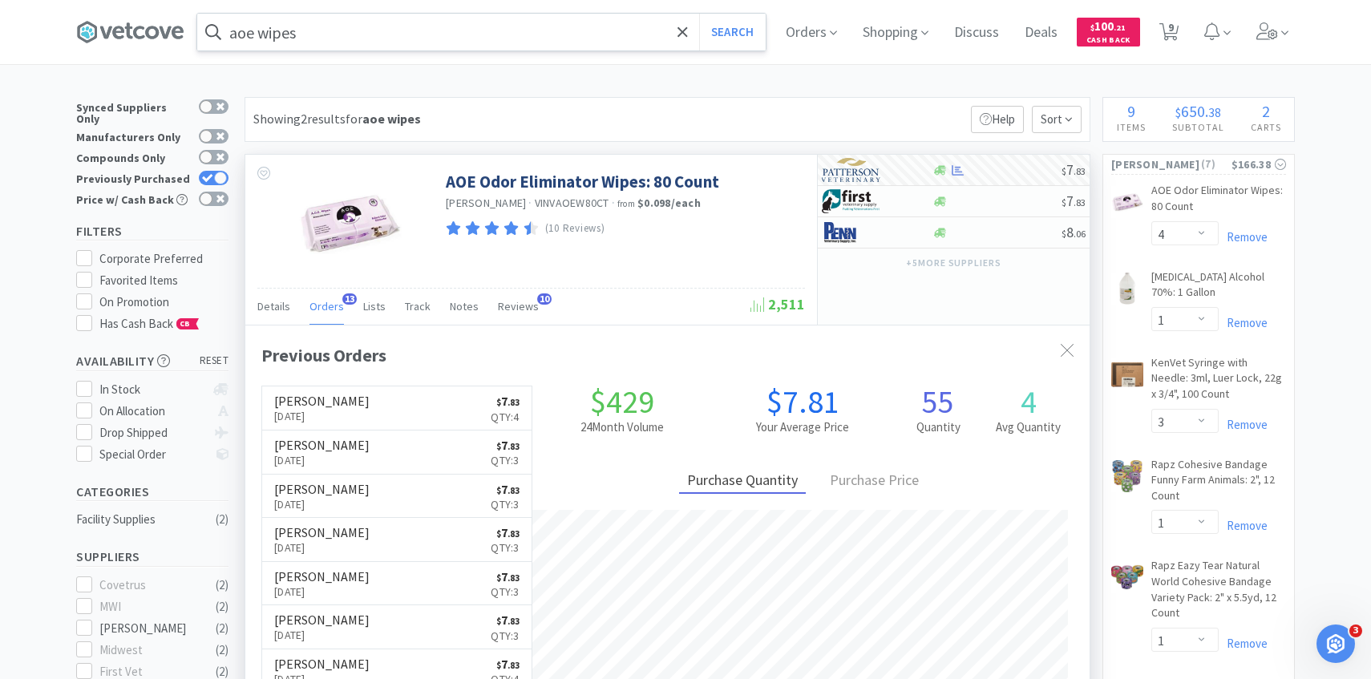
click at [322, 30] on input "aoe wipes" at bounding box center [481, 32] width 569 height 37
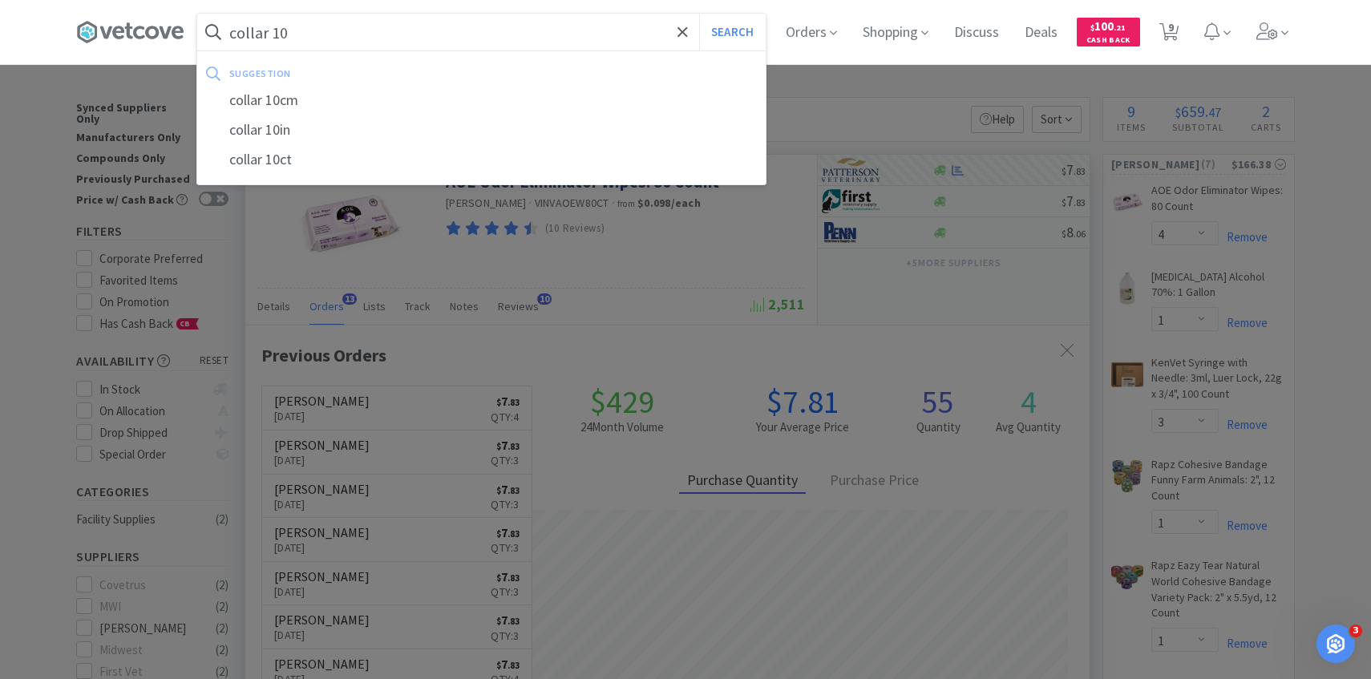
type input "collar 10"
click at [699, 14] on button "Search" at bounding box center [732, 32] width 67 height 37
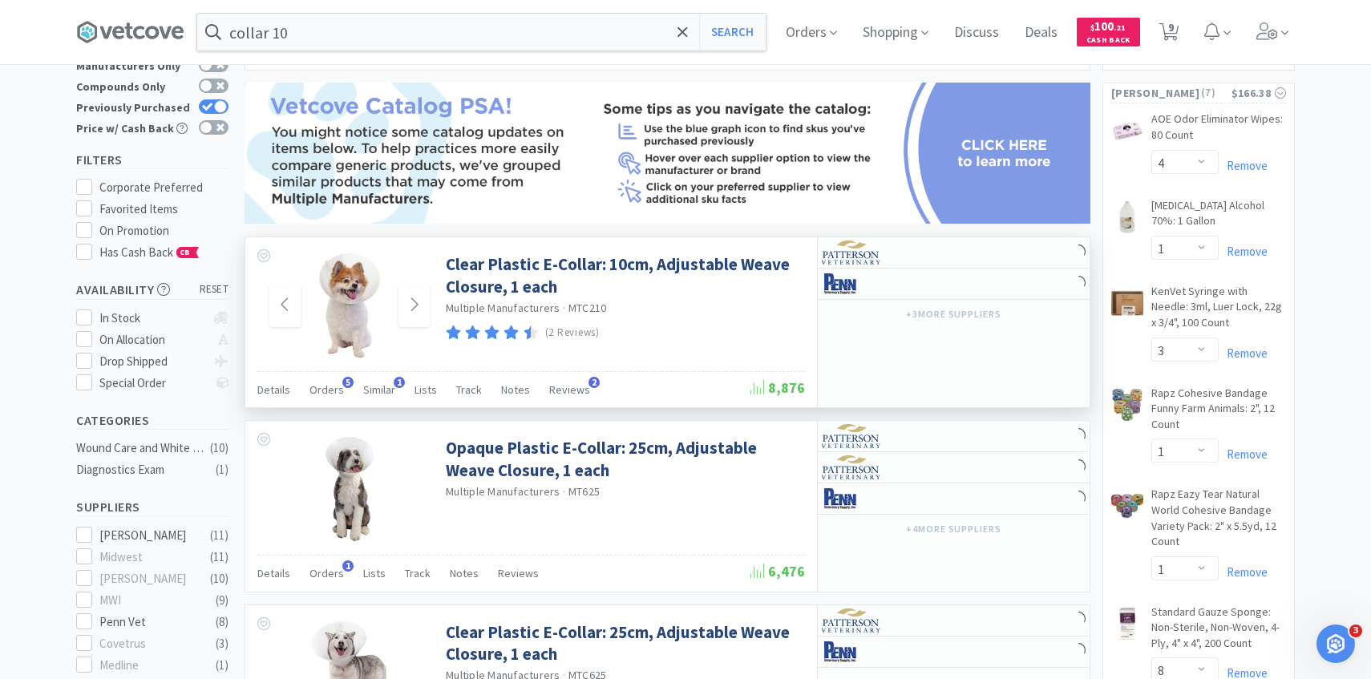
scroll to position [75, 0]
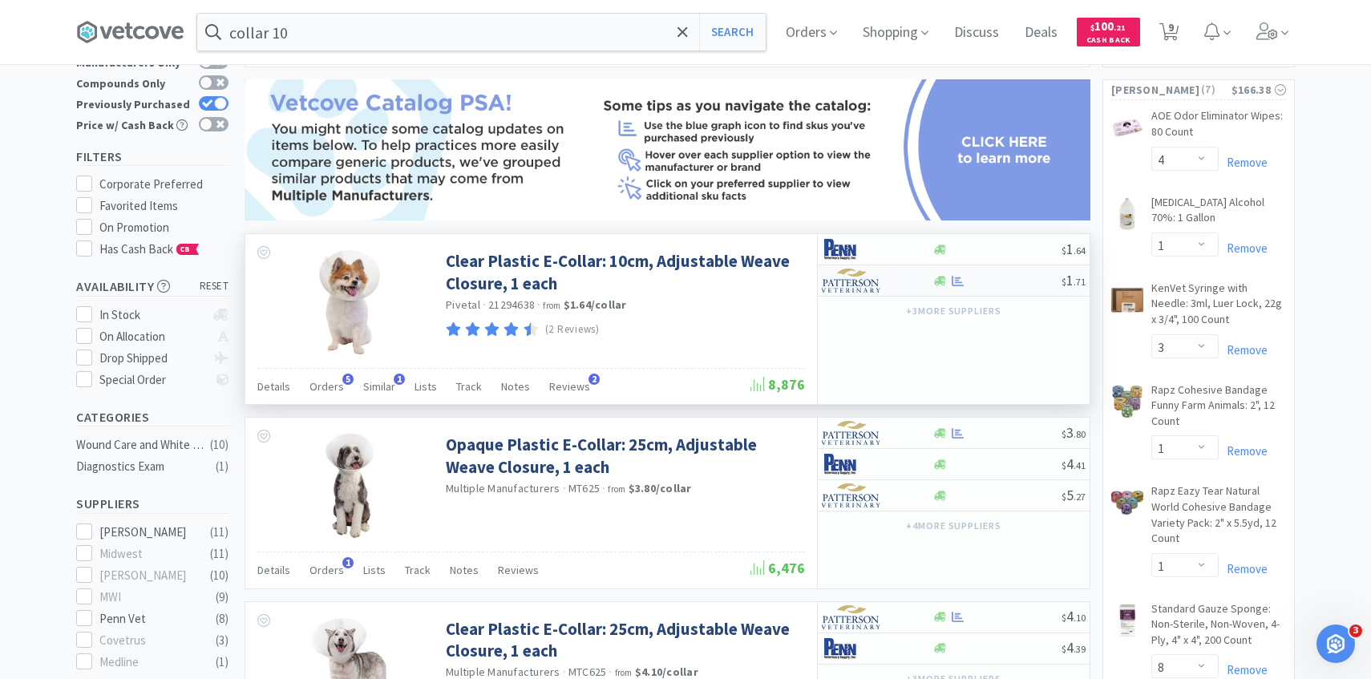
click at [849, 287] on img at bounding box center [852, 281] width 60 height 24
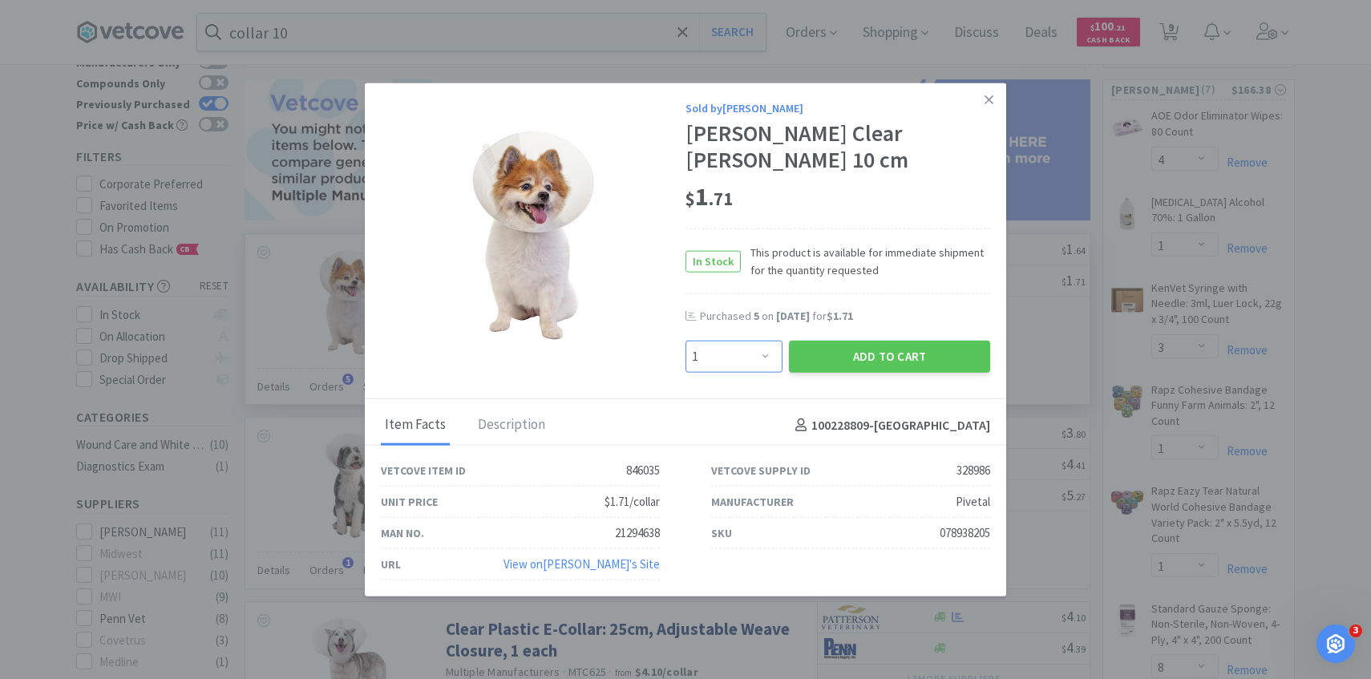
click at [740, 352] on select "Enter Quantity 1 2 3 4 5 6 7 8 9 10 11 12 13 14 15 16 17 18 19 20 Enter Quantity" at bounding box center [734, 357] width 97 height 32
select select "5"
click at [686, 341] on select "Enter Quantity 1 2 3 4 5 6 7 8 9 10 11 12 13 14 15 16 17 18 19 20 Enter Quantity" at bounding box center [734, 357] width 97 height 32
click at [832, 360] on button "Add to Cart" at bounding box center [889, 357] width 201 height 32
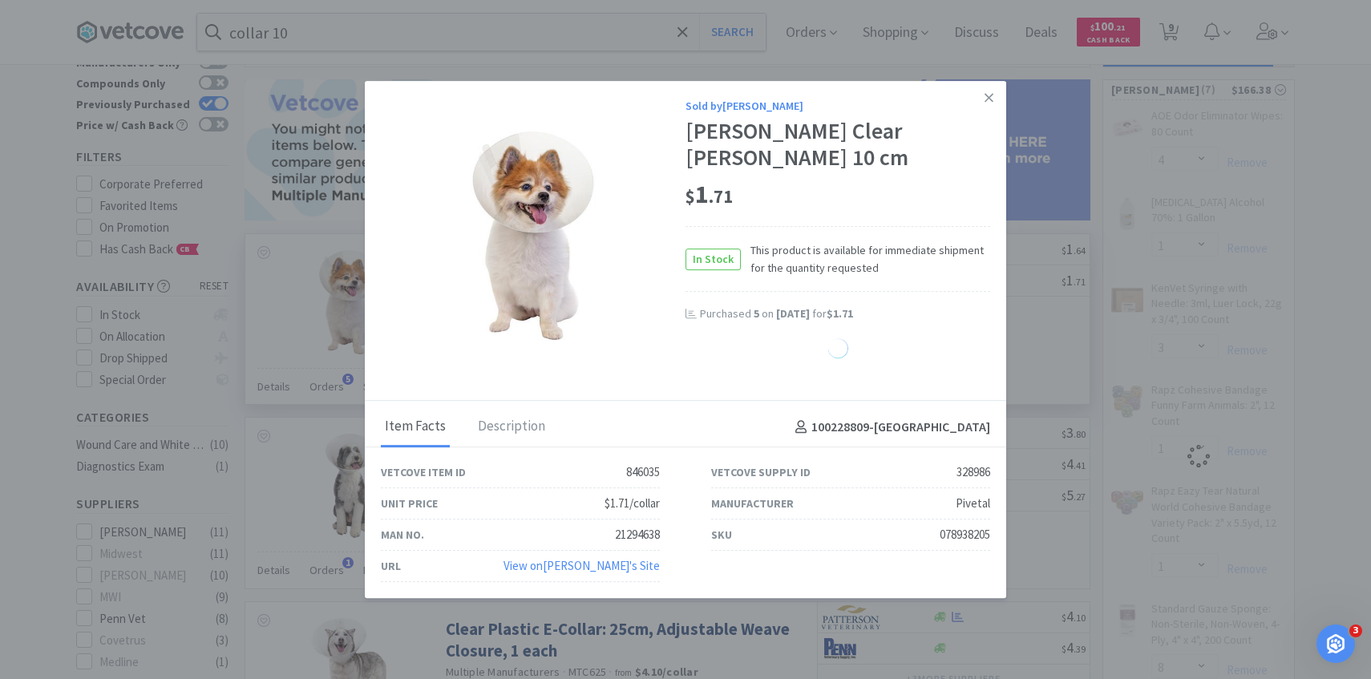
select select "5"
select select "1"
select select "3"
select select "1"
select select "8"
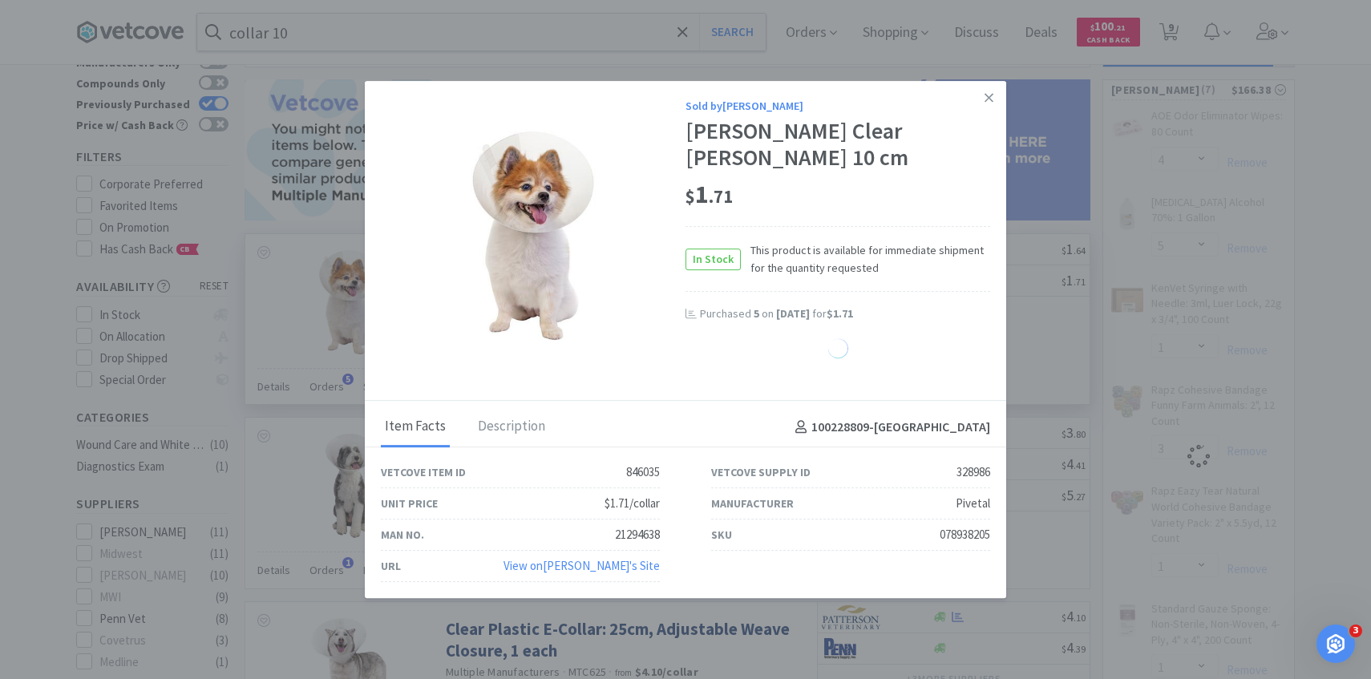
select select "1"
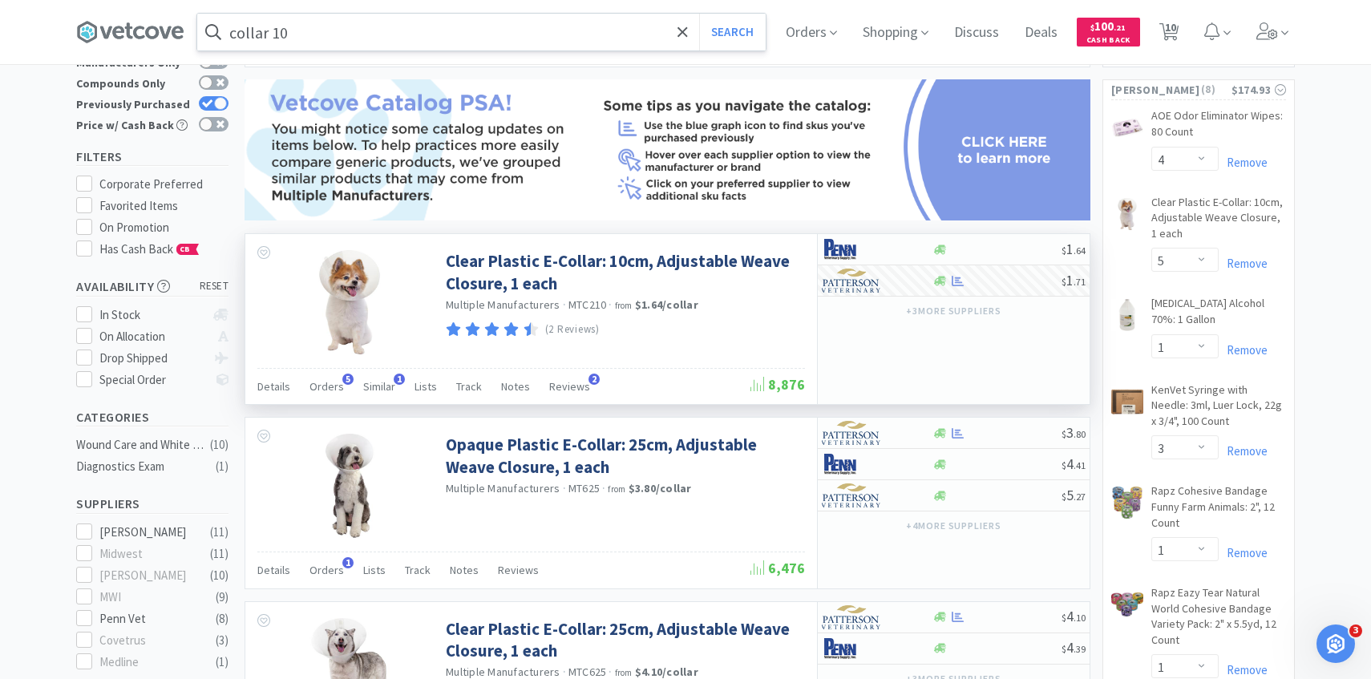
click at [339, 31] on input "collar 10" at bounding box center [481, 32] width 569 height 37
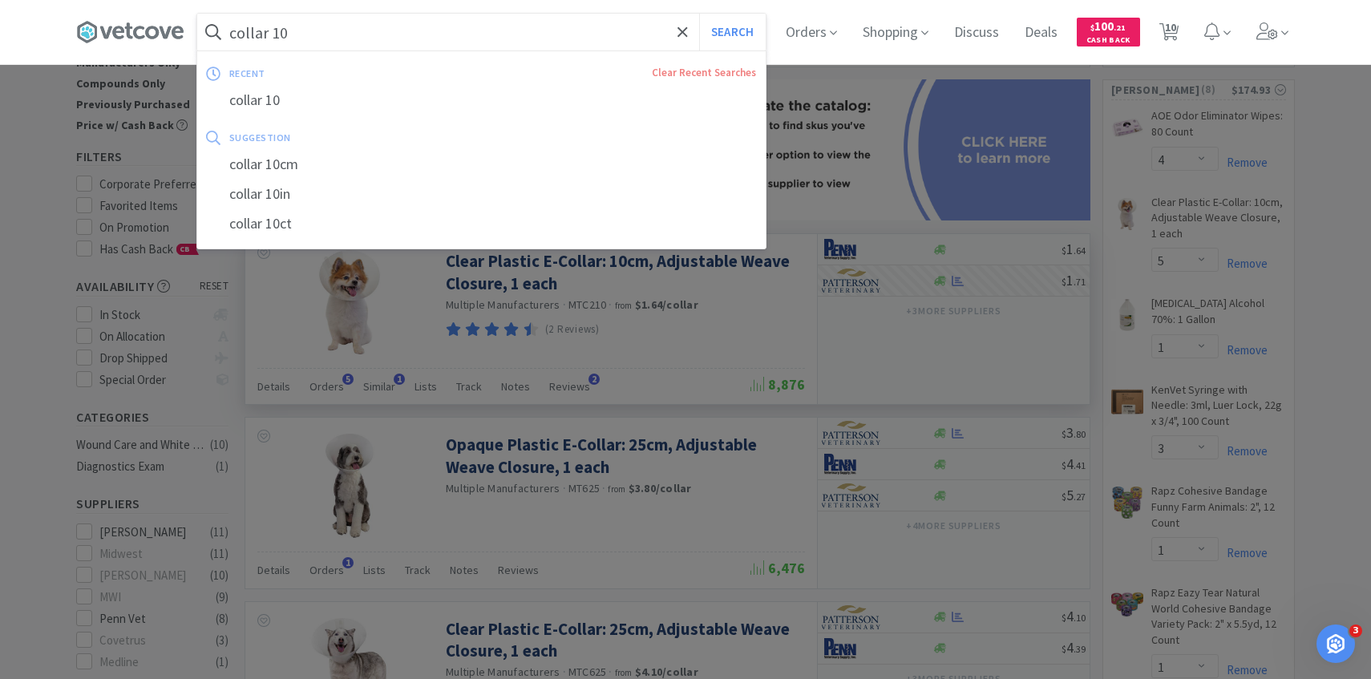
click at [305, 31] on input "collar 10" at bounding box center [481, 32] width 569 height 37
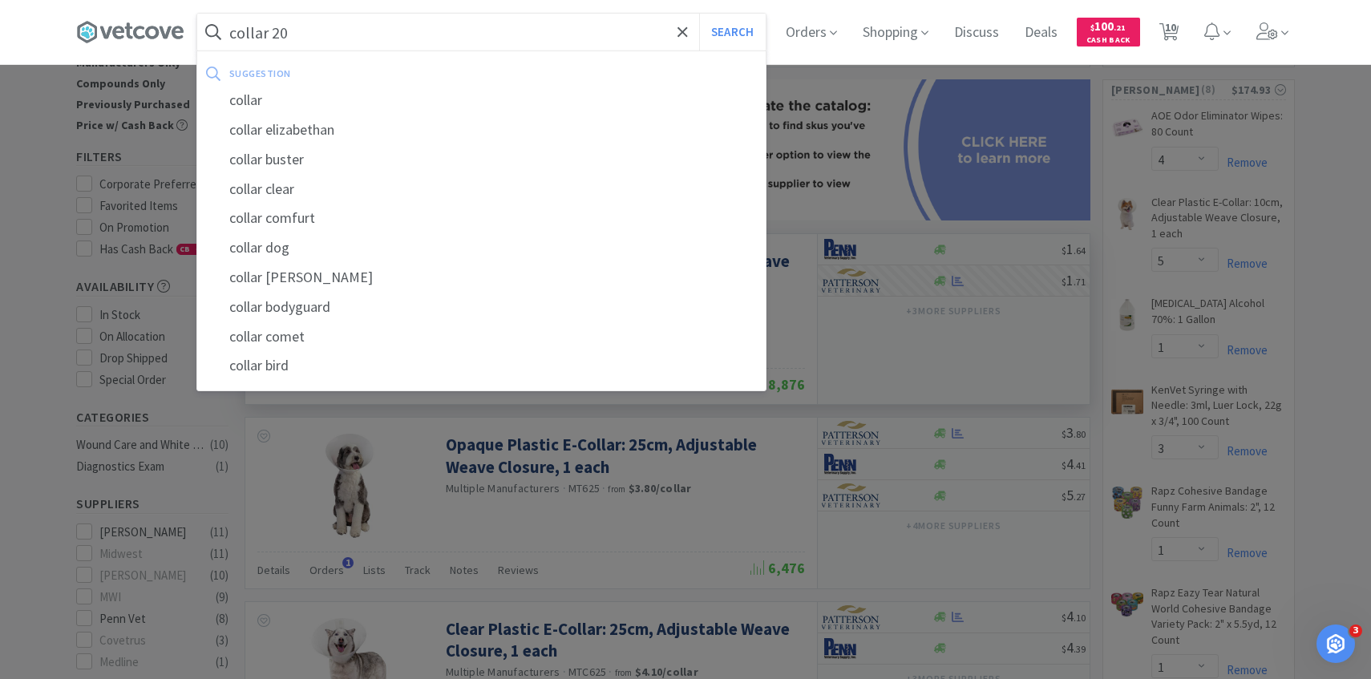
type input "collar 20"
click at [699, 14] on button "Search" at bounding box center [732, 32] width 67 height 37
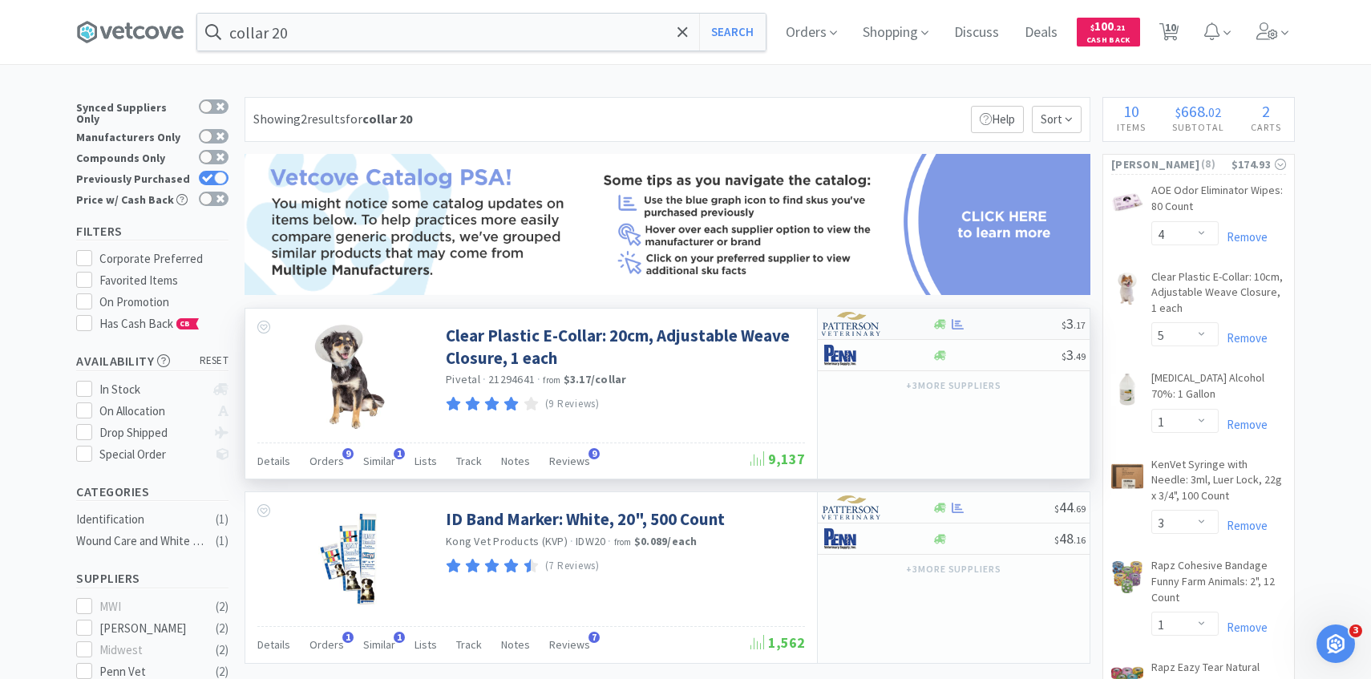
click at [866, 319] on img at bounding box center [852, 324] width 60 height 24
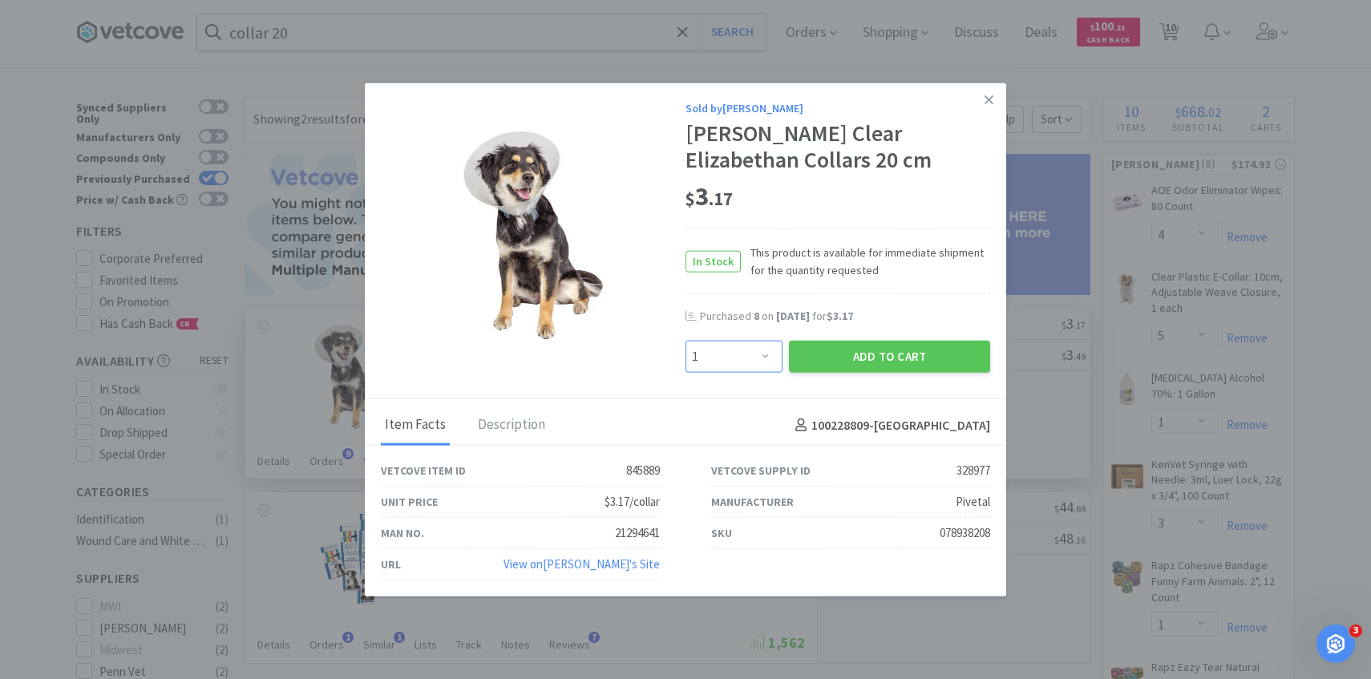
click at [731, 354] on select "Enter Quantity 1 2 3 4 5 6 7 8 9 10 11 12 13 14 15 16 17 18 19 20 Enter Quantity" at bounding box center [734, 357] width 97 height 32
select select "5"
click at [686, 341] on select "Enter Quantity 1 2 3 4 5 6 7 8 9 10 11 12 13 14 15 16 17 18 19 20 Enter Quantity" at bounding box center [734, 357] width 97 height 32
click at [833, 354] on button "Add to Cart" at bounding box center [889, 357] width 201 height 32
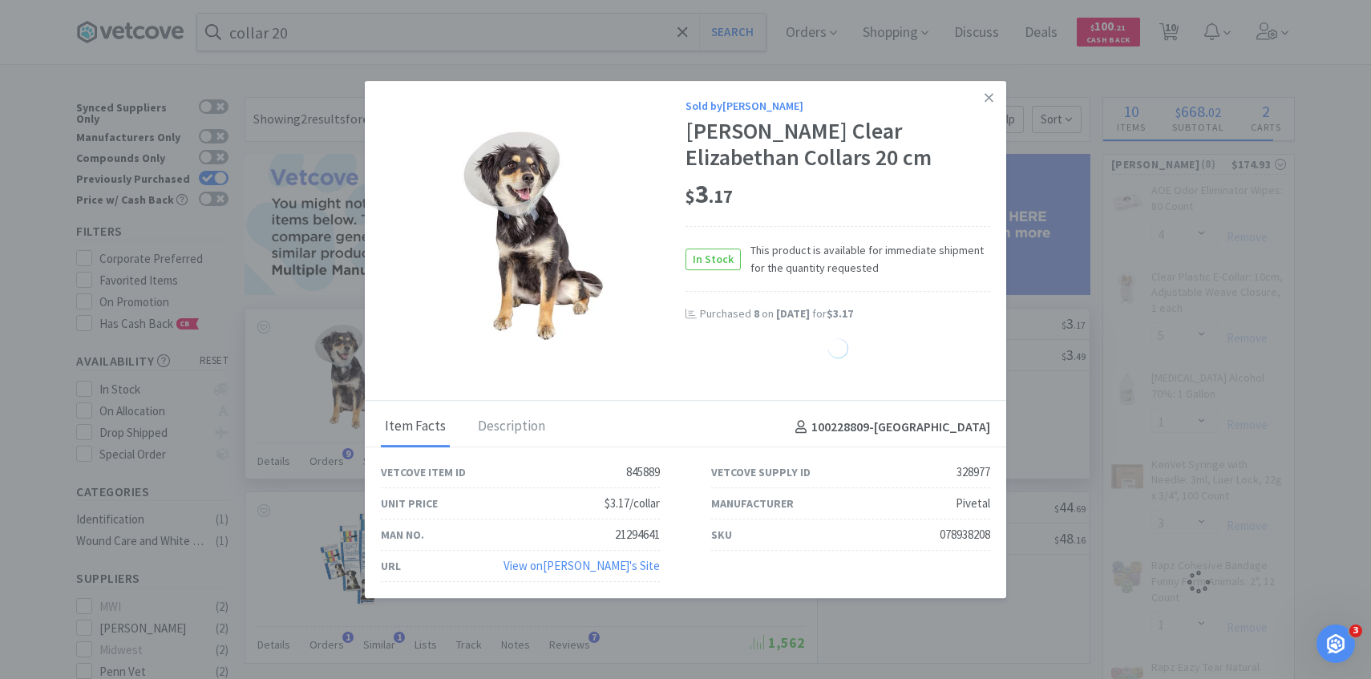
select select "5"
select select "1"
select select "3"
select select "1"
select select "8"
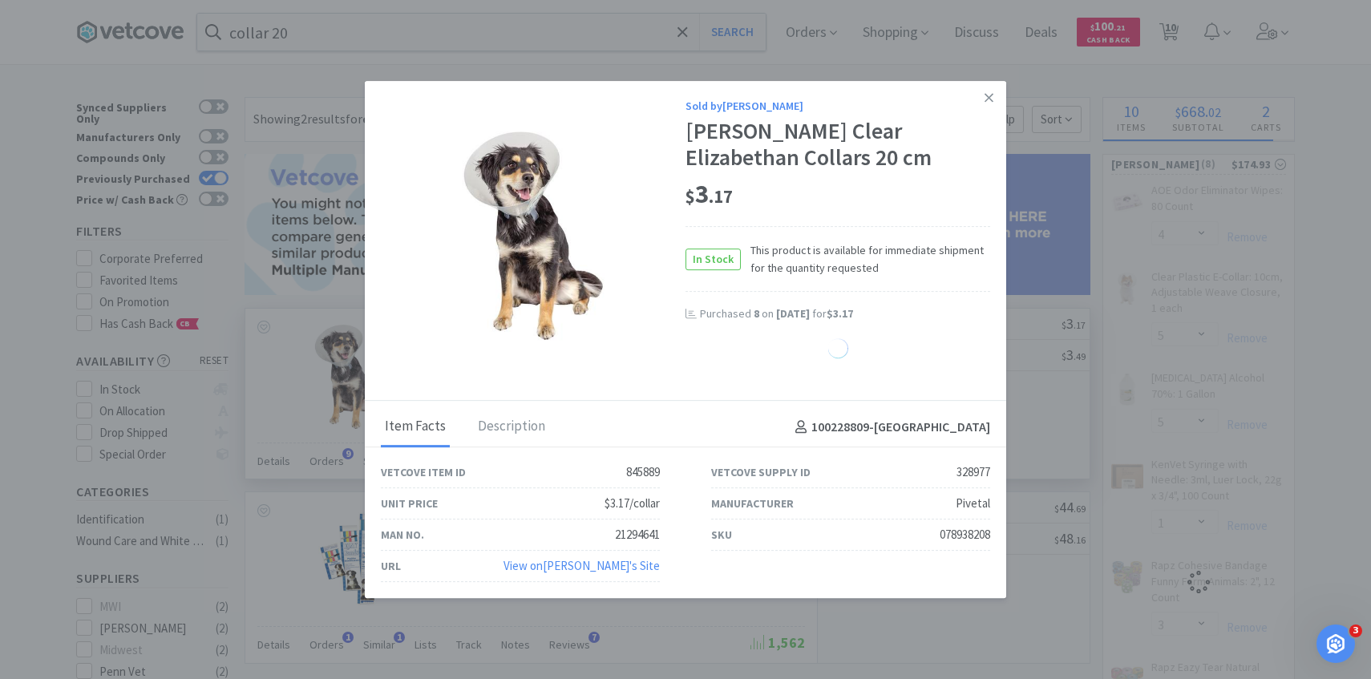
select select "1"
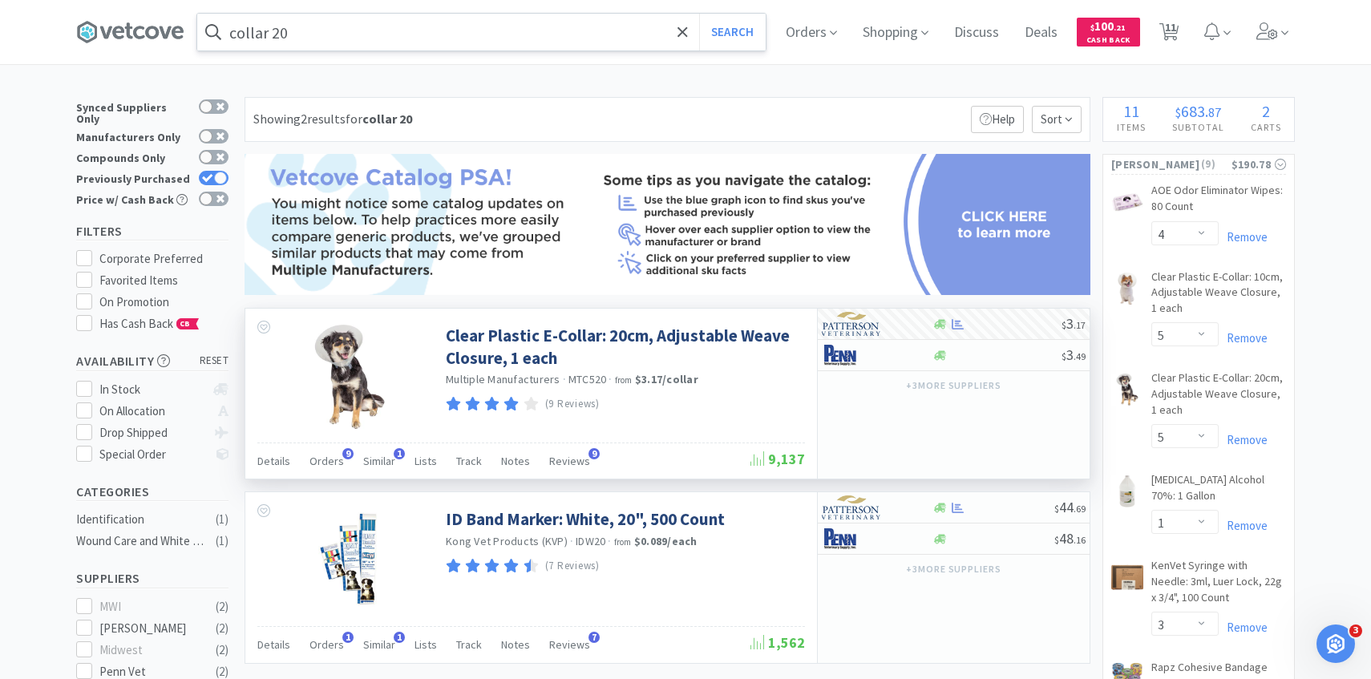
click at [385, 42] on input "collar 20" at bounding box center [481, 32] width 569 height 37
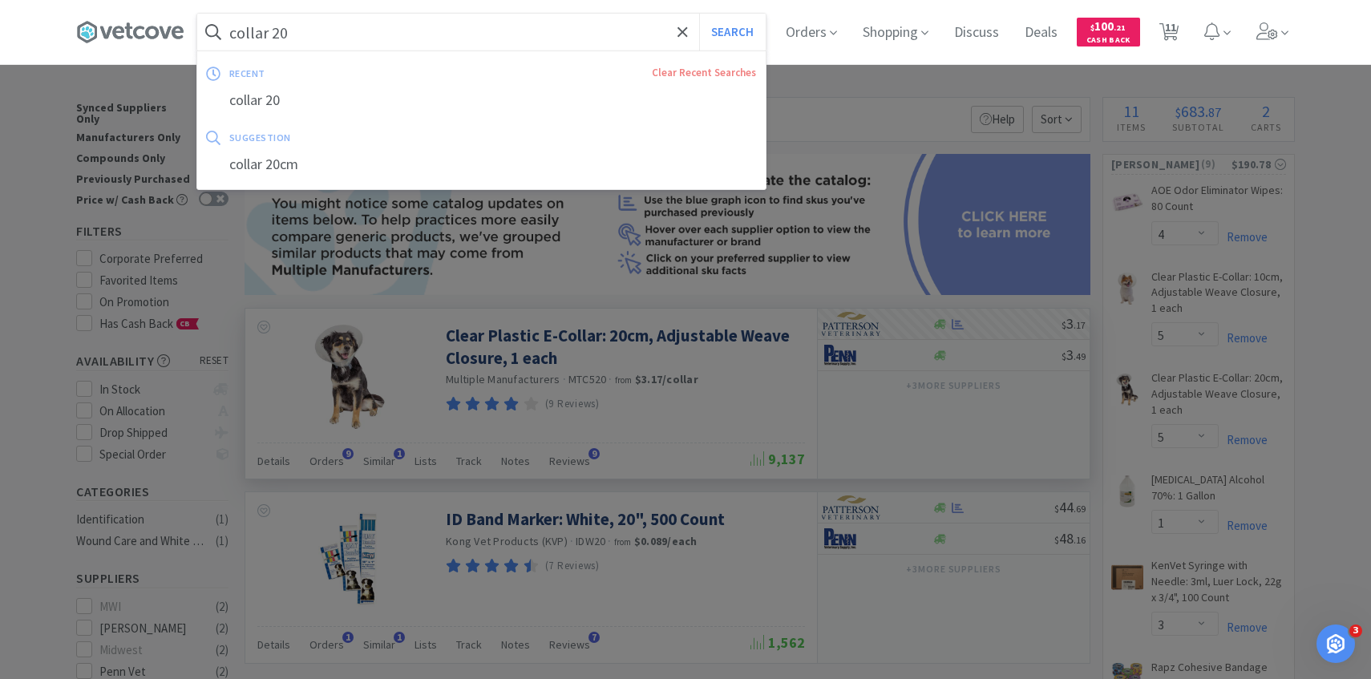
click at [326, 29] on input "collar 20" at bounding box center [481, 32] width 569 height 37
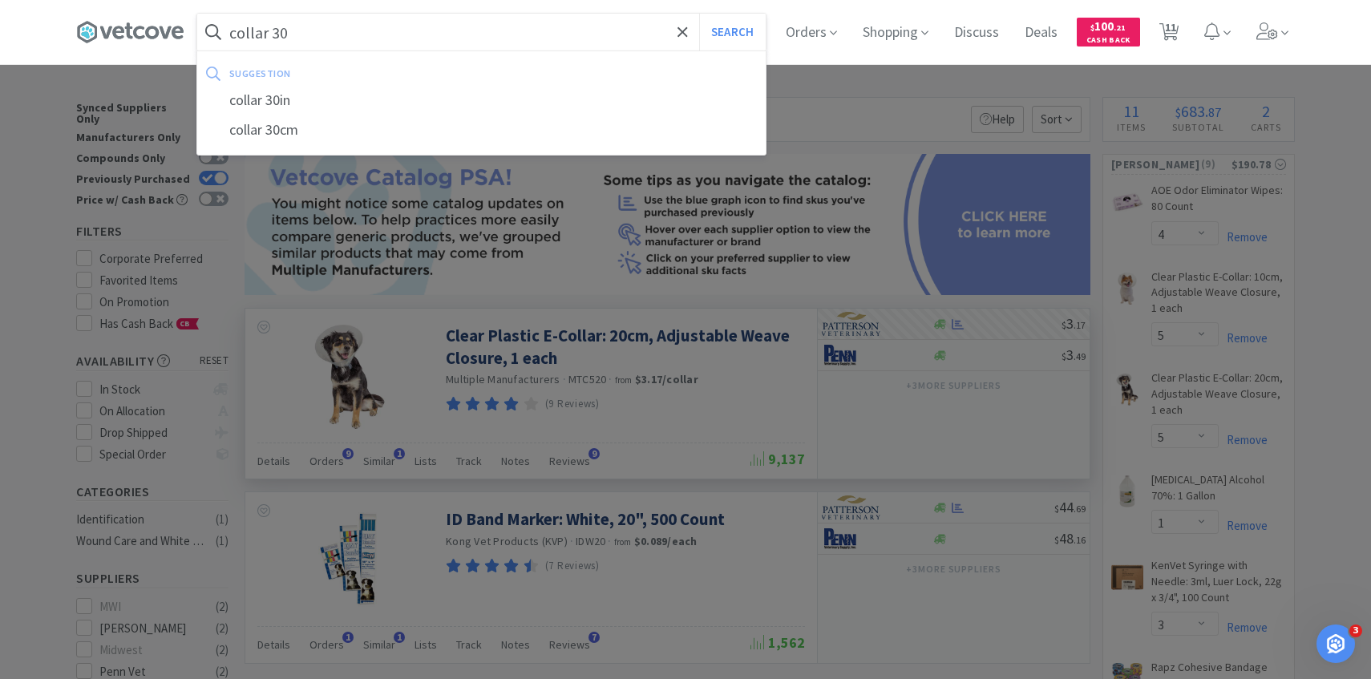
type input "collar 30"
click at [699, 14] on button "Search" at bounding box center [732, 32] width 67 height 37
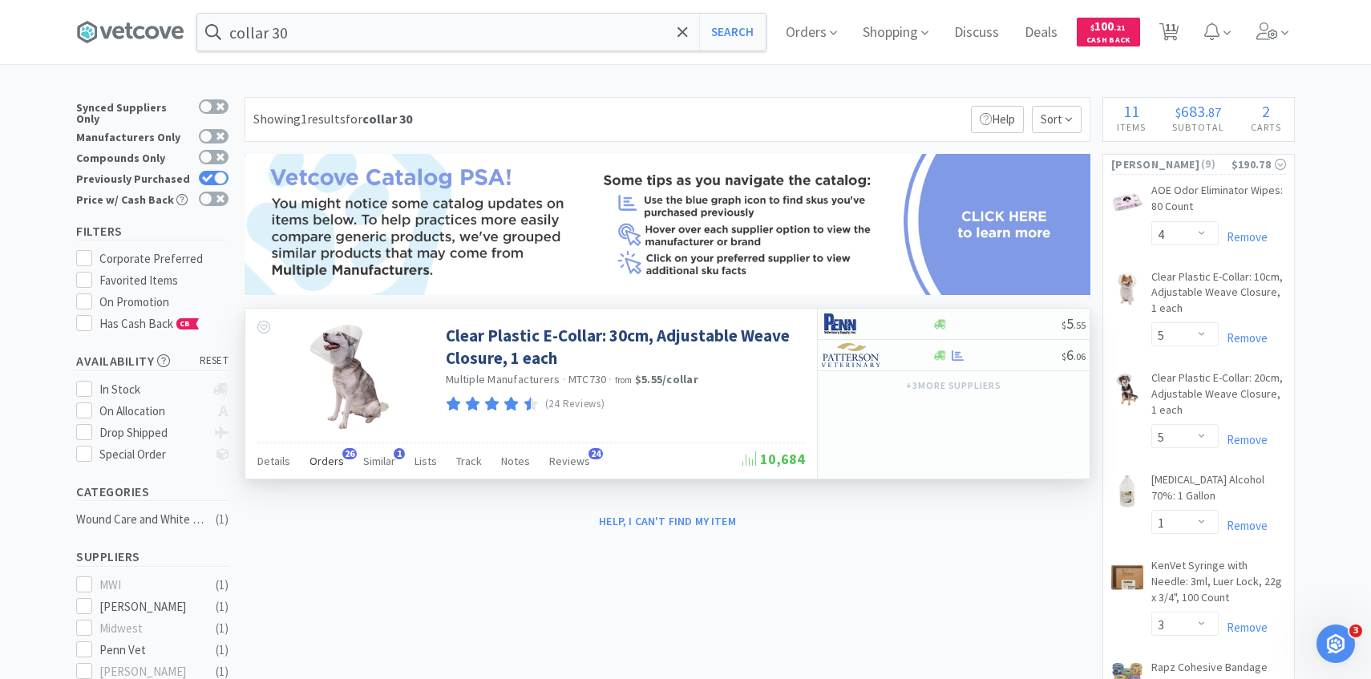
click at [337, 461] on span "Orders" at bounding box center [327, 461] width 34 height 14
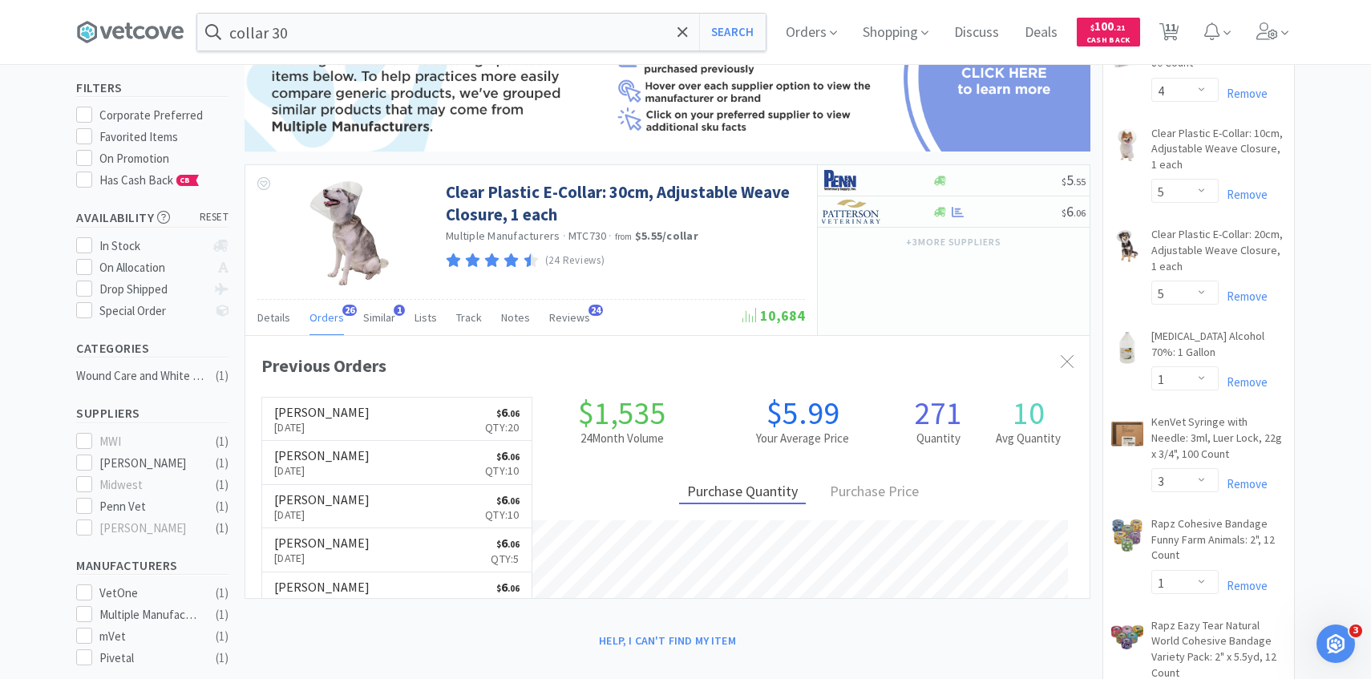
scroll to position [430, 845]
click at [853, 212] on img at bounding box center [852, 212] width 60 height 24
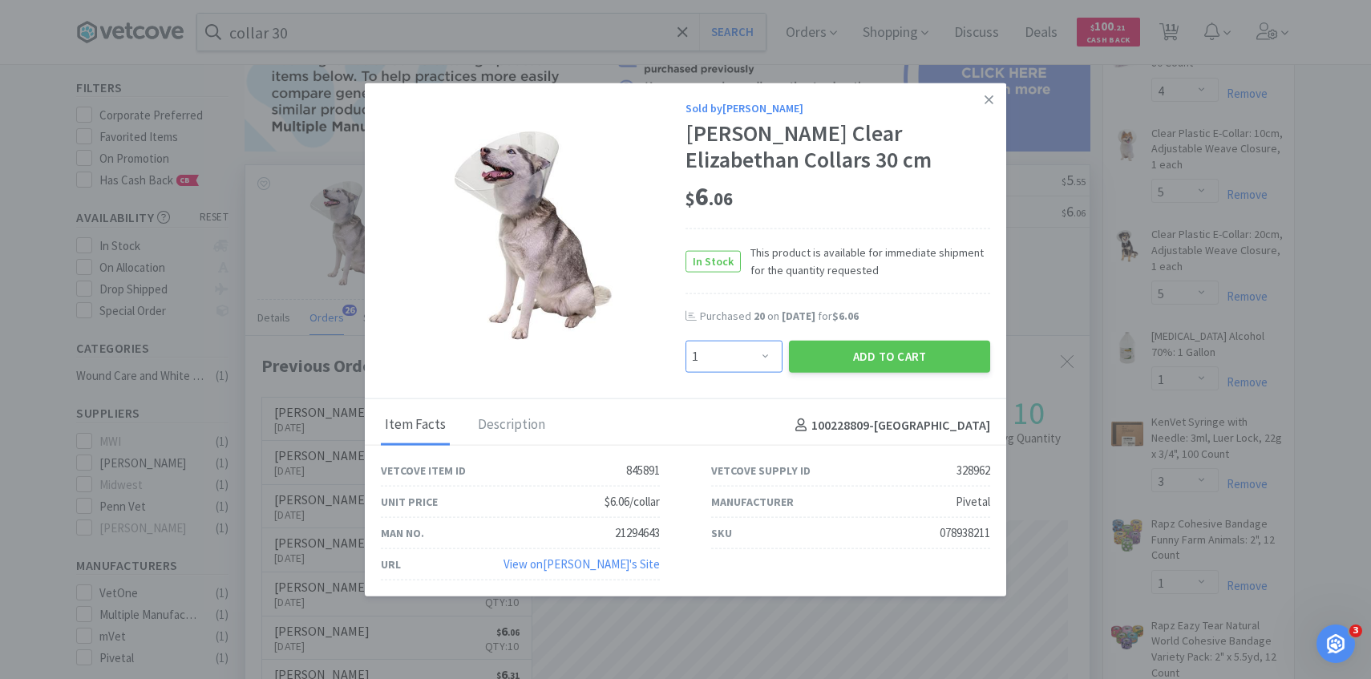
click at [756, 357] on select "Enter Quantity 1 2 3 4 5 6 7 8 9 10 11 12 13 14 15 16 17 18 19 20 Enter Quantity" at bounding box center [734, 357] width 97 height 32
select select "10"
click at [686, 341] on select "Enter Quantity 1 2 3 4 5 6 7 8 9 10 11 12 13 14 15 16 17 18 19 20 Enter Quantity" at bounding box center [734, 357] width 97 height 32
click at [826, 353] on button "Add to Cart" at bounding box center [889, 357] width 201 height 32
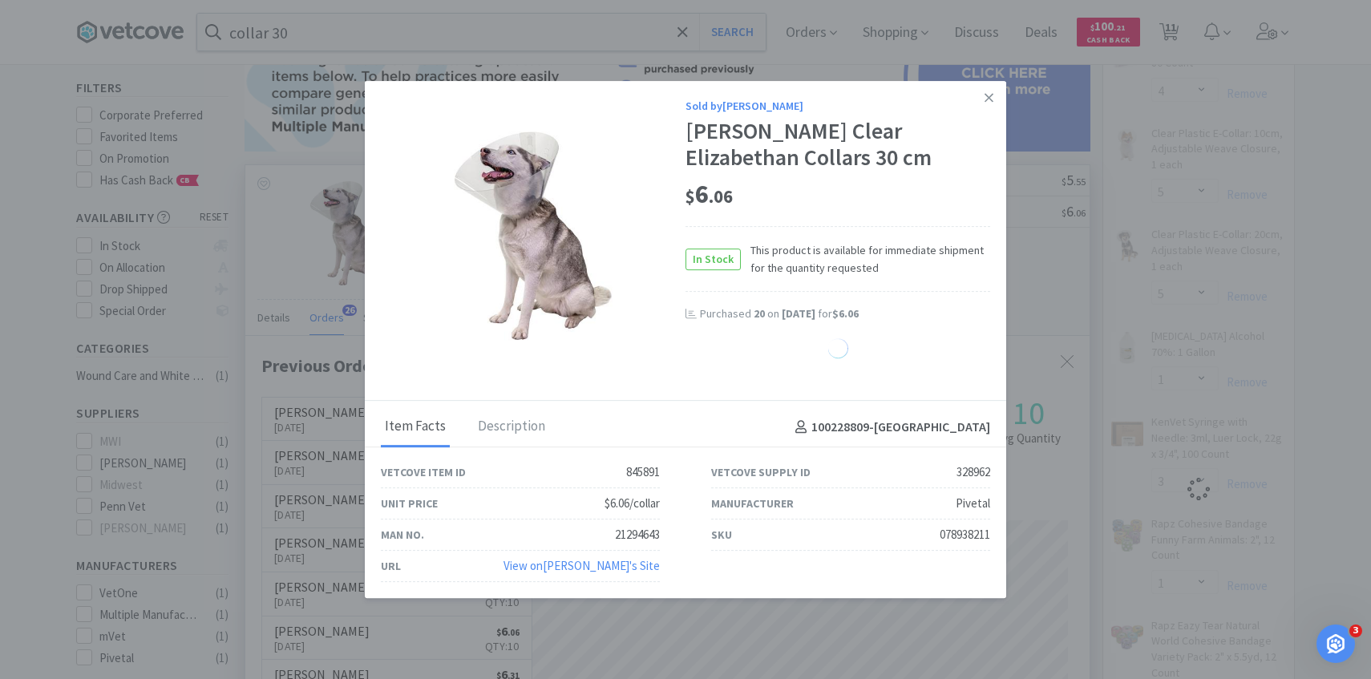
select select "10"
select select "1"
select select "3"
select select "1"
select select "8"
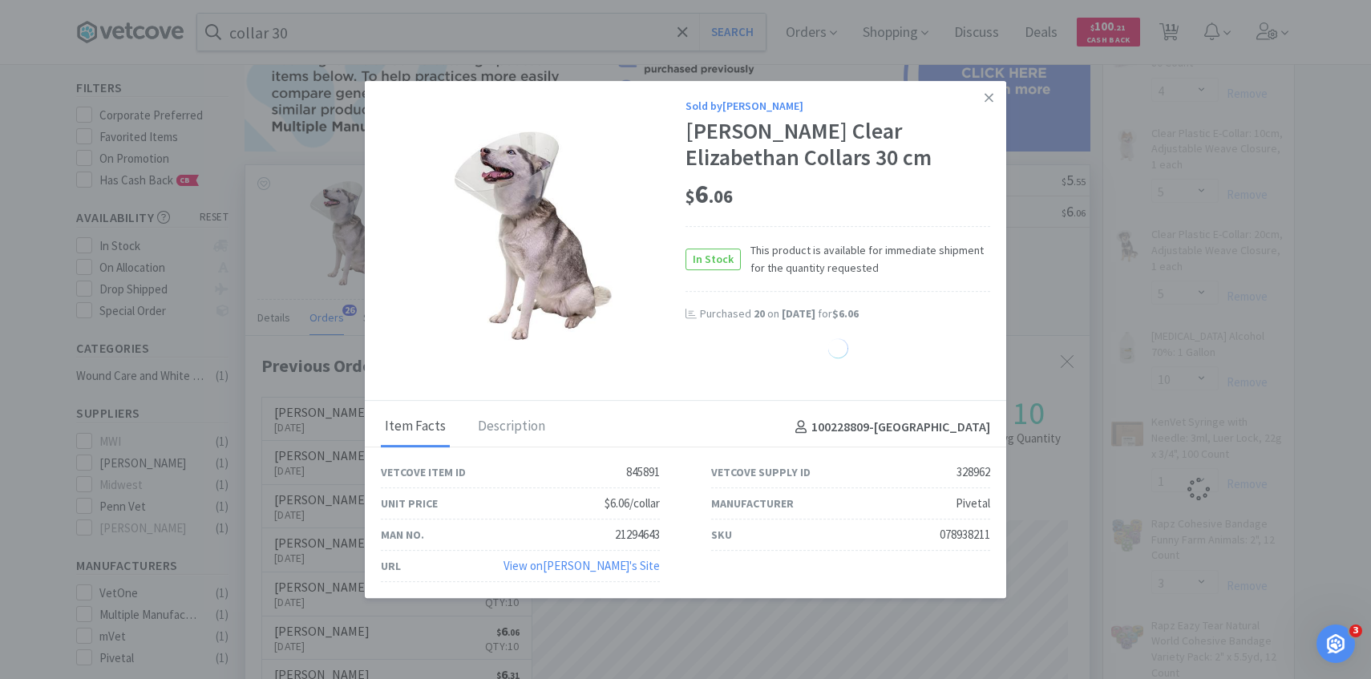
select select "1"
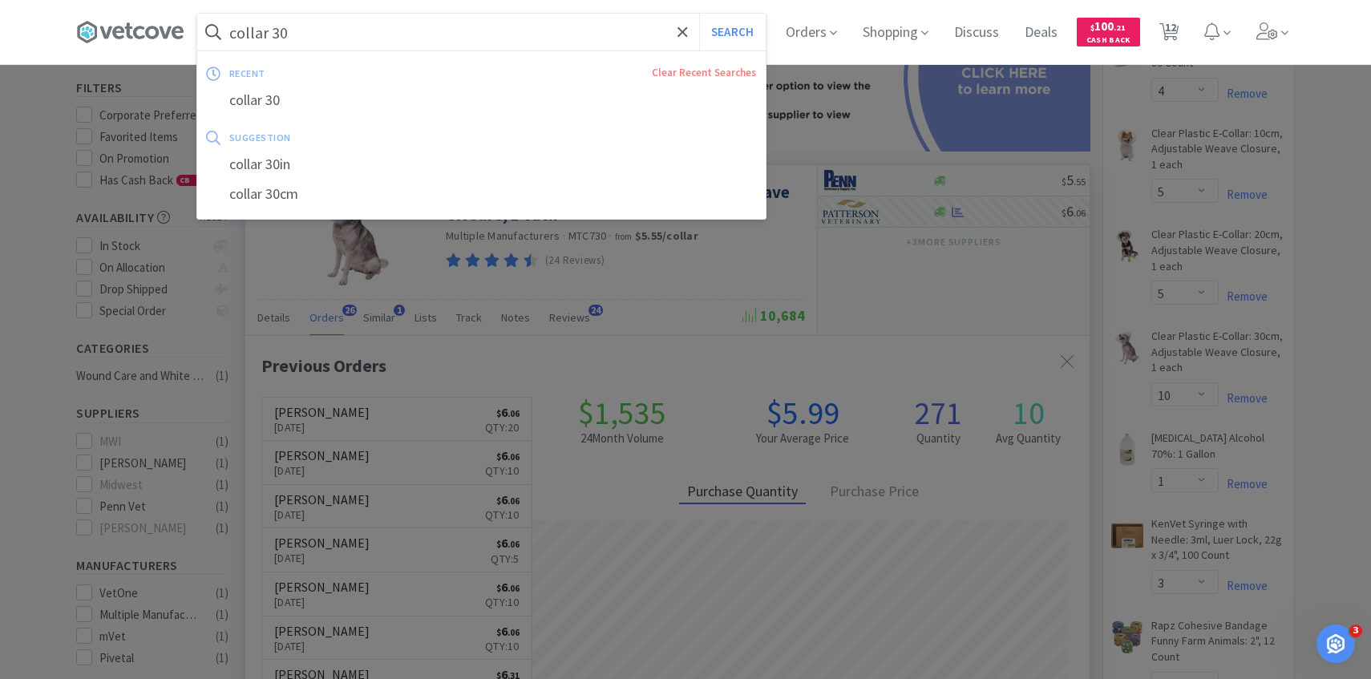
click at [324, 35] on input "collar 30" at bounding box center [481, 32] width 569 height 37
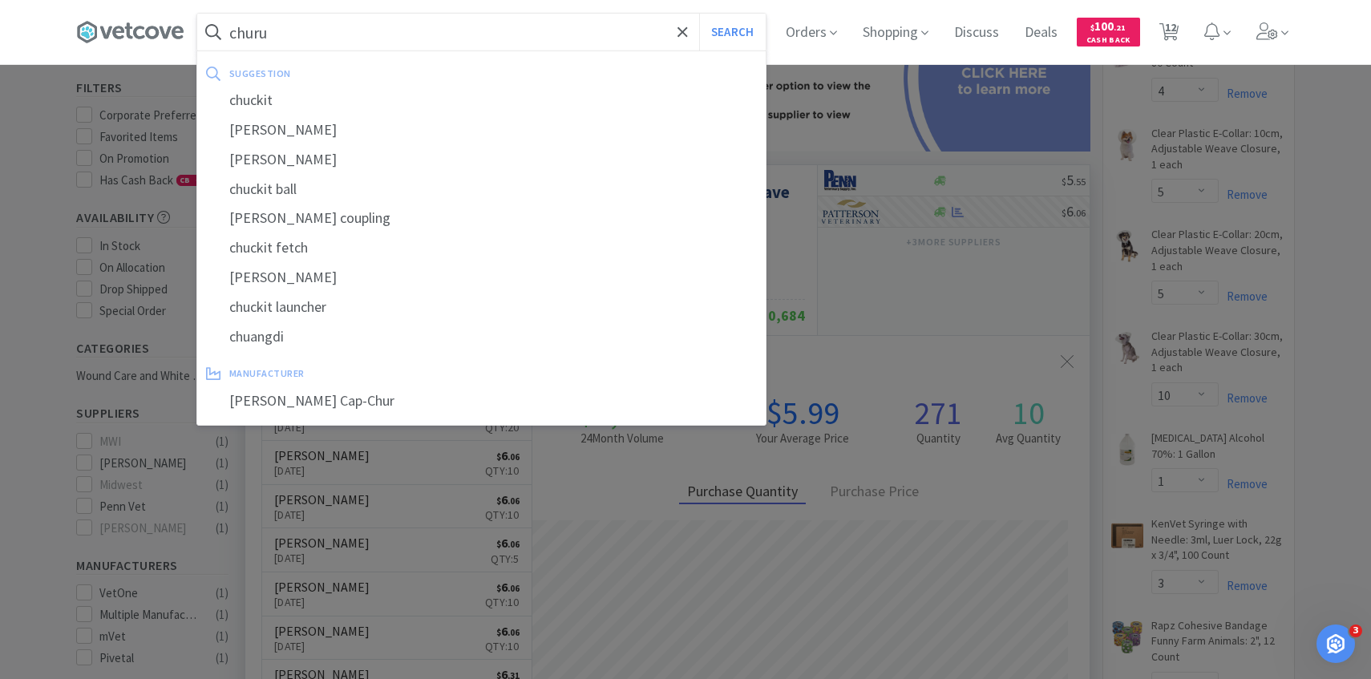
type input "churu"
click at [699, 14] on button "Search" at bounding box center [732, 32] width 67 height 37
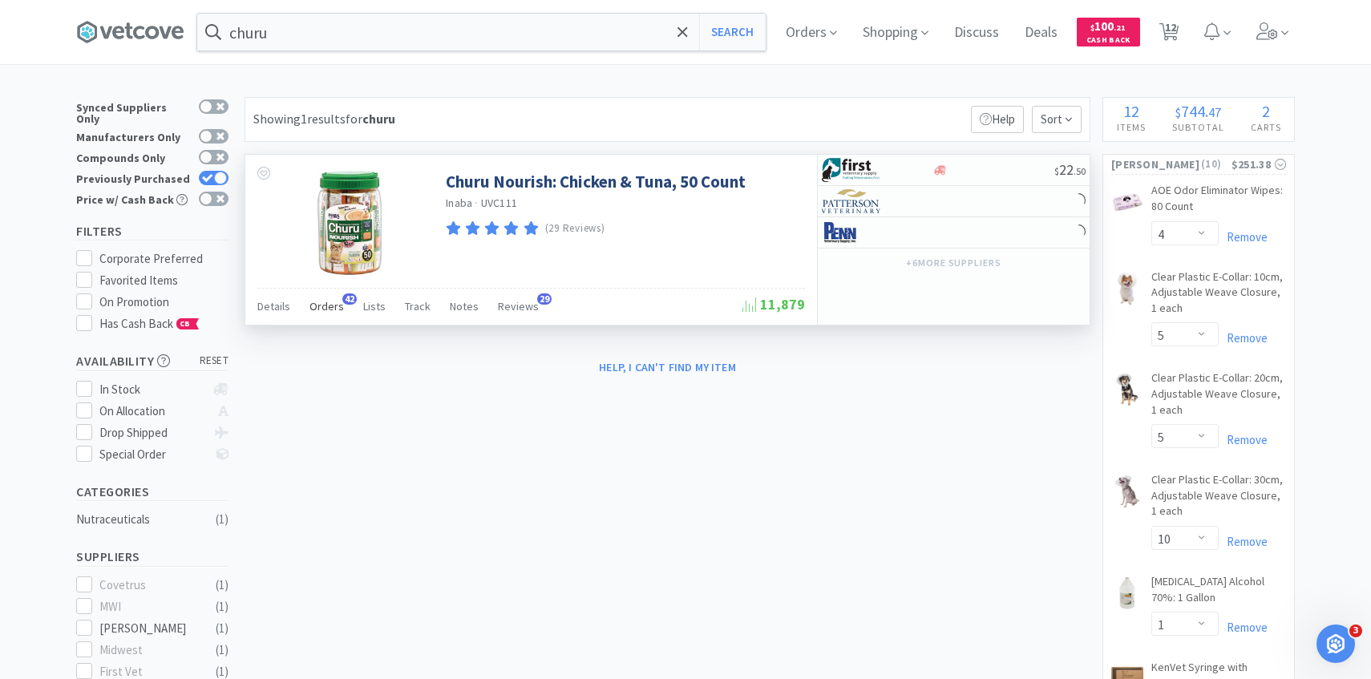
click at [330, 322] on div "Orders 42" at bounding box center [327, 309] width 34 height 30
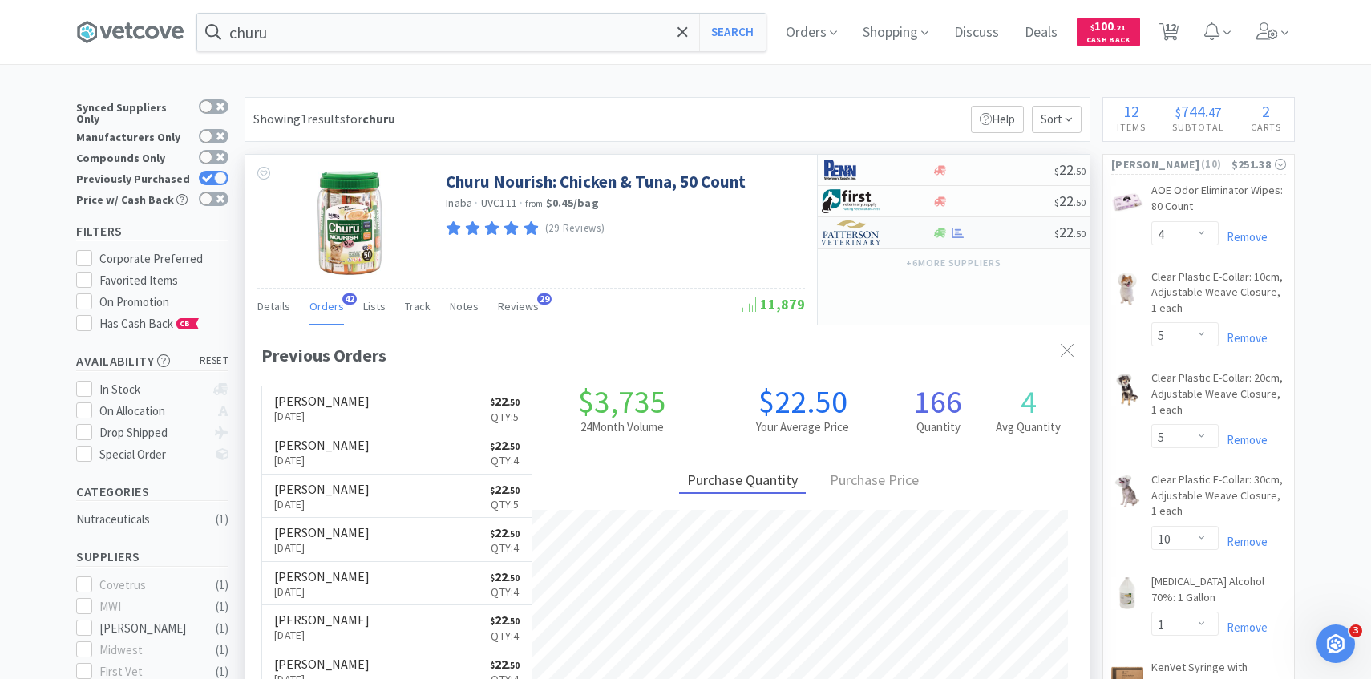
scroll to position [430, 845]
click at [877, 244] on img at bounding box center [852, 233] width 60 height 24
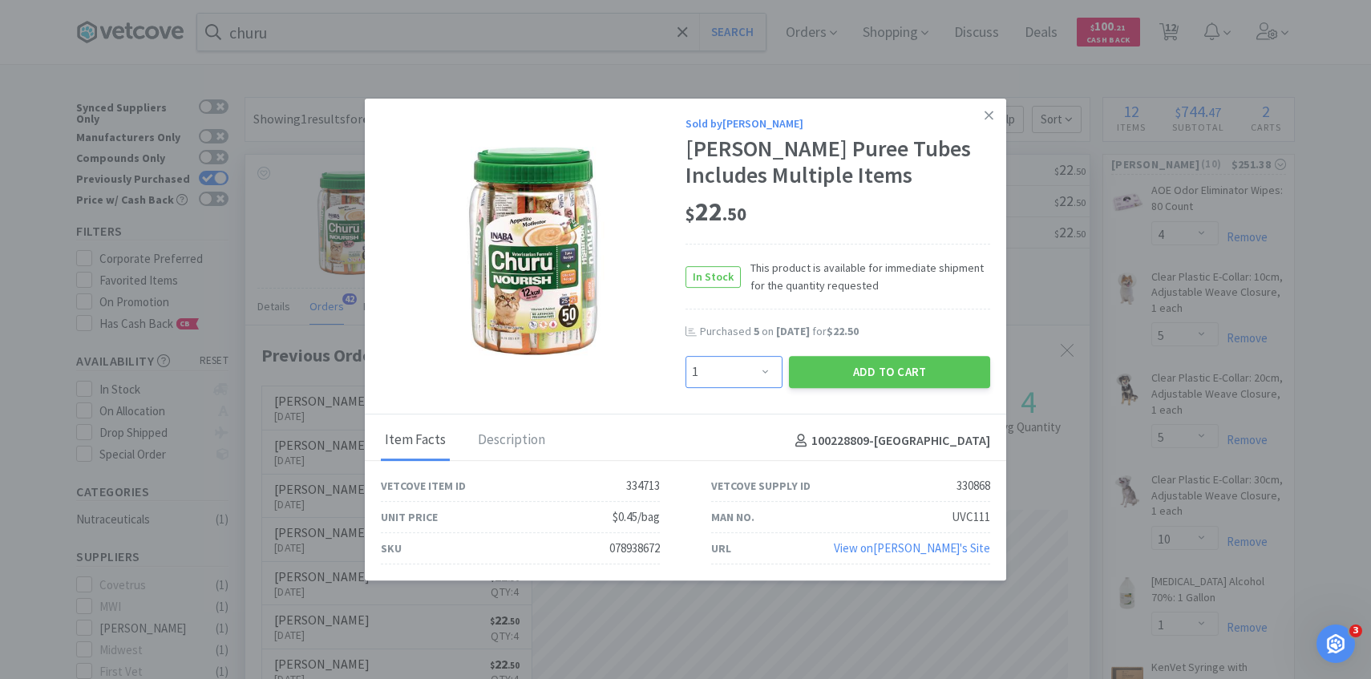
click at [747, 382] on select "Enter Quantity 1 2 3 4 5 6 7 8 9 10 11 12 13 14 15 16 17 18 19 20 Enter Quantity" at bounding box center [734, 372] width 97 height 32
select select "6"
click at [686, 356] on select "Enter Quantity 1 2 3 4 5 6 7 8 9 10 11 12 13 14 15 16 17 18 19 20 Enter Quantity" at bounding box center [734, 372] width 97 height 32
click at [837, 368] on button "Add to Cart" at bounding box center [889, 372] width 201 height 32
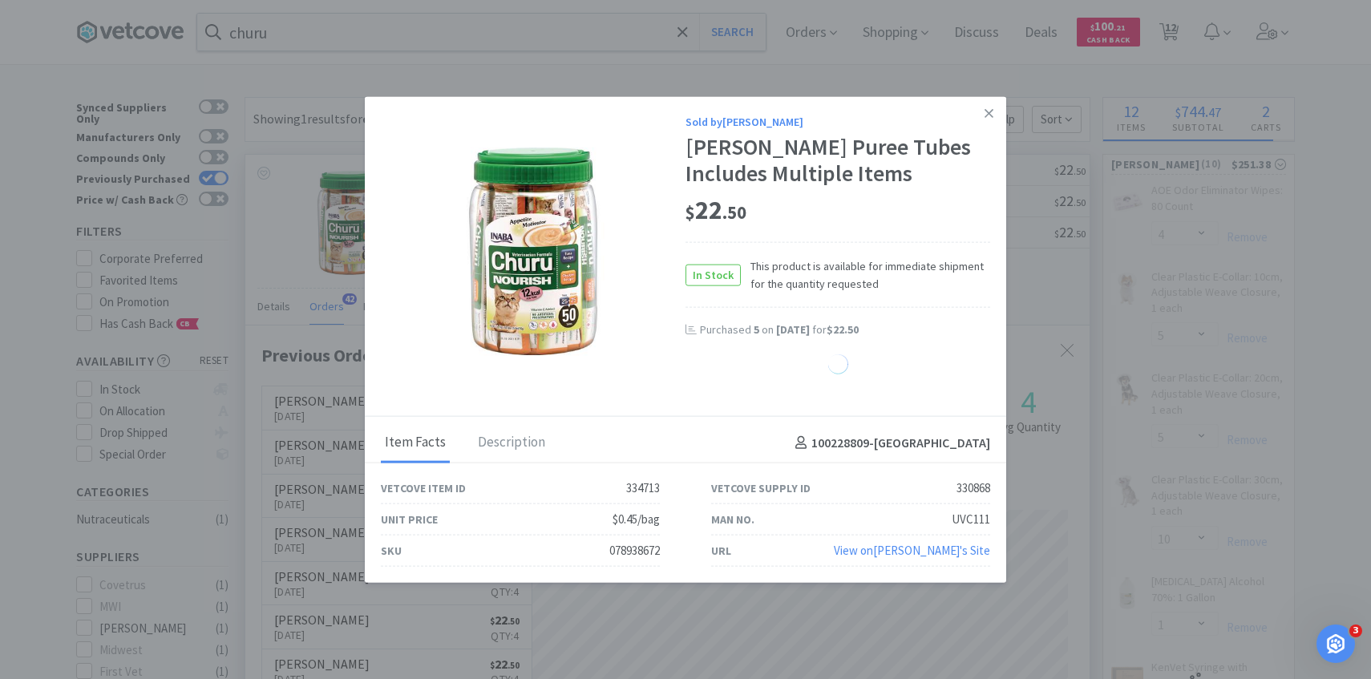
select select "6"
select select "5"
select select "10"
select select "1"
select select "3"
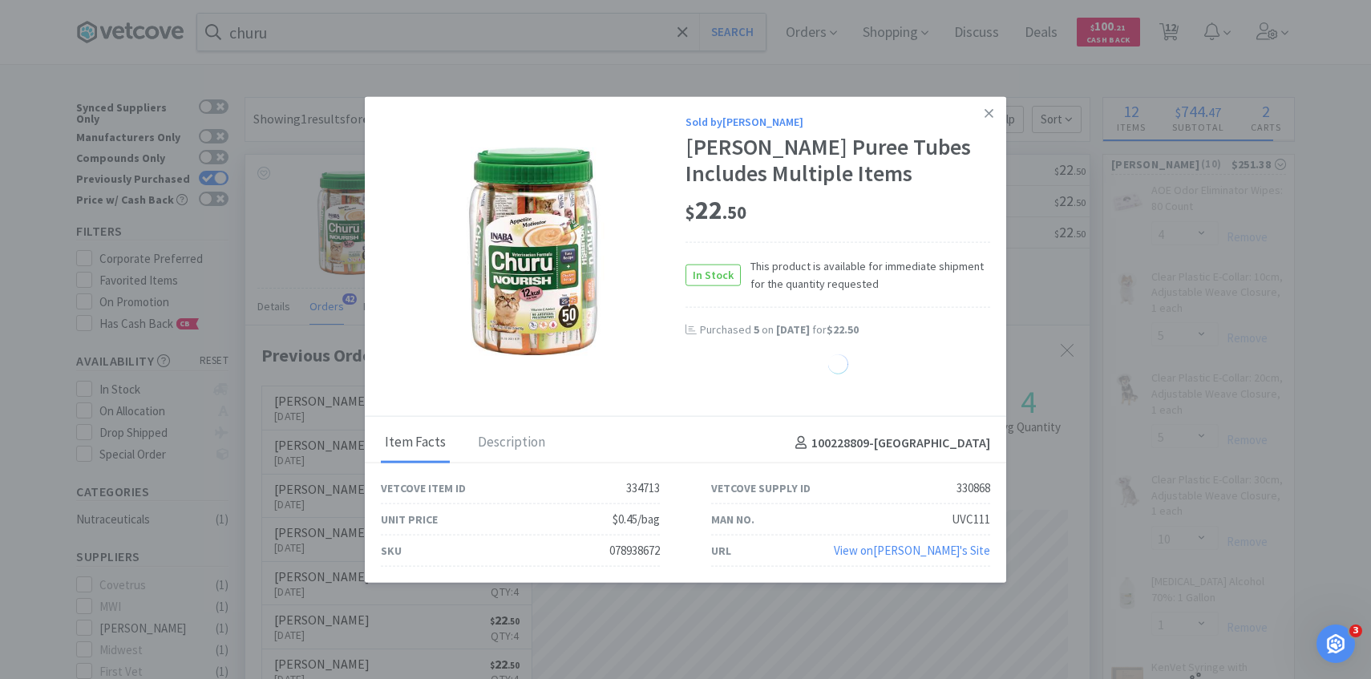
select select "1"
select select "8"
select select "1"
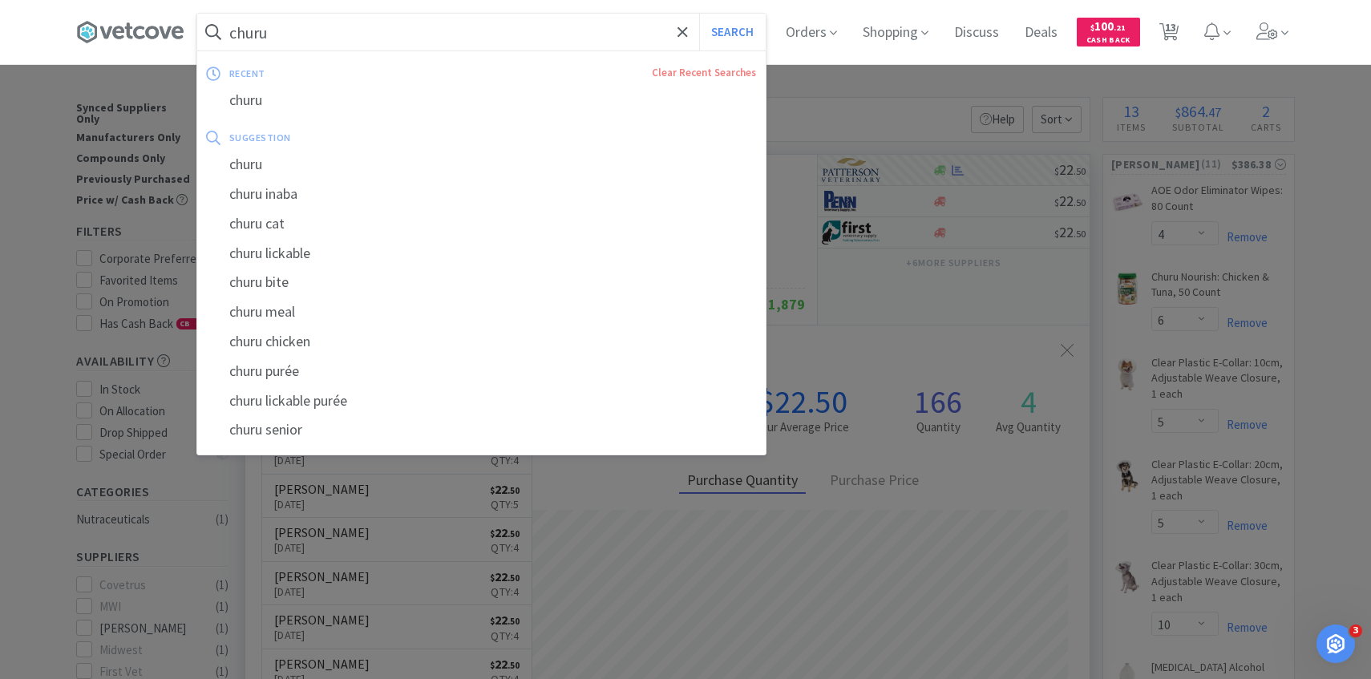
click at [352, 29] on input "churu" at bounding box center [481, 32] width 569 height 37
paste input "PVC Cuffed Endotracheal Tube: 10 mm"
type input "PVC Cuffed Endotracheal Tube: 10 mm"
click at [699, 14] on button "Search" at bounding box center [732, 32] width 67 height 37
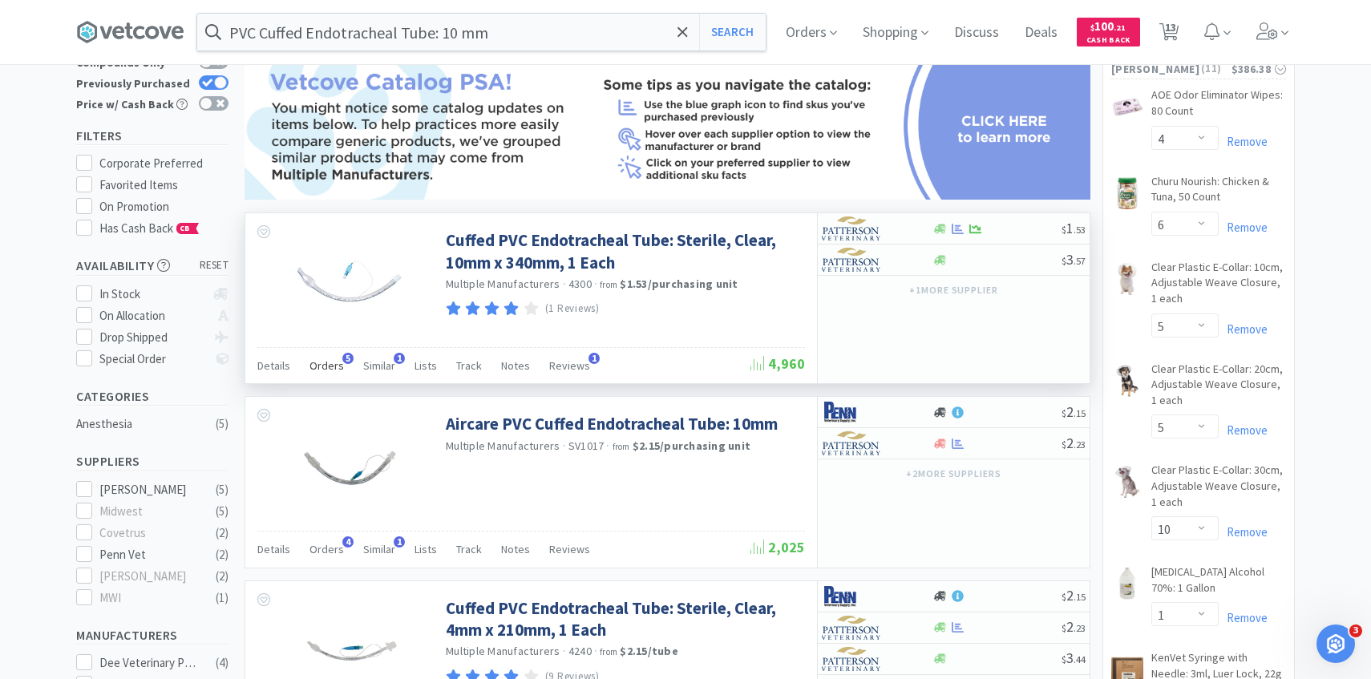
scroll to position [99, 0]
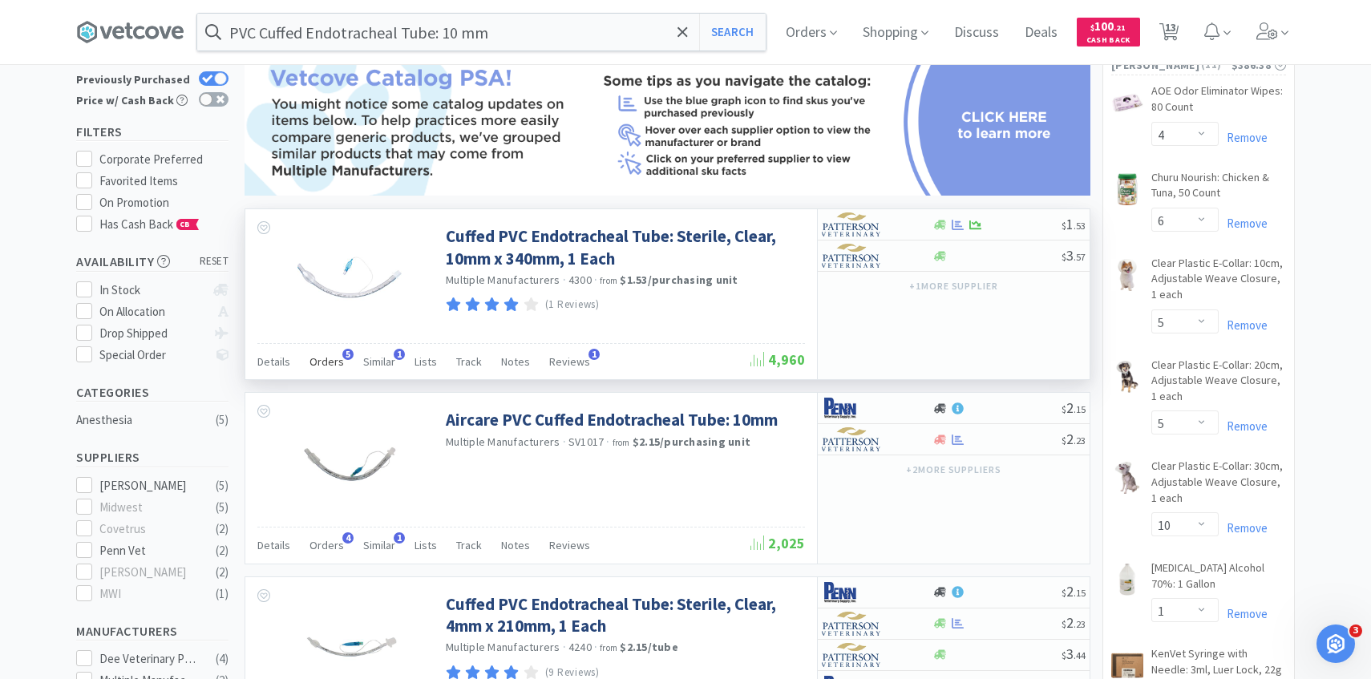
click at [328, 366] on span "Orders" at bounding box center [327, 361] width 34 height 14
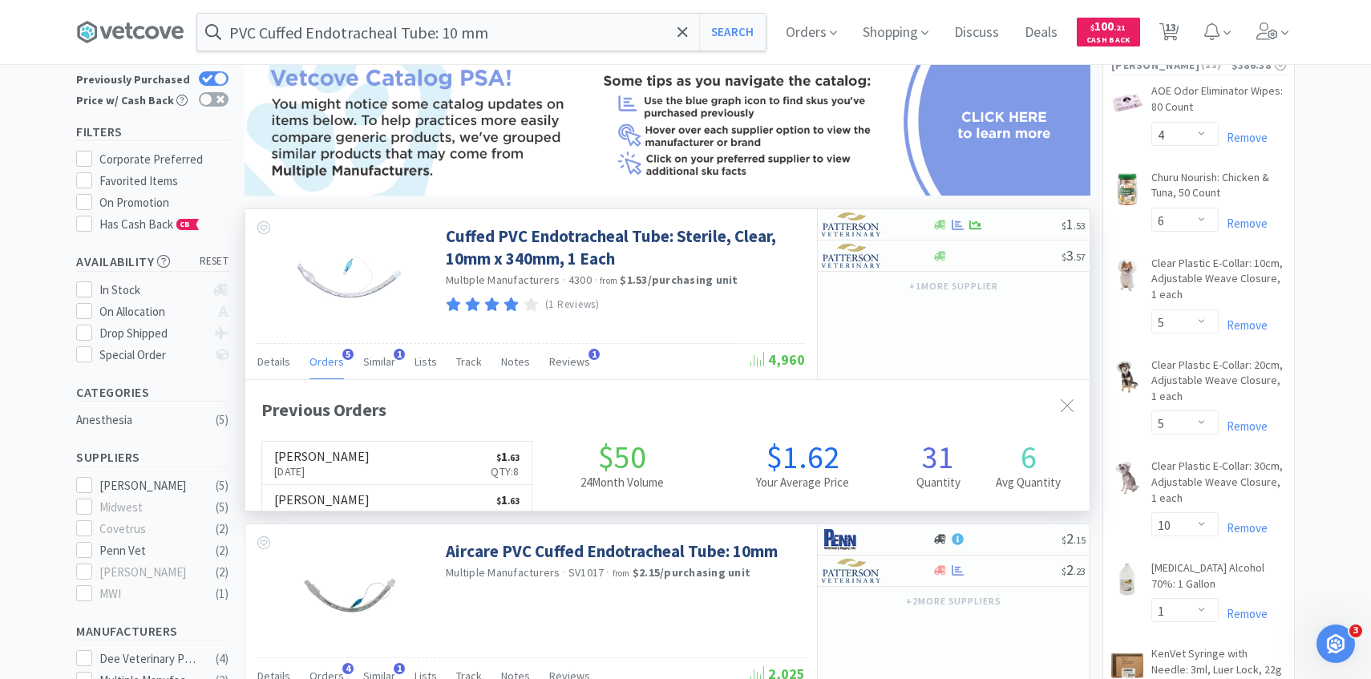
scroll to position [415, 845]
click at [328, 367] on span "Orders" at bounding box center [327, 361] width 34 height 14
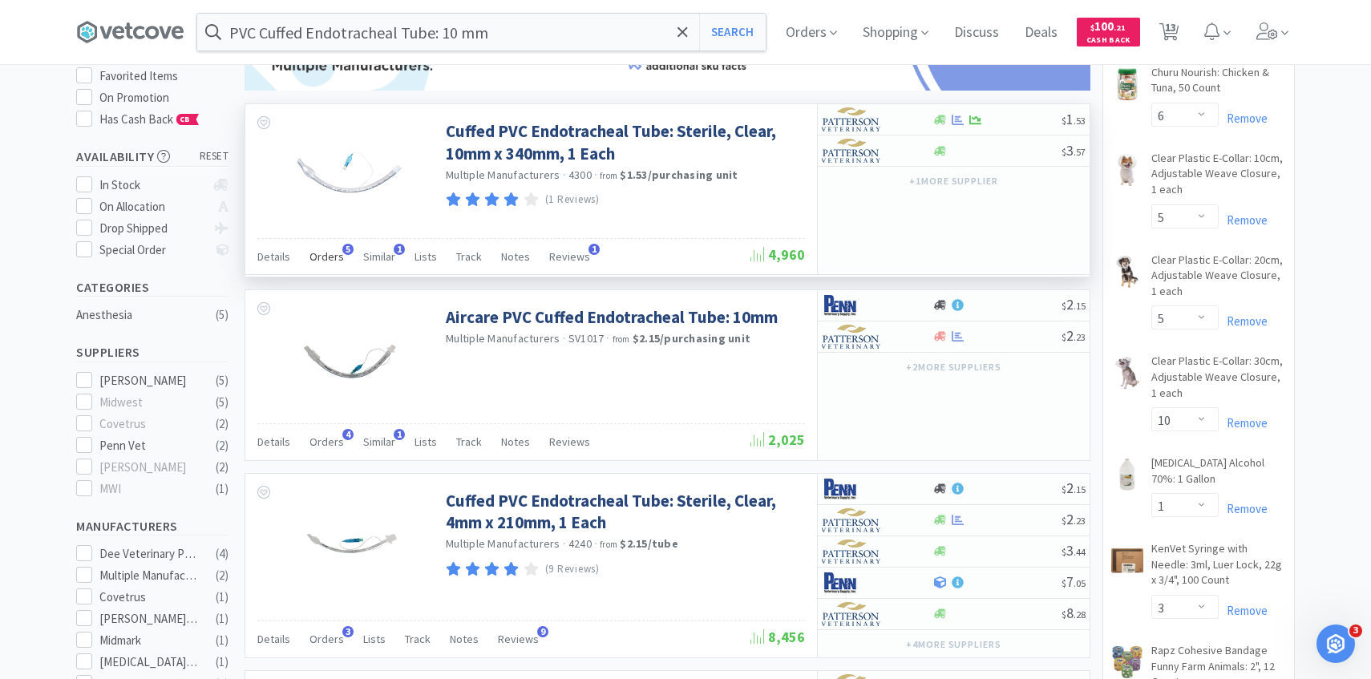
scroll to position [214, 0]
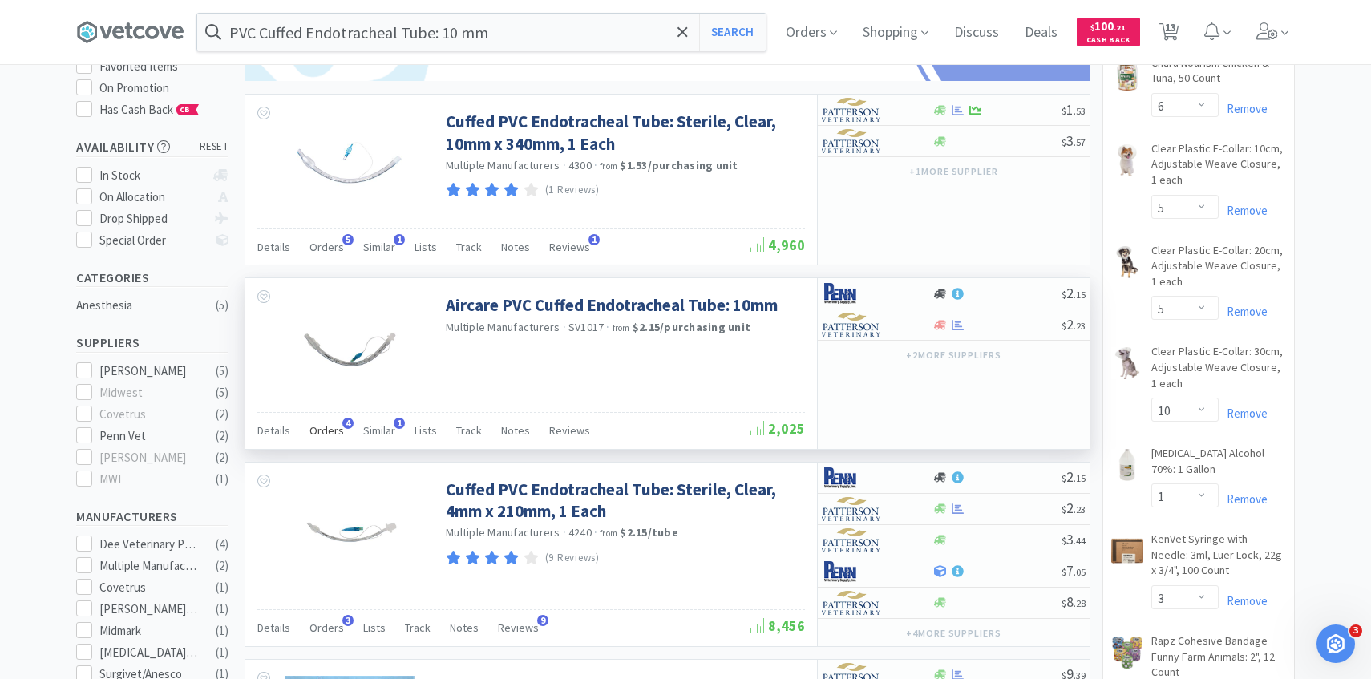
click at [329, 420] on div "Orders 4" at bounding box center [327, 433] width 34 height 30
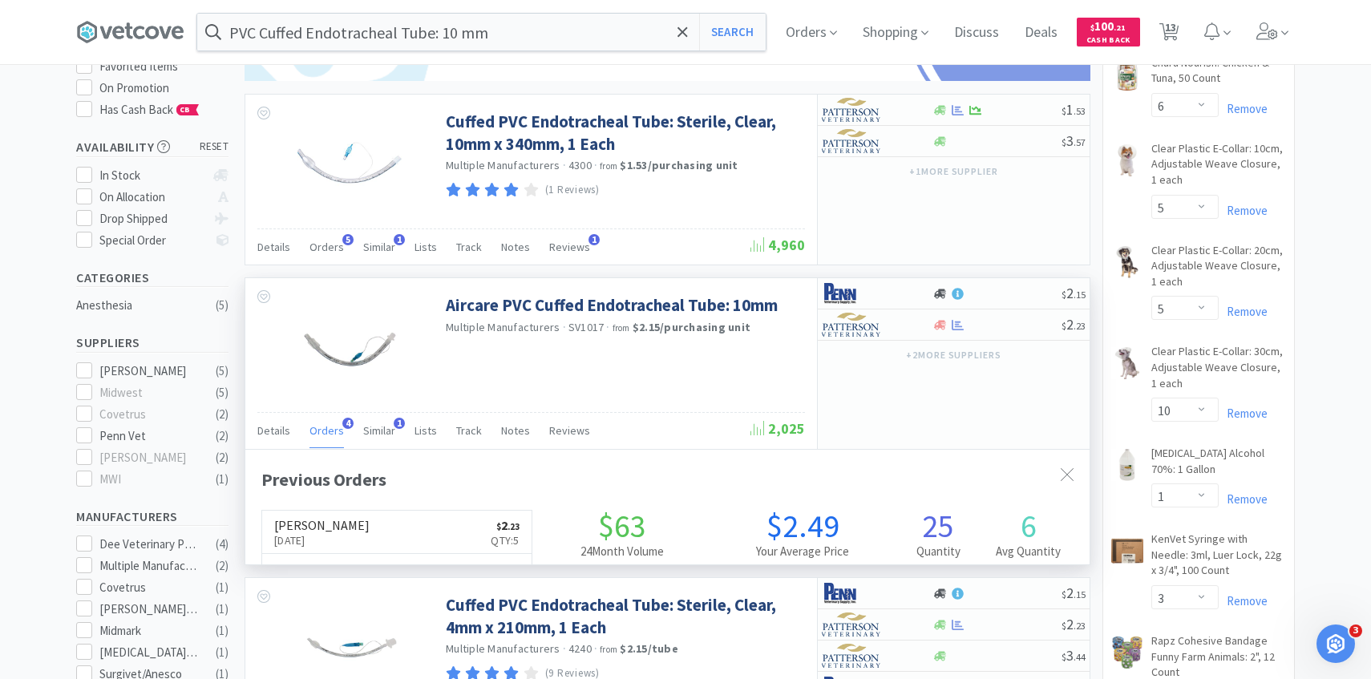
scroll to position [415, 845]
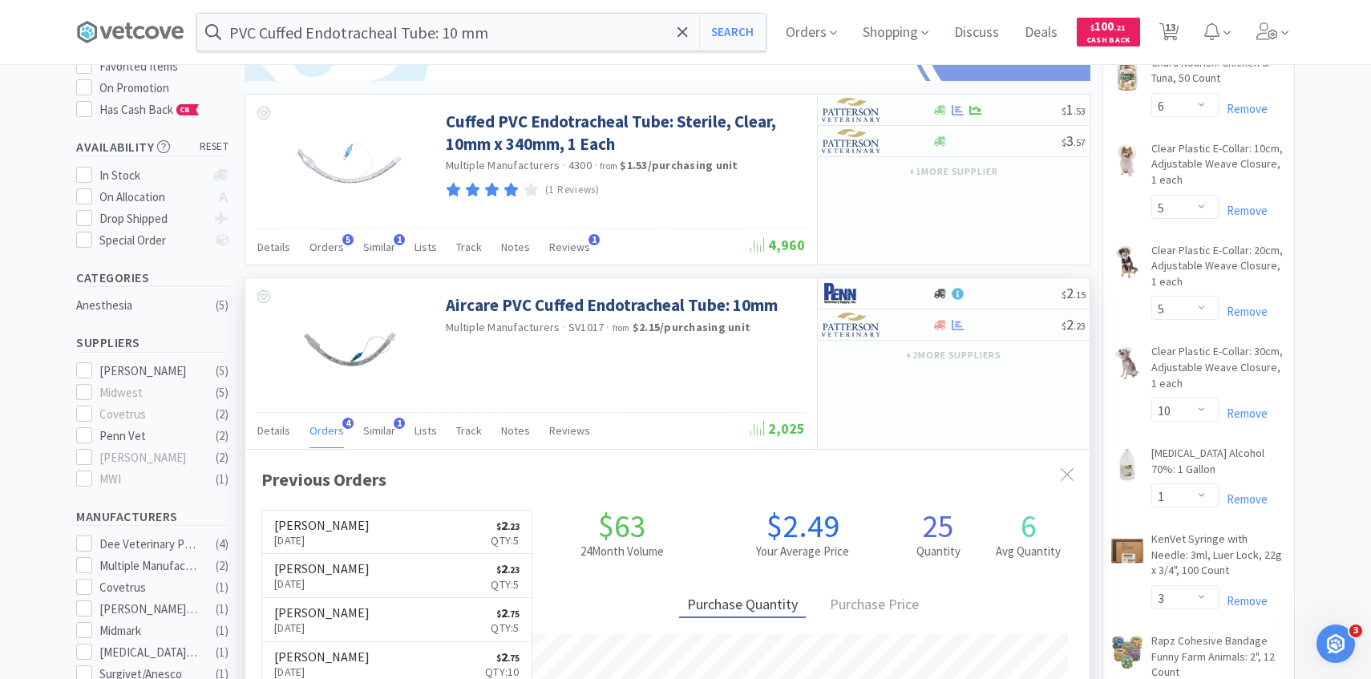
click at [329, 421] on div "Orders 4" at bounding box center [327, 433] width 34 height 30
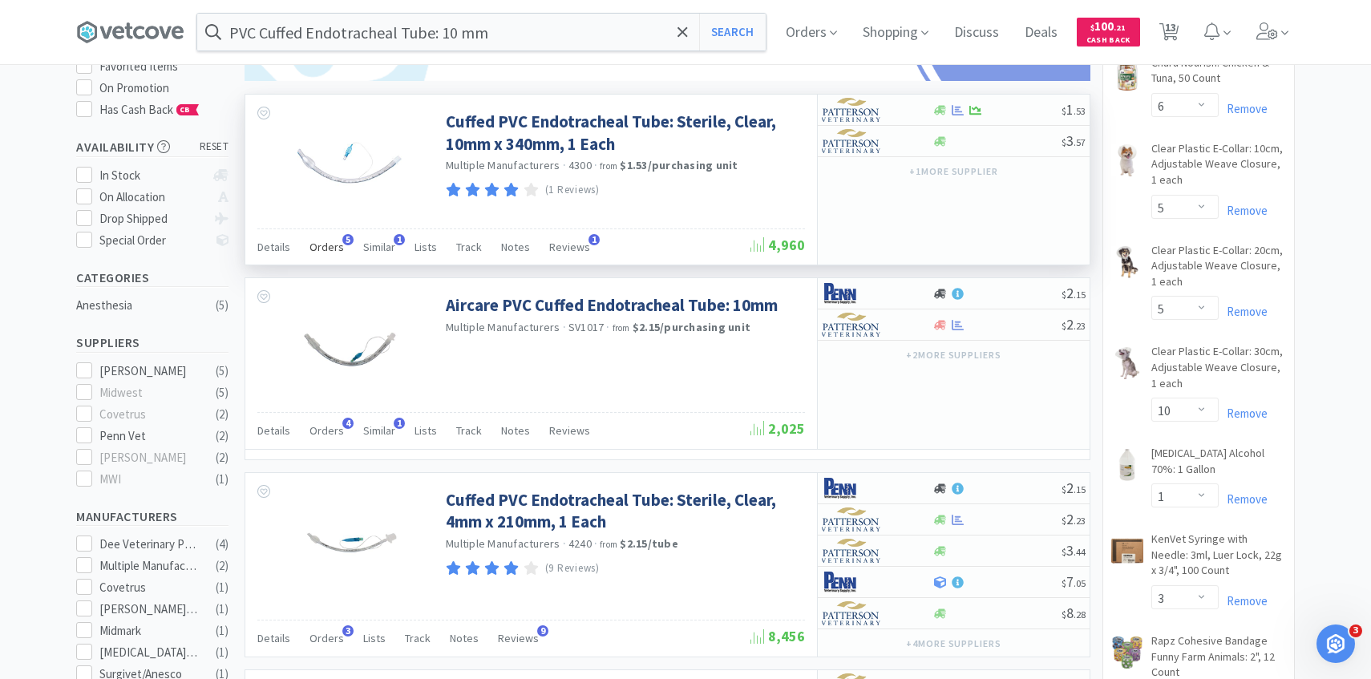
click at [331, 257] on div "Orders 5" at bounding box center [327, 249] width 34 height 30
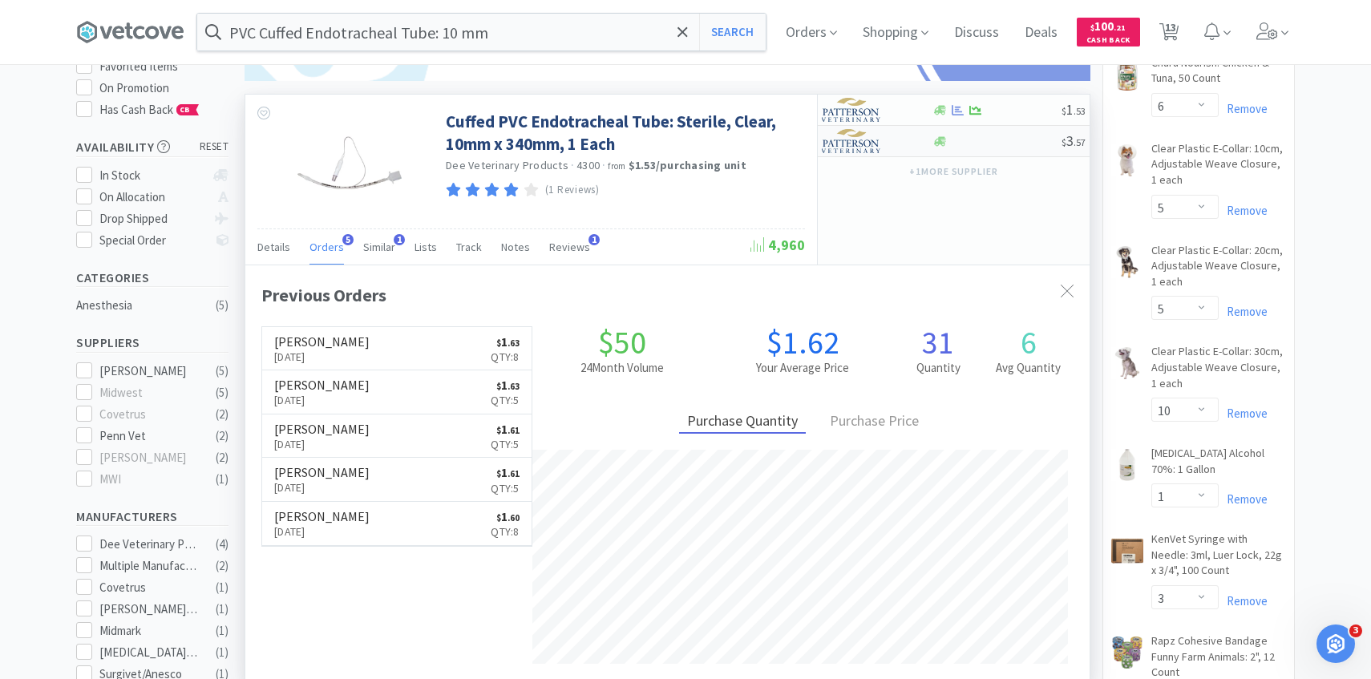
click at [871, 135] on img at bounding box center [852, 141] width 60 height 24
select select "1"
drag, startPoint x: 1052, startPoint y: 256, endPoint x: 950, endPoint y: 128, distance: 164.3
click at [878, 113] on img at bounding box center [852, 110] width 60 height 24
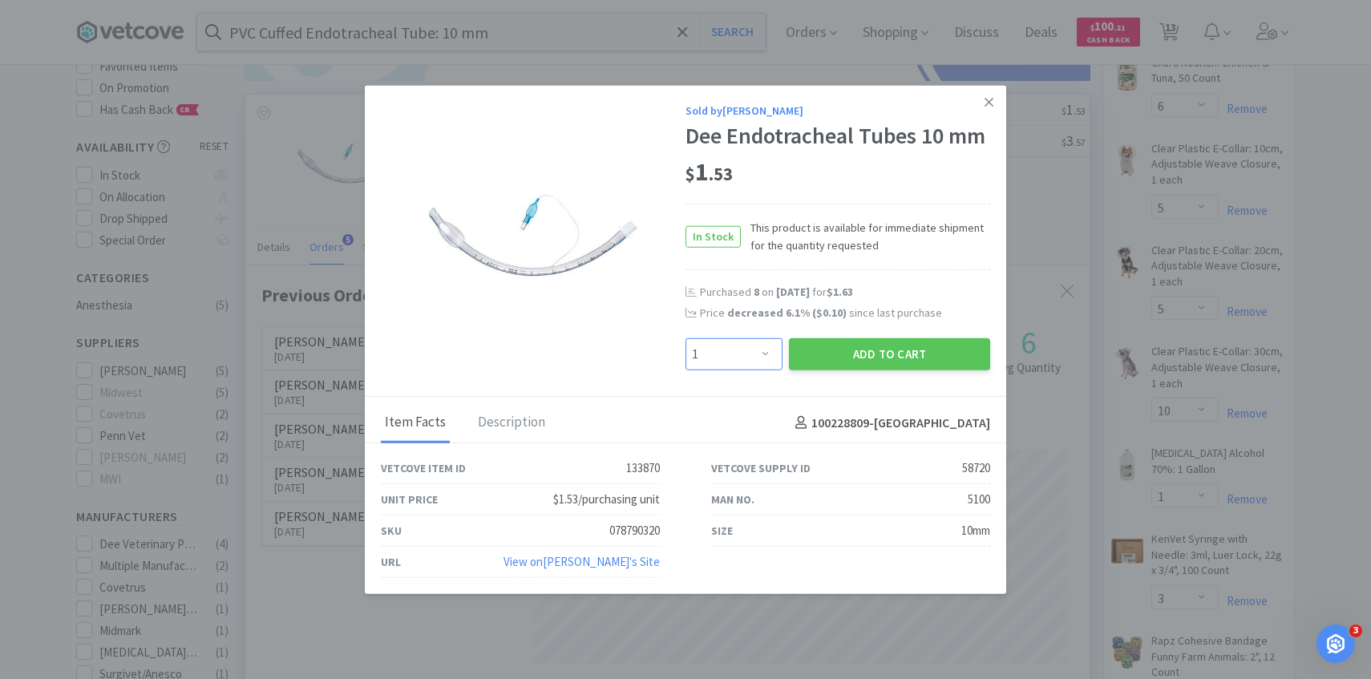
click at [752, 349] on select "Enter Quantity 1 2 3 4 5 6 7 8 9 10 11 12 13 14 15 16 17 18 19 20 Enter Quantity" at bounding box center [734, 354] width 97 height 32
select select "5"
click at [686, 338] on select "Enter Quantity 1 2 3 4 5 6 7 8 9 10 11 12 13 14 15 16 17 18 19 20 Enter Quantity" at bounding box center [734, 354] width 97 height 32
click at [877, 351] on button "Add to Cart" at bounding box center [889, 354] width 201 height 32
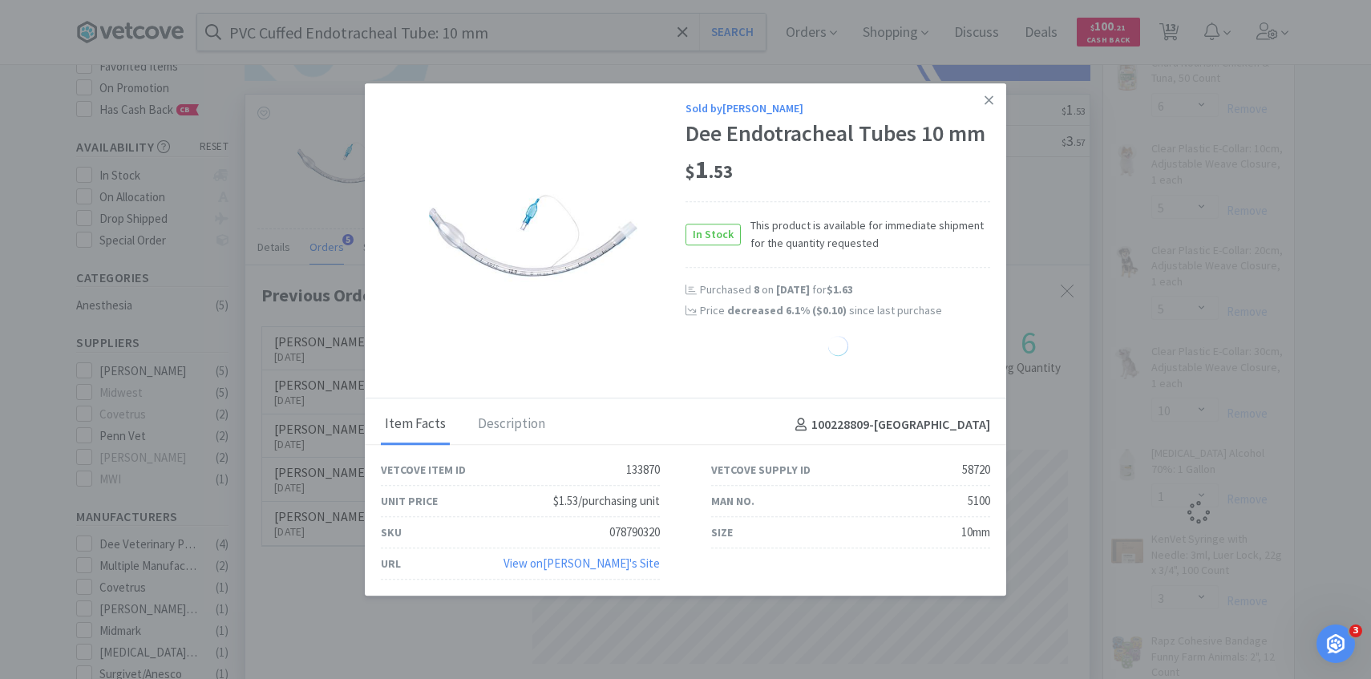
select select "5"
select select "1"
select select "3"
select select "1"
select select "8"
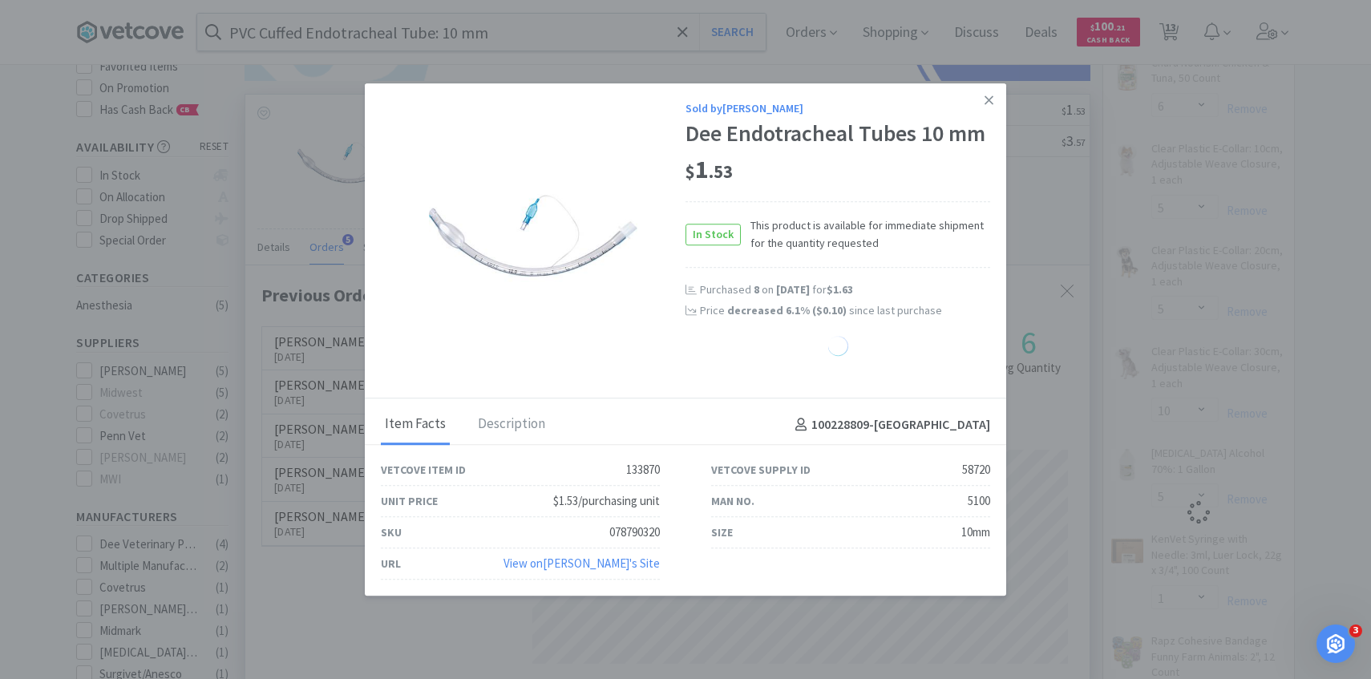
select select "1"
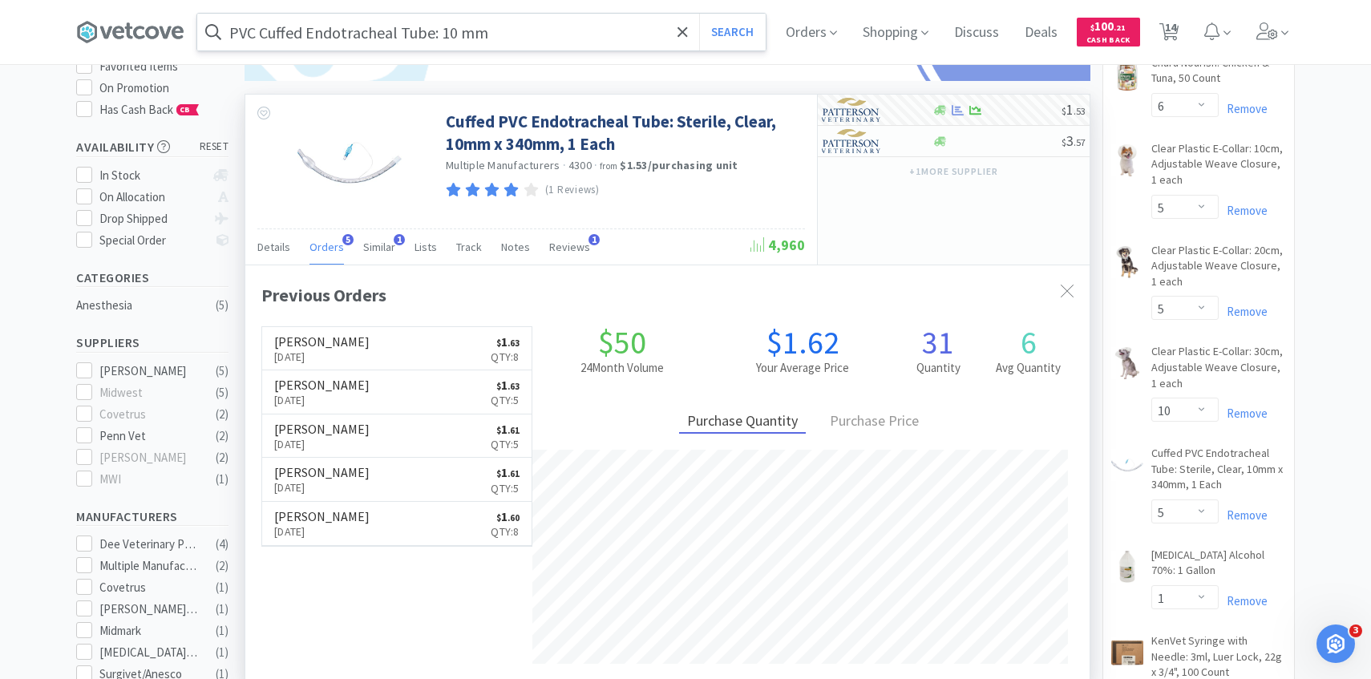
click at [529, 38] on input "PVC Cuffed Endotracheal Tube: 10 mm" at bounding box center [481, 32] width 569 height 37
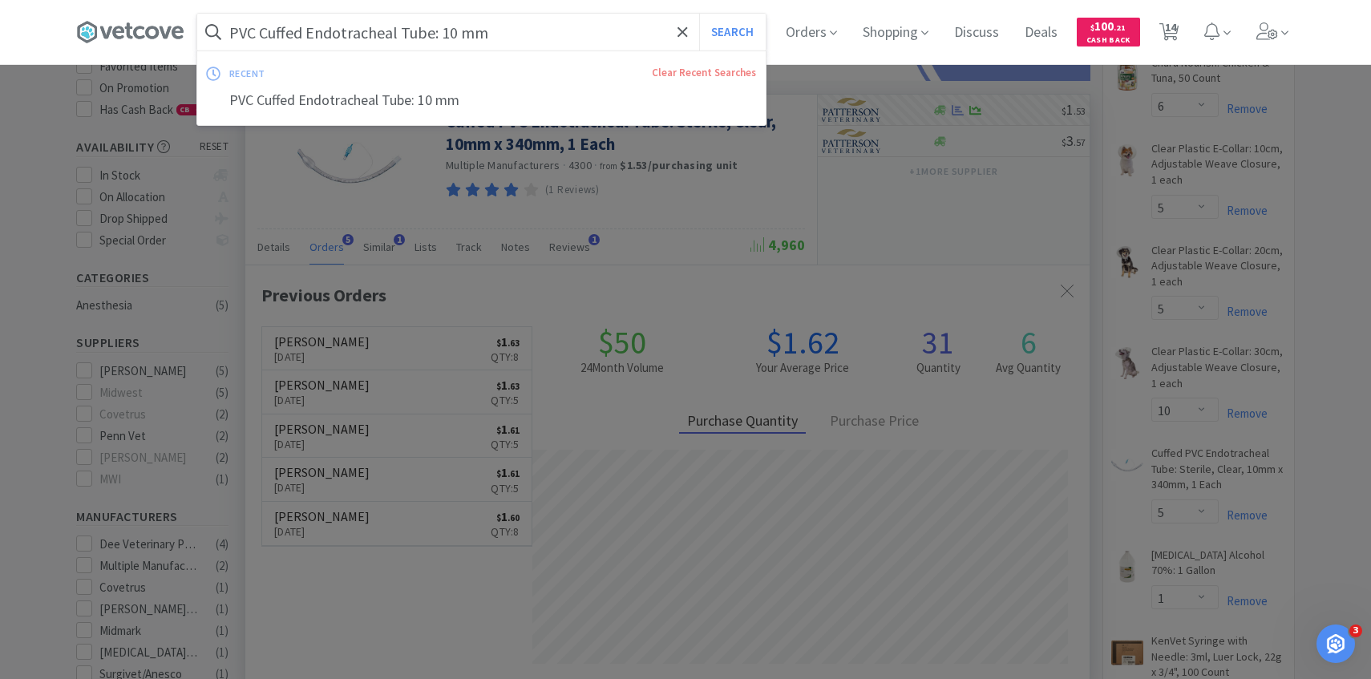
paste input "1"
type input "PVC Cuffed Endotracheal Tube: 11 mm"
click at [699, 14] on button "Search" at bounding box center [732, 32] width 67 height 37
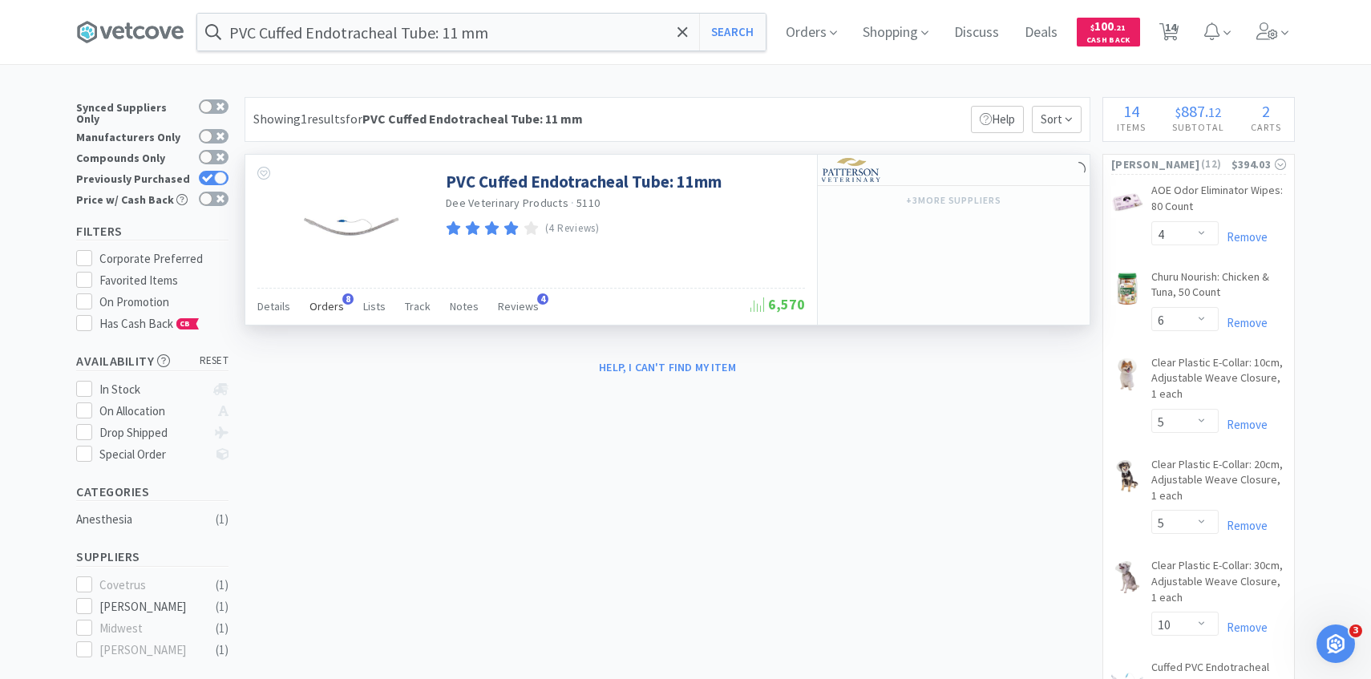
click at [332, 305] on span "Orders" at bounding box center [327, 306] width 34 height 14
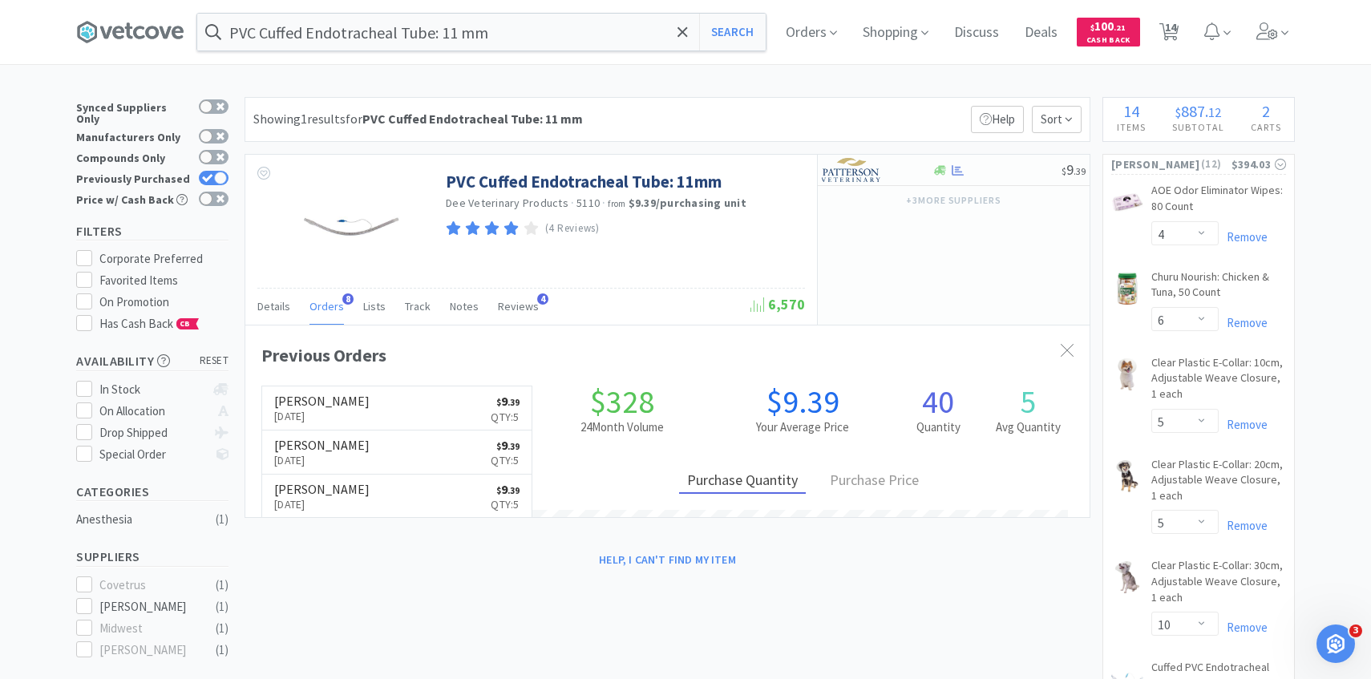
scroll to position [427, 845]
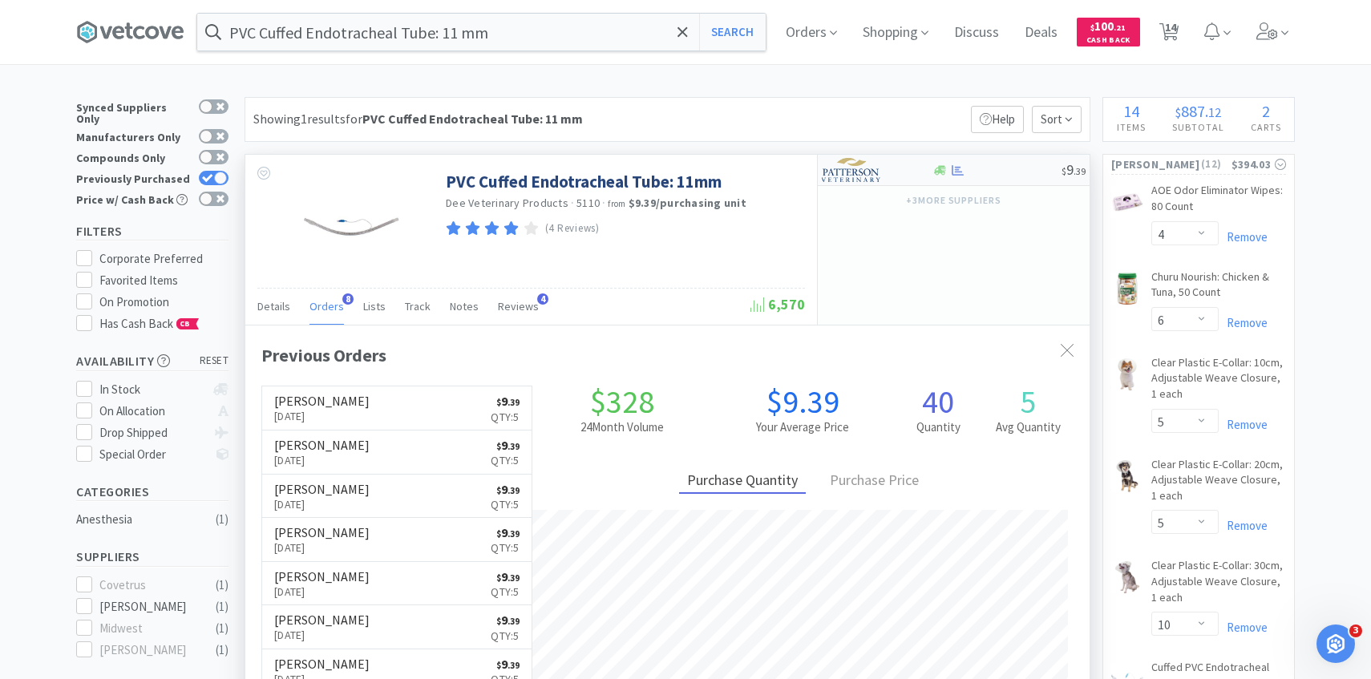
click at [881, 182] on div at bounding box center [866, 169] width 88 height 27
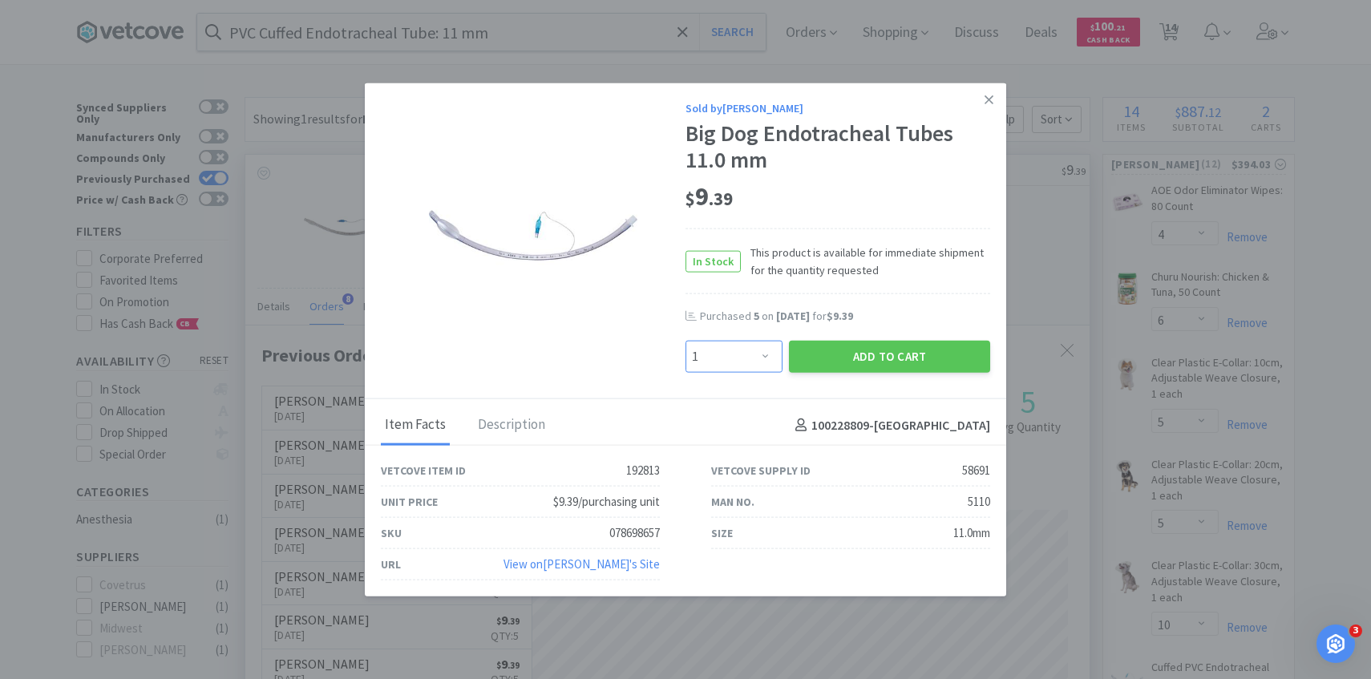
click at [752, 359] on select "Enter Quantity 1 2 3 4 5 6 7 8 9 10 11 12 13 14 15 16 17 18 19 20 Enter Quantity" at bounding box center [734, 357] width 97 height 32
select select "5"
click at [686, 341] on select "Enter Quantity 1 2 3 4 5 6 7 8 9 10 11 12 13 14 15 16 17 18 19 20 Enter Quantity" at bounding box center [734, 357] width 97 height 32
click at [824, 363] on button "Add to Cart" at bounding box center [889, 357] width 201 height 32
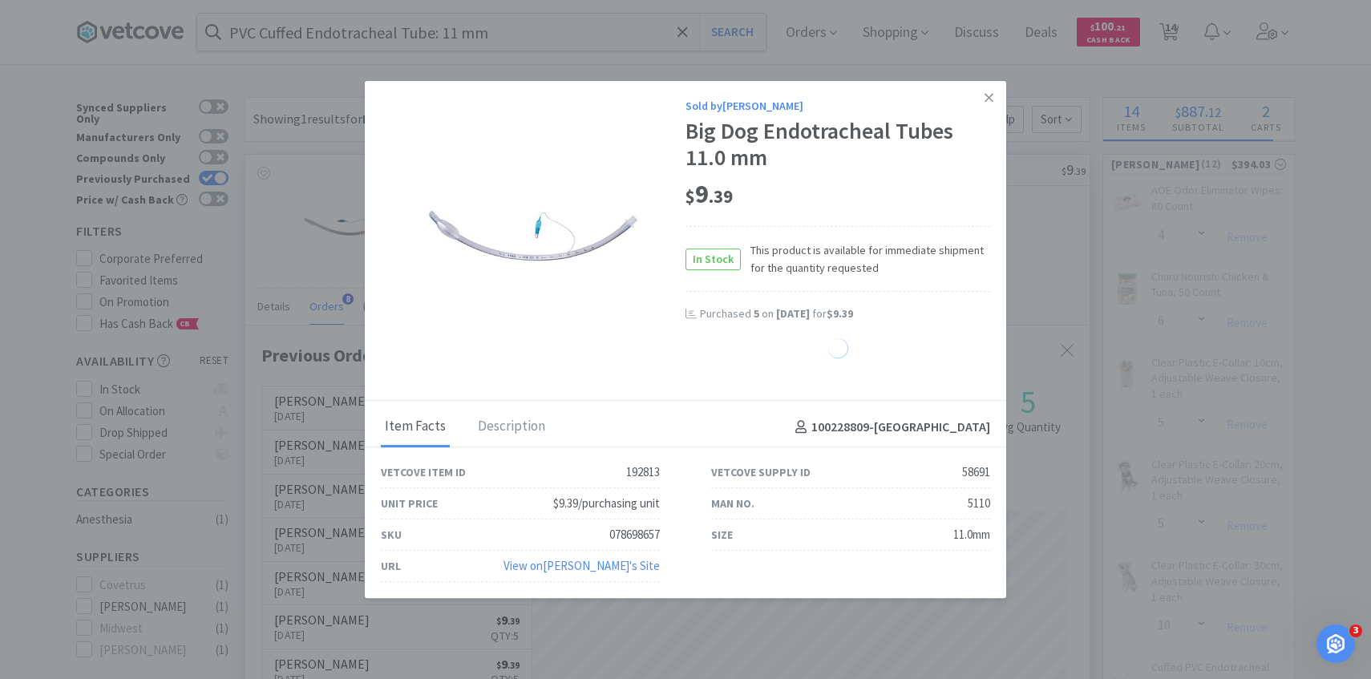
select select "5"
select select "1"
select select "8"
select select "1"
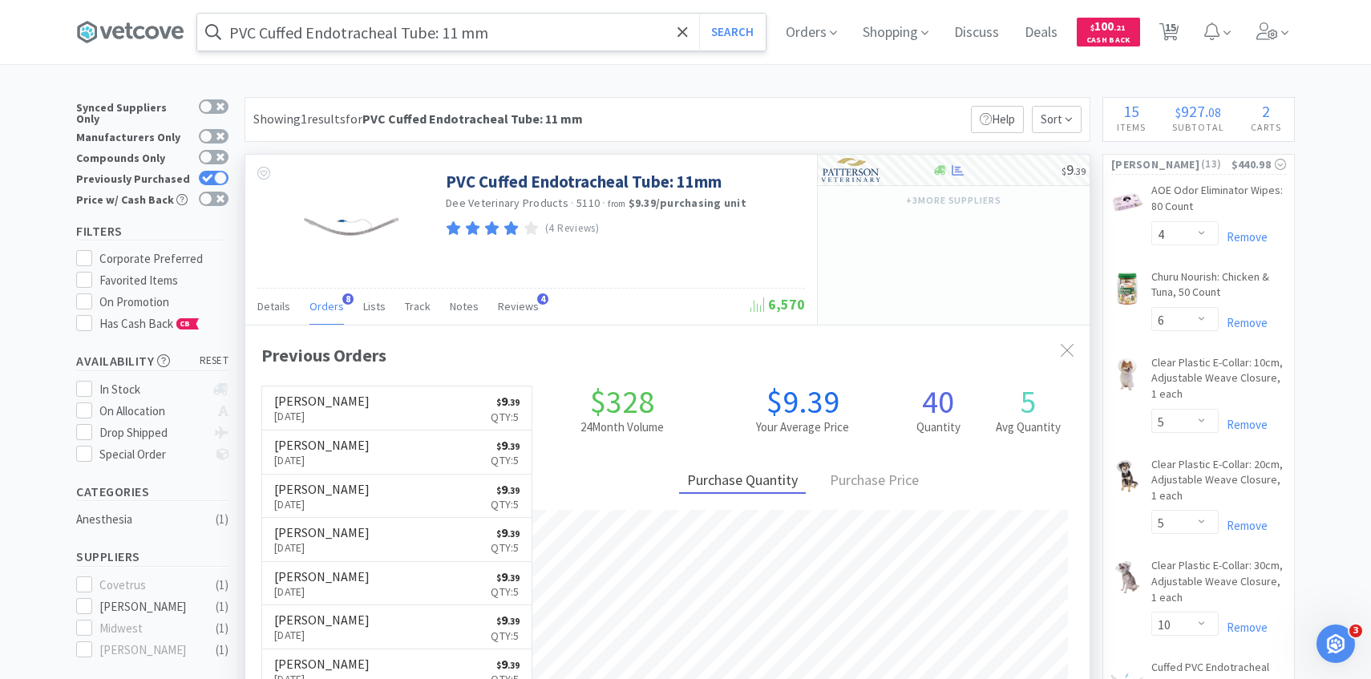
click at [377, 38] on input "PVC Cuffed Endotracheal Tube: 11 mm" at bounding box center [481, 32] width 569 height 37
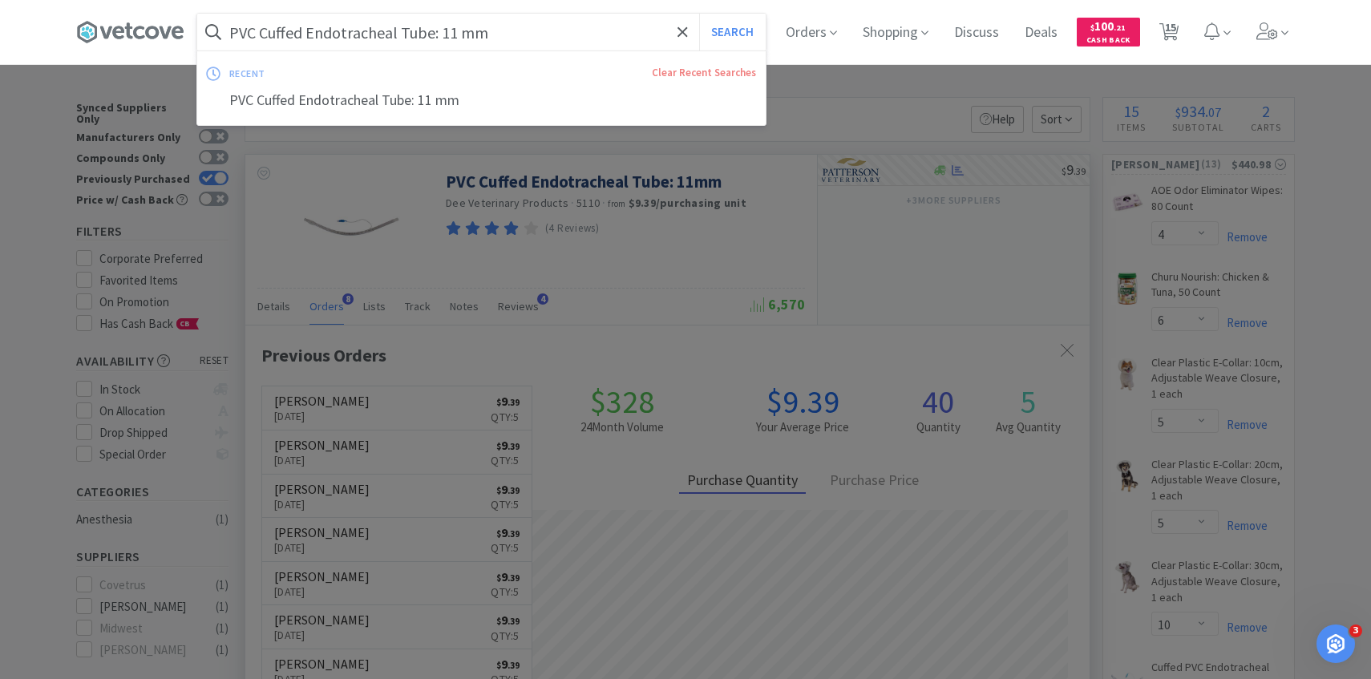
click at [377, 38] on input "PVC Cuffed Endotracheal Tube: 11 mm" at bounding box center [481, 32] width 569 height 37
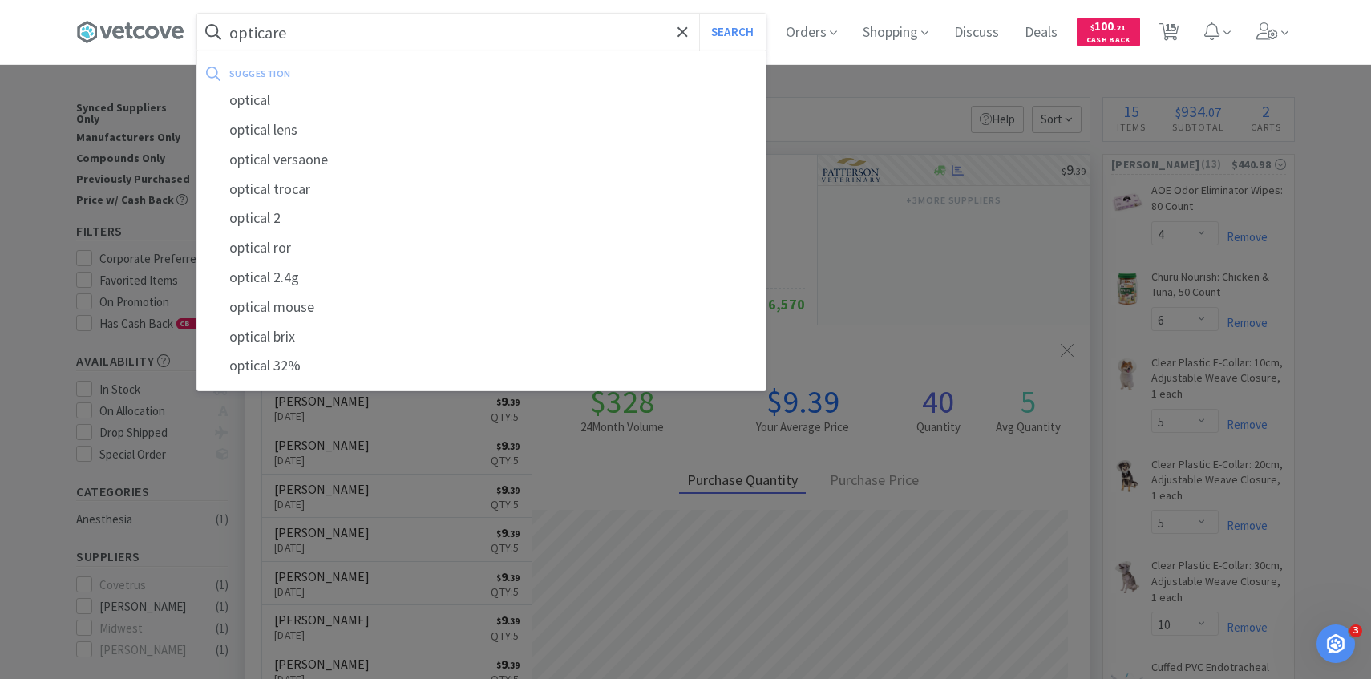
click at [699, 14] on button "Search" at bounding box center [732, 32] width 67 height 37
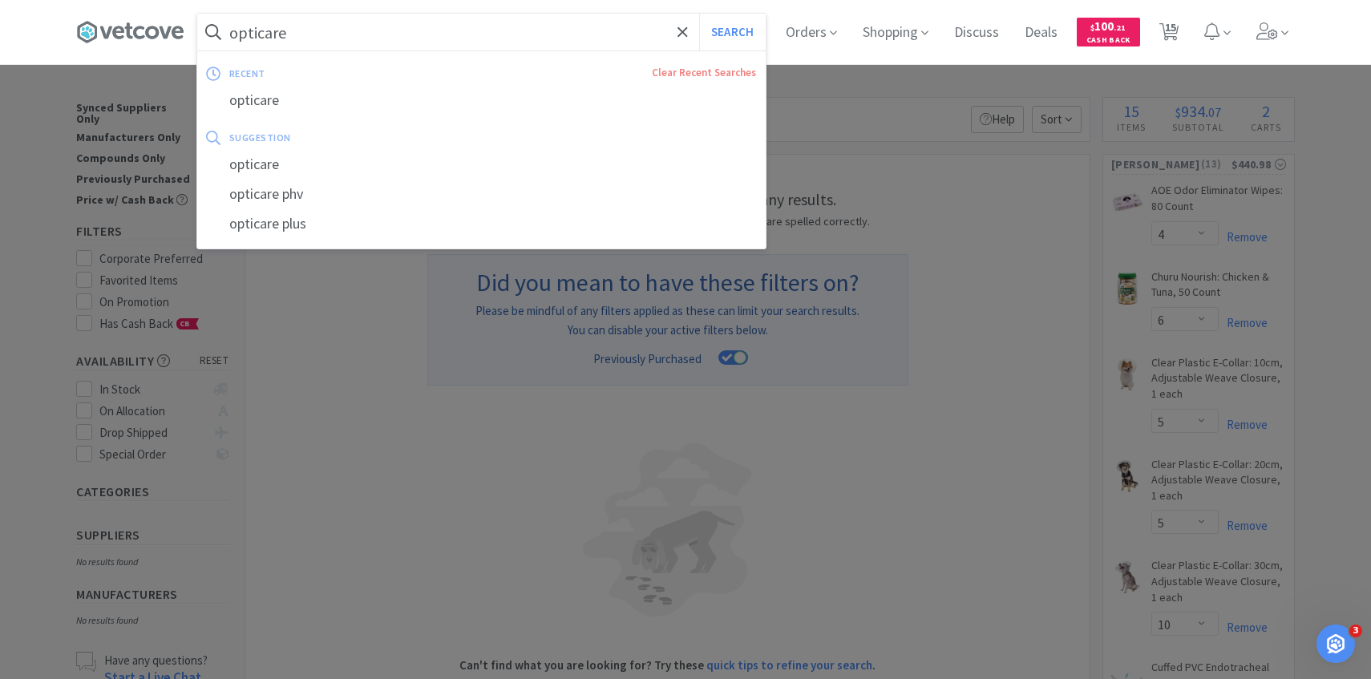
click at [328, 28] on input "opticare" at bounding box center [481, 32] width 569 height 37
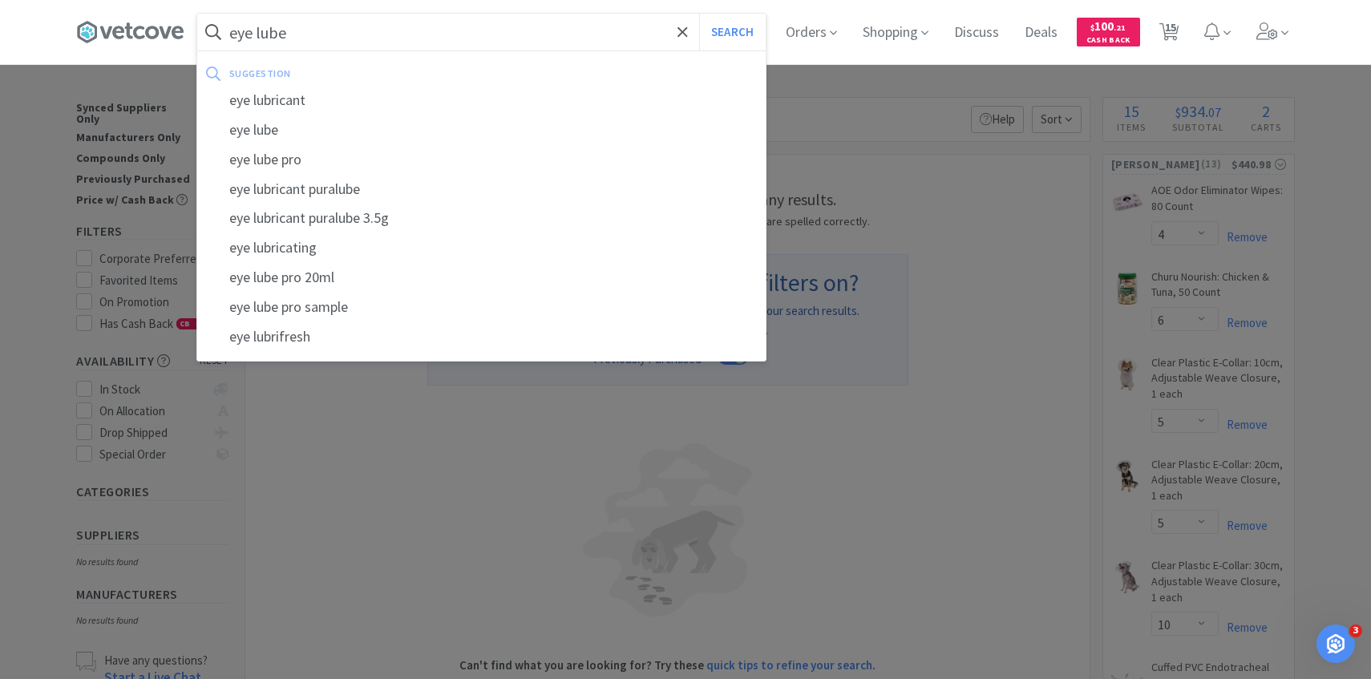
type input "eye lube"
click at [699, 14] on button "Search" at bounding box center [732, 32] width 67 height 37
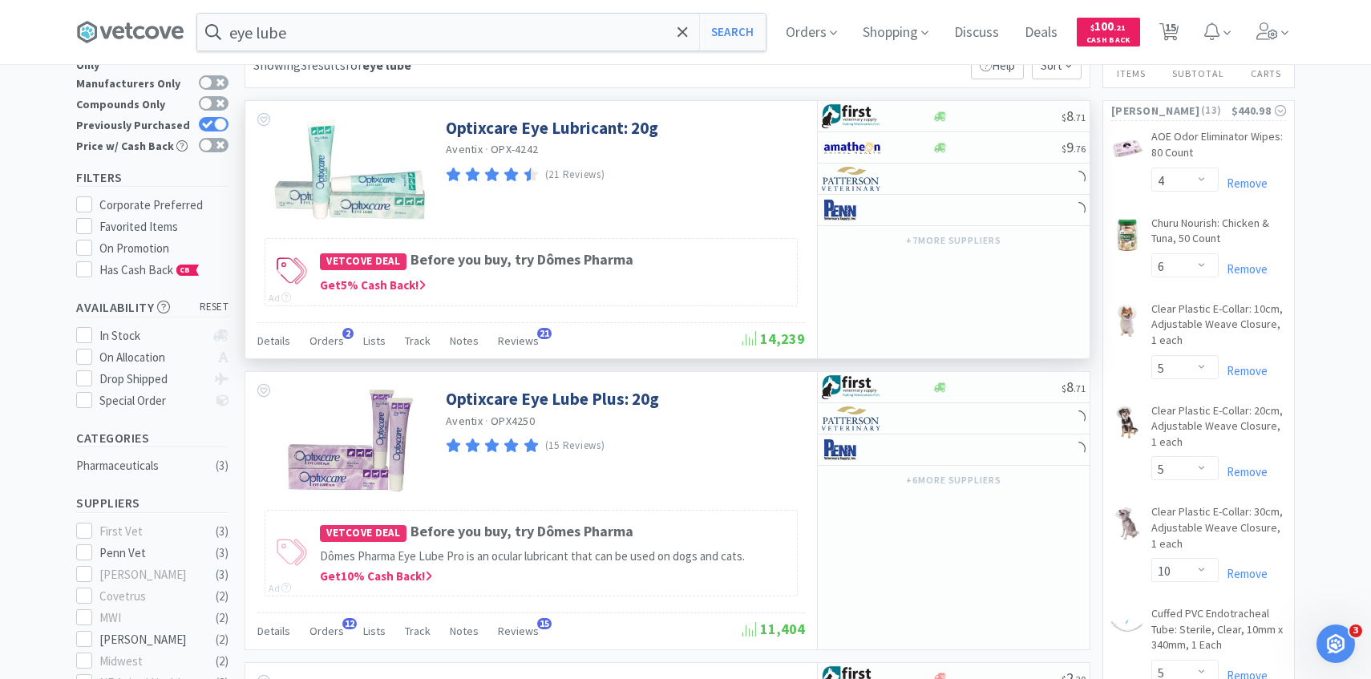
scroll to position [53, 0]
click at [327, 345] on span "Orders" at bounding box center [327, 341] width 34 height 14
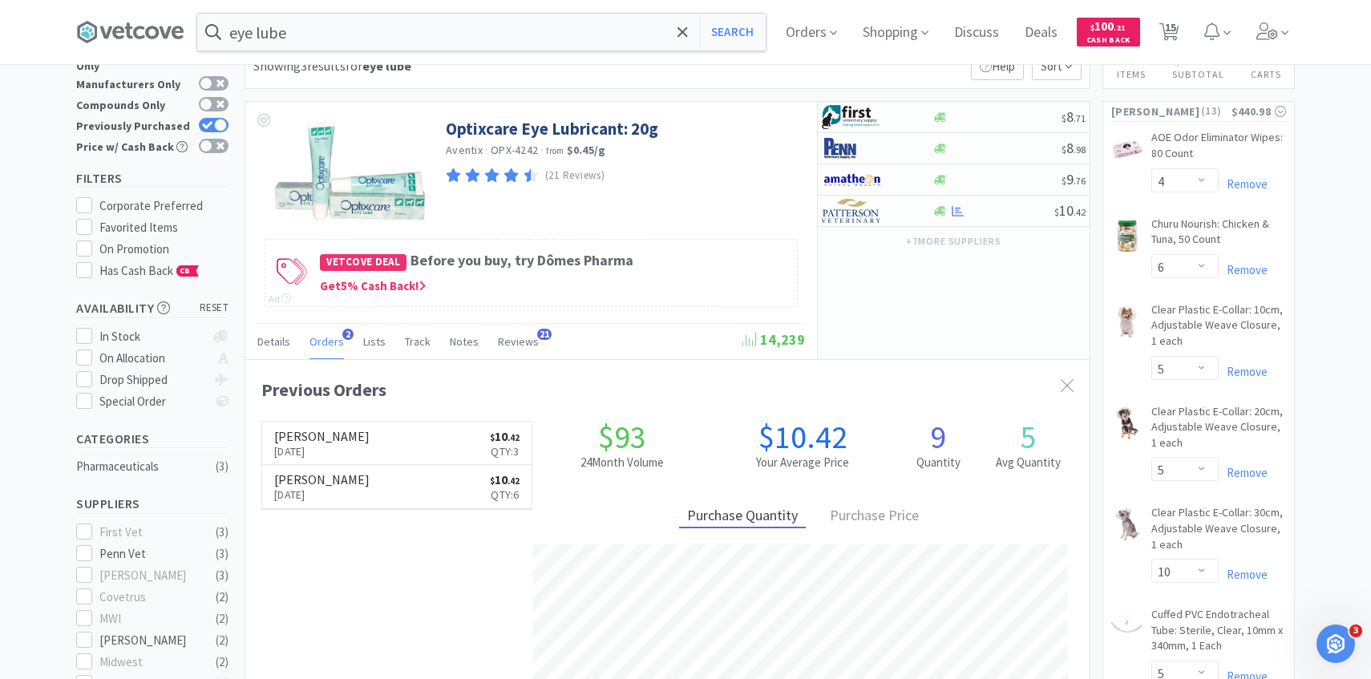
scroll to position [415, 845]
click at [875, 211] on img at bounding box center [852, 211] width 60 height 24
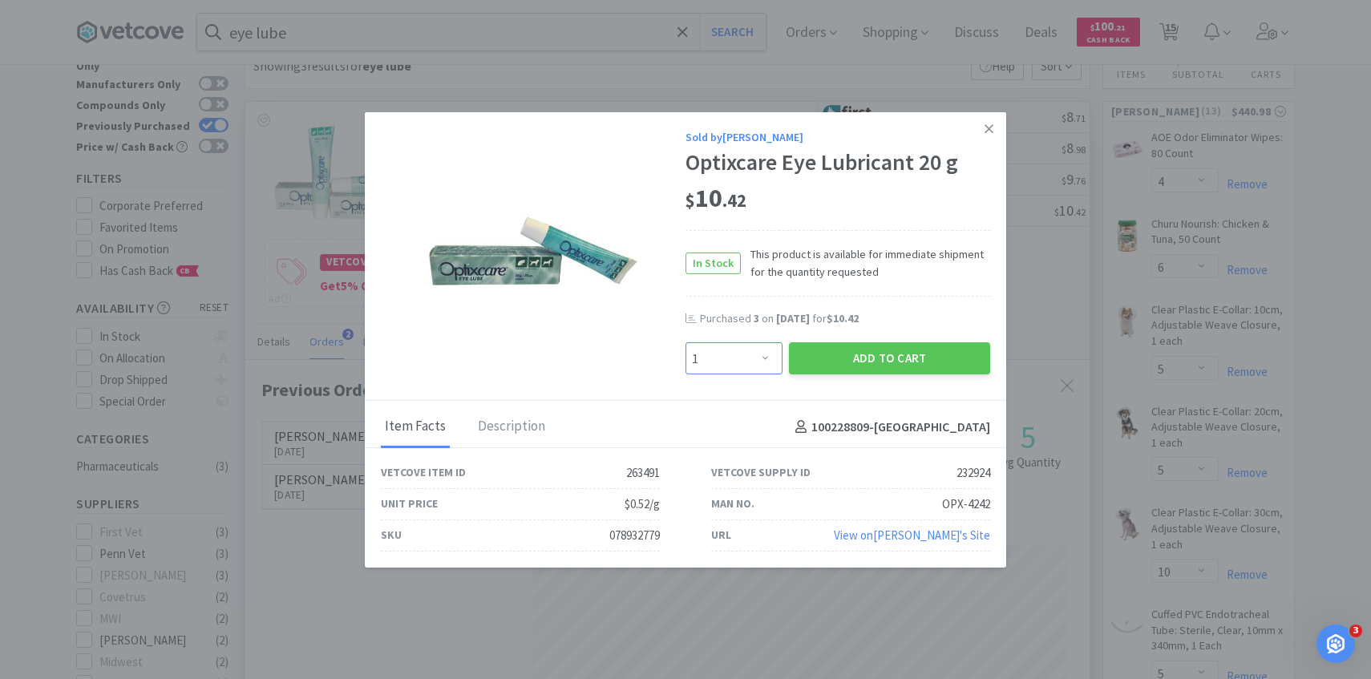
click at [755, 354] on select "Enter Quantity 1 2 3 4 5 6 7 8 9 10 11 12 13 14 15 16 17 18 19 20 Enter Quantity" at bounding box center [734, 358] width 97 height 32
select select "3"
click at [686, 342] on select "Enter Quantity 1 2 3 4 5 6 7 8 9 10 11 12 13 14 15 16 17 18 19 20 Enter Quantity" at bounding box center [734, 358] width 97 height 32
click at [855, 361] on button "Add to Cart" at bounding box center [889, 358] width 201 height 32
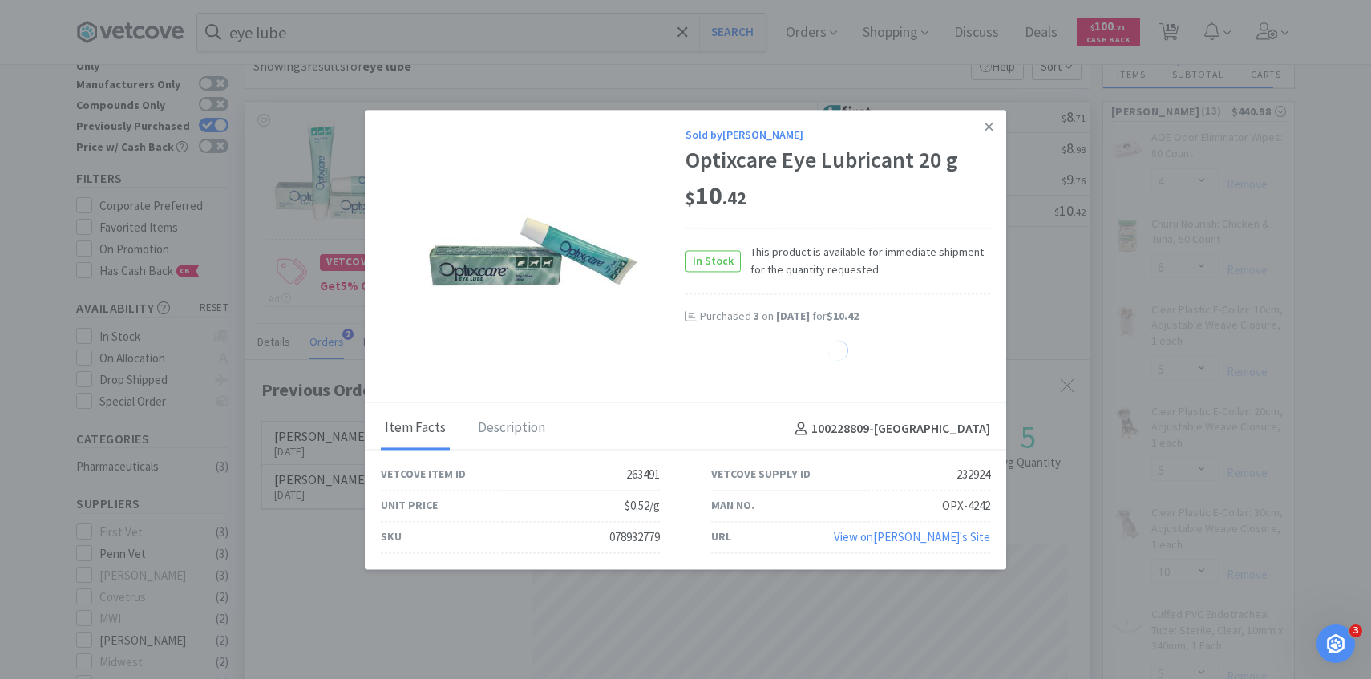
select select "3"
select select "5"
select select "1"
select select "8"
select select "1"
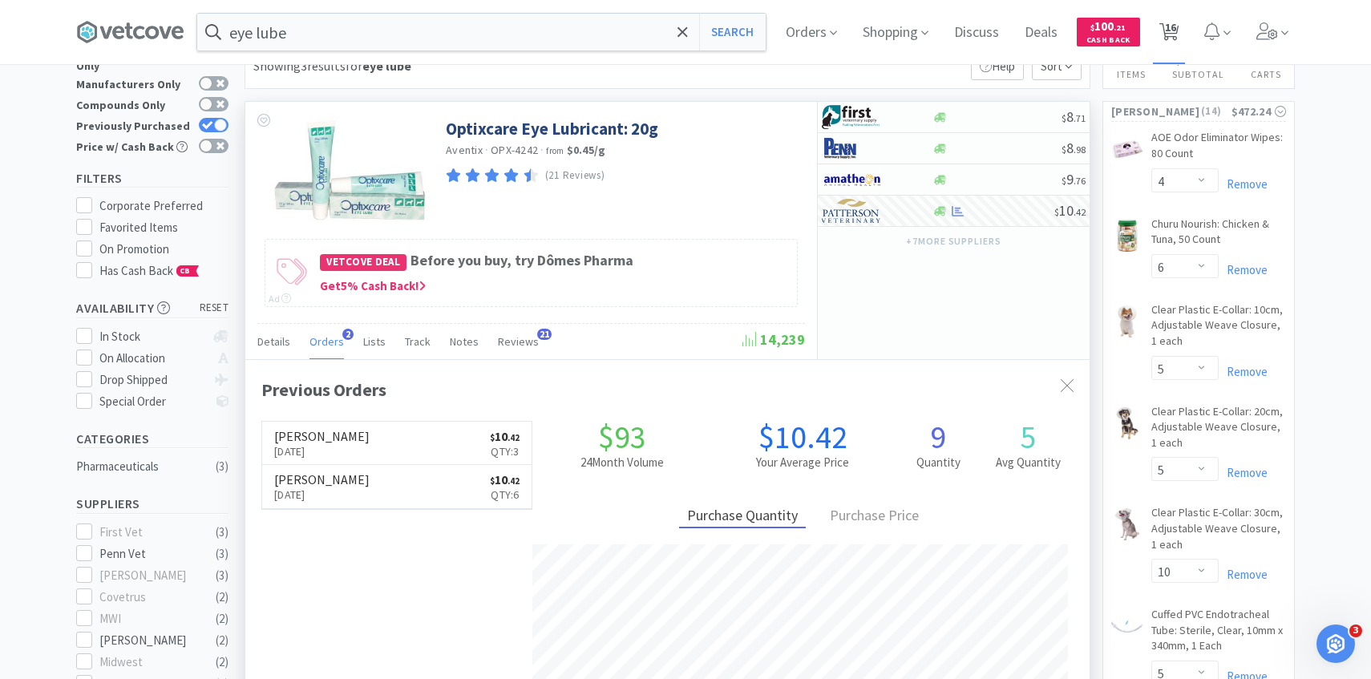
click at [1166, 11] on span "16" at bounding box center [1170, 27] width 11 height 64
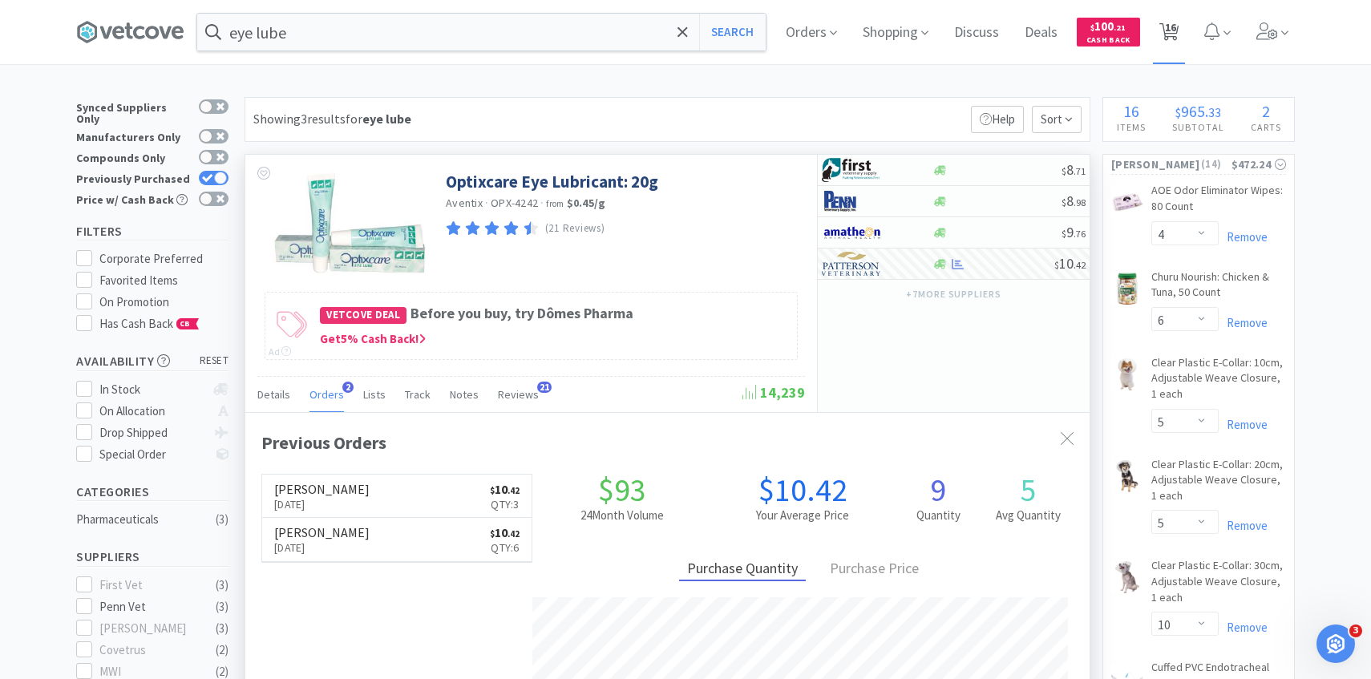
select select "1"
select select "4"
select select "6"
select select "5"
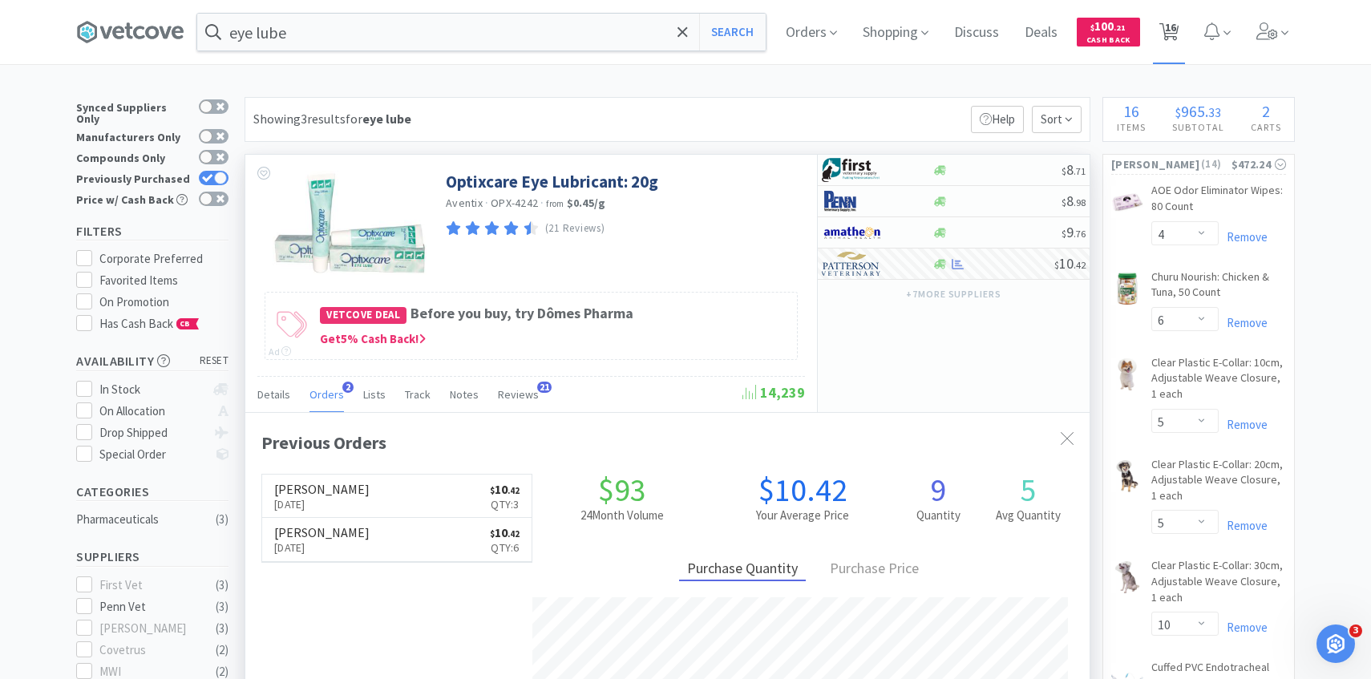
select select "5"
select select "10"
select select "5"
select select "1"
select select "3"
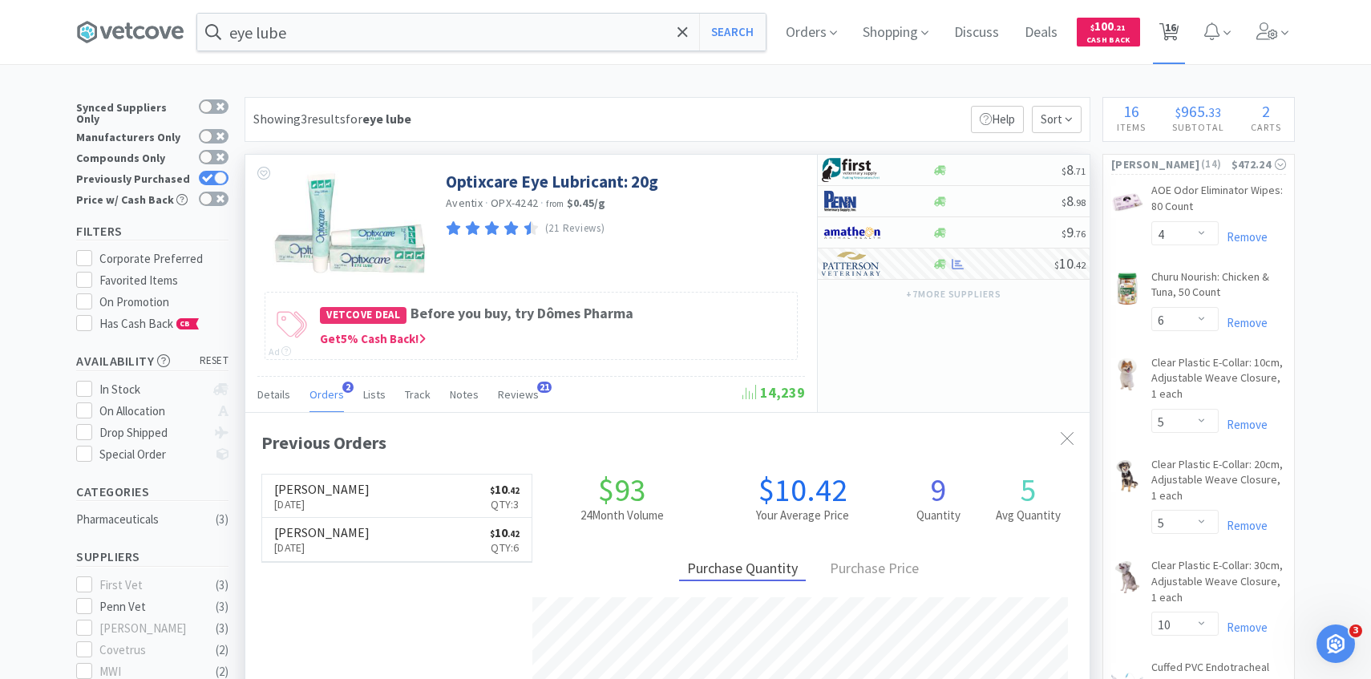
select select "3"
select select "5"
select select "1"
select select "8"
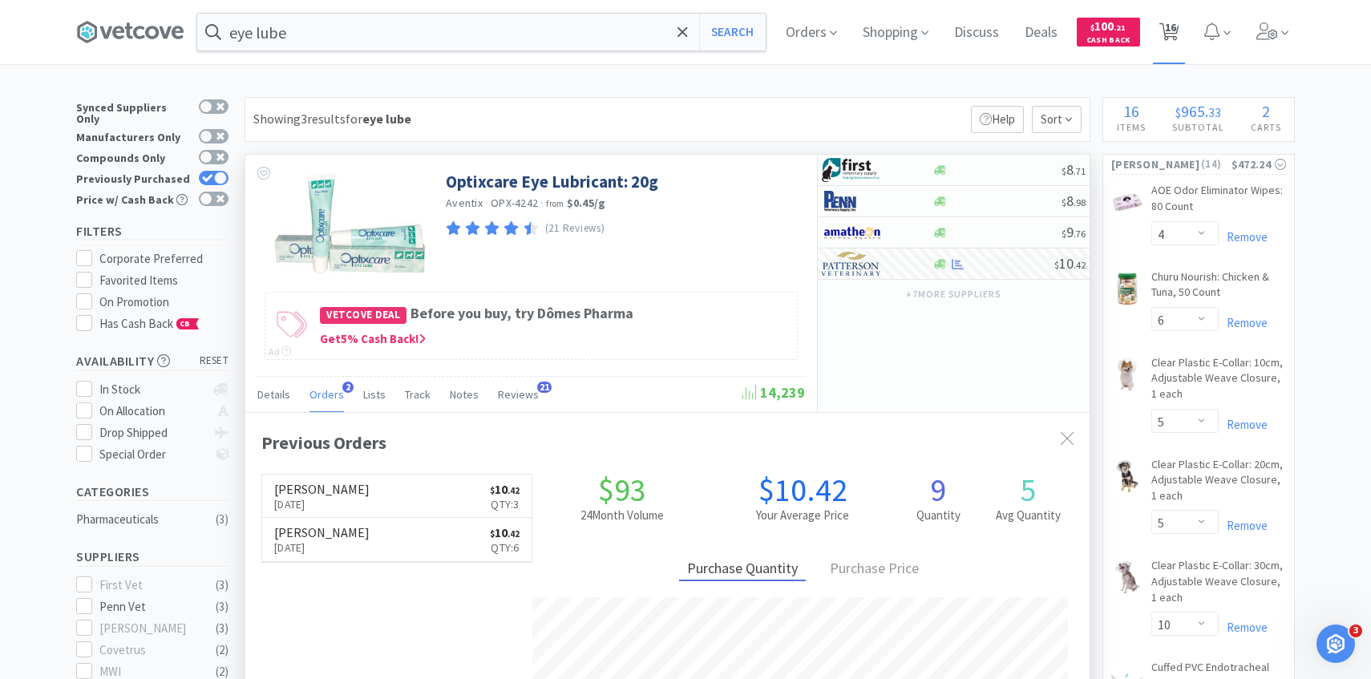
select select "1"
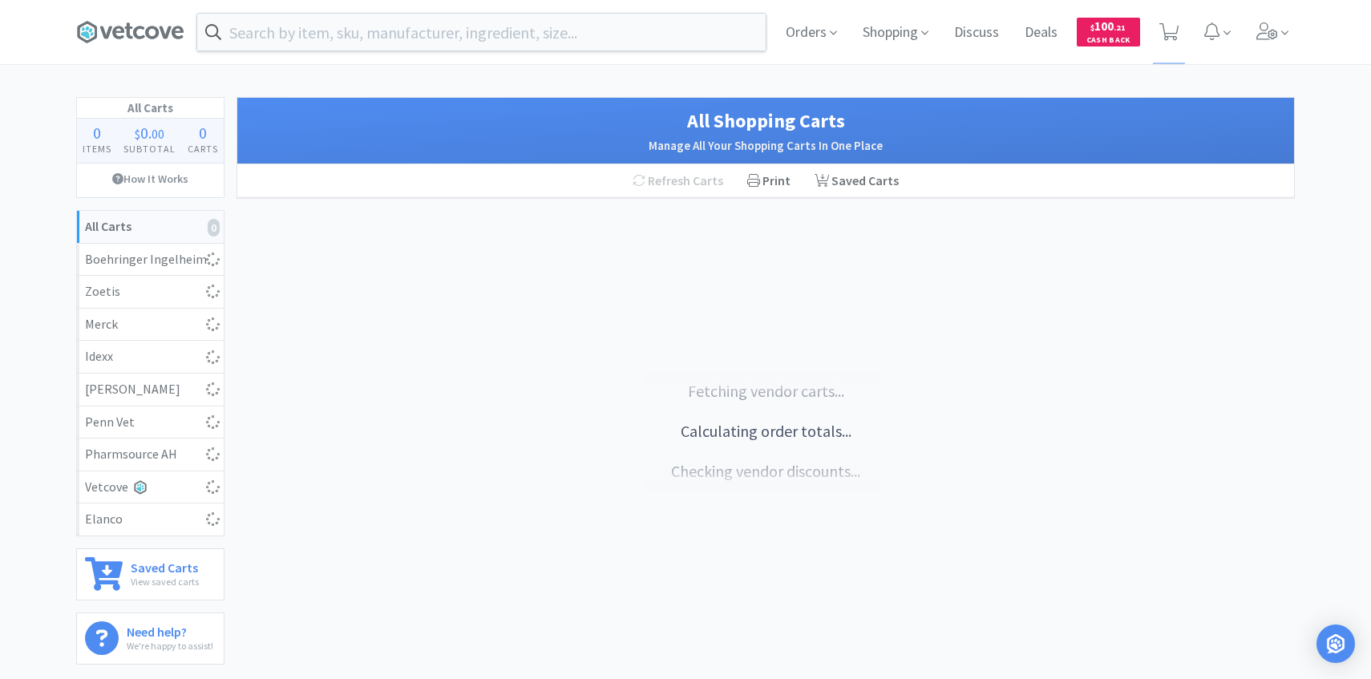
select select "1"
select select "4"
select select "6"
select select "5"
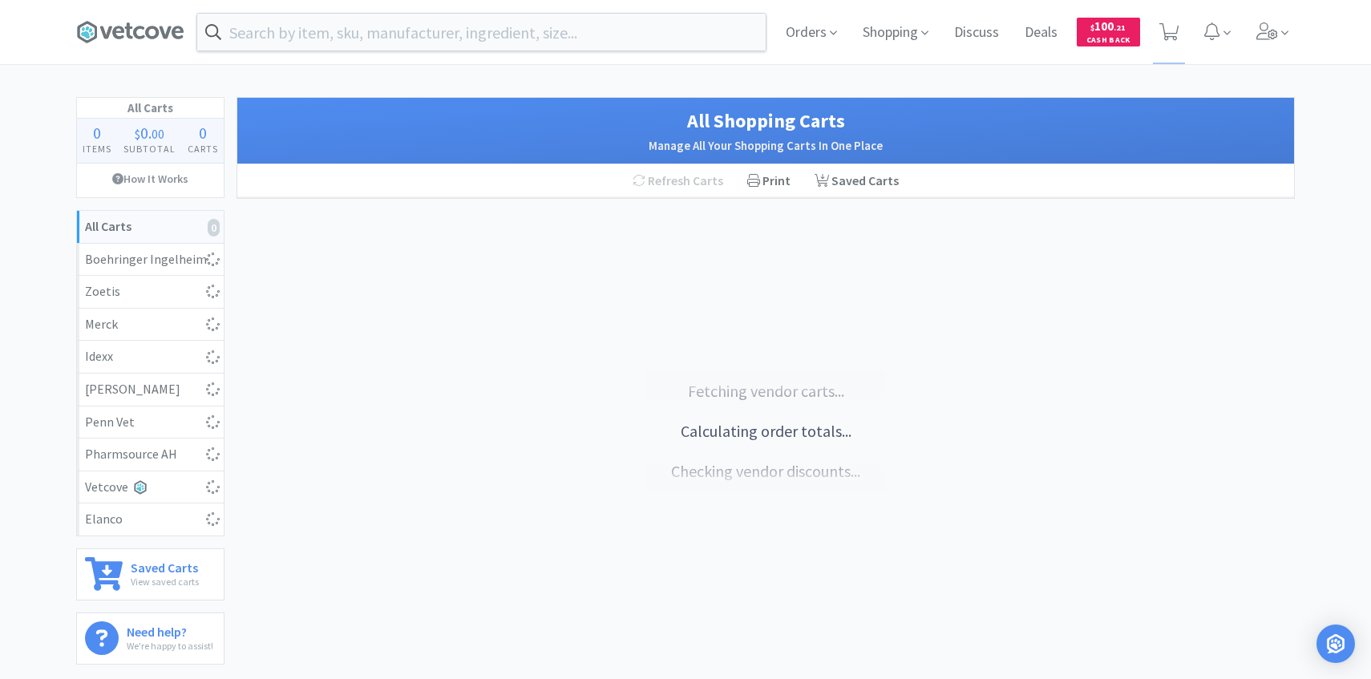
select select "5"
select select "10"
select select "5"
select select "1"
select select "3"
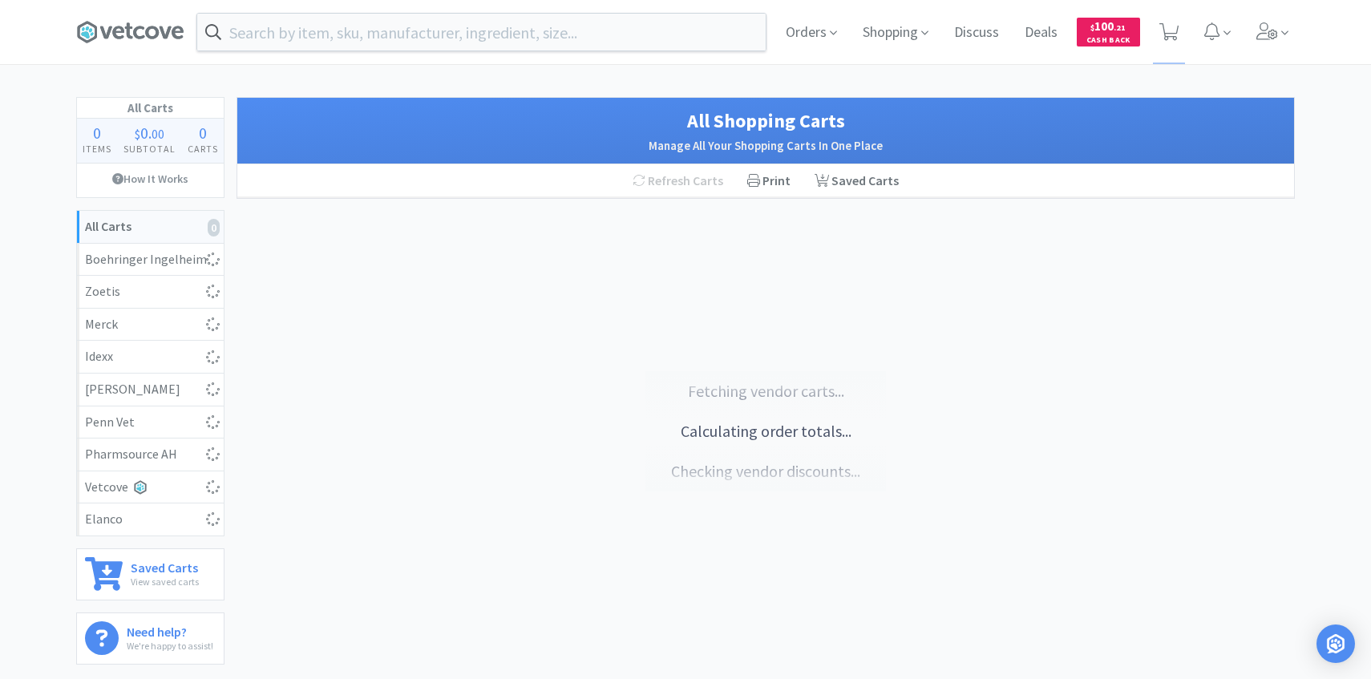
select select "3"
select select "5"
select select "1"
select select "8"
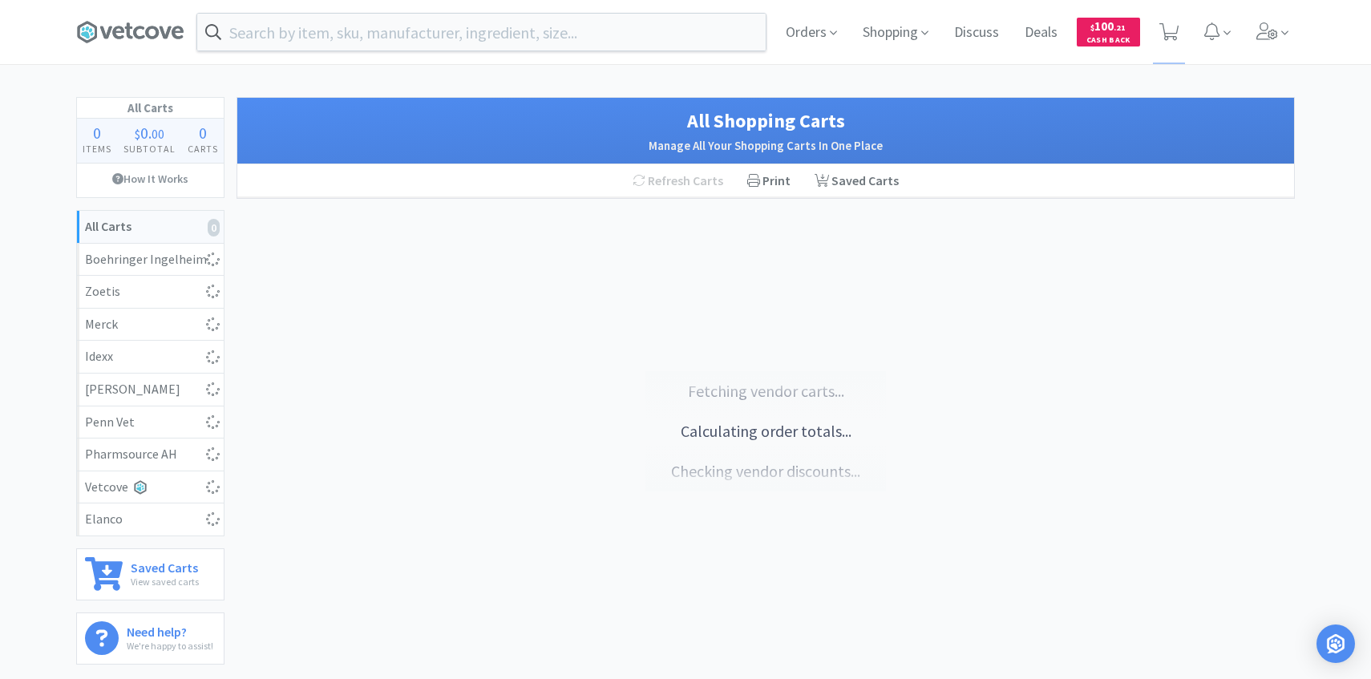
select select "1"
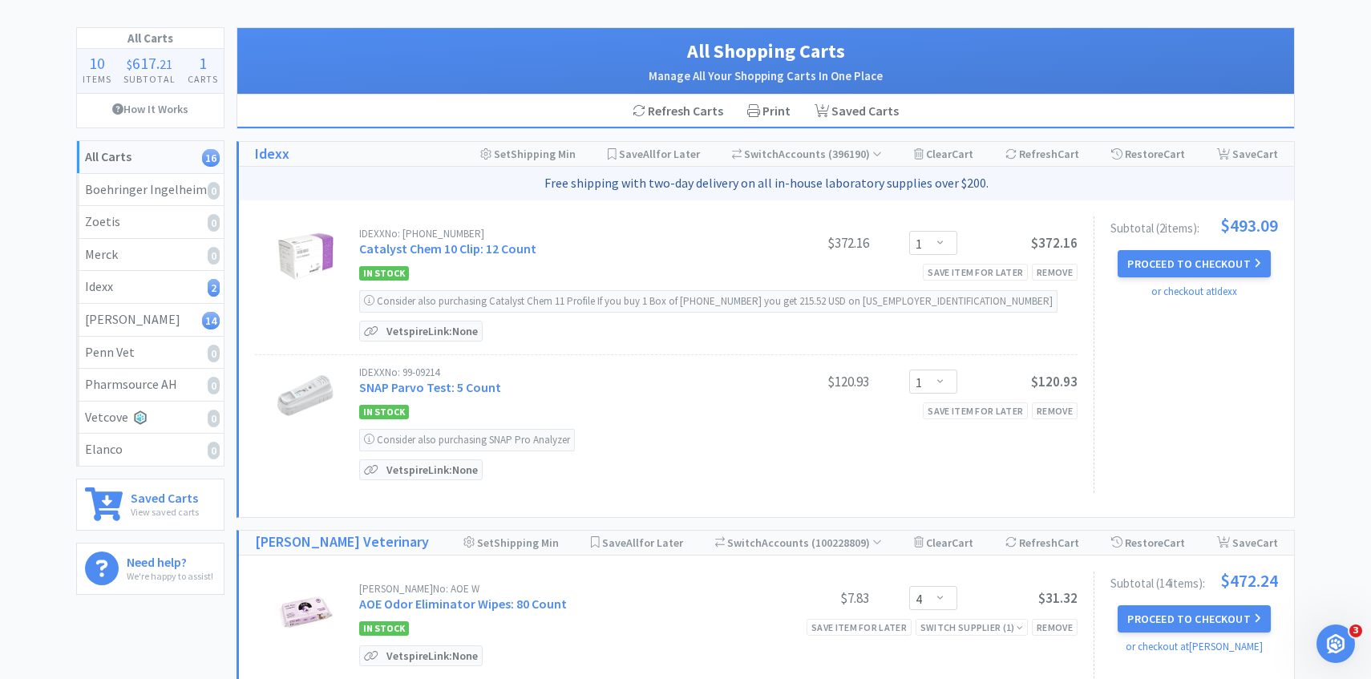
scroll to position [87, 0]
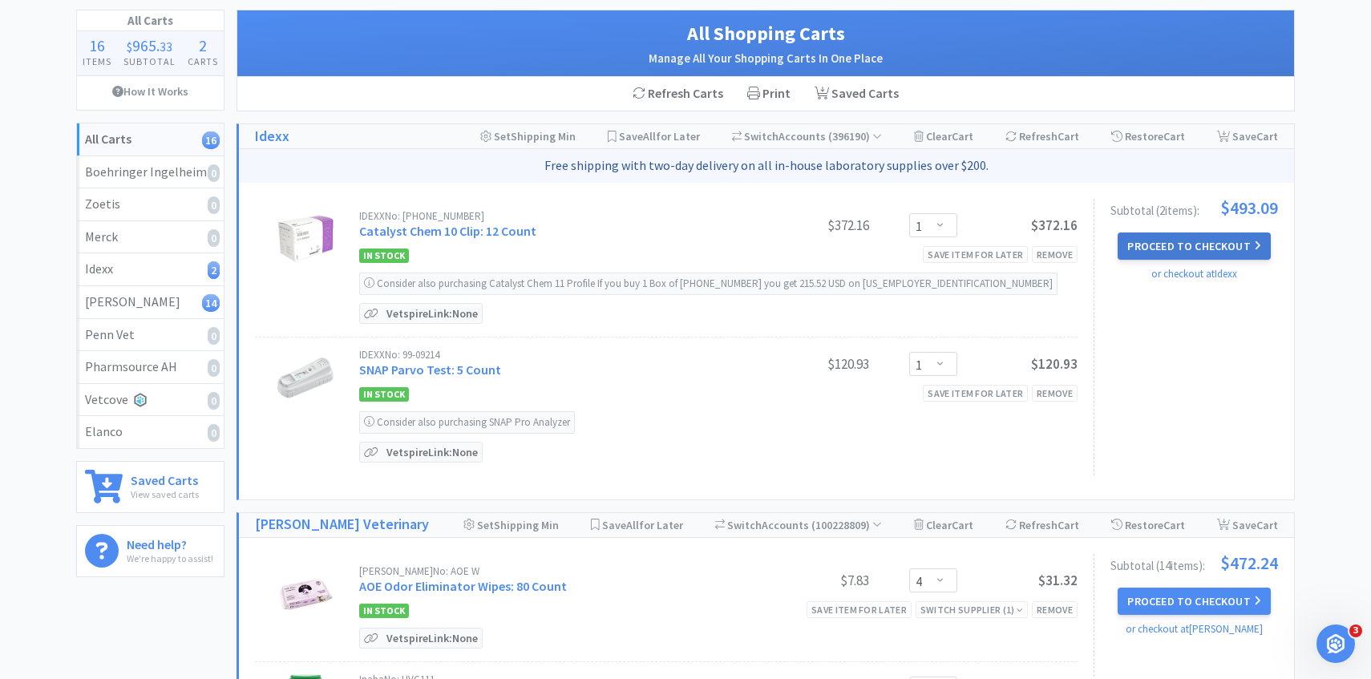
click at [1155, 241] on button "Proceed to Checkout" at bounding box center [1194, 246] width 152 height 27
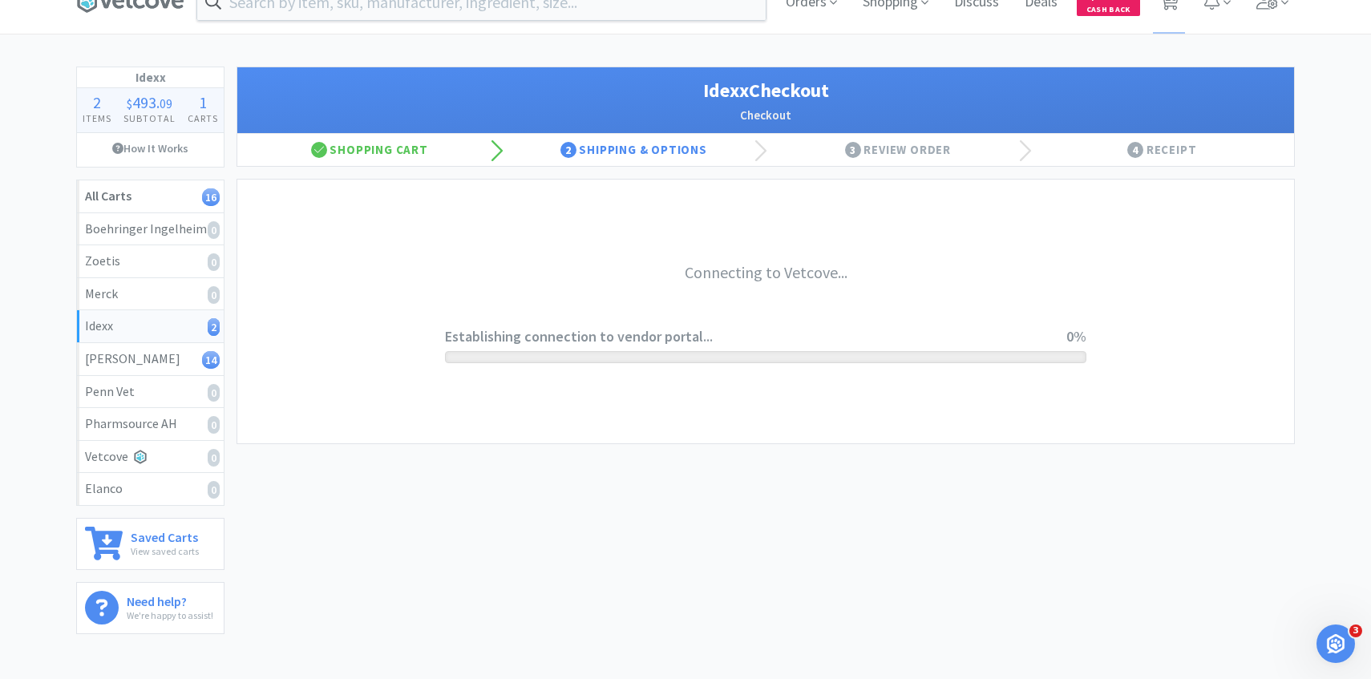
scroll to position [30, 0]
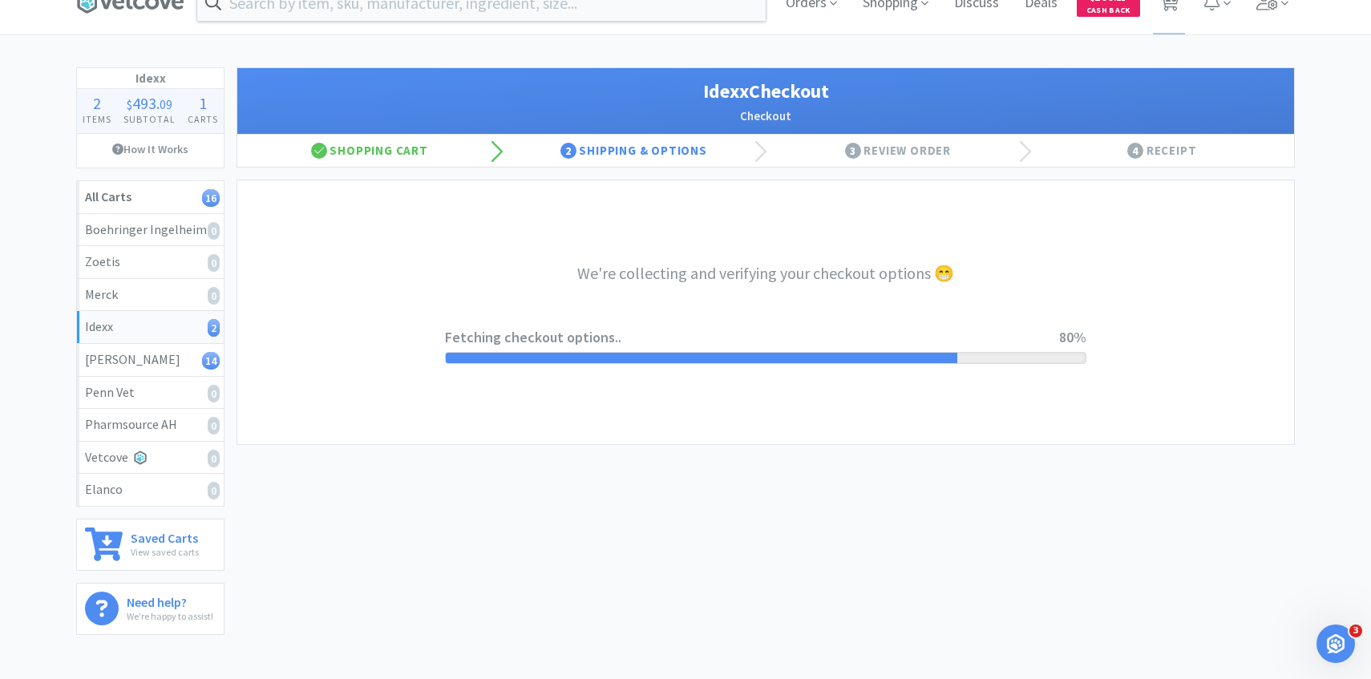
select select "904"
select select "003"
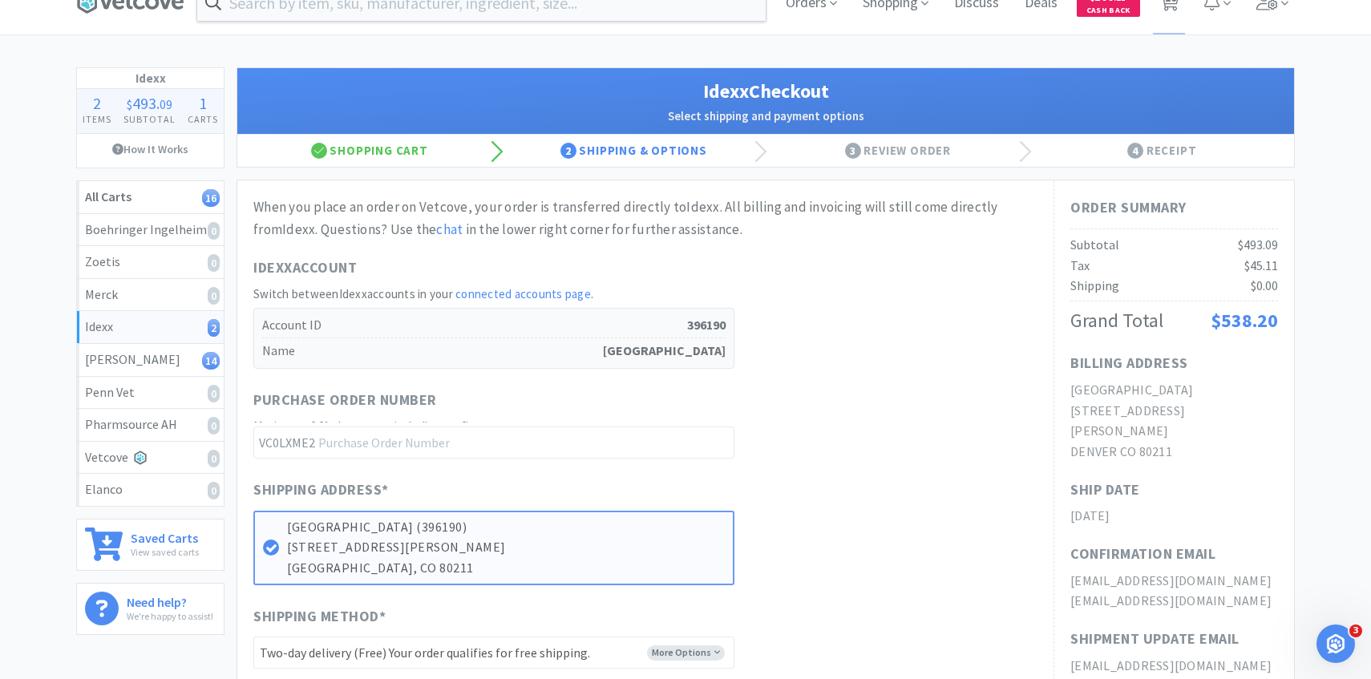
scroll to position [0, 0]
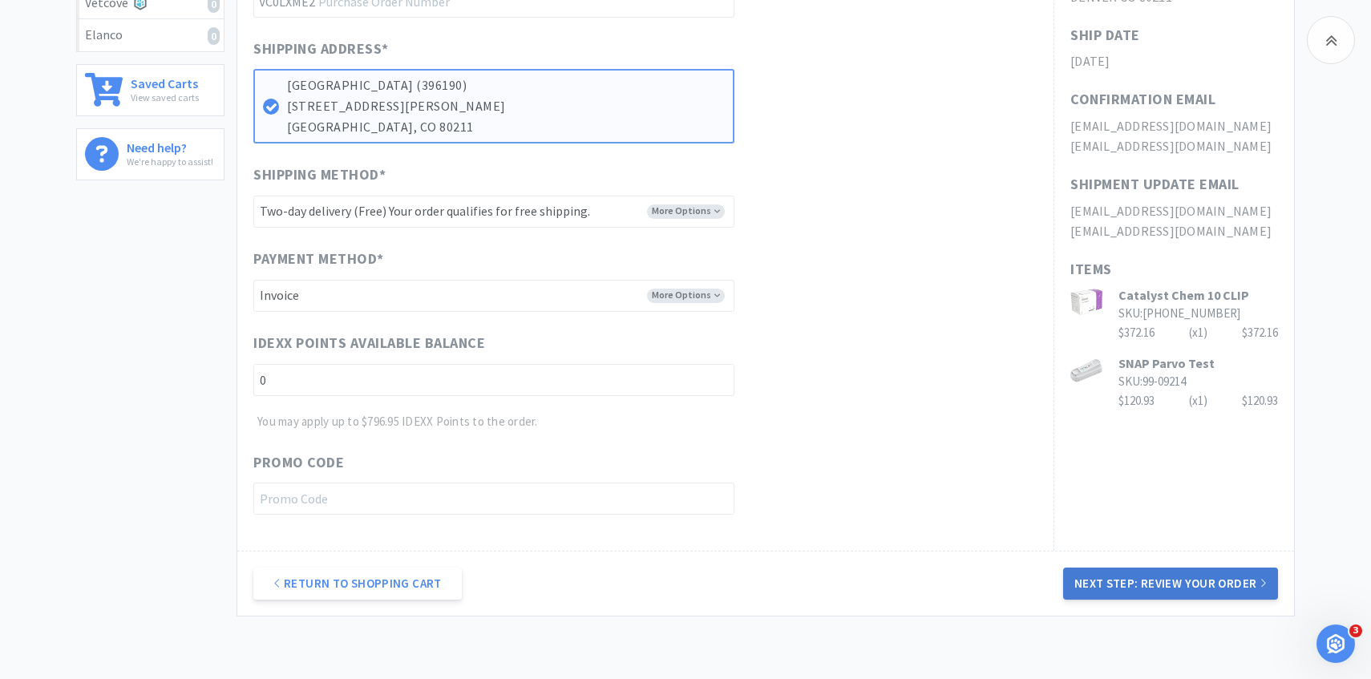
click at [1138, 587] on button "Next Step: Review Your Order" at bounding box center [1170, 584] width 215 height 32
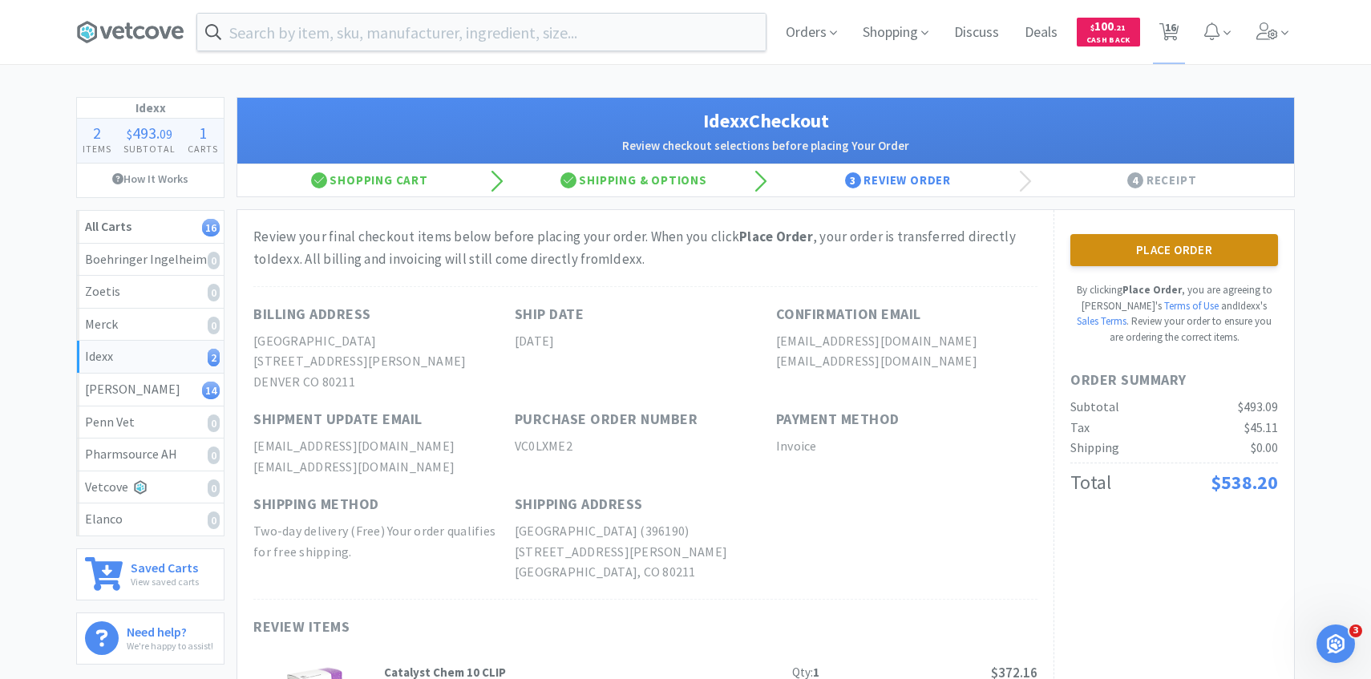
click at [1104, 245] on button "Place Order" at bounding box center [1175, 250] width 208 height 32
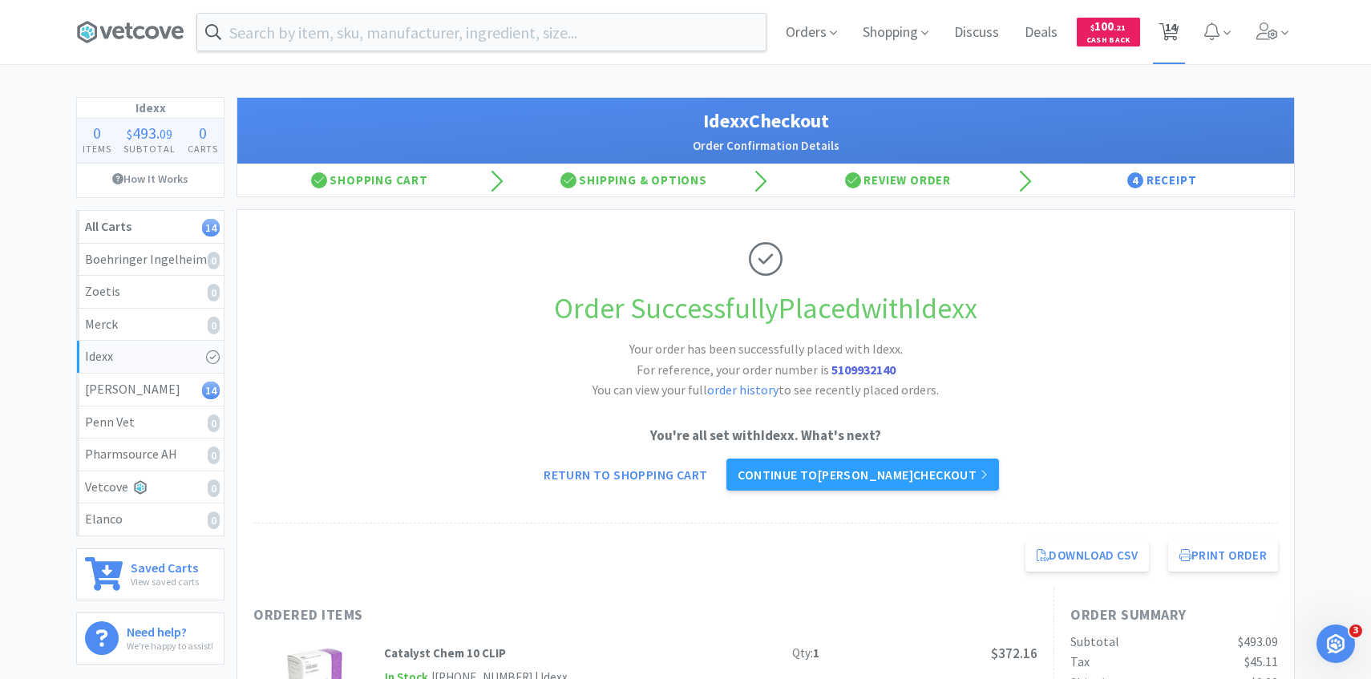
click at [1169, 32] on span "14" at bounding box center [1170, 27] width 11 height 64
select select "4"
select select "6"
select select "5"
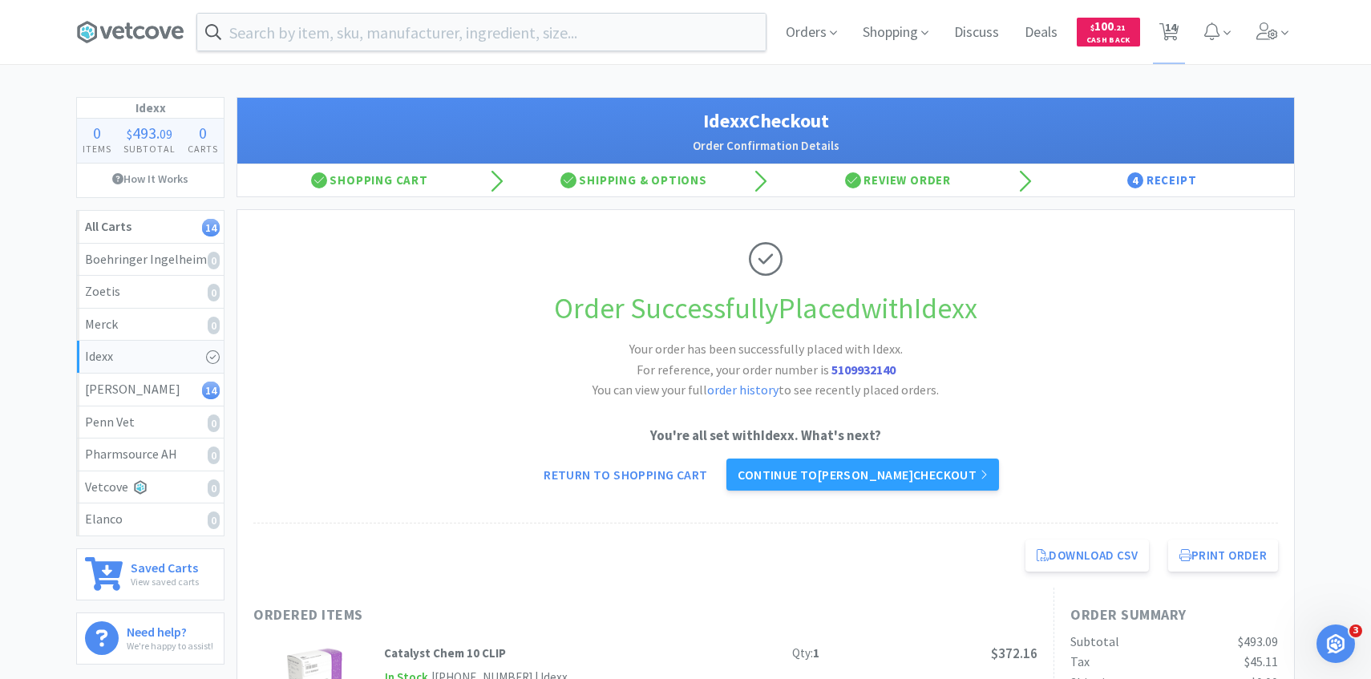
select select "10"
select select "5"
select select "1"
select select "3"
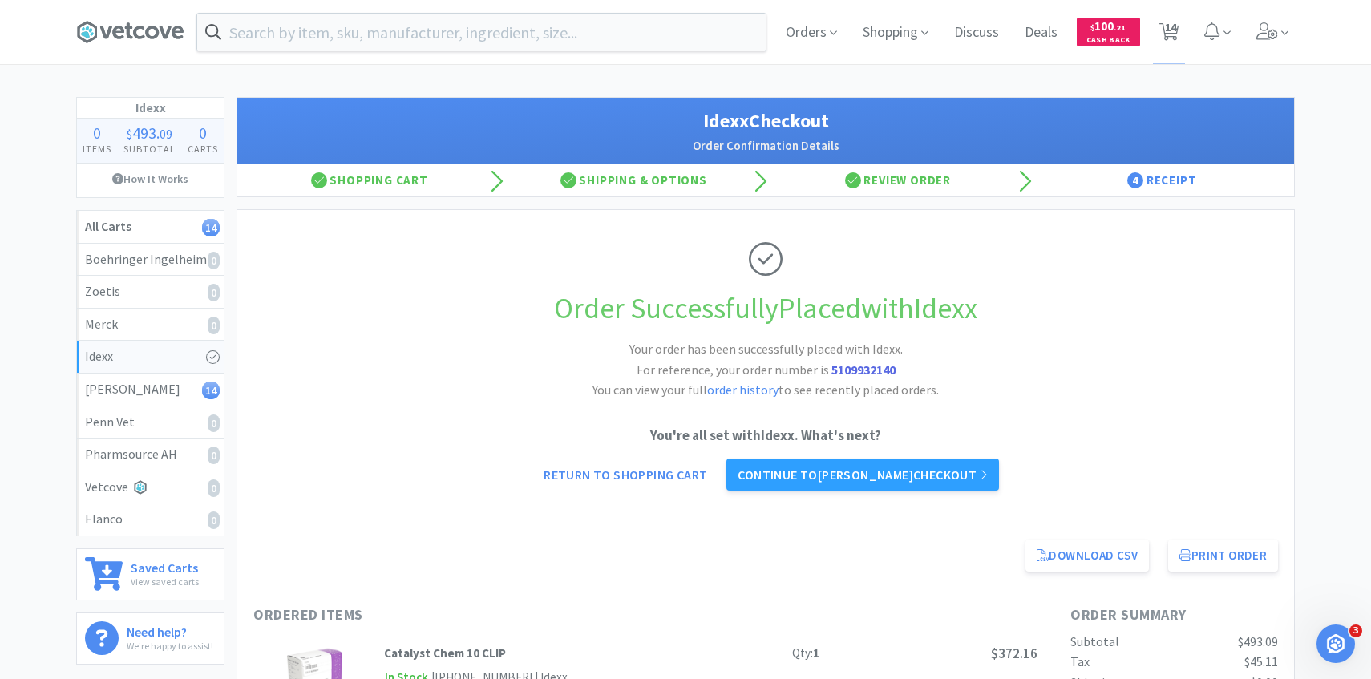
select select "5"
select select "1"
select select "8"
select select "1"
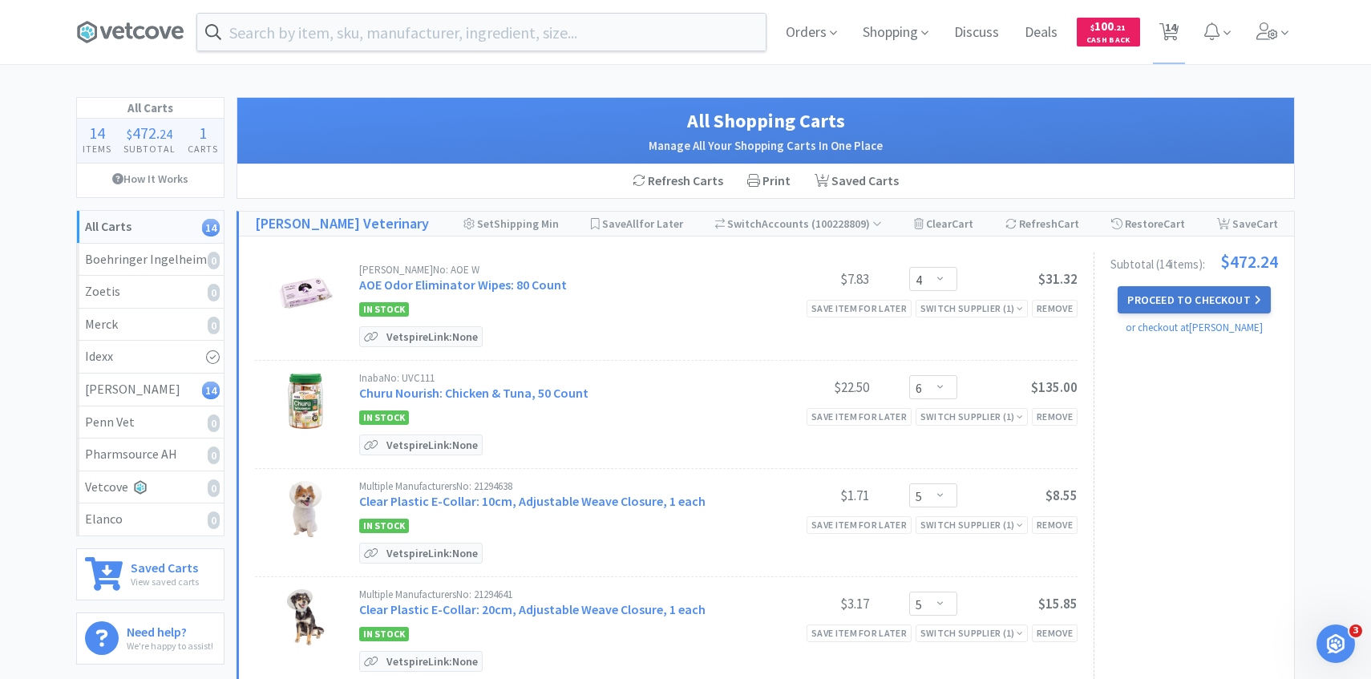
click at [1155, 300] on button "Proceed to Checkout" at bounding box center [1194, 299] width 152 height 27
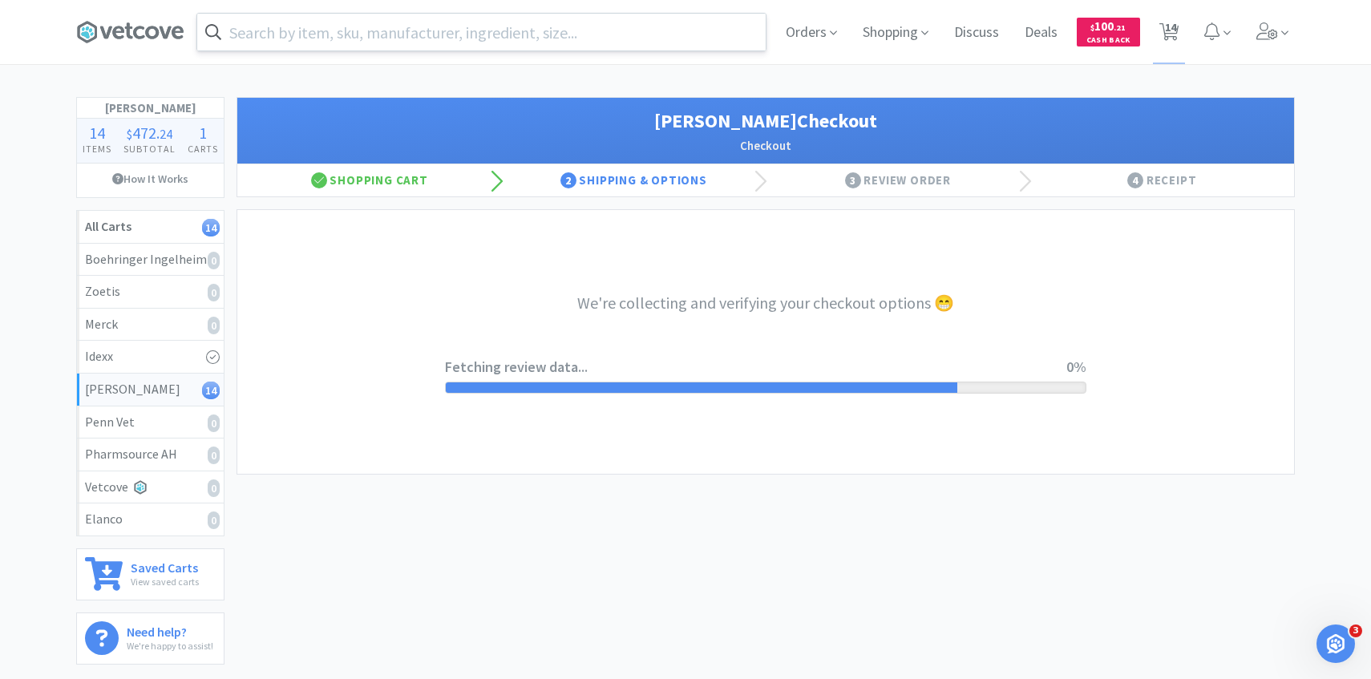
select select "1"
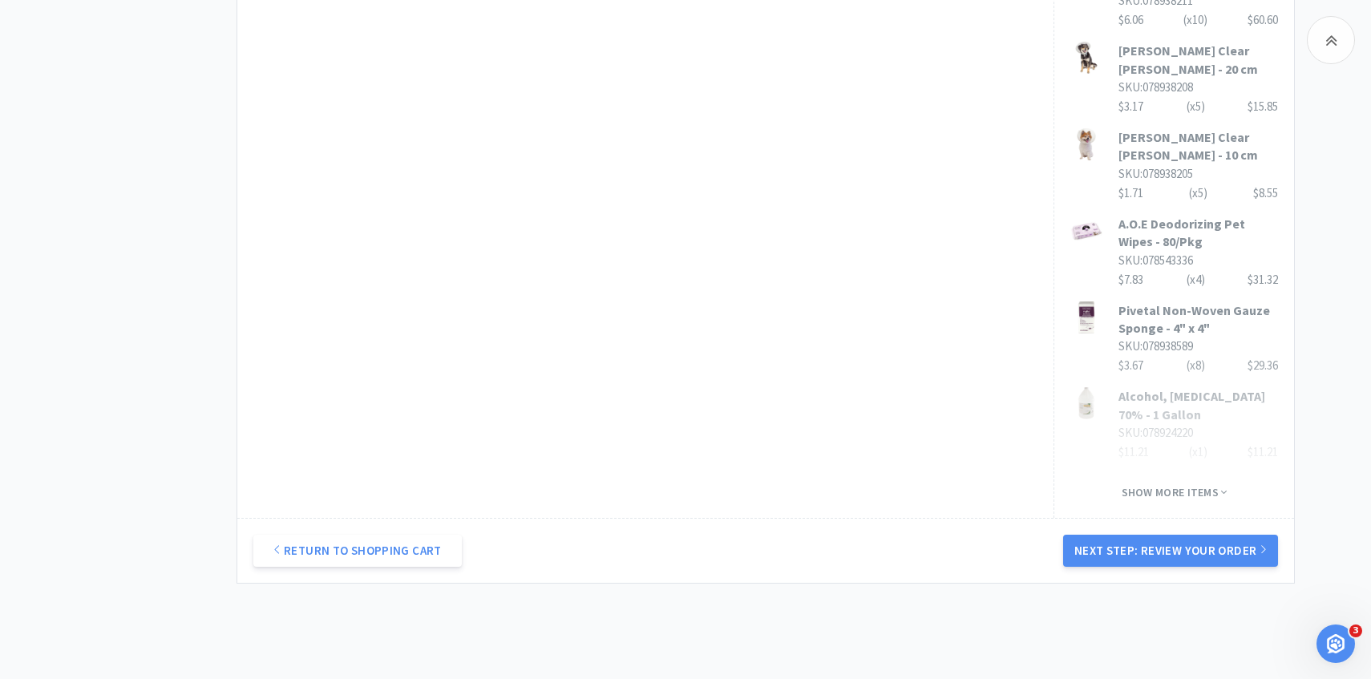
scroll to position [1000, 0]
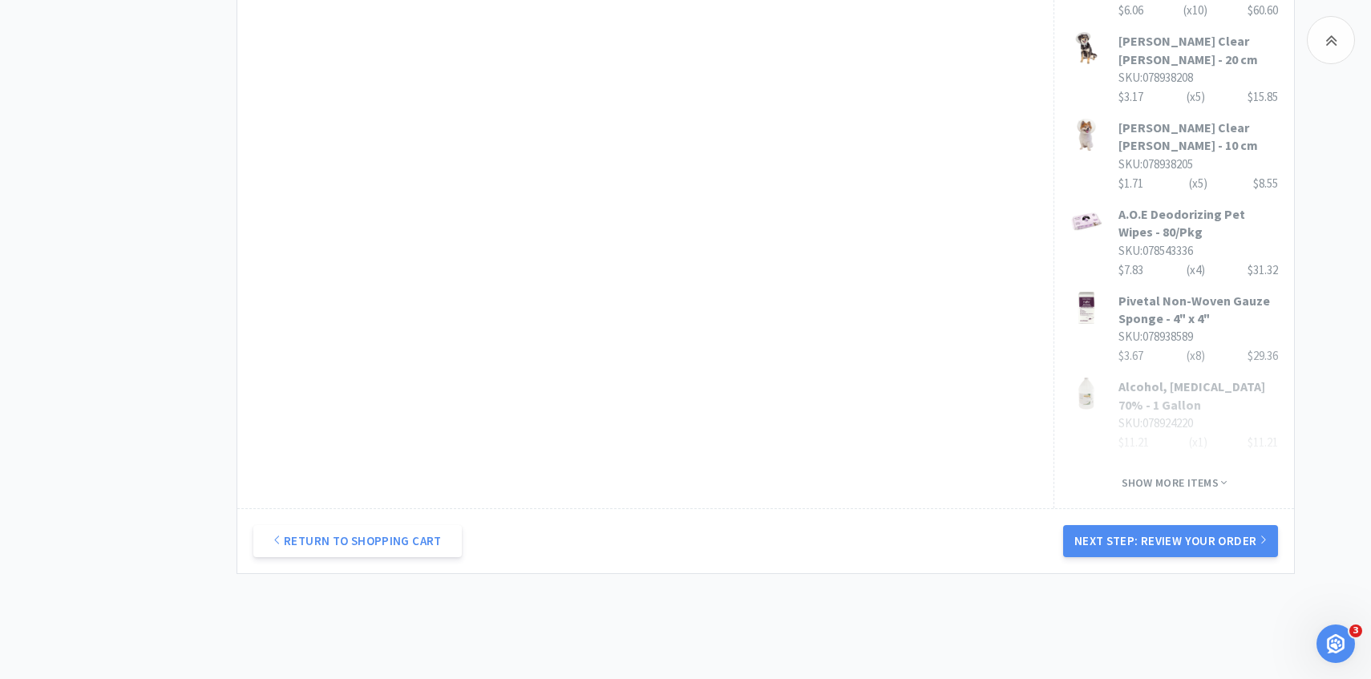
click at [1065, 508] on div "Return to Shopping Cart Next Step: Review Your Order" at bounding box center [765, 540] width 1057 height 65
click at [1083, 525] on button "Next Step: Review Your Order" at bounding box center [1170, 541] width 215 height 32
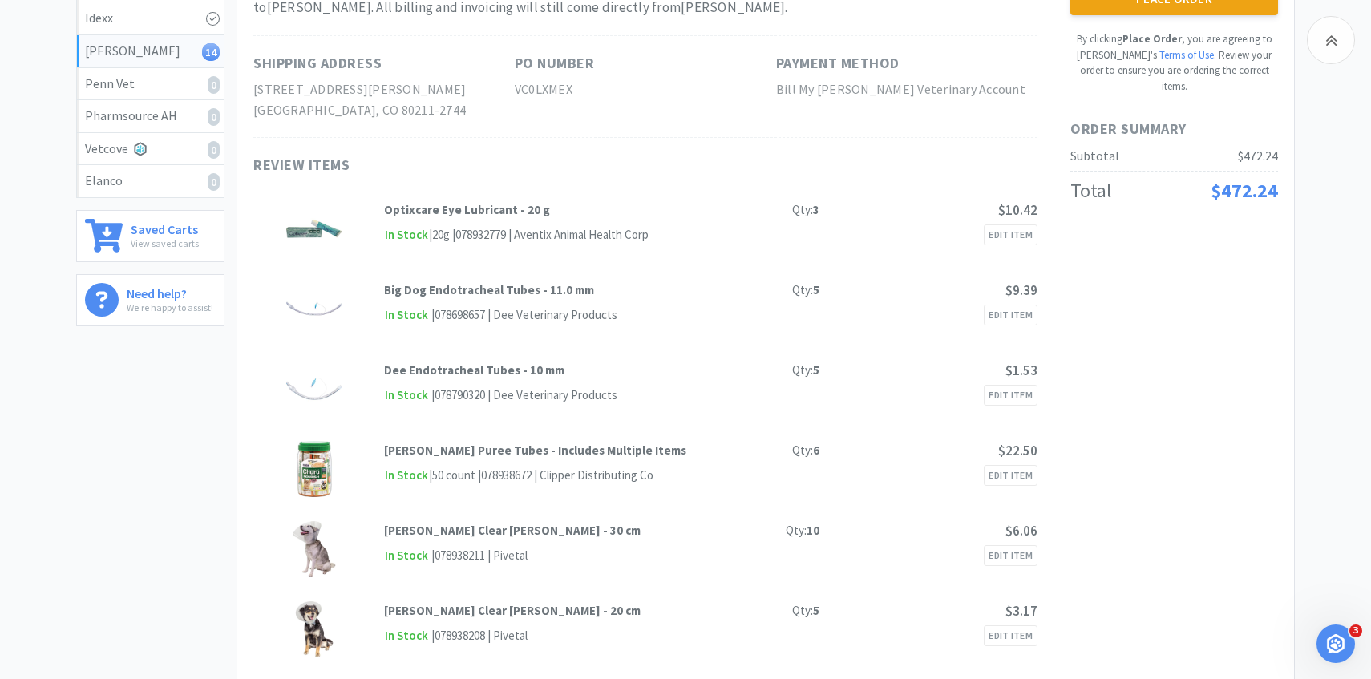
scroll to position [0, 0]
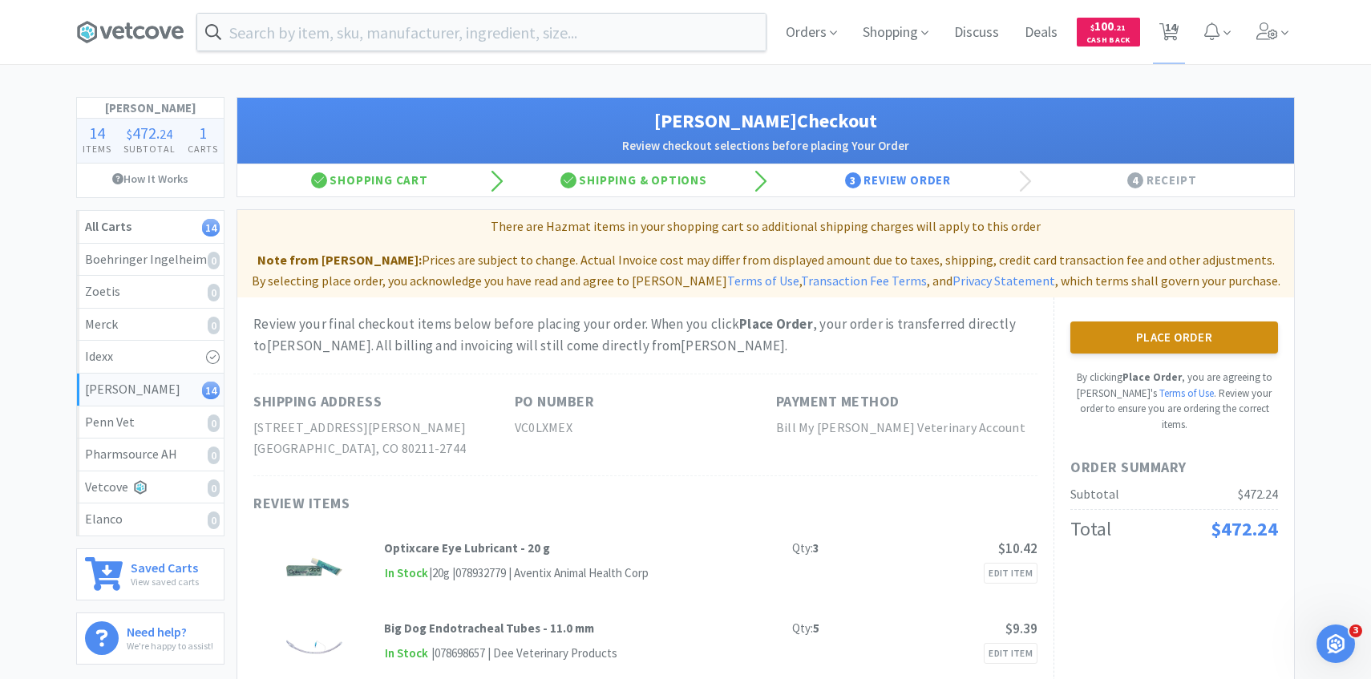
click at [1103, 331] on button "Place Order" at bounding box center [1175, 338] width 208 height 32
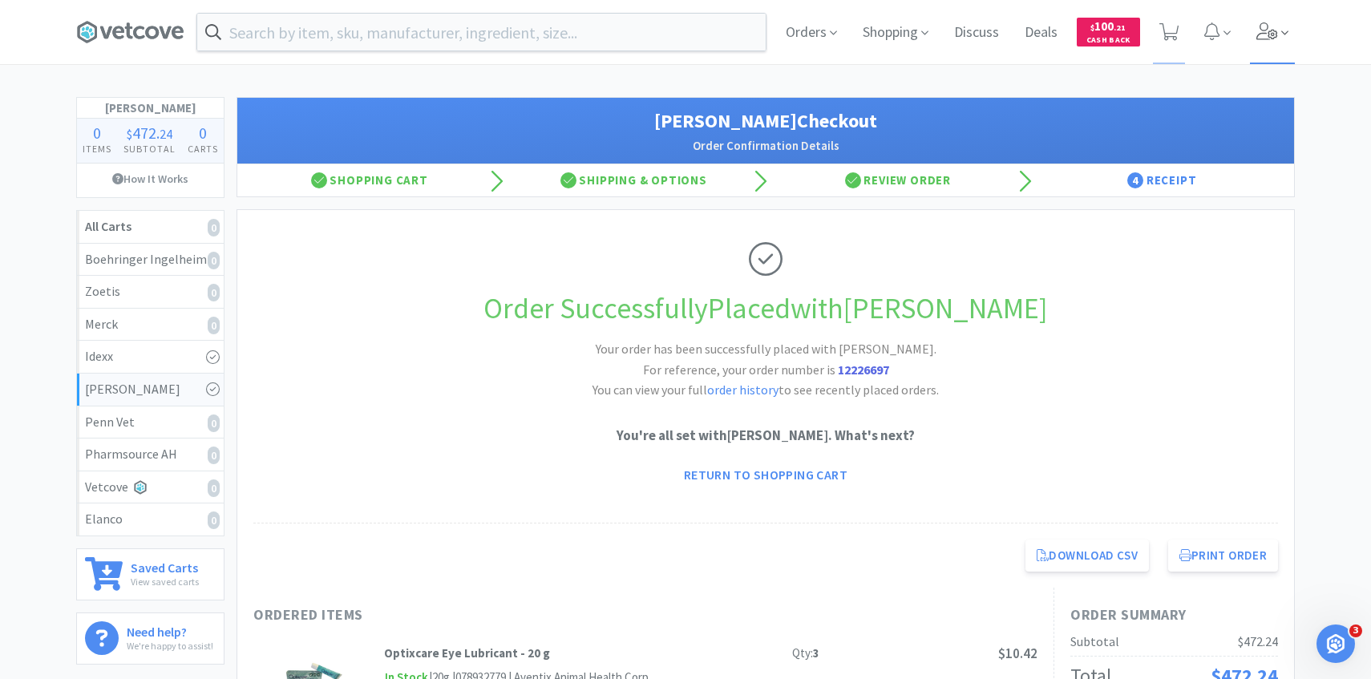
click at [1266, 41] on span at bounding box center [1273, 32] width 46 height 64
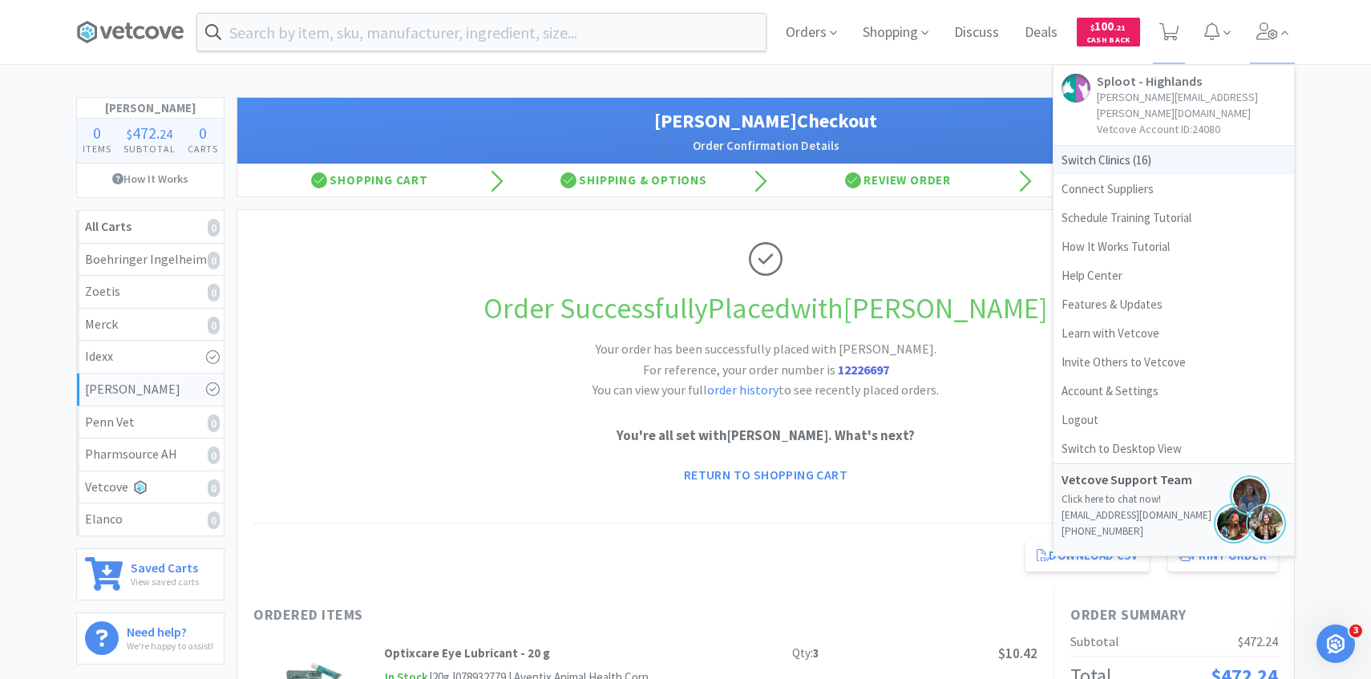
click at [1178, 146] on span "Switch Clinics ( 16 )" at bounding box center [1174, 160] width 241 height 29
